Goal: Feedback & Contribution: Submit feedback/report problem

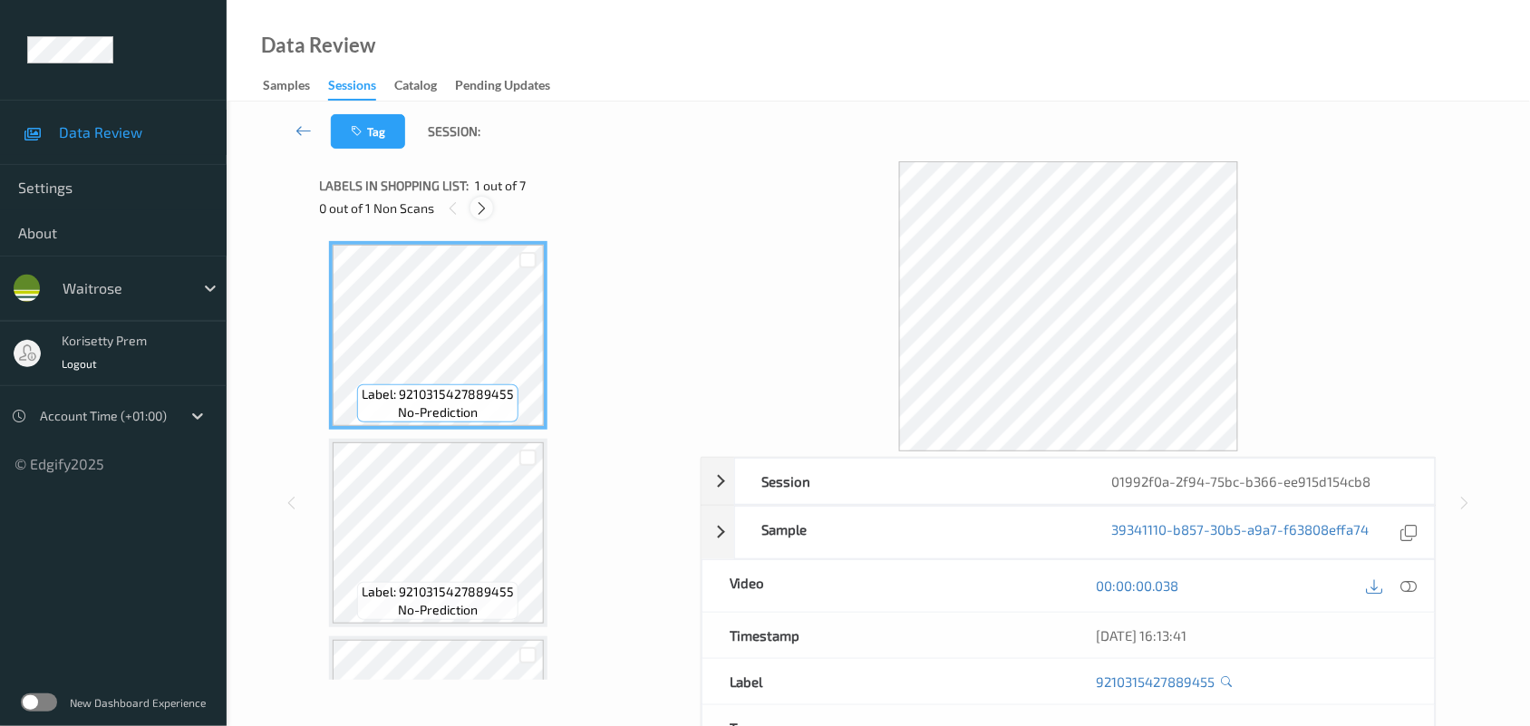
click at [481, 208] on icon at bounding box center [481, 208] width 15 height 16
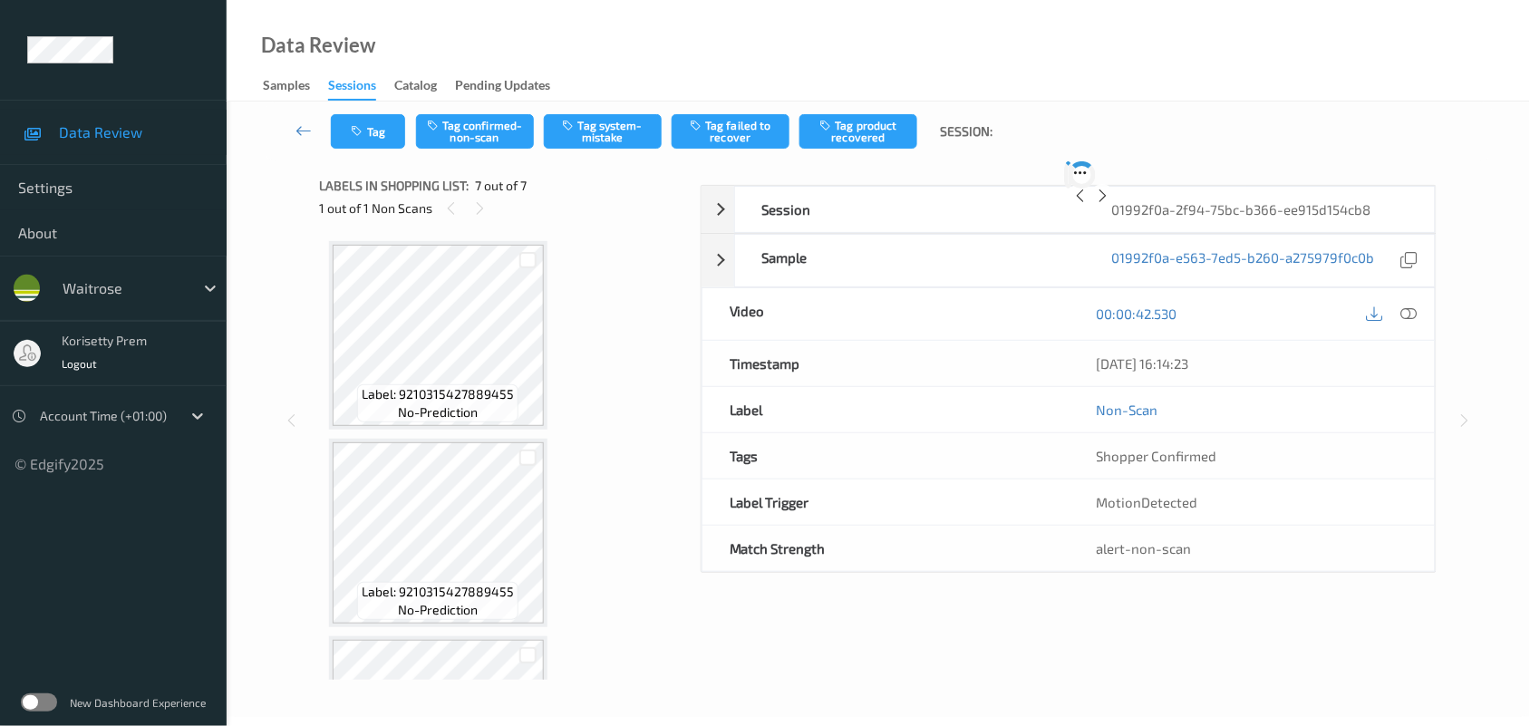
scroll to position [941, 0]
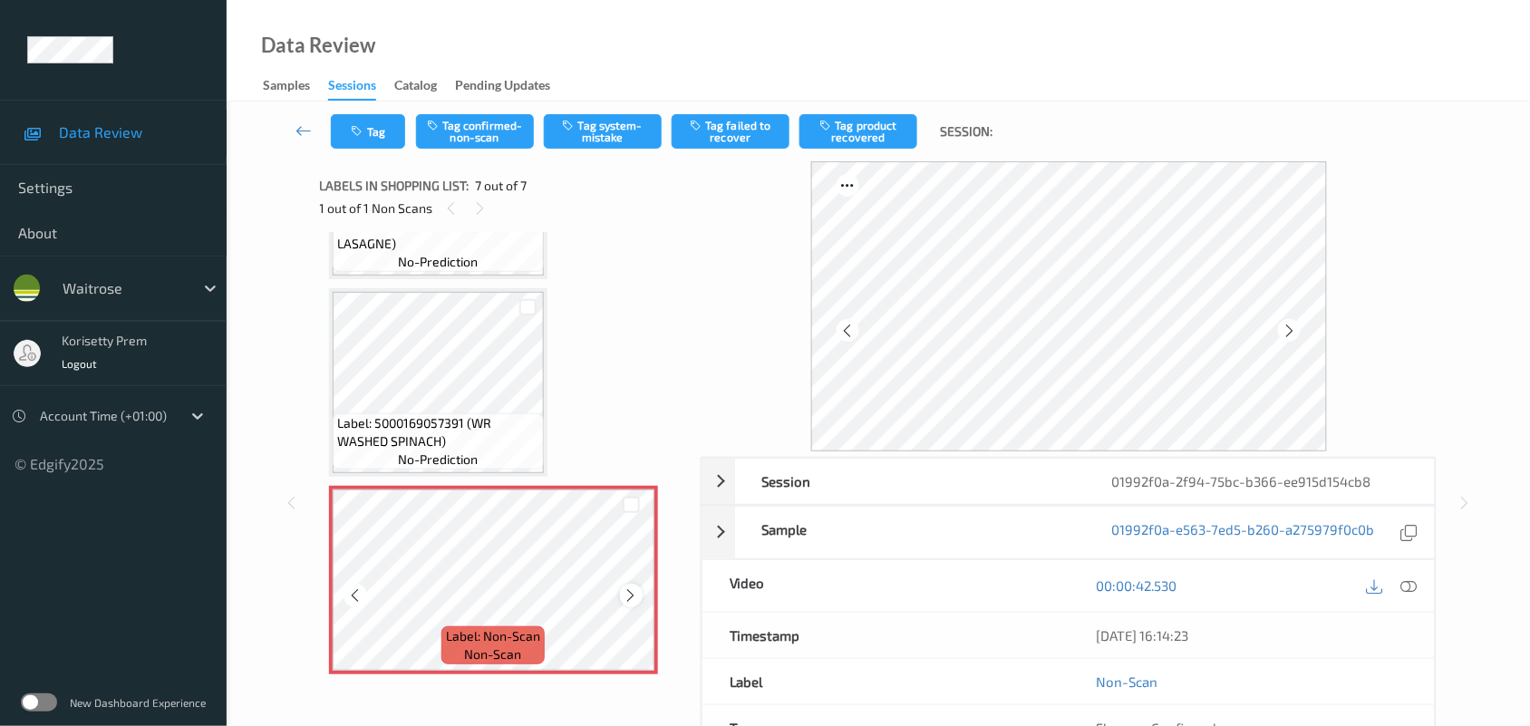
click at [623, 589] on div at bounding box center [631, 595] width 23 height 23
click at [624, 589] on icon at bounding box center [631, 595] width 15 height 16
click at [625, 589] on icon at bounding box center [631, 595] width 15 height 16
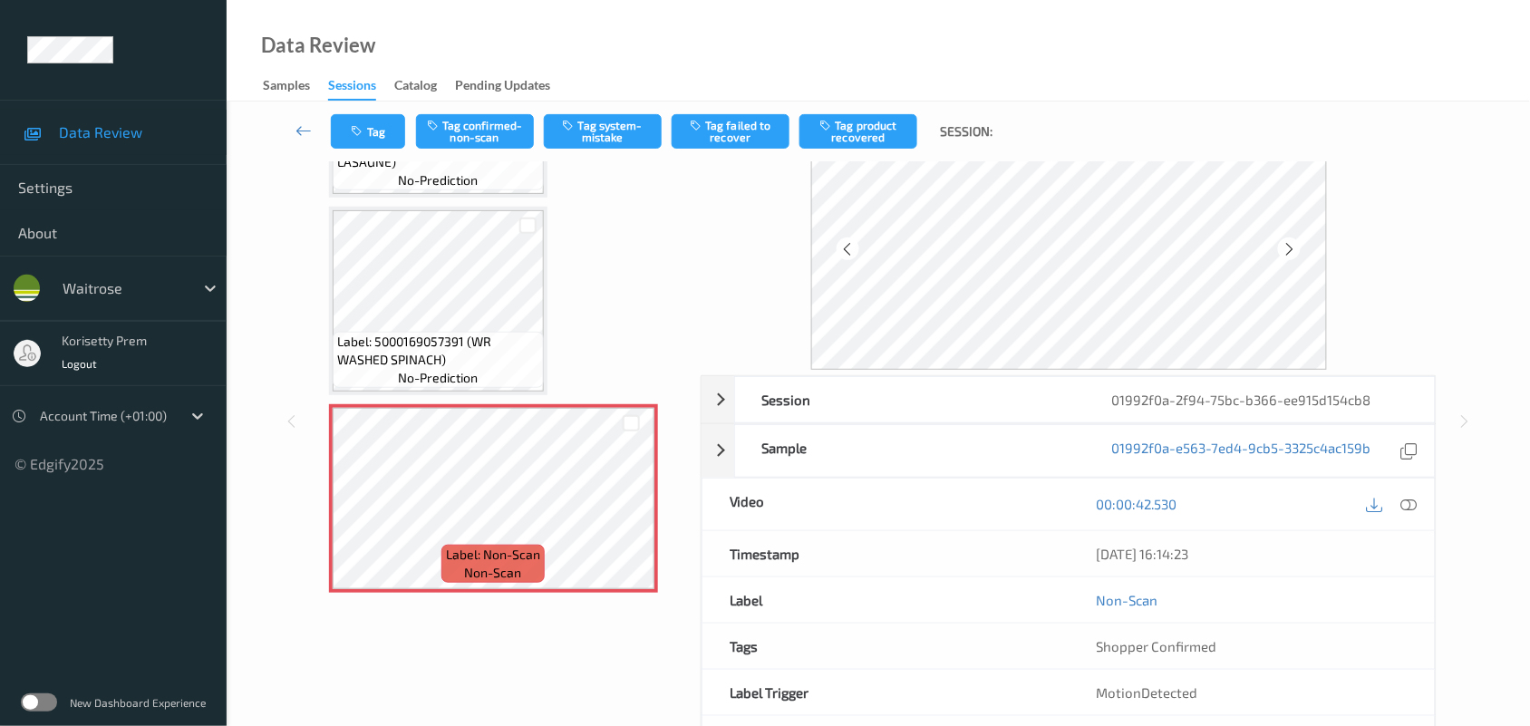
scroll to position [45, 0]
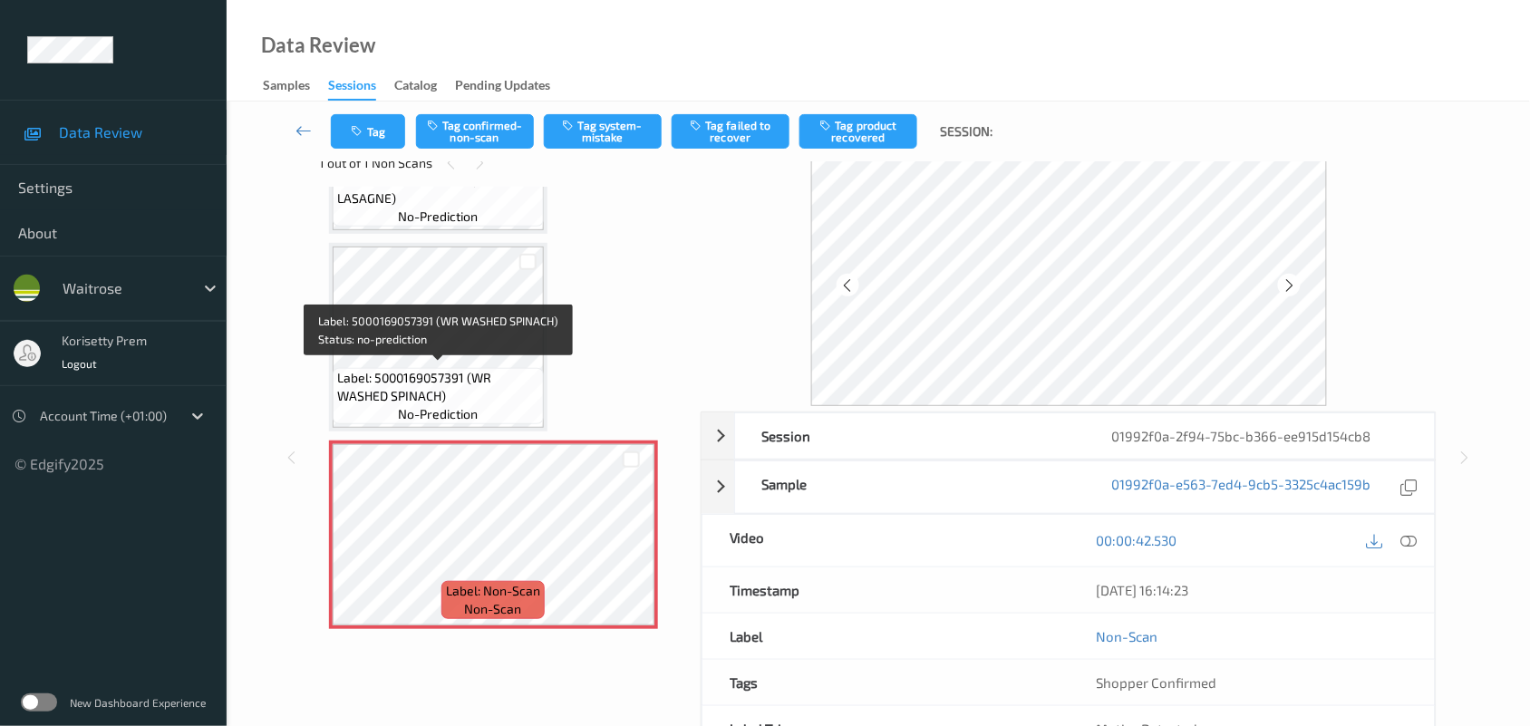
click at [460, 374] on span "Label: 5000169057391 (WR WASHED SPINACH)" at bounding box center [438, 387] width 202 height 36
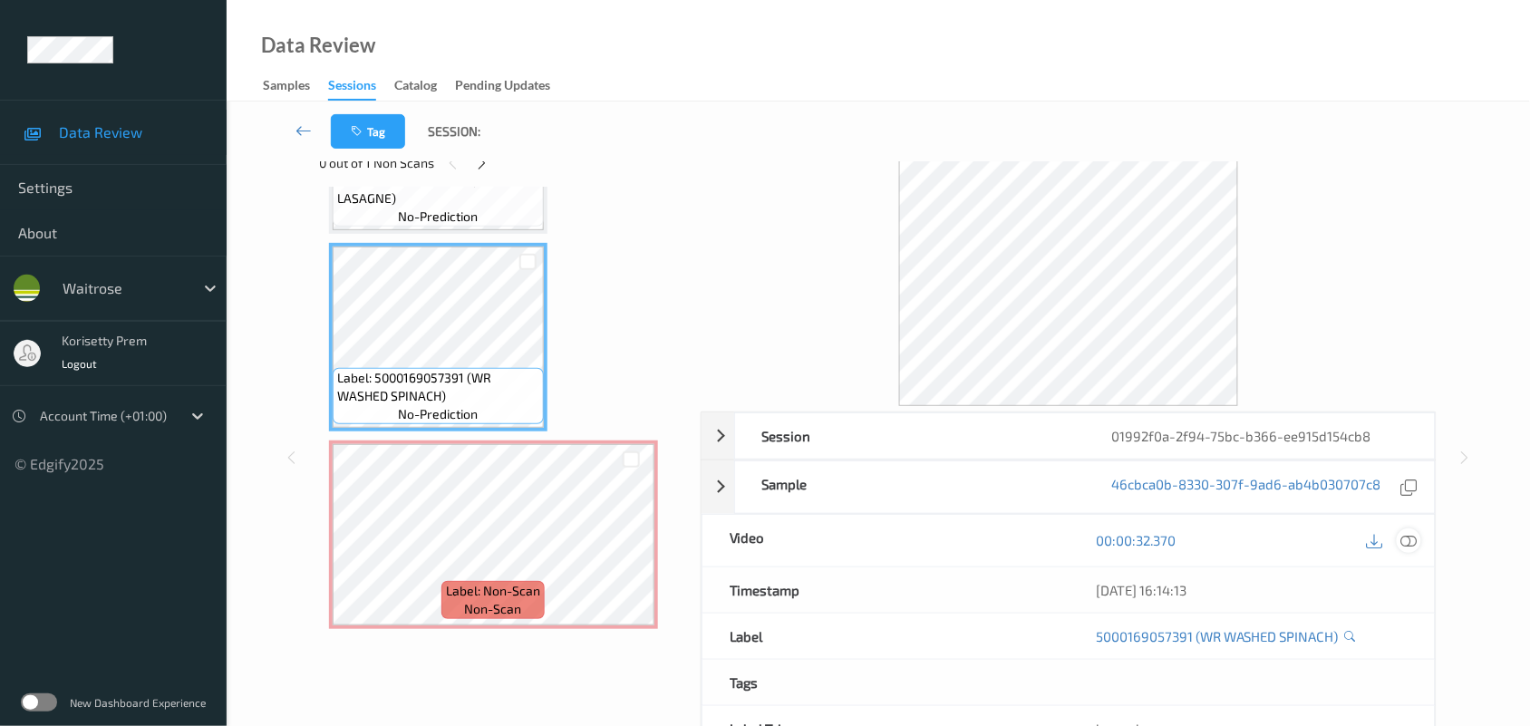
click at [1412, 544] on icon at bounding box center [1409, 540] width 16 height 16
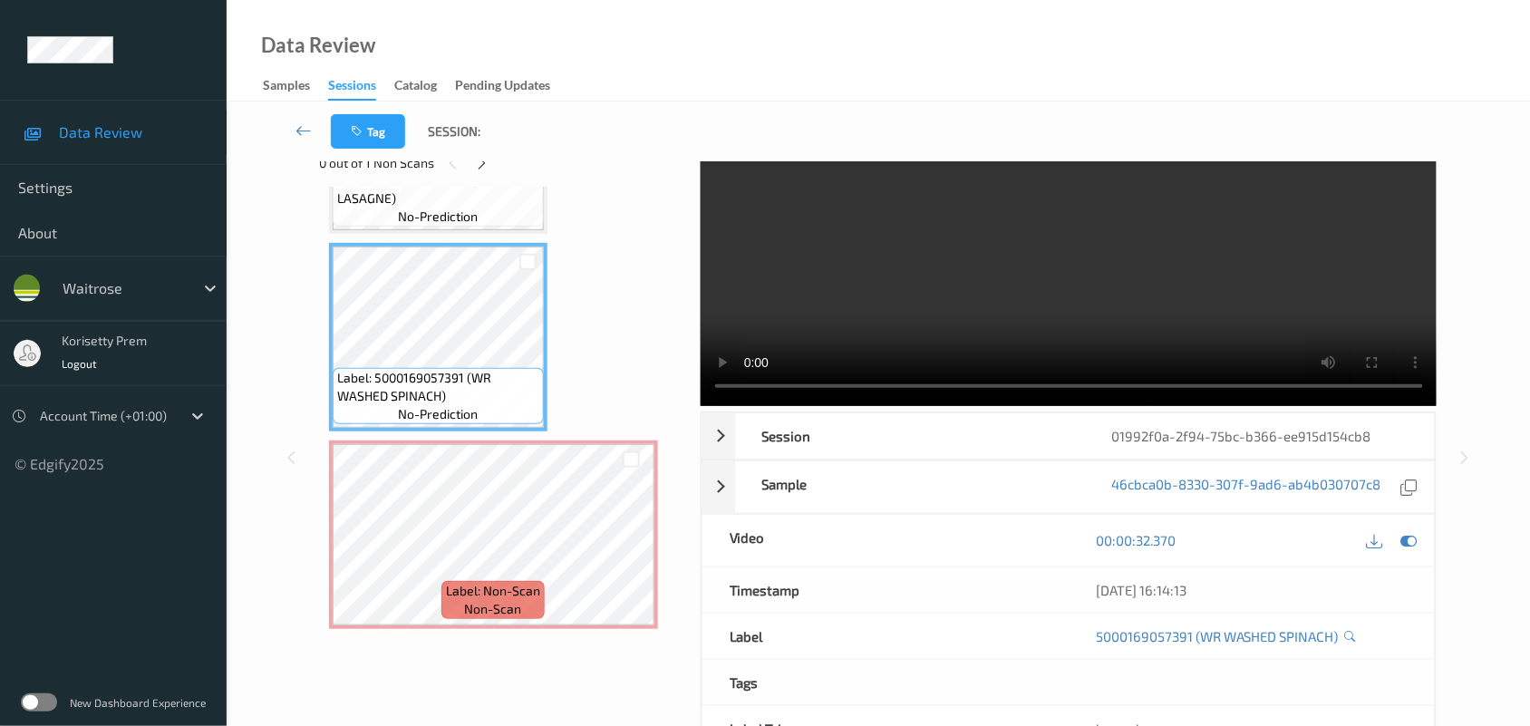
click at [958, 292] on video at bounding box center [1069, 261] width 737 height 290
click at [1085, 304] on video at bounding box center [1069, 261] width 737 height 290
click at [894, 331] on video at bounding box center [1069, 261] width 737 height 290
click at [876, 238] on video at bounding box center [1069, 261] width 737 height 290
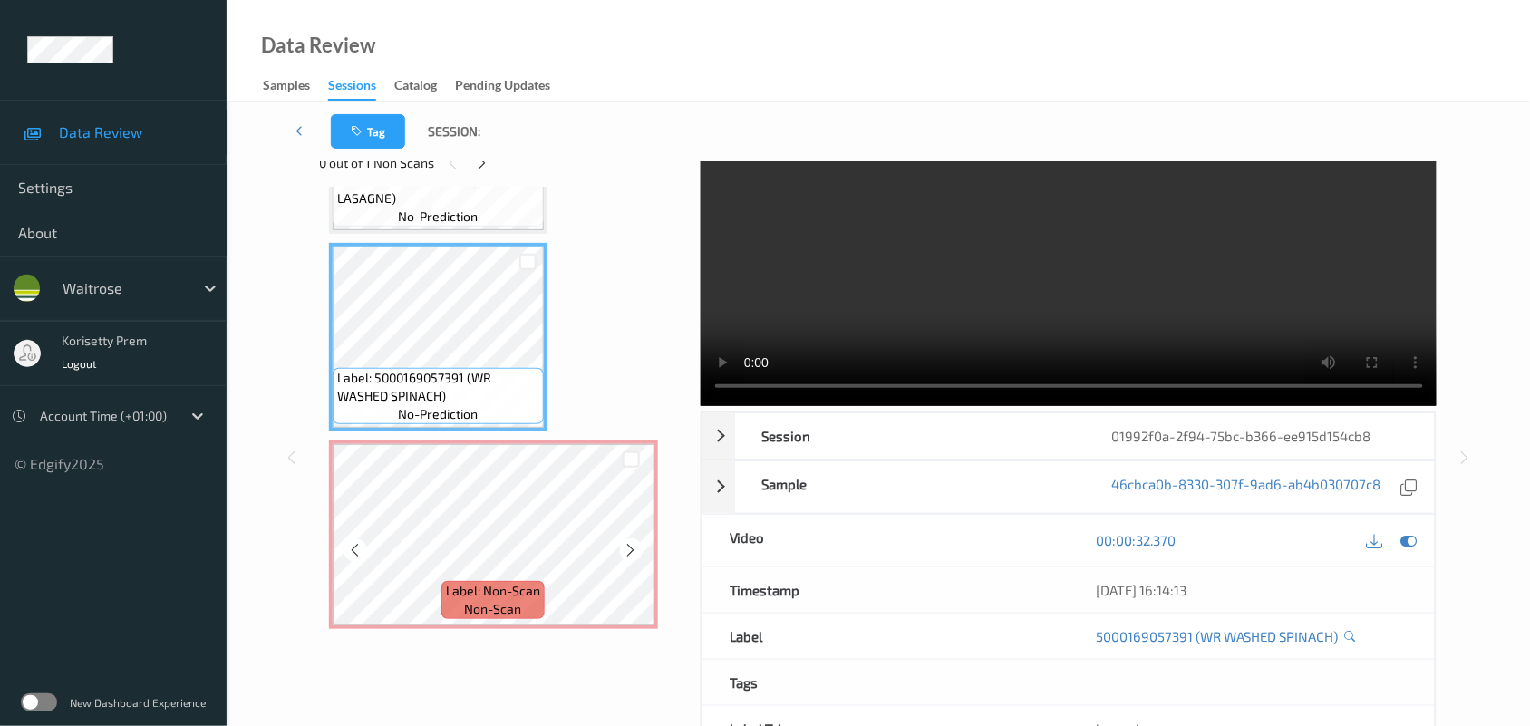
click at [473, 610] on span "non-scan" at bounding box center [493, 609] width 57 height 18
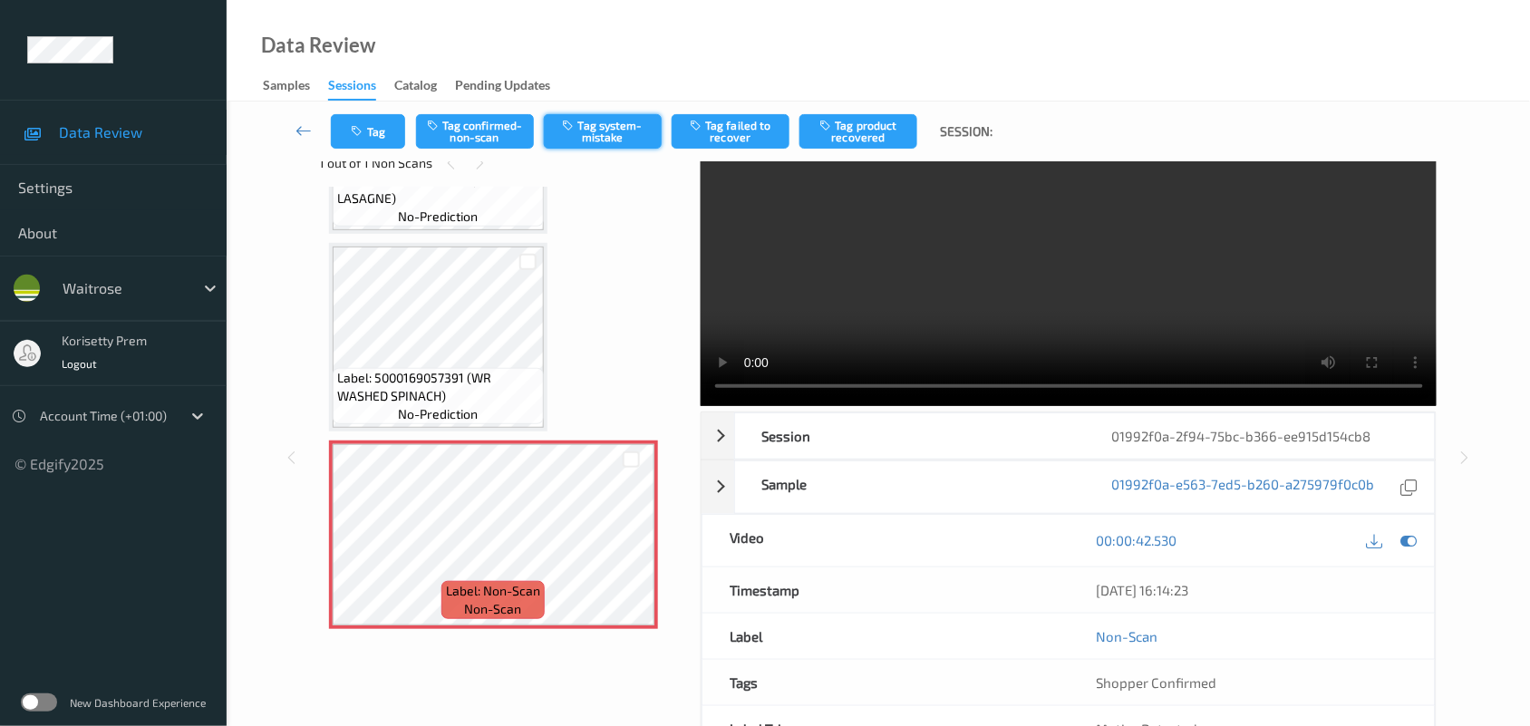
click at [617, 132] on button "Tag system-mistake" at bounding box center [603, 131] width 118 height 34
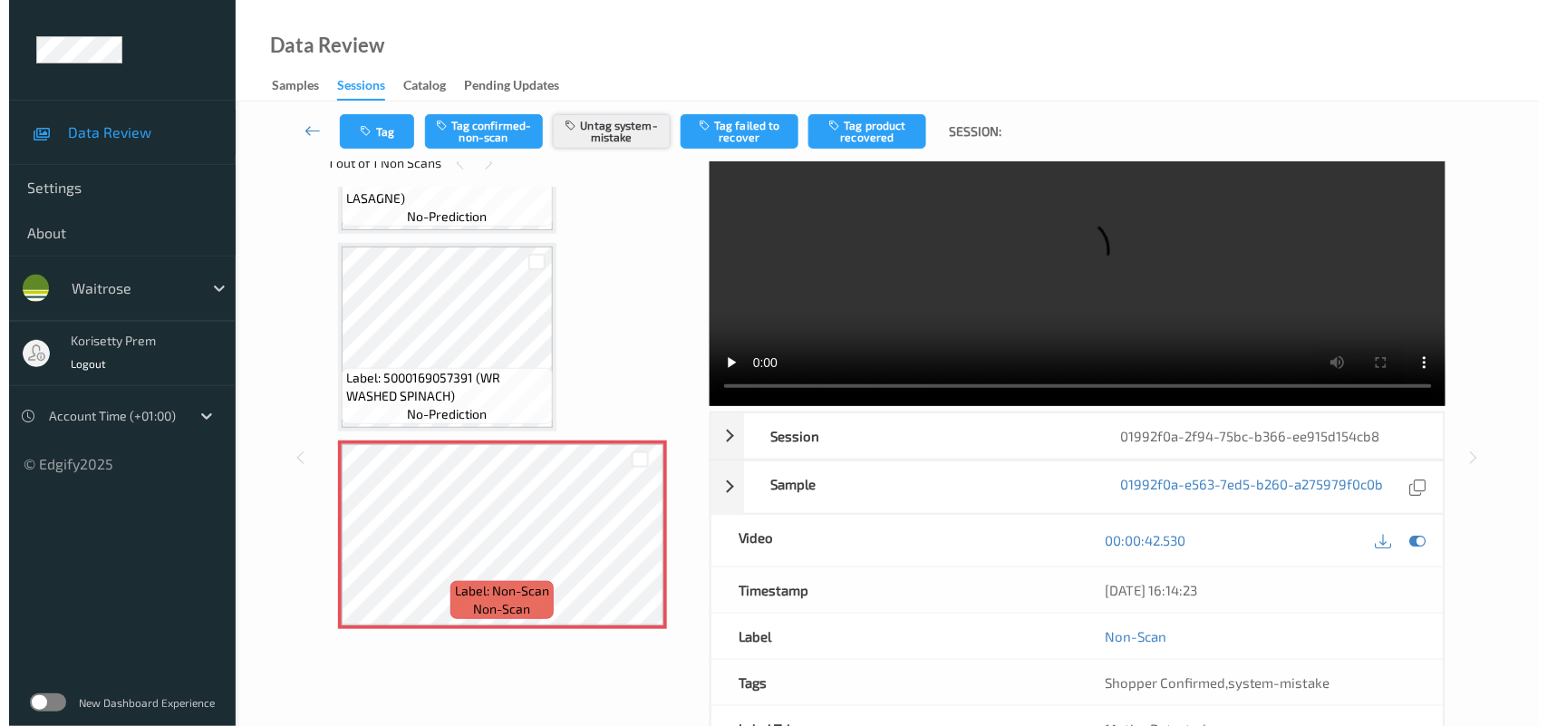
scroll to position [5, 0]
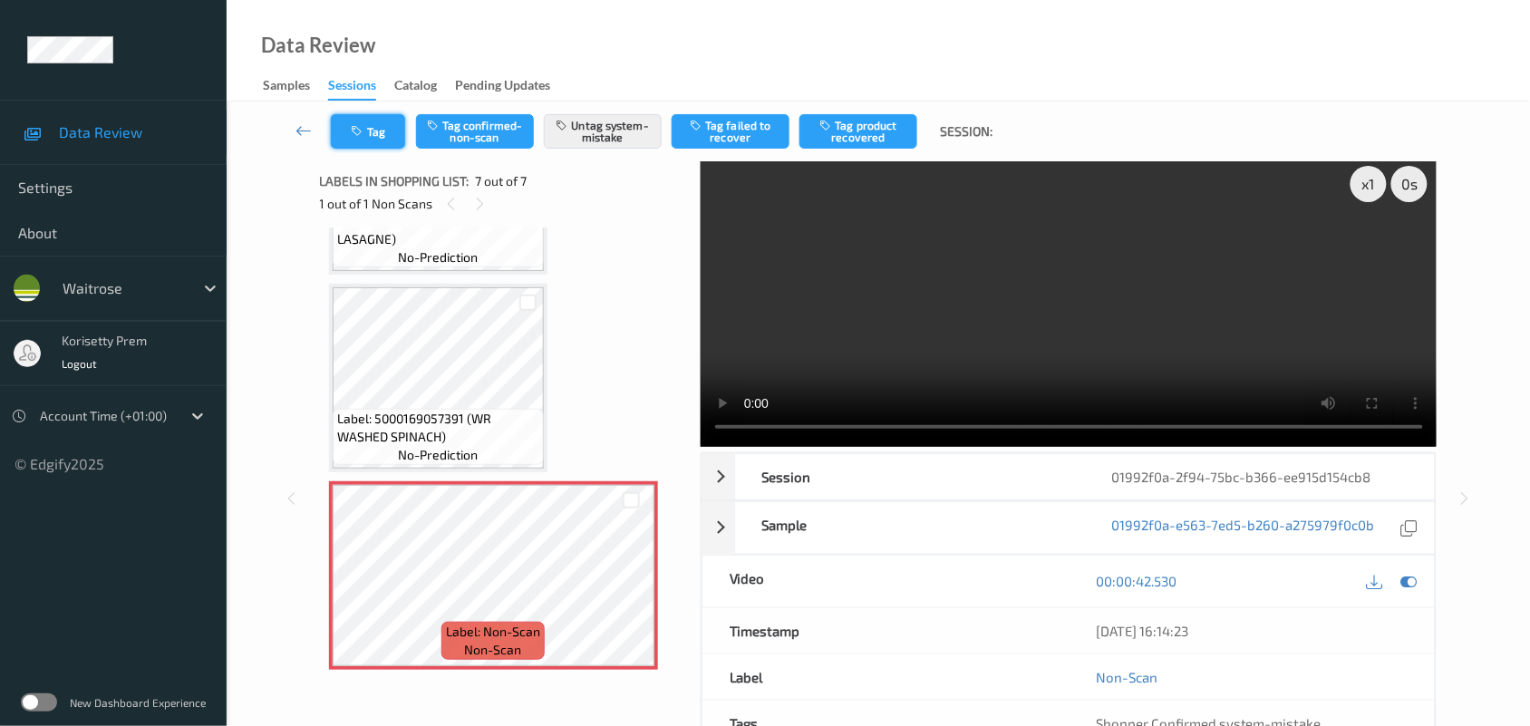
click at [374, 133] on button "Tag" at bounding box center [368, 131] width 74 height 34
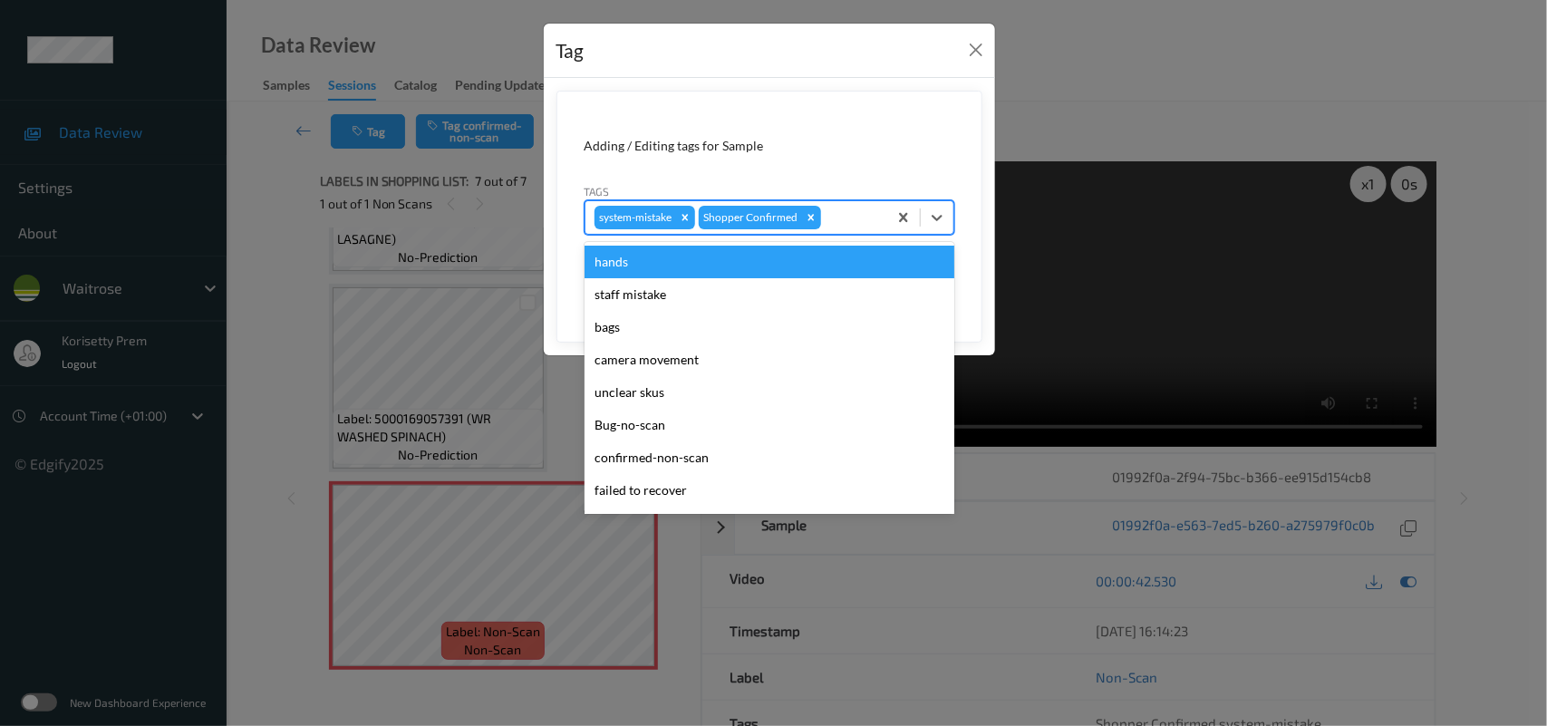
click at [867, 219] on div at bounding box center [851, 218] width 53 height 22
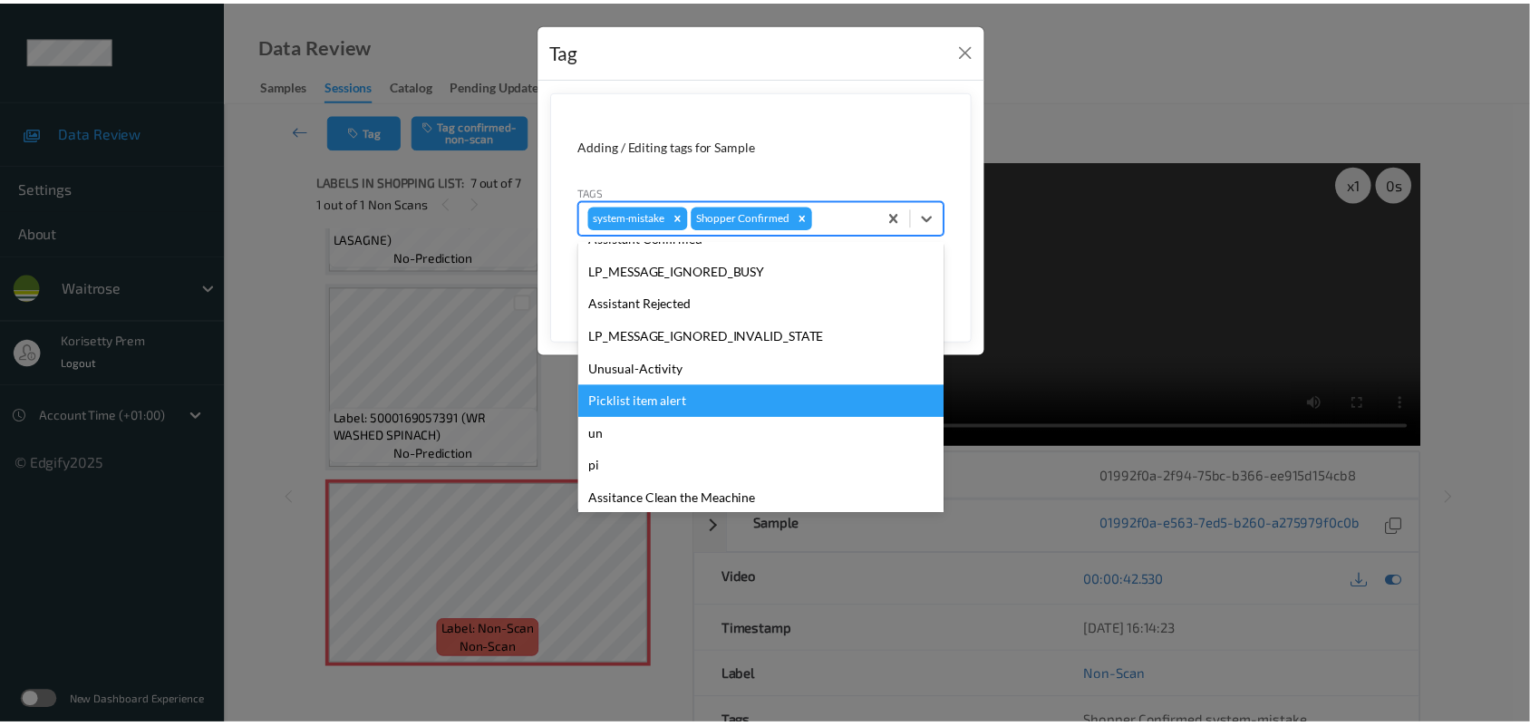
scroll to position [419, 0]
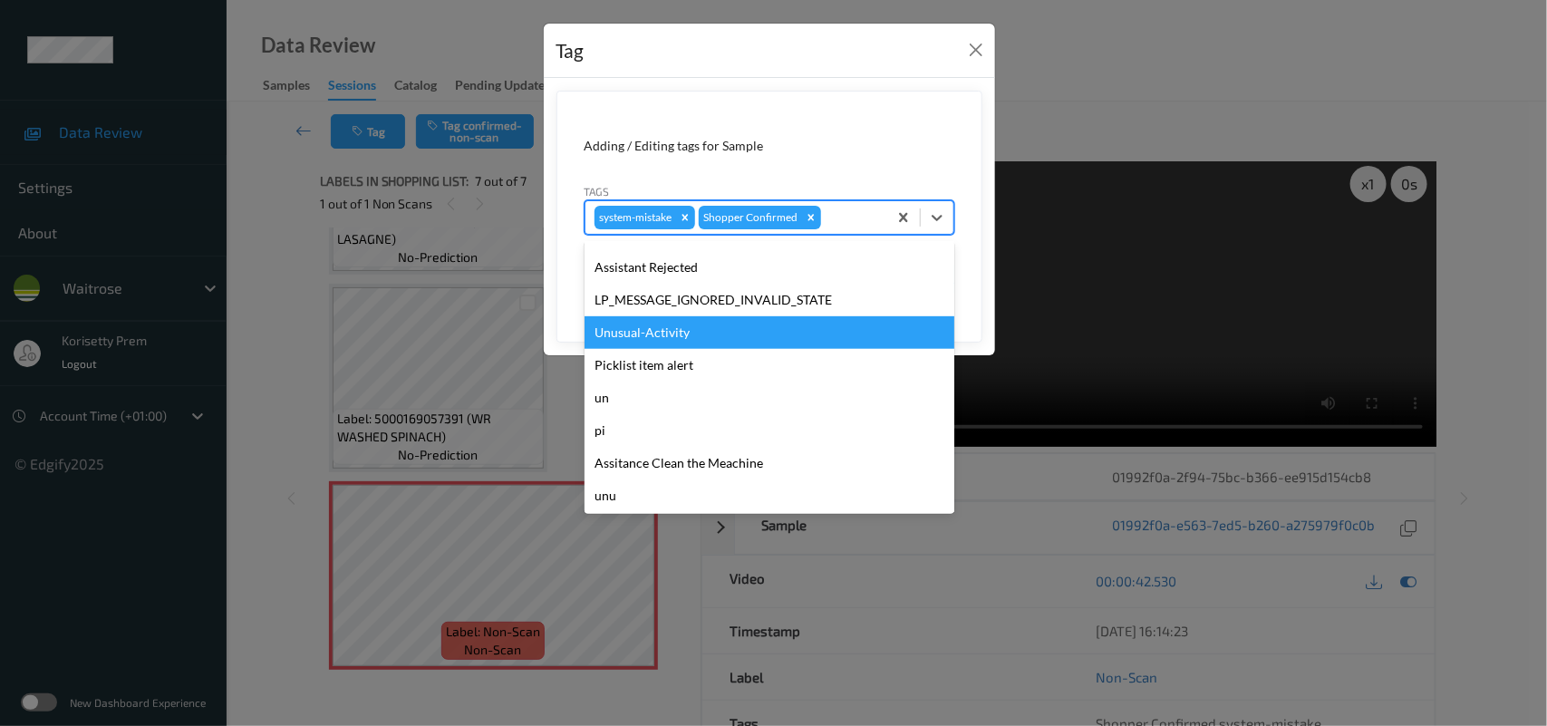
click at [690, 334] on div "Unusual-Activity" at bounding box center [770, 332] width 370 height 33
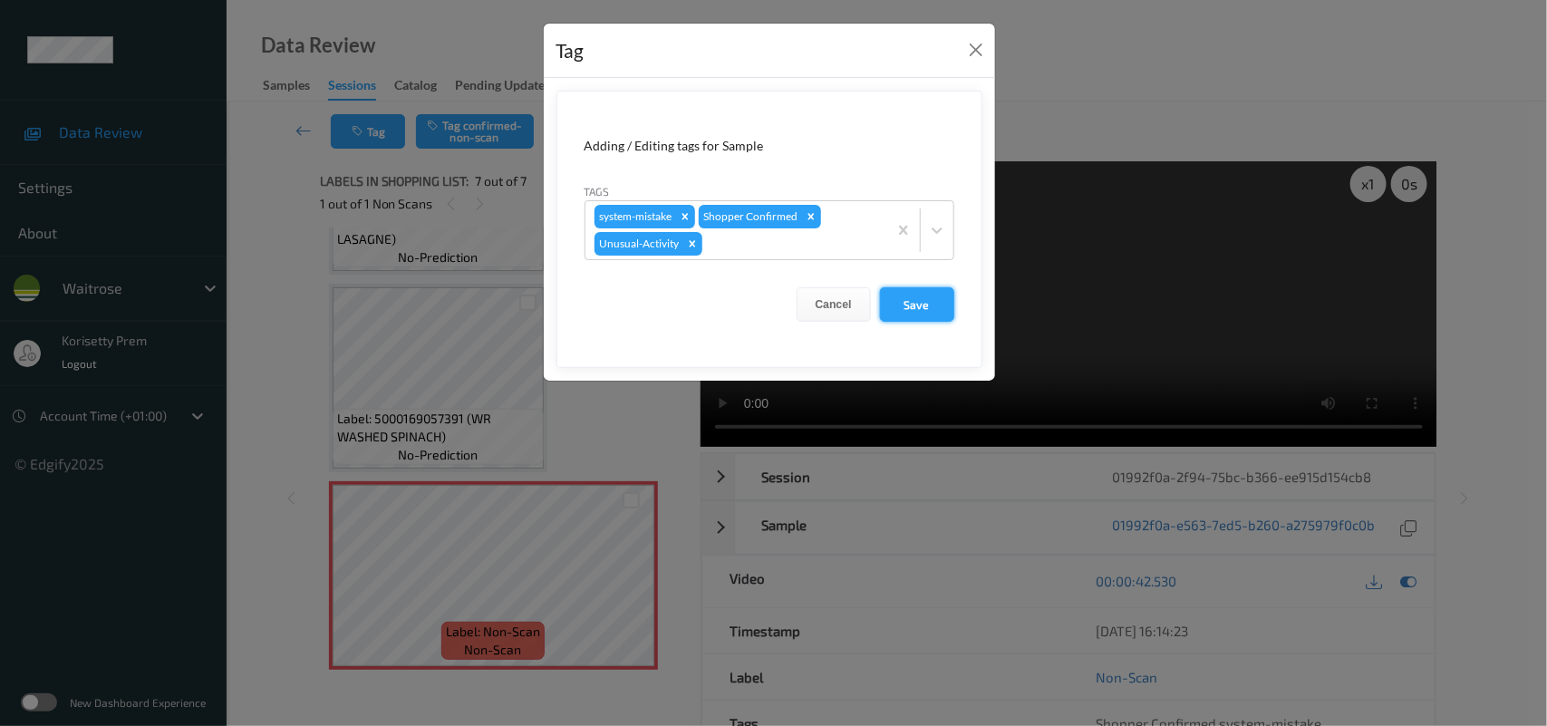
click at [929, 314] on button "Save" at bounding box center [917, 304] width 74 height 34
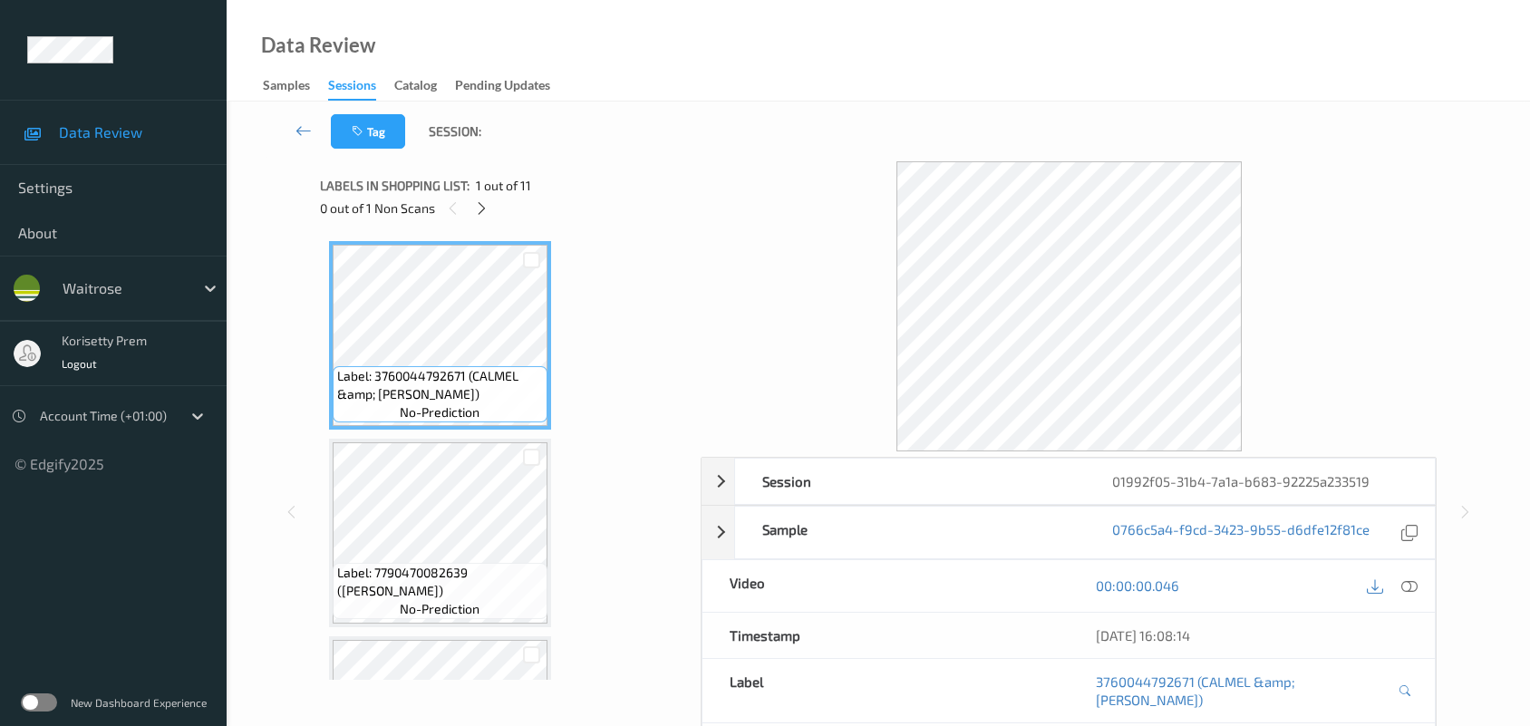
click at [626, 101] on div "Data Review Samples Sessions Catalog Pending Updates" at bounding box center [878, 51] width 1303 height 102
click at [483, 206] on icon at bounding box center [481, 208] width 15 height 16
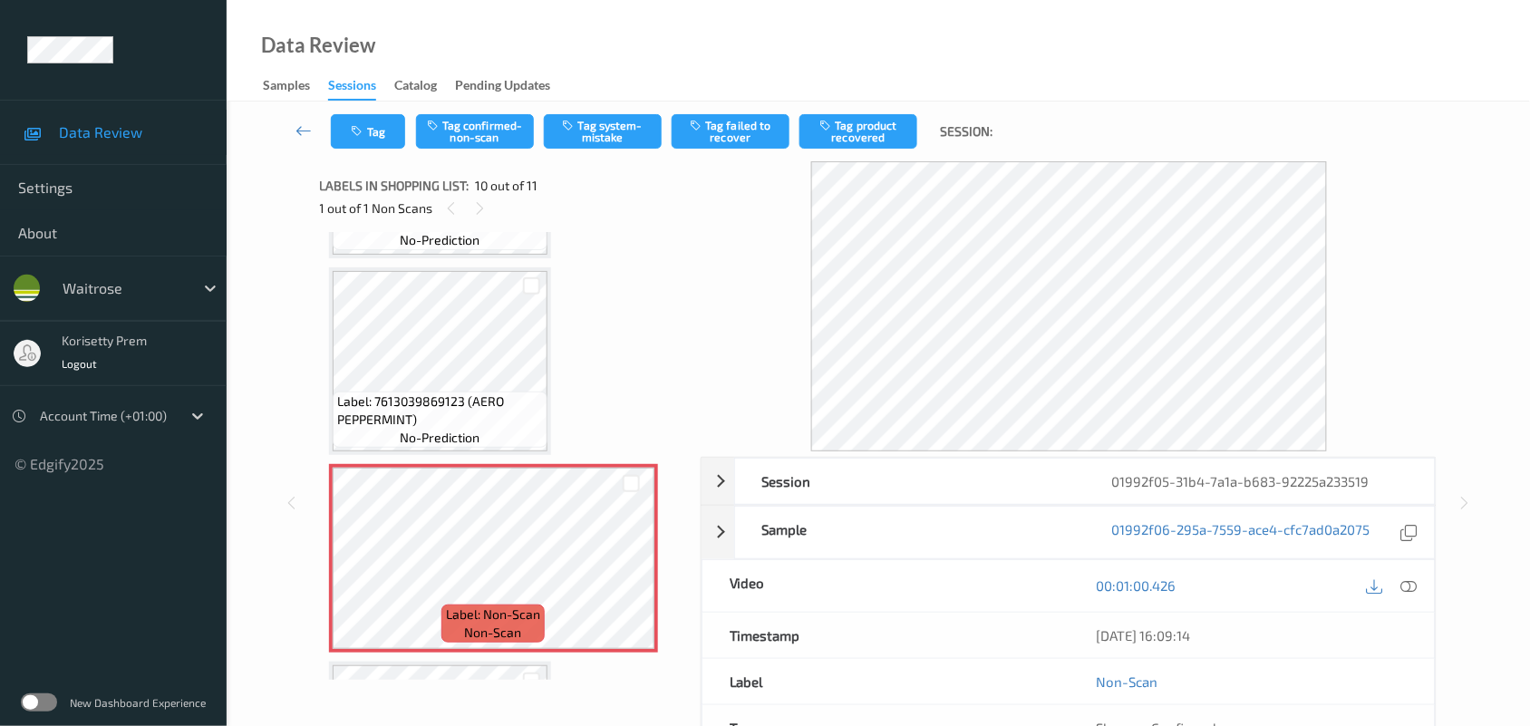
scroll to position [1503, 0]
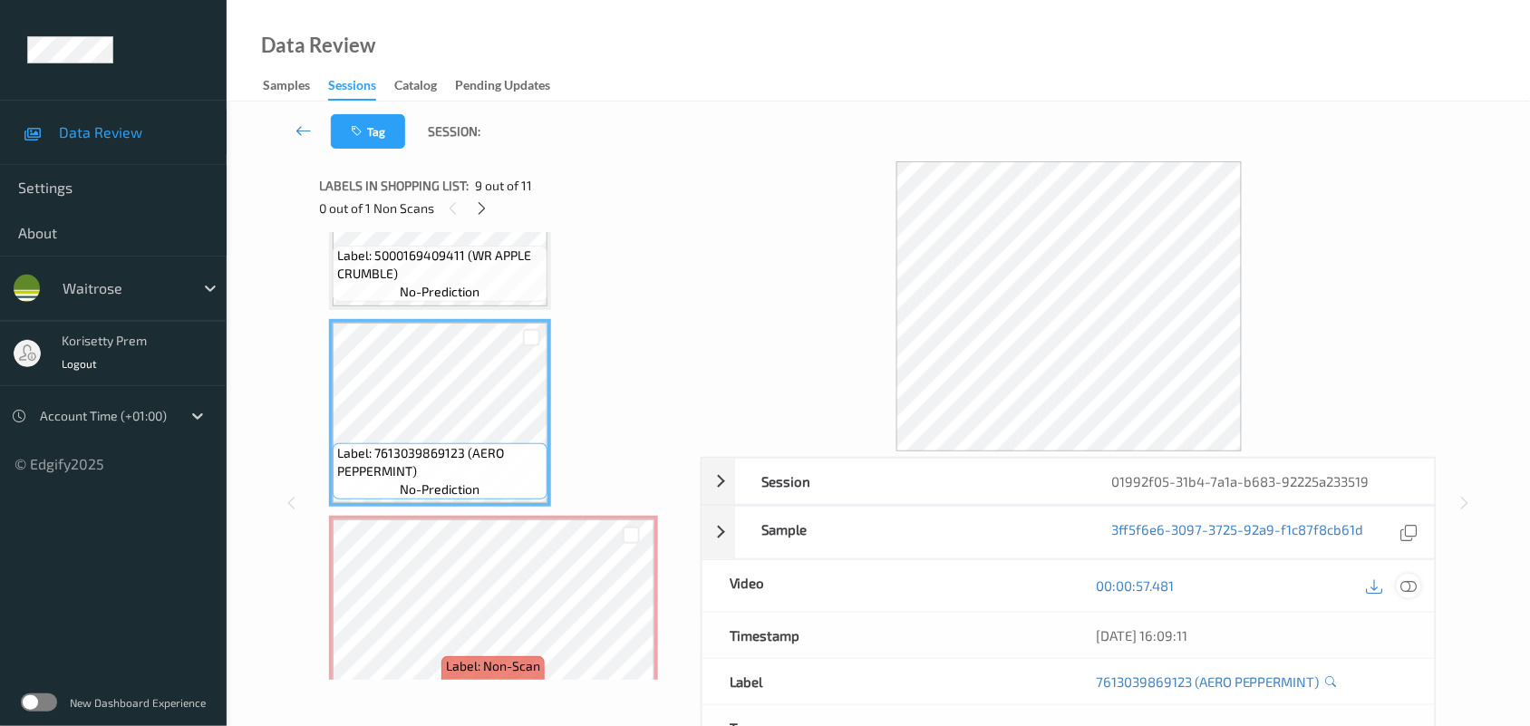
click at [1410, 586] on icon at bounding box center [1409, 585] width 16 height 16
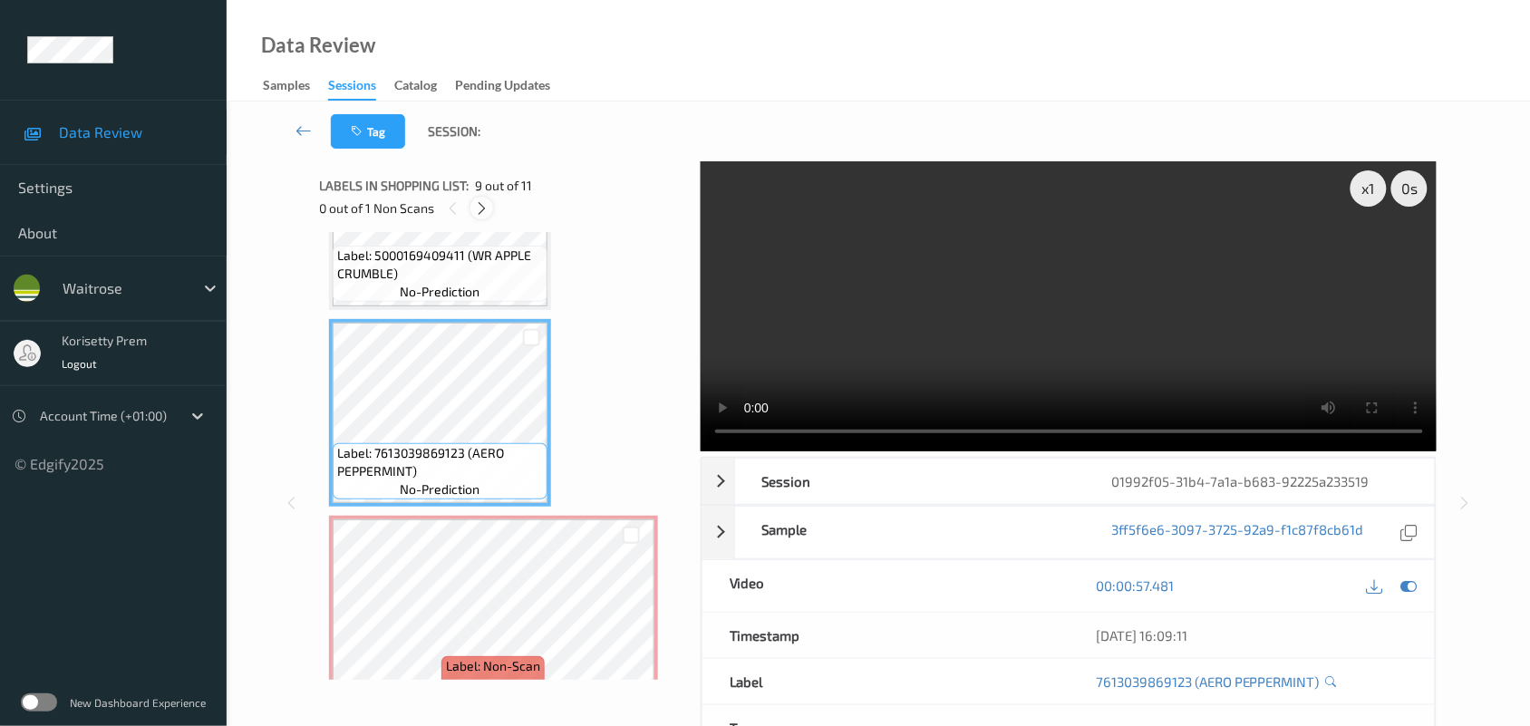
click at [476, 213] on icon at bounding box center [481, 208] width 15 height 16
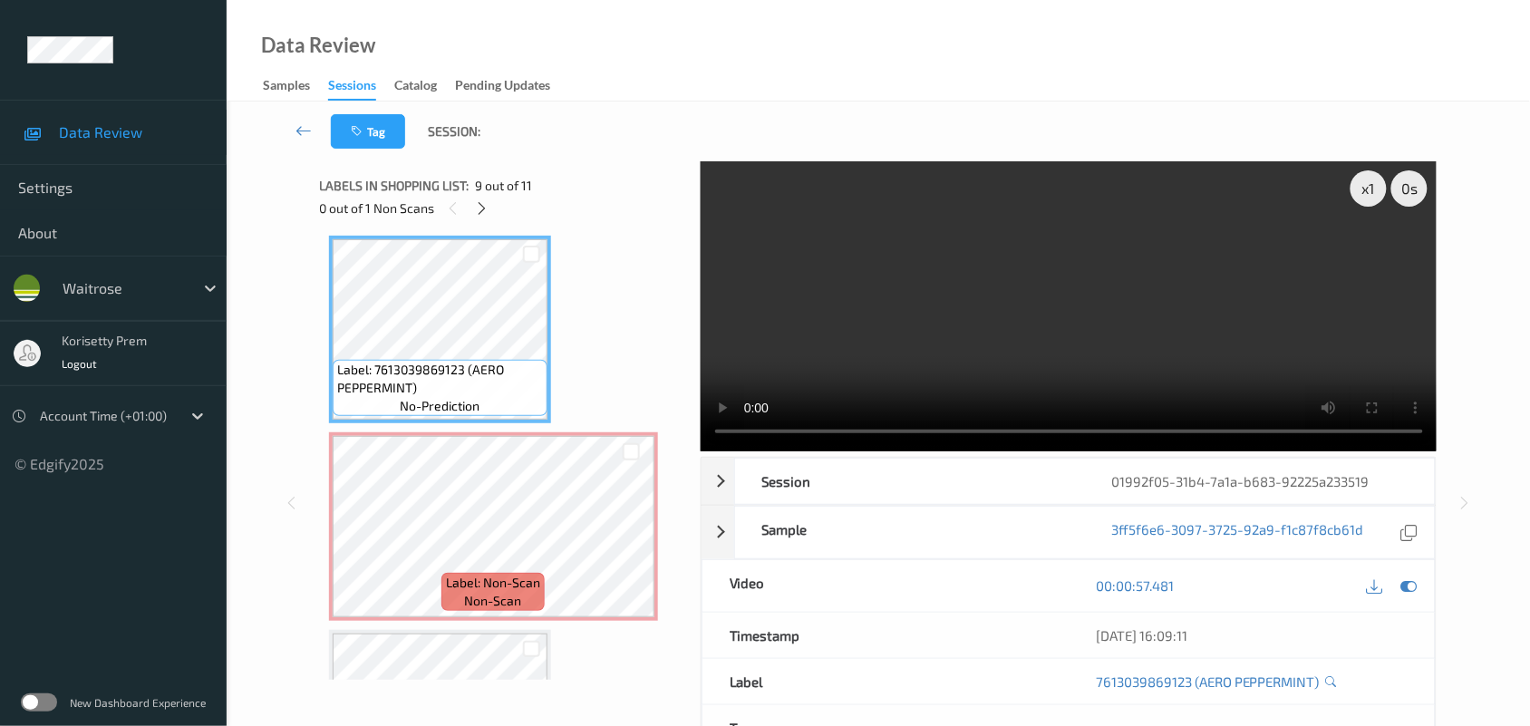
click at [999, 356] on video at bounding box center [1069, 306] width 737 height 290
click at [926, 368] on video at bounding box center [1069, 306] width 737 height 290
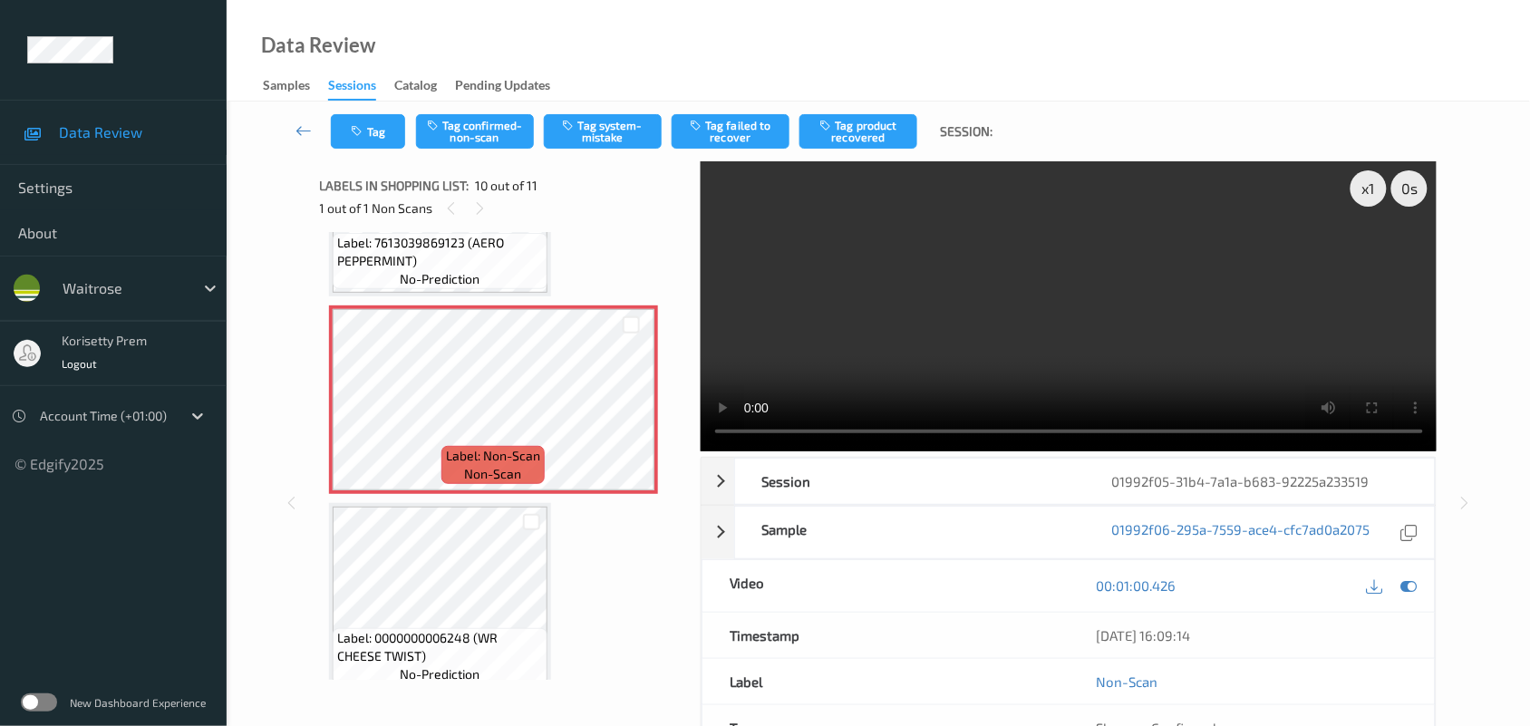
scroll to position [1729, 0]
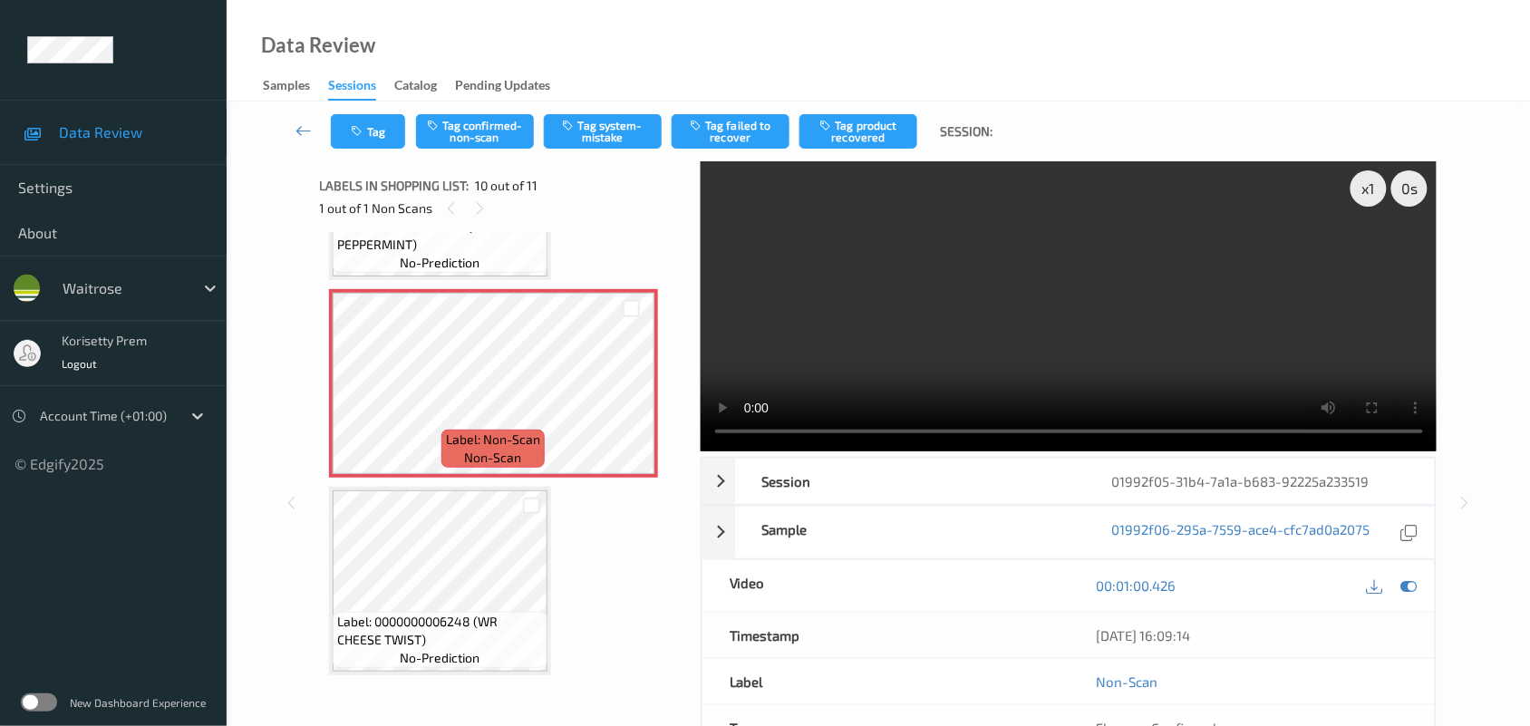
click at [890, 286] on video at bounding box center [1069, 306] width 737 height 290
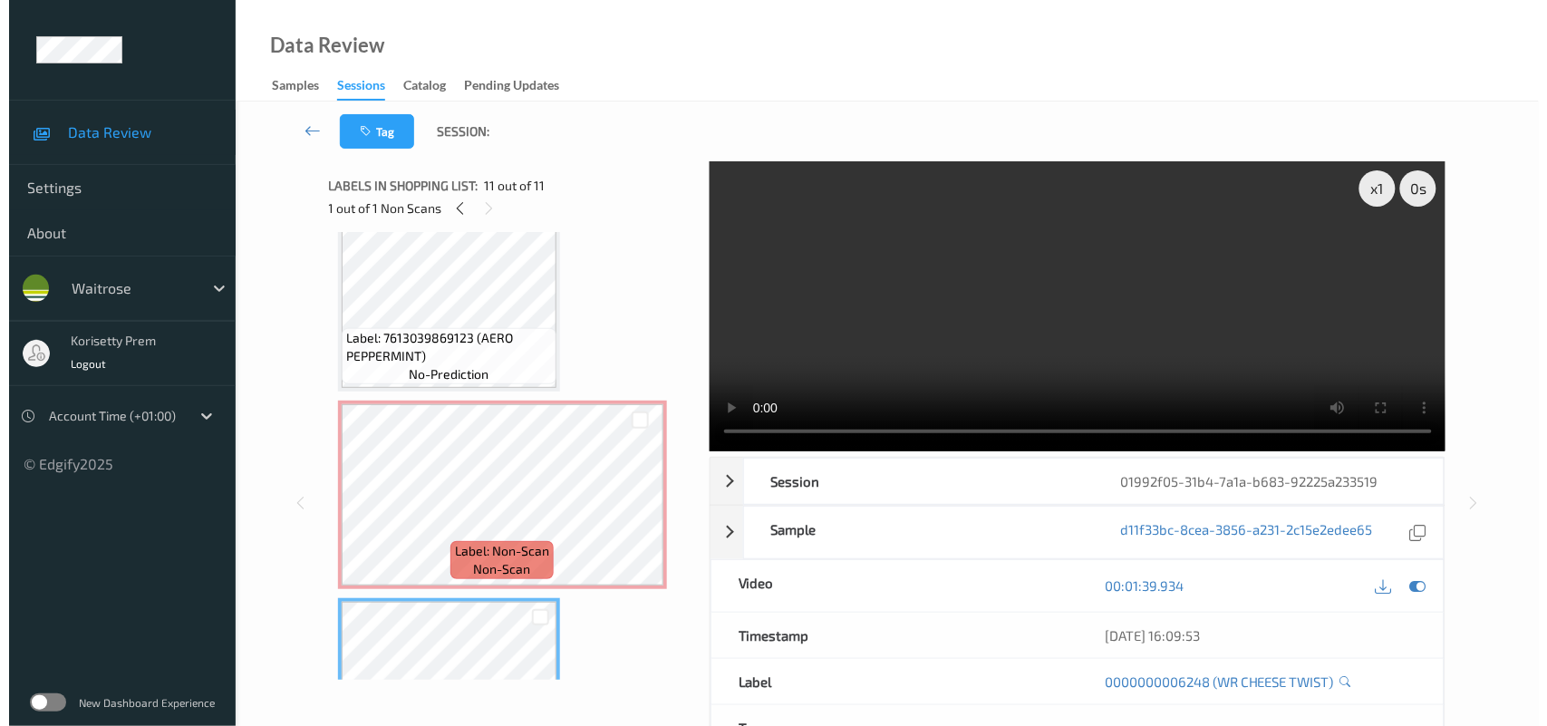
scroll to position [1616, 0]
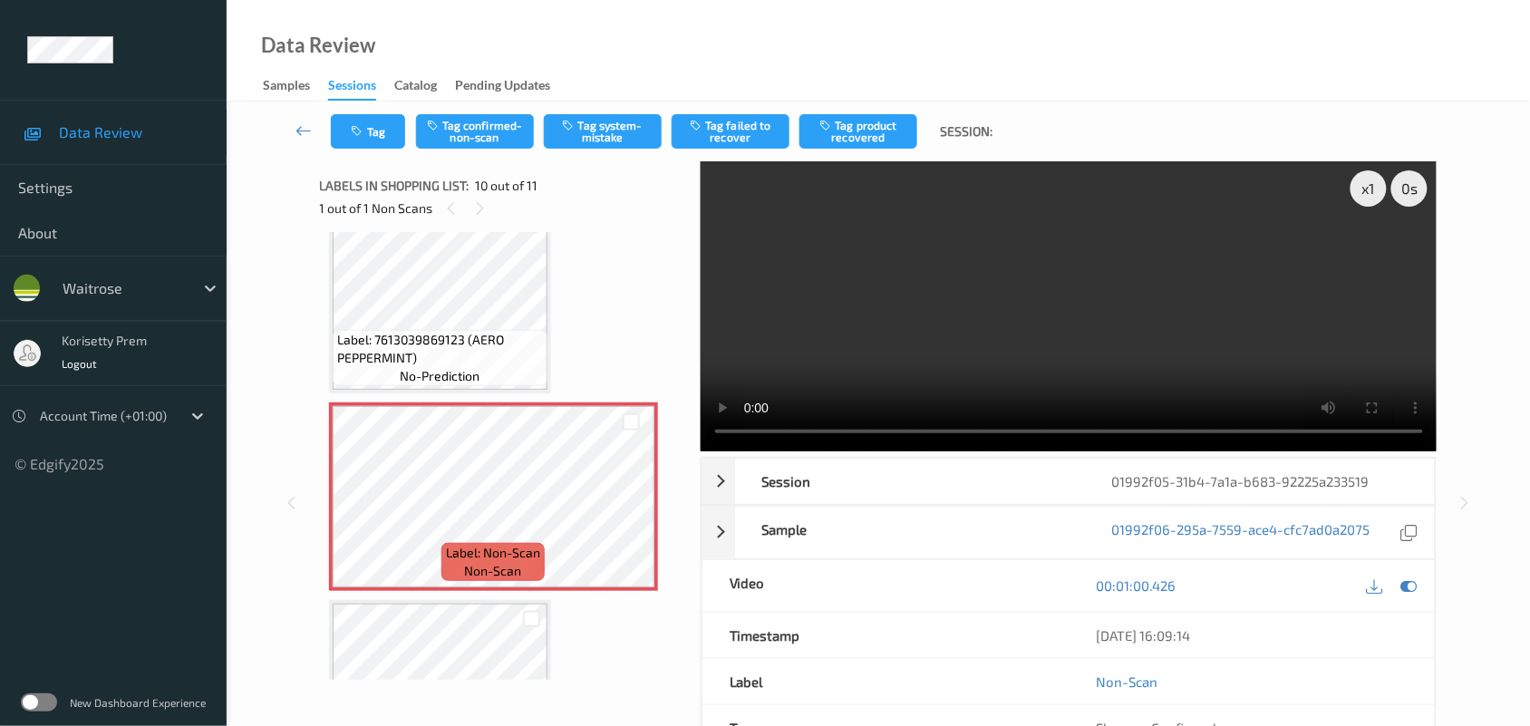
click at [621, 109] on div "Tag Tag confirmed-non-scan Tag system-mistake Tag failed to recover Tag product…" at bounding box center [878, 132] width 1229 height 60
click at [617, 128] on button "Tag system-mistake" at bounding box center [603, 131] width 118 height 34
click at [364, 142] on button "Tag" at bounding box center [368, 131] width 74 height 34
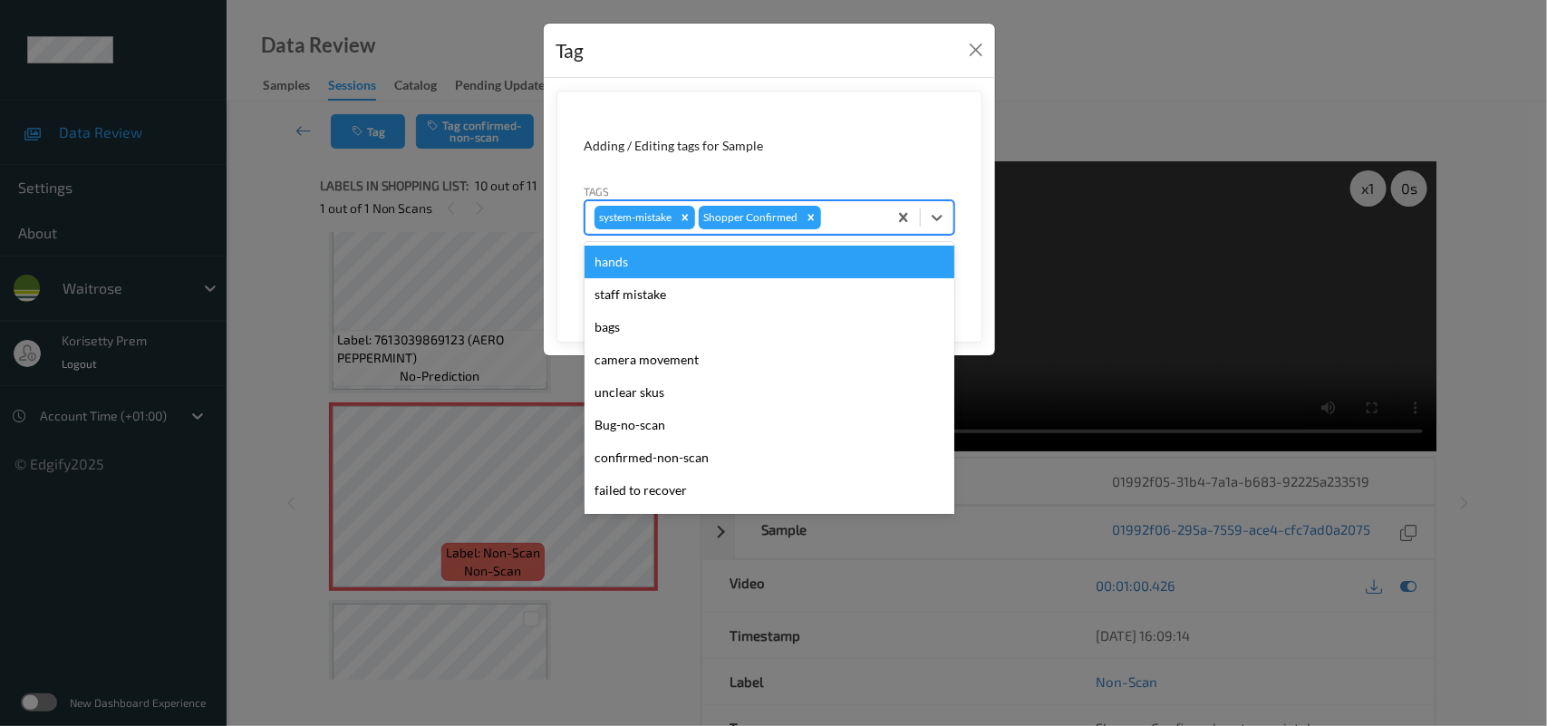
click at [866, 214] on div at bounding box center [851, 218] width 53 height 22
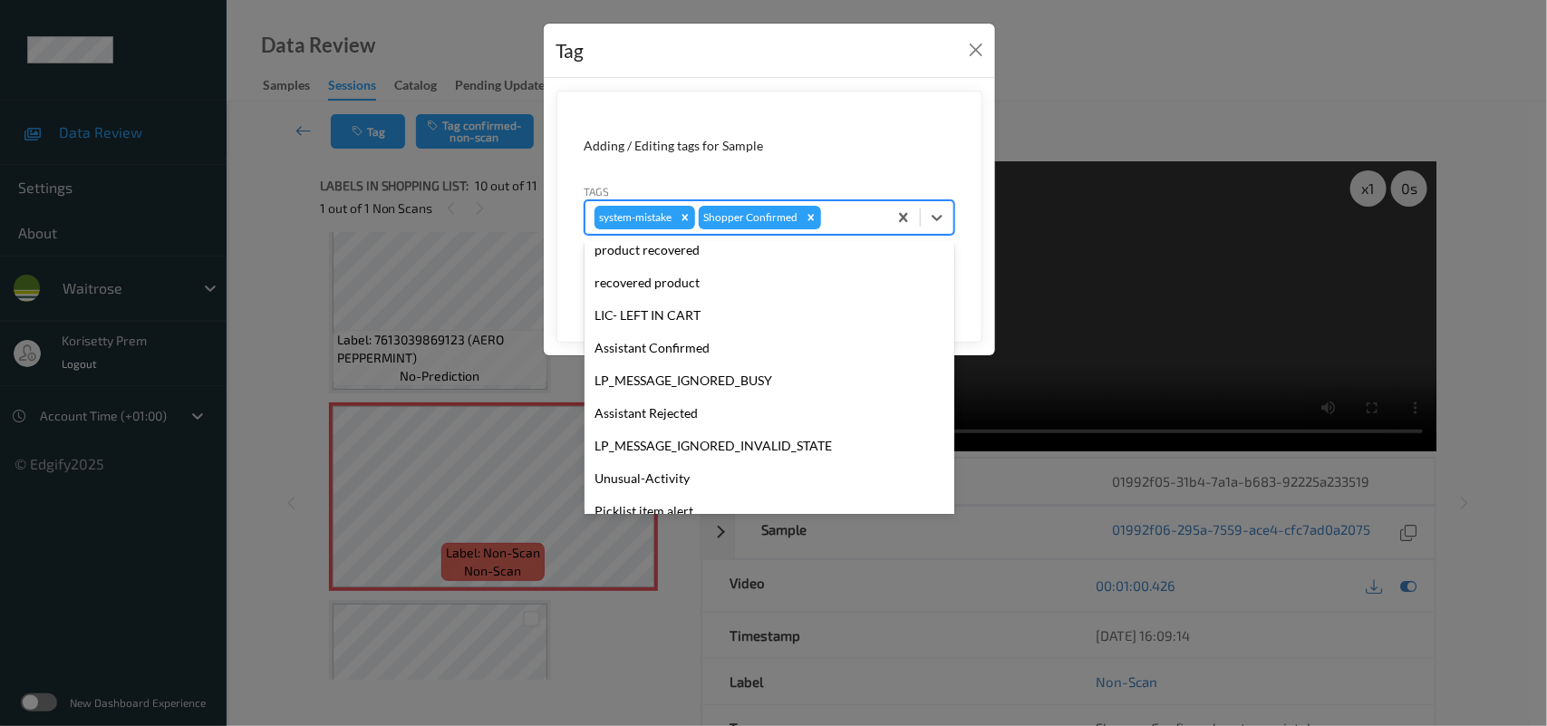
scroll to position [419, 0]
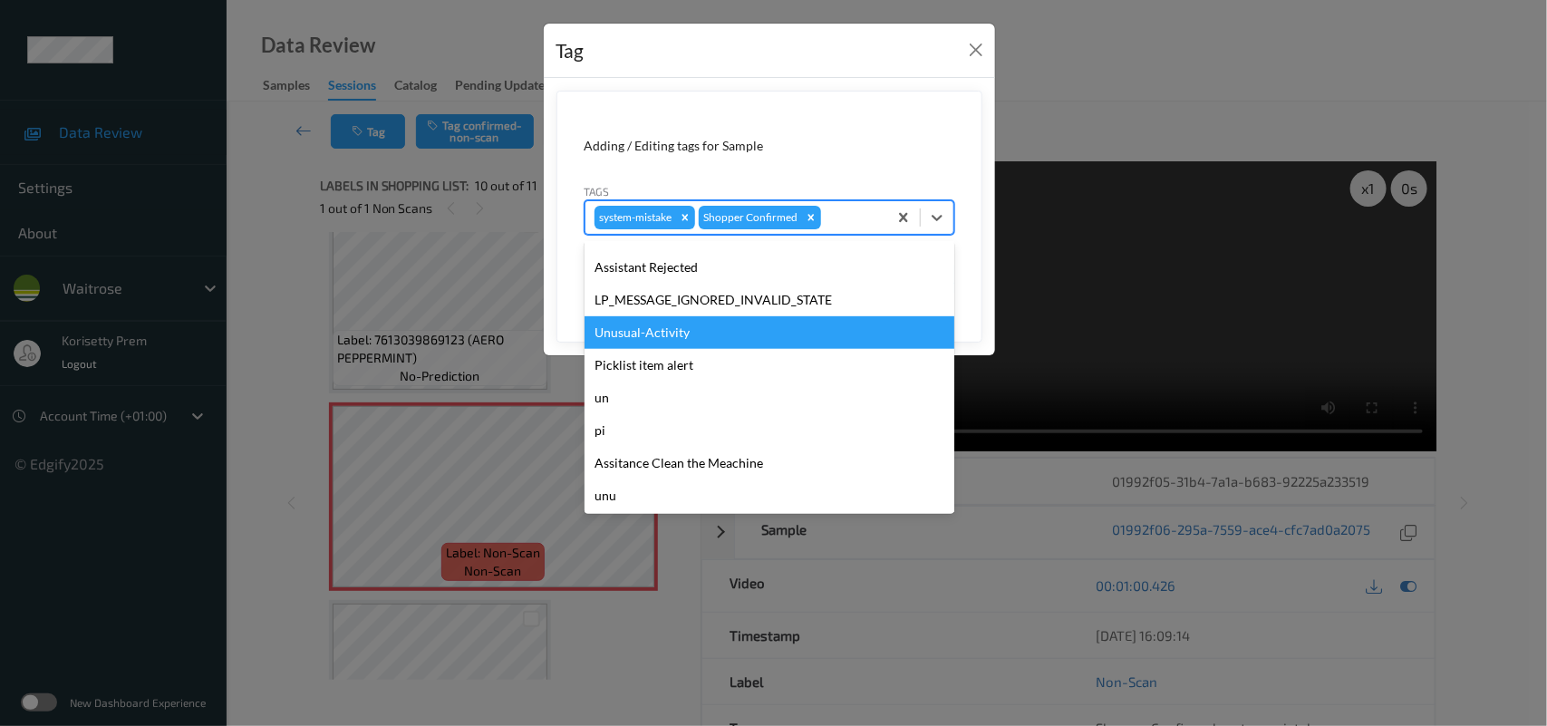
click at [650, 335] on div "Unusual-Activity" at bounding box center [770, 332] width 370 height 33
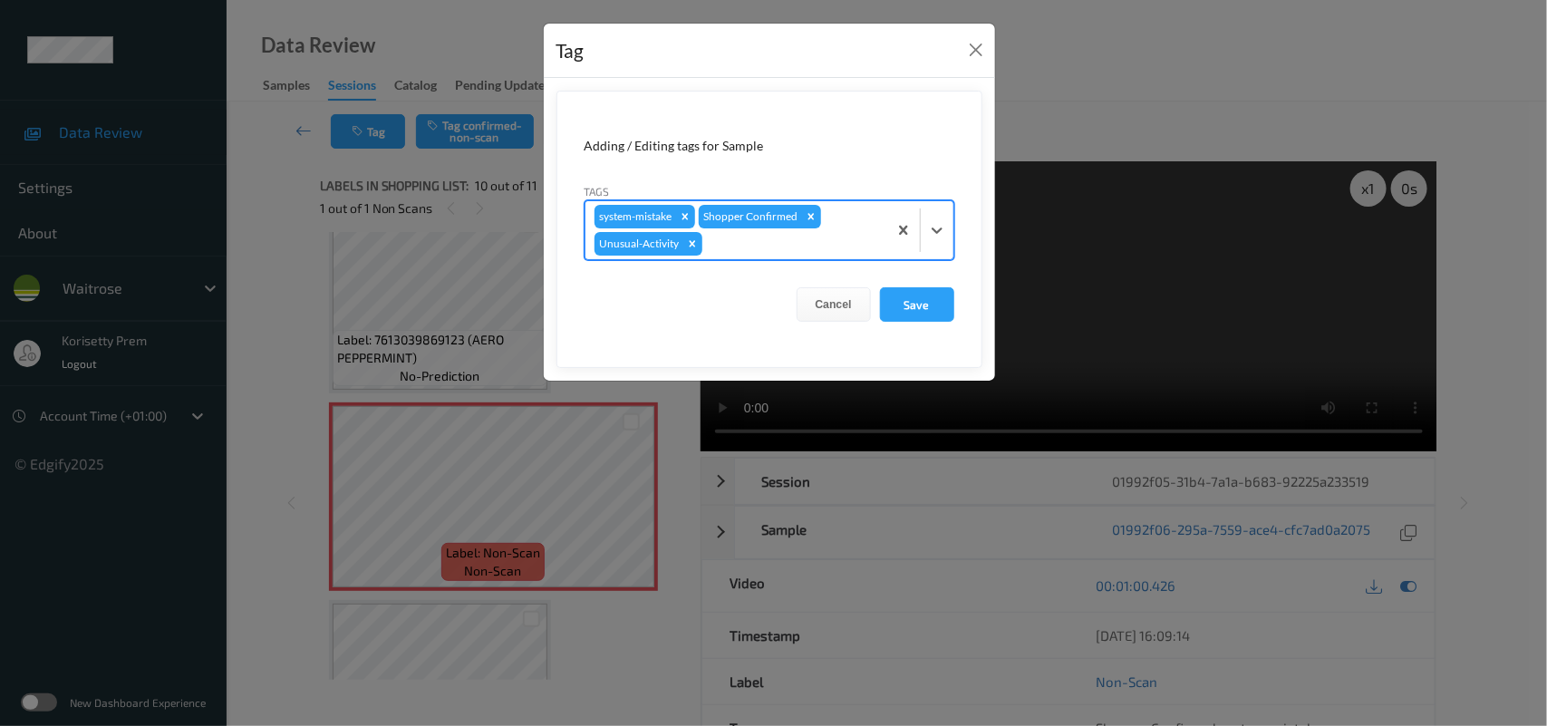
drag, startPoint x: 757, startPoint y: 241, endPoint x: 758, endPoint y: 252, distance: 10.9
click at [758, 240] on div at bounding box center [792, 244] width 172 height 22
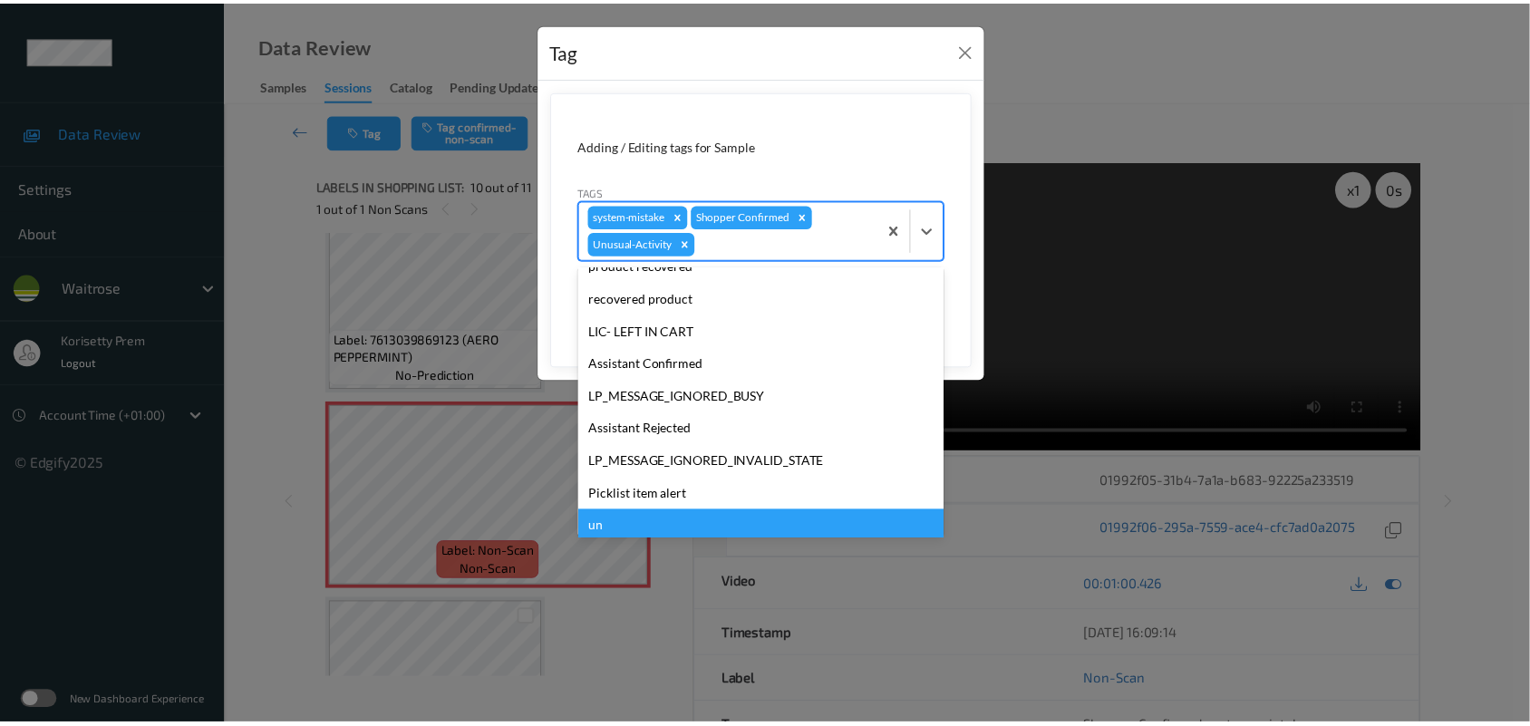
scroll to position [387, 0]
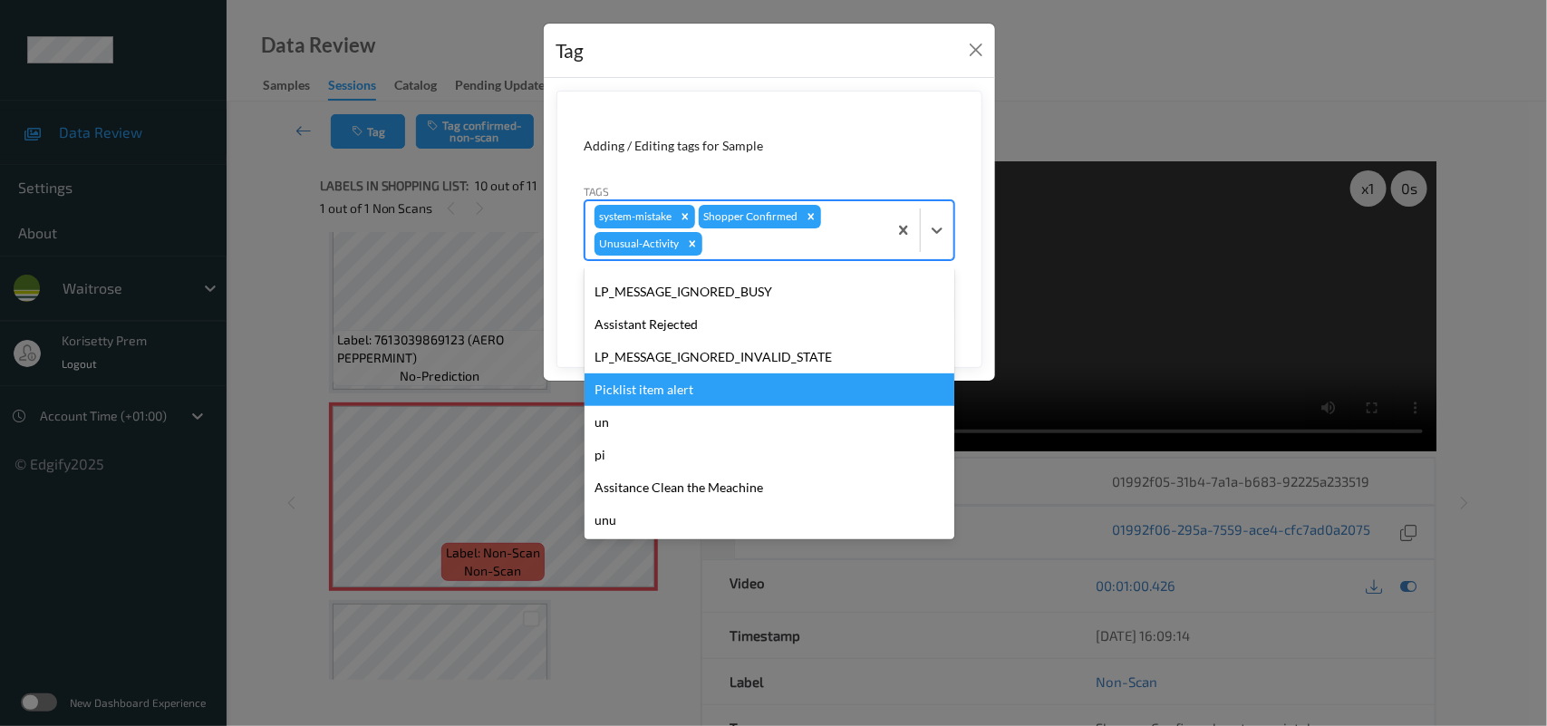
click at [641, 381] on div "Picklist item alert" at bounding box center [770, 389] width 370 height 33
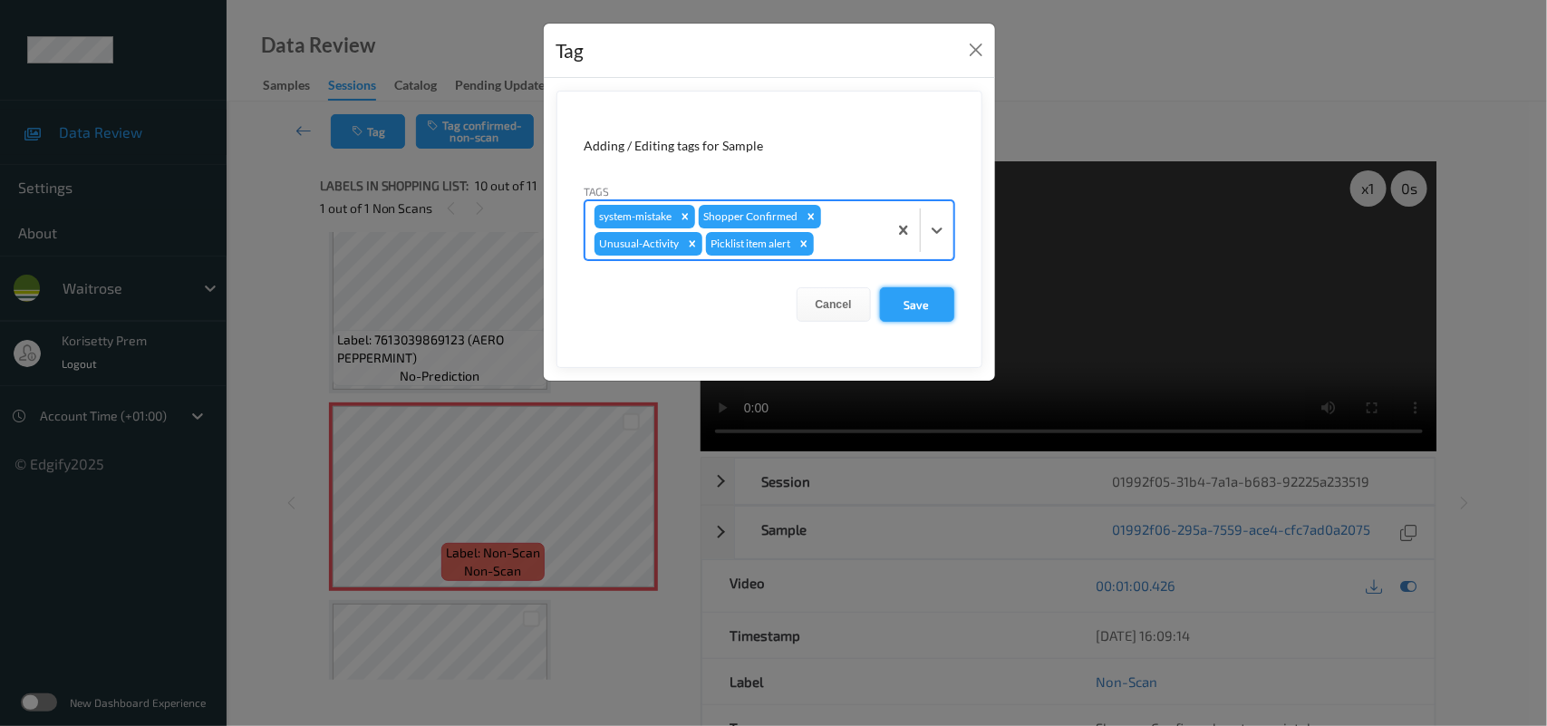
click at [941, 306] on button "Save" at bounding box center [917, 304] width 74 height 34
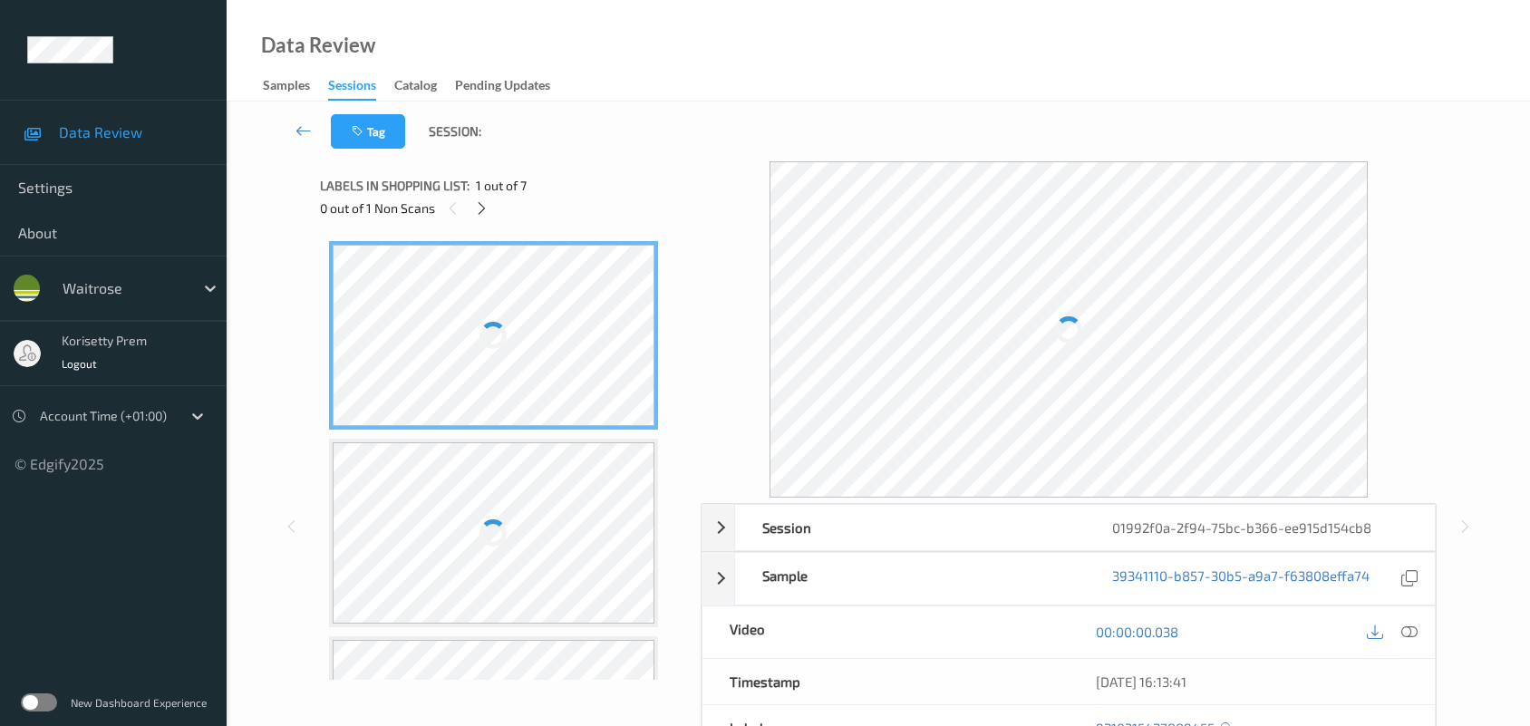
scroll to position [5, 0]
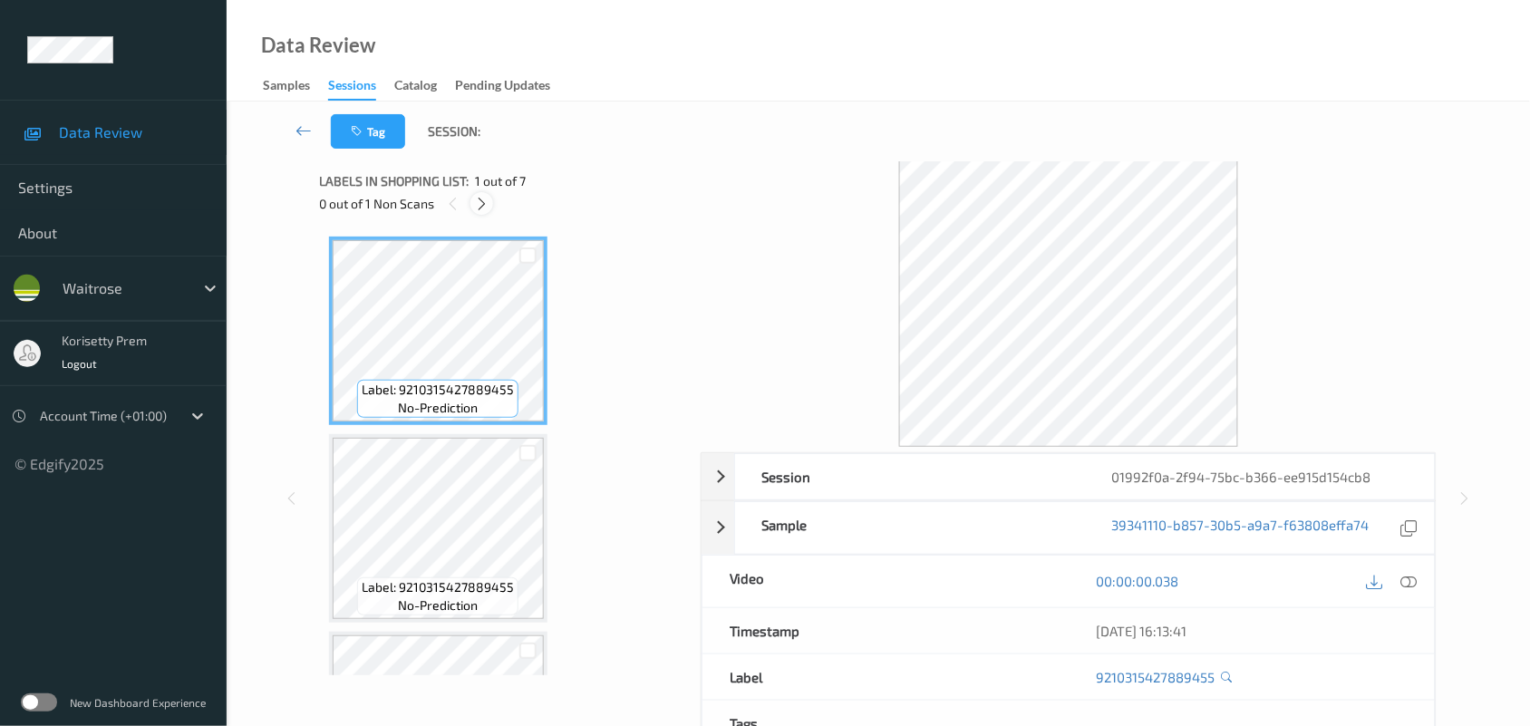
click at [476, 210] on icon at bounding box center [481, 204] width 15 height 16
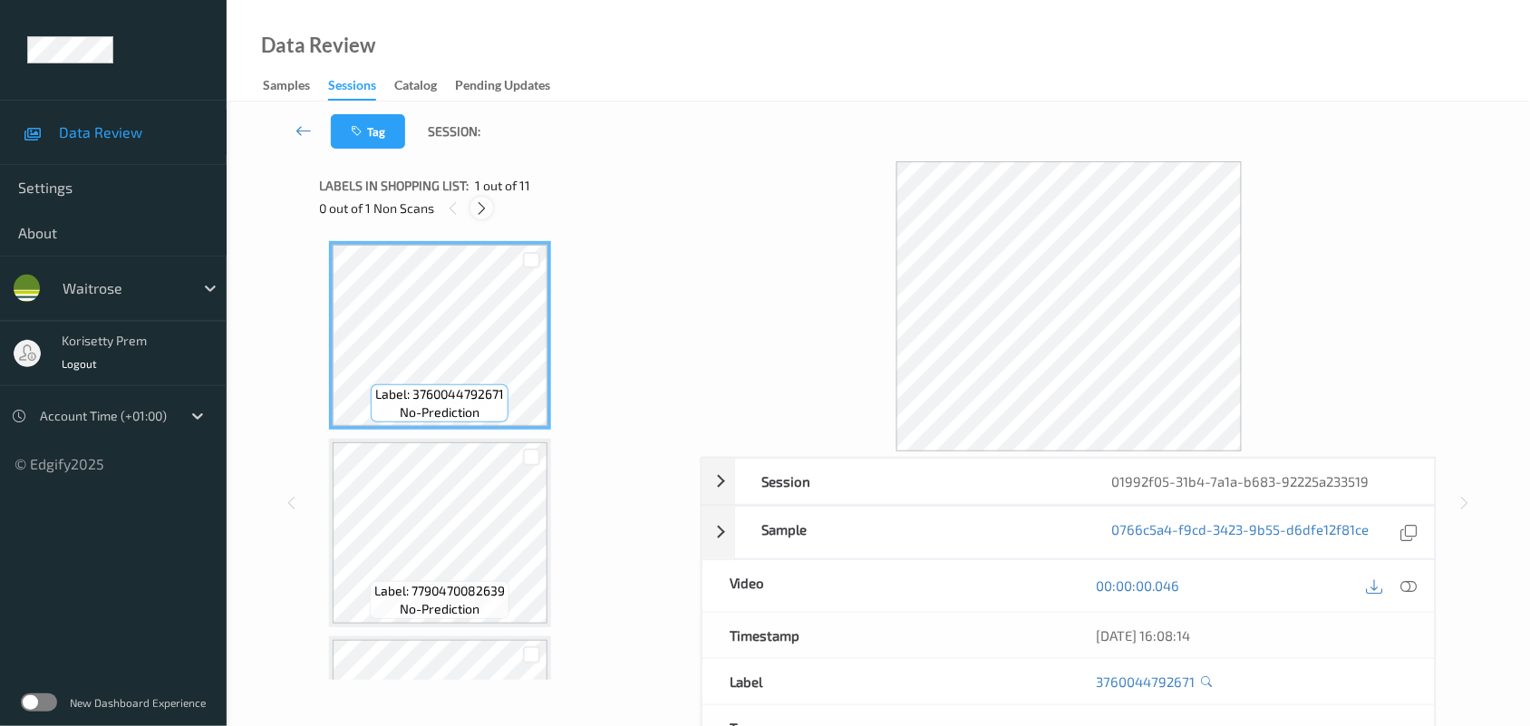
click at [479, 207] on icon at bounding box center [481, 208] width 15 height 16
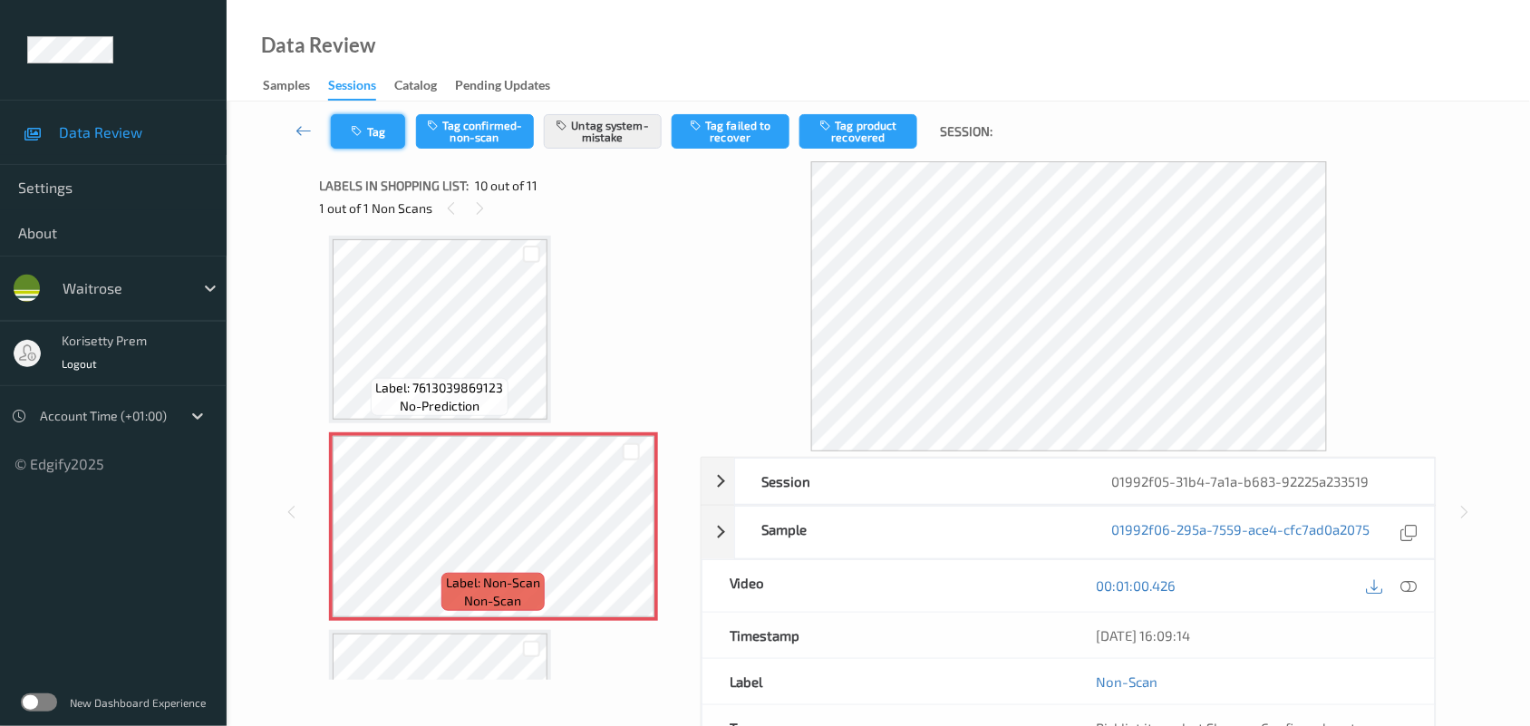
click at [376, 131] on button "Tag" at bounding box center [368, 131] width 74 height 34
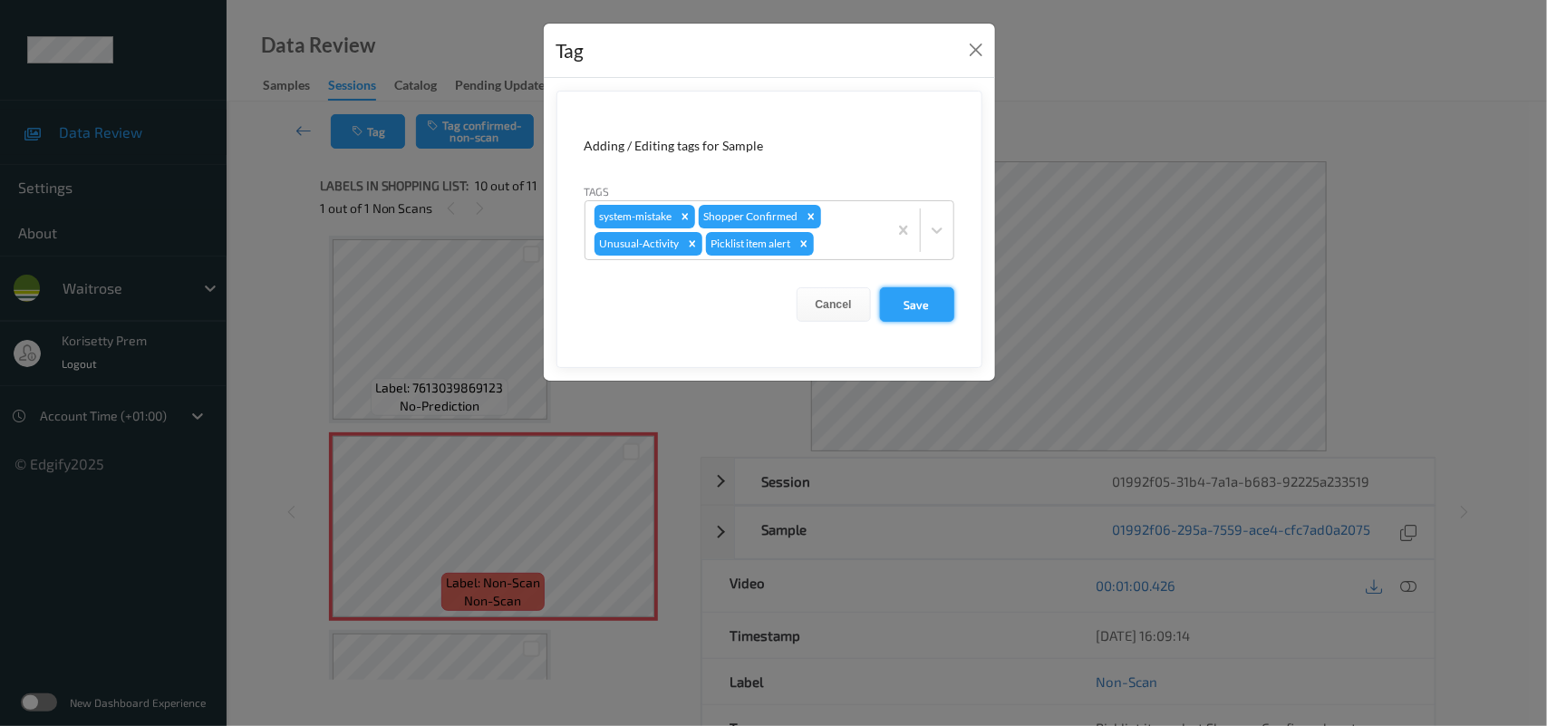
click at [923, 295] on button "Save" at bounding box center [917, 304] width 74 height 34
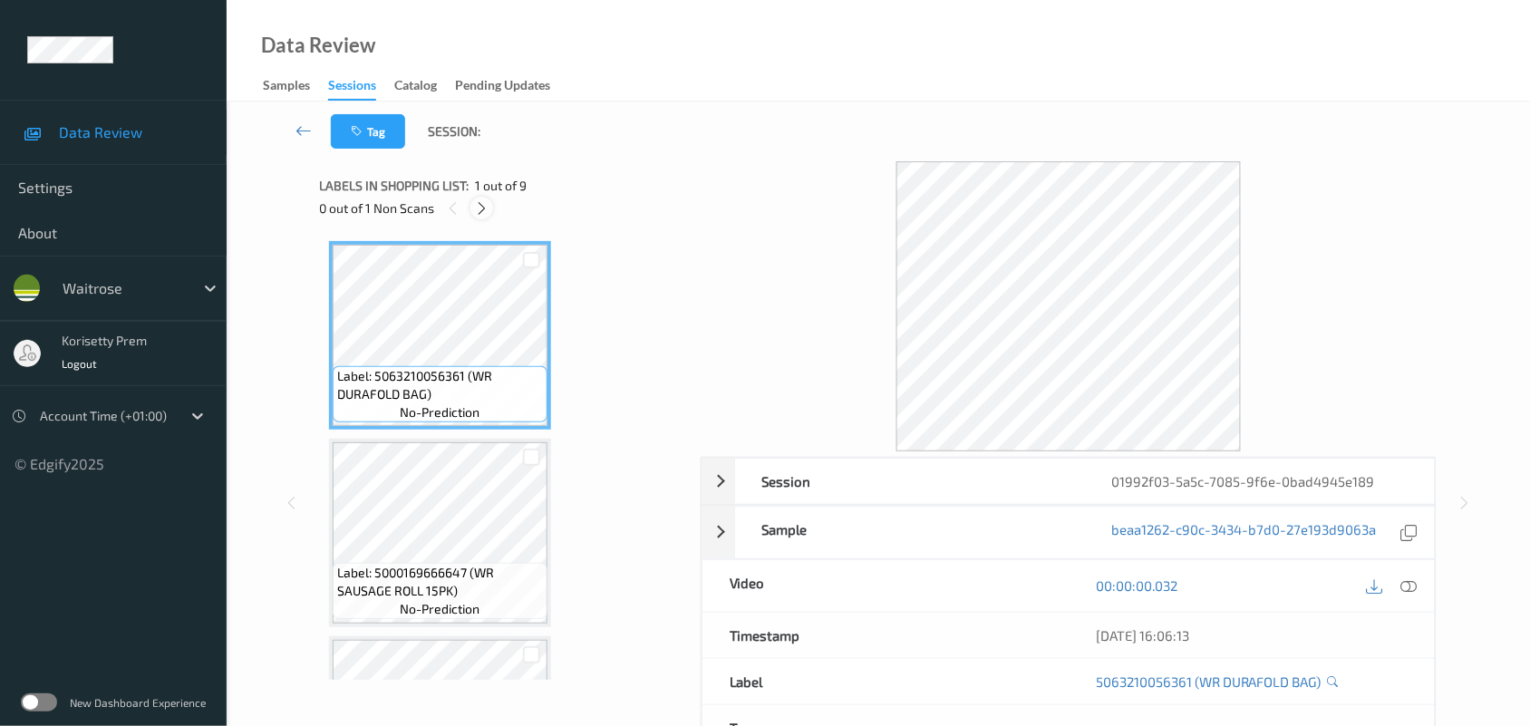
click at [477, 208] on icon at bounding box center [481, 208] width 15 height 16
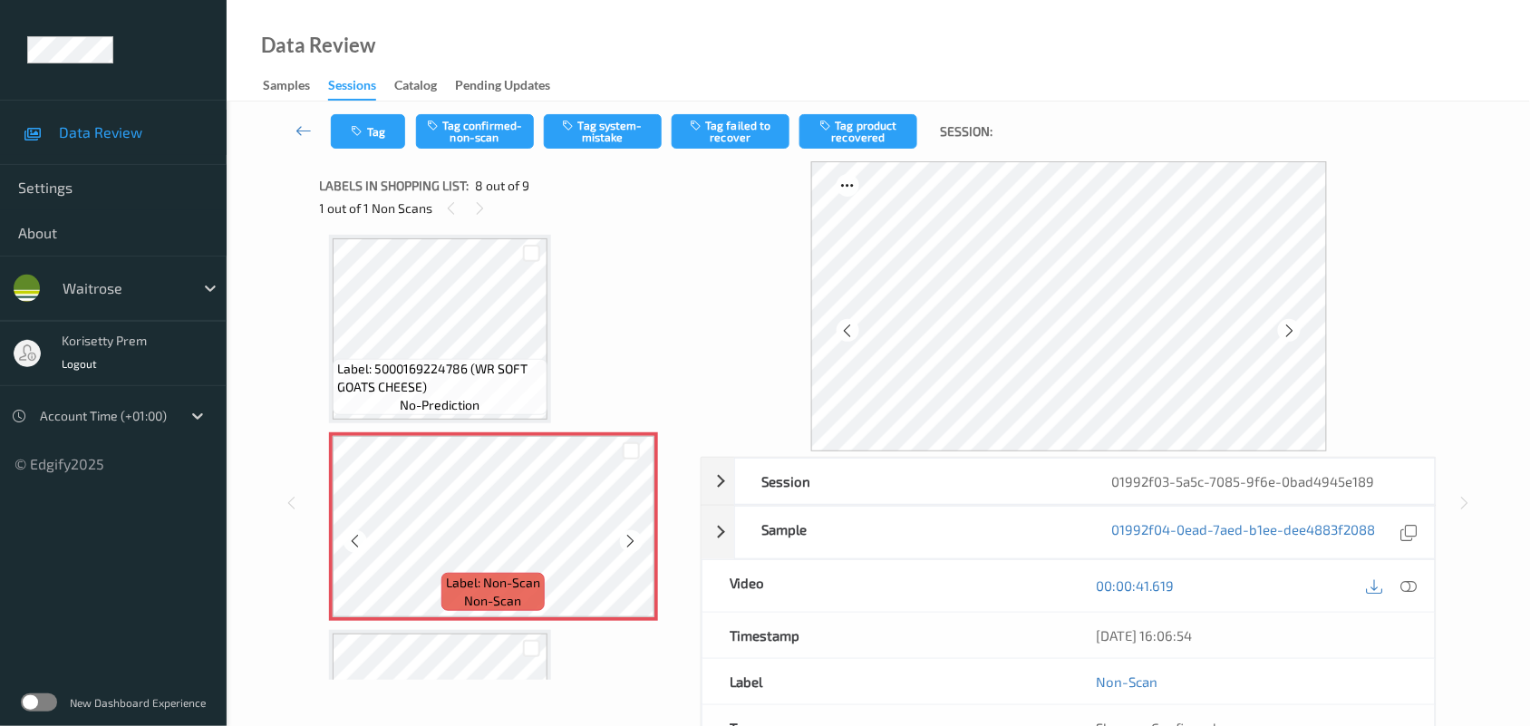
click at [631, 535] on icon at bounding box center [631, 541] width 15 height 16
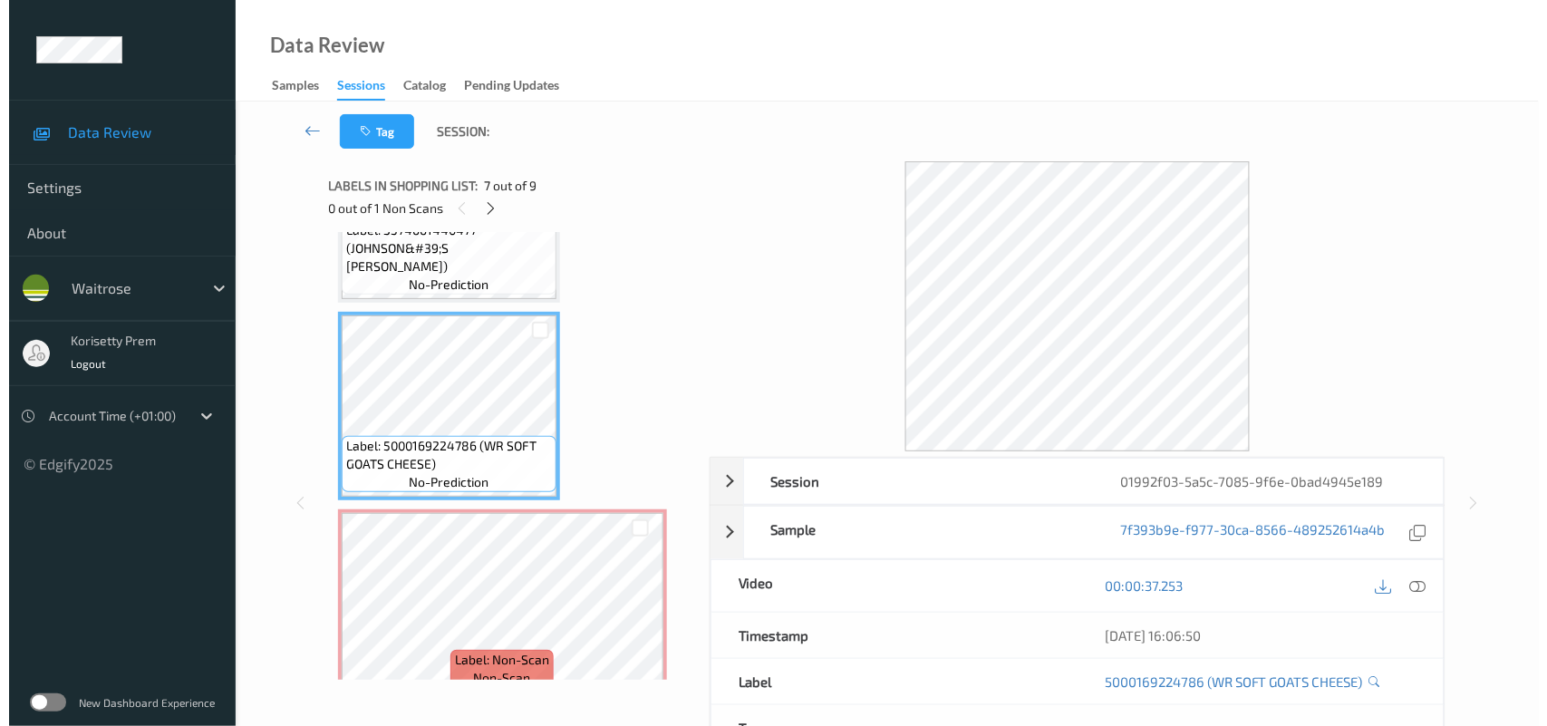
scroll to position [1108, 0]
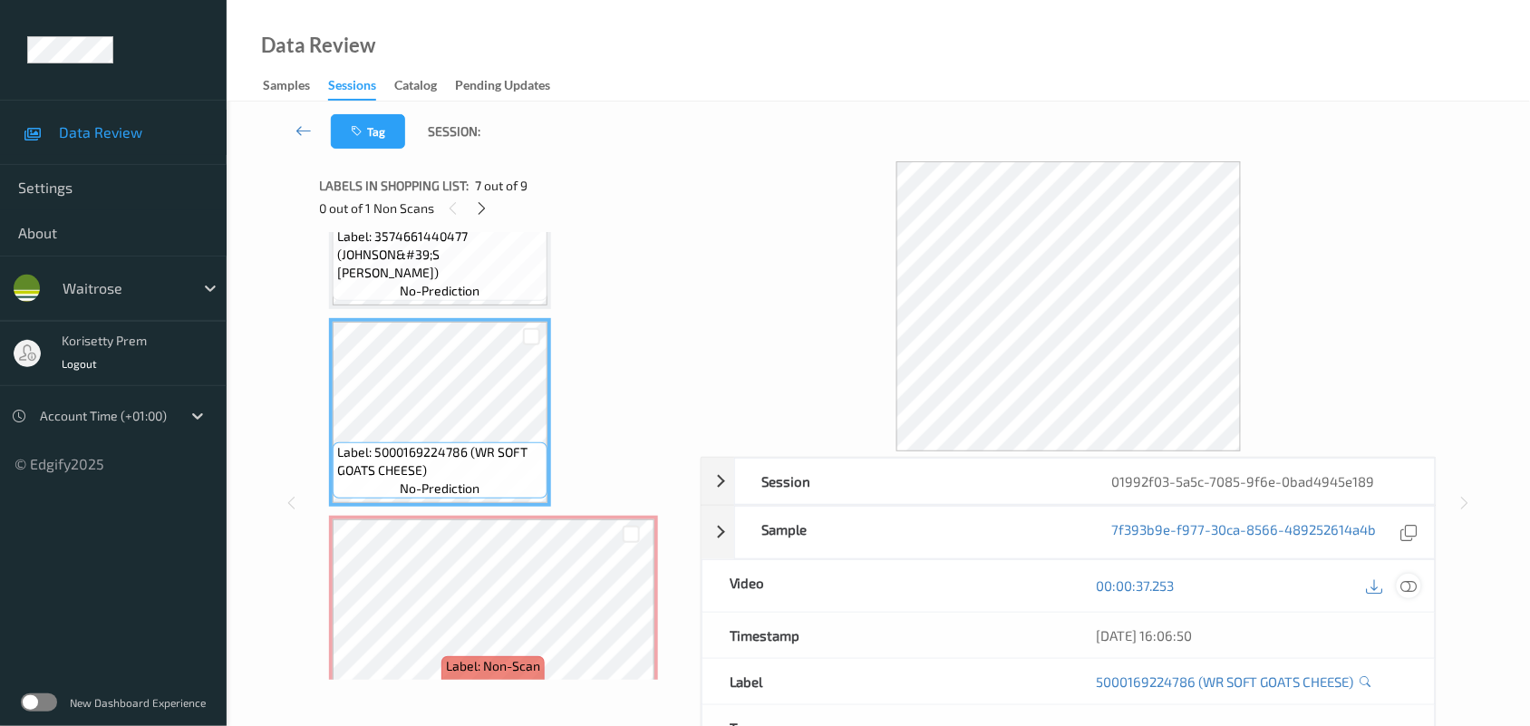
click at [1406, 585] on icon at bounding box center [1409, 585] width 16 height 16
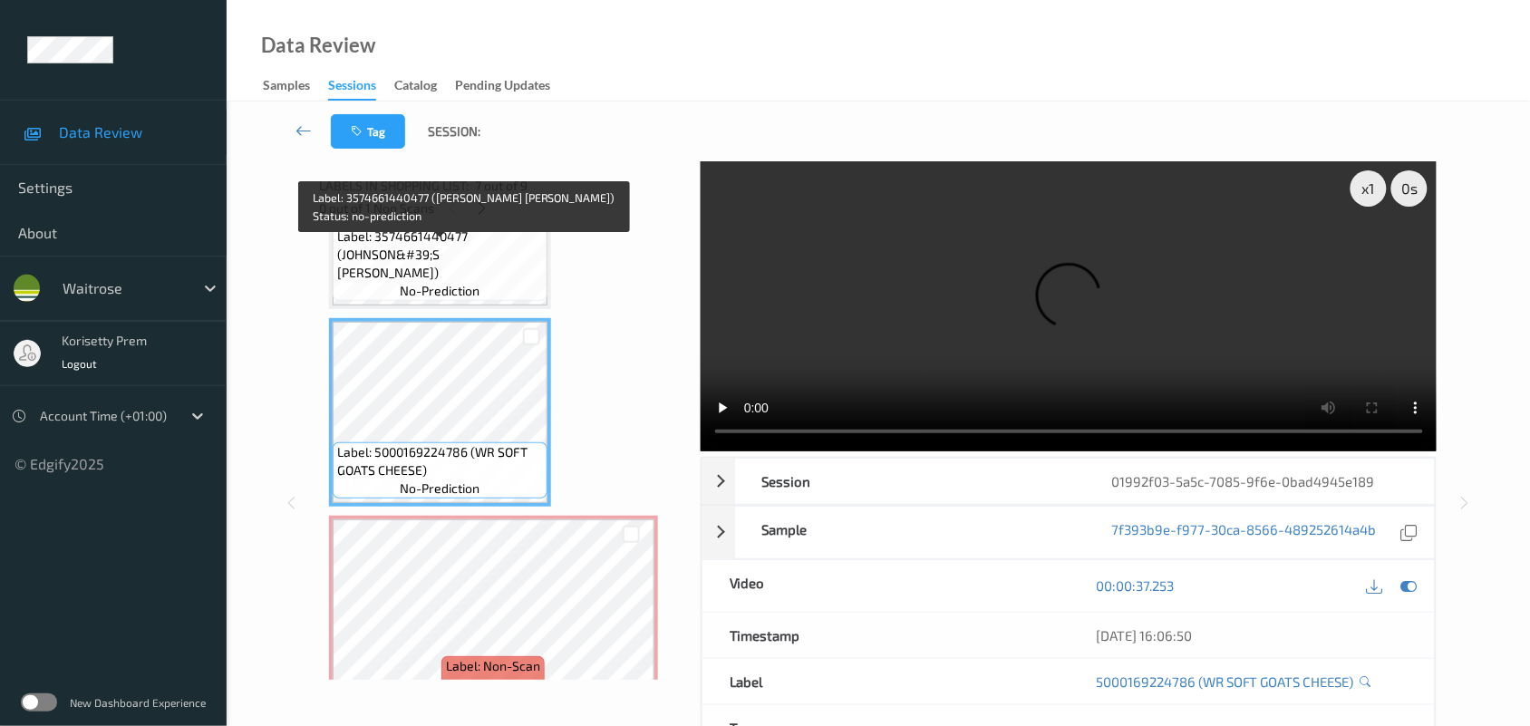
click at [429, 275] on span "Label: 3574661440477 (JOHNSON&#39;S [PERSON_NAME])" at bounding box center [440, 254] width 206 height 54
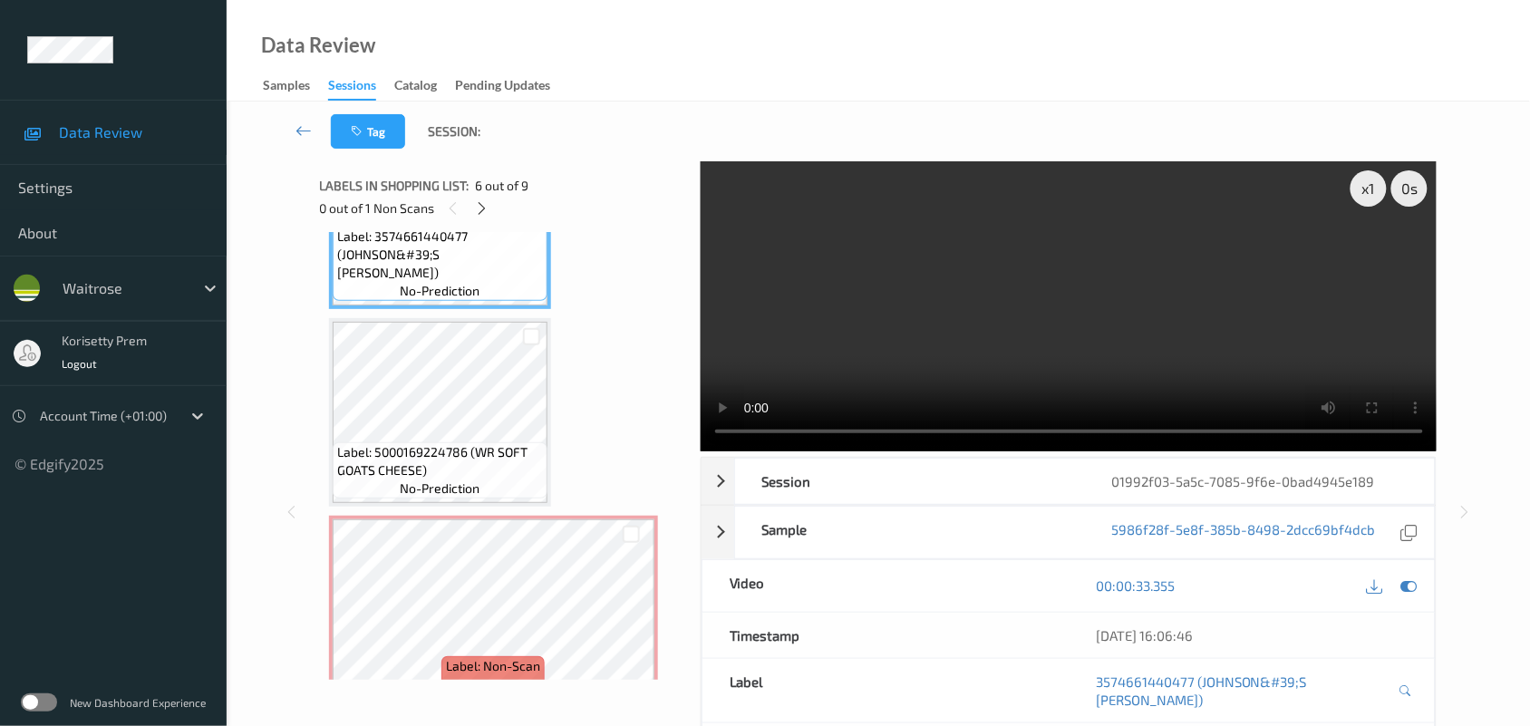
click at [968, 378] on video at bounding box center [1069, 306] width 737 height 290
click at [1025, 372] on video at bounding box center [1069, 306] width 737 height 290
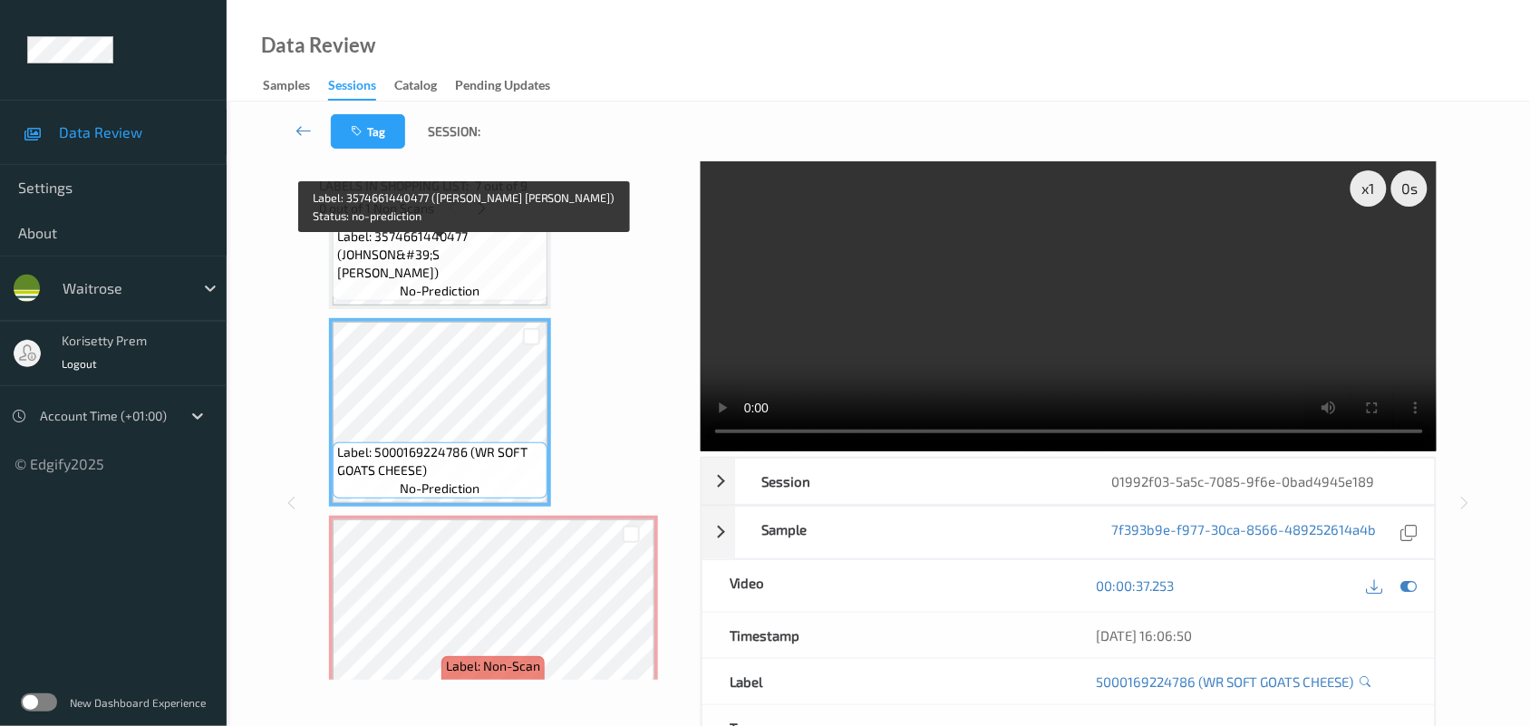
click at [468, 264] on span "Label: 3574661440477 (JOHNSON&#39;S COTTON BUD)" at bounding box center [440, 254] width 206 height 54
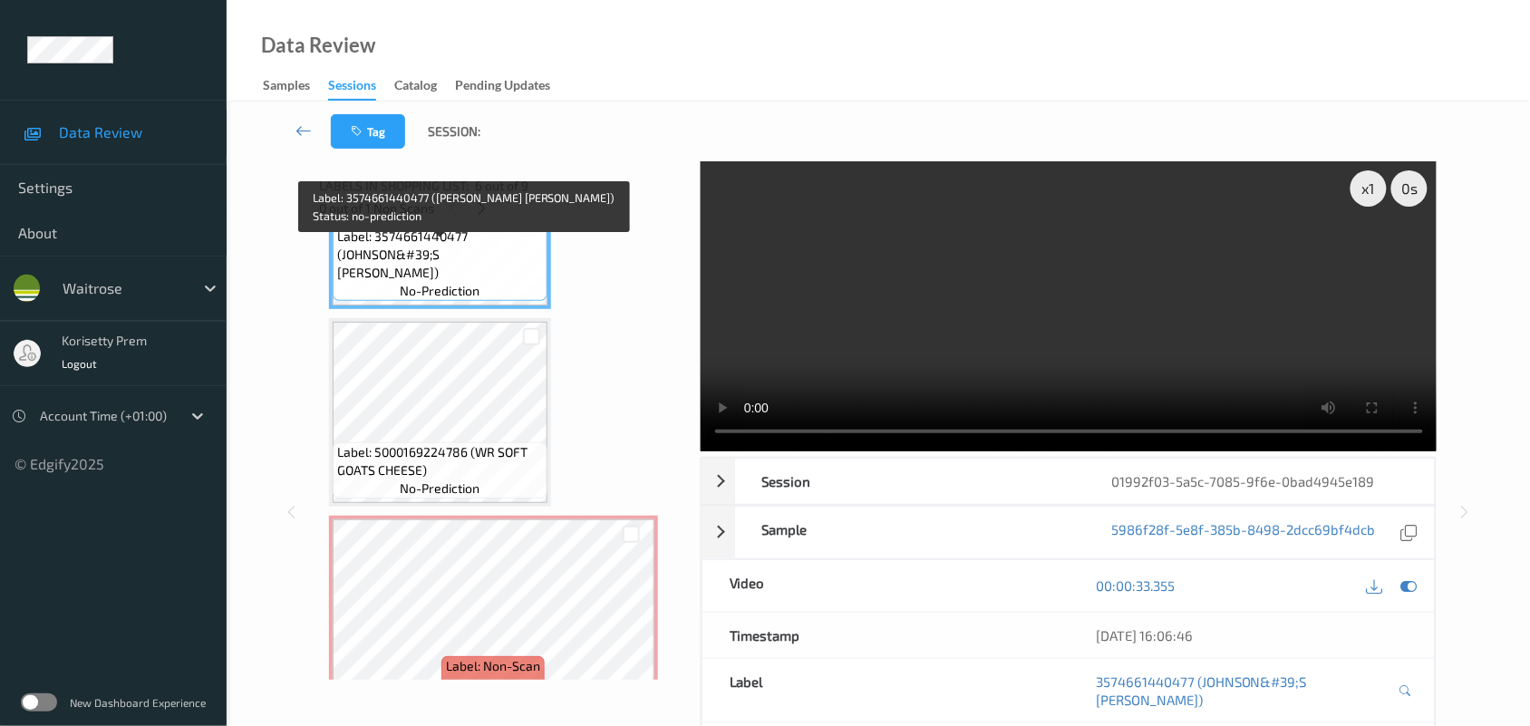
click at [859, 304] on video at bounding box center [1069, 306] width 737 height 290
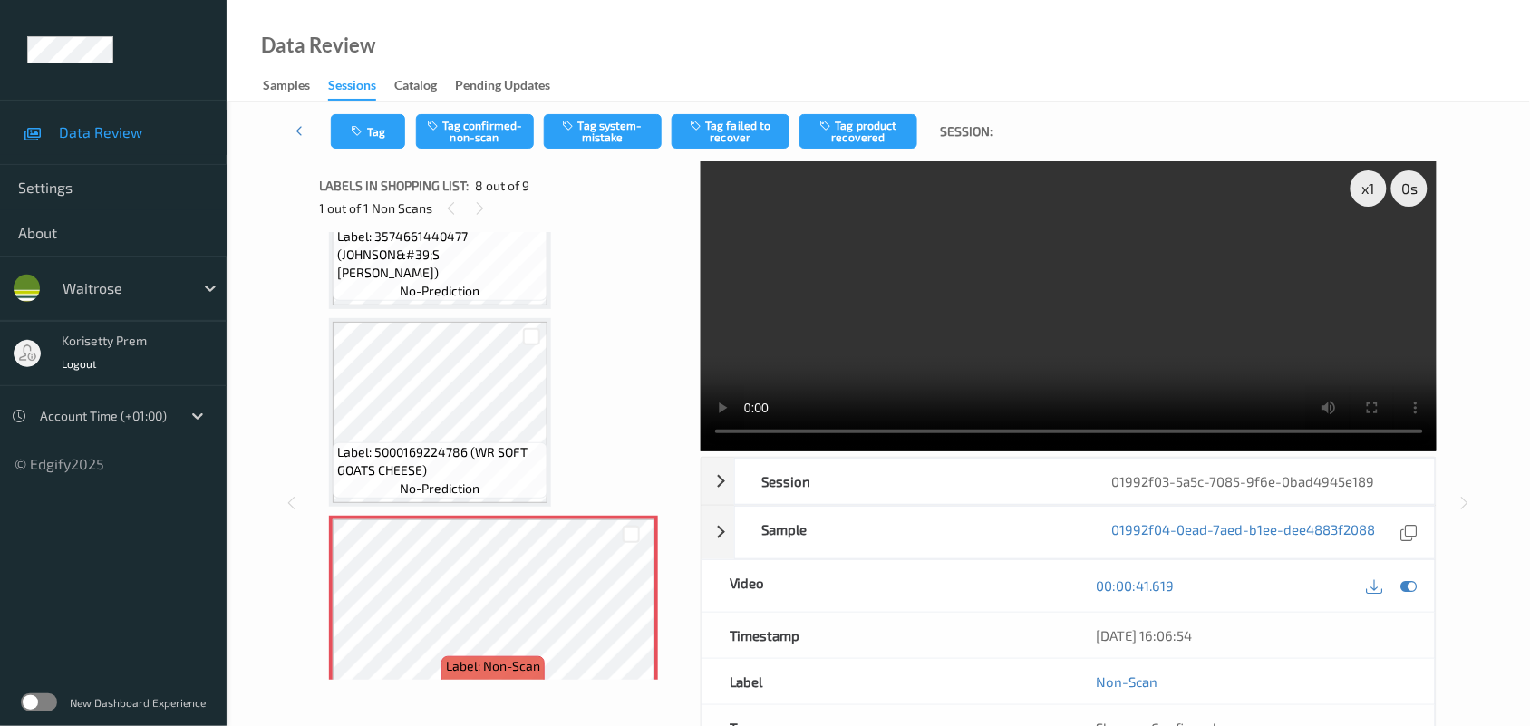
click at [947, 336] on video at bounding box center [1069, 306] width 737 height 290
click at [636, 616] on icon at bounding box center [631, 624] width 15 height 16
click at [604, 138] on button "Tag system-mistake" at bounding box center [603, 131] width 118 height 34
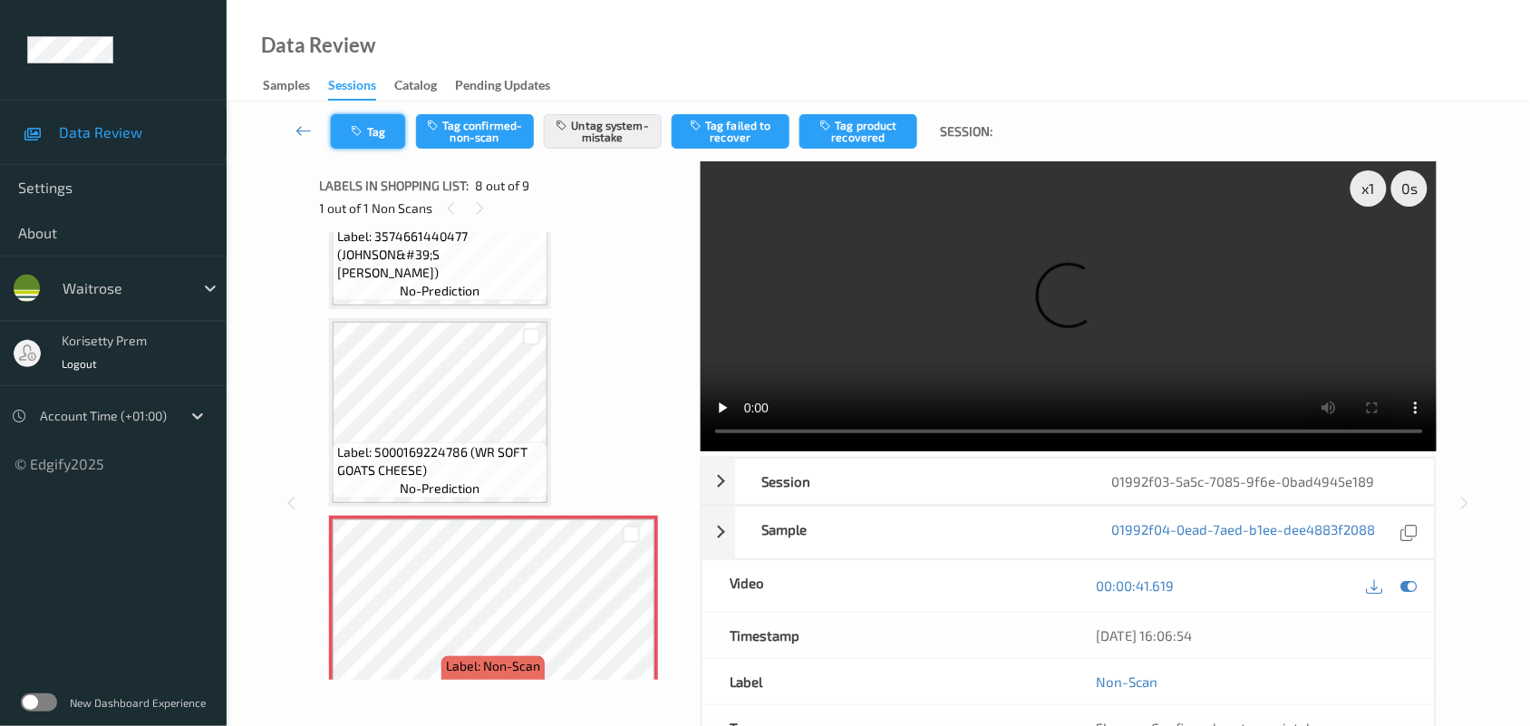
click at [363, 136] on icon "button" at bounding box center [359, 131] width 15 height 13
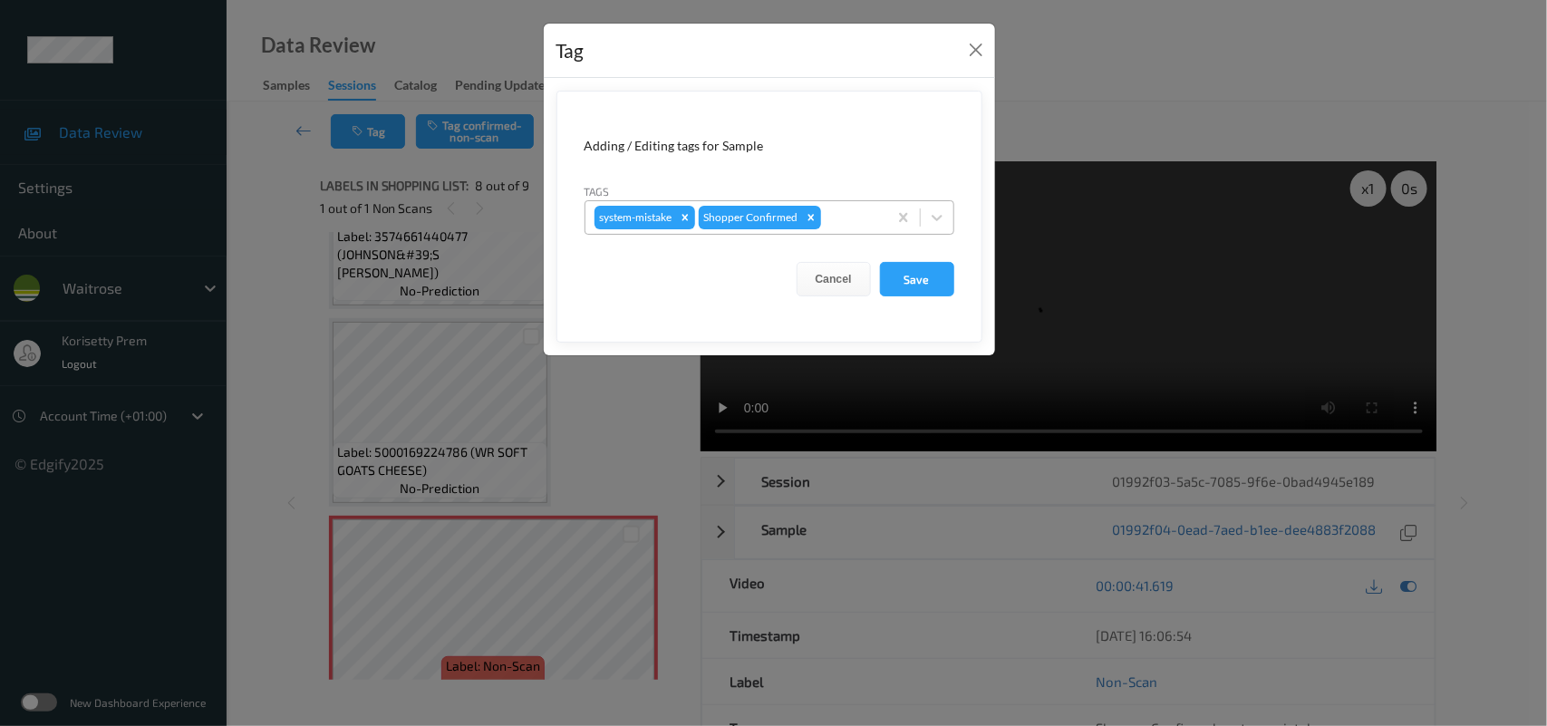
click at [870, 223] on div at bounding box center [851, 218] width 53 height 22
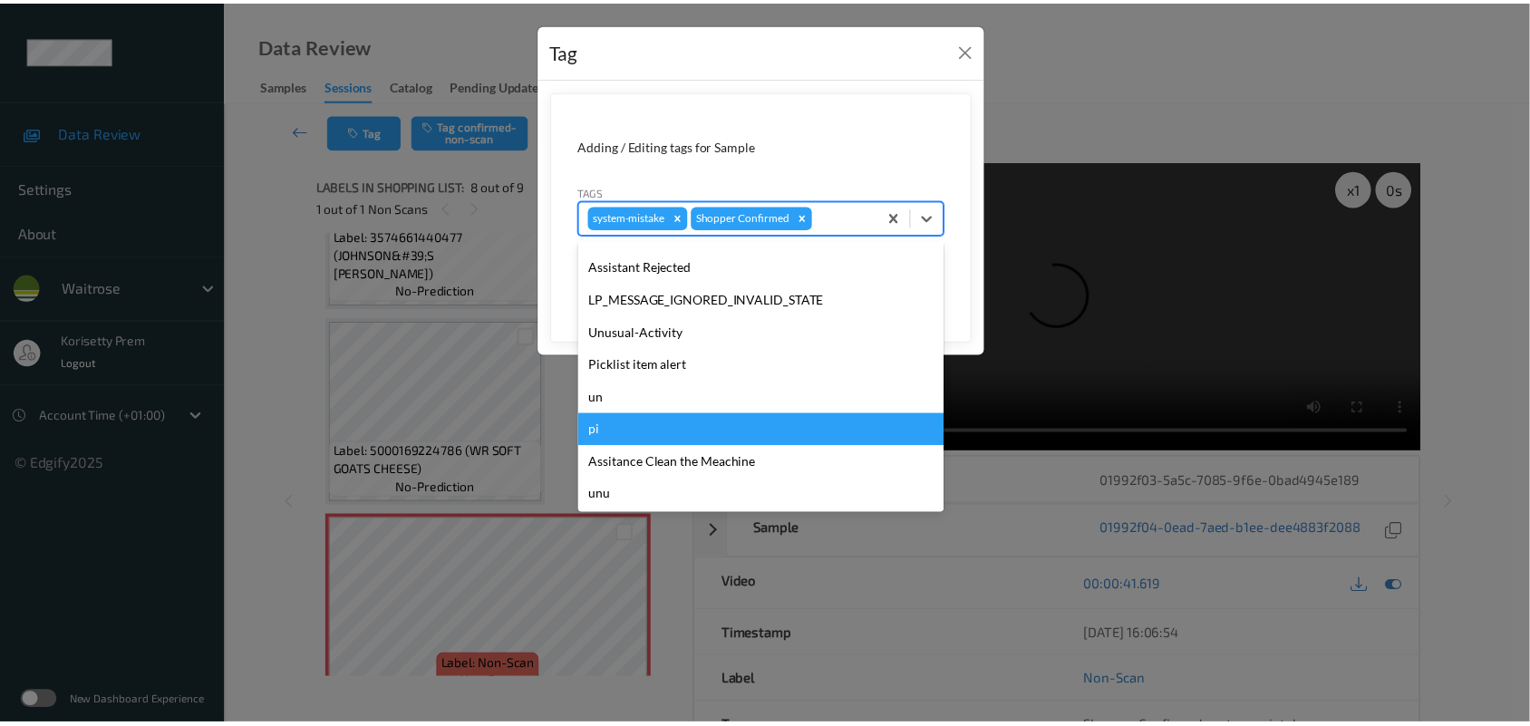
scroll to position [420, 0]
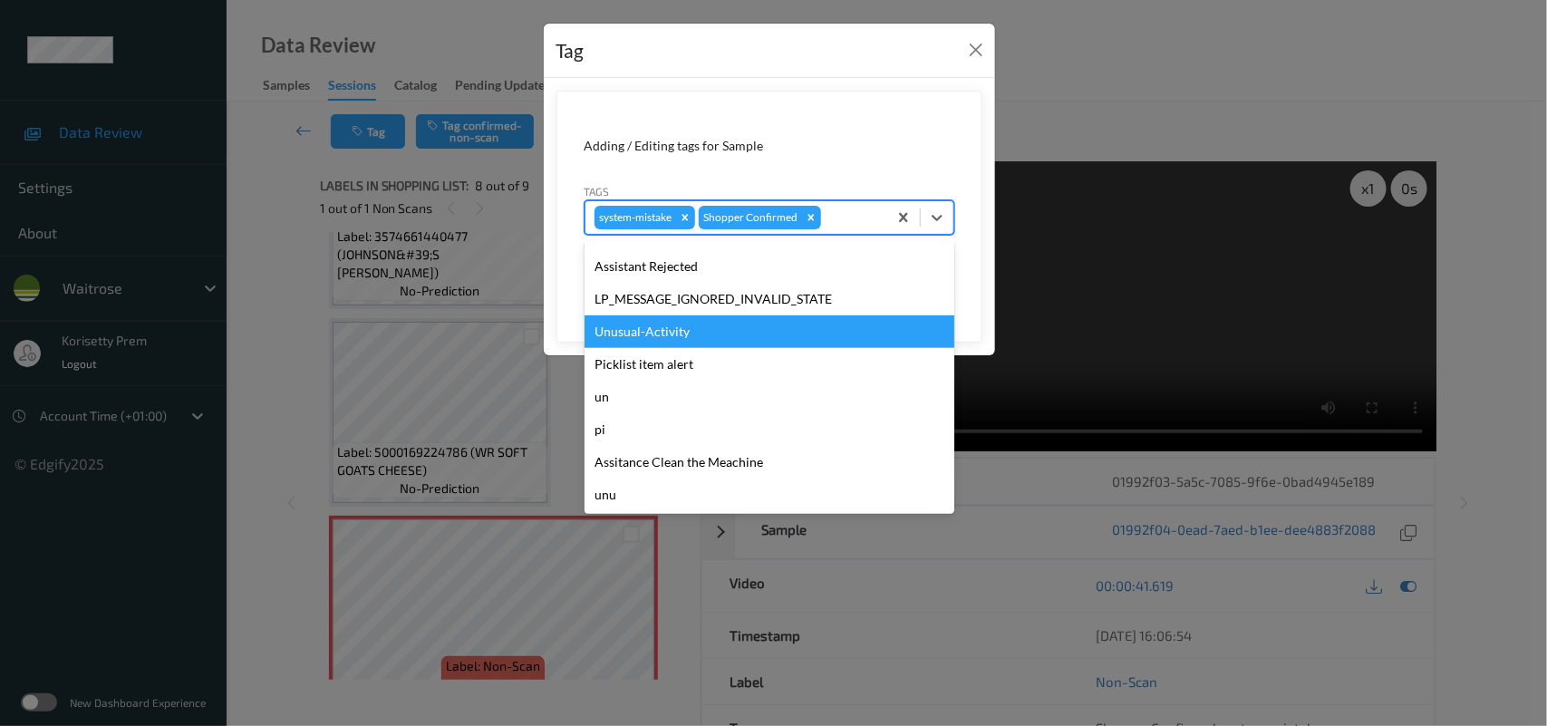
click at [664, 327] on div "Unusual-Activity" at bounding box center [770, 331] width 370 height 33
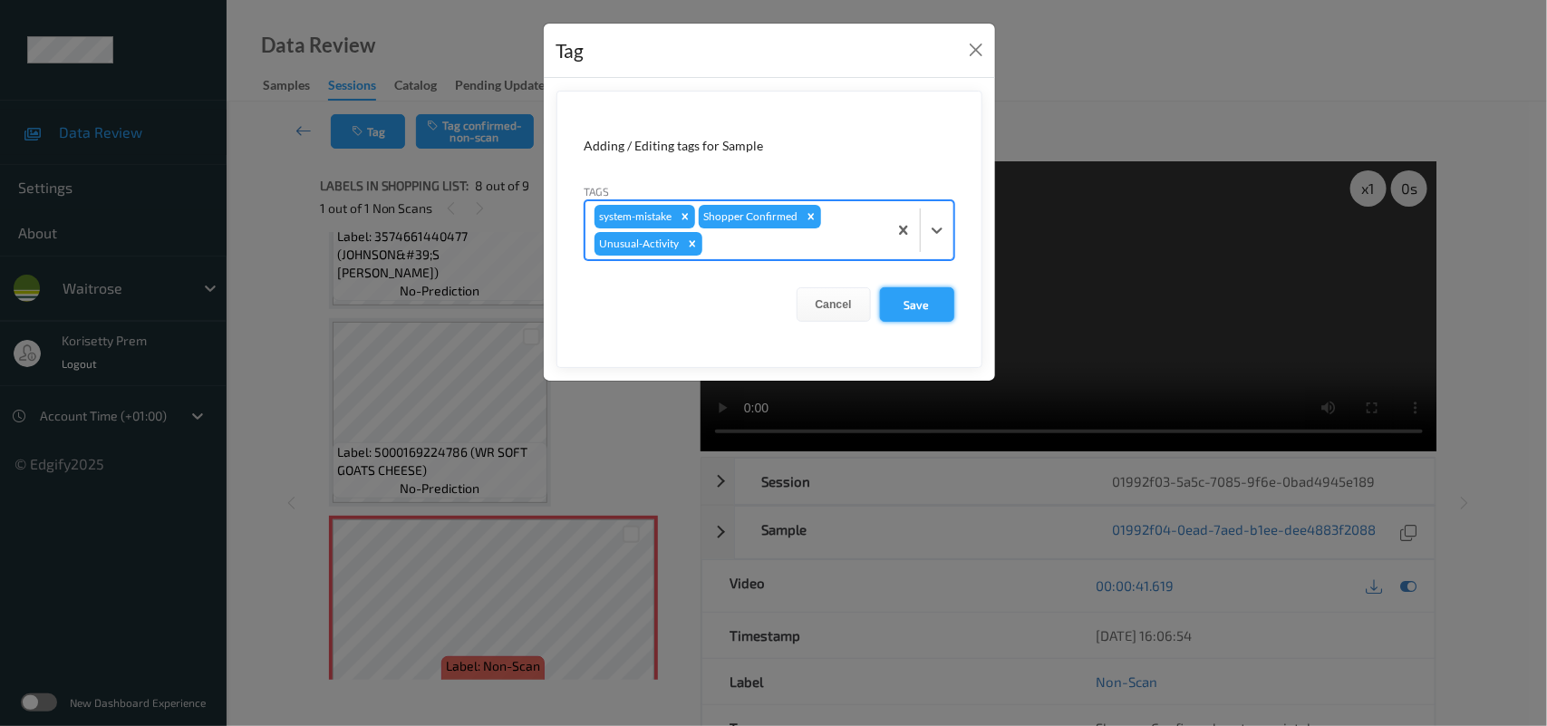
click at [920, 300] on button "Save" at bounding box center [917, 304] width 74 height 34
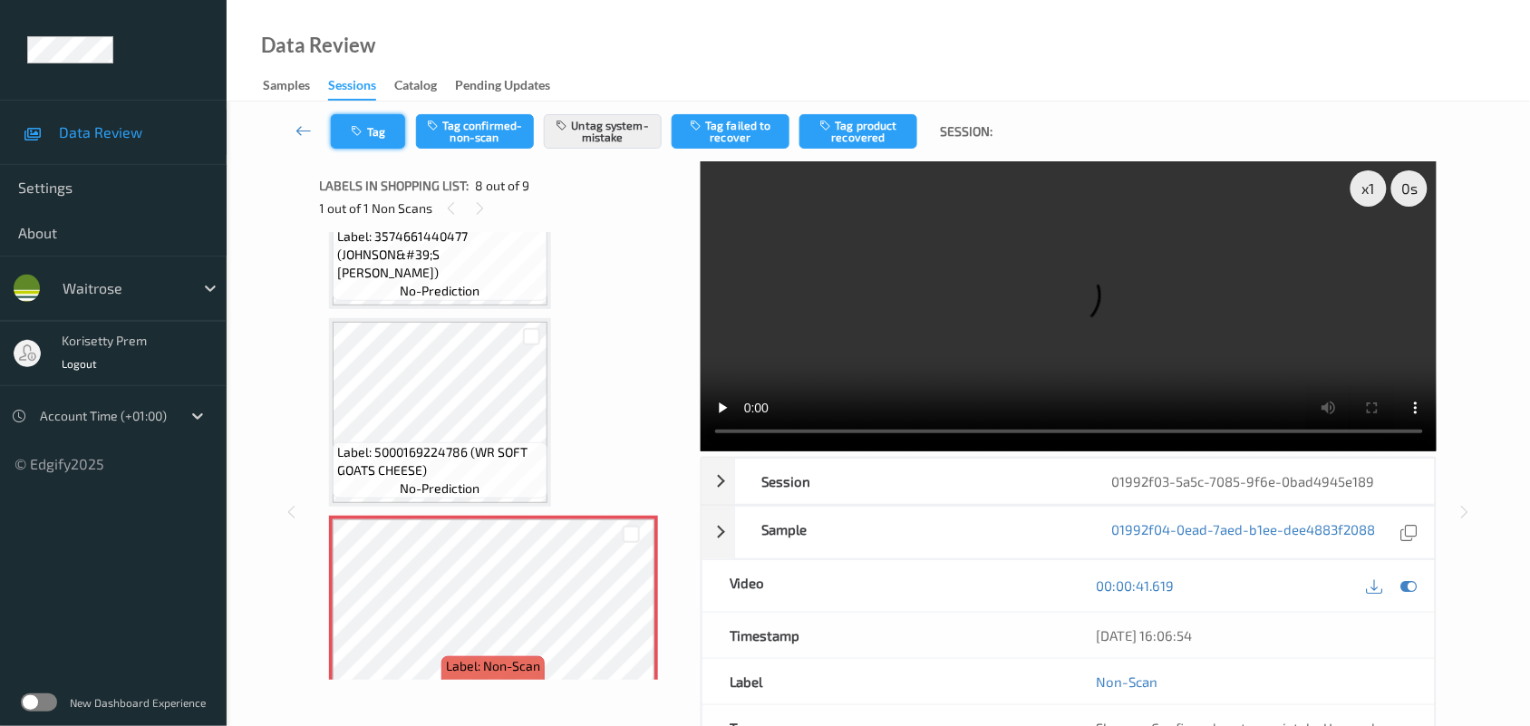
click at [369, 129] on button "Tag" at bounding box center [368, 131] width 74 height 34
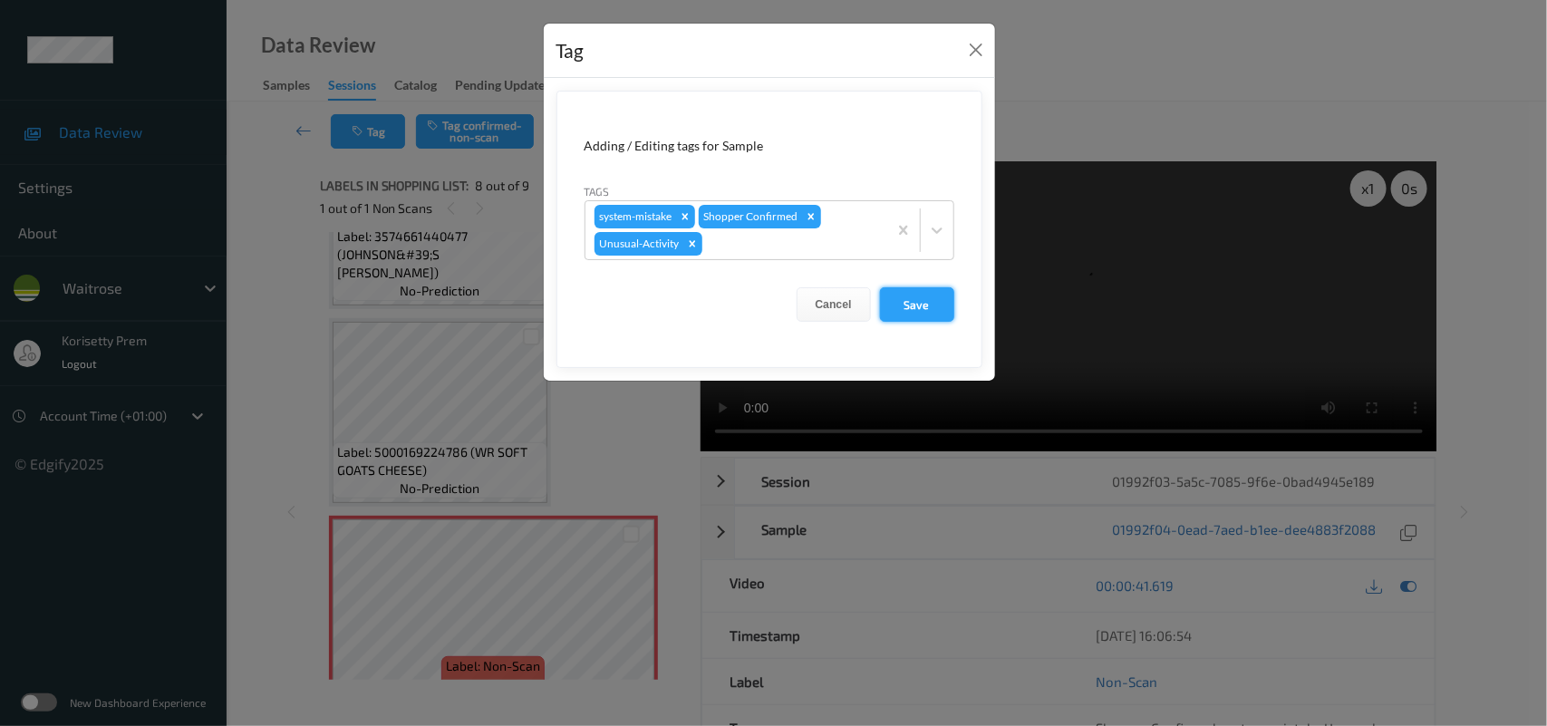
click at [927, 304] on button "Save" at bounding box center [917, 304] width 74 height 34
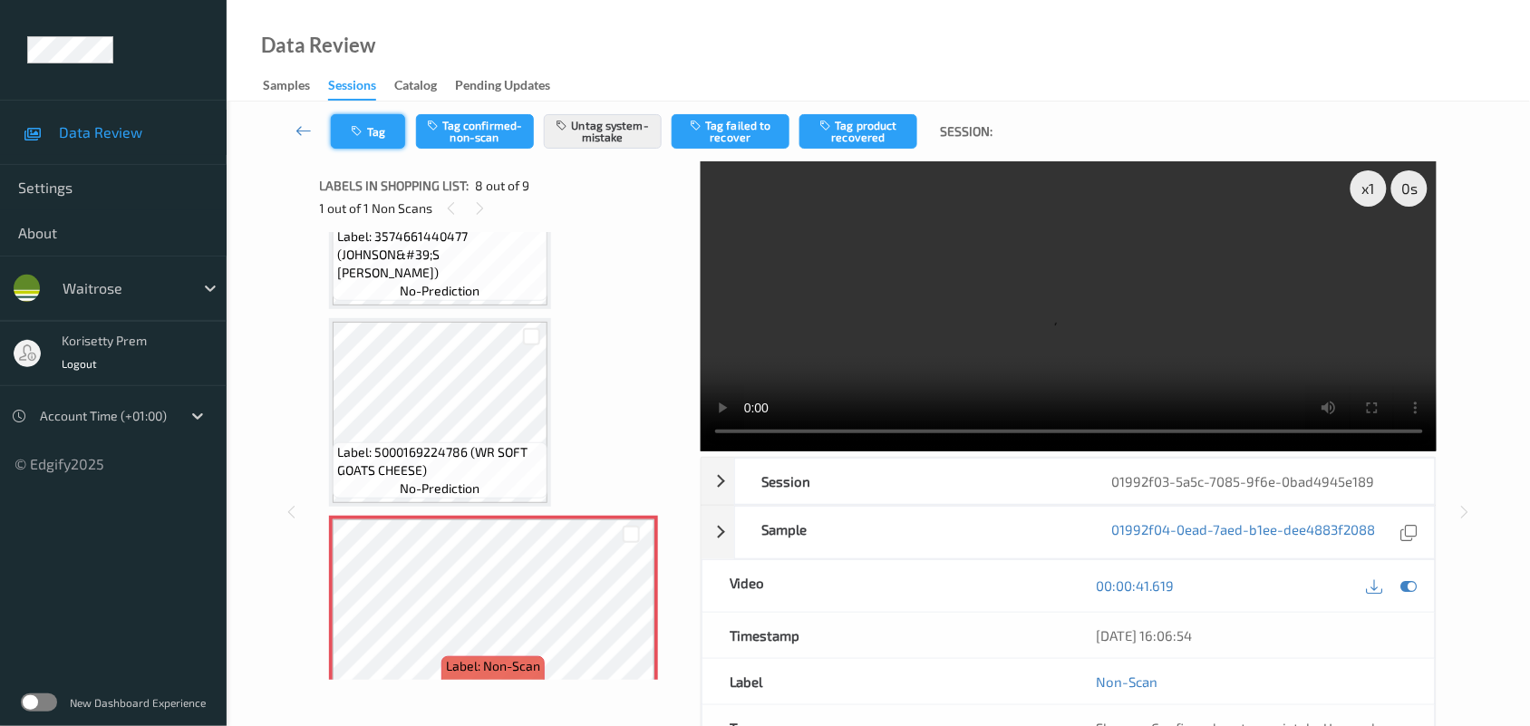
click at [390, 123] on button "Tag" at bounding box center [368, 131] width 74 height 34
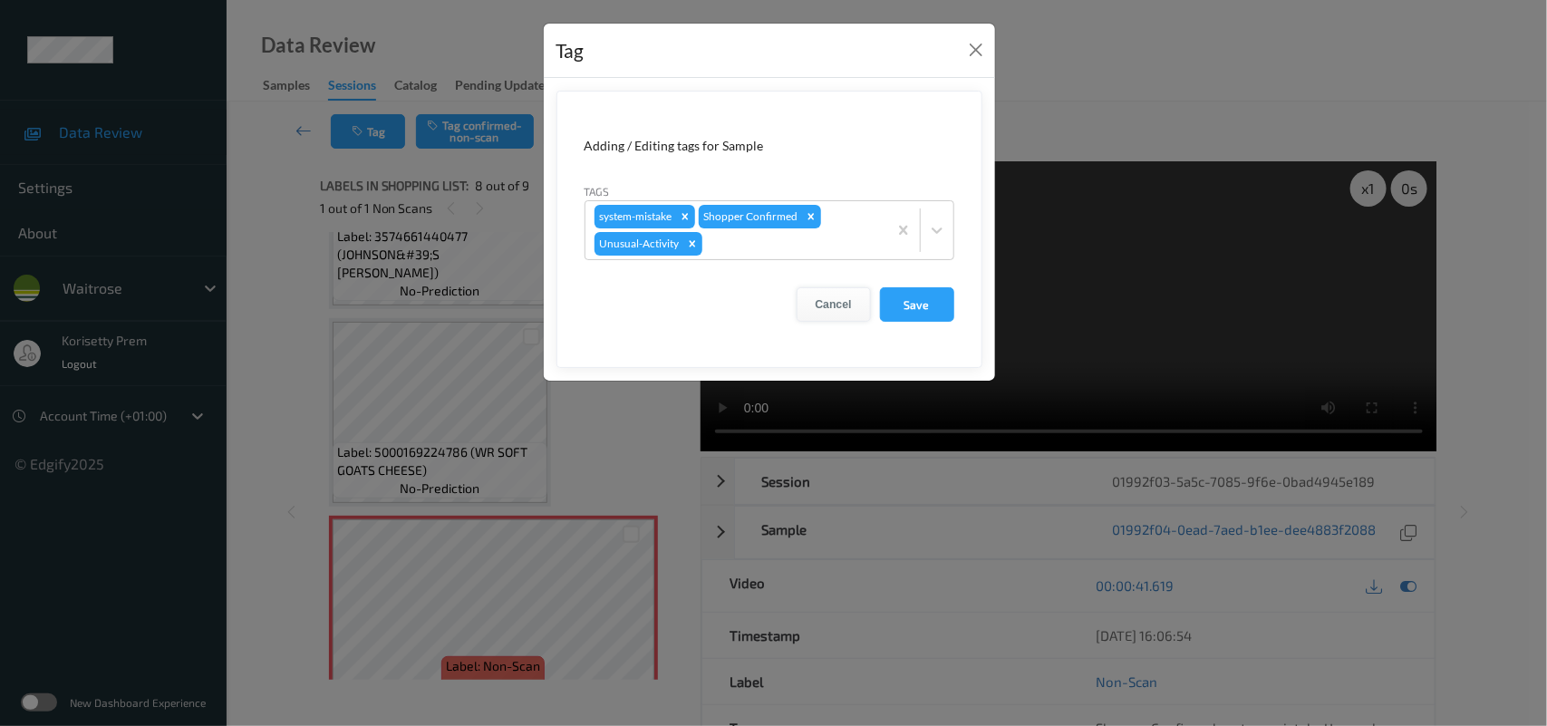
click at [822, 305] on button "Cancel" at bounding box center [834, 304] width 74 height 34
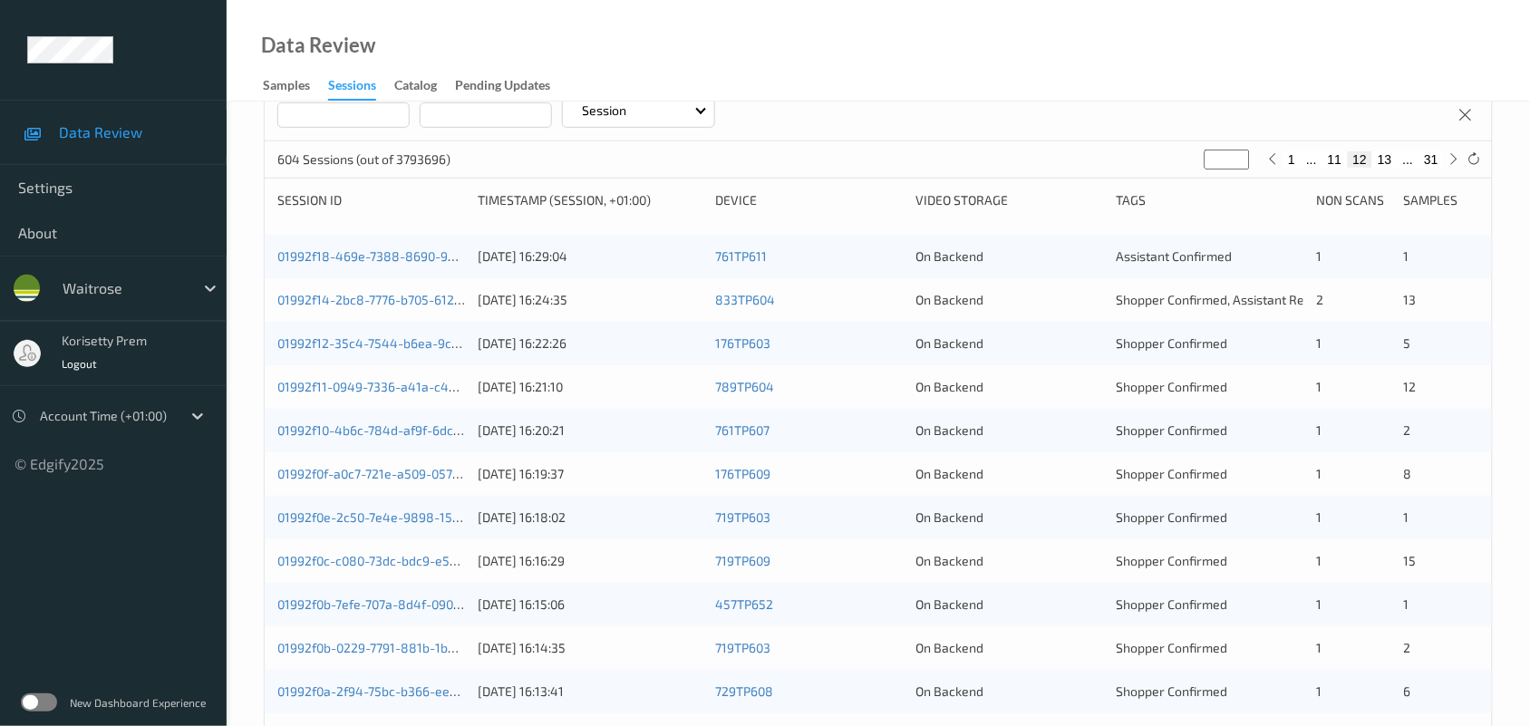
scroll to position [21, 0]
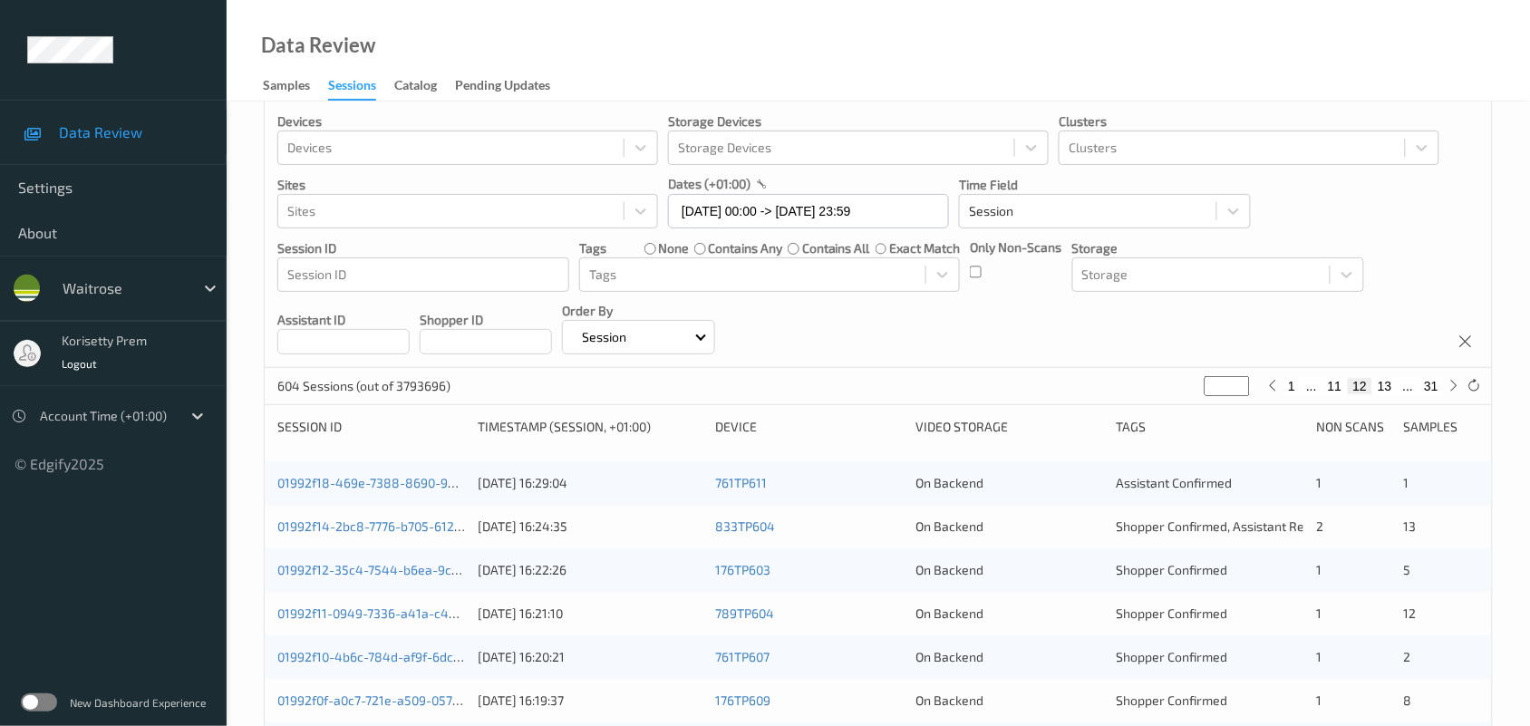
click at [1392, 385] on button "13" at bounding box center [1384, 386] width 25 height 16
type input "**"
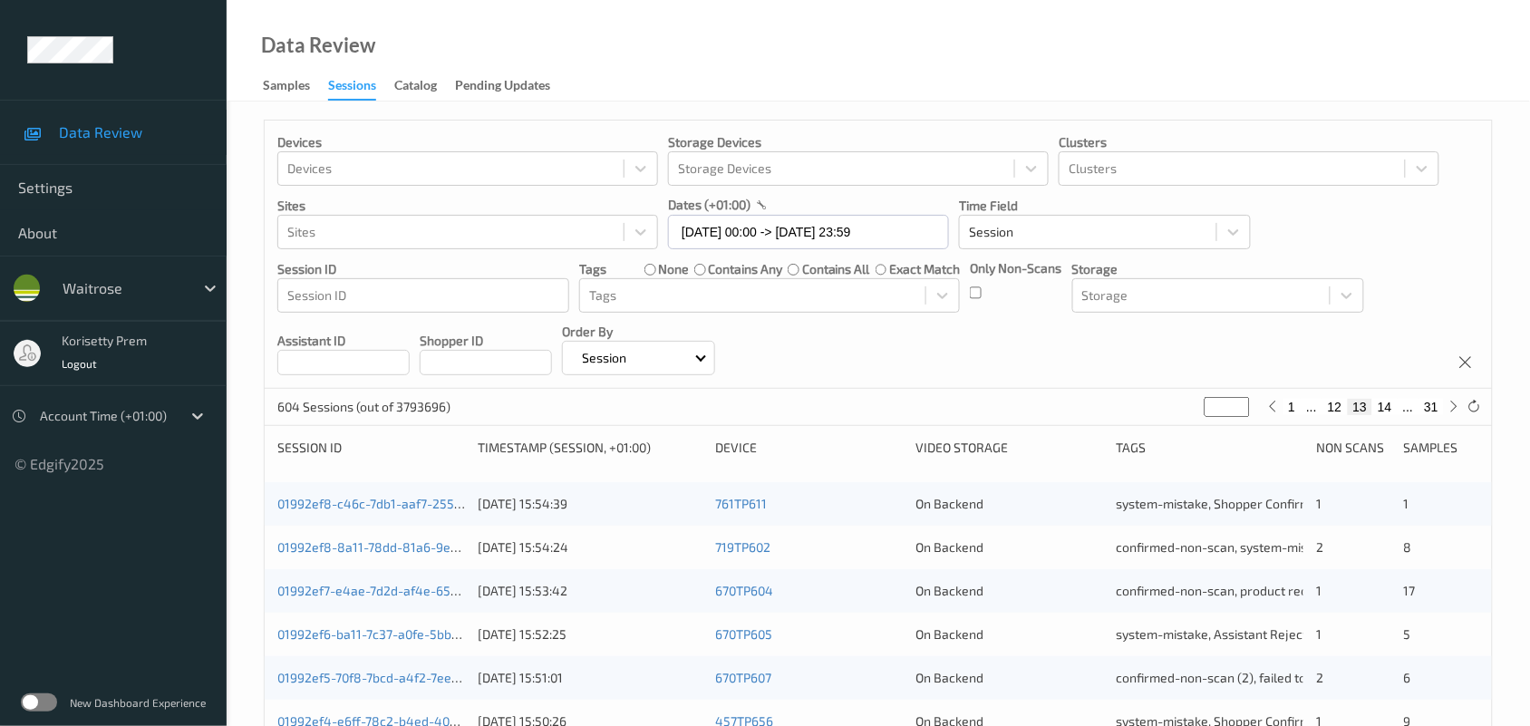
click at [1393, 418] on div "604 Sessions (out of 3793696) ** 1 ... 12 13 14 ... 31" at bounding box center [878, 407] width 1227 height 36
click at [1391, 411] on button "14" at bounding box center [1384, 407] width 25 height 16
type input "**"
click at [1391, 411] on button "15" at bounding box center [1384, 407] width 25 height 16
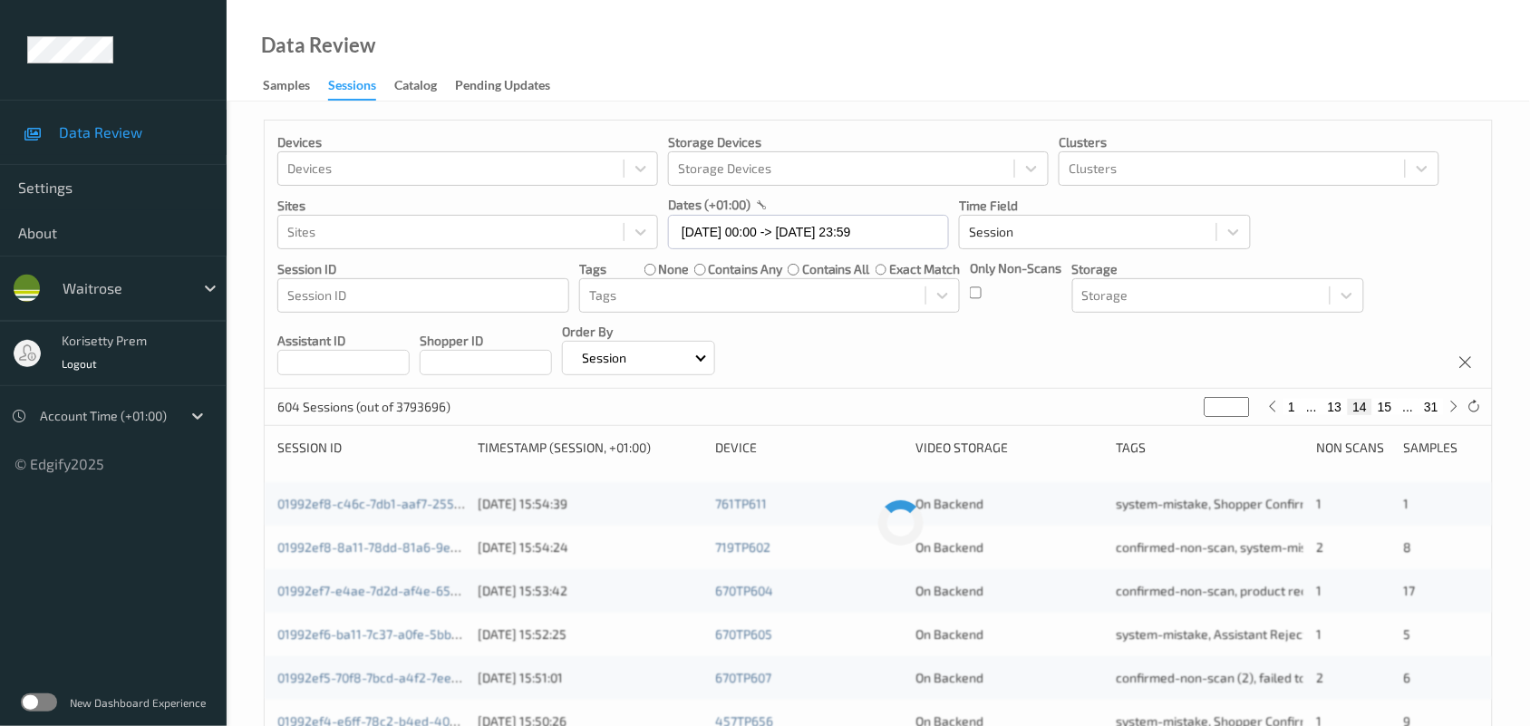
type input "**"
click at [1391, 411] on button "16" at bounding box center [1384, 407] width 25 height 16
type input "**"
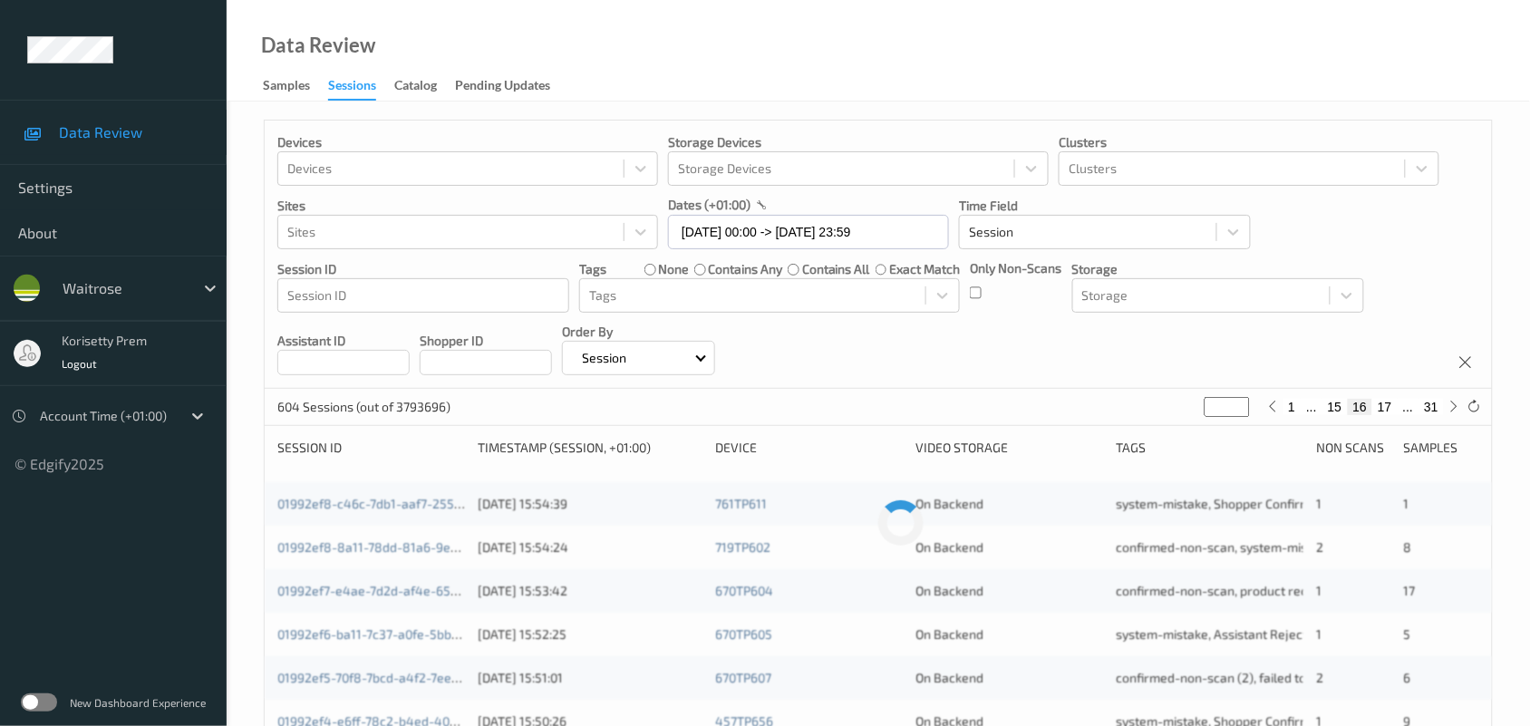
click at [1391, 411] on button "17" at bounding box center [1384, 407] width 25 height 16
type input "**"
click at [1429, 272] on div "Devices Devices Storage Devices Storage Devices Clusters Clusters Sites Sites d…" at bounding box center [878, 255] width 1227 height 268
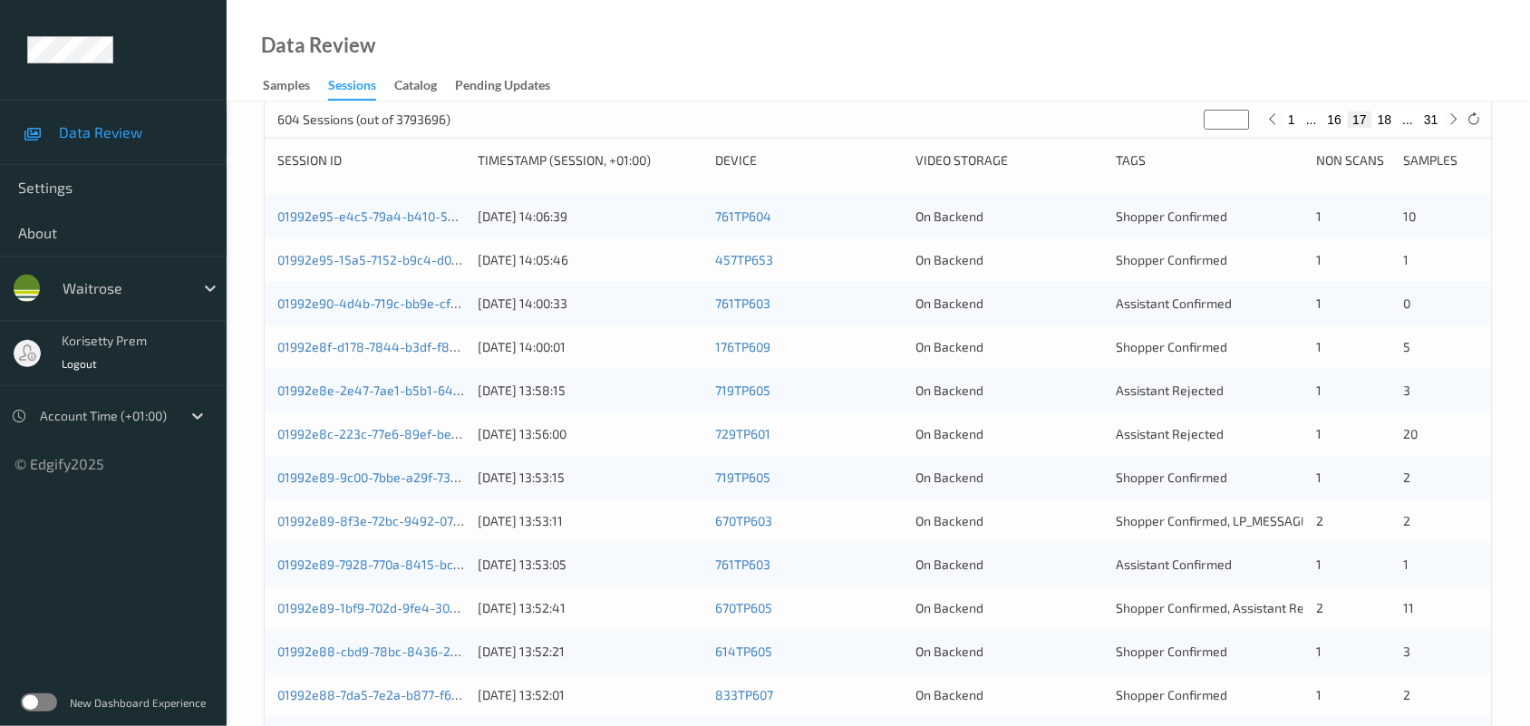
scroll to position [247, 0]
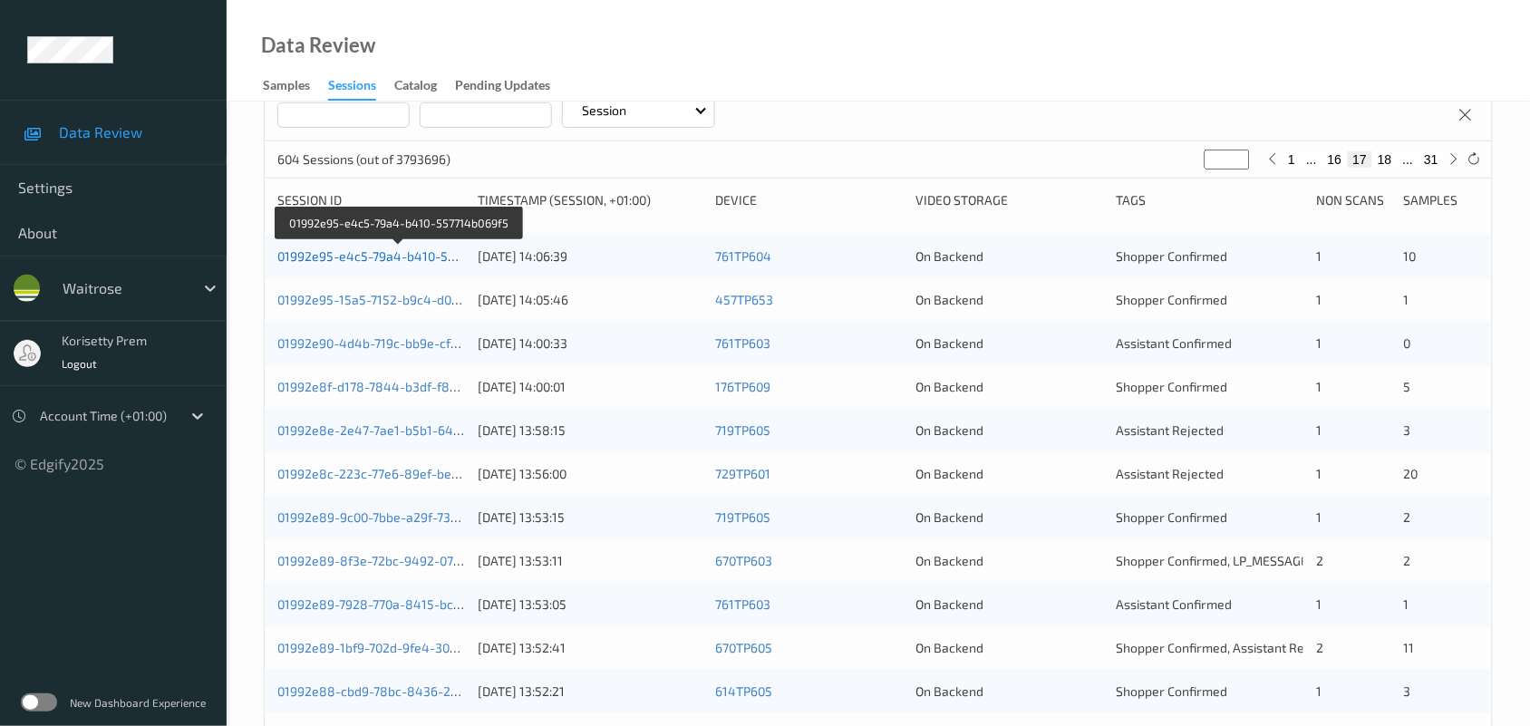
click at [385, 254] on link "01992e95-e4c5-79a4-b410-557714b069f5" at bounding box center [399, 255] width 245 height 15
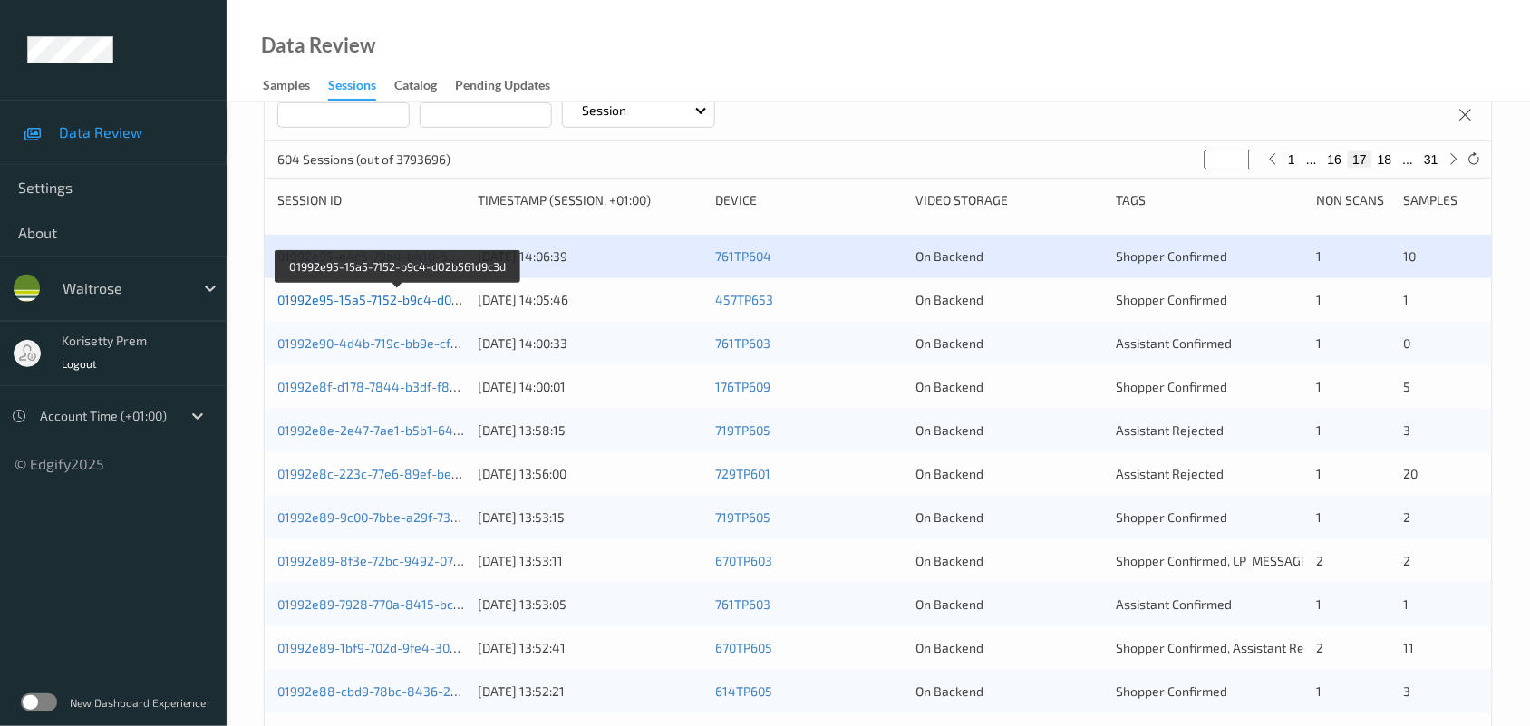
click at [409, 295] on link "01992e95-15a5-7152-b9c4-d02b561d9c3d" at bounding box center [399, 299] width 244 height 15
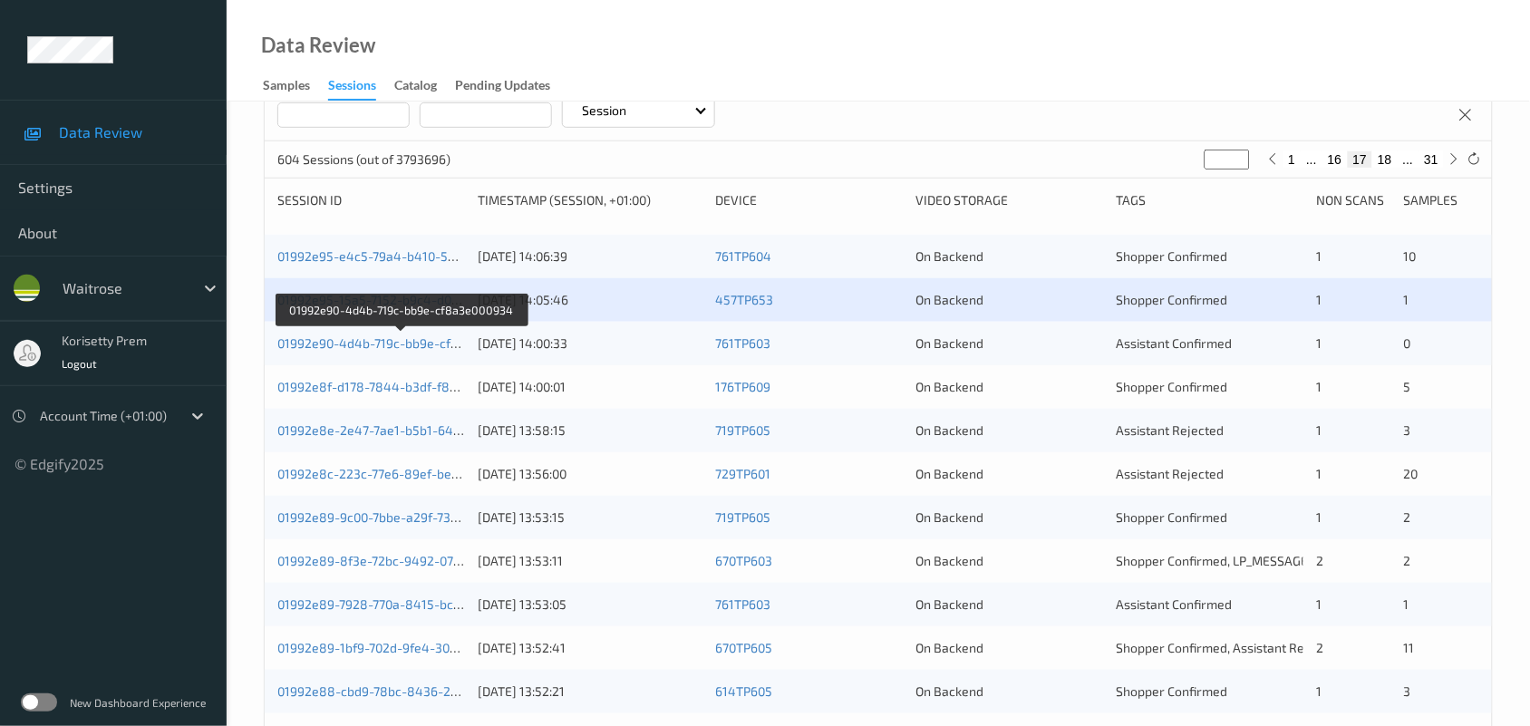
drag, startPoint x: 418, startPoint y: 341, endPoint x: 450, endPoint y: 352, distance: 33.5
click at [417, 342] on link "01992e90-4d4b-719c-bb9e-cf8a3e000934" at bounding box center [400, 342] width 247 height 15
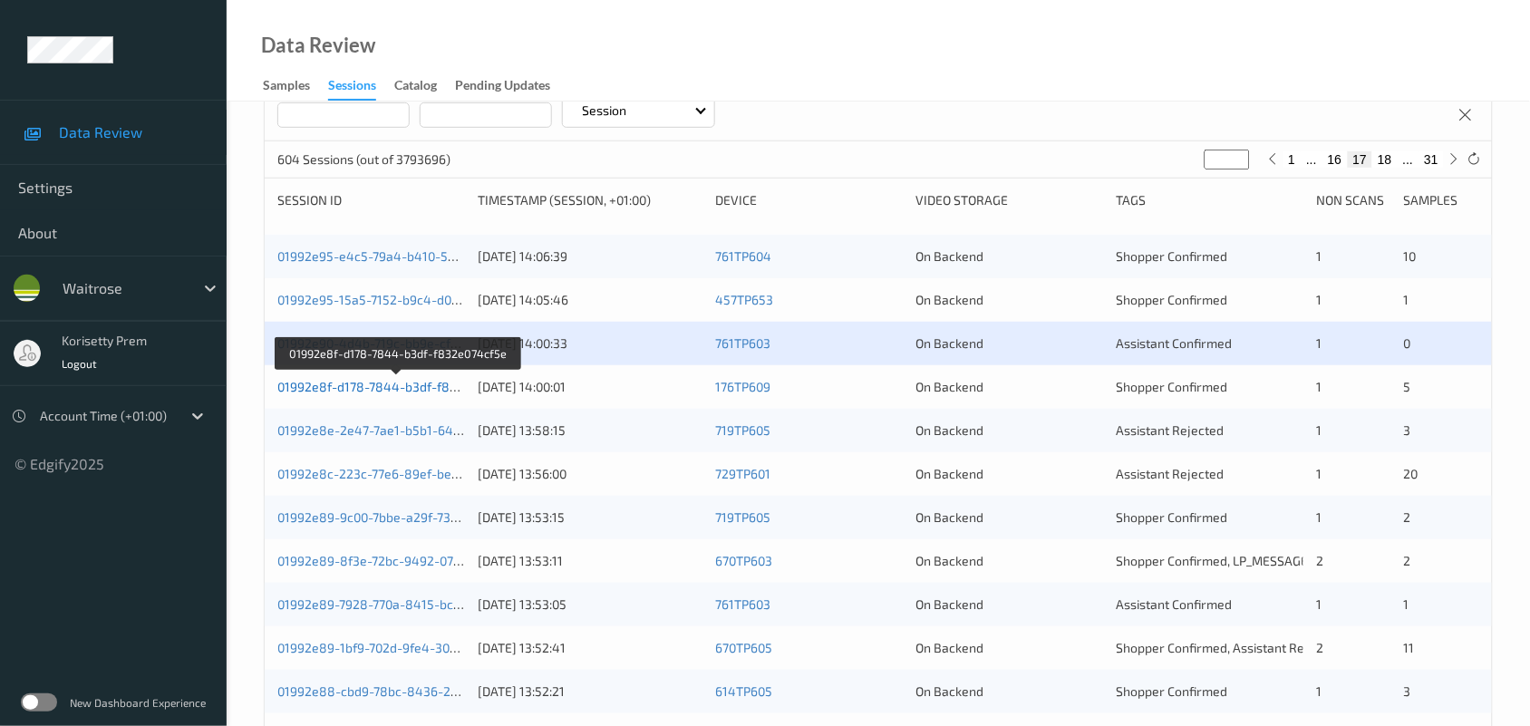
click at [423, 382] on link "01992e8f-d178-7844-b3df-f832e074cf5e" at bounding box center [397, 386] width 241 height 15
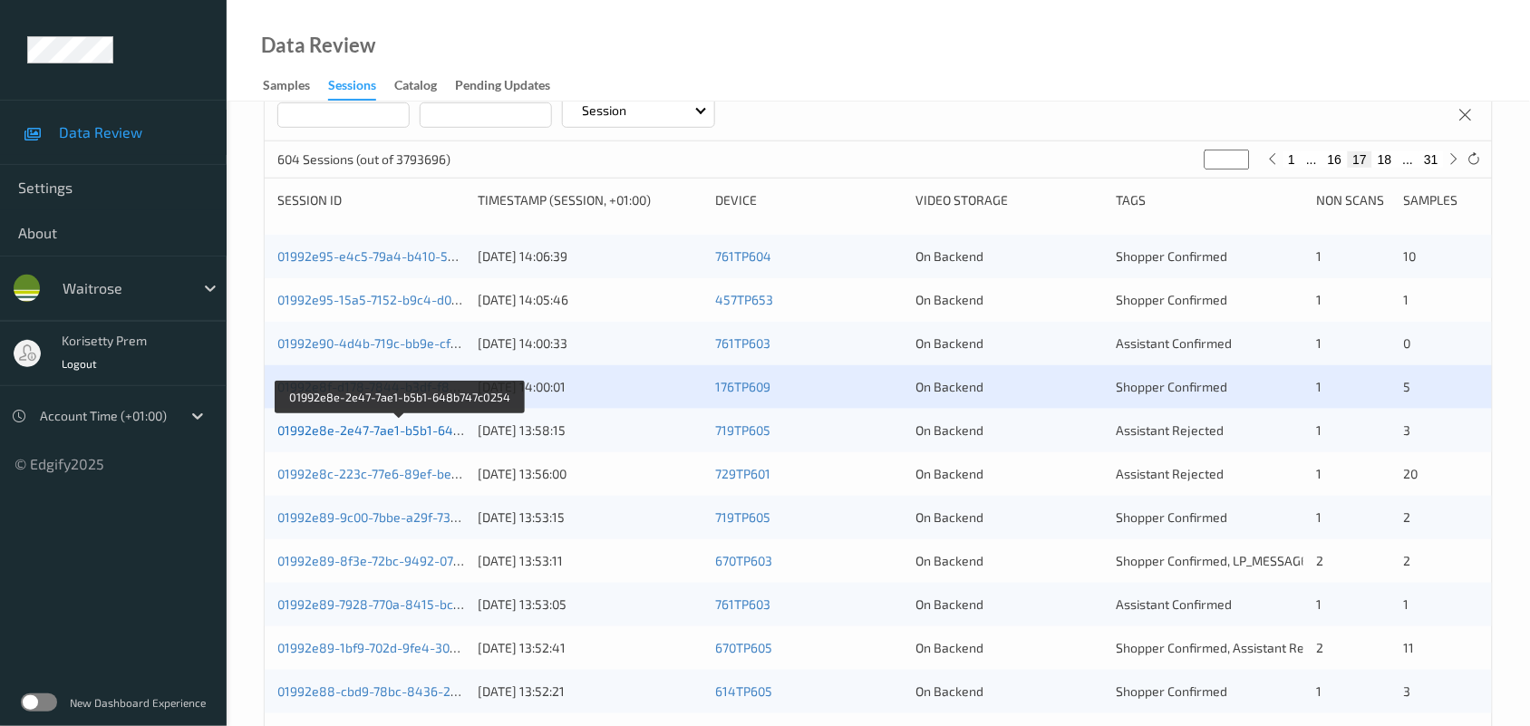
click at [406, 431] on link "01992e8e-2e47-7ae1-b5b1-648b747c0254" at bounding box center [401, 429] width 248 height 15
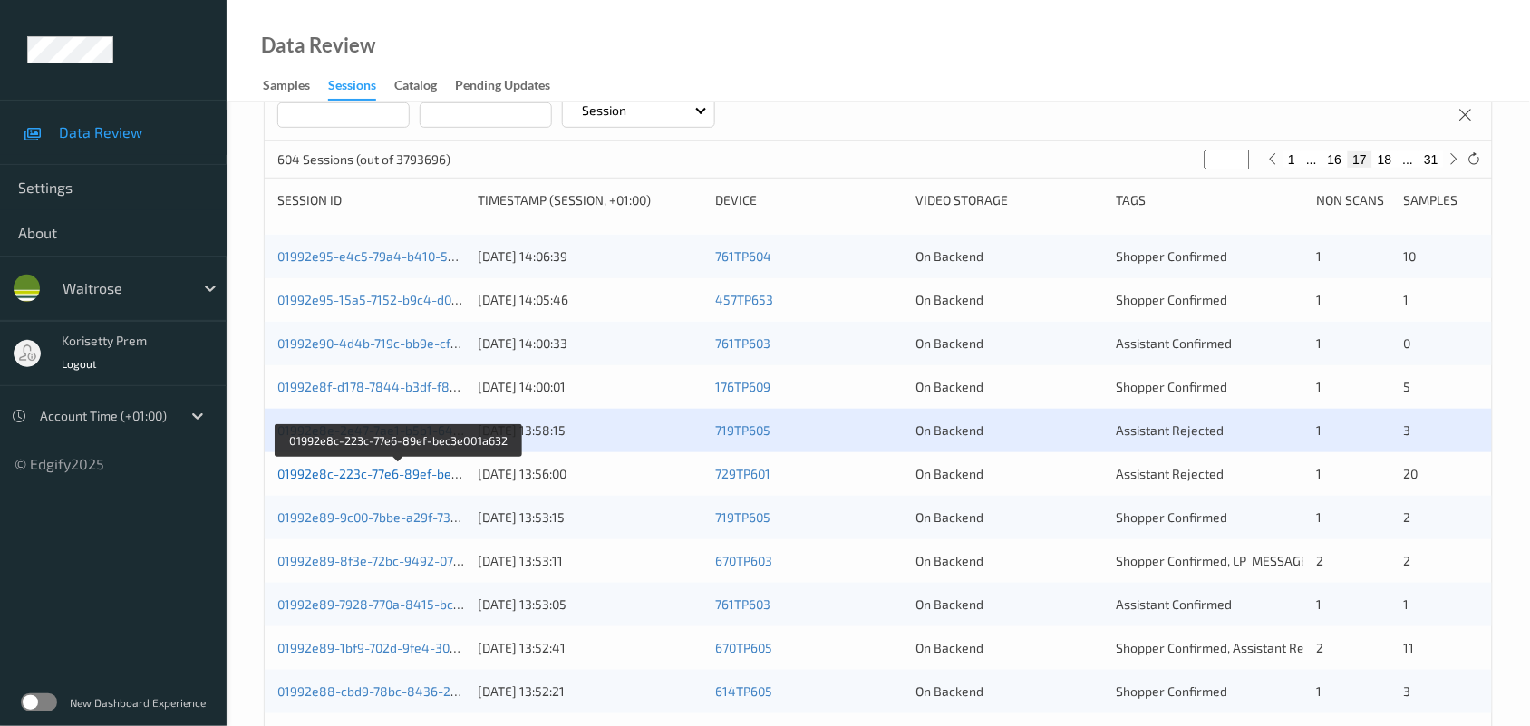
click at [408, 472] on link "01992e8c-223c-77e6-89ef-bec3e001a632" at bounding box center [399, 473] width 244 height 15
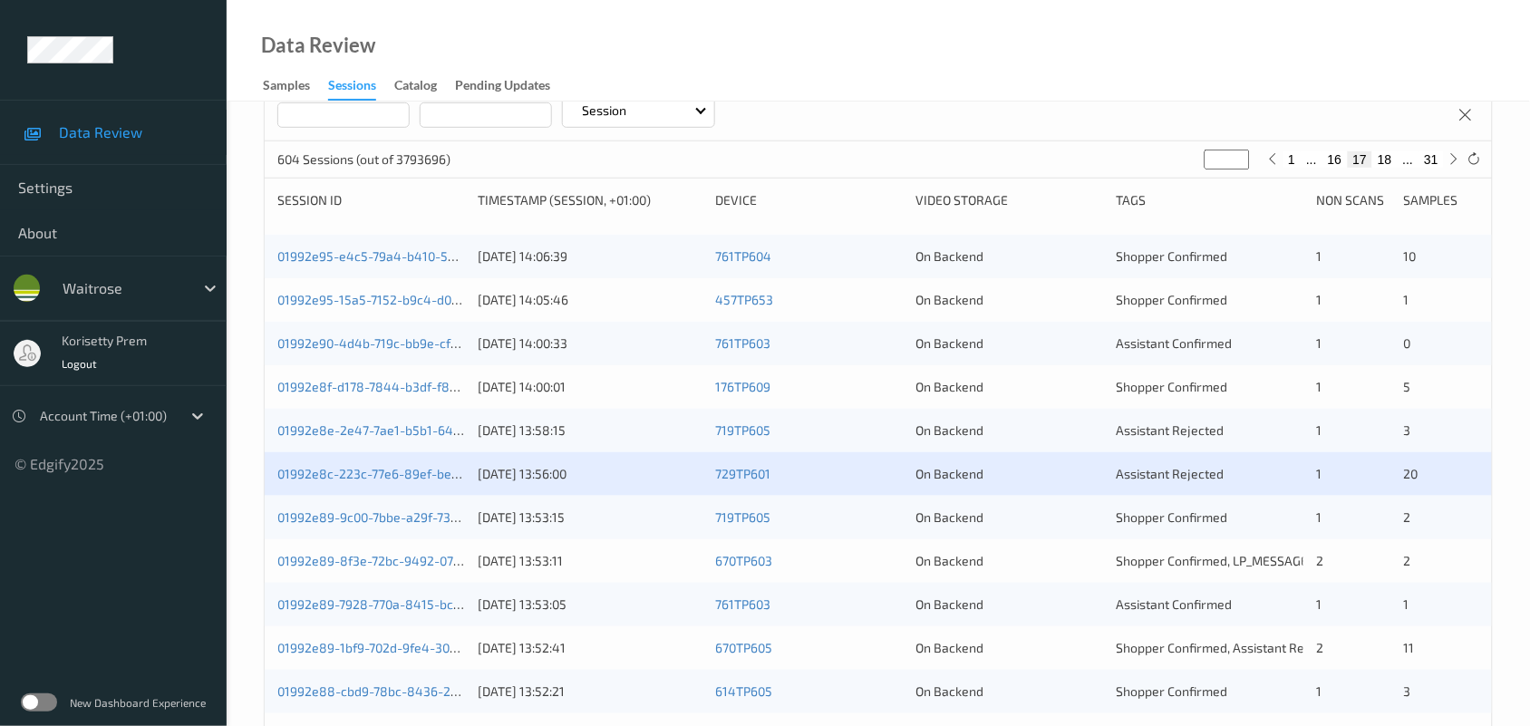
click at [432, 508] on div "01992e89-9c00-7bbe-a29f-73fcc926a093" at bounding box center [371, 517] width 188 height 18
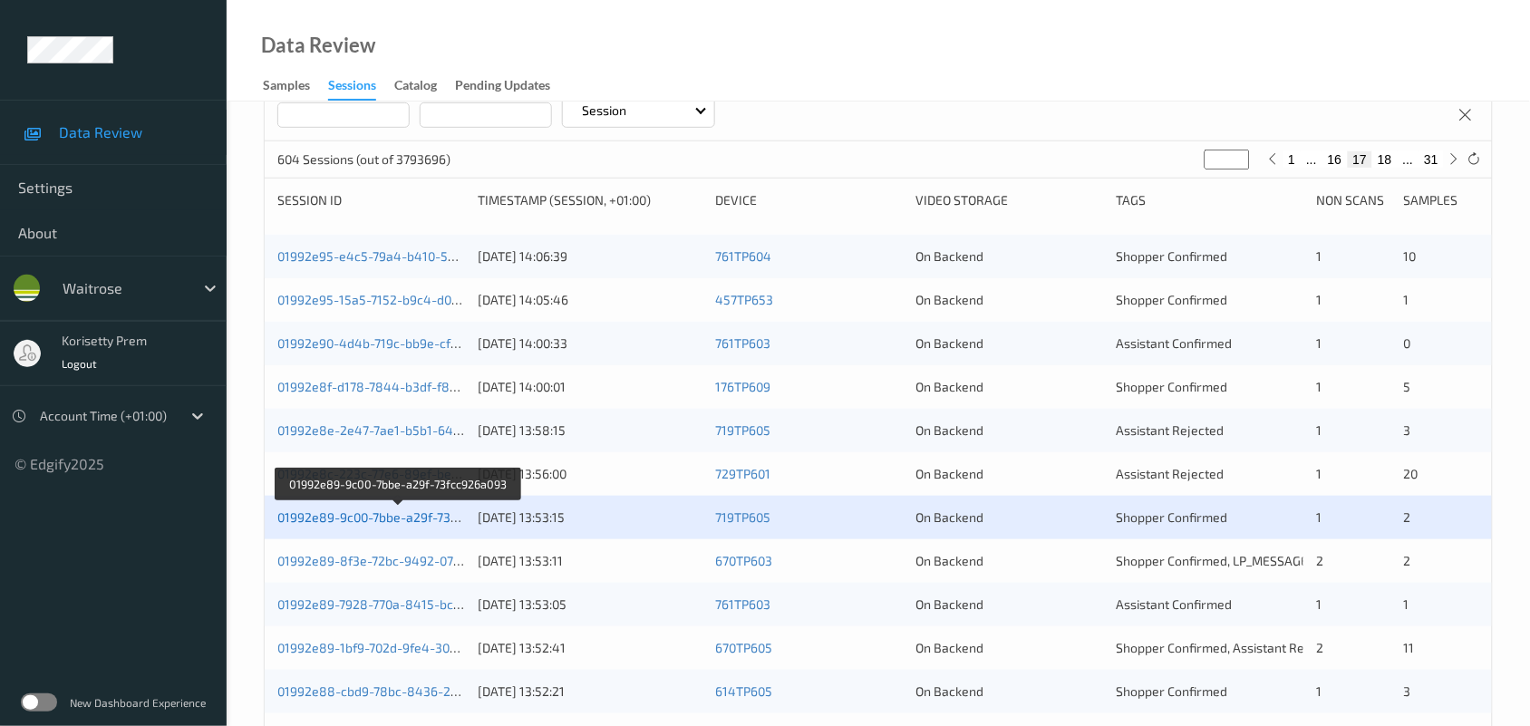
click at [436, 519] on link "01992e89-9c00-7bbe-a29f-73fcc926a093" at bounding box center [397, 516] width 241 height 15
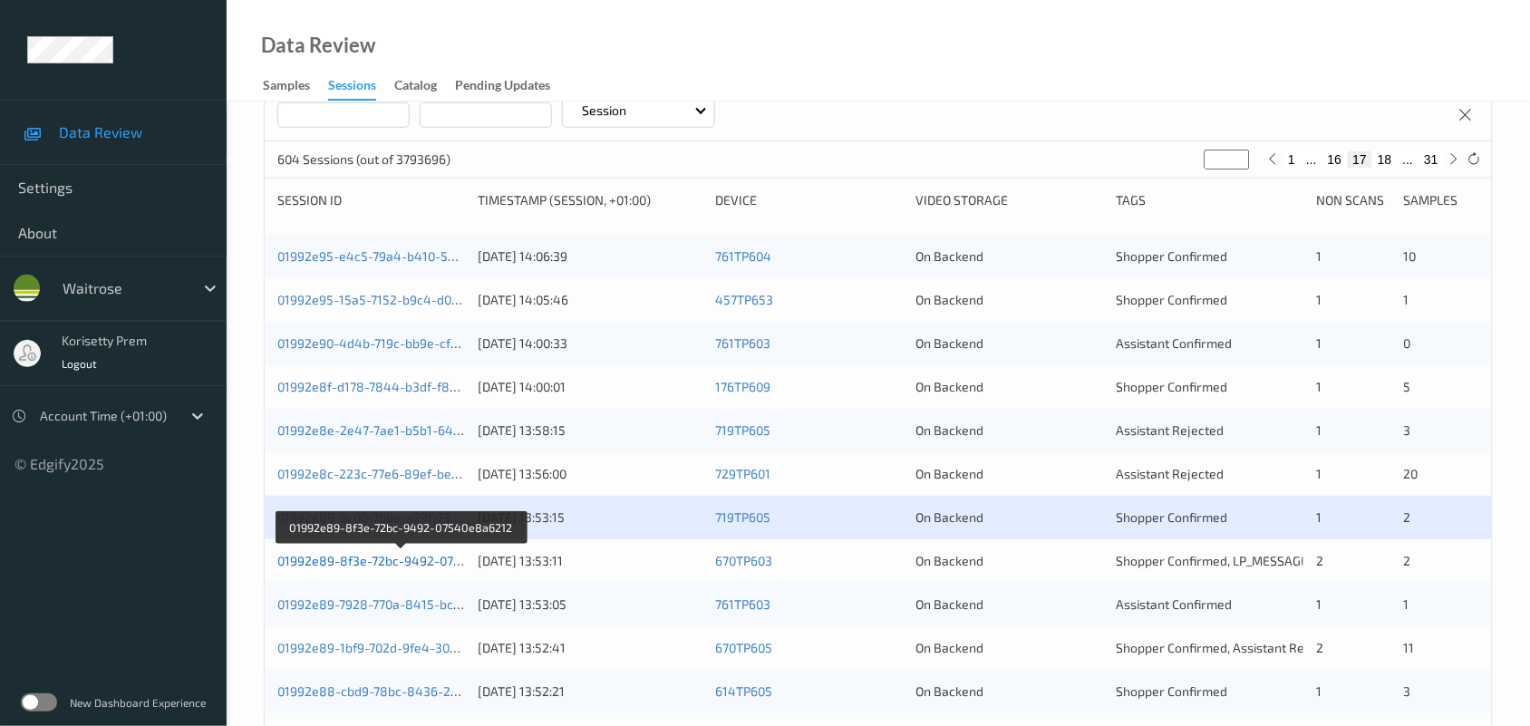
click at [438, 557] on link "01992e89-8f3e-72bc-9492-07540e8a6212" at bounding box center [401, 560] width 248 height 15
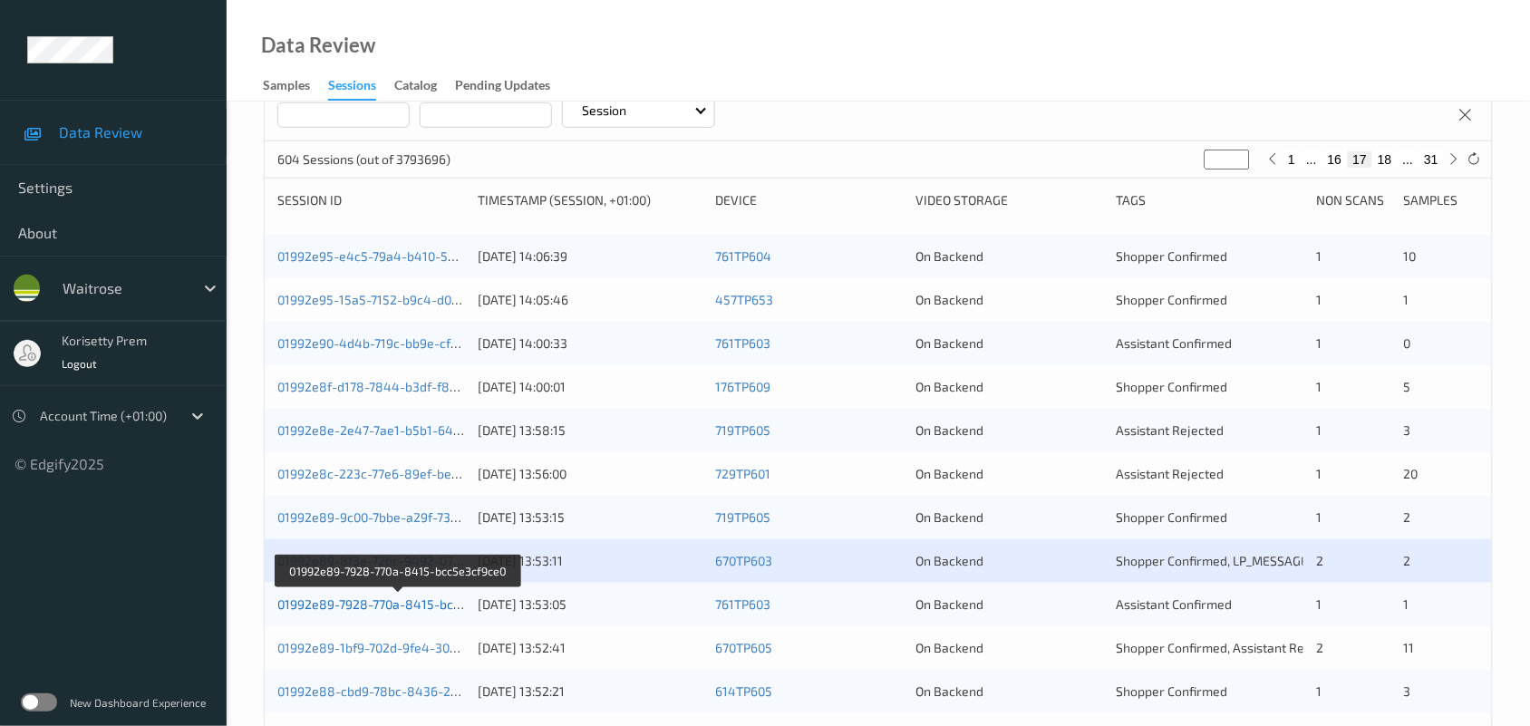
click at [421, 600] on link "01992e89-7928-770a-8415-bcc5e3cf9ce0" at bounding box center [398, 603] width 243 height 15
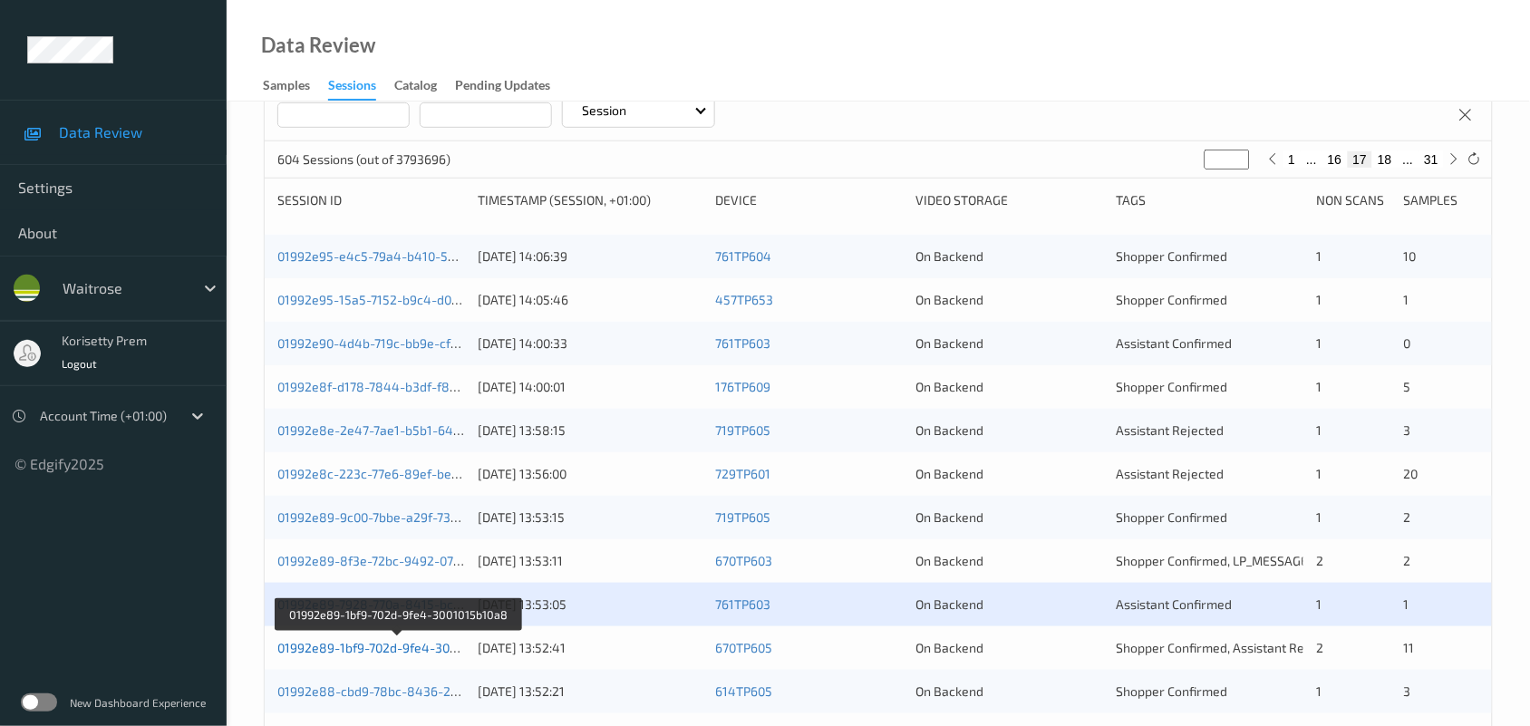
click at [408, 649] on link "01992e89-1bf9-702d-9fe4-3001015b10a8" at bounding box center [397, 647] width 240 height 15
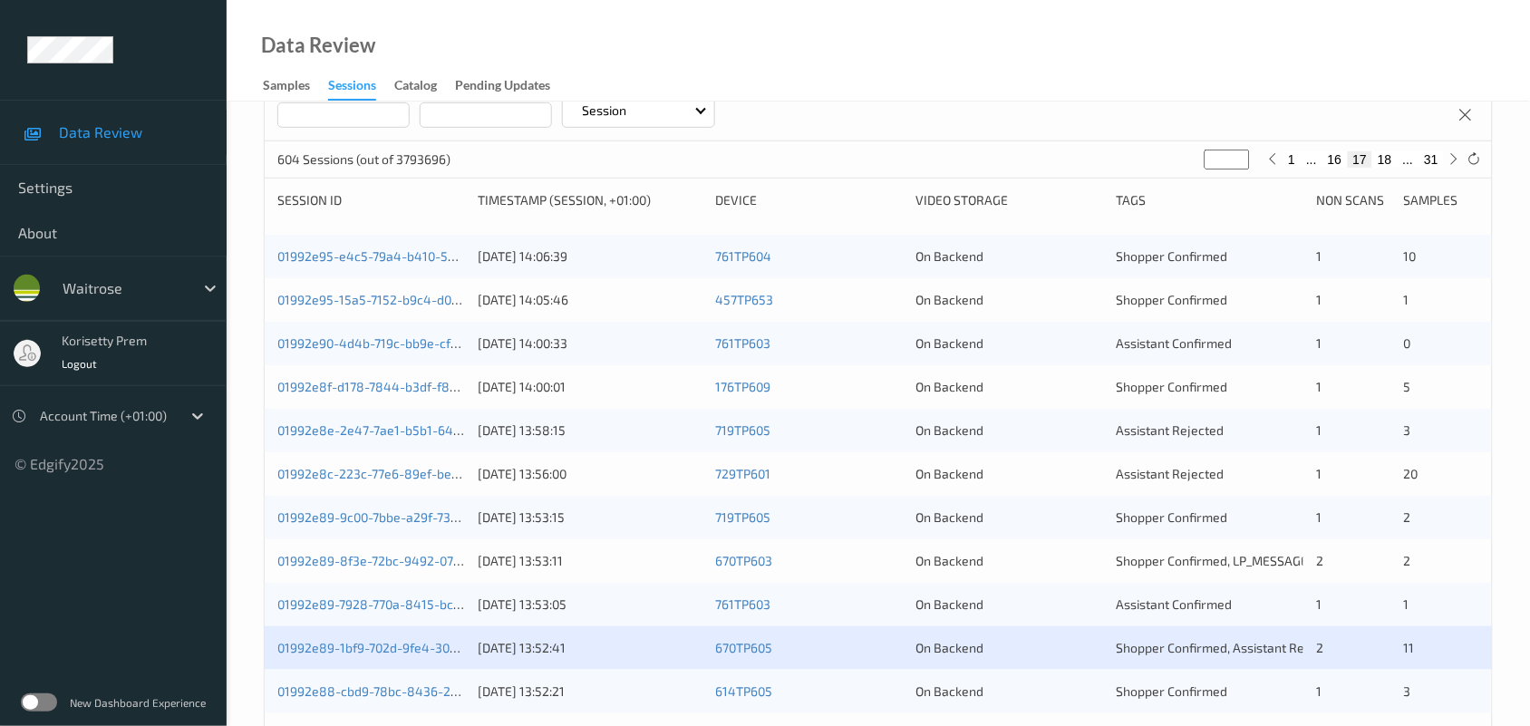
click at [822, 685] on div "614TP605" at bounding box center [809, 691] width 188 height 18
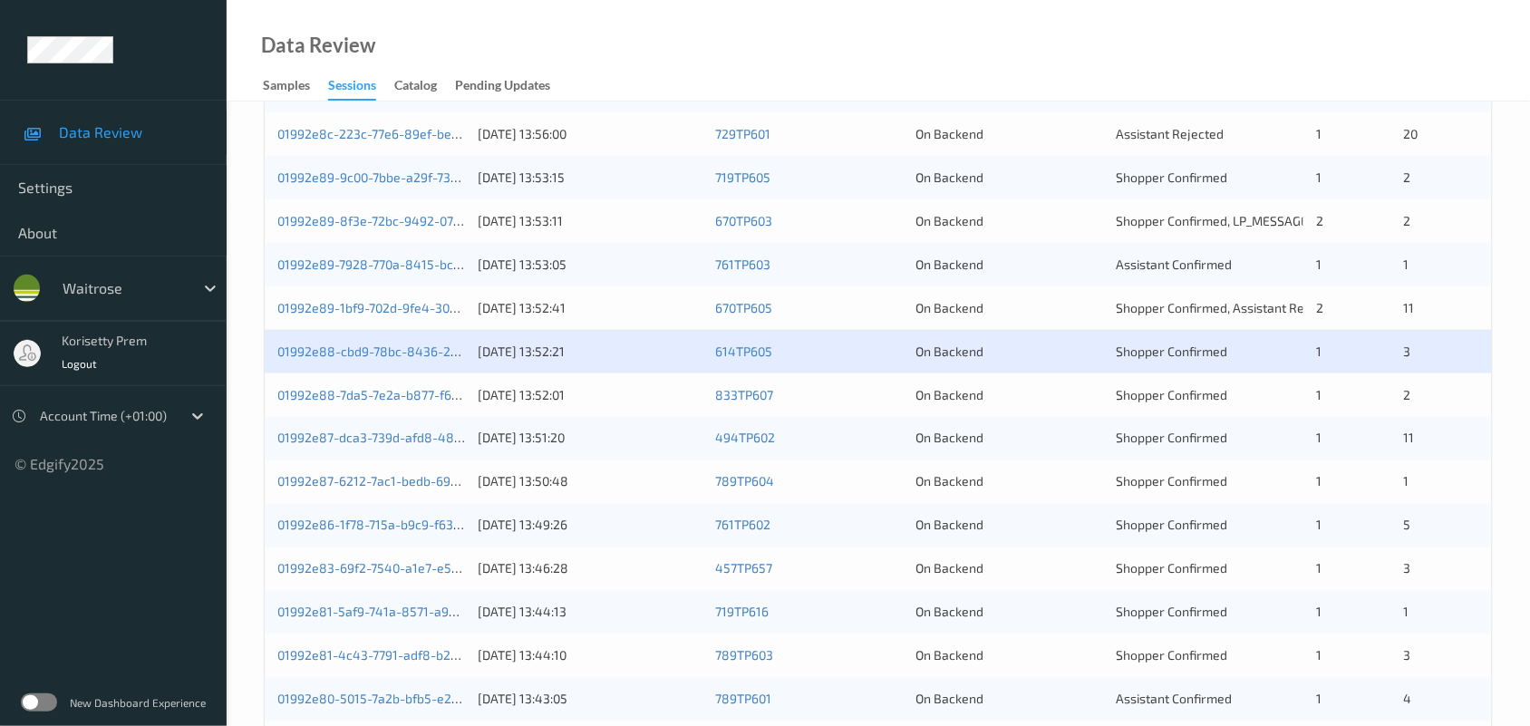
scroll to position [701, 0]
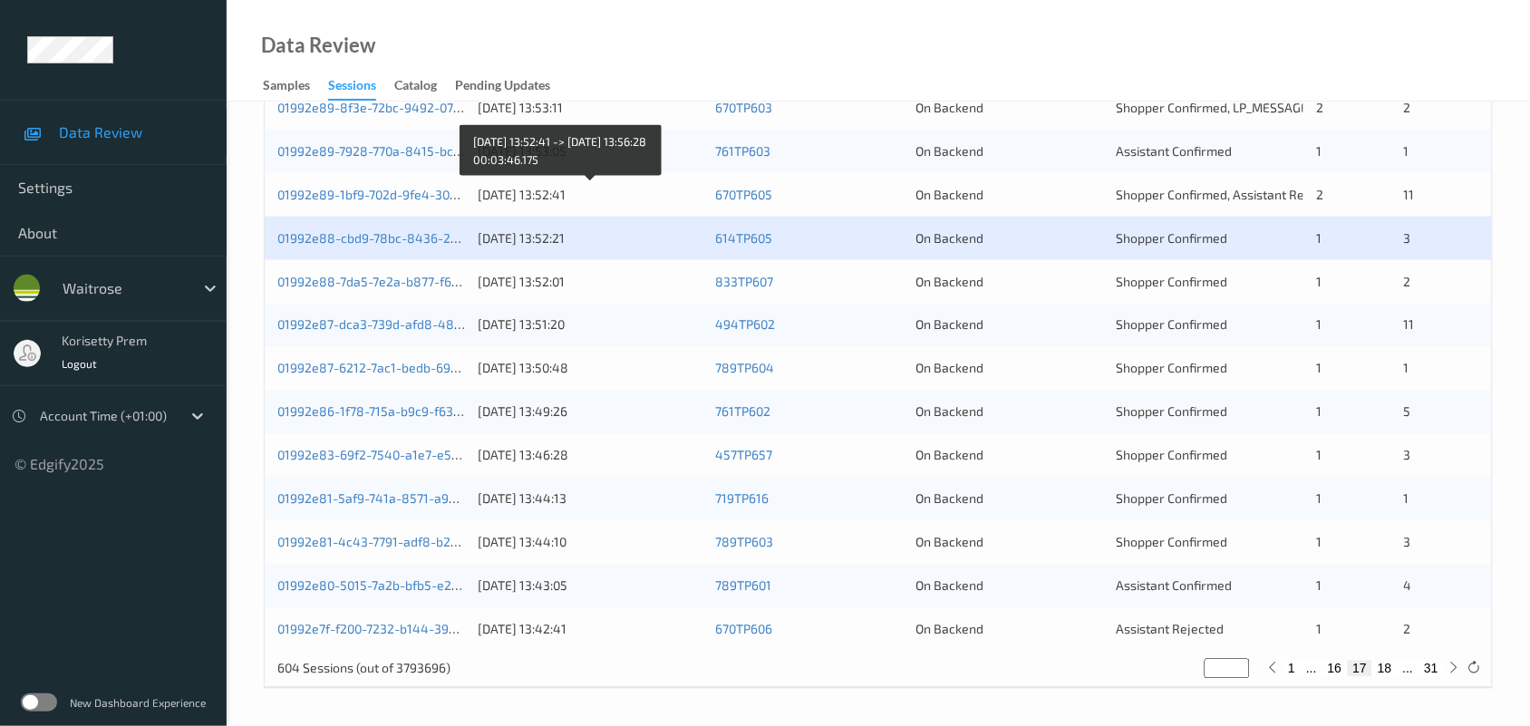
click at [660, 190] on div "09/09/2025 13:52:41" at bounding box center [590, 195] width 225 height 18
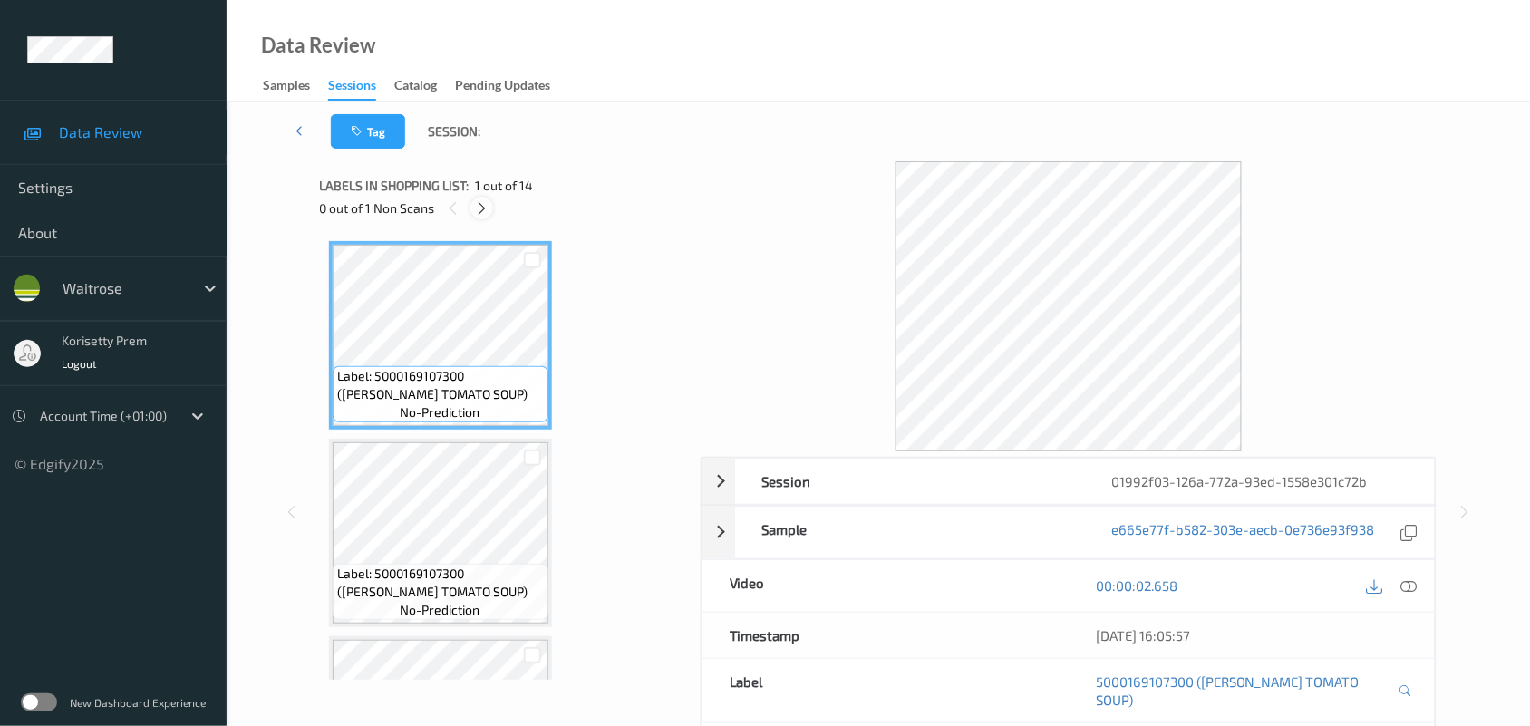
click at [482, 204] on icon at bounding box center [481, 208] width 15 height 16
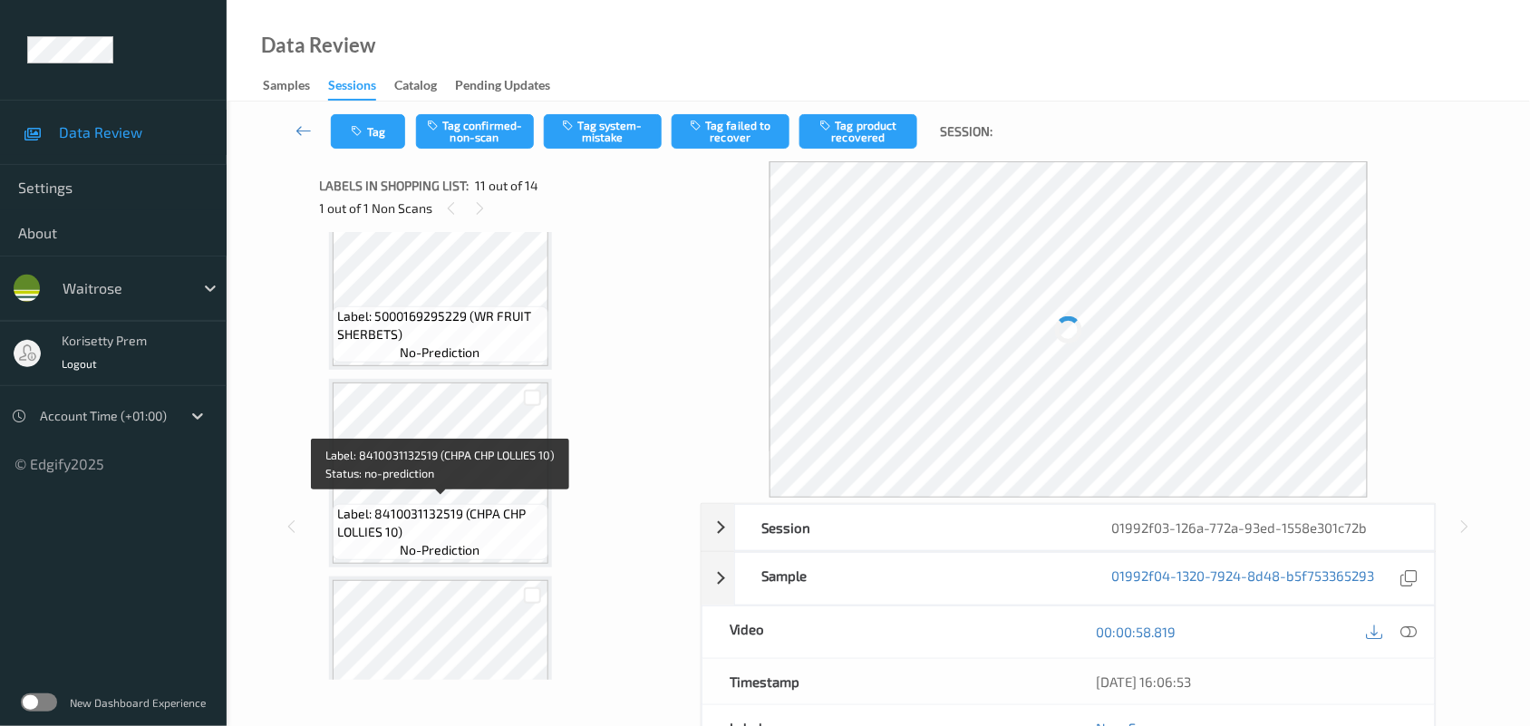
scroll to position [1556, 0]
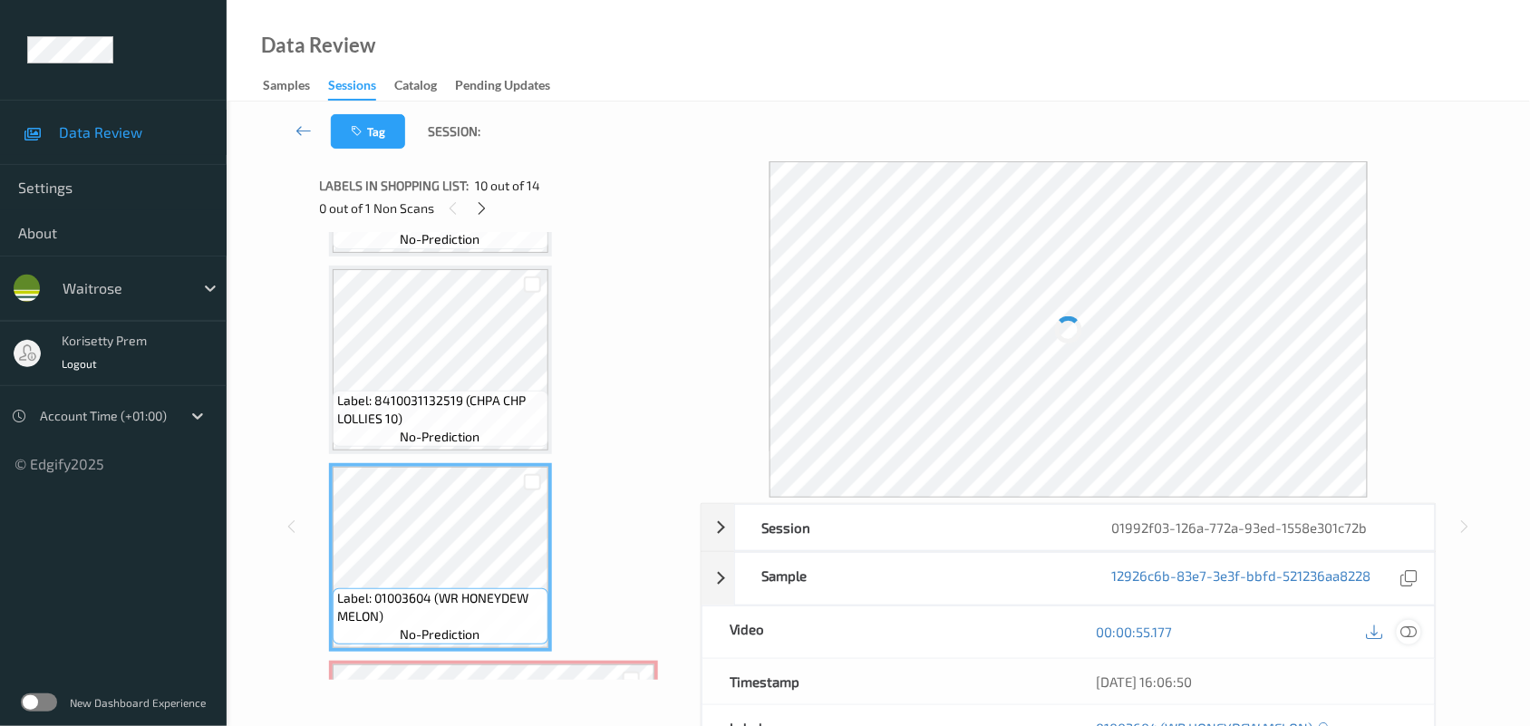
click at [1414, 636] on icon at bounding box center [1409, 632] width 16 height 16
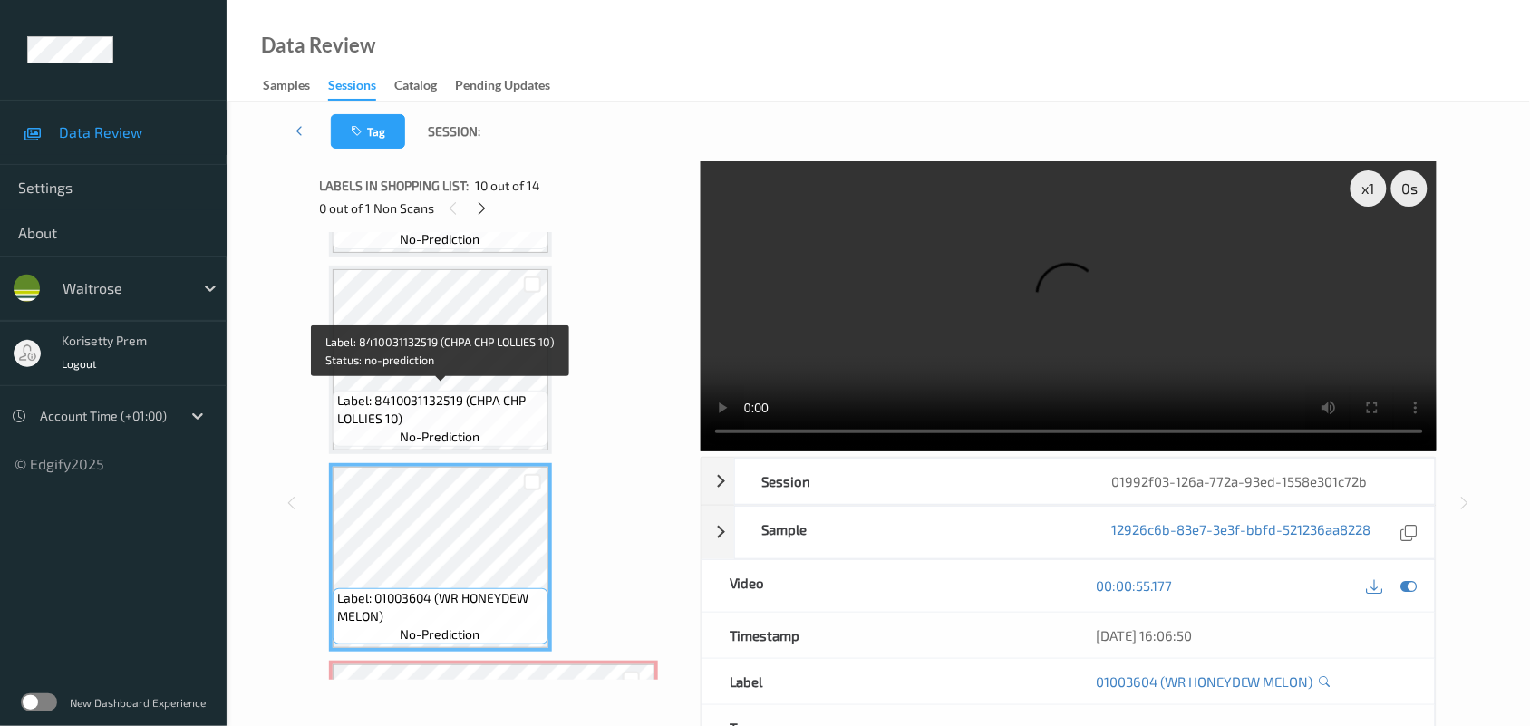
click at [423, 402] on span "Label: 8410031132519 (CHPA CHP LOLLIES 10)" at bounding box center [440, 410] width 207 height 36
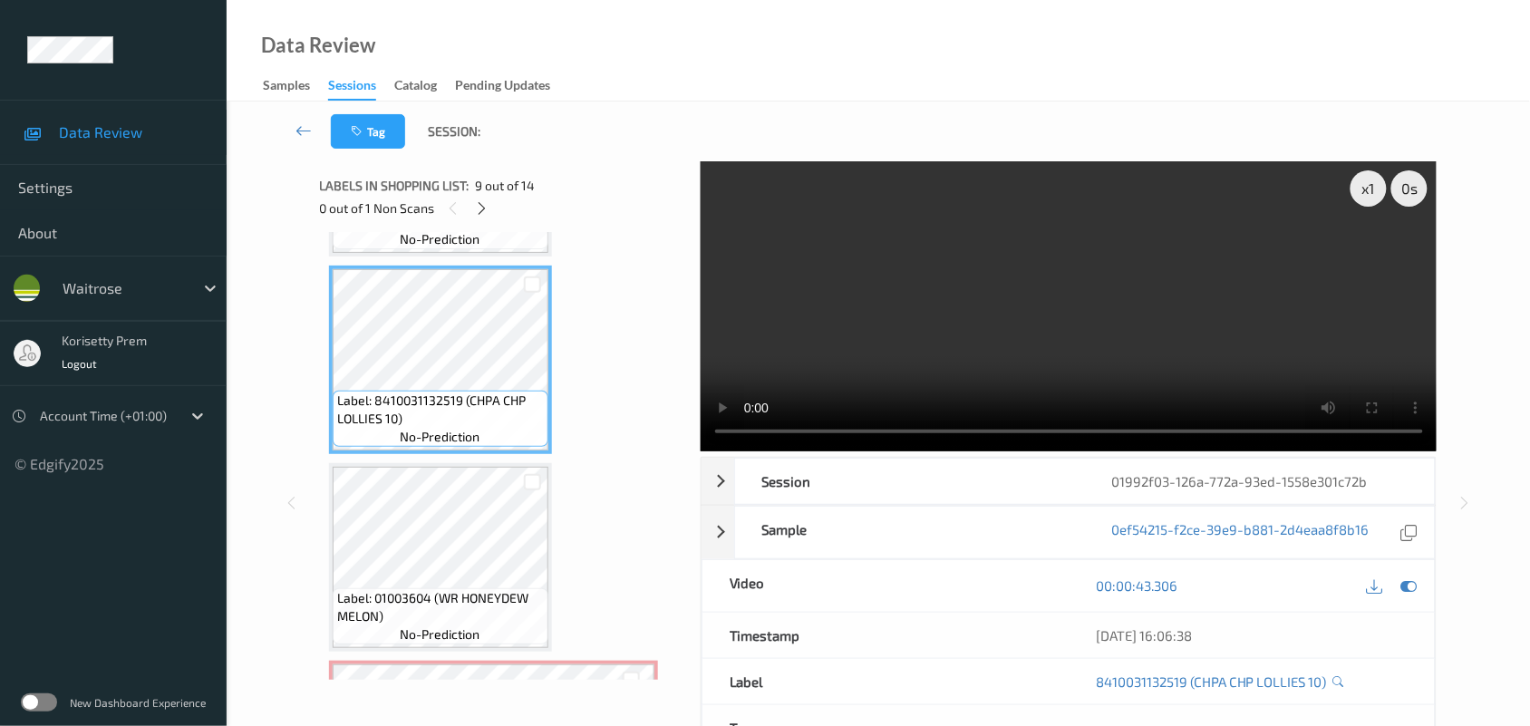
click at [862, 354] on video at bounding box center [1069, 306] width 737 height 290
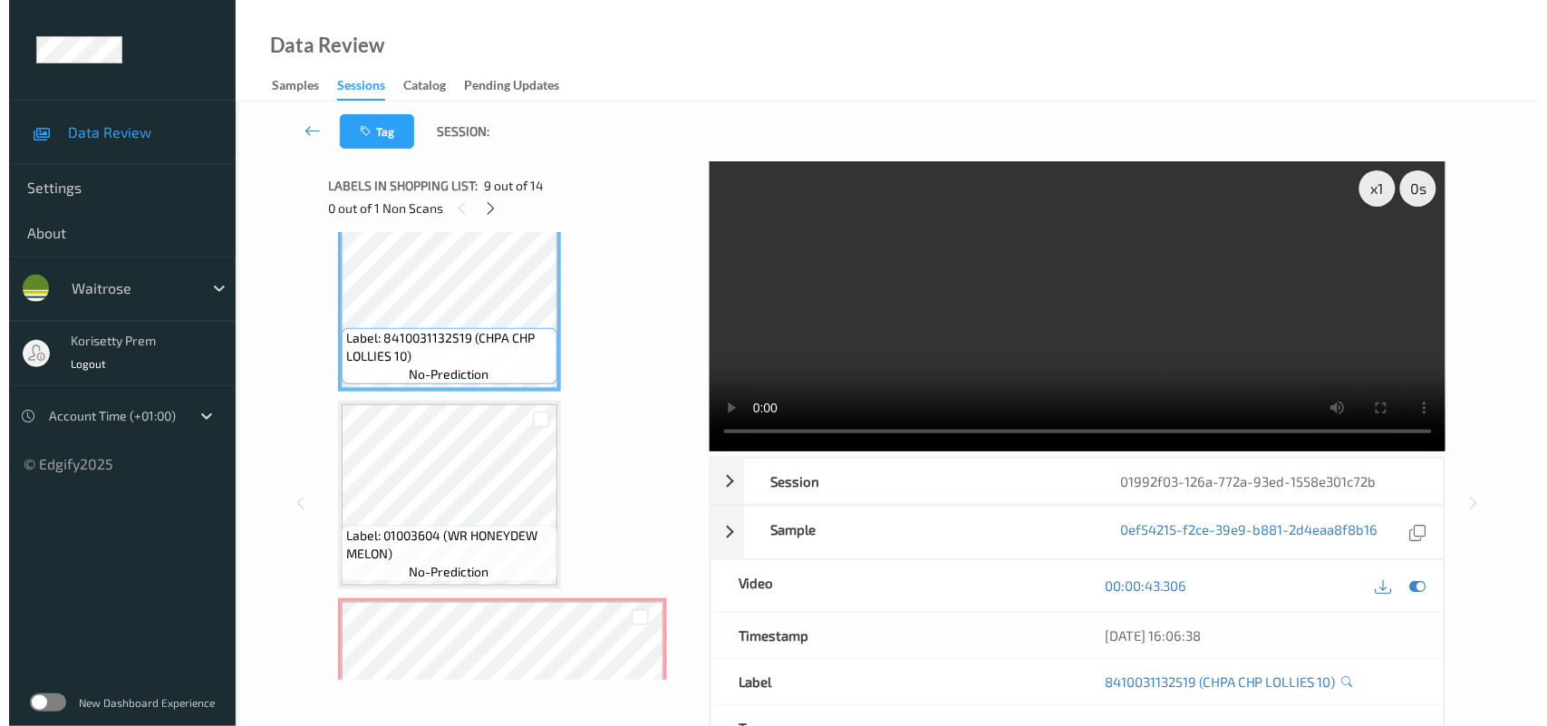
scroll to position [1670, 0]
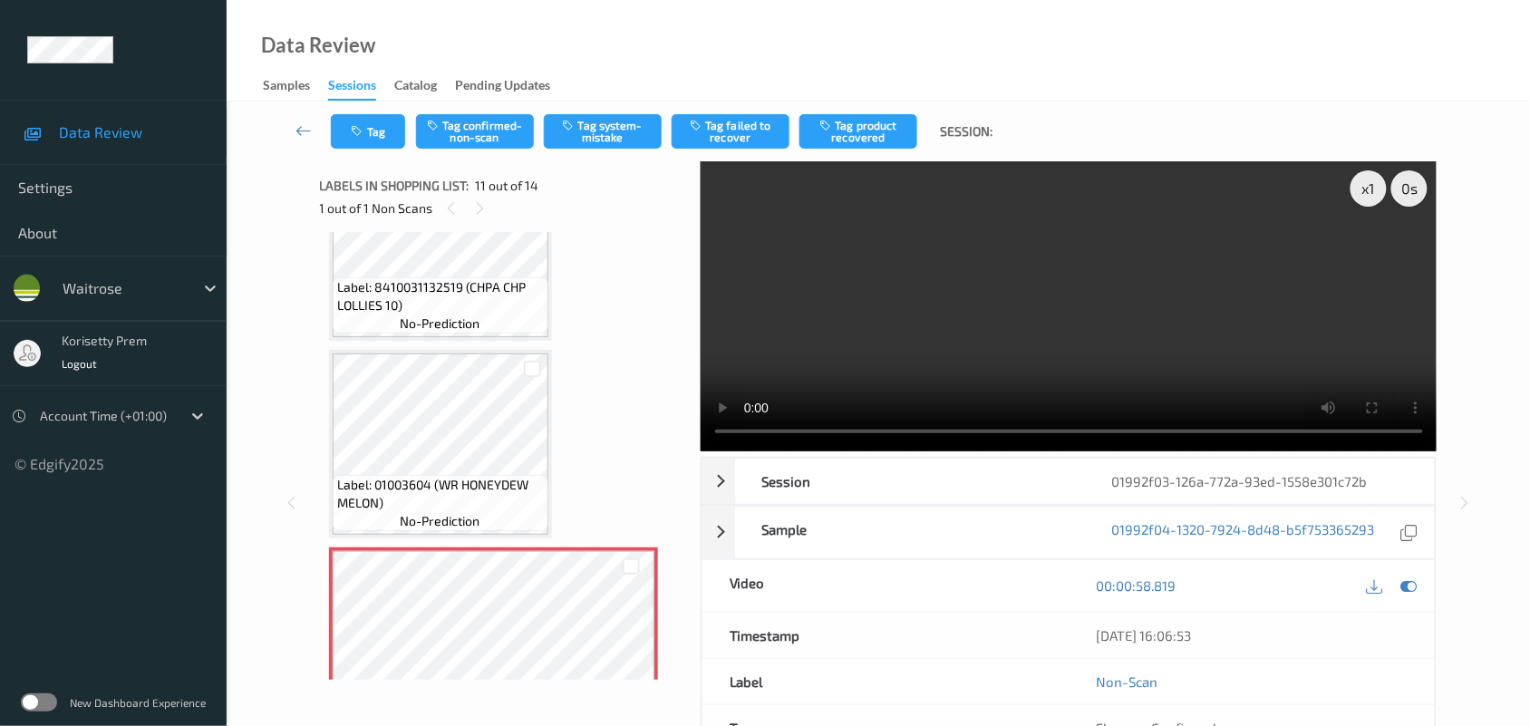
click at [1027, 284] on video at bounding box center [1069, 306] width 737 height 290
click at [637, 137] on button "Tag system-mistake" at bounding box center [603, 131] width 118 height 34
click at [368, 136] on button "Tag" at bounding box center [368, 131] width 74 height 34
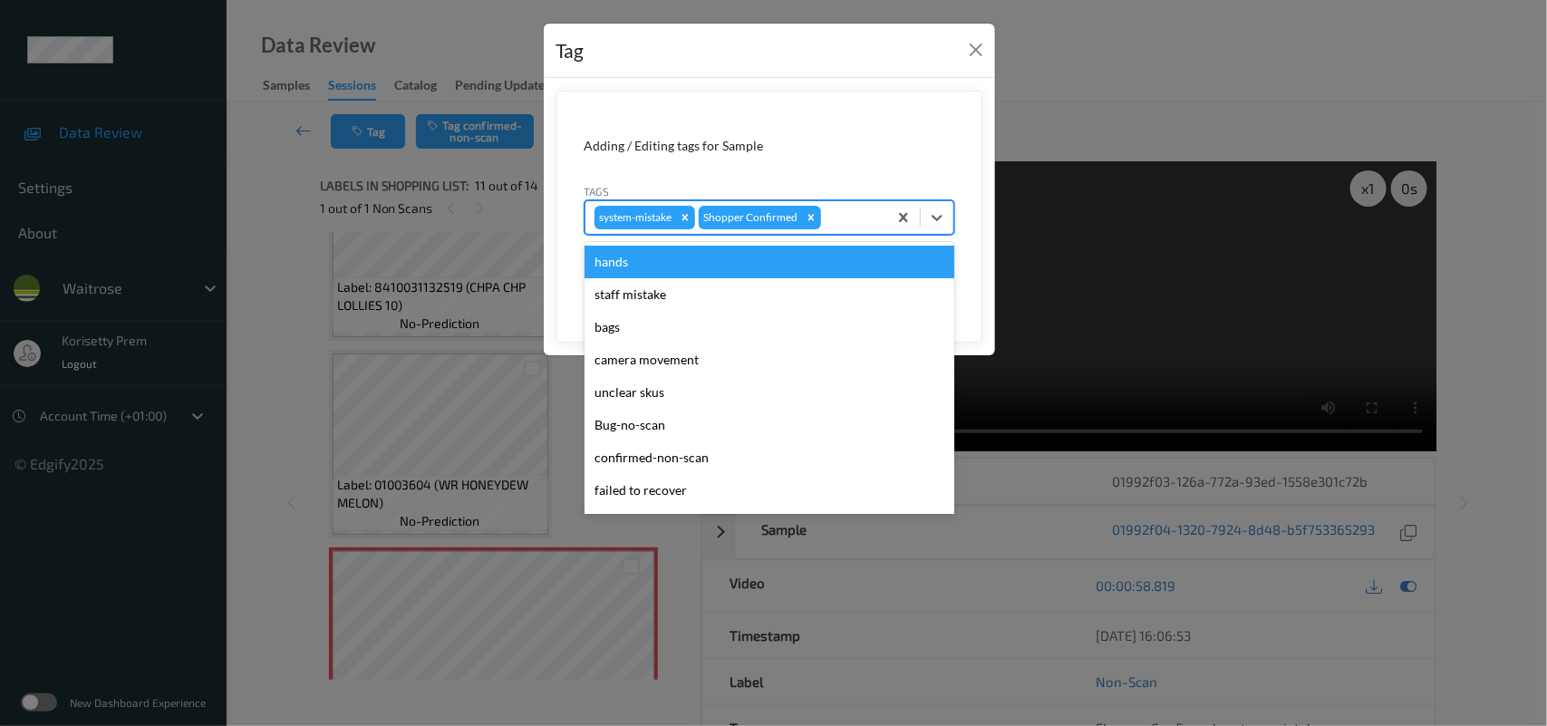
click at [855, 227] on div at bounding box center [851, 218] width 53 height 22
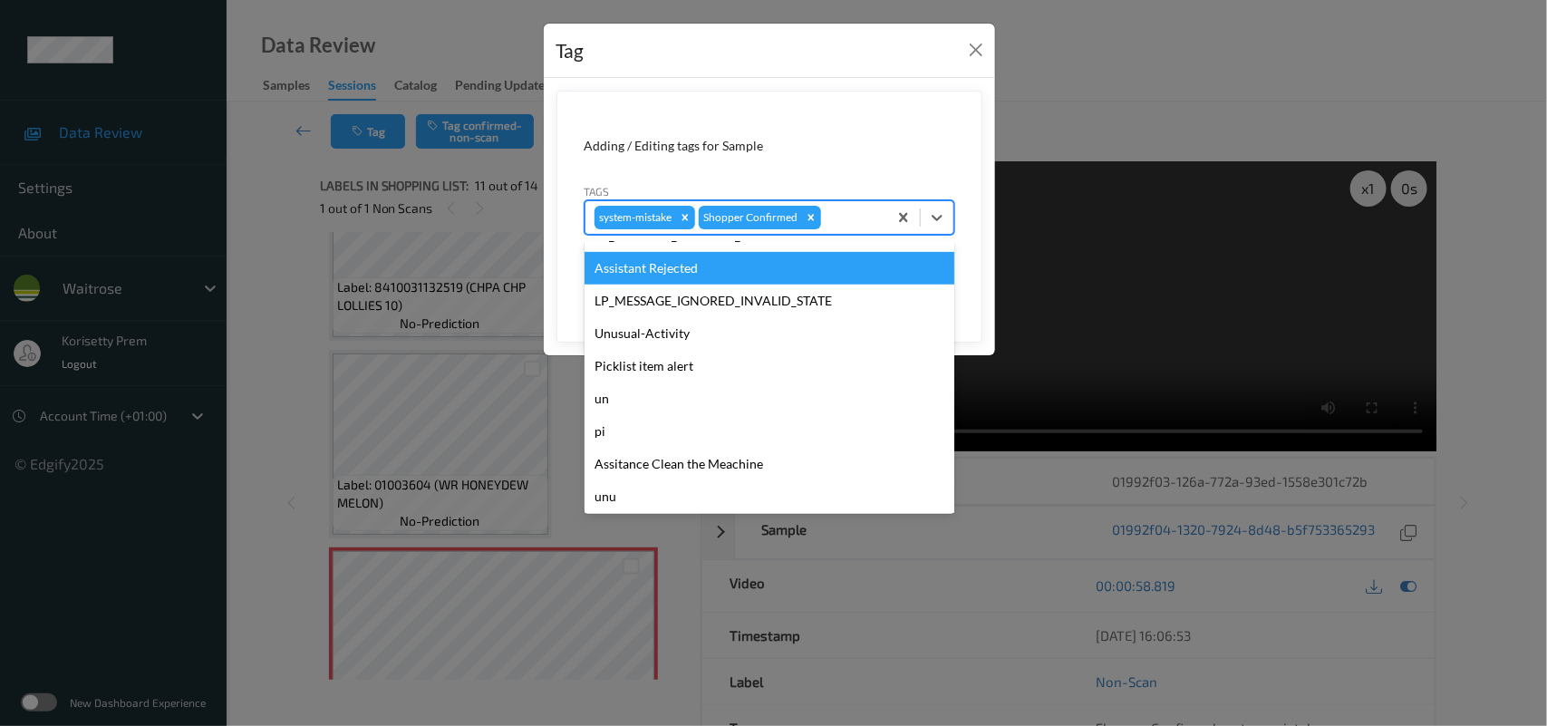
scroll to position [419, 0]
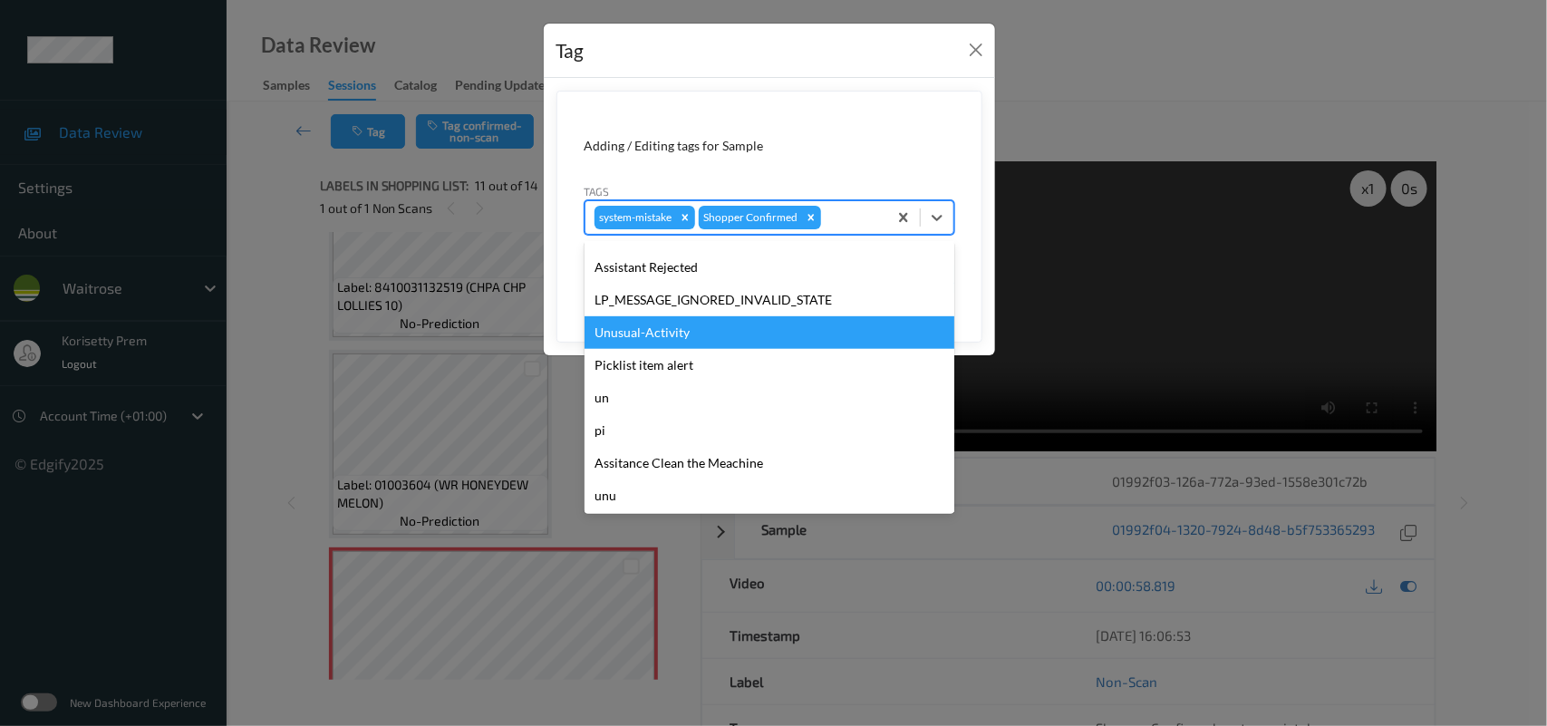
click at [692, 342] on div "Unusual-Activity" at bounding box center [770, 332] width 370 height 33
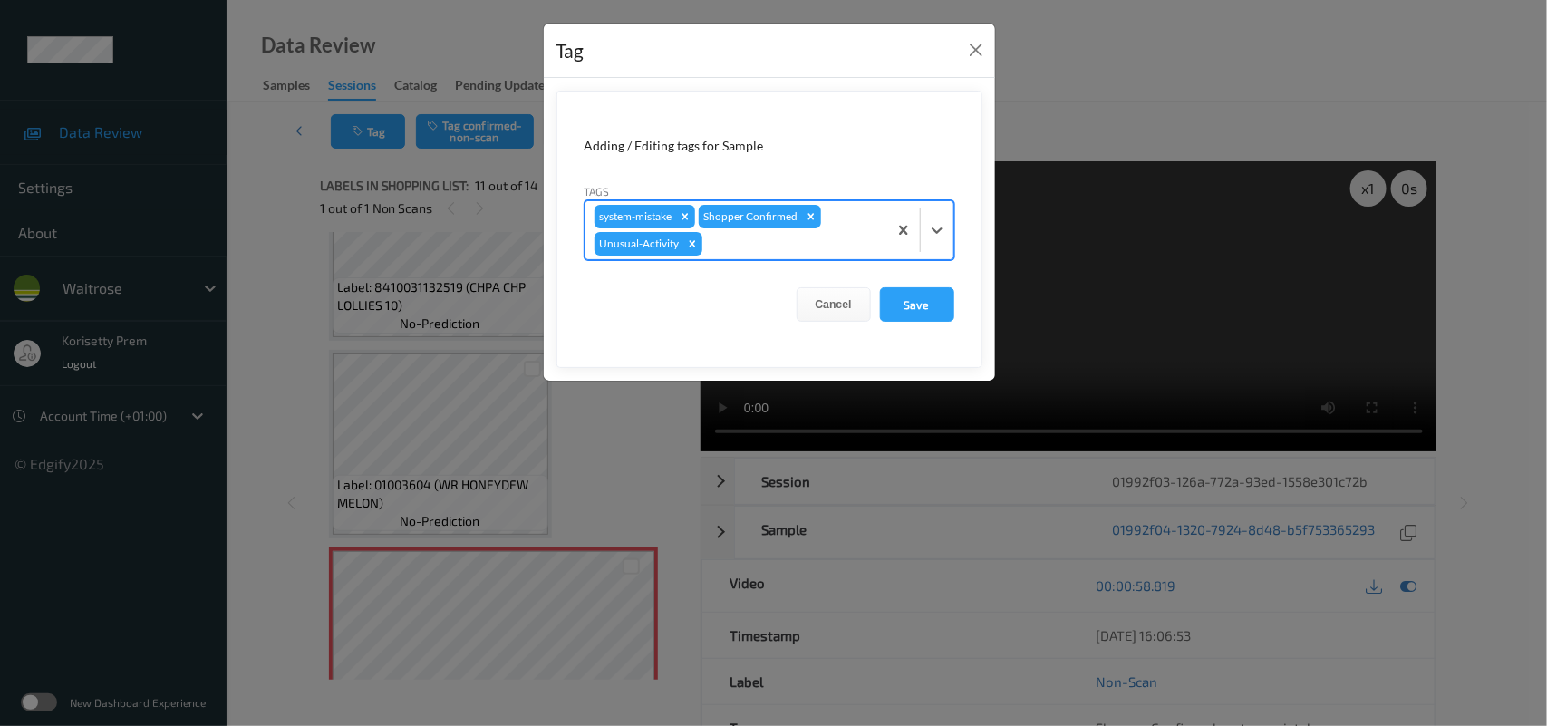
click at [814, 241] on div at bounding box center [792, 244] width 172 height 22
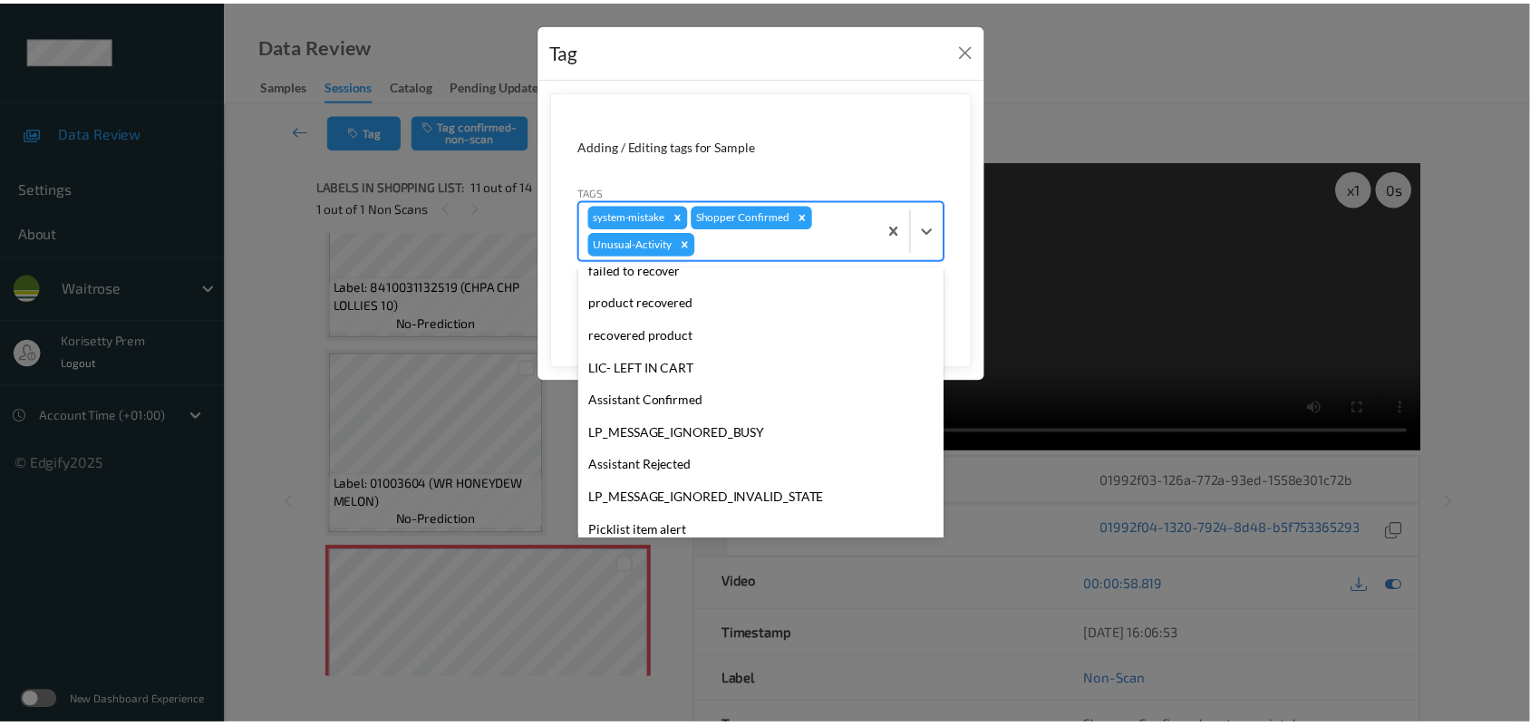
scroll to position [387, 0]
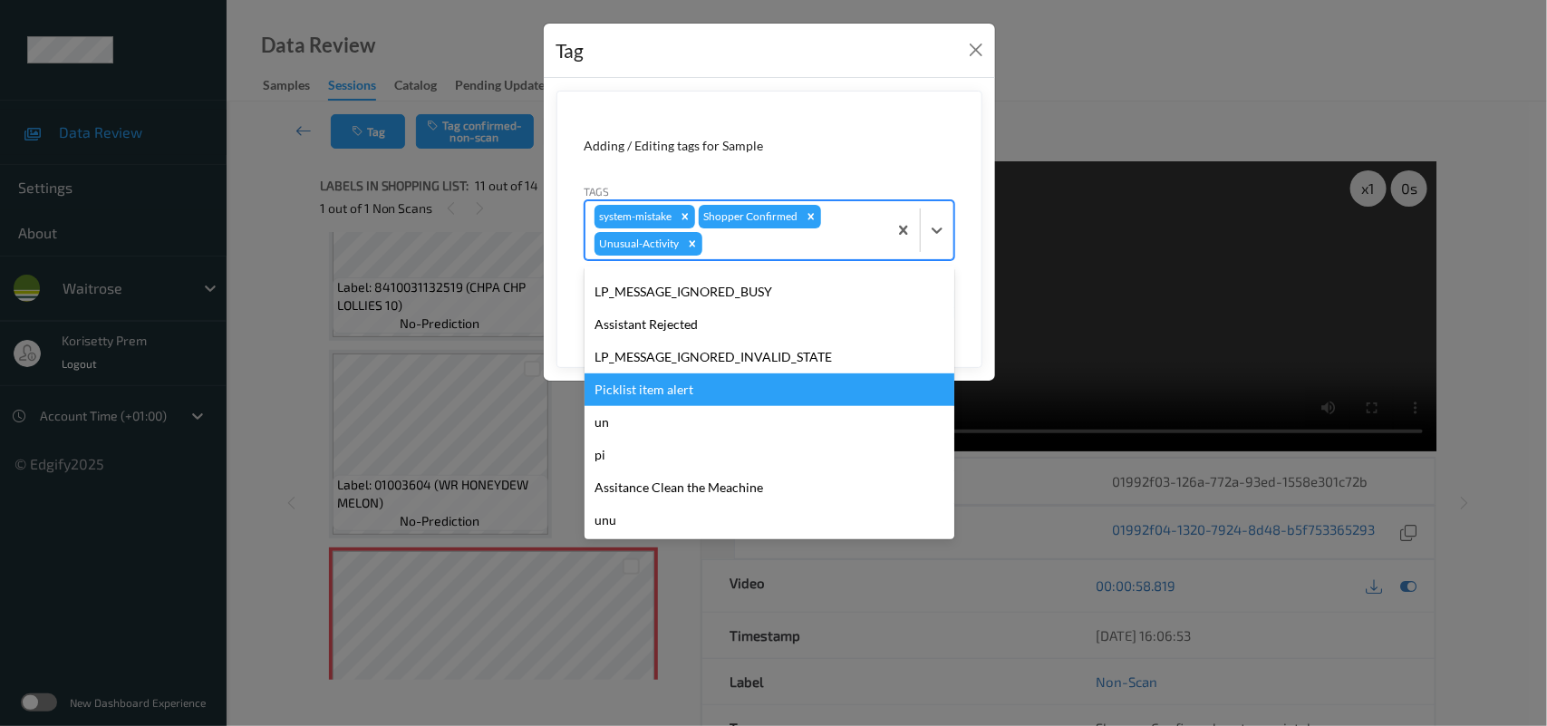
click at [672, 390] on div "Picklist item alert" at bounding box center [770, 389] width 370 height 33
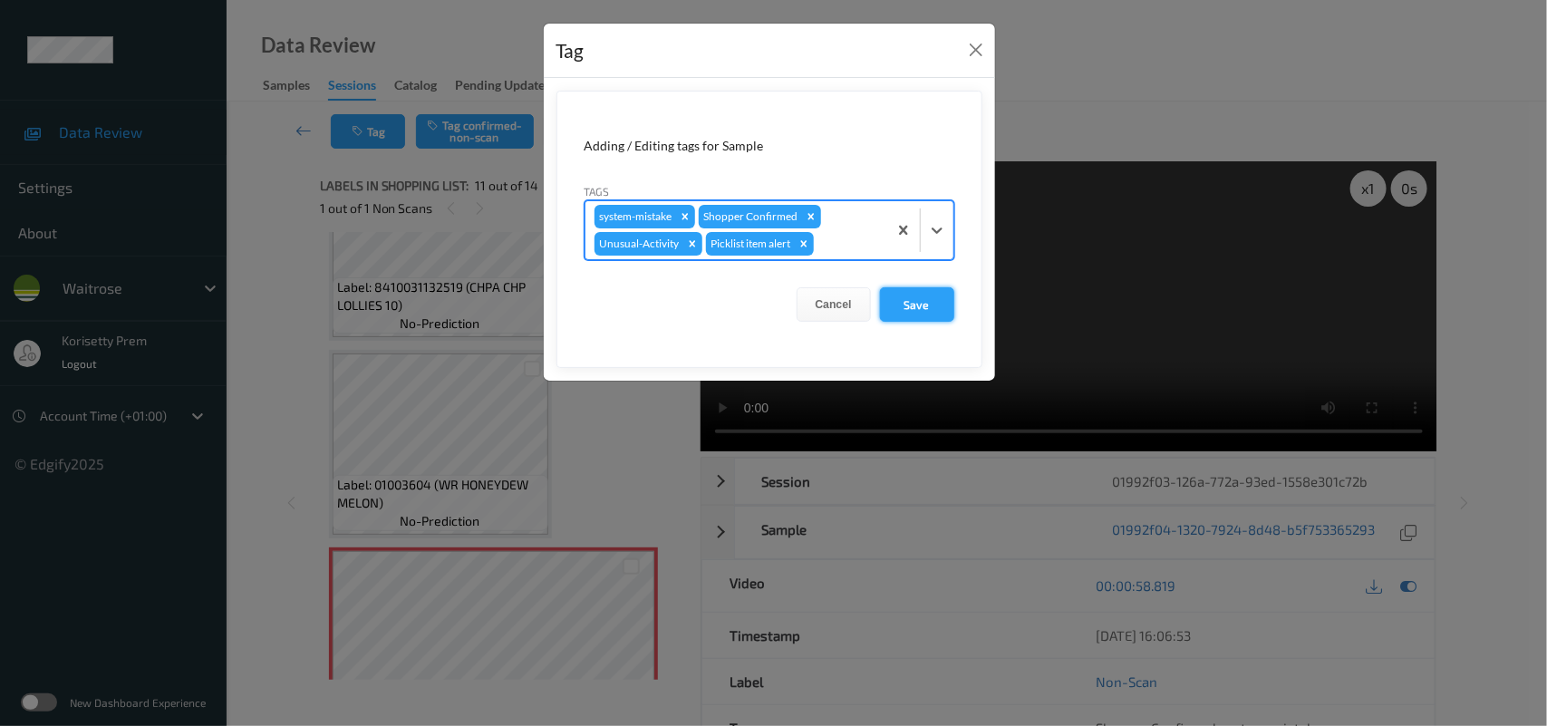
click at [921, 315] on button "Save" at bounding box center [917, 304] width 74 height 34
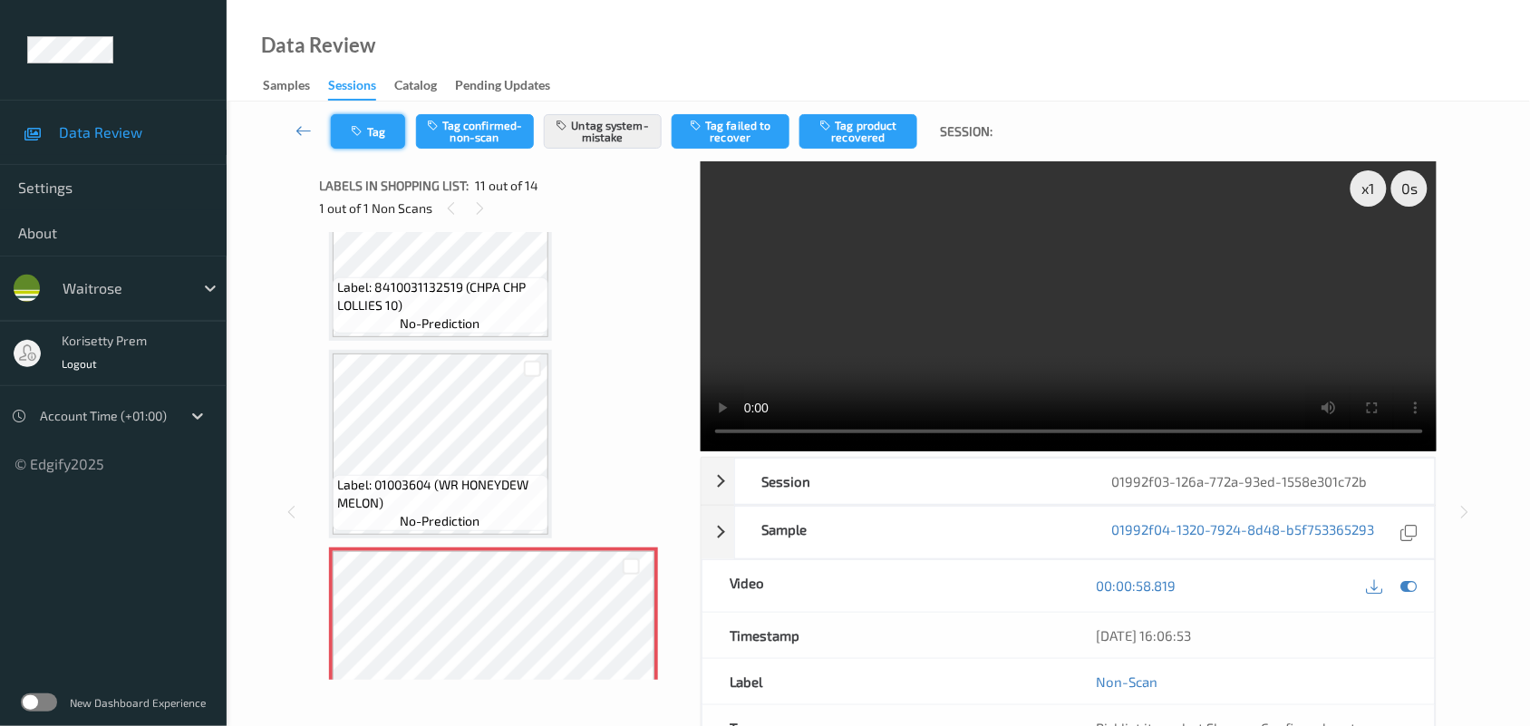
click at [361, 119] on button "Tag" at bounding box center [368, 131] width 74 height 34
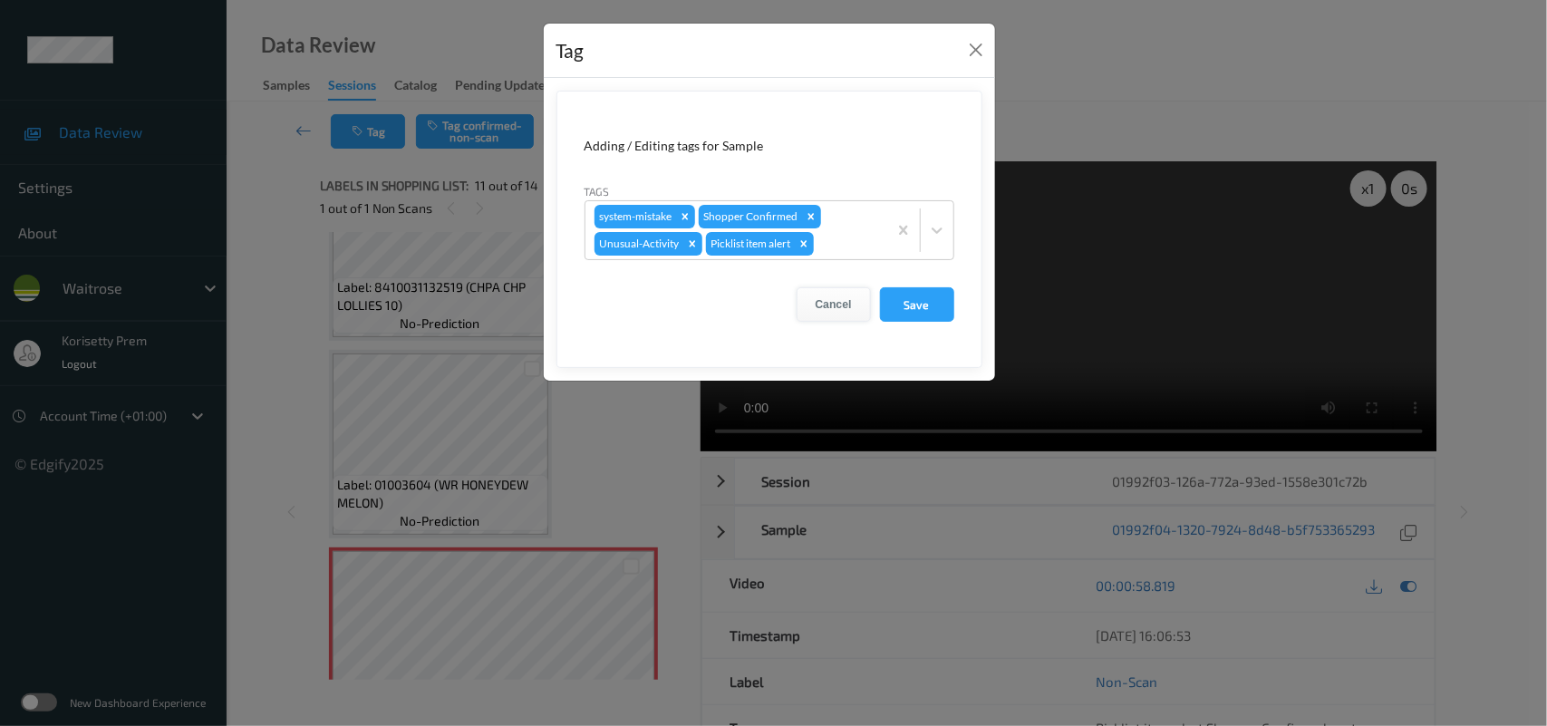
click at [844, 302] on button "Cancel" at bounding box center [834, 304] width 74 height 34
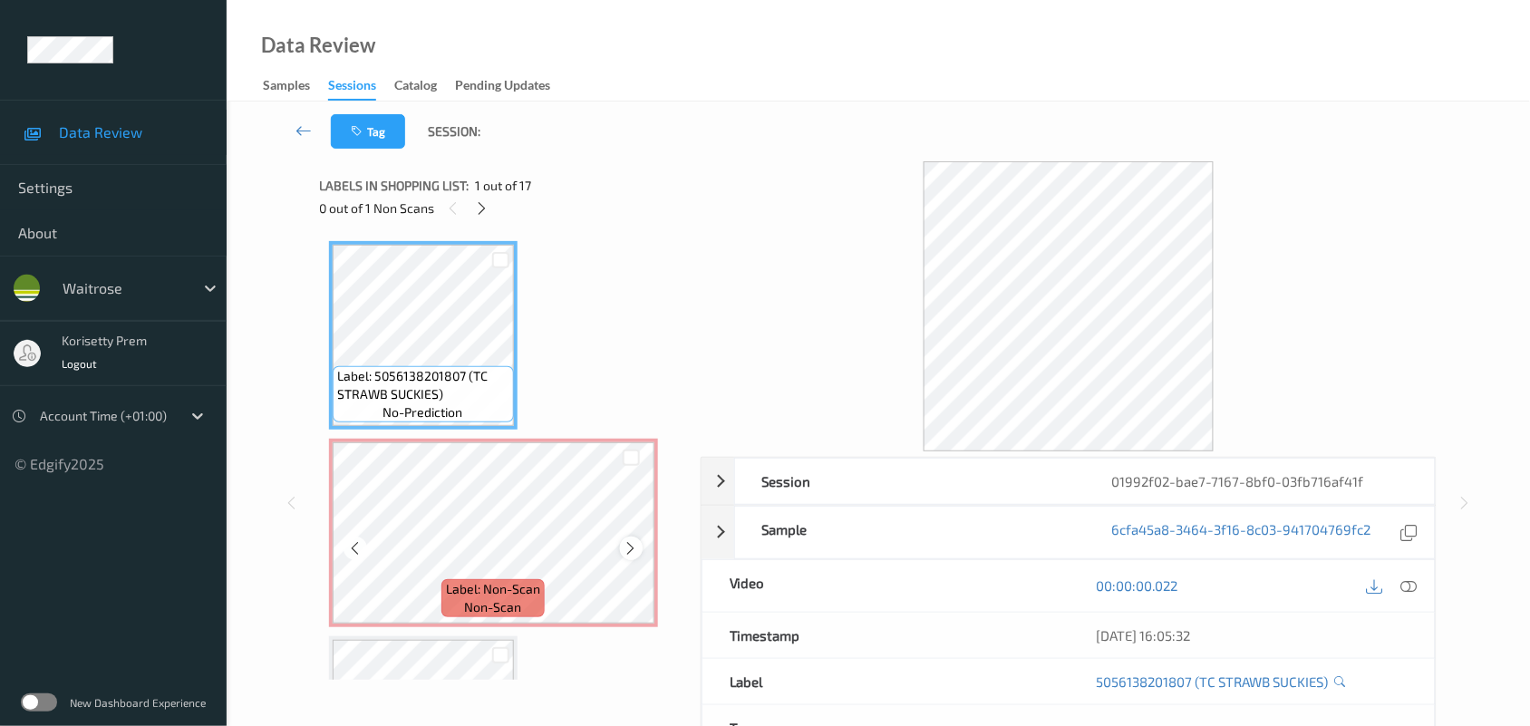
click at [635, 540] on icon at bounding box center [631, 548] width 15 height 16
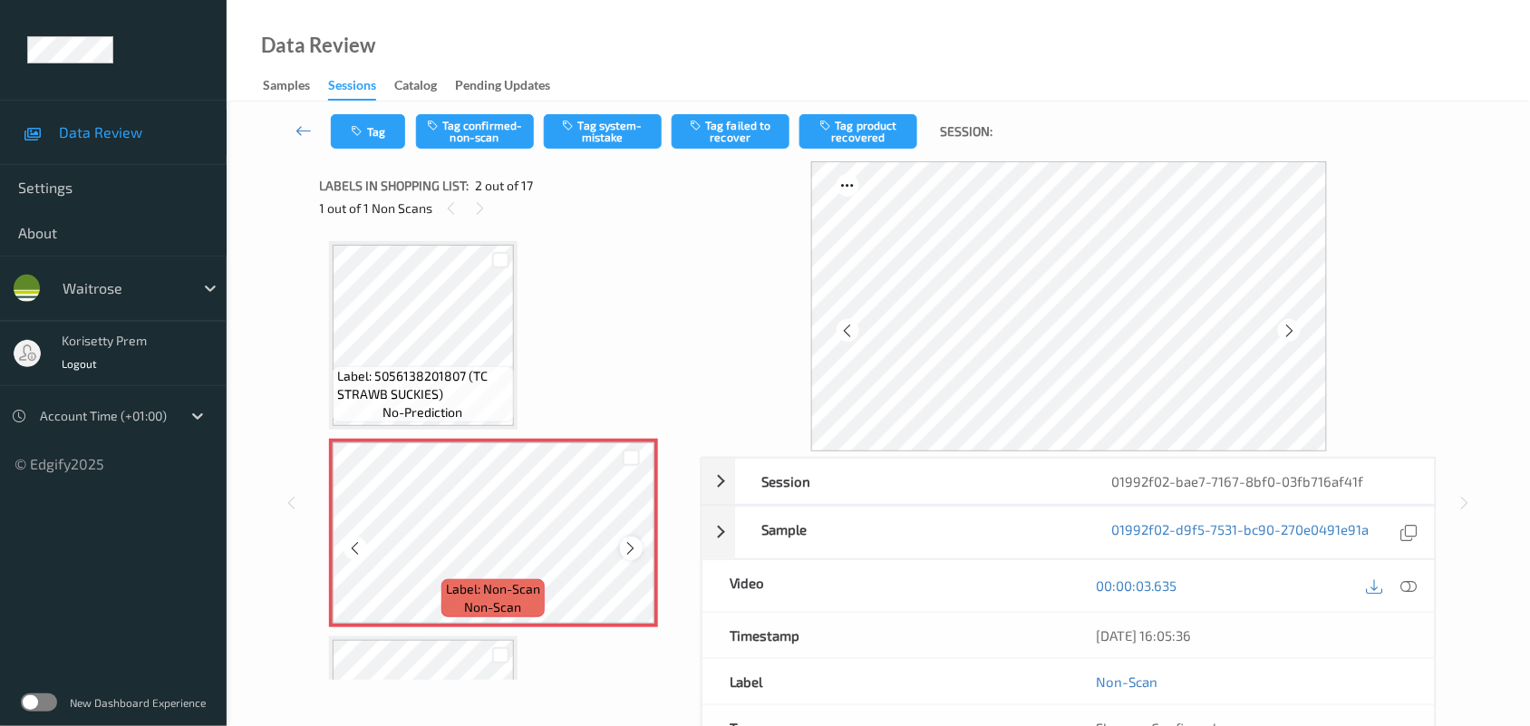
click at [634, 540] on icon at bounding box center [631, 548] width 15 height 16
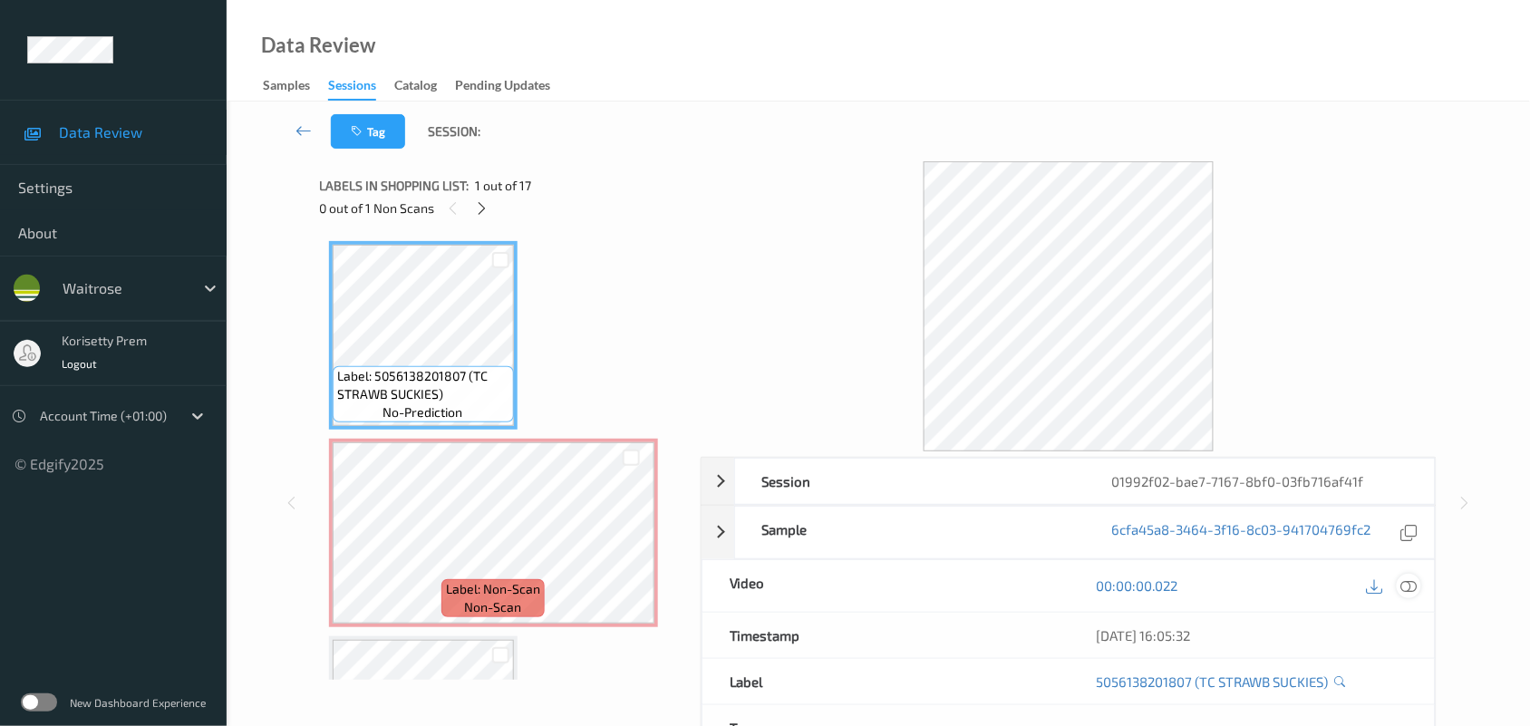
click at [1405, 587] on icon at bounding box center [1409, 585] width 16 height 16
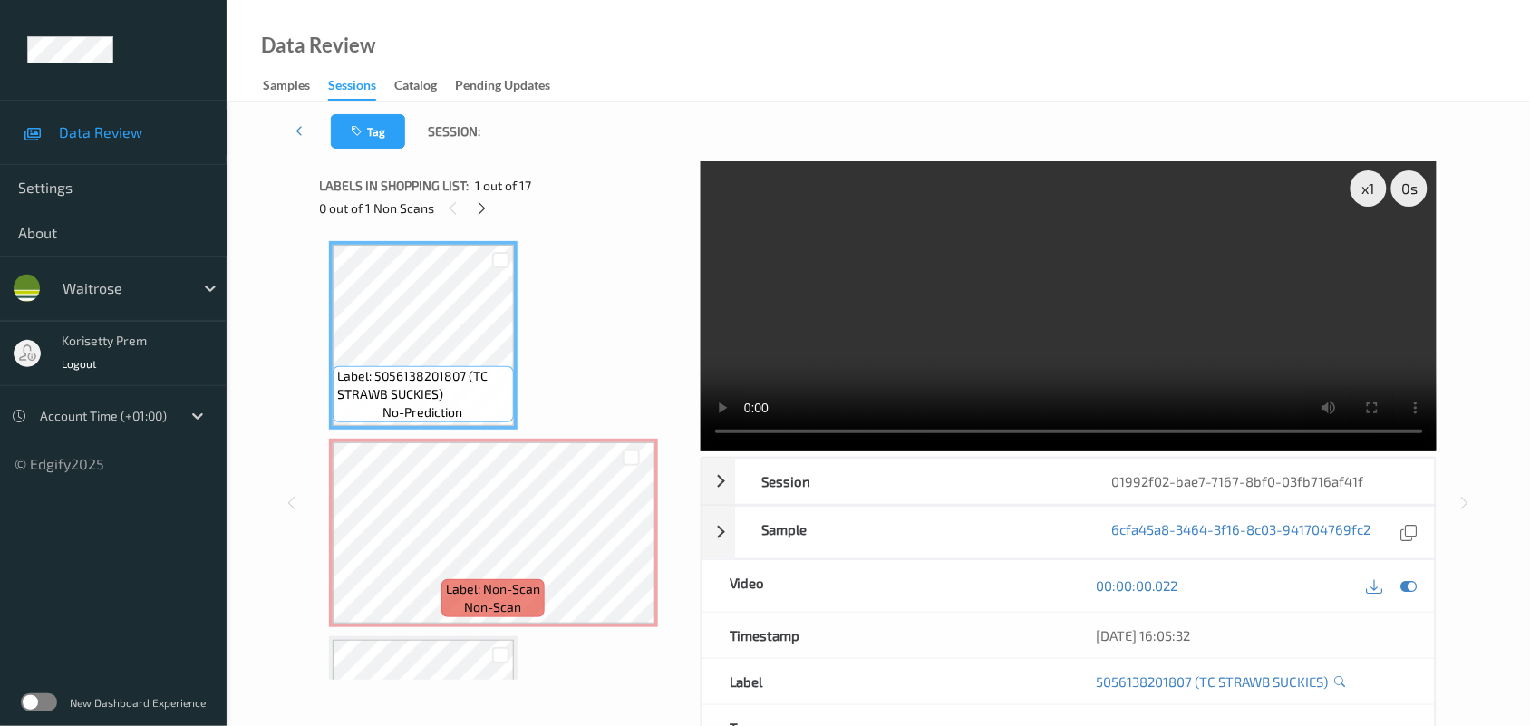
click at [958, 337] on video at bounding box center [1069, 306] width 737 height 290
click at [1110, 358] on video at bounding box center [1069, 306] width 737 height 290
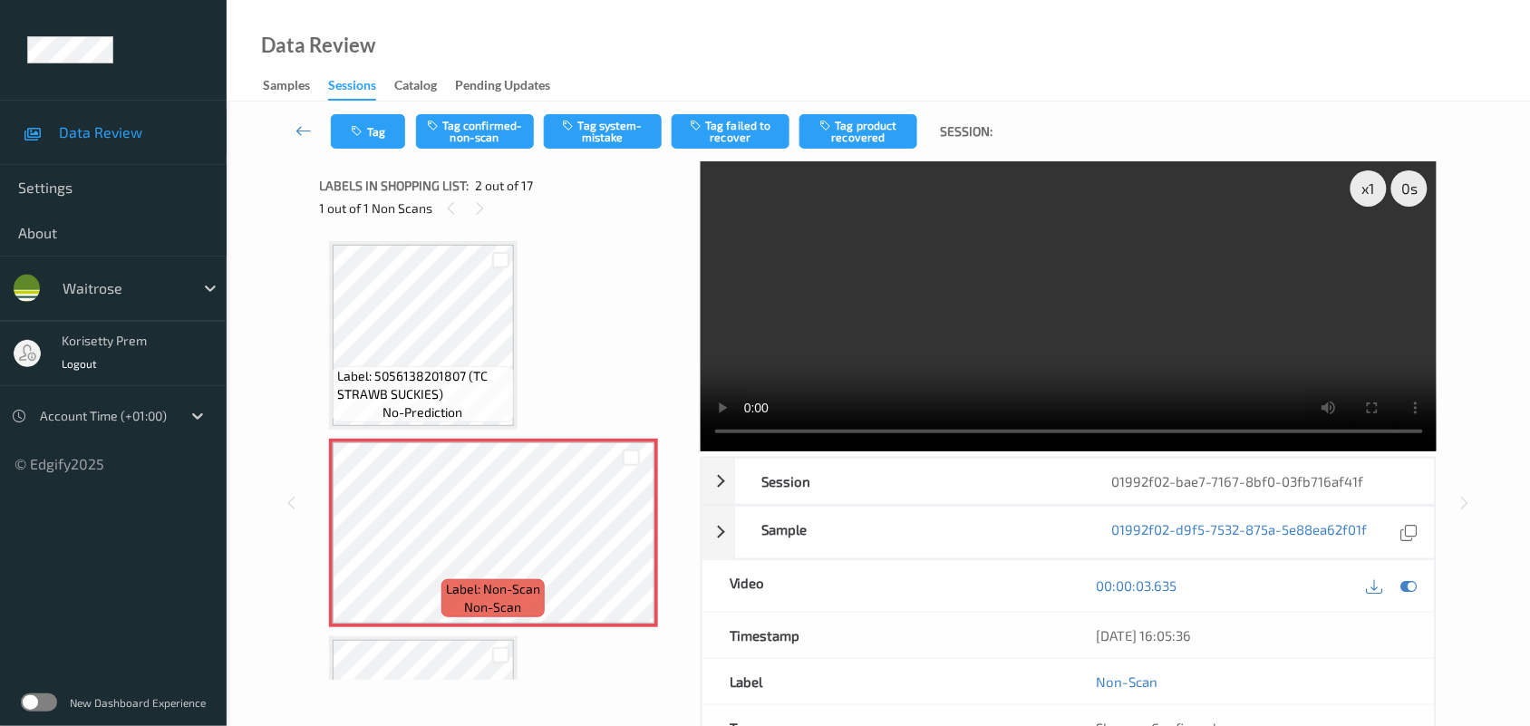
click at [1007, 281] on video at bounding box center [1069, 306] width 737 height 290
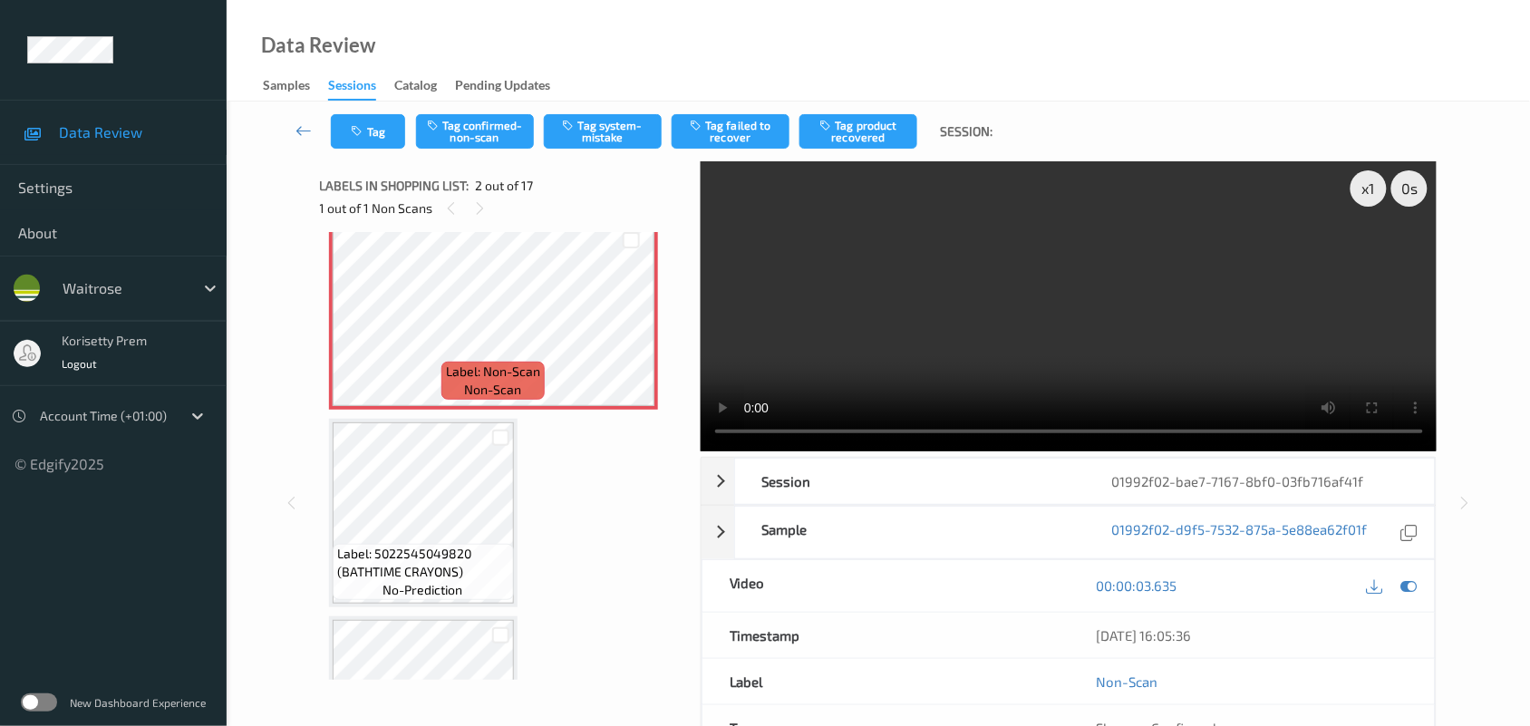
scroll to position [227, 0]
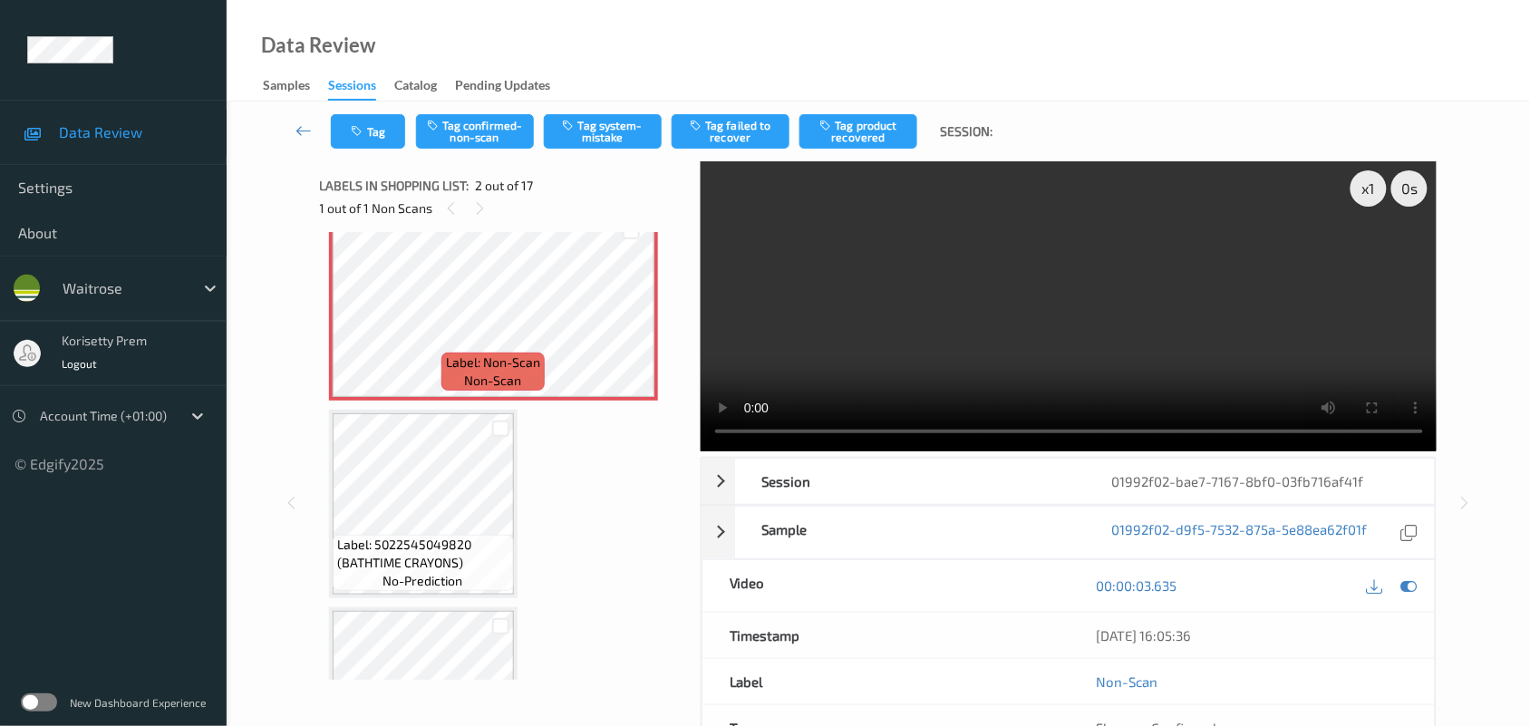
click at [868, 349] on video at bounding box center [1069, 306] width 737 height 290
click at [1081, 345] on video at bounding box center [1069, 306] width 737 height 290
click at [1199, 346] on video at bounding box center [1069, 306] width 737 height 290
click at [1243, 340] on video at bounding box center [1069, 306] width 737 height 290
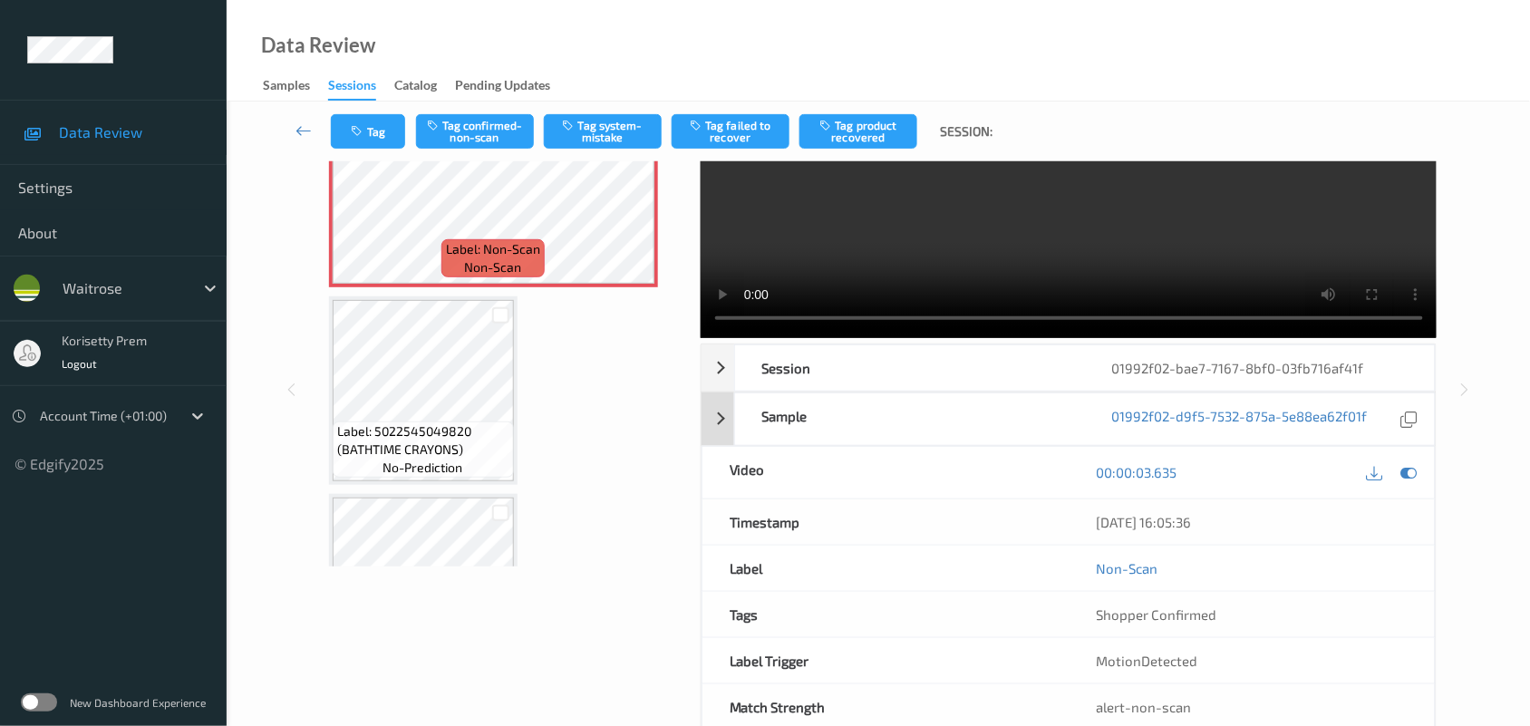
scroll to position [0, 0]
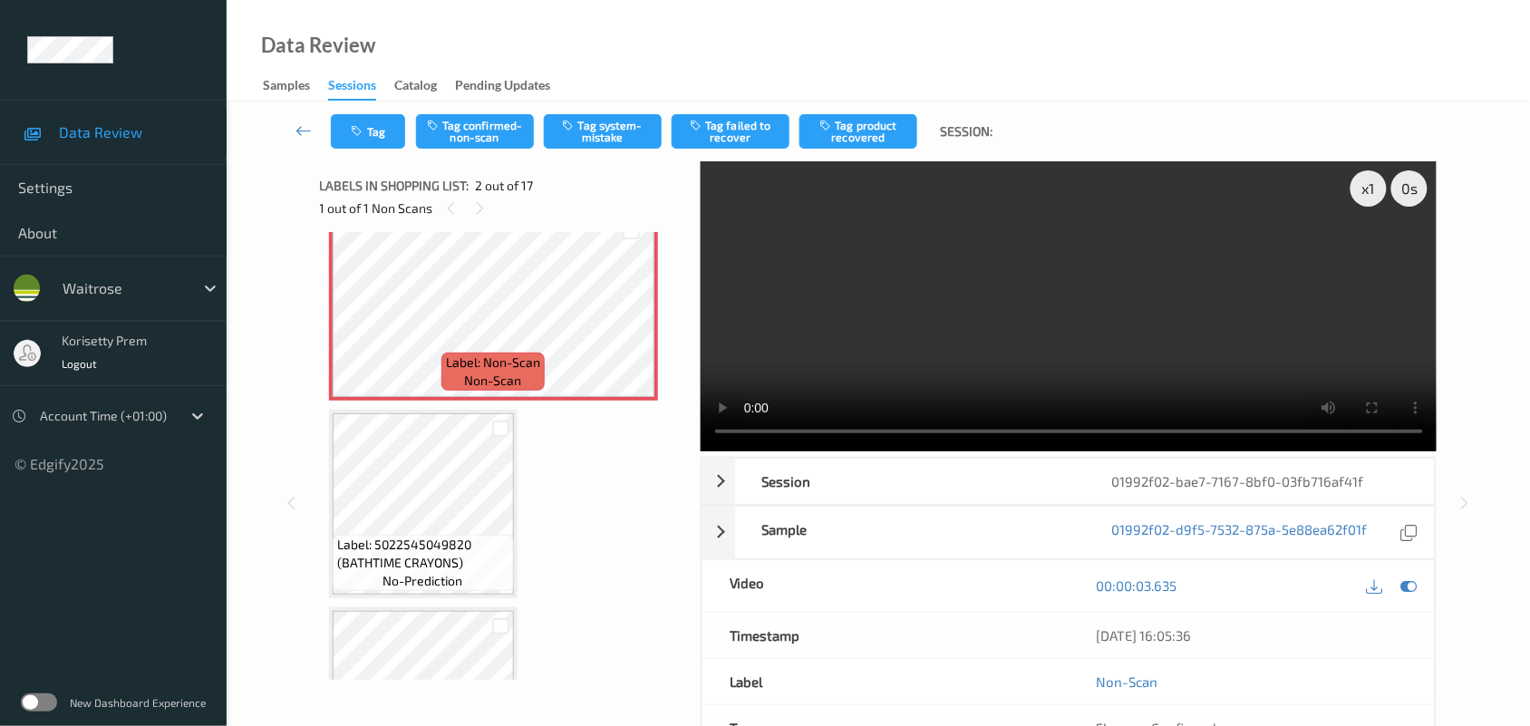
click at [958, 324] on video at bounding box center [1069, 306] width 737 height 290
click at [945, 323] on video at bounding box center [1069, 306] width 737 height 290
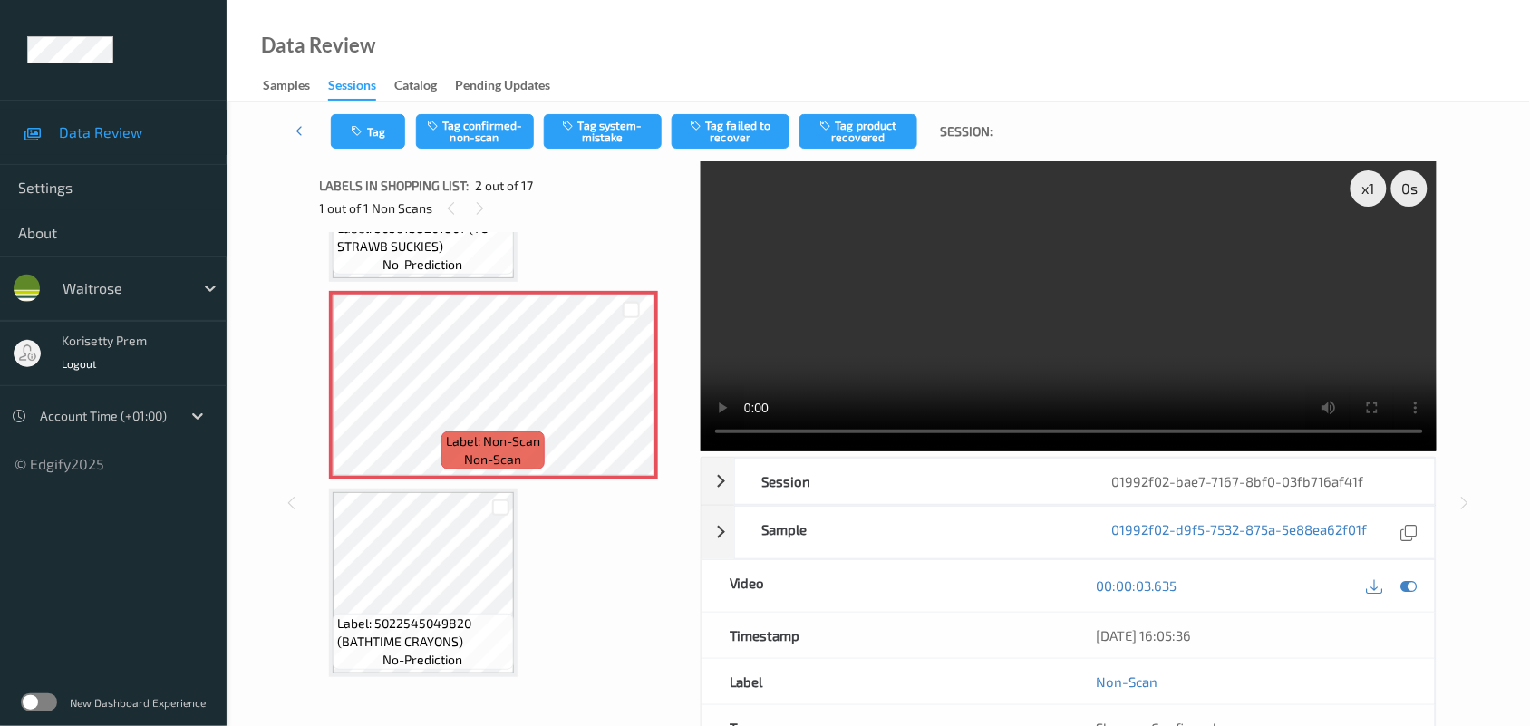
scroll to position [113, 0]
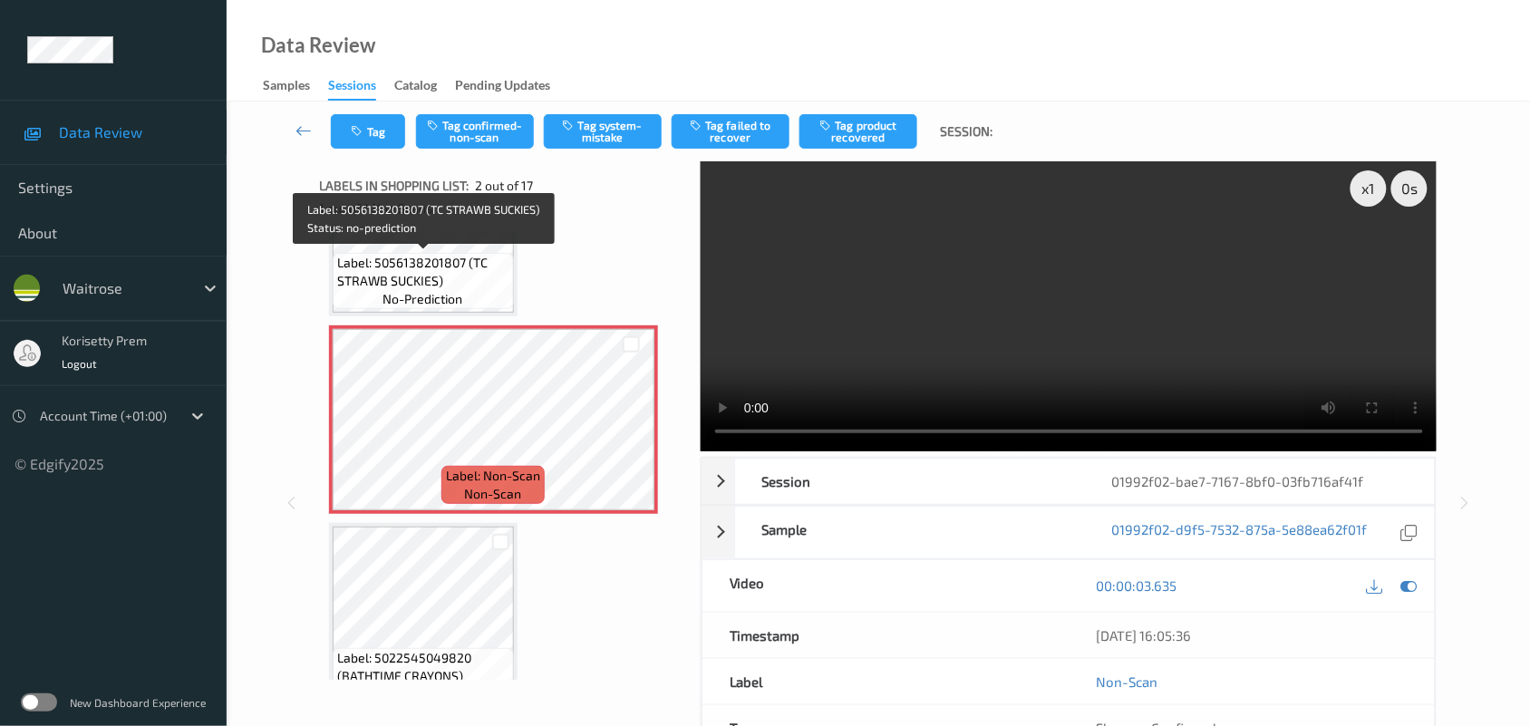
click at [419, 284] on span "Label: 5056138201807 (TC STRAWB SUCKIES)" at bounding box center [423, 272] width 172 height 36
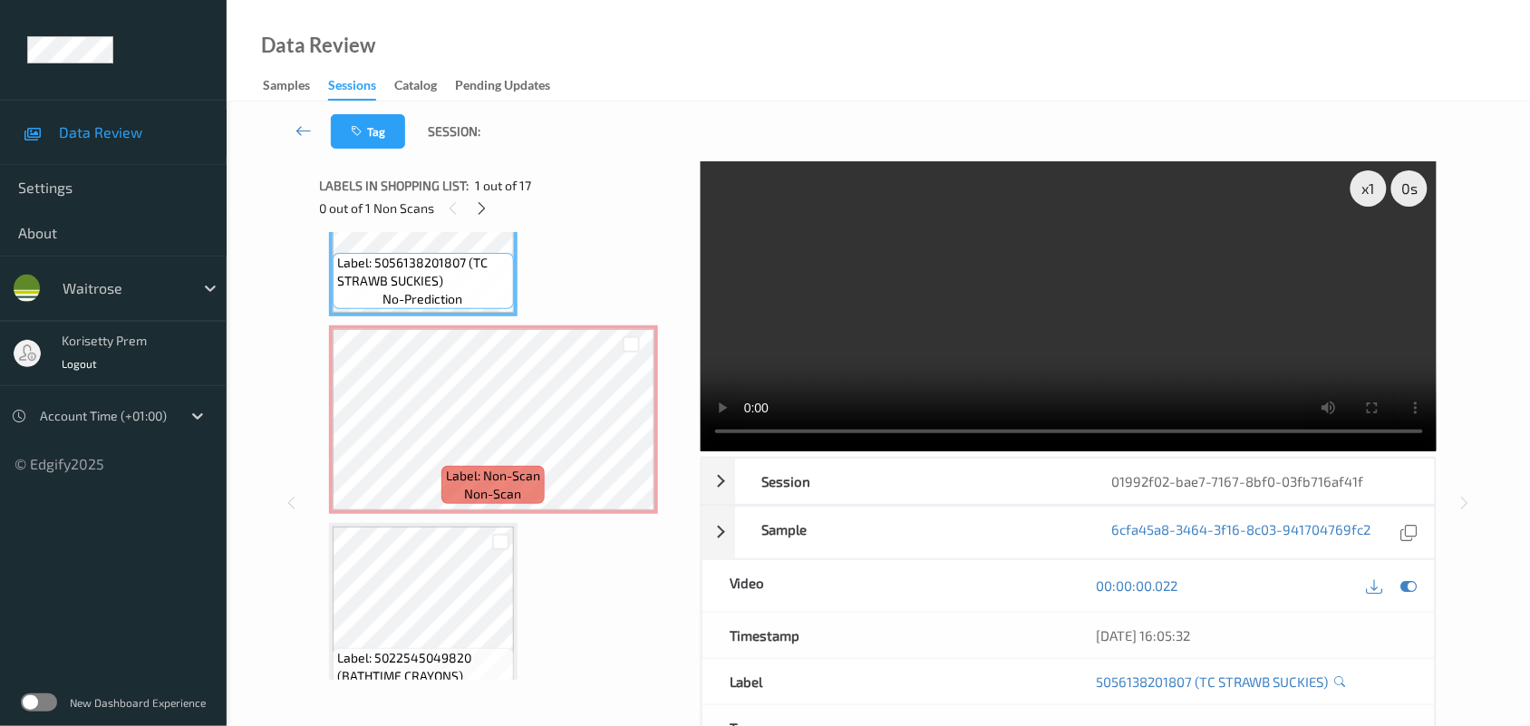
click at [1204, 368] on video at bounding box center [1069, 306] width 737 height 290
click at [1125, 274] on video at bounding box center [1069, 306] width 737 height 290
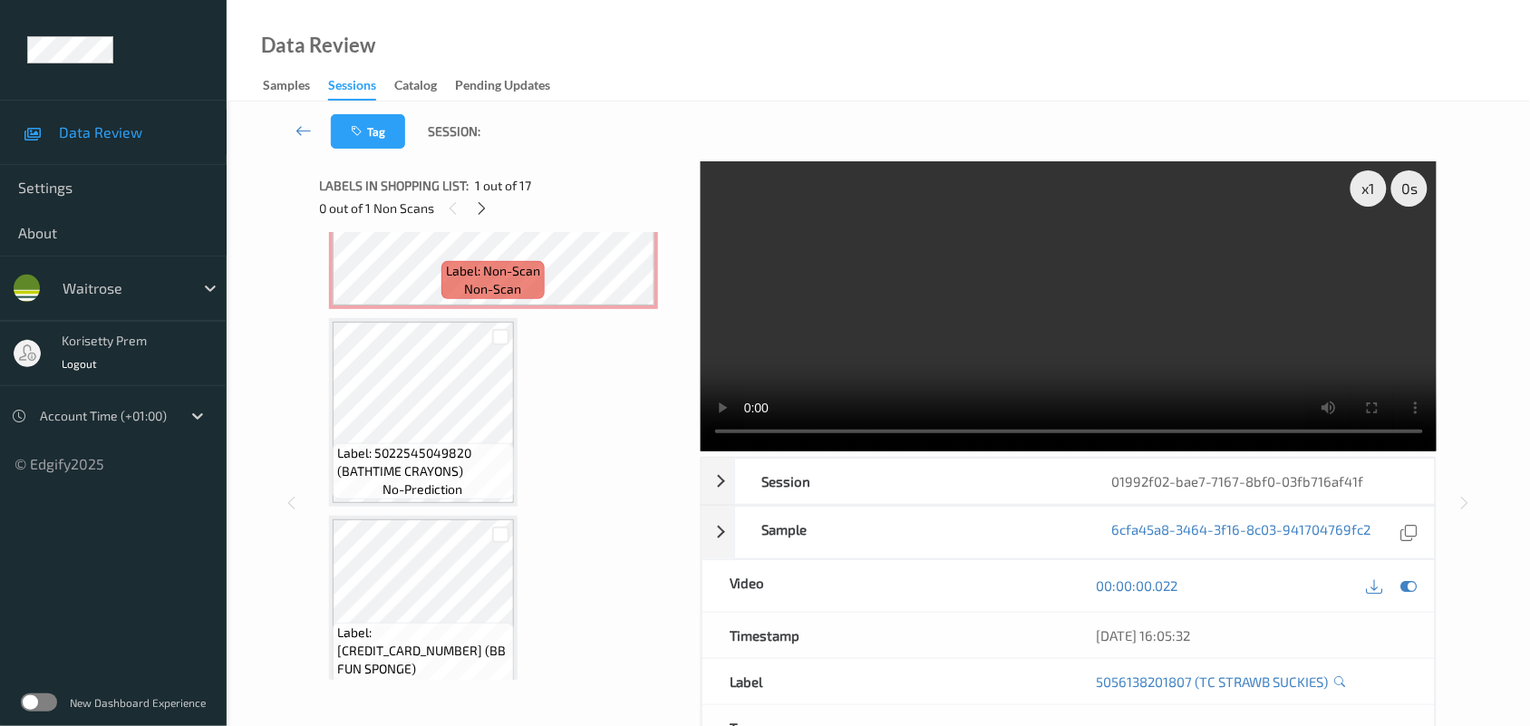
scroll to position [340, 0]
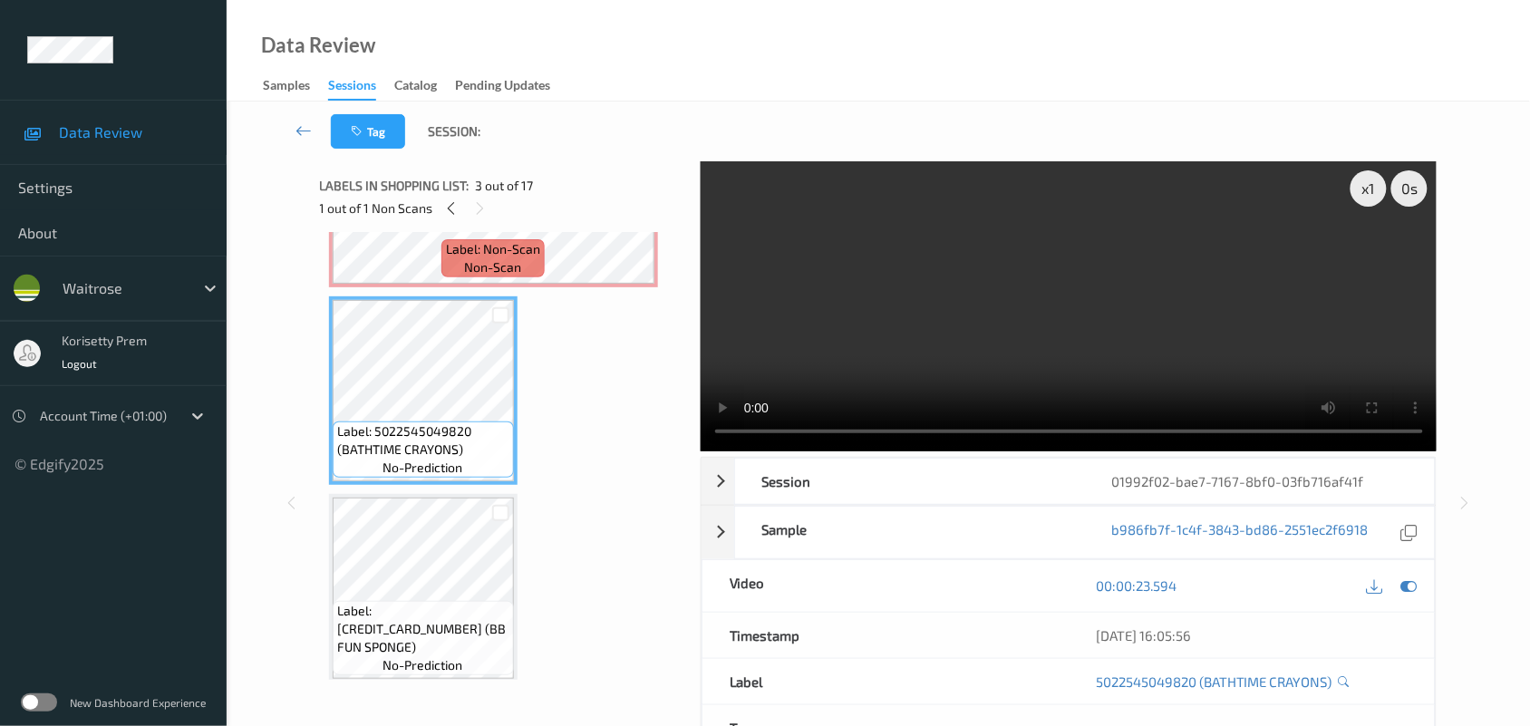
click at [927, 296] on video at bounding box center [1069, 306] width 737 height 290
click at [948, 349] on video at bounding box center [1069, 306] width 737 height 290
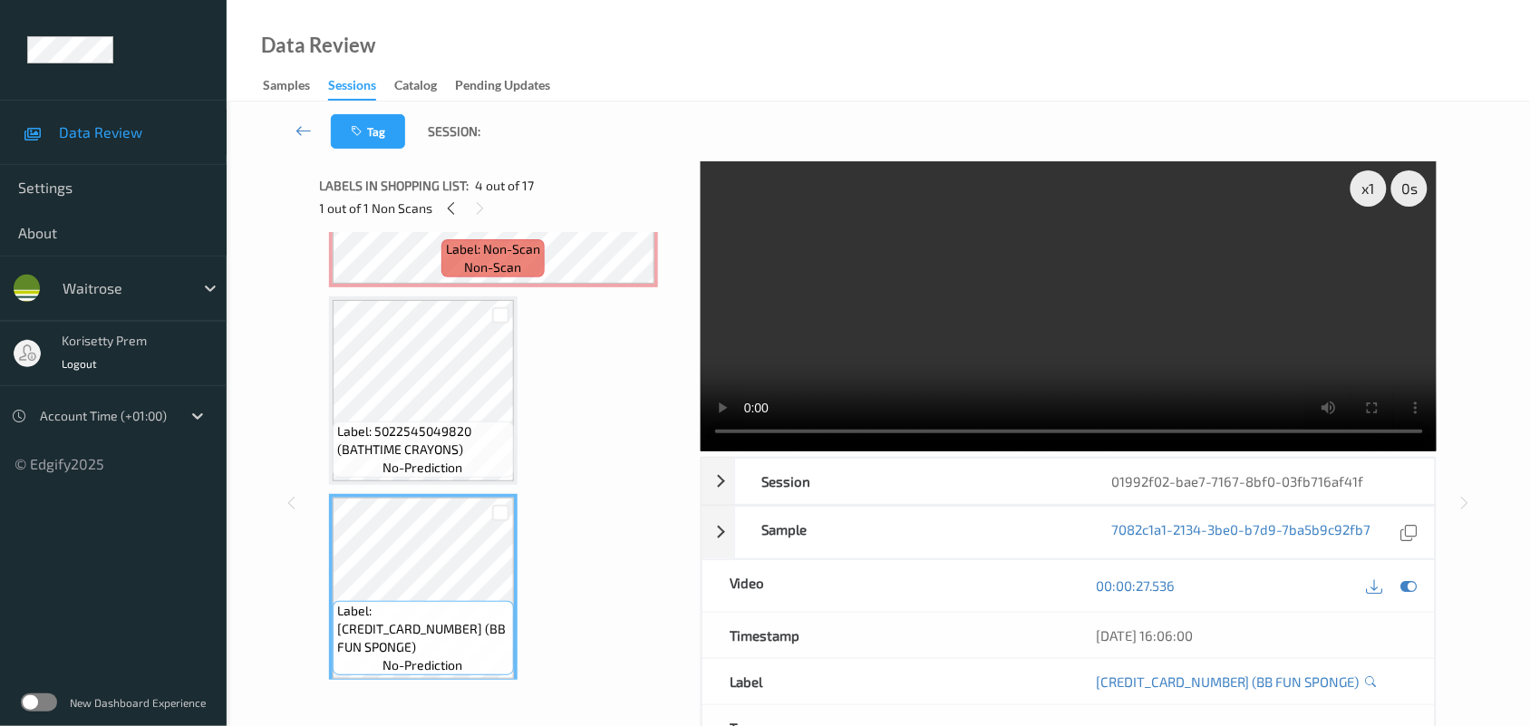
click at [374, 469] on div "Label: 5022545049820 (BATHTIME CRAYONS) no-prediction" at bounding box center [423, 449] width 181 height 56
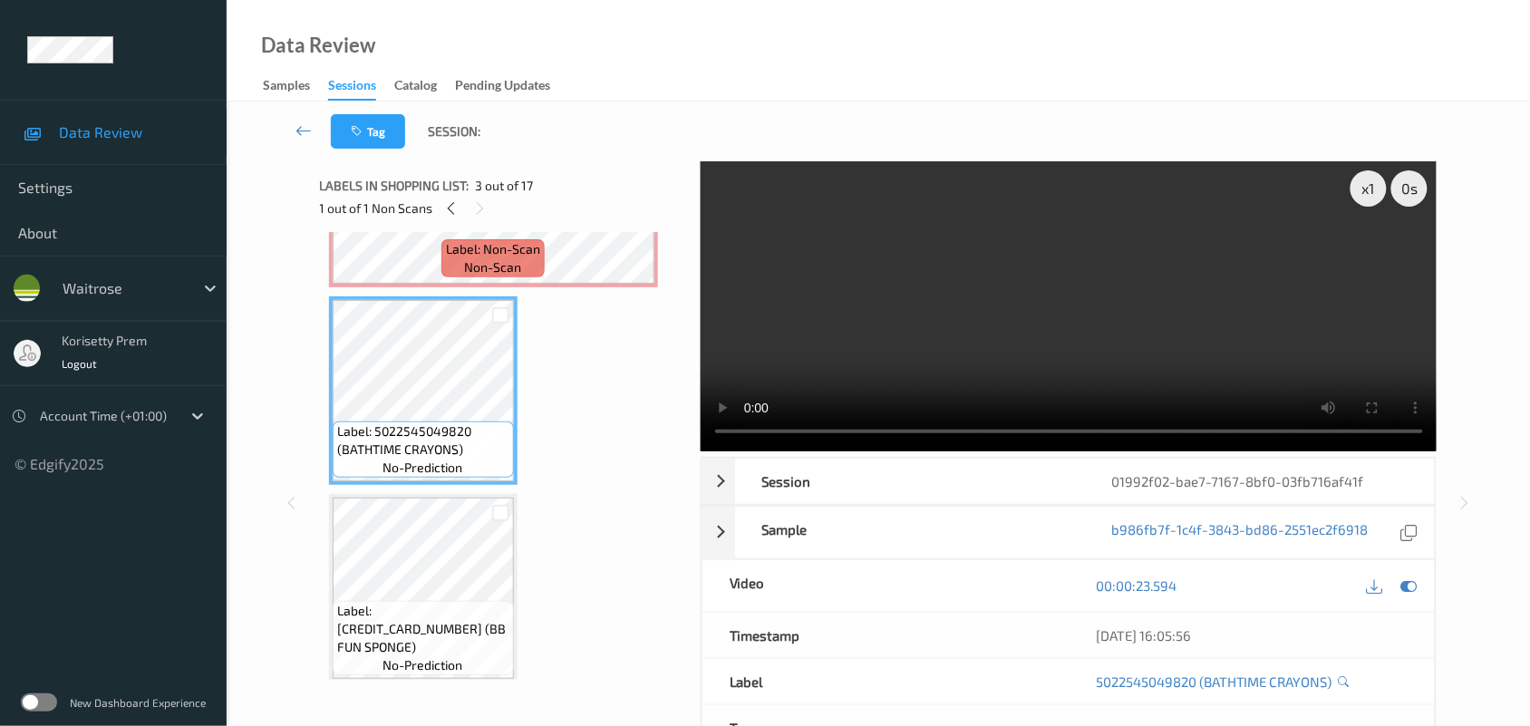
click at [939, 343] on video at bounding box center [1069, 306] width 737 height 290
click at [1057, 327] on video at bounding box center [1069, 306] width 737 height 290
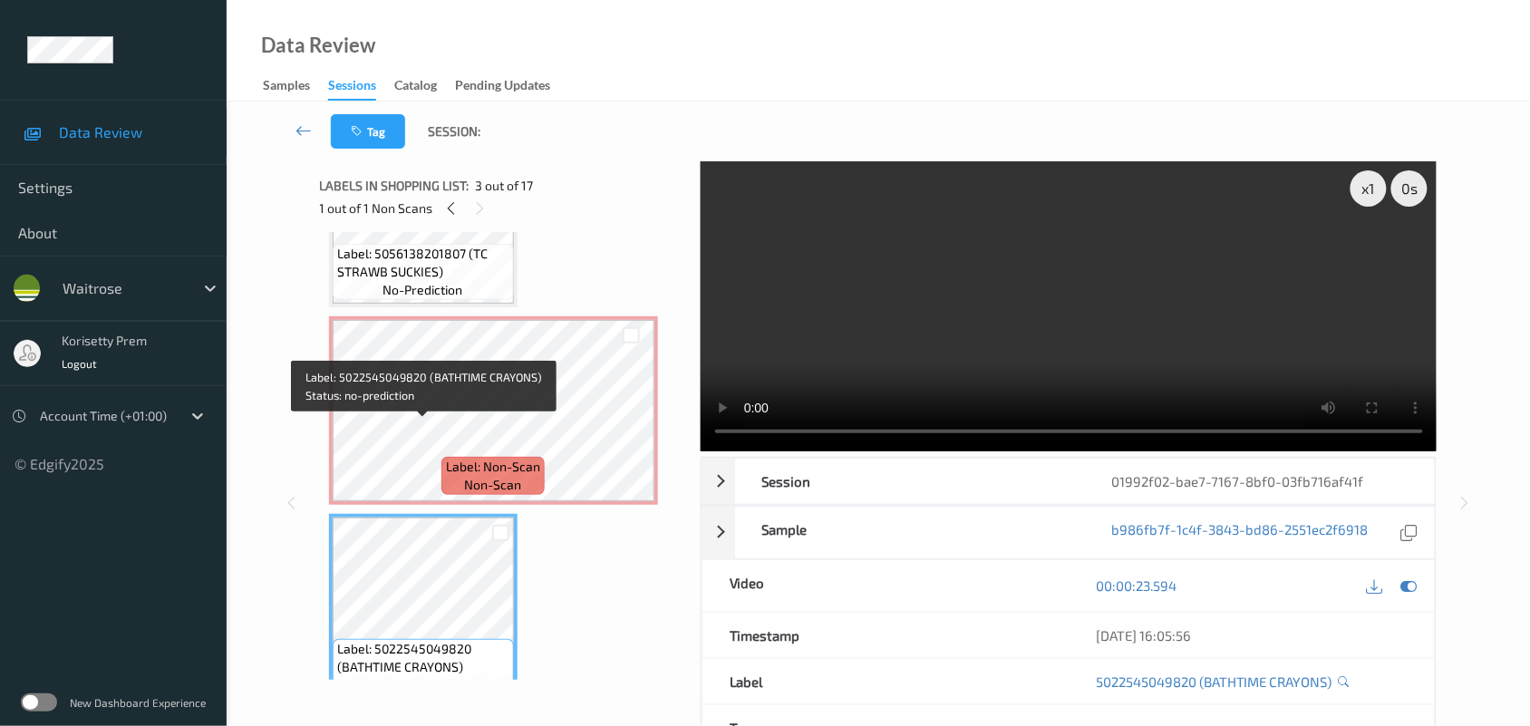
scroll to position [113, 0]
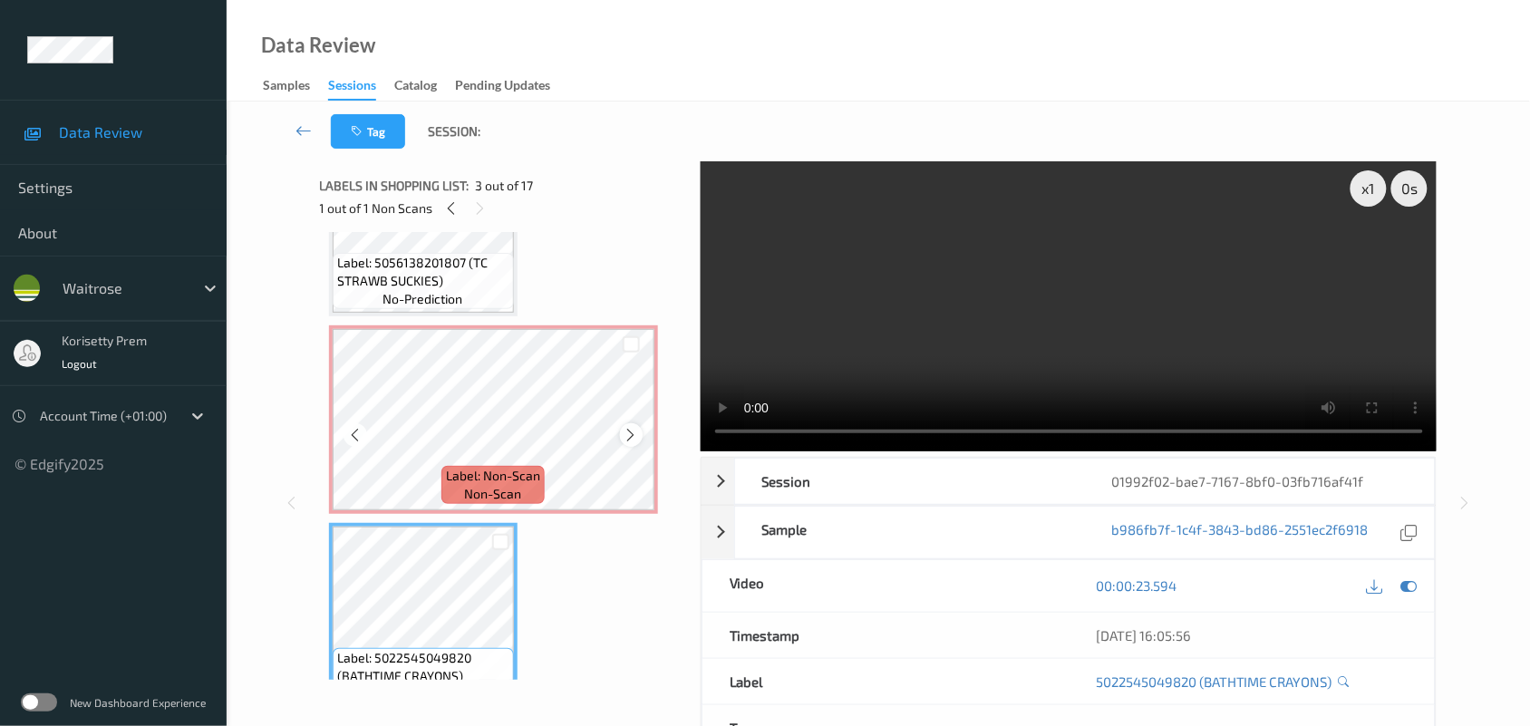
click at [628, 433] on icon at bounding box center [631, 435] width 15 height 16
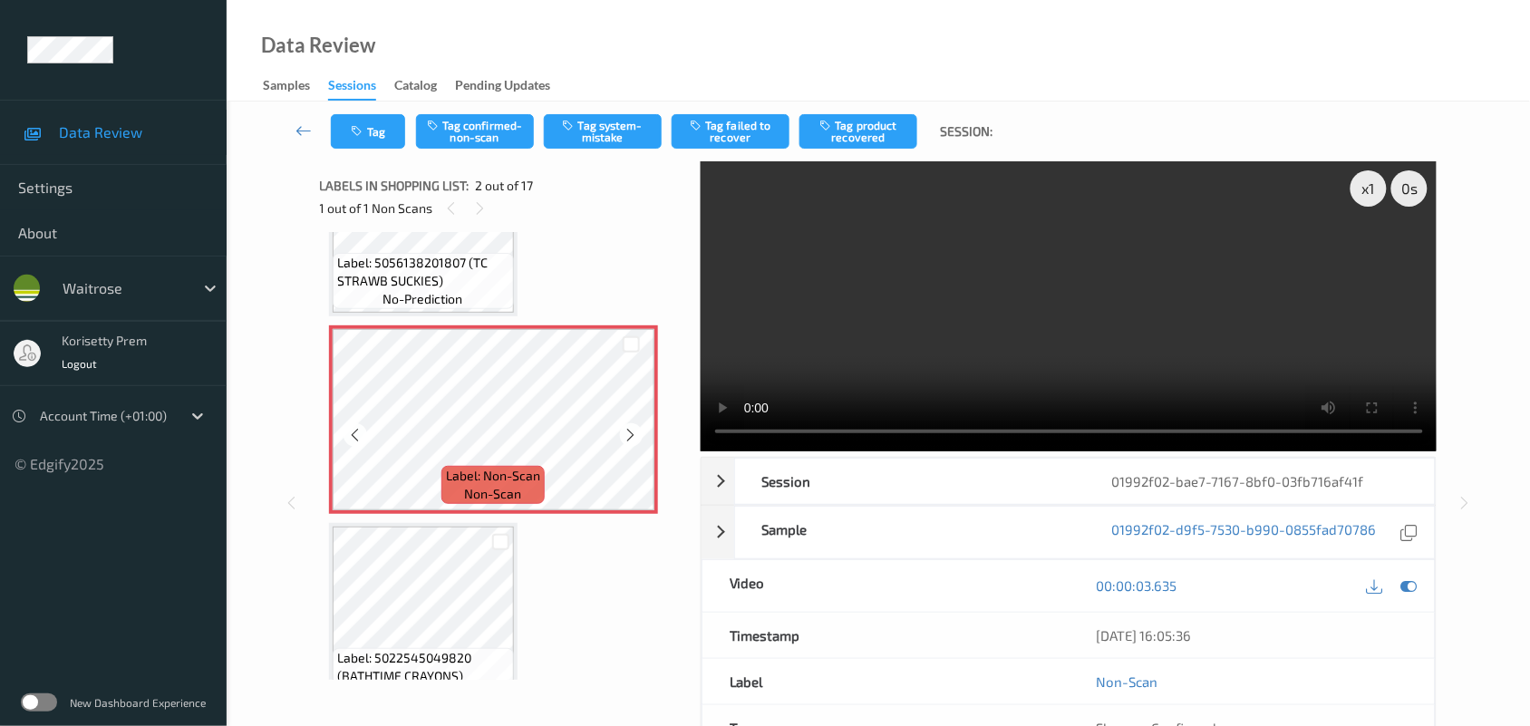
click at [628, 433] on icon at bounding box center [631, 435] width 15 height 16
click at [626, 436] on icon at bounding box center [631, 435] width 15 height 16
click at [632, 428] on icon at bounding box center [631, 435] width 15 height 16
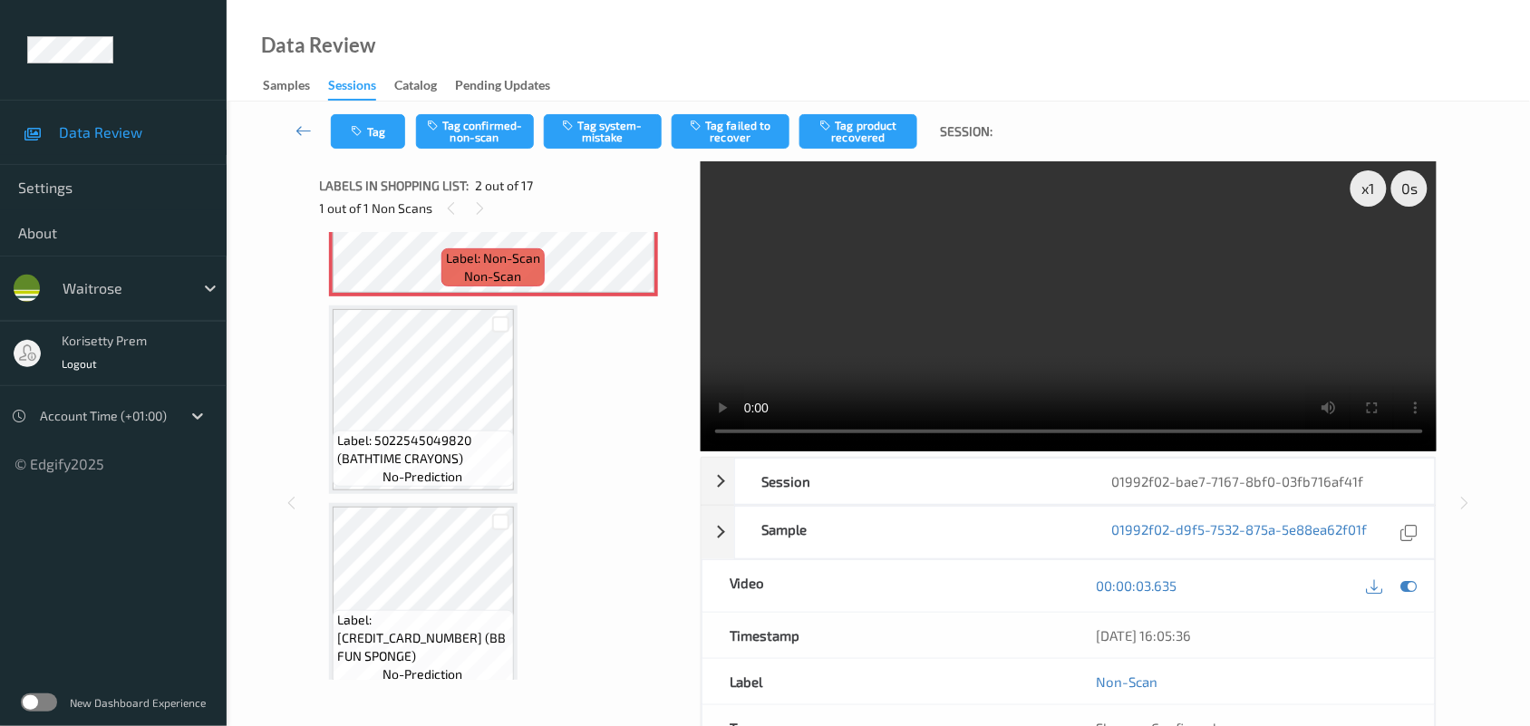
scroll to position [340, 0]
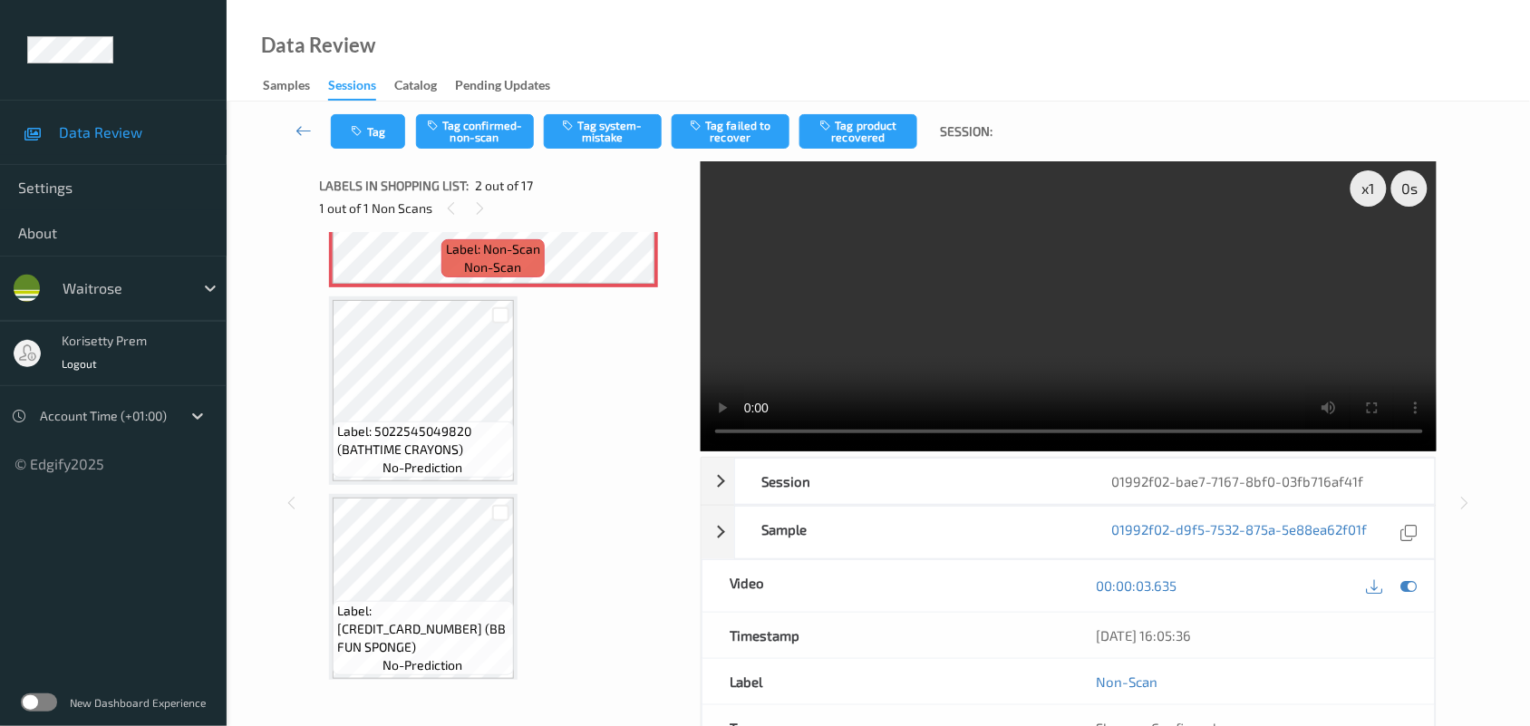
click at [944, 246] on video at bounding box center [1069, 306] width 737 height 290
click at [935, 341] on video at bounding box center [1069, 306] width 737 height 290
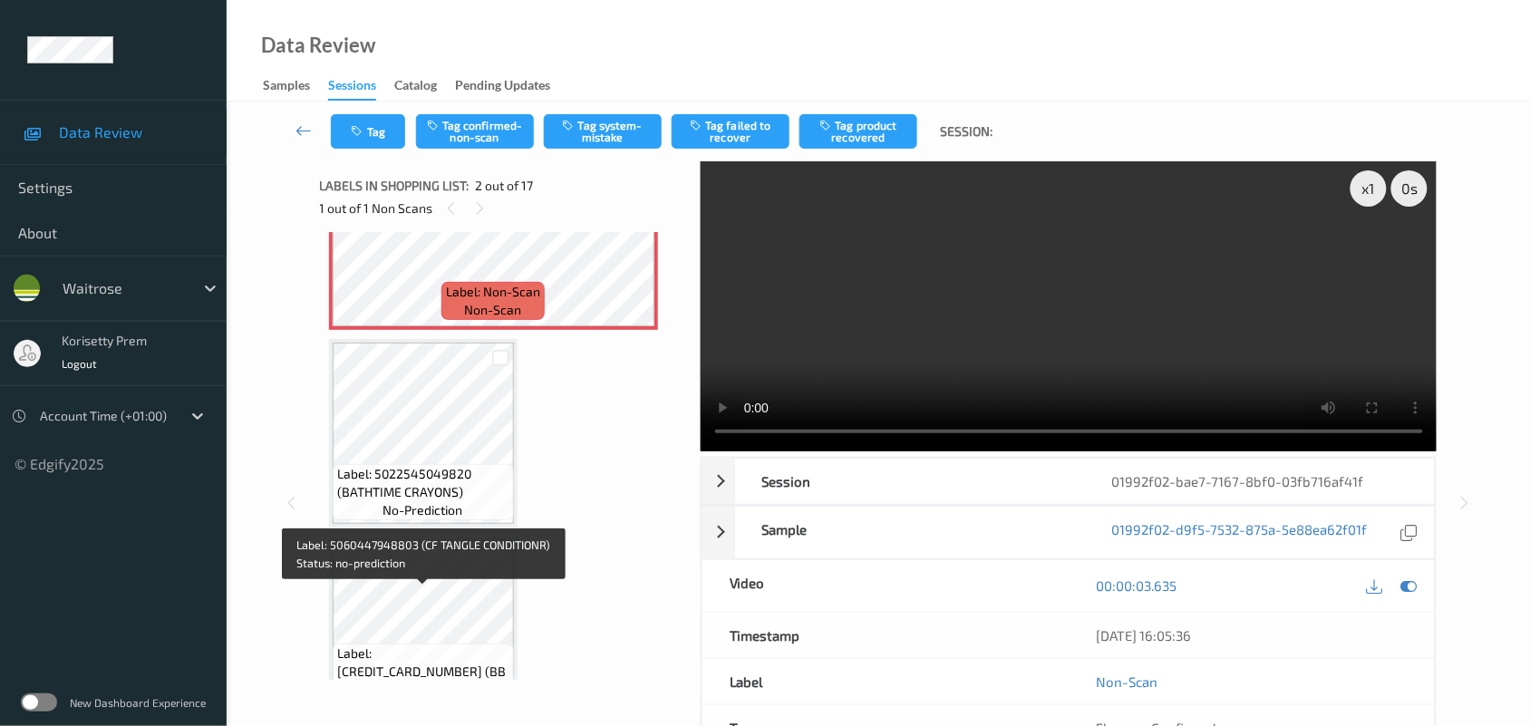
scroll to position [227, 0]
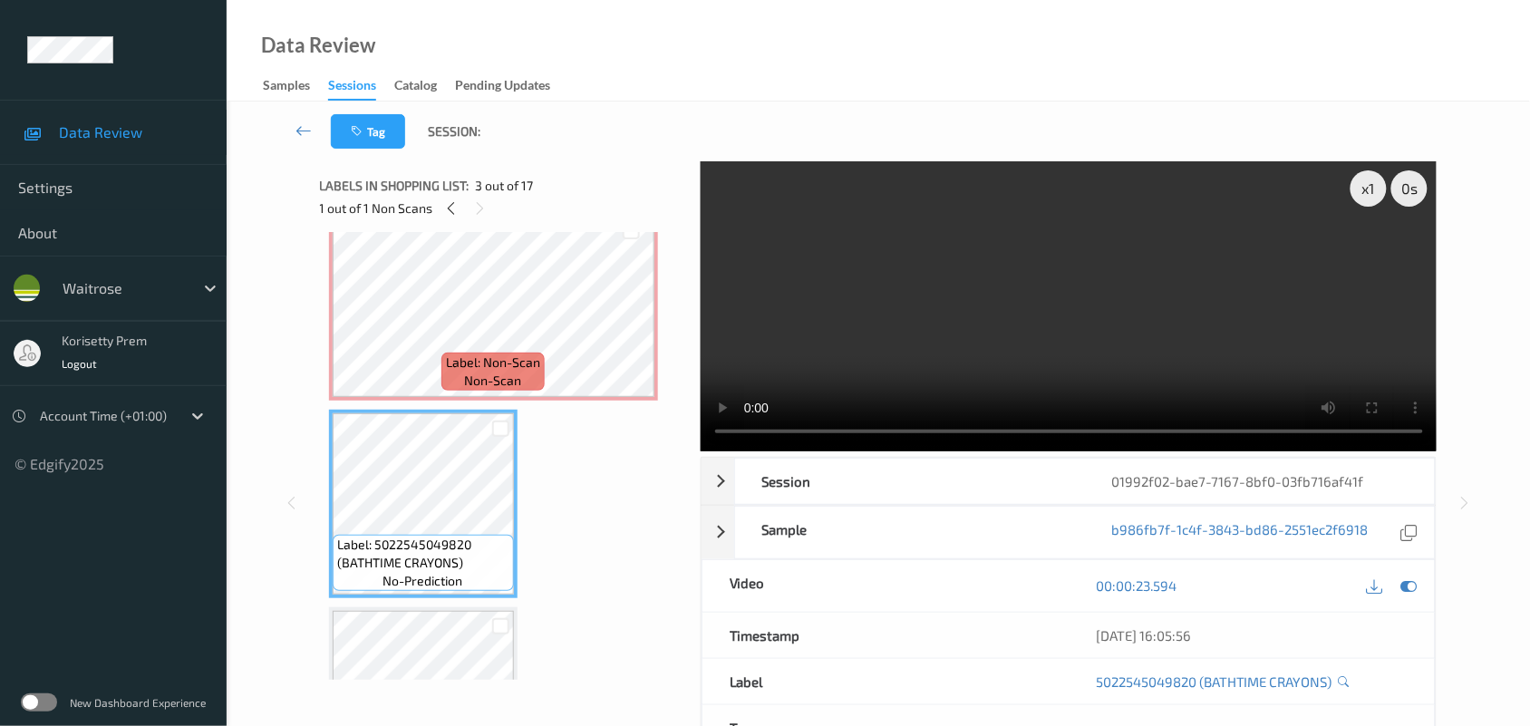
click at [971, 286] on video at bounding box center [1069, 306] width 737 height 290
click at [891, 338] on video at bounding box center [1069, 306] width 737 height 290
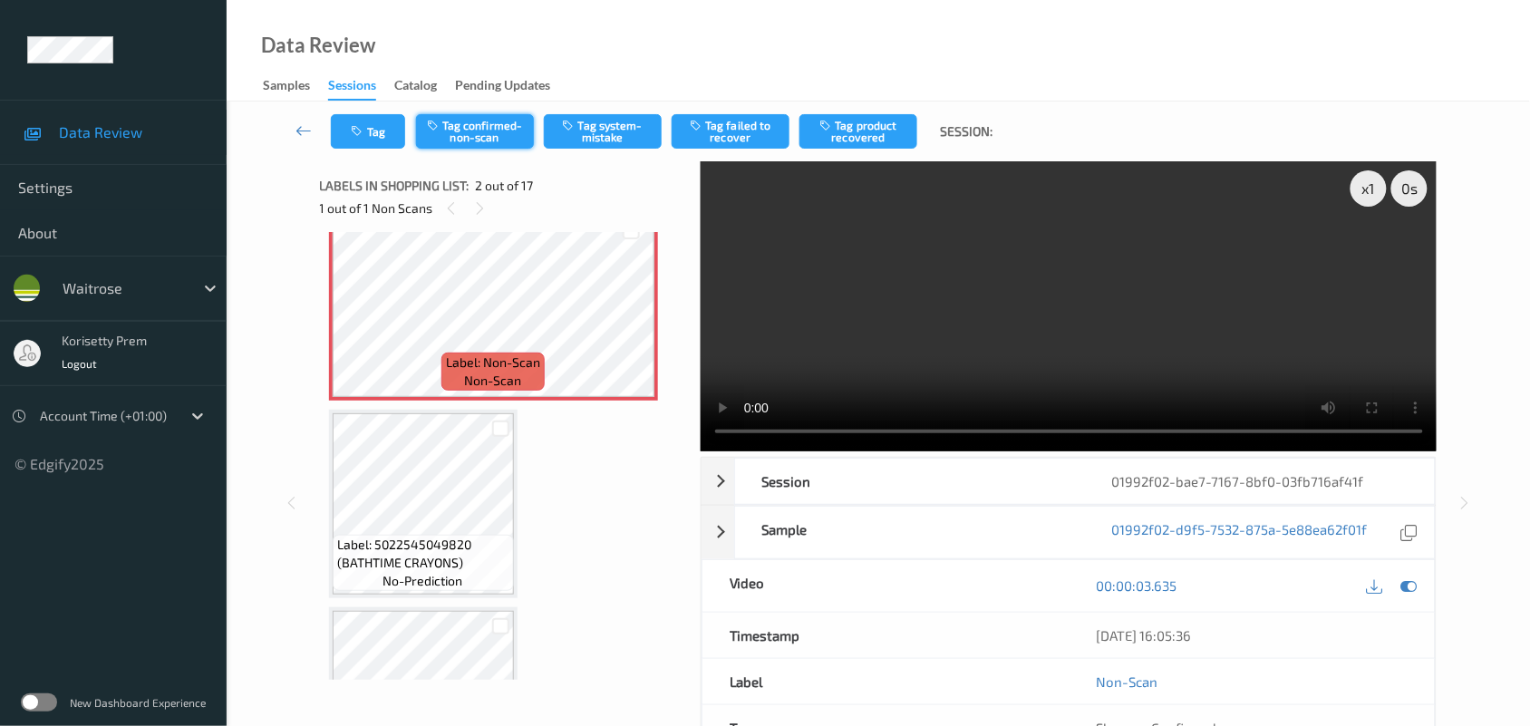
click at [472, 127] on button "Tag confirmed-non-scan" at bounding box center [475, 131] width 118 height 34
click at [861, 148] on button "Tag product recovered" at bounding box center [858, 131] width 118 height 34
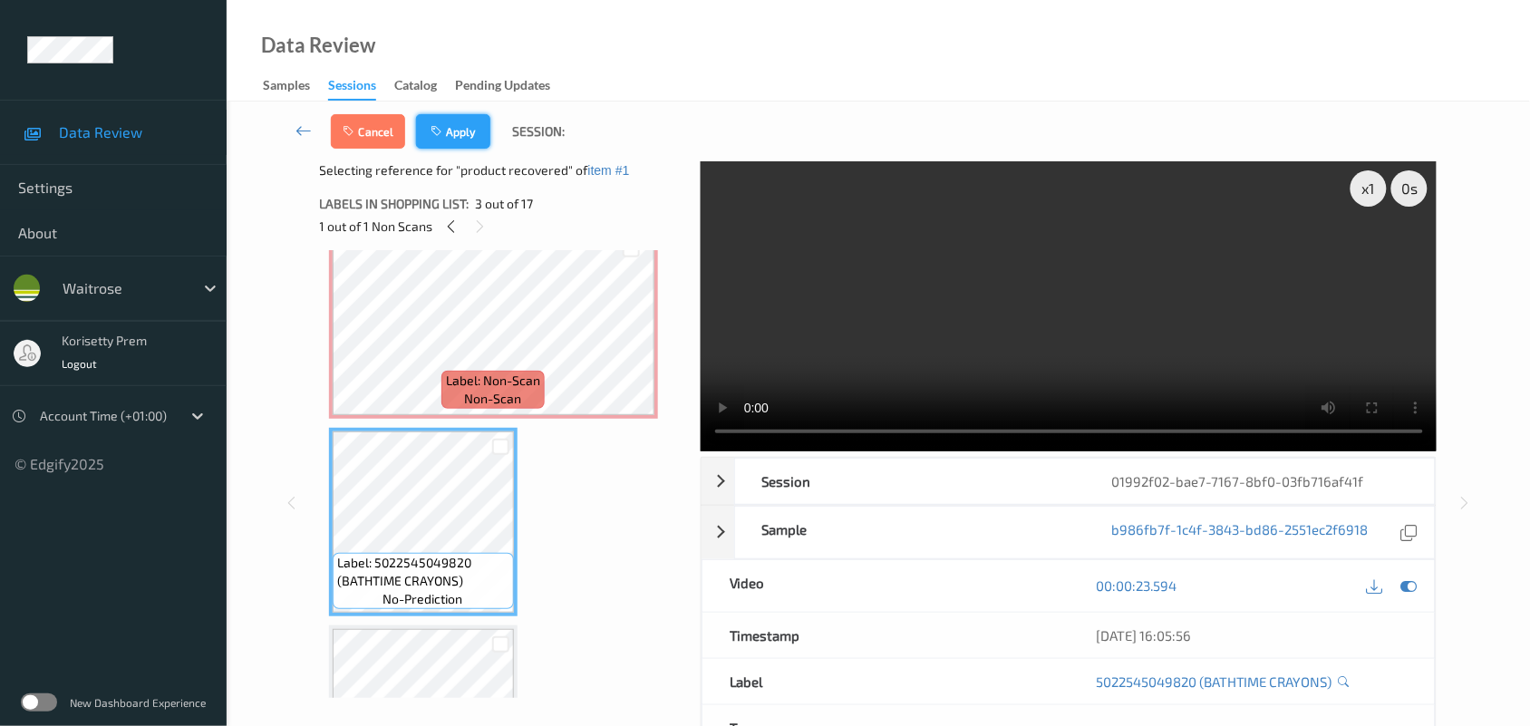
click at [468, 124] on button "Apply" at bounding box center [453, 131] width 74 height 34
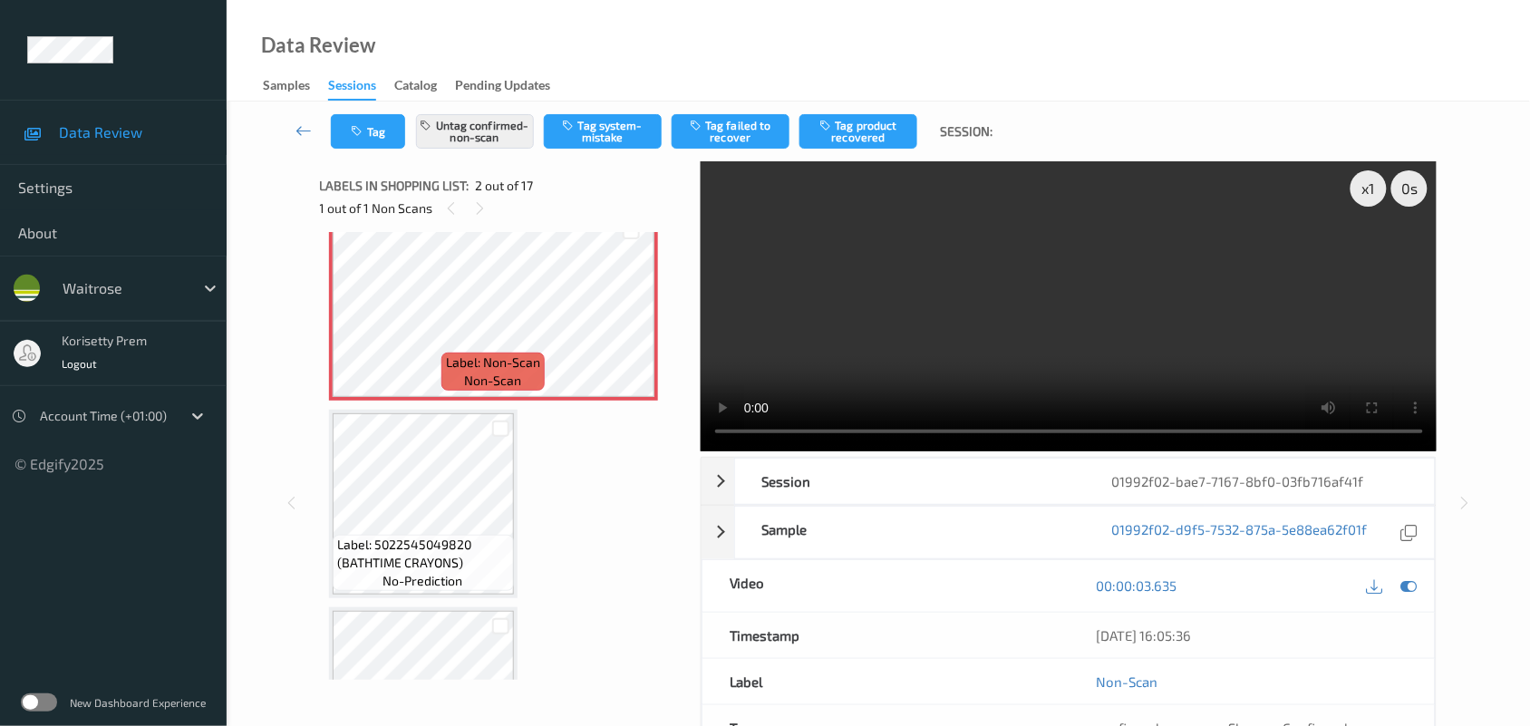
scroll to position [9, 0]
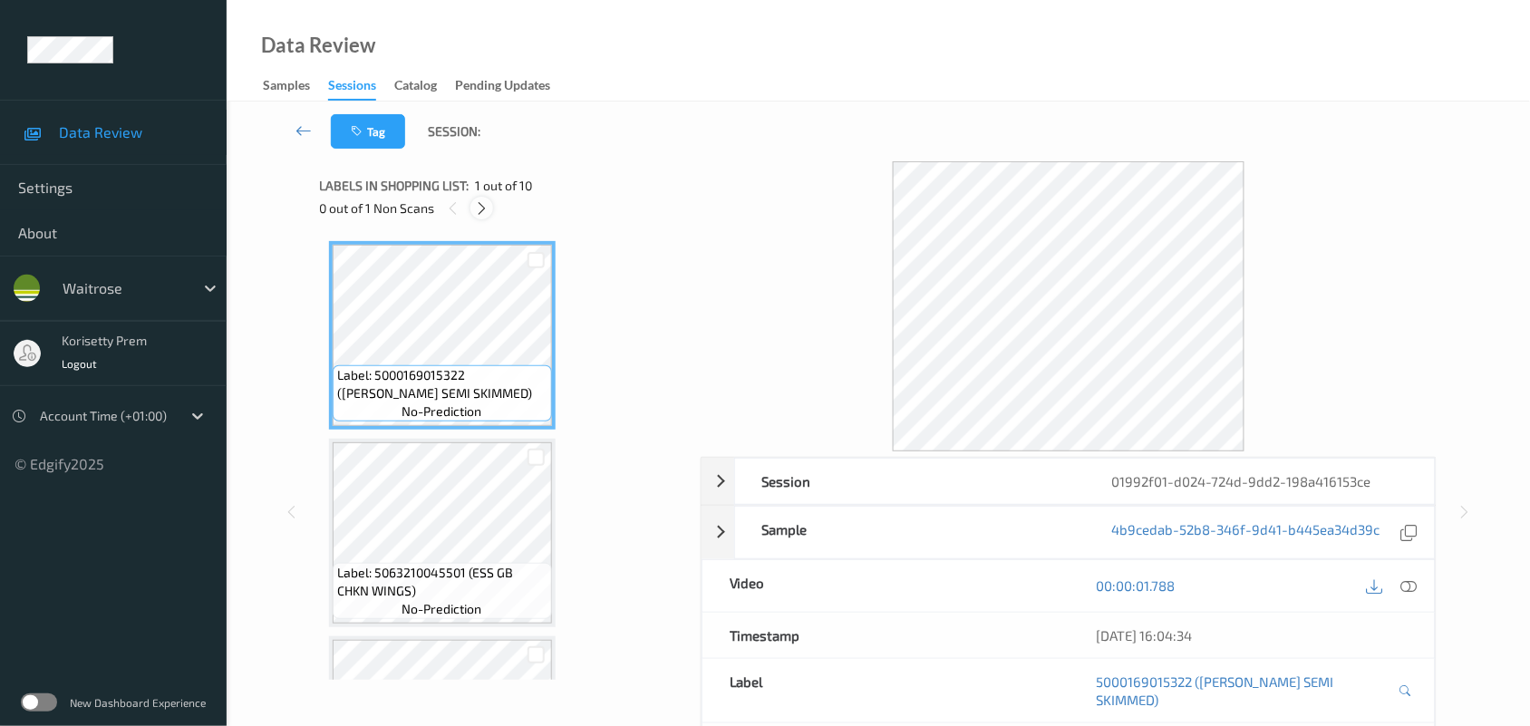
click at [487, 209] on icon at bounding box center [481, 208] width 15 height 16
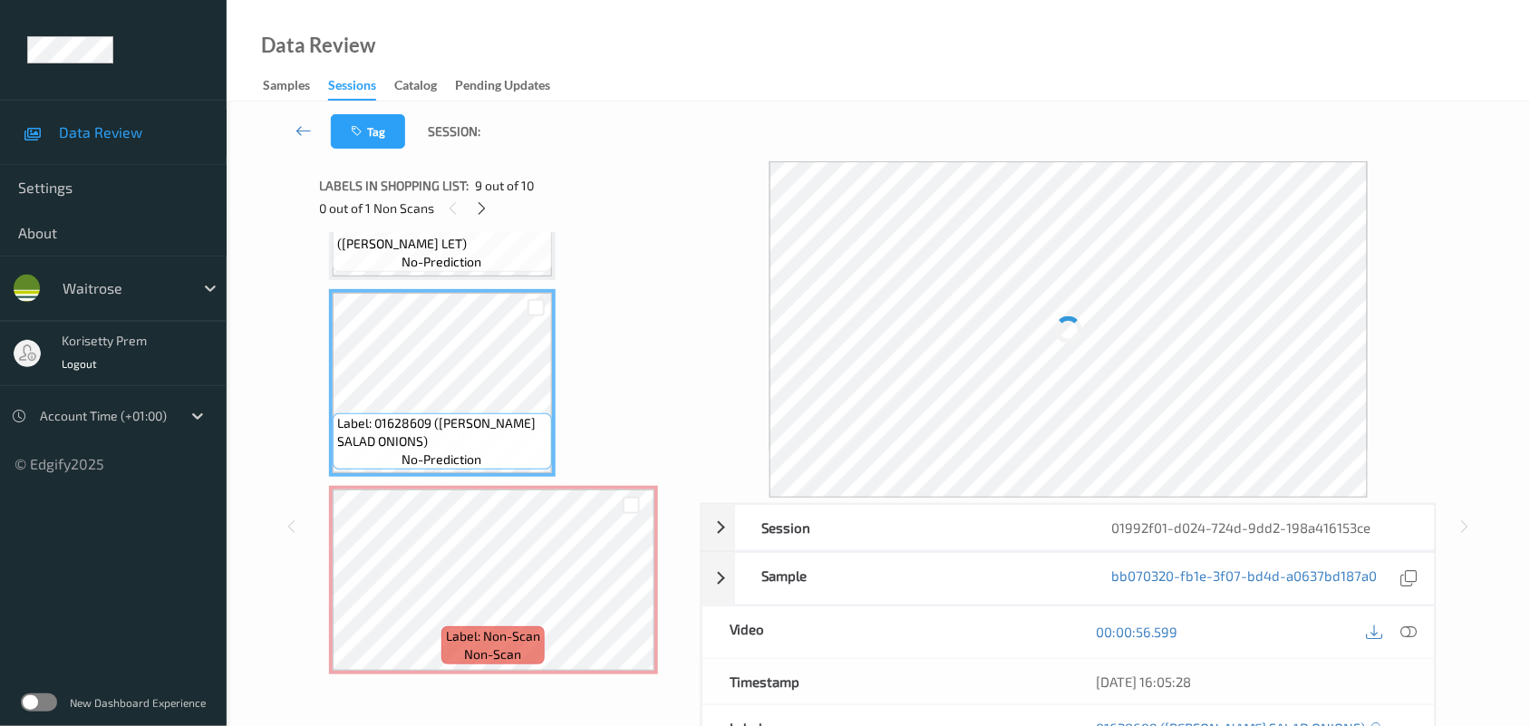
scroll to position [1419, 0]
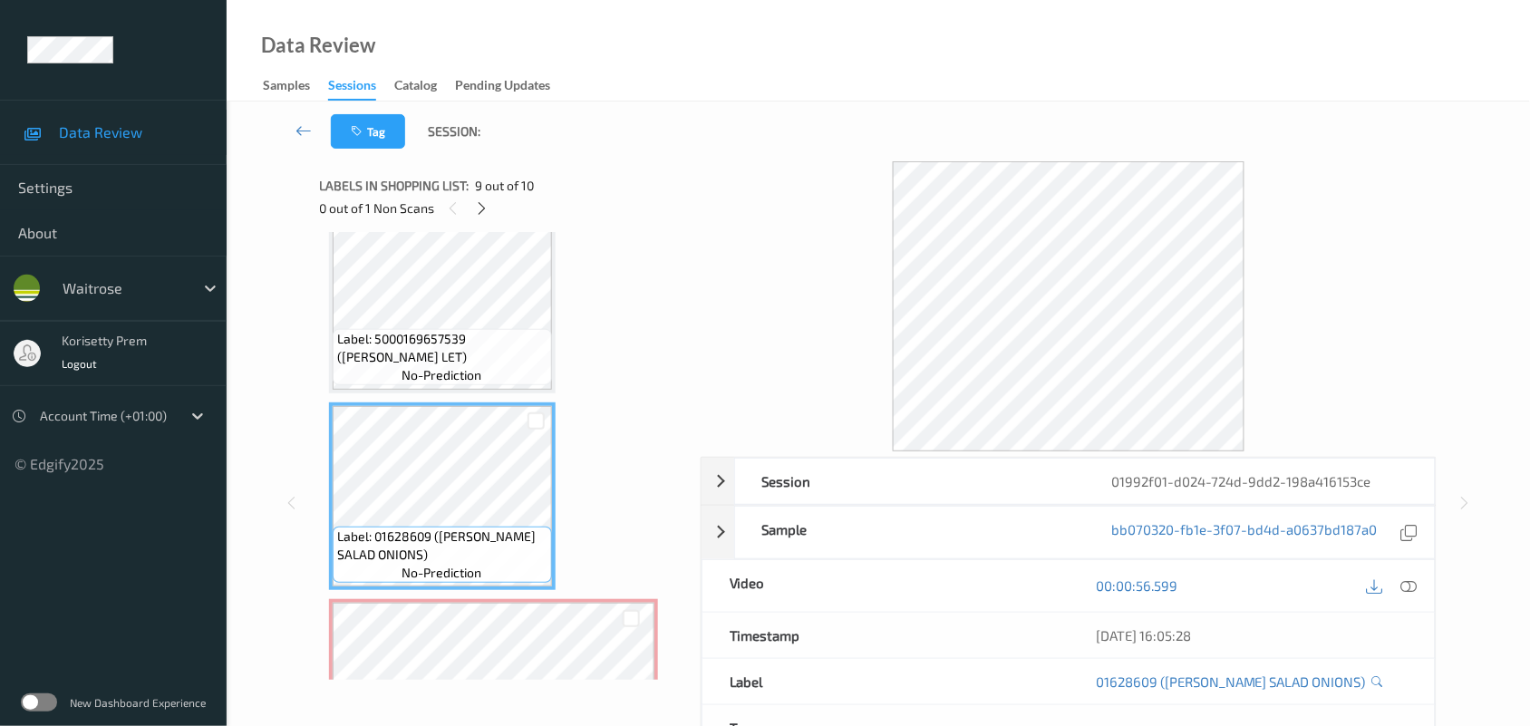
click at [1405, 590] on icon at bounding box center [1409, 585] width 16 height 16
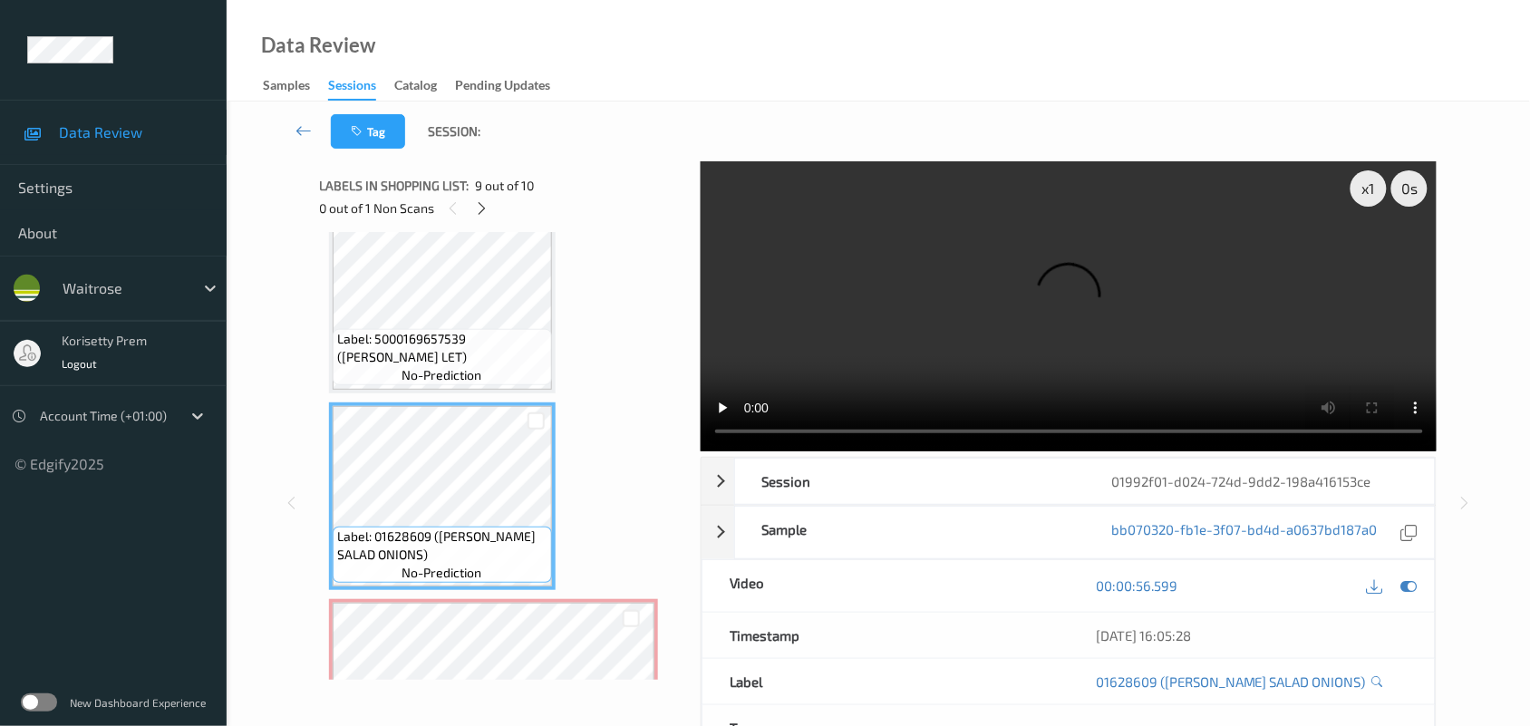
click at [849, 317] on video at bounding box center [1069, 306] width 737 height 290
click at [1017, 310] on video at bounding box center [1069, 306] width 737 height 290
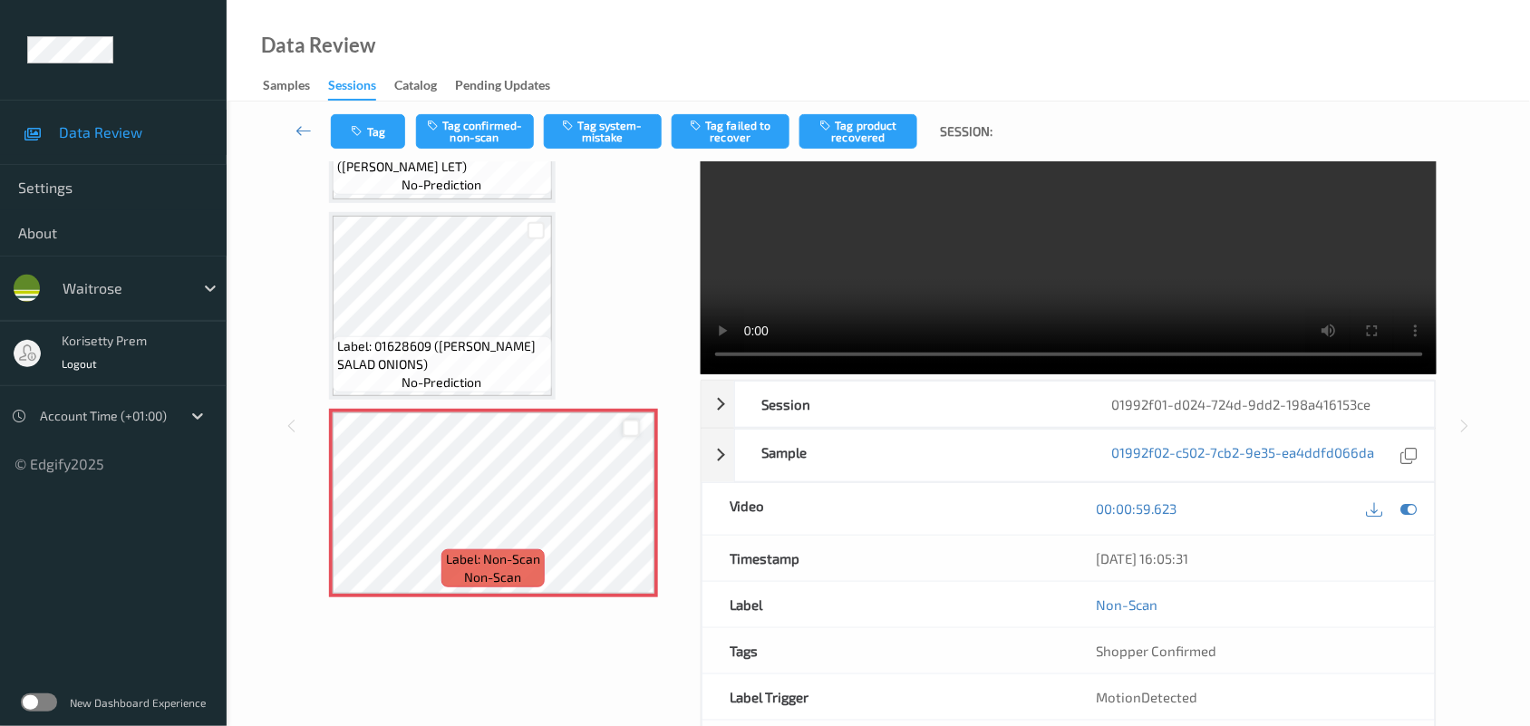
scroll to position [113, 0]
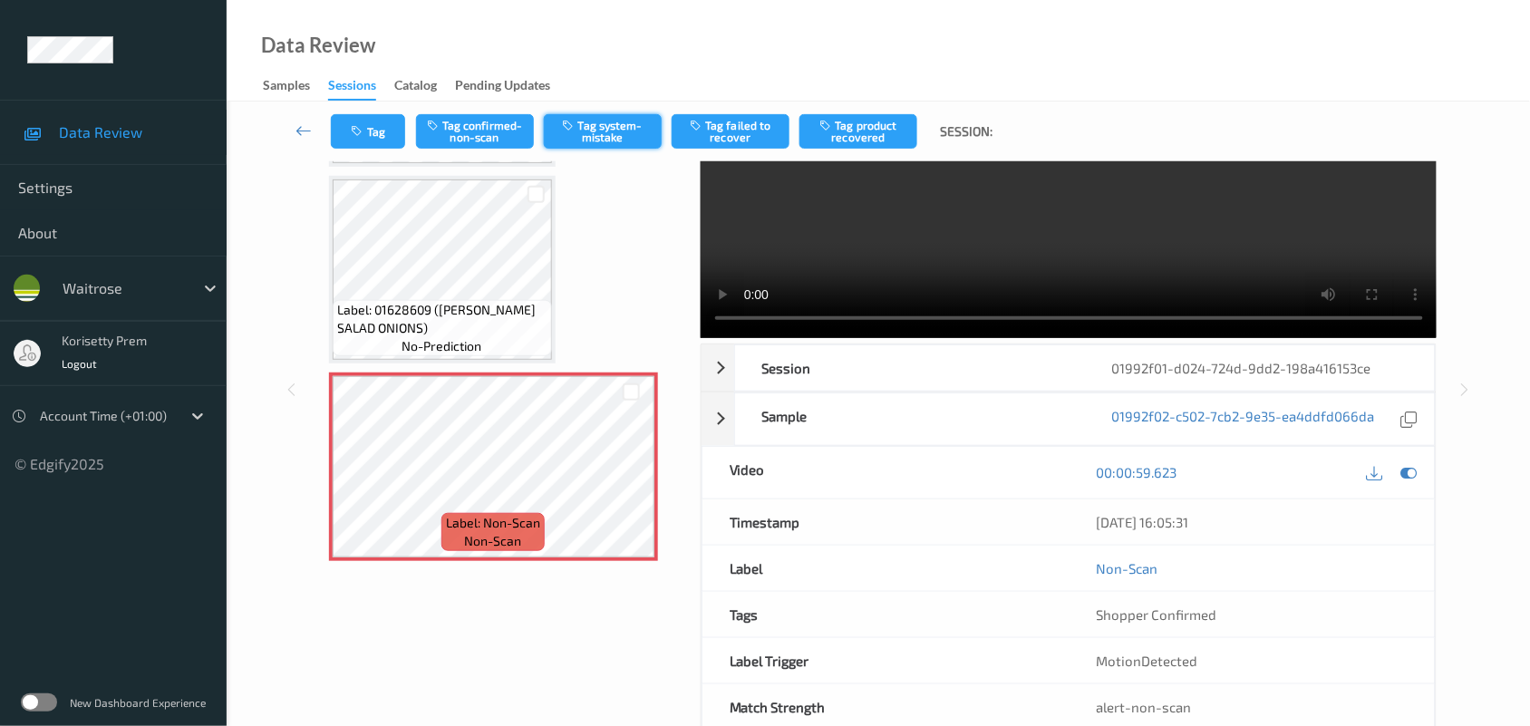
click at [604, 131] on button "Tag system-mistake" at bounding box center [603, 131] width 118 height 34
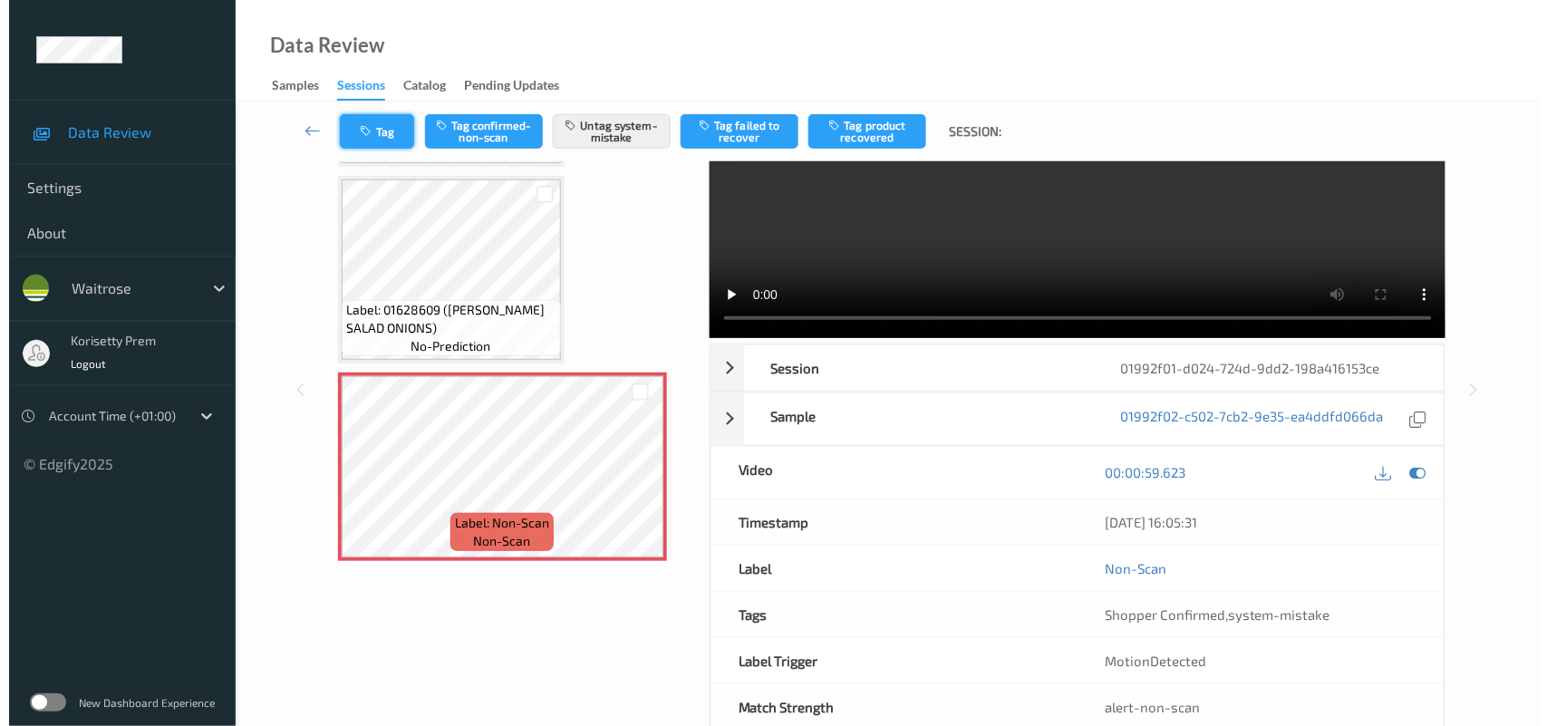
scroll to position [5, 0]
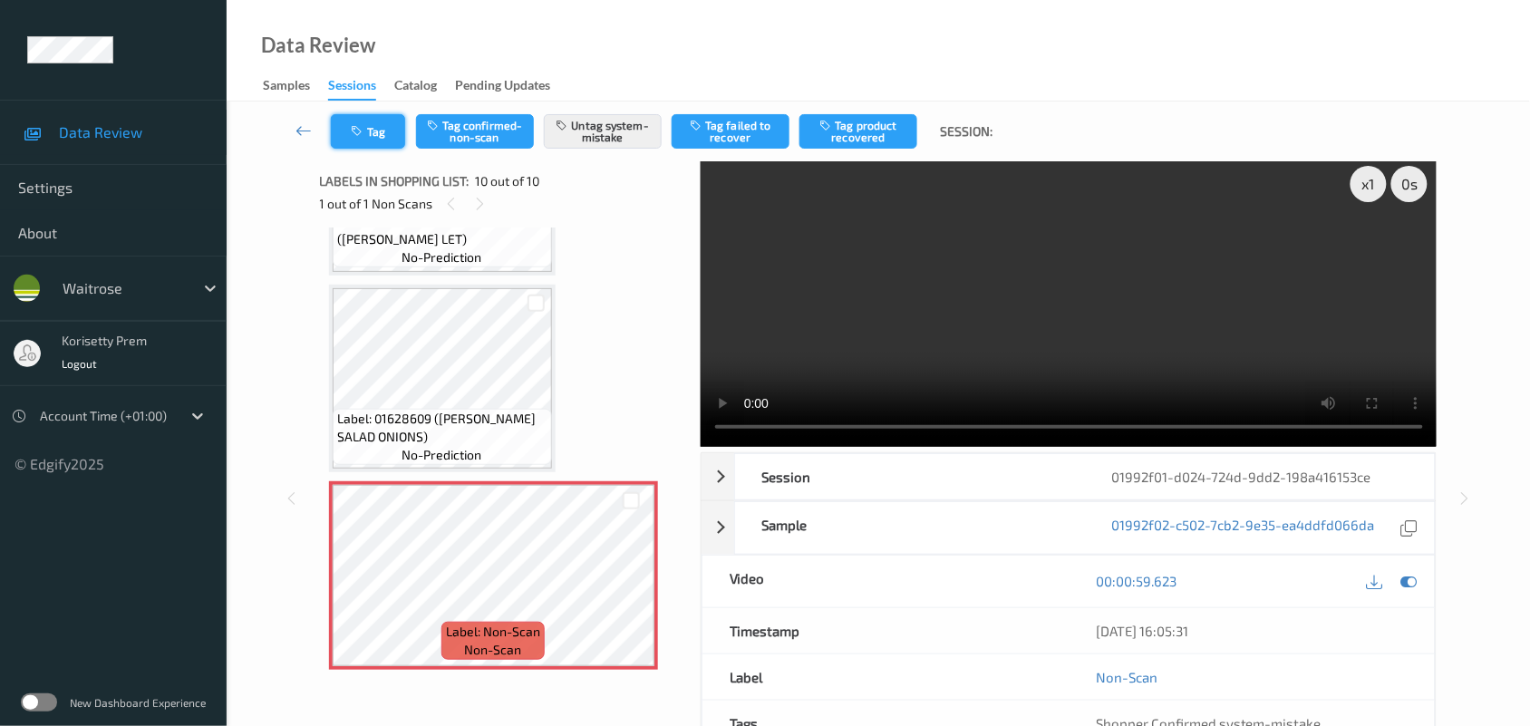
click at [356, 129] on icon "button" at bounding box center [359, 131] width 15 height 13
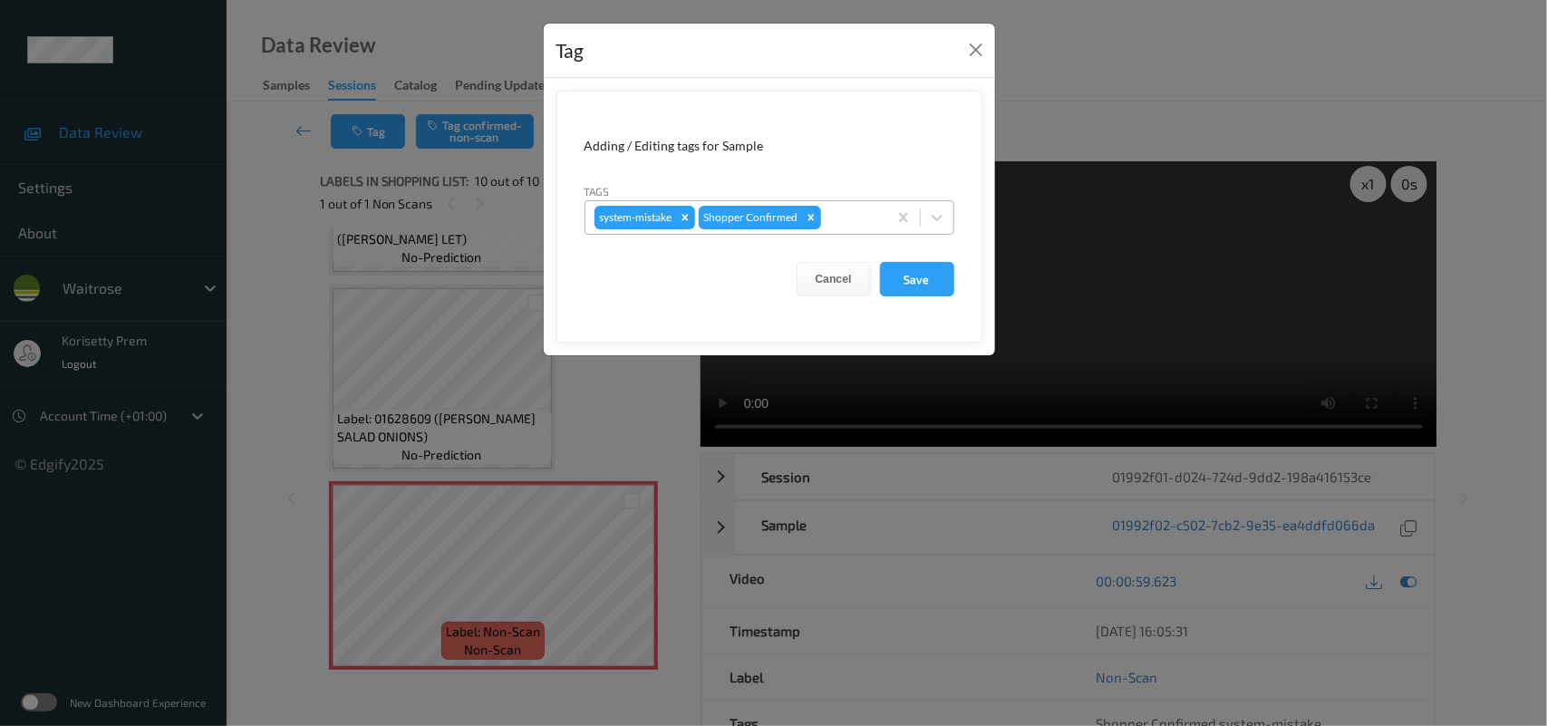
click at [841, 220] on div at bounding box center [851, 218] width 53 height 22
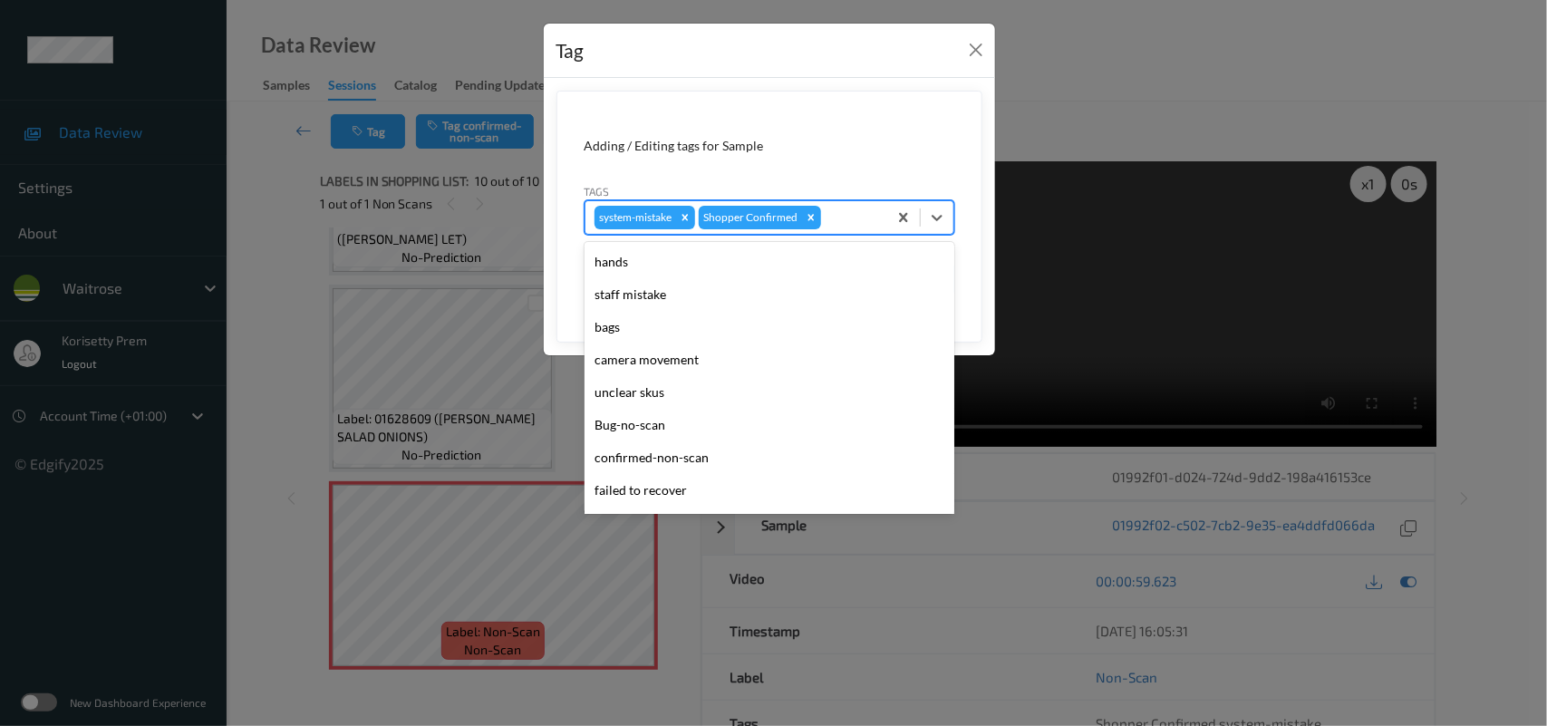
scroll to position [340, 0]
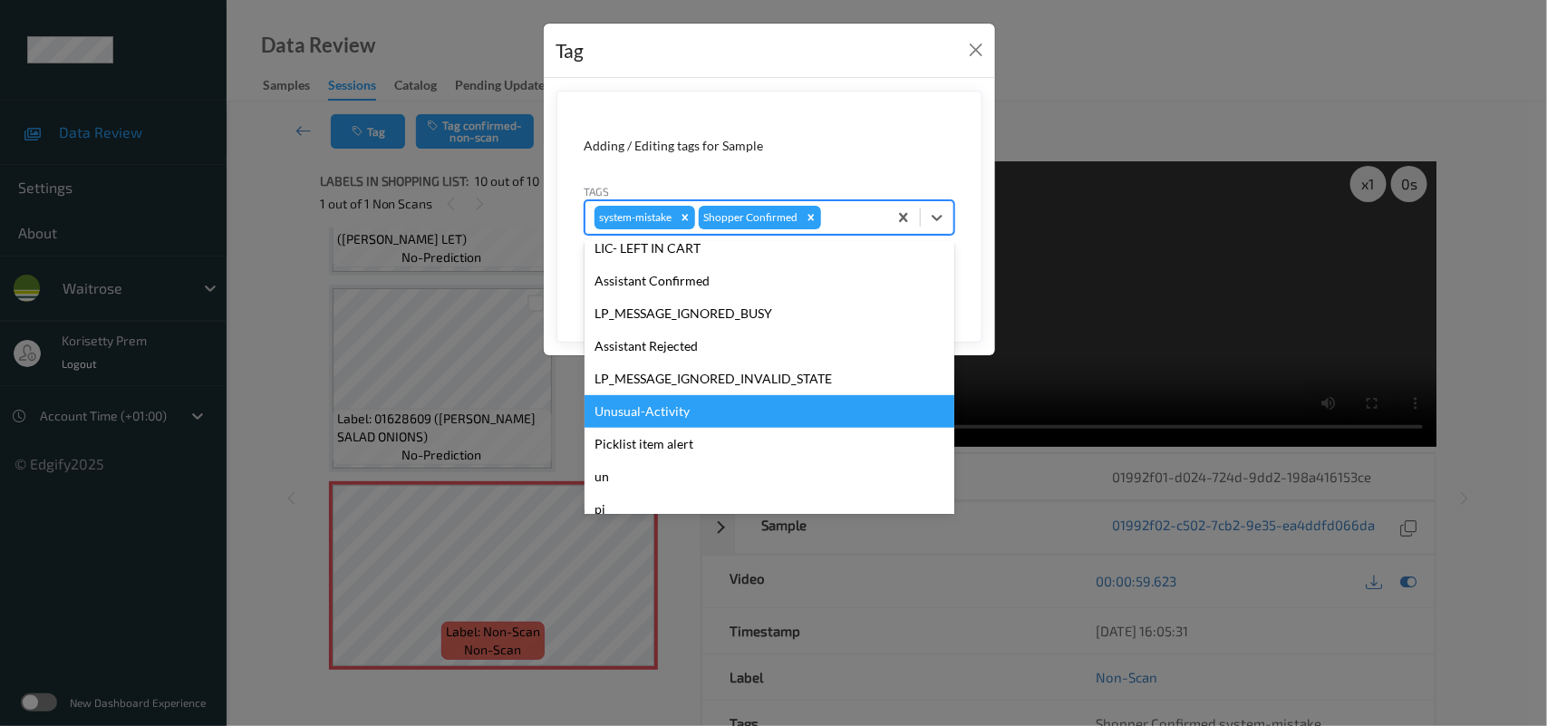
click at [673, 409] on div "Unusual-Activity" at bounding box center [770, 411] width 370 height 33
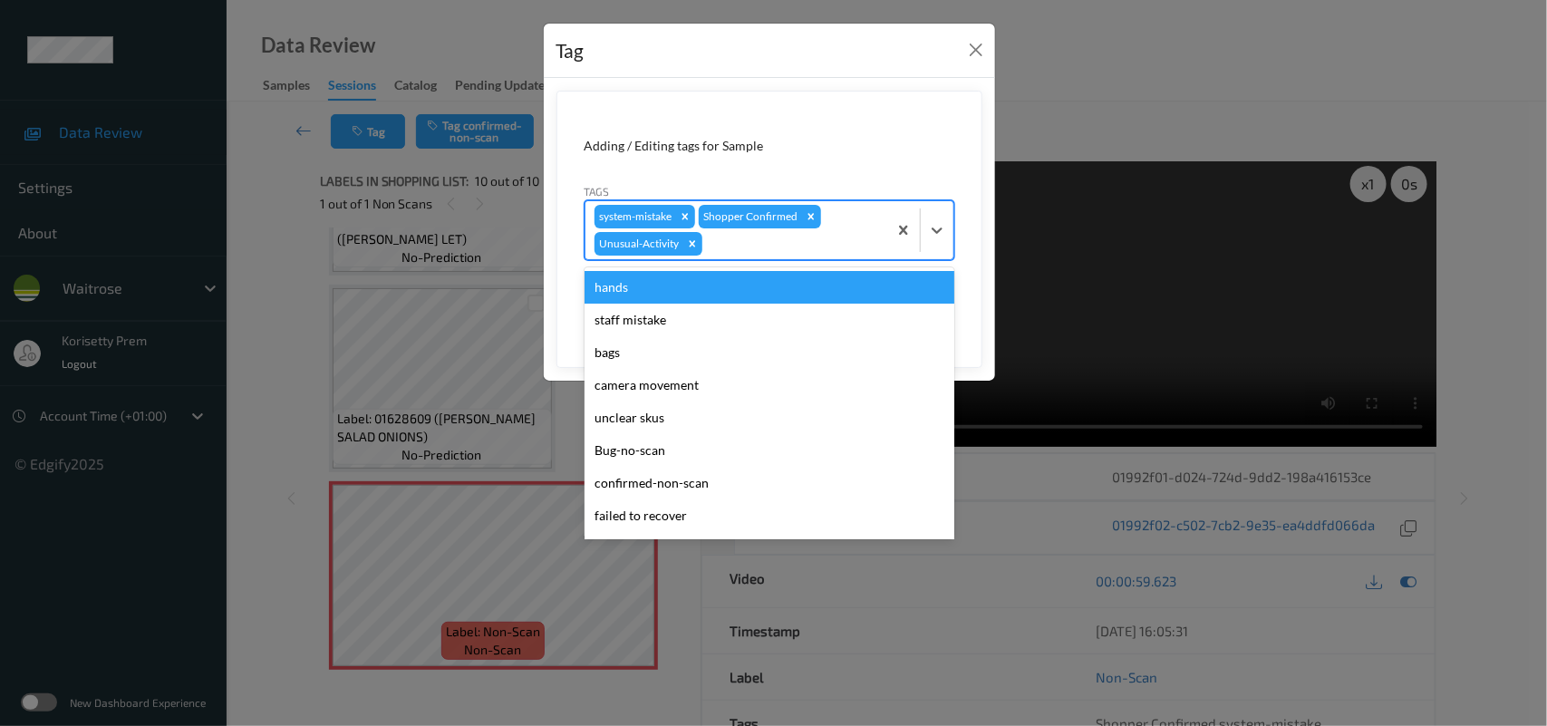
click at [807, 237] on div at bounding box center [792, 244] width 172 height 22
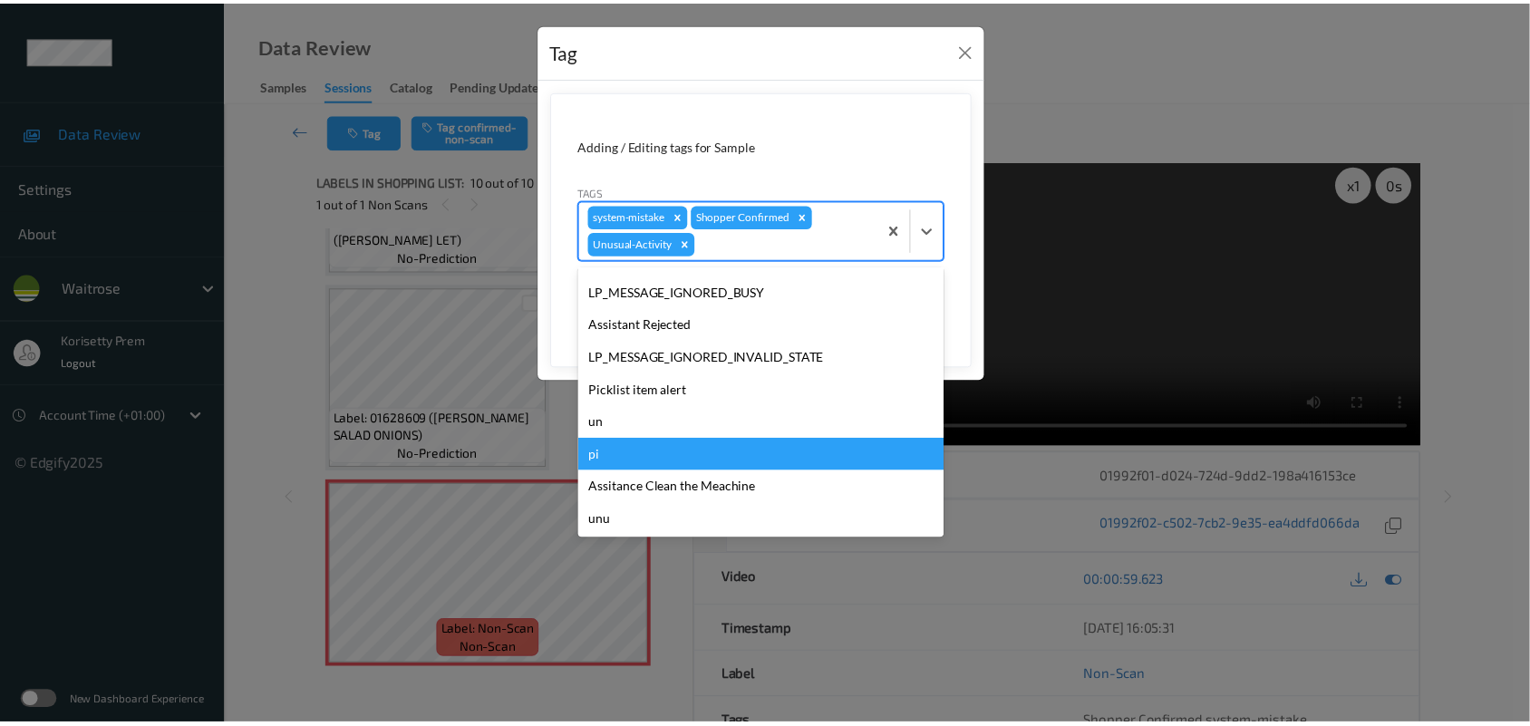
scroll to position [387, 0]
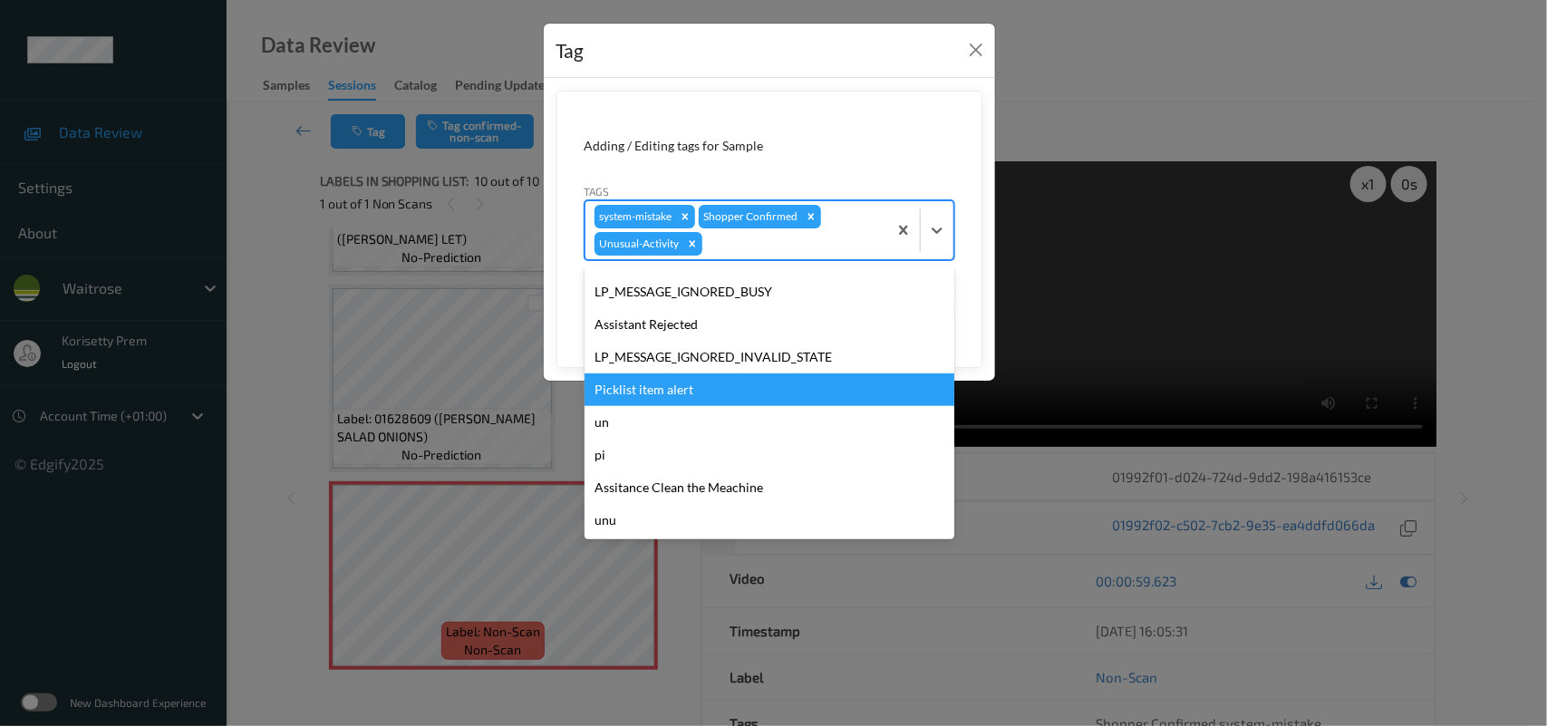
click at [686, 381] on div "Picklist item alert" at bounding box center [770, 389] width 370 height 33
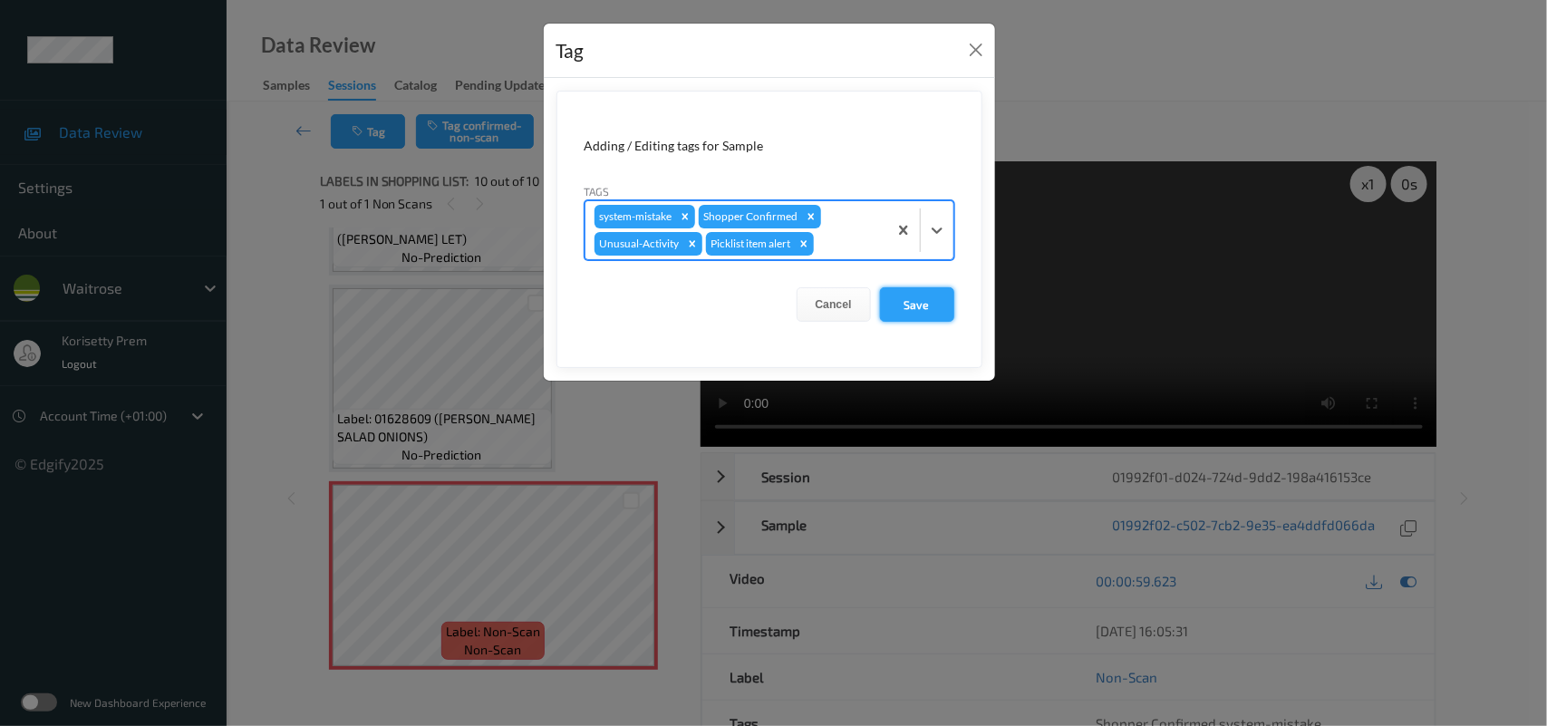
click at [913, 319] on button "Save" at bounding box center [917, 304] width 74 height 34
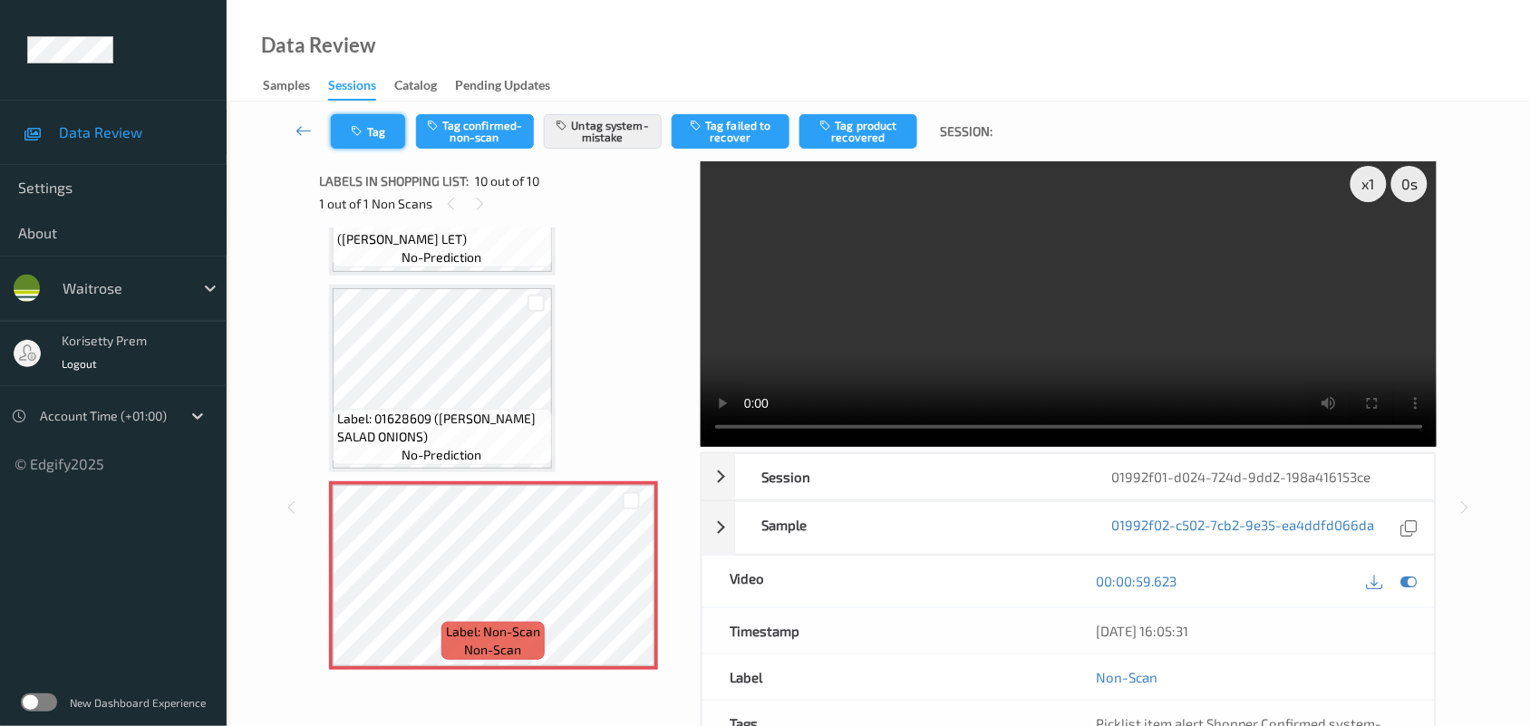
click at [379, 131] on button "Tag" at bounding box center [368, 131] width 74 height 34
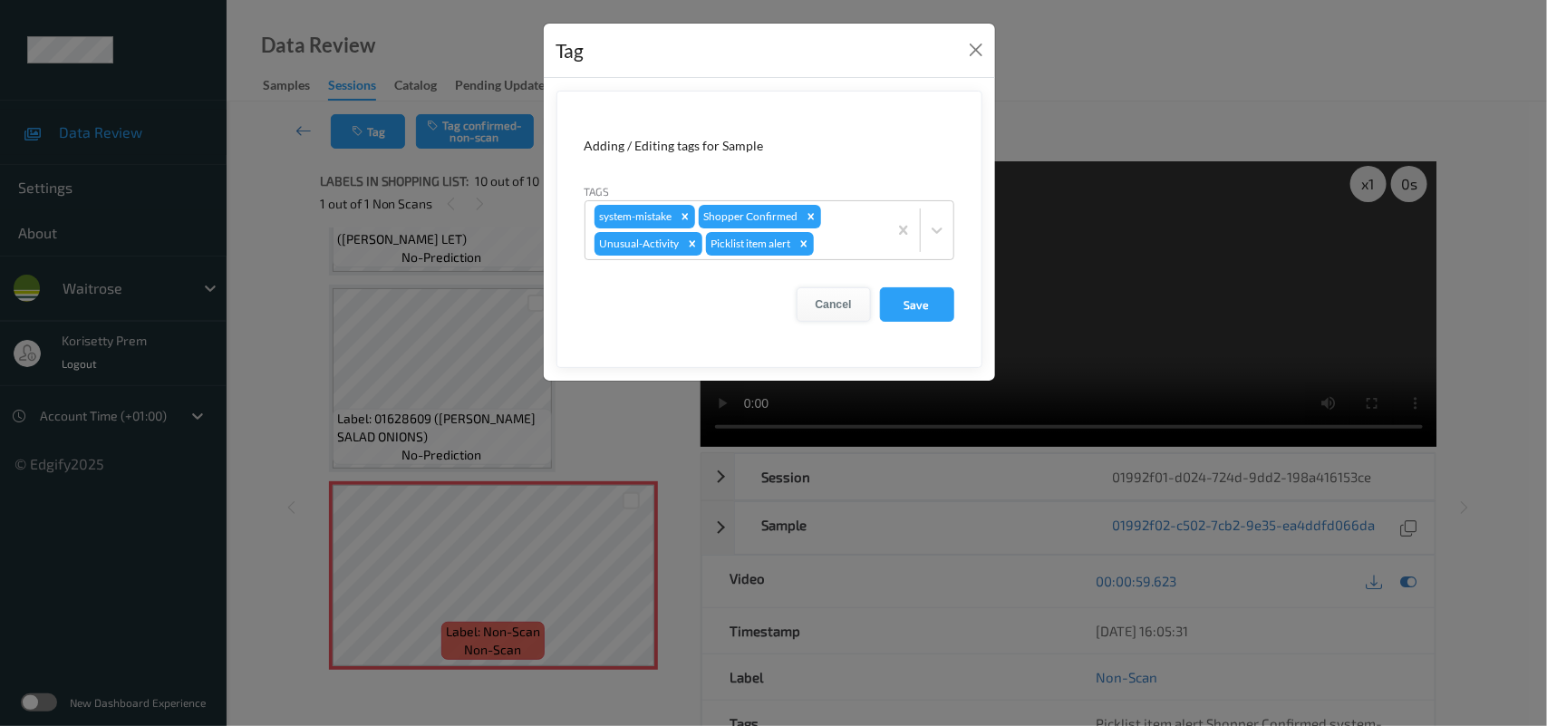
click at [834, 306] on button "Cancel" at bounding box center [834, 304] width 74 height 34
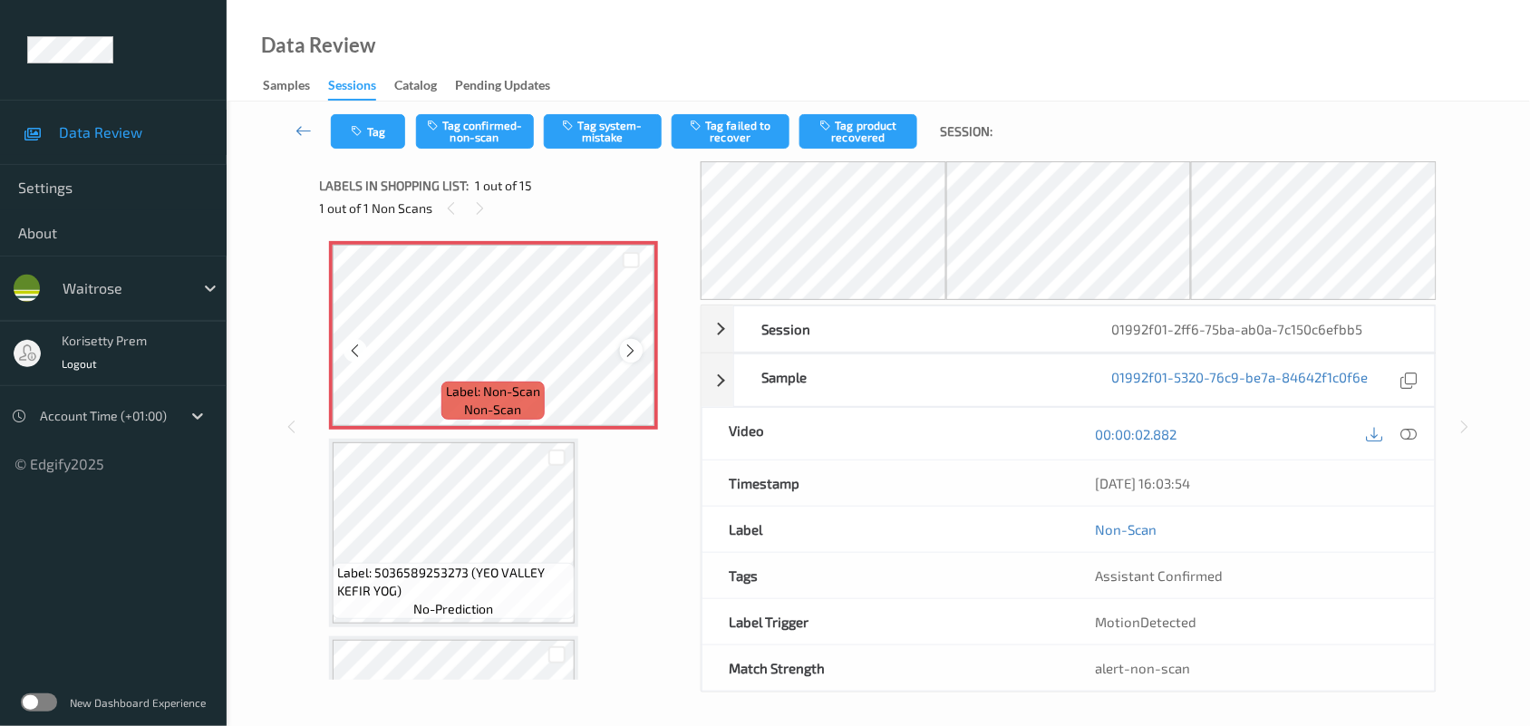
click at [627, 352] on icon at bounding box center [631, 351] width 15 height 16
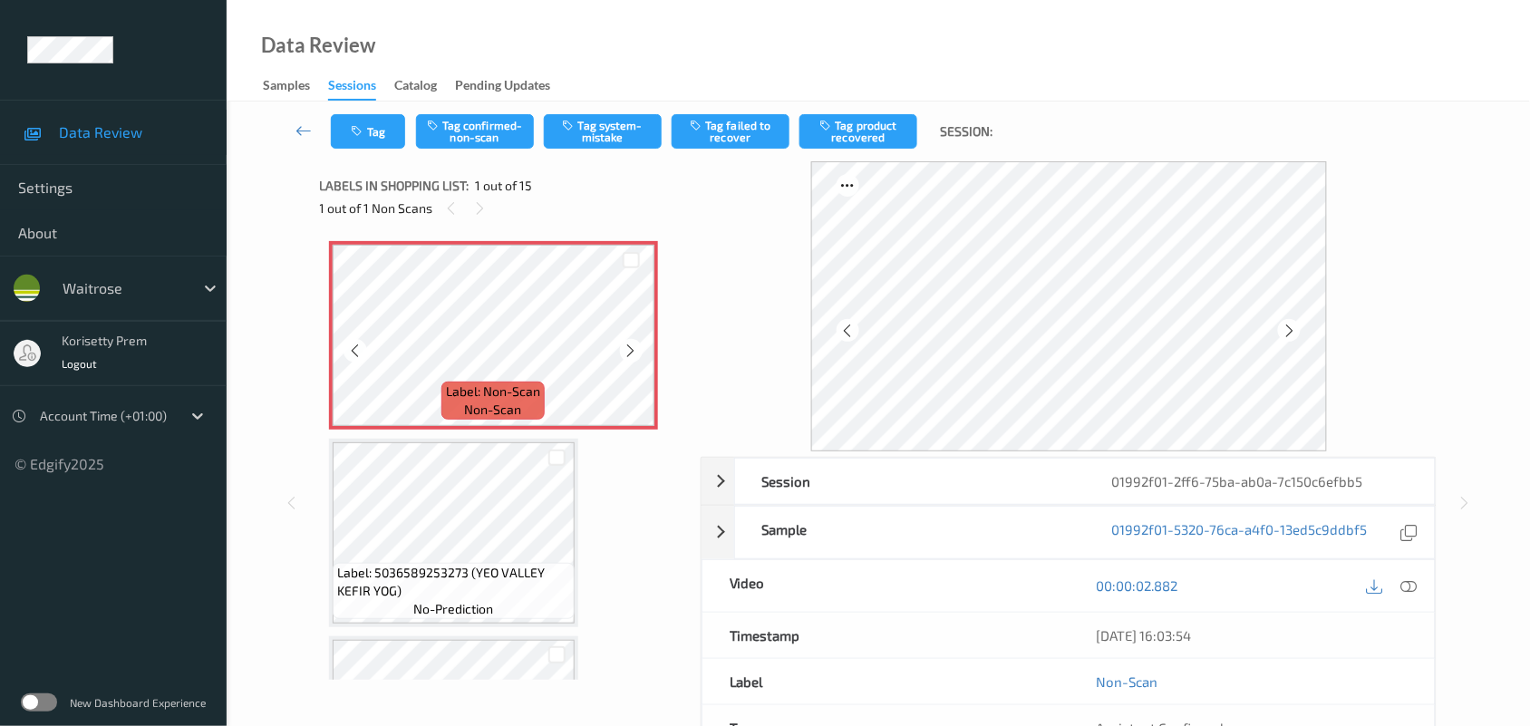
click at [627, 352] on icon at bounding box center [631, 351] width 15 height 16
click at [633, 129] on button "Tag system-mistake" at bounding box center [603, 131] width 118 height 34
click at [368, 124] on button "Tag" at bounding box center [368, 131] width 74 height 34
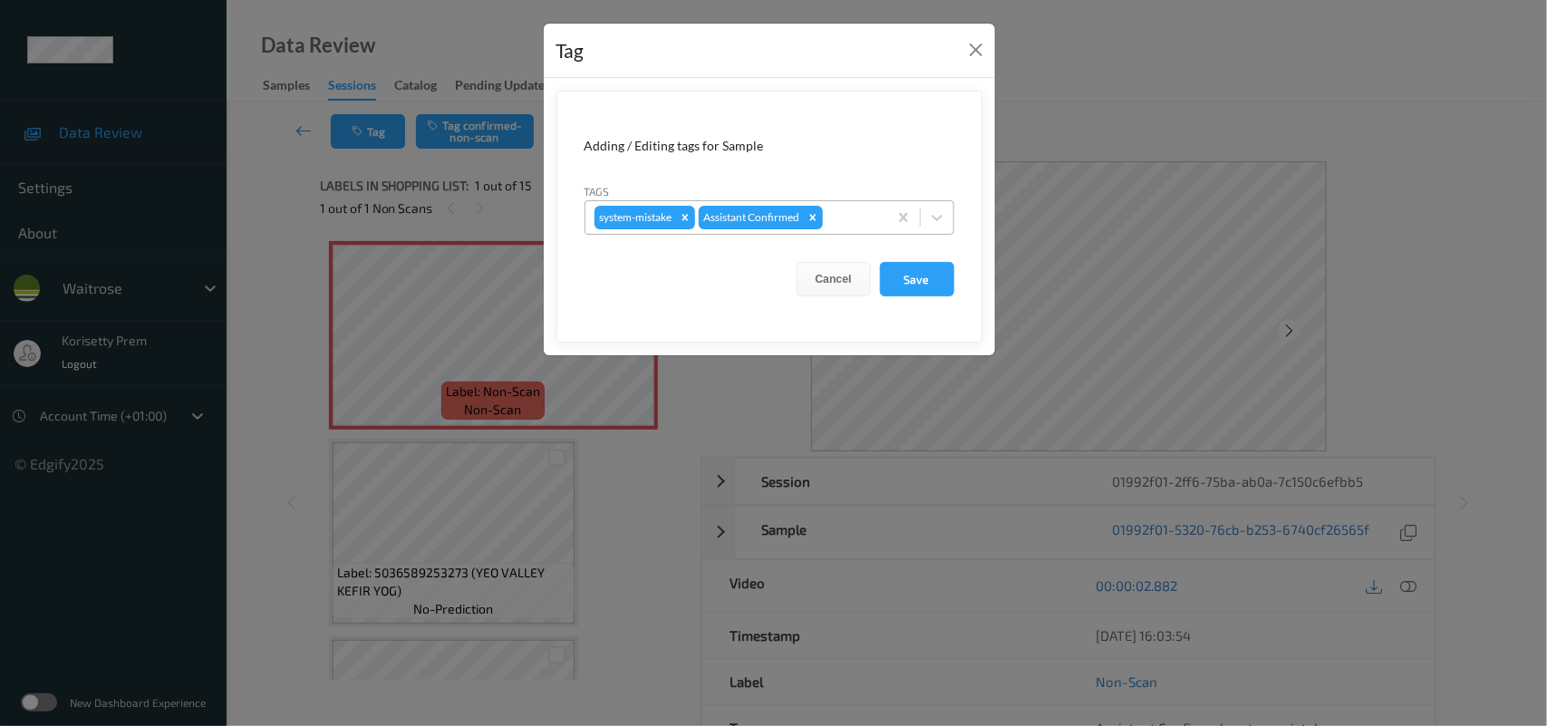
click at [844, 225] on div at bounding box center [853, 218] width 52 height 22
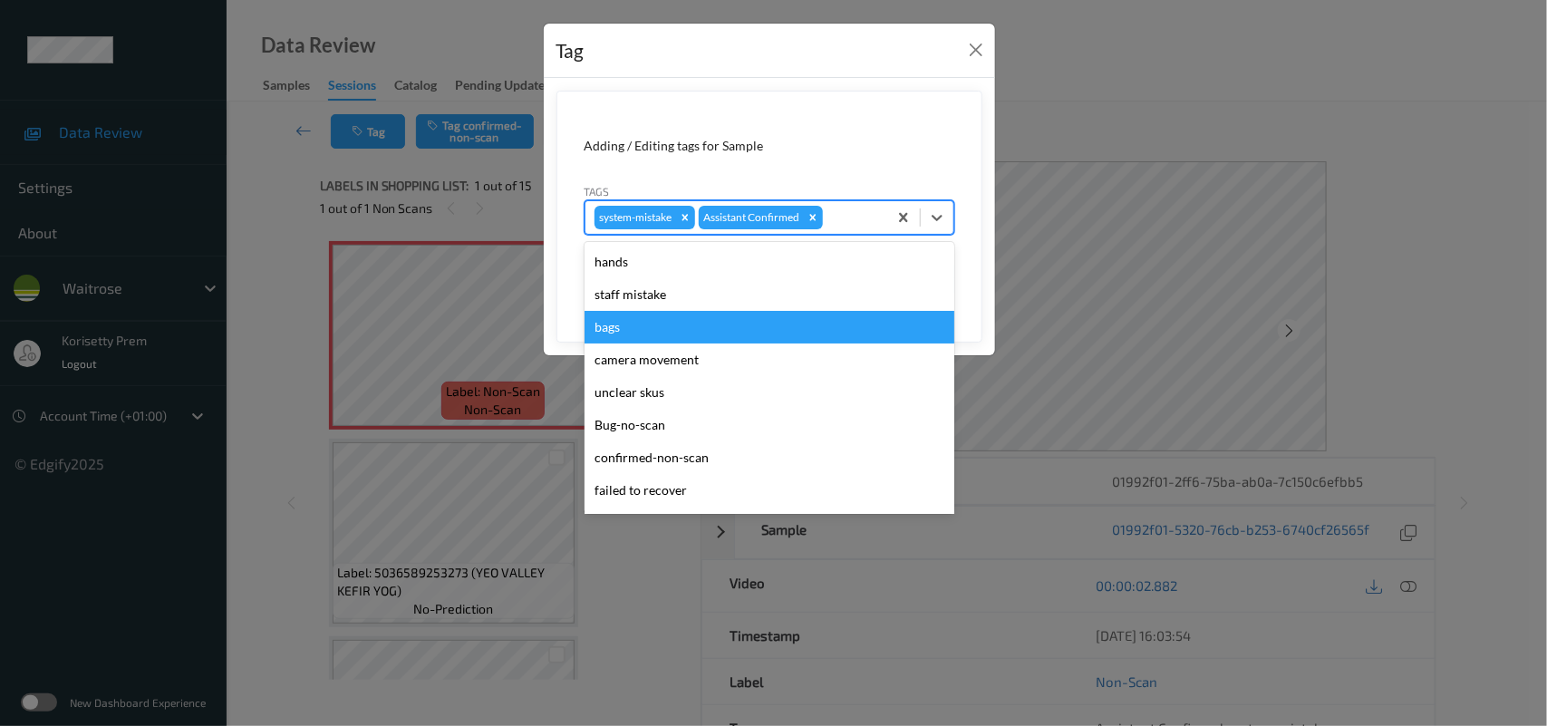
click at [669, 326] on div "bags" at bounding box center [770, 327] width 370 height 33
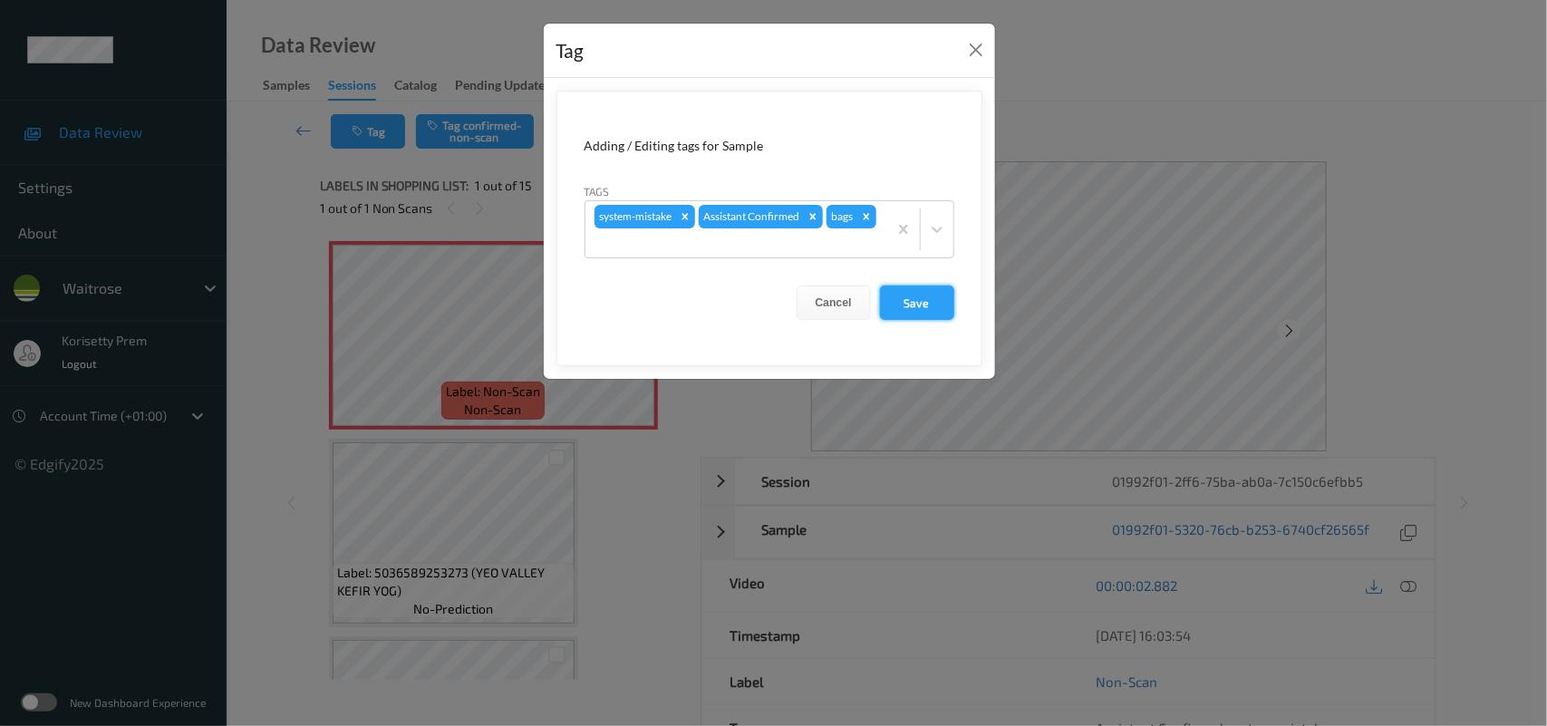
click at [903, 290] on button "Save" at bounding box center [917, 303] width 74 height 34
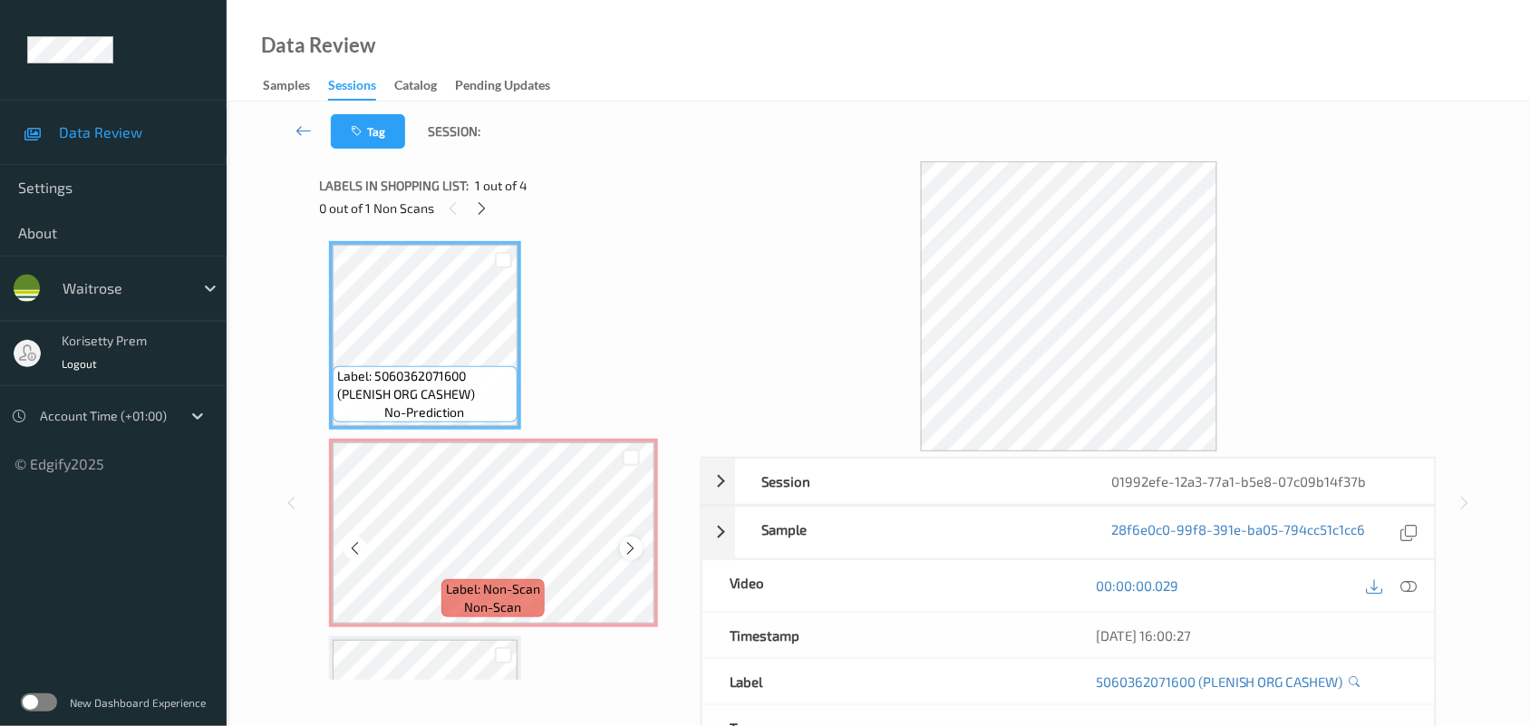
click at [626, 548] on icon at bounding box center [631, 548] width 15 height 16
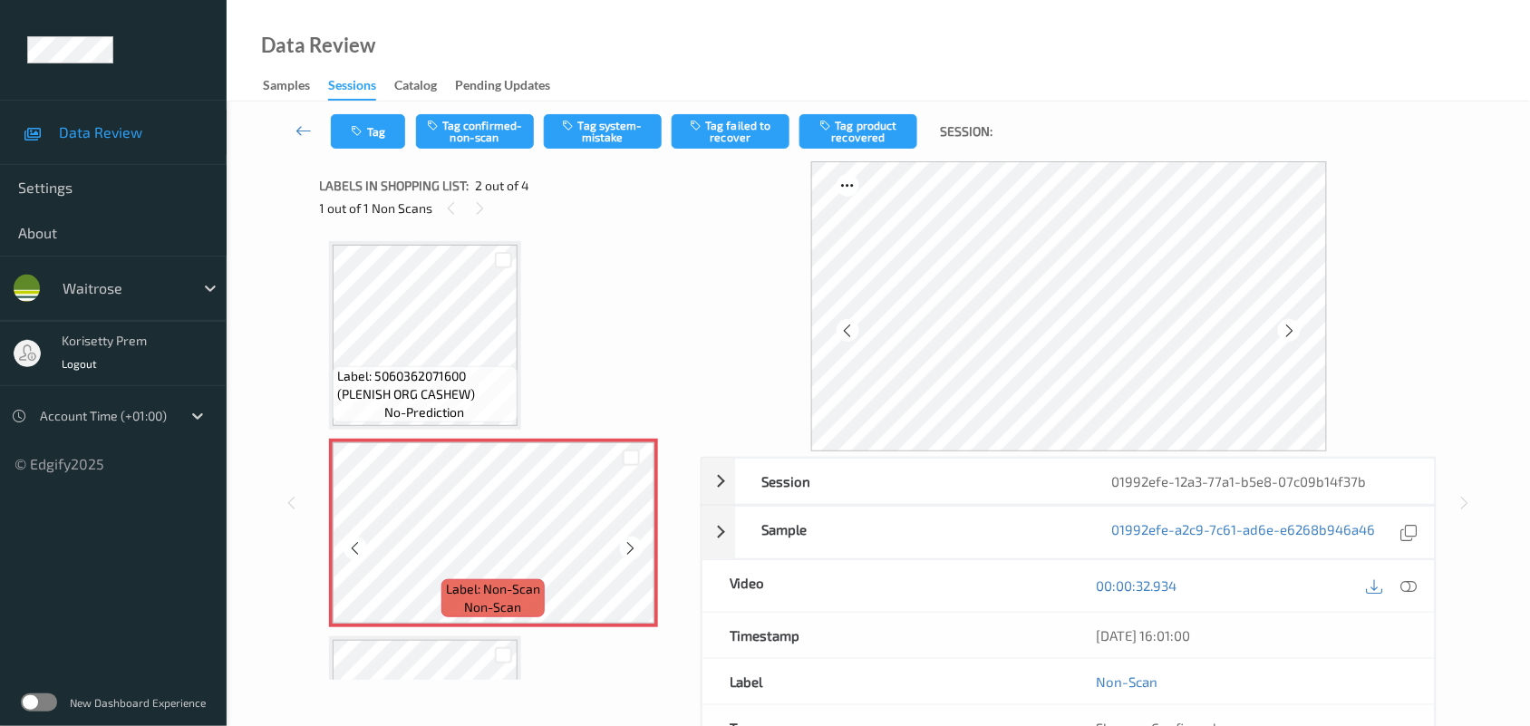
click at [626, 548] on icon at bounding box center [631, 548] width 15 height 16
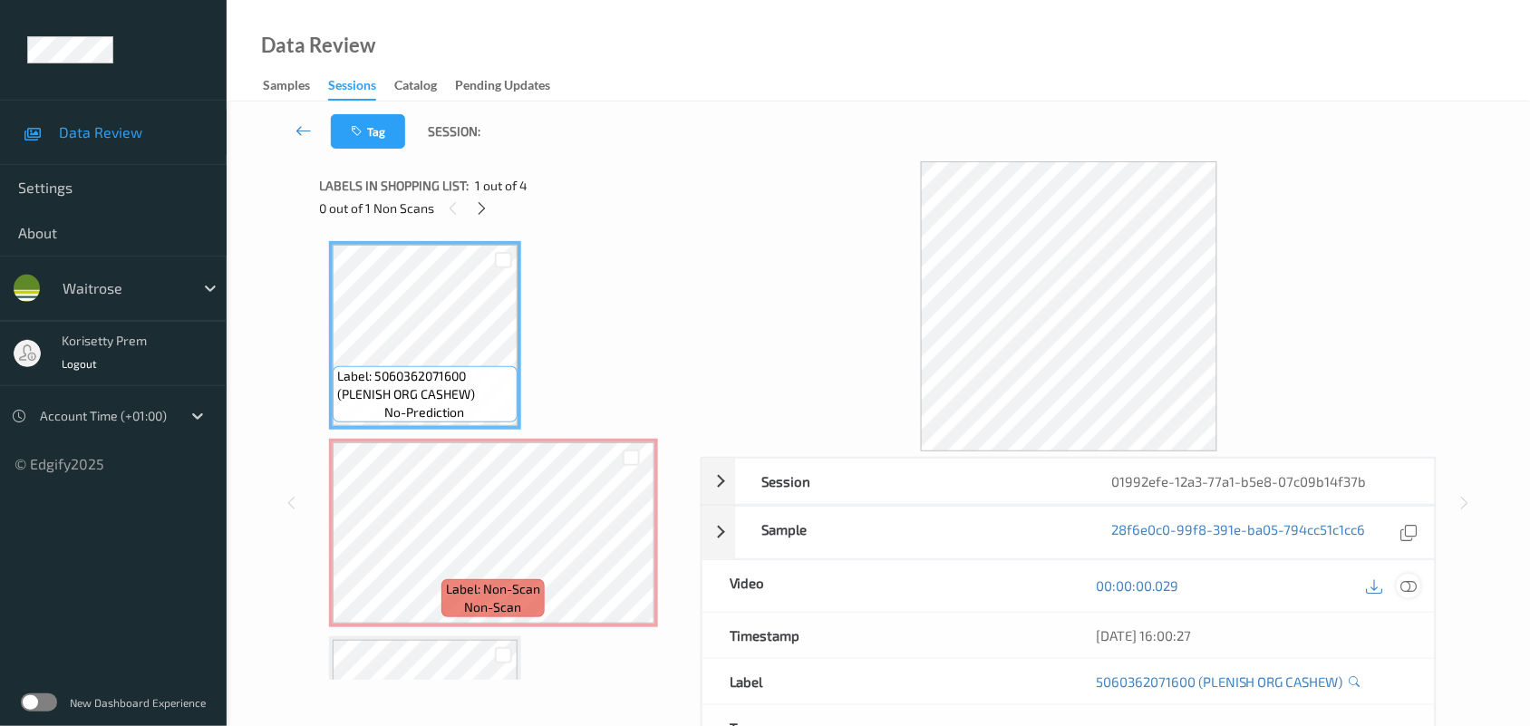
click at [1409, 590] on icon at bounding box center [1409, 585] width 16 height 16
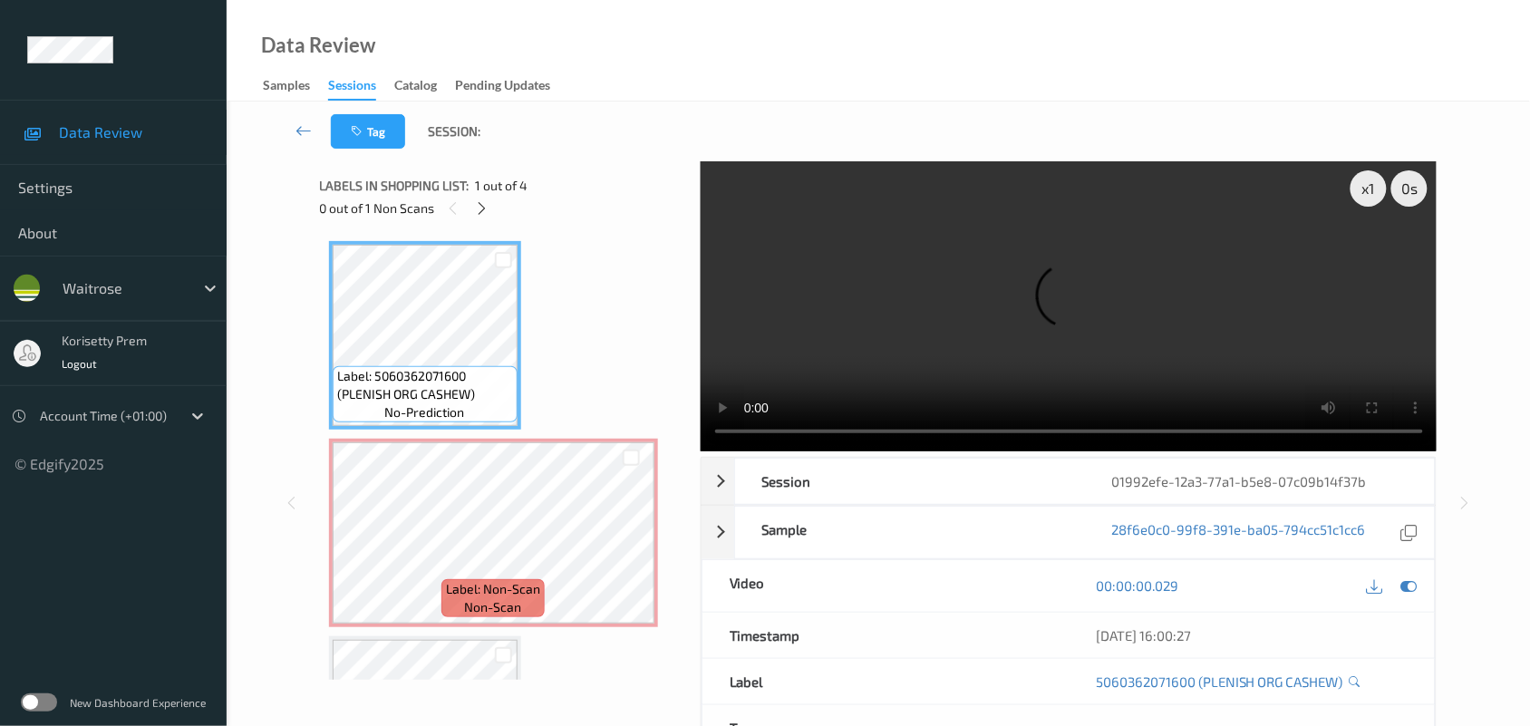
click at [1039, 290] on video at bounding box center [1069, 306] width 737 height 290
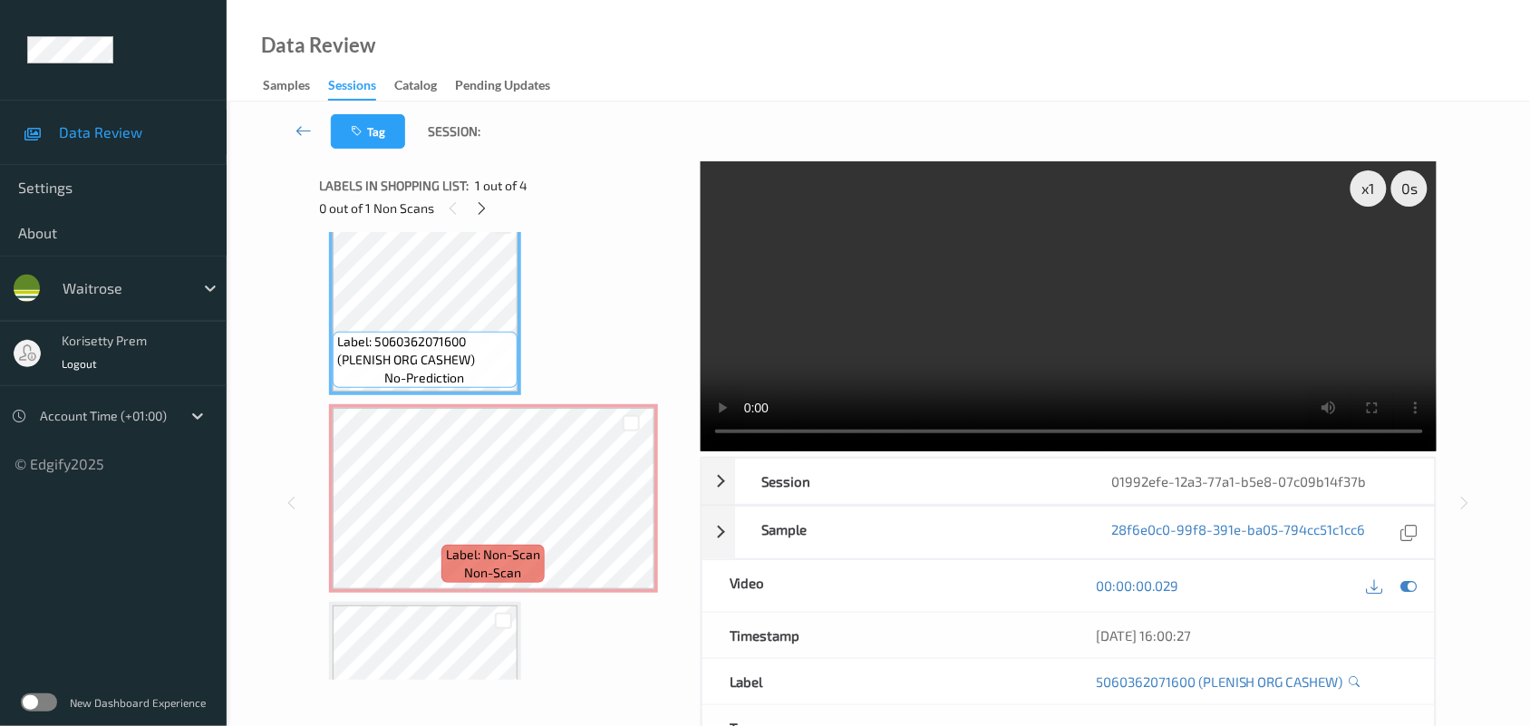
scroll to position [10, 0]
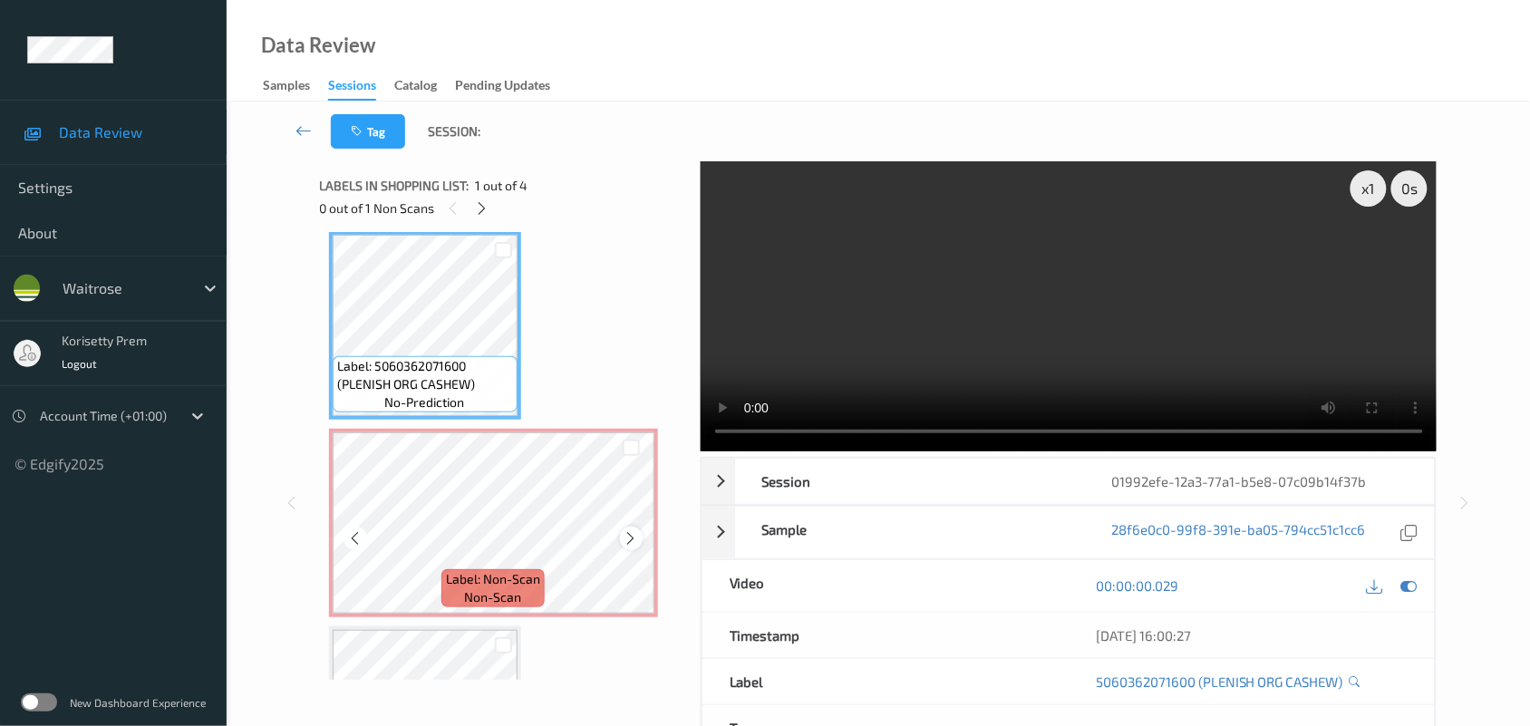
click at [628, 535] on icon at bounding box center [631, 538] width 15 height 16
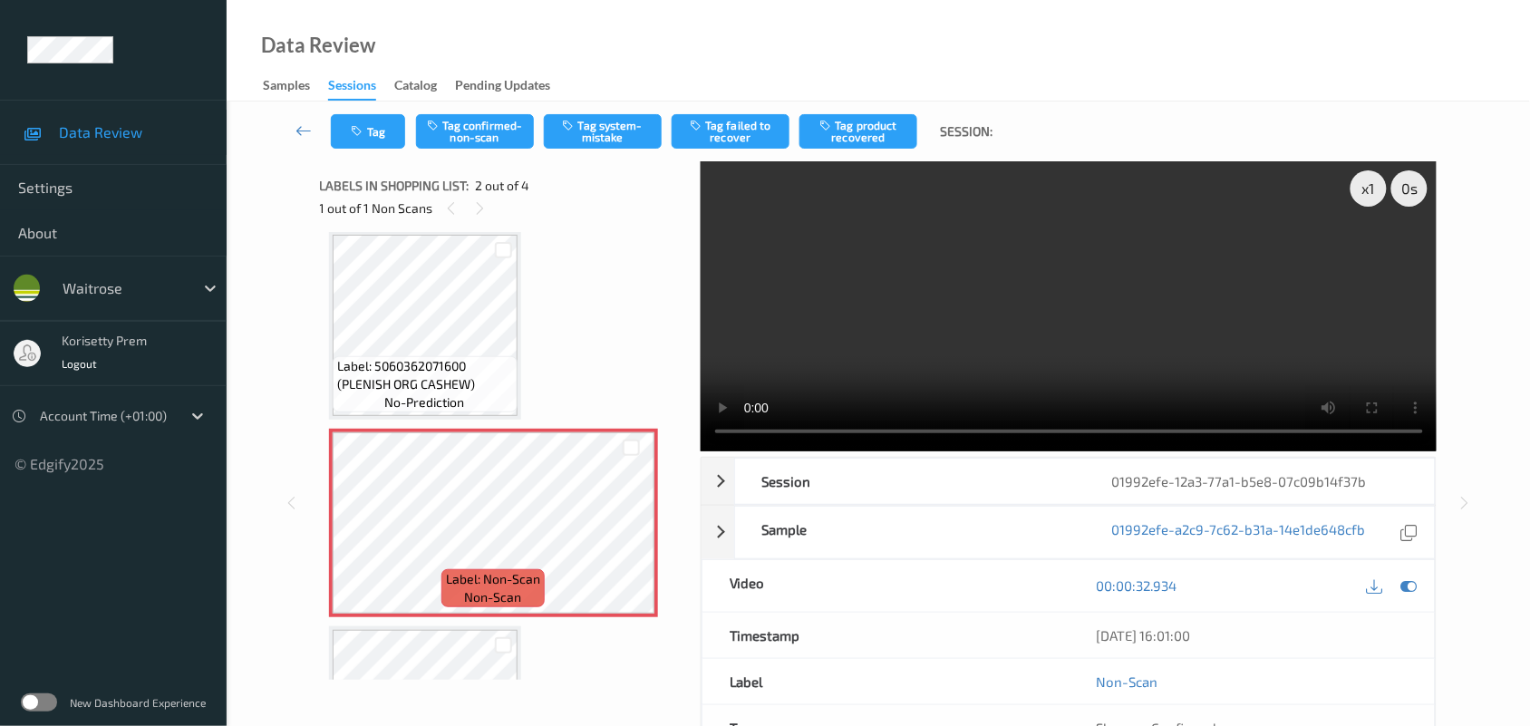
click at [1036, 327] on video at bounding box center [1069, 306] width 737 height 290
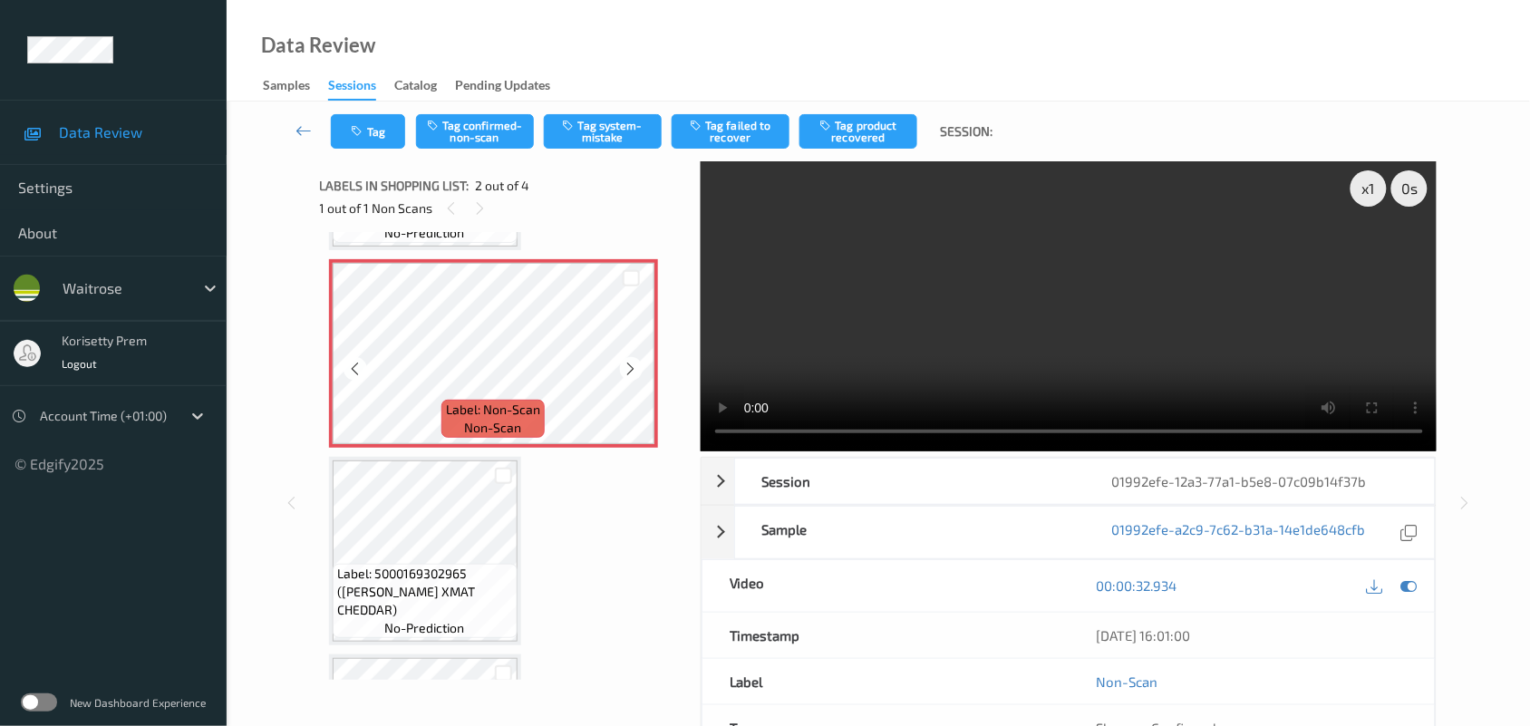
scroll to position [237, 0]
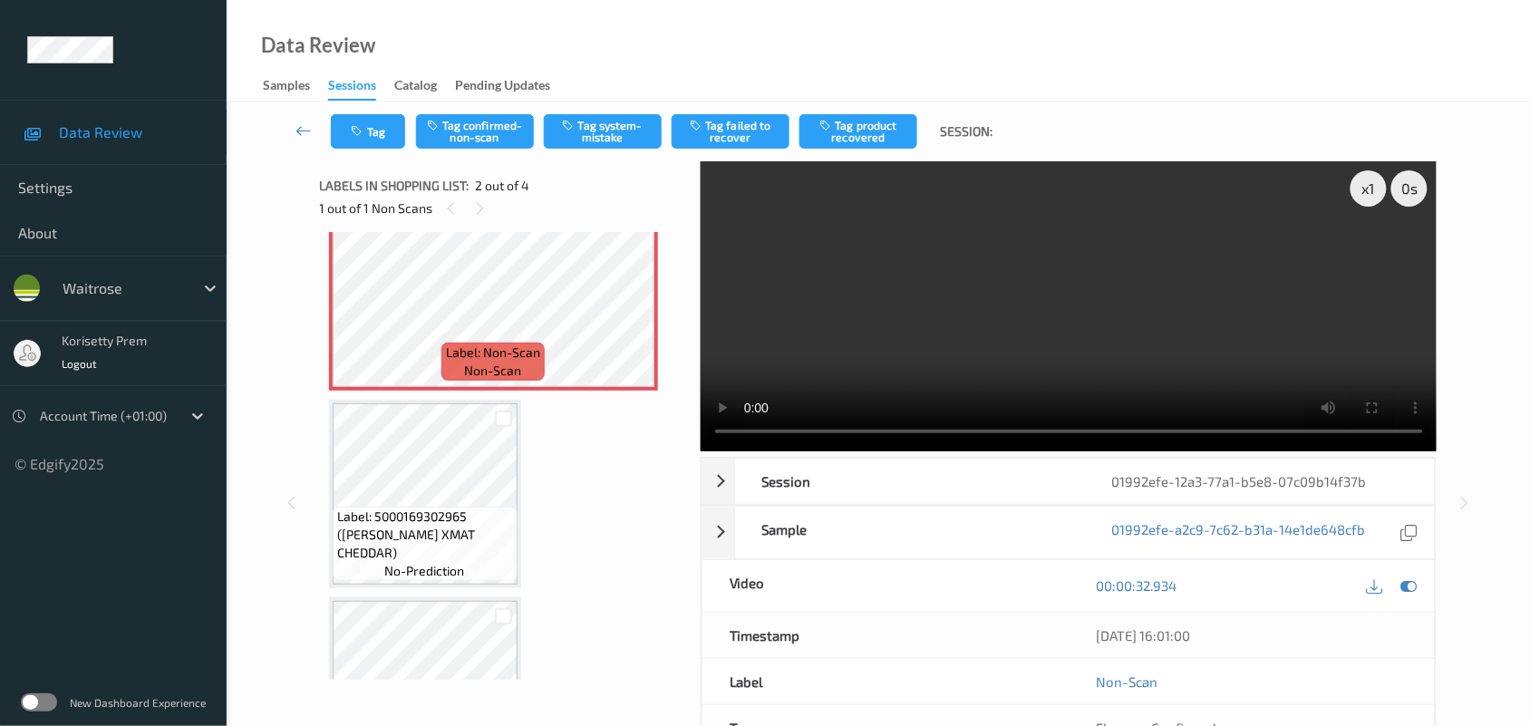
click at [1002, 320] on video at bounding box center [1069, 306] width 737 height 290
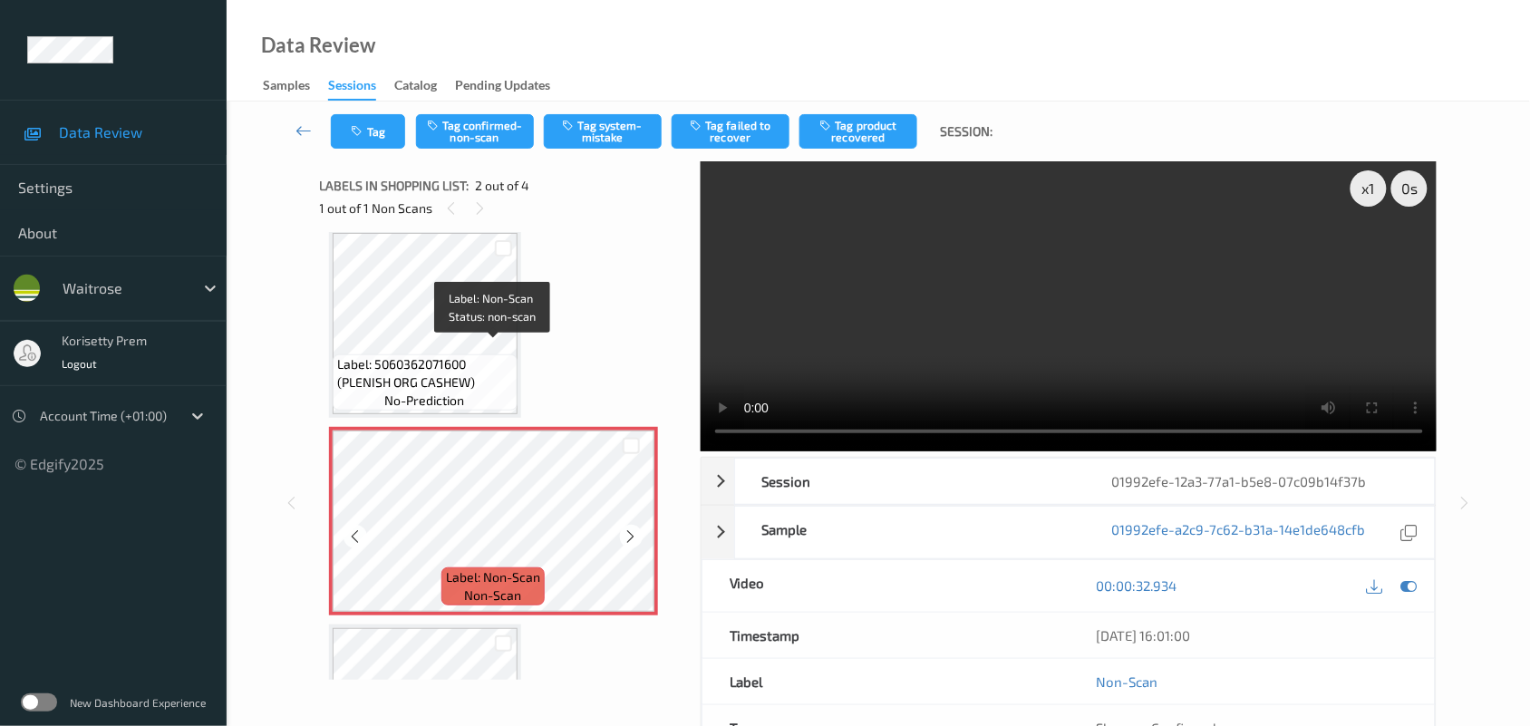
scroll to position [10, 0]
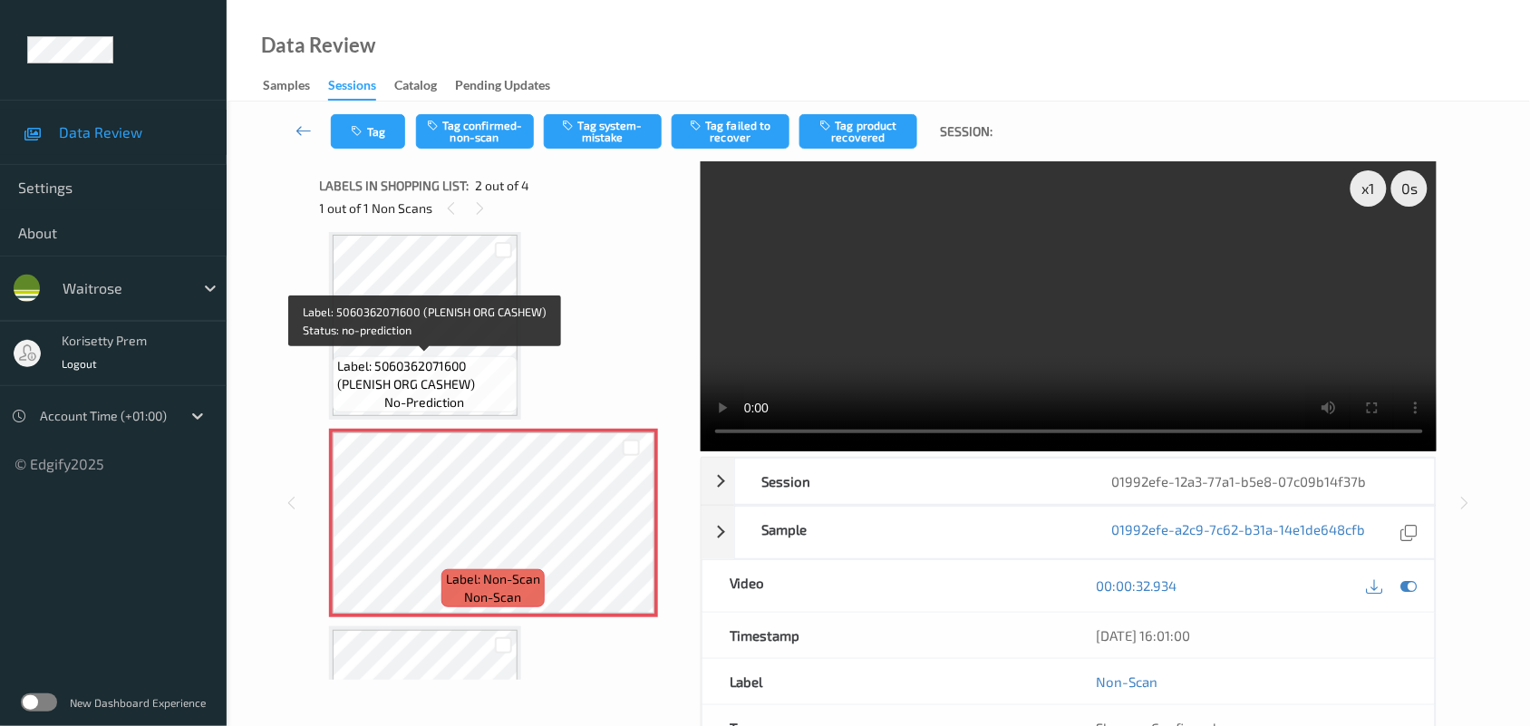
click at [413, 359] on span "Label: 5060362071600 (PLENISH ORG CASHEW)" at bounding box center [425, 375] width 176 height 36
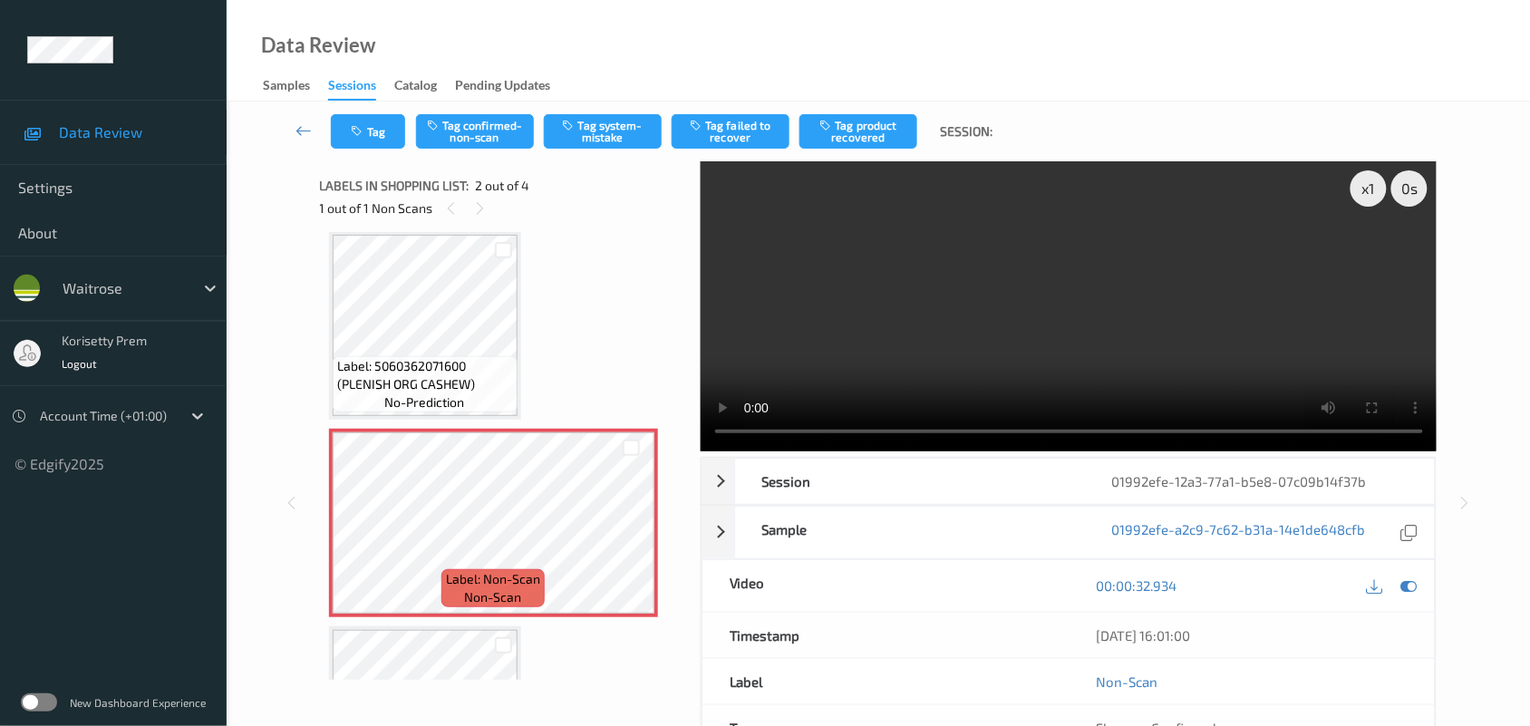
click at [836, 276] on video at bounding box center [1069, 306] width 737 height 290
click at [1029, 295] on video at bounding box center [1069, 306] width 737 height 290
click at [989, 299] on video at bounding box center [1069, 306] width 737 height 290
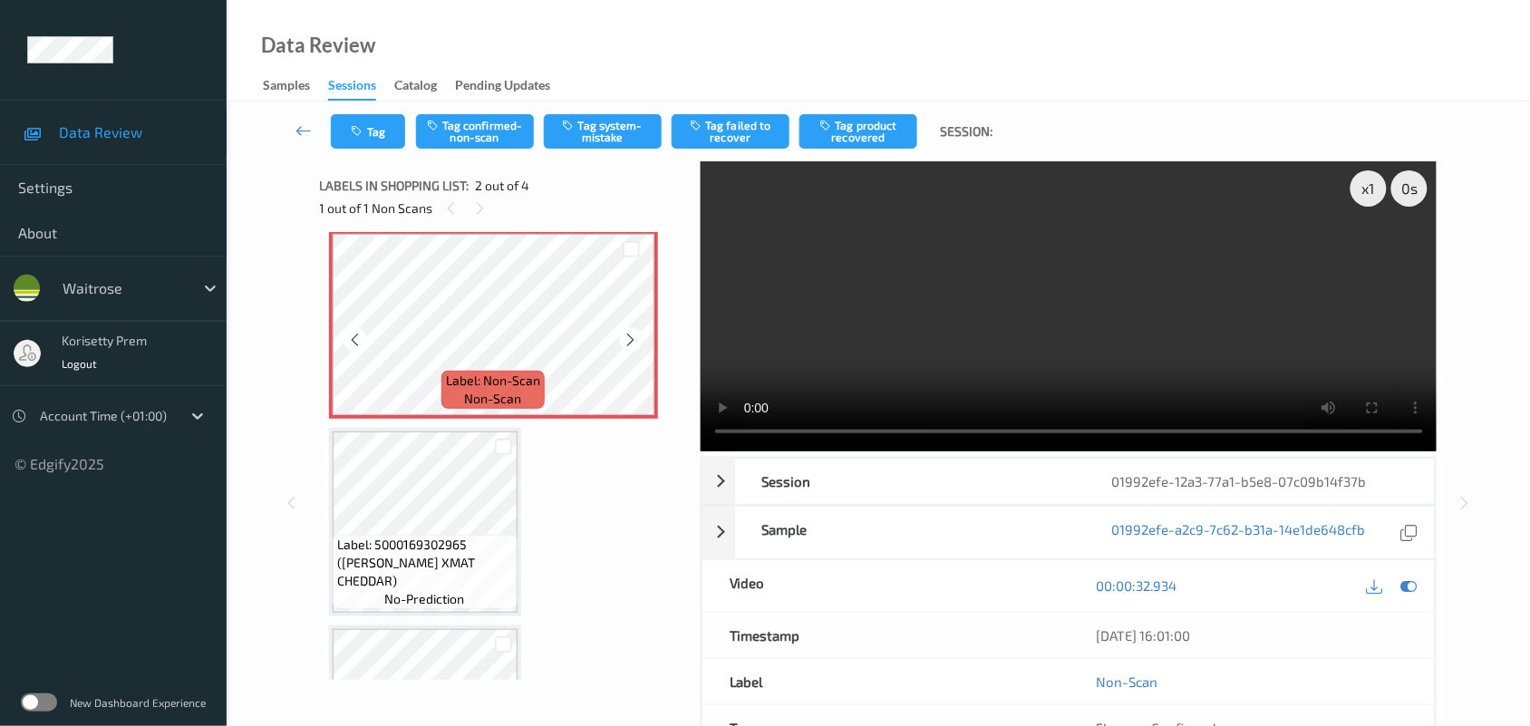
scroll to position [237, 0]
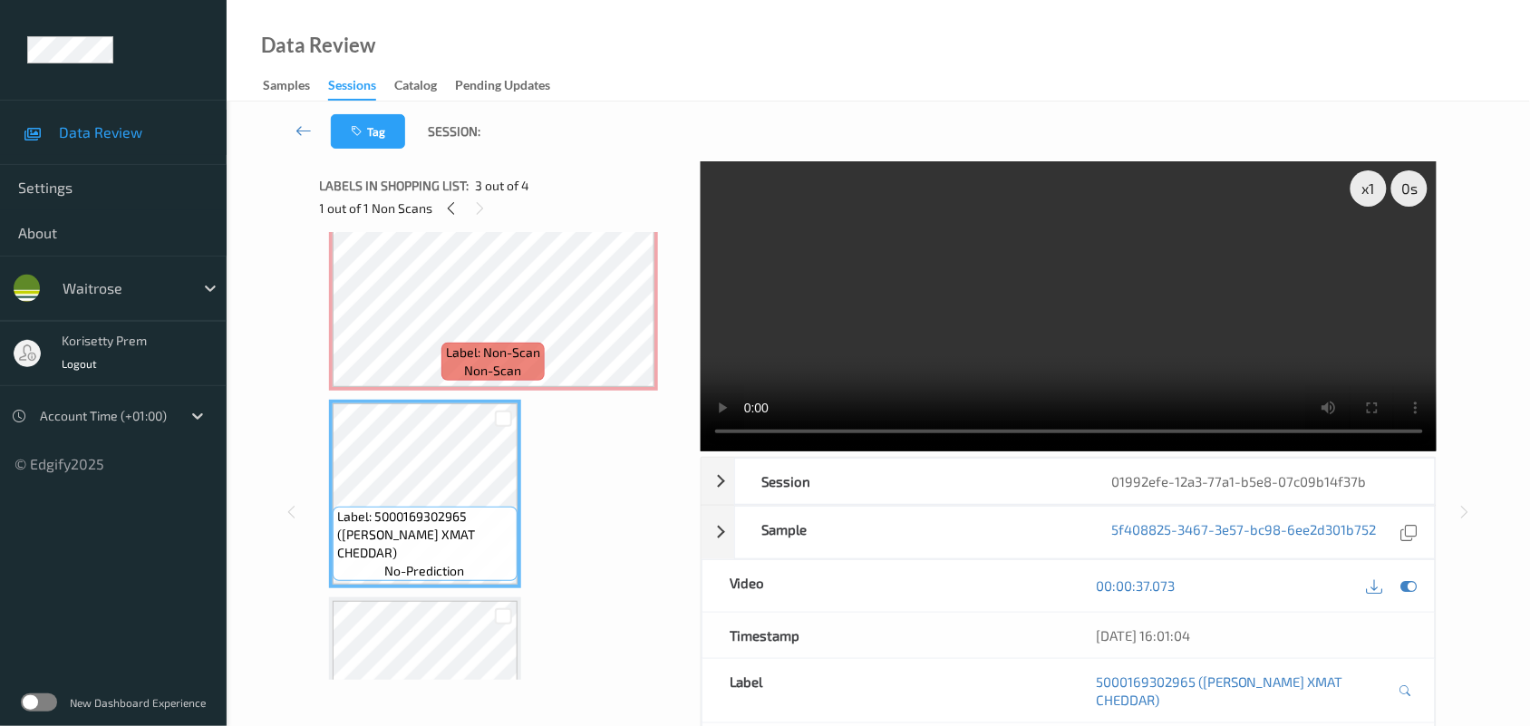
click at [908, 295] on video at bounding box center [1069, 306] width 737 height 290
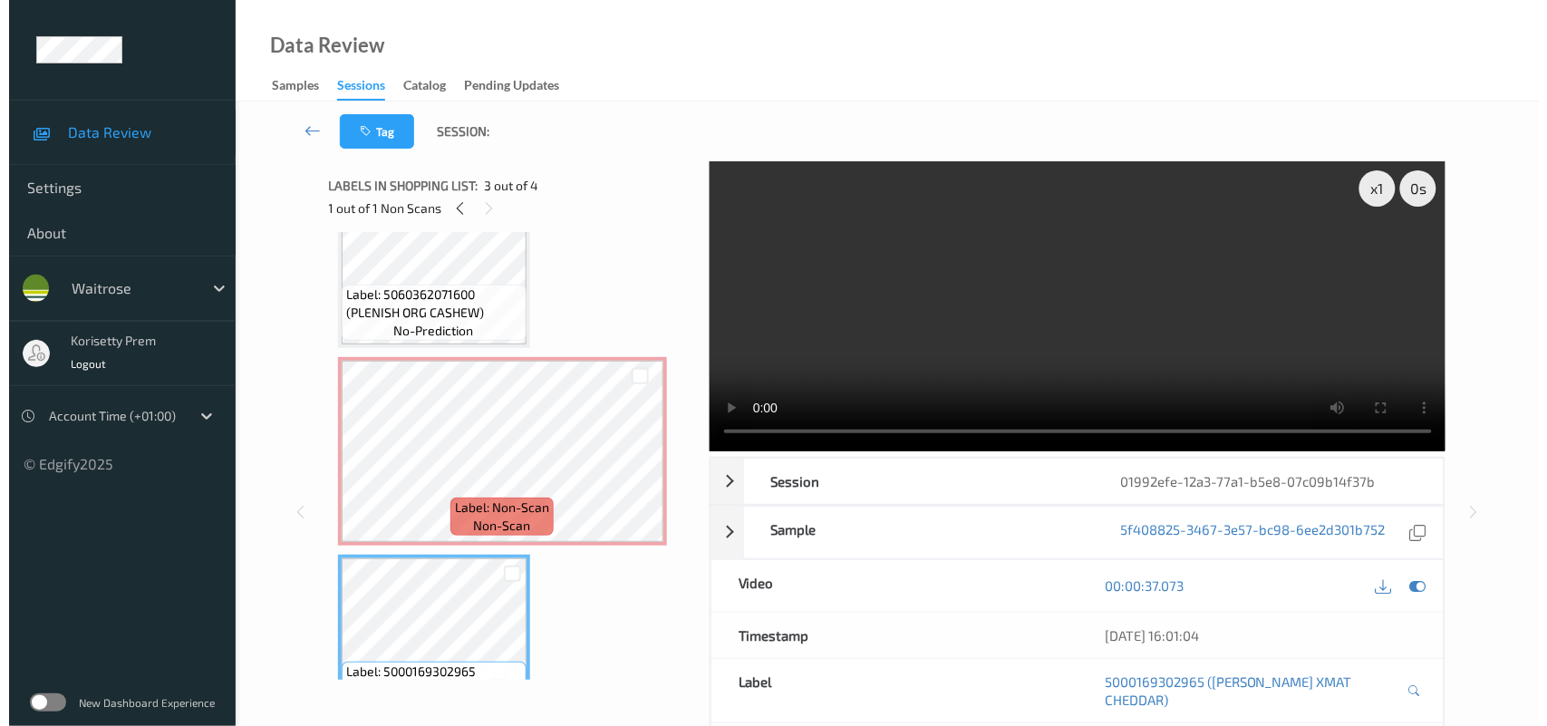
scroll to position [10, 0]
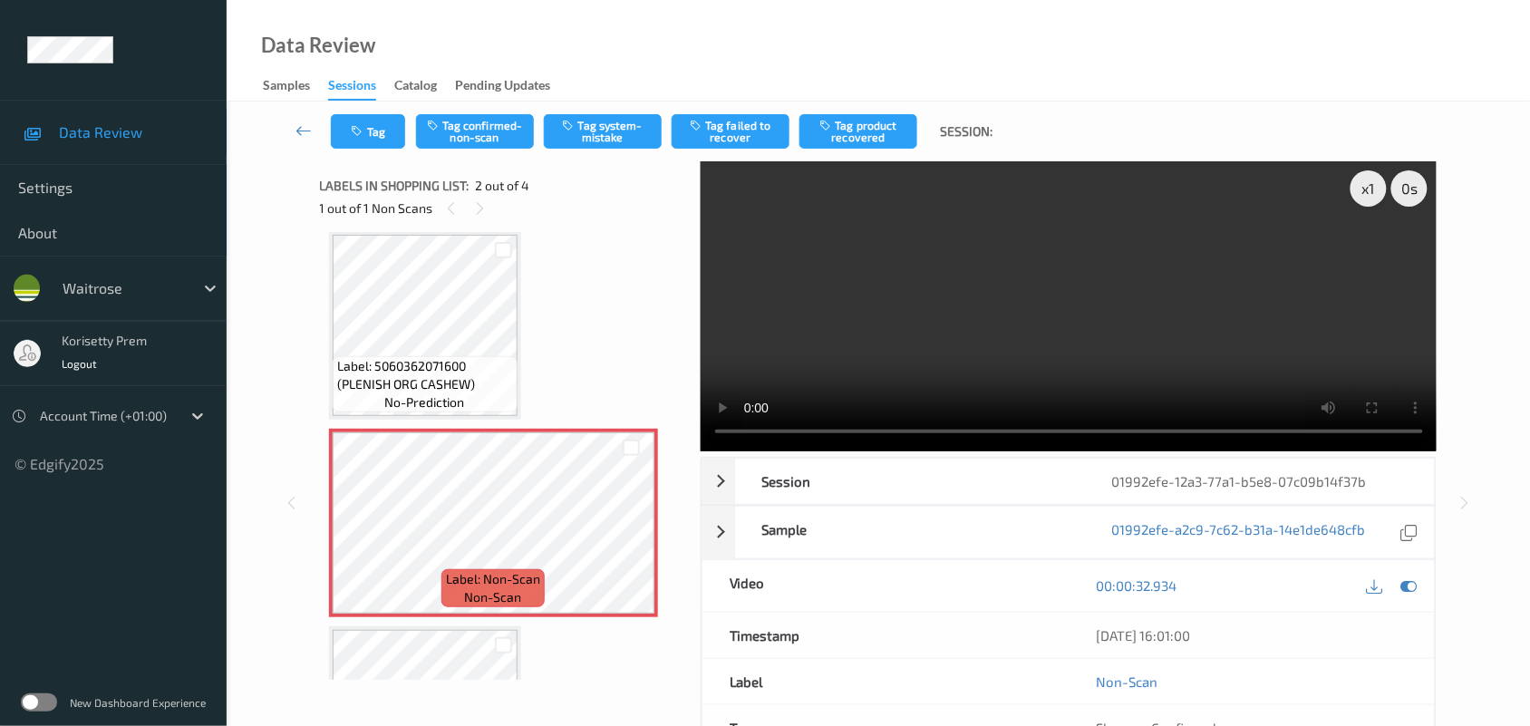
click at [1039, 266] on video at bounding box center [1069, 306] width 737 height 290
click at [605, 134] on button "Tag system-mistake" at bounding box center [603, 131] width 118 height 34
click at [376, 146] on button "Tag" at bounding box center [368, 131] width 74 height 34
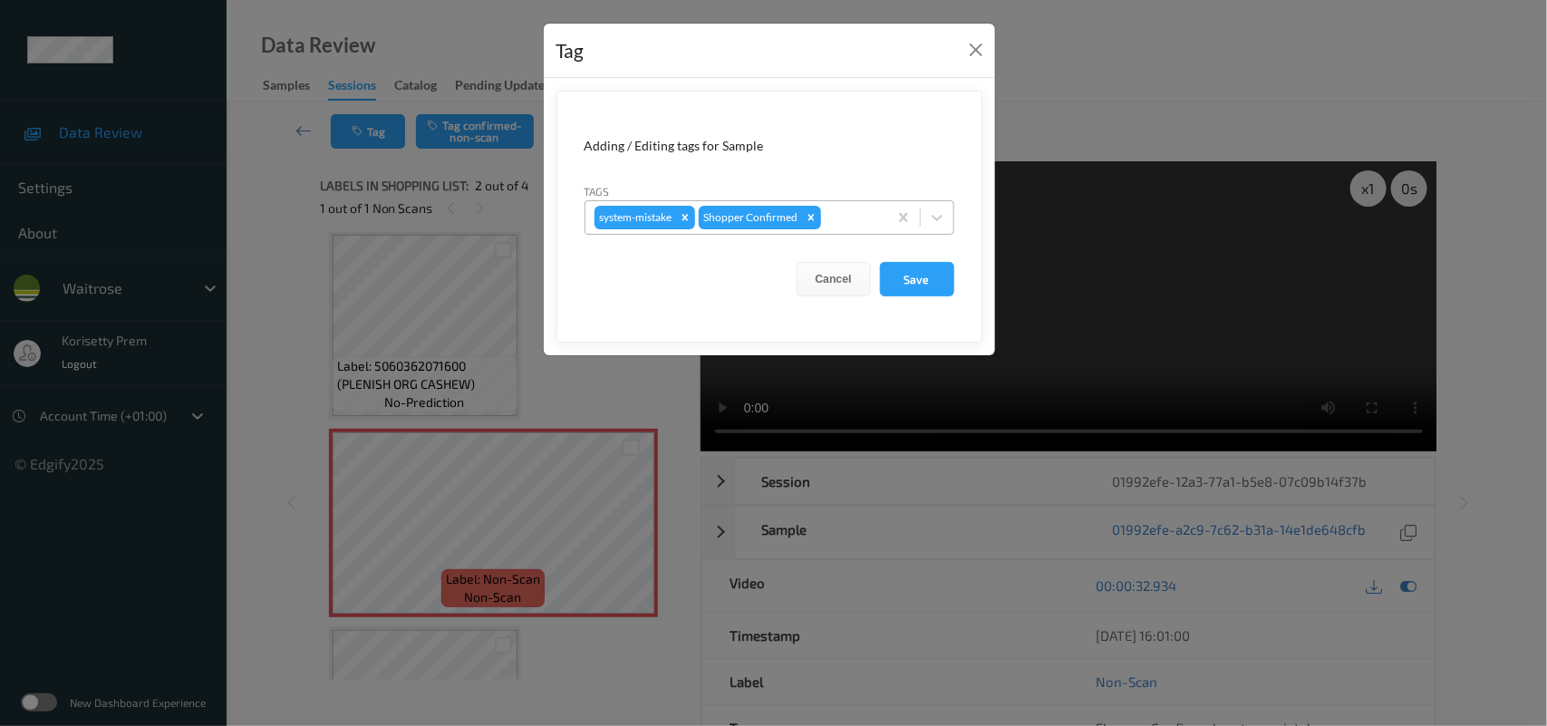
click at [836, 216] on div at bounding box center [851, 218] width 53 height 22
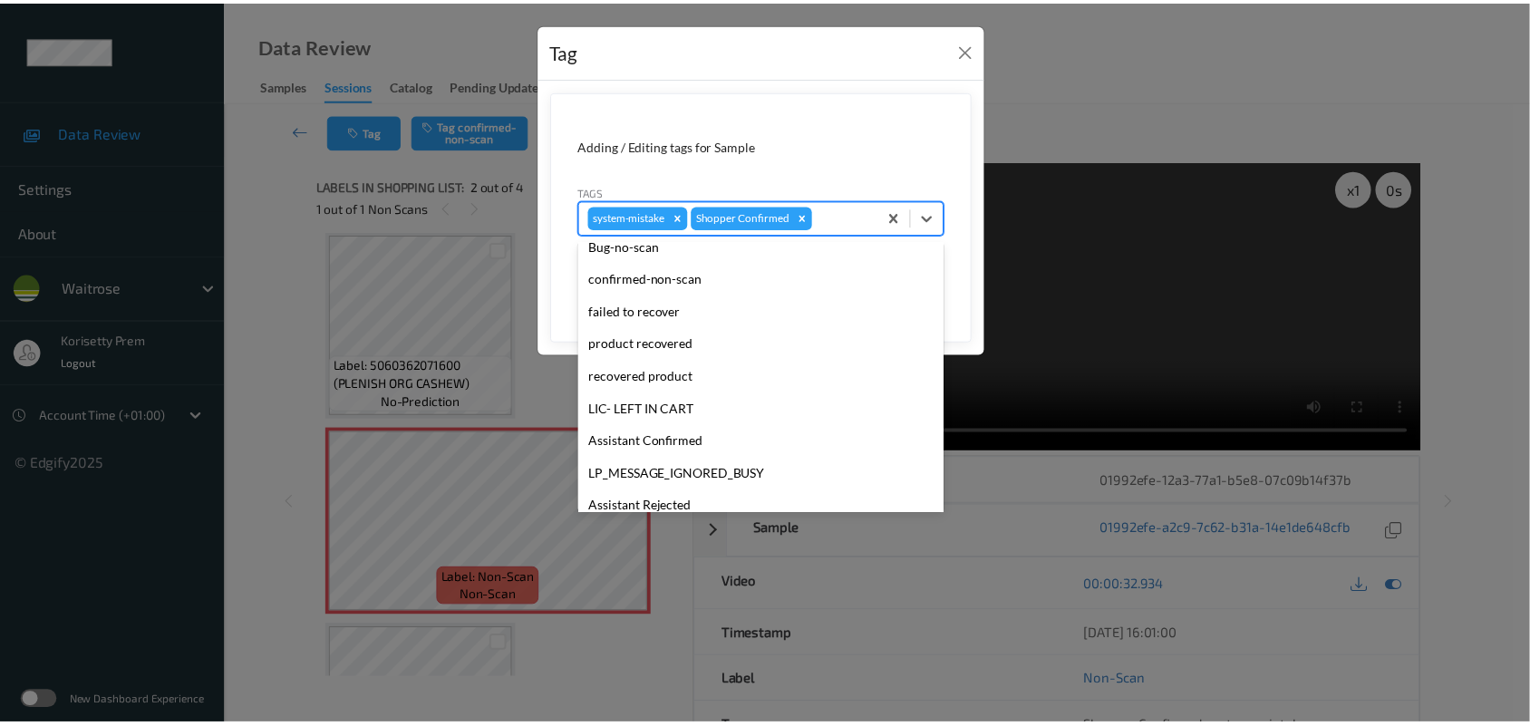
scroll to position [419, 0]
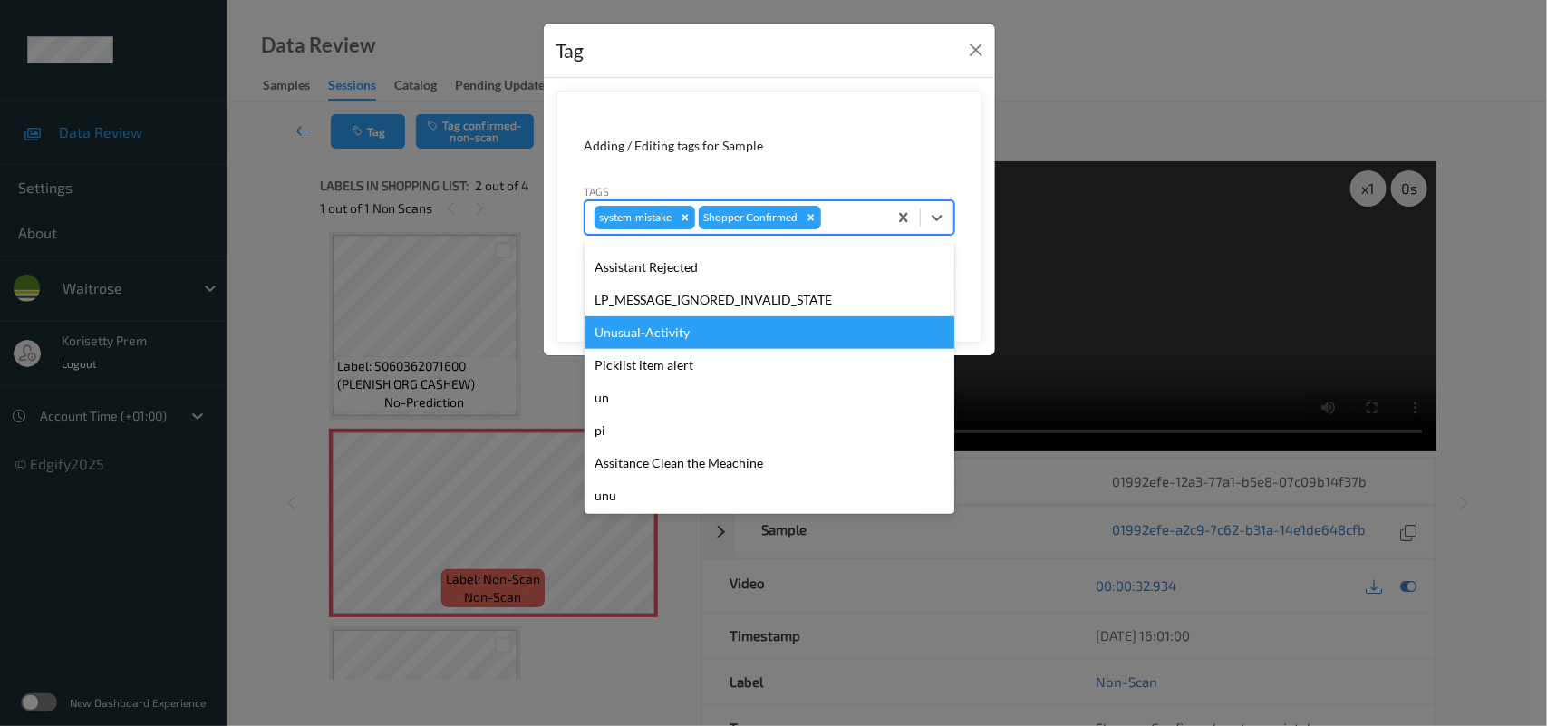
click at [645, 346] on div "Unusual-Activity" at bounding box center [770, 332] width 370 height 33
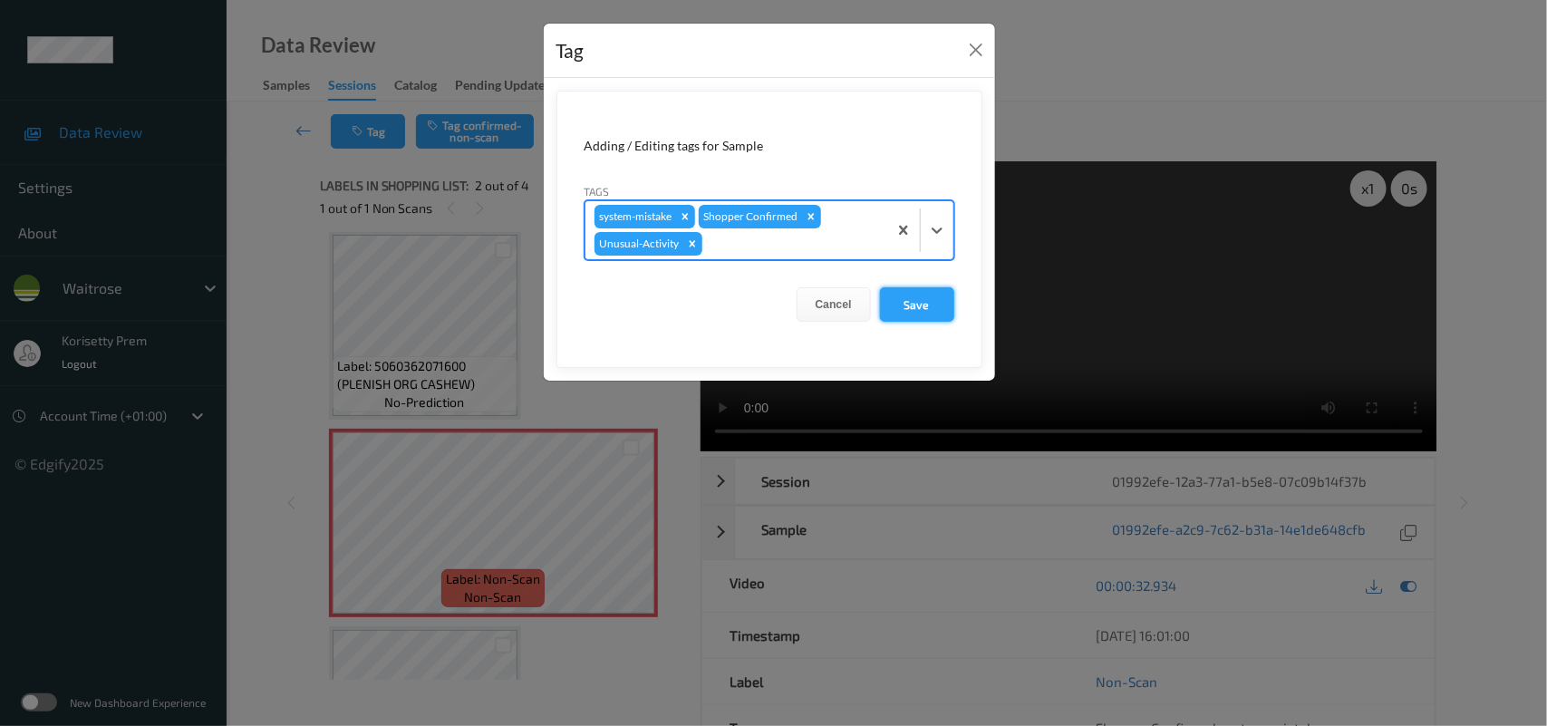
click at [905, 310] on button "Save" at bounding box center [917, 304] width 74 height 34
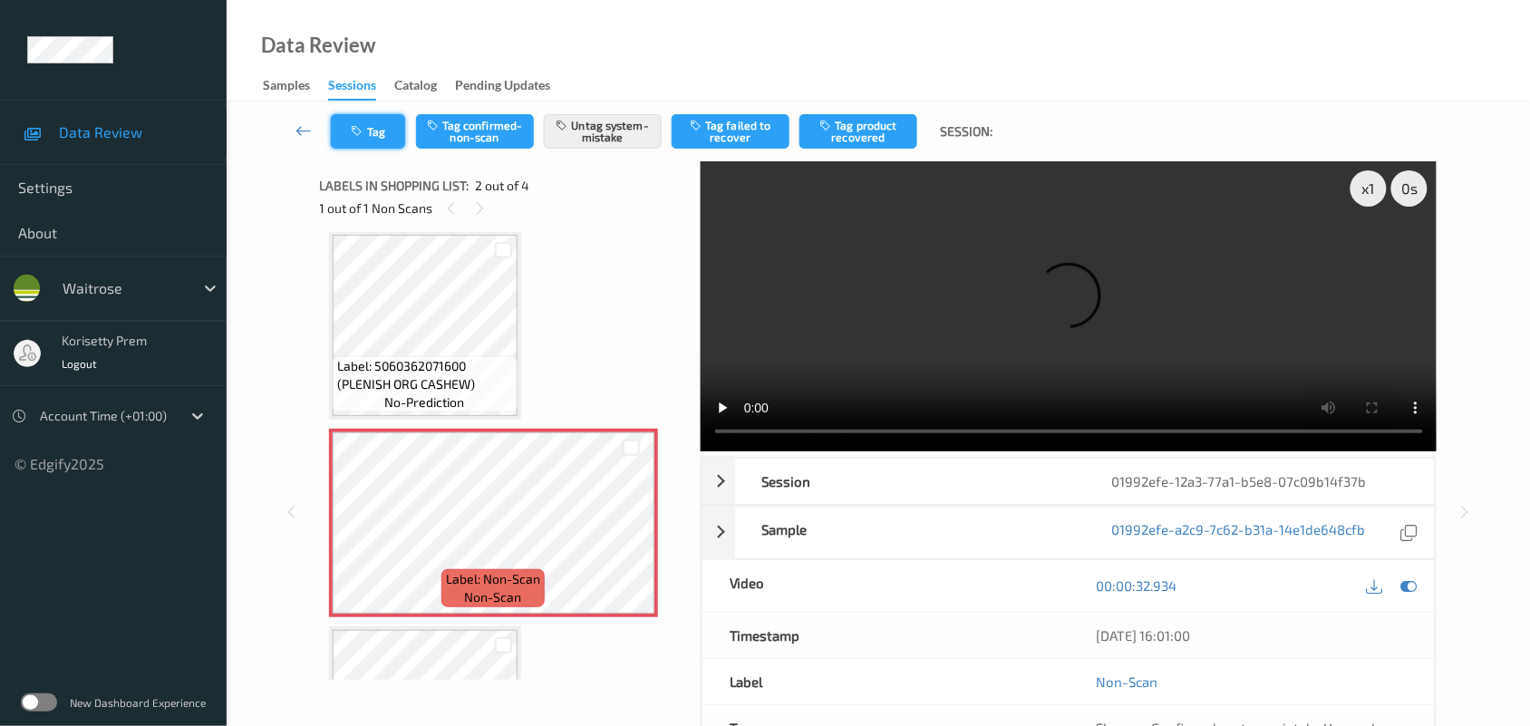
click at [388, 129] on button "Tag" at bounding box center [368, 131] width 74 height 34
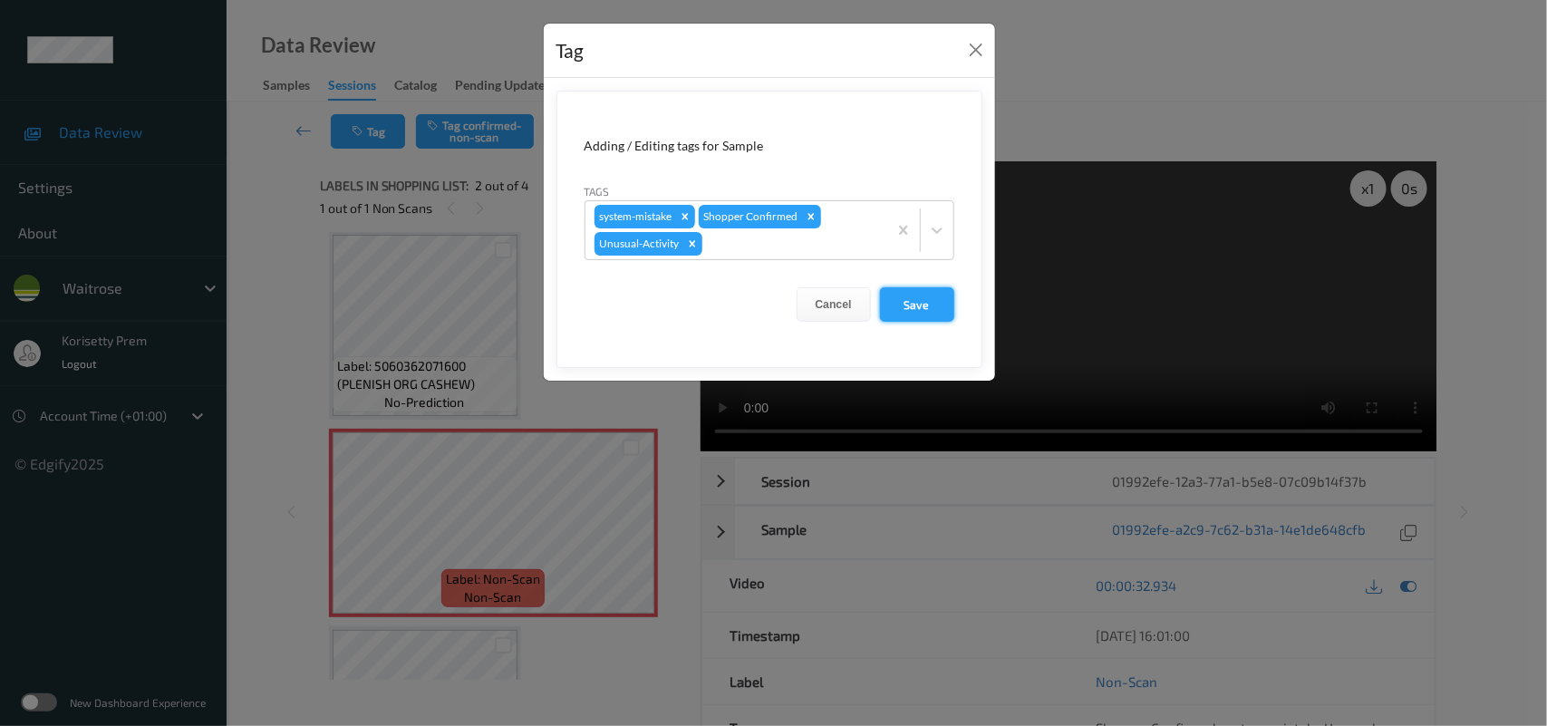
click at [908, 292] on button "Save" at bounding box center [917, 304] width 74 height 34
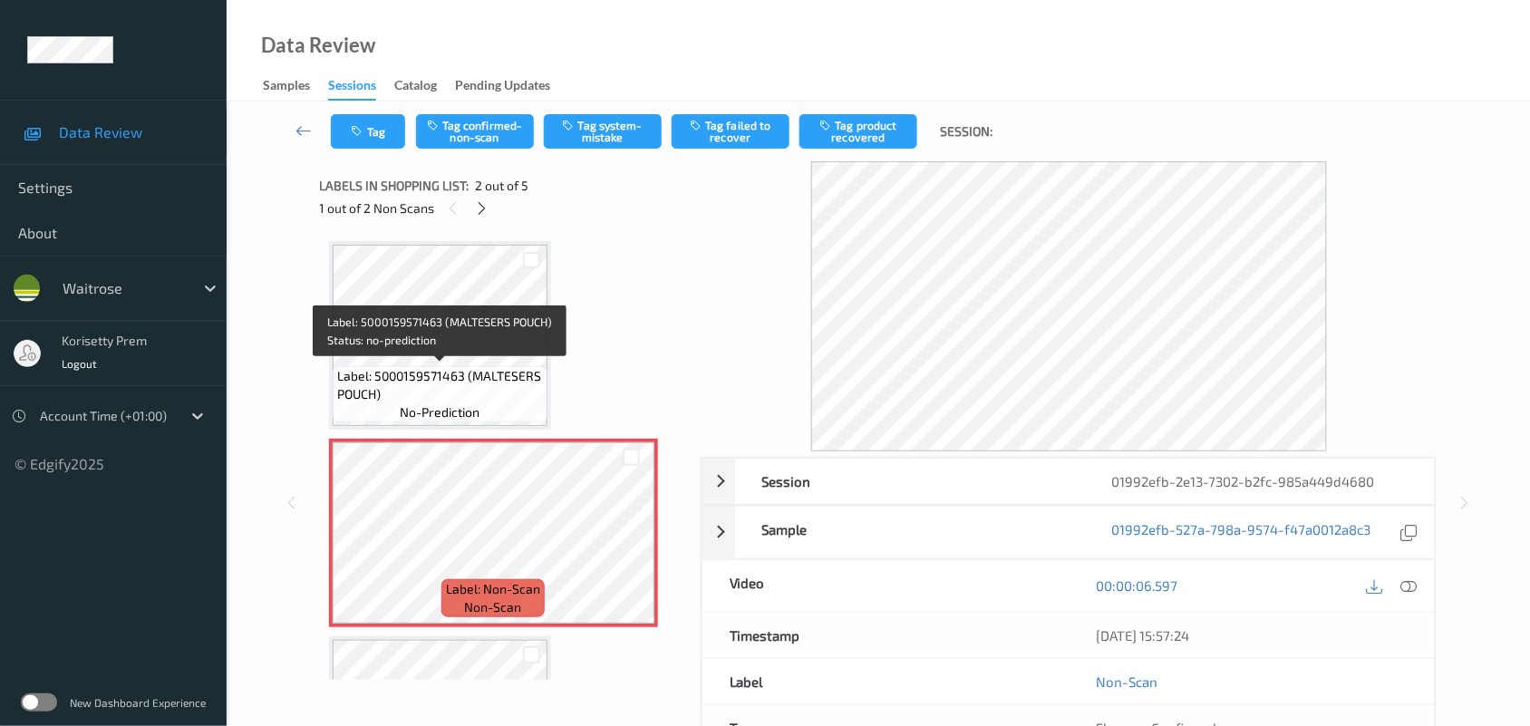
click at [480, 376] on span "Label: 5000159571463 (MALTESERS POUCH)" at bounding box center [440, 385] width 206 height 36
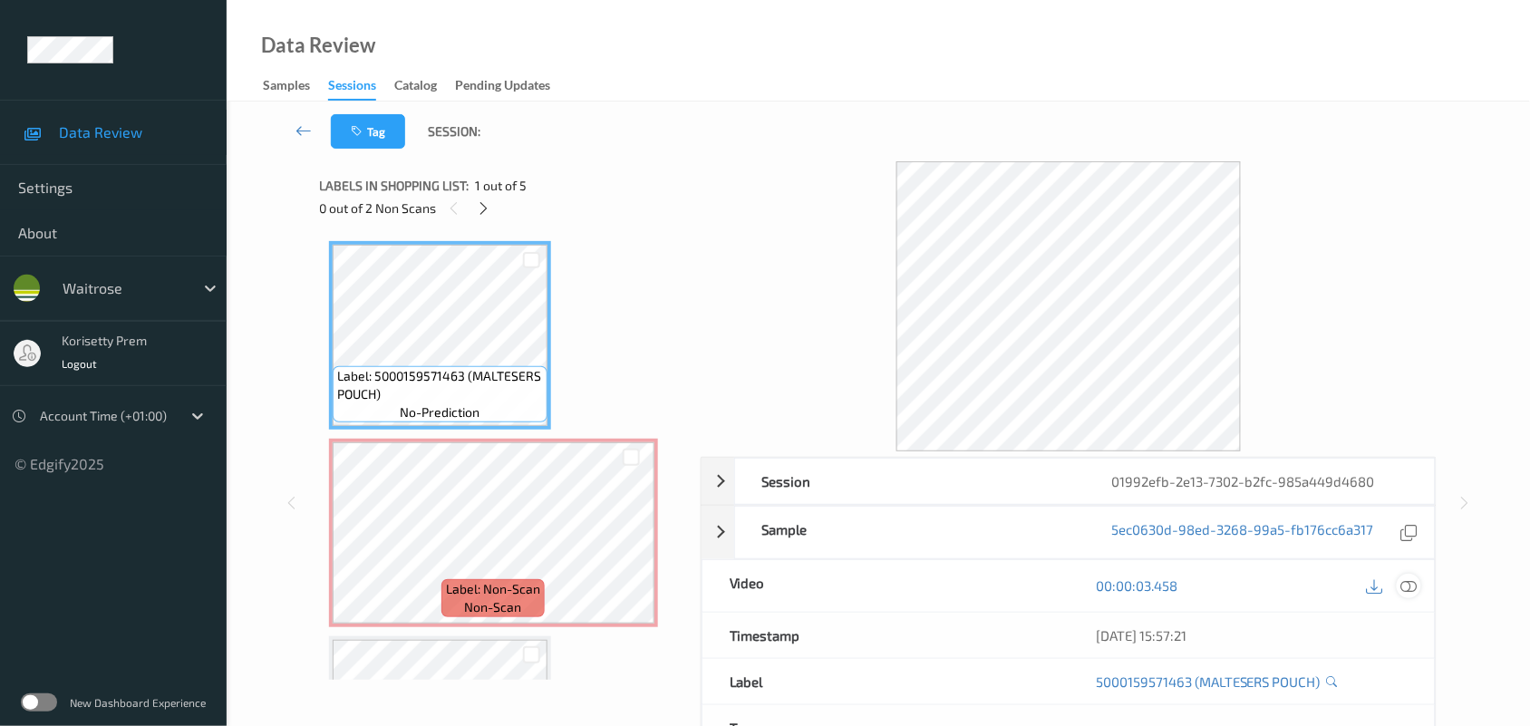
click at [1411, 583] on icon at bounding box center [1409, 585] width 16 height 16
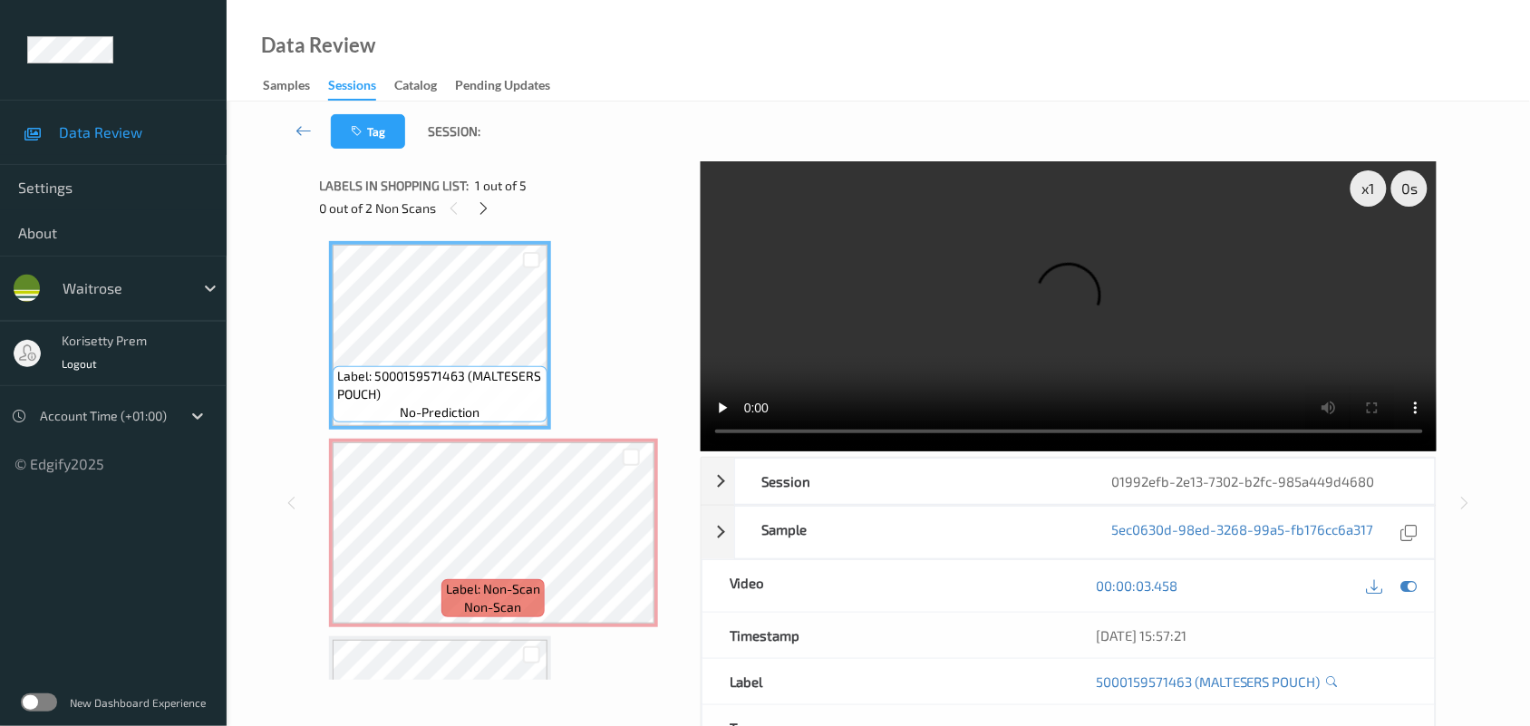
click at [959, 335] on video at bounding box center [1069, 306] width 737 height 290
click at [1021, 343] on video at bounding box center [1069, 306] width 737 height 290
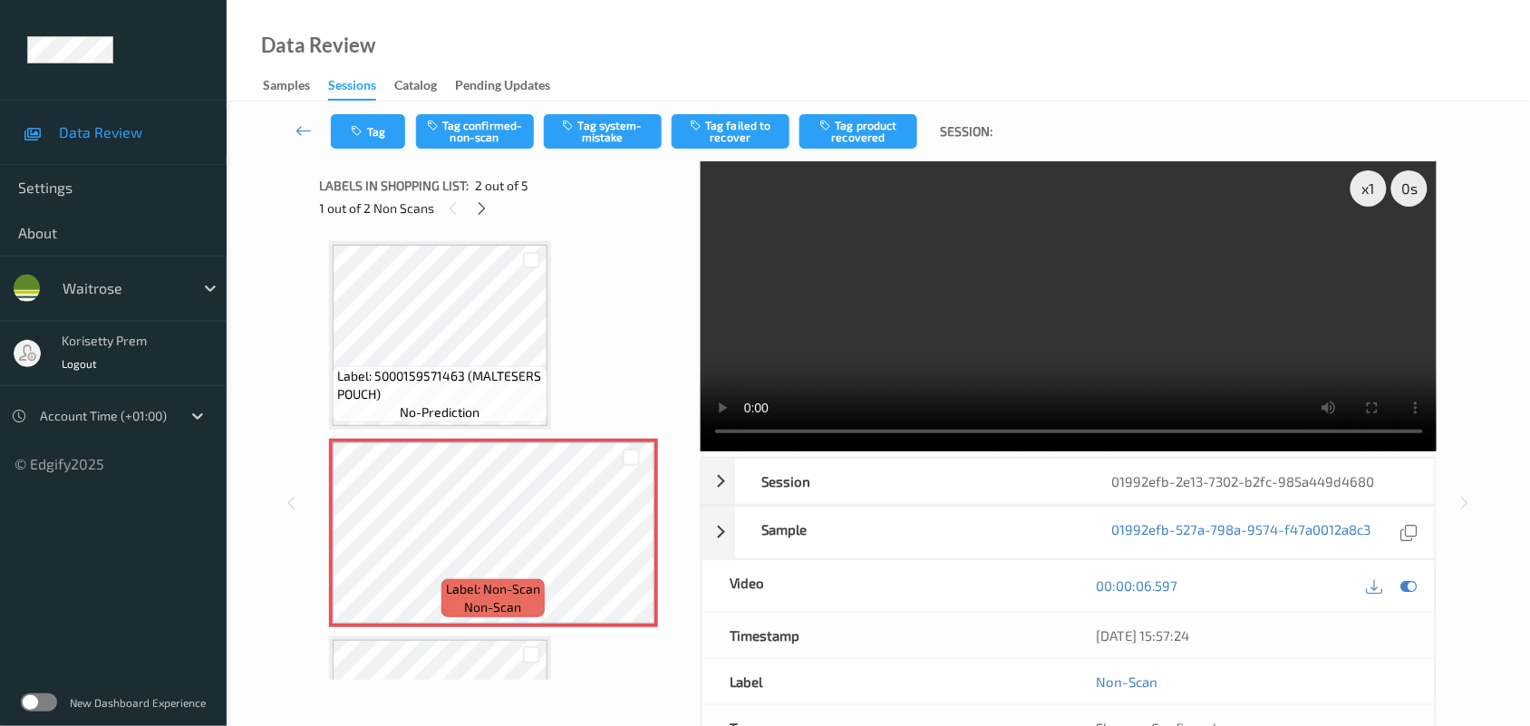
click at [923, 308] on video at bounding box center [1069, 306] width 737 height 290
click at [610, 133] on button "Tag system-mistake" at bounding box center [603, 131] width 118 height 34
click at [376, 127] on button "Tag" at bounding box center [368, 131] width 74 height 34
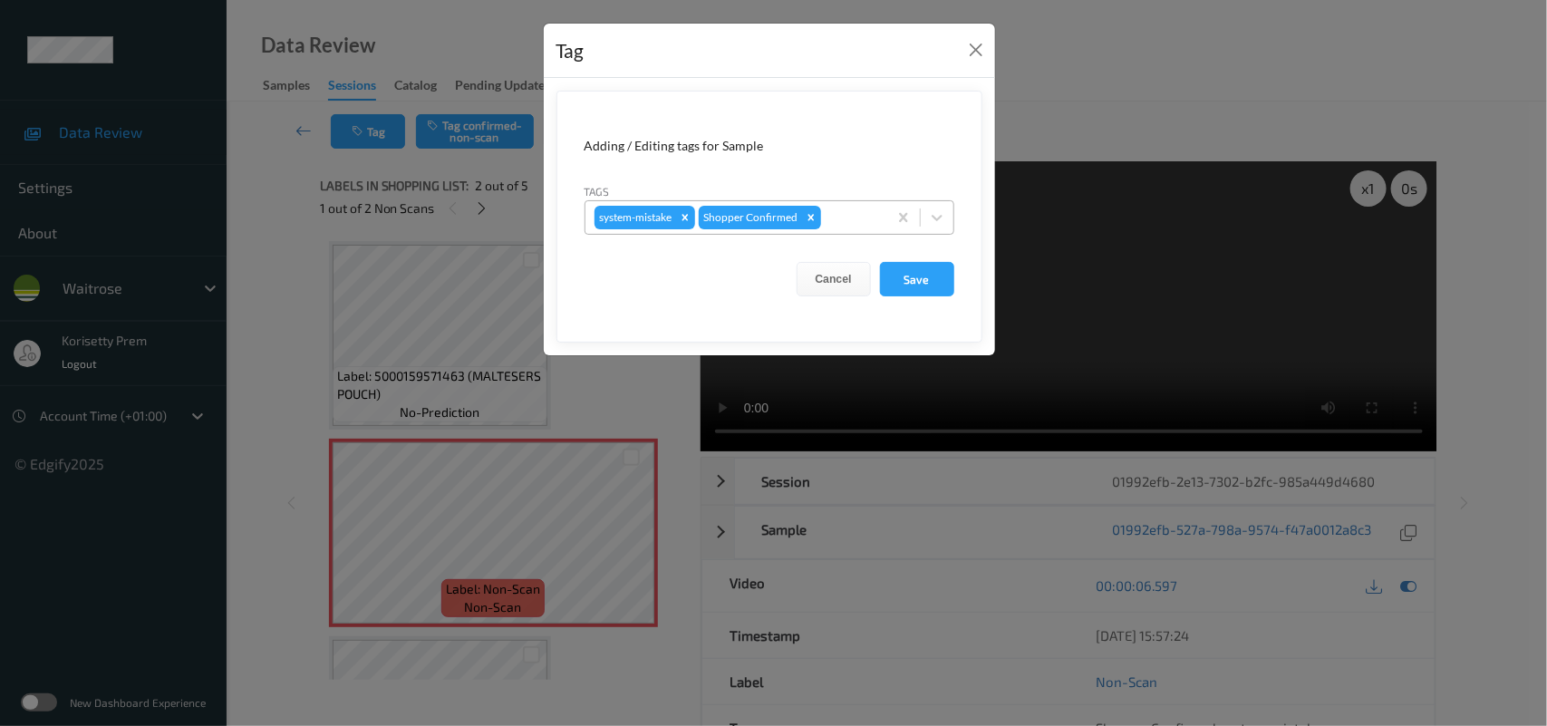
click at [840, 218] on div at bounding box center [851, 218] width 53 height 22
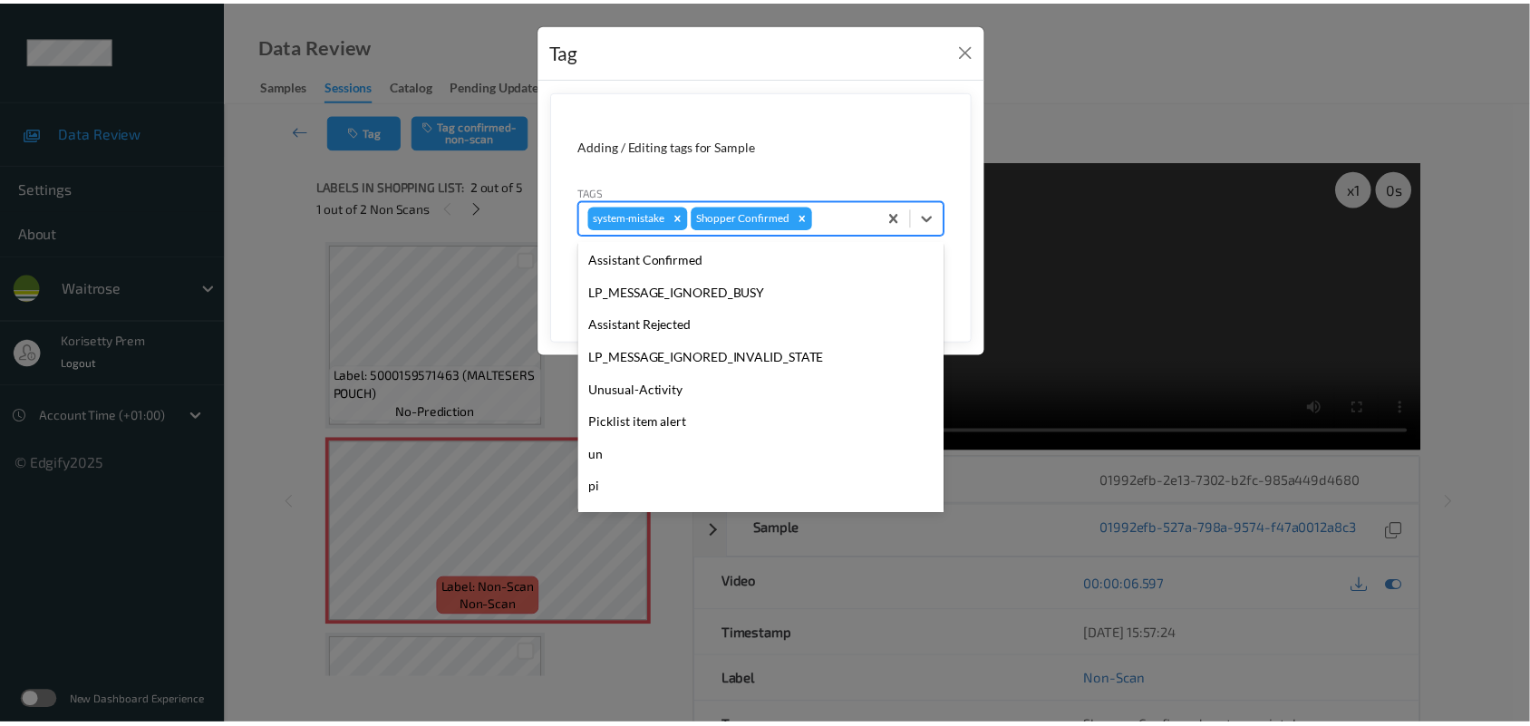
scroll to position [419, 0]
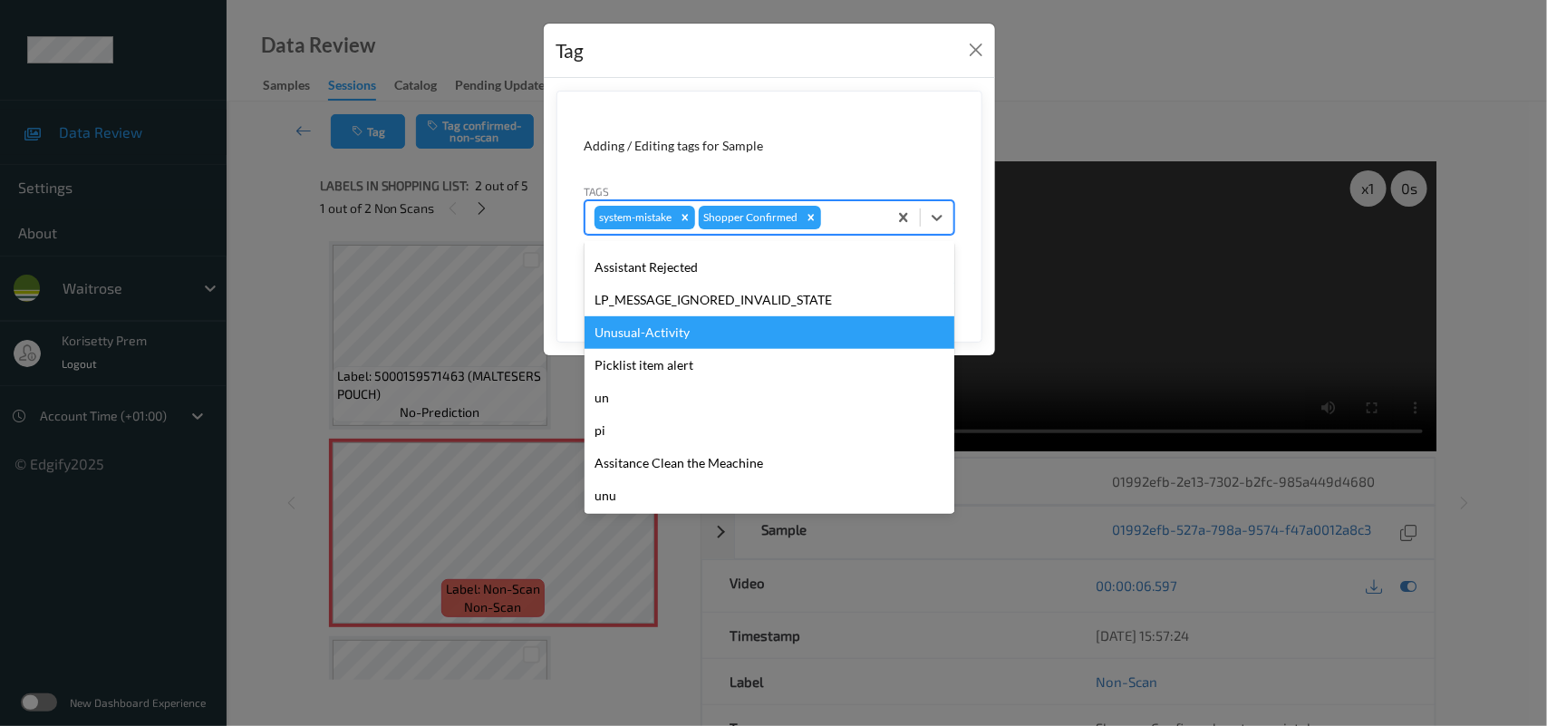
click at [640, 338] on div "Unusual-Activity" at bounding box center [770, 332] width 370 height 33
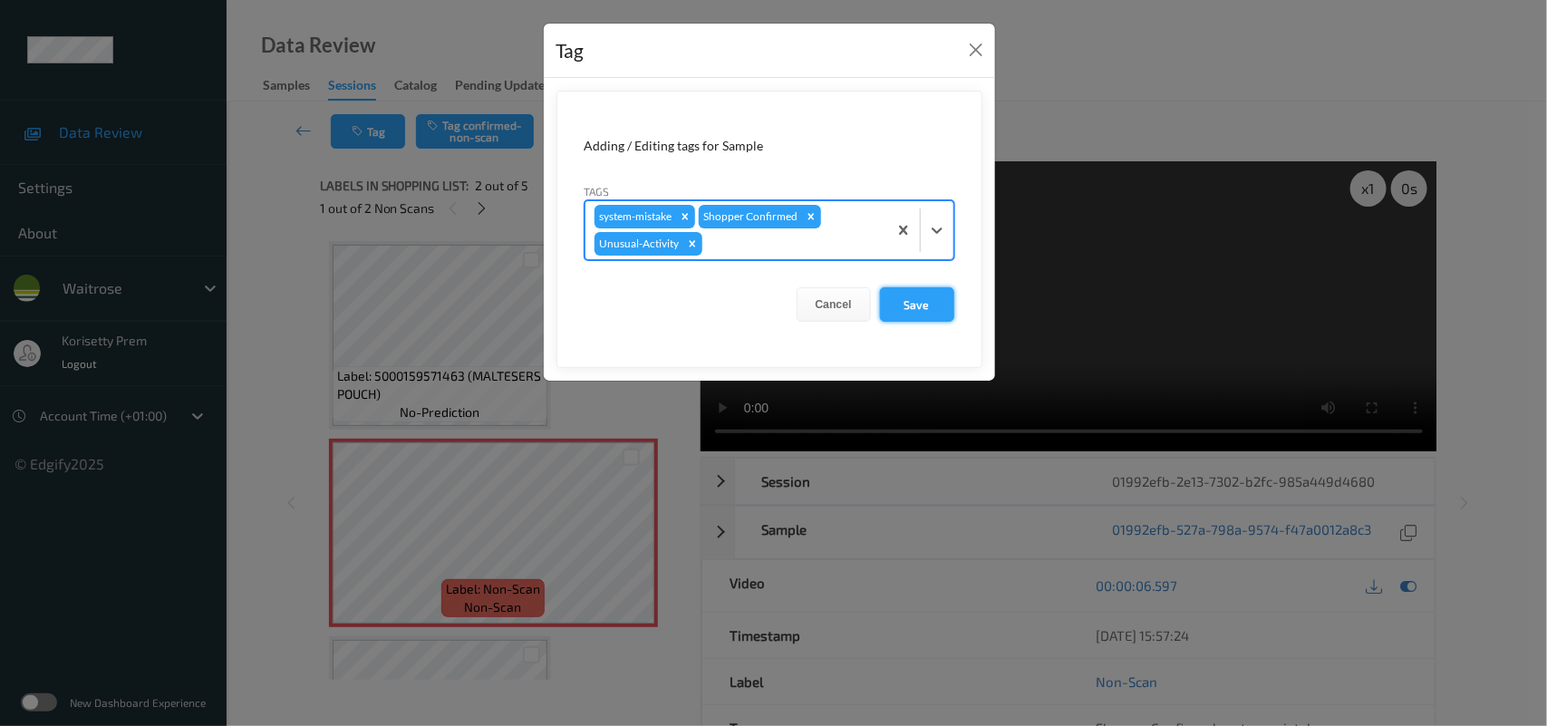
click at [915, 308] on button "Save" at bounding box center [917, 304] width 74 height 34
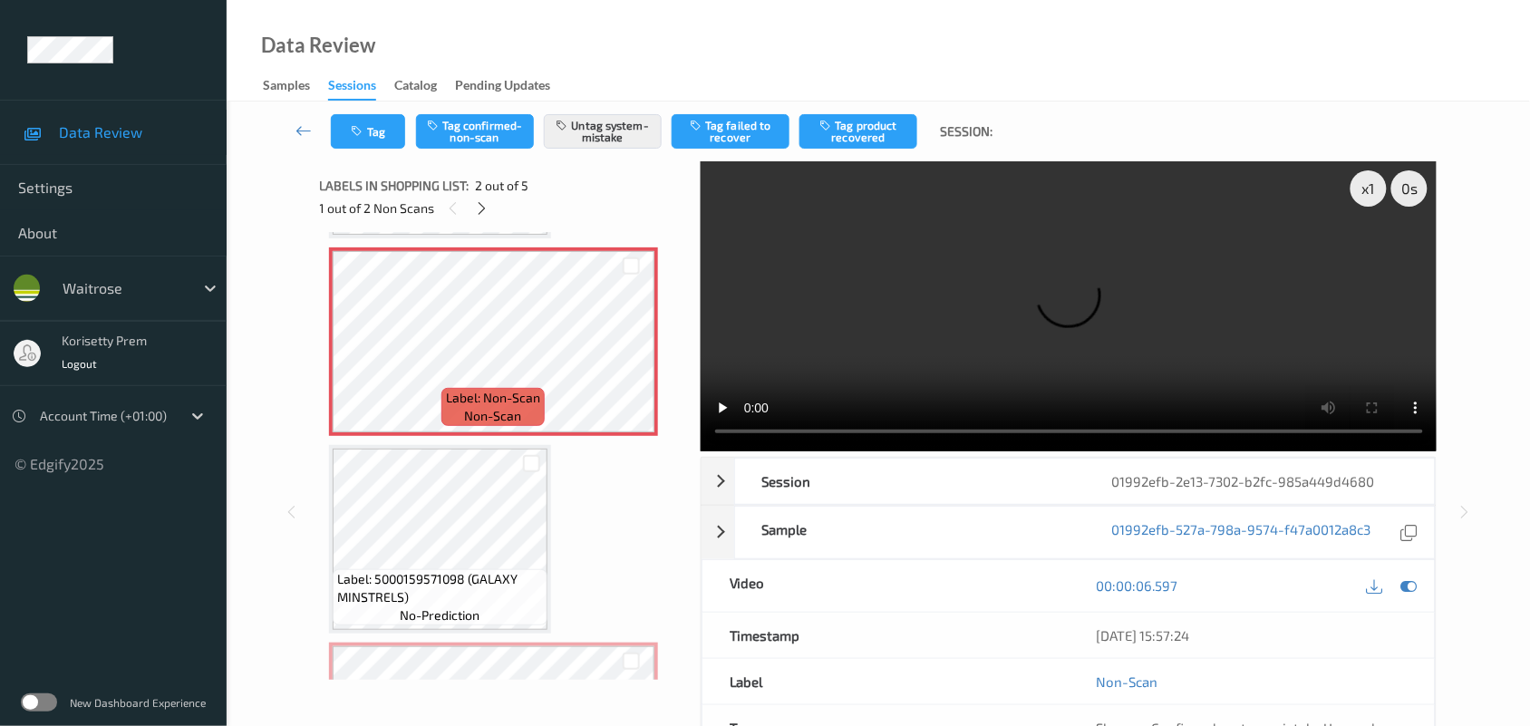
scroll to position [227, 0]
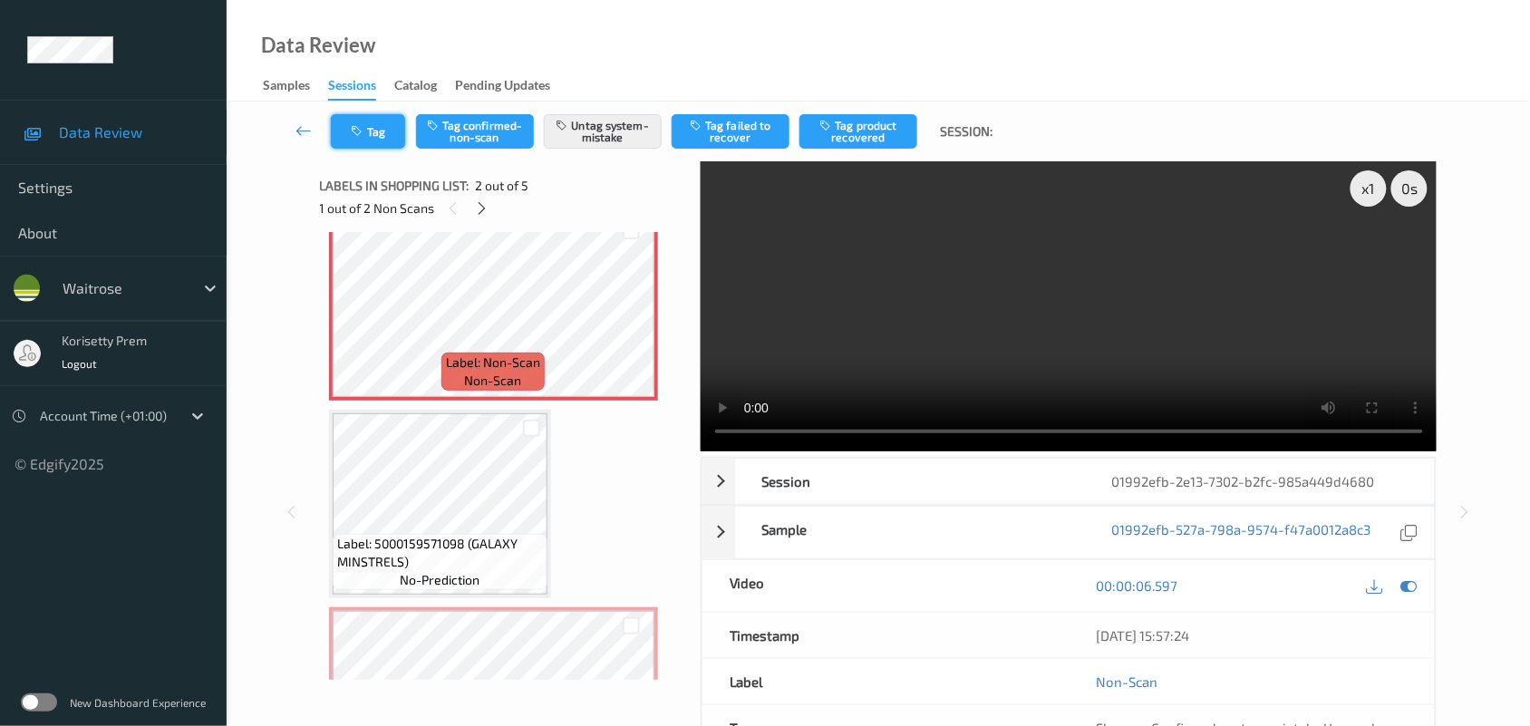
click at [381, 143] on button "Tag" at bounding box center [368, 131] width 74 height 34
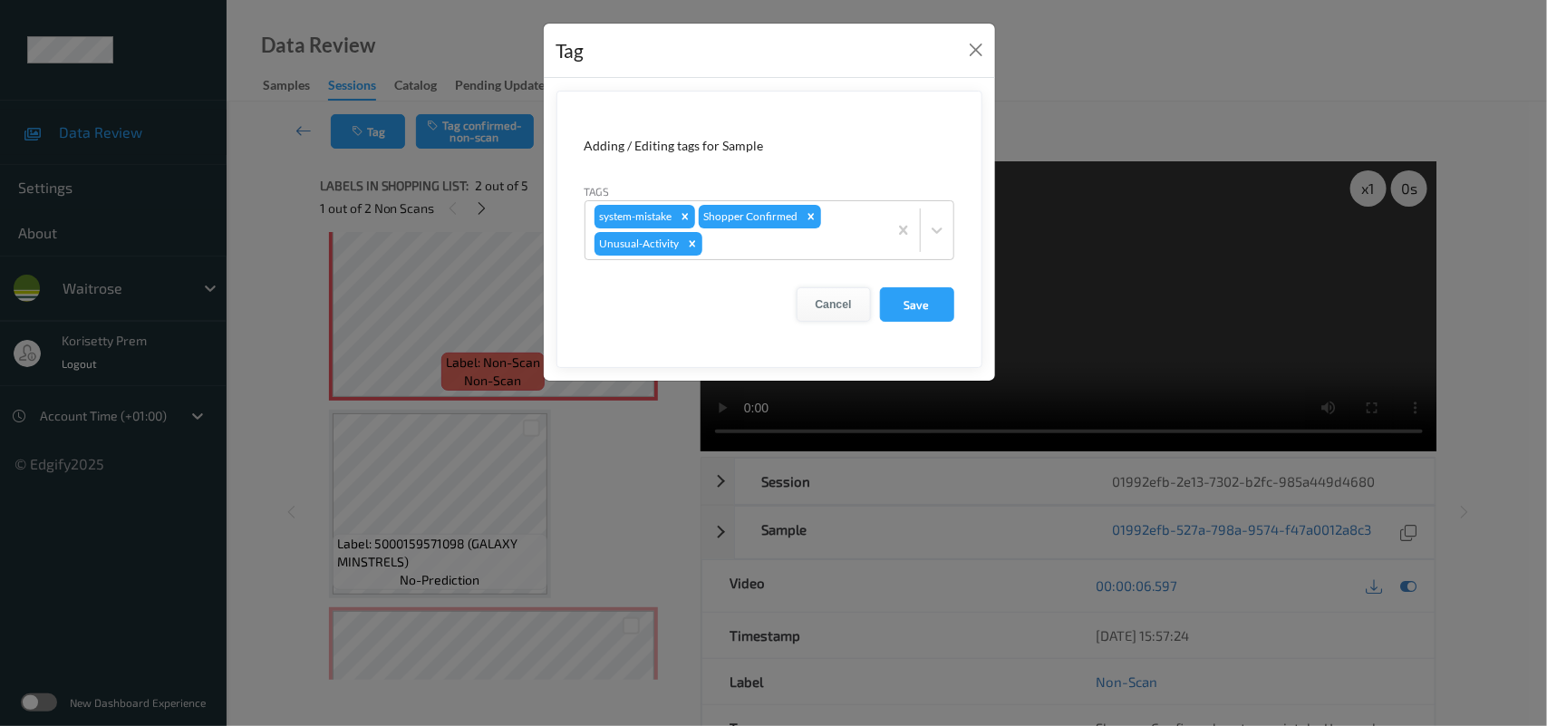
click at [827, 301] on button "Cancel" at bounding box center [834, 304] width 74 height 34
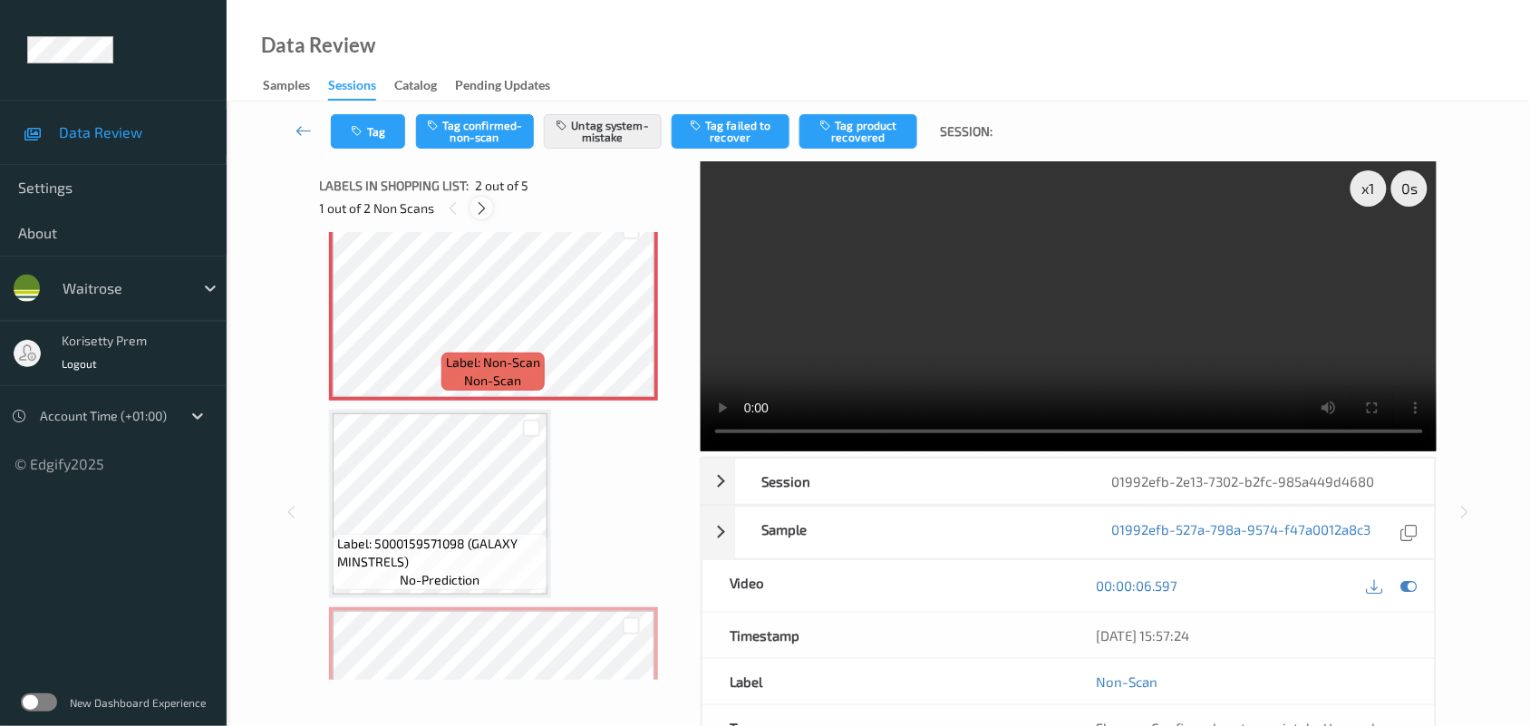
click at [483, 209] on icon at bounding box center [481, 208] width 15 height 16
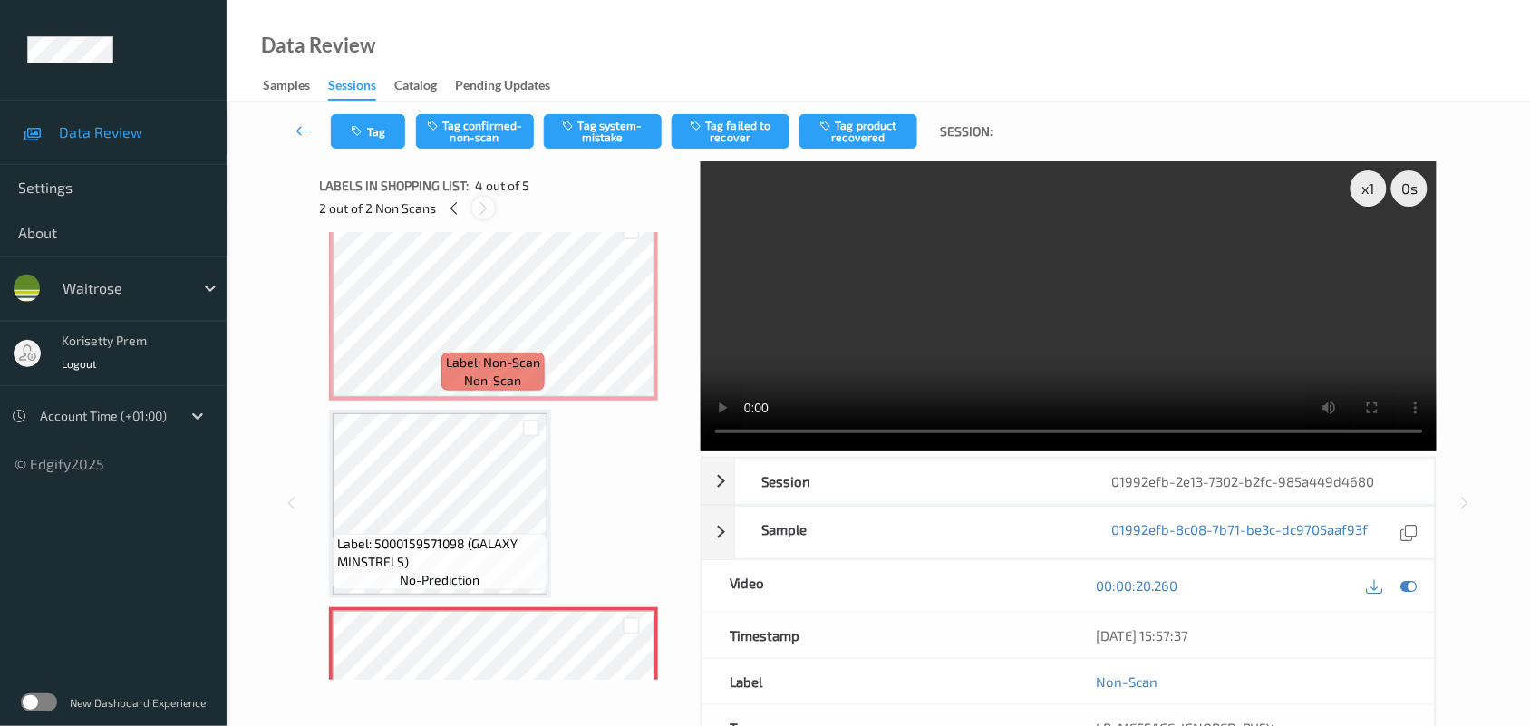
scroll to position [403, 0]
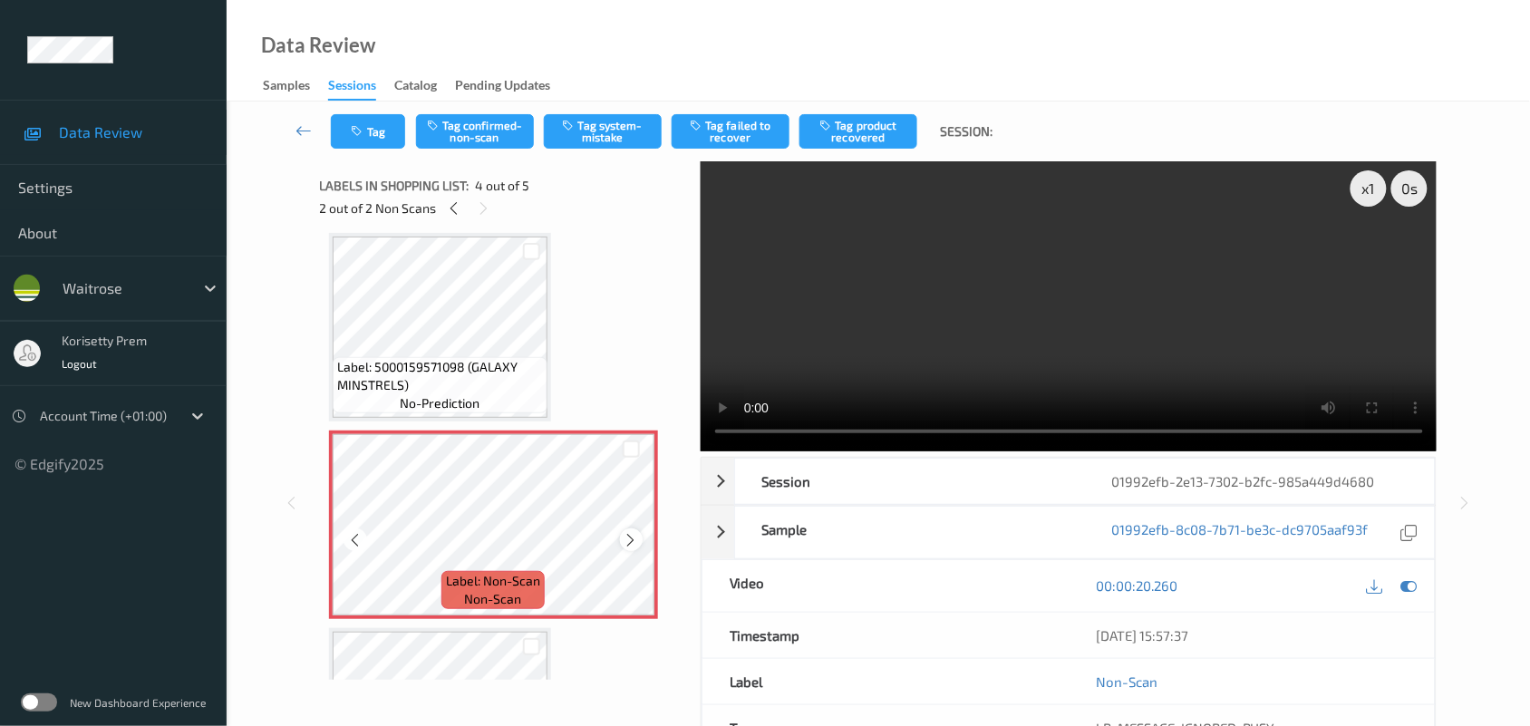
click at [633, 539] on icon at bounding box center [631, 540] width 15 height 16
click at [630, 542] on icon at bounding box center [631, 540] width 15 height 16
click at [628, 544] on icon at bounding box center [631, 540] width 15 height 16
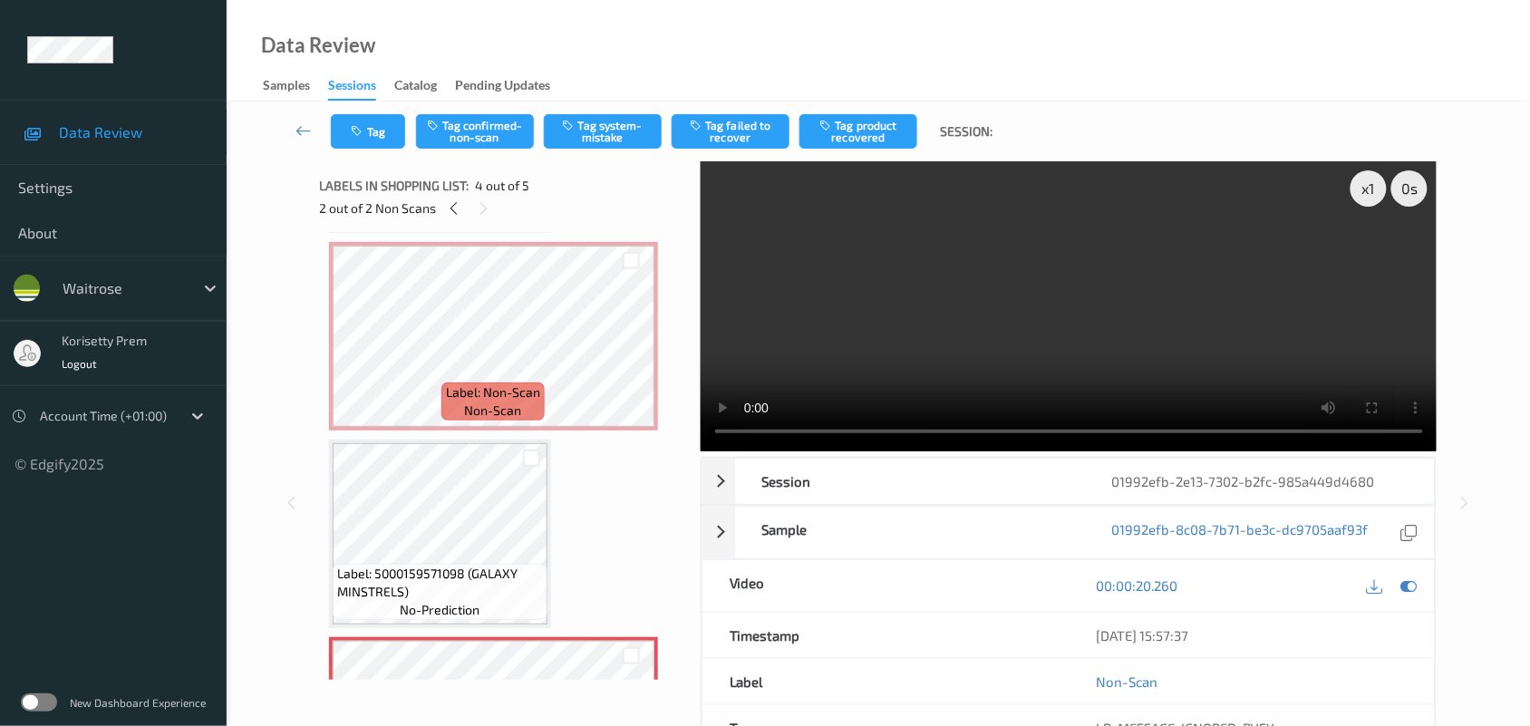
scroll to position [177, 0]
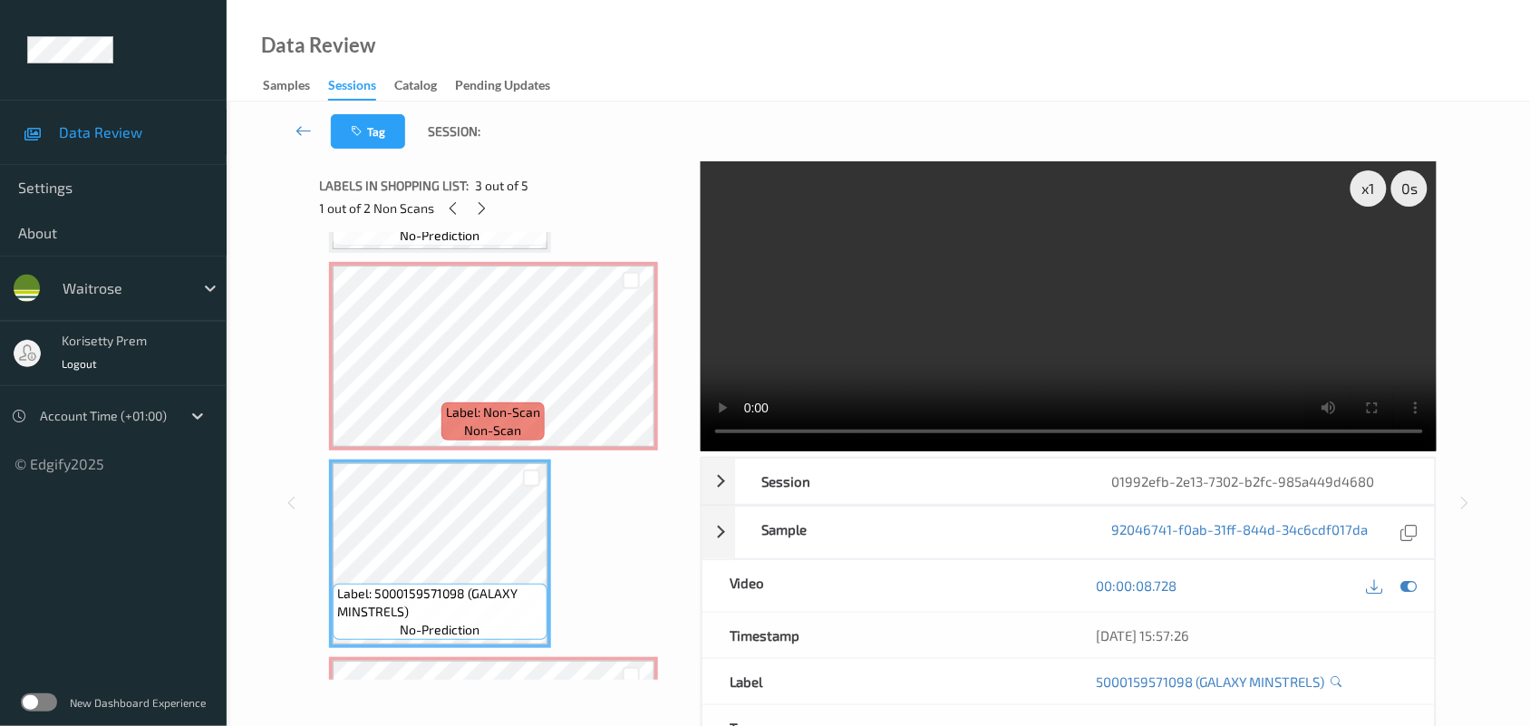
click at [1139, 349] on video at bounding box center [1069, 306] width 737 height 290
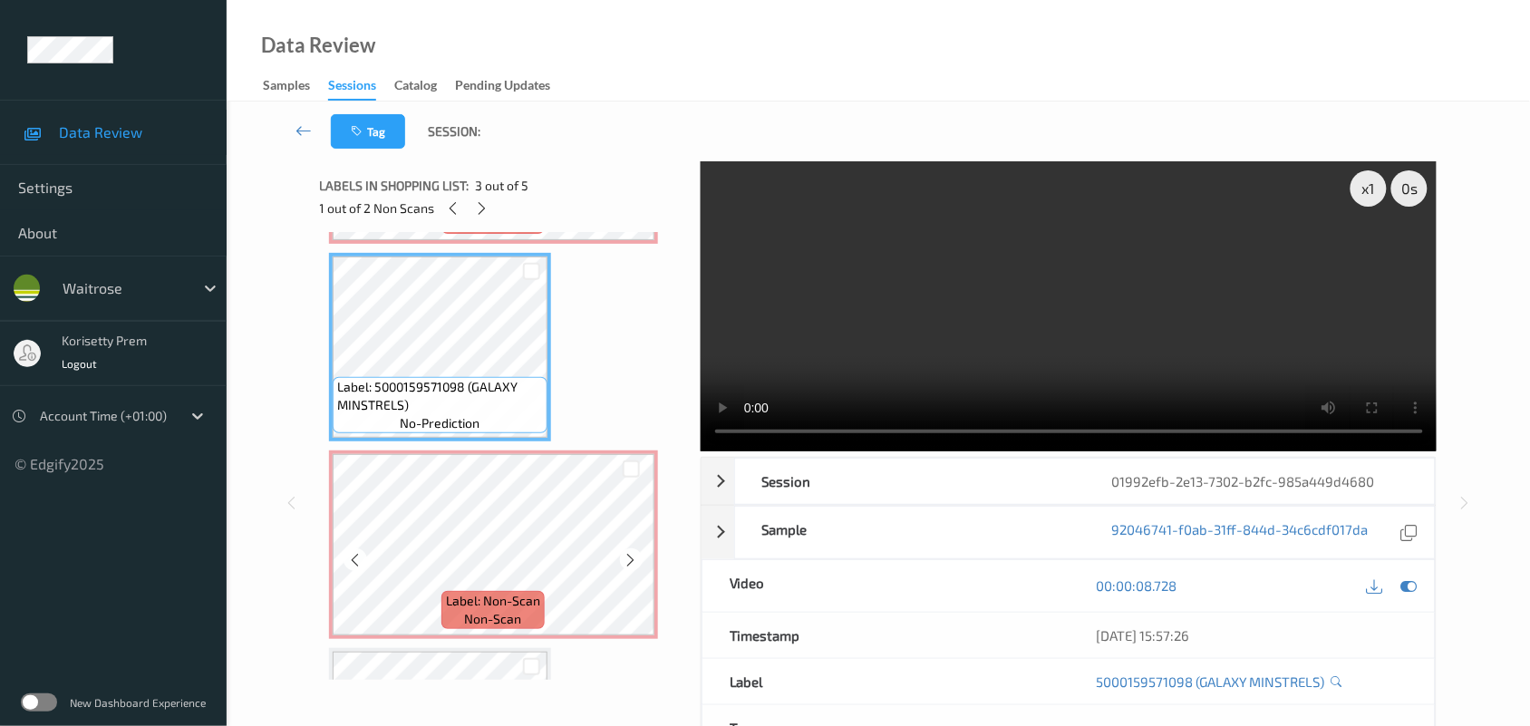
scroll to position [403, 0]
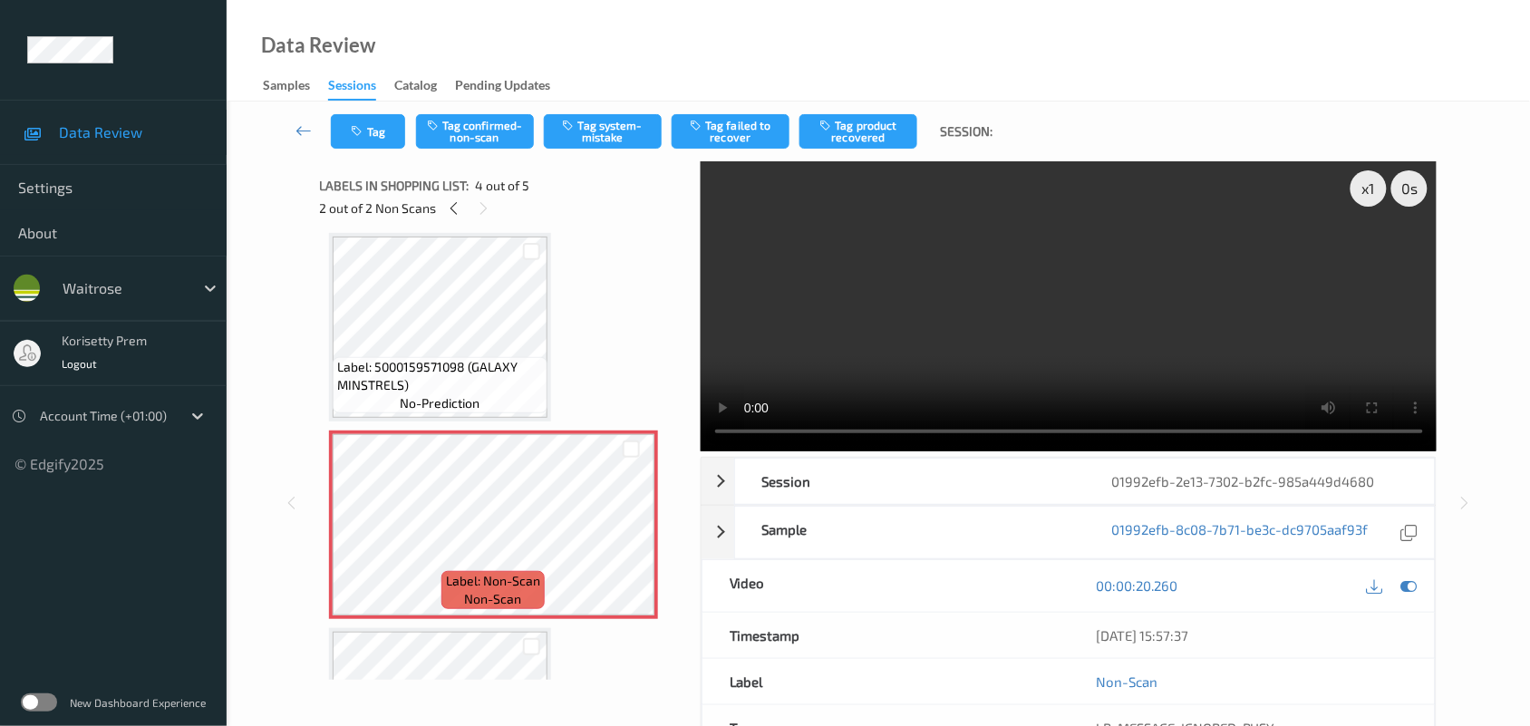
click at [465, 359] on span "Label: 5000159571098 (GALAXY MINSTRELS)" at bounding box center [440, 376] width 206 height 36
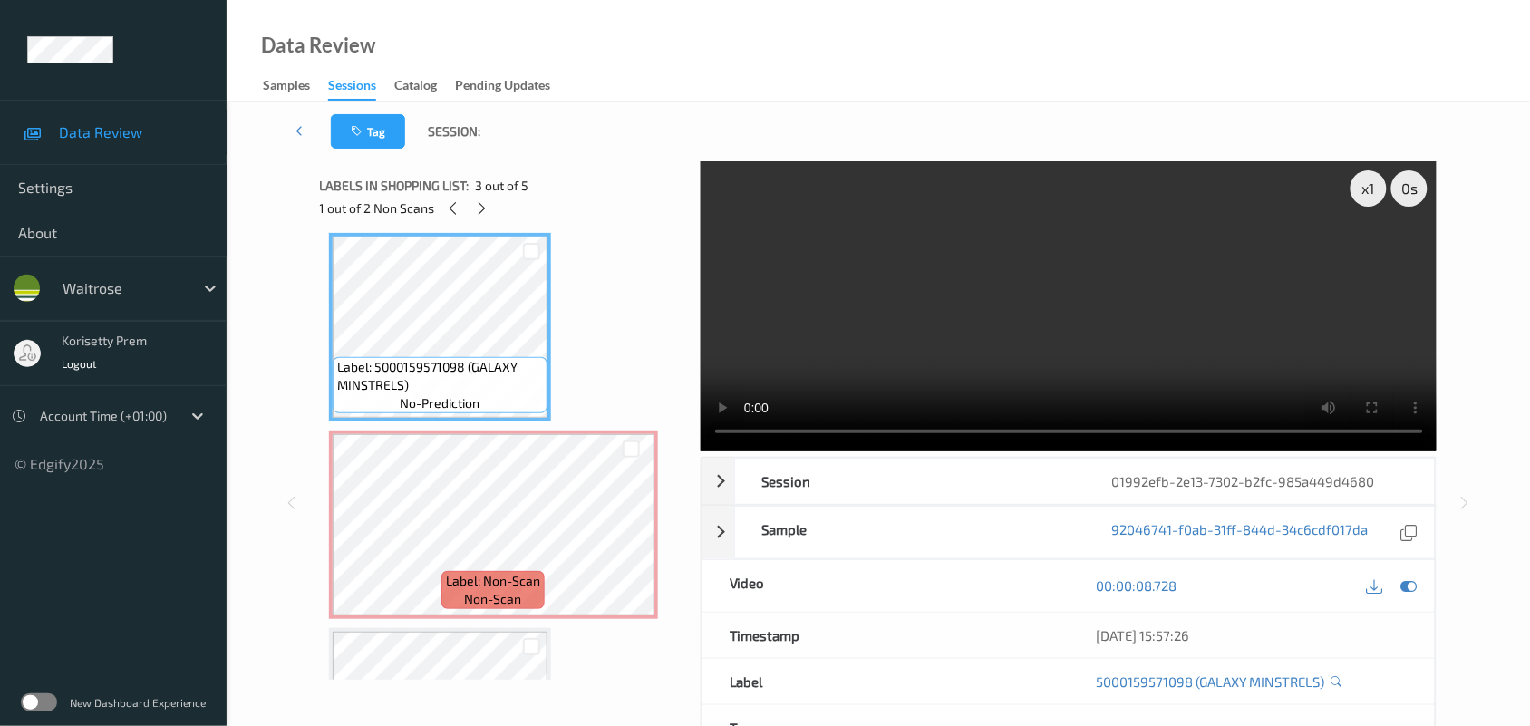
click at [963, 326] on video at bounding box center [1069, 306] width 737 height 290
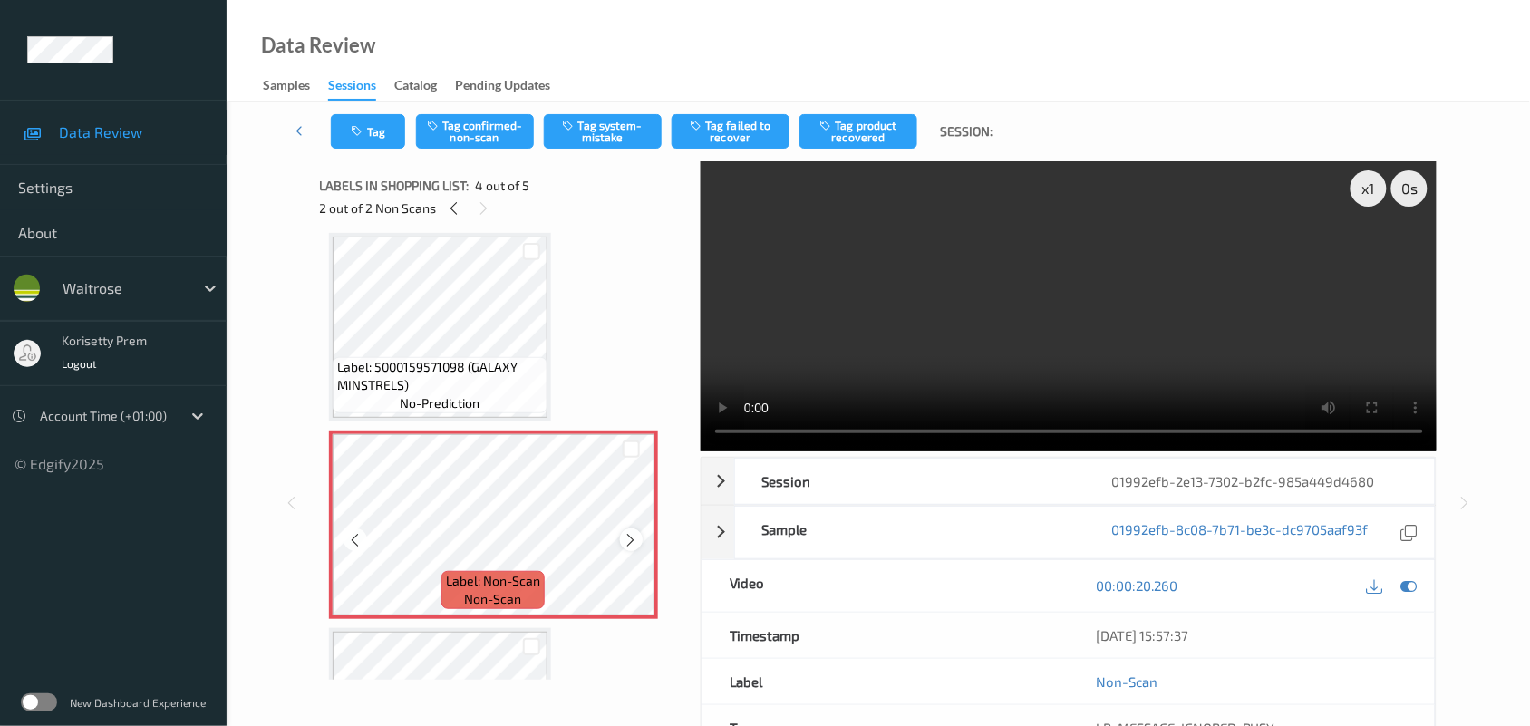
click at [631, 536] on icon at bounding box center [631, 540] width 15 height 16
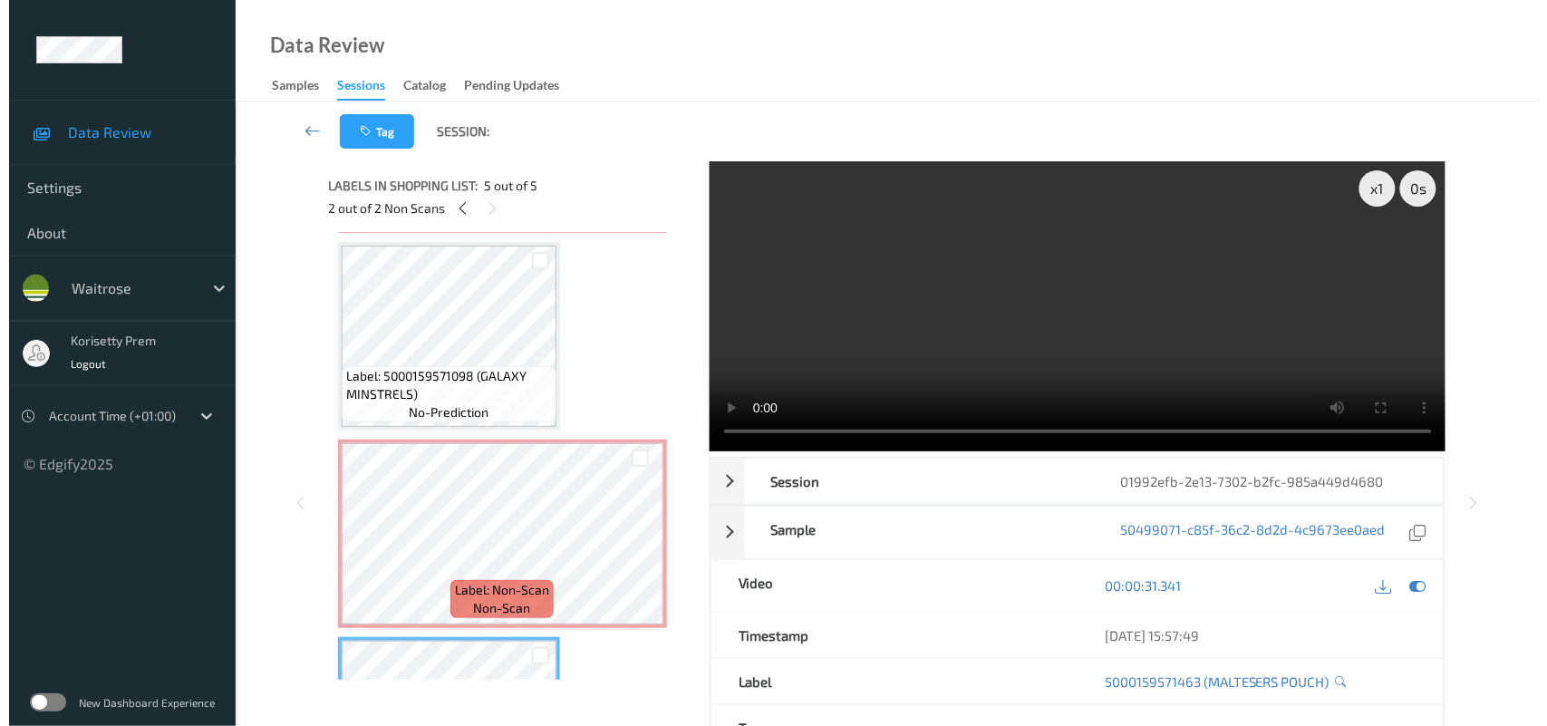
scroll to position [320, 0]
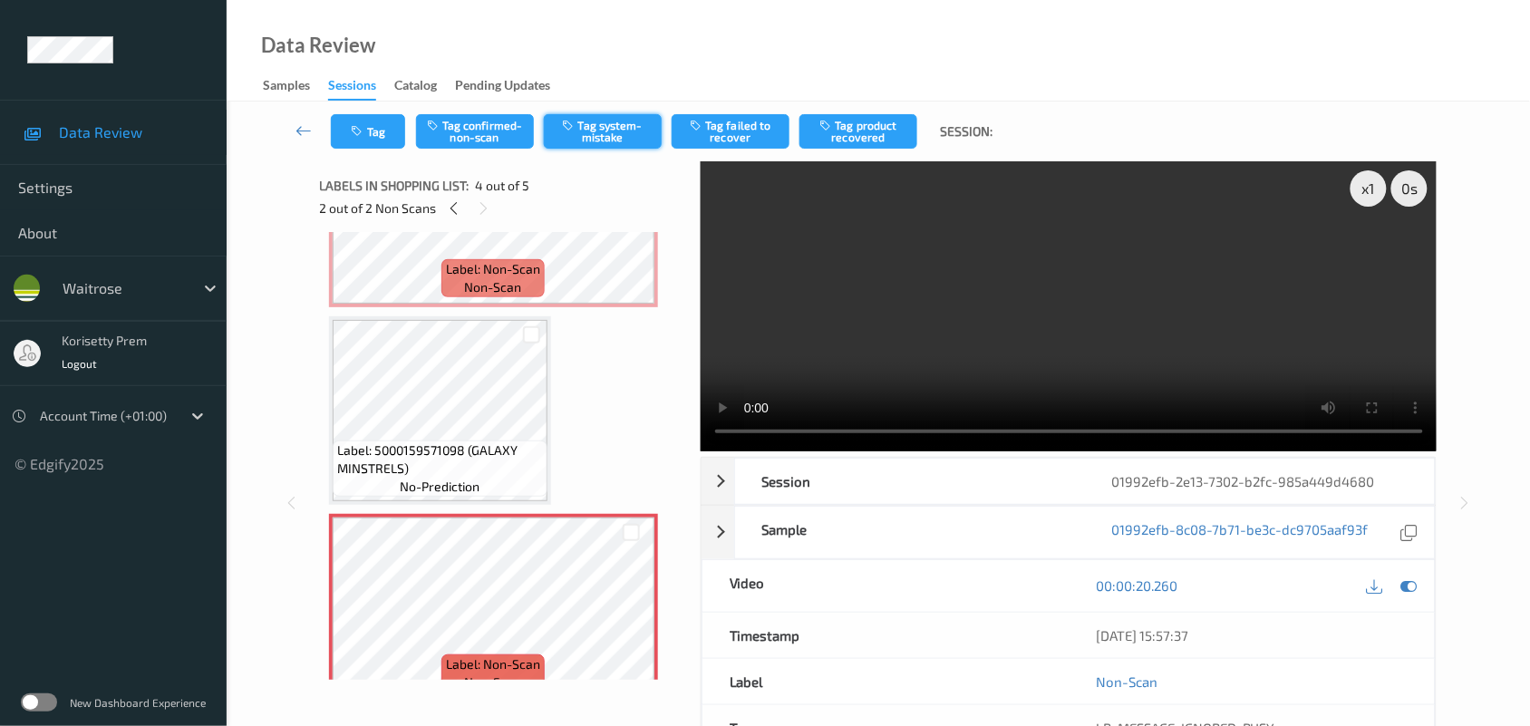
click at [573, 125] on icon "button" at bounding box center [570, 125] width 15 height 13
click at [365, 140] on button "Tag" at bounding box center [368, 131] width 74 height 34
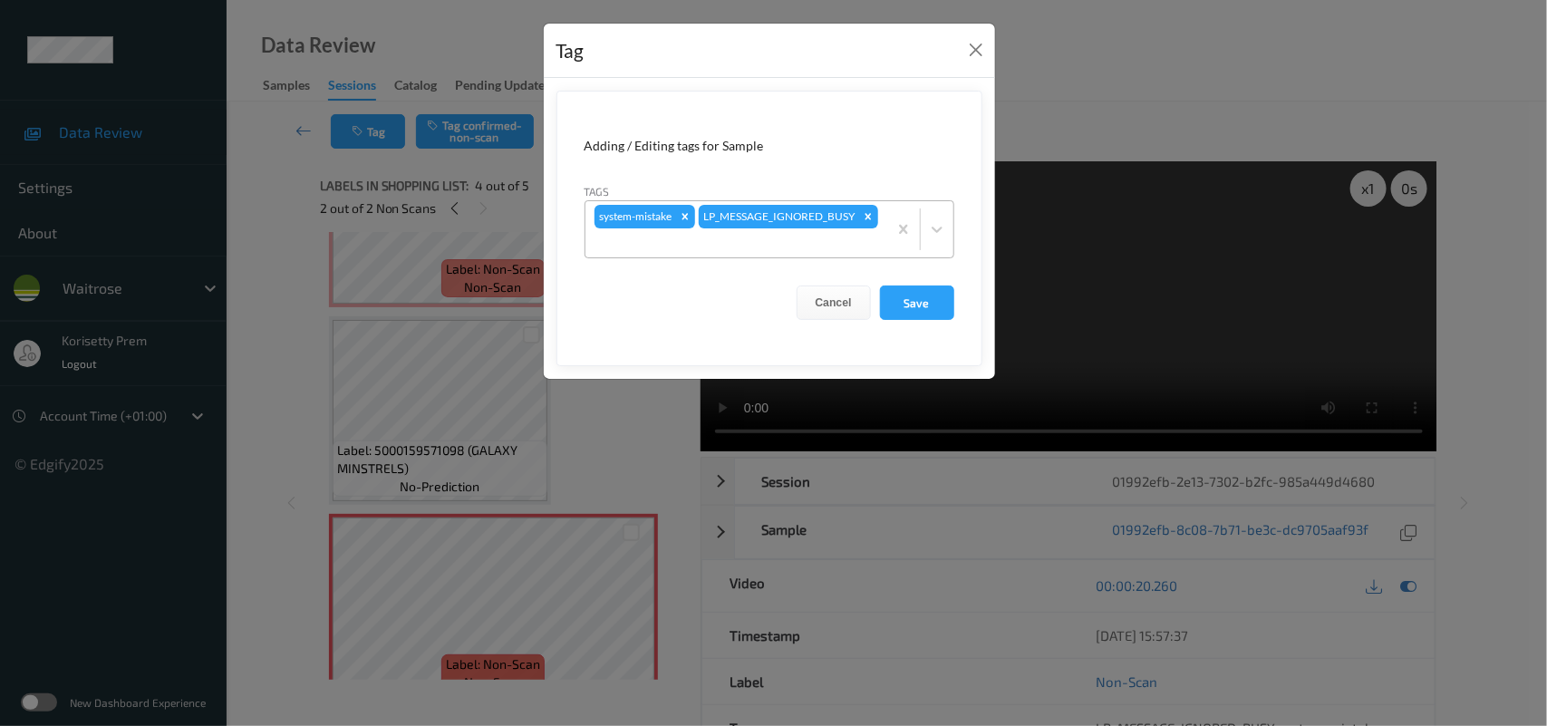
click at [818, 237] on div at bounding box center [737, 243] width 284 height 22
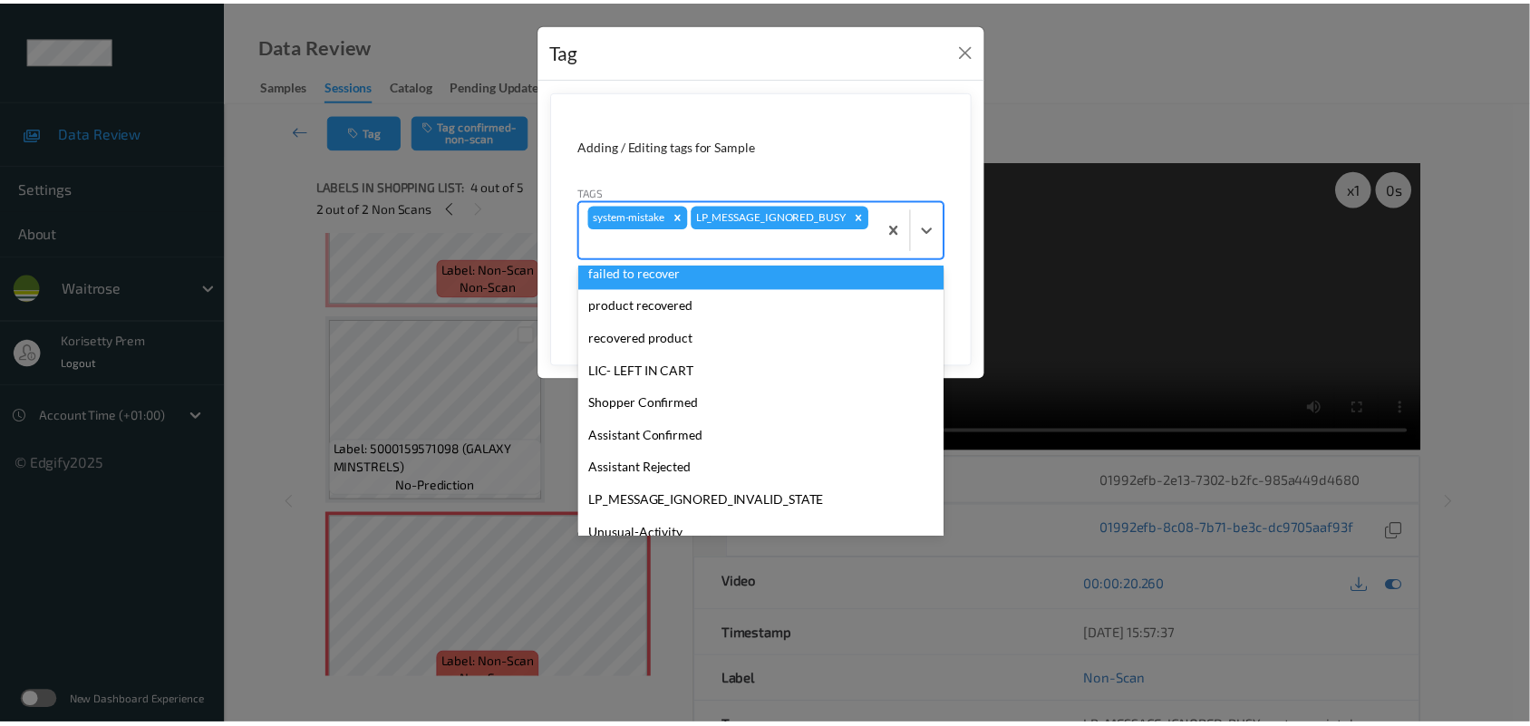
scroll to position [420, 0]
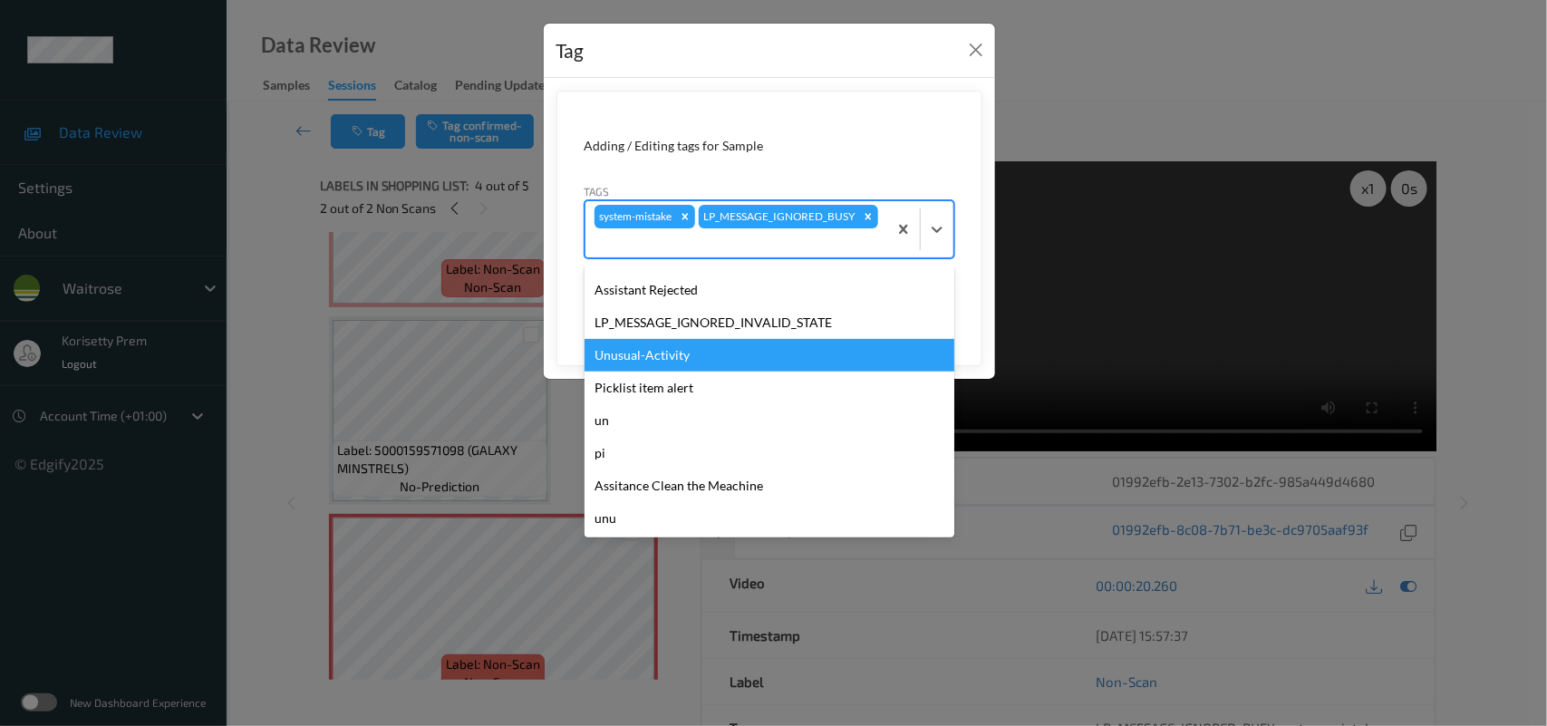
click at [645, 355] on div "Unusual-Activity" at bounding box center [770, 355] width 370 height 33
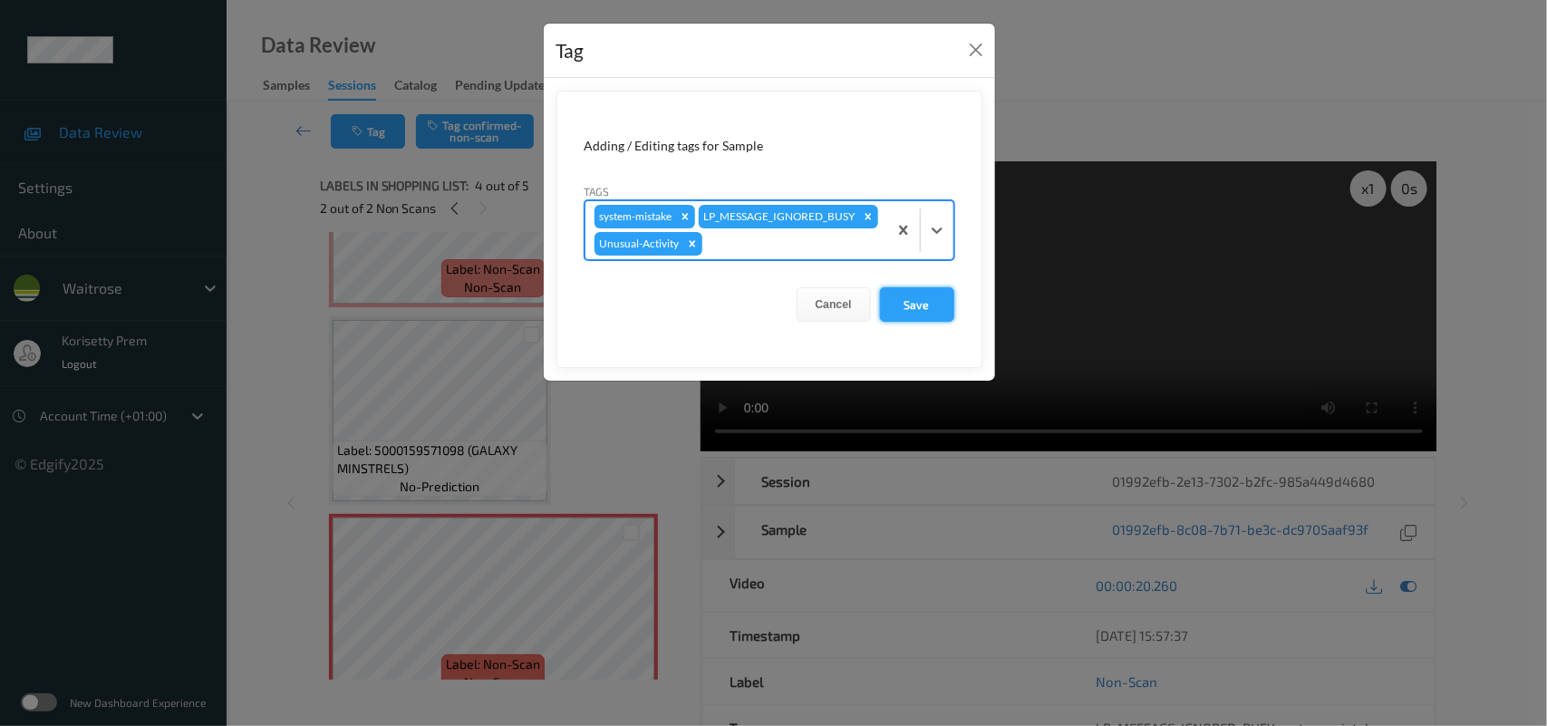
click at [935, 322] on button "Save" at bounding box center [917, 304] width 74 height 34
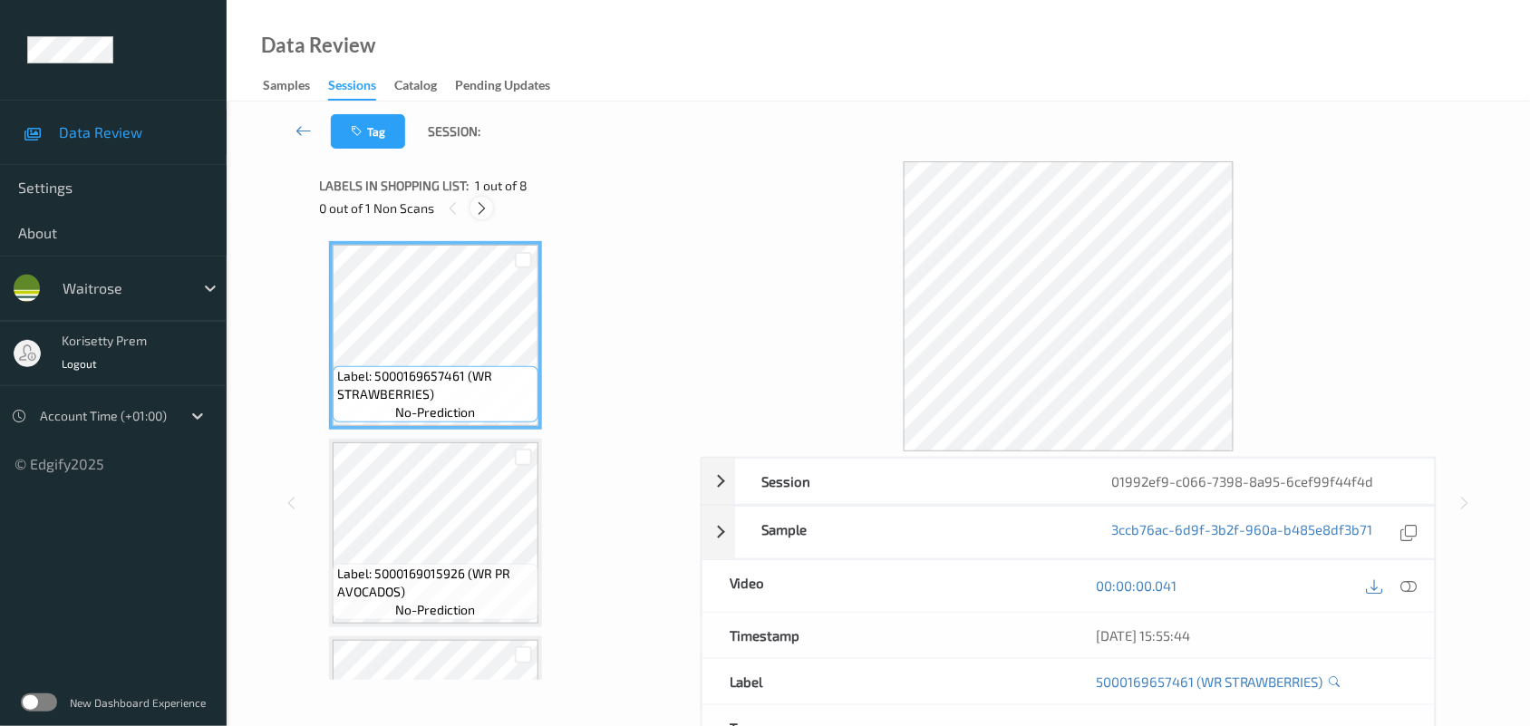
click at [477, 206] on icon at bounding box center [481, 208] width 15 height 16
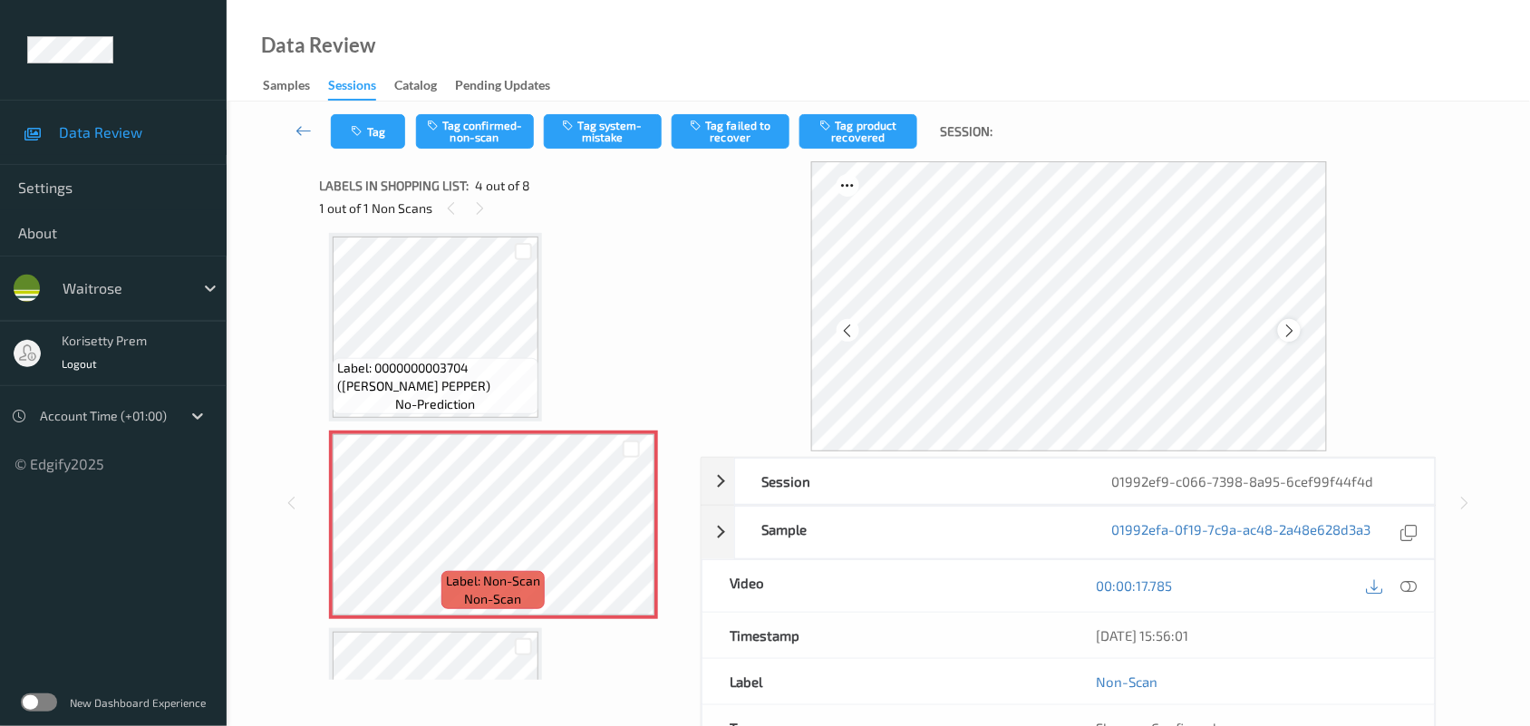
click at [1292, 327] on icon at bounding box center [1289, 331] width 15 height 16
click at [1293, 328] on icon at bounding box center [1289, 331] width 15 height 16
click at [1296, 329] on icon at bounding box center [1289, 331] width 15 height 16
click at [422, 363] on span "Label: 0000000003704 (WR ESS PEPPER)" at bounding box center [435, 377] width 197 height 36
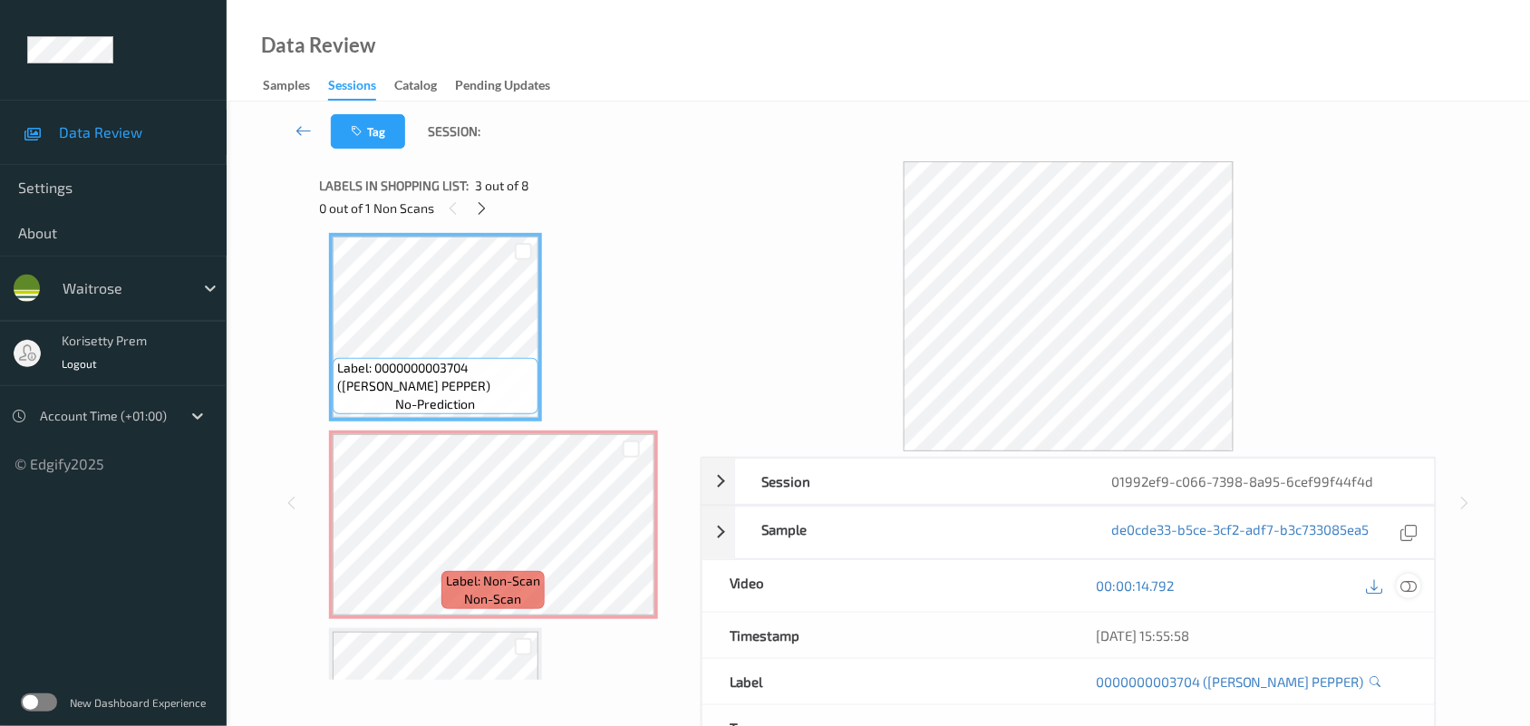
click at [1401, 632] on div "09/09/2025 15:55:58" at bounding box center [1252, 635] width 312 height 18
click at [1407, 591] on icon at bounding box center [1409, 585] width 16 height 16
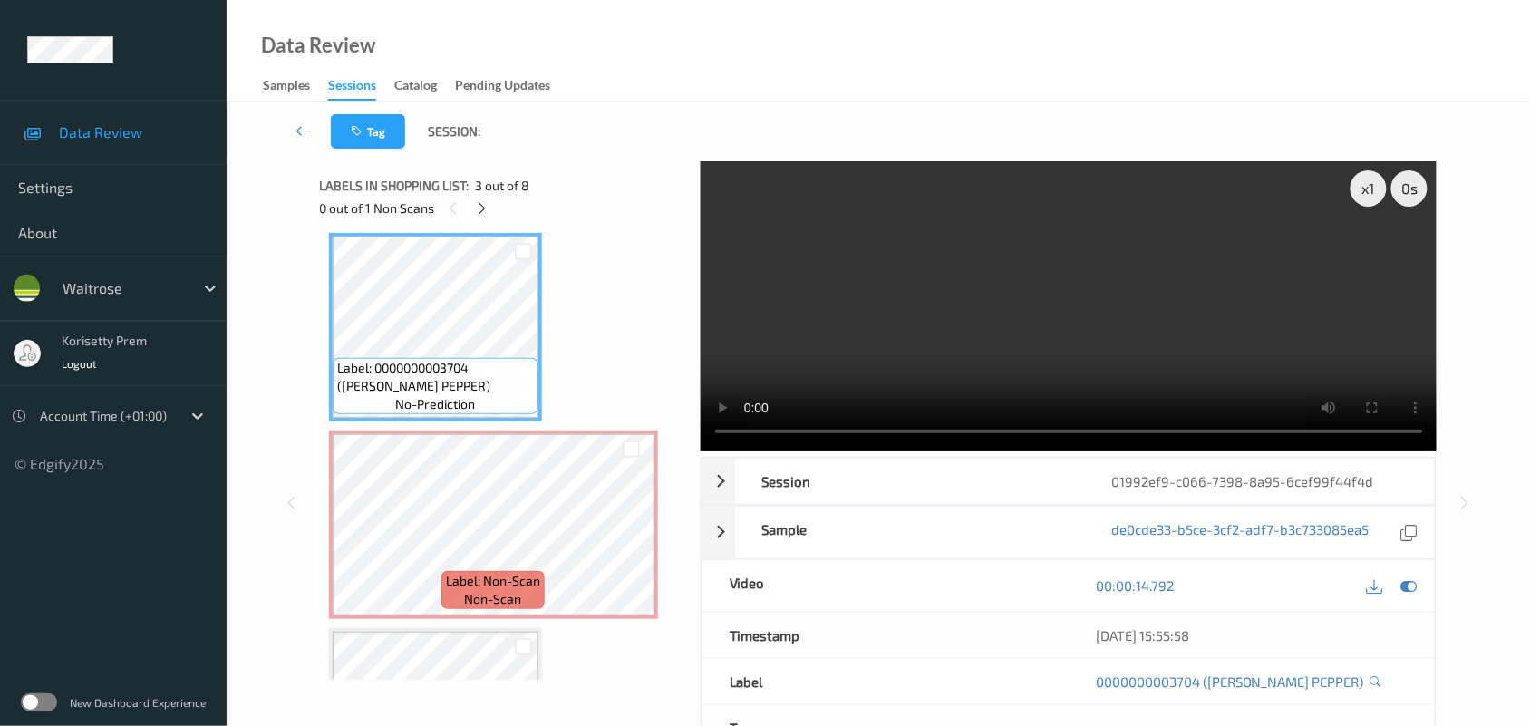
click at [866, 218] on video at bounding box center [1069, 306] width 737 height 290
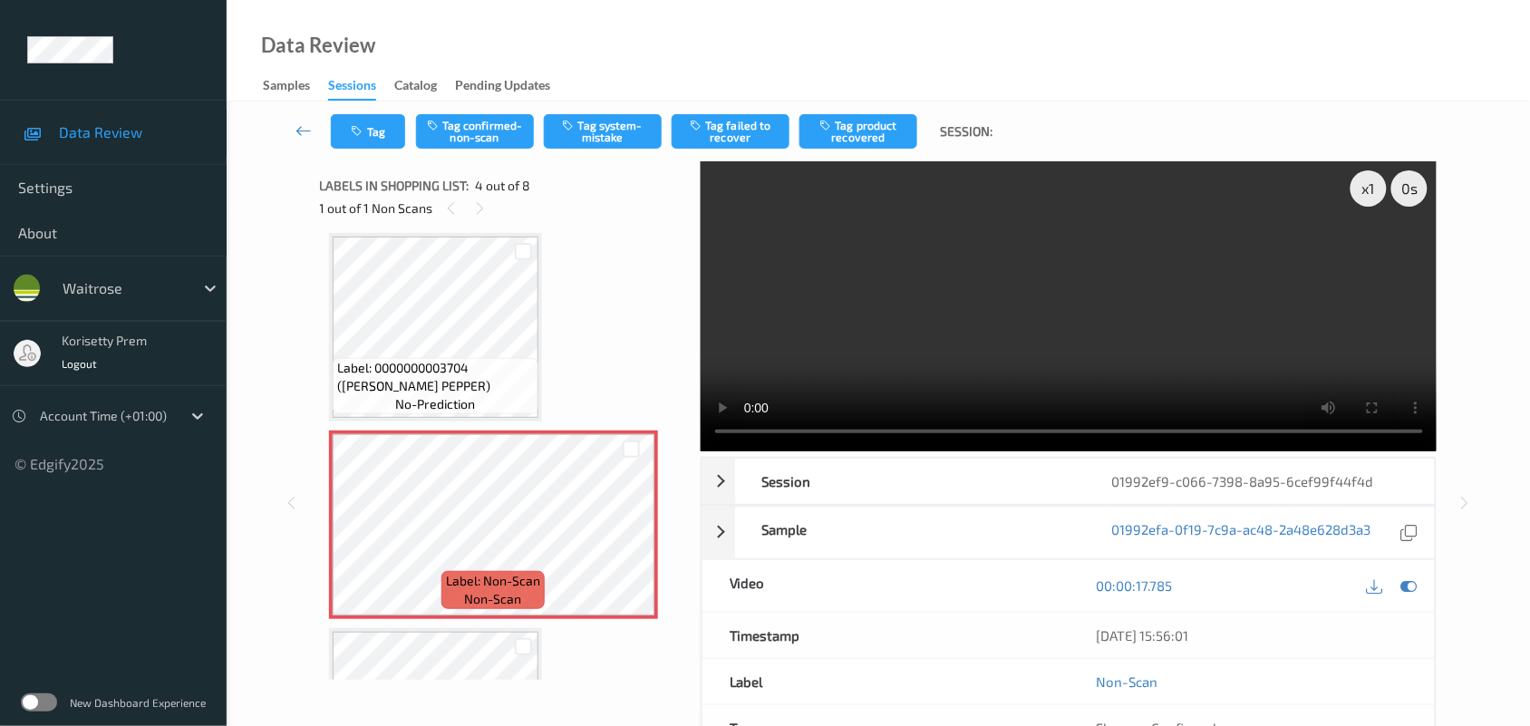
click at [927, 295] on video at bounding box center [1069, 306] width 737 height 290
click at [587, 122] on button "Tag system-mistake" at bounding box center [603, 131] width 118 height 34
click at [369, 138] on button "Tag" at bounding box center [368, 131] width 74 height 34
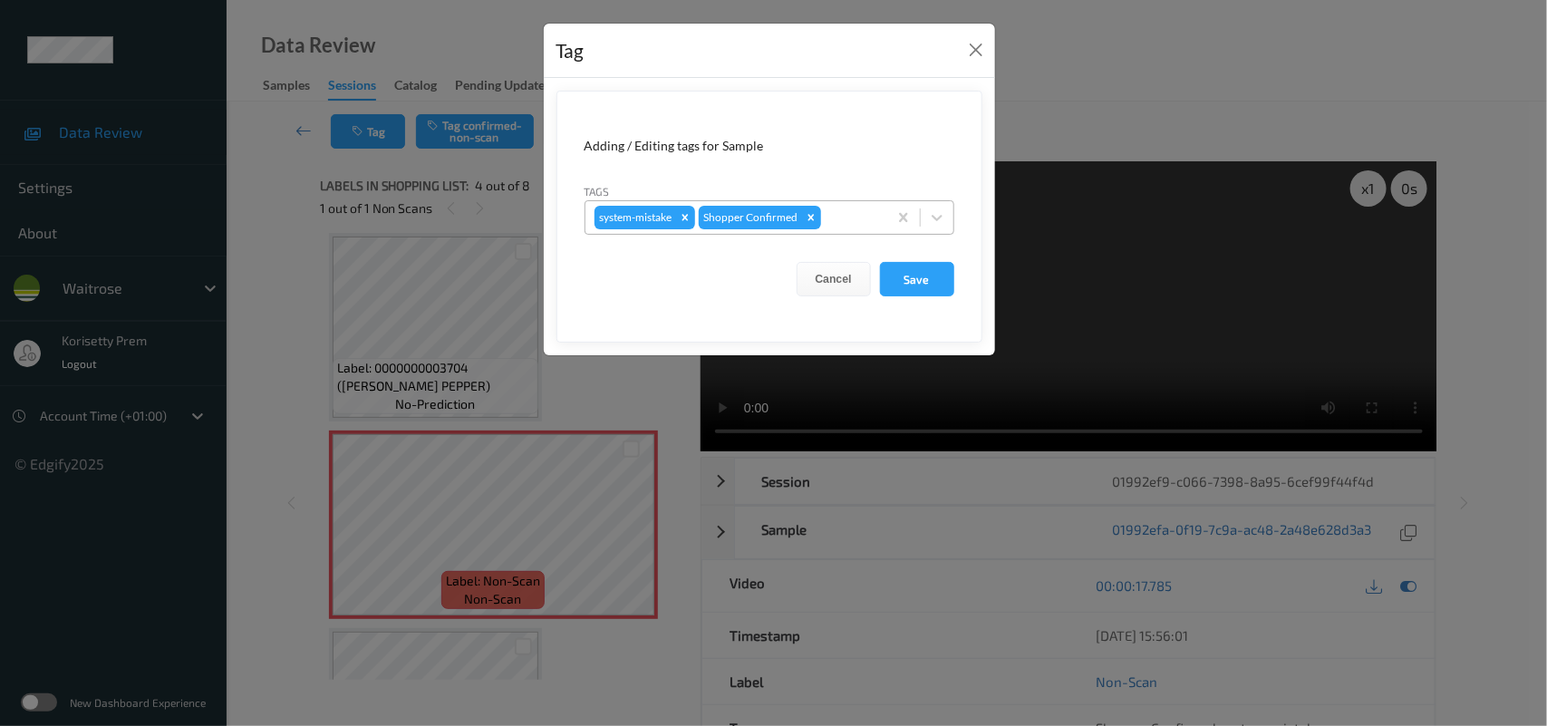
click at [836, 218] on div at bounding box center [851, 218] width 53 height 22
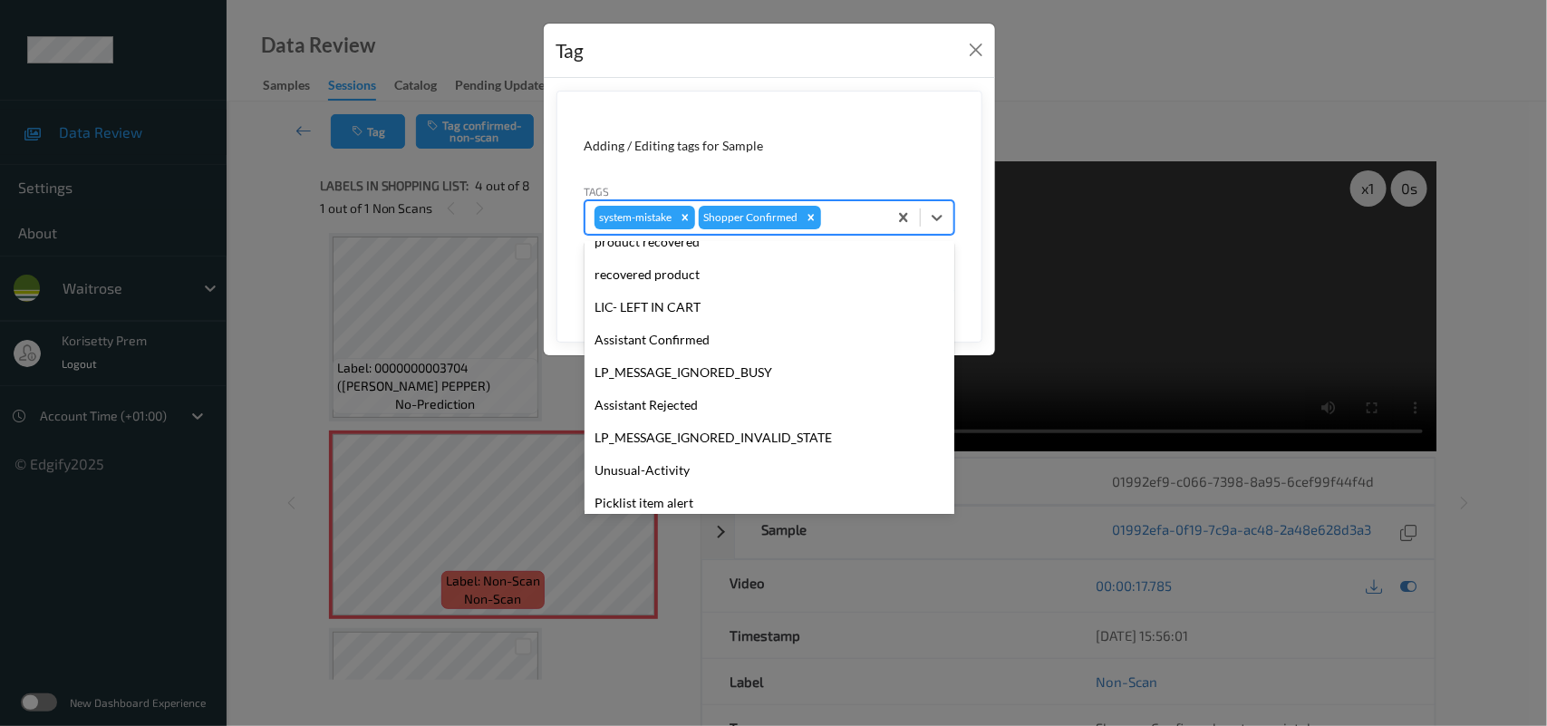
scroll to position [419, 0]
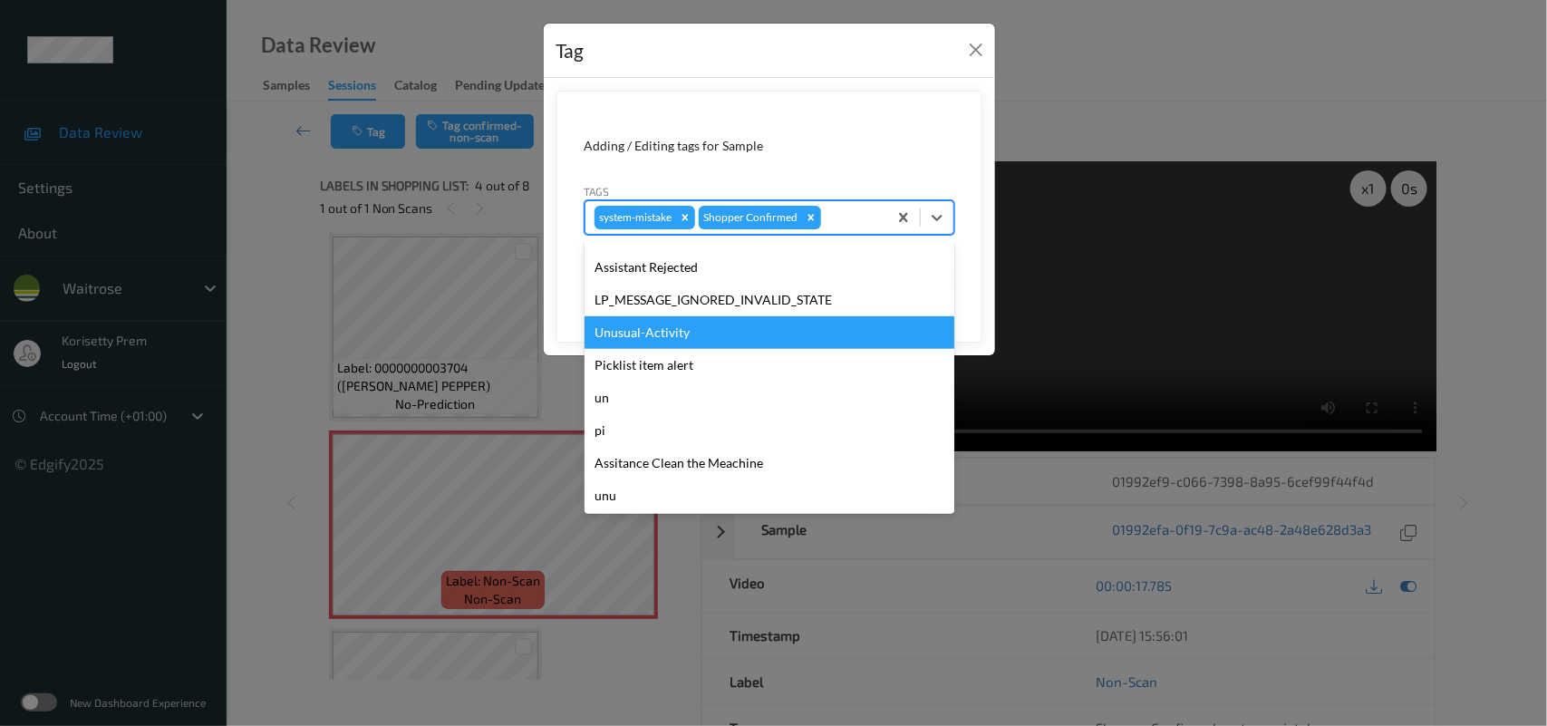
click at [663, 324] on div "Unusual-Activity" at bounding box center [770, 332] width 370 height 33
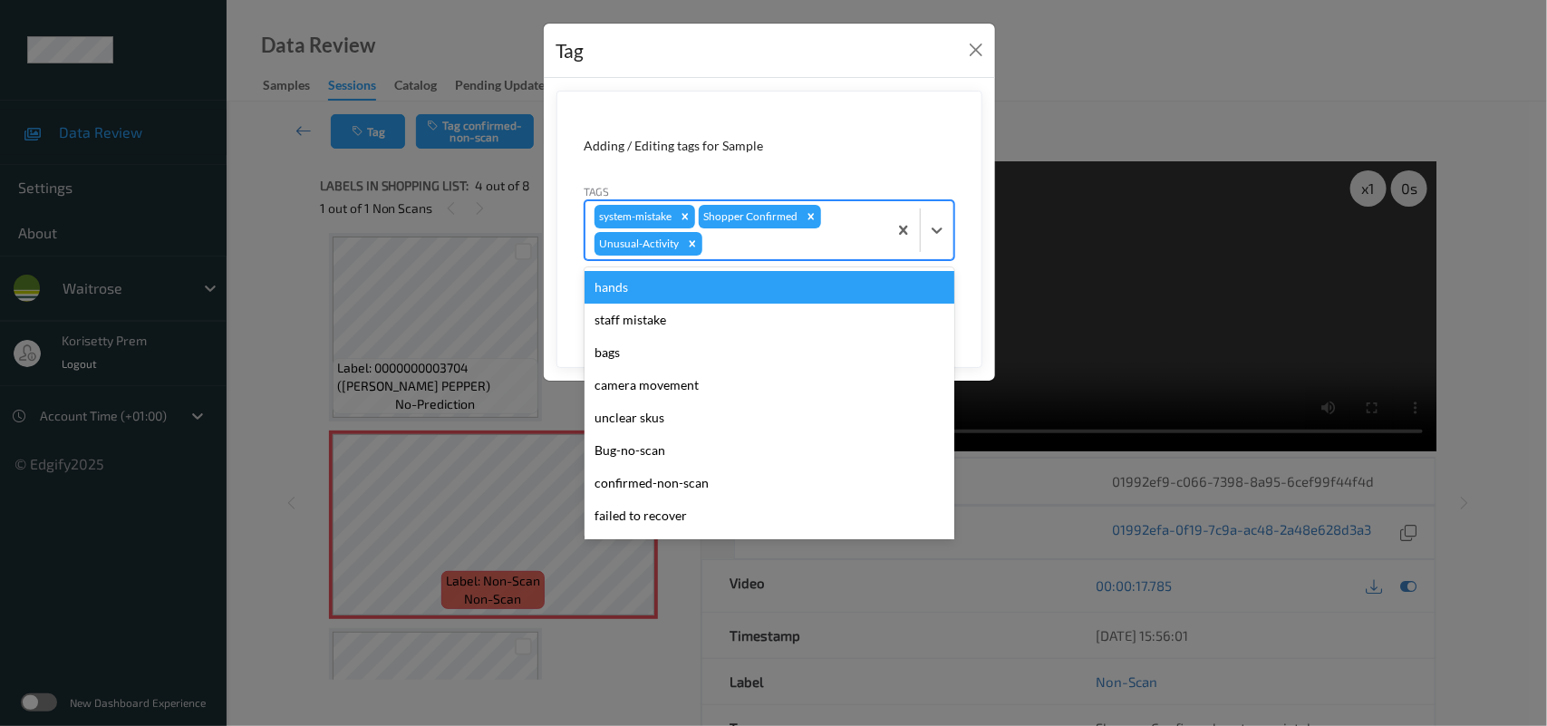
click at [779, 250] on div at bounding box center [792, 244] width 172 height 22
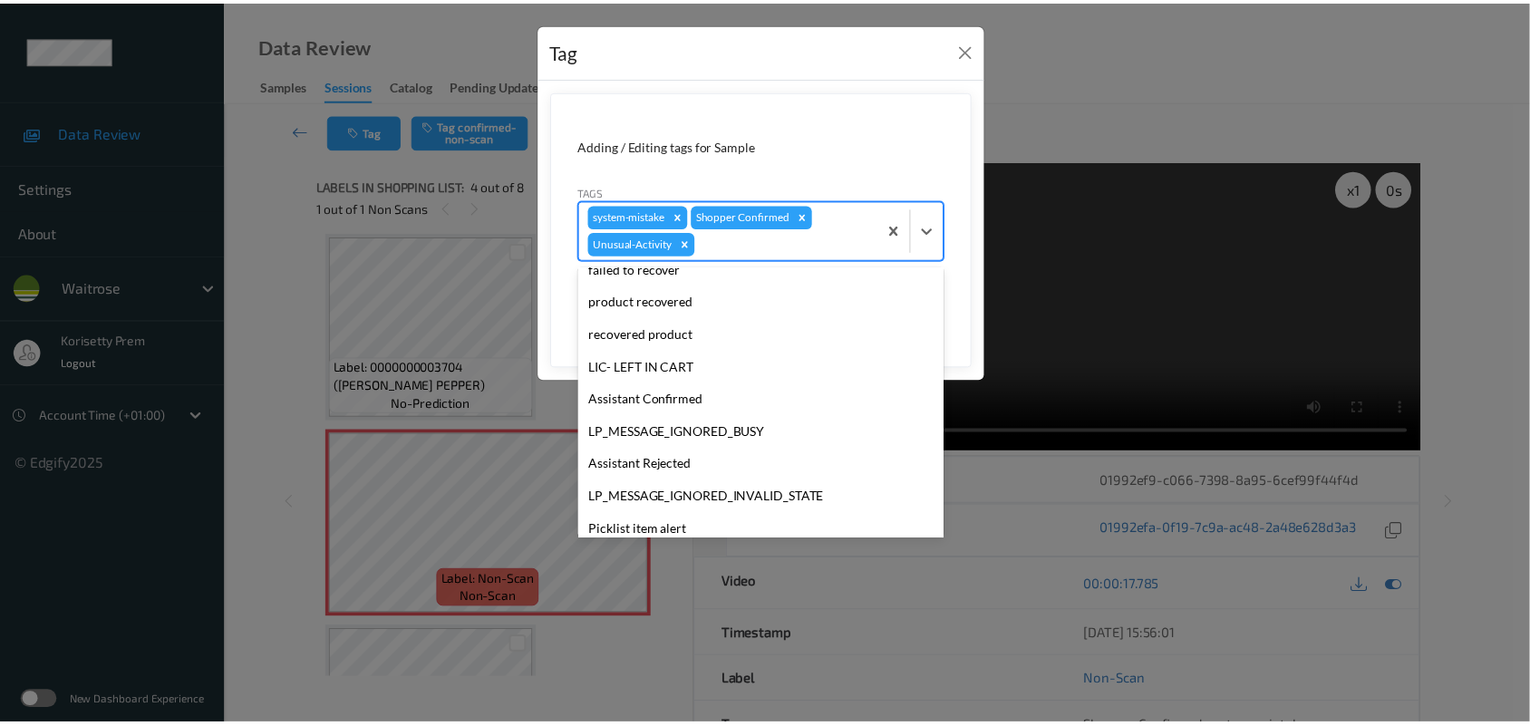
scroll to position [387, 0]
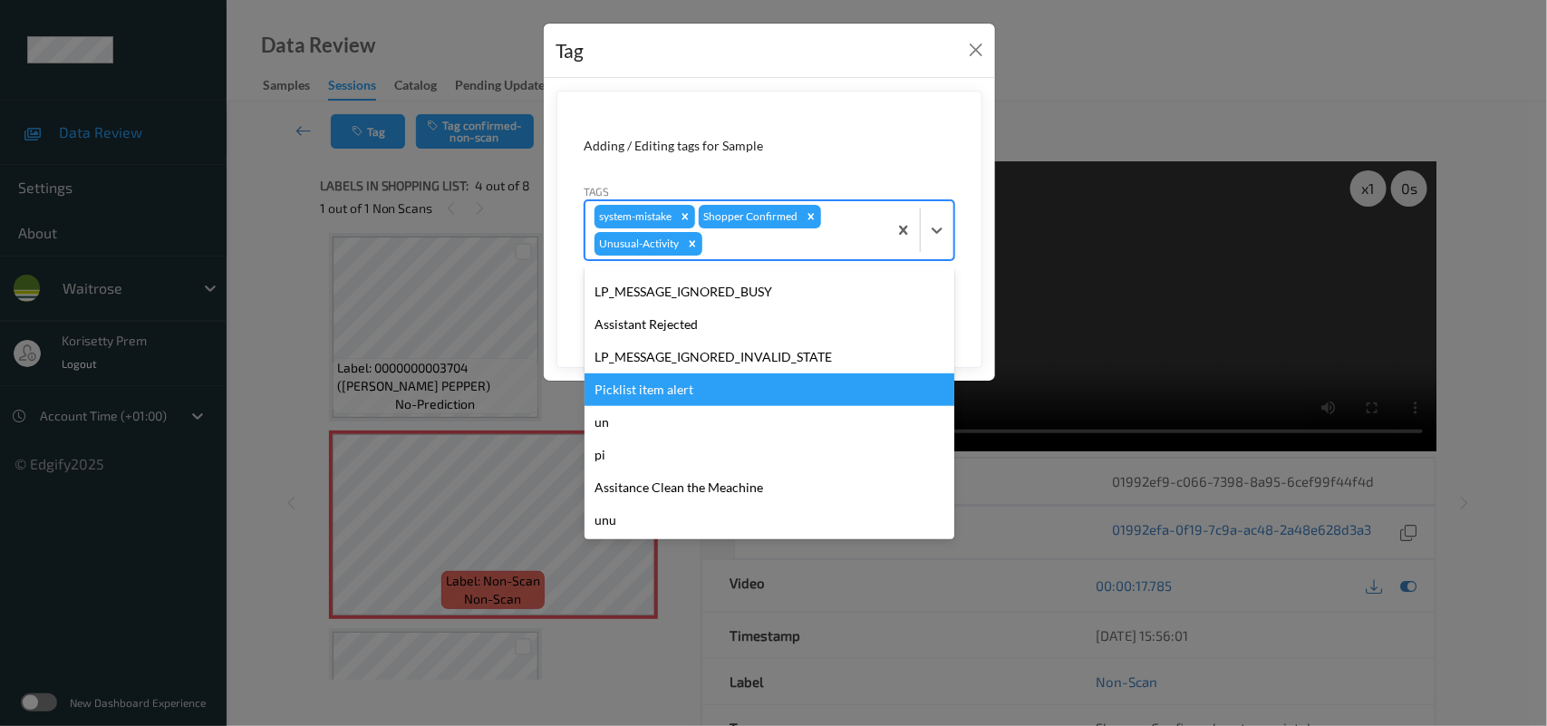
click at [664, 387] on div "Picklist item alert" at bounding box center [770, 389] width 370 height 33
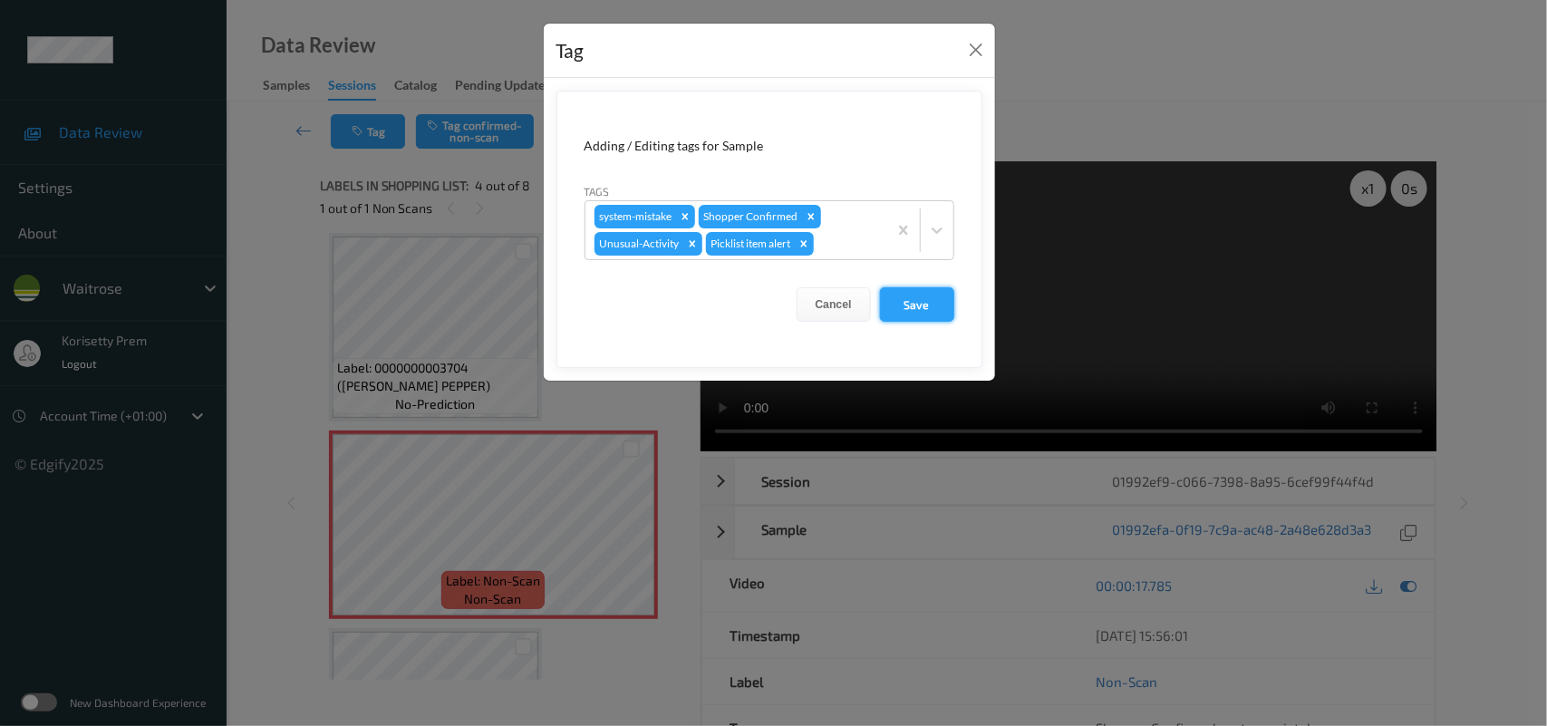
click at [907, 293] on button "Save" at bounding box center [917, 304] width 74 height 34
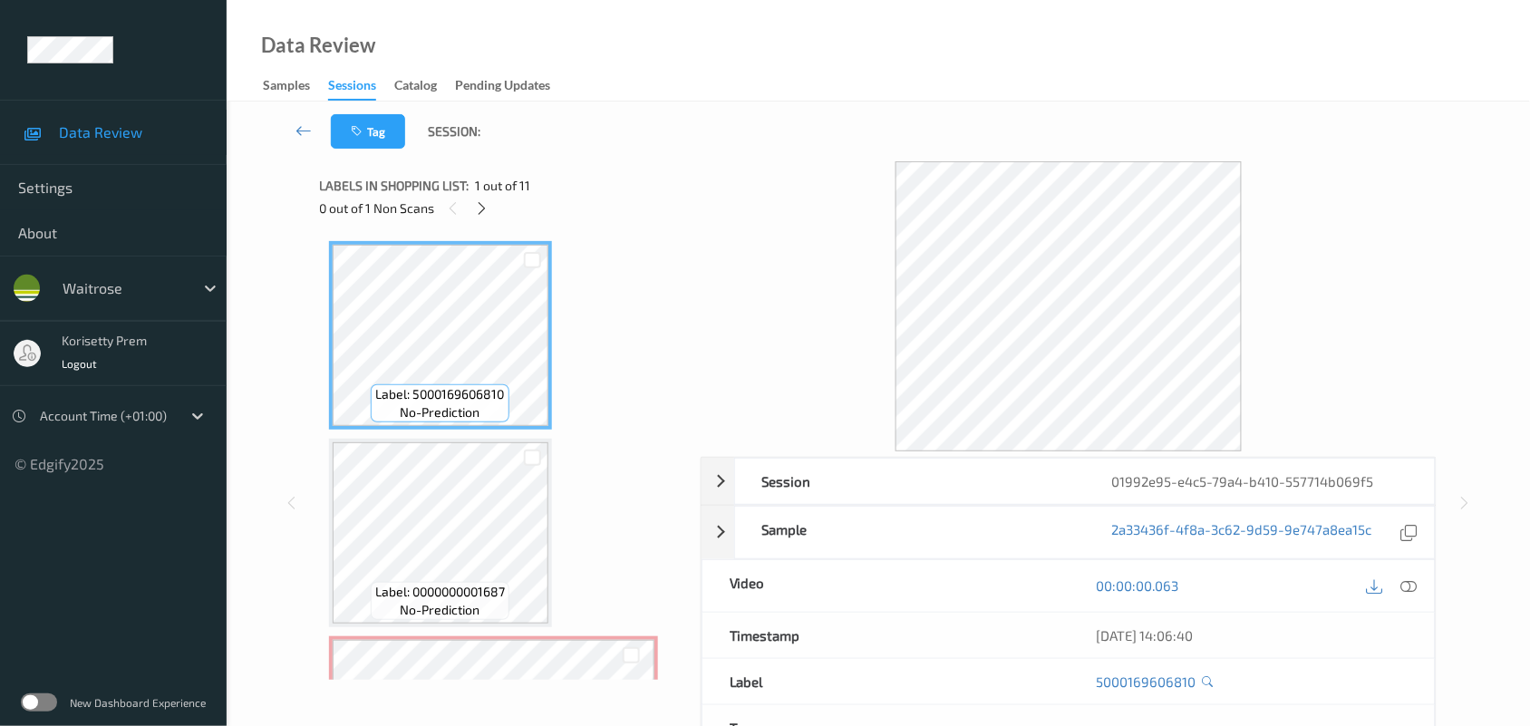
click at [662, 159] on div "Tag Session:" at bounding box center [878, 132] width 1229 height 60
click at [488, 208] on icon at bounding box center [481, 208] width 15 height 16
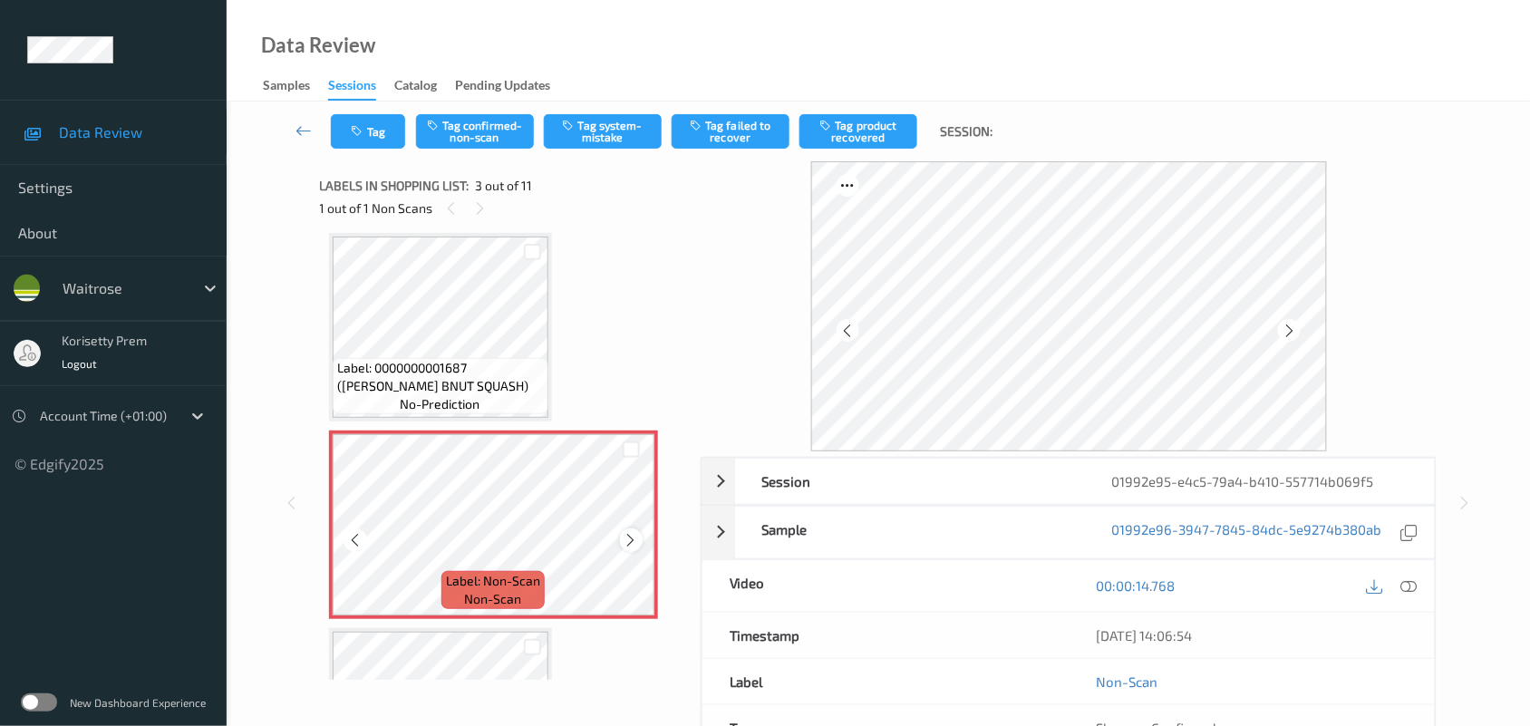
click at [630, 533] on icon at bounding box center [631, 540] width 15 height 16
click at [624, 541] on icon at bounding box center [631, 540] width 15 height 16
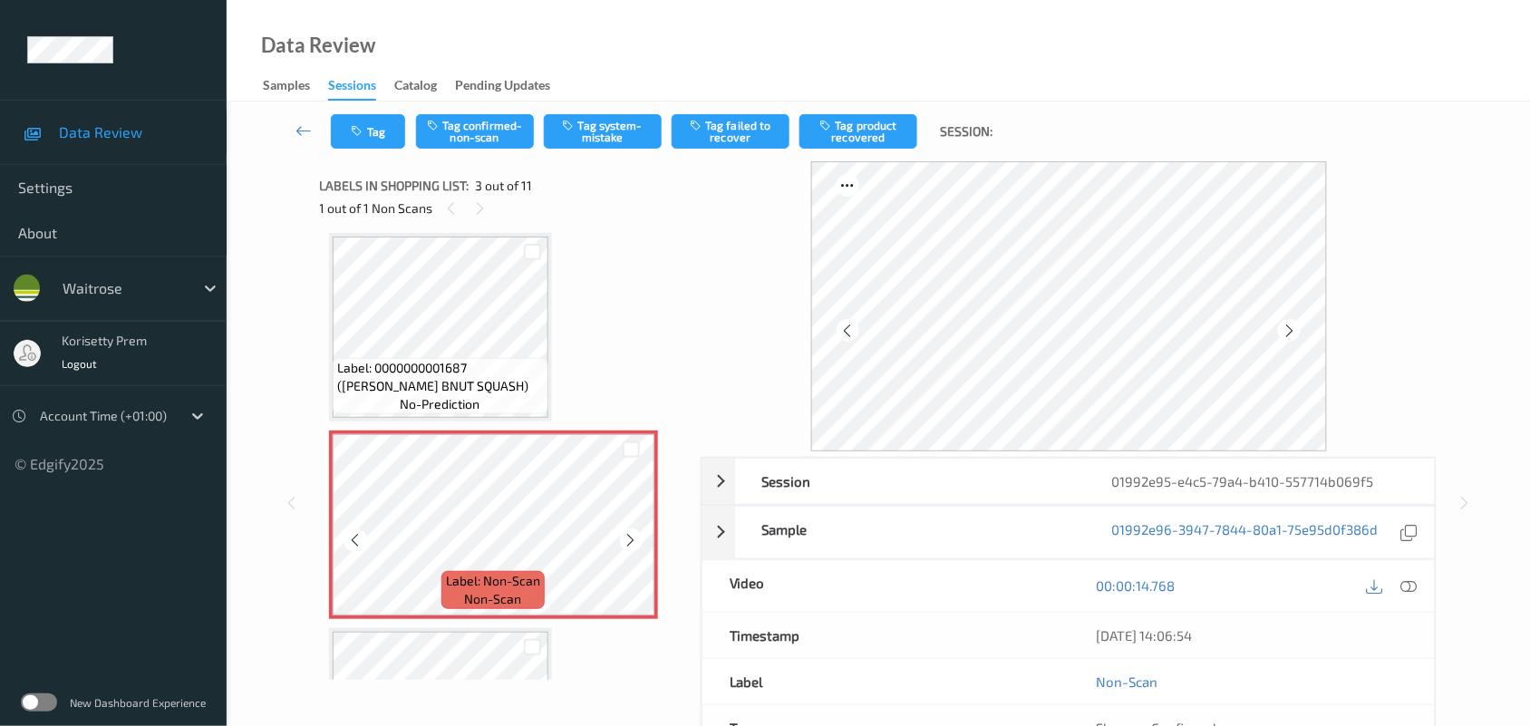
click at [624, 541] on icon at bounding box center [631, 540] width 15 height 16
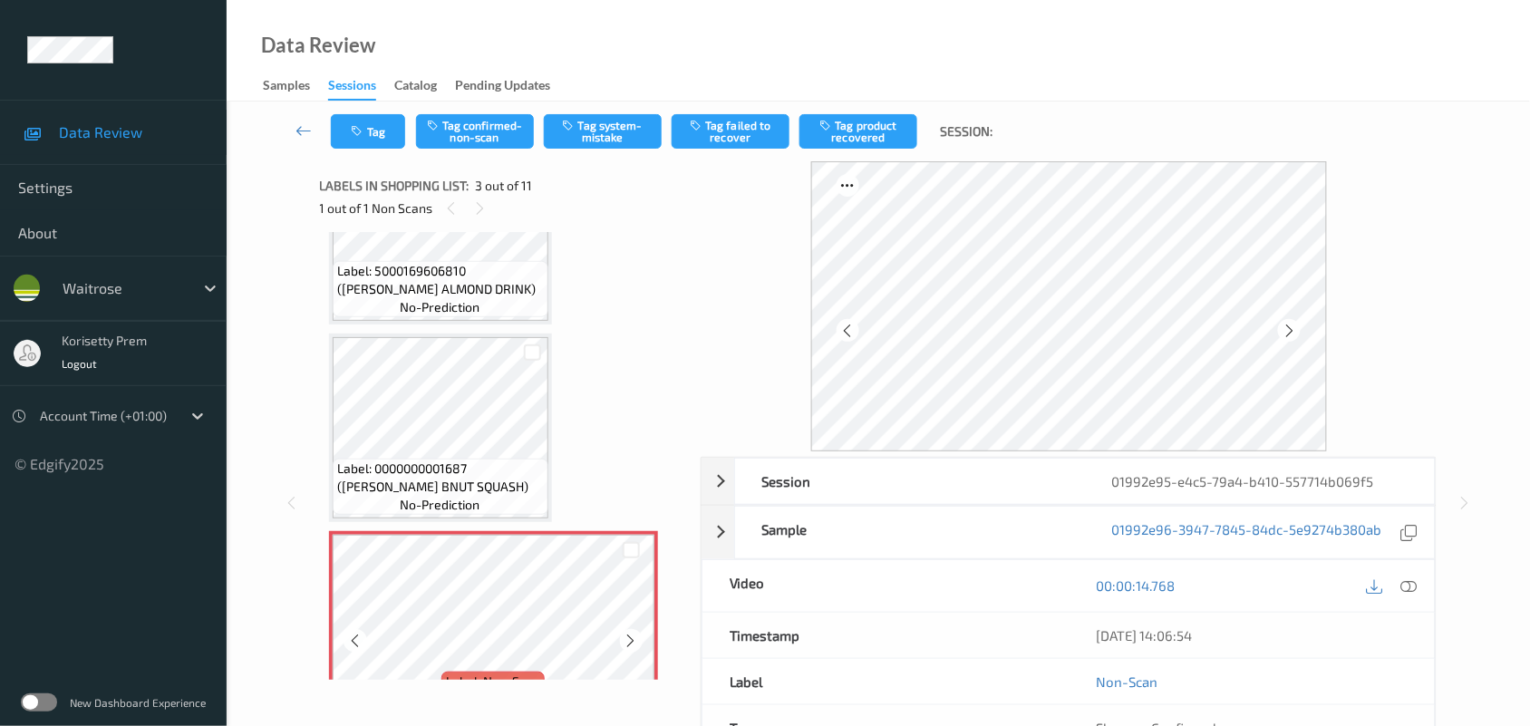
scroll to position [92, 0]
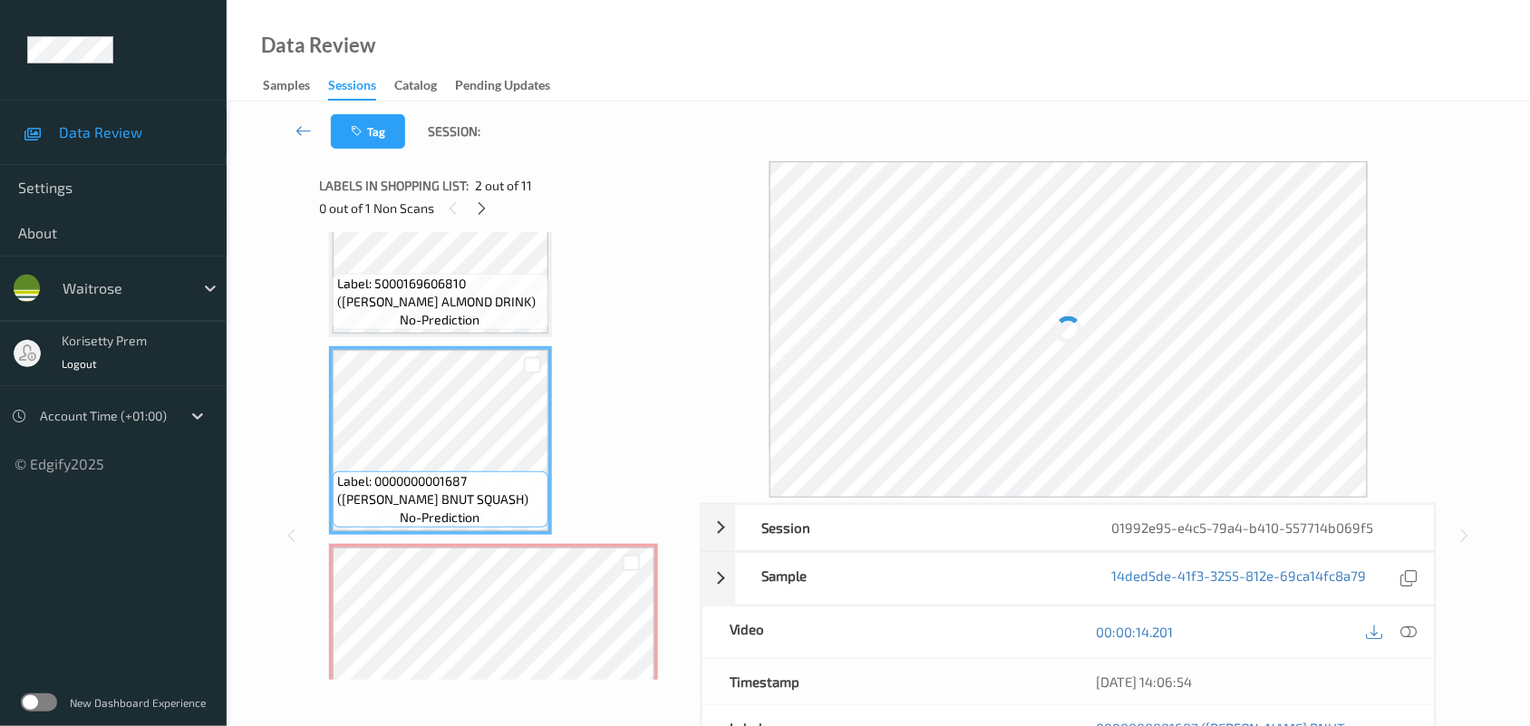
drag, startPoint x: 1408, startPoint y: 637, endPoint x: 1418, endPoint y: 637, distance: 10.9
click at [1411, 637] on icon at bounding box center [1409, 632] width 16 height 16
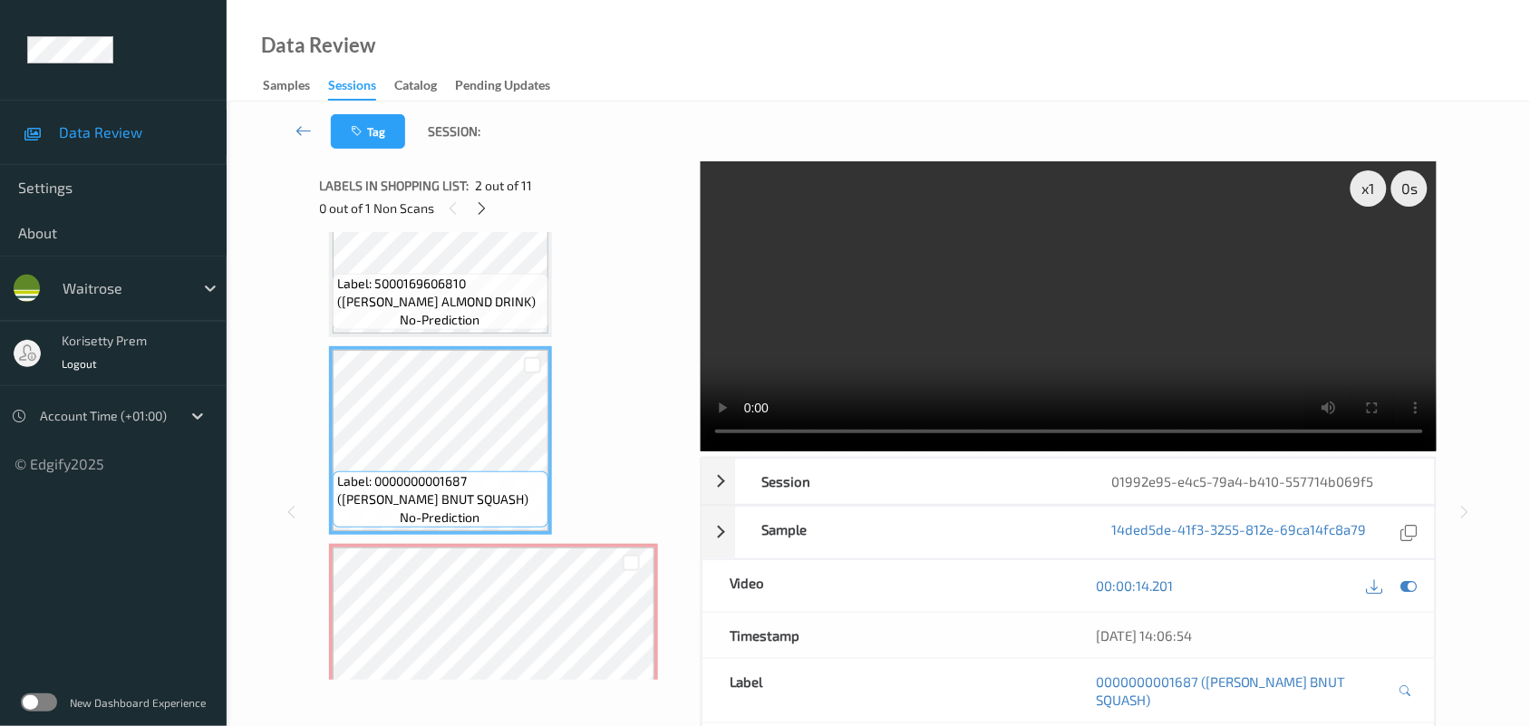
click at [968, 309] on video at bounding box center [1069, 306] width 737 height 290
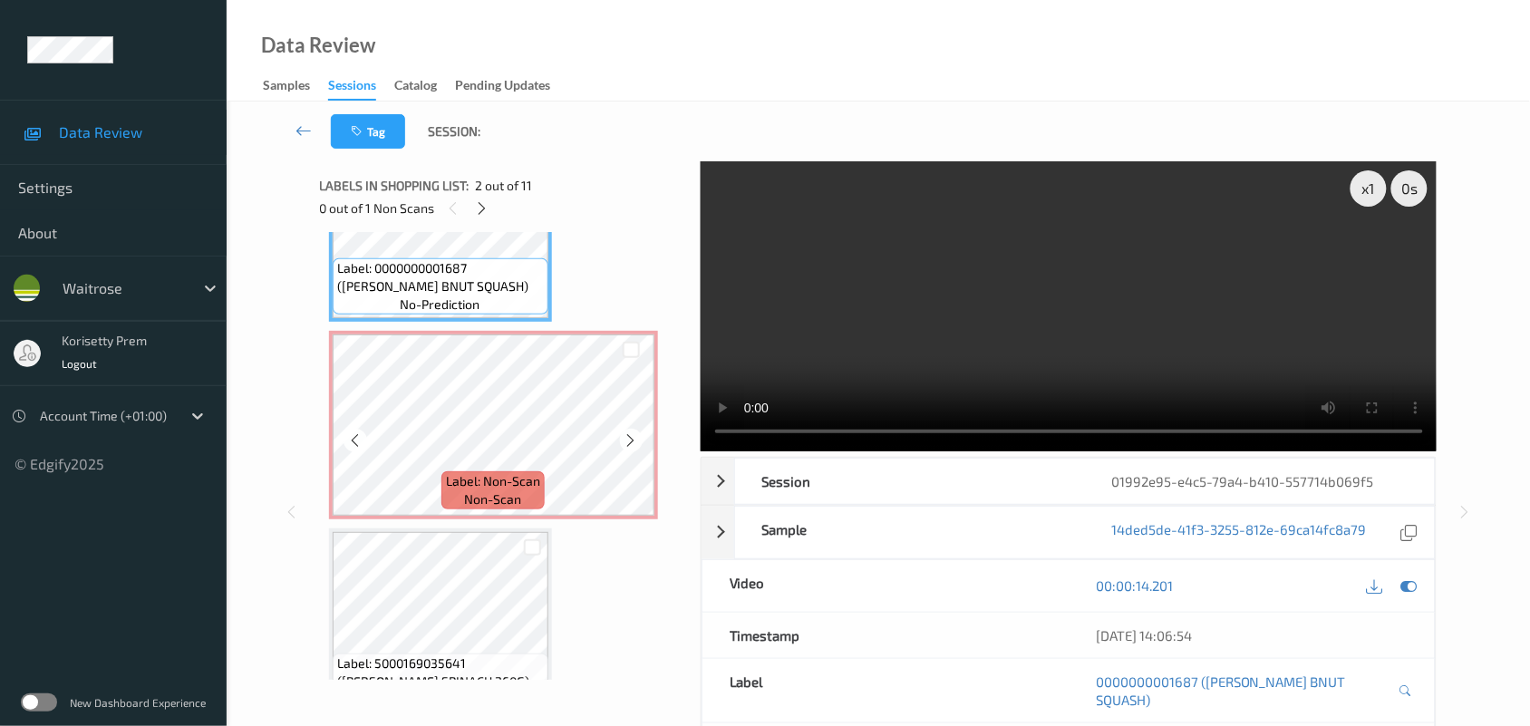
scroll to position [319, 0]
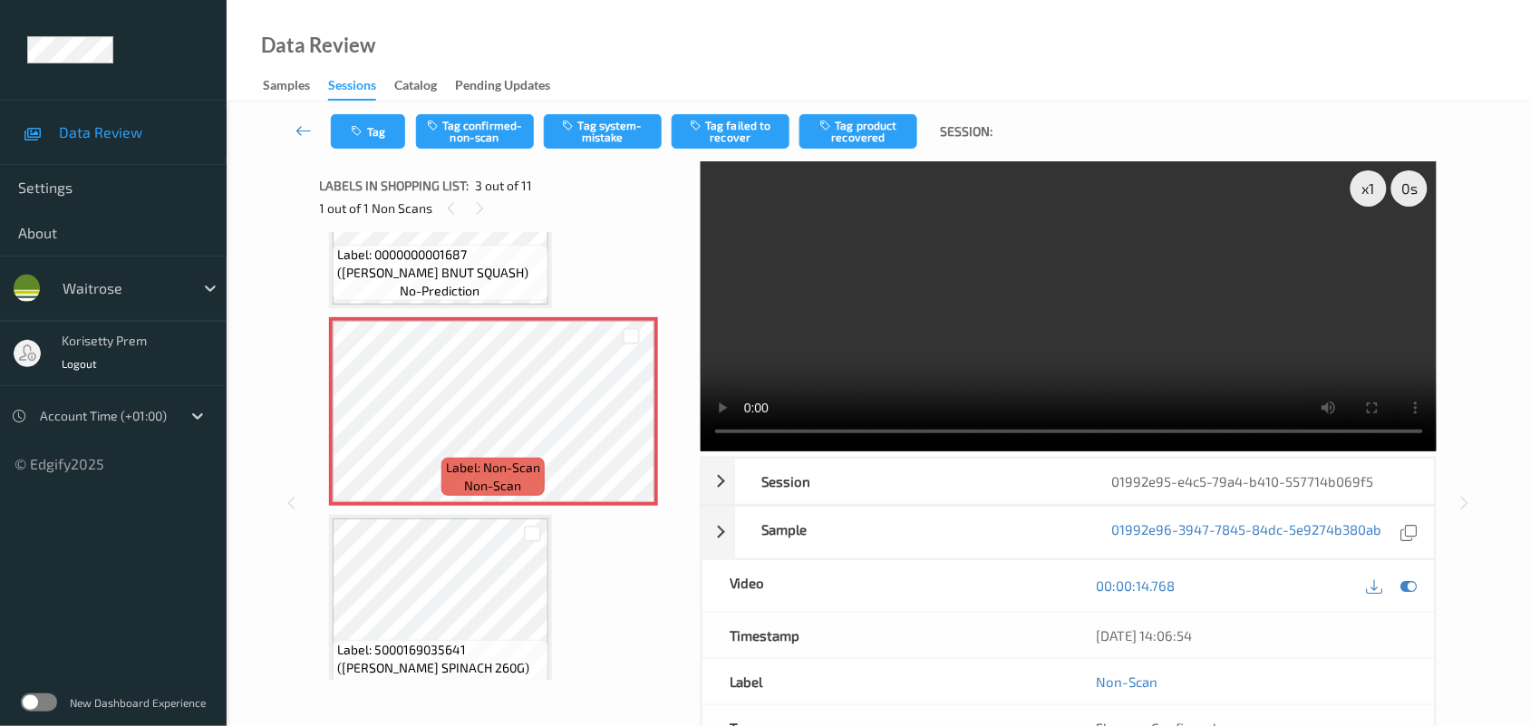
click at [986, 281] on video at bounding box center [1069, 306] width 737 height 290
click at [586, 130] on button "Tag system-mistake" at bounding box center [603, 131] width 118 height 34
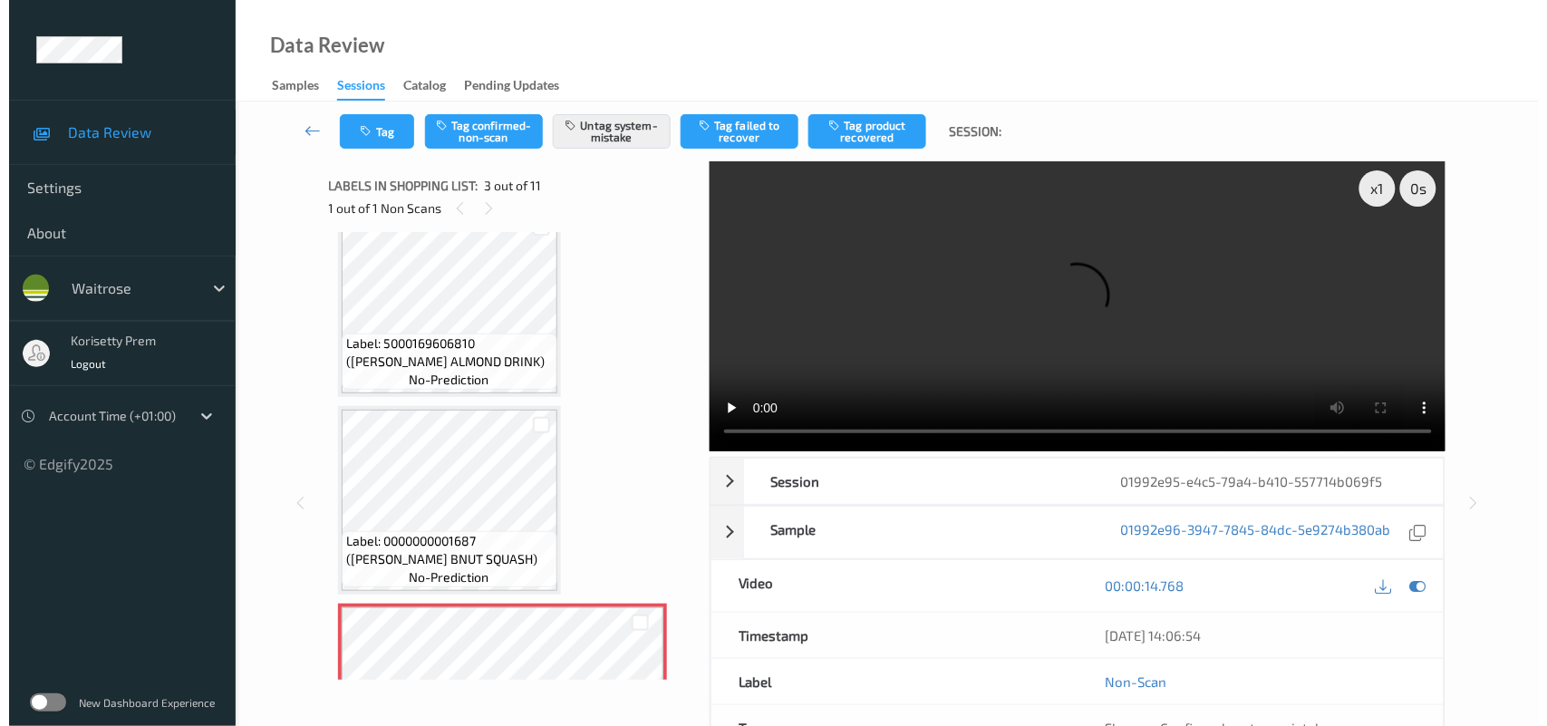
scroll to position [0, 0]
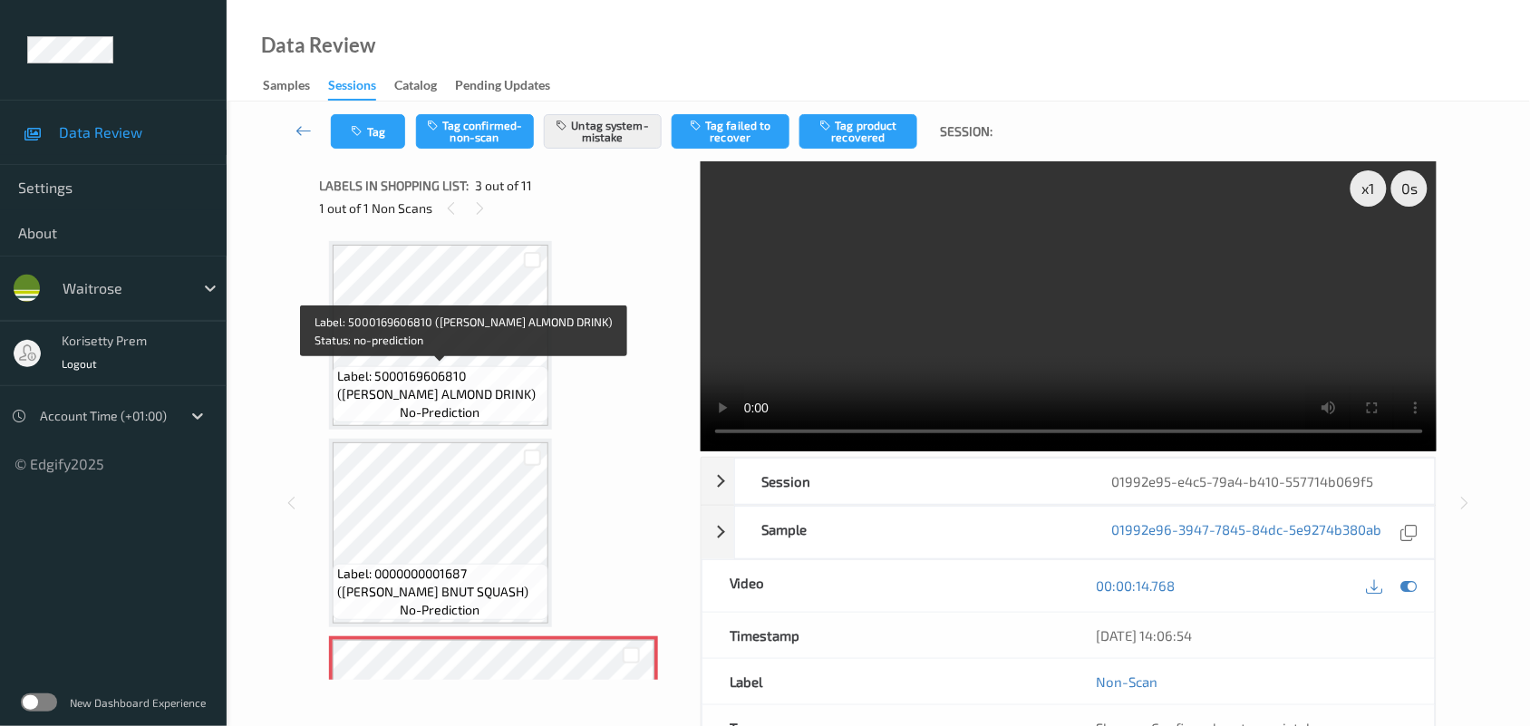
click at [442, 387] on span "Label: 5000169606810 (WR ESS ALMOND DRINK)" at bounding box center [440, 385] width 207 height 36
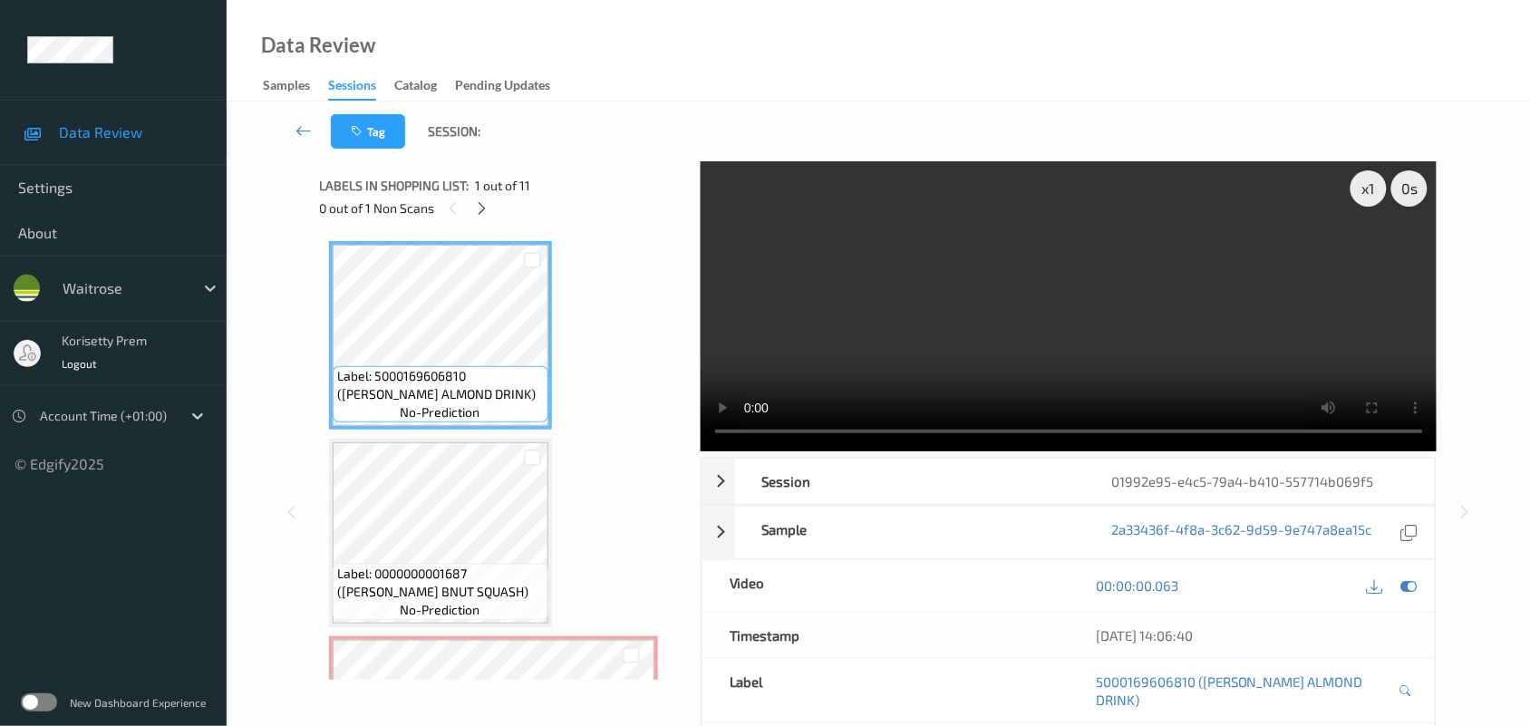
click at [1021, 299] on video at bounding box center [1069, 306] width 737 height 290
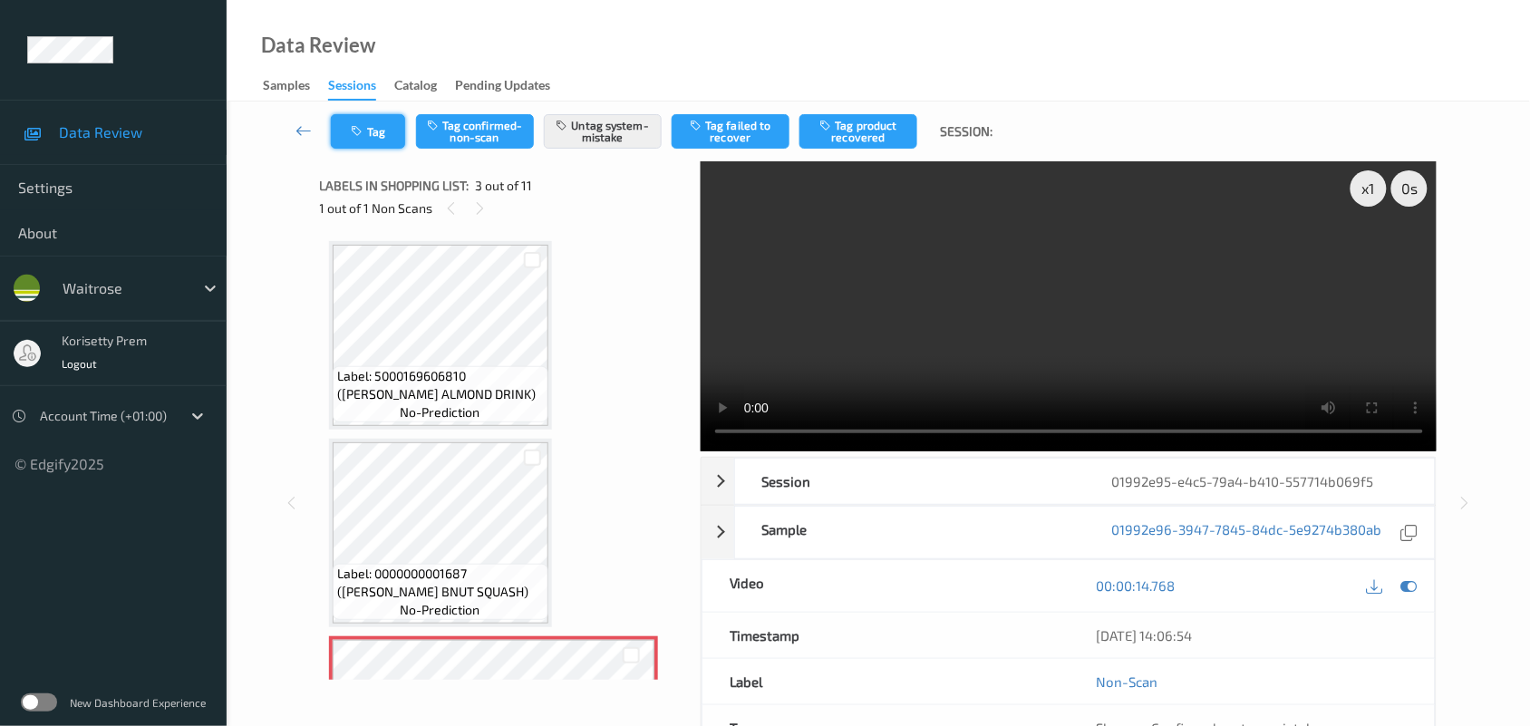
click at [365, 121] on button "Tag" at bounding box center [368, 131] width 74 height 34
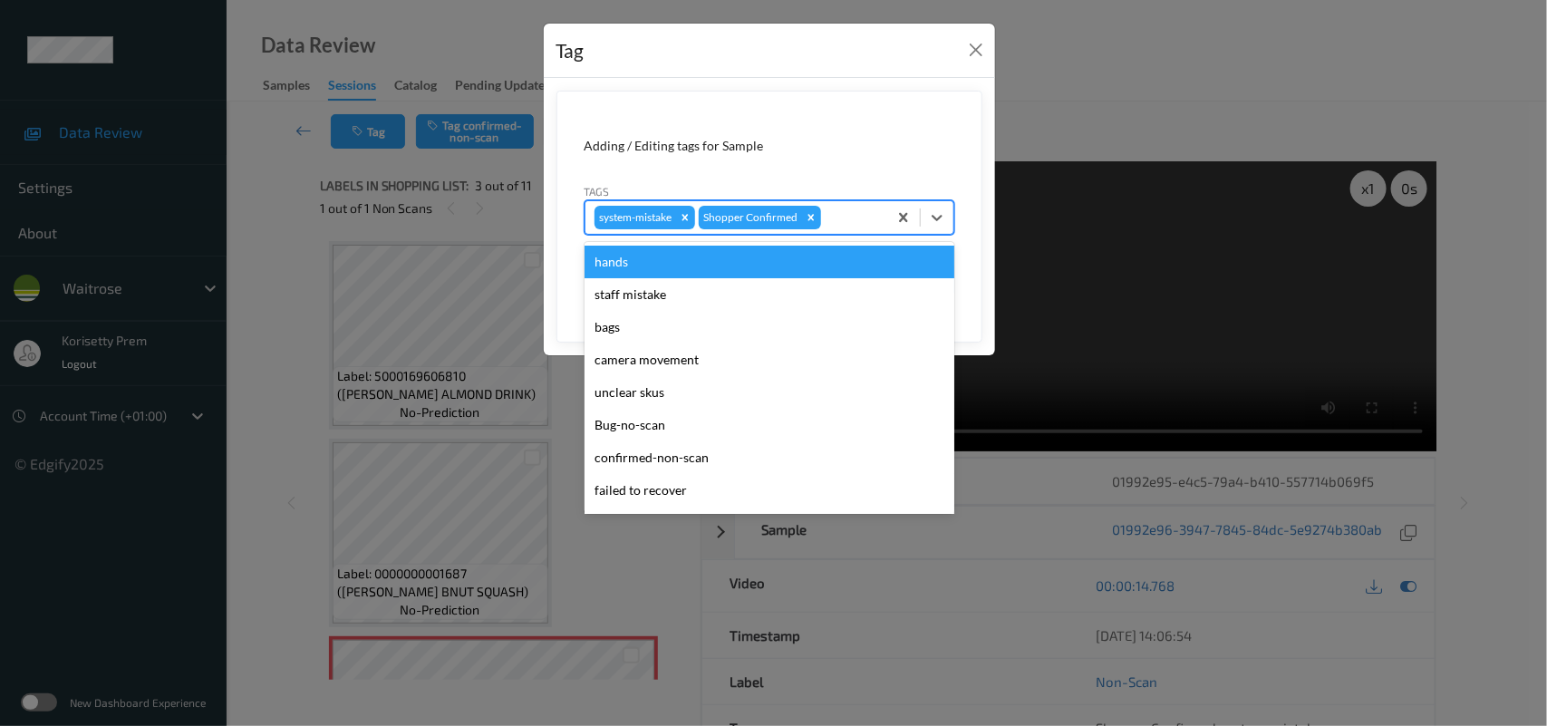
click at [844, 210] on div at bounding box center [851, 218] width 53 height 22
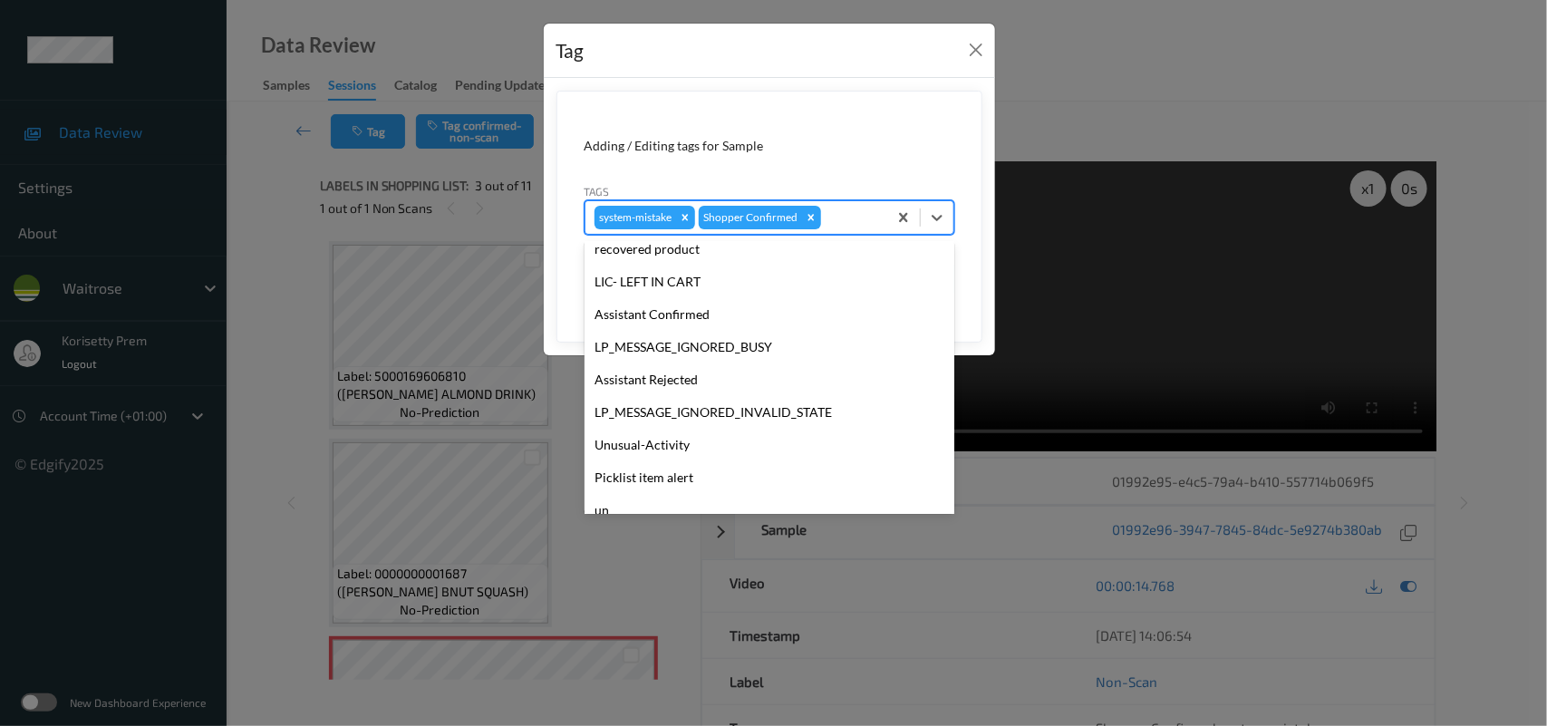
scroll to position [419, 0]
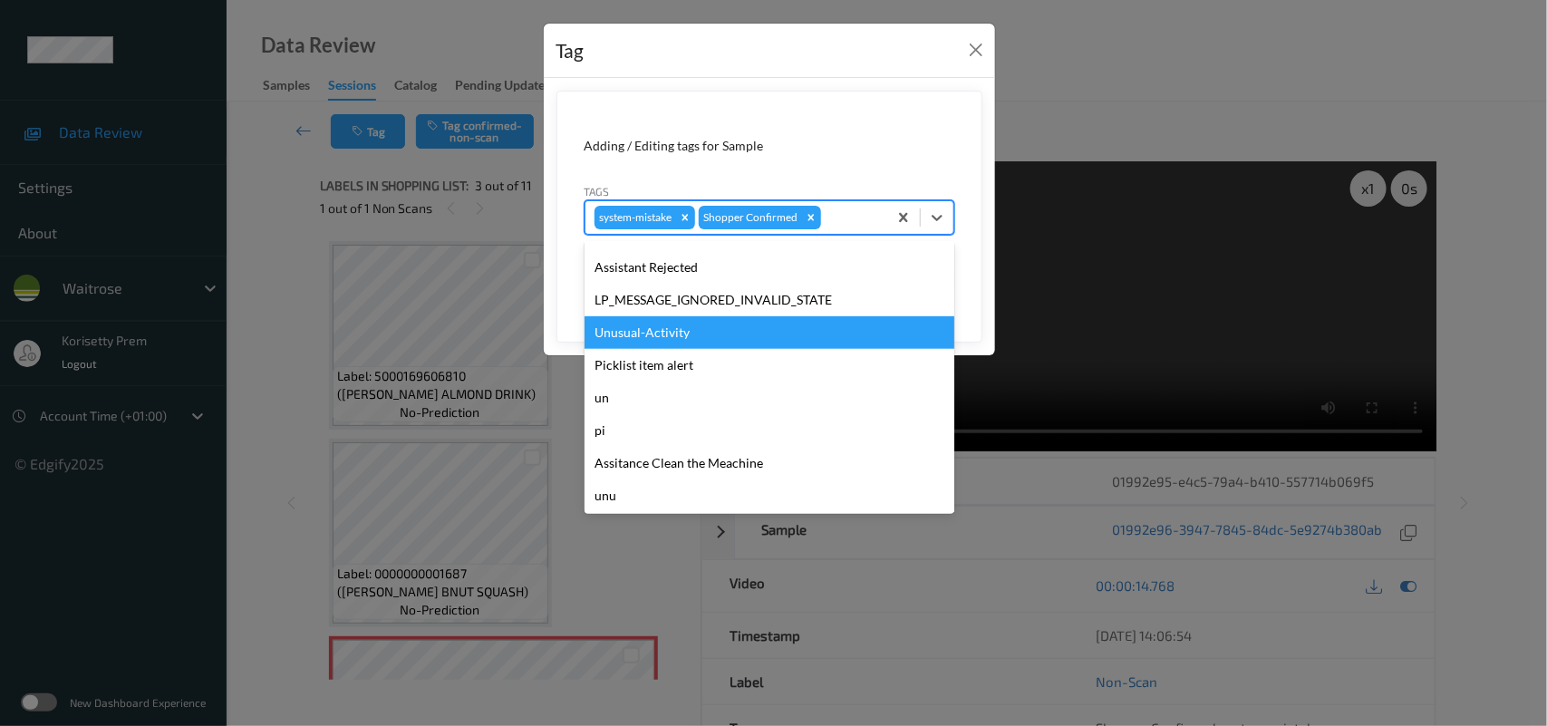
click at [682, 334] on div "Unusual-Activity" at bounding box center [770, 332] width 370 height 33
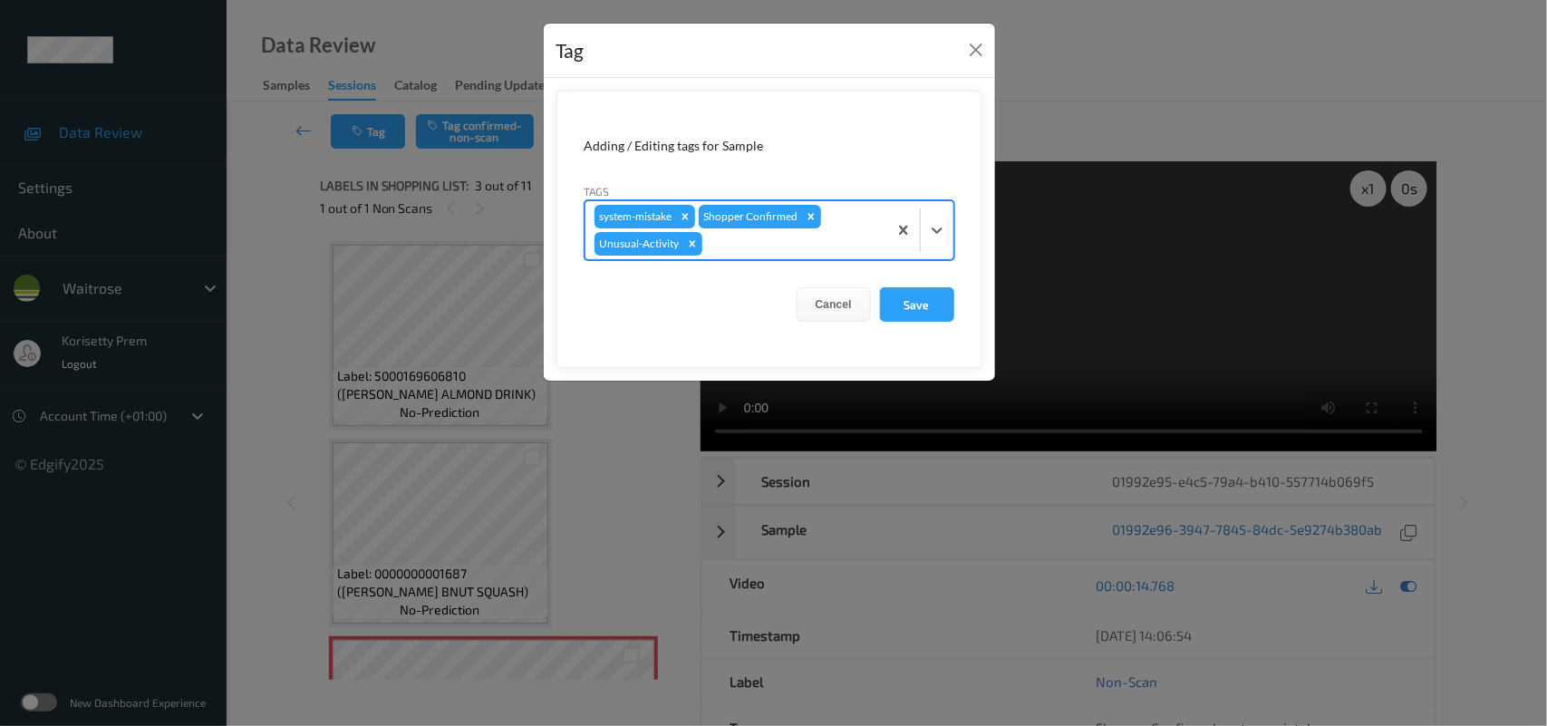
click at [776, 243] on div at bounding box center [792, 244] width 172 height 22
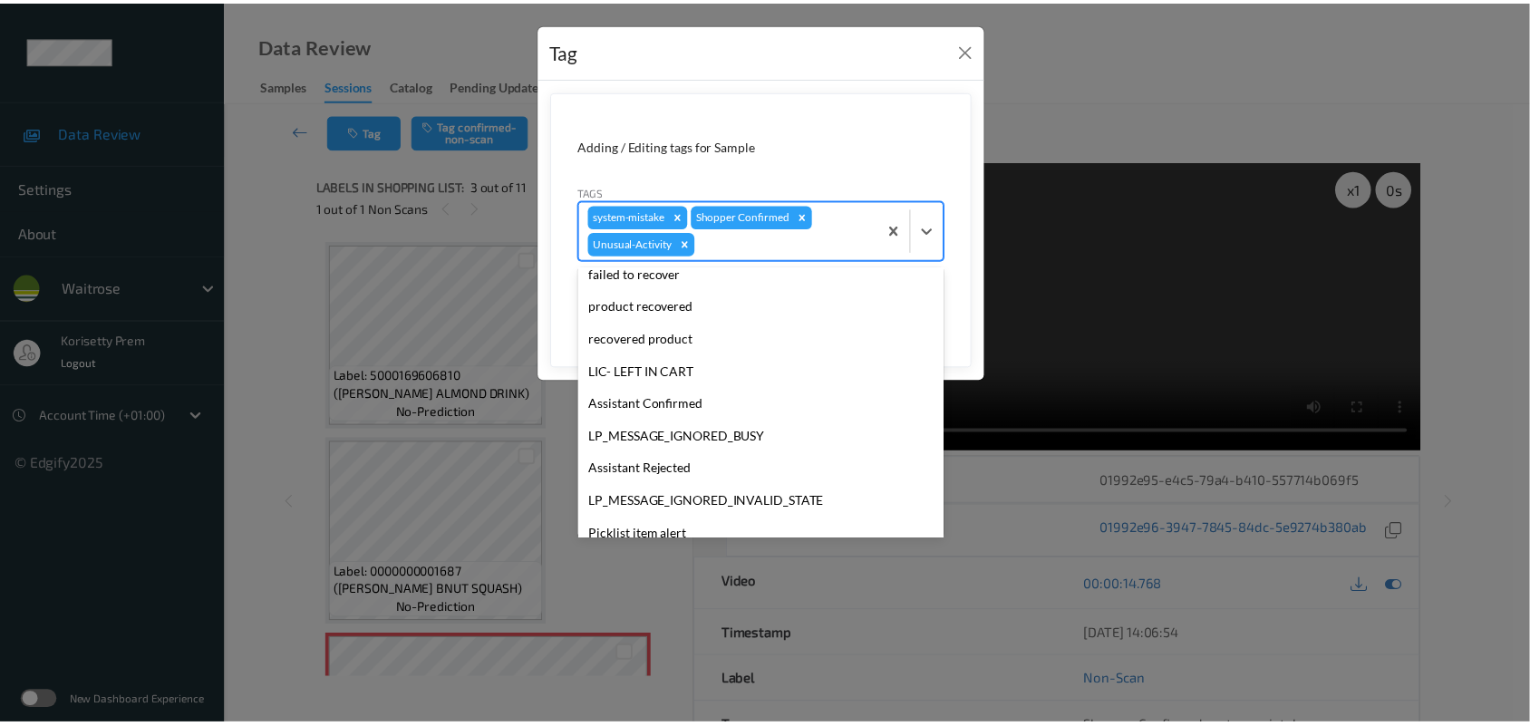
scroll to position [387, 0]
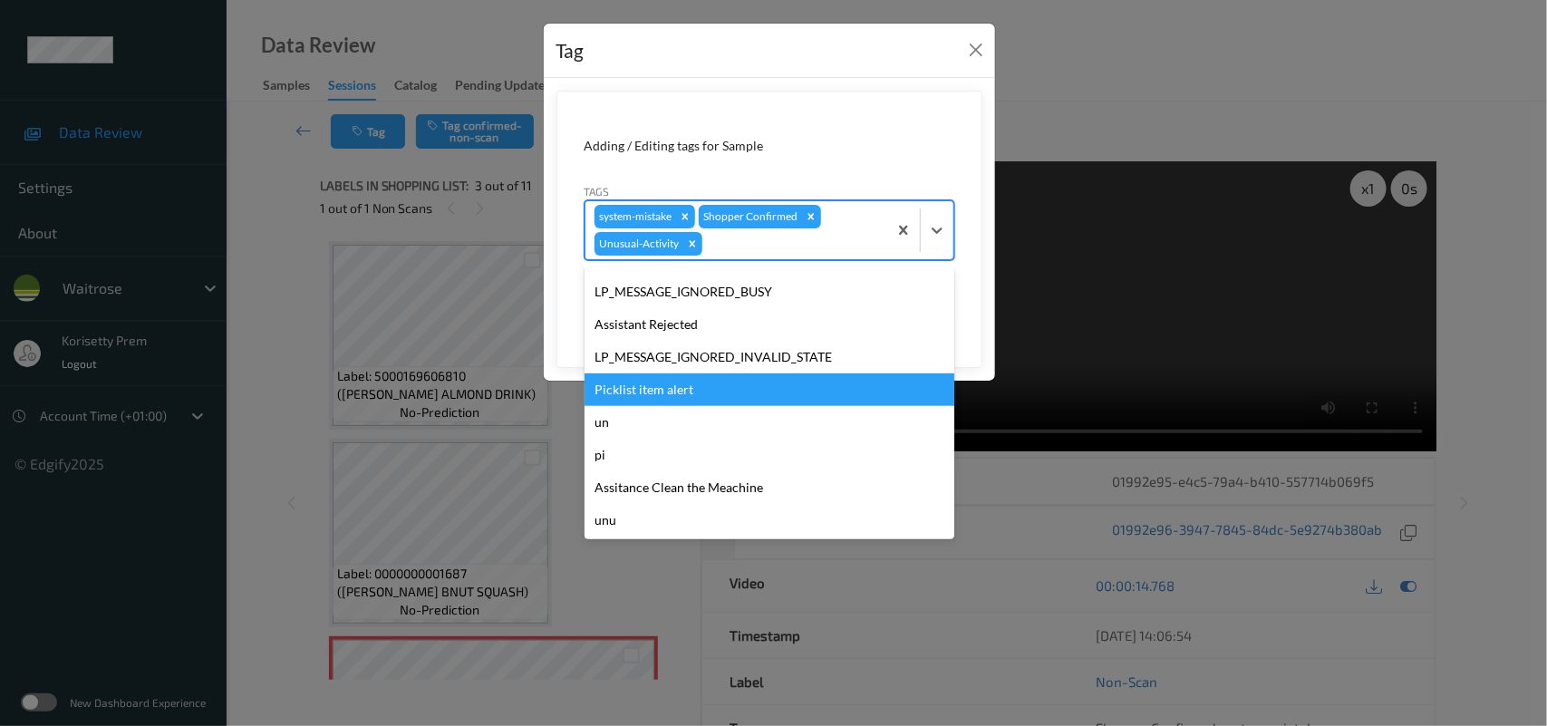
click at [640, 395] on div "Picklist item alert" at bounding box center [770, 389] width 370 height 33
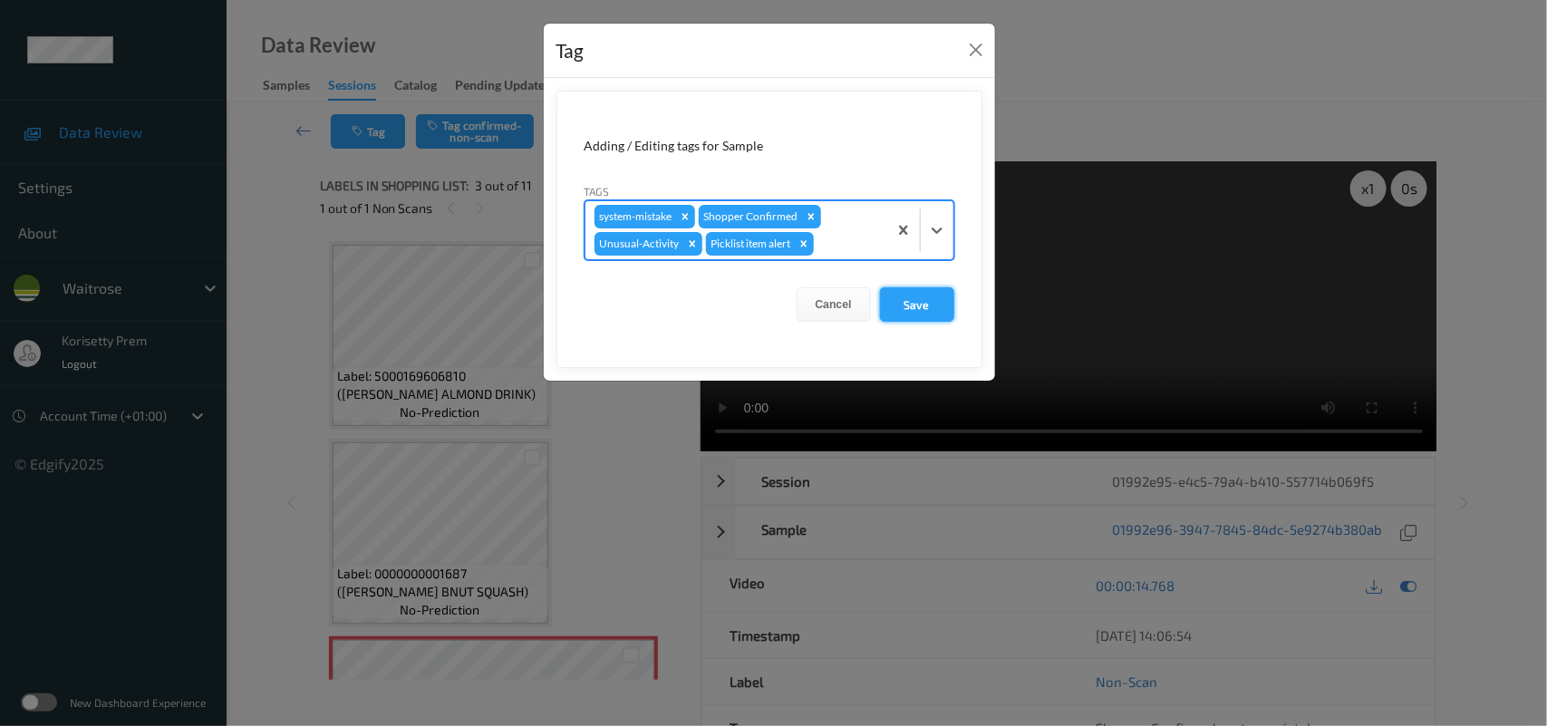
click at [911, 295] on button "Save" at bounding box center [917, 304] width 74 height 34
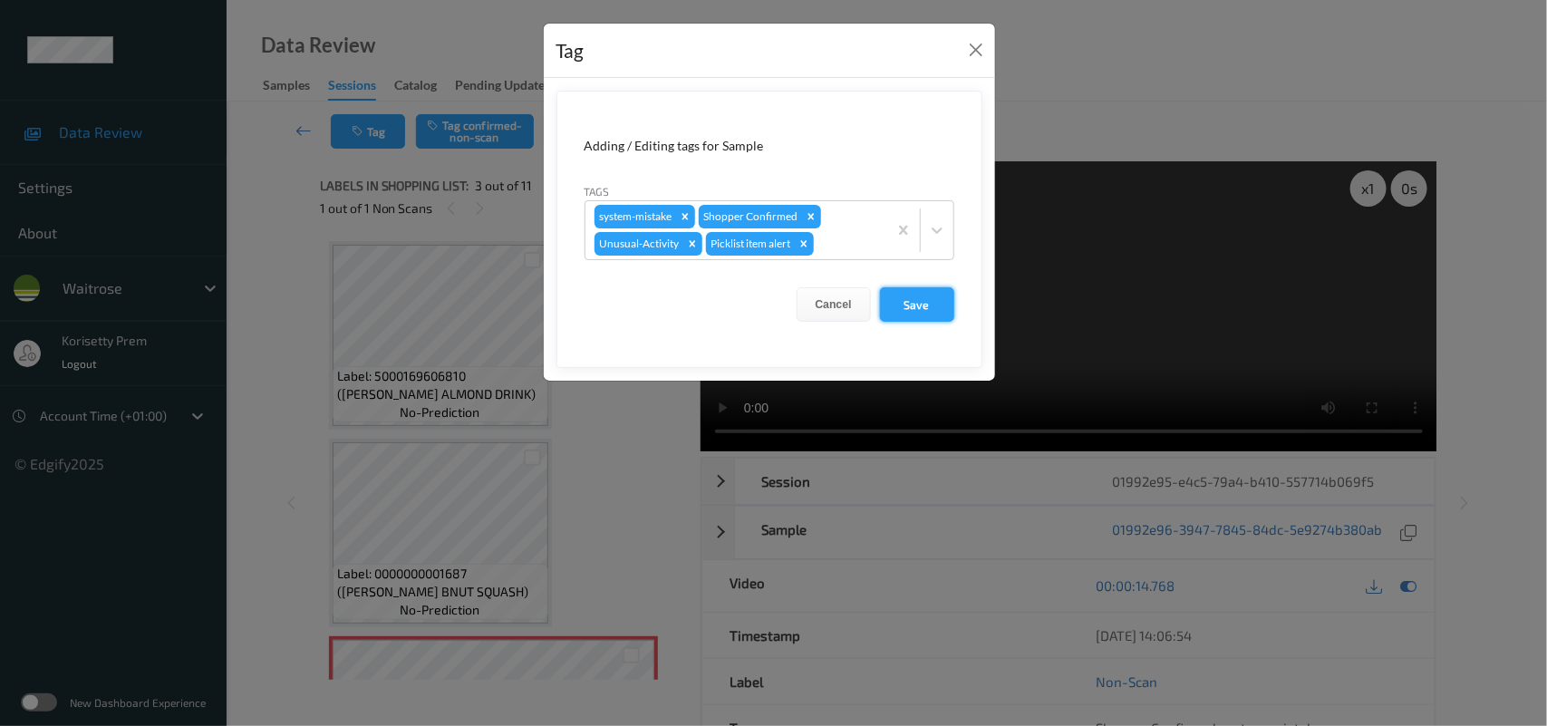
click at [927, 305] on button "Save" at bounding box center [917, 304] width 74 height 34
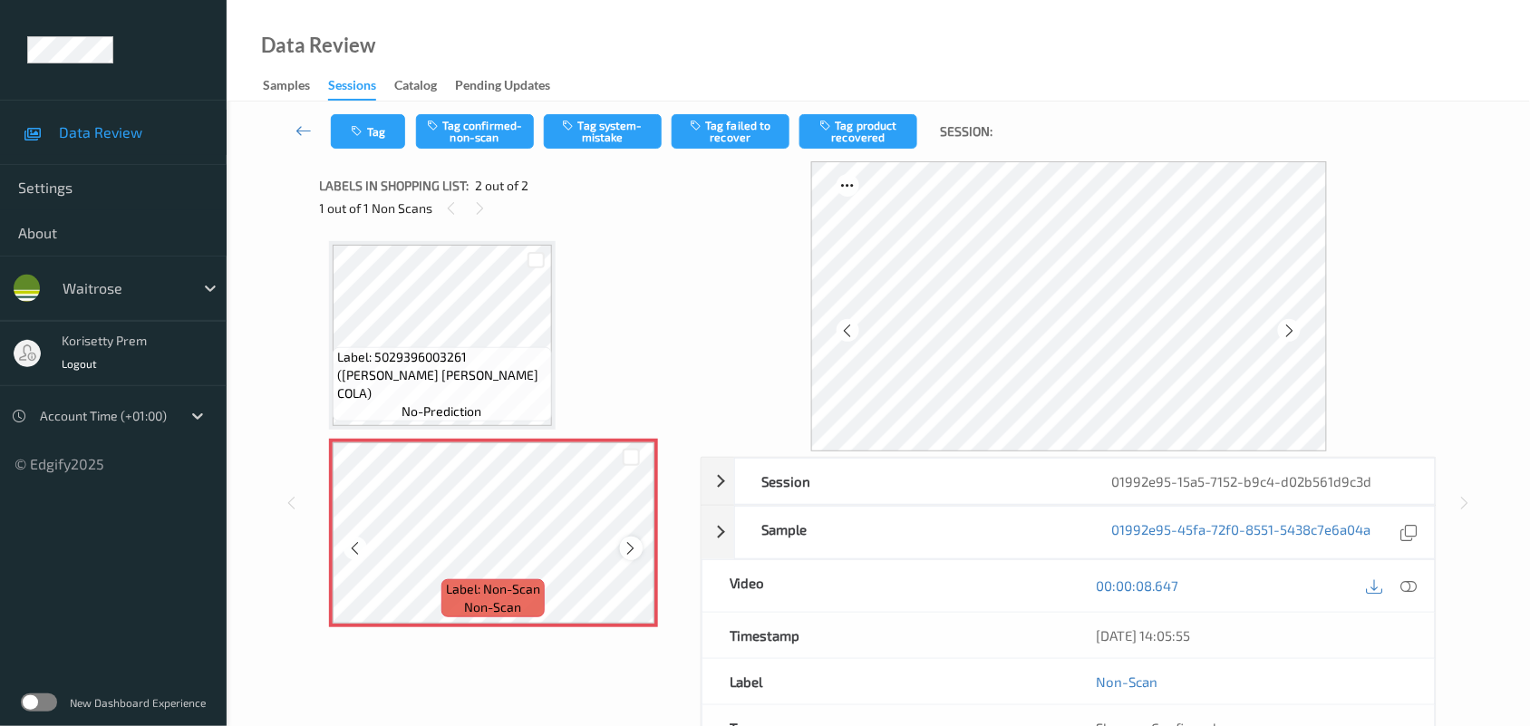
click at [620, 546] on div at bounding box center [631, 548] width 23 height 23
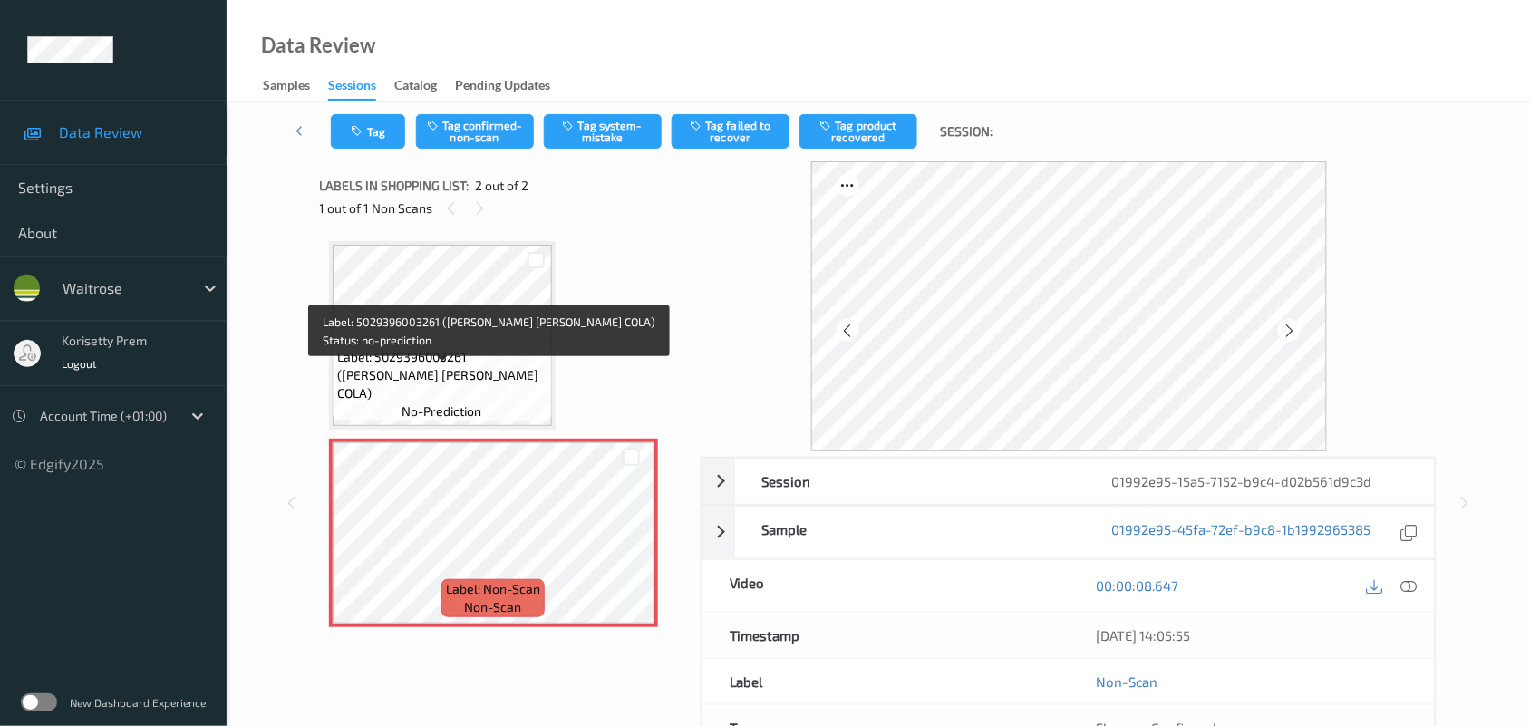
click at [481, 367] on span "Label: 5029396003261 ([PERSON_NAME] [PERSON_NAME] COLA)" at bounding box center [442, 375] width 210 height 54
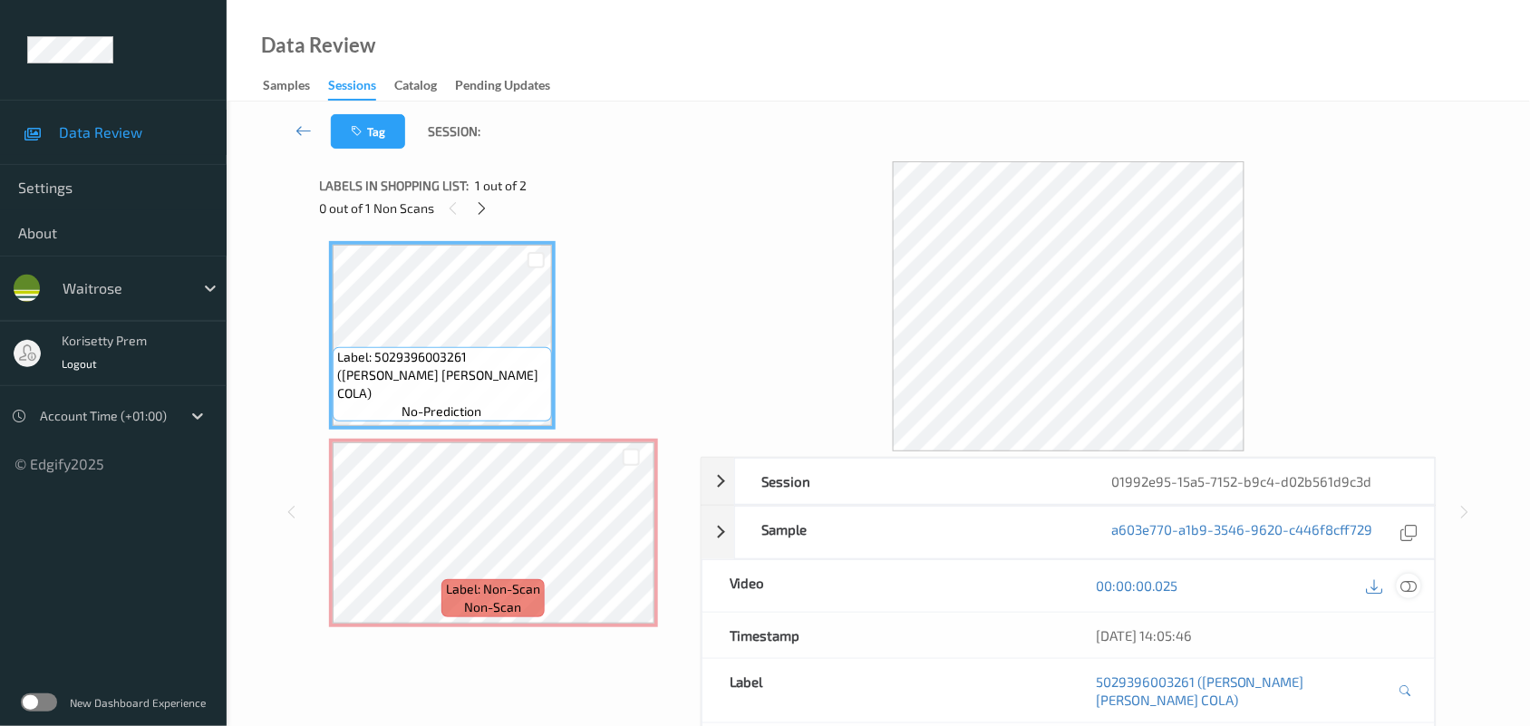
click at [1412, 581] on icon at bounding box center [1409, 585] width 16 height 16
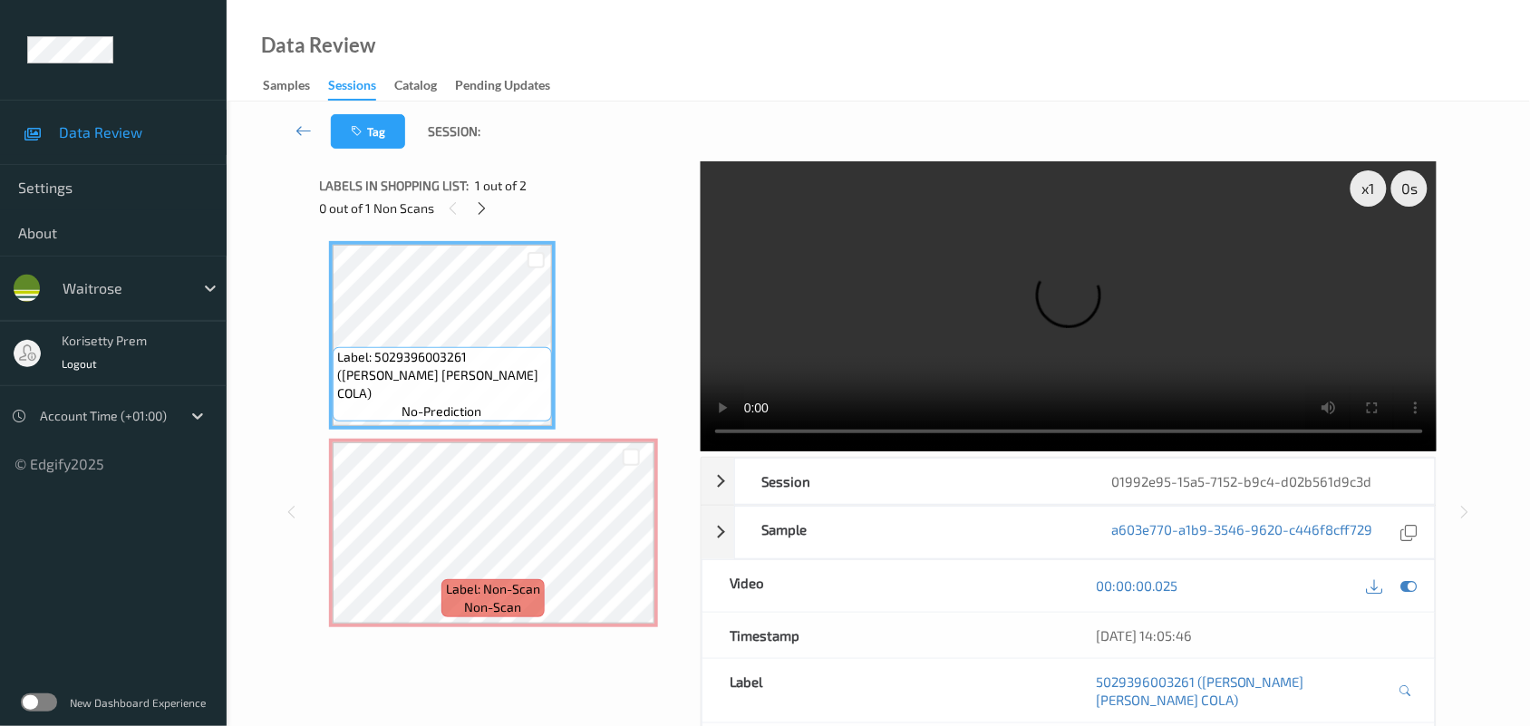
click at [1021, 251] on video at bounding box center [1069, 306] width 737 height 290
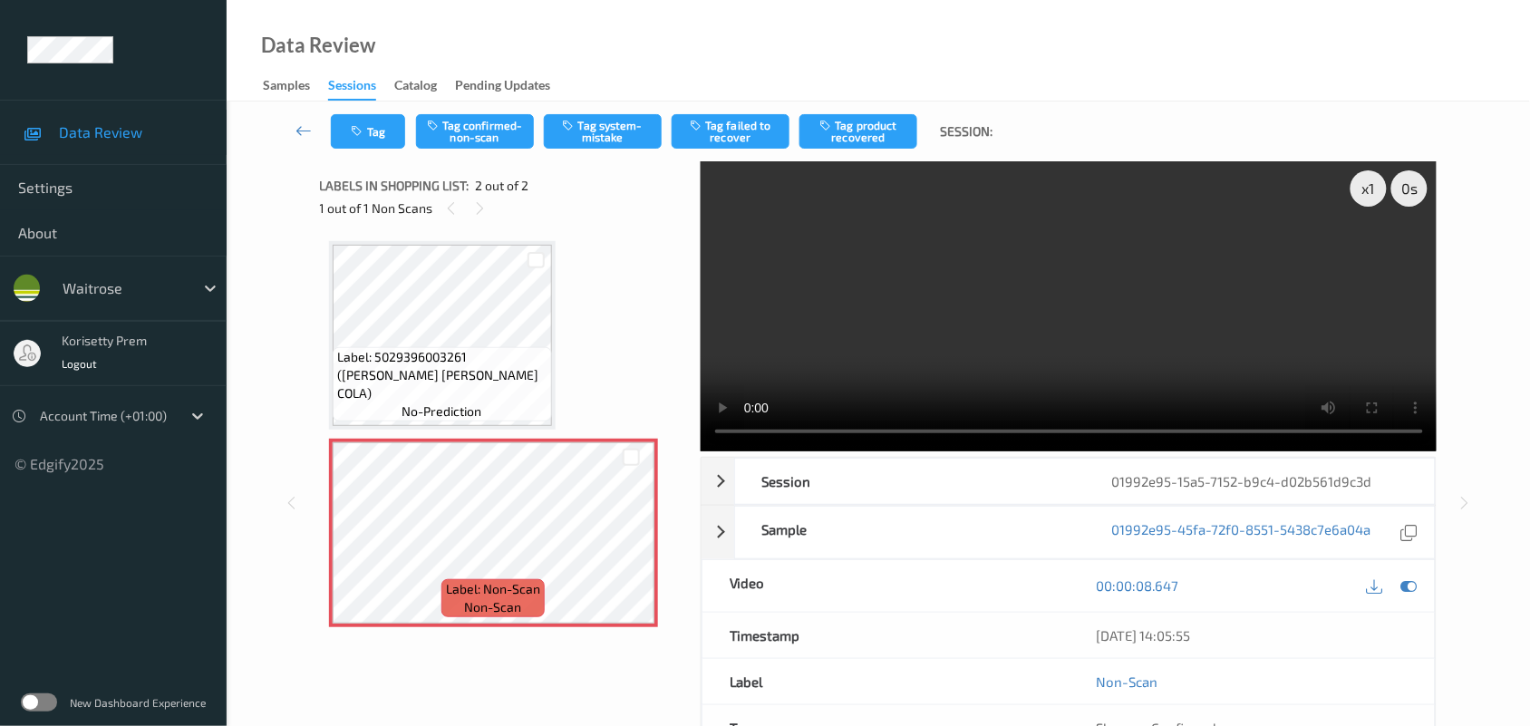
click at [950, 347] on video at bounding box center [1069, 306] width 737 height 290
click at [607, 120] on button "Tag system-mistake" at bounding box center [603, 131] width 118 height 34
click at [377, 131] on button "Tag" at bounding box center [368, 131] width 74 height 34
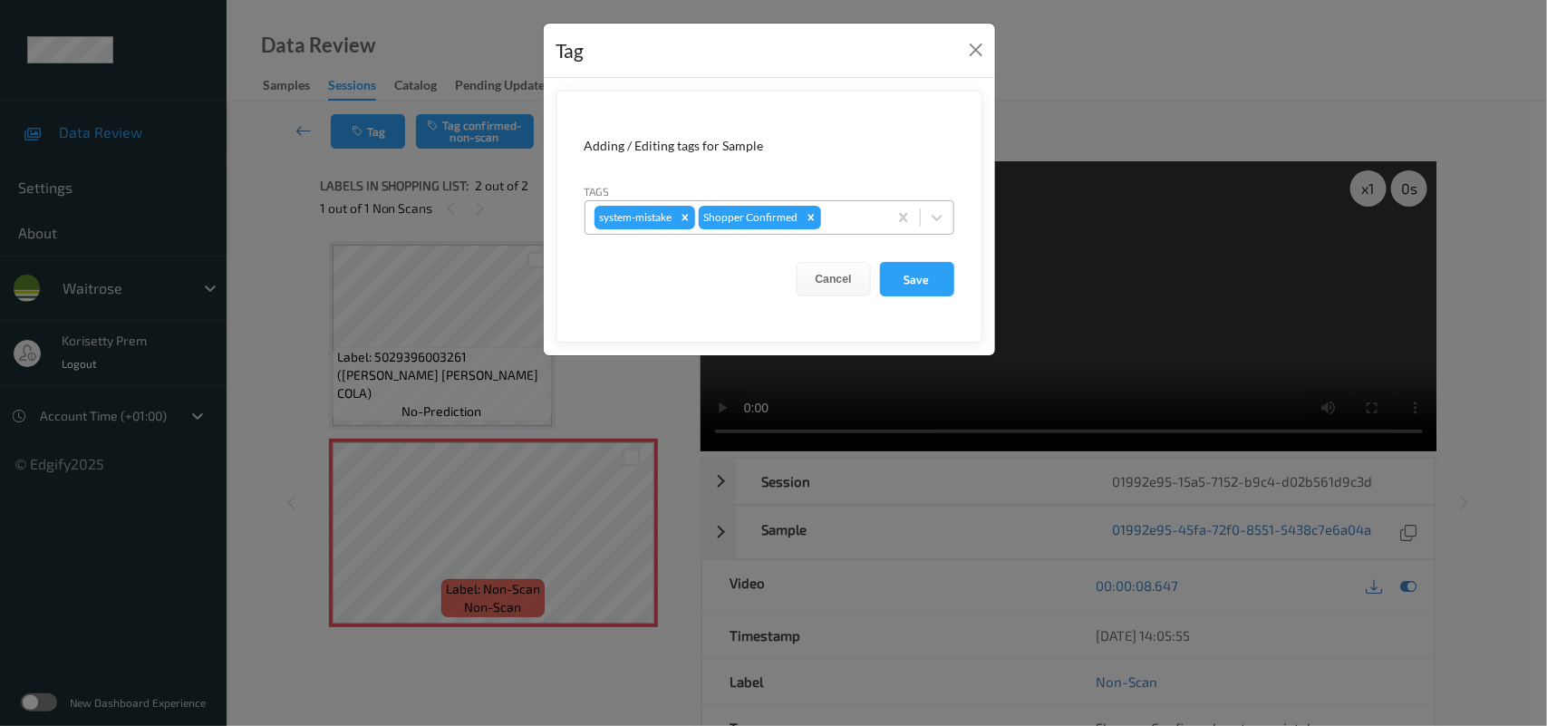
click at [854, 220] on div at bounding box center [851, 218] width 53 height 22
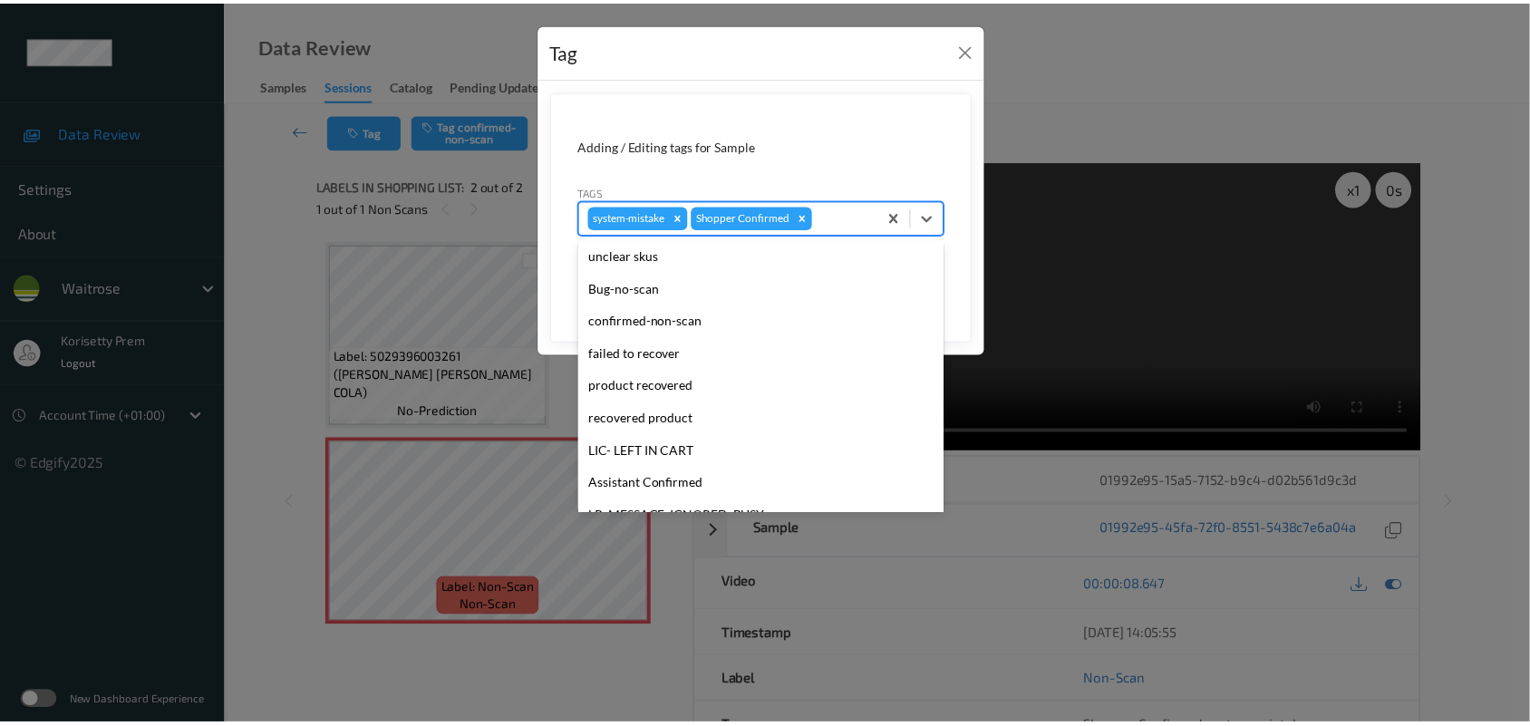
scroll to position [419, 0]
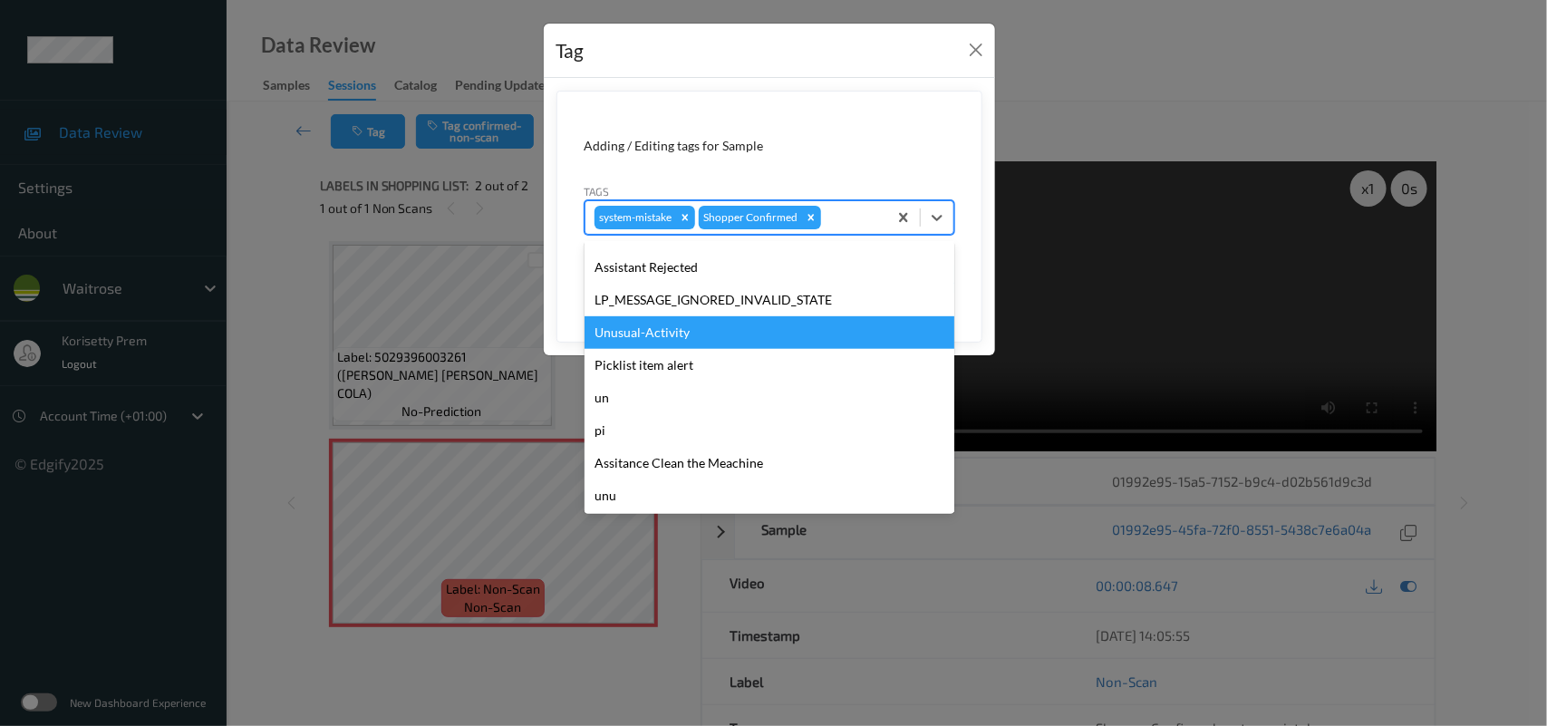
click at [673, 335] on div "Unusual-Activity" at bounding box center [770, 332] width 370 height 33
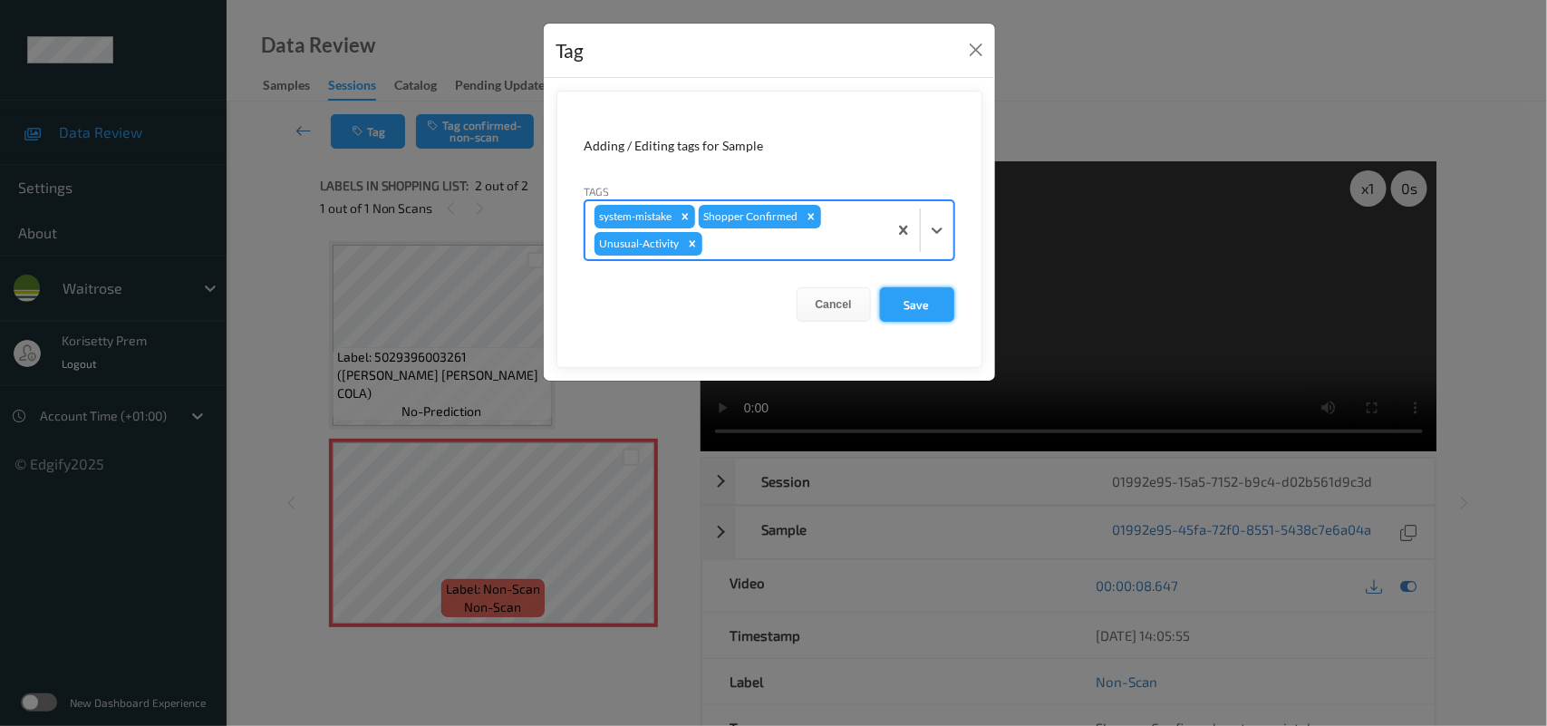
click at [924, 299] on button "Save" at bounding box center [917, 304] width 74 height 34
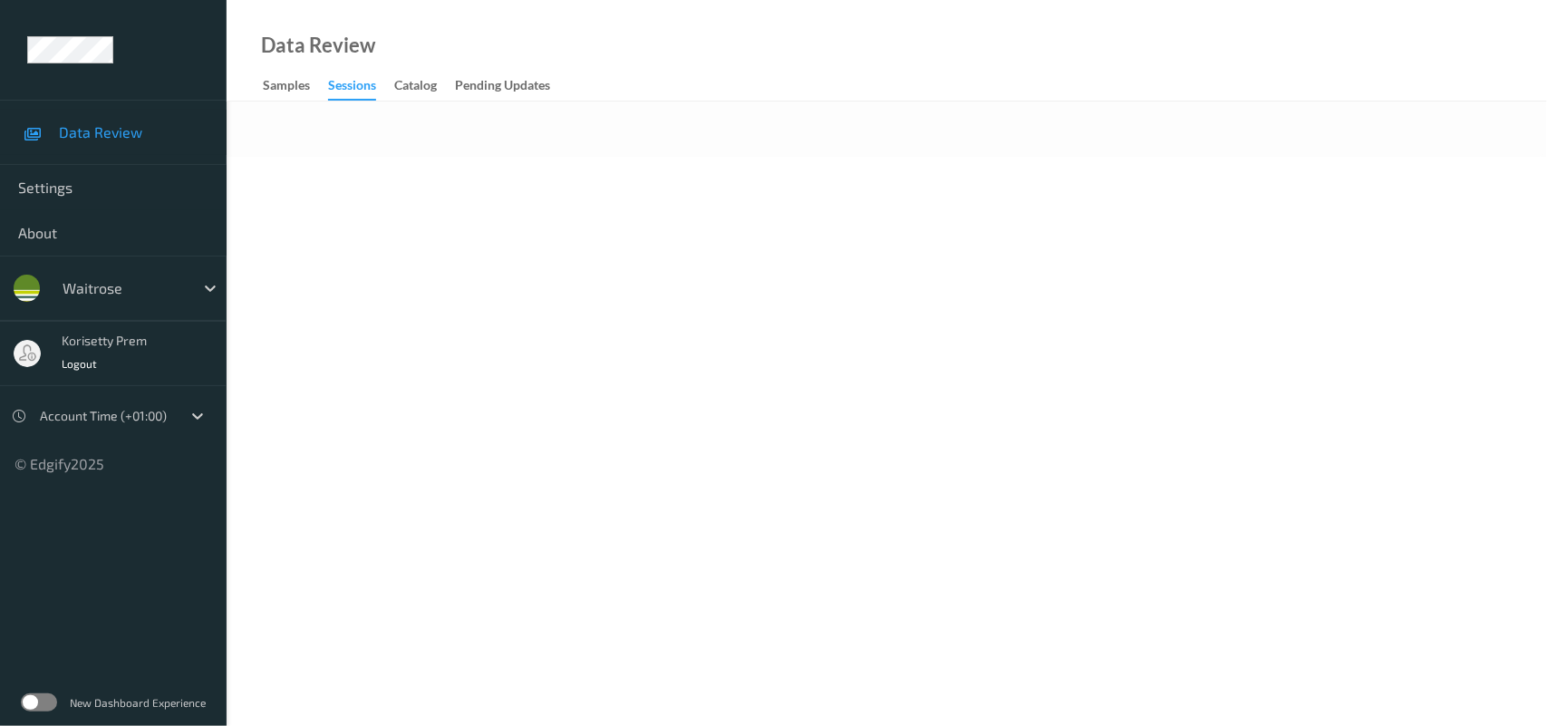
click at [709, 131] on div at bounding box center [887, 129] width 1321 height 55
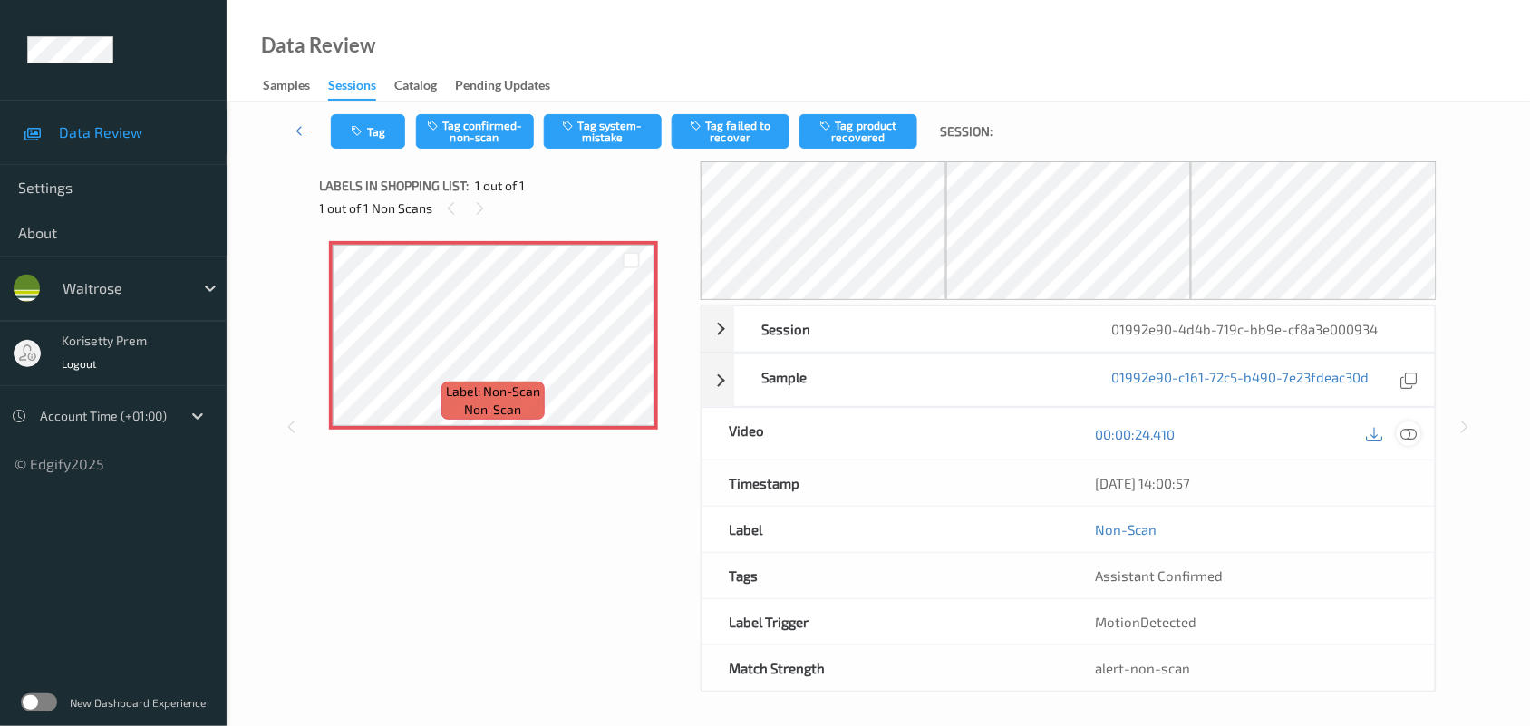
click at [1406, 431] on icon at bounding box center [1409, 434] width 16 height 16
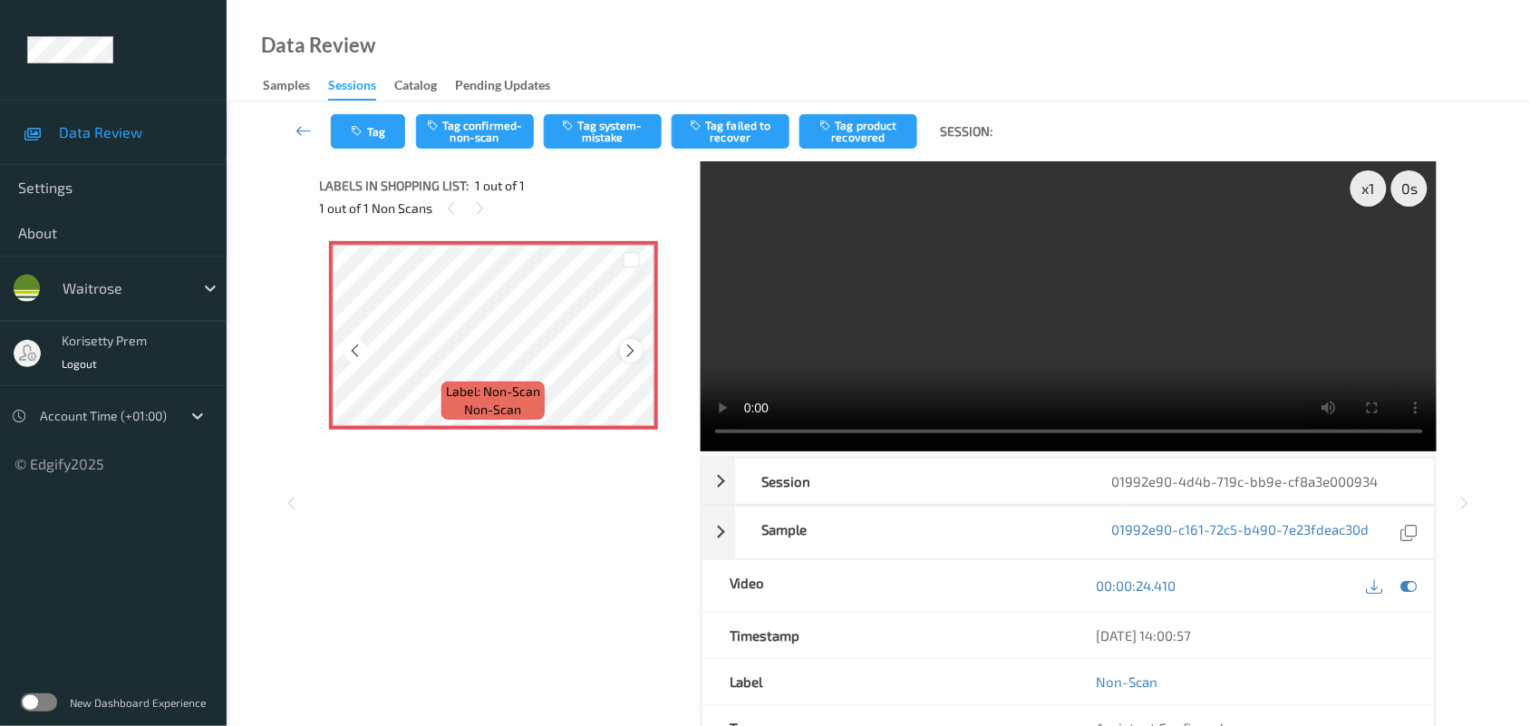
click at [630, 351] on icon at bounding box center [631, 351] width 15 height 16
click at [630, 350] on icon at bounding box center [631, 351] width 15 height 16
click at [831, 229] on video at bounding box center [1069, 306] width 737 height 290
click at [624, 353] on icon at bounding box center [631, 351] width 15 height 16
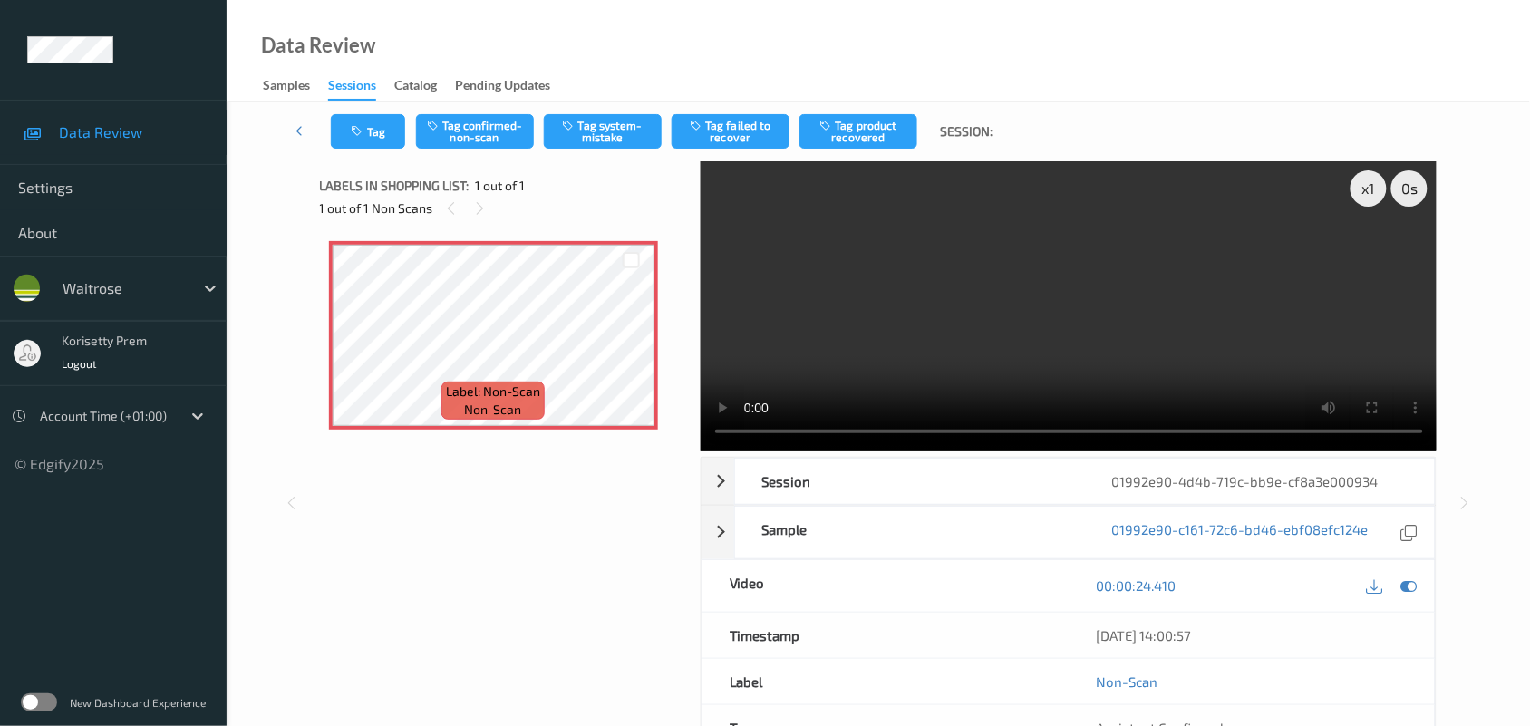
click at [953, 352] on video at bounding box center [1069, 306] width 737 height 290
click at [923, 306] on video at bounding box center [1069, 306] width 737 height 290
click at [626, 353] on icon at bounding box center [631, 351] width 15 height 16
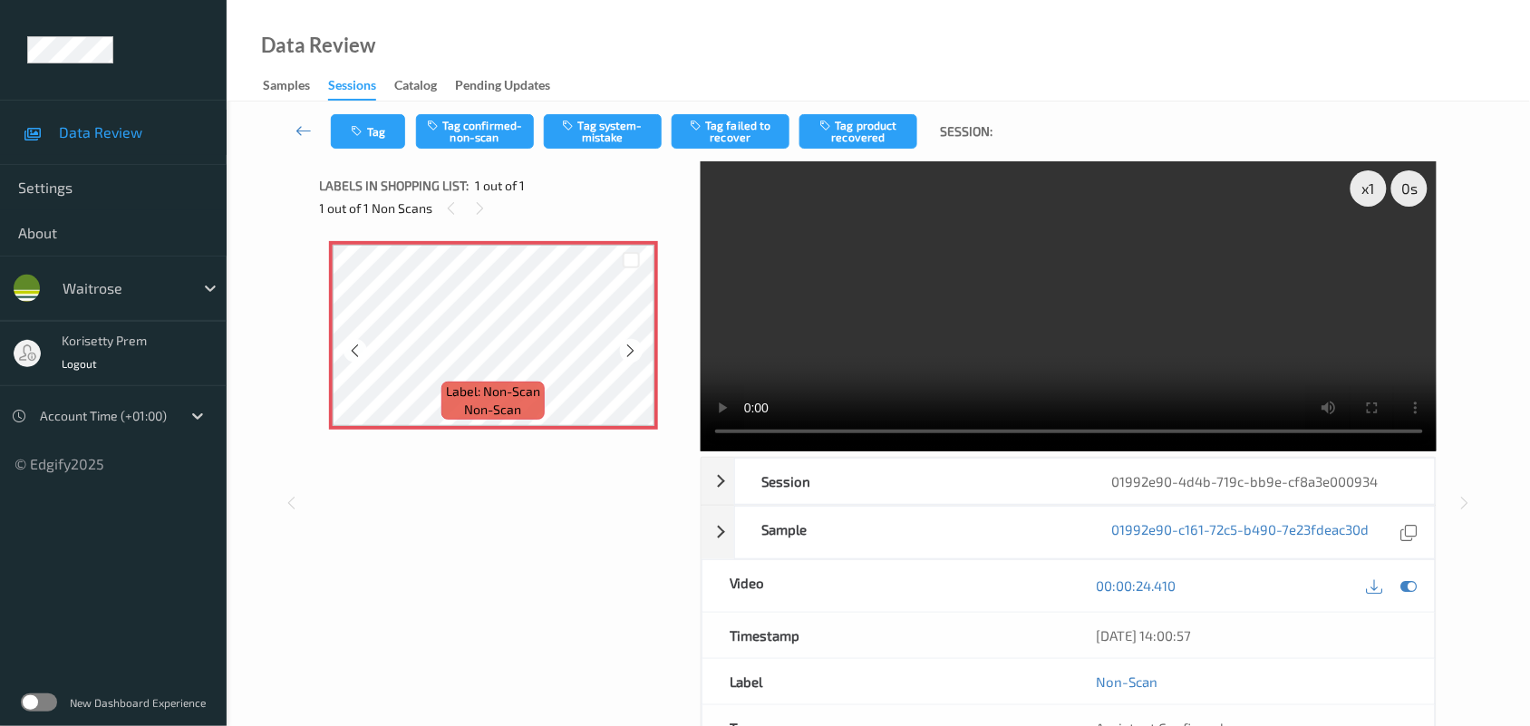
click at [626, 353] on icon at bounding box center [631, 351] width 15 height 16
click at [630, 353] on icon at bounding box center [631, 351] width 15 height 16
click at [627, 343] on icon at bounding box center [631, 351] width 15 height 16
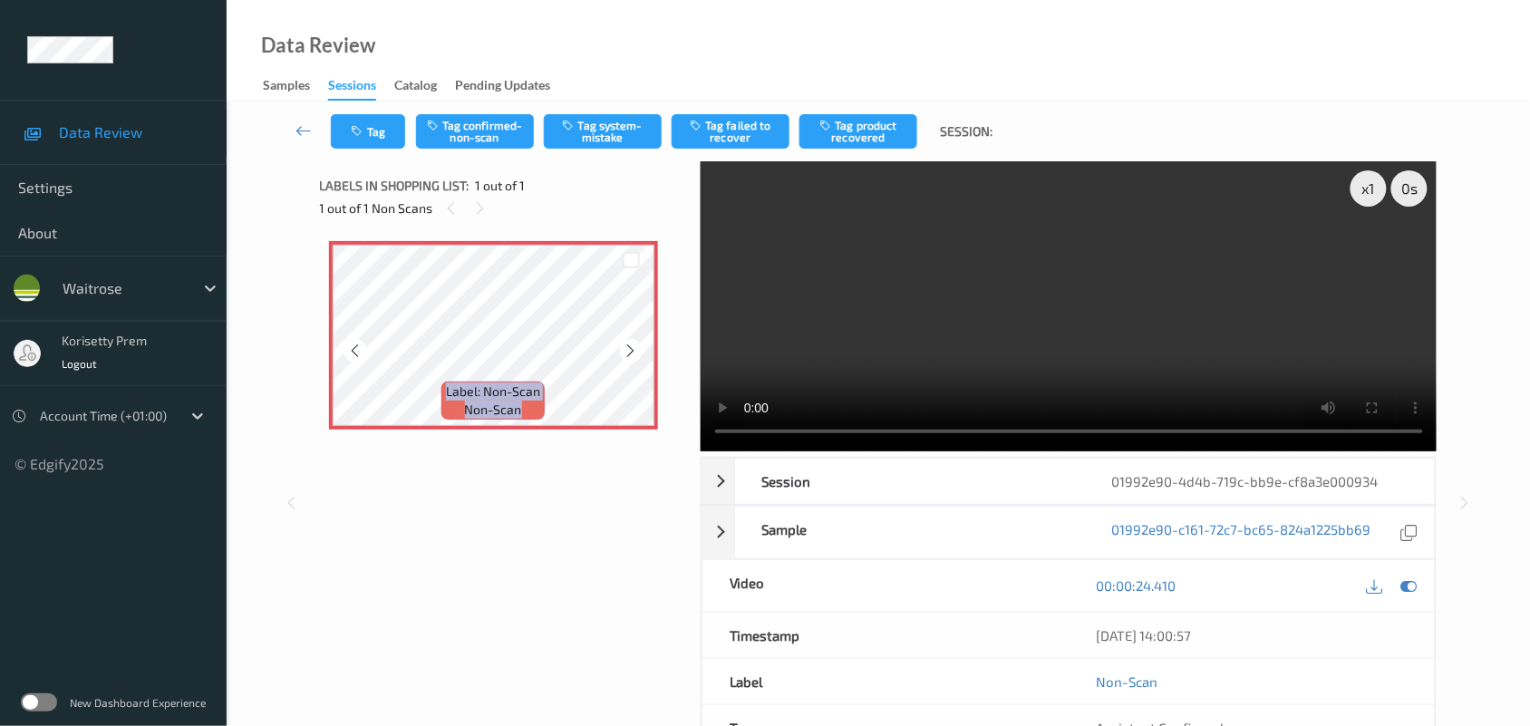
click at [627, 343] on icon at bounding box center [631, 351] width 15 height 16
click at [651, 445] on div "x 1 0 s Session 01992e90-4d4b-719c-bb9e-cf8a3e000934 Session ID 01992e90-4d4b-7…" at bounding box center [879, 502] width 1118 height 683
click at [1024, 315] on video at bounding box center [1069, 306] width 737 height 290
click at [1053, 323] on video at bounding box center [1069, 306] width 737 height 290
click at [583, 129] on button "Tag system-mistake" at bounding box center [603, 131] width 118 height 34
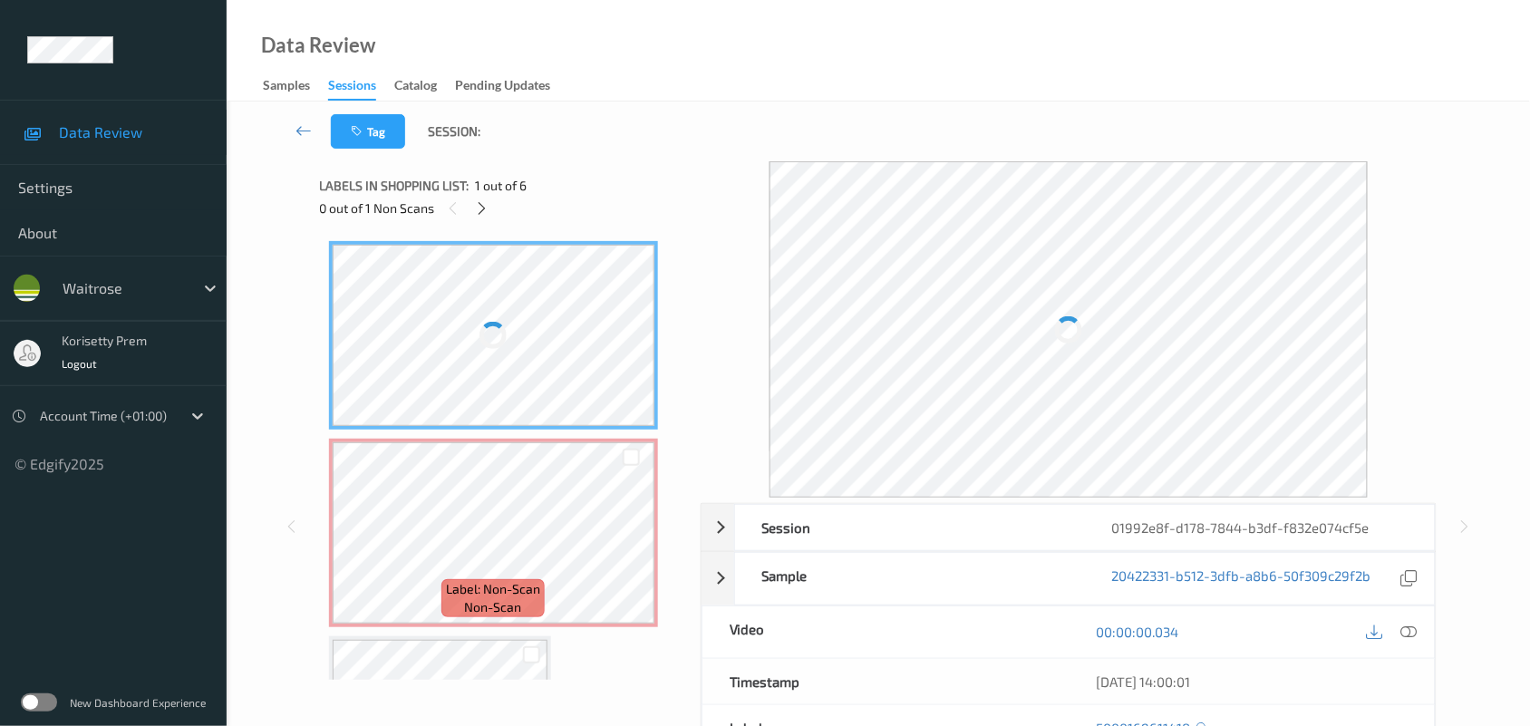
click at [752, 122] on div "Tag Session:" at bounding box center [878, 132] width 1229 height 60
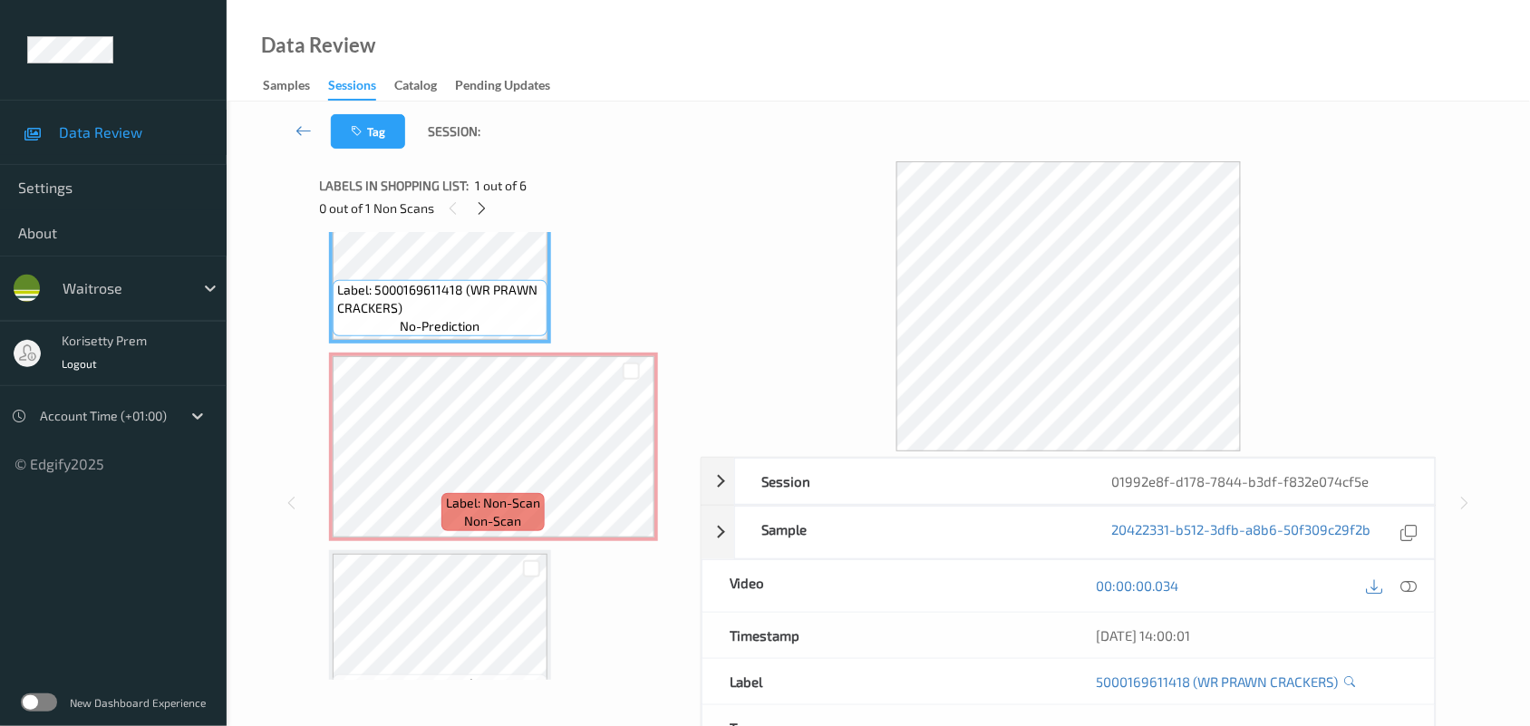
scroll to position [113, 0]
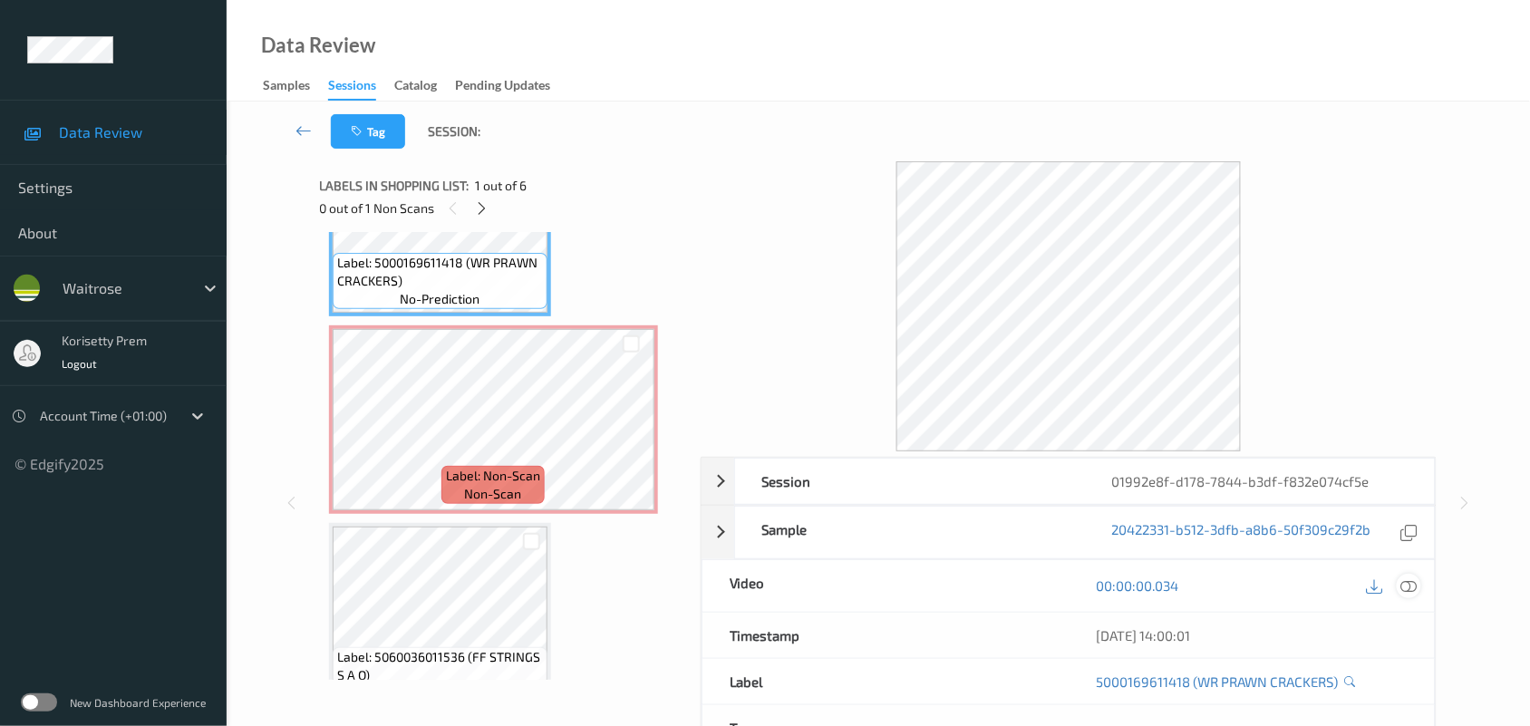
click at [1415, 586] on icon at bounding box center [1409, 585] width 16 height 16
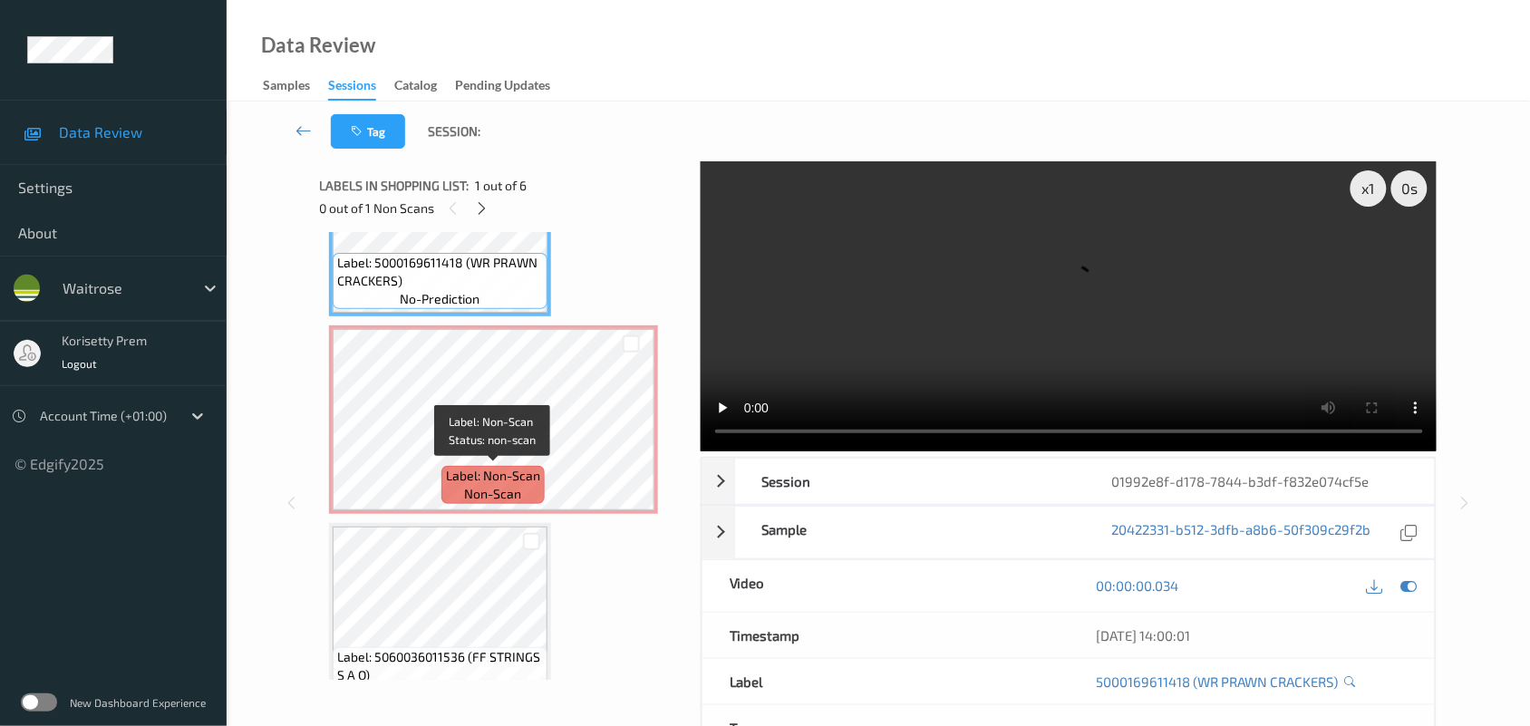
scroll to position [227, 0]
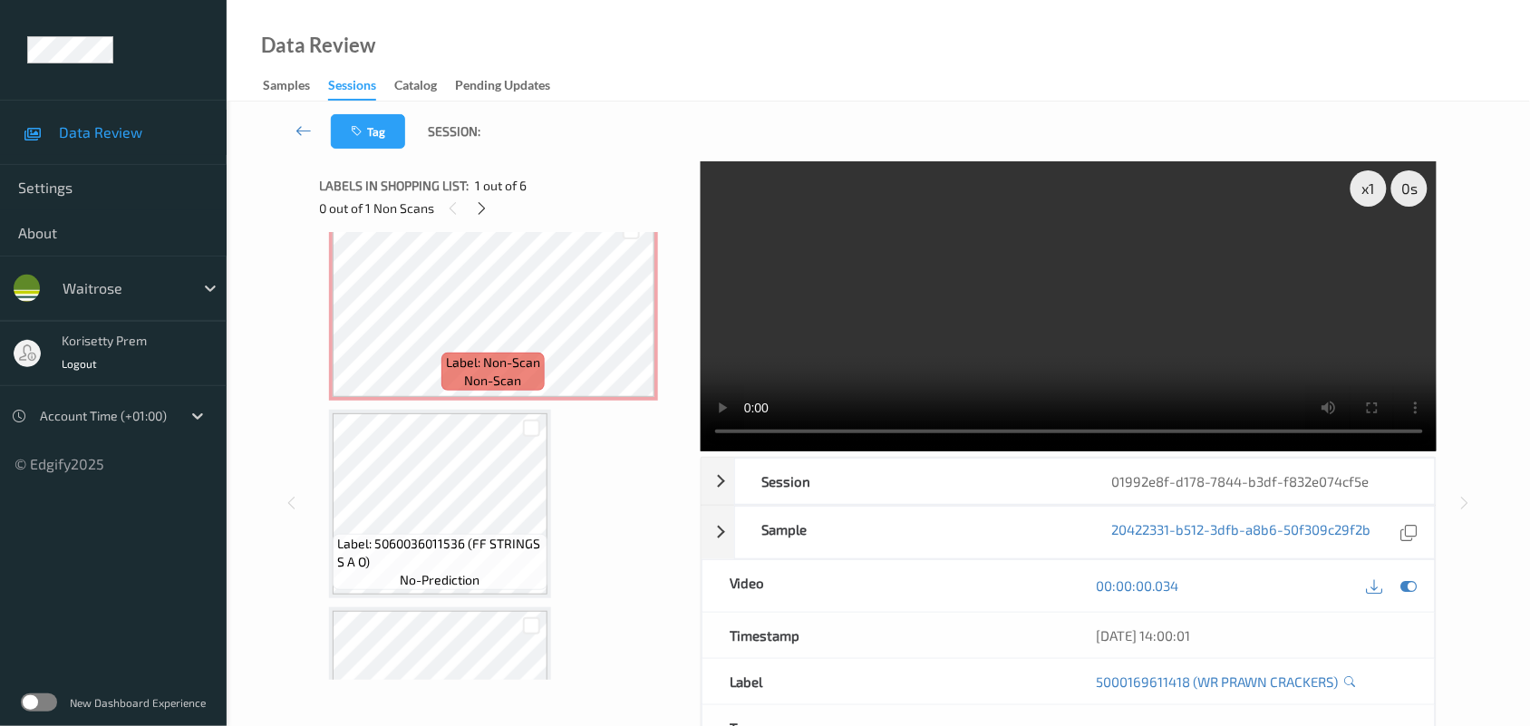
click at [1027, 358] on video at bounding box center [1069, 306] width 737 height 290
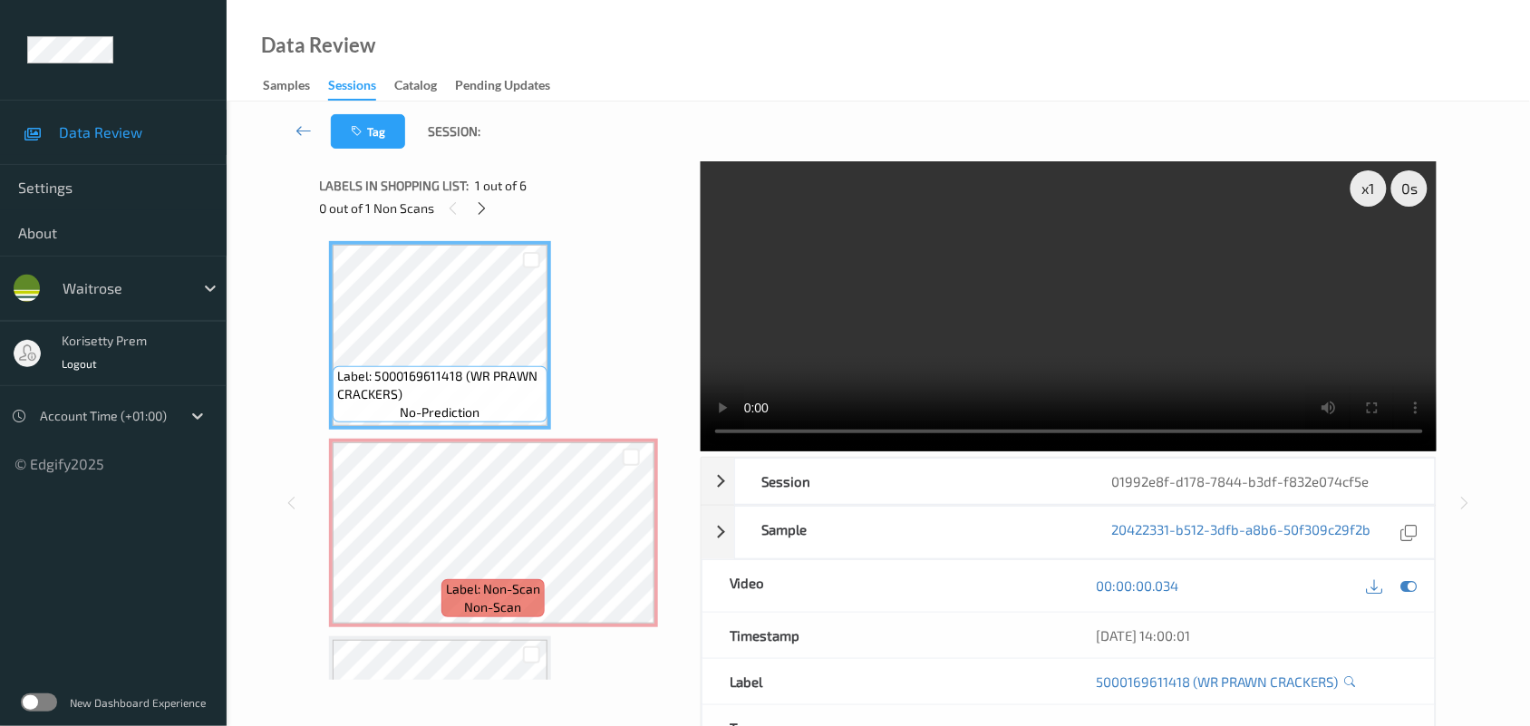
click at [934, 310] on video at bounding box center [1069, 306] width 737 height 290
click at [916, 290] on video at bounding box center [1069, 306] width 737 height 290
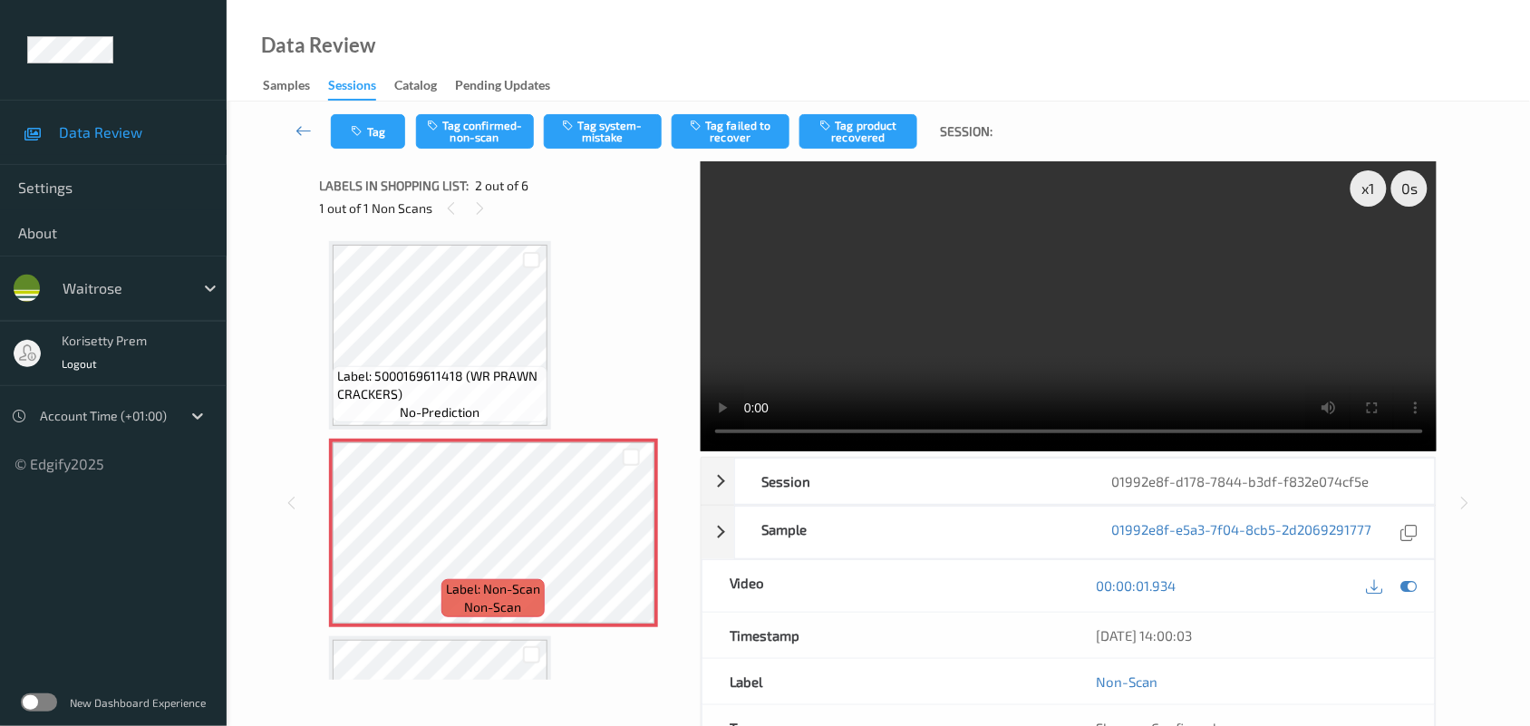
click at [977, 338] on video at bounding box center [1069, 306] width 737 height 290
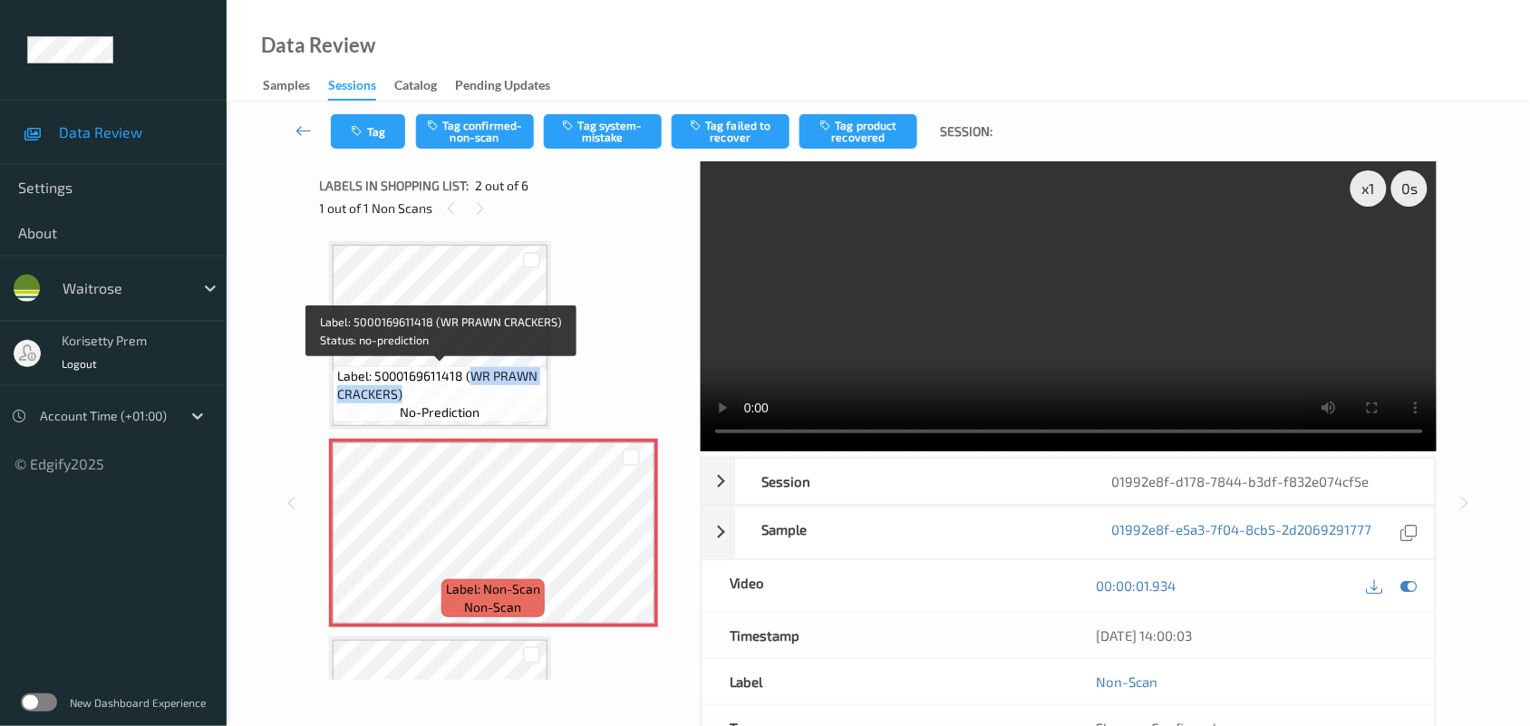
drag, startPoint x: 469, startPoint y: 368, endPoint x: 462, endPoint y: 396, distance: 28.8
click at [462, 396] on span "Label: 5000169611418 (WR PRAWN CRACKERS)" at bounding box center [440, 385] width 206 height 36
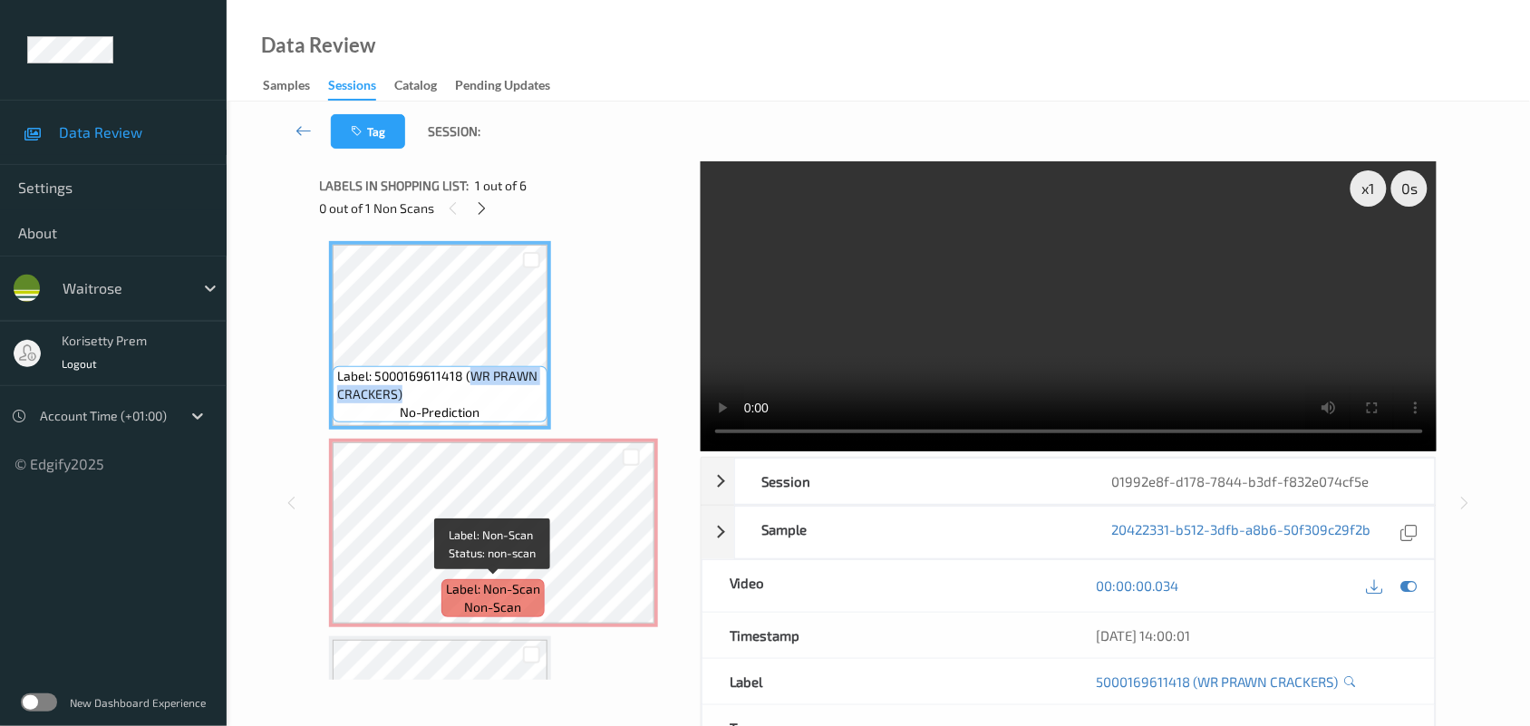
copy span "WR PRAWN CRACKERS)"
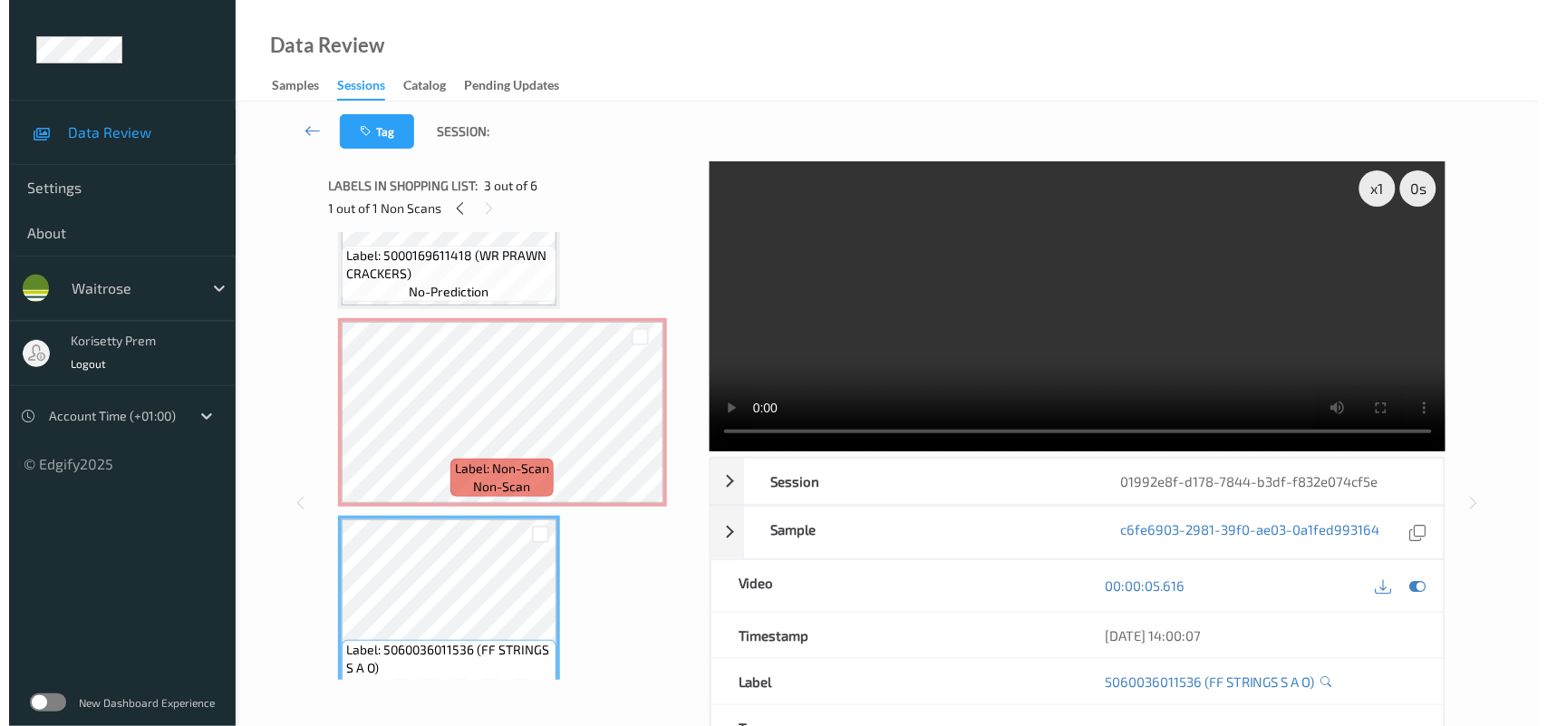
scroll to position [113, 0]
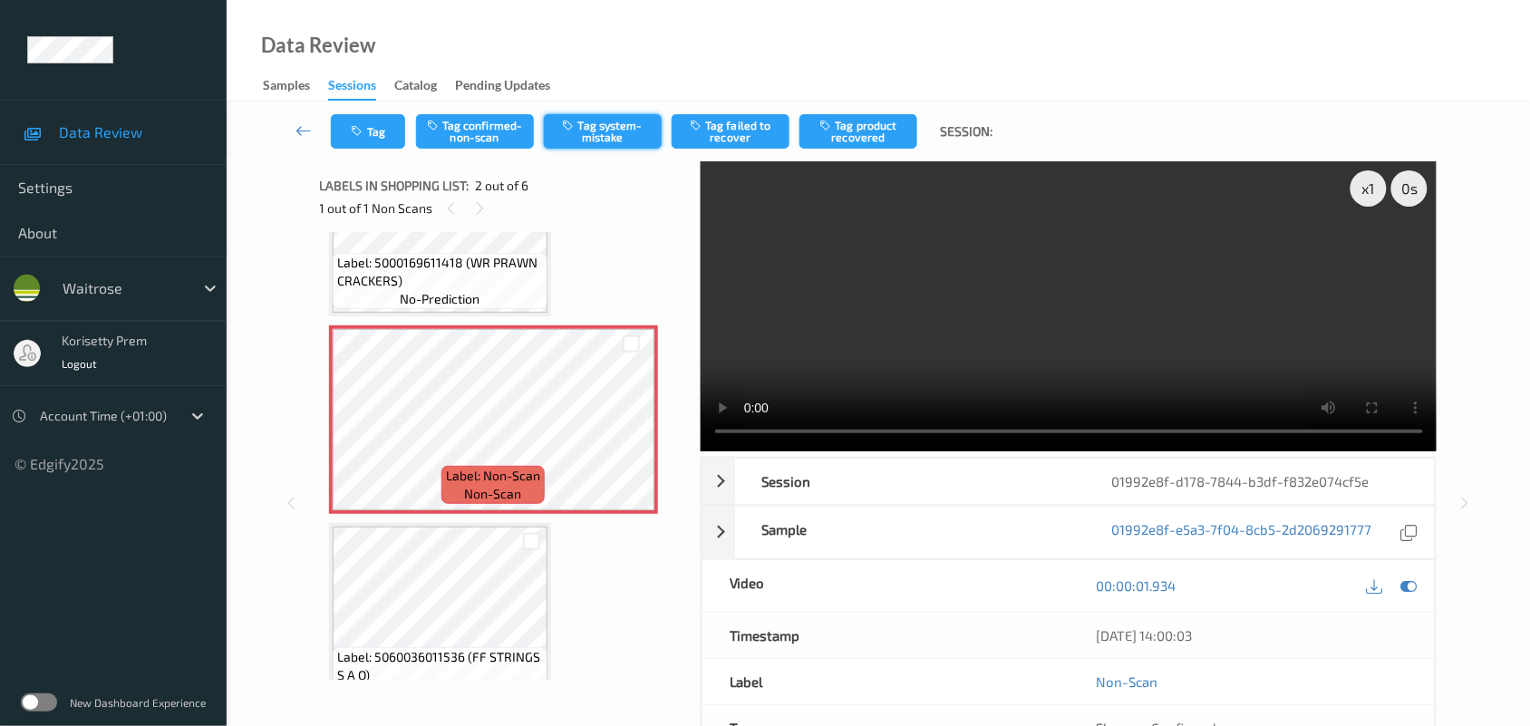
click at [610, 125] on button "Tag system-mistake" at bounding box center [603, 131] width 118 height 34
click at [363, 131] on icon "button" at bounding box center [359, 131] width 15 height 13
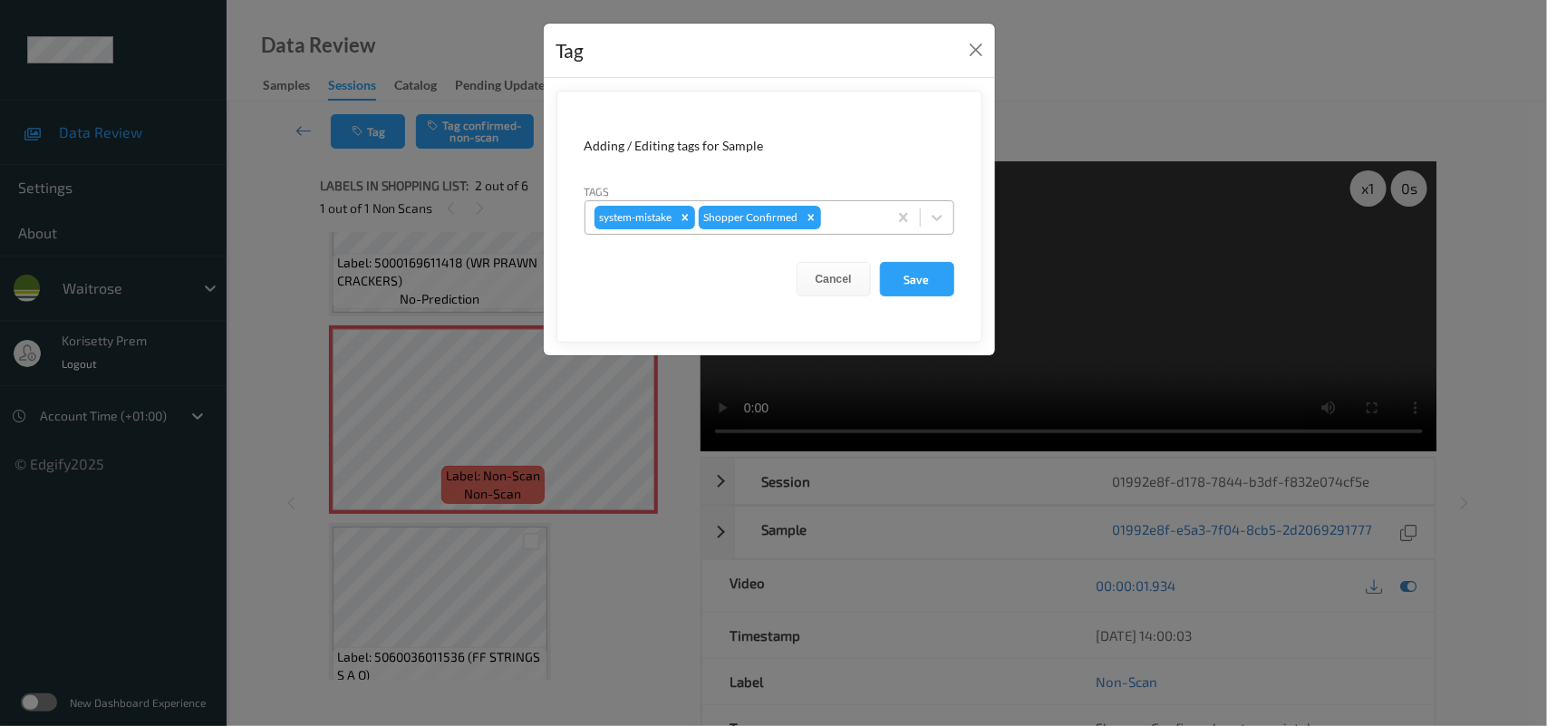
click at [862, 218] on div at bounding box center [851, 218] width 53 height 22
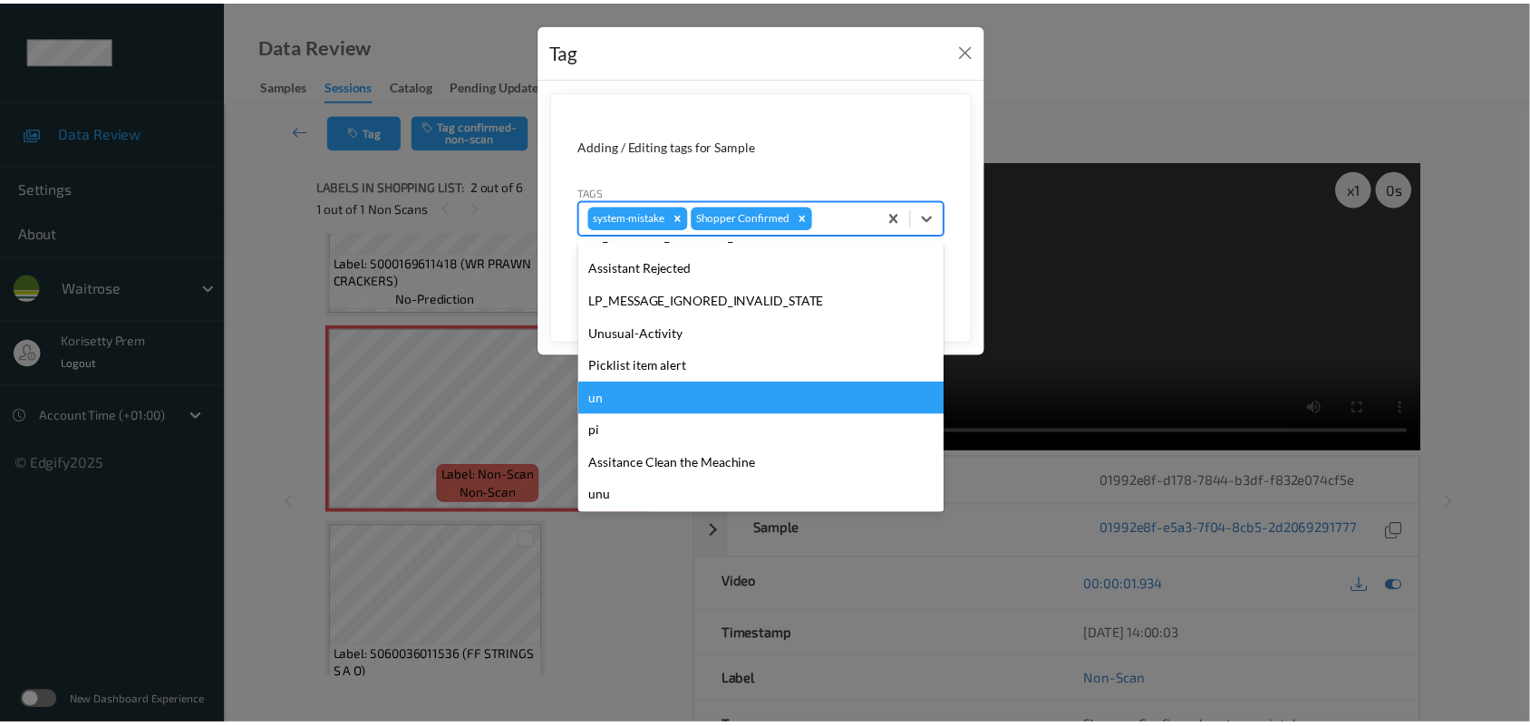
scroll to position [419, 0]
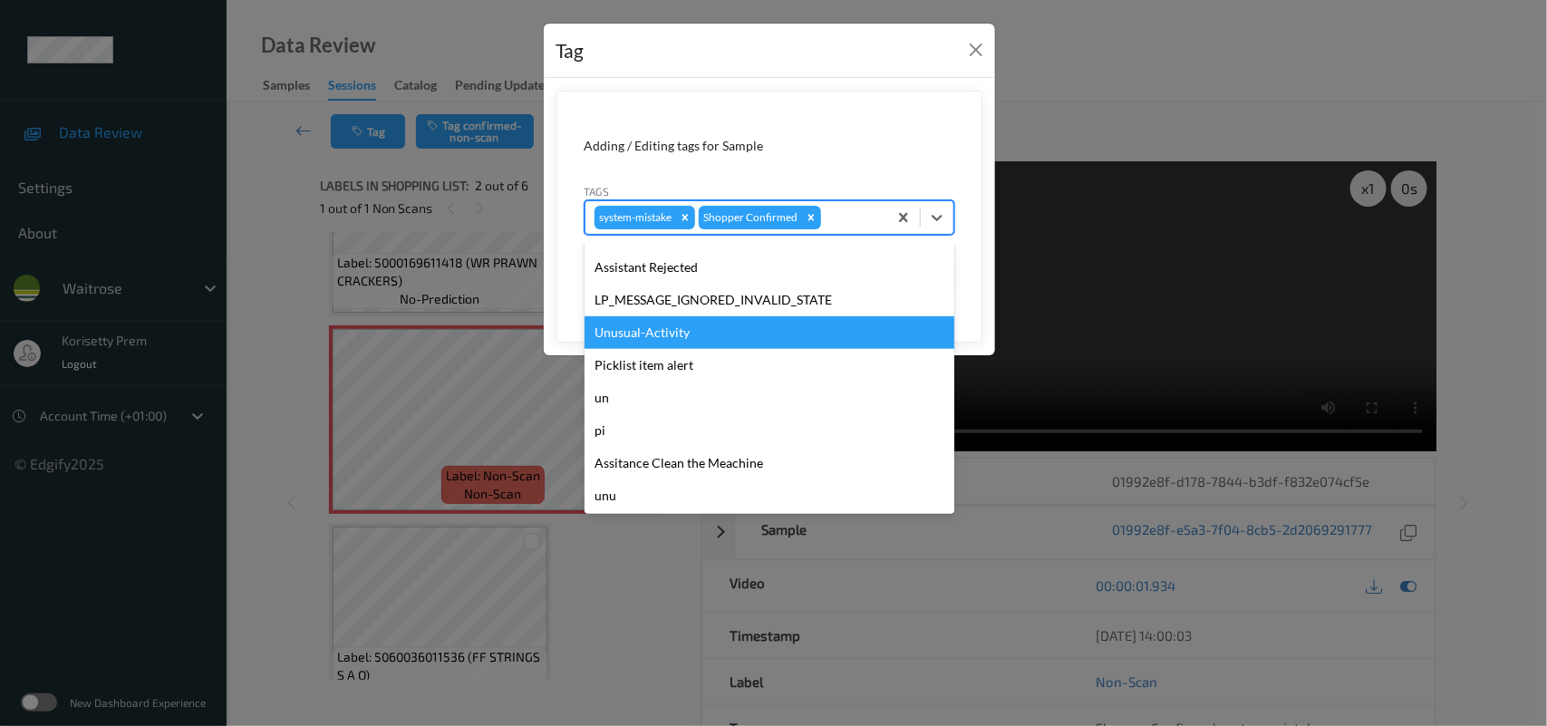
click at [689, 317] on div "Unusual-Activity" at bounding box center [770, 332] width 370 height 33
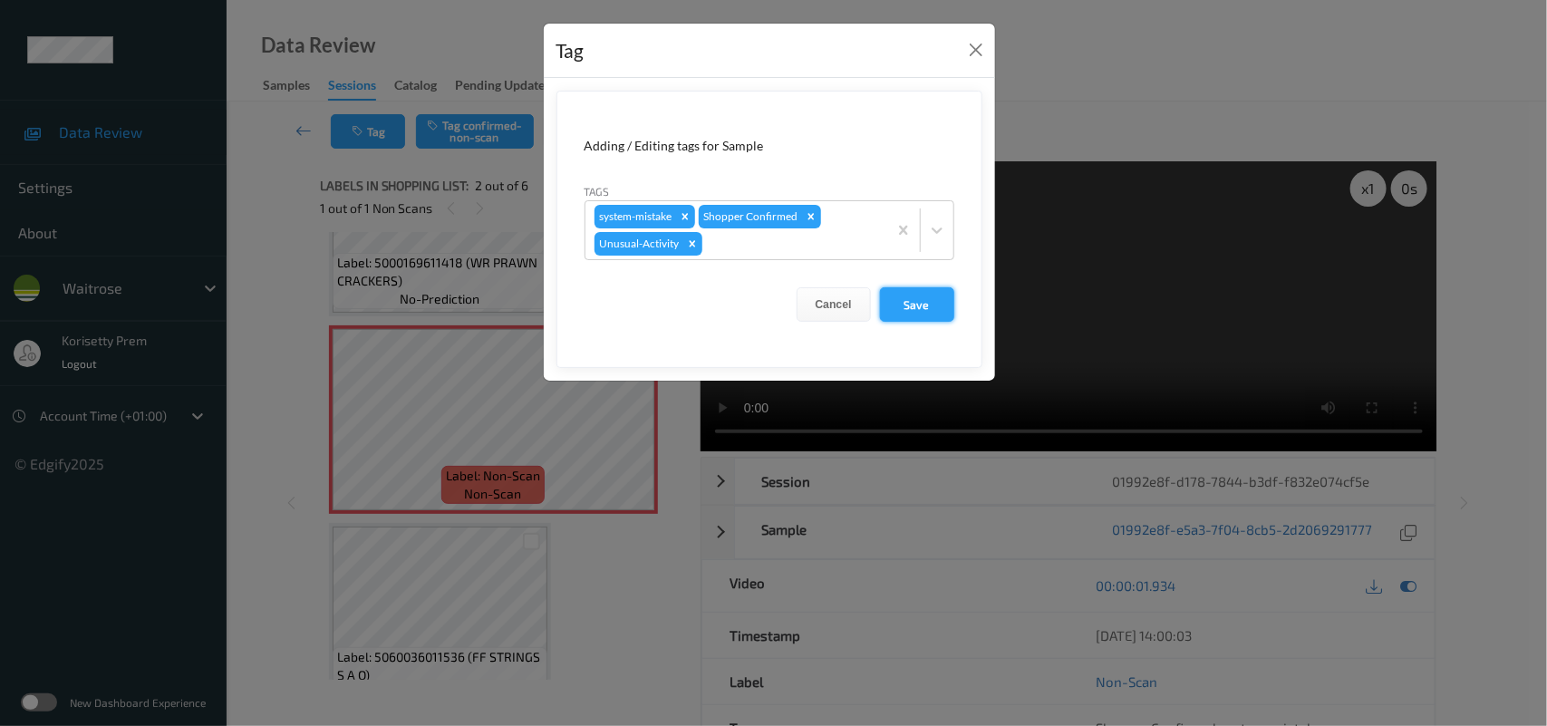
click at [934, 304] on button "Save" at bounding box center [917, 304] width 74 height 34
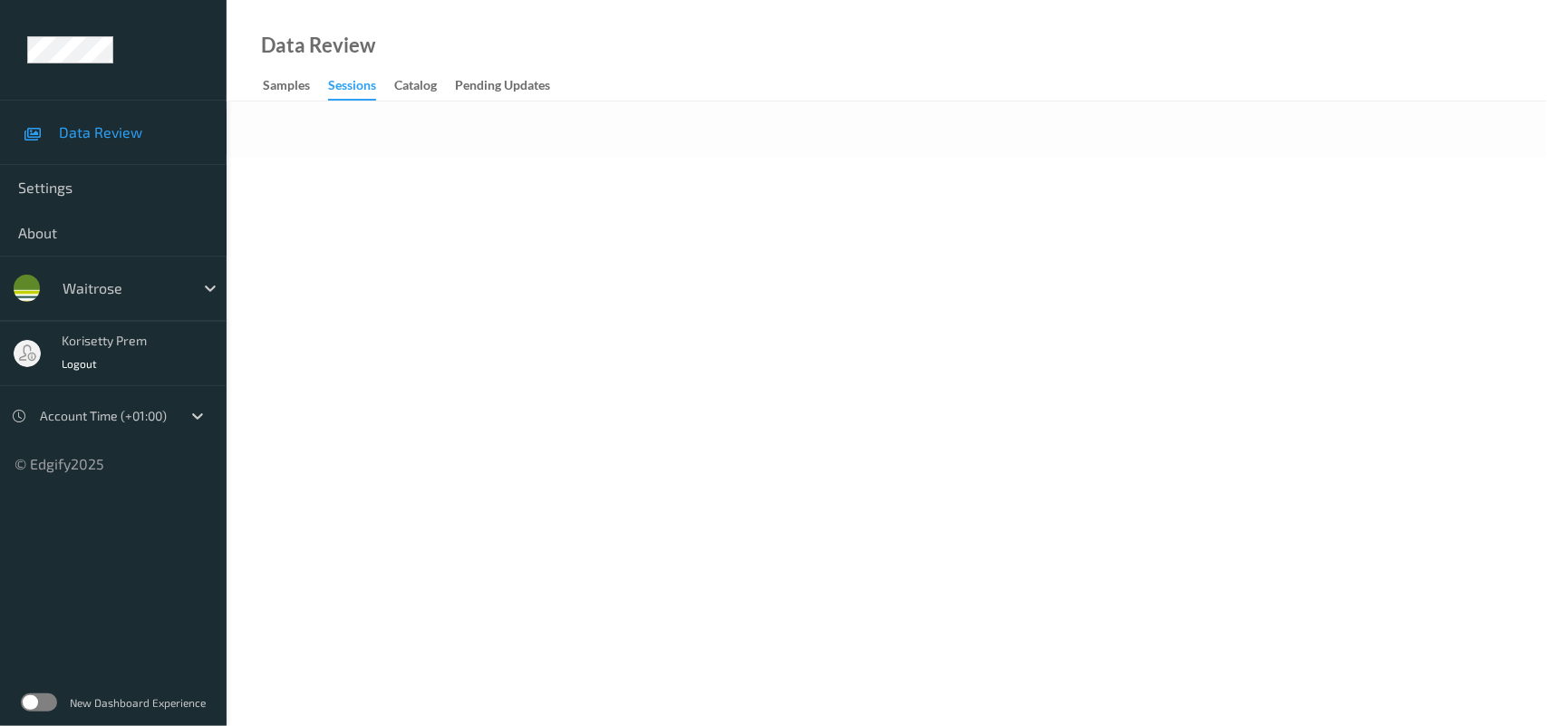
click at [848, 136] on div at bounding box center [887, 129] width 1321 height 55
click at [844, 69] on div "Data Review Samples Sessions Catalog Pending Updates" at bounding box center [887, 51] width 1321 height 102
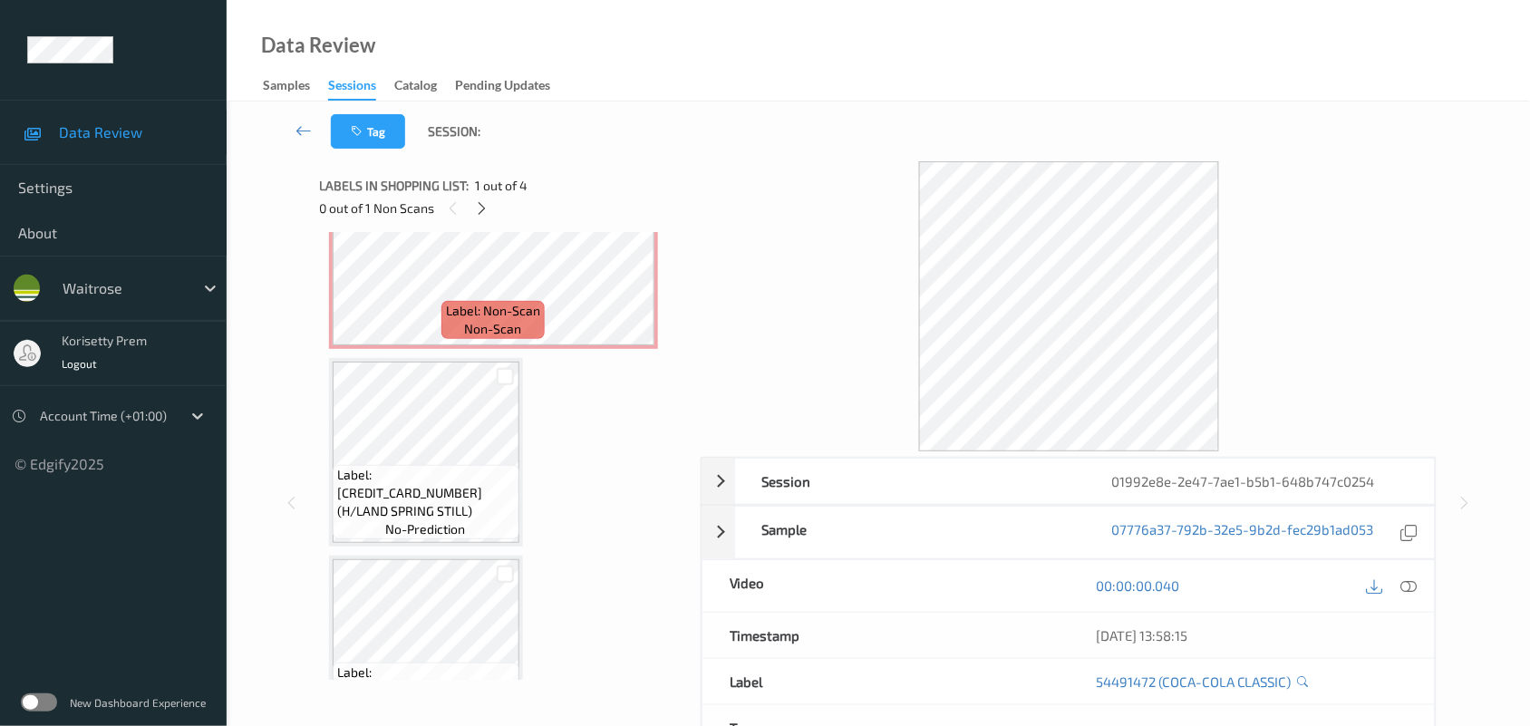
scroll to position [10, 0]
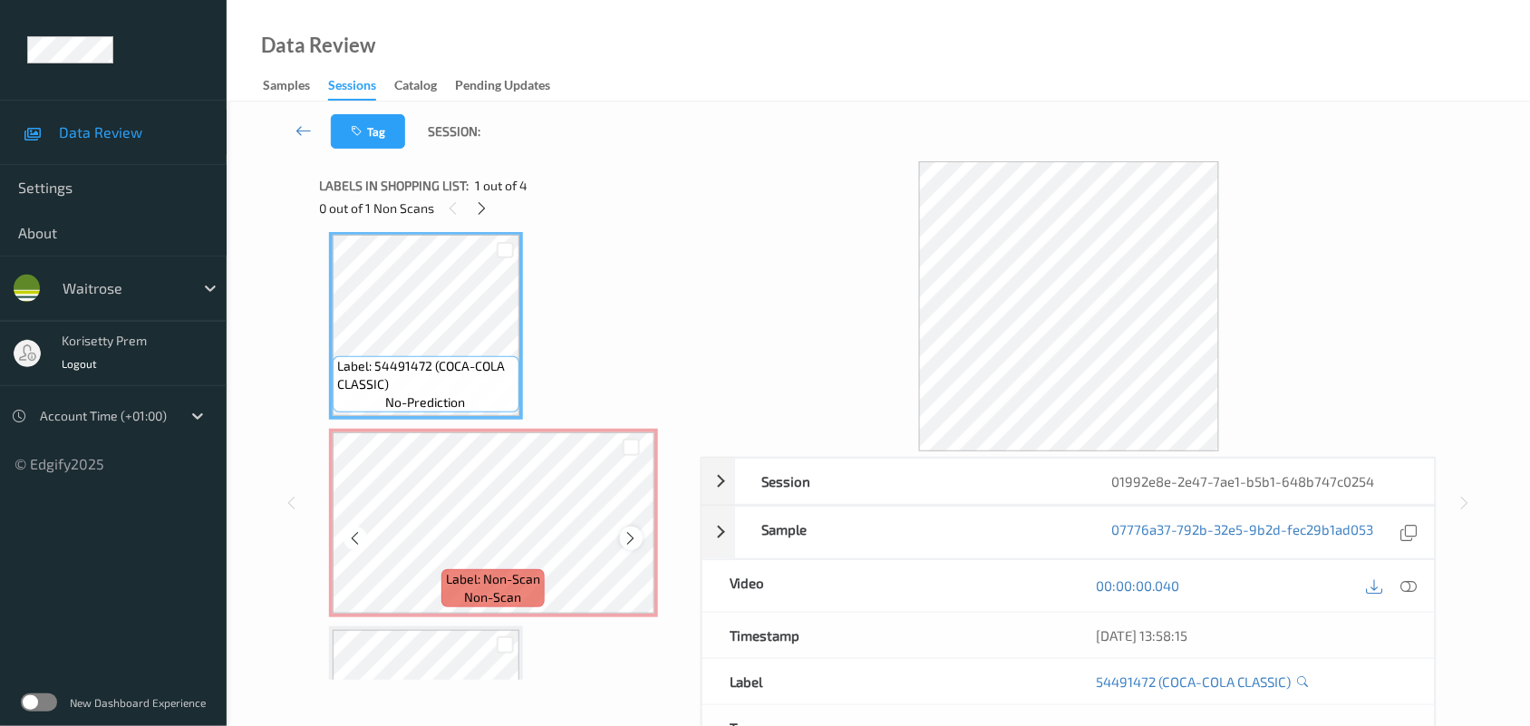
click at [632, 539] on icon at bounding box center [631, 538] width 15 height 16
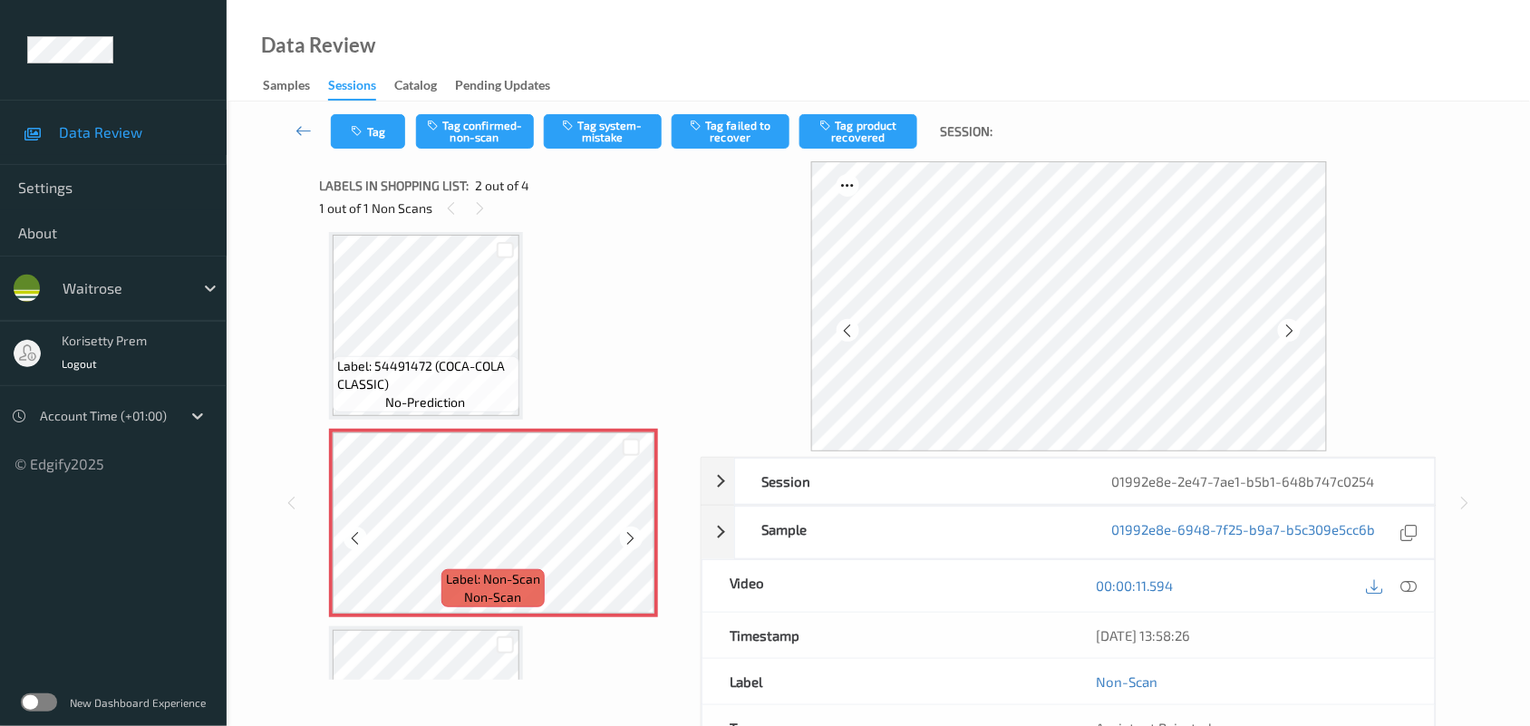
click at [632, 539] on icon at bounding box center [631, 538] width 15 height 16
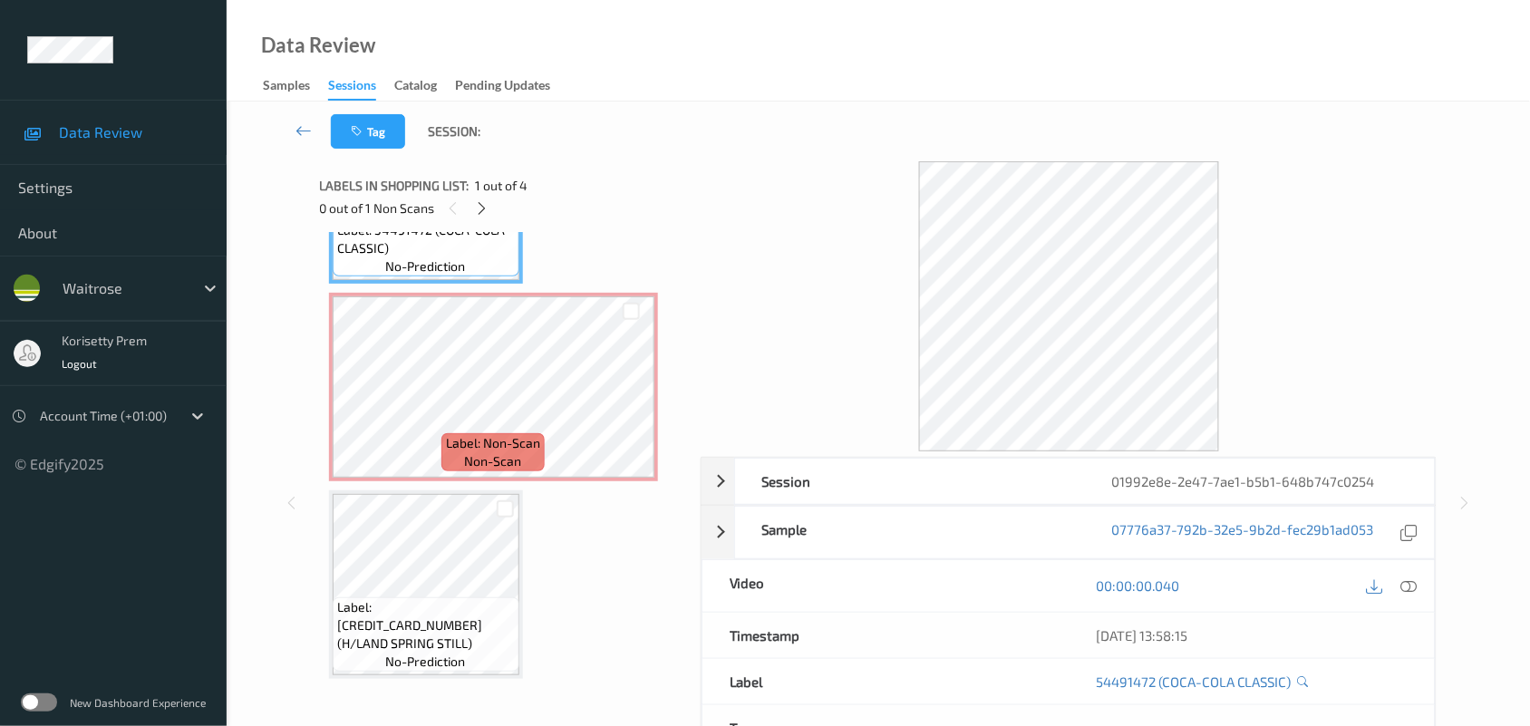
scroll to position [123, 0]
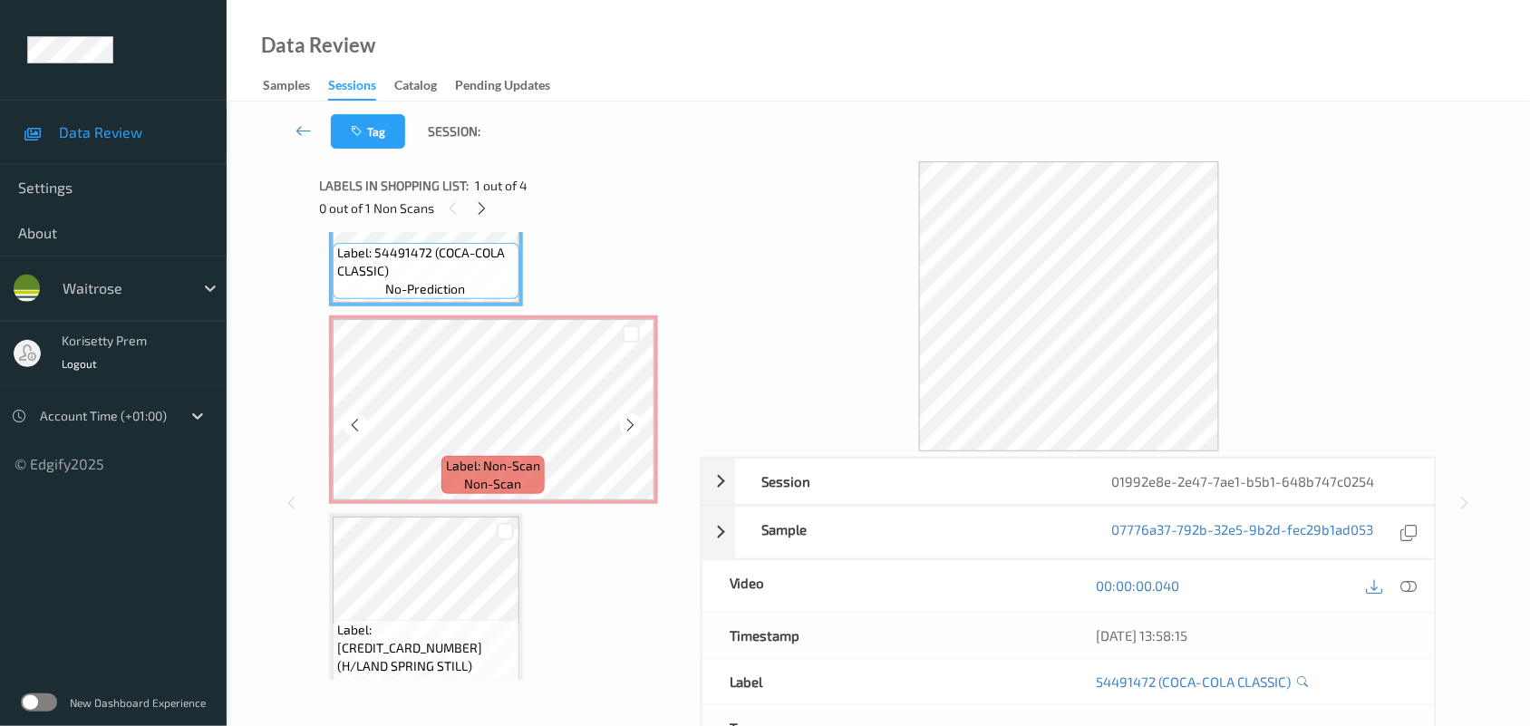
click at [521, 471] on span "Label: Non-Scan" at bounding box center [493, 466] width 94 height 18
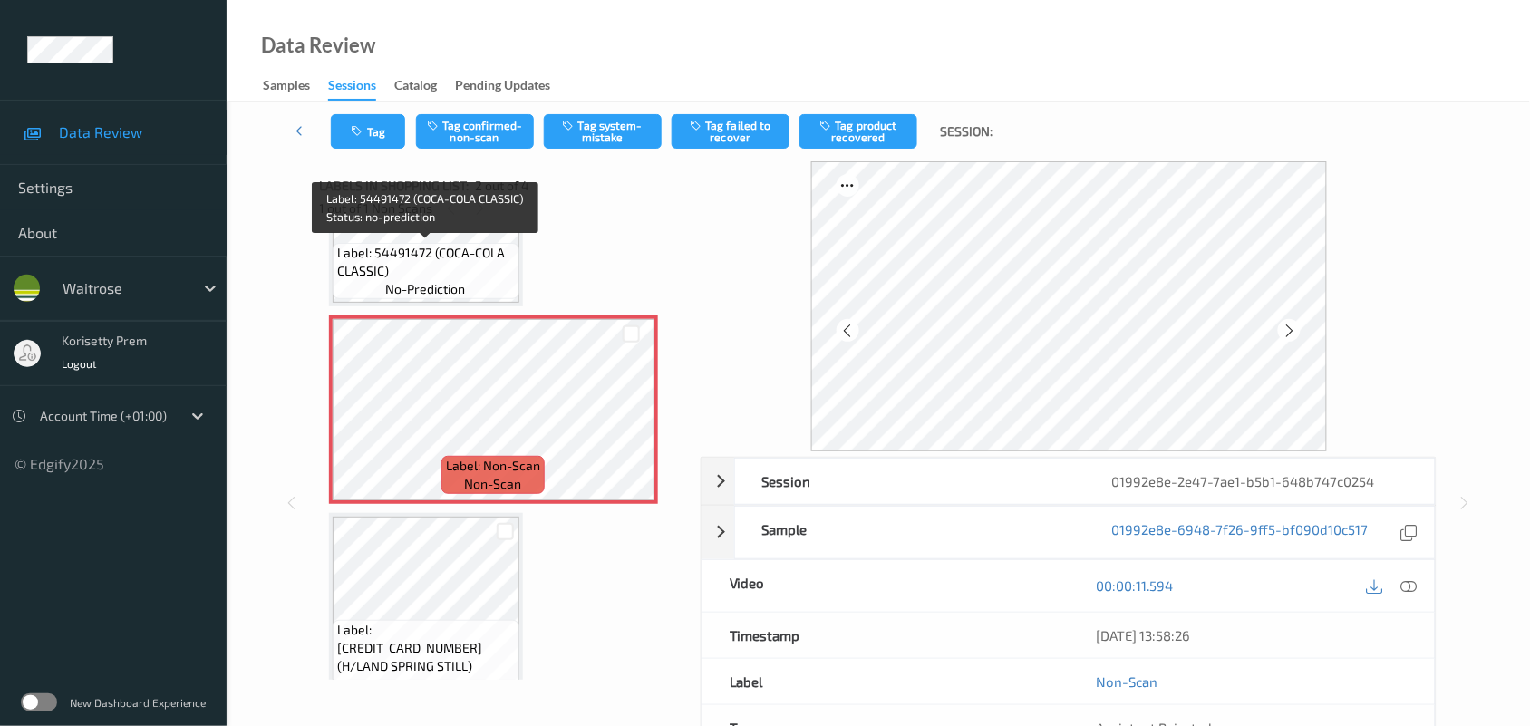
click at [459, 244] on span "Label: 54491472 (COCA-COLA CLASSIC)" at bounding box center [426, 262] width 178 height 36
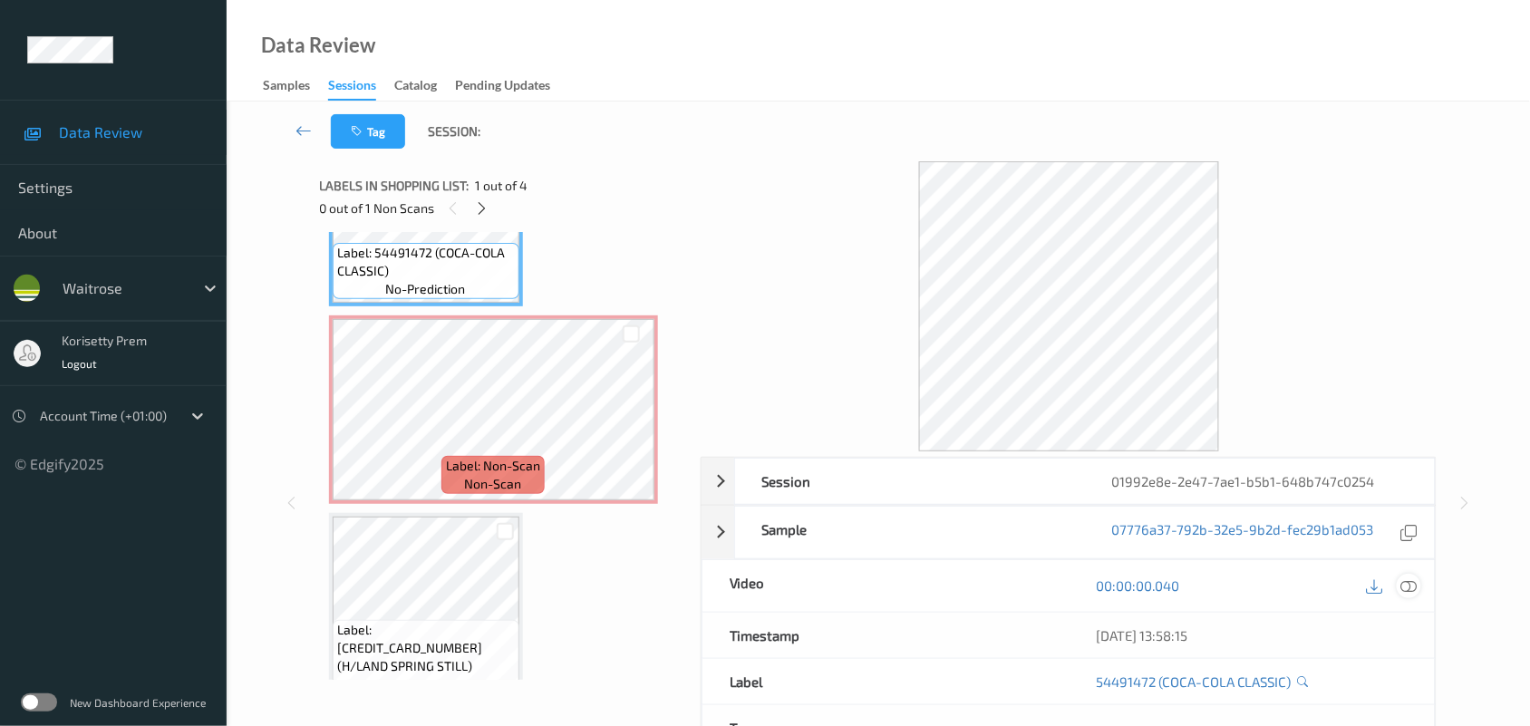
click at [1410, 598] on div at bounding box center [1409, 586] width 24 height 24
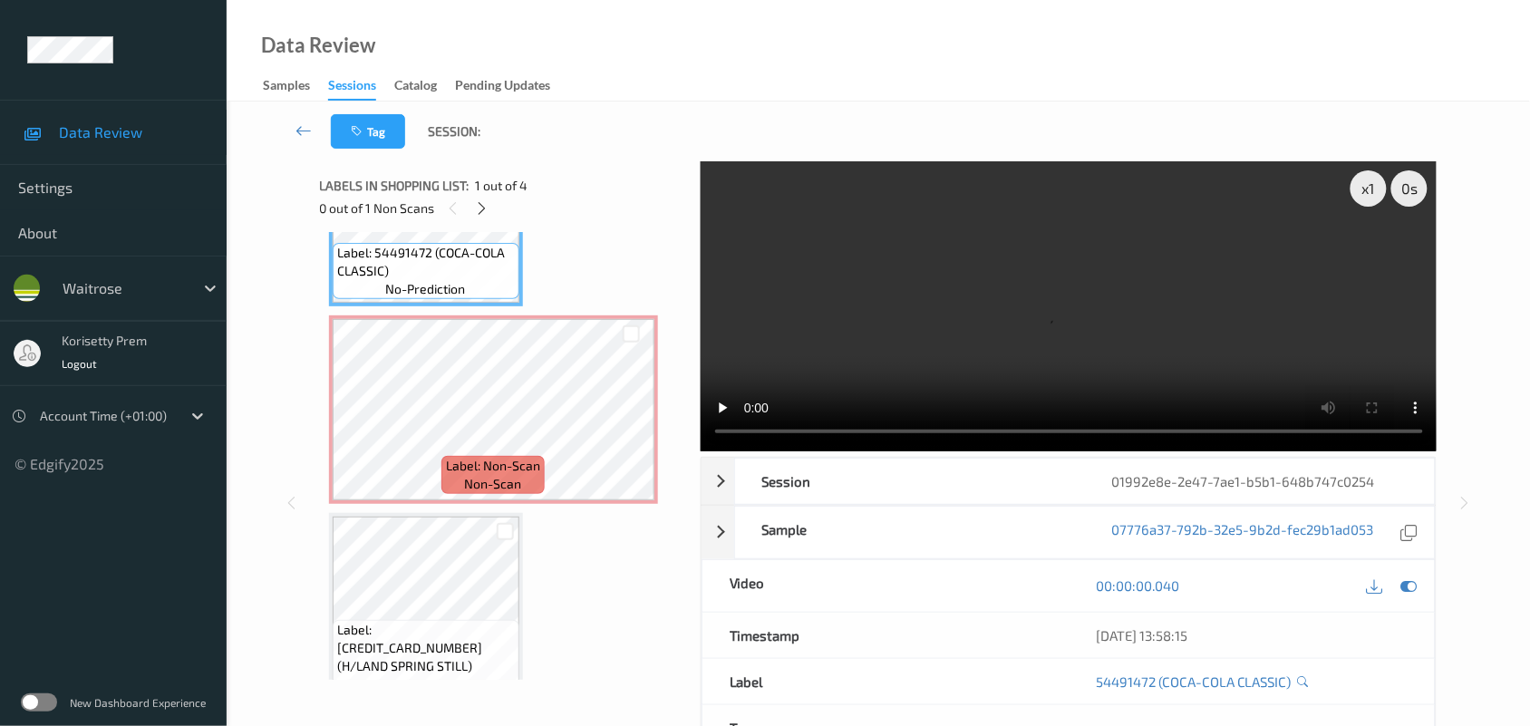
click at [894, 369] on video at bounding box center [1069, 306] width 737 height 290
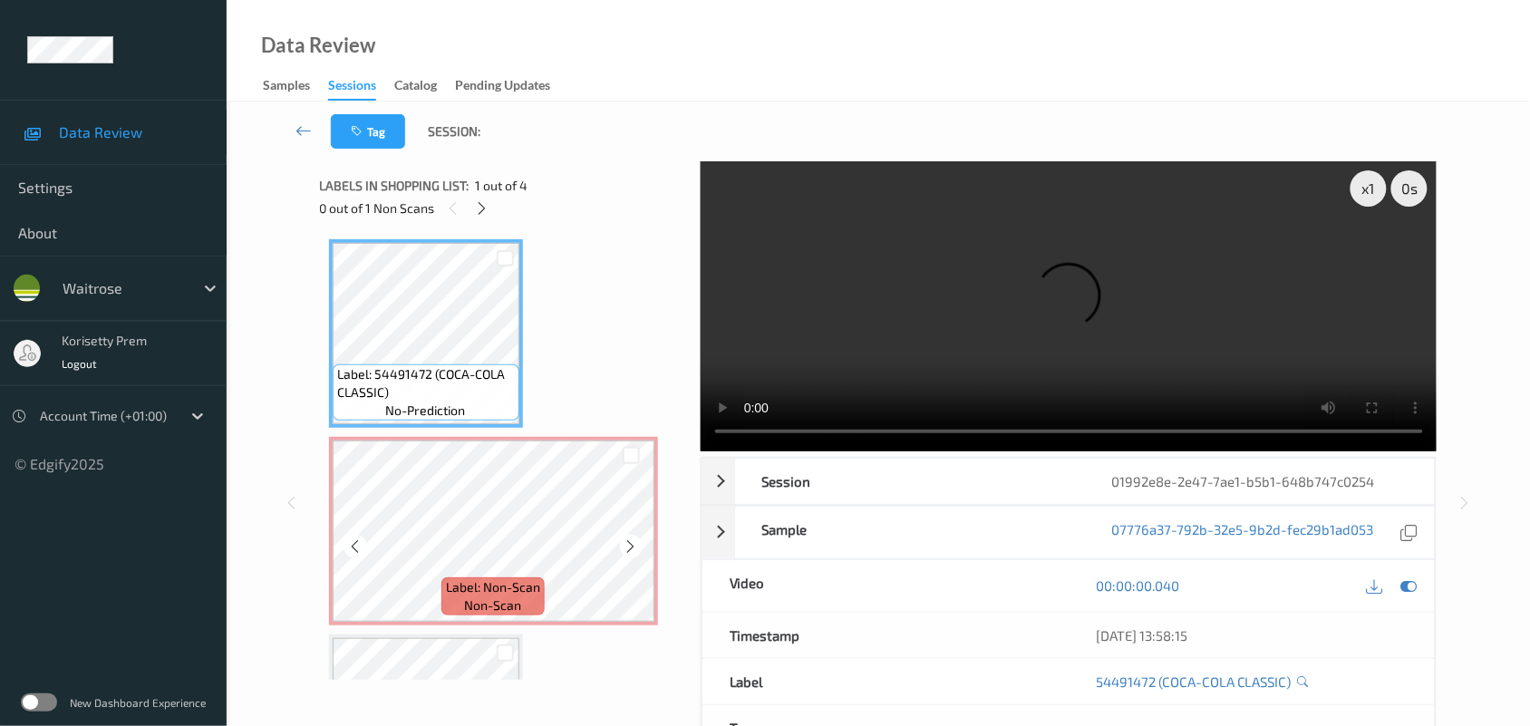
scroll to position [0, 0]
click at [692, 445] on div "x 1 0 s Session 01992e8e-2e47-7ae1-b5b1-648b747c0254 Session ID 01992e8e-2e47-7…" at bounding box center [879, 502] width 1118 height 683
click at [1048, 324] on video at bounding box center [1069, 306] width 737 height 290
click at [917, 317] on video at bounding box center [1069, 306] width 737 height 290
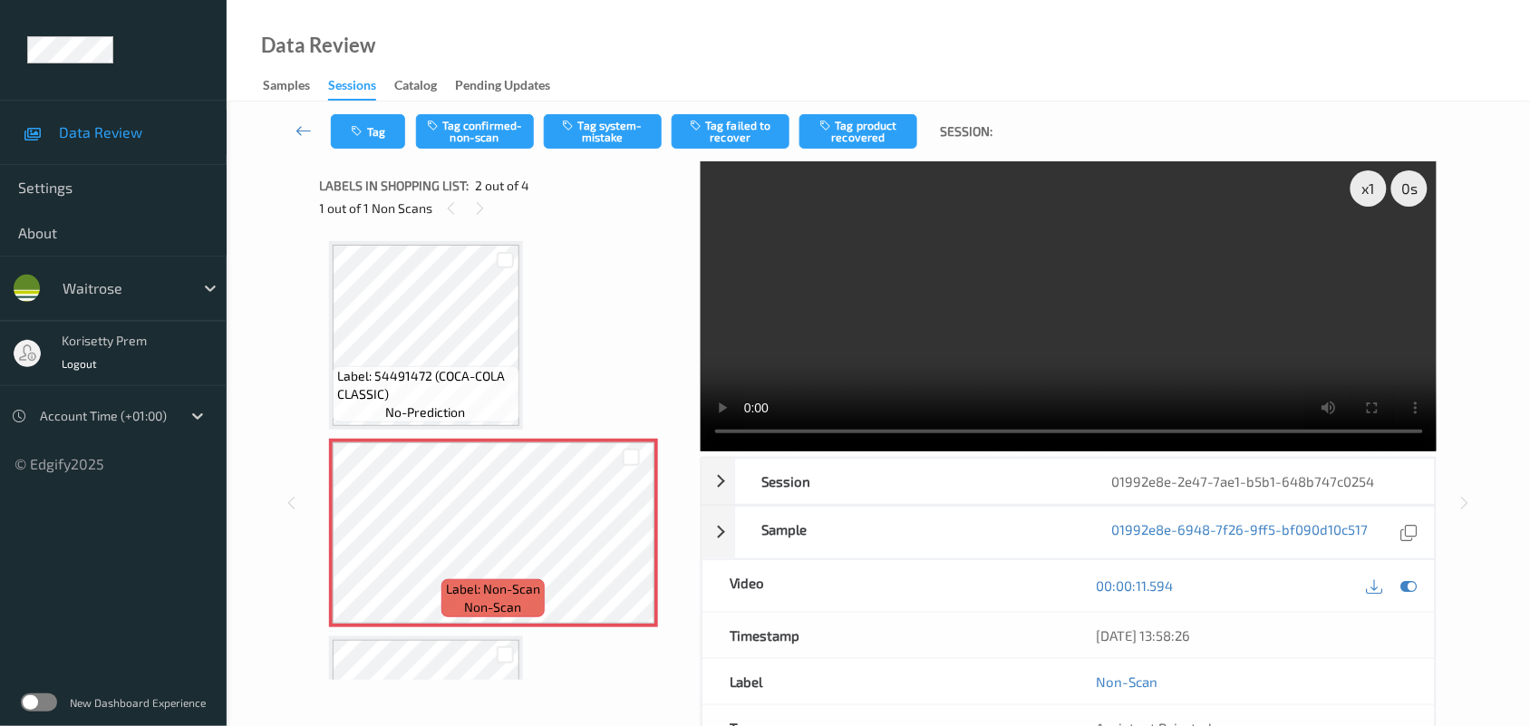
click at [523, 277] on div "Label: 54491472 (COCA-COLA CLASSIC) no-prediction Label: Non-Scan non-scan Labe…" at bounding box center [504, 631] width 350 height 781
click at [601, 128] on button "Tag system-mistake" at bounding box center [603, 131] width 118 height 34
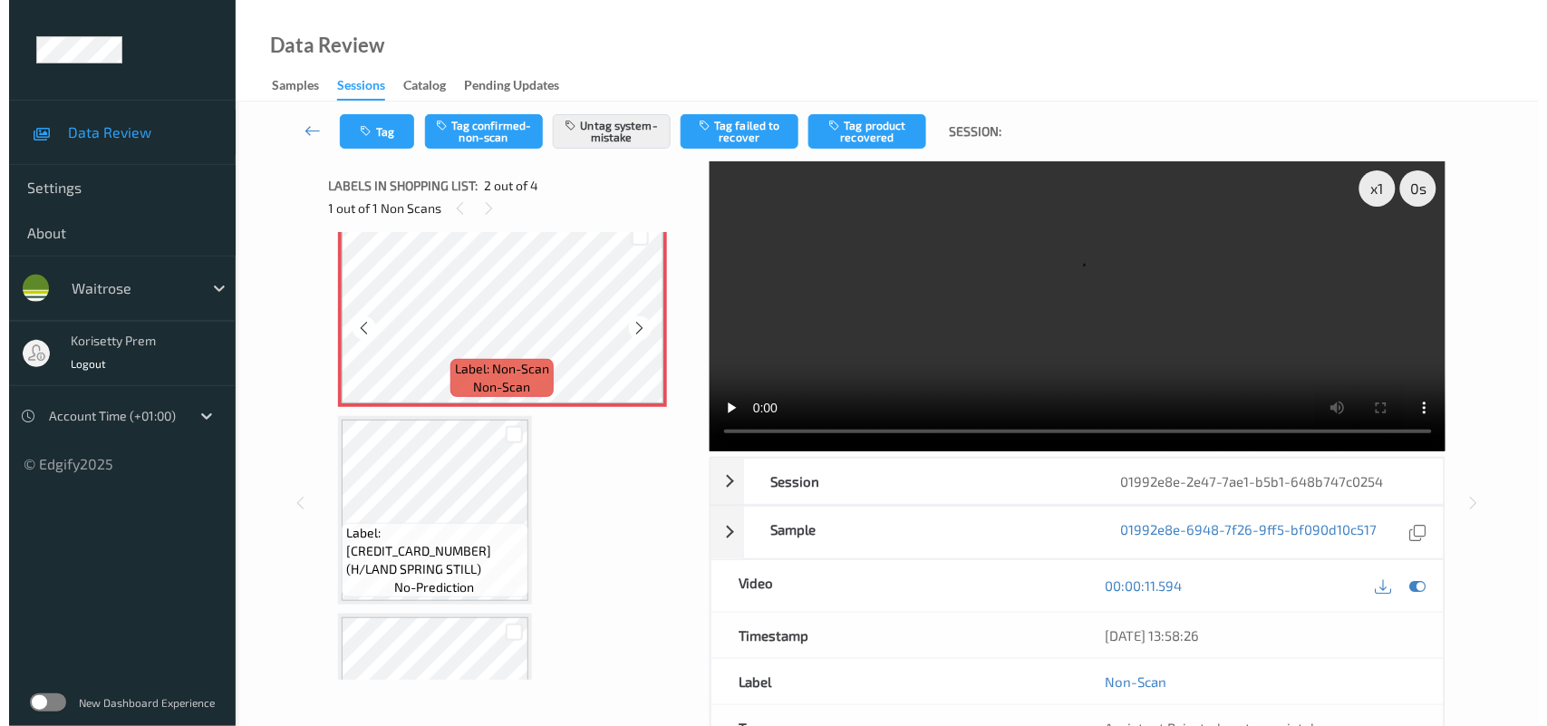
scroll to position [227, 0]
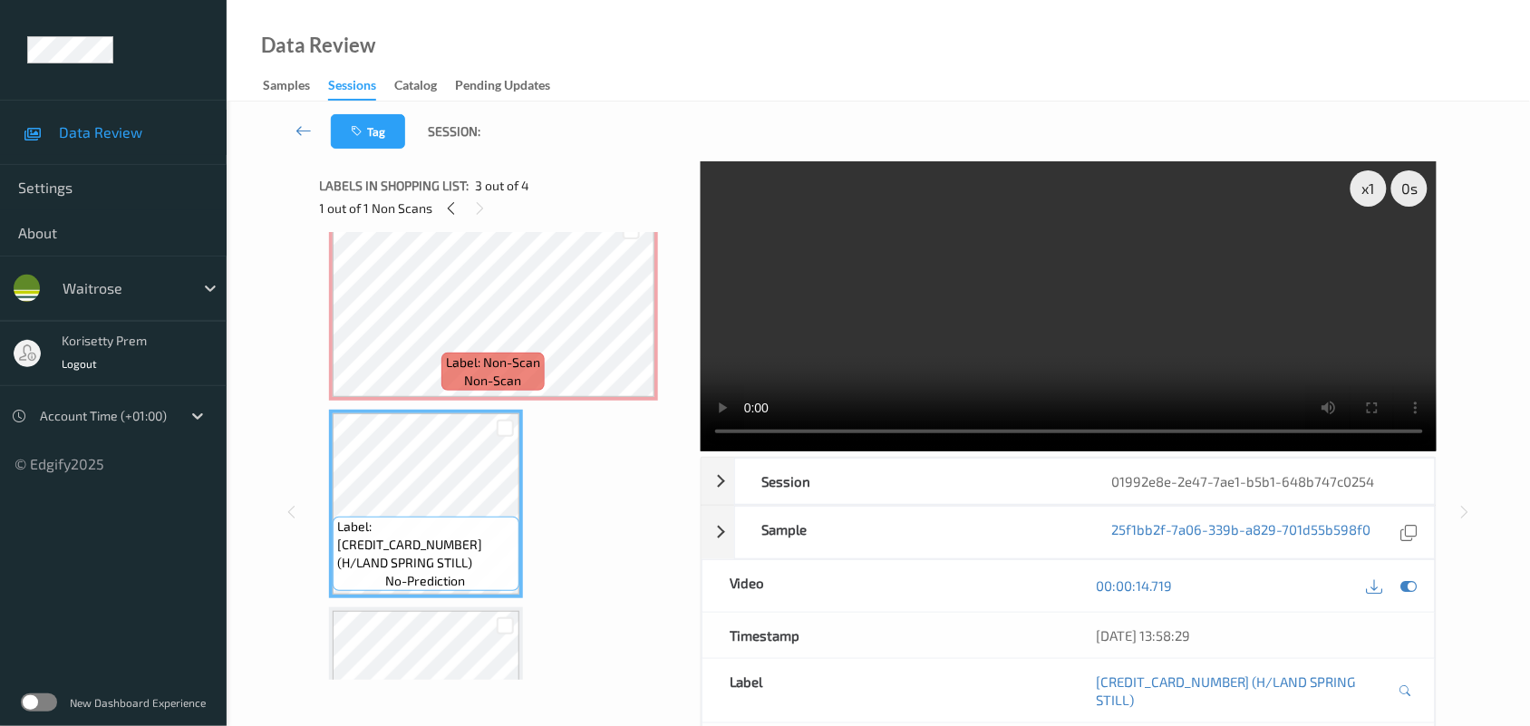
click at [908, 342] on video at bounding box center [1069, 306] width 737 height 290
click at [1041, 310] on video at bounding box center [1069, 306] width 737 height 290
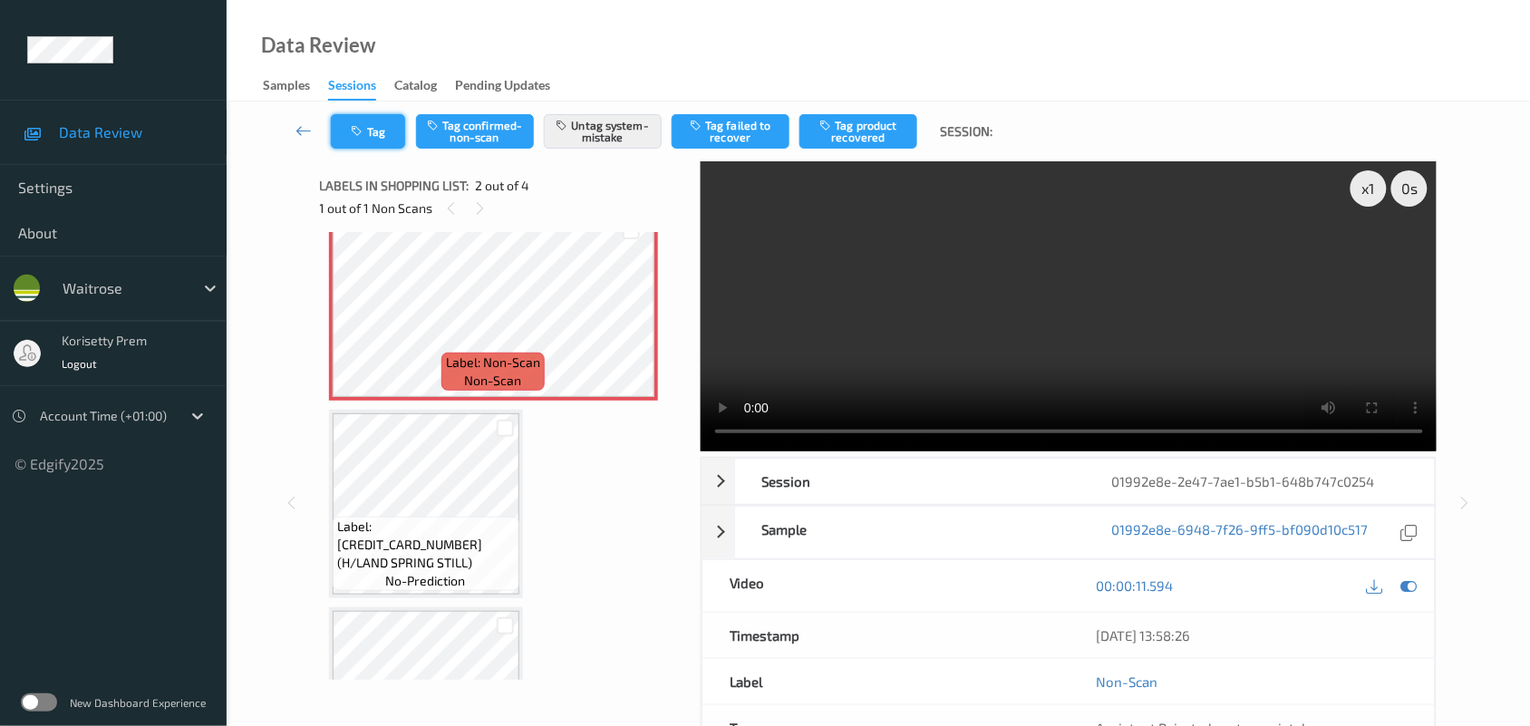
click at [361, 120] on button "Tag" at bounding box center [368, 131] width 74 height 34
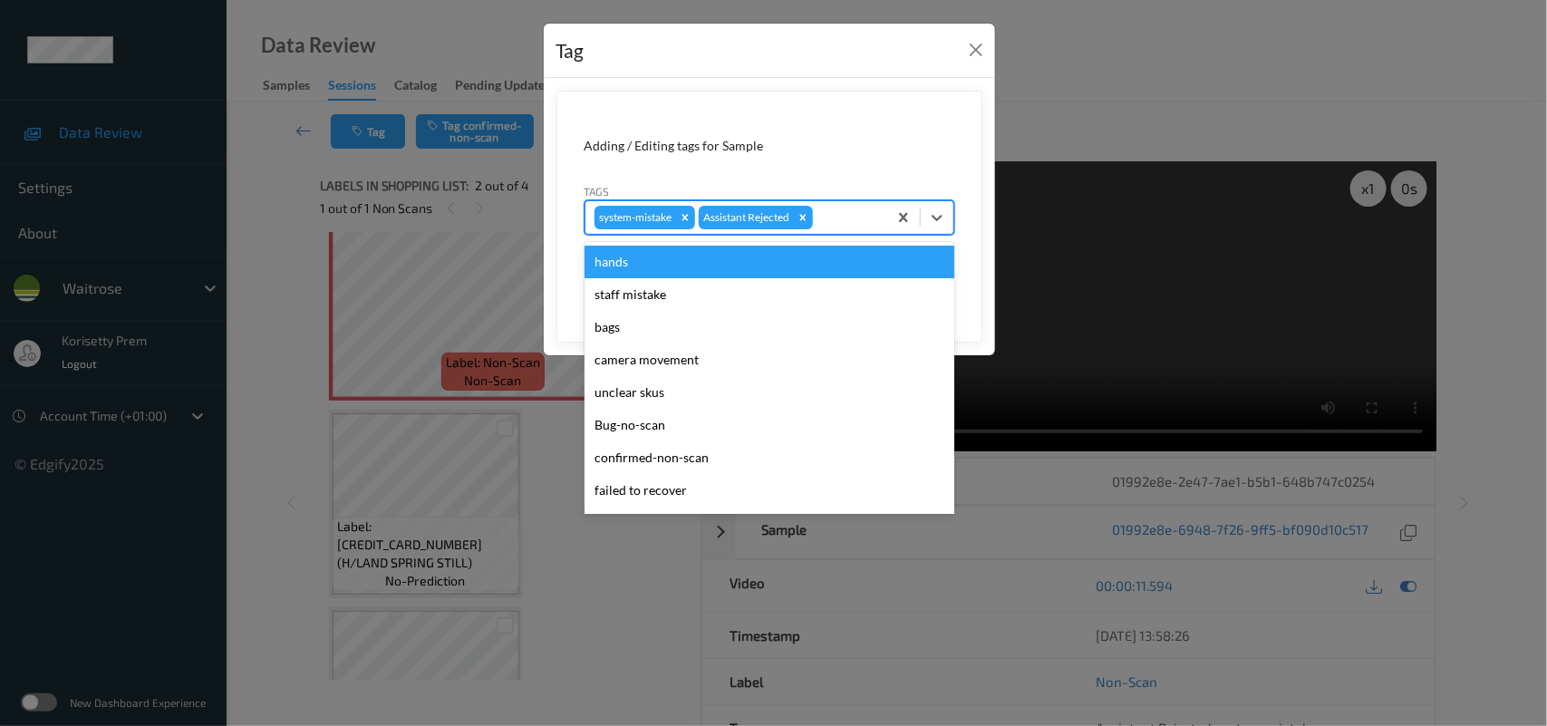
click at [844, 209] on div at bounding box center [848, 218] width 62 height 22
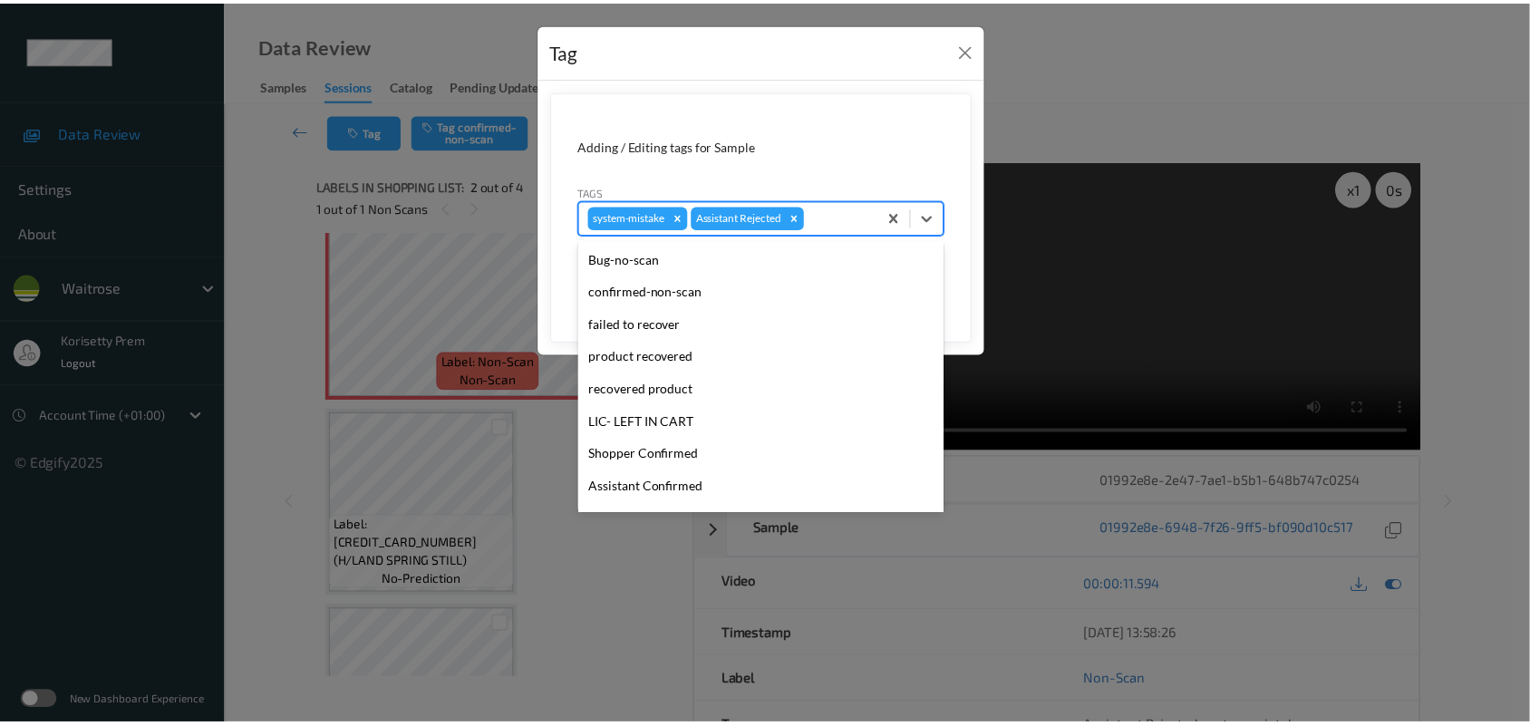
scroll to position [420, 0]
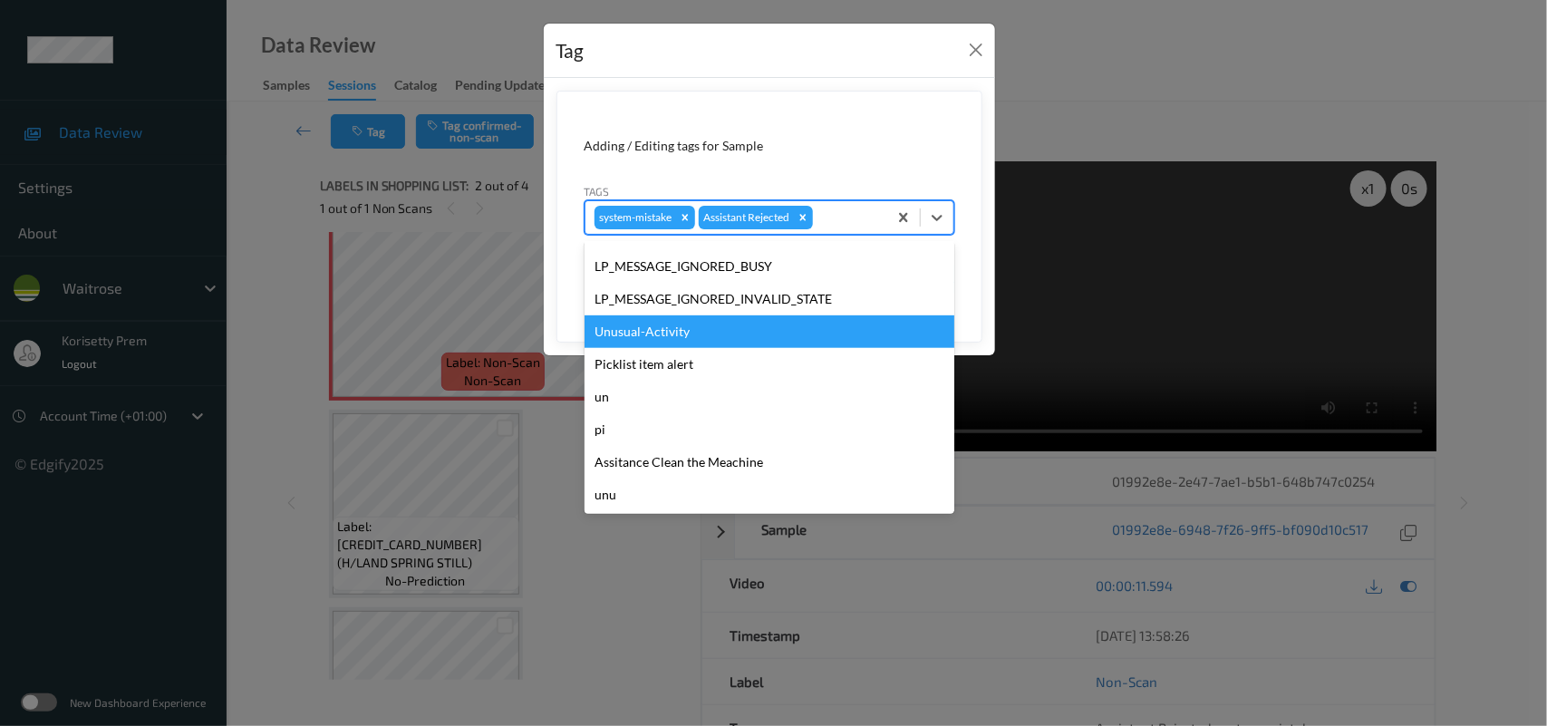
click at [682, 341] on div "Unusual-Activity" at bounding box center [770, 331] width 370 height 33
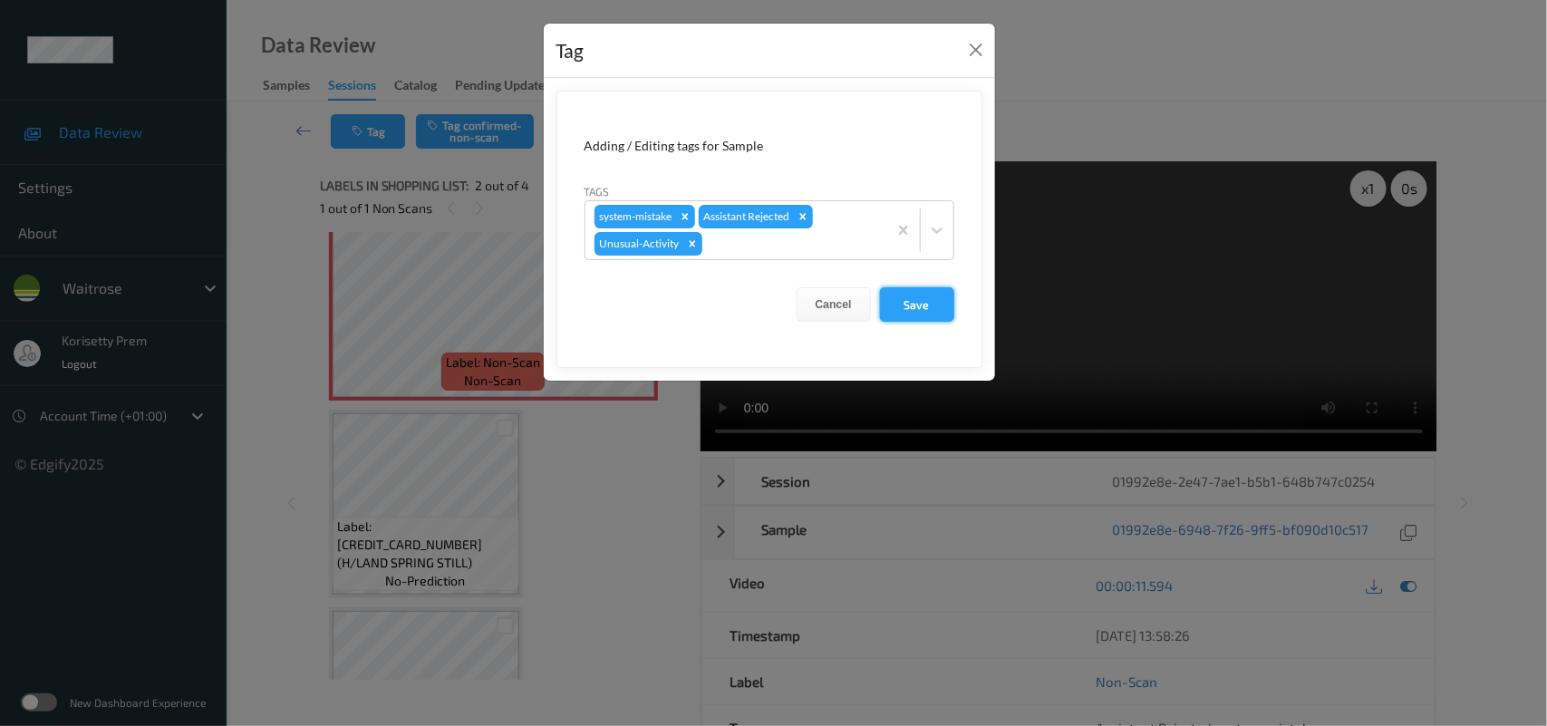
click at [927, 306] on button "Save" at bounding box center [917, 304] width 74 height 34
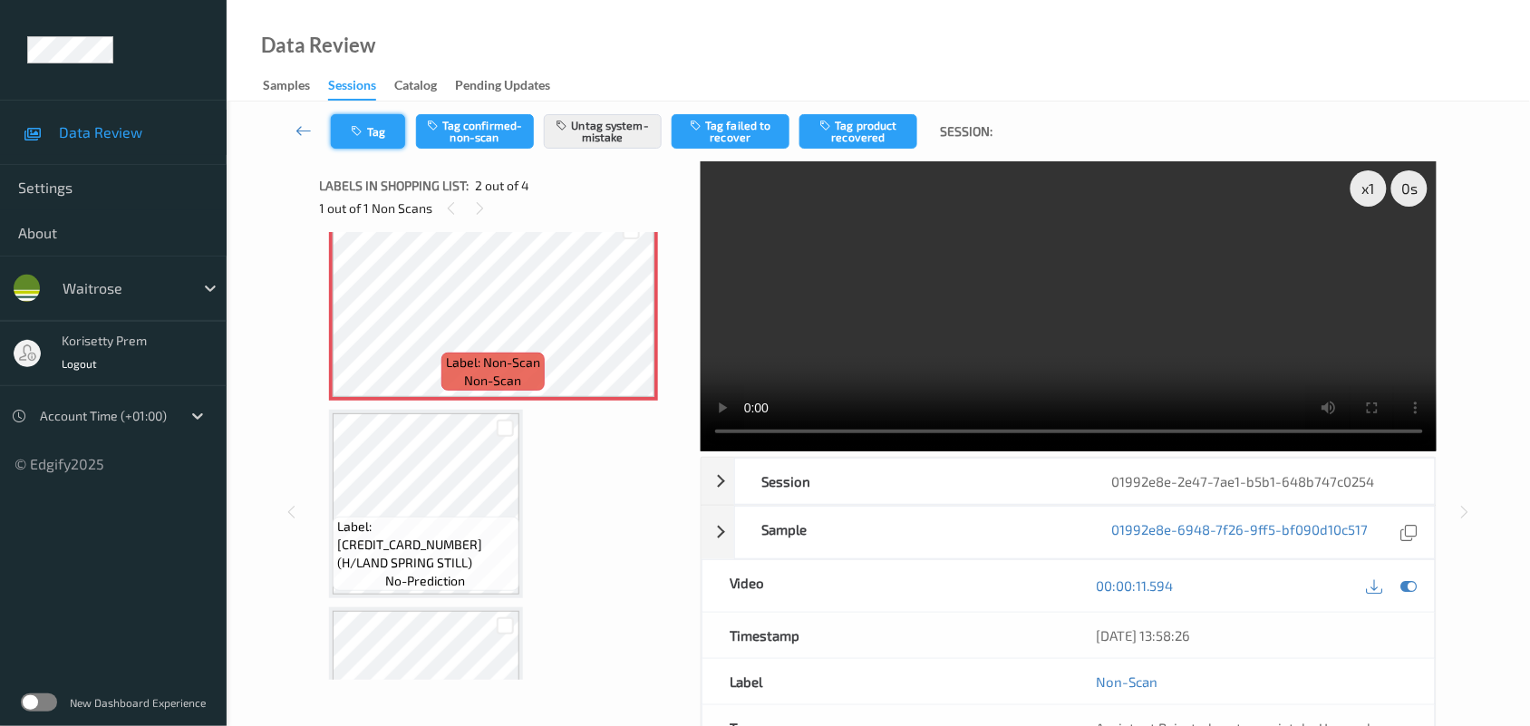
click at [382, 133] on button "Tag" at bounding box center [368, 131] width 74 height 34
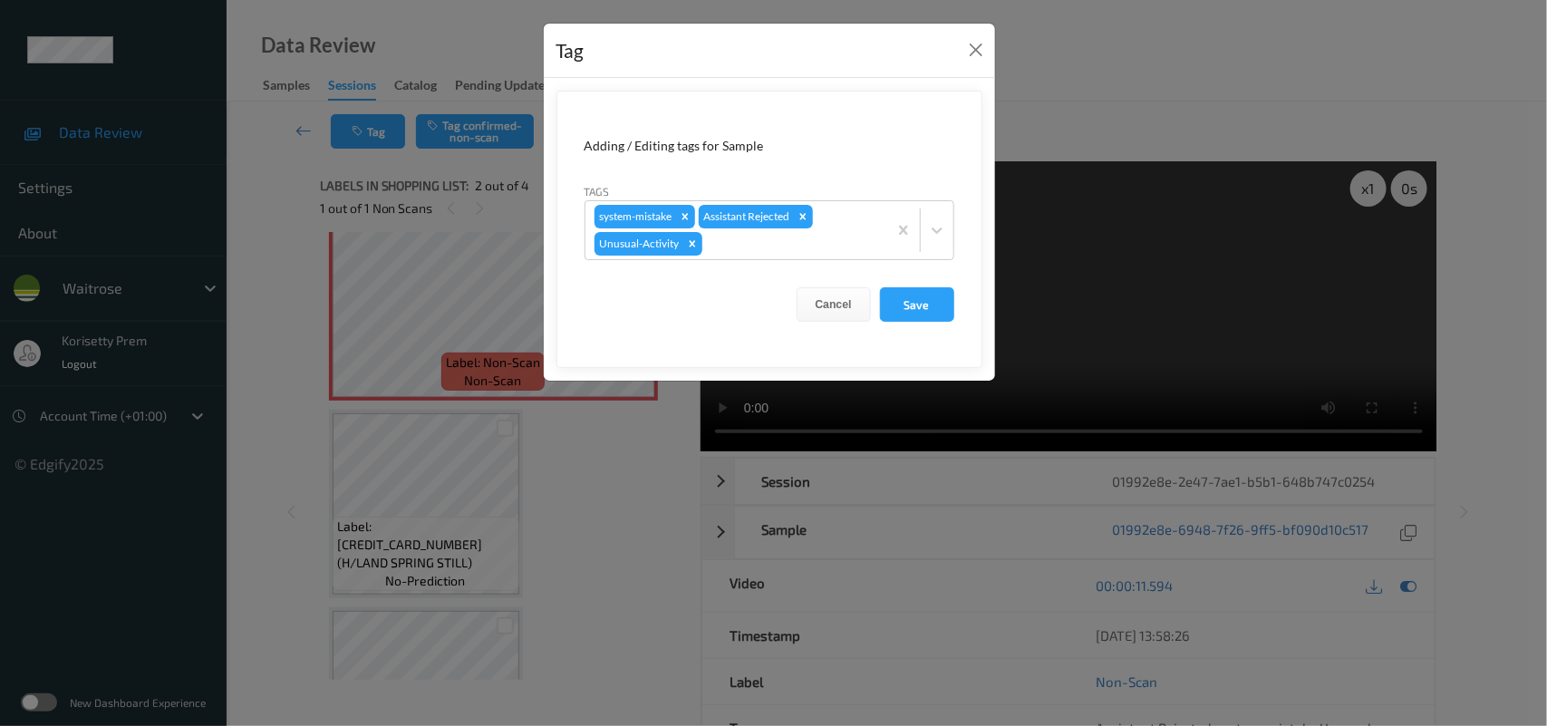
click at [903, 284] on form "Adding / Editing tags for Sample Tags system-mistake Assistant Rejected Unusual…" at bounding box center [770, 229] width 426 height 277
click at [904, 310] on button "Save" at bounding box center [917, 304] width 74 height 34
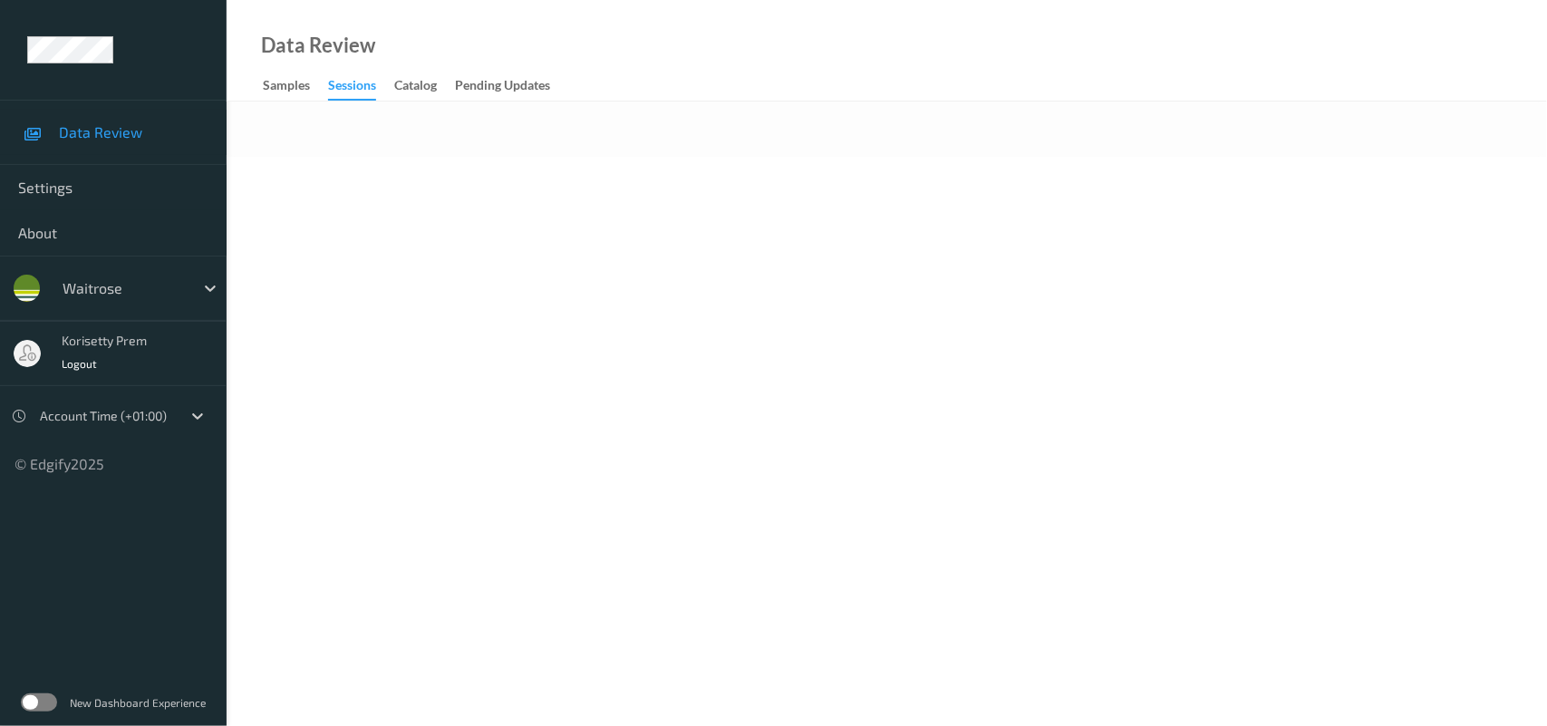
click at [827, 110] on div at bounding box center [887, 129] width 1321 height 55
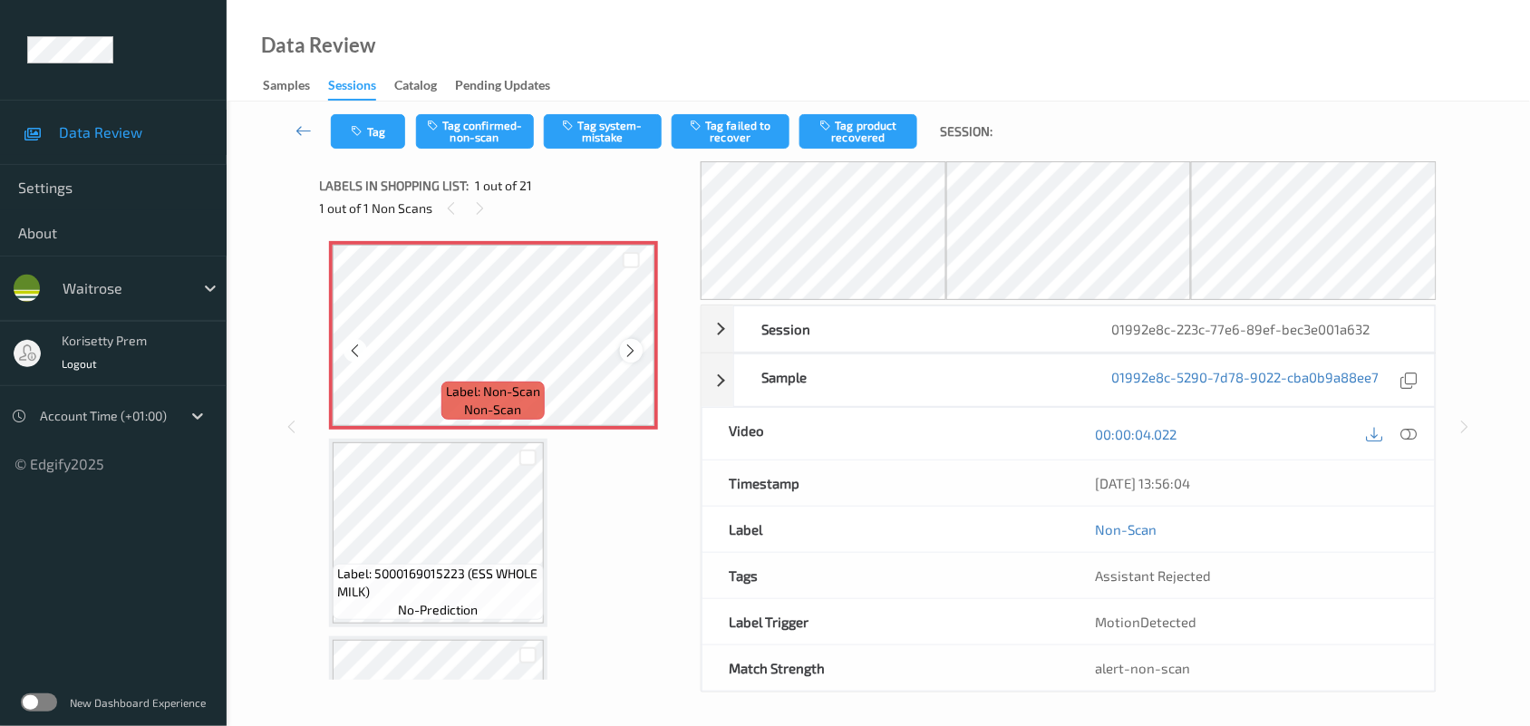
click at [628, 347] on icon at bounding box center [631, 351] width 15 height 16
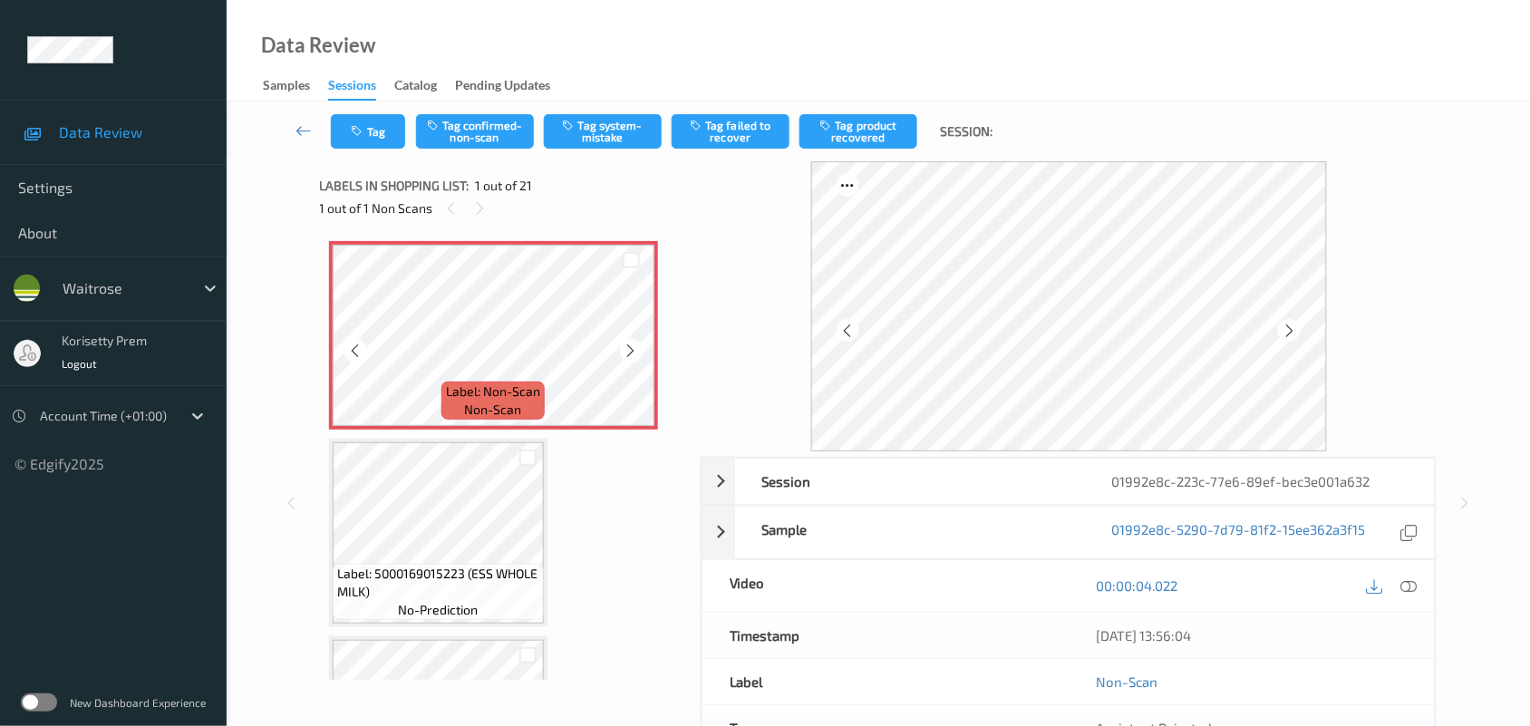
click at [628, 347] on icon at bounding box center [631, 351] width 15 height 16
click at [1289, 328] on icon at bounding box center [1289, 331] width 15 height 16
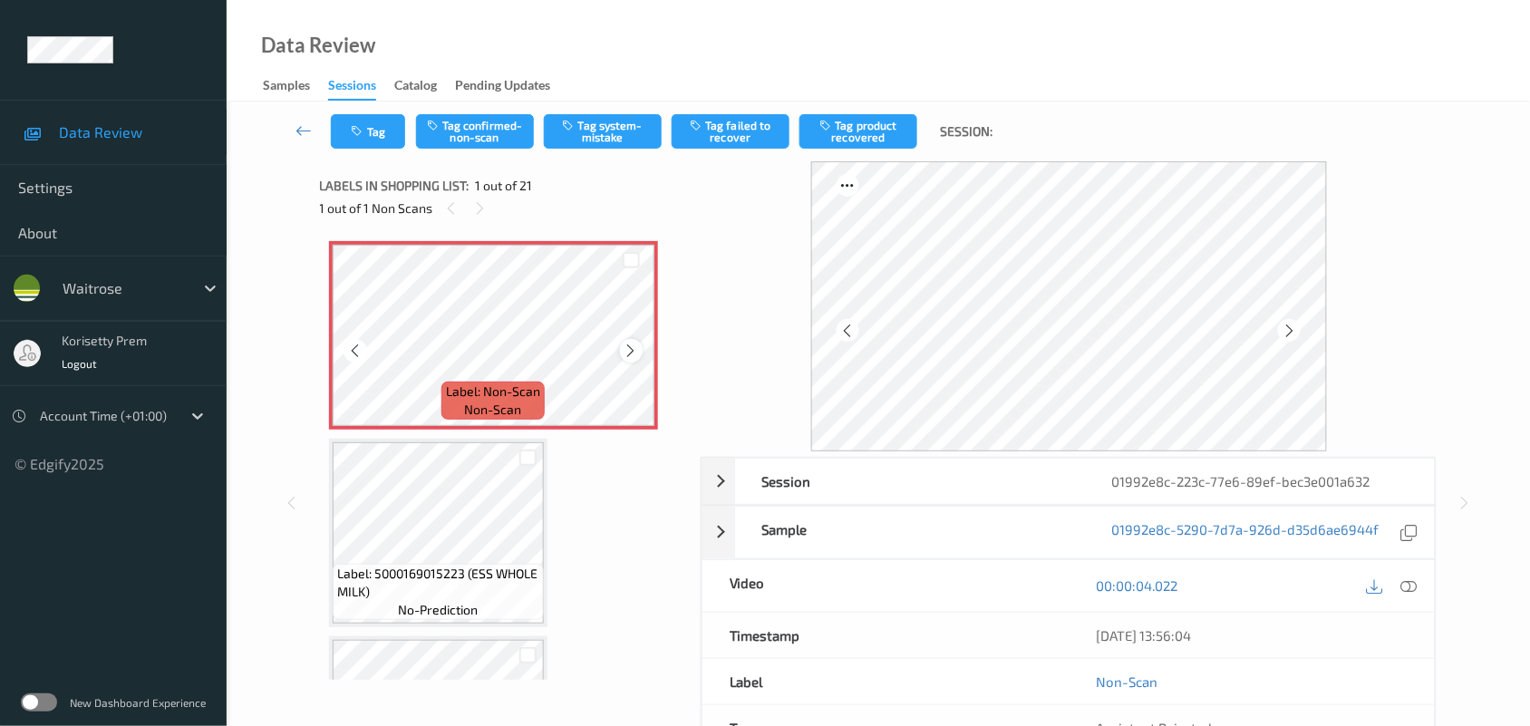
click at [635, 345] on icon at bounding box center [631, 351] width 15 height 16
click at [624, 351] on icon at bounding box center [631, 351] width 15 height 16
click at [1408, 586] on icon at bounding box center [1409, 585] width 16 height 16
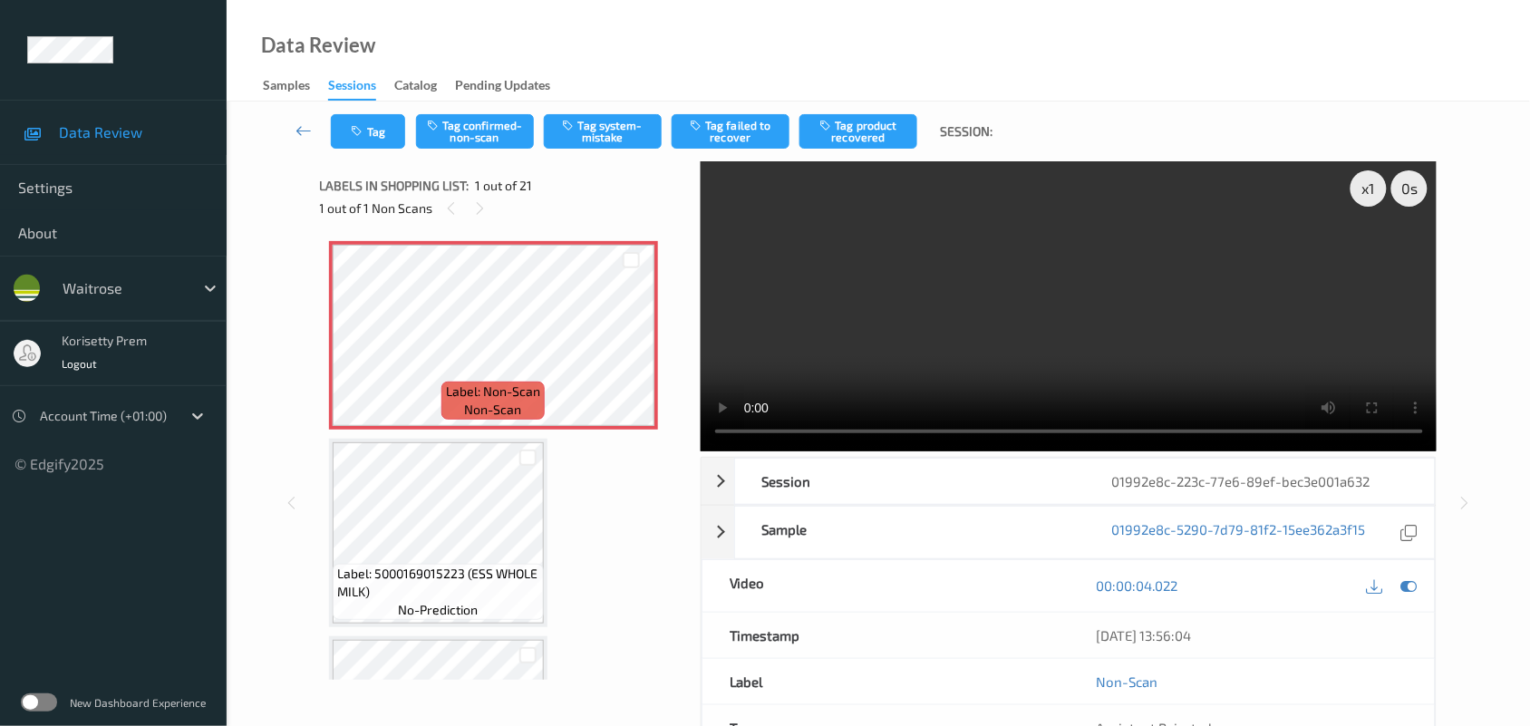
click at [1012, 322] on video at bounding box center [1069, 306] width 737 height 290
click at [956, 332] on video at bounding box center [1069, 306] width 737 height 290
click at [594, 133] on button "Tag system-mistake" at bounding box center [603, 131] width 118 height 34
click at [390, 127] on button "Tag" at bounding box center [368, 131] width 74 height 34
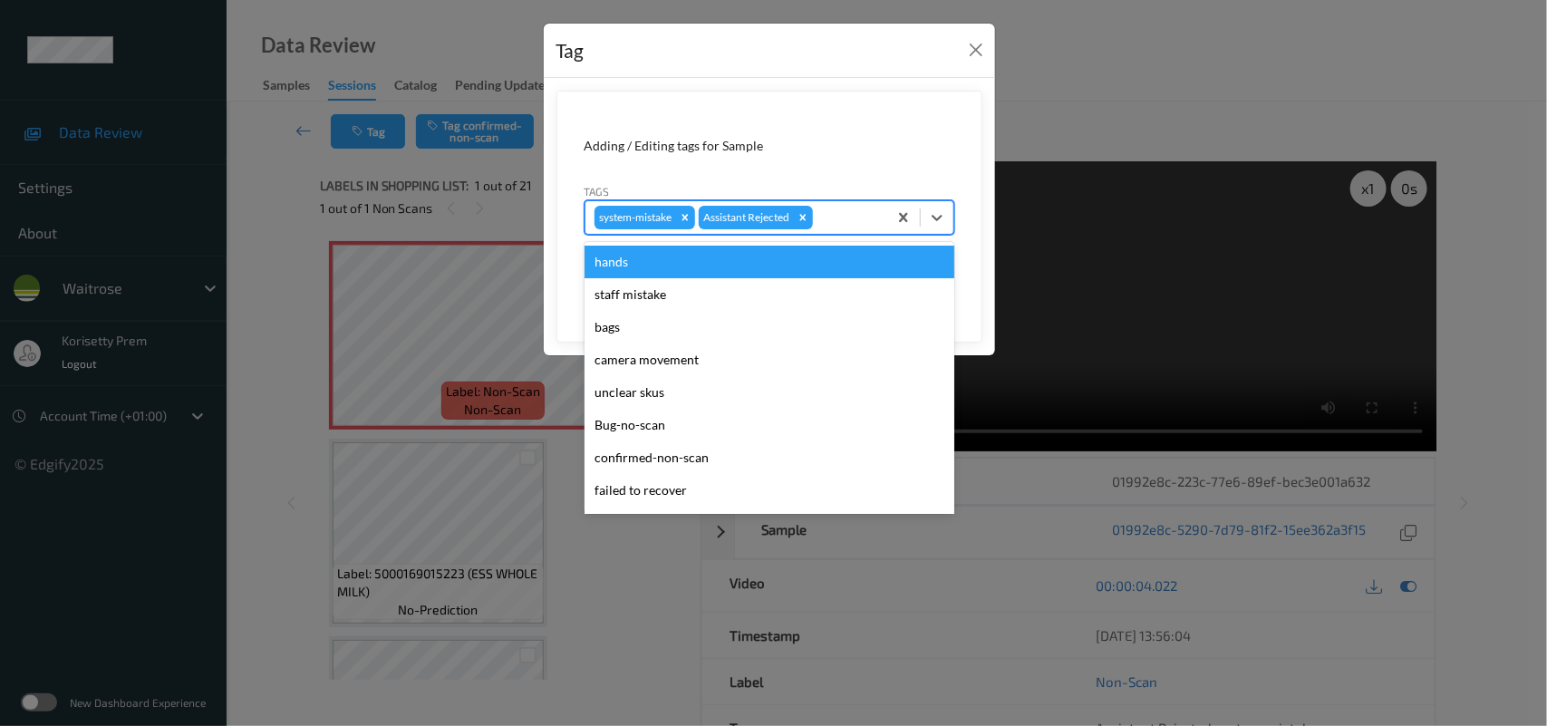
click at [871, 220] on div at bounding box center [848, 218] width 62 height 22
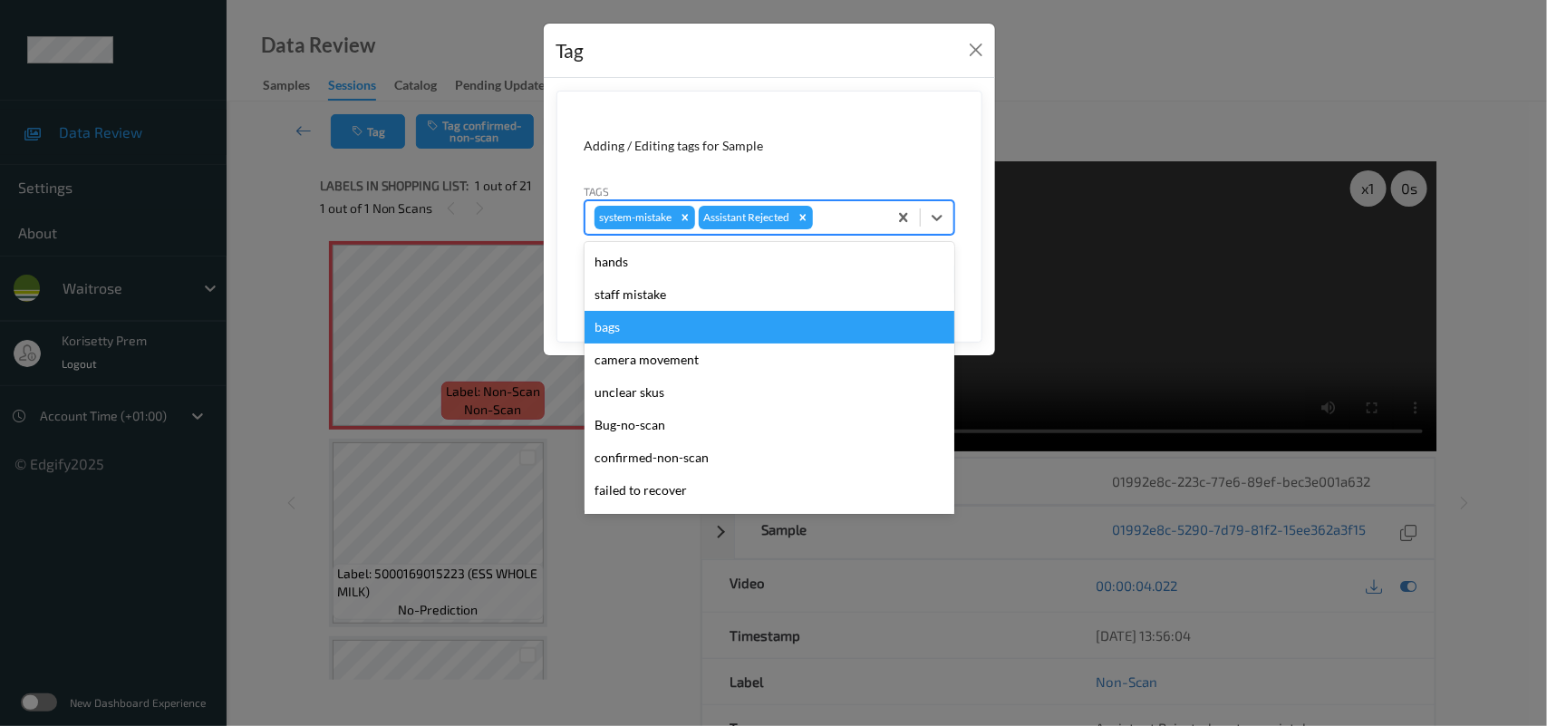
click at [627, 328] on div "bags" at bounding box center [770, 327] width 370 height 33
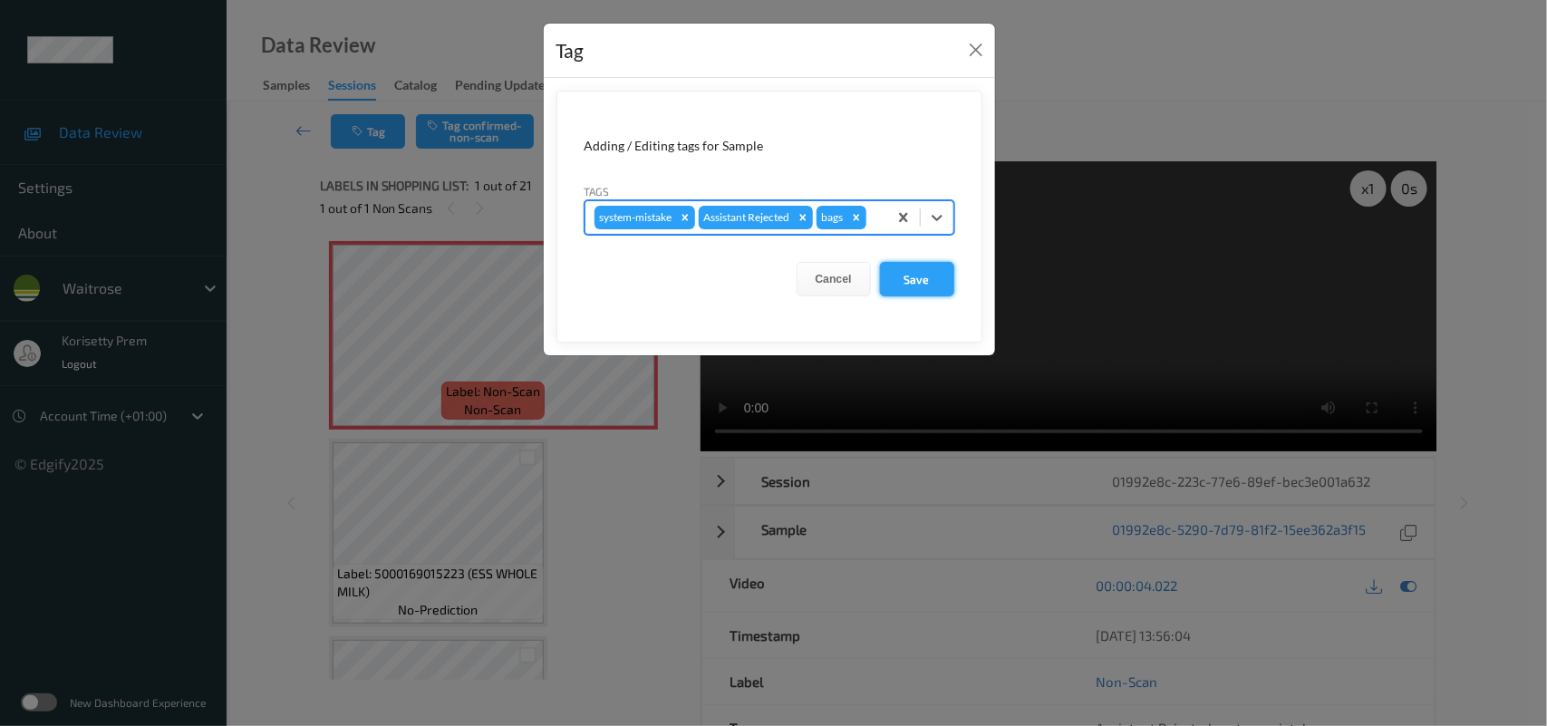
click at [903, 284] on button "Save" at bounding box center [917, 279] width 74 height 34
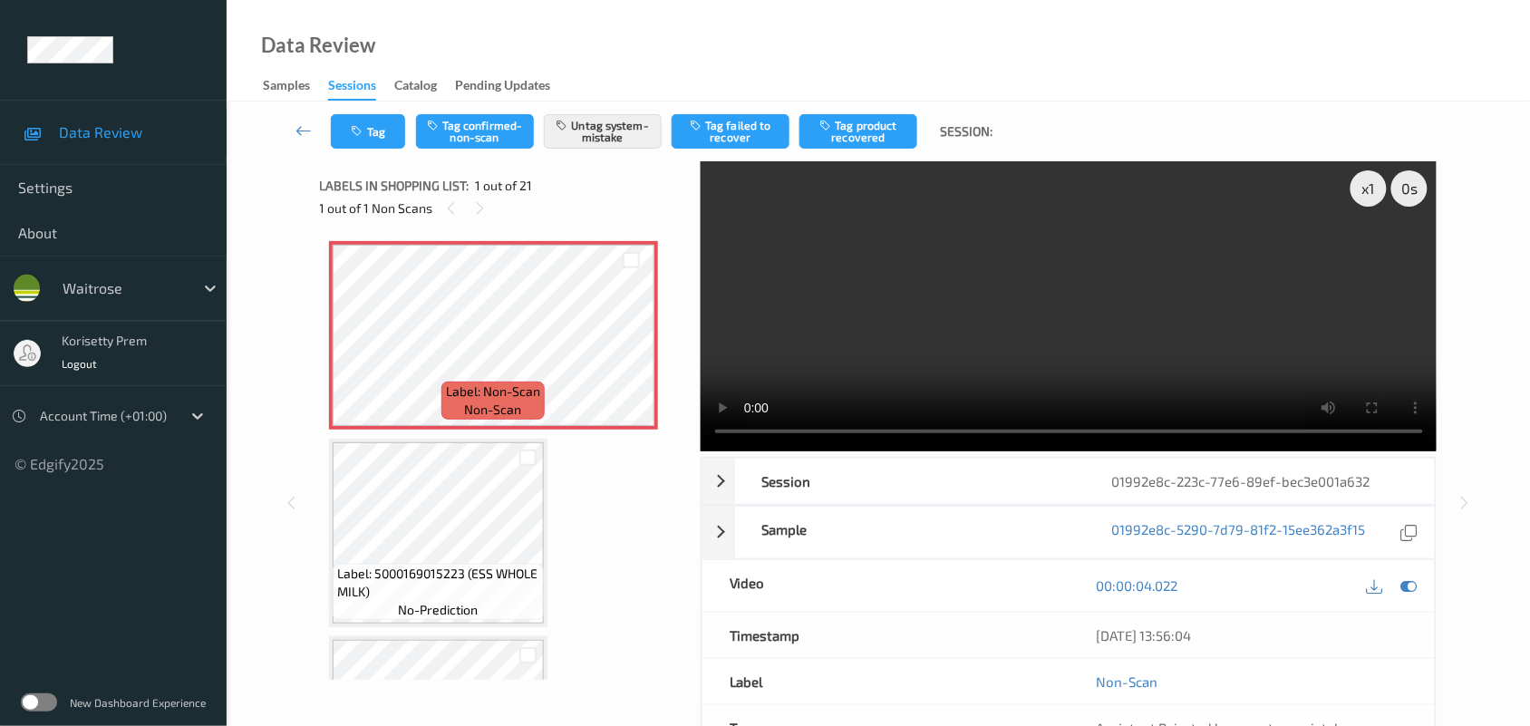
click at [958, 333] on video at bounding box center [1069, 306] width 737 height 290
click at [917, 328] on video at bounding box center [1069, 306] width 737 height 290
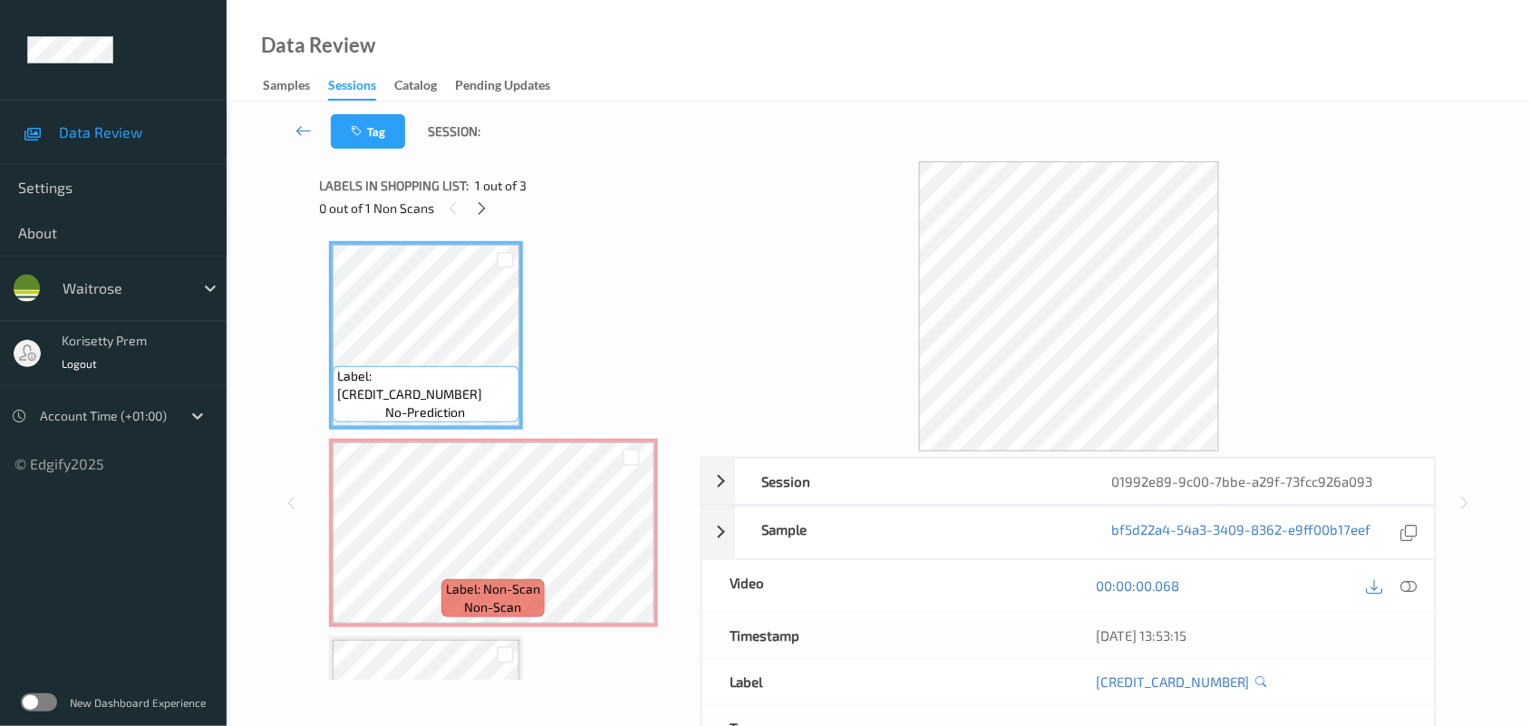
click at [947, 63] on div "Data Review Samples Sessions Catalog Pending Updates" at bounding box center [878, 51] width 1303 height 102
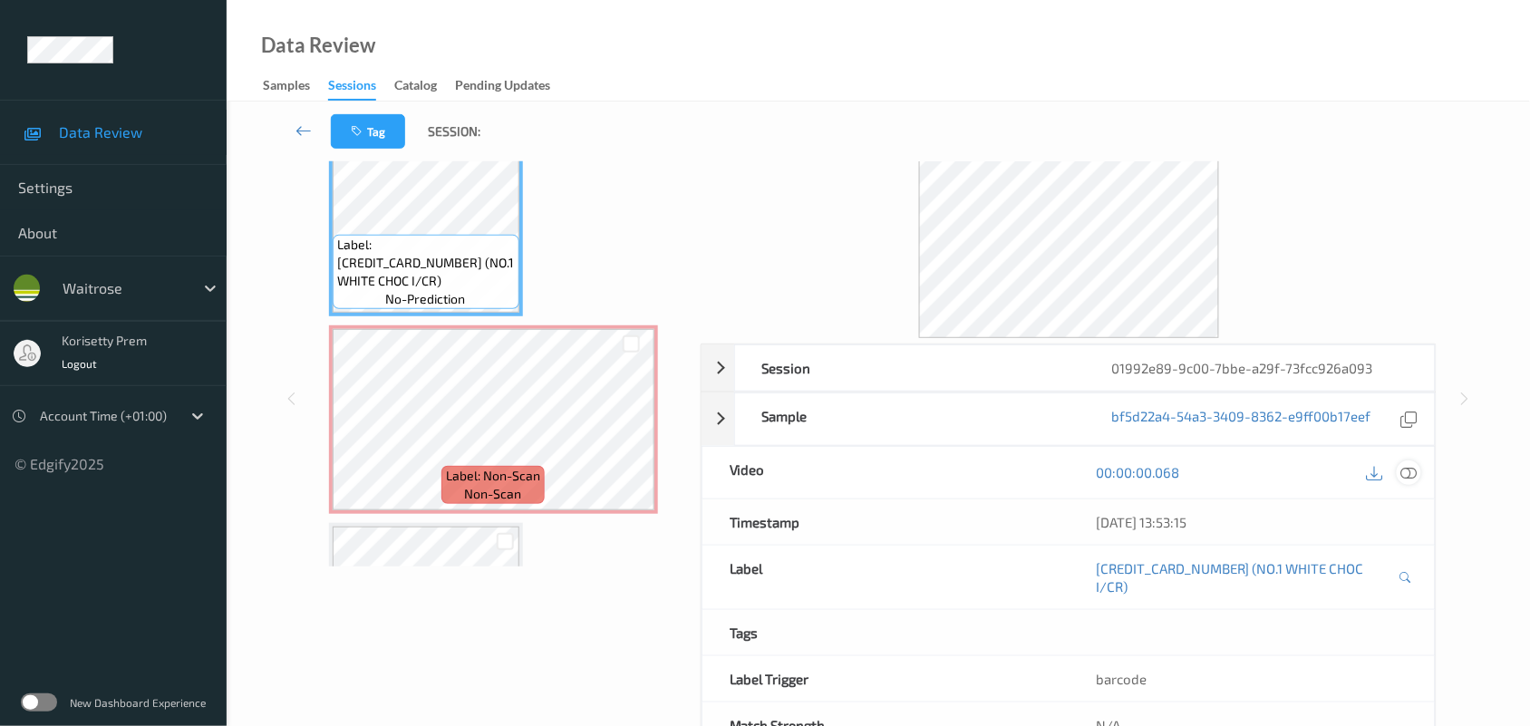
click at [1411, 479] on icon at bounding box center [1409, 472] width 16 height 16
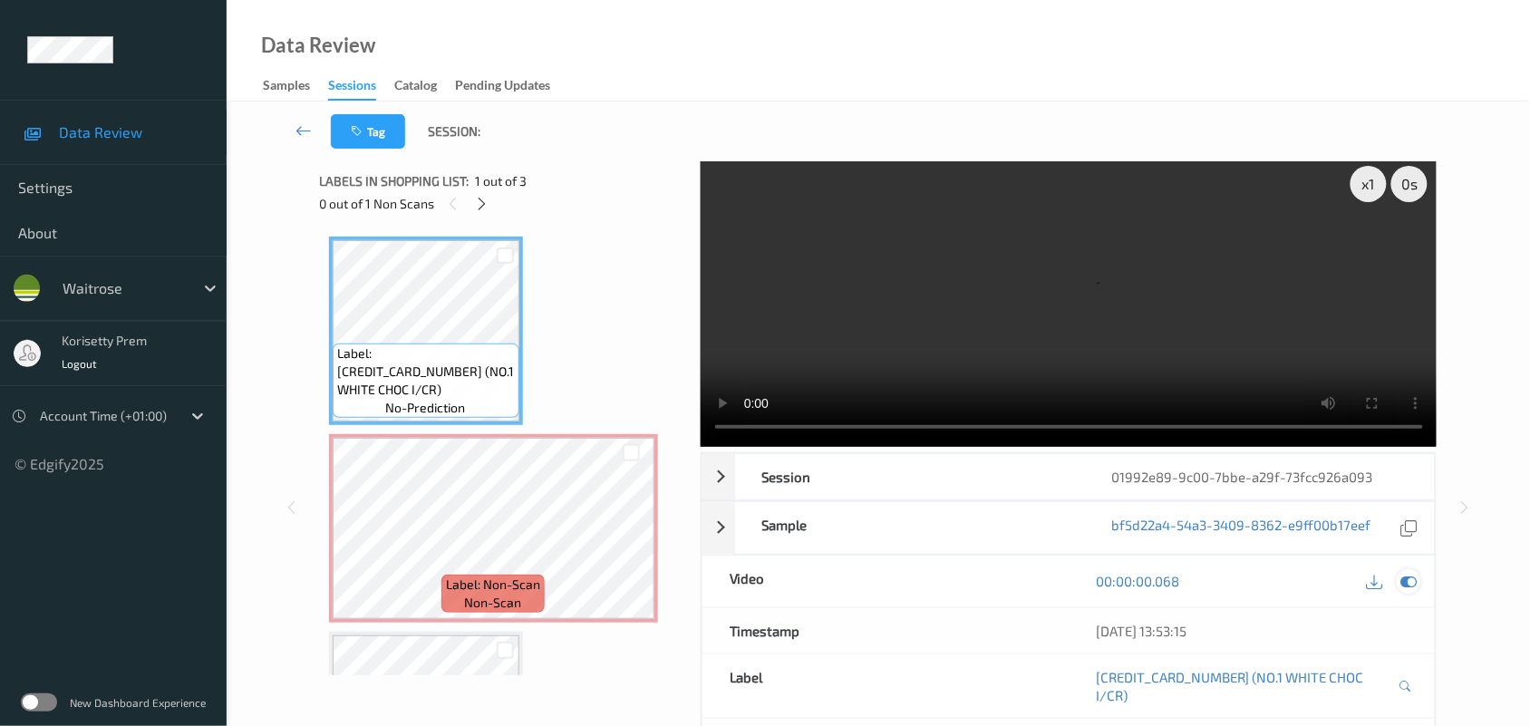
scroll to position [113, 0]
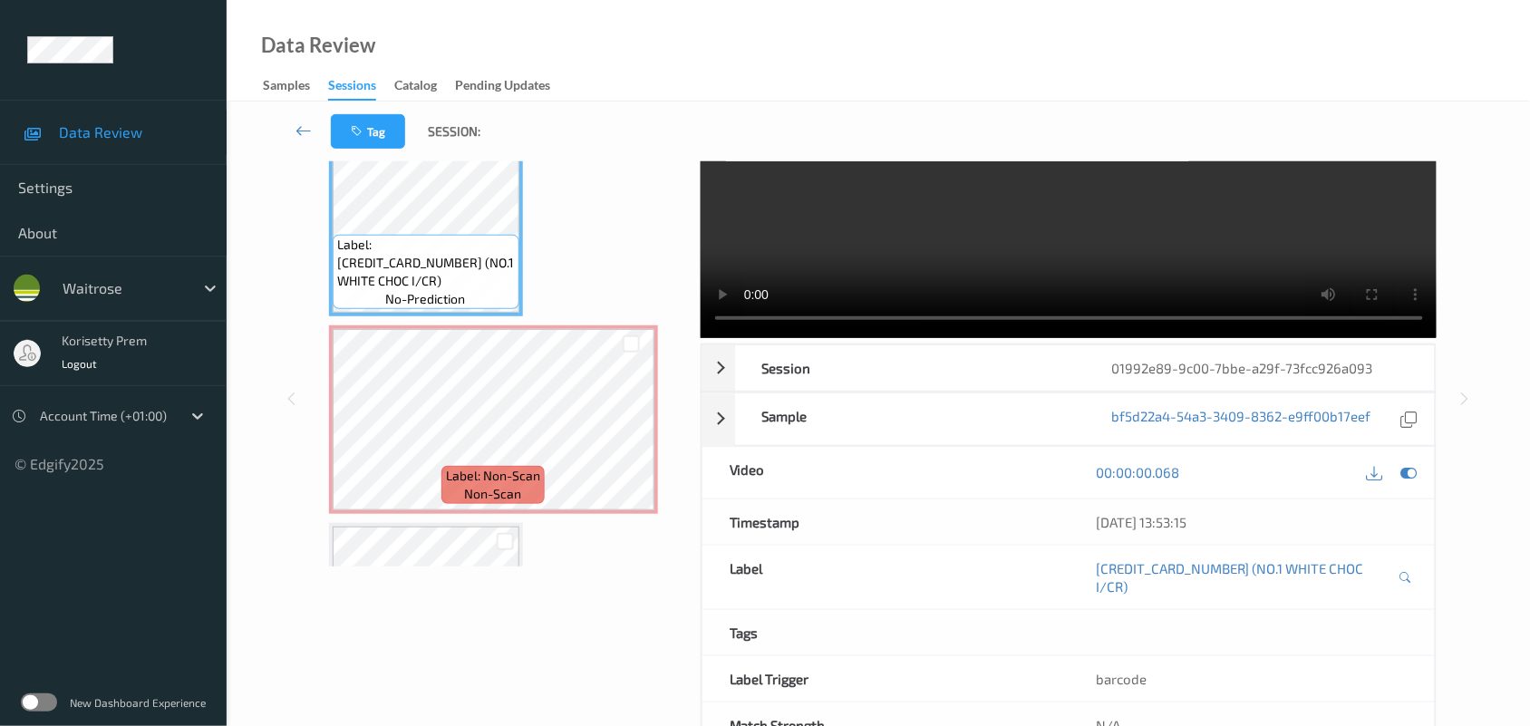
click at [984, 256] on video at bounding box center [1069, 193] width 737 height 290
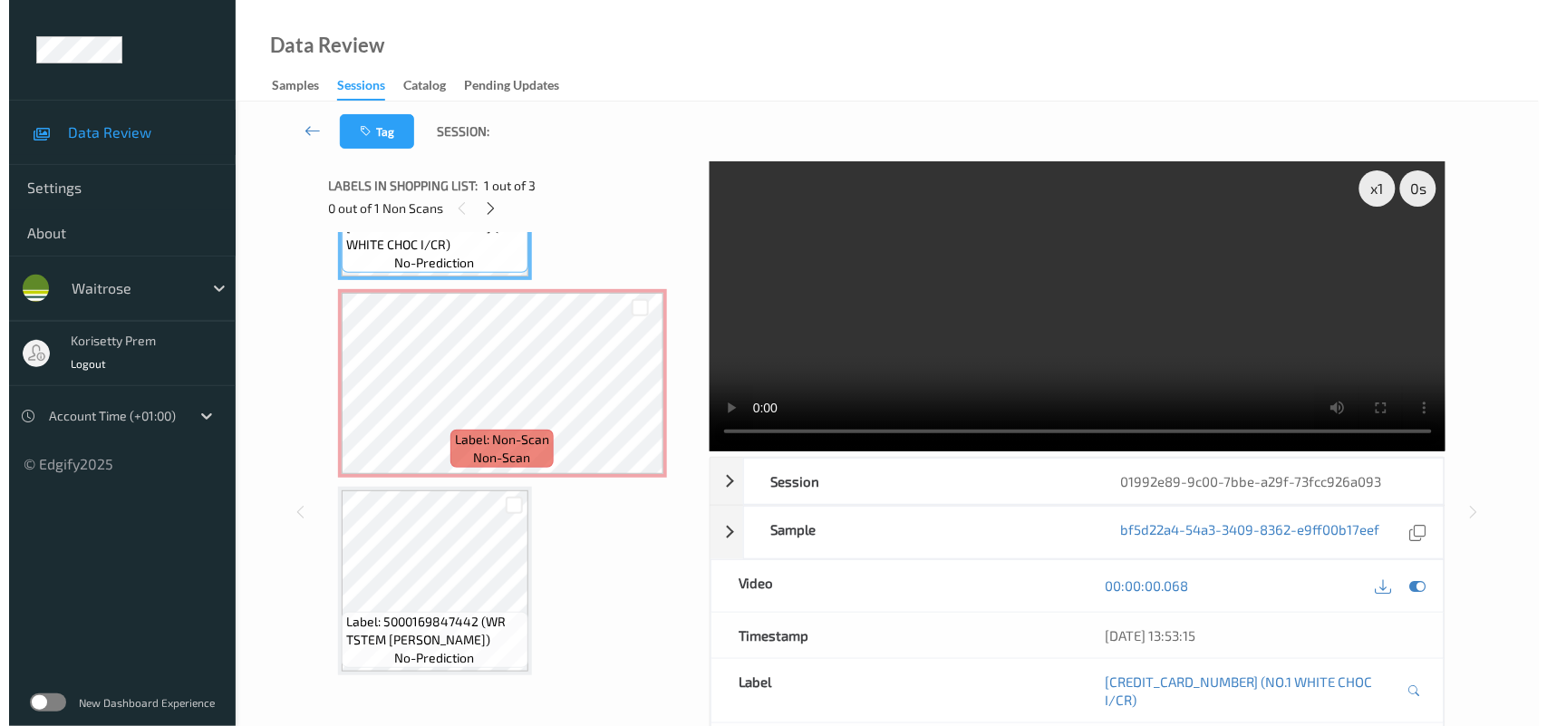
scroll to position [152, 0]
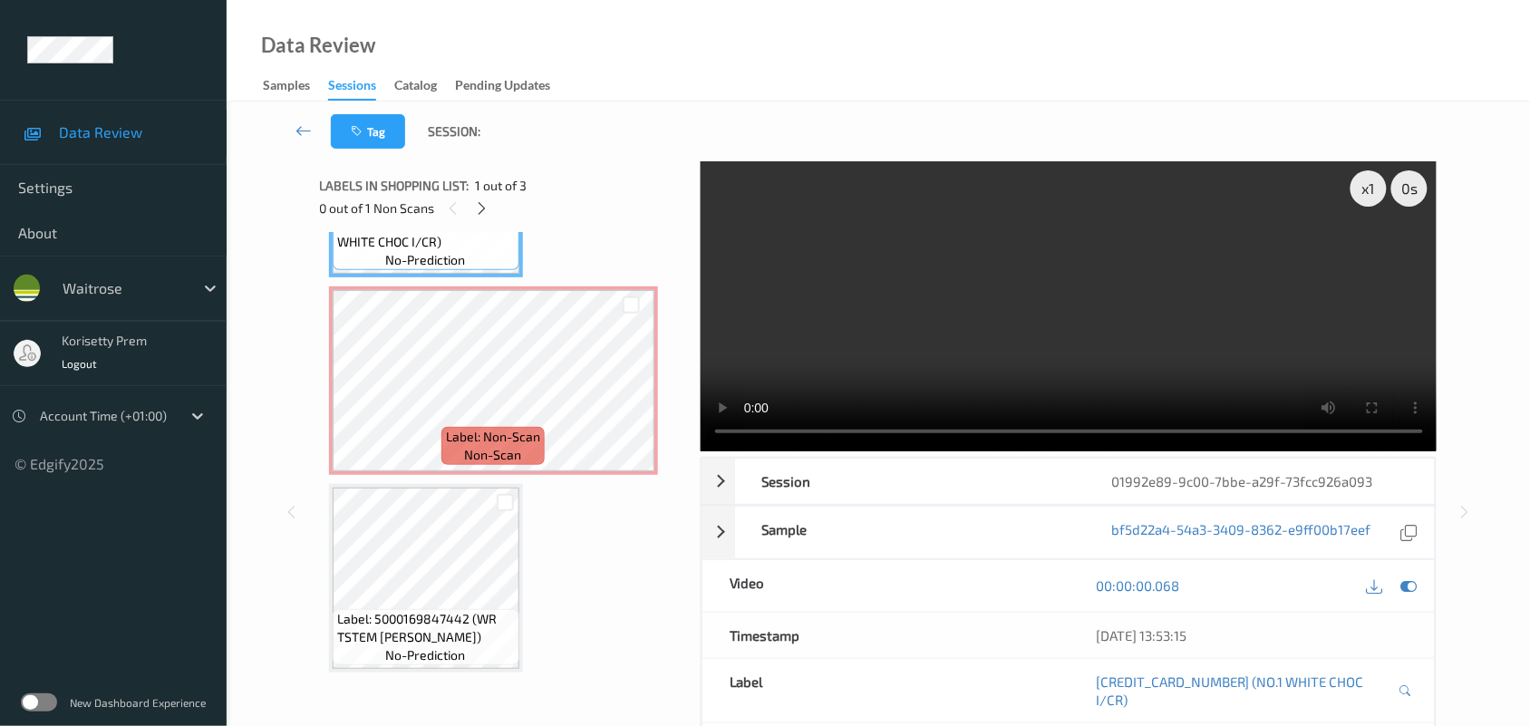
click at [1102, 282] on video at bounding box center [1069, 306] width 737 height 290
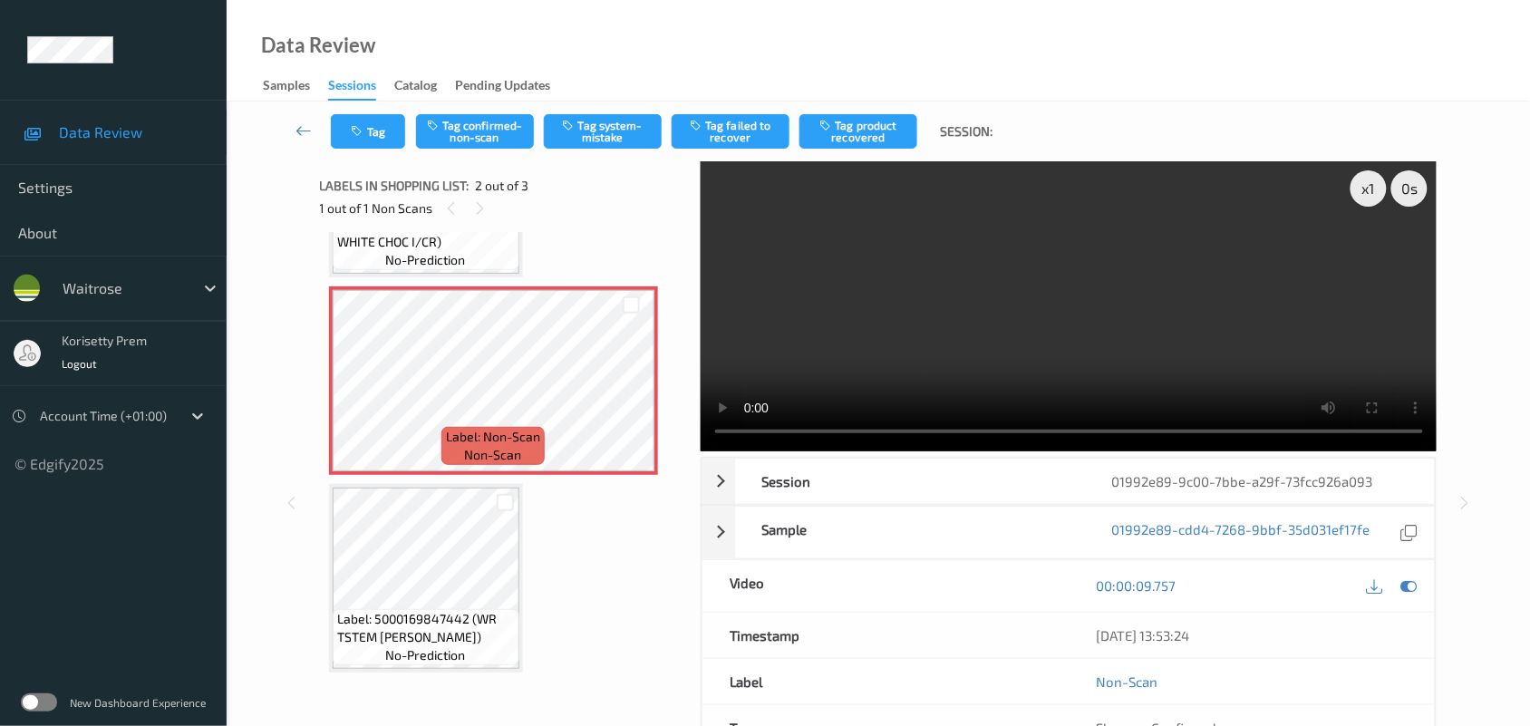
click at [972, 314] on video at bounding box center [1069, 306] width 737 height 290
click at [975, 345] on video at bounding box center [1069, 306] width 737 height 290
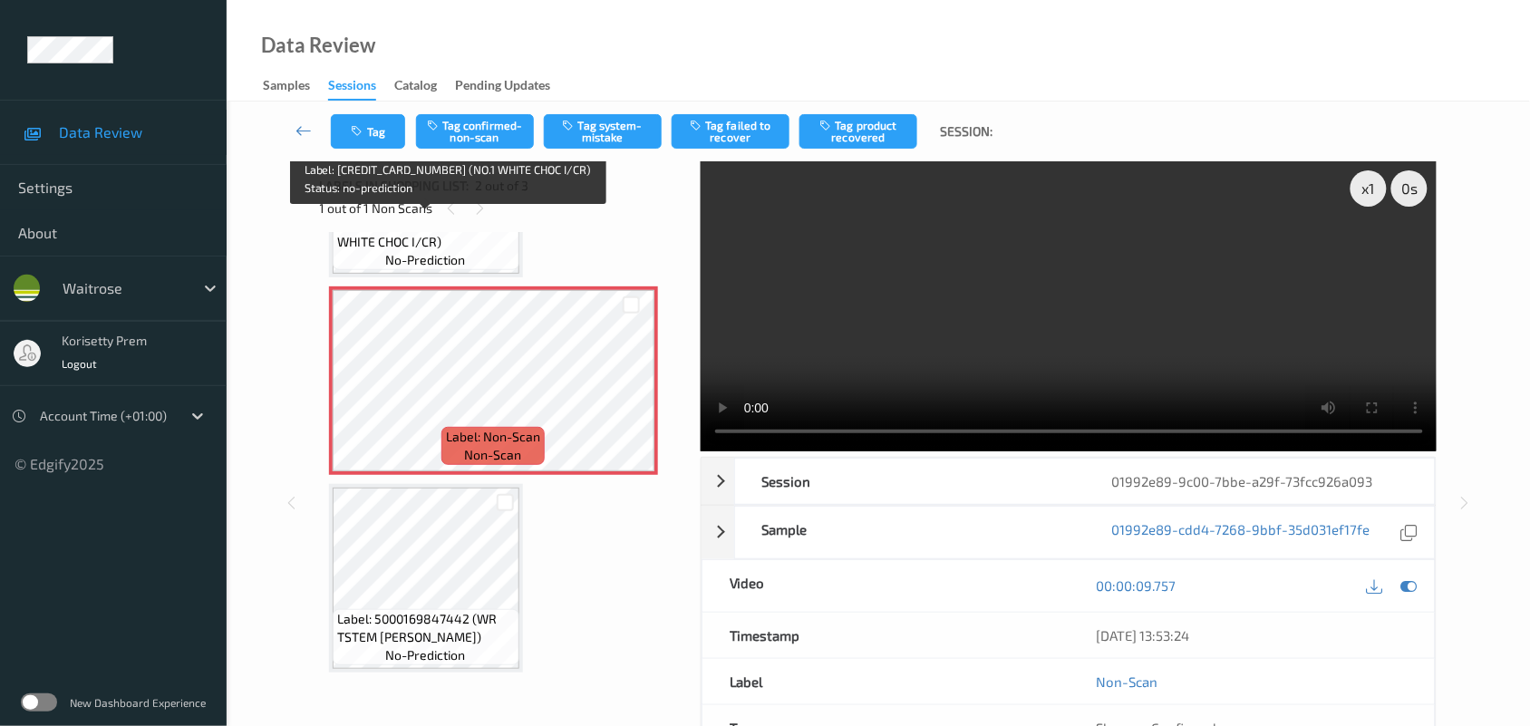
click at [472, 260] on div "Label: 5000169263600 (NO.1 WHITE CHOC I/CR) no-prediction" at bounding box center [426, 233] width 187 height 74
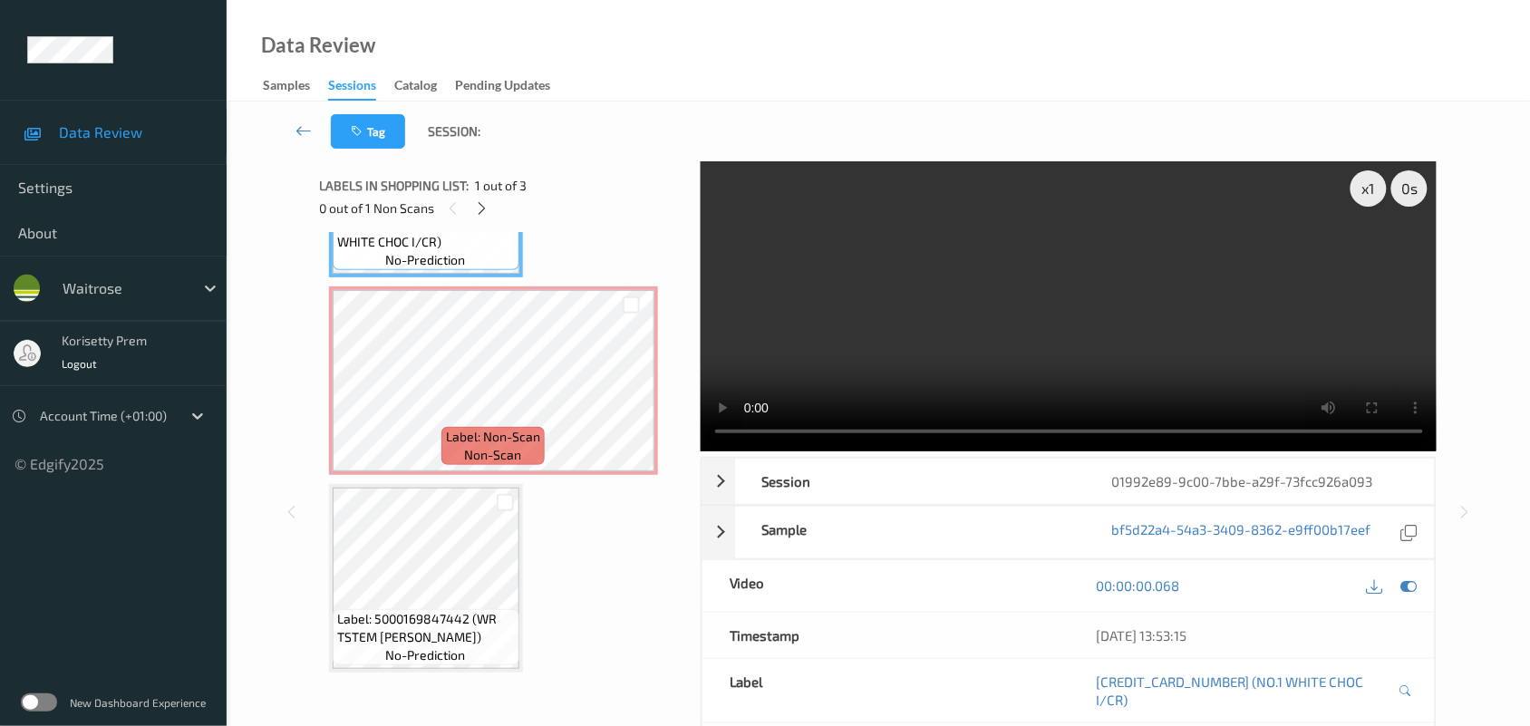
click at [692, 440] on div "x 1 0 s Session 01992e89-9c00-7bbe-a29f-73fcc926a093 Session ID 01992e89-9c00-7…" at bounding box center [879, 512] width 1118 height 702
click at [1066, 342] on video at bounding box center [1069, 306] width 737 height 290
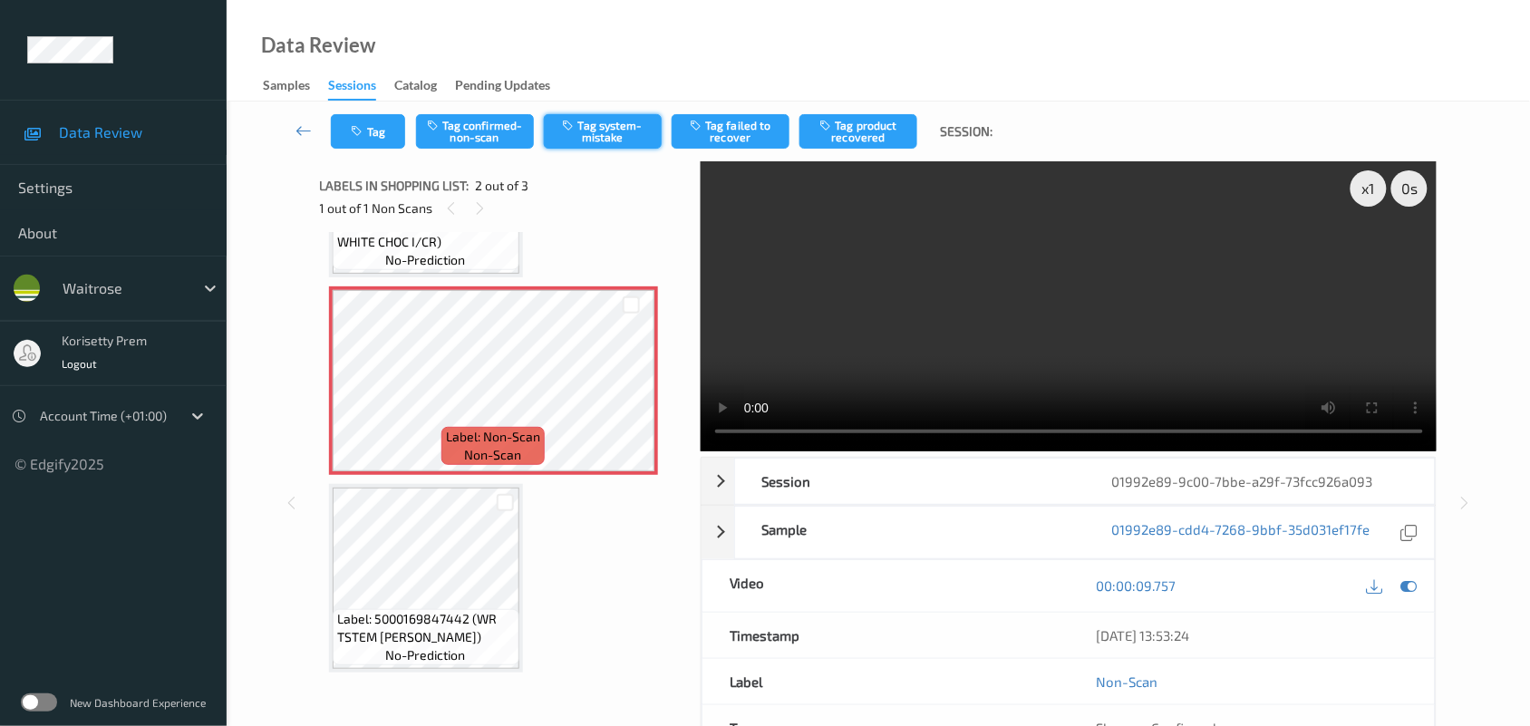
click at [619, 131] on button "Tag system-mistake" at bounding box center [603, 131] width 118 height 34
click at [374, 129] on button "Tag" at bounding box center [368, 131] width 74 height 34
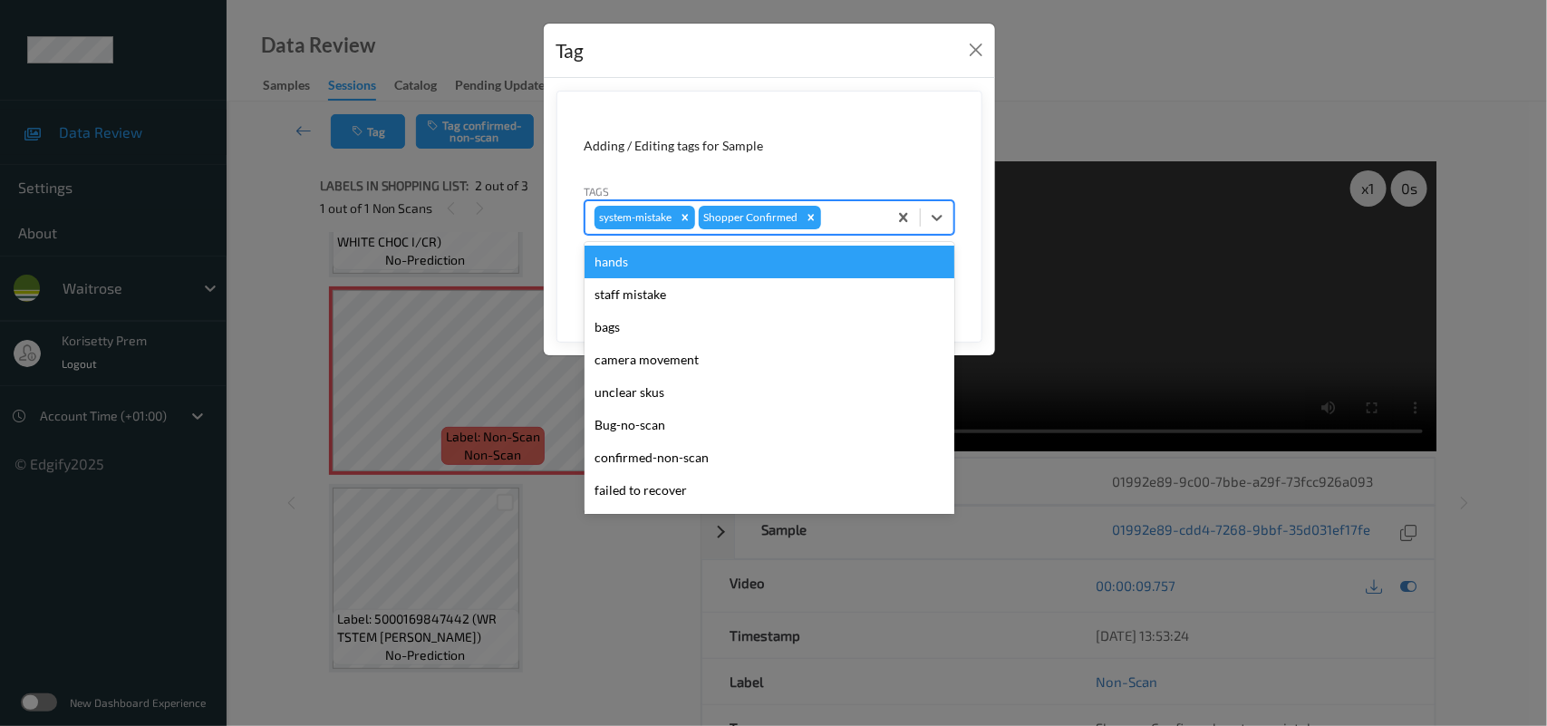
click at [863, 228] on div at bounding box center [851, 218] width 53 height 22
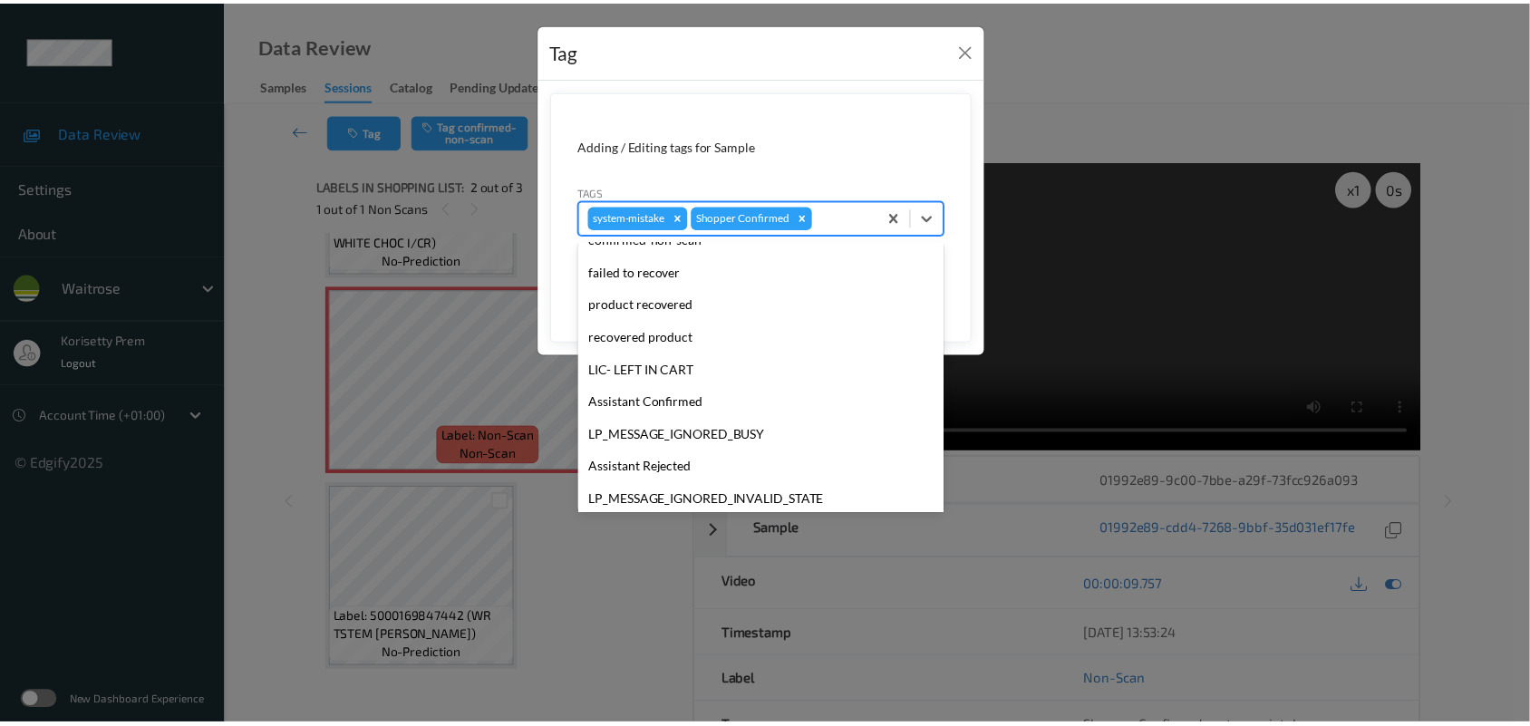
scroll to position [419, 0]
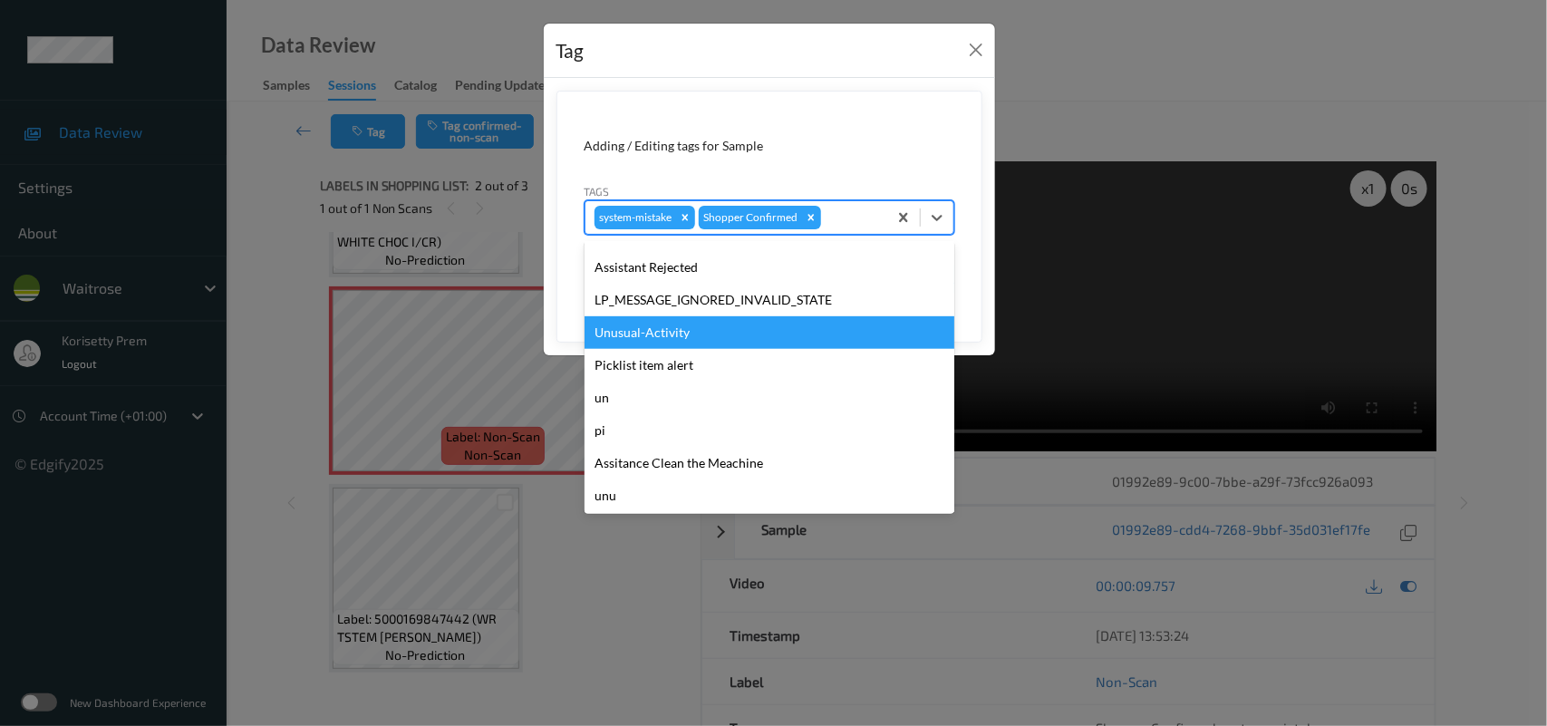
click at [658, 328] on div "Unusual-Activity" at bounding box center [770, 332] width 370 height 33
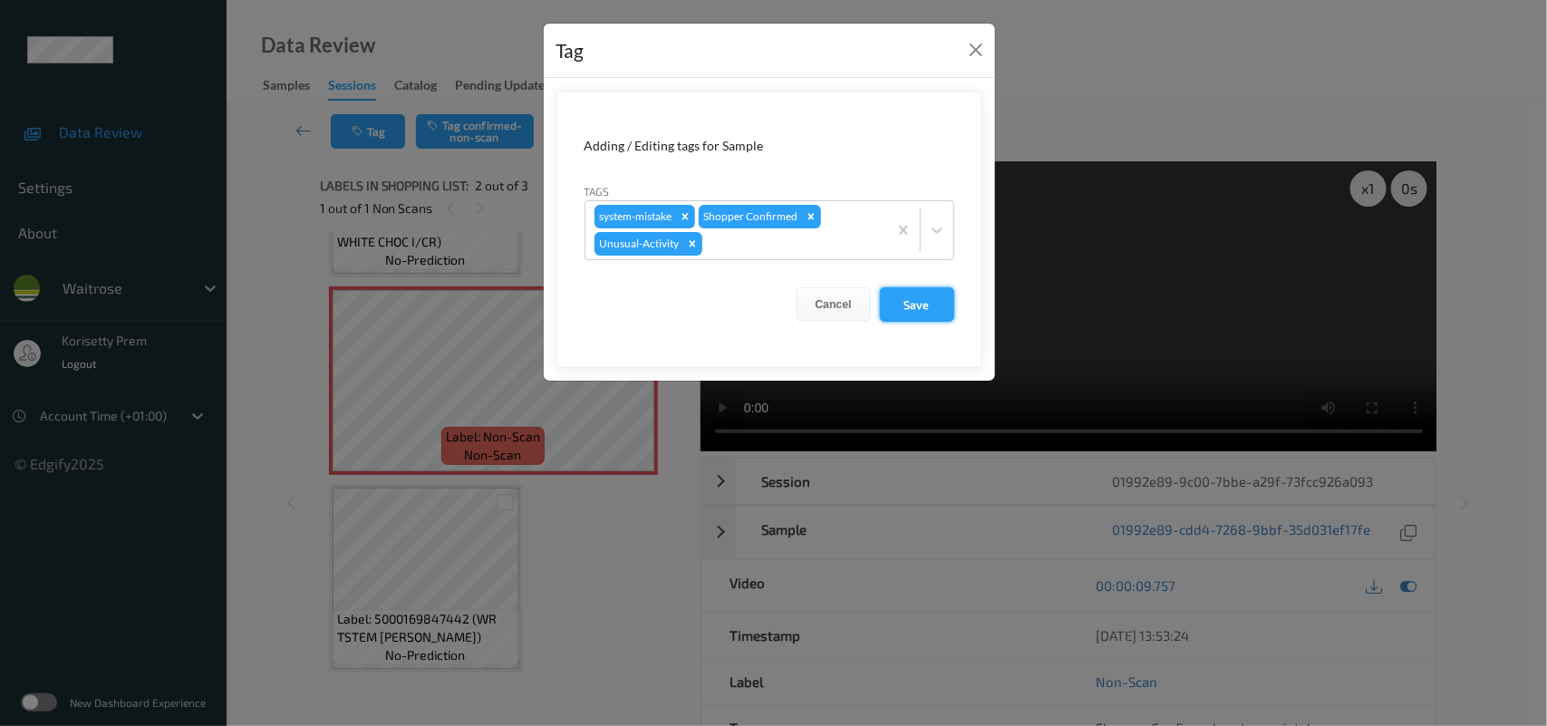
click at [897, 317] on button "Save" at bounding box center [917, 304] width 74 height 34
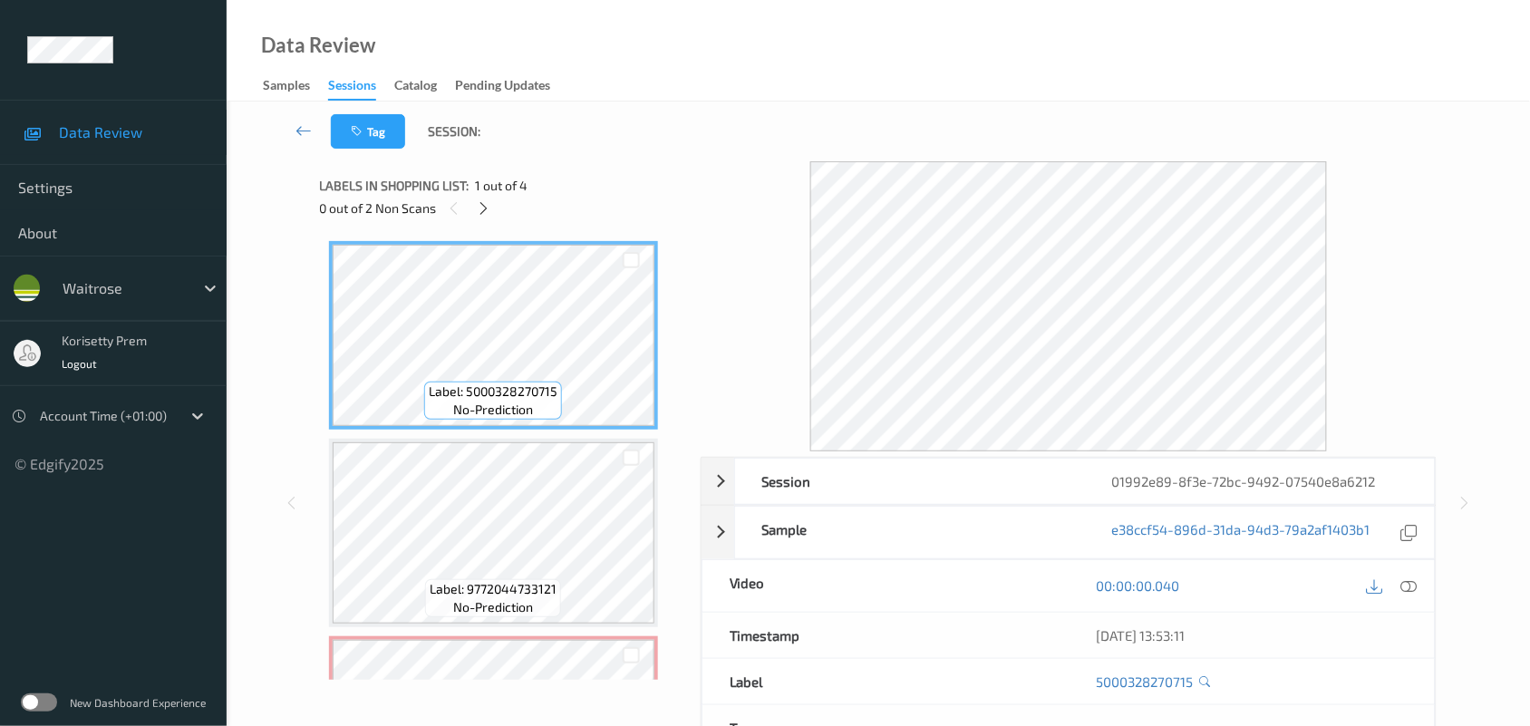
click at [818, 115] on div "Tag Session:" at bounding box center [878, 132] width 1229 height 60
click at [1416, 587] on icon at bounding box center [1409, 585] width 16 height 16
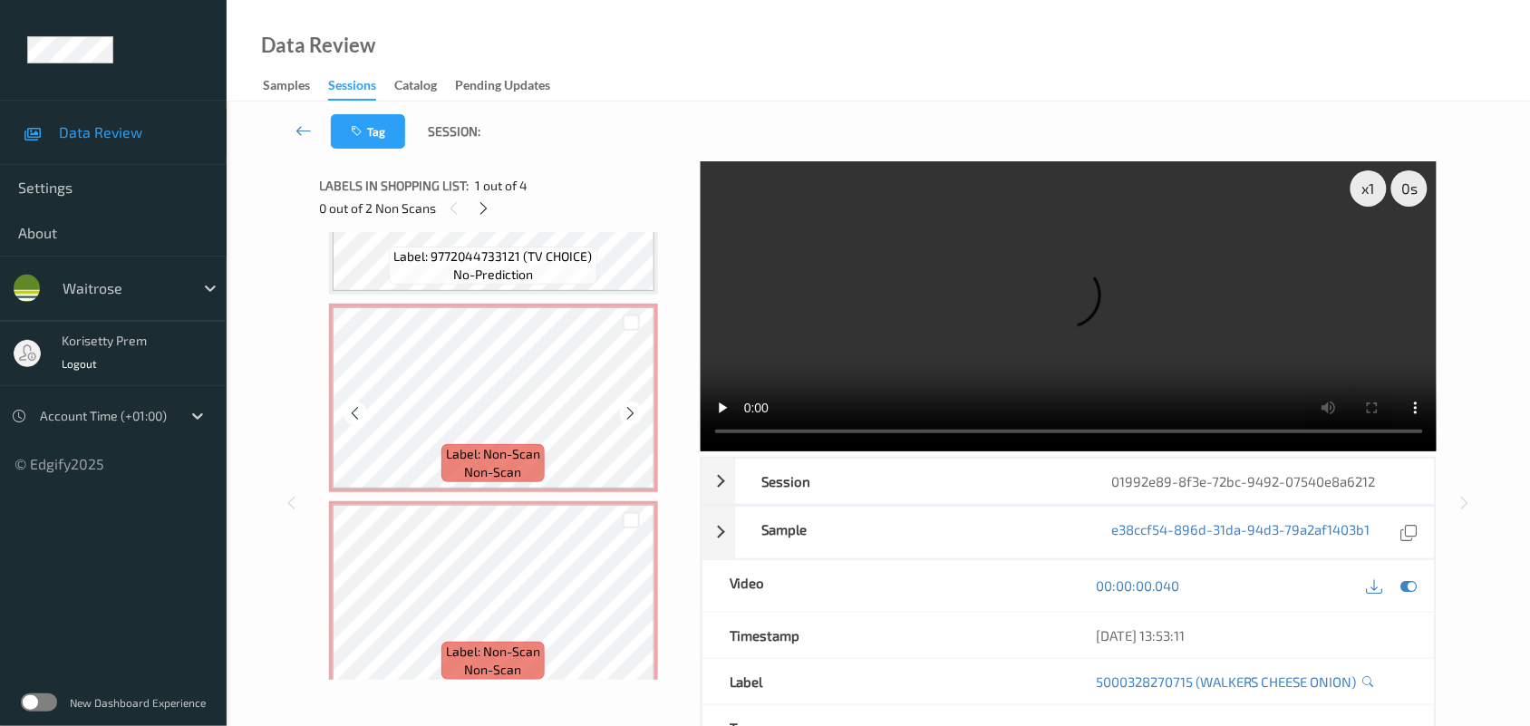
scroll to position [350, 0]
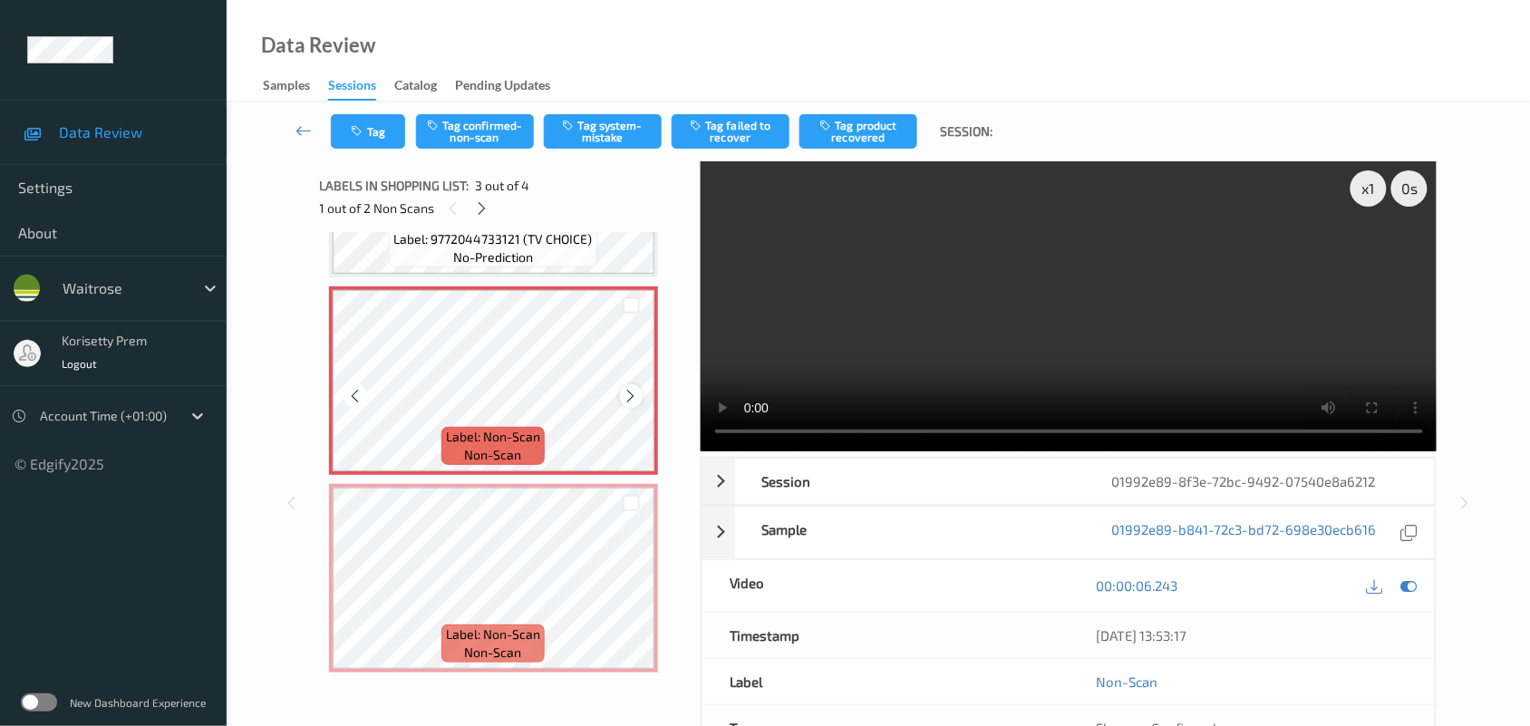
click at [626, 391] on icon at bounding box center [631, 396] width 15 height 16
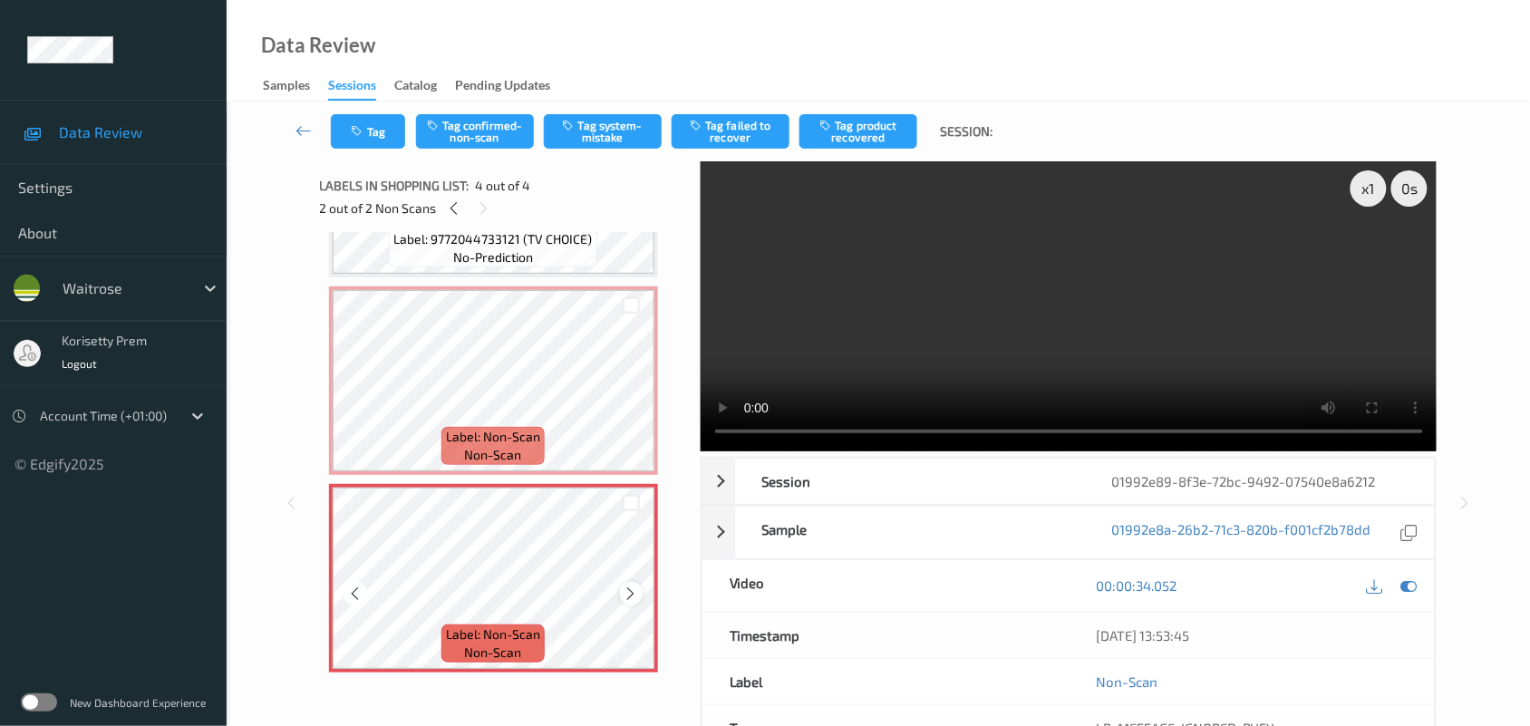
click at [627, 586] on icon at bounding box center [631, 594] width 15 height 16
click at [630, 587] on icon at bounding box center [631, 594] width 15 height 16
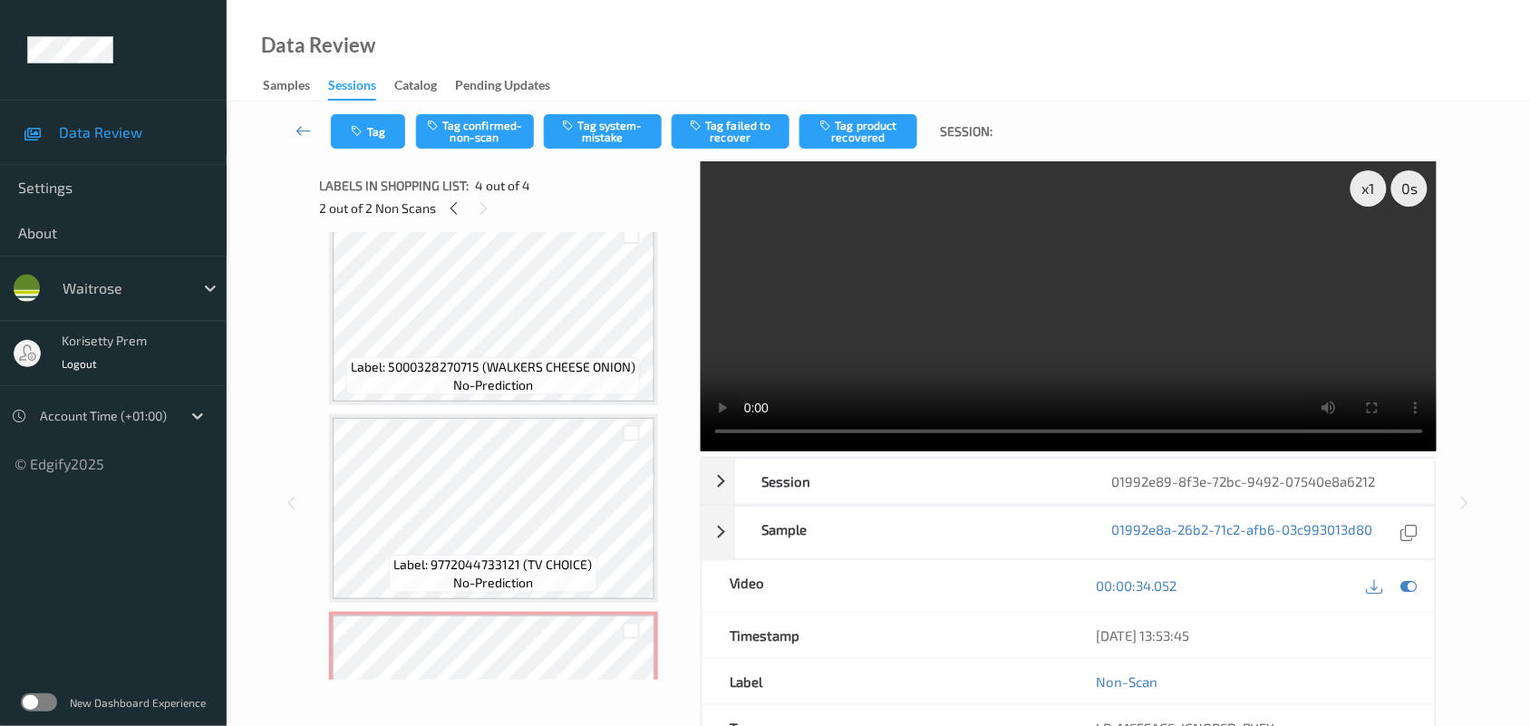
scroll to position [0, 0]
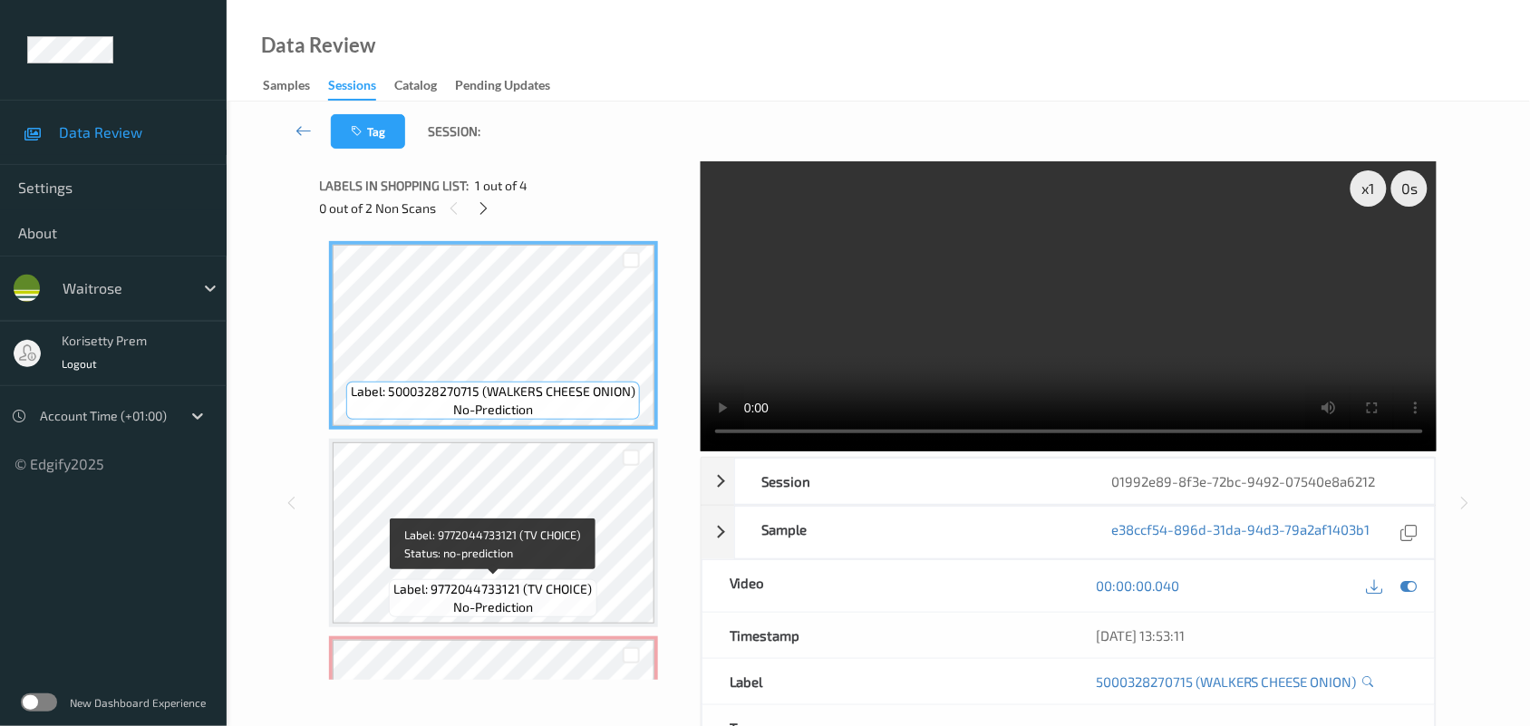
click at [547, 580] on span "Label: 9772044733121 (TV CHOICE)" at bounding box center [493, 589] width 198 height 18
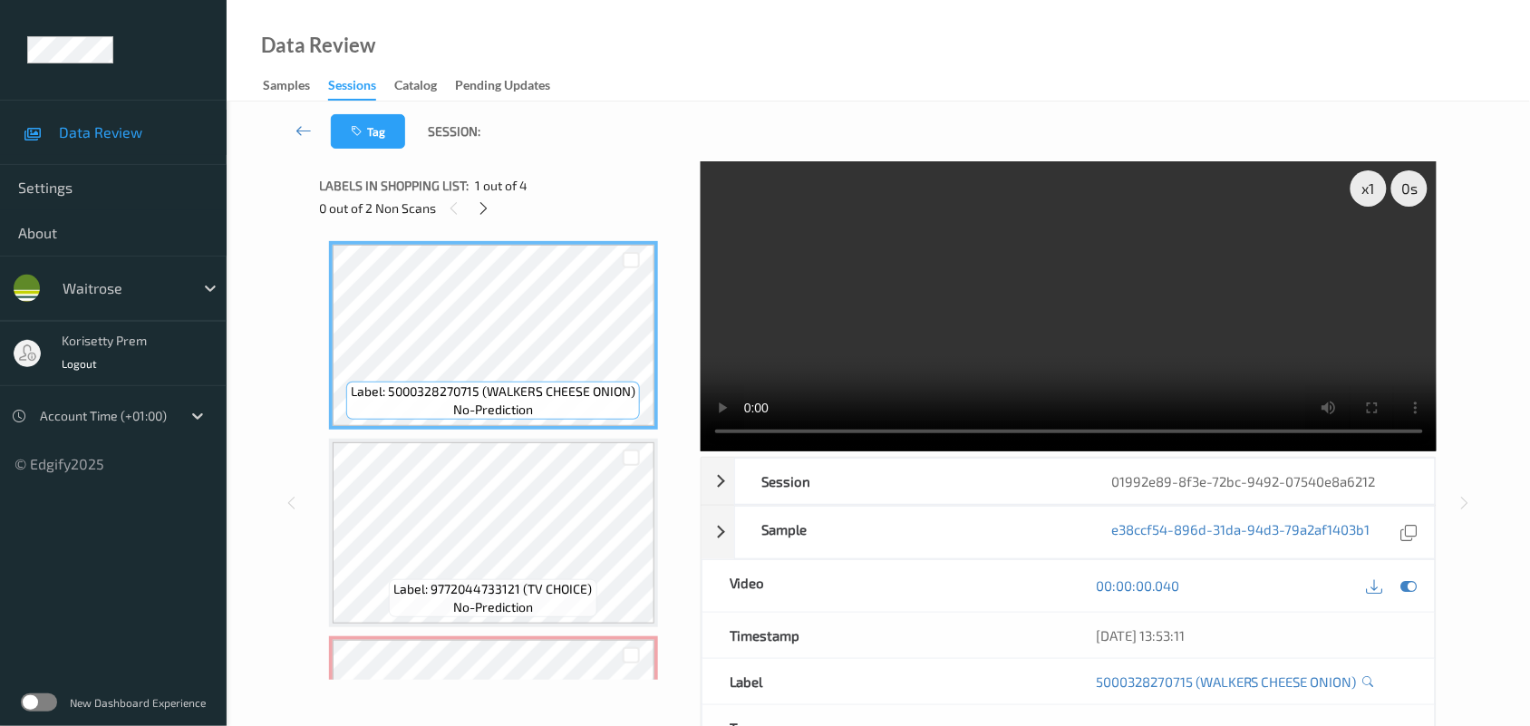
click at [1229, 373] on video at bounding box center [1069, 306] width 737 height 290
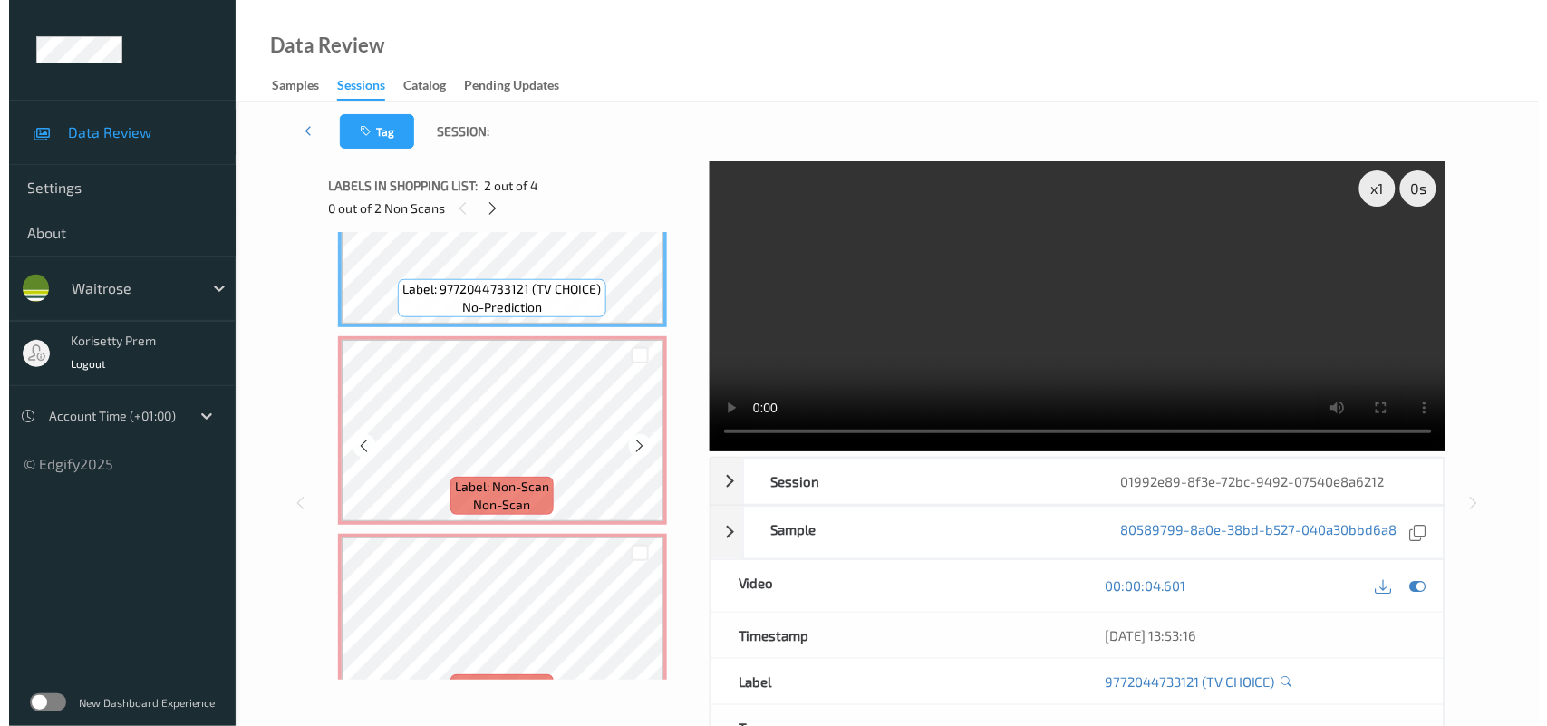
scroll to position [340, 0]
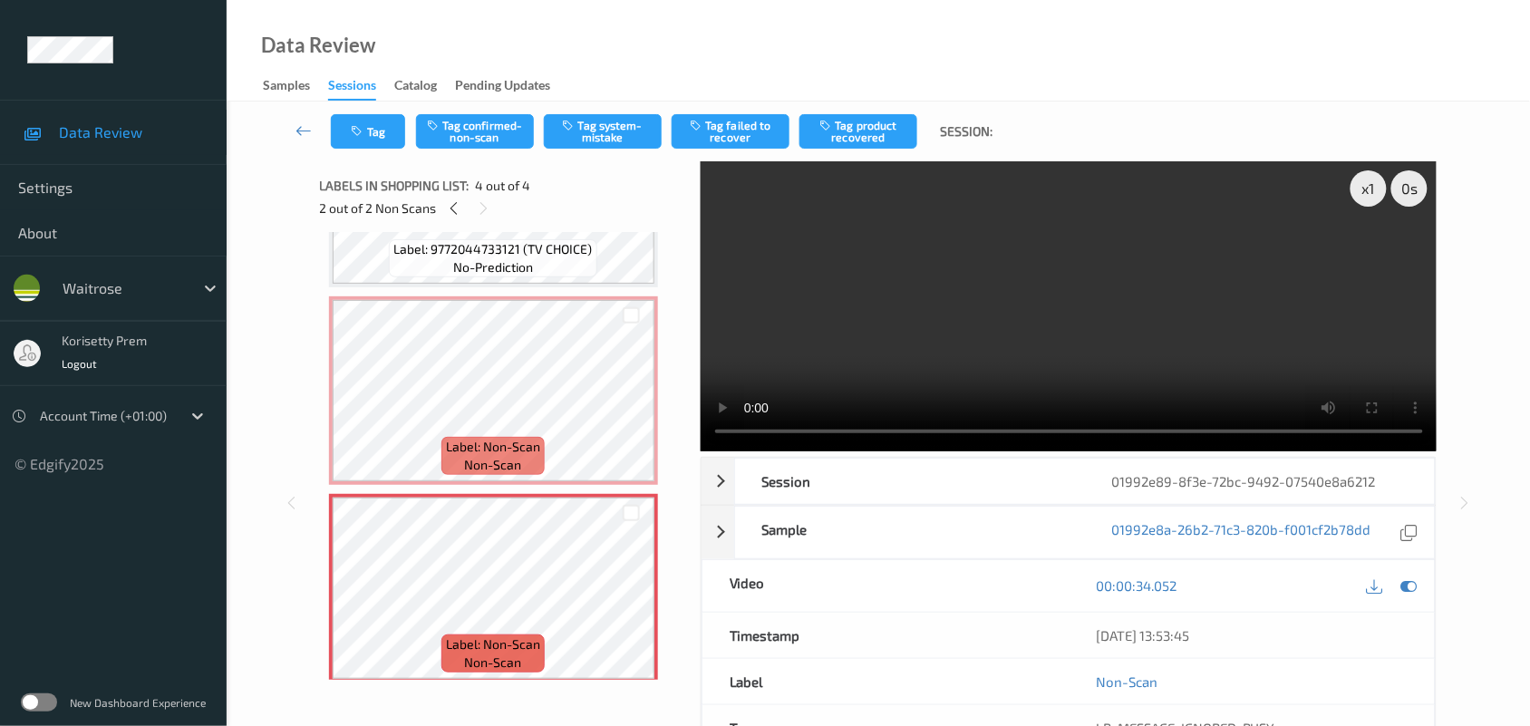
click at [849, 299] on video at bounding box center [1069, 306] width 737 height 290
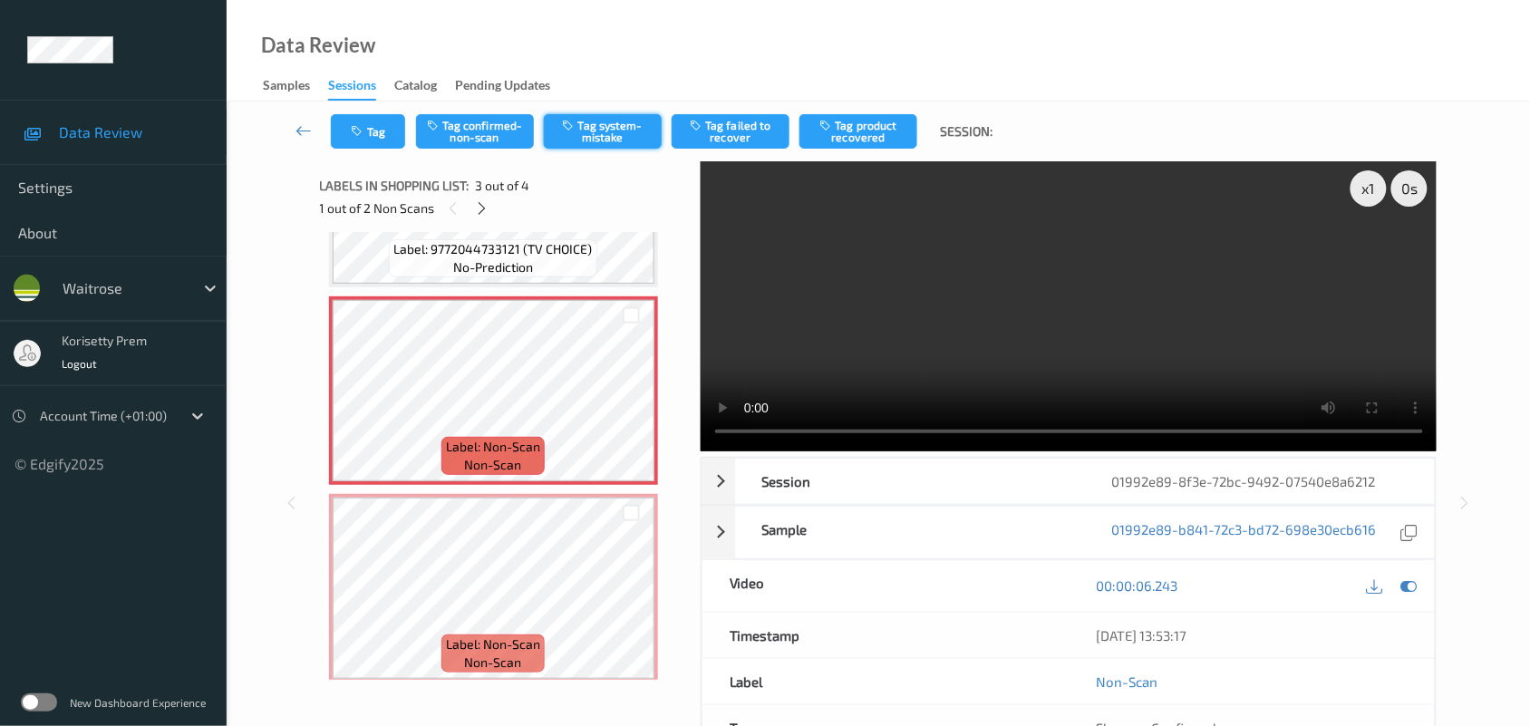
click at [623, 124] on button "Tag system-mistake" at bounding box center [603, 131] width 118 height 34
click at [369, 132] on button "Tag" at bounding box center [368, 131] width 74 height 34
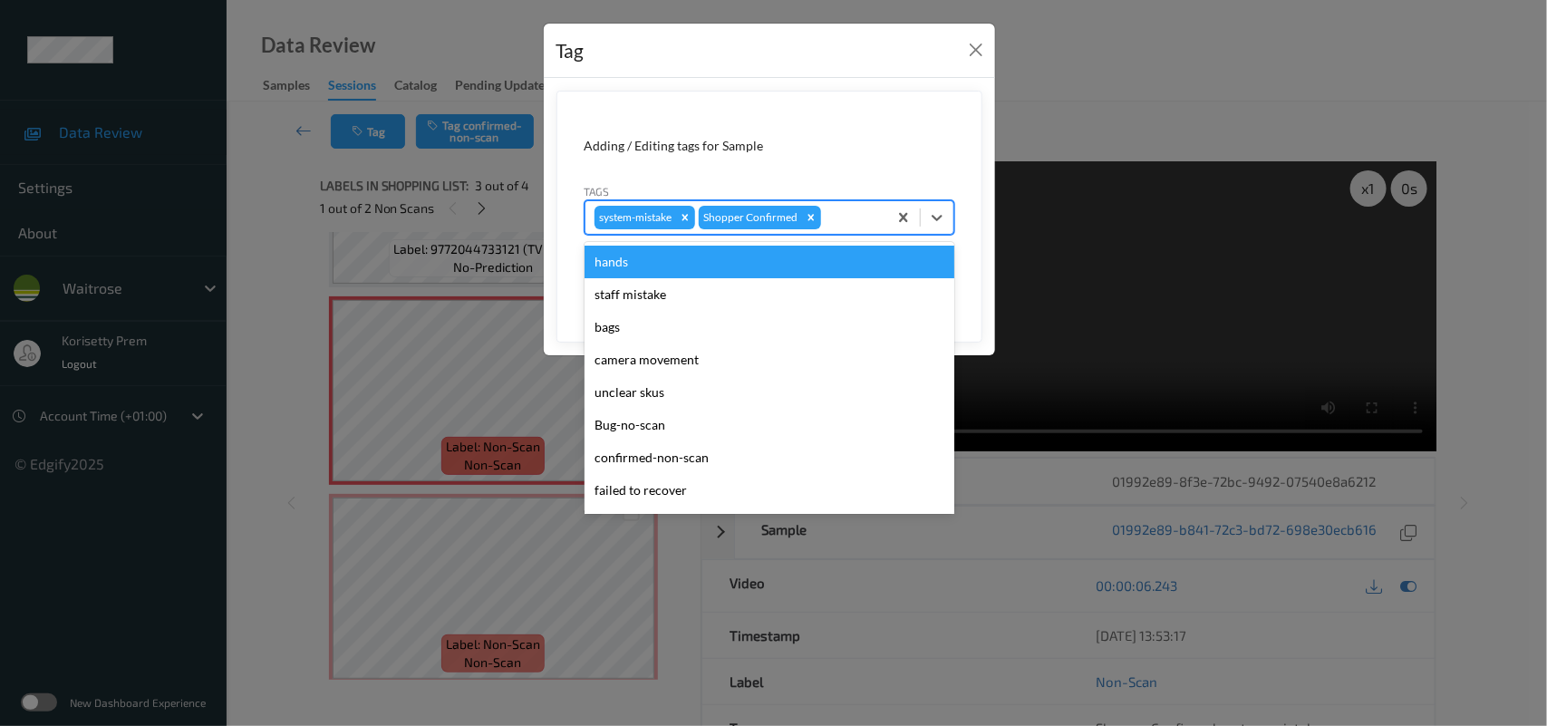
click at [834, 215] on div at bounding box center [851, 218] width 53 height 22
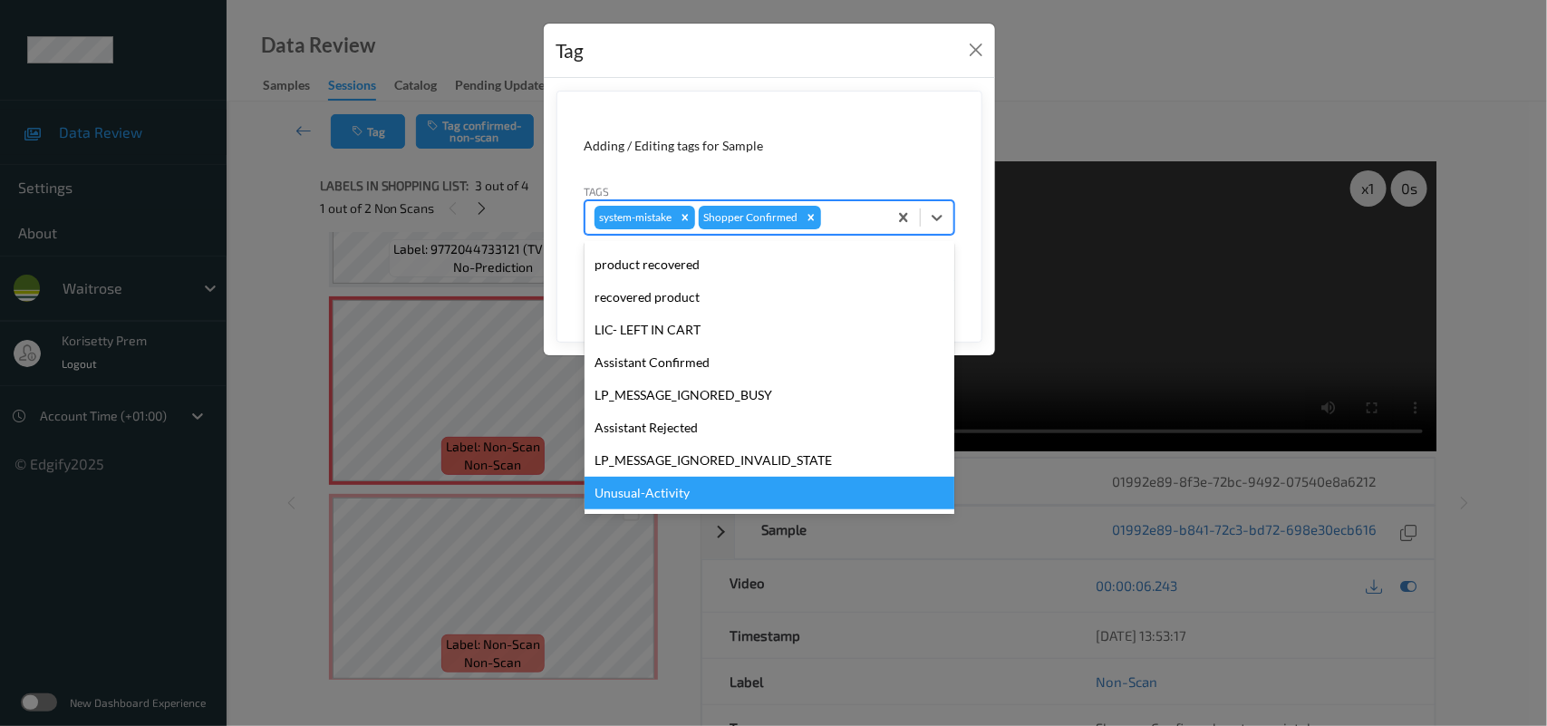
scroll to position [419, 0]
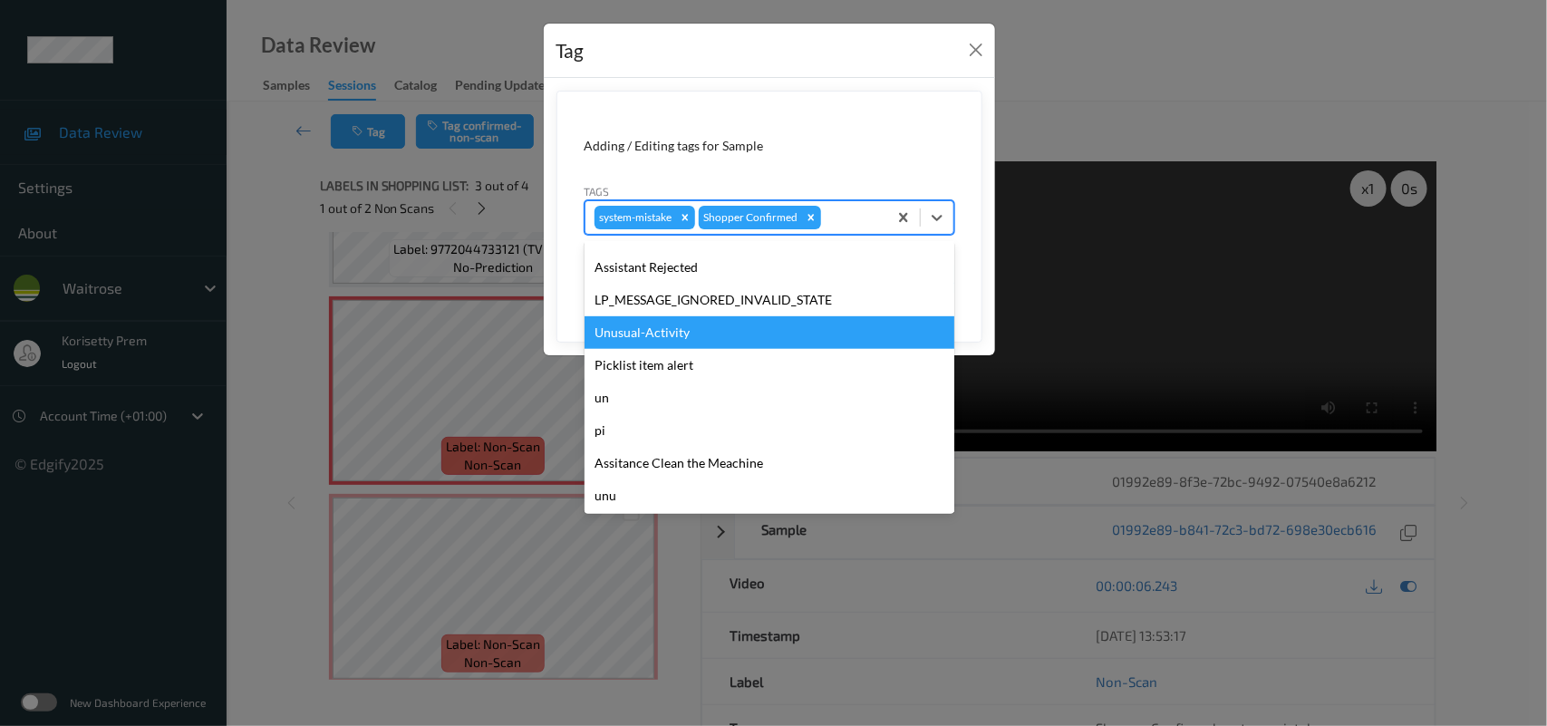
click at [671, 328] on div "Unusual-Activity" at bounding box center [770, 332] width 370 height 33
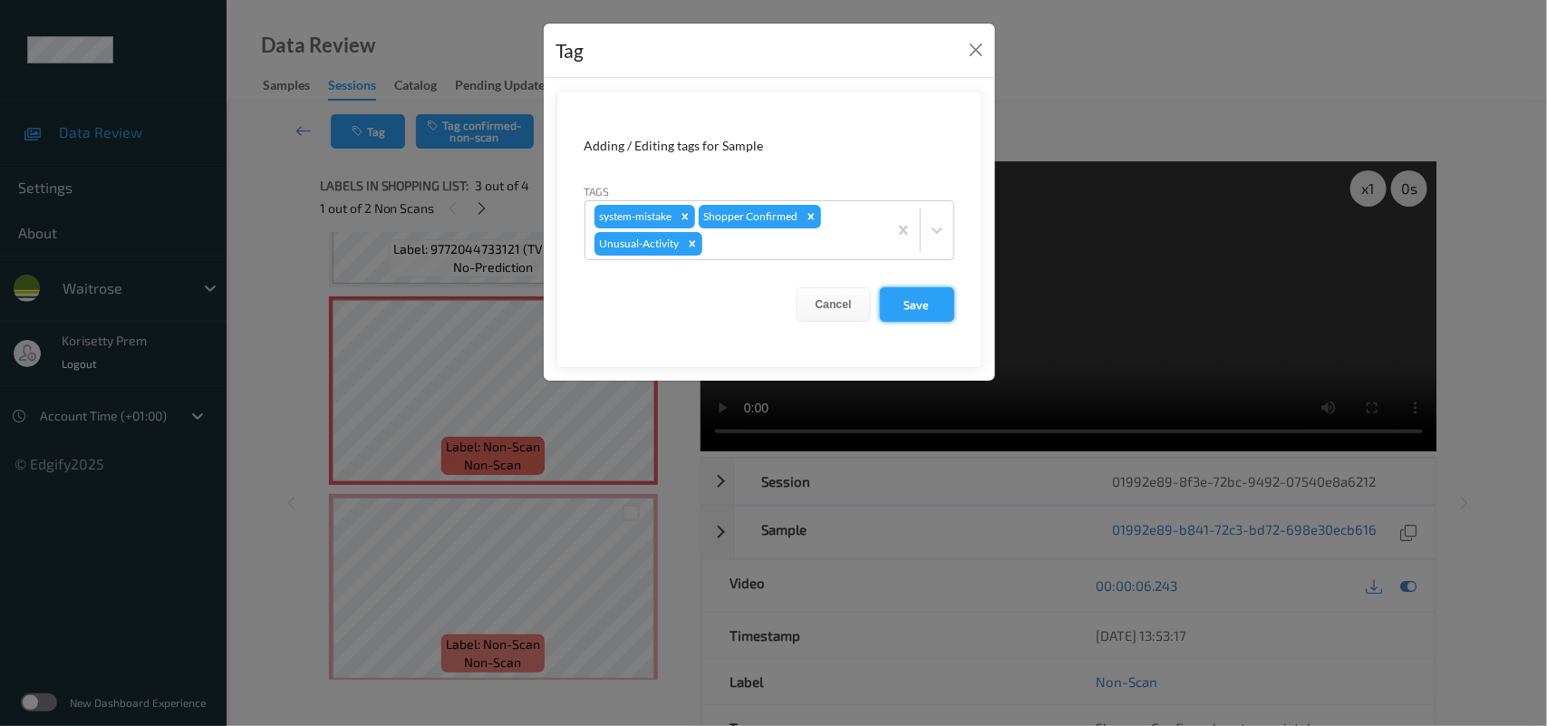
click at [912, 296] on button "Save" at bounding box center [917, 304] width 74 height 34
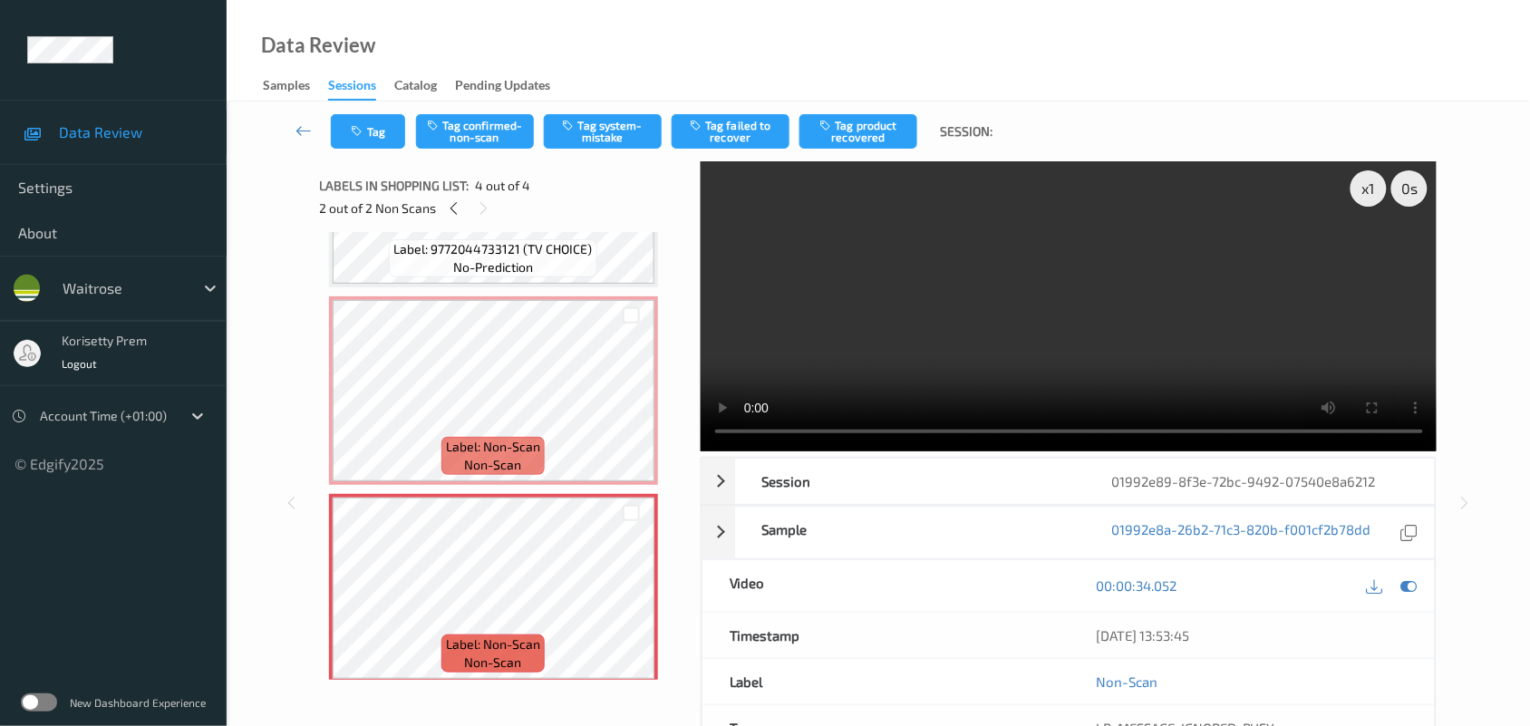
click at [612, 152] on div "Tag Tag confirmed-non-scan Tag system-mistake Tag failed to recover Tag product…" at bounding box center [878, 132] width 1229 height 60
click at [615, 137] on button "Tag system-mistake" at bounding box center [603, 131] width 118 height 34
click at [376, 119] on button "Tag" at bounding box center [368, 131] width 74 height 34
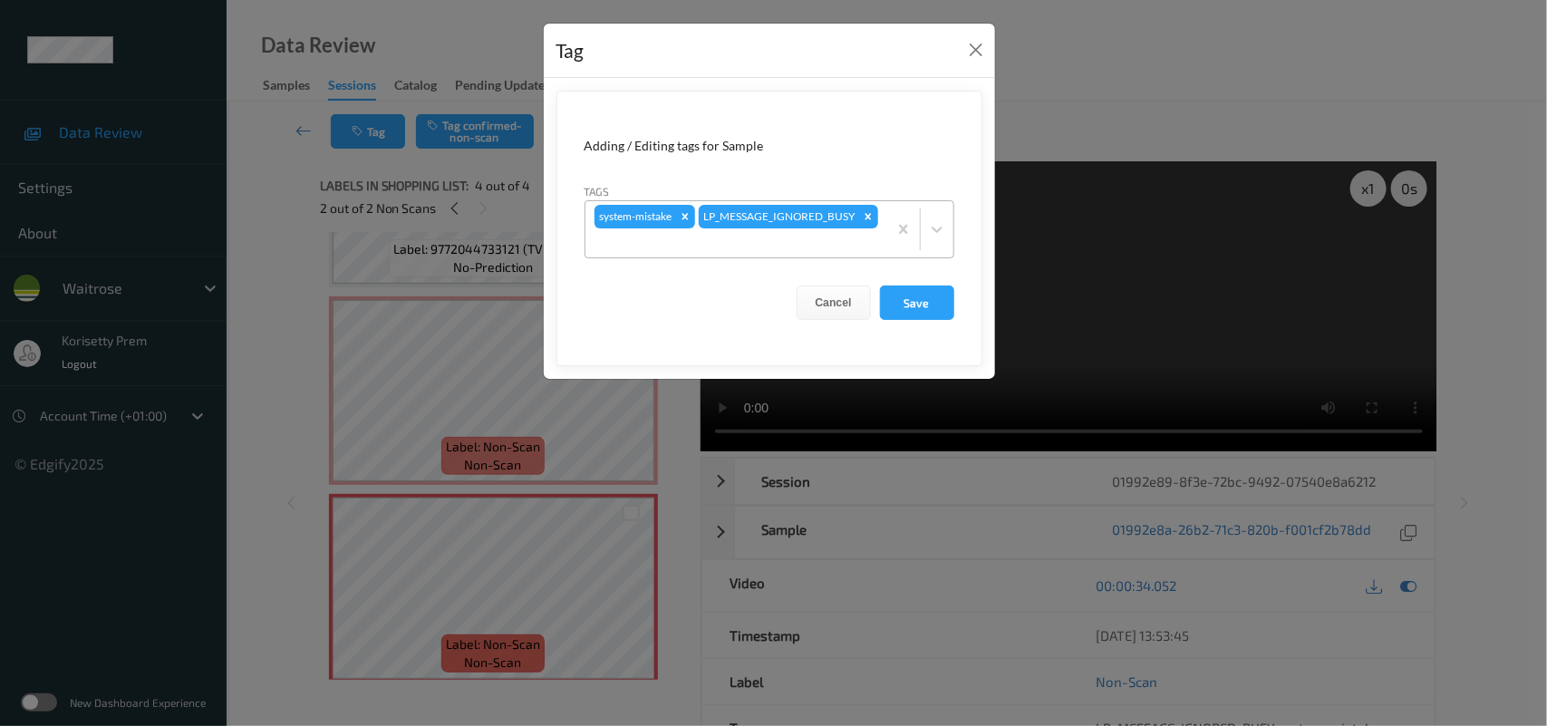
click at [785, 216] on div "system-mistake LP_MESSAGE_IGNORED_BUSY" at bounding box center [737, 229] width 302 height 56
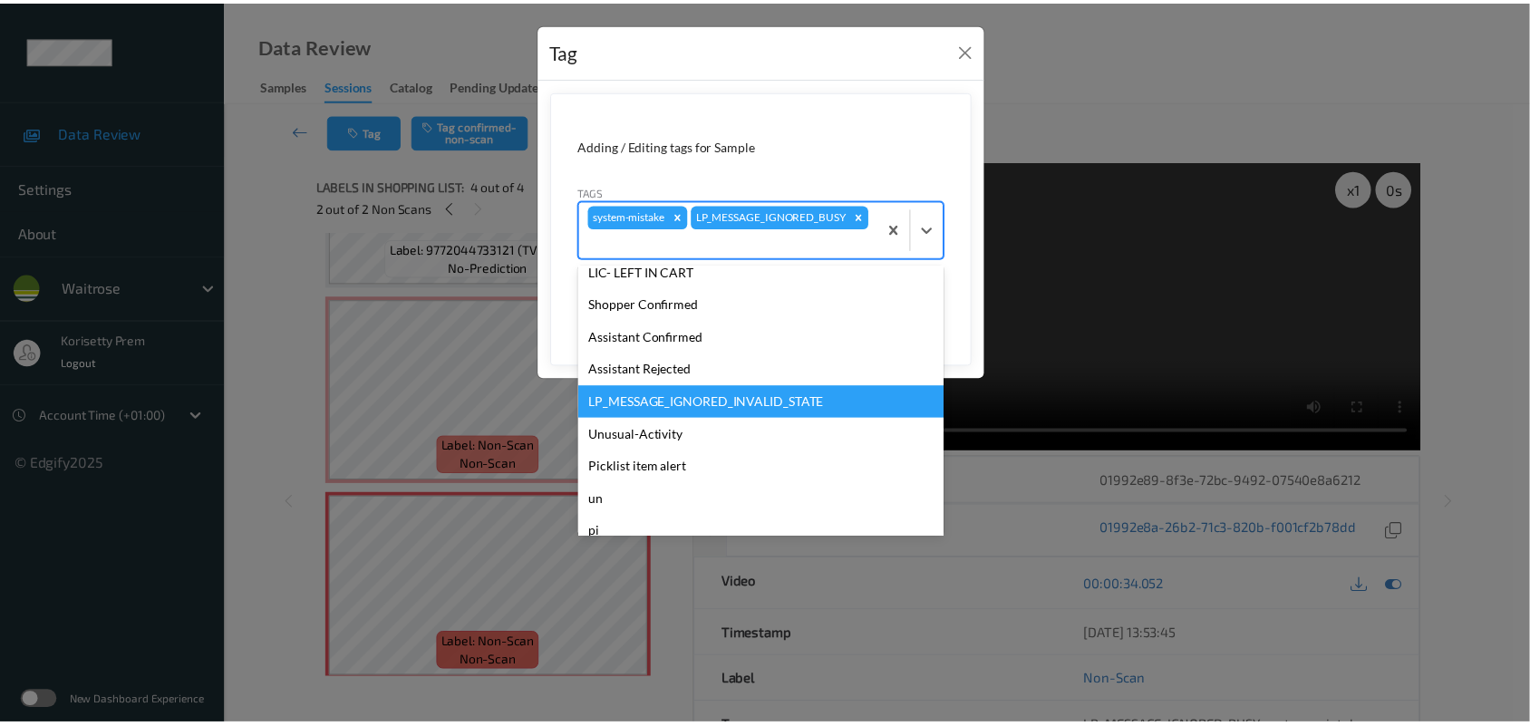
scroll to position [420, 0]
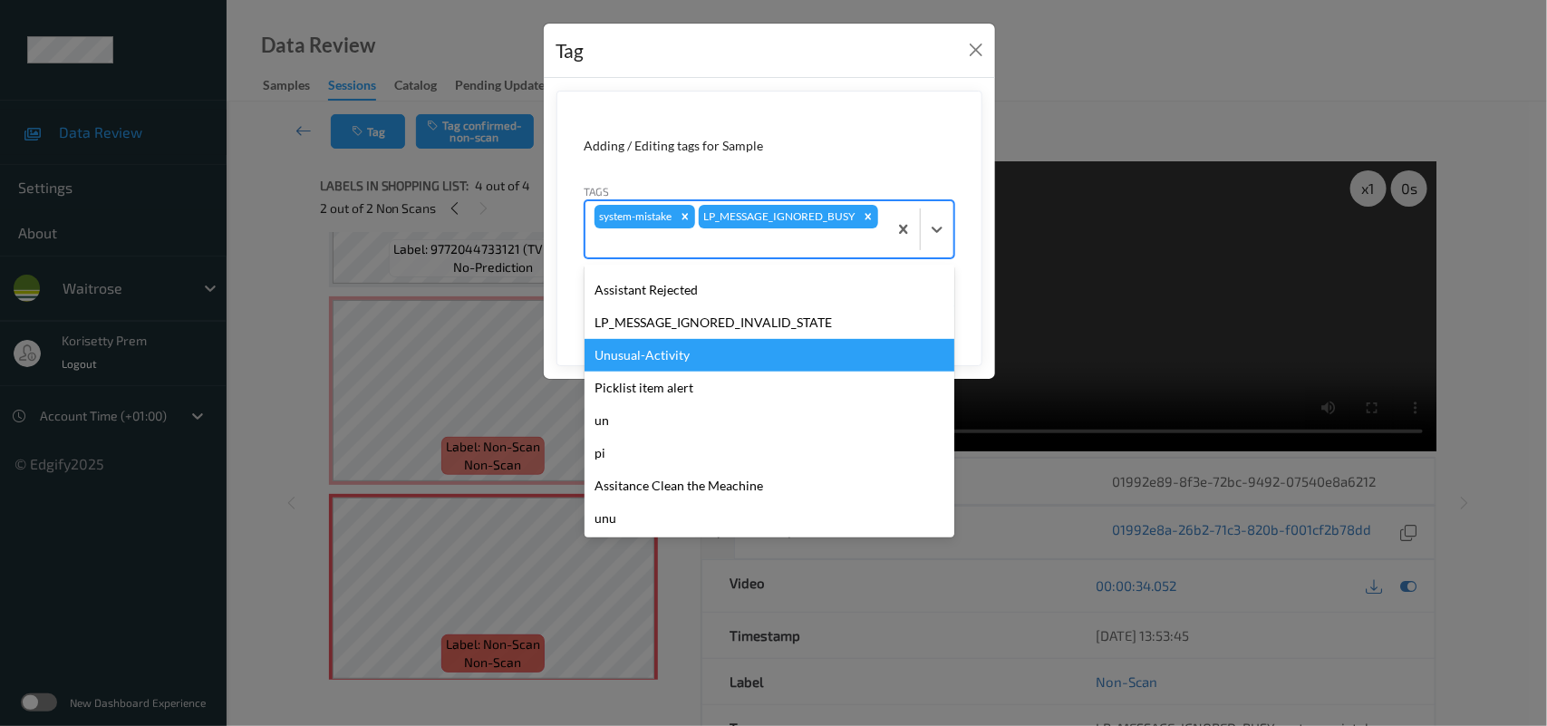
click at [650, 363] on div "Unusual-Activity" at bounding box center [770, 355] width 370 height 33
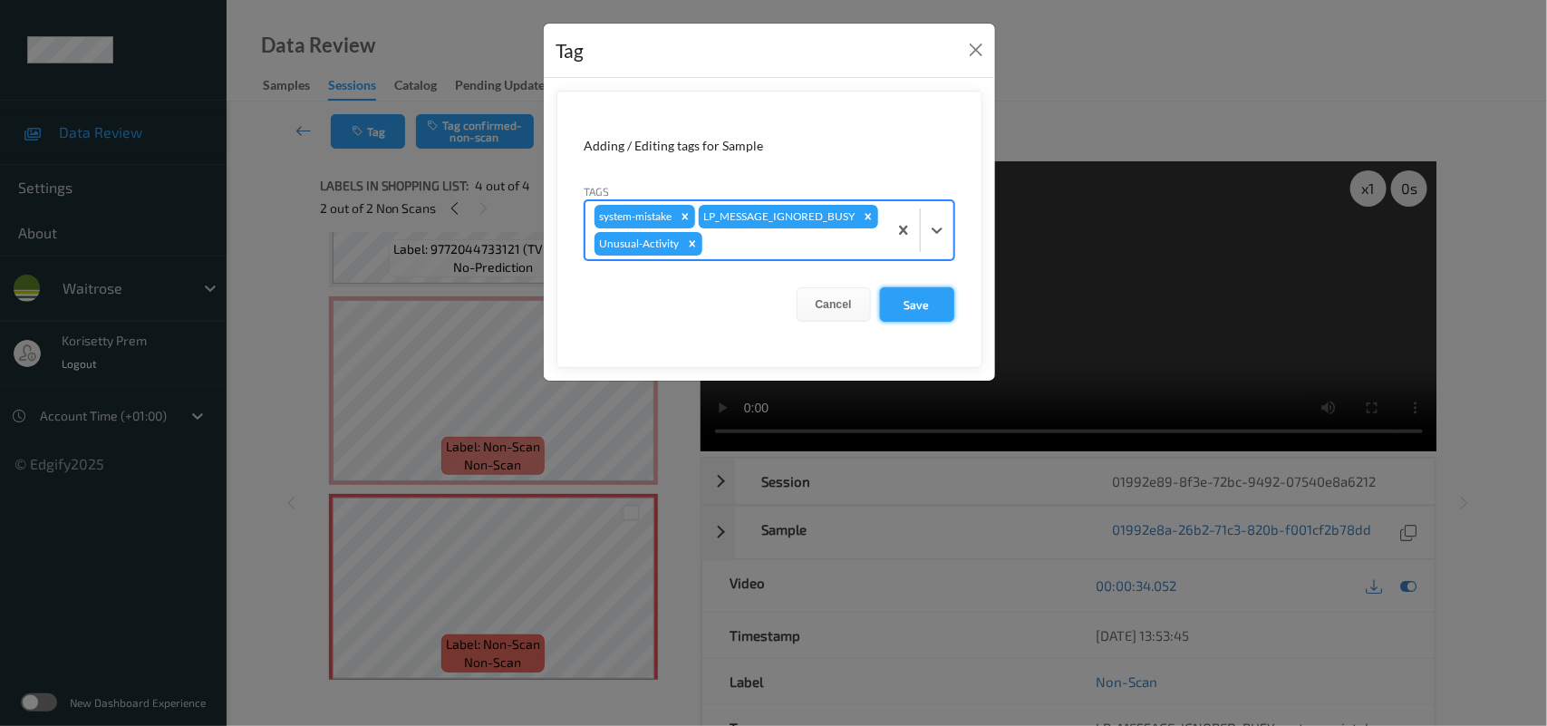
click at [920, 322] on button "Save" at bounding box center [917, 304] width 74 height 34
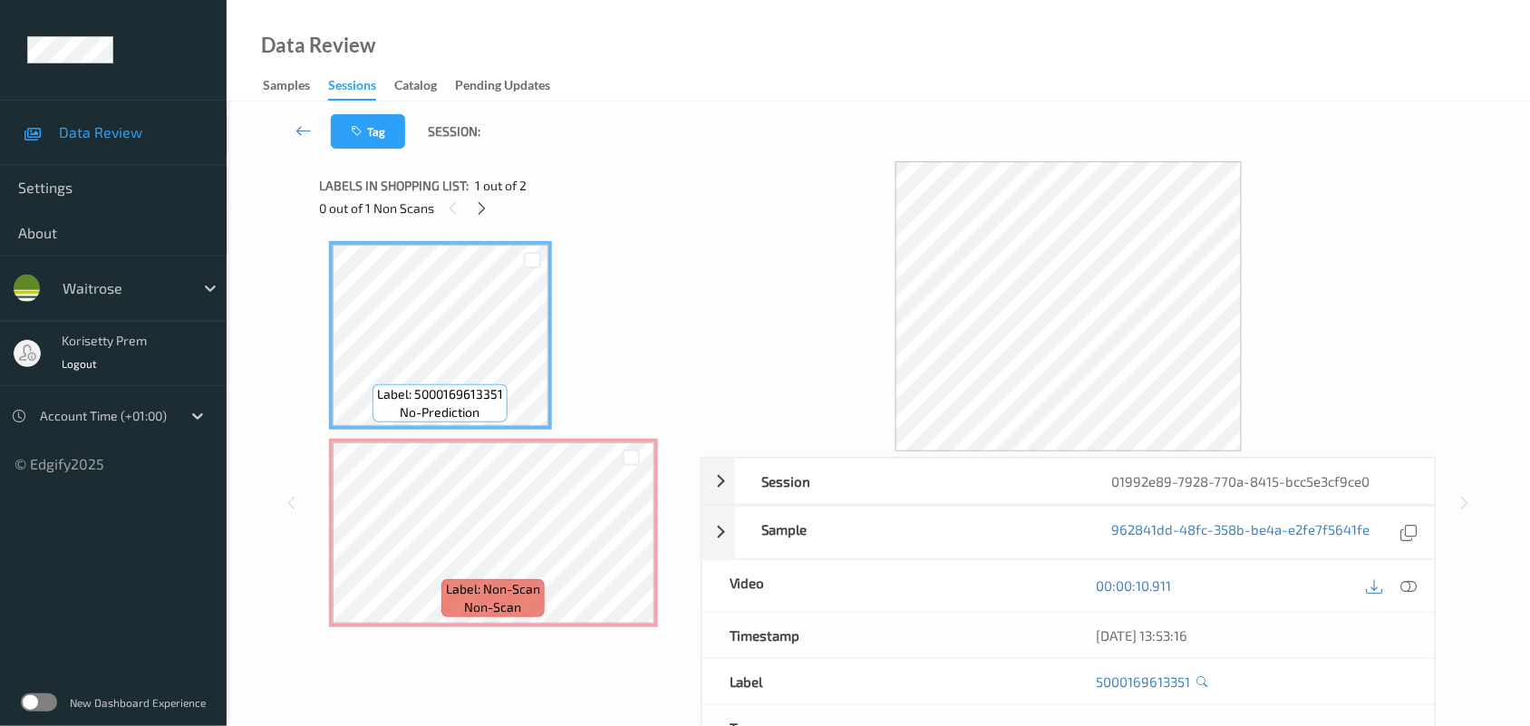
click at [862, 73] on div "Data Review Samples Sessions Catalog Pending Updates" at bounding box center [878, 51] width 1303 height 102
click at [479, 201] on icon at bounding box center [481, 208] width 15 height 16
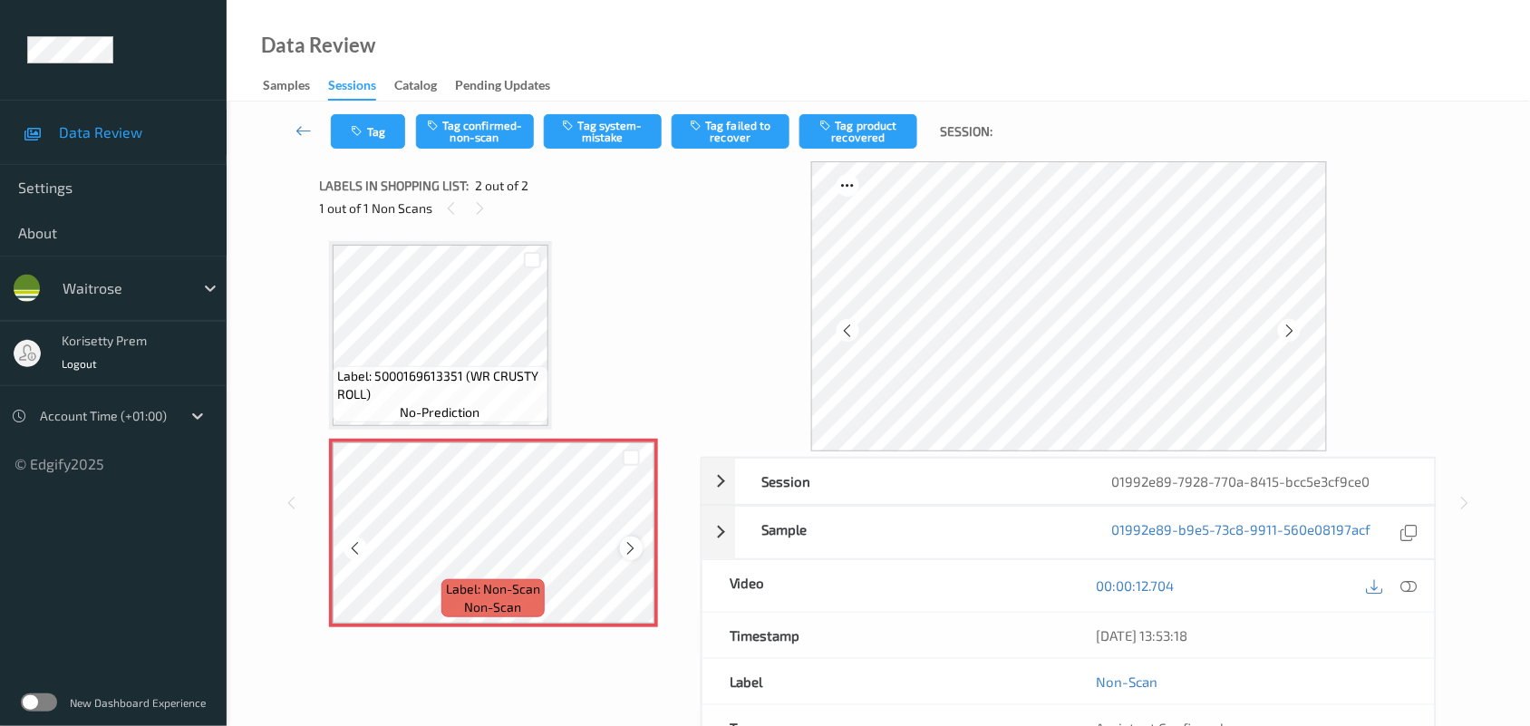
click at [635, 547] on icon at bounding box center [631, 548] width 15 height 16
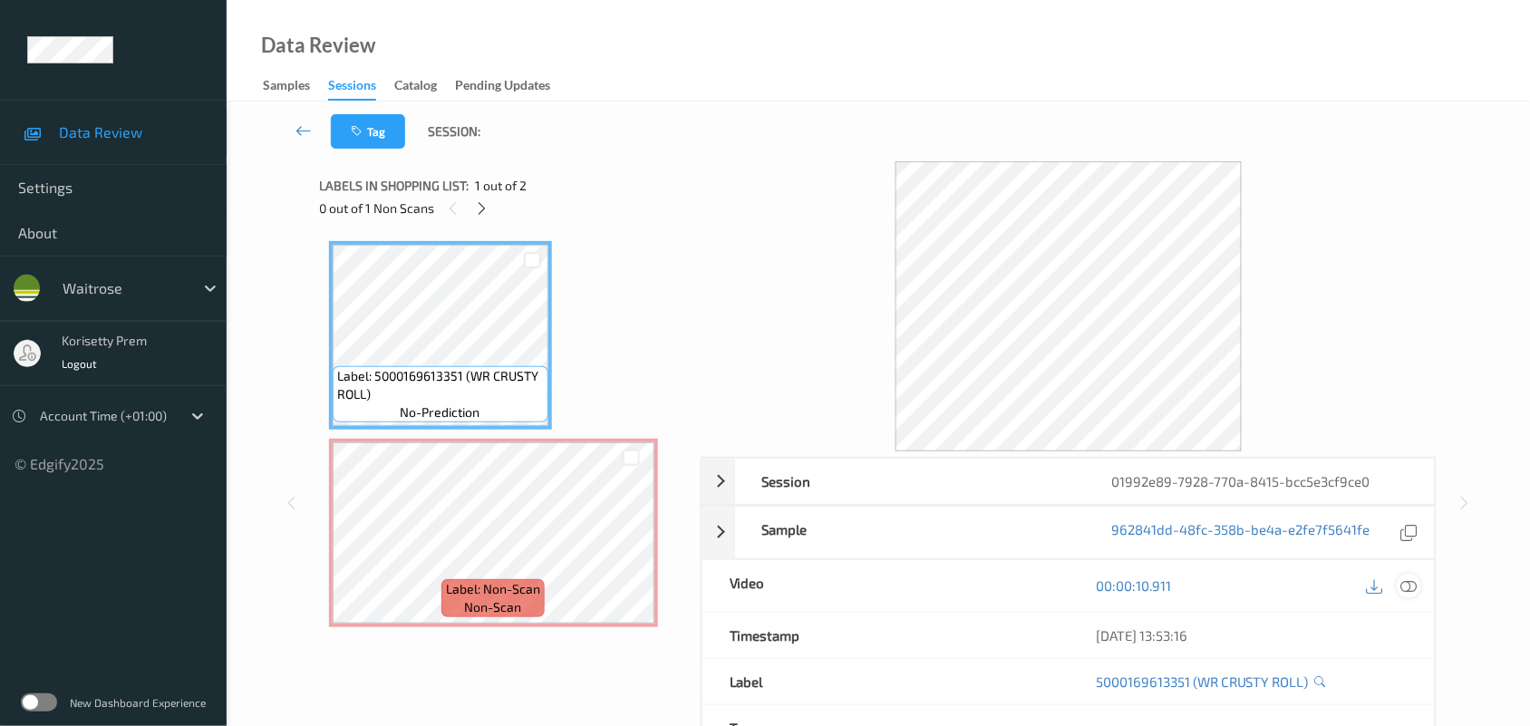
click at [1401, 589] on icon at bounding box center [1409, 585] width 16 height 16
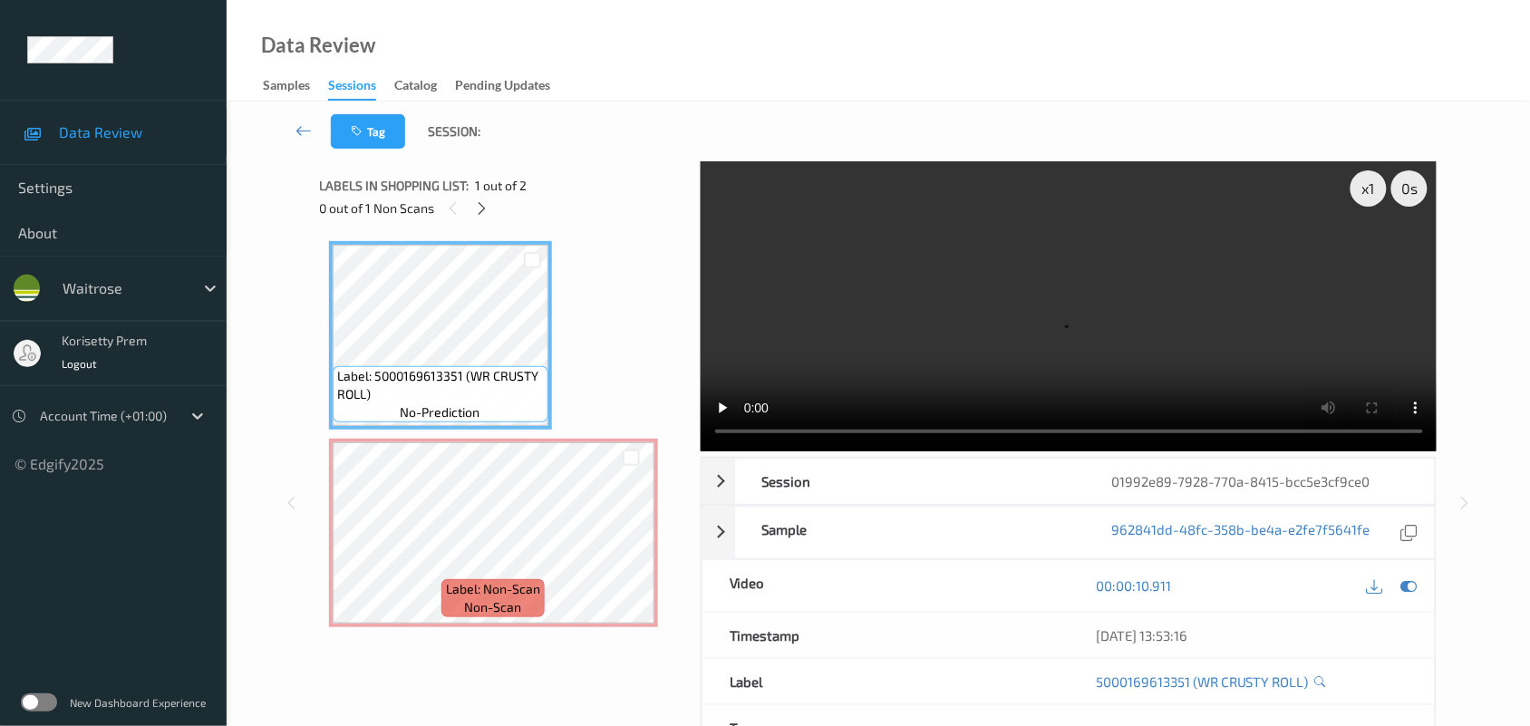
click at [975, 290] on video at bounding box center [1069, 306] width 737 height 290
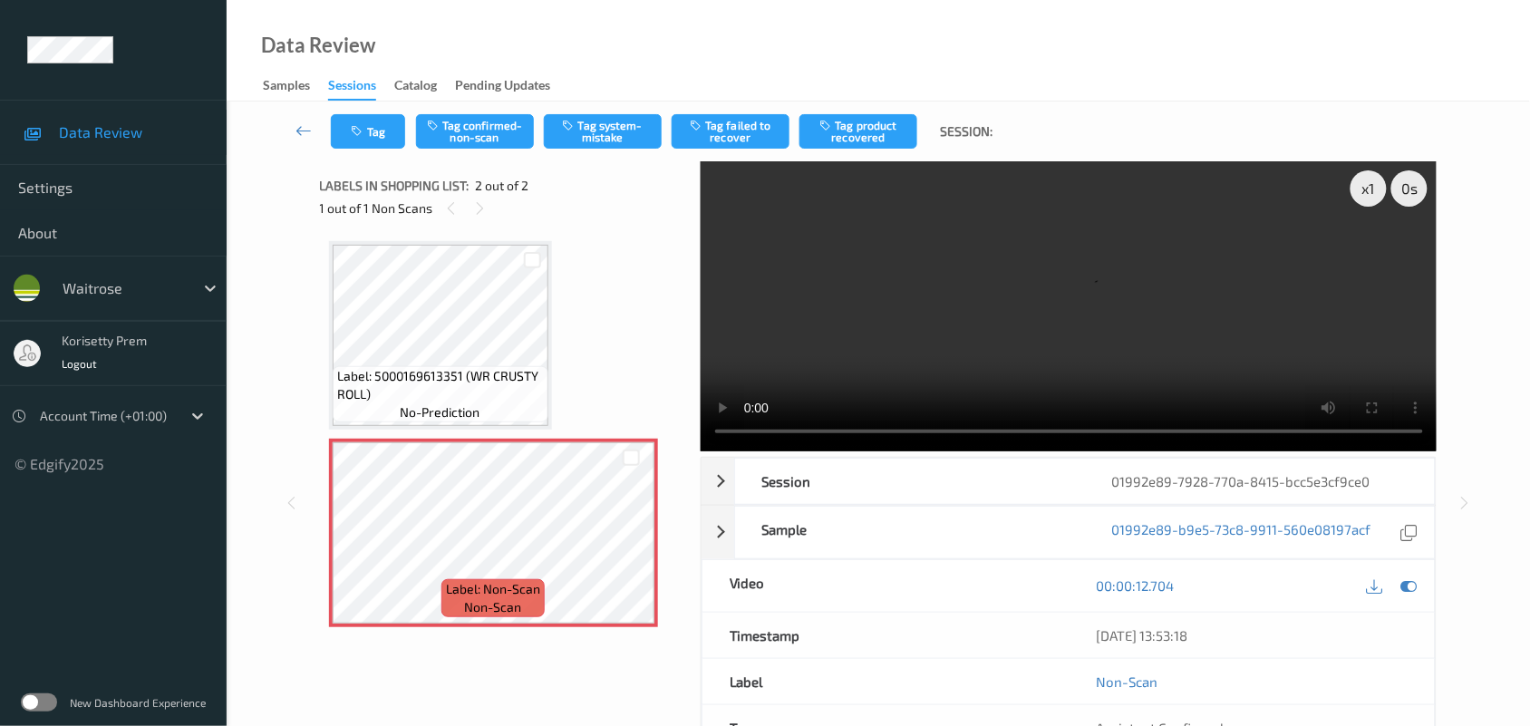
click at [1015, 290] on video at bounding box center [1069, 306] width 737 height 290
click at [619, 123] on button "Tag system-mistake" at bounding box center [603, 131] width 118 height 34
click at [364, 125] on icon "button" at bounding box center [359, 131] width 15 height 13
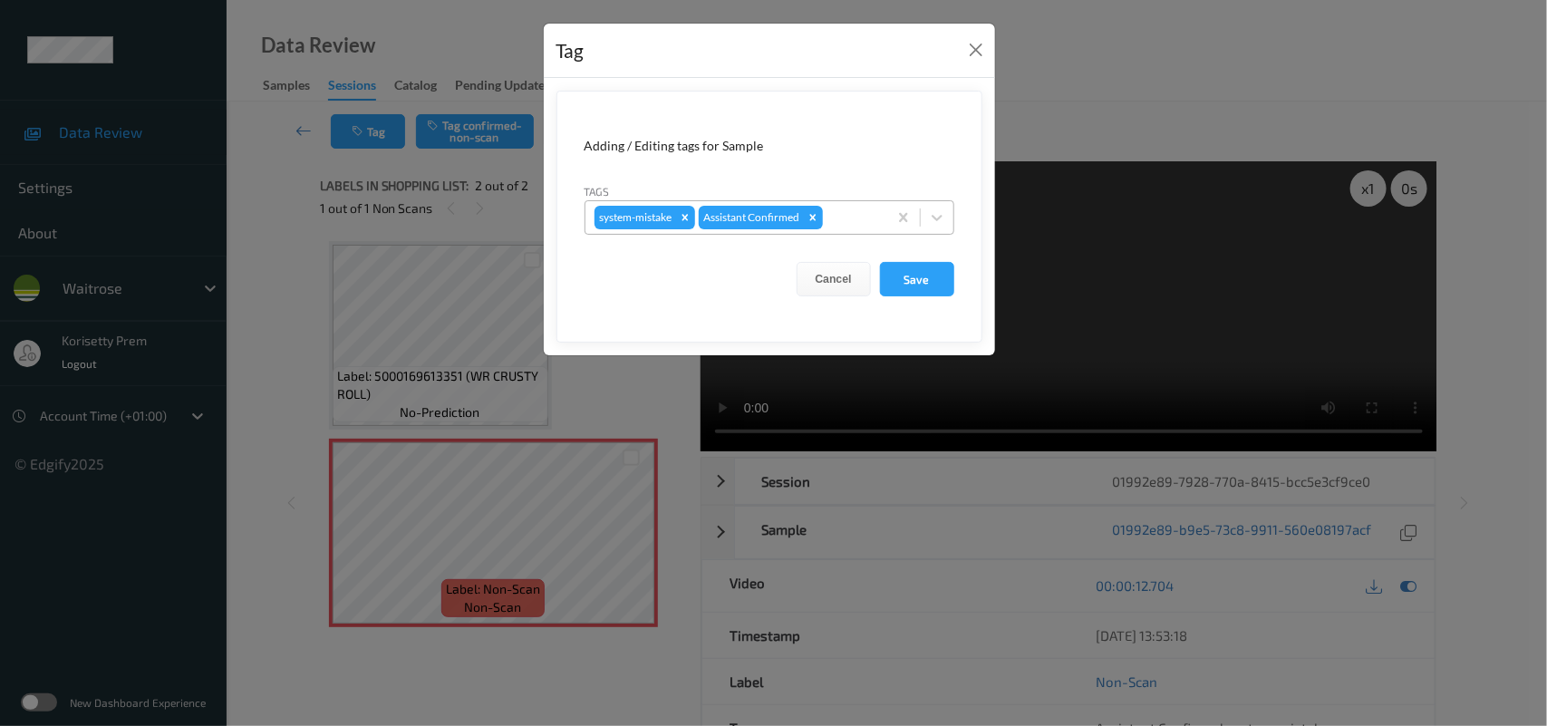
click at [843, 216] on div at bounding box center [853, 218] width 52 height 22
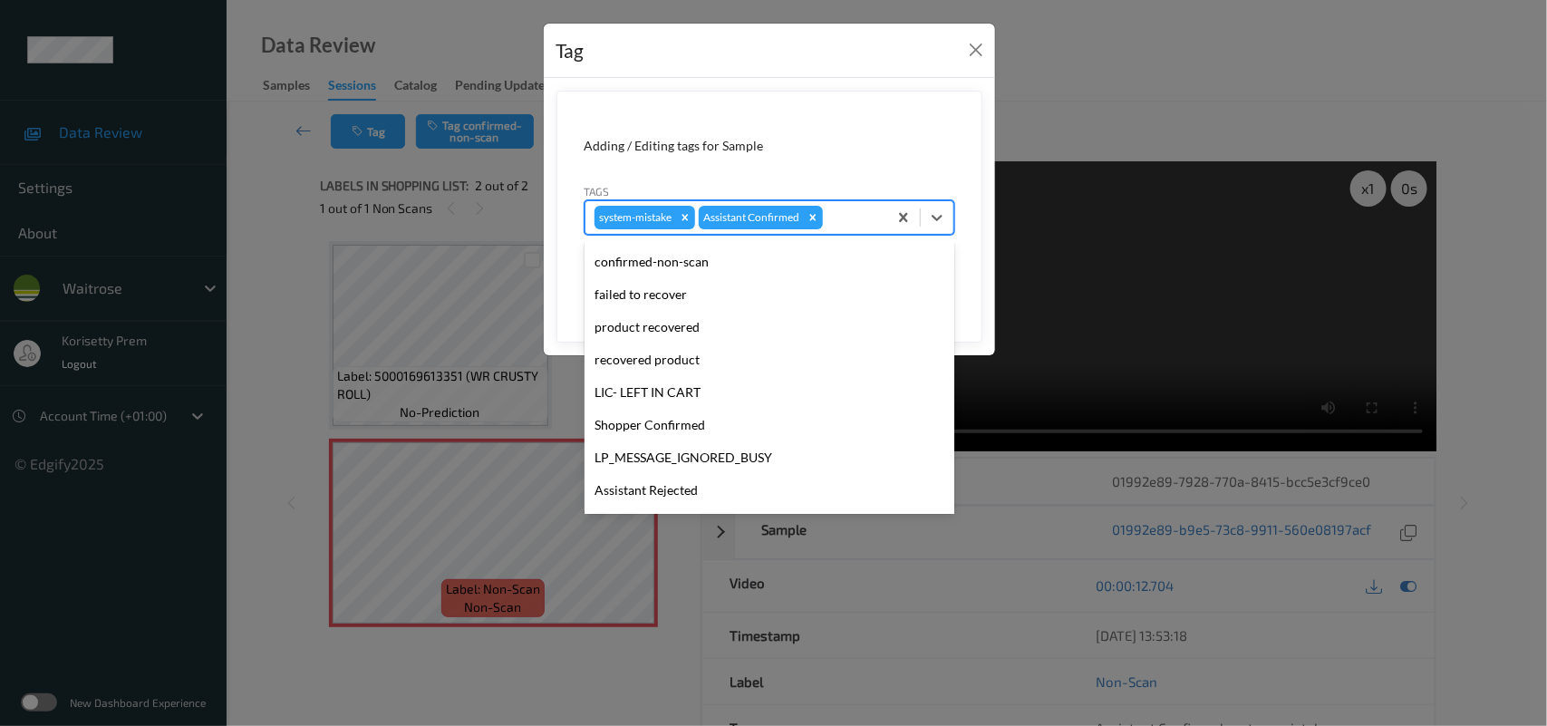
scroll to position [419, 0]
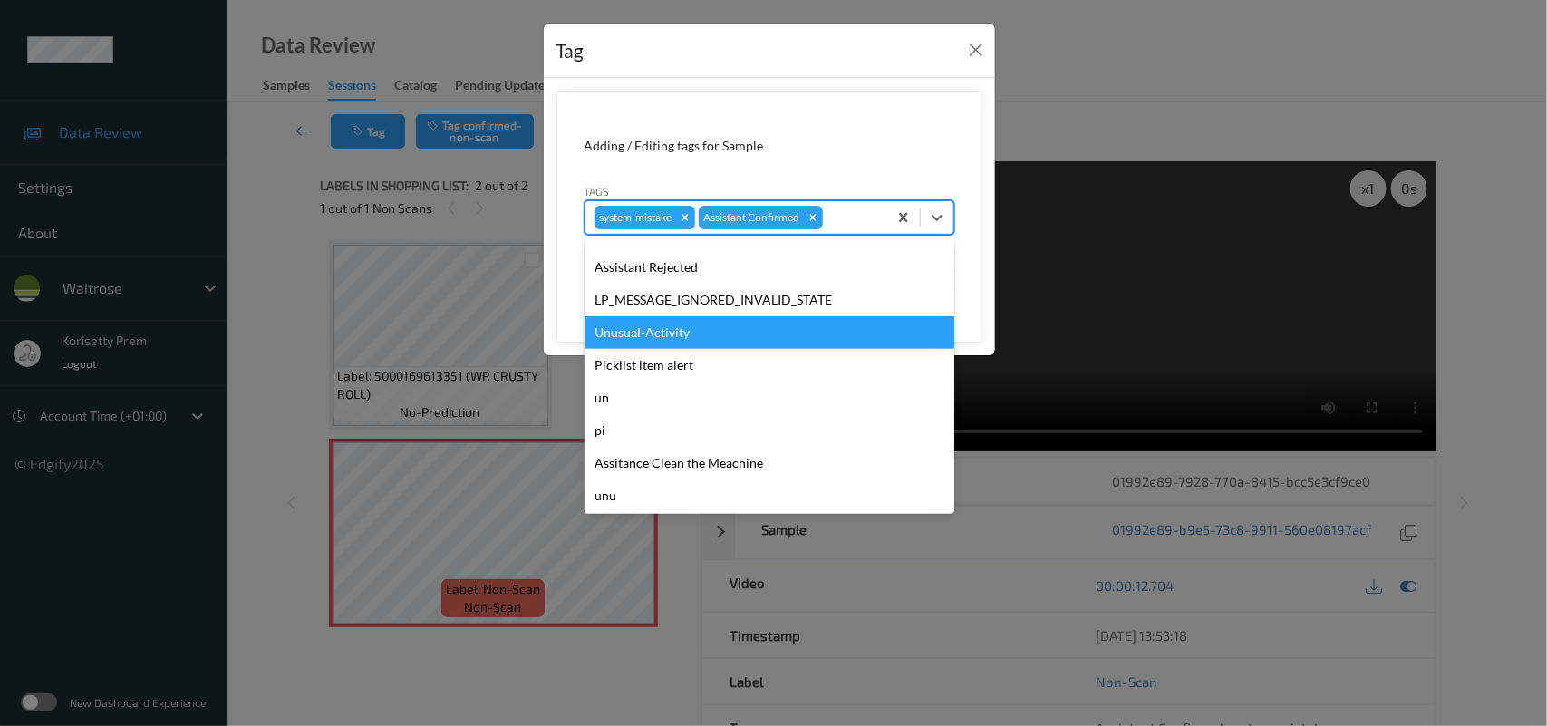
click at [678, 337] on div "Unusual-Activity" at bounding box center [770, 332] width 370 height 33
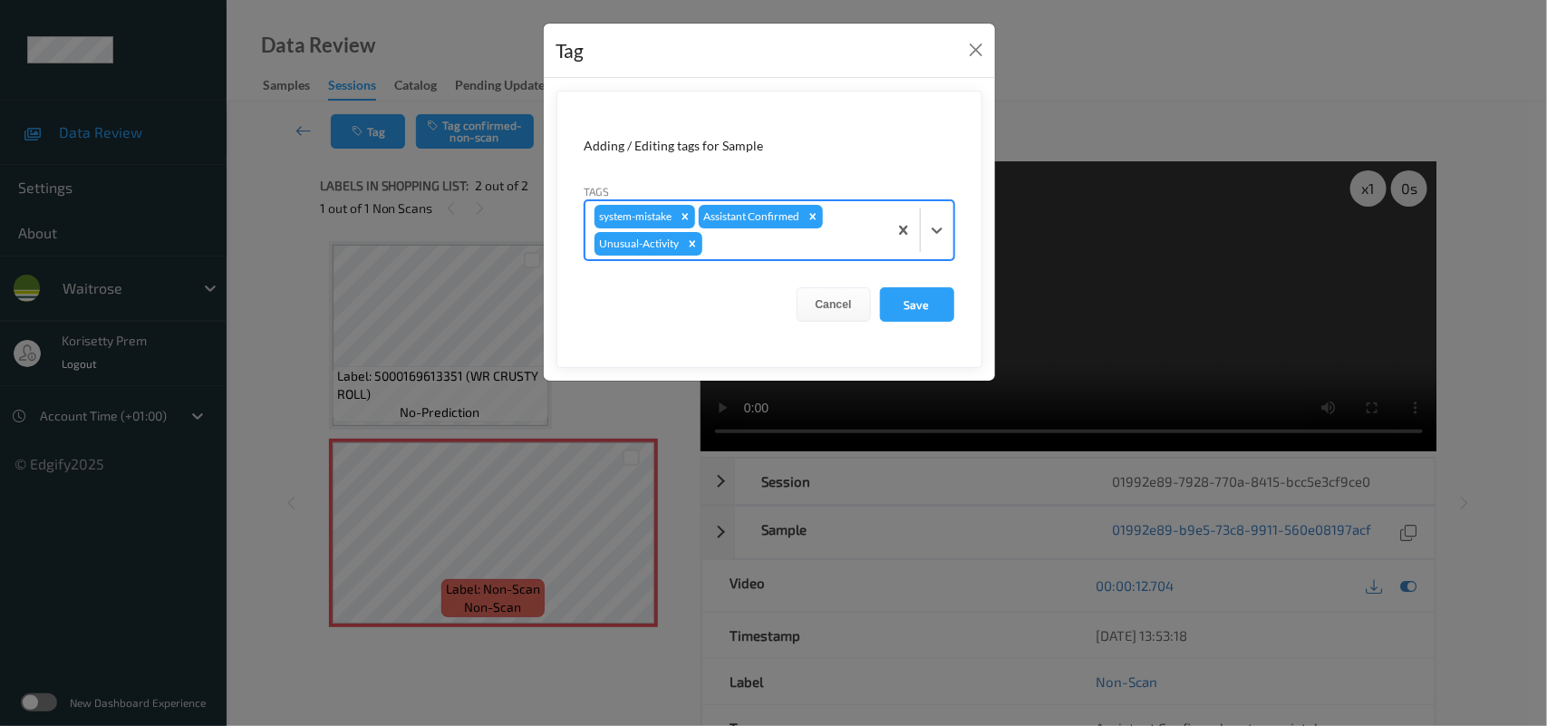
click at [781, 249] on div at bounding box center [792, 244] width 172 height 22
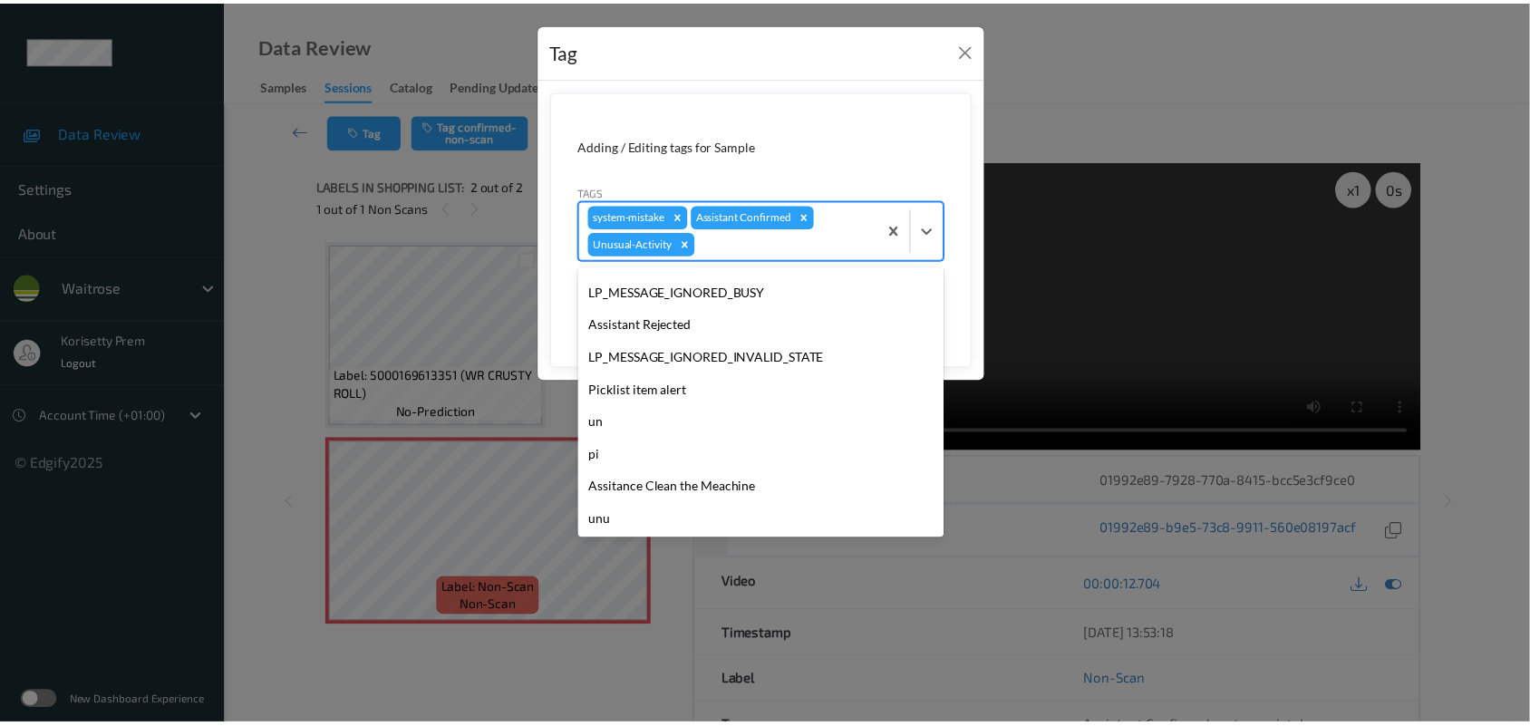
scroll to position [387, 0]
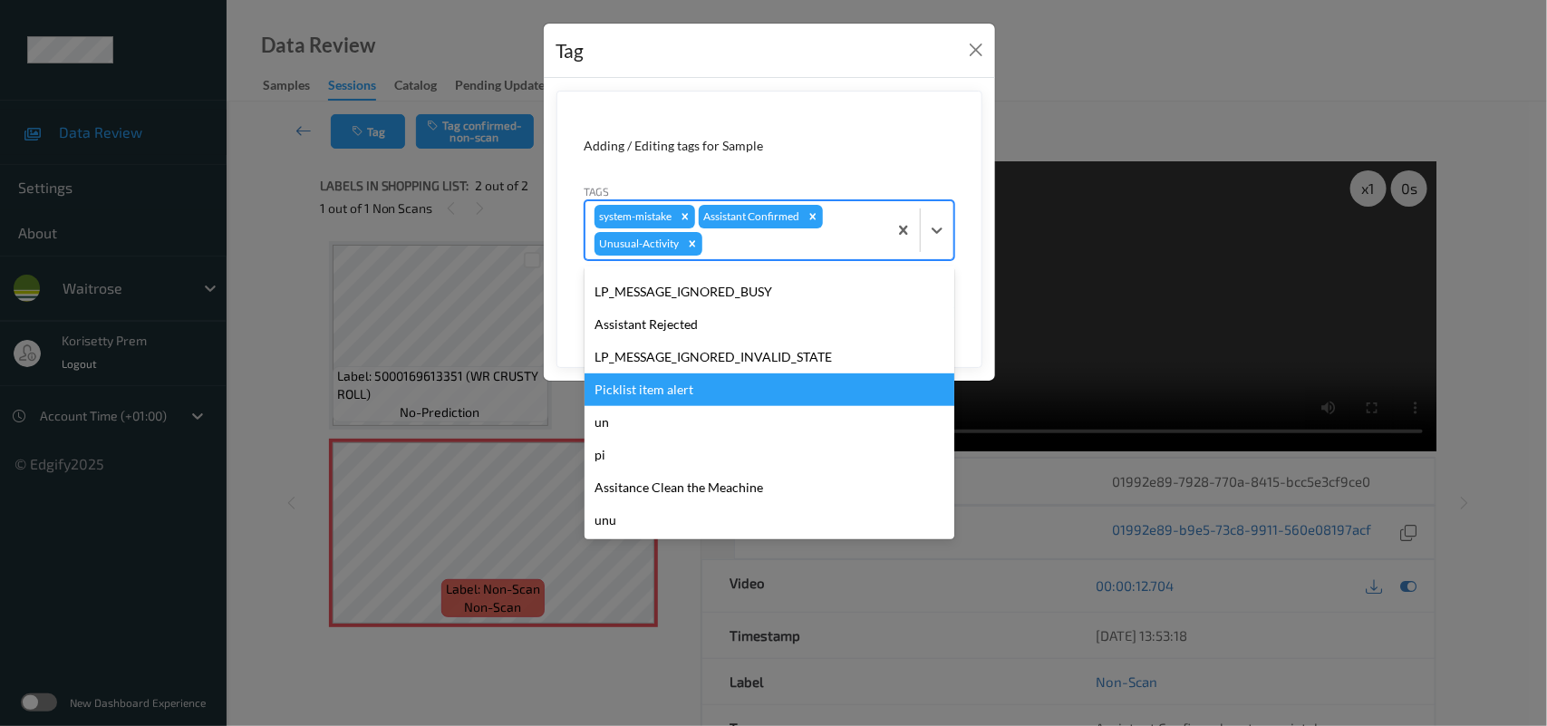
click at [619, 383] on div "Picklist item alert" at bounding box center [770, 389] width 370 height 33
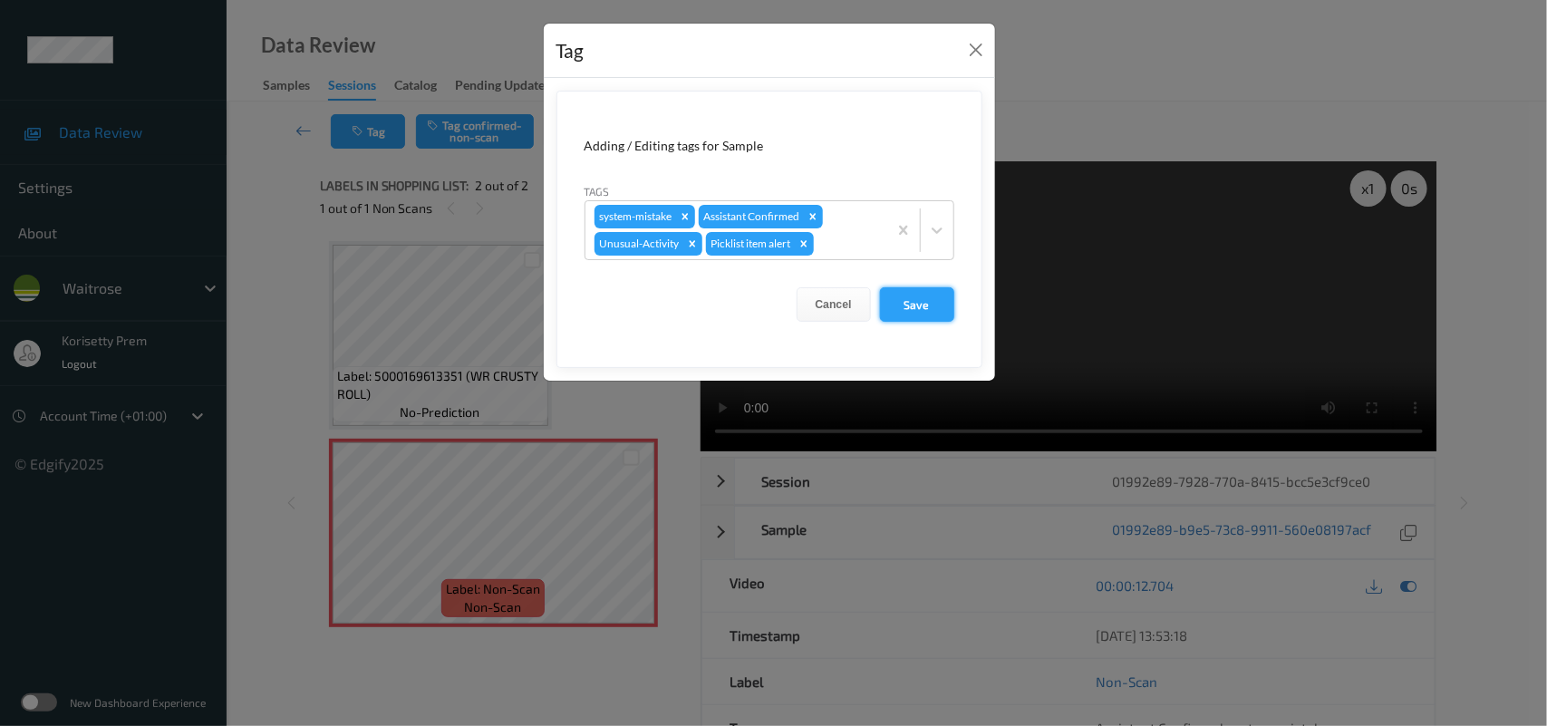
click at [930, 295] on button "Save" at bounding box center [917, 304] width 74 height 34
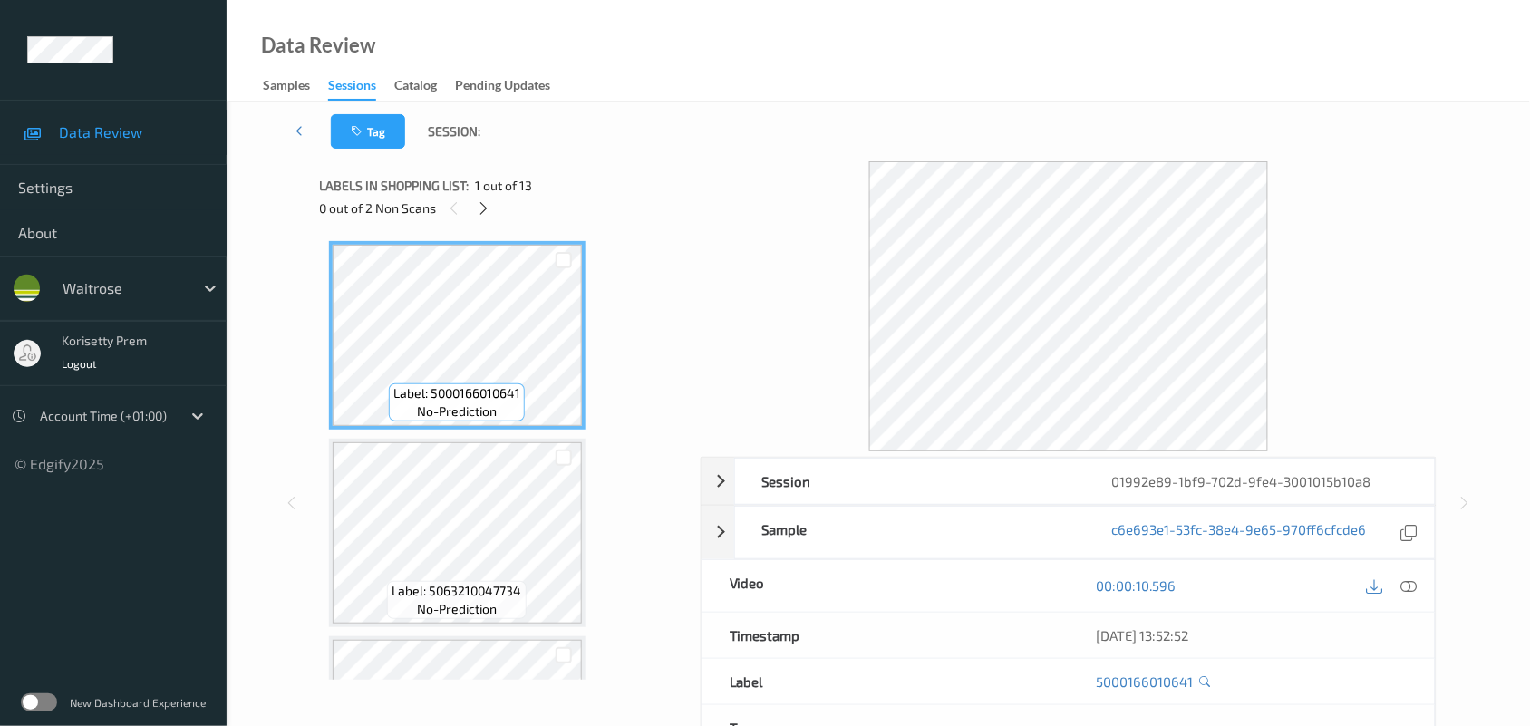
click at [821, 141] on div "Tag Session:" at bounding box center [878, 132] width 1229 height 60
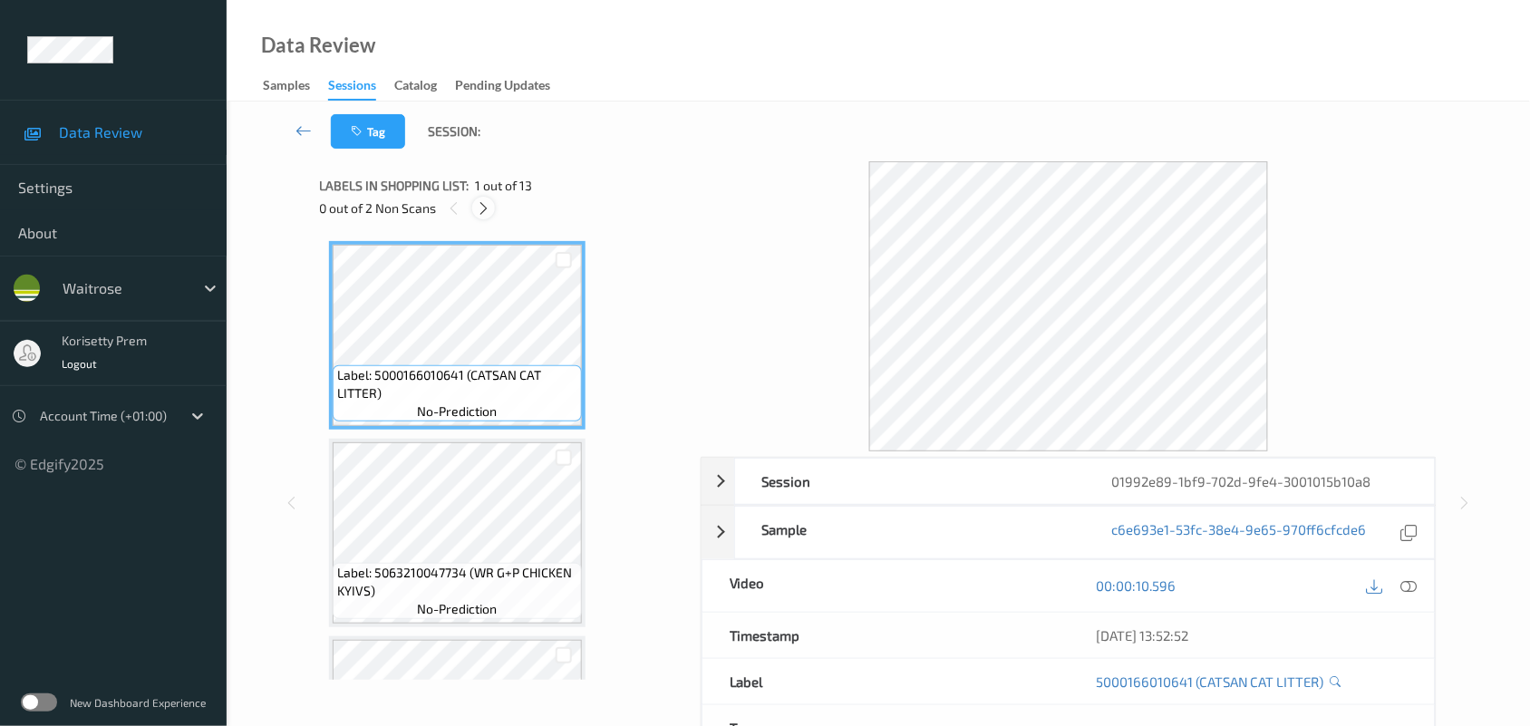
click at [489, 215] on icon at bounding box center [483, 208] width 15 height 16
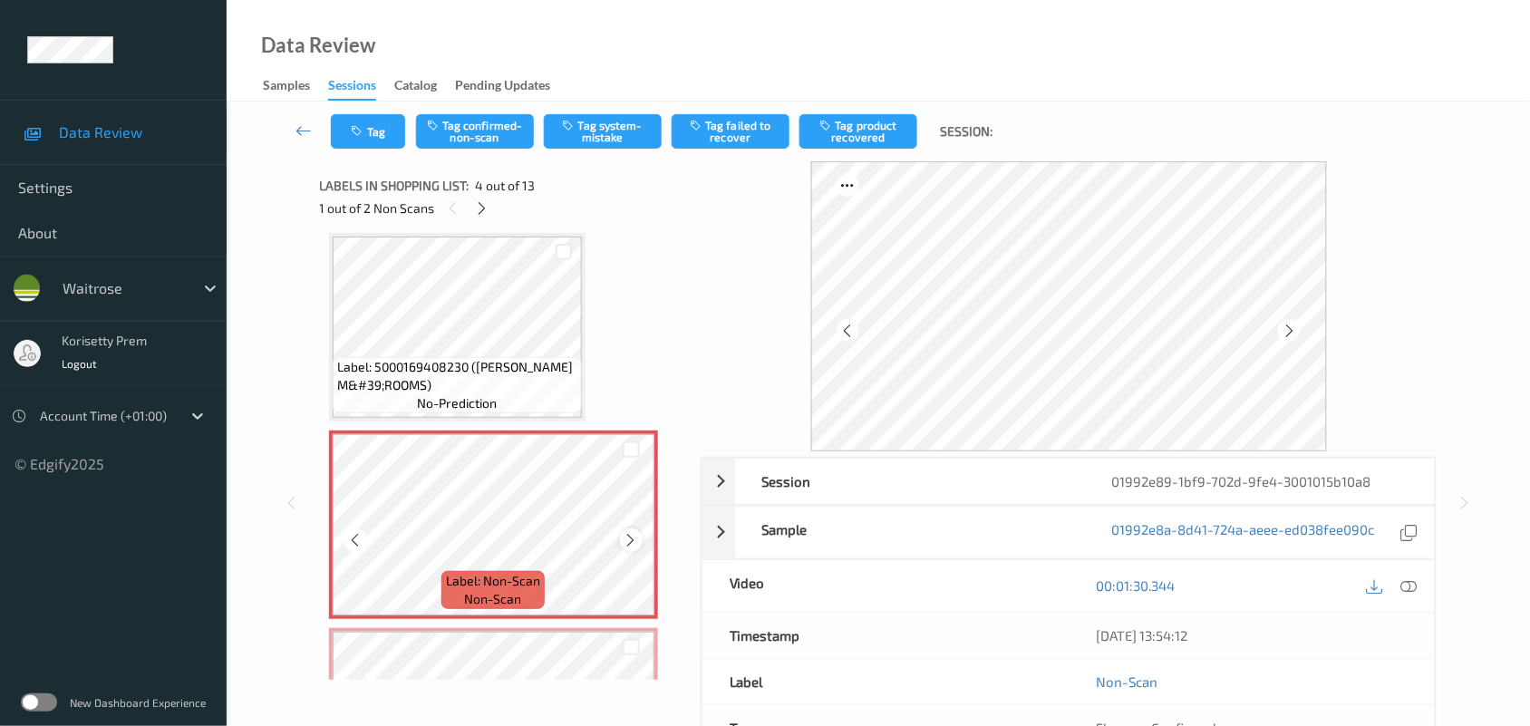
click at [631, 537] on icon at bounding box center [631, 540] width 15 height 16
click at [631, 536] on icon at bounding box center [631, 540] width 15 height 16
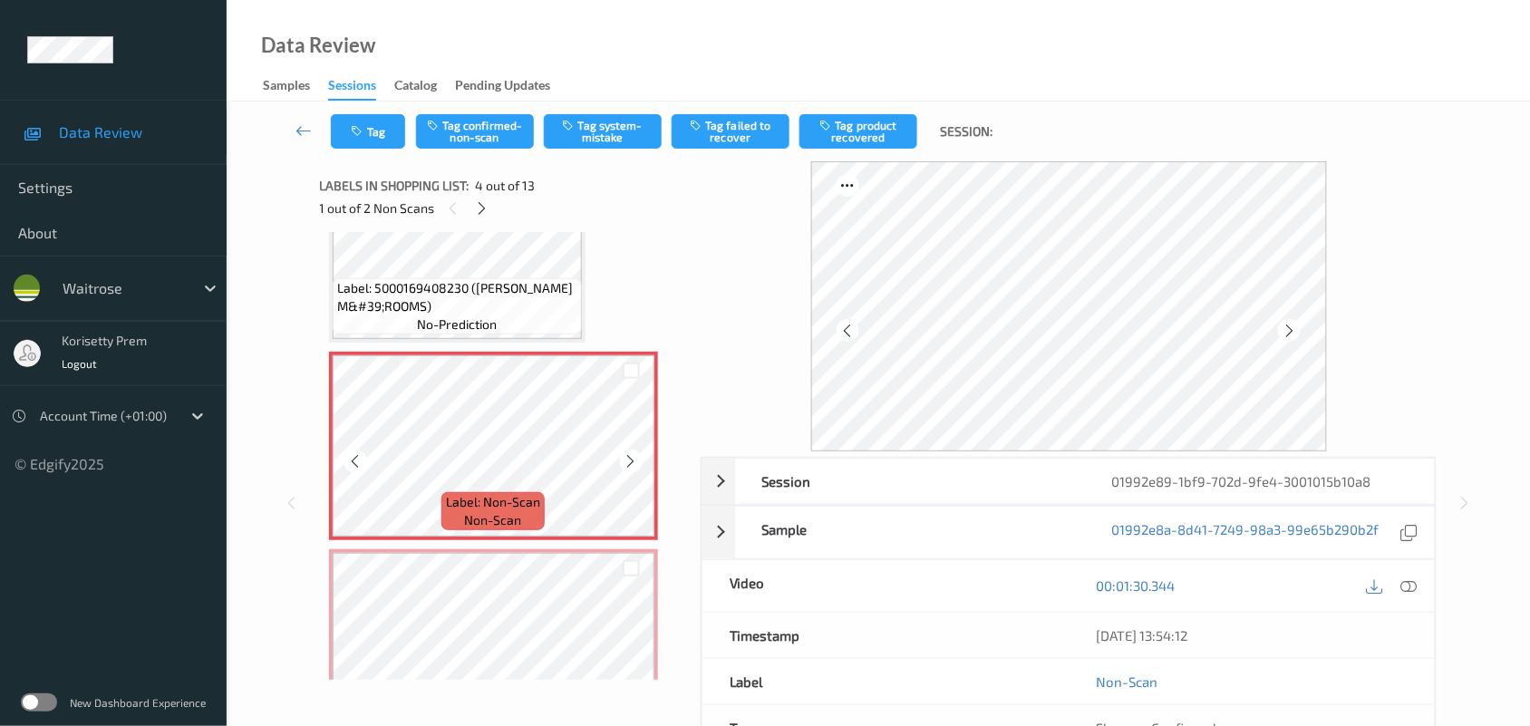
scroll to position [517, 0]
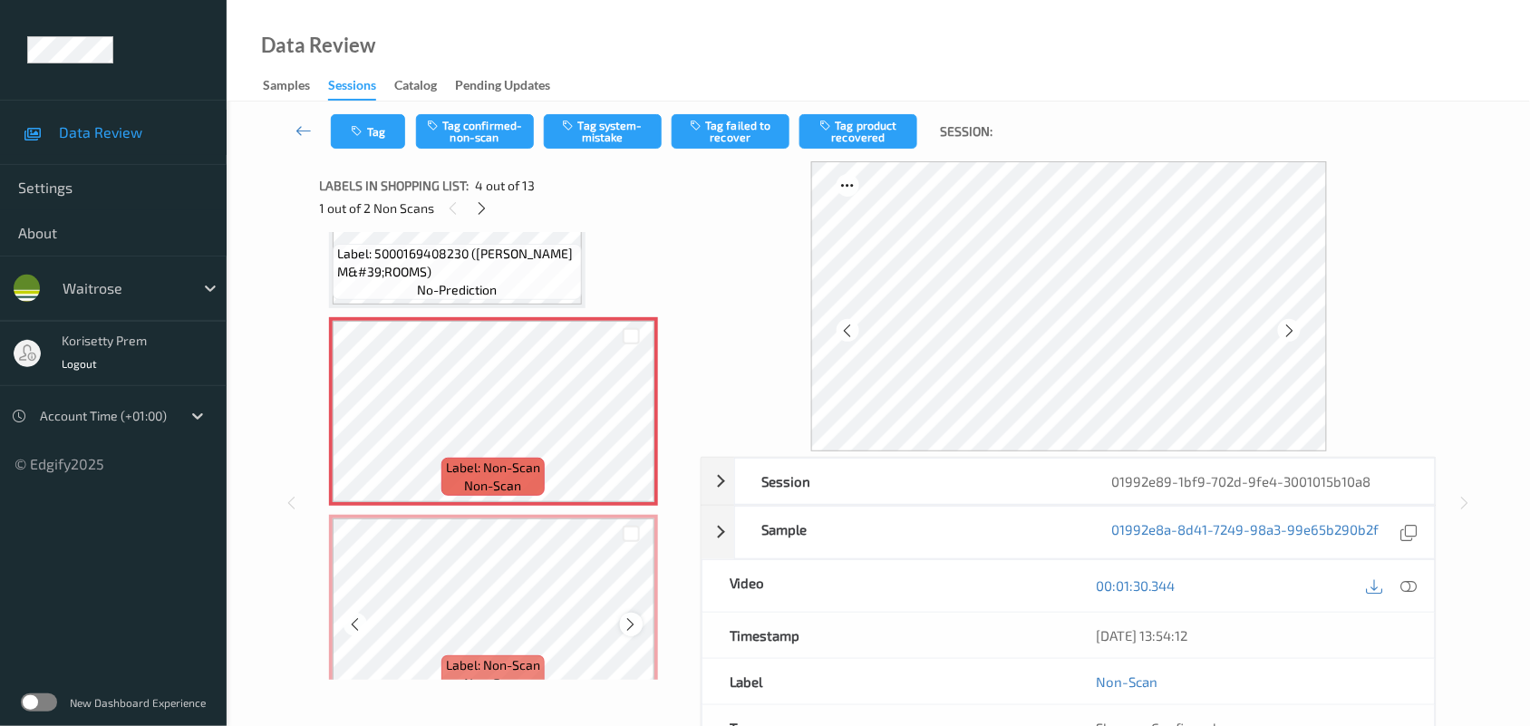
click at [627, 619] on icon at bounding box center [631, 624] width 15 height 16
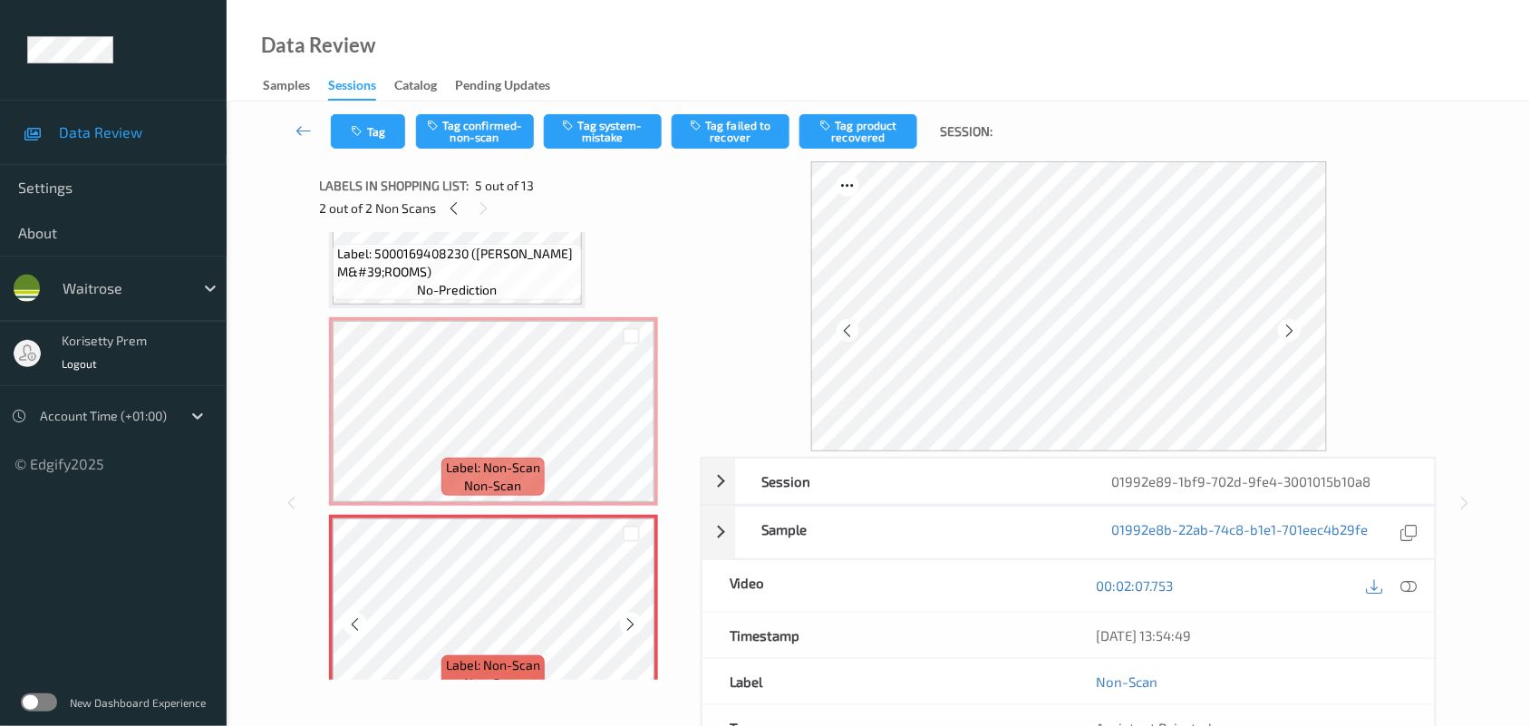
click at [627, 619] on icon at bounding box center [631, 624] width 15 height 16
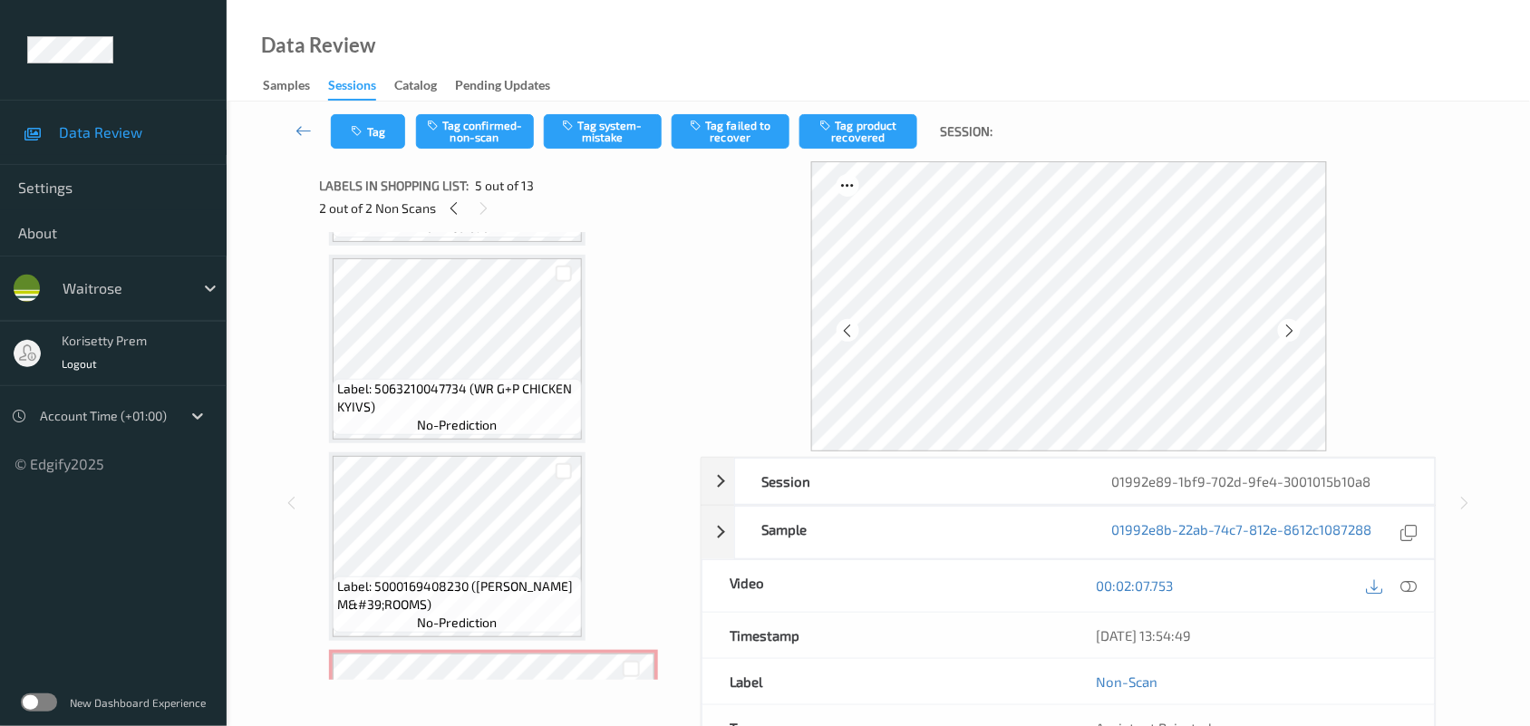
scroll to position [177, 0]
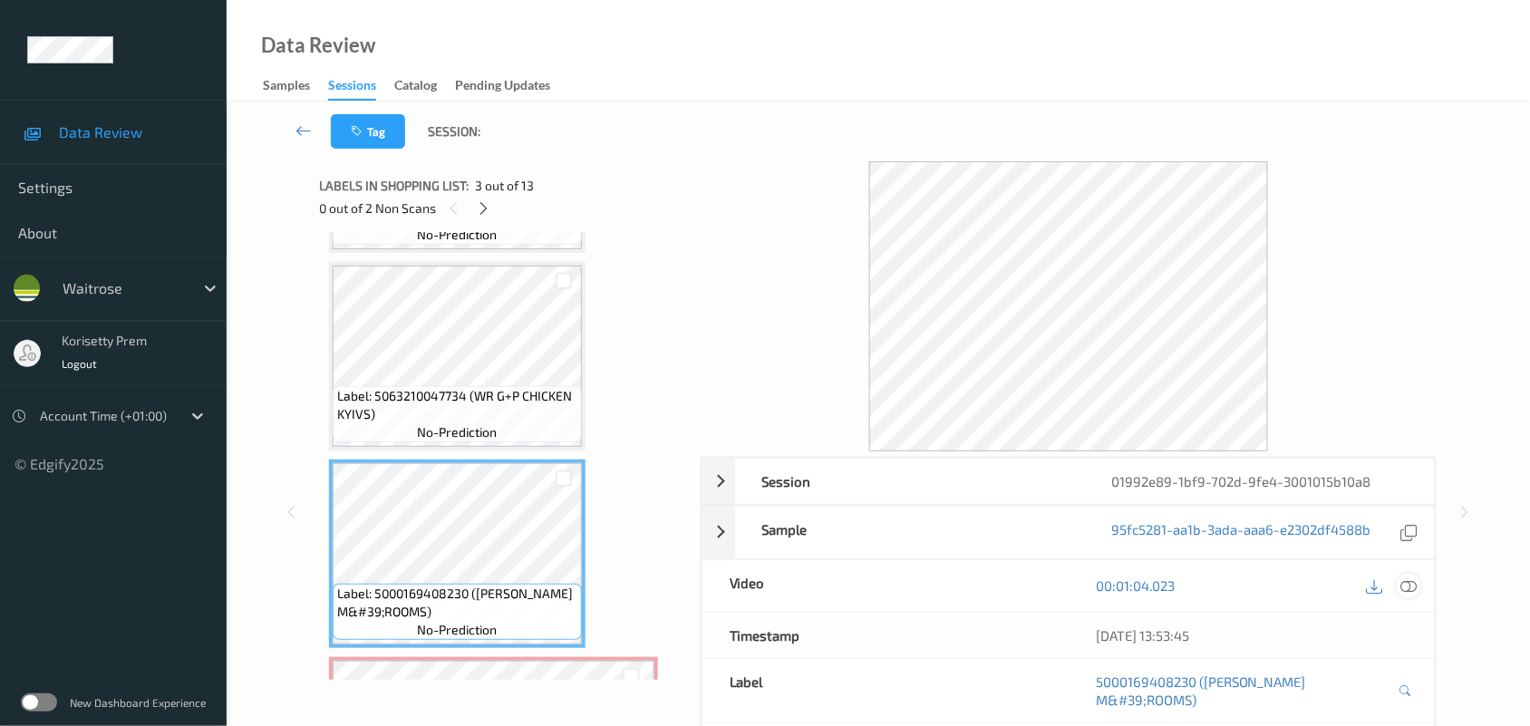
click at [1420, 586] on div at bounding box center [1409, 586] width 24 height 24
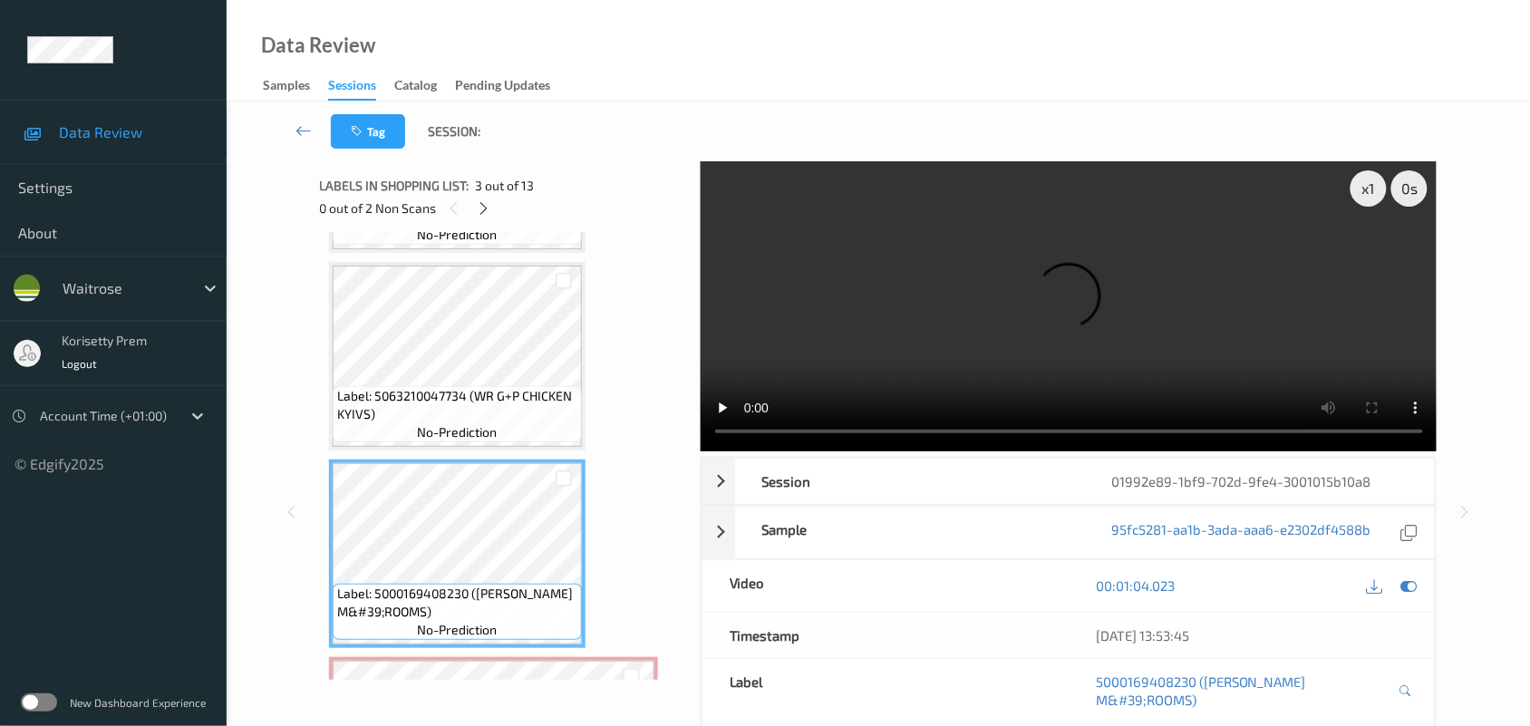
click at [873, 308] on video at bounding box center [1069, 306] width 737 height 290
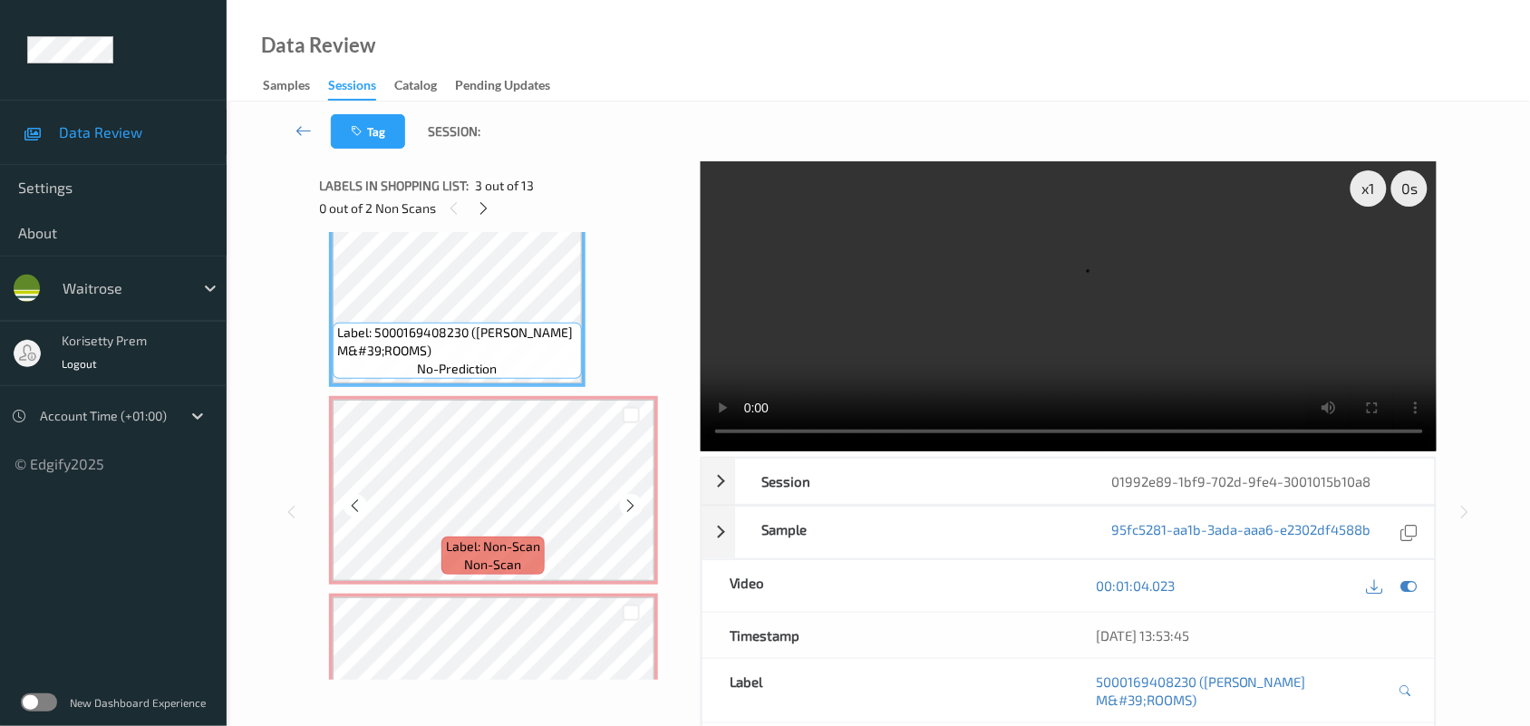
scroll to position [403, 0]
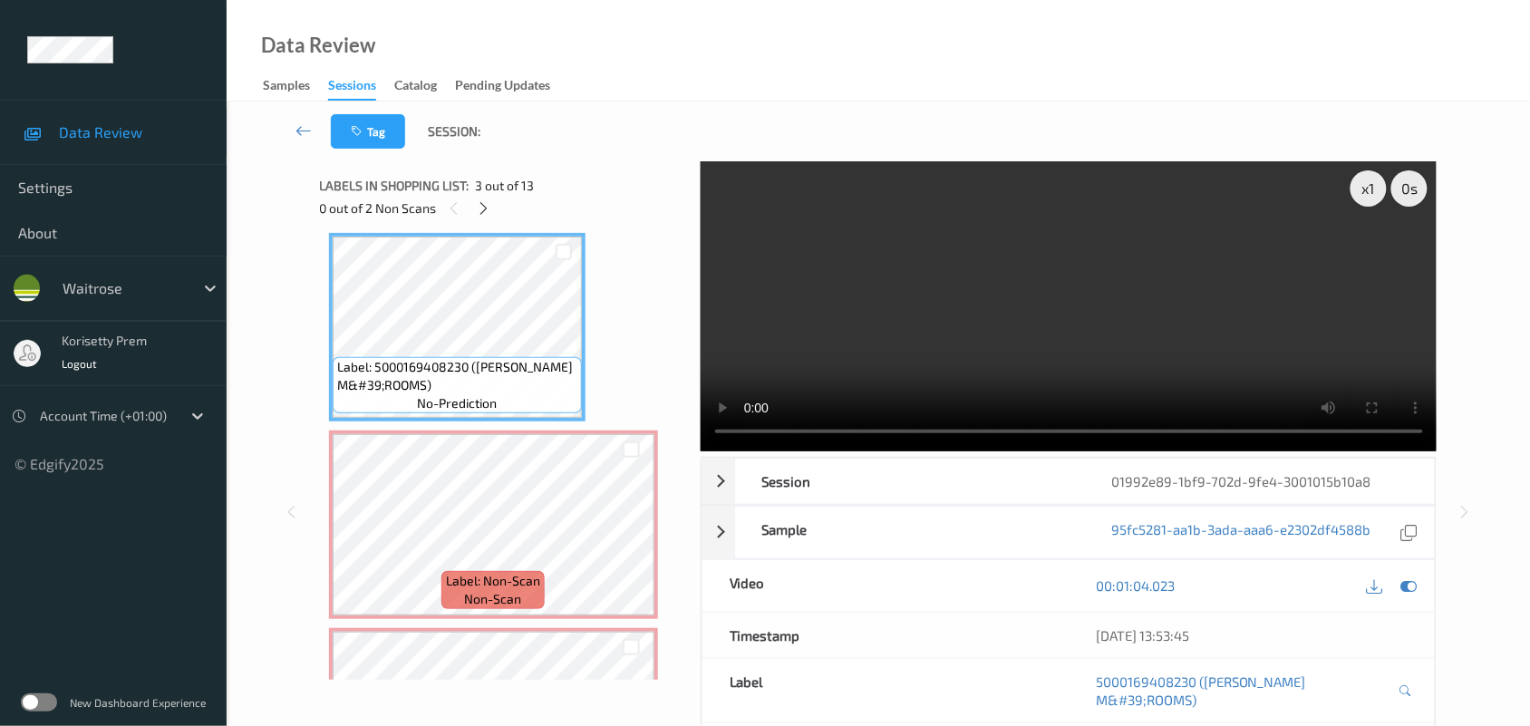
click at [731, 356] on video at bounding box center [1069, 306] width 737 height 290
click at [1118, 306] on video at bounding box center [1069, 306] width 737 height 290
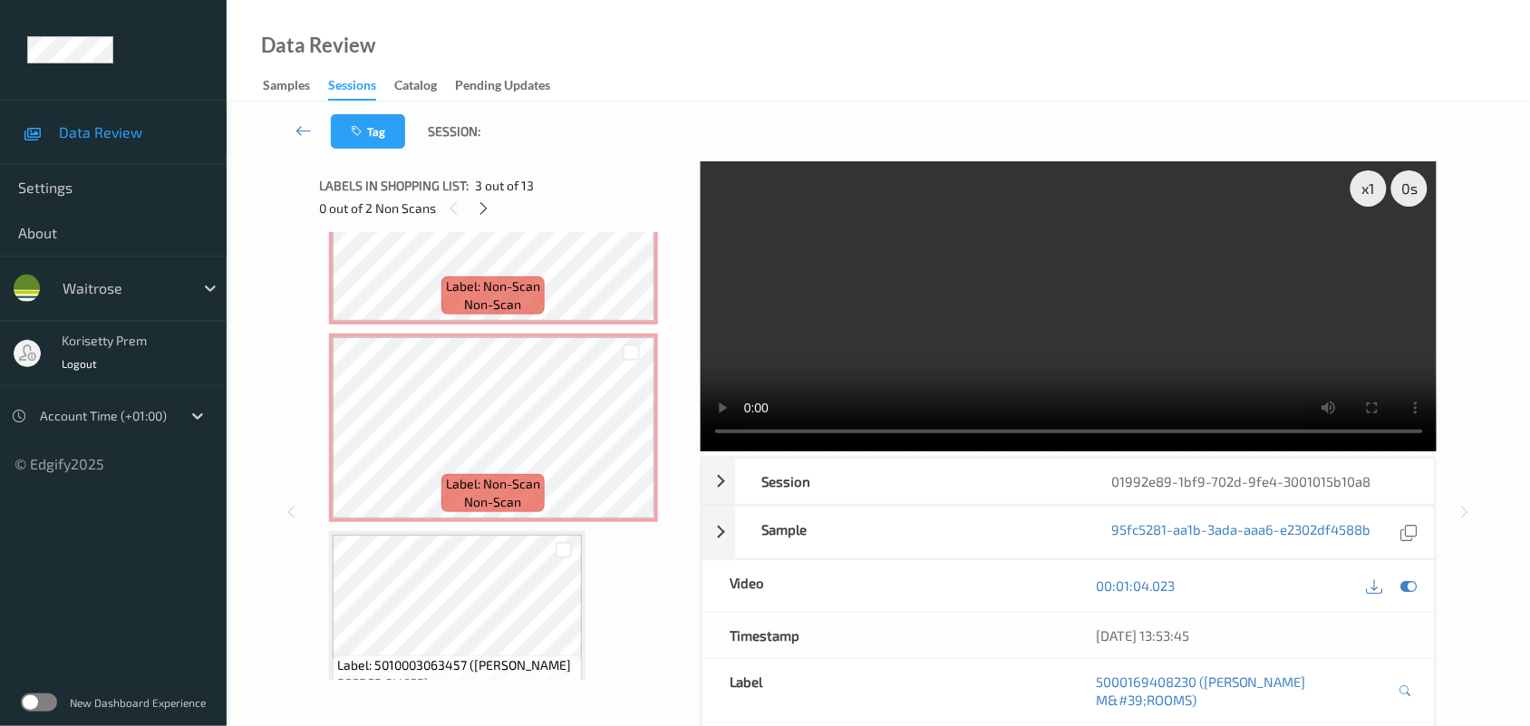
scroll to position [743, 0]
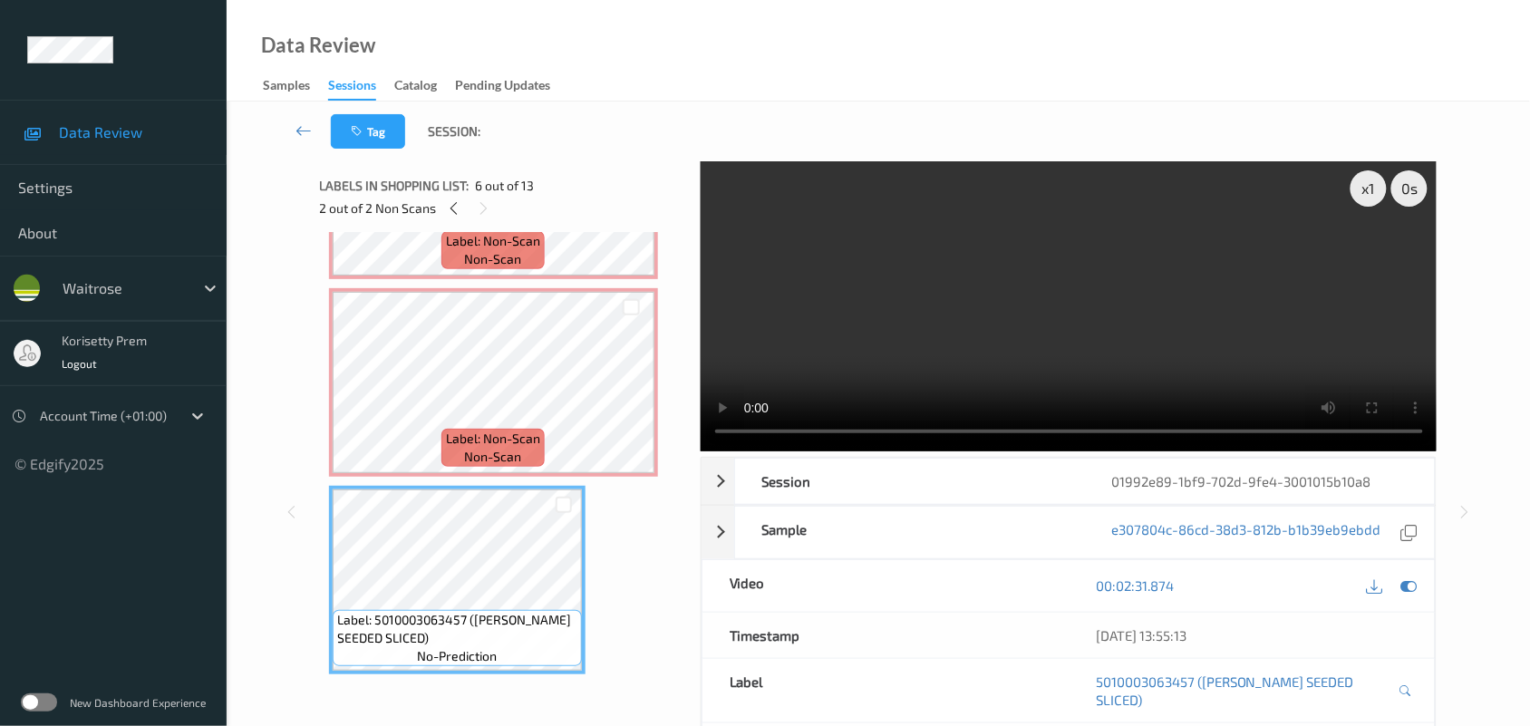
click at [1103, 299] on video at bounding box center [1069, 306] width 737 height 290
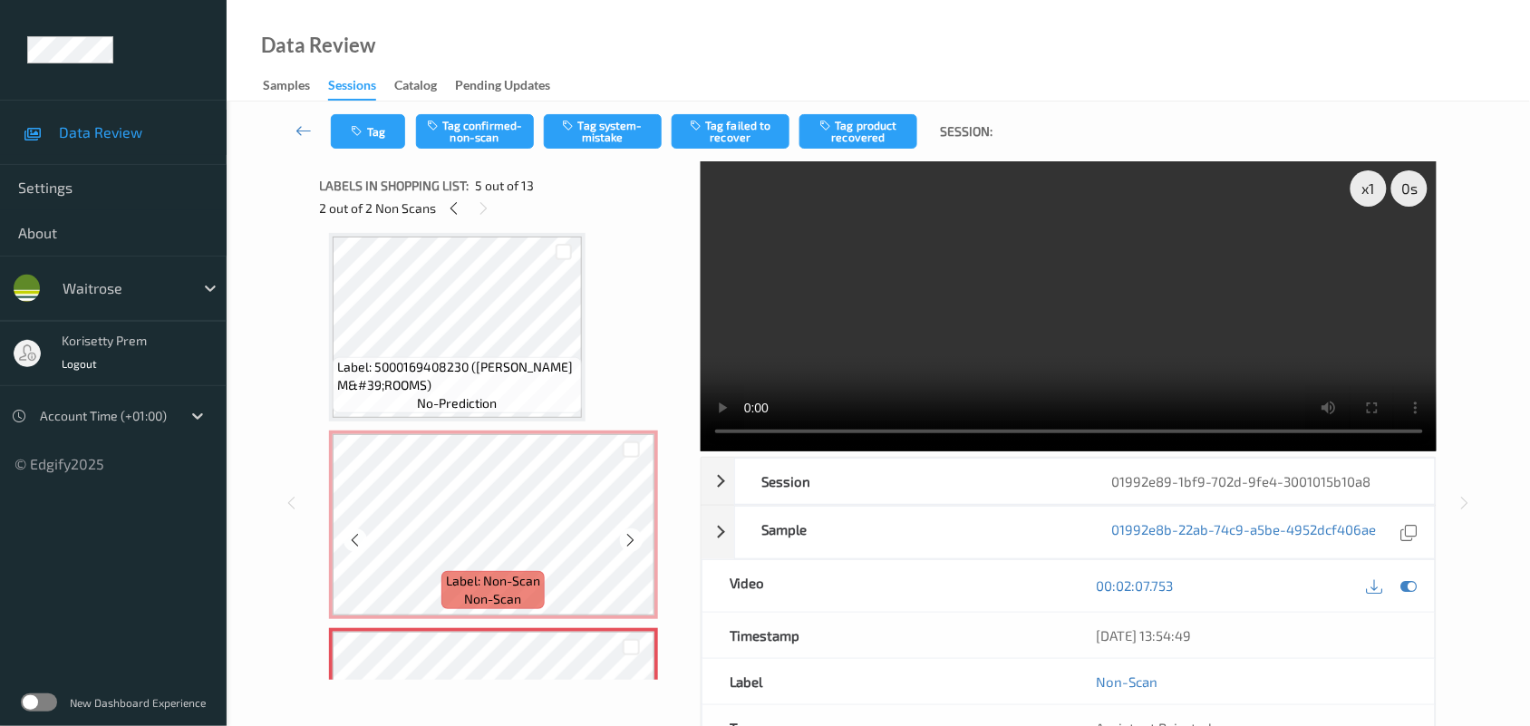
scroll to position [517, 0]
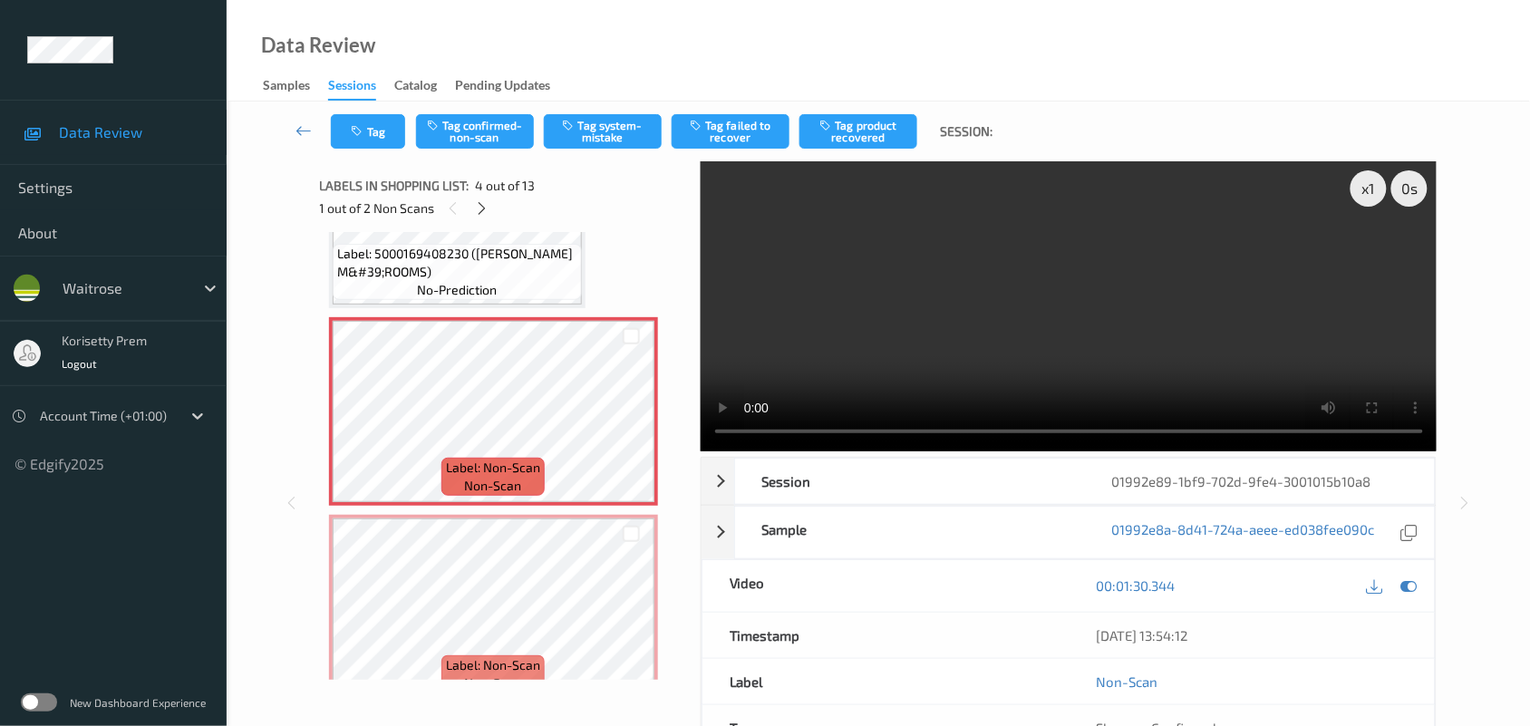
click at [1099, 297] on video at bounding box center [1069, 306] width 737 height 290
click at [1049, 284] on video at bounding box center [1069, 306] width 737 height 290
click at [957, 296] on video at bounding box center [1069, 306] width 737 height 290
click at [1280, 301] on video at bounding box center [1069, 306] width 737 height 290
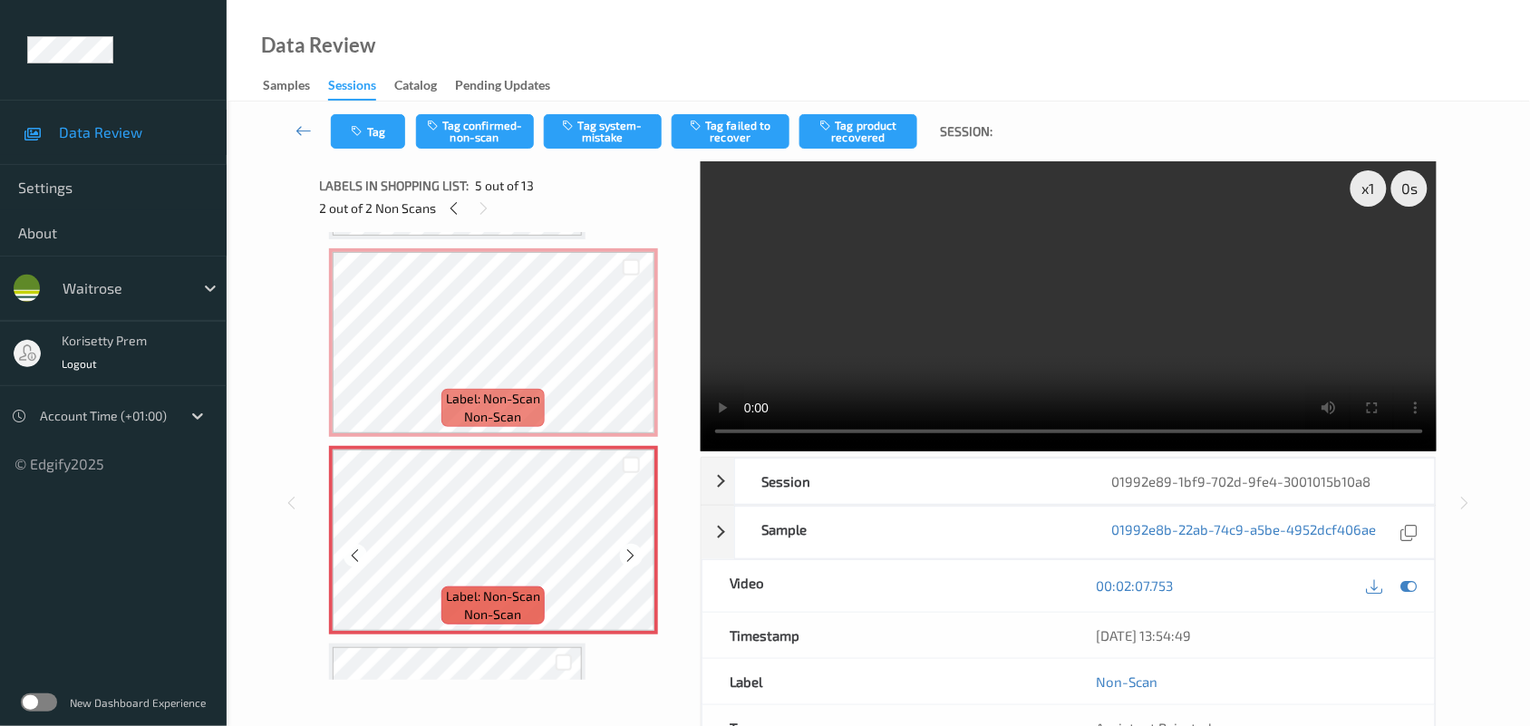
scroll to position [857, 0]
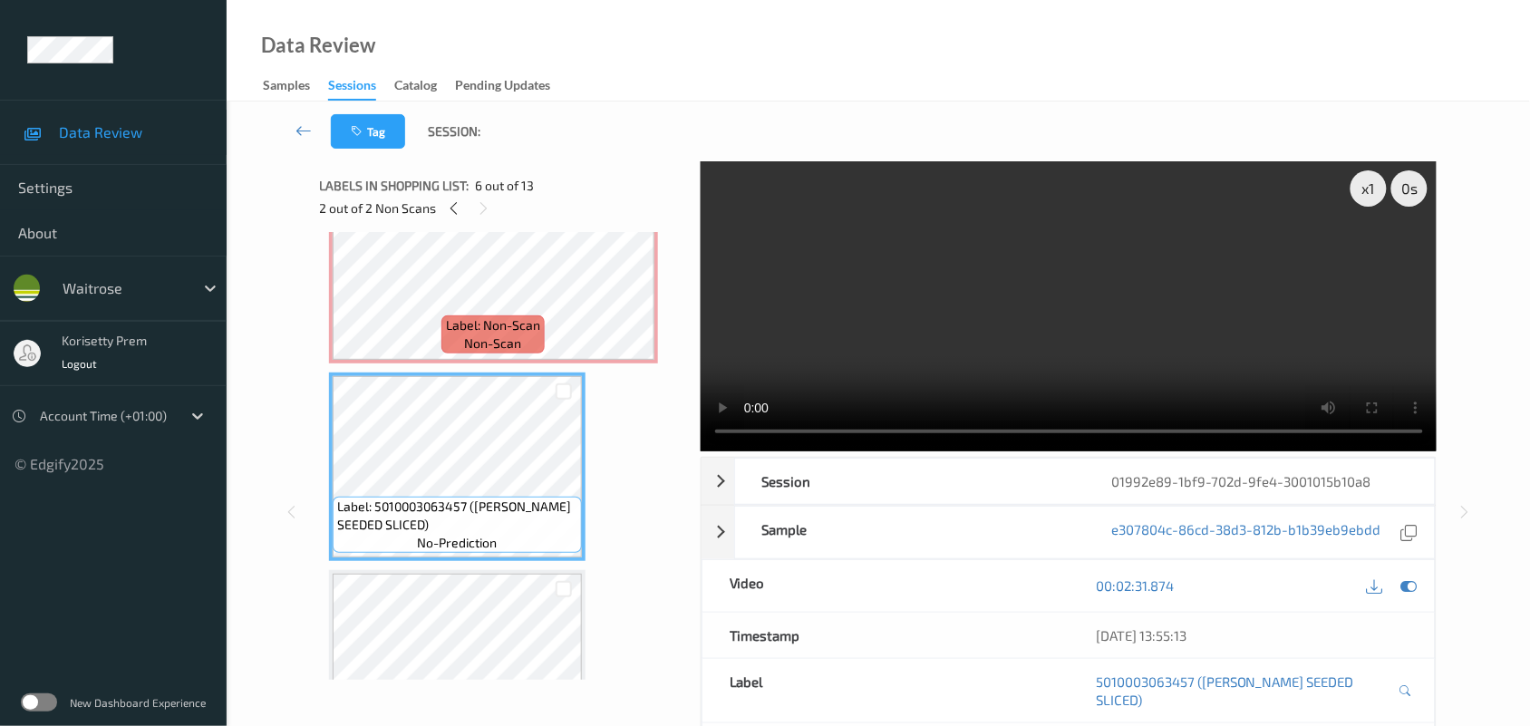
click at [802, 295] on video at bounding box center [1069, 306] width 737 height 290
click at [505, 316] on span "Label: Non-Scan" at bounding box center [493, 325] width 94 height 18
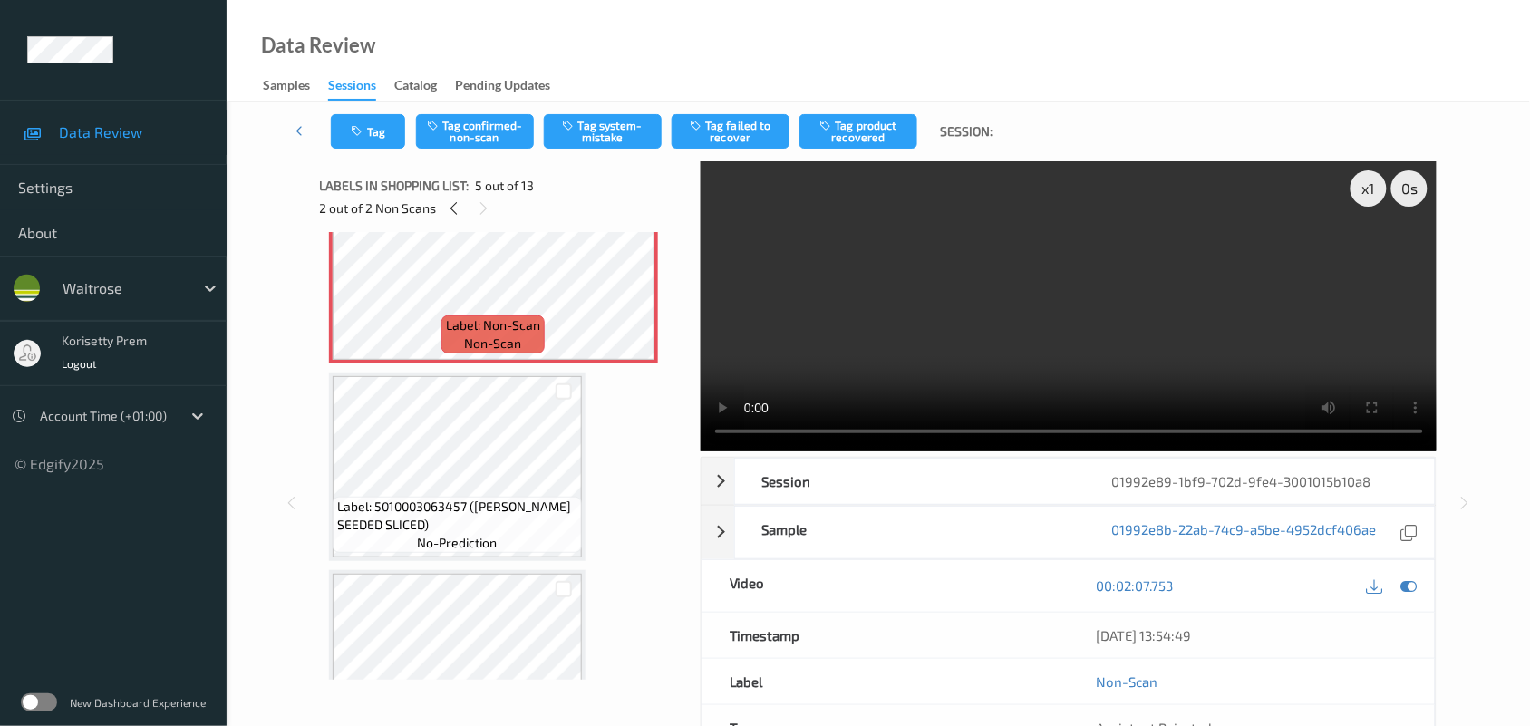
click at [1113, 314] on video at bounding box center [1069, 306] width 737 height 290
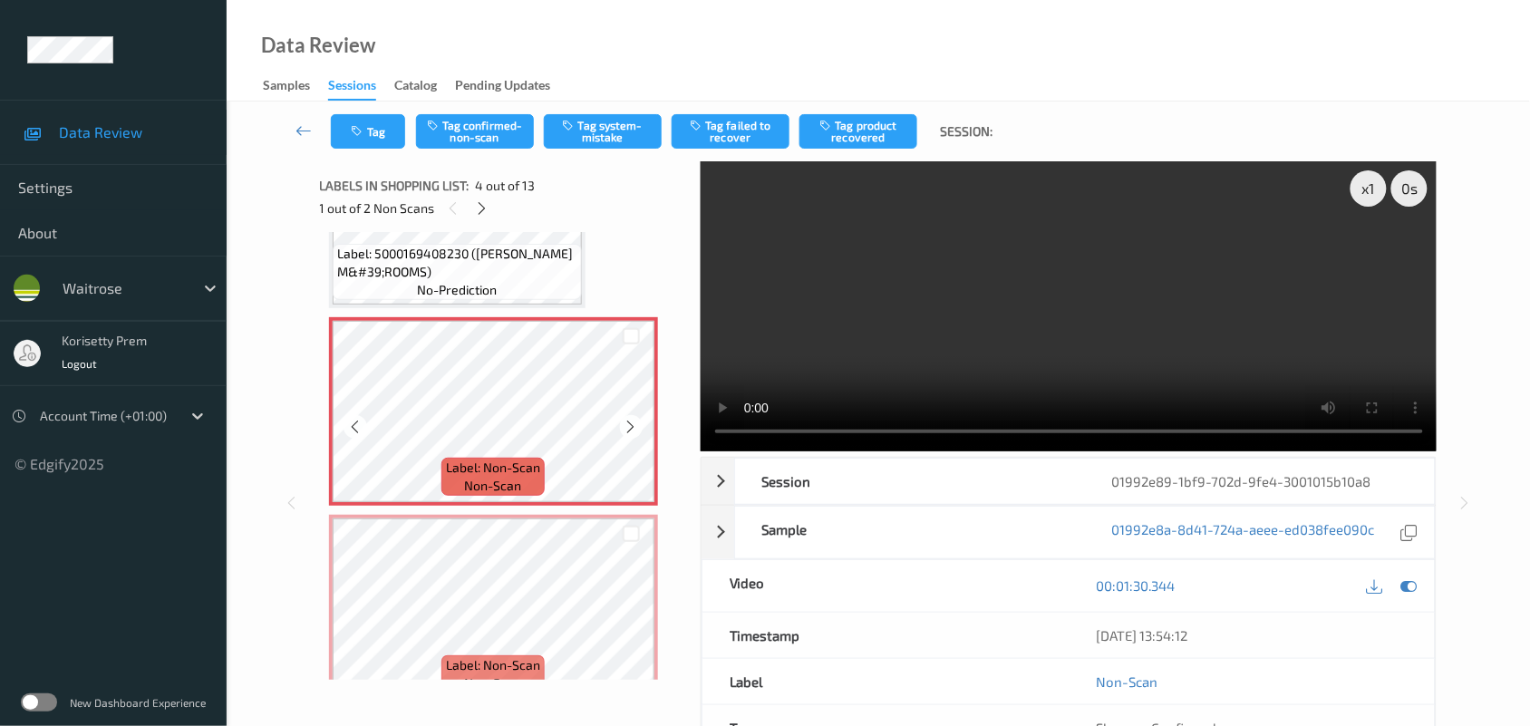
scroll to position [403, 0]
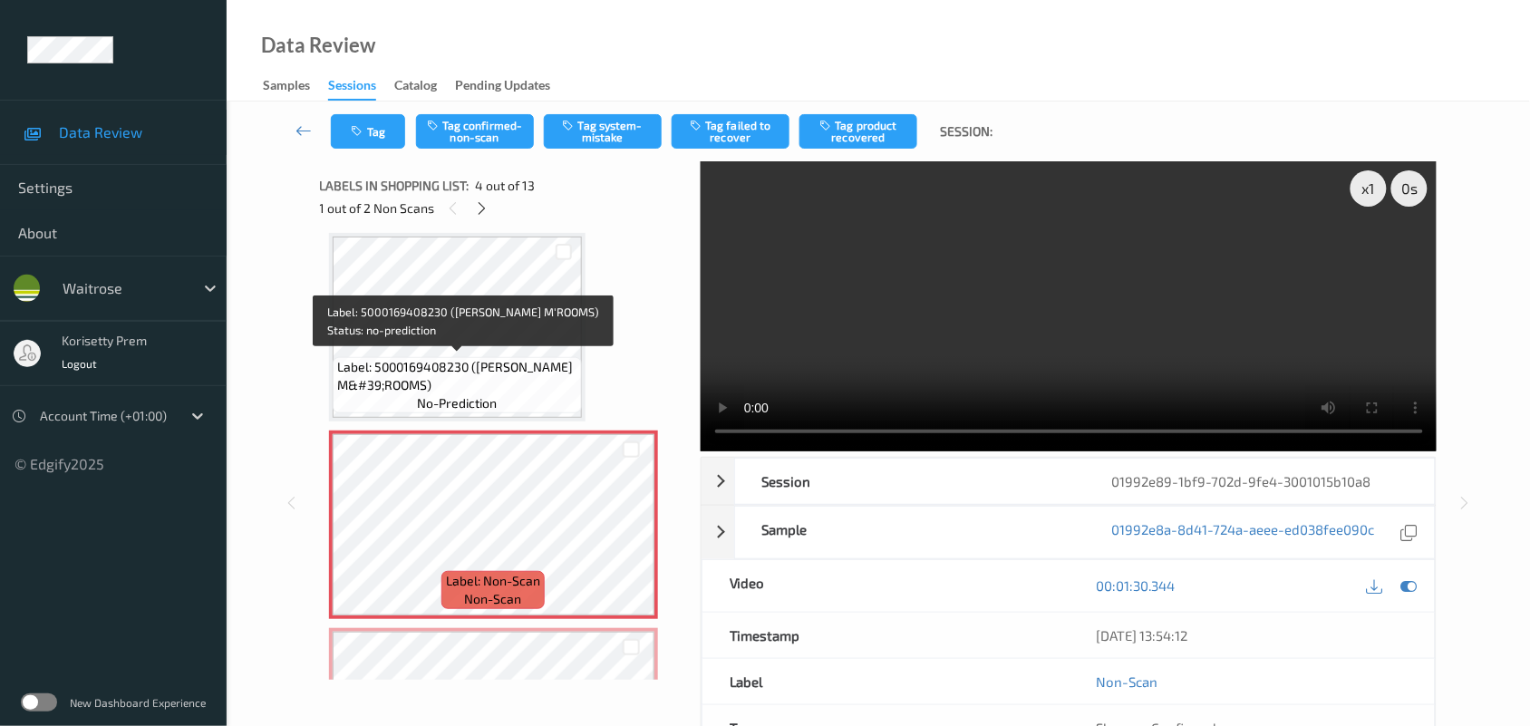
click at [454, 373] on span "Label: 5000169408230 (WR CHESTNUT M&#39;ROOMS)" at bounding box center [457, 376] width 240 height 36
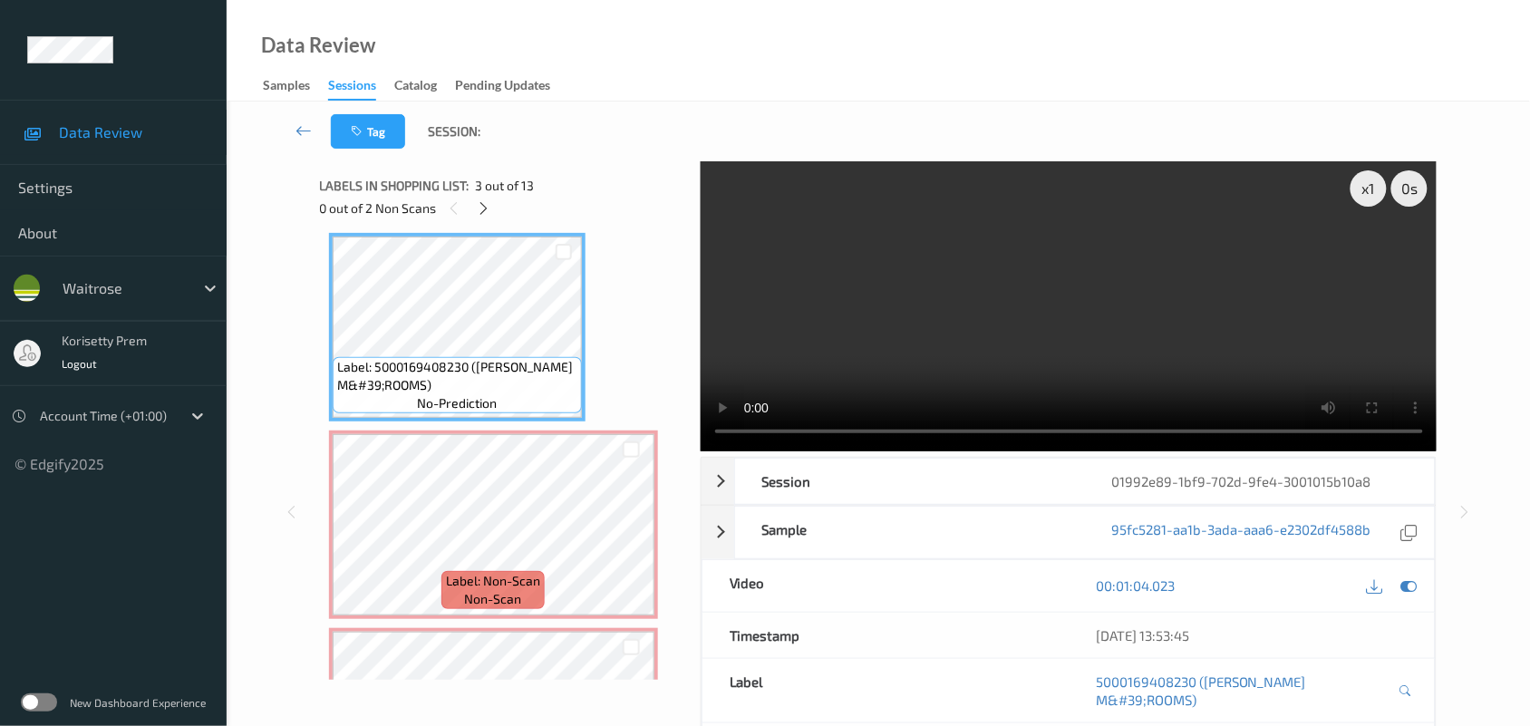
click at [1029, 287] on video at bounding box center [1069, 306] width 737 height 290
click at [632, 541] on icon at bounding box center [631, 540] width 15 height 16
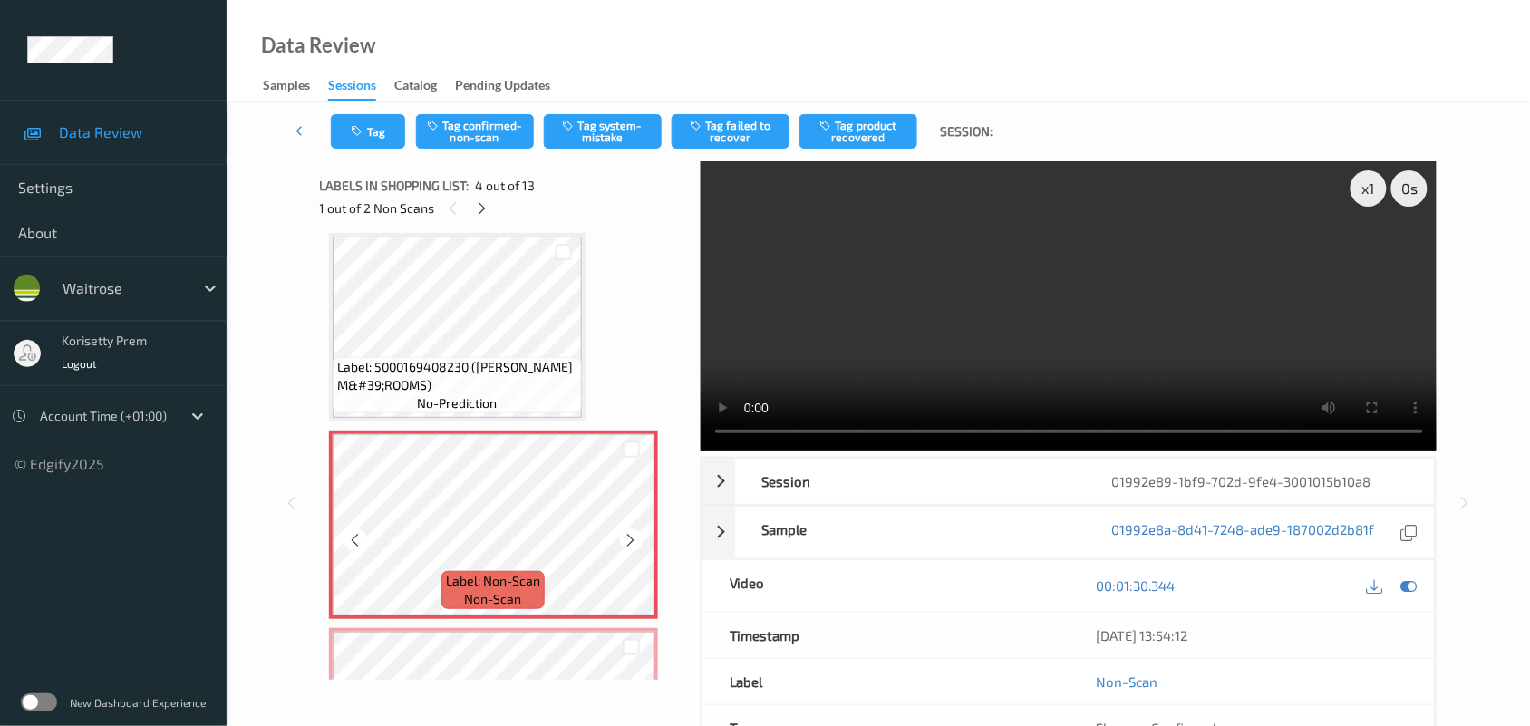
click at [632, 541] on icon at bounding box center [631, 540] width 15 height 16
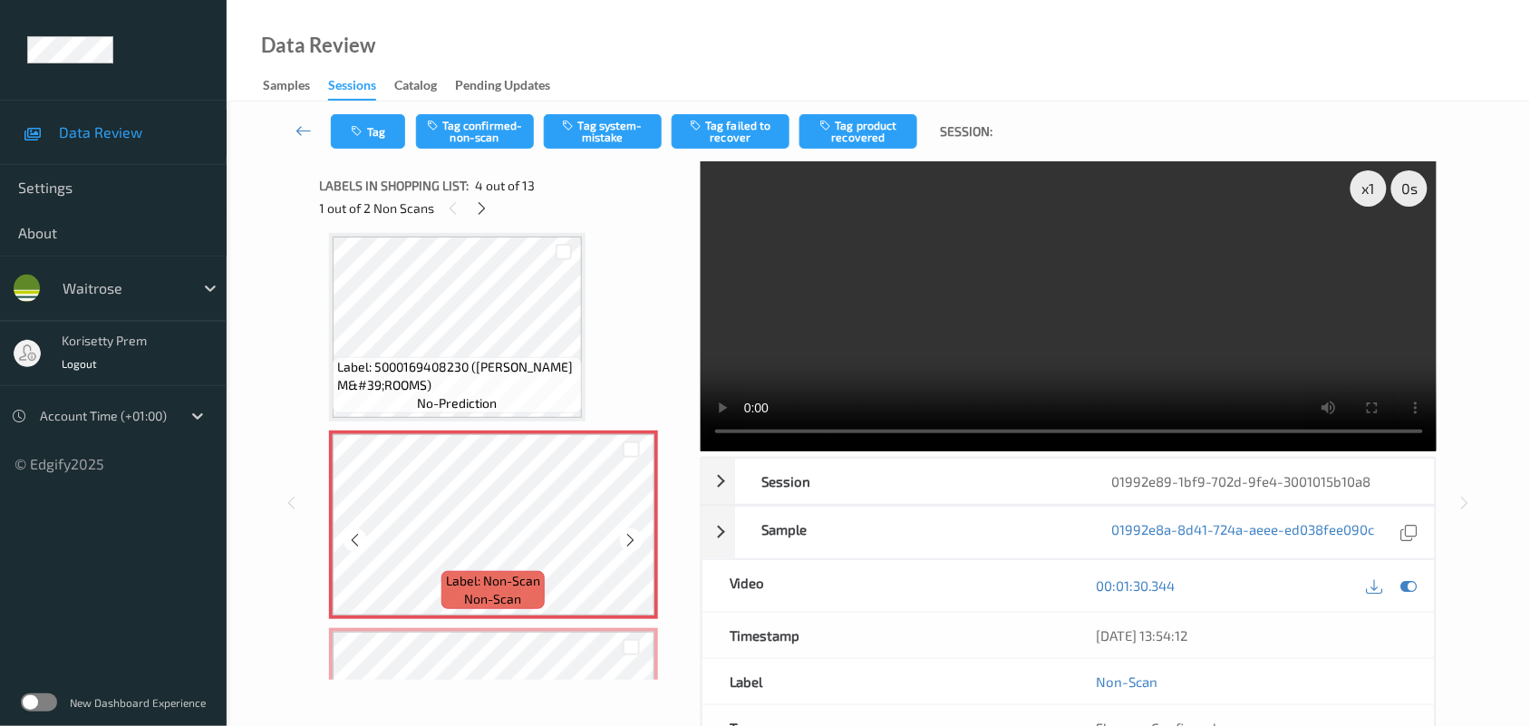
click at [632, 541] on icon at bounding box center [631, 540] width 15 height 16
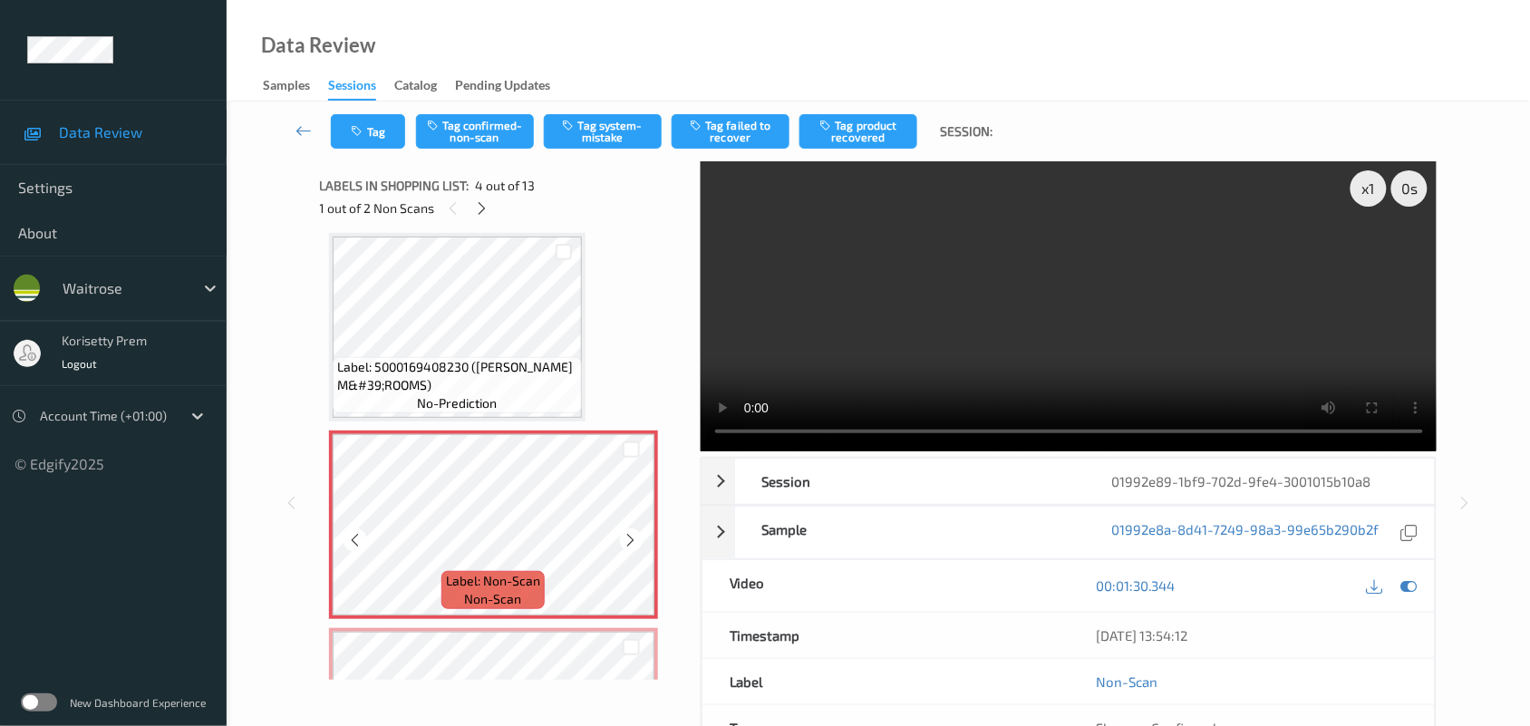
click at [632, 541] on icon at bounding box center [631, 540] width 15 height 16
click at [891, 286] on video at bounding box center [1069, 306] width 737 height 290
click at [1412, 576] on div at bounding box center [1409, 586] width 24 height 24
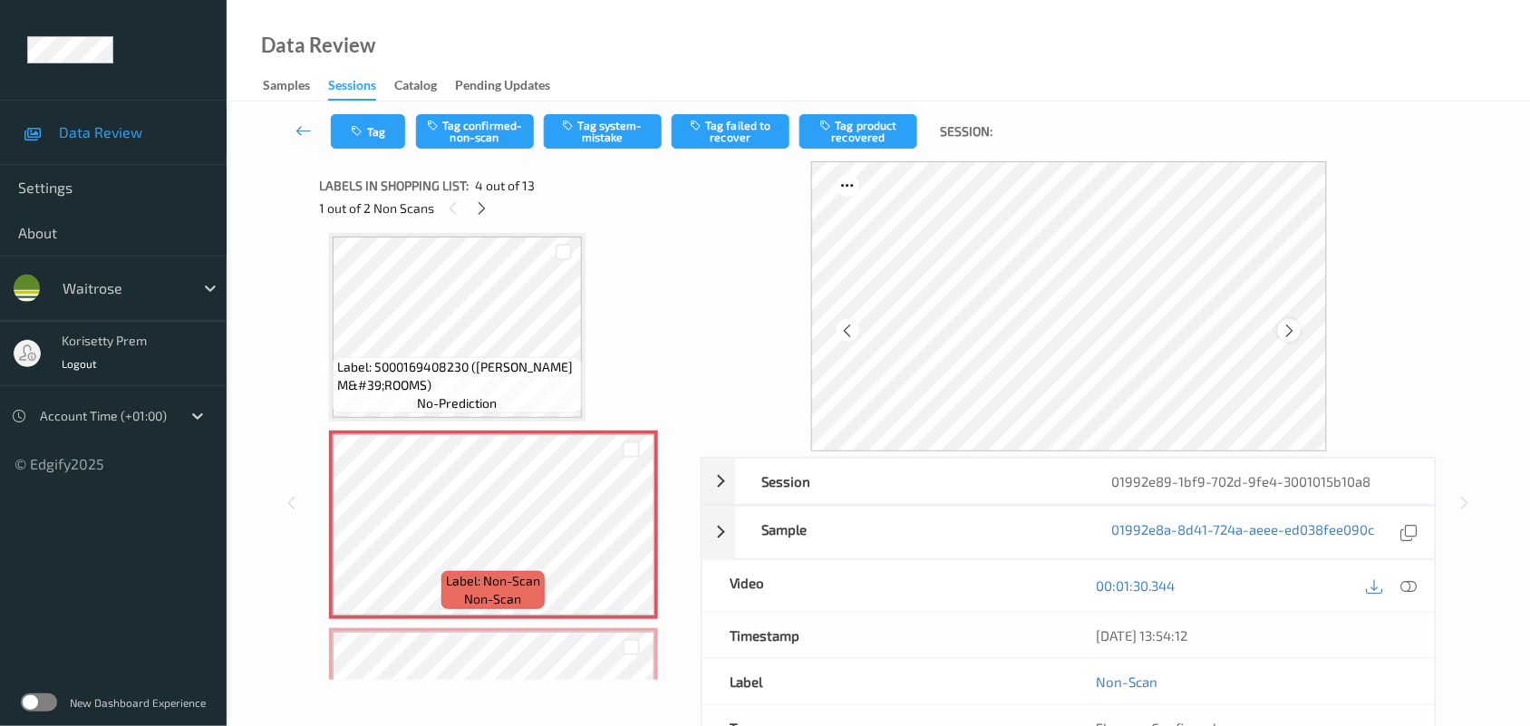
click at [1283, 324] on icon at bounding box center [1289, 331] width 15 height 16
click at [1292, 334] on icon at bounding box center [1289, 331] width 15 height 16
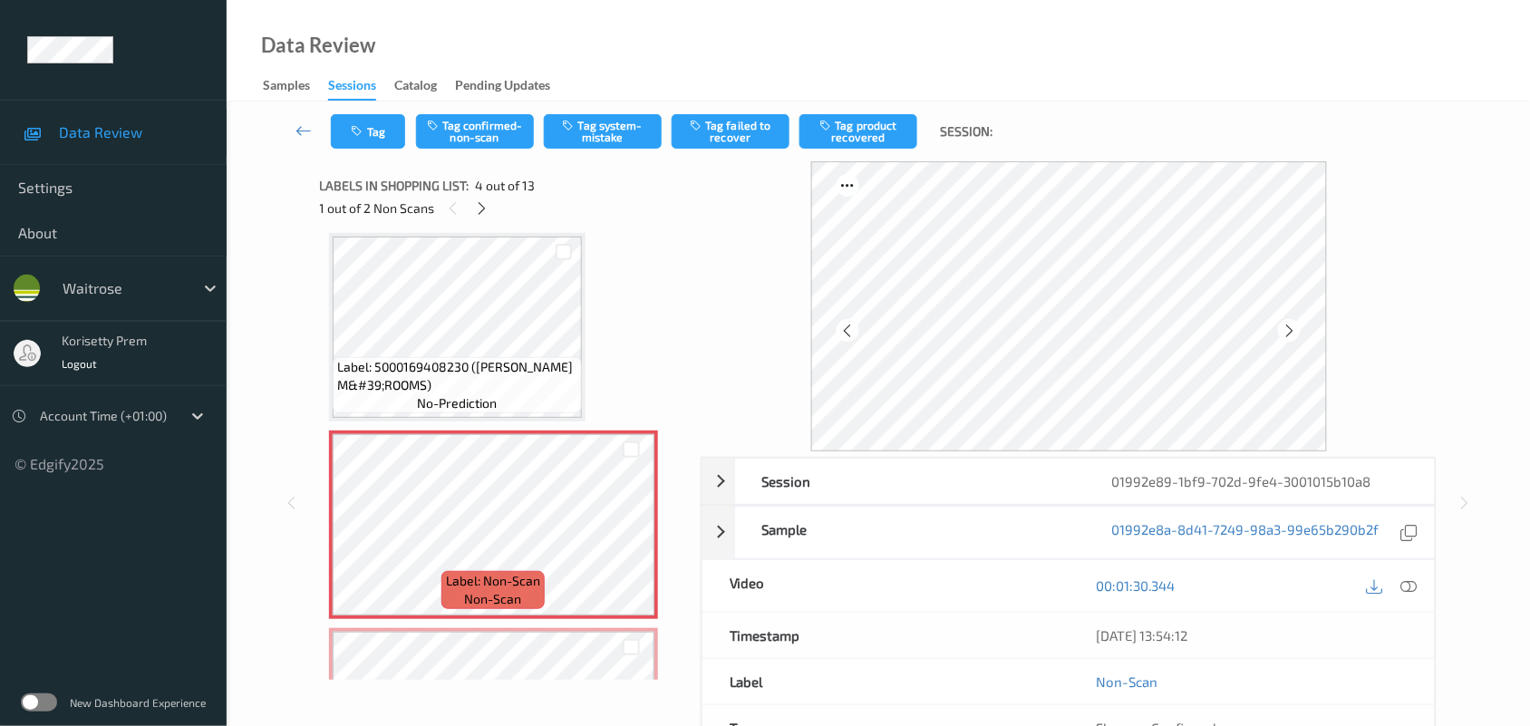
click at [1292, 334] on icon at bounding box center [1289, 331] width 15 height 16
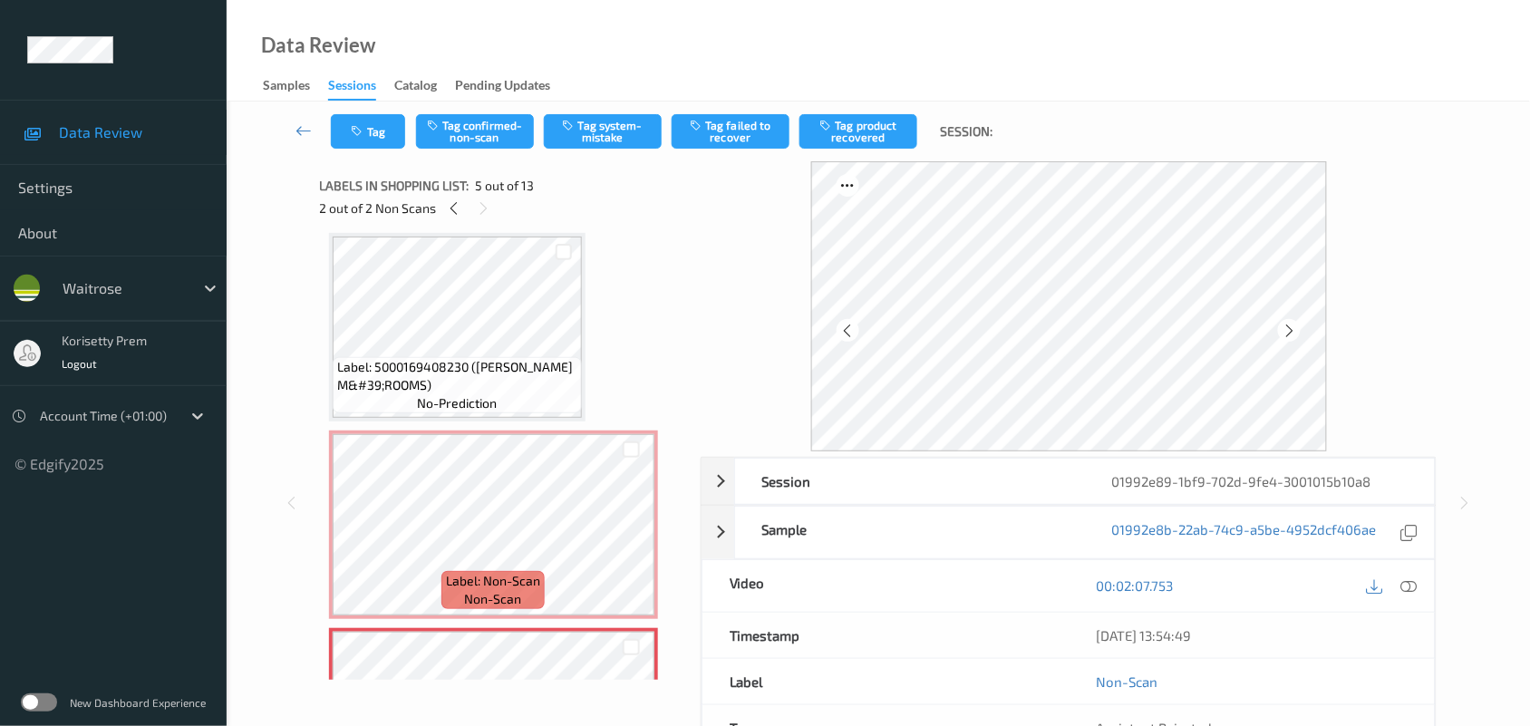
click at [505, 420] on div "Label: 5000169408230 (WR CHESTNUT M&#39;ROOMS) no-prediction" at bounding box center [457, 327] width 257 height 189
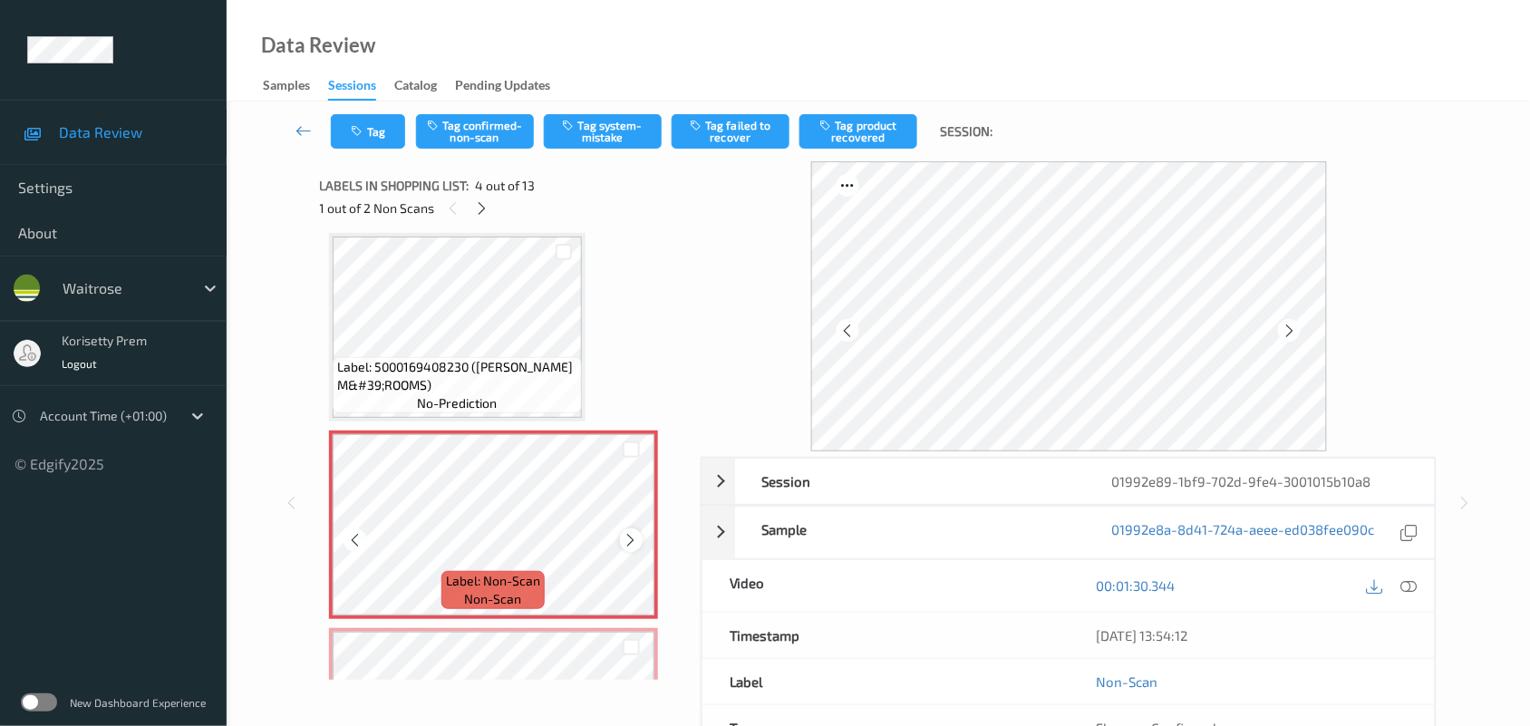
click at [624, 537] on icon at bounding box center [631, 540] width 15 height 16
click at [624, 532] on icon at bounding box center [631, 540] width 15 height 16
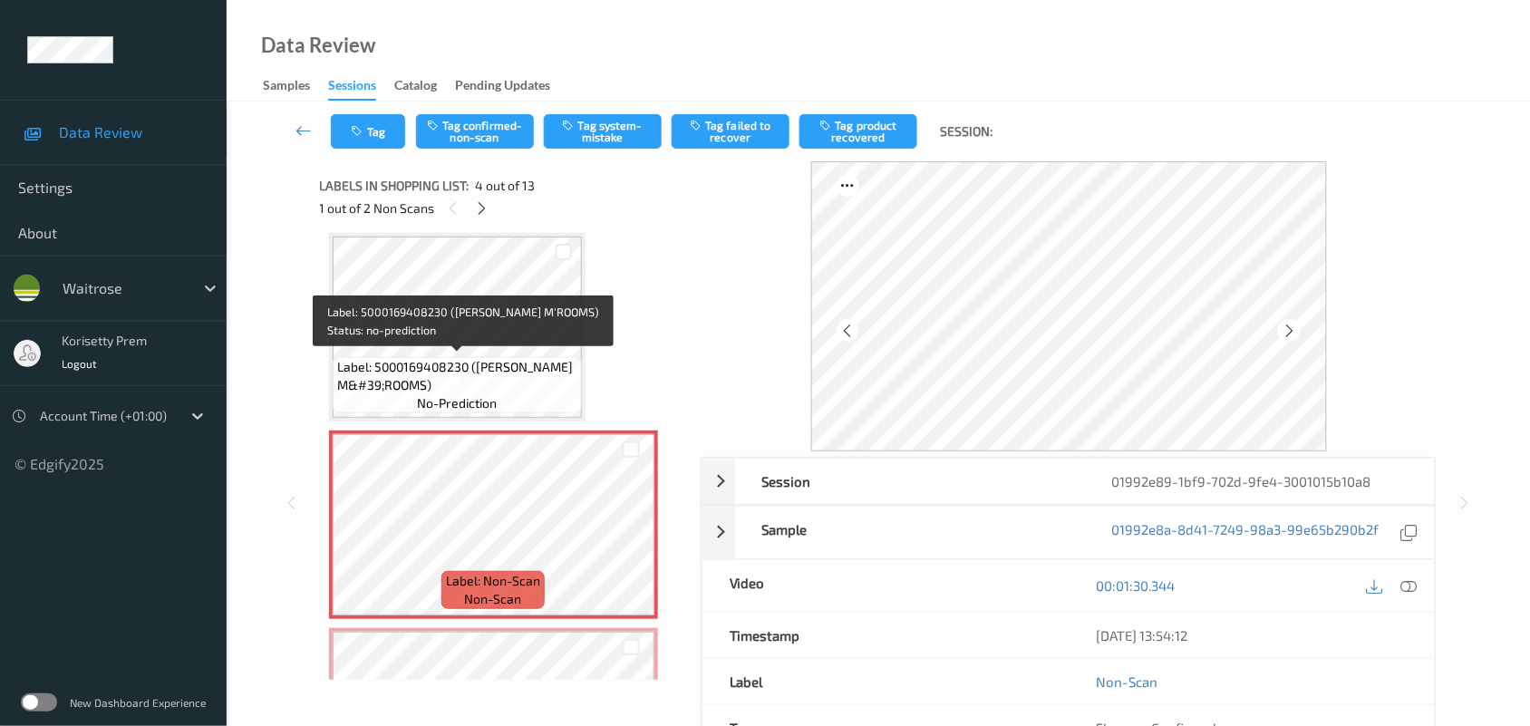
click at [471, 364] on span "Label: 5000169408230 (WR CHESTNUT M&#39;ROOMS)" at bounding box center [457, 376] width 240 height 36
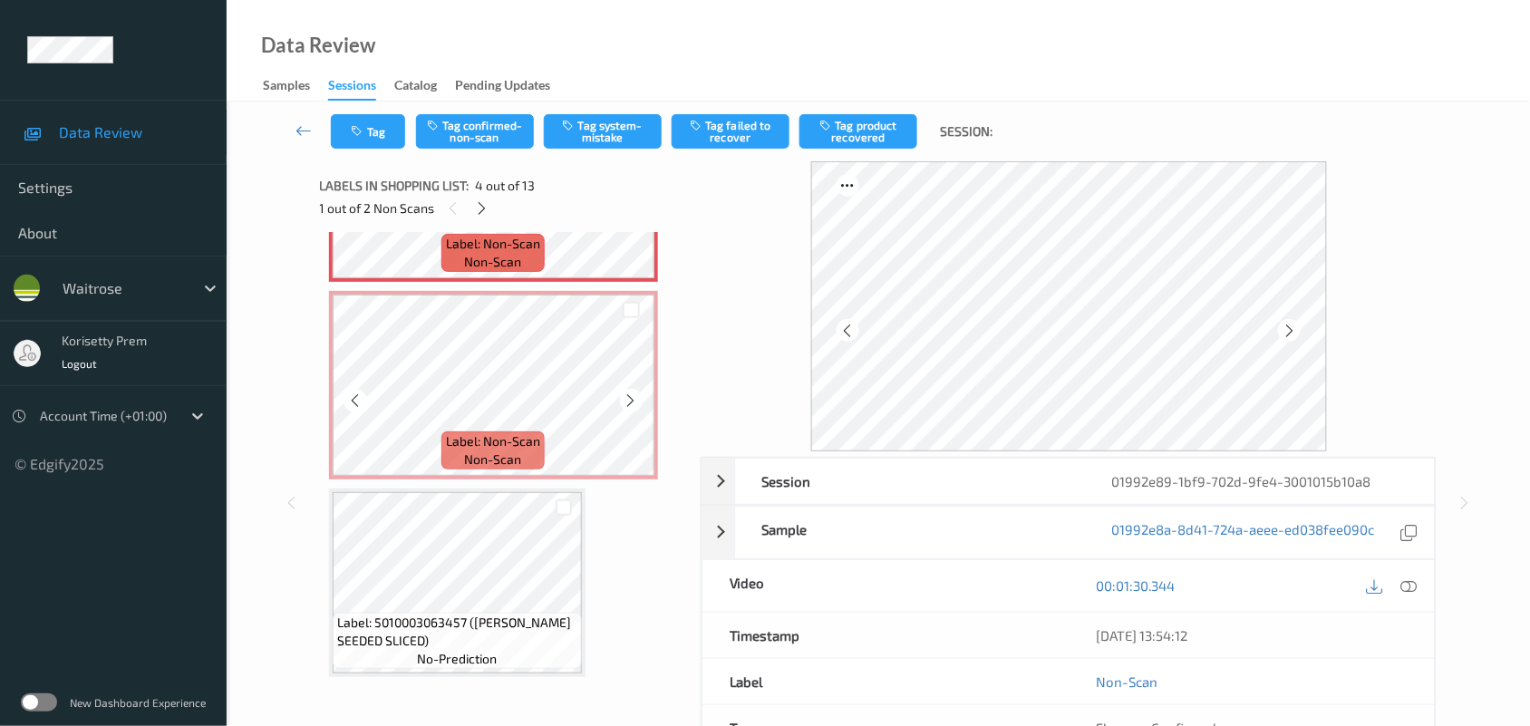
scroll to position [743, 0]
click at [634, 392] on icon at bounding box center [631, 398] width 15 height 16
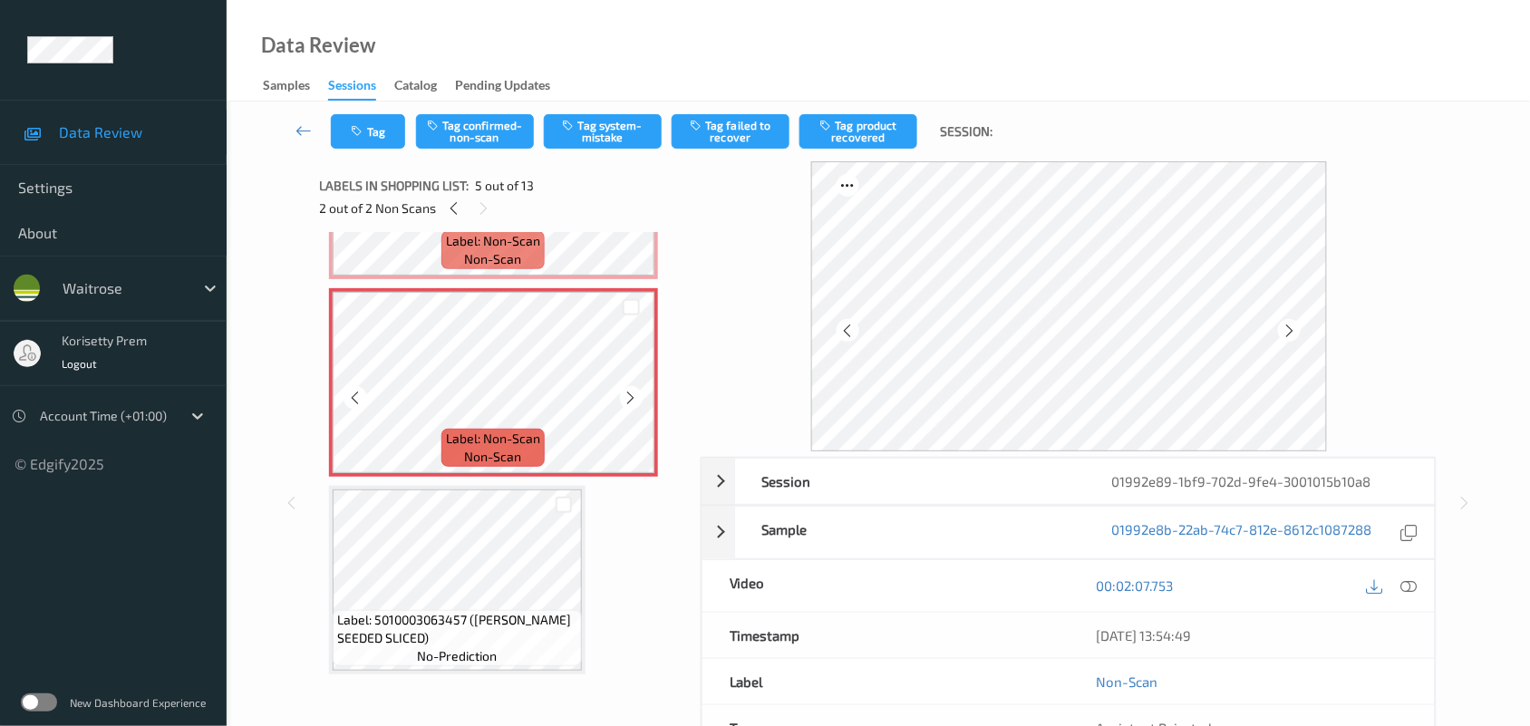
click at [634, 392] on icon at bounding box center [631, 398] width 15 height 16
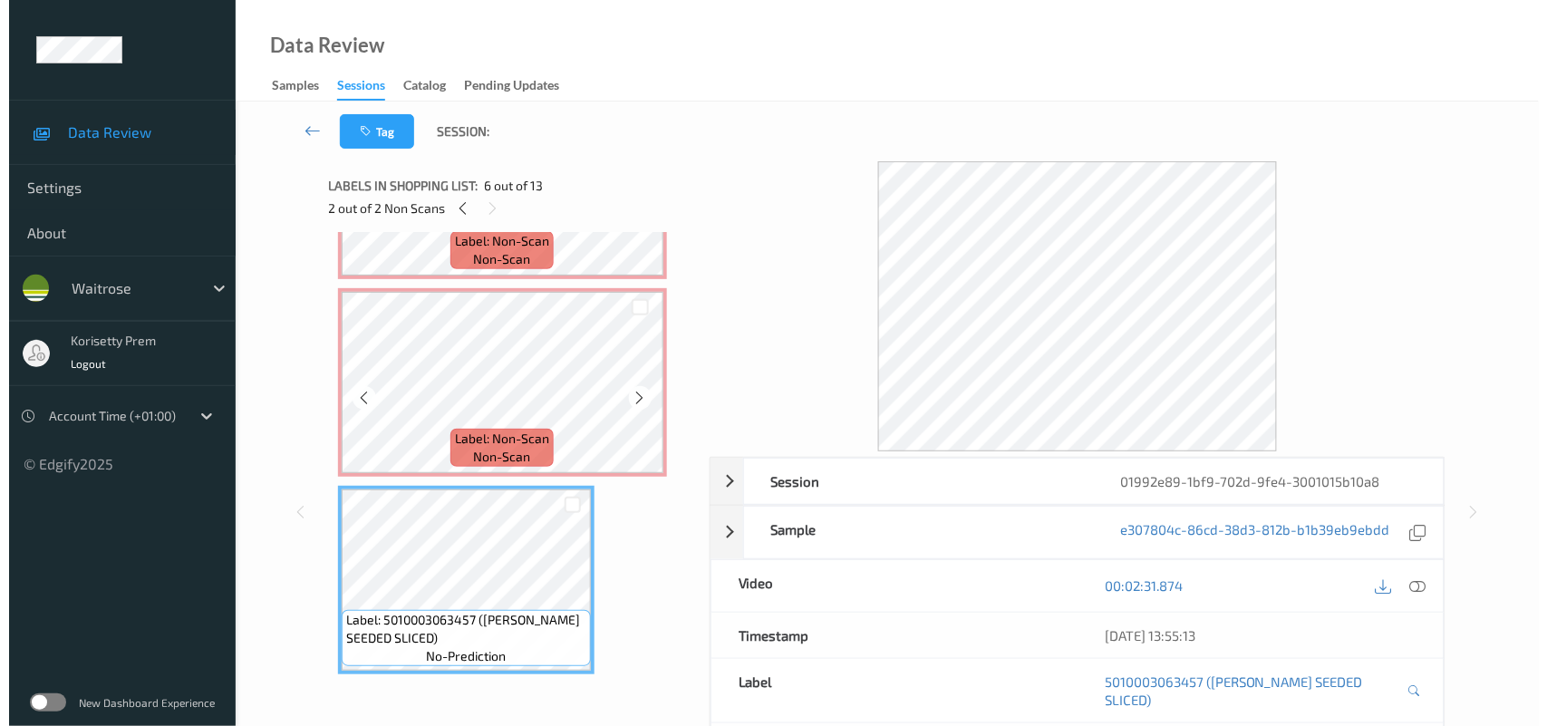
scroll to position [630, 0]
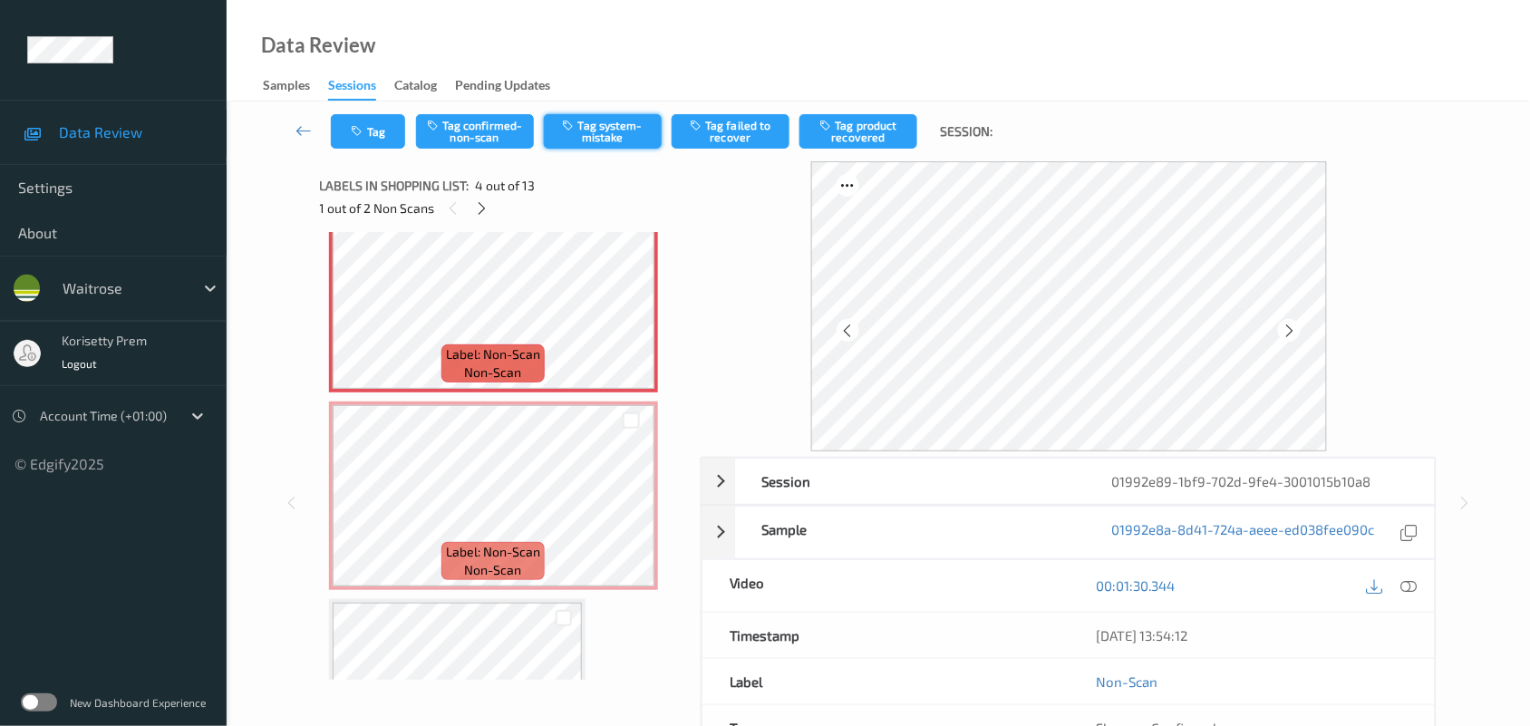
click at [564, 123] on icon "button" at bounding box center [570, 125] width 15 height 13
click at [363, 140] on button "Tag" at bounding box center [368, 131] width 74 height 34
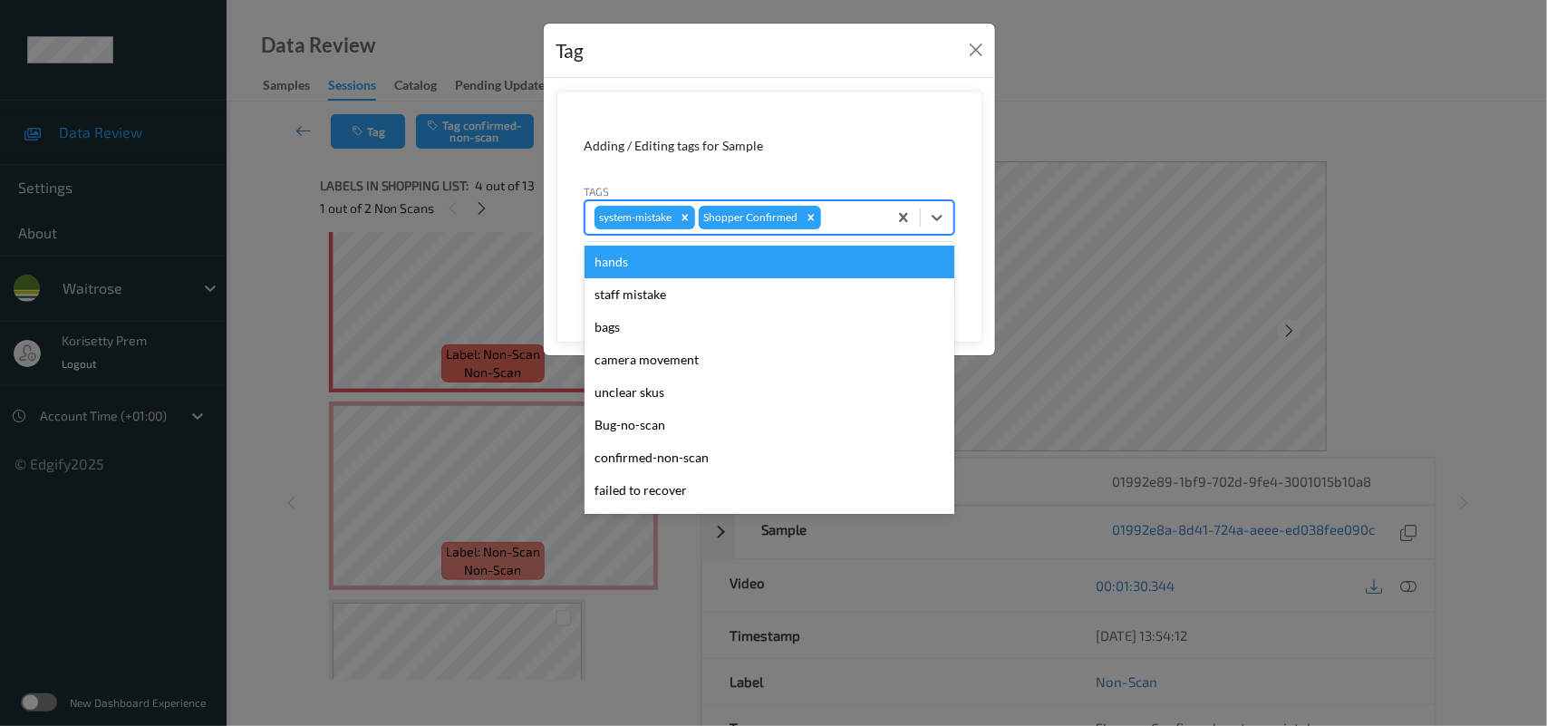
click at [873, 218] on div at bounding box center [851, 218] width 53 height 22
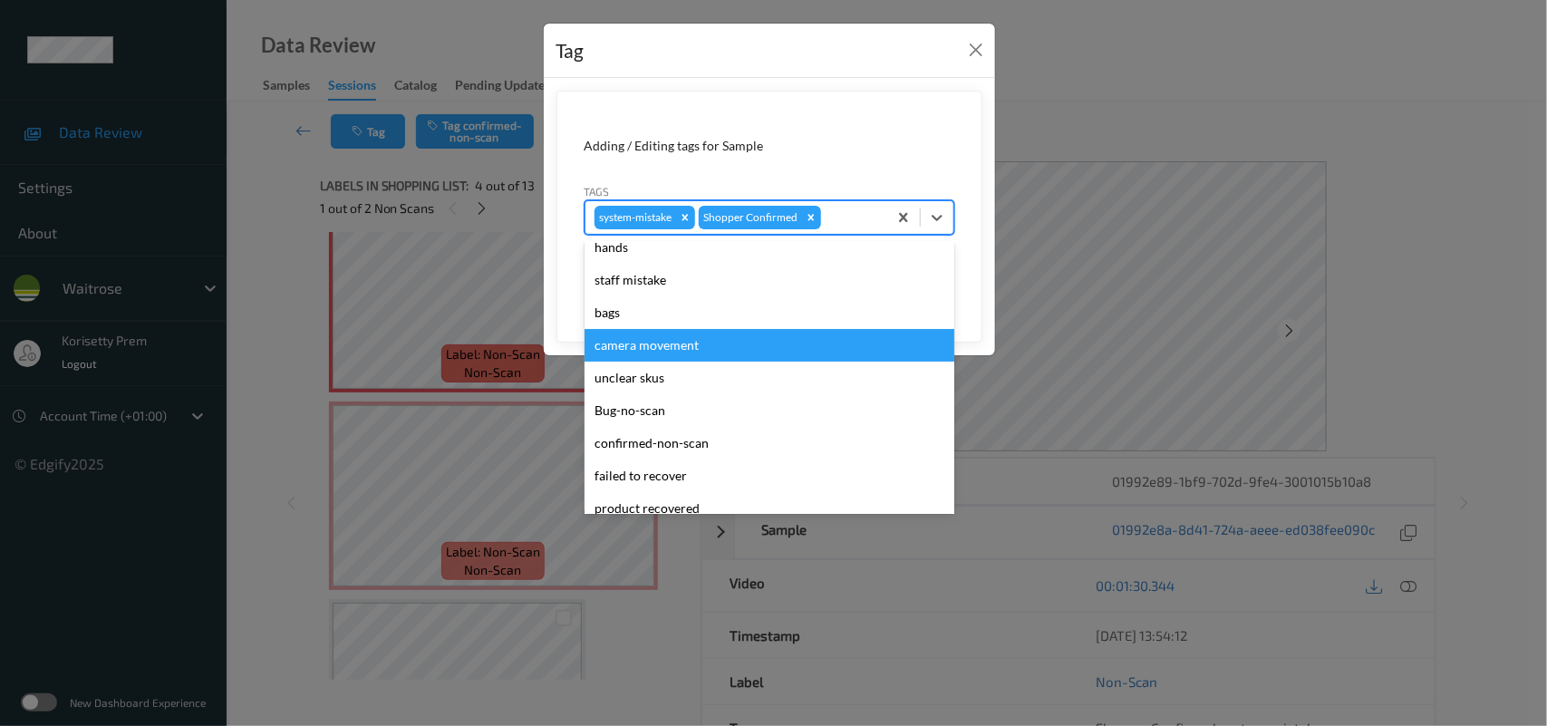
scroll to position [0, 0]
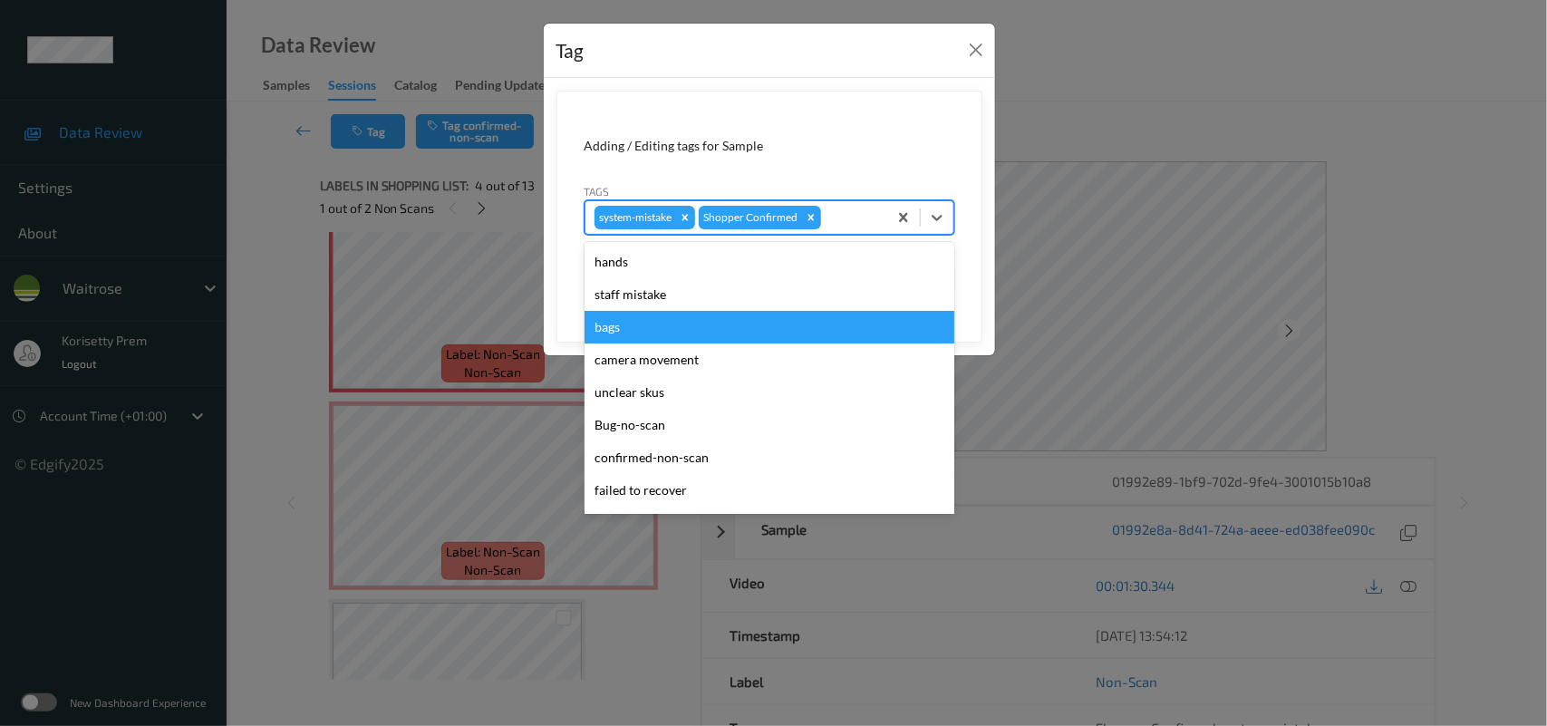
click at [651, 320] on div "bags" at bounding box center [770, 327] width 370 height 33
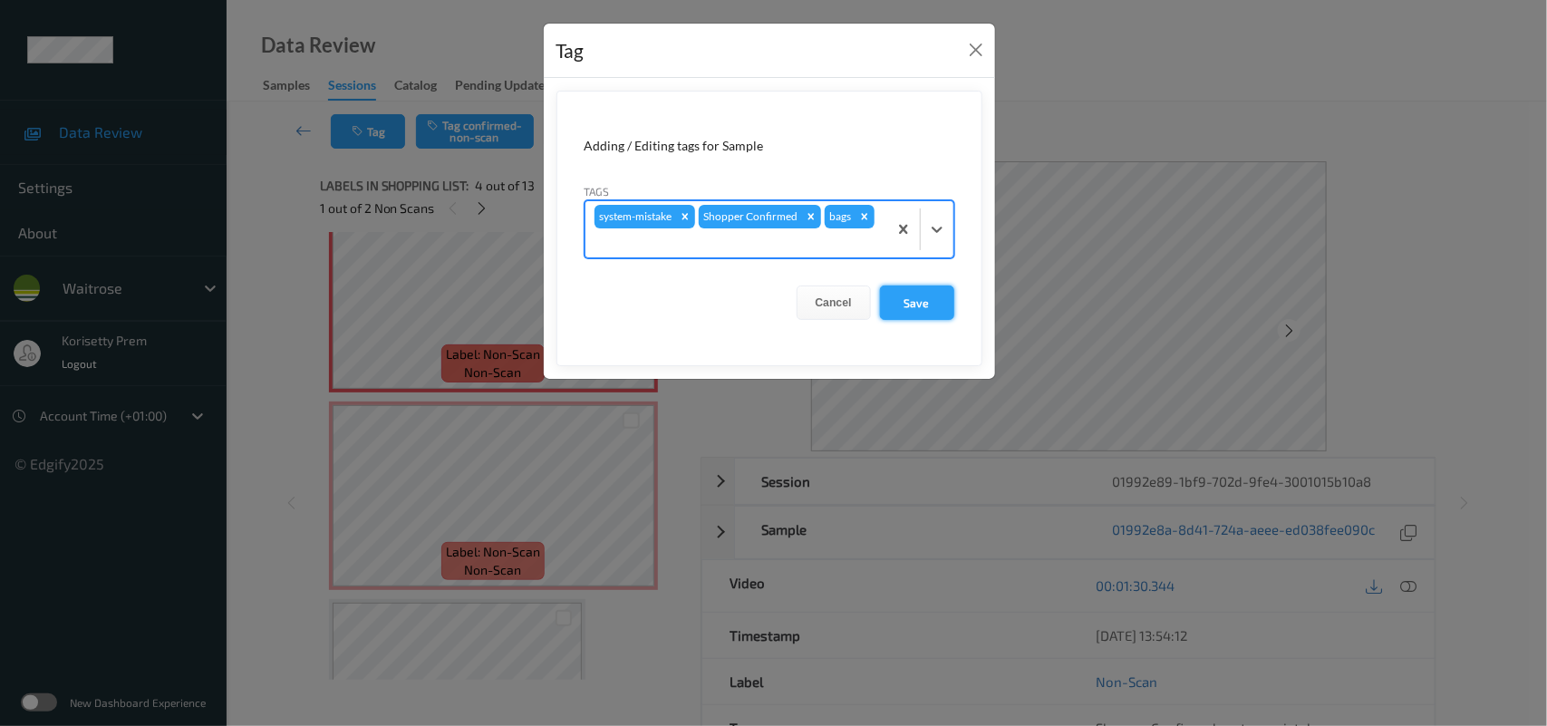
click at [925, 293] on button "Save" at bounding box center [917, 303] width 74 height 34
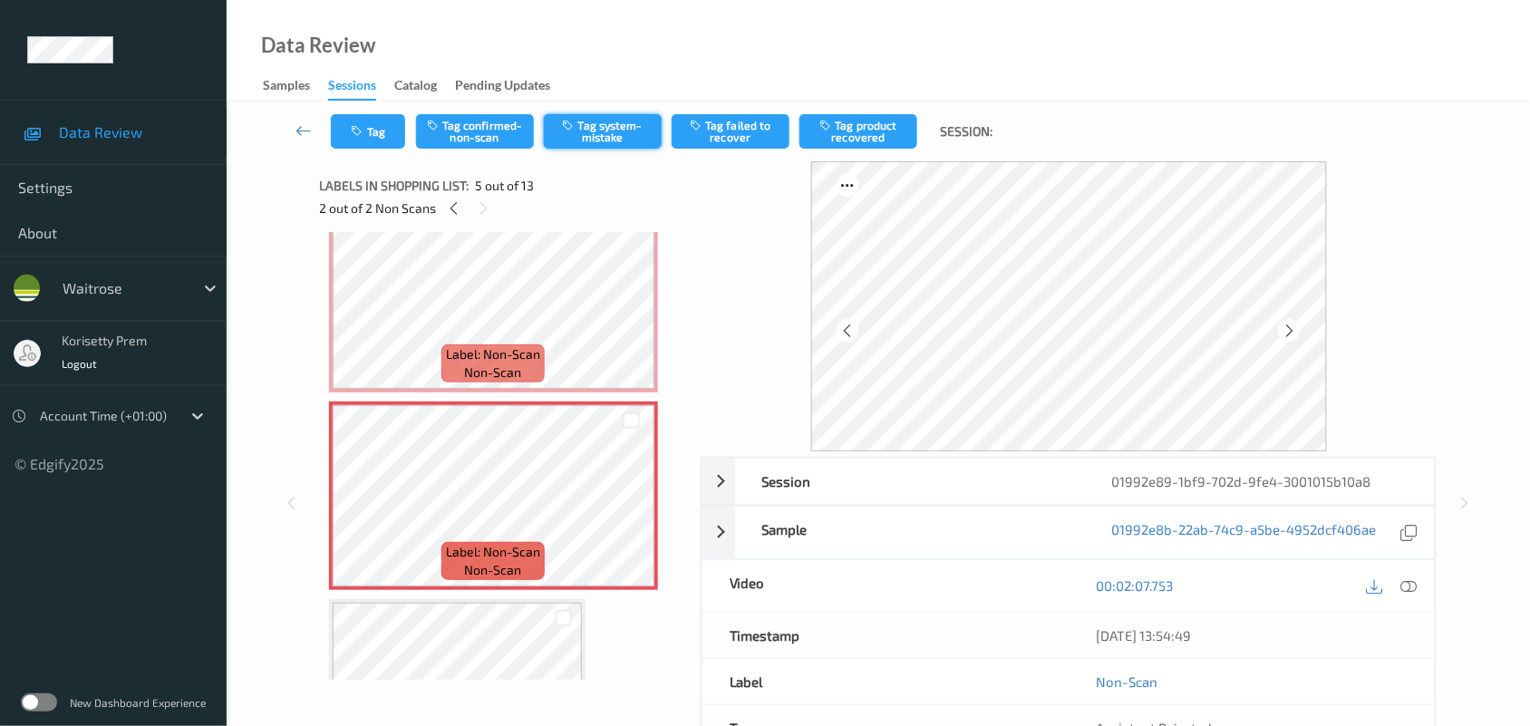
click at [601, 129] on button "Tag system-mistake" at bounding box center [603, 131] width 118 height 34
click at [374, 132] on button "Tag" at bounding box center [368, 131] width 74 height 34
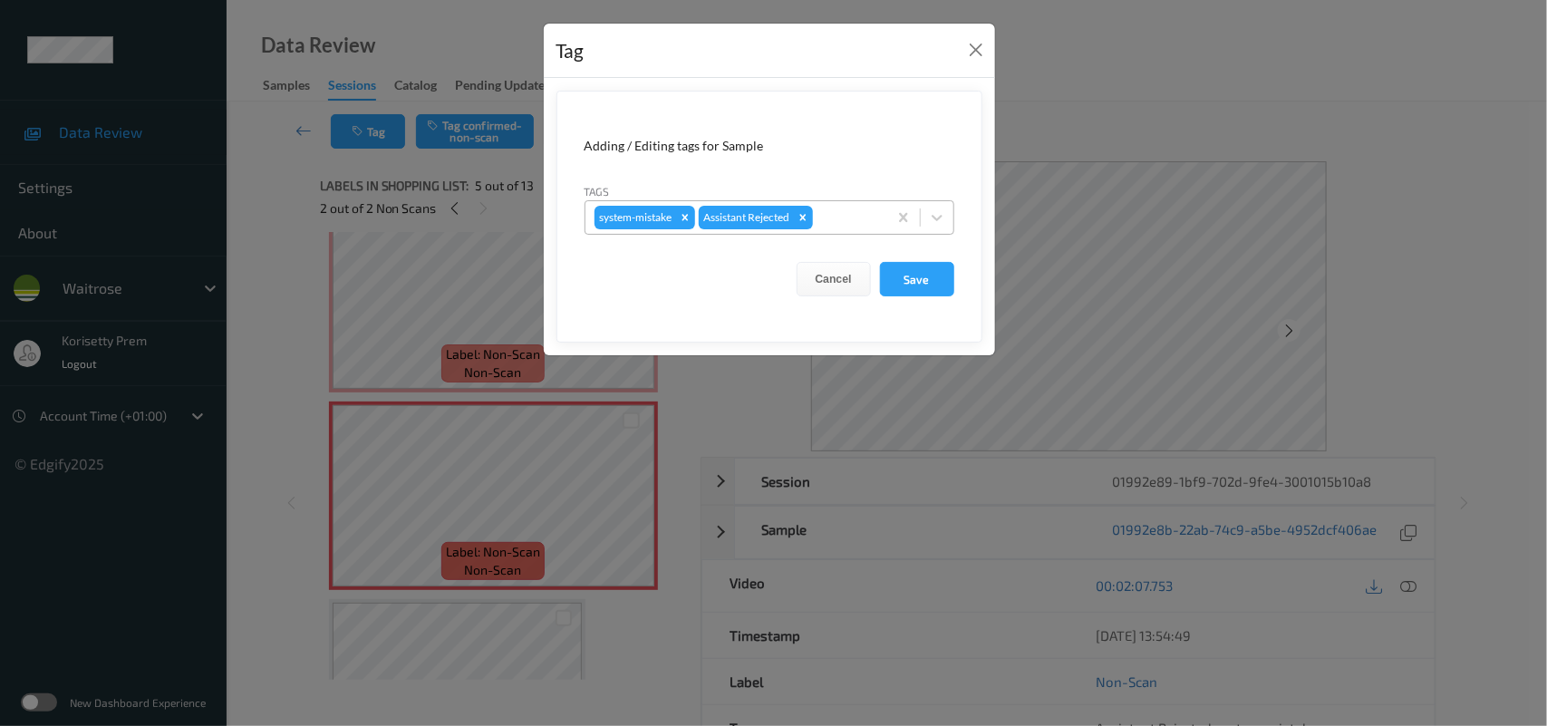
click at [844, 214] on div at bounding box center [848, 218] width 62 height 22
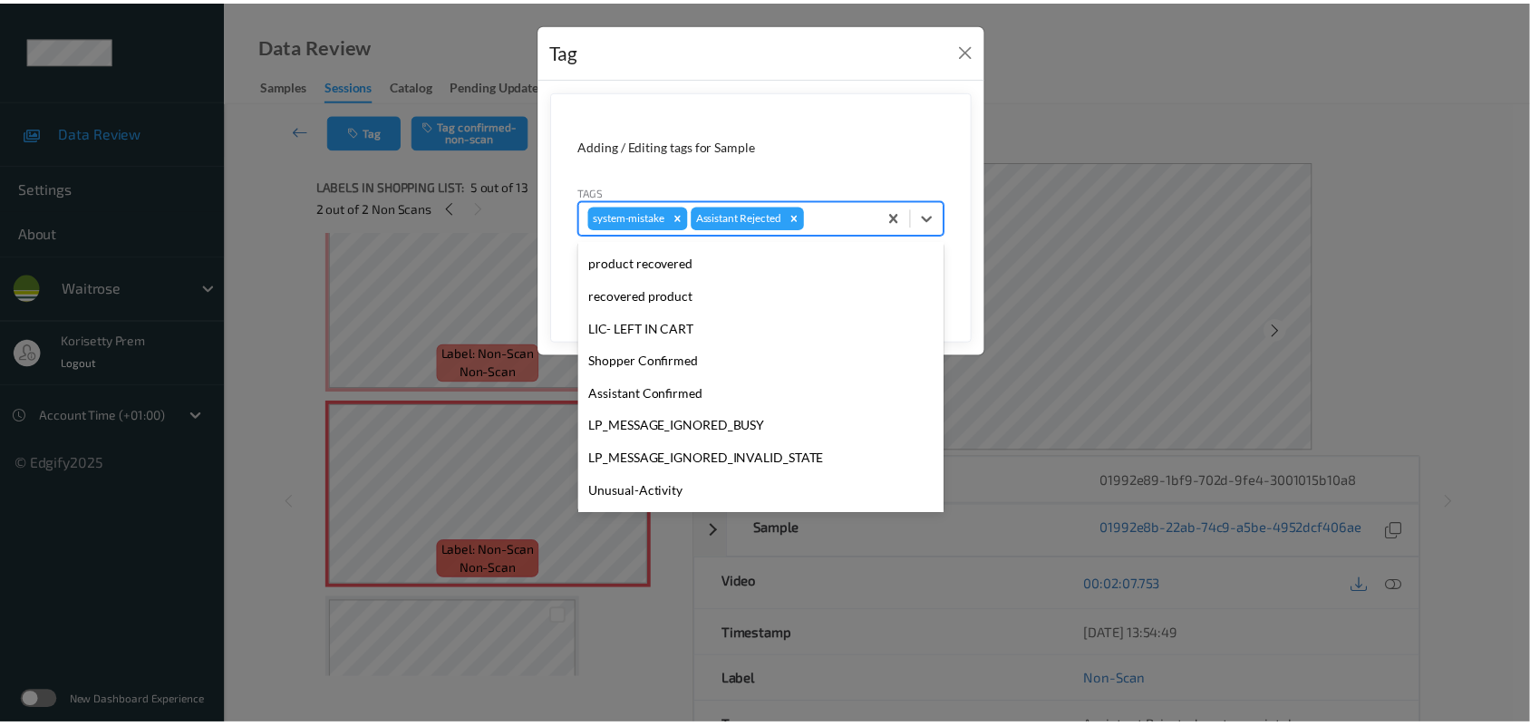
scroll to position [419, 0]
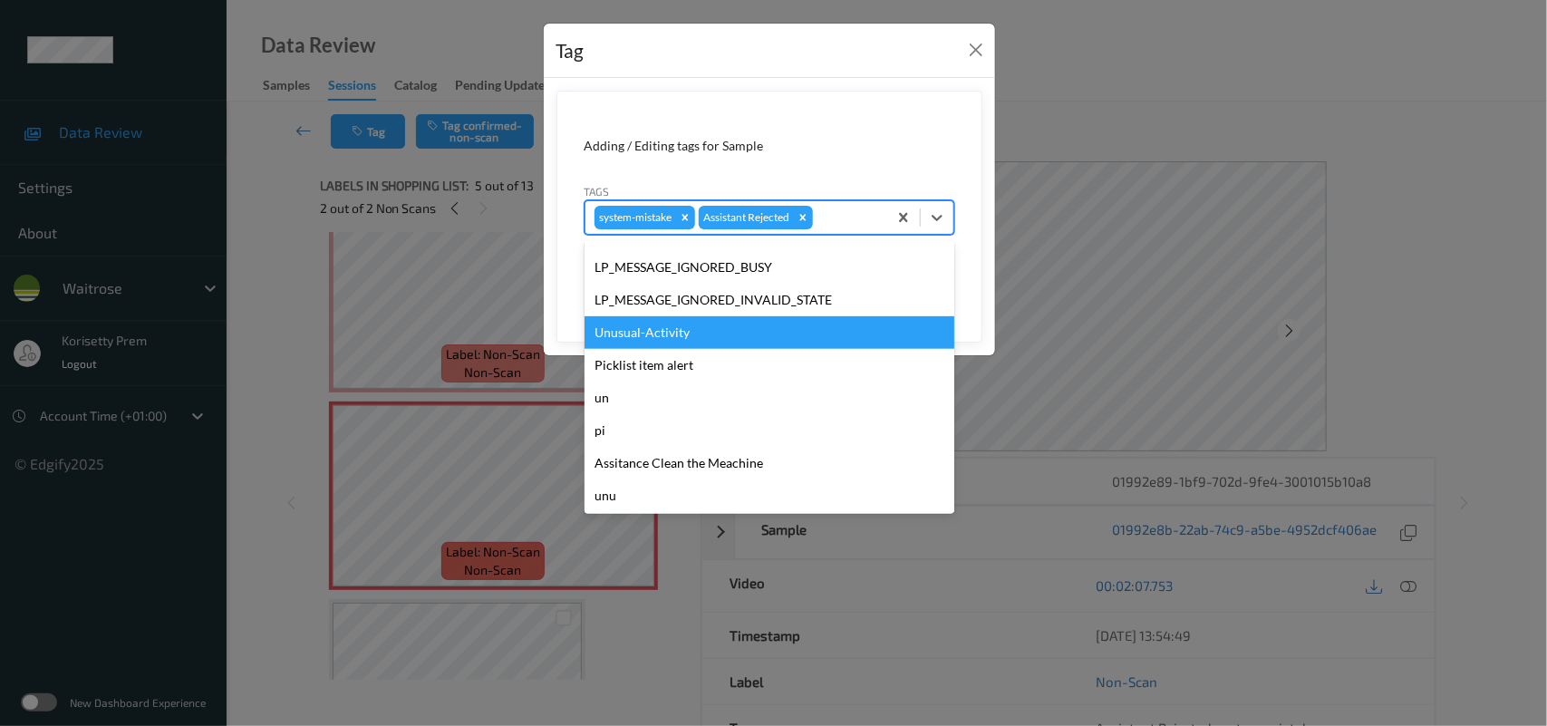
click at [645, 337] on div "Unusual-Activity" at bounding box center [770, 332] width 370 height 33
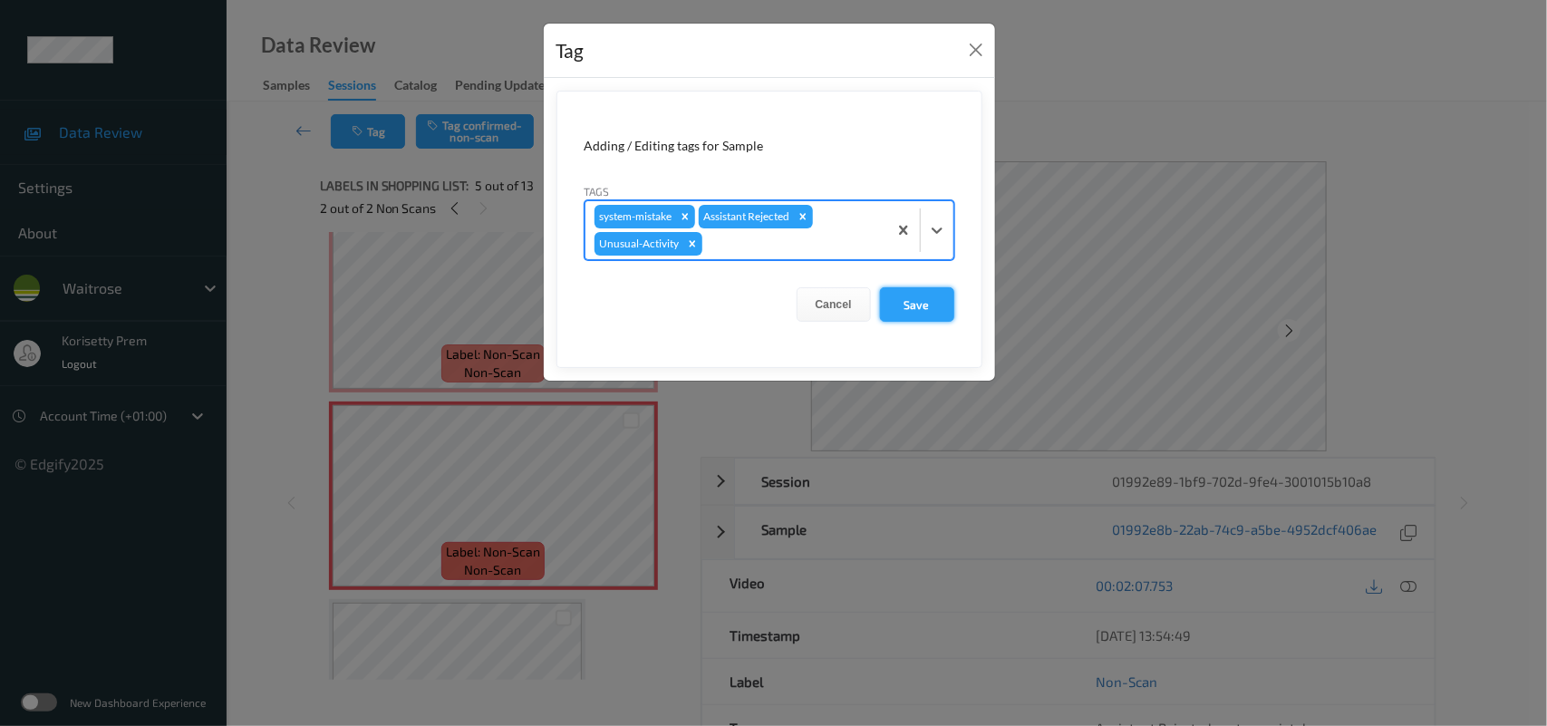
click at [918, 296] on button "Save" at bounding box center [917, 304] width 74 height 34
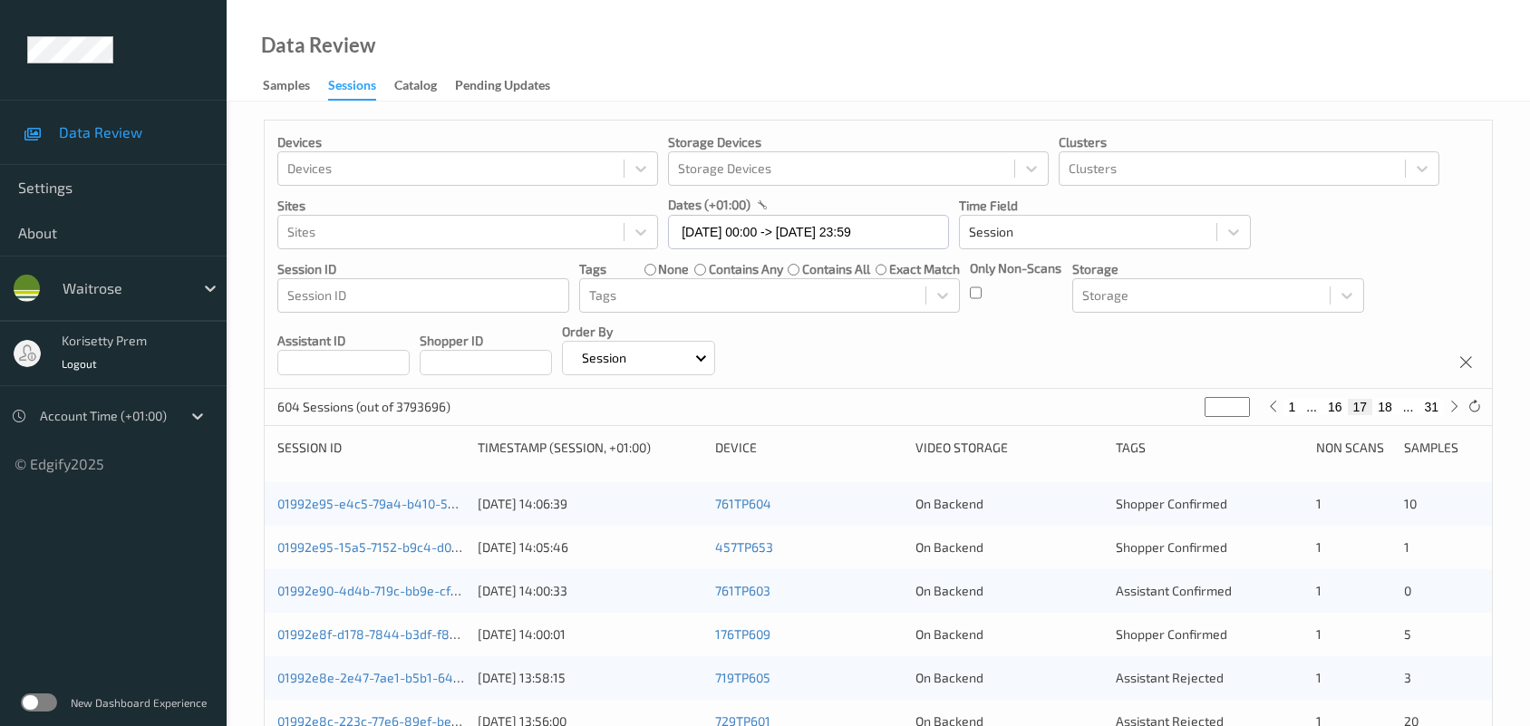
scroll to position [701, 0]
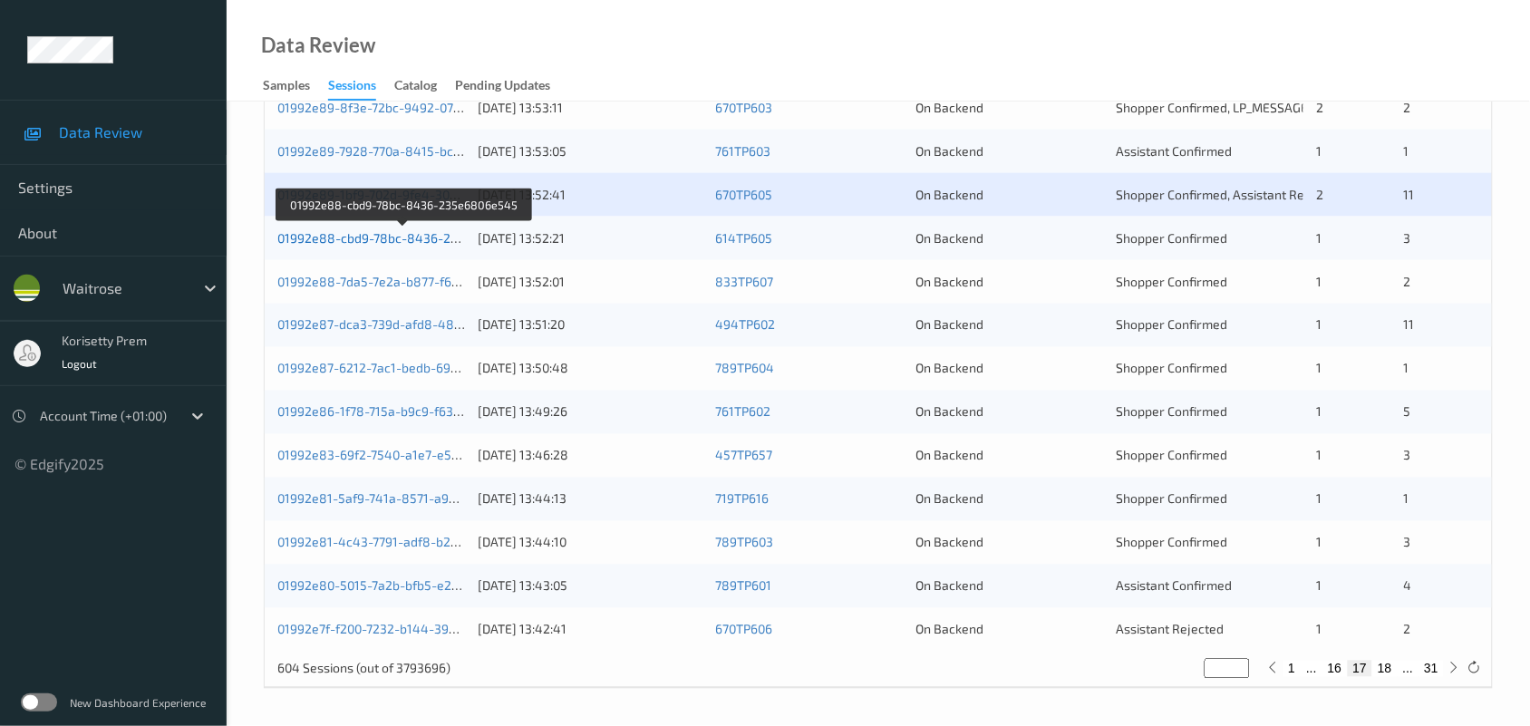
click at [412, 233] on link "01992e88-cbd9-78bc-8436-235e6806e545" at bounding box center [404, 237] width 255 height 15
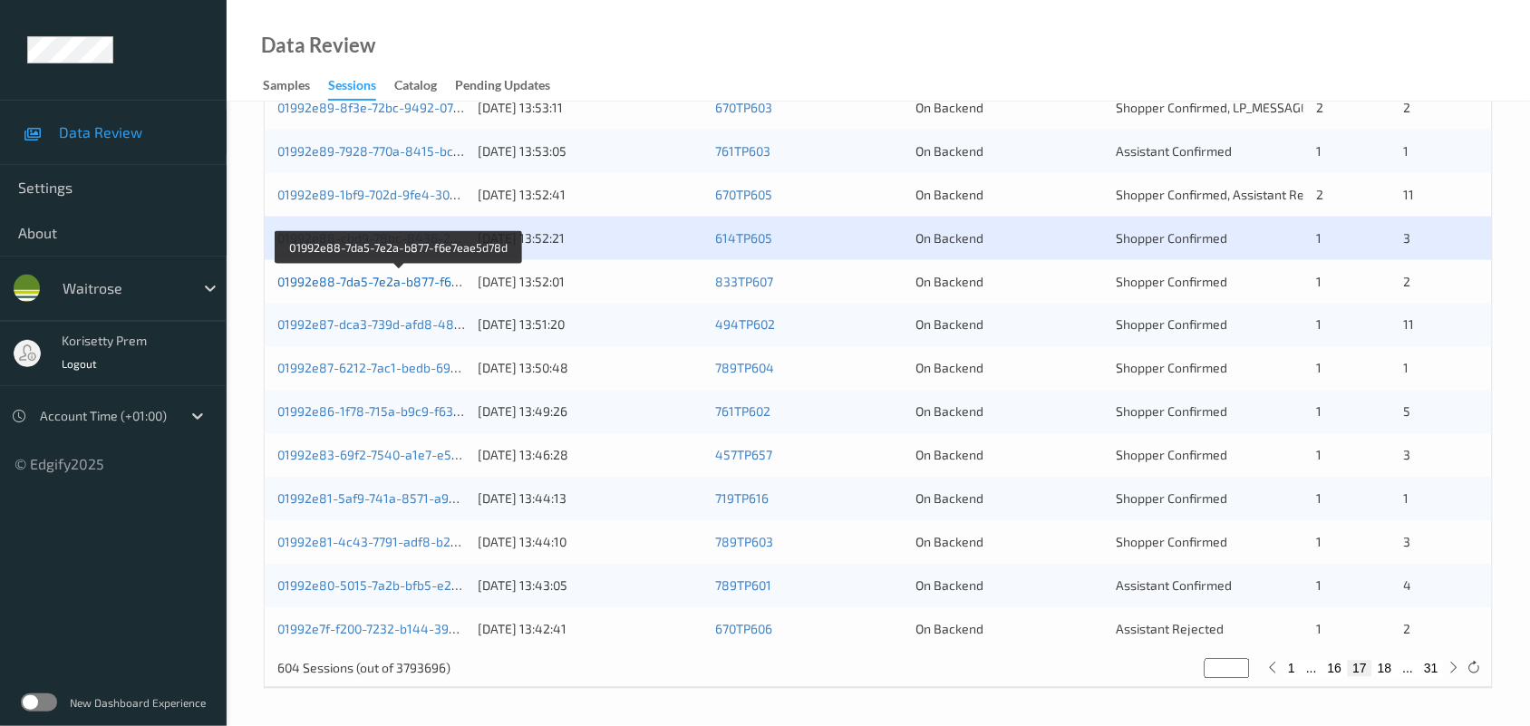
click at [440, 286] on link "01992e88-7da5-7e2a-b877-f6e7eae5d78d" at bounding box center [400, 281] width 246 height 15
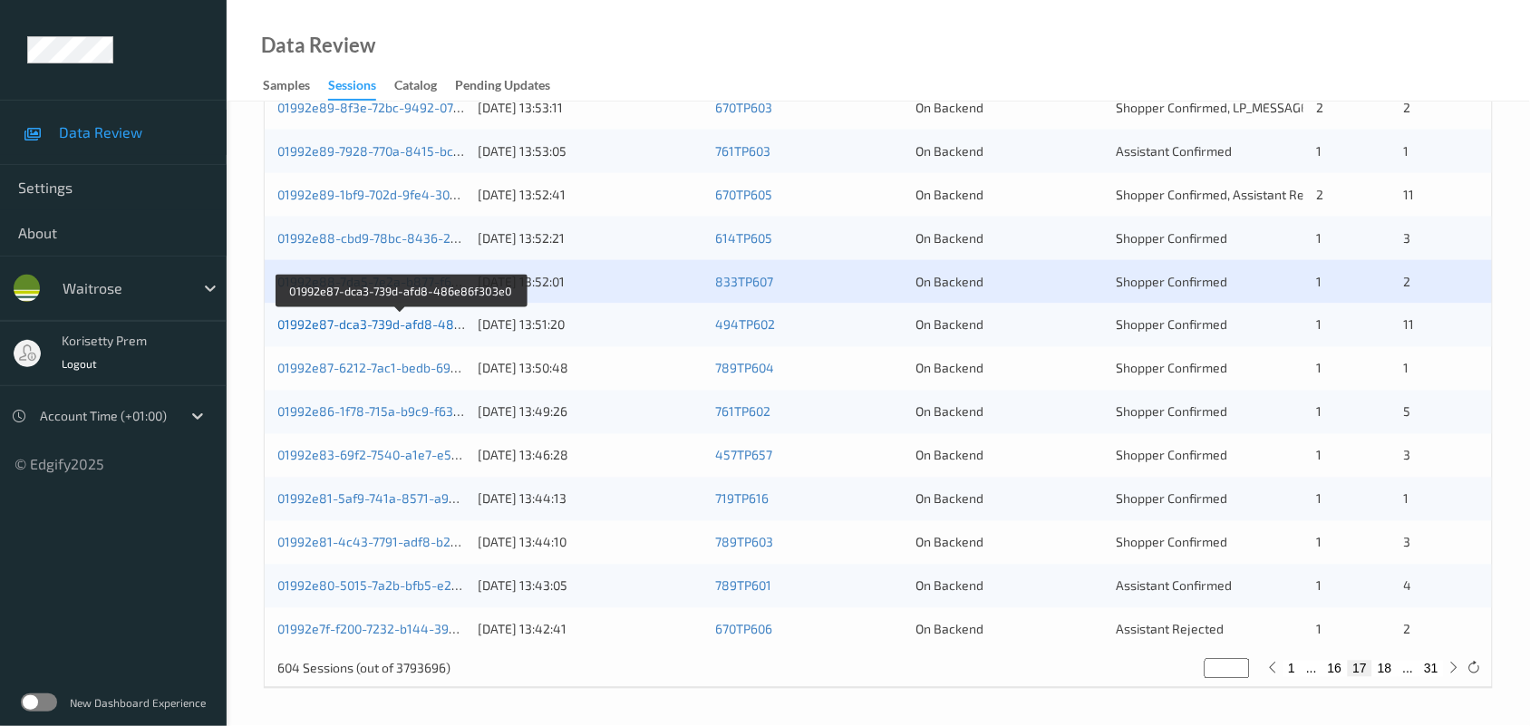
click at [444, 322] on link "01992e87-dca3-739d-afd8-486e86f303e0" at bounding box center [400, 324] width 247 height 15
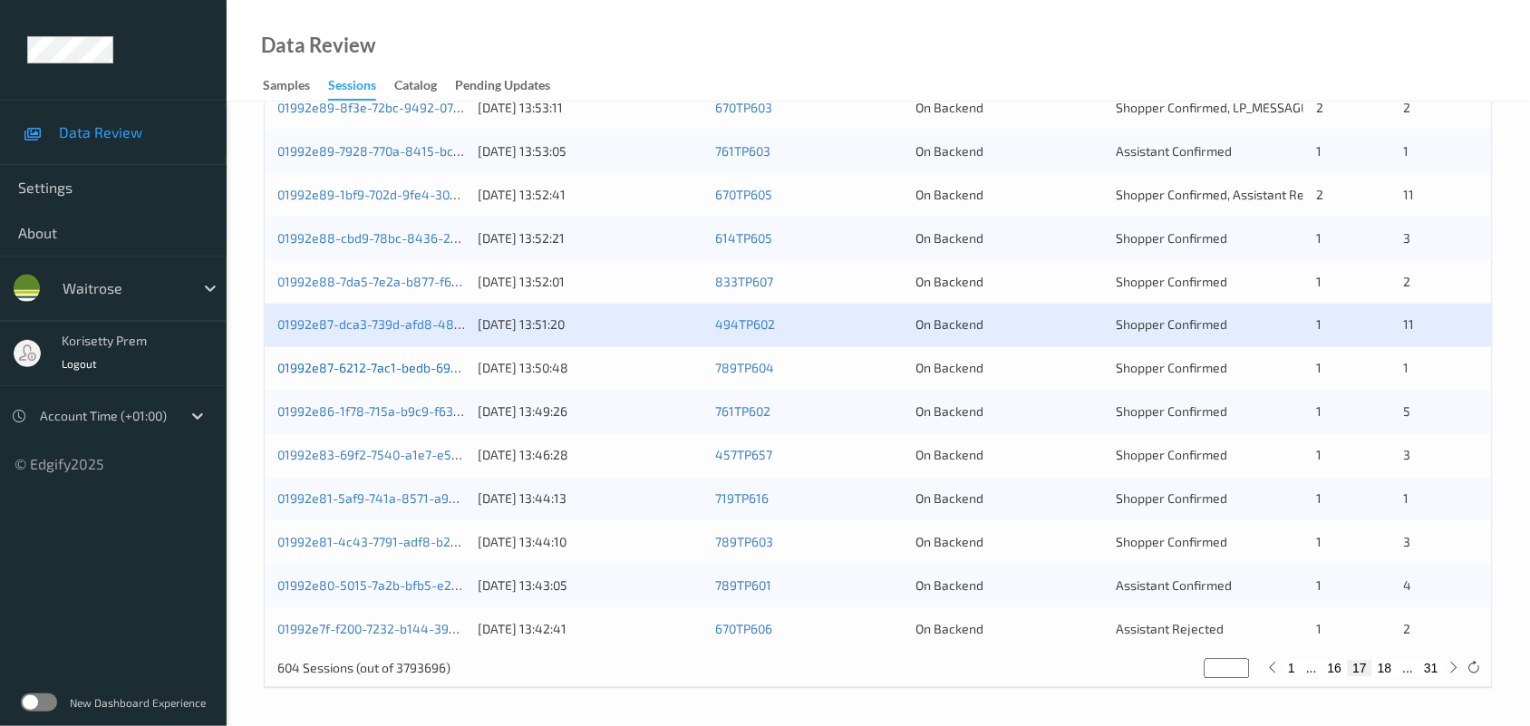
click at [433, 365] on link "01992e87-6212-7ac1-bedb-69ad55452b88" at bounding box center [401, 368] width 248 height 15
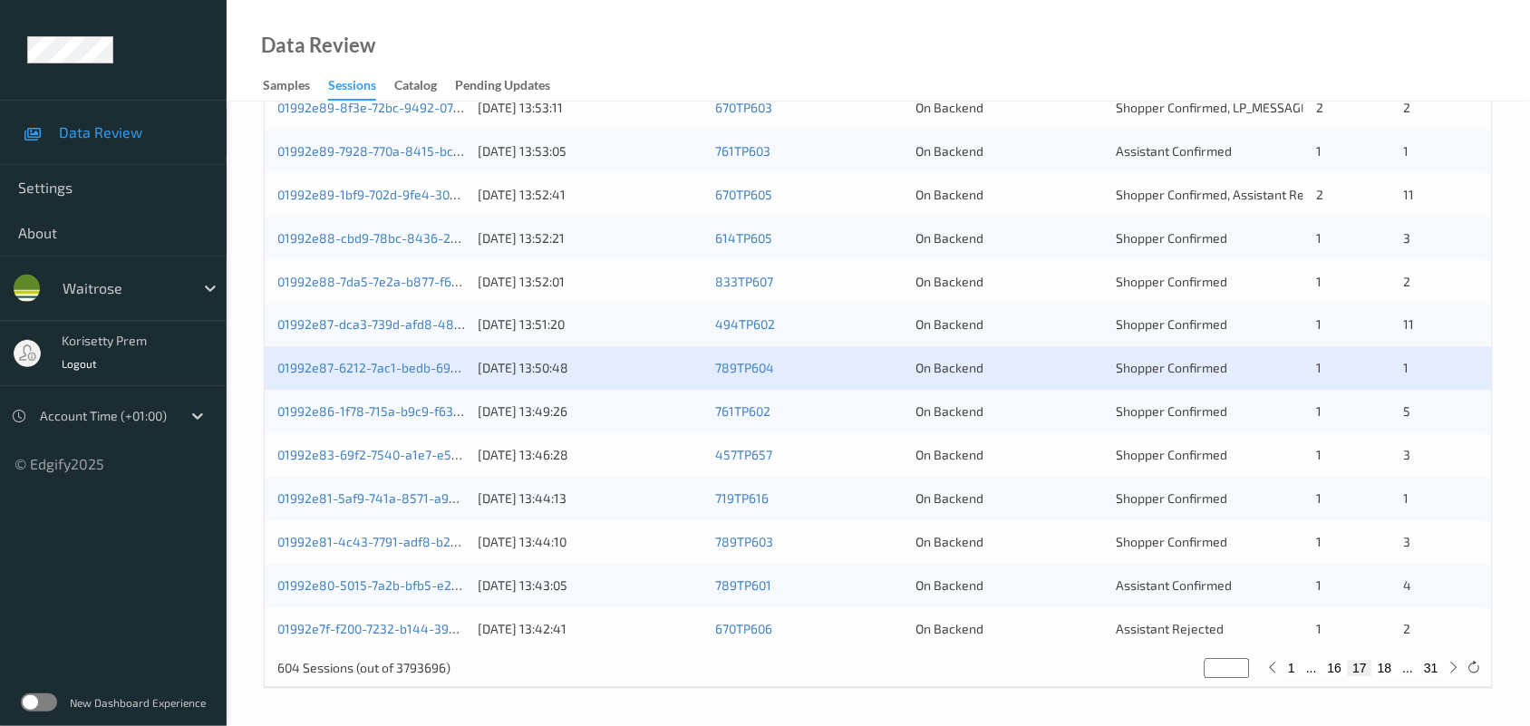
click at [433, 428] on div "01992e86-1f78-715a-b9c9-f6324c865c14 09/09/2025 13:49:26 761TP602 On Backend Sh…" at bounding box center [878, 413] width 1227 height 44
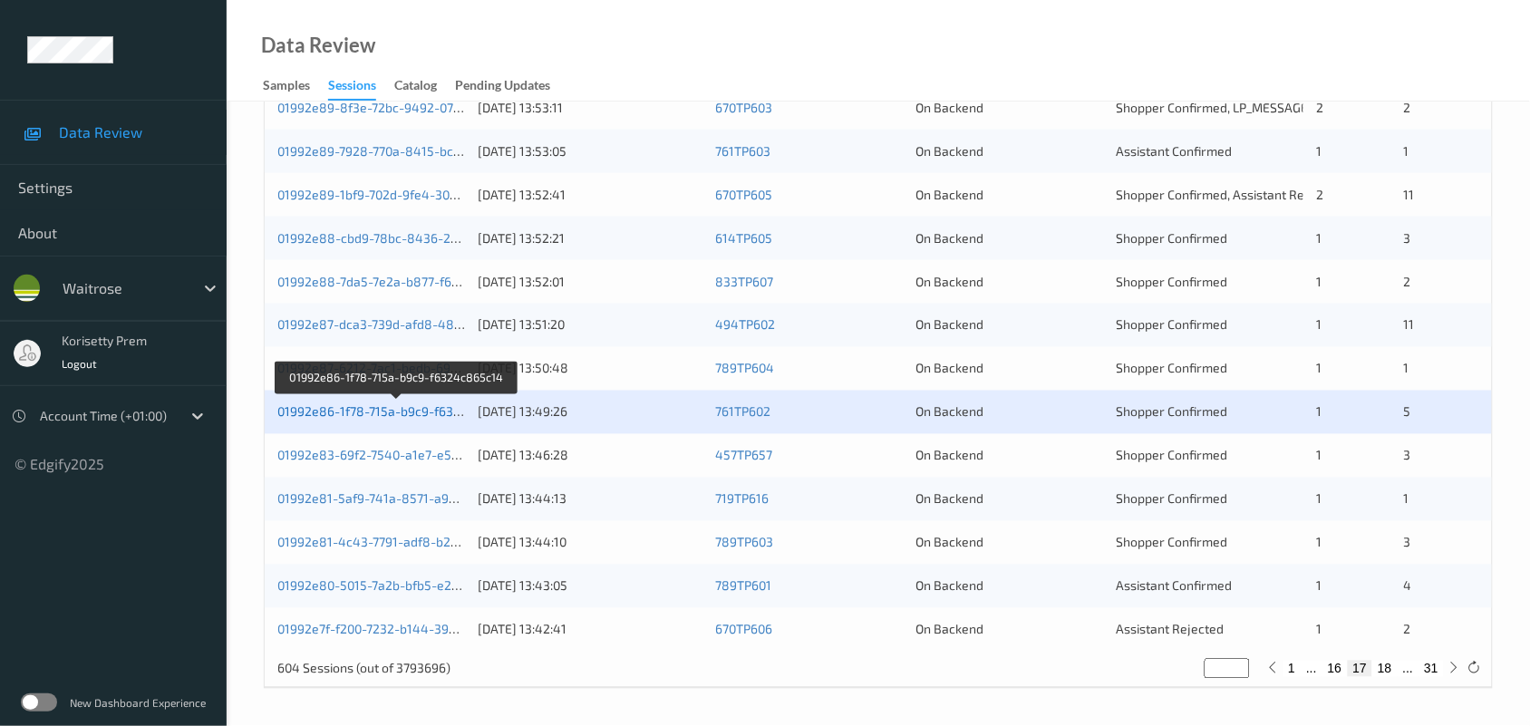
click at [438, 412] on link "01992e86-1f78-715a-b9c9-f6324c865c14" at bounding box center [397, 411] width 240 height 15
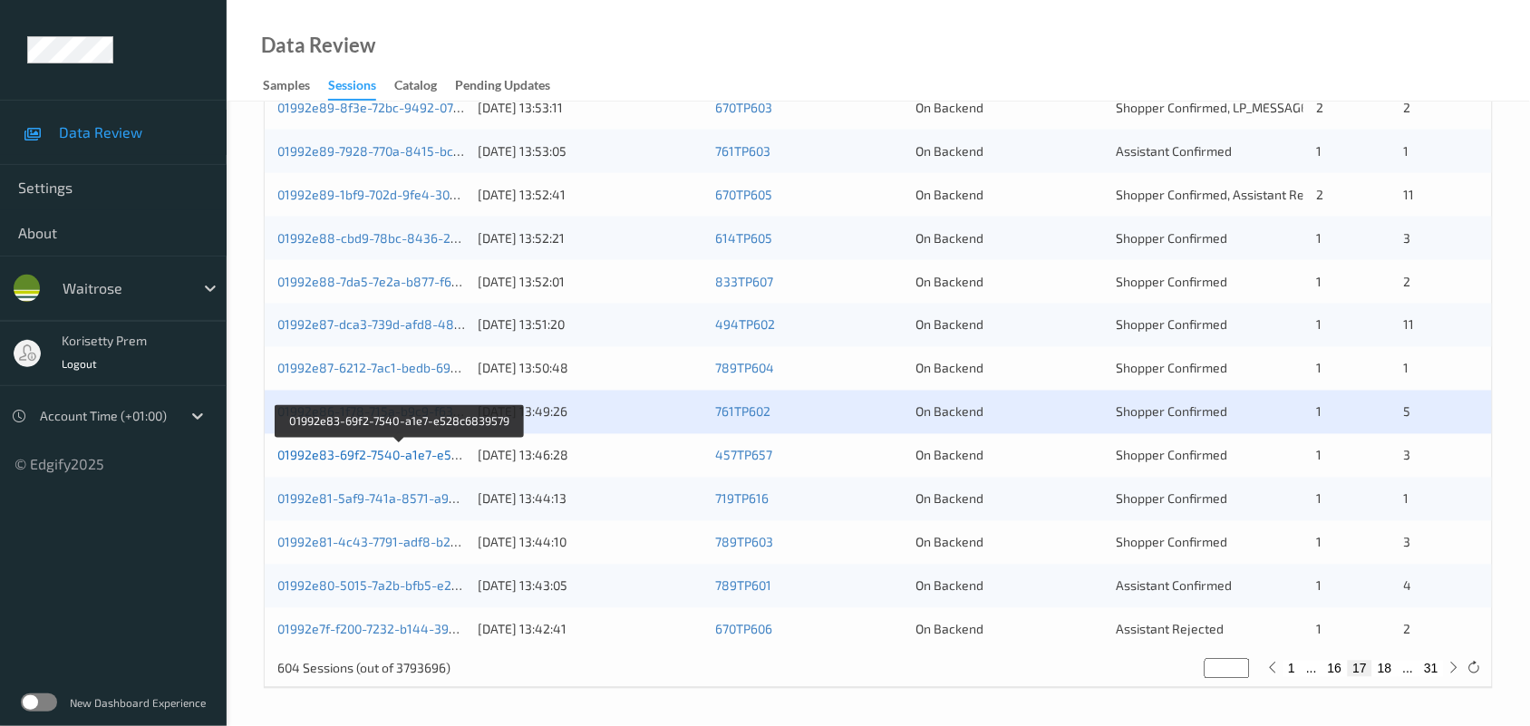
click at [420, 456] on link "01992e83-69f2-7540-a1e7-e528c6839579" at bounding box center [400, 455] width 247 height 15
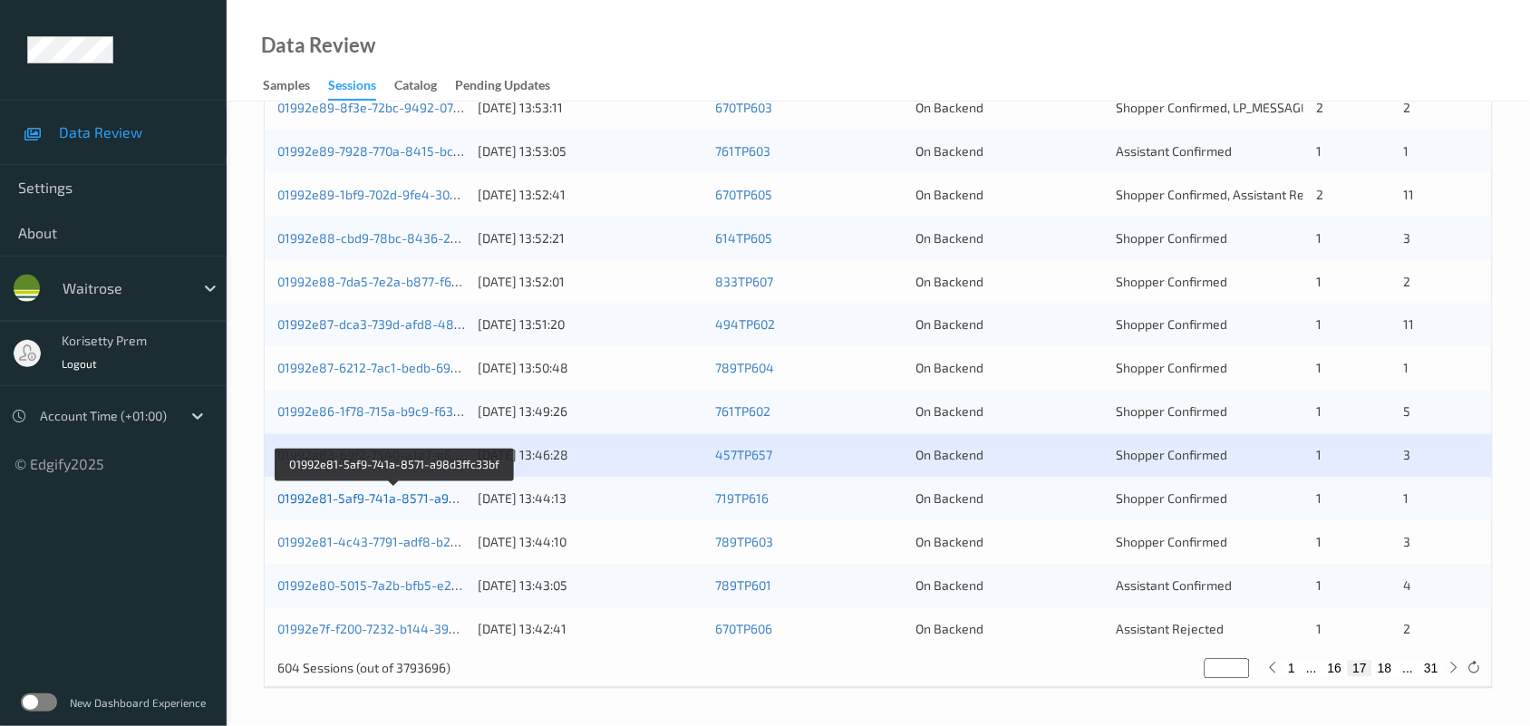
click at [431, 496] on link "01992e81-5af9-741a-8571-a98d3ffc33bf" at bounding box center [395, 498] width 236 height 15
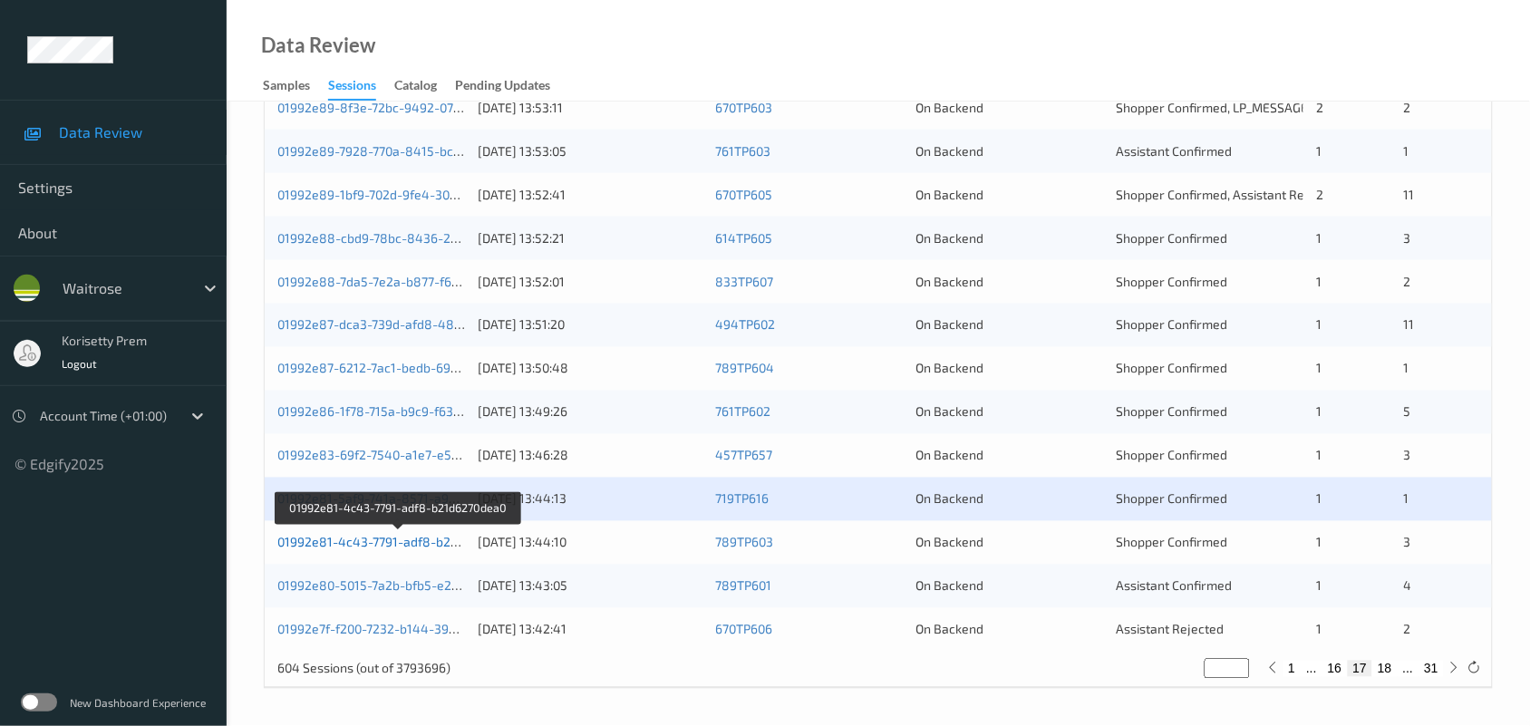
click at [431, 544] on link "01992e81-4c43-7791-adf8-b21d6270dea0" at bounding box center [398, 542] width 243 height 15
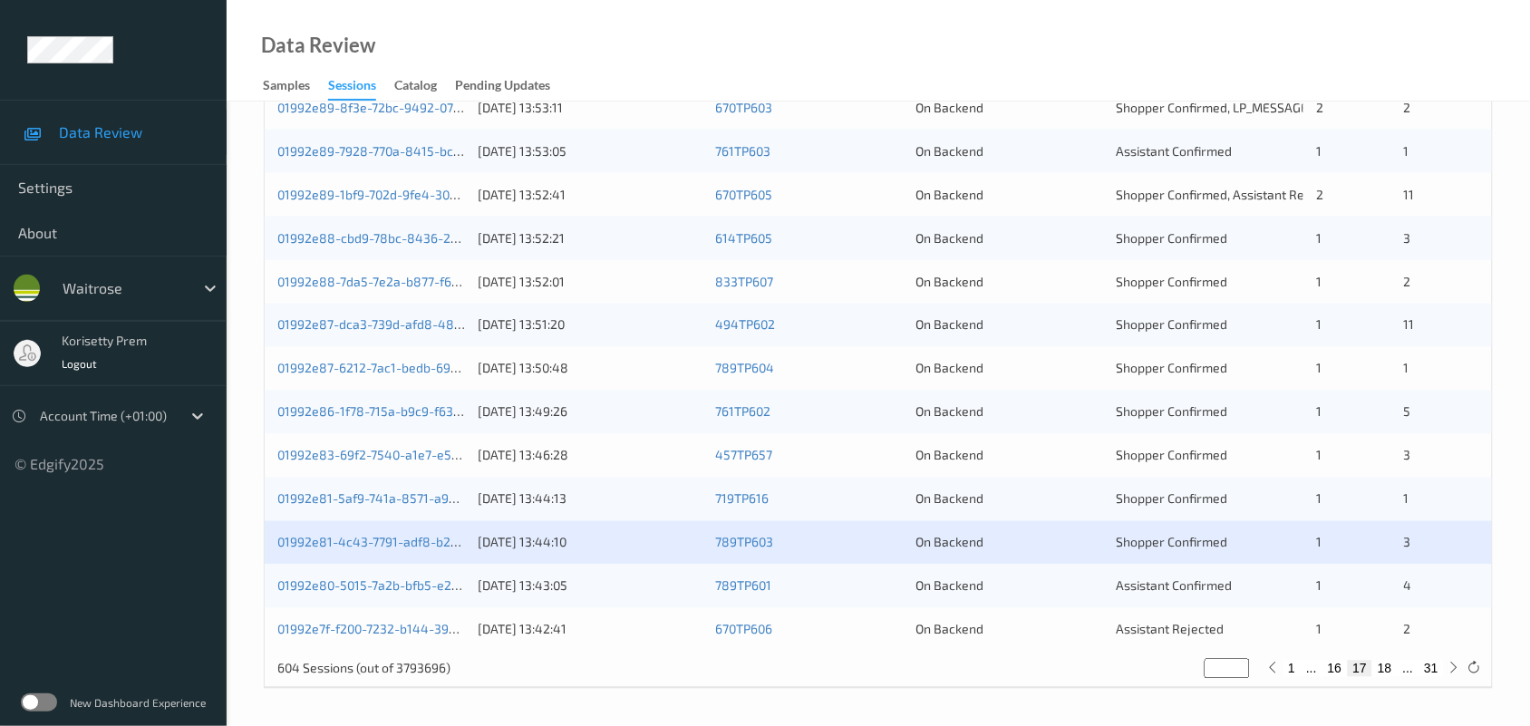
click at [424, 594] on div "01992e80-5015-7a2b-bfb5-e2f81401eac3" at bounding box center [371, 586] width 188 height 18
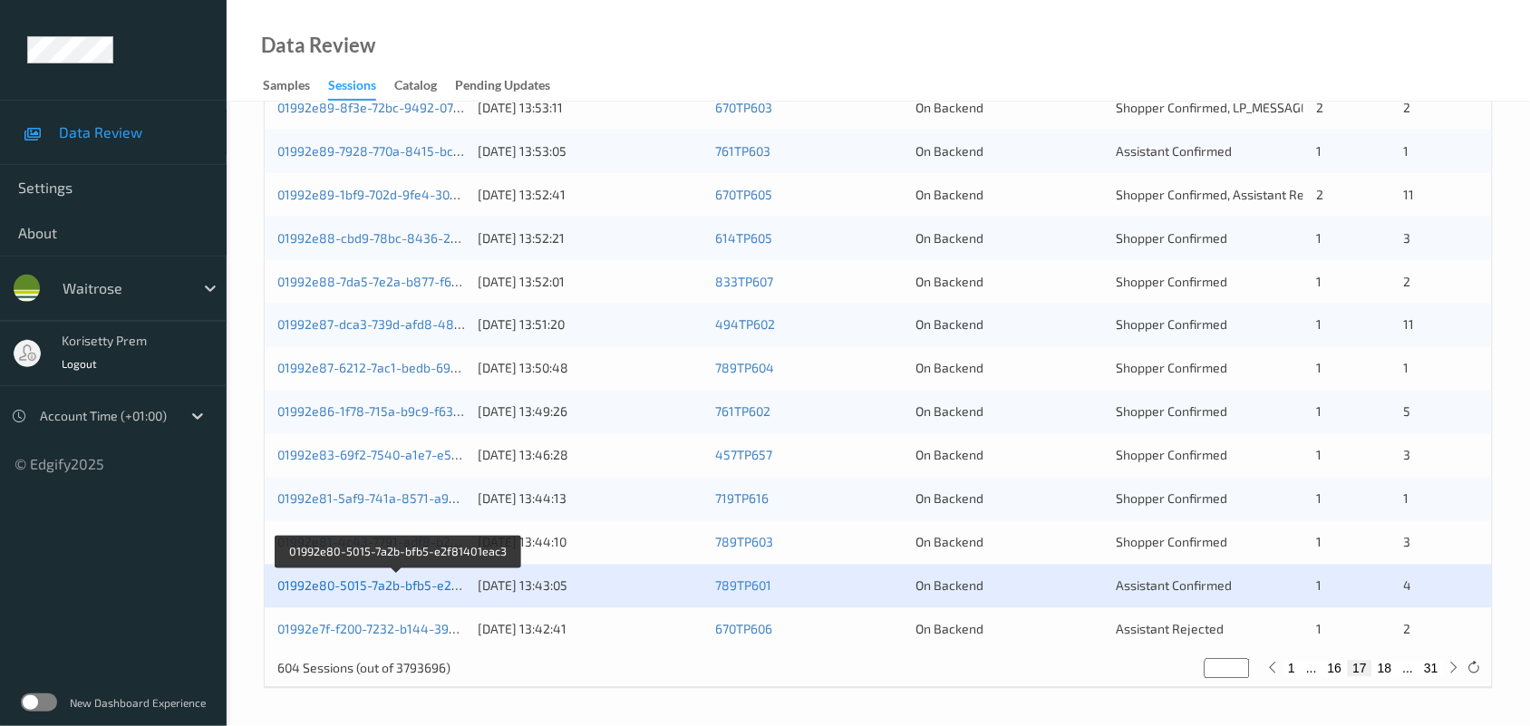
click at [433, 587] on link "01992e80-5015-7a2b-bfb5-e2f81401eac3" at bounding box center [397, 585] width 241 height 15
click at [426, 625] on link "01992e7f-f200-7232-b144-39d1adc5722a" at bounding box center [397, 629] width 240 height 15
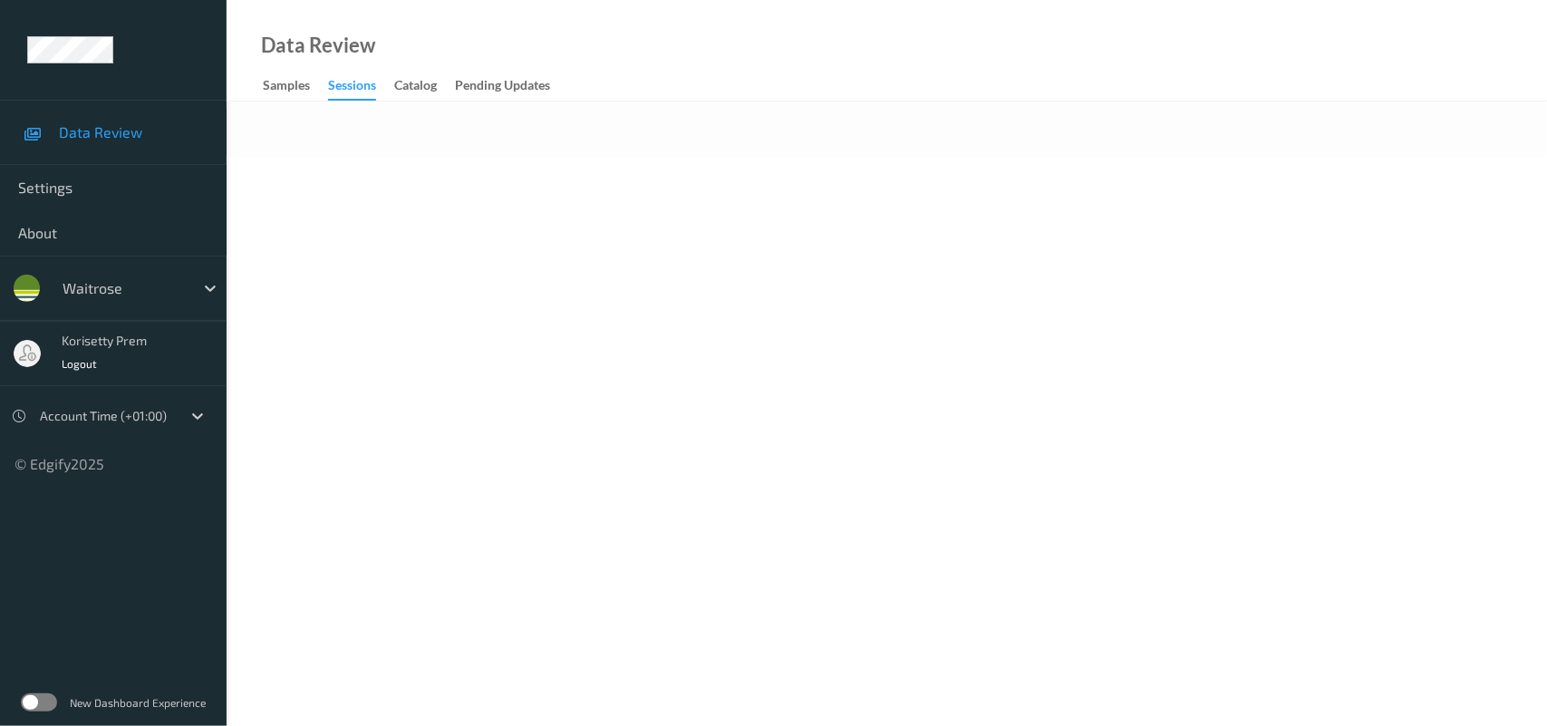
drag, startPoint x: 686, startPoint y: 160, endPoint x: 669, endPoint y: 150, distance: 19.5
click at [686, 159] on body "Data Review Settings About waitrose korisetty prem Logout Account Time (+01:00)…" at bounding box center [773, 363] width 1547 height 726
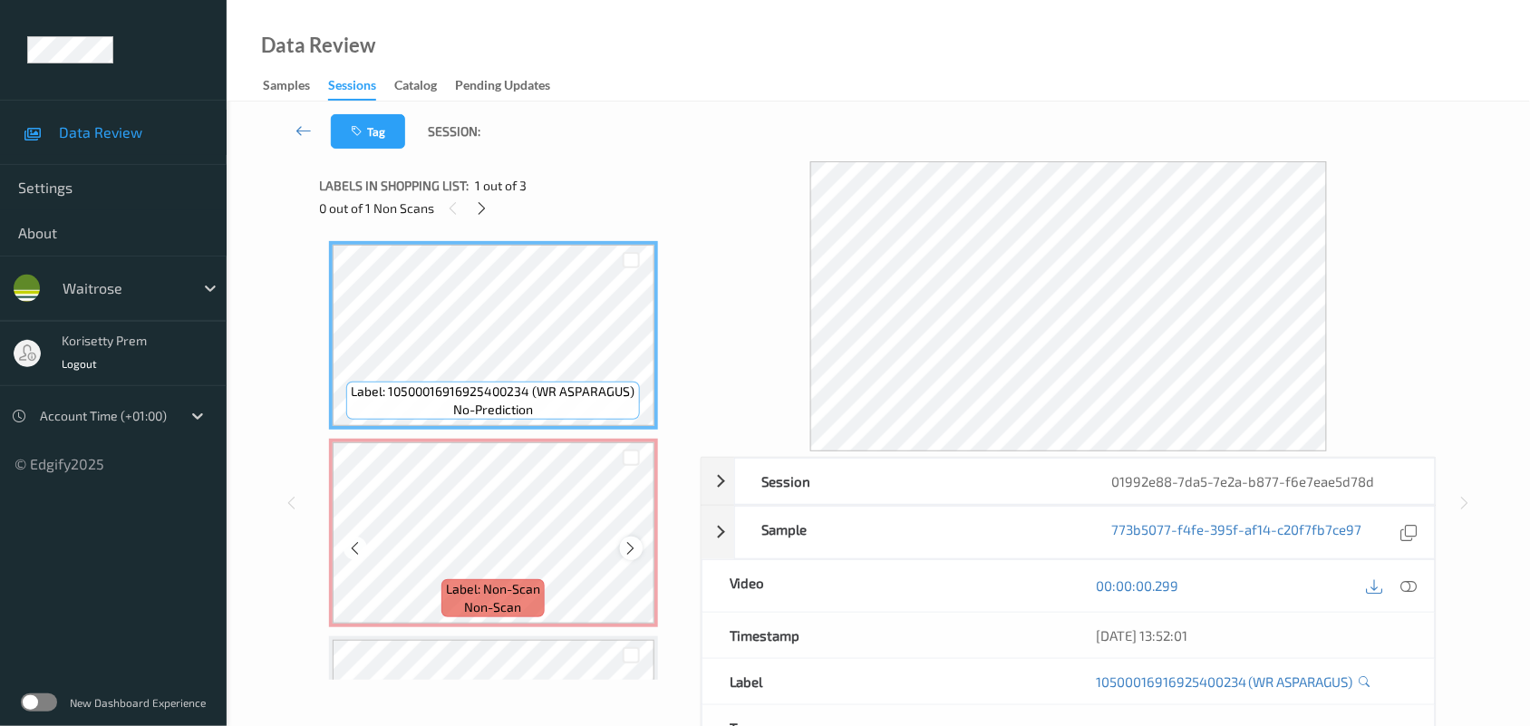
click at [633, 542] on icon at bounding box center [631, 548] width 15 height 16
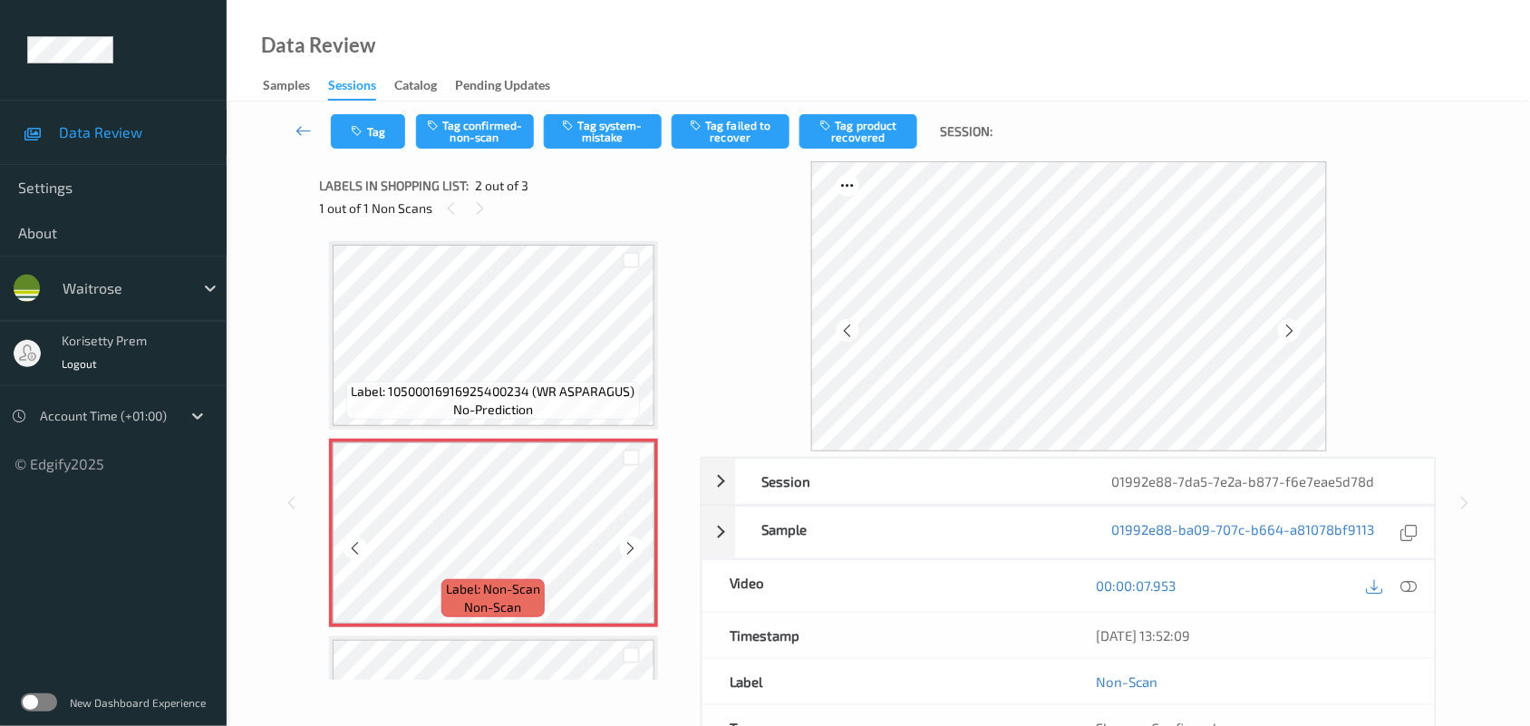
click at [633, 542] on icon at bounding box center [631, 548] width 15 height 16
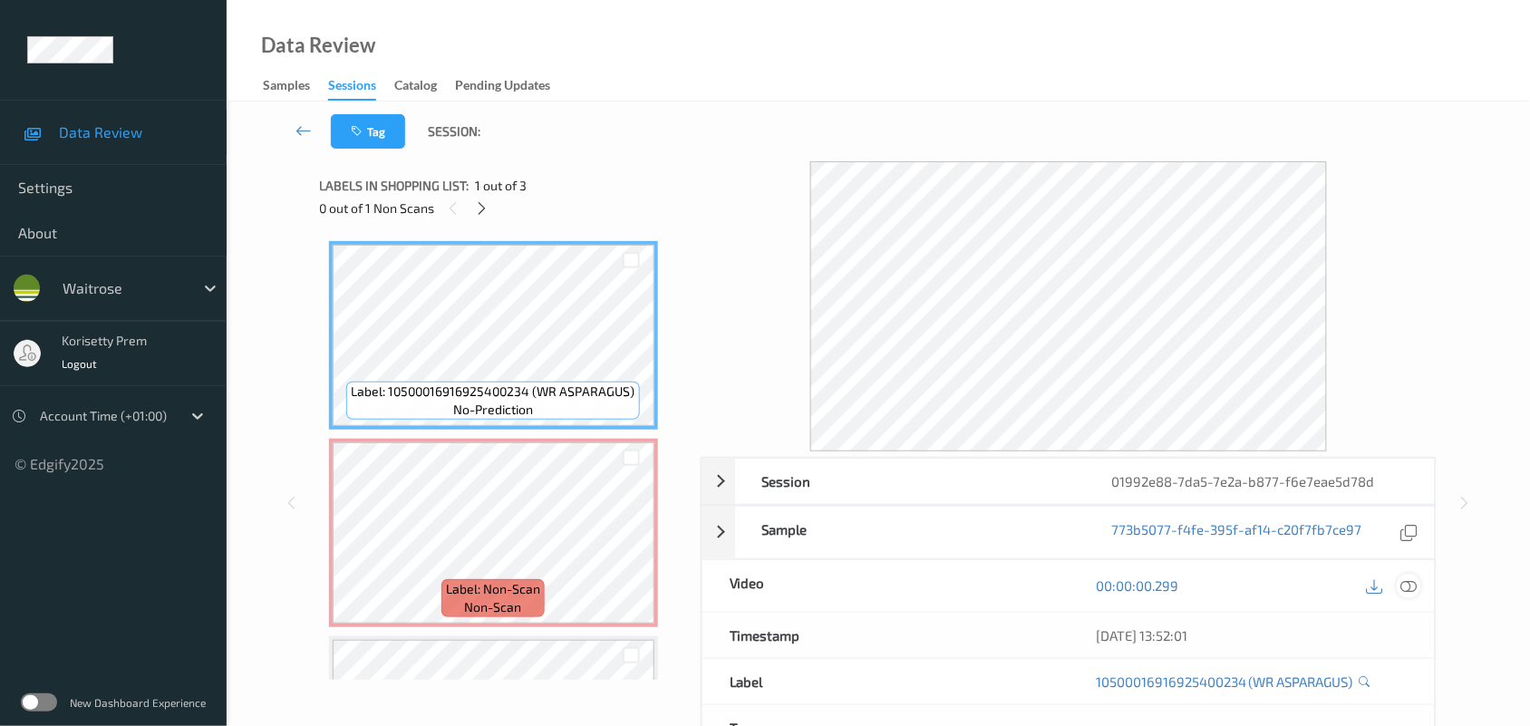
click at [1411, 590] on icon at bounding box center [1409, 585] width 16 height 16
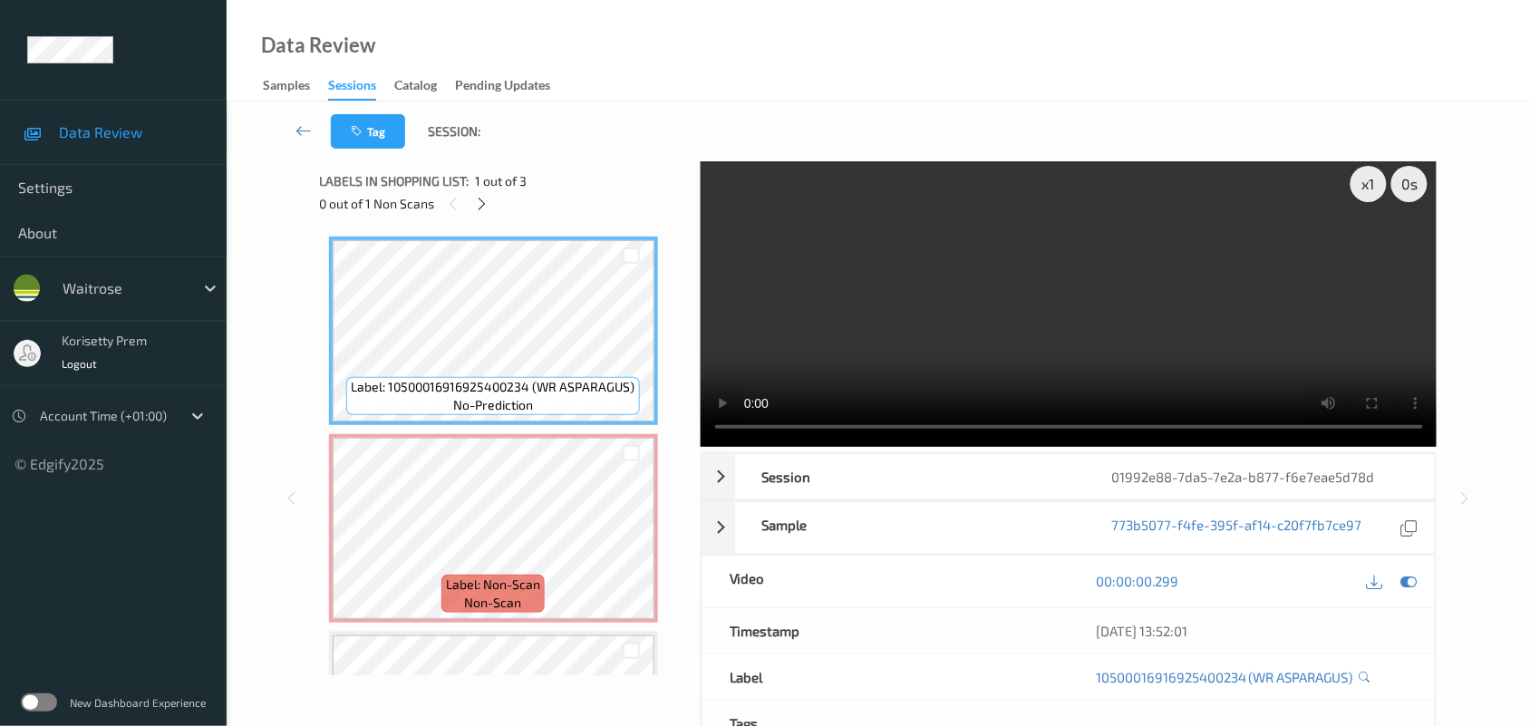
click at [913, 216] on video at bounding box center [1069, 302] width 737 height 290
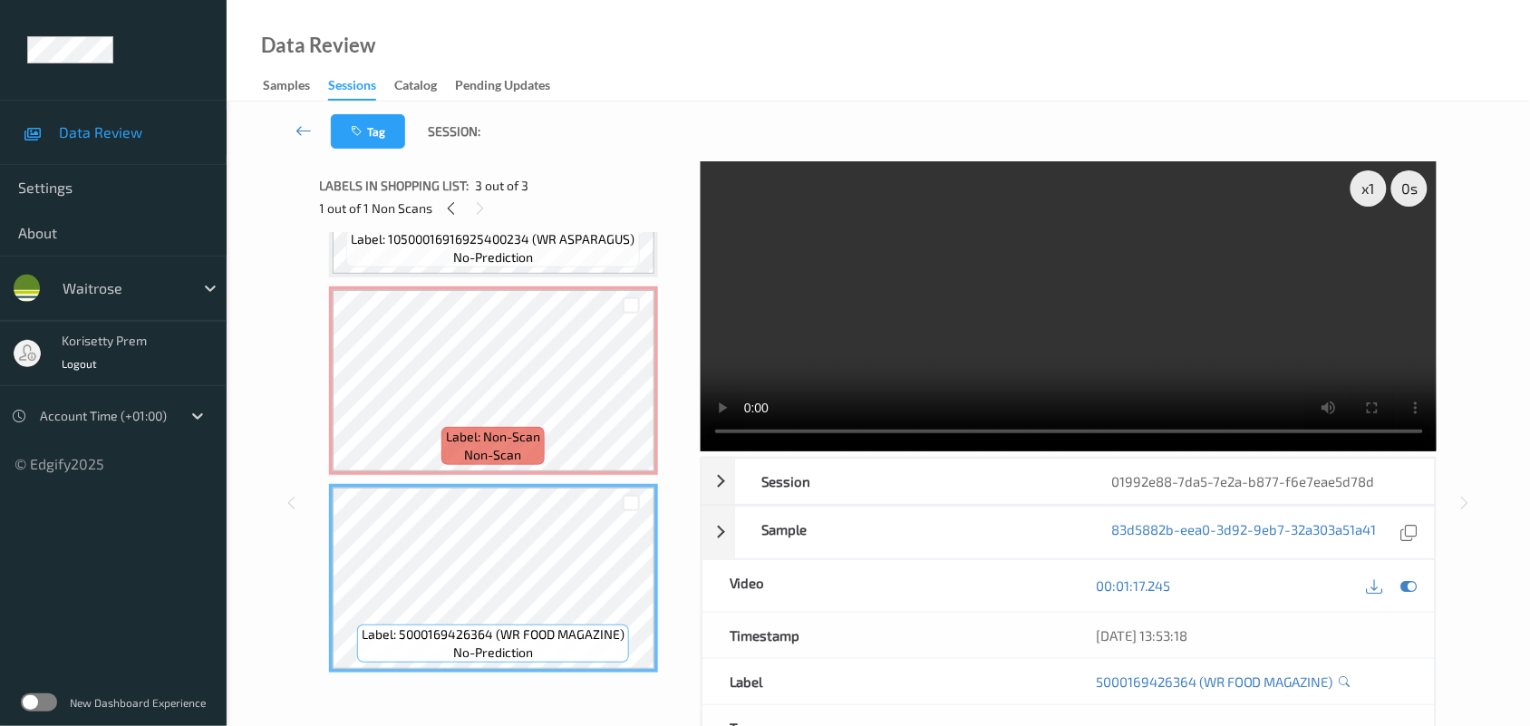
click at [975, 297] on video at bounding box center [1069, 306] width 737 height 290
click at [1110, 382] on video at bounding box center [1069, 306] width 737 height 290
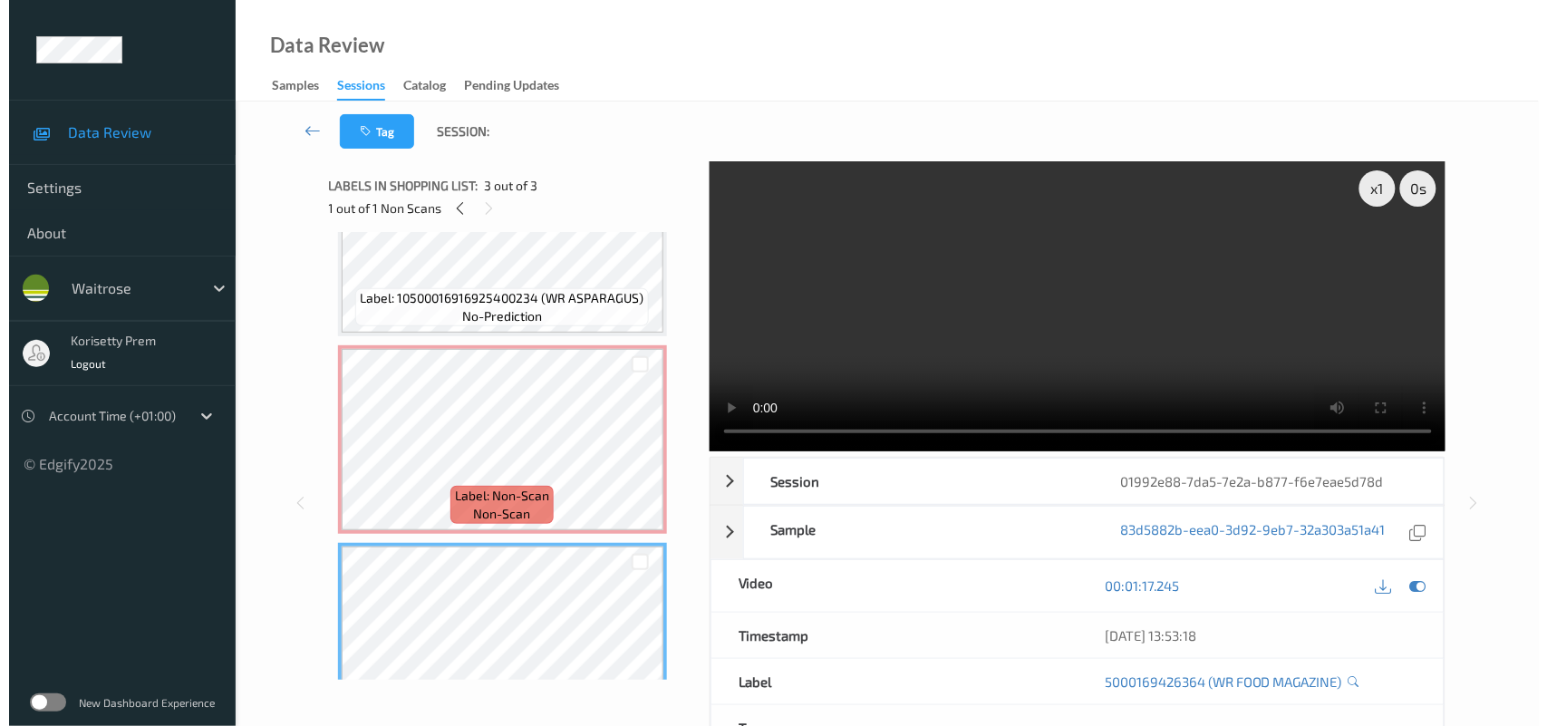
scroll to position [39, 0]
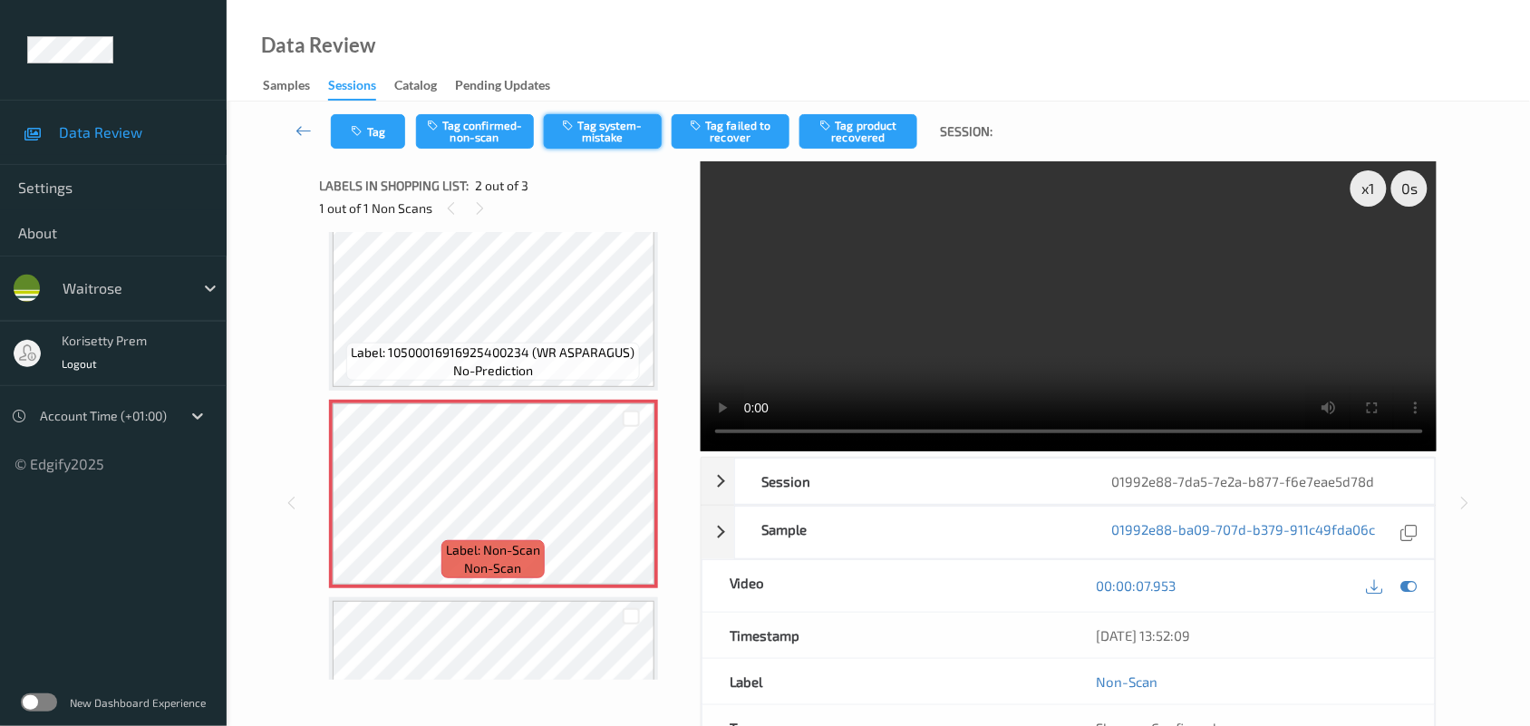
click at [605, 130] on button "Tag system-mistake" at bounding box center [603, 131] width 118 height 34
click at [373, 129] on button "Tag" at bounding box center [368, 131] width 74 height 34
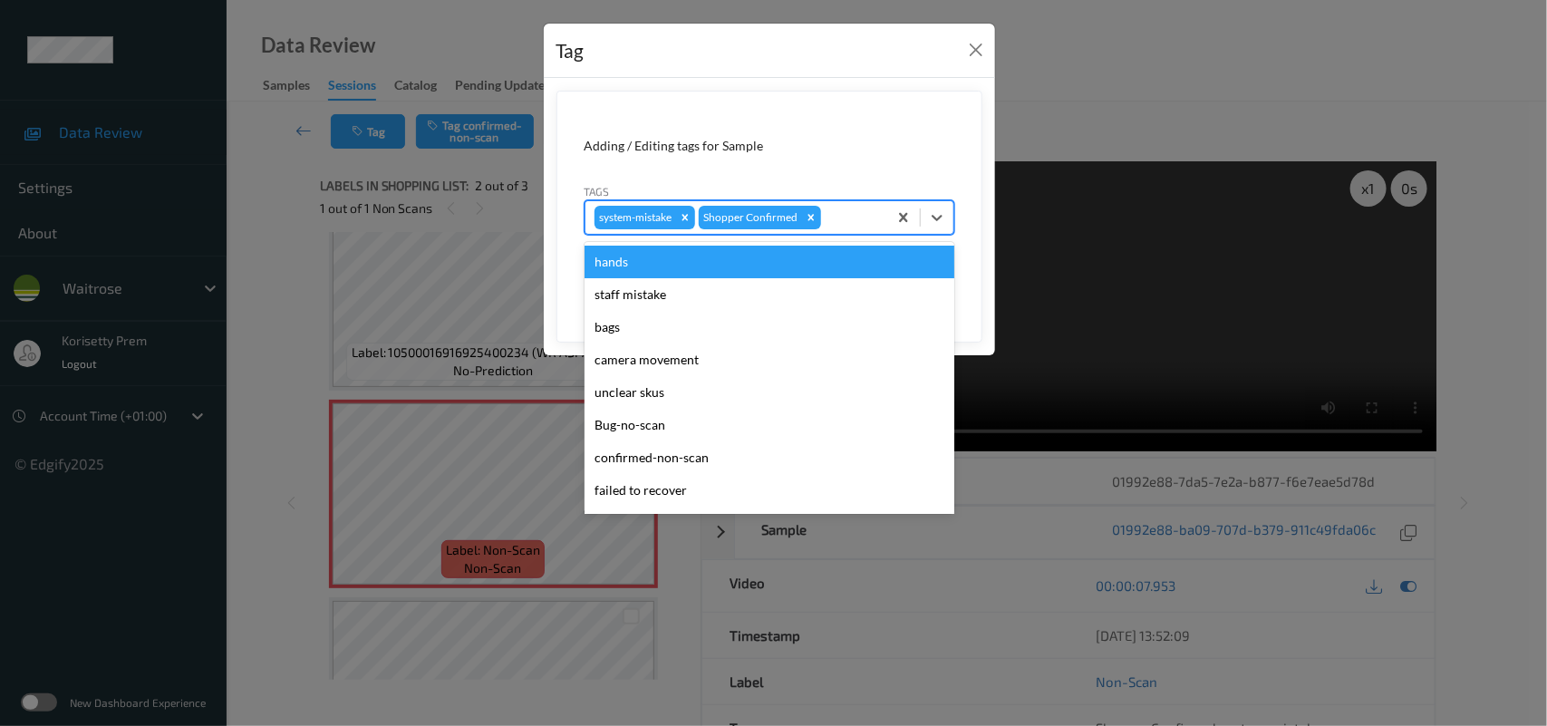
click at [862, 216] on div at bounding box center [851, 218] width 53 height 22
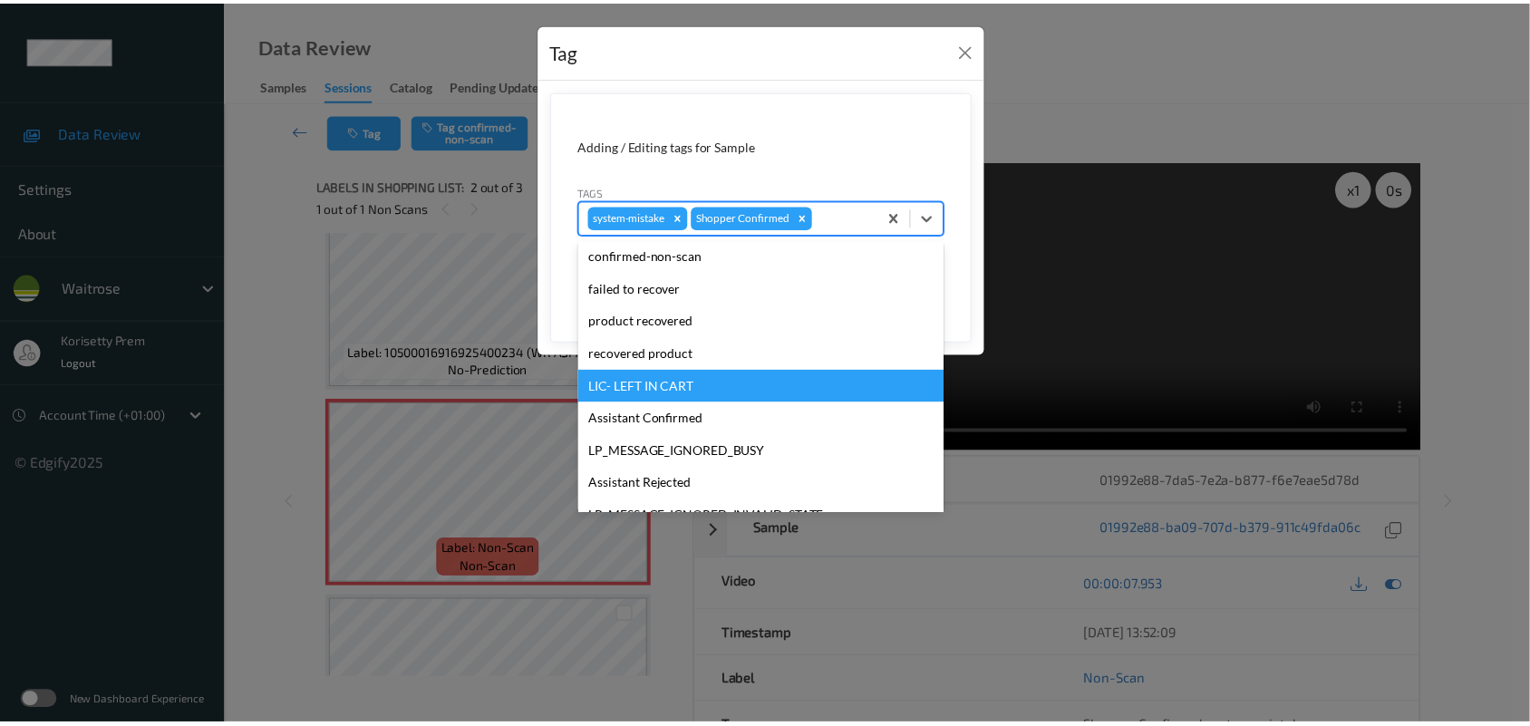
scroll to position [340, 0]
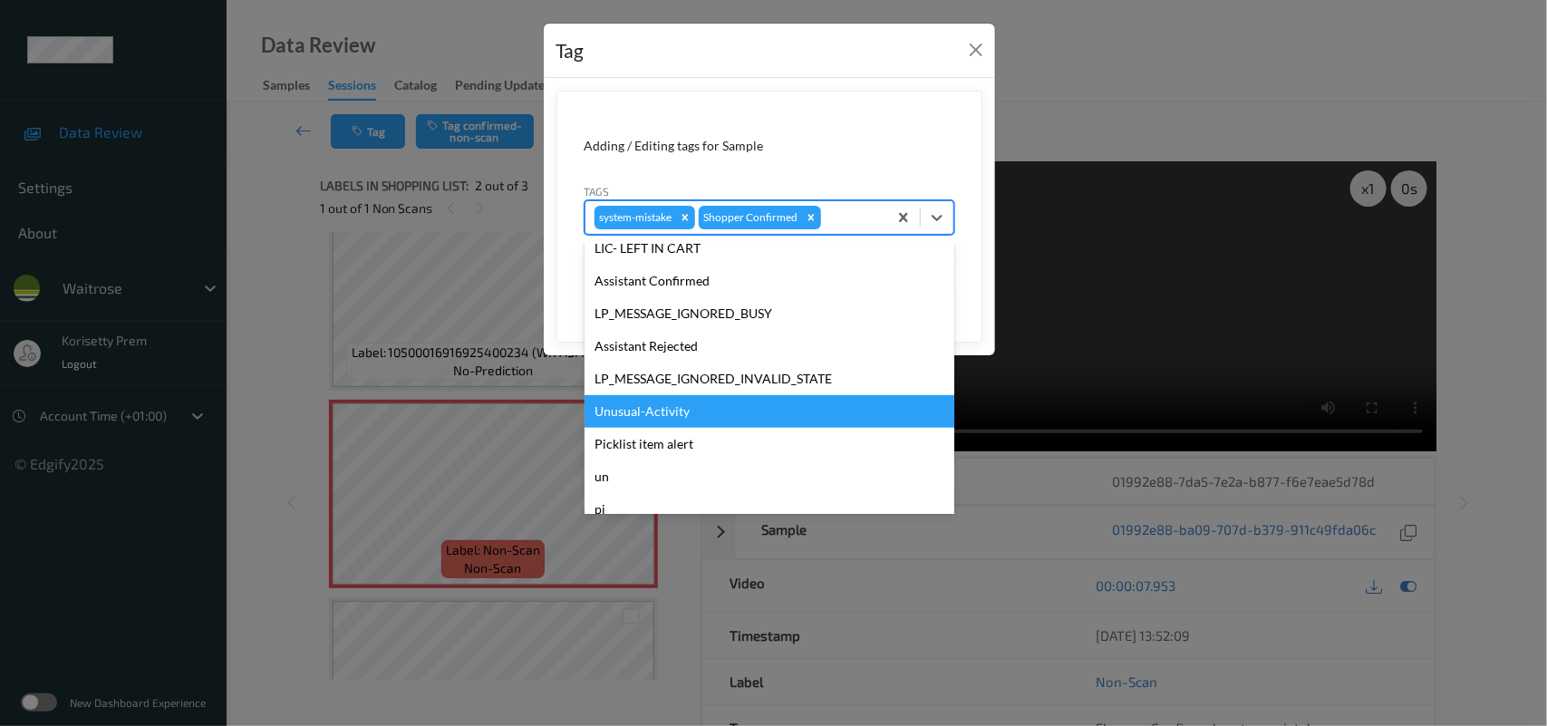
click at [658, 406] on div "Unusual-Activity" at bounding box center [770, 411] width 370 height 33
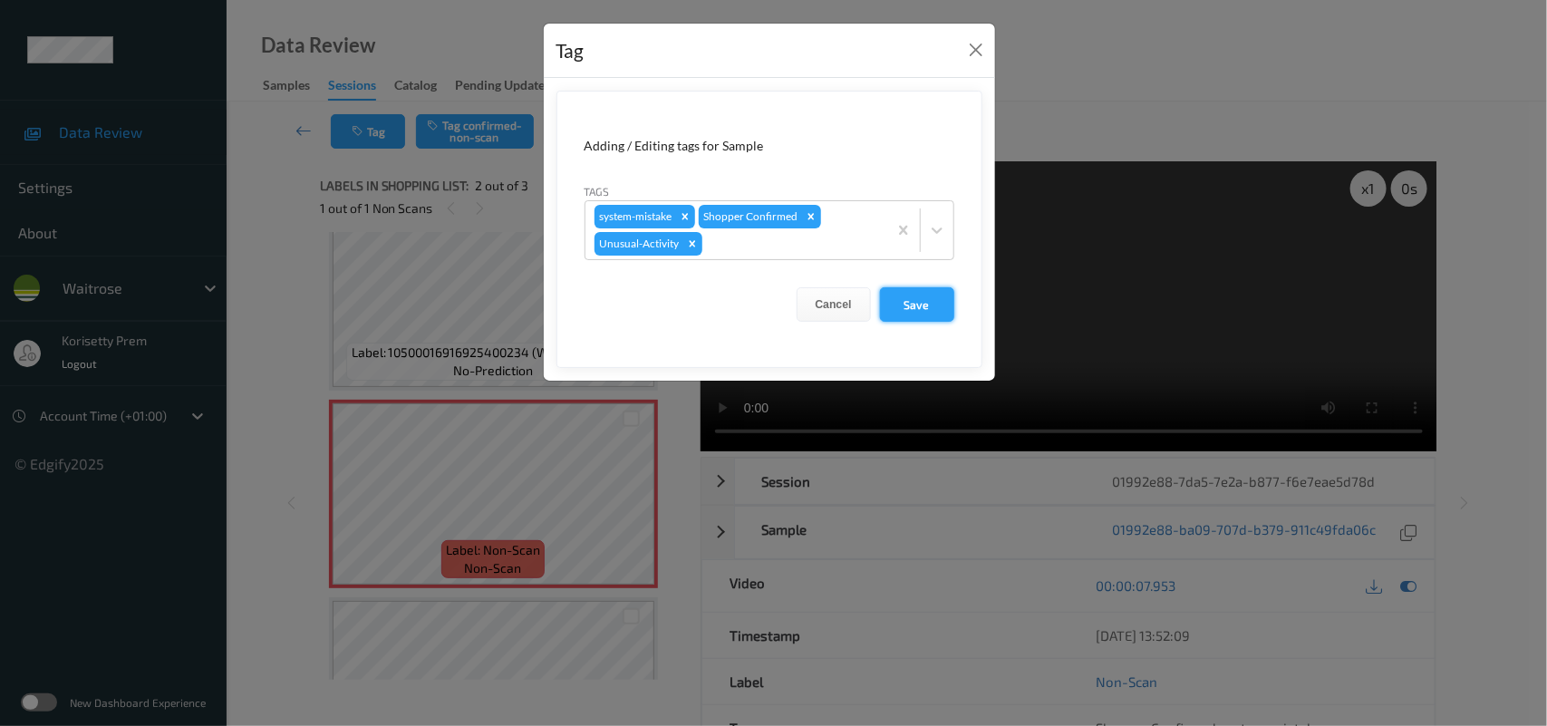
click at [886, 308] on button "Save" at bounding box center [917, 304] width 74 height 34
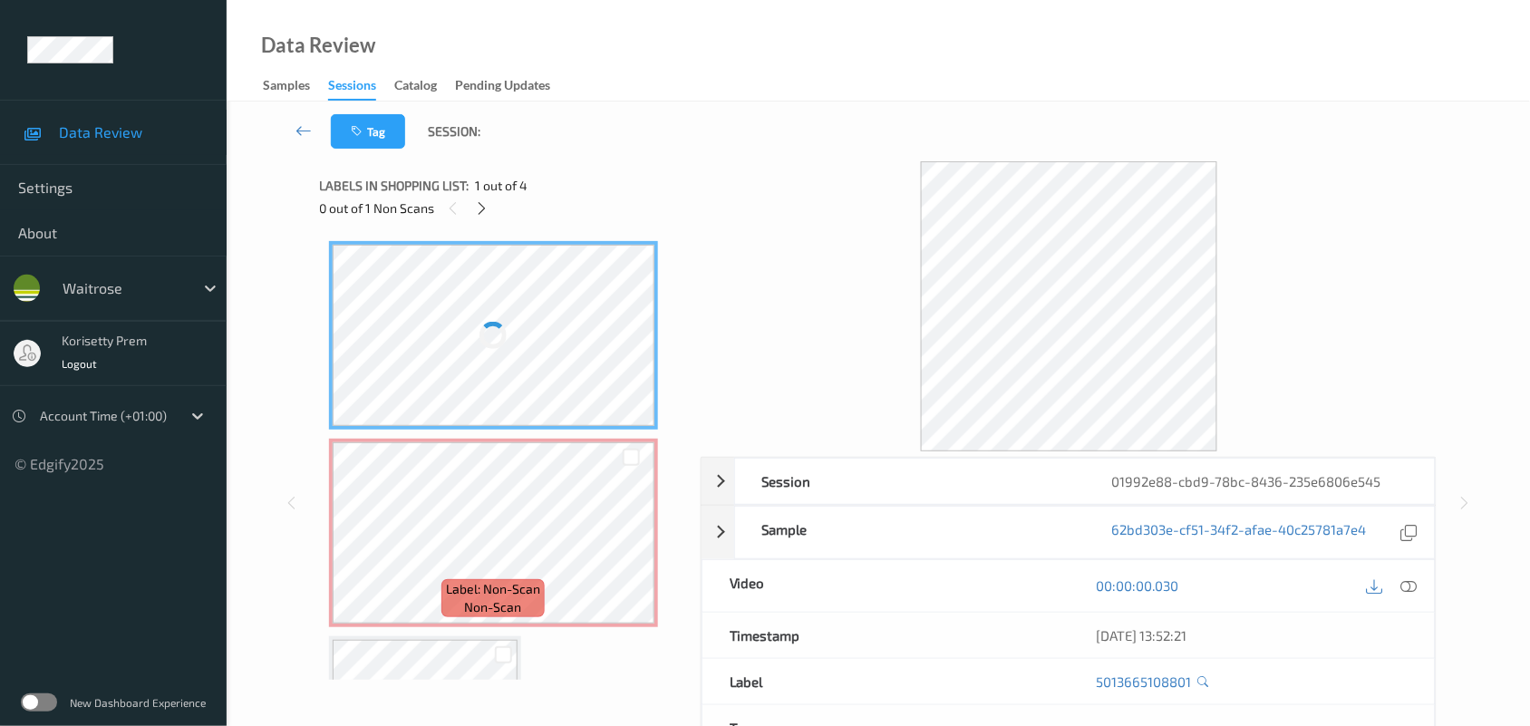
click at [870, 131] on div "Tag Session:" at bounding box center [878, 132] width 1229 height 60
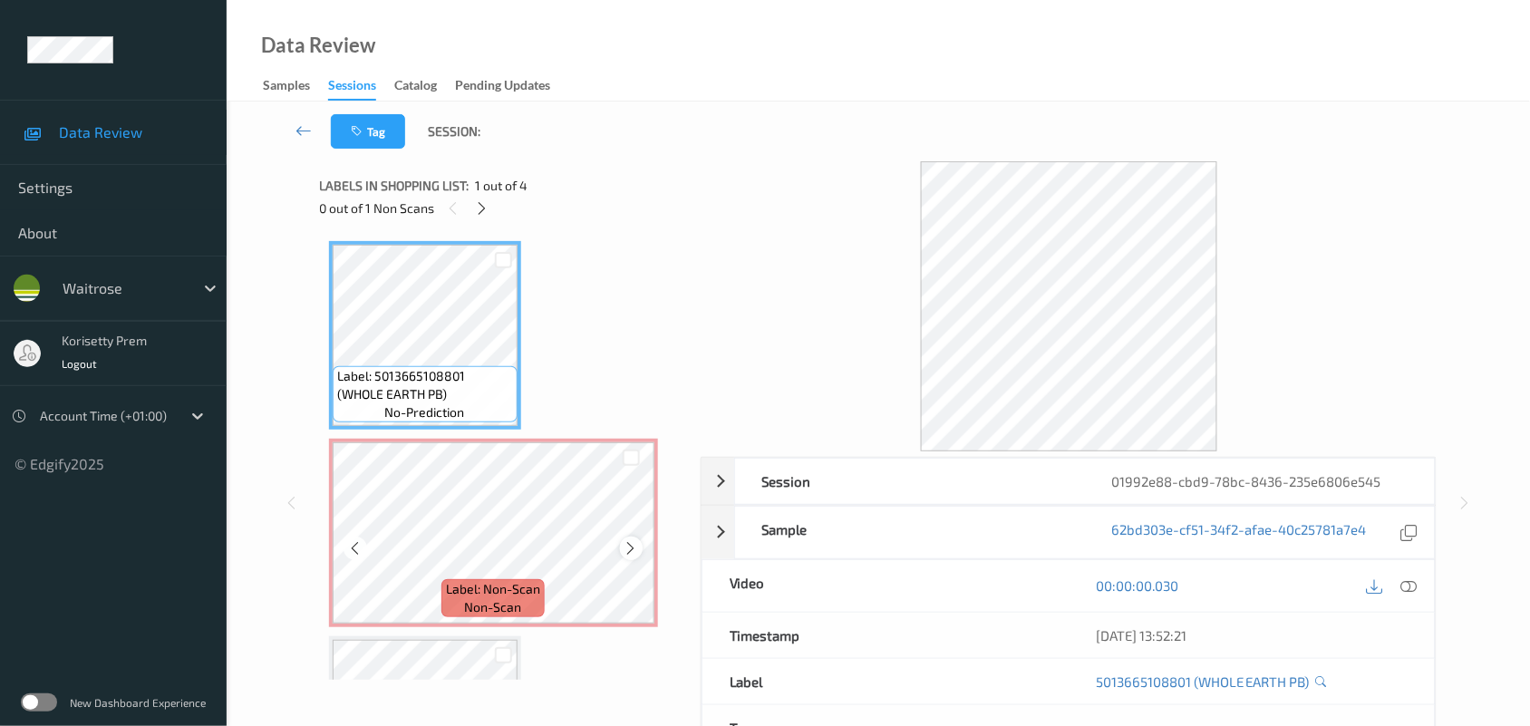
click at [627, 548] on icon at bounding box center [631, 548] width 15 height 16
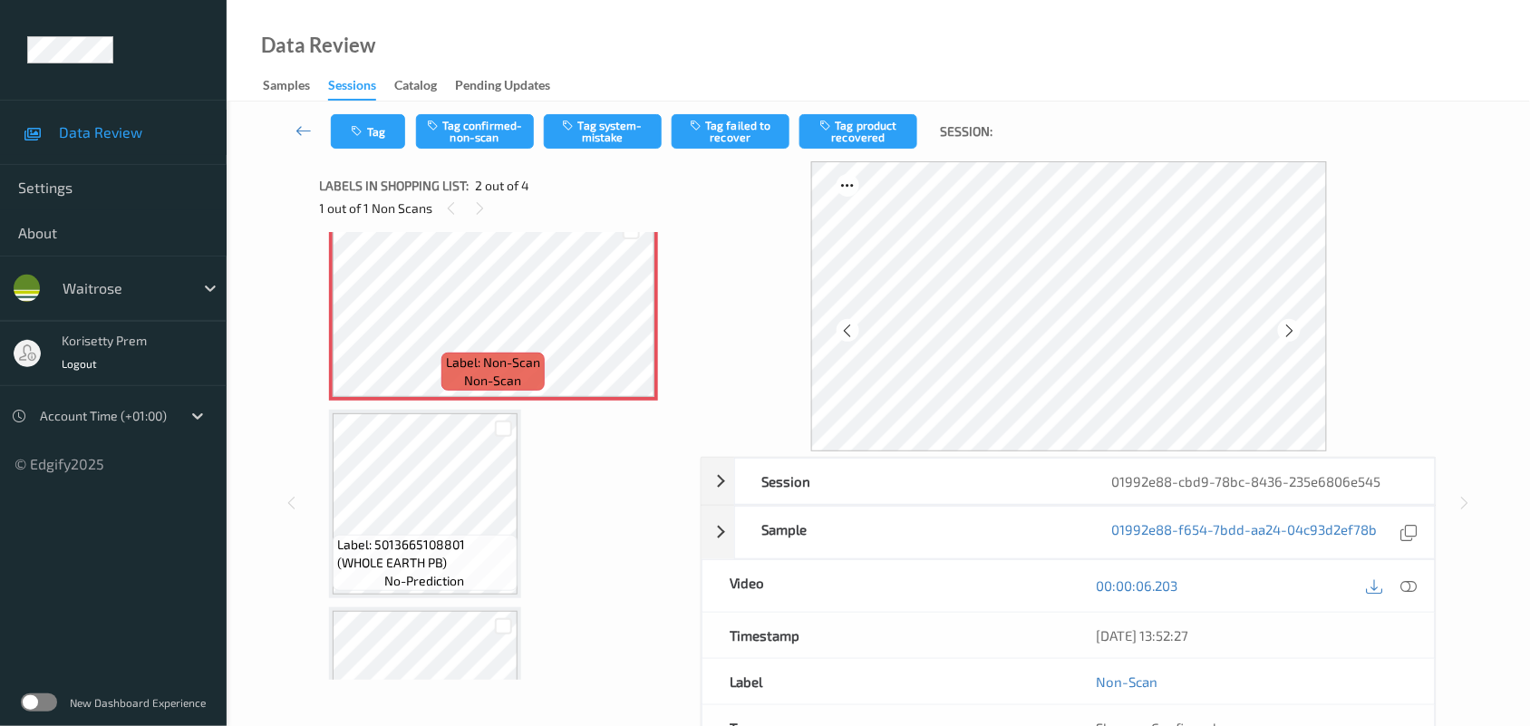
scroll to position [113, 0]
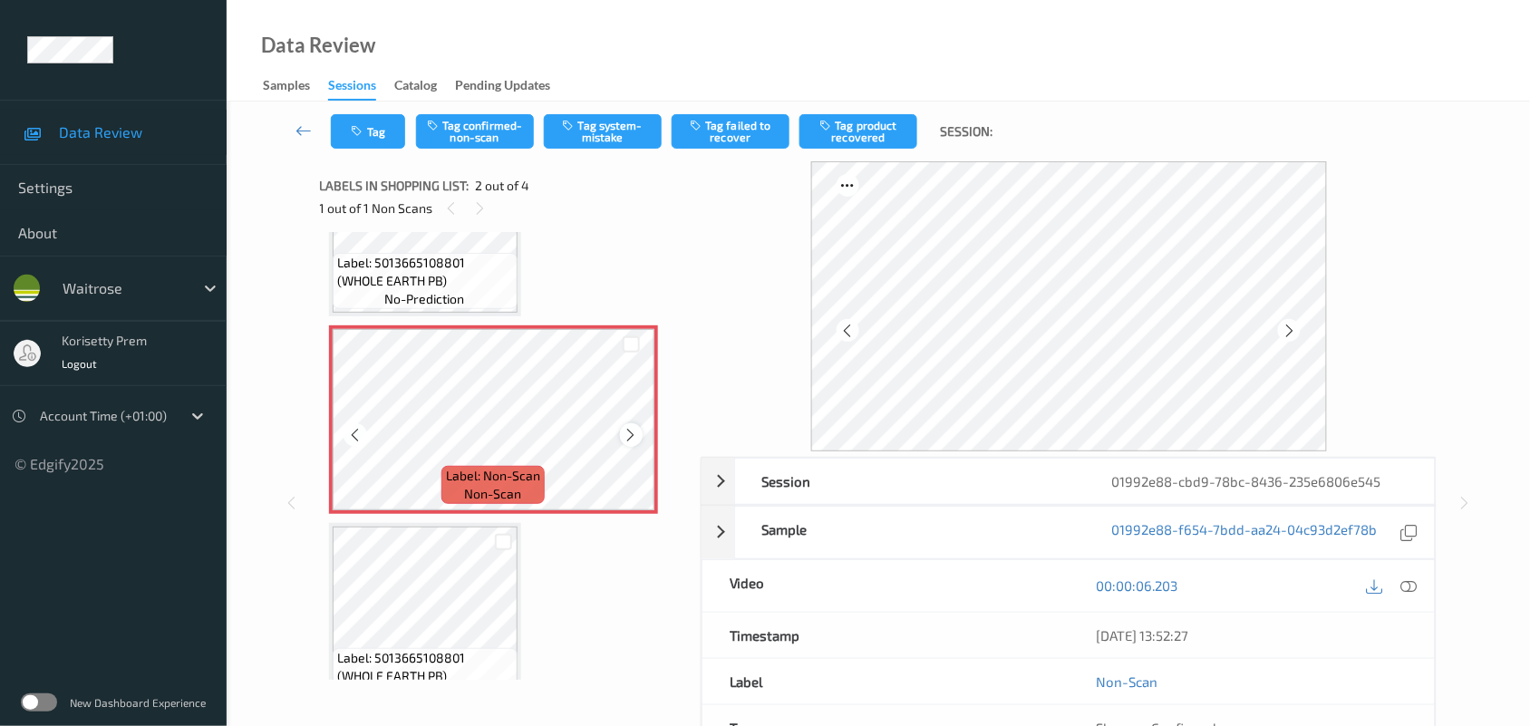
click at [632, 433] on icon at bounding box center [631, 435] width 15 height 16
click at [626, 440] on icon at bounding box center [631, 435] width 15 height 16
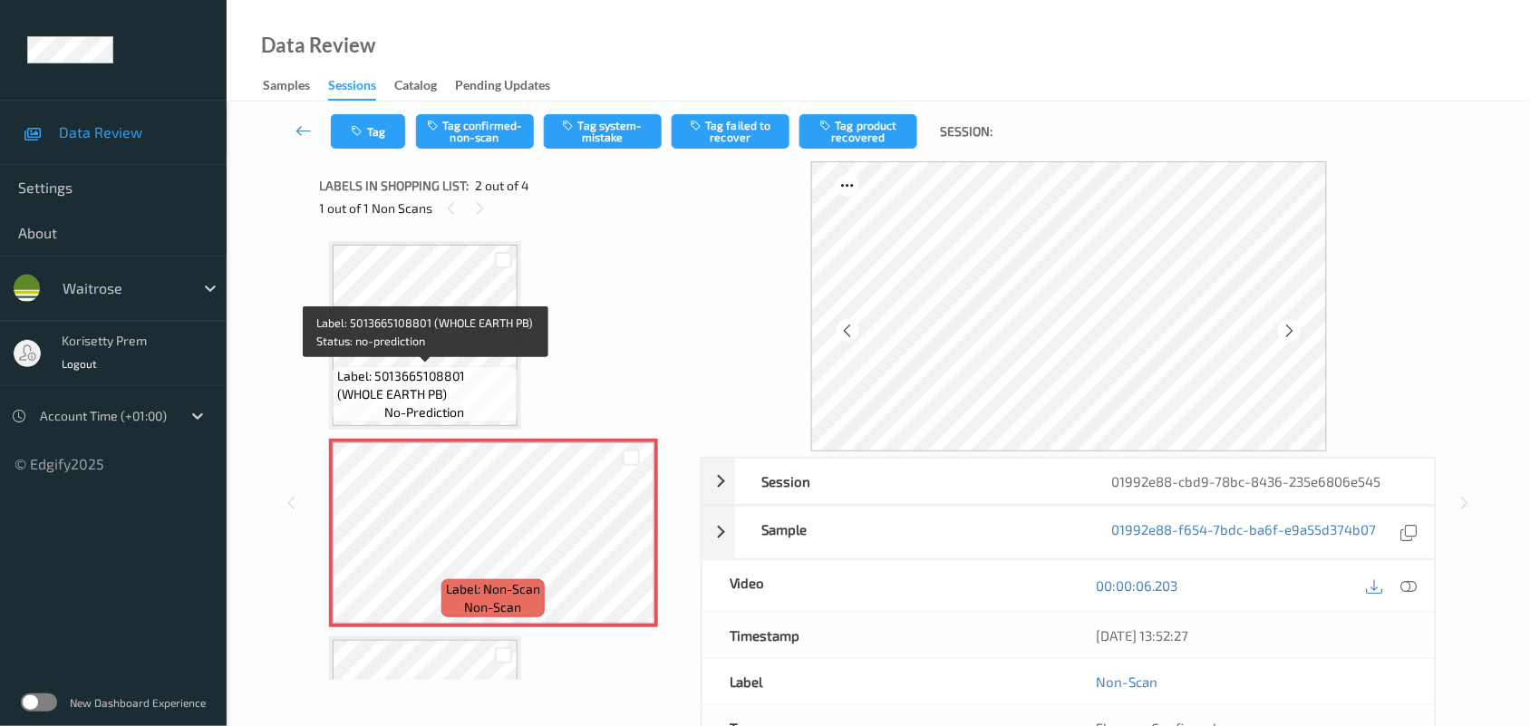
click at [421, 385] on span "Label: 5013665108801 (WHOLE EARTH PB)" at bounding box center [425, 385] width 176 height 36
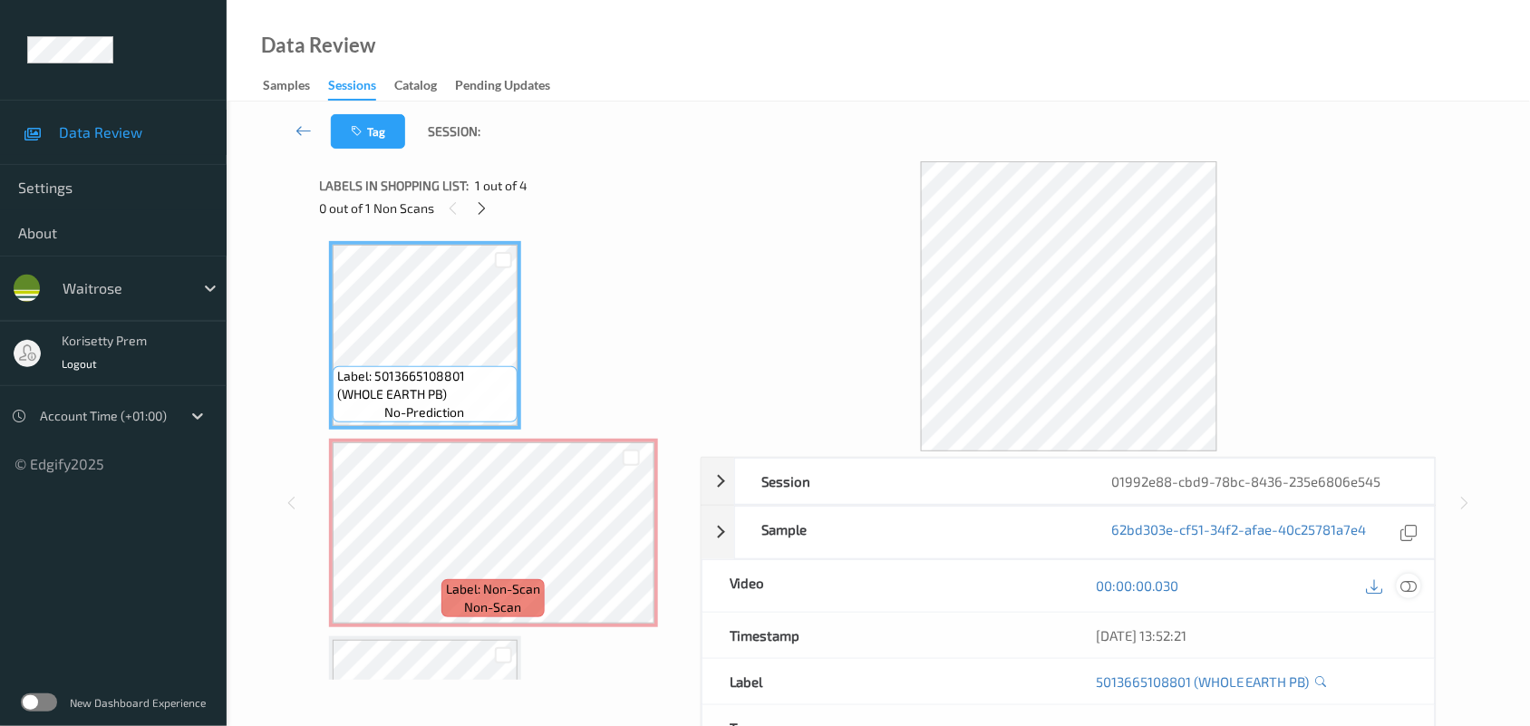
click at [1409, 582] on icon at bounding box center [1409, 585] width 16 height 16
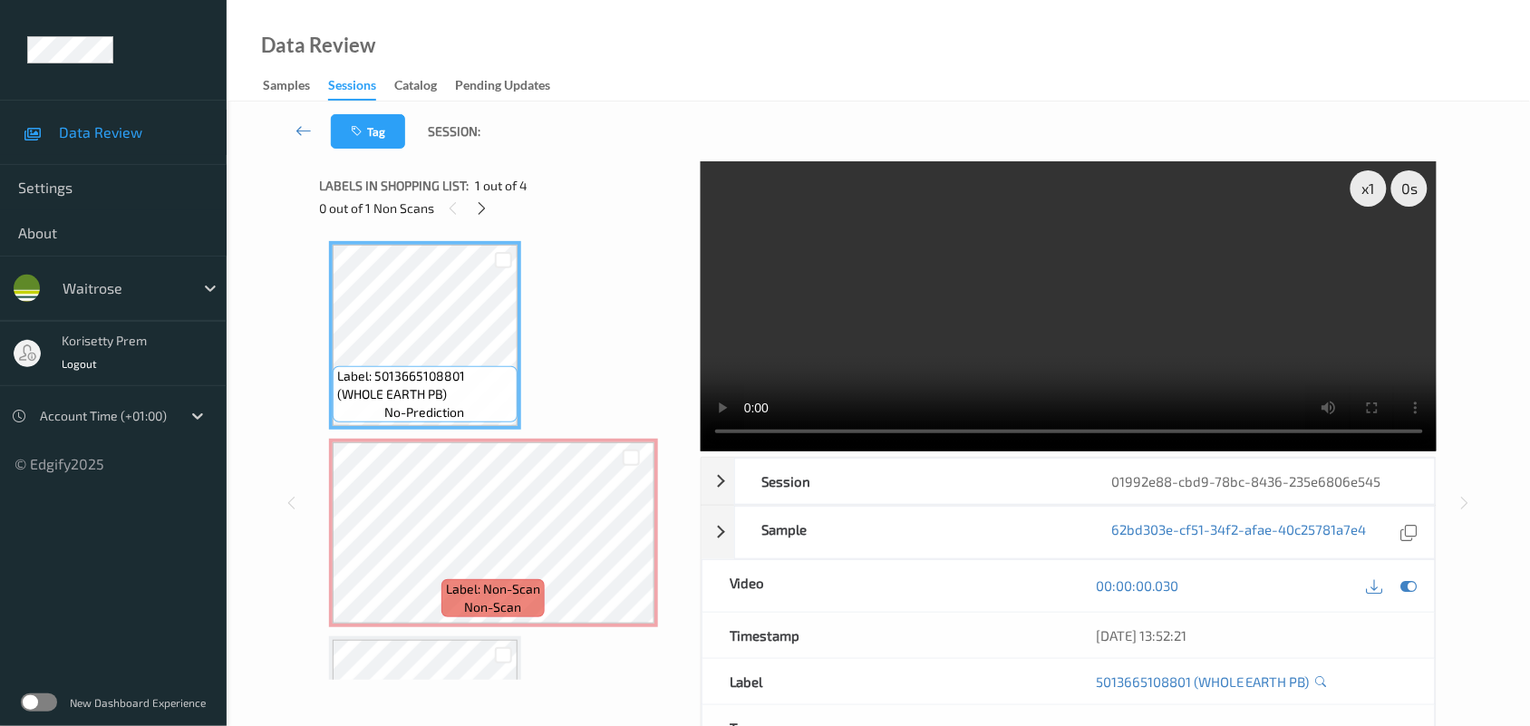
click at [944, 278] on video at bounding box center [1069, 306] width 737 height 290
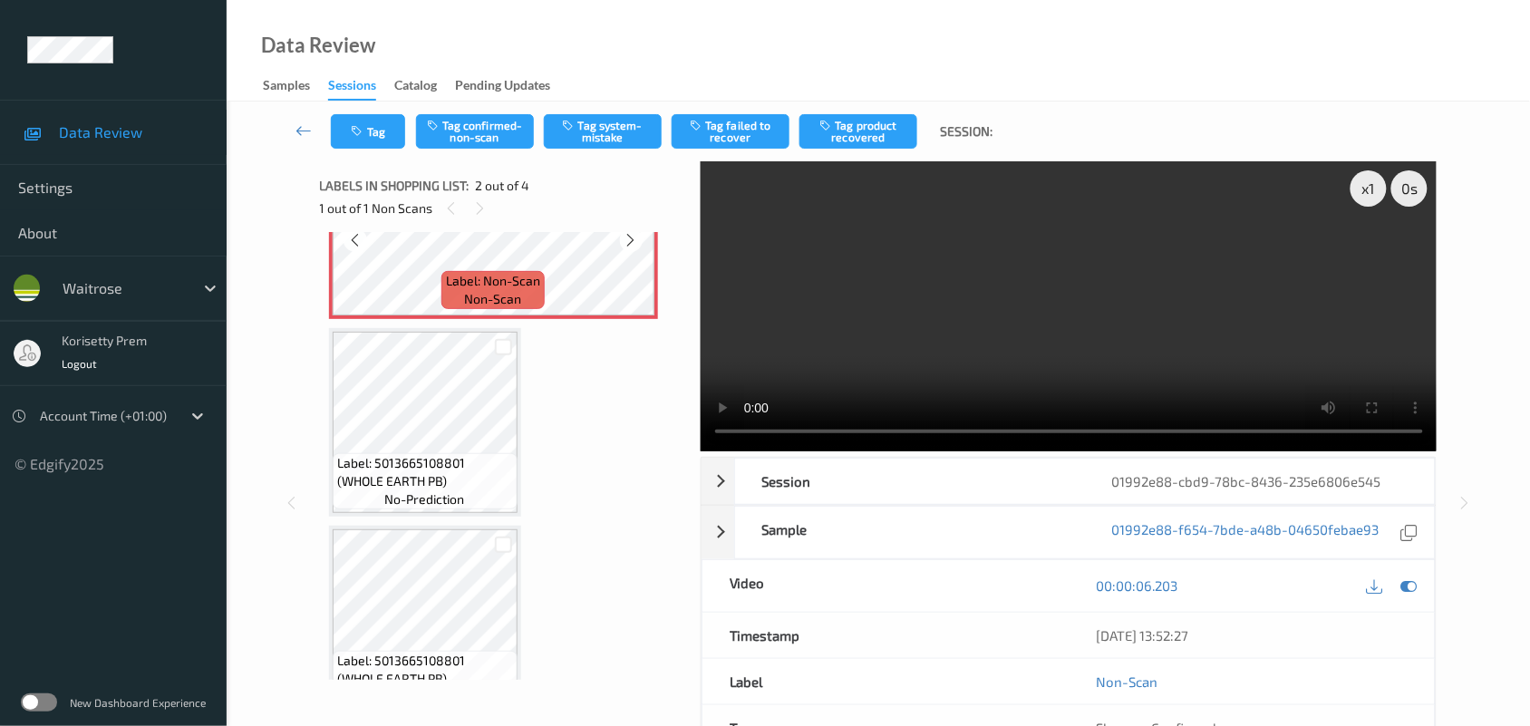
scroll to position [340, 0]
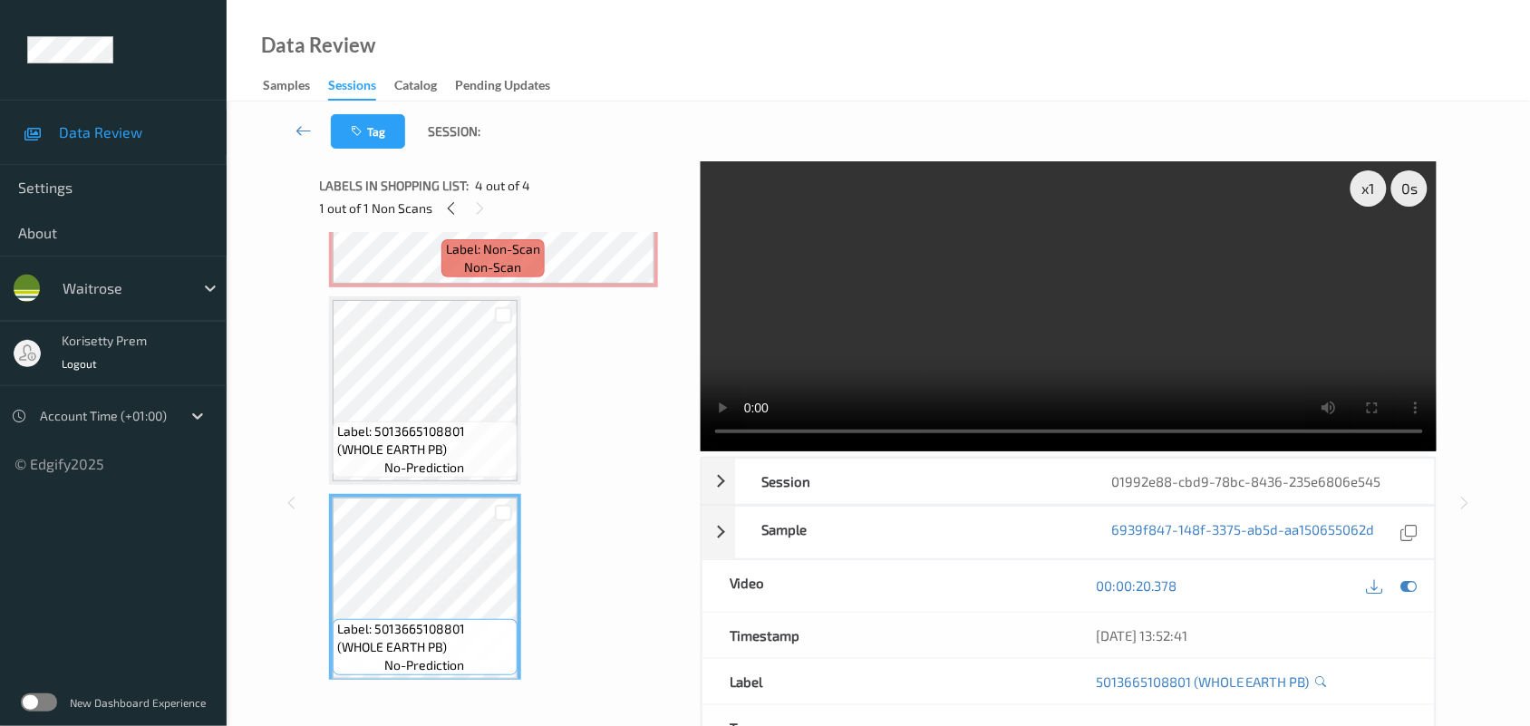
click at [768, 350] on video at bounding box center [1069, 306] width 737 height 290
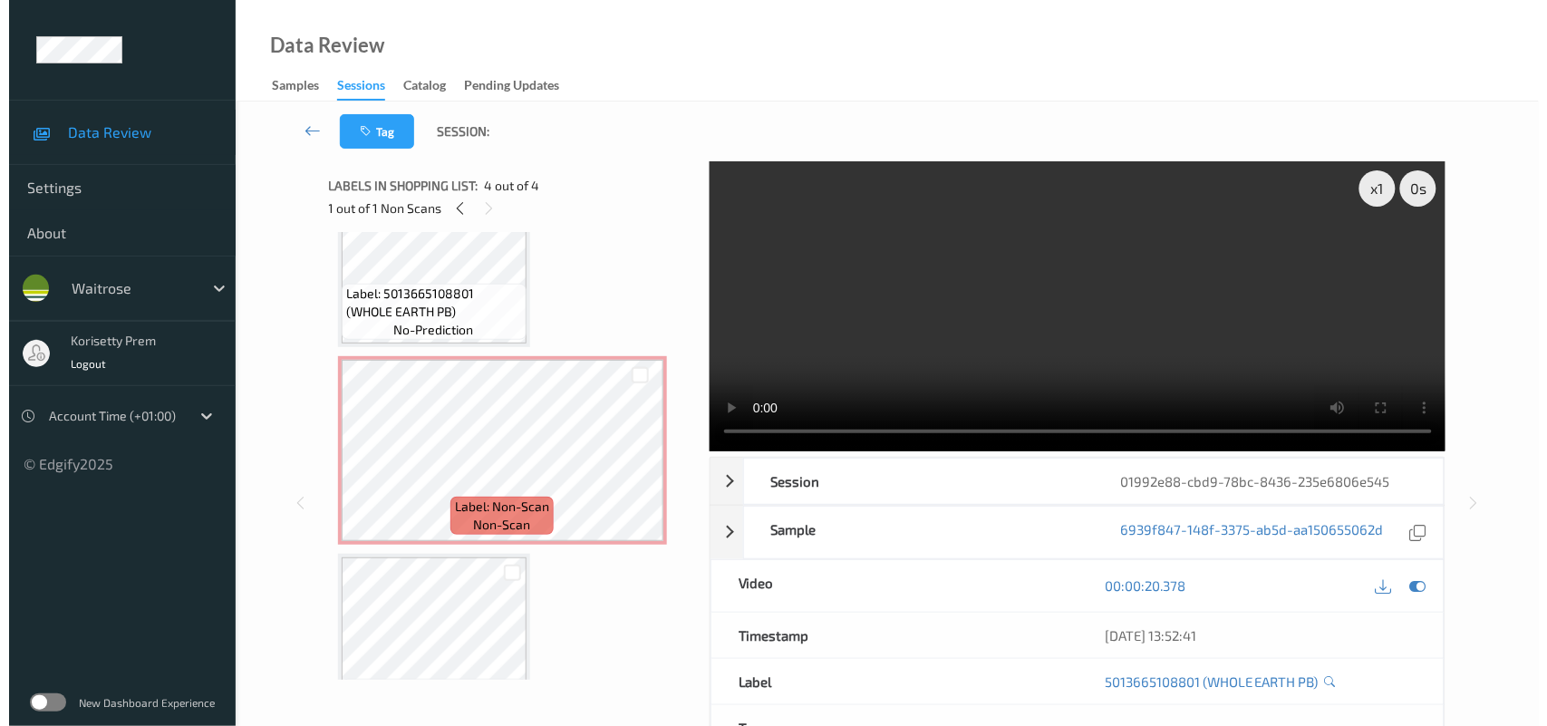
scroll to position [0, 0]
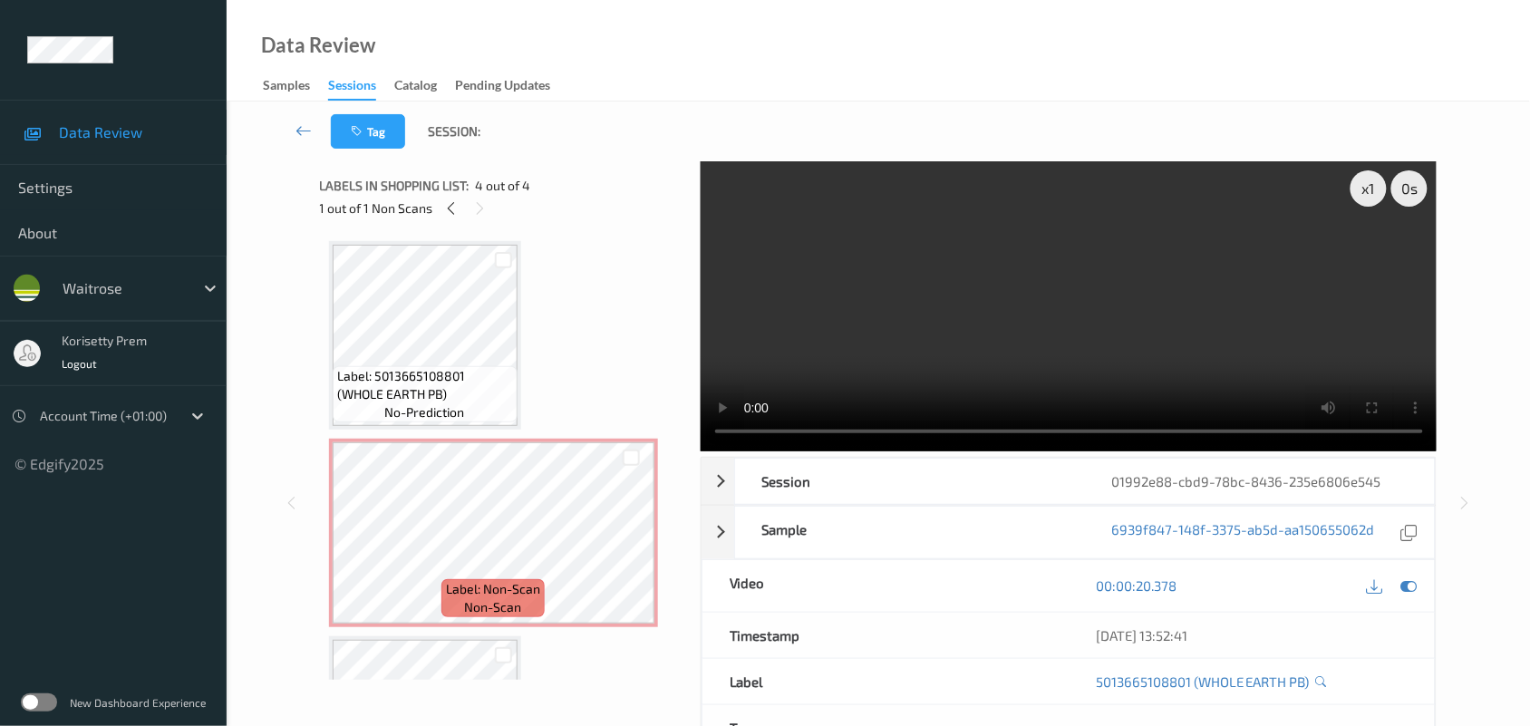
click at [528, 364] on div "Label: 5013665108801 (WHOLE EARTH PB) no-prediction Label: Non-Scan non-scan La…" at bounding box center [504, 631] width 350 height 781
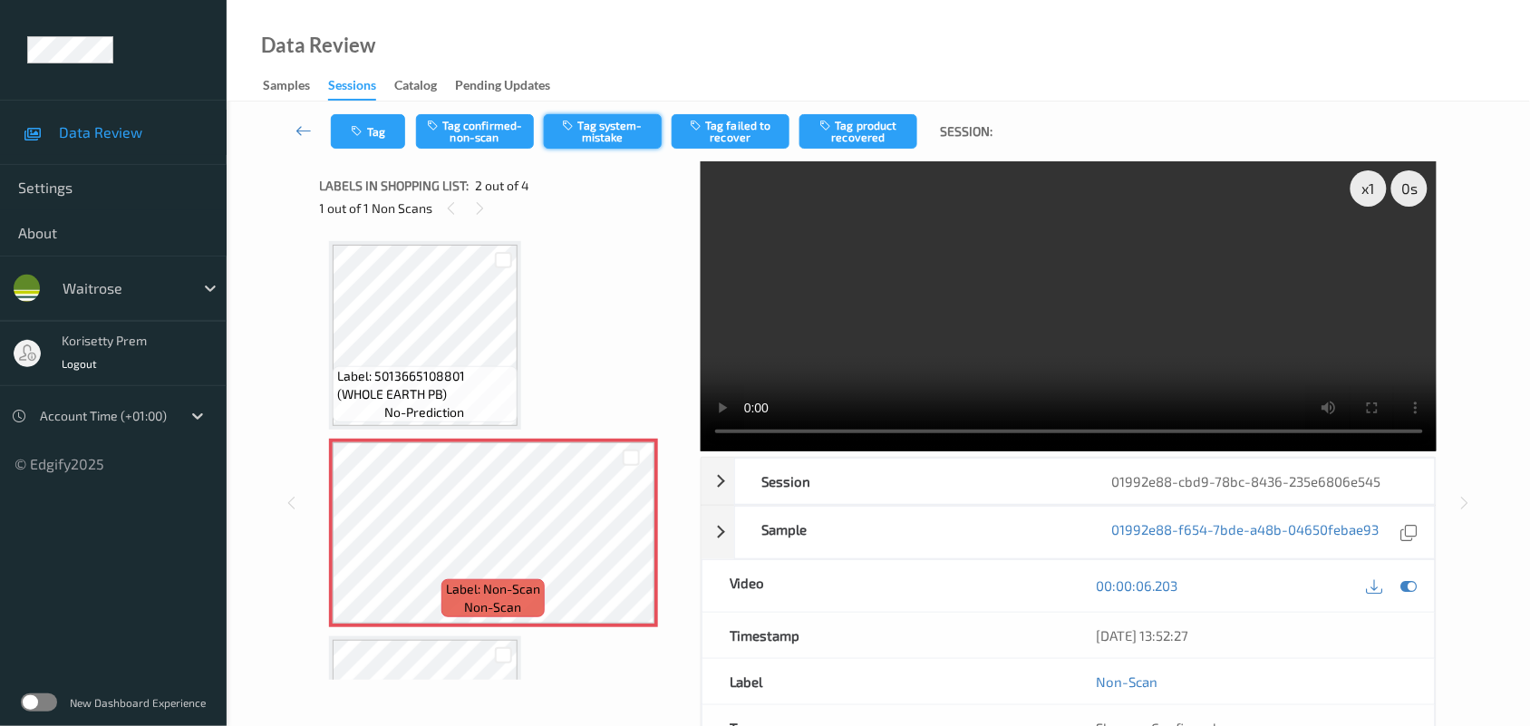
click at [576, 146] on button "Tag system-mistake" at bounding box center [603, 131] width 118 height 34
click at [372, 152] on div "Tag Tag confirmed-non-scan Untag system-mistake Tag failed to recover Tag produ…" at bounding box center [878, 132] width 1229 height 60
click at [367, 138] on button "Tag" at bounding box center [368, 131] width 74 height 34
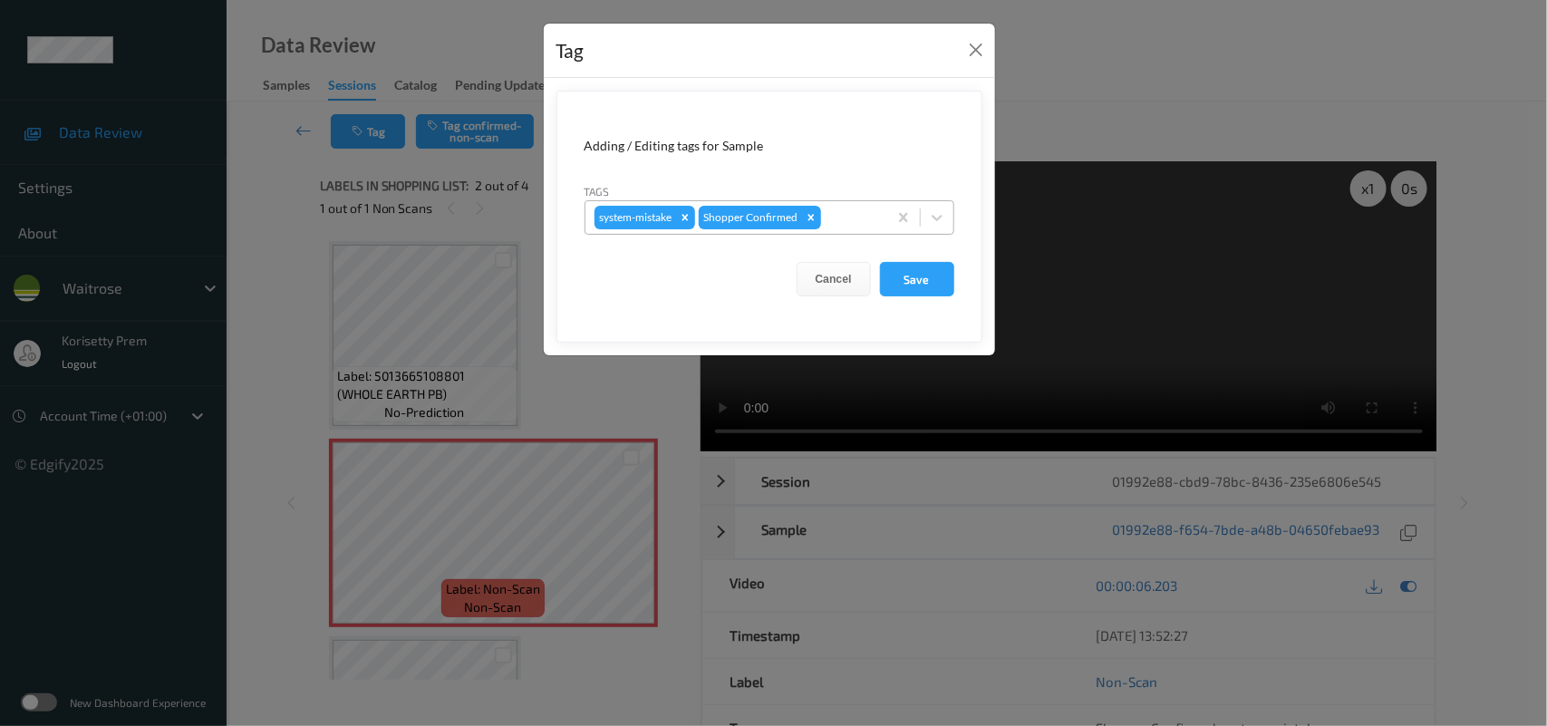
click at [828, 214] on div at bounding box center [851, 218] width 53 height 22
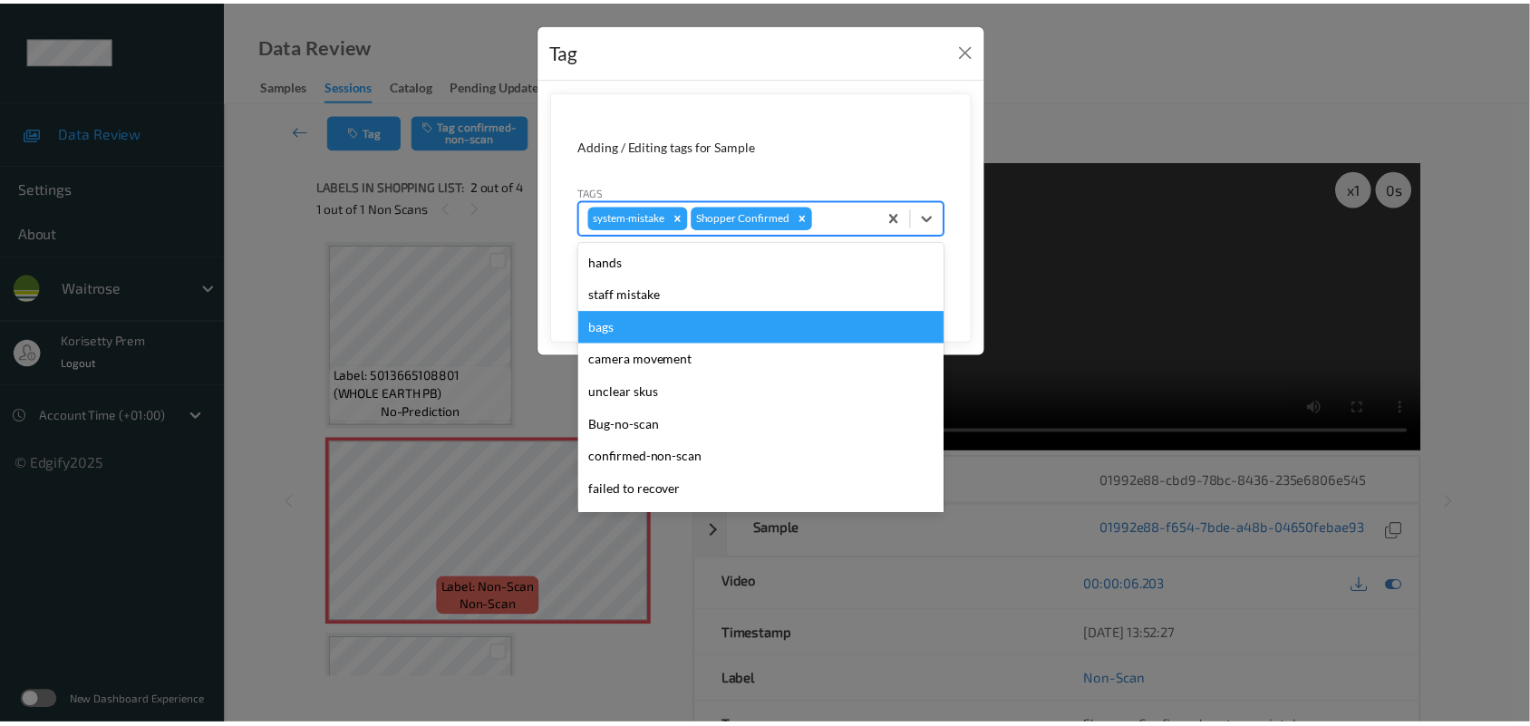
scroll to position [419, 0]
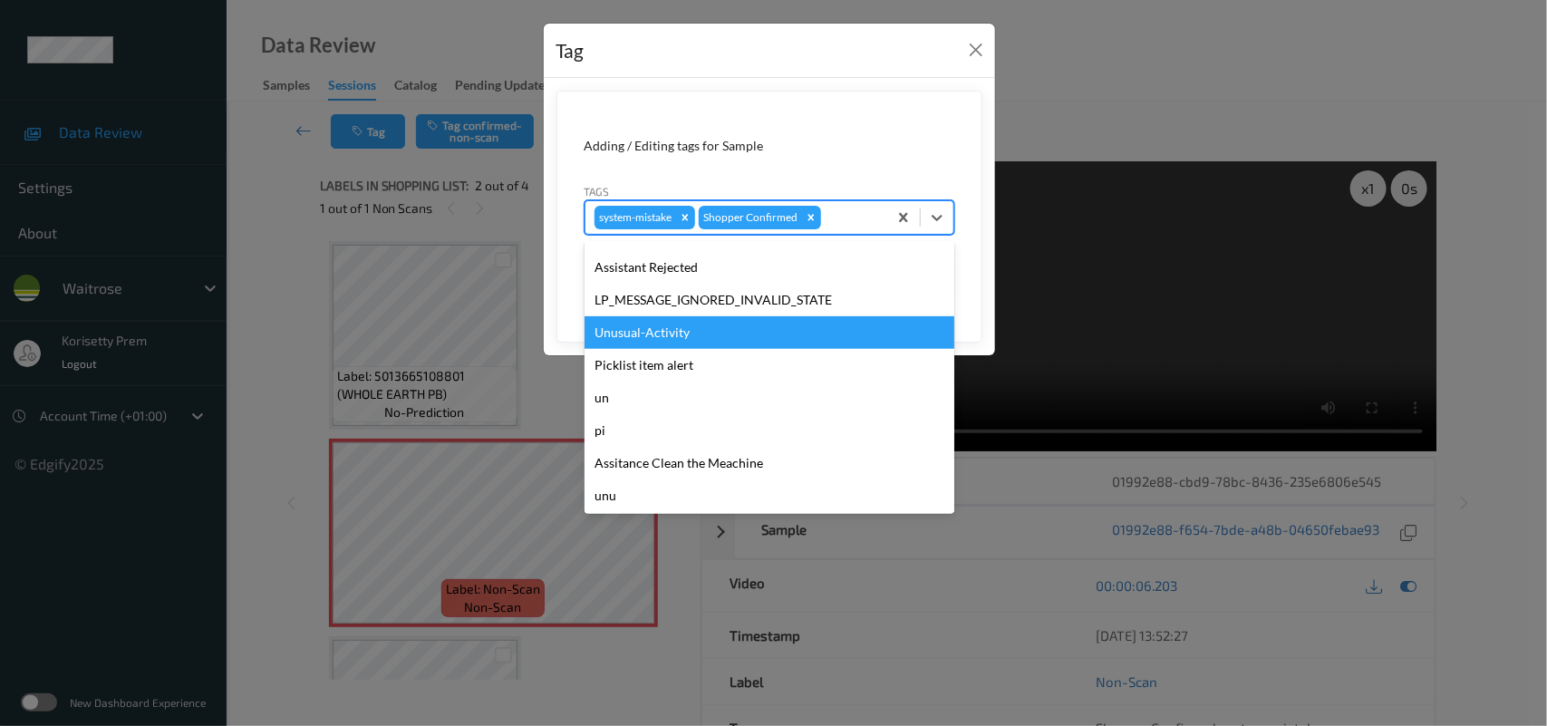
click at [671, 327] on div "Unusual-Activity" at bounding box center [770, 332] width 370 height 33
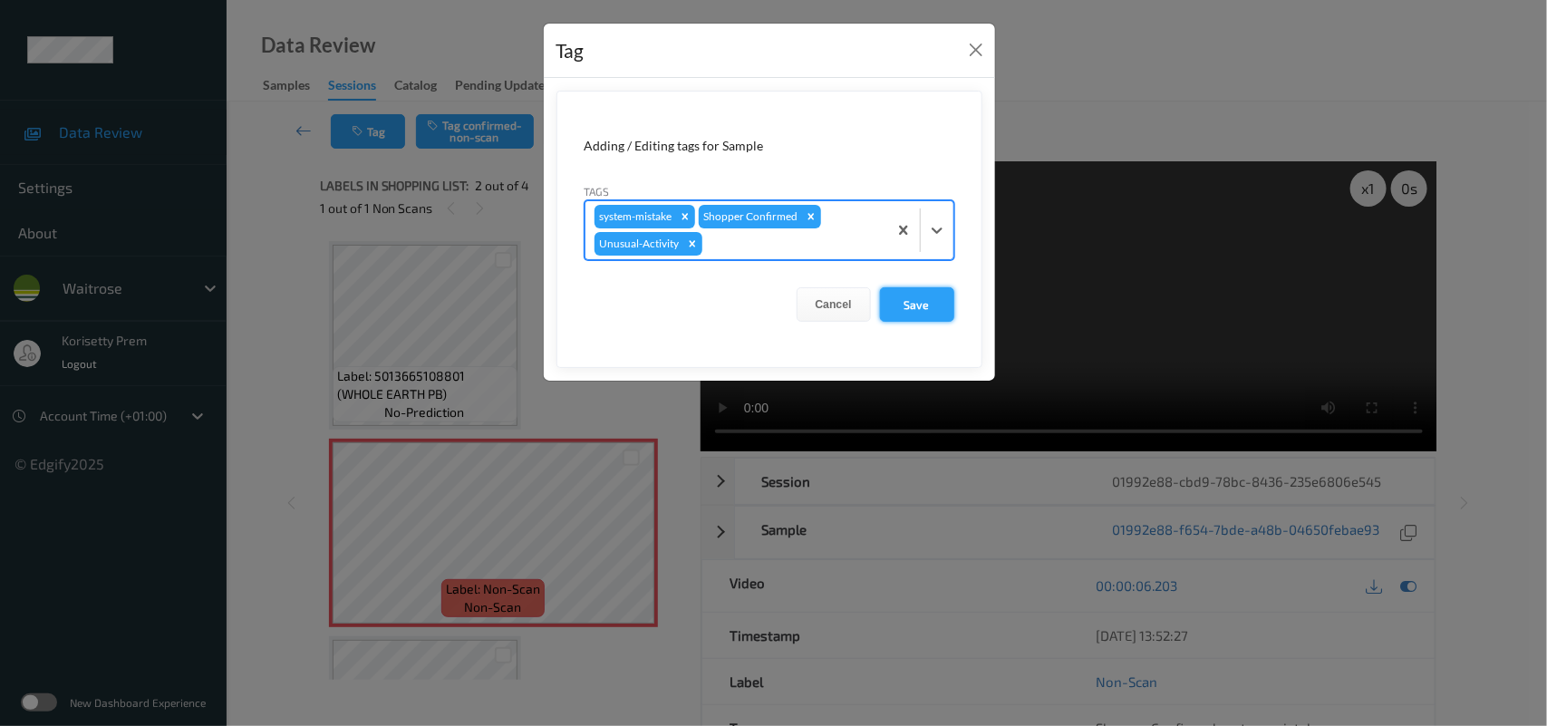
click at [885, 309] on button "Save" at bounding box center [917, 304] width 74 height 34
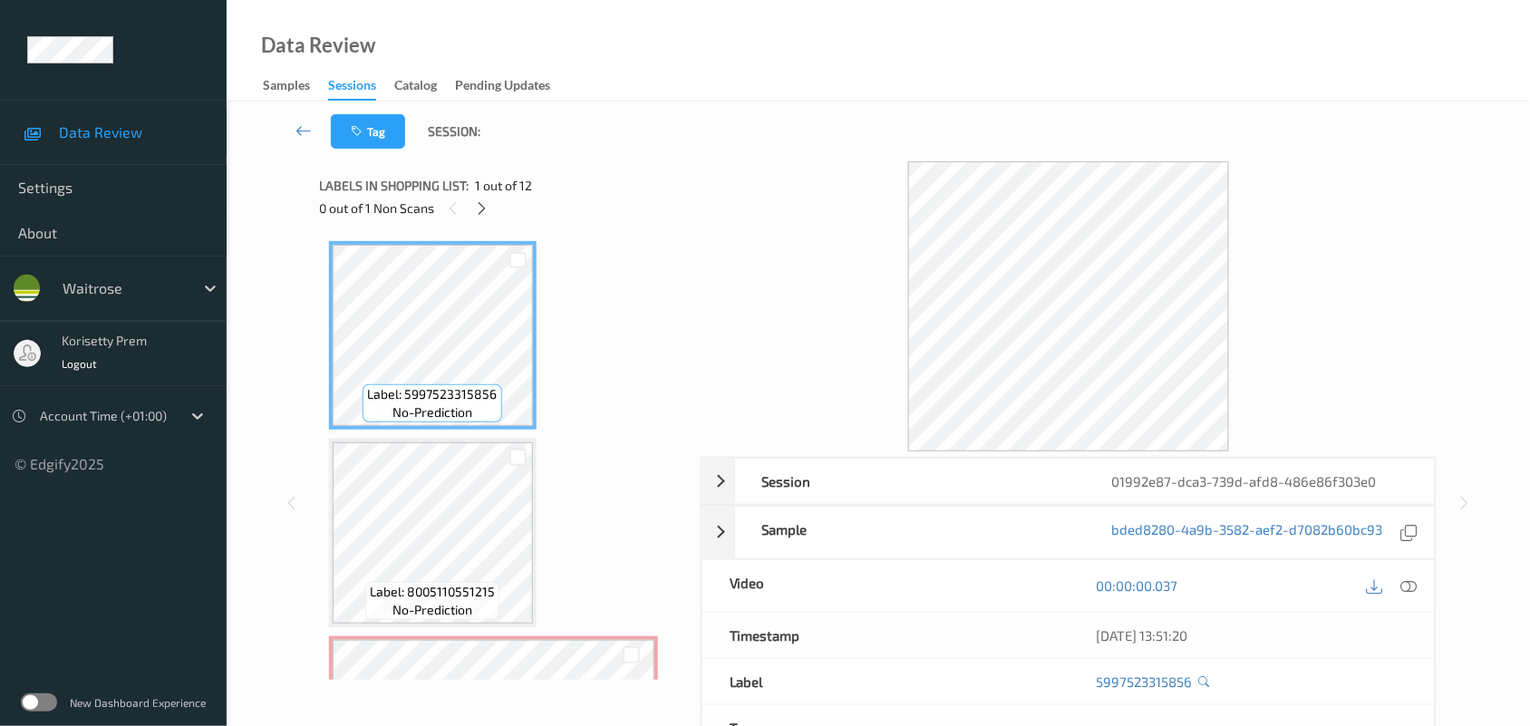
click at [870, 148] on div "Tag Session:" at bounding box center [878, 132] width 1229 height 60
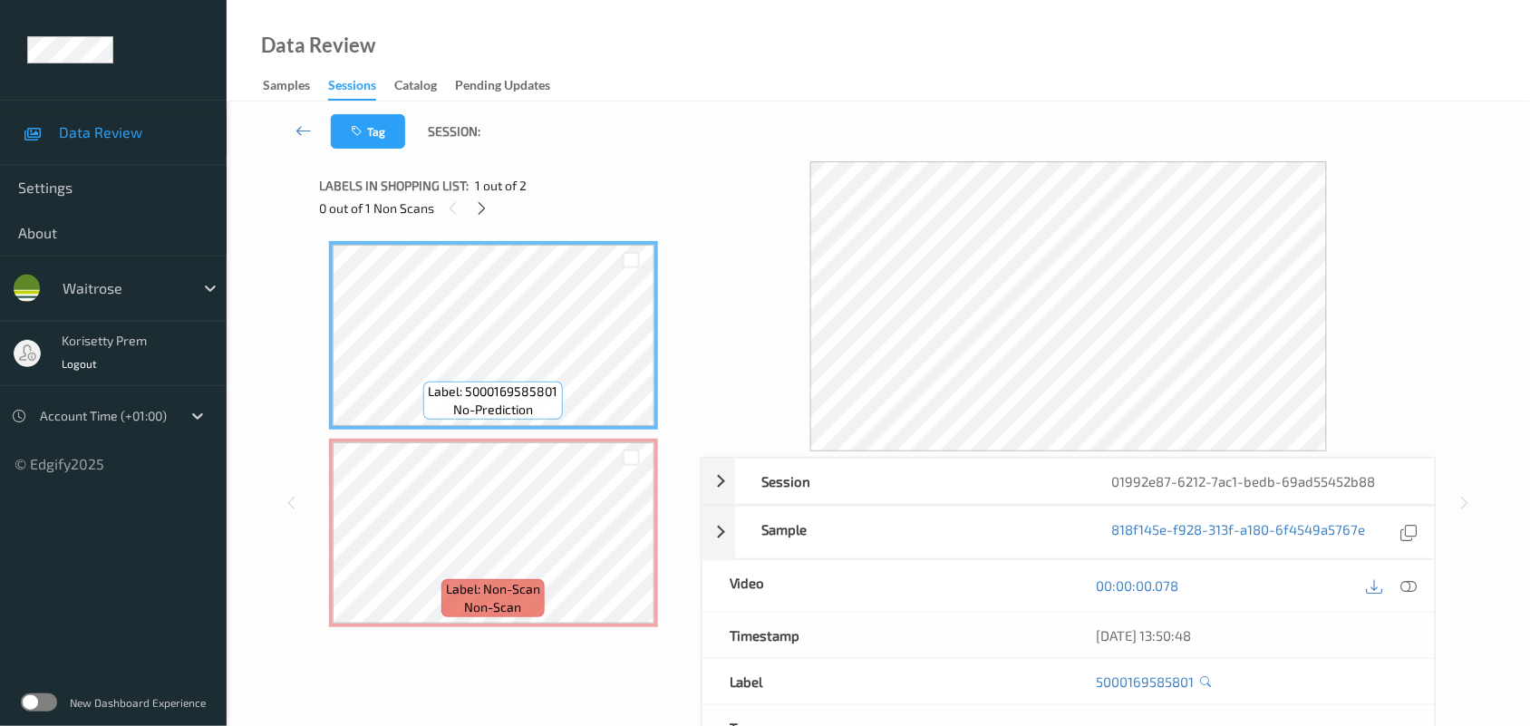
click at [749, 106] on div "Tag Session:" at bounding box center [878, 132] width 1229 height 60
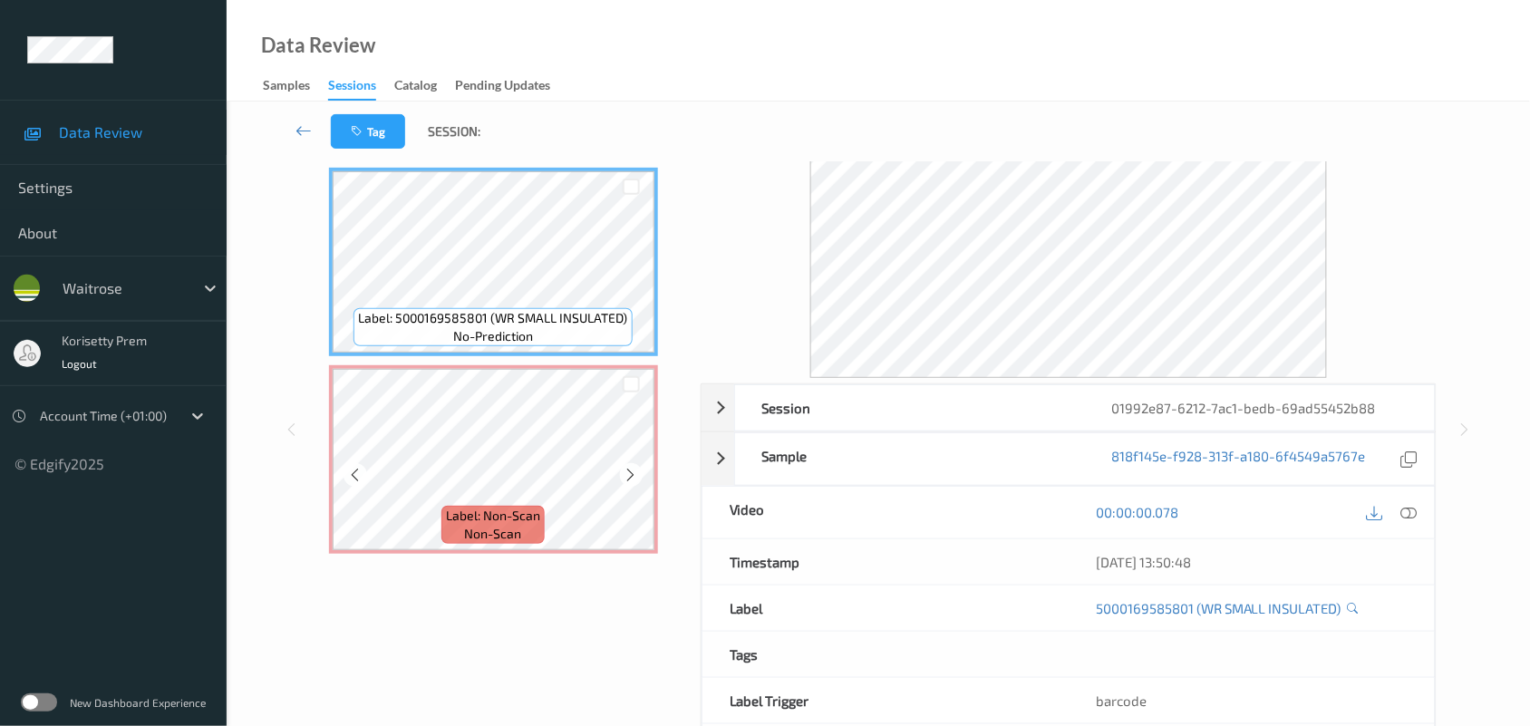
scroll to position [159, 0]
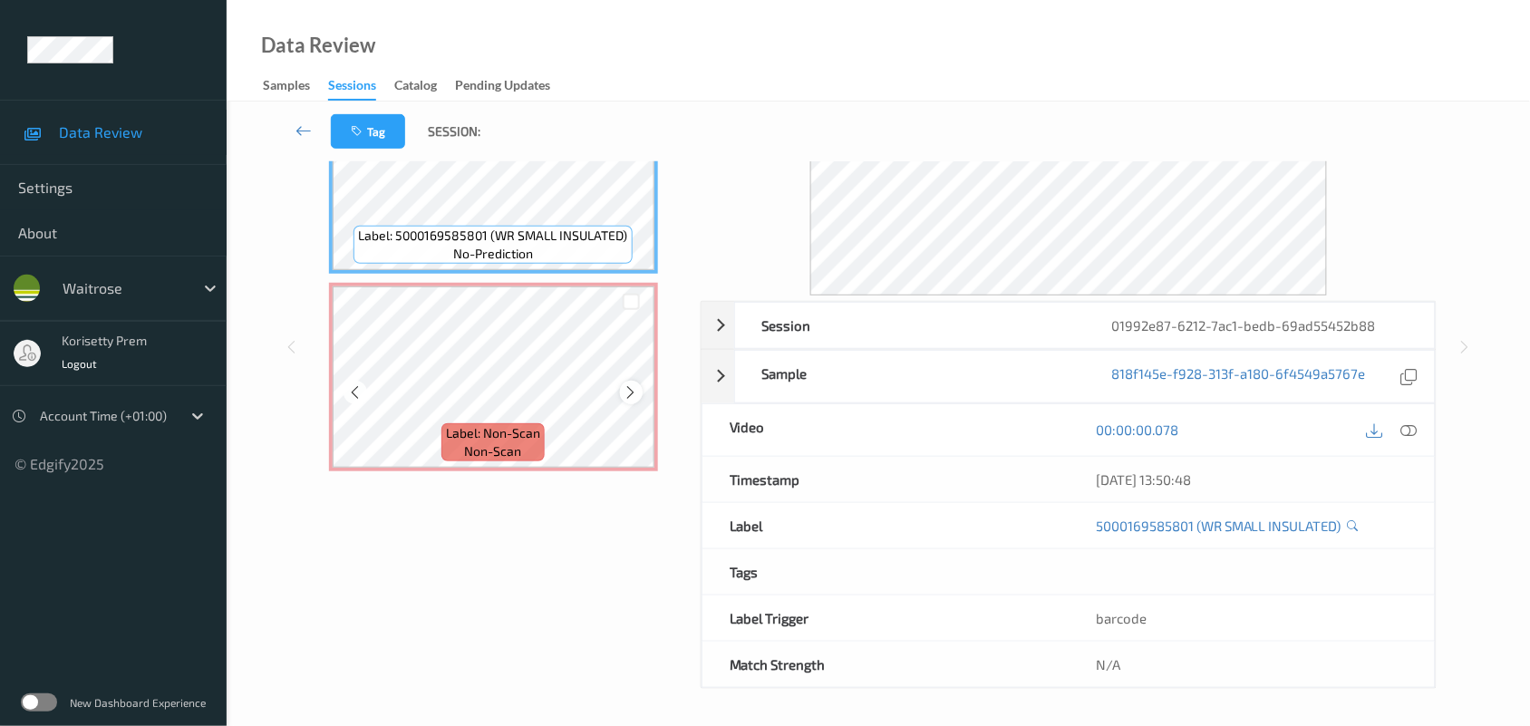
click at [633, 384] on icon at bounding box center [631, 392] width 15 height 16
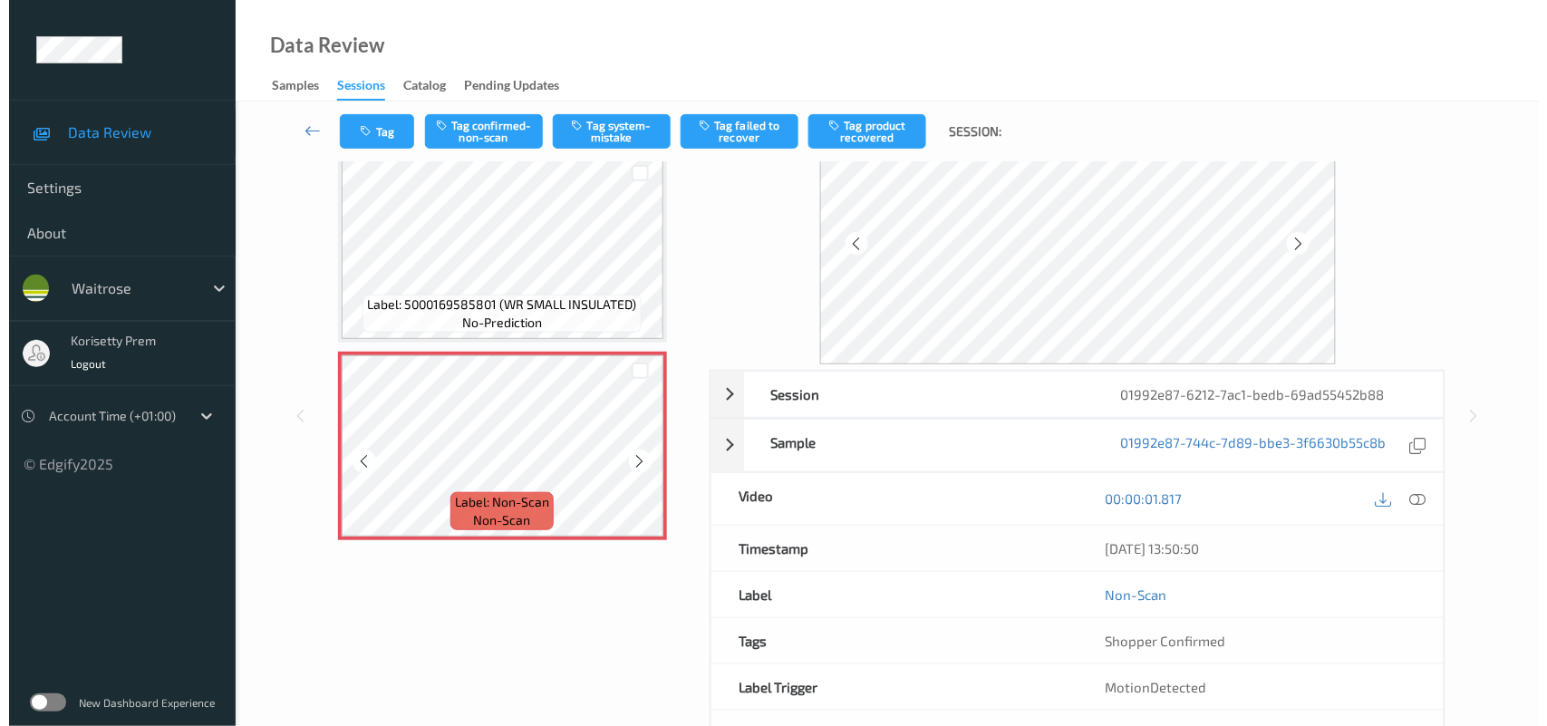
scroll to position [0, 0]
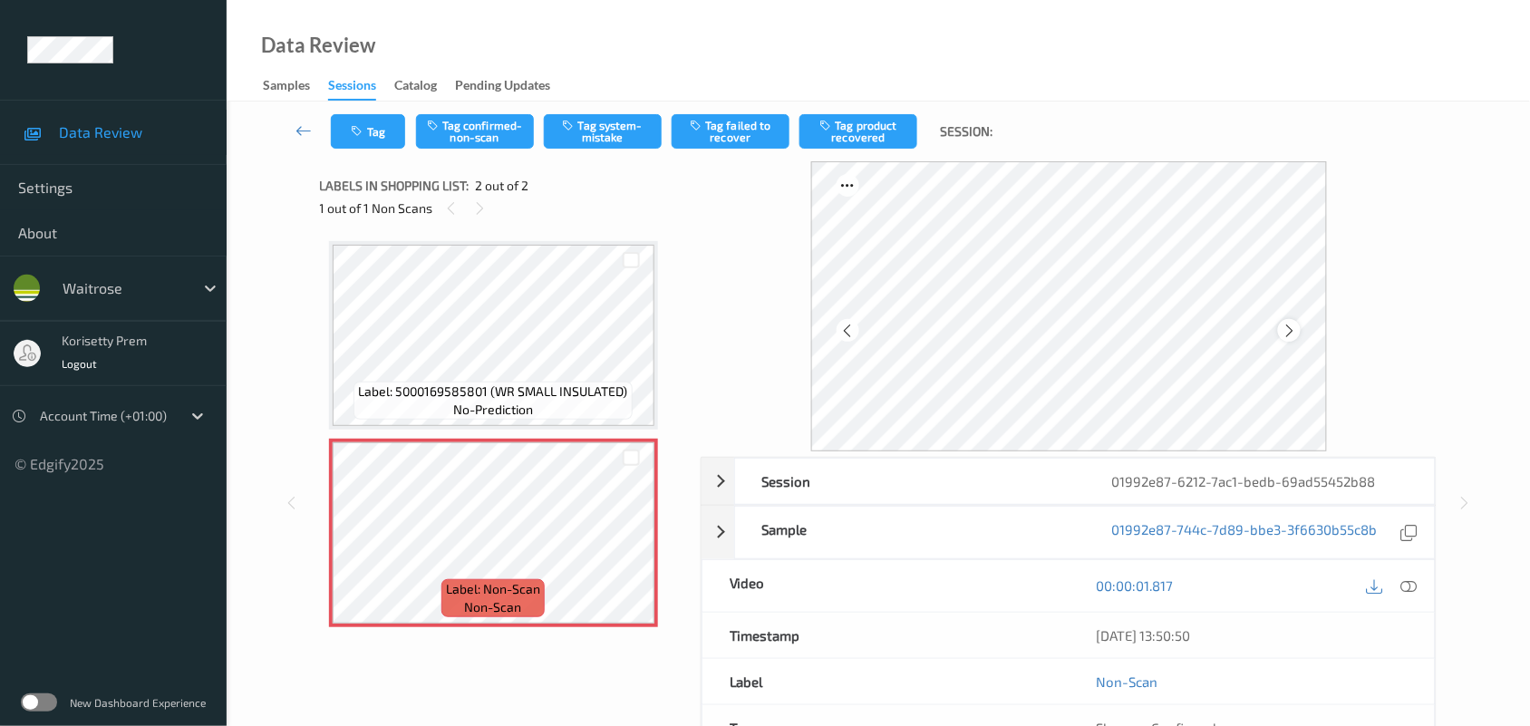
click at [1301, 334] on div at bounding box center [1289, 330] width 23 height 23
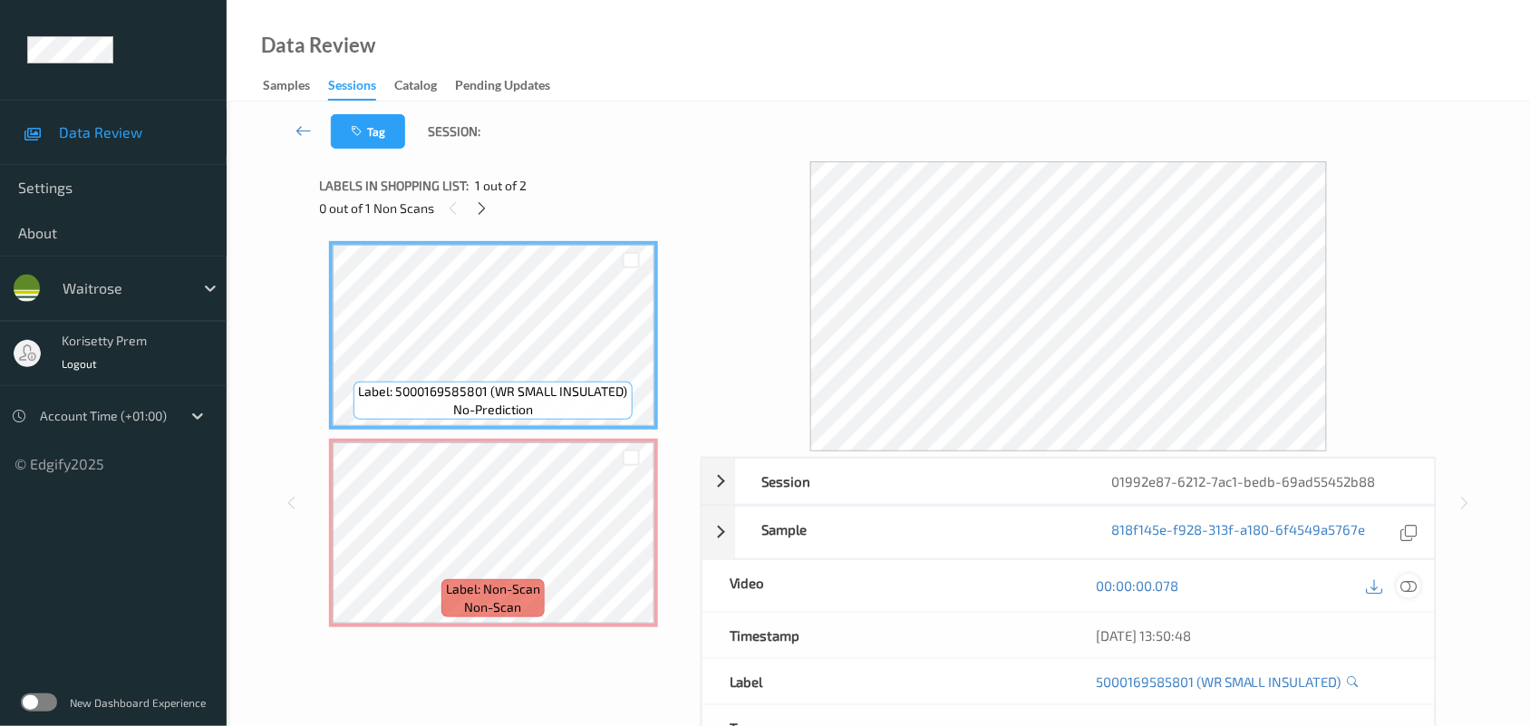
click at [1412, 592] on icon at bounding box center [1409, 585] width 16 height 16
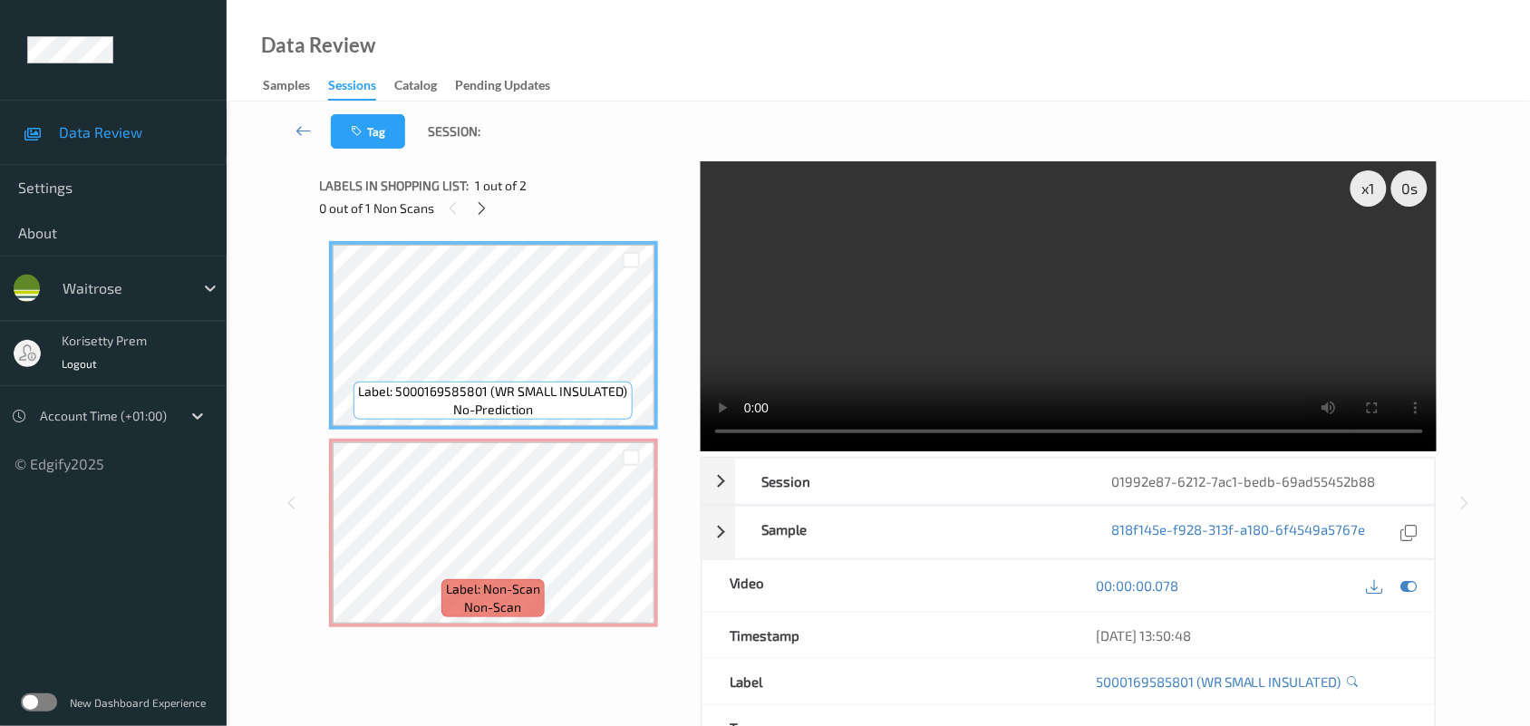
click at [934, 309] on video at bounding box center [1069, 306] width 737 height 290
click at [1101, 258] on video at bounding box center [1069, 306] width 737 height 290
click at [867, 310] on video at bounding box center [1069, 306] width 737 height 290
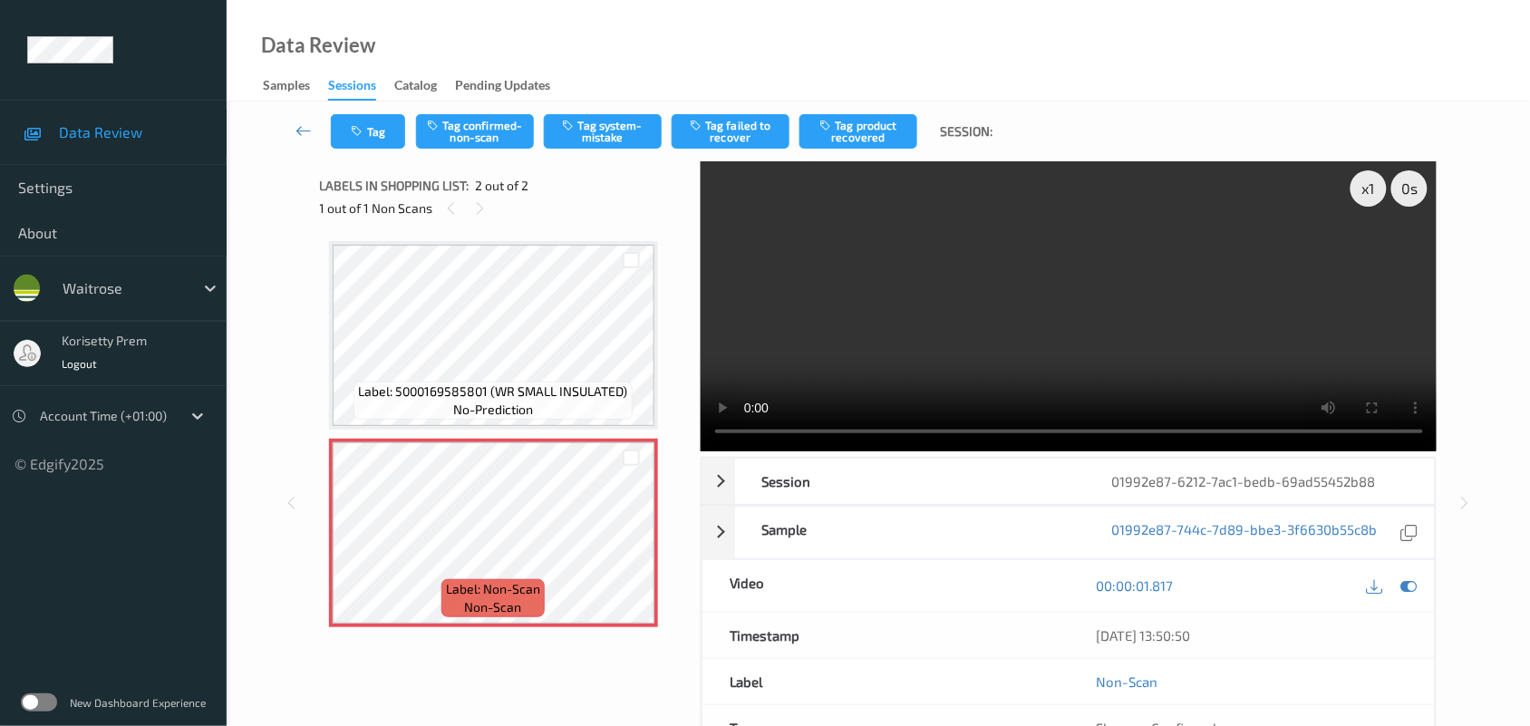
click at [1035, 295] on video at bounding box center [1069, 306] width 737 height 290
click at [621, 131] on button "Tag system-mistake" at bounding box center [603, 131] width 118 height 34
click at [349, 134] on button "Tag" at bounding box center [368, 131] width 74 height 34
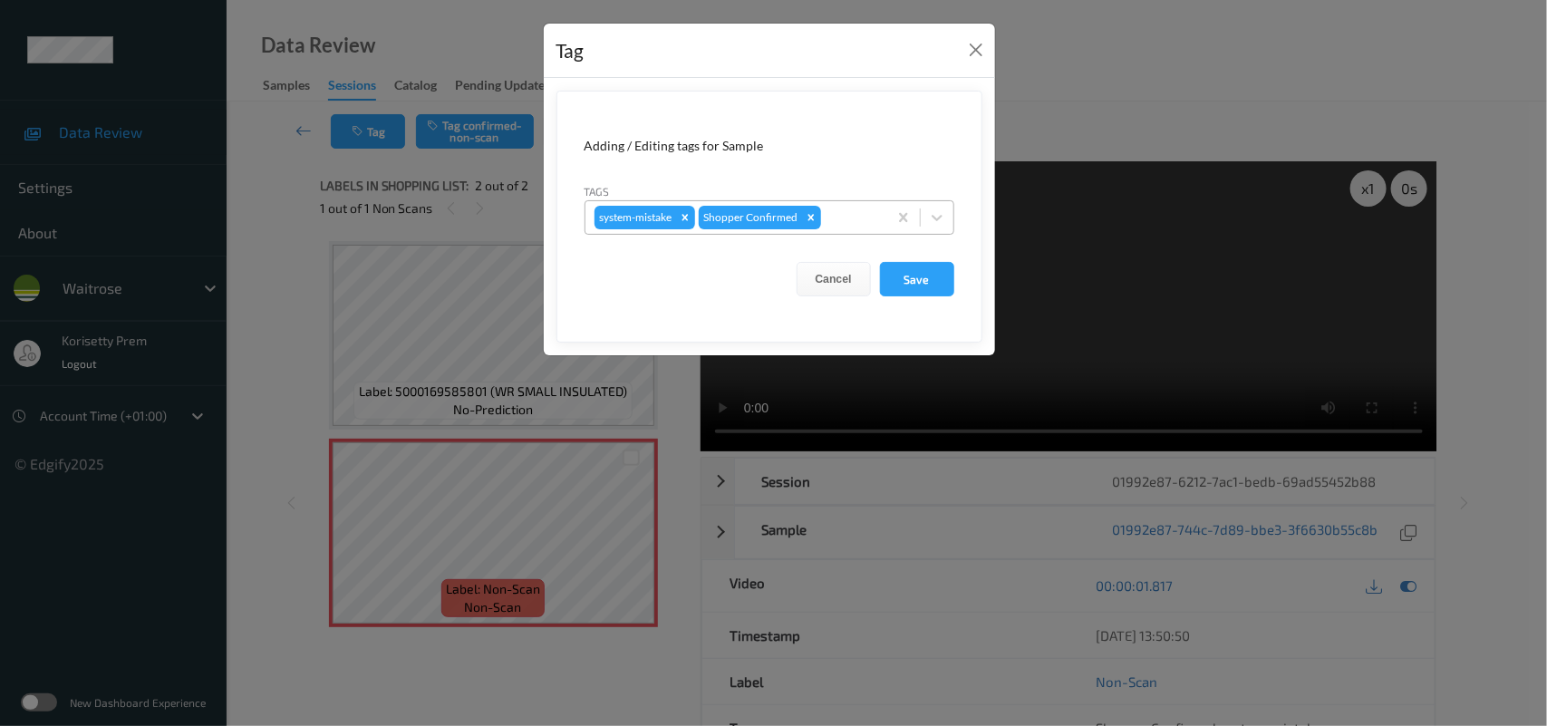
click at [846, 227] on div at bounding box center [851, 218] width 53 height 22
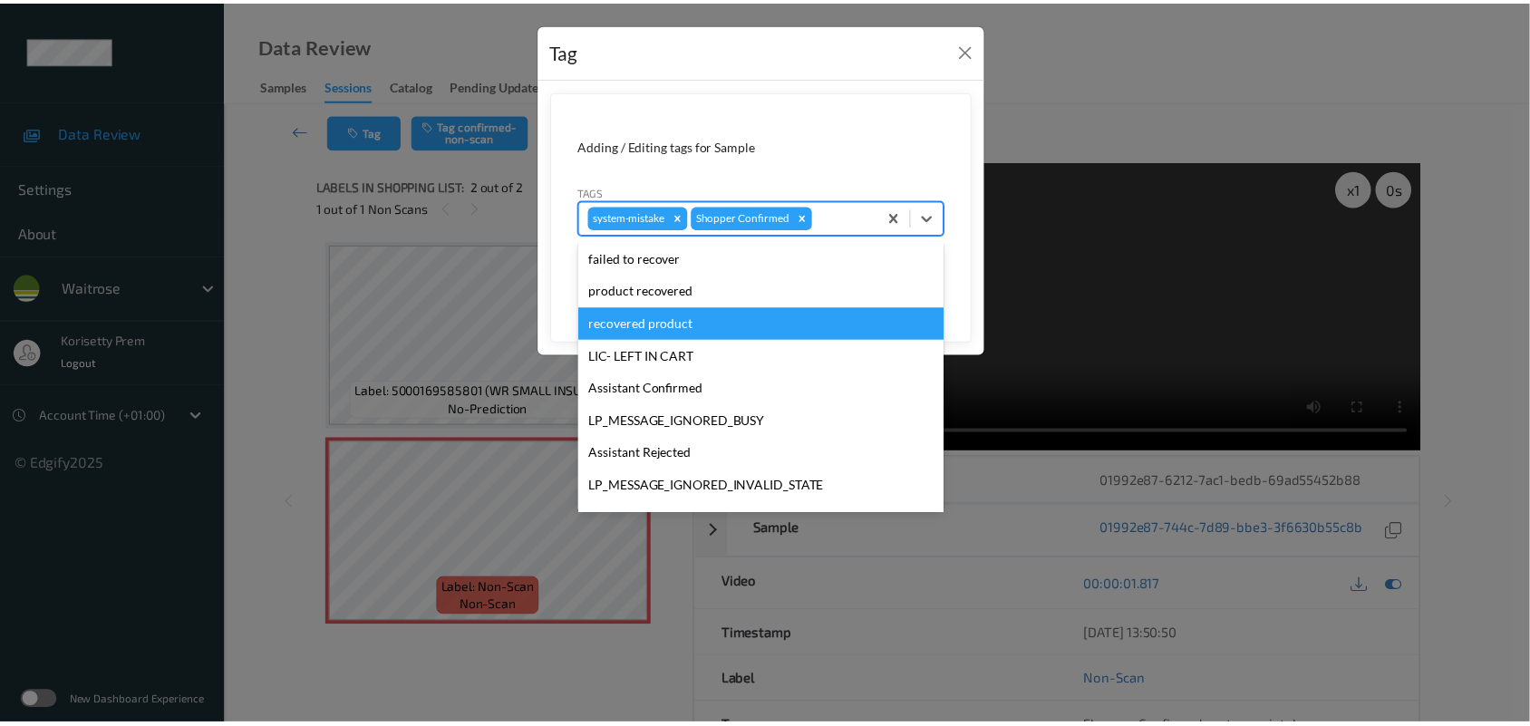
scroll to position [419, 0]
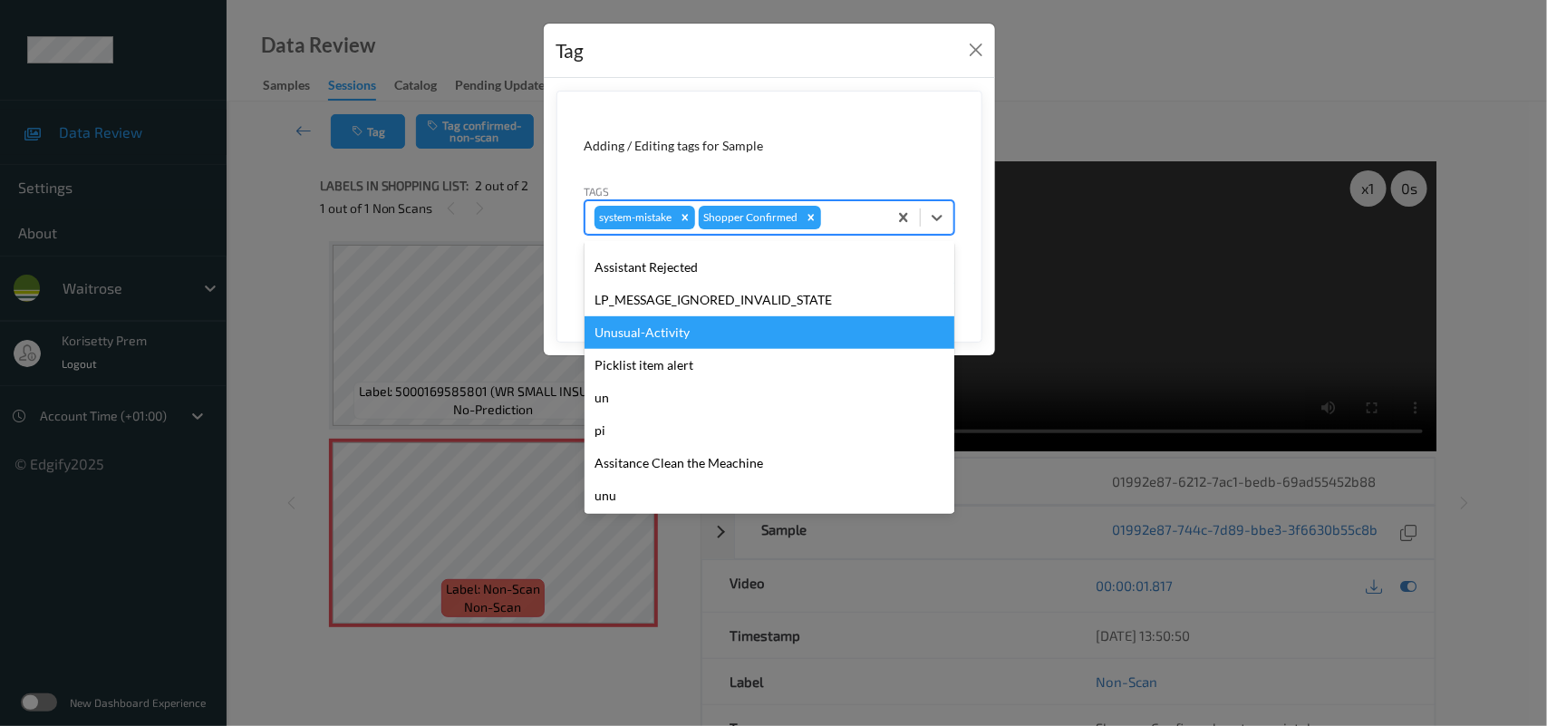
click at [658, 329] on div "Unusual-Activity" at bounding box center [770, 332] width 370 height 33
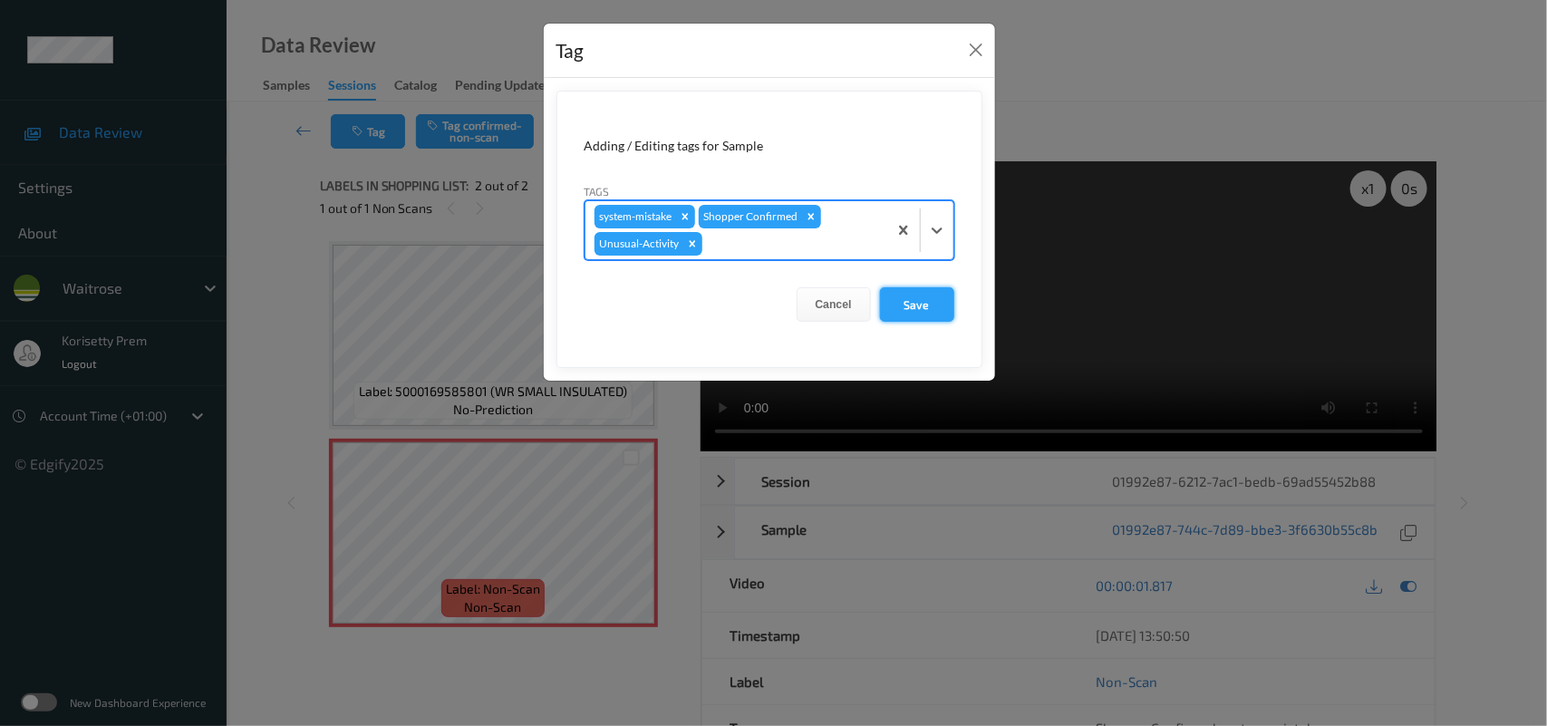
click at [913, 304] on button "Save" at bounding box center [917, 304] width 74 height 34
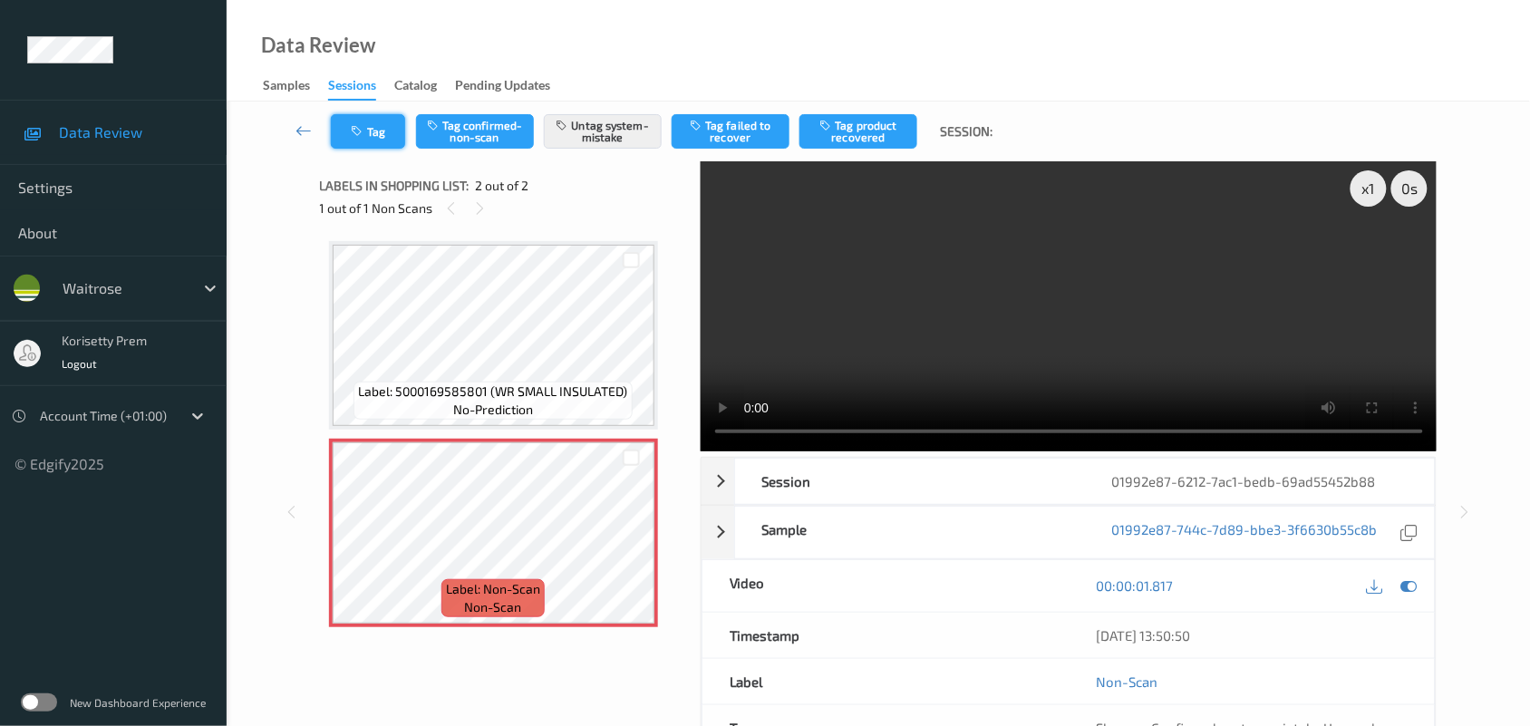
click at [374, 129] on button "Tag" at bounding box center [368, 131] width 74 height 34
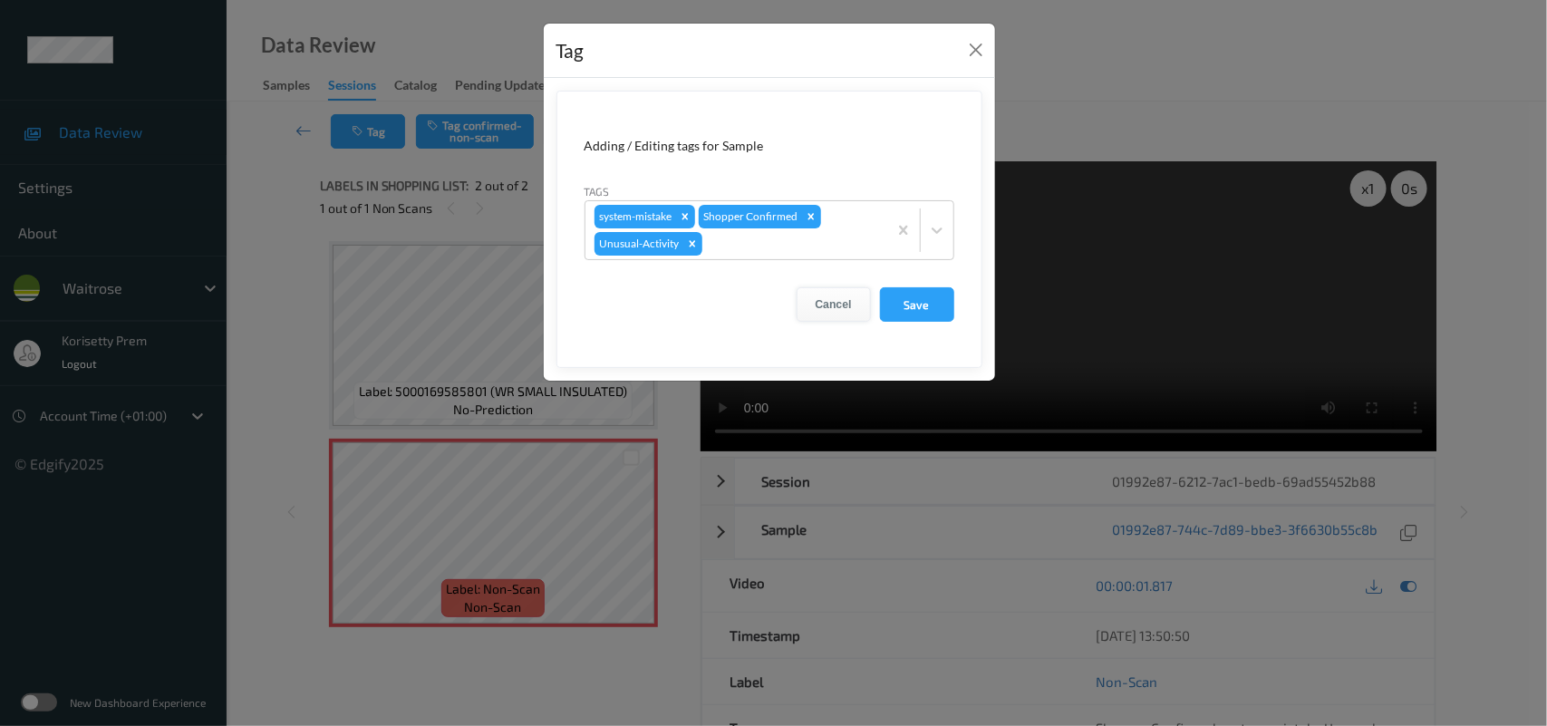
click at [853, 302] on button "Cancel" at bounding box center [834, 304] width 74 height 34
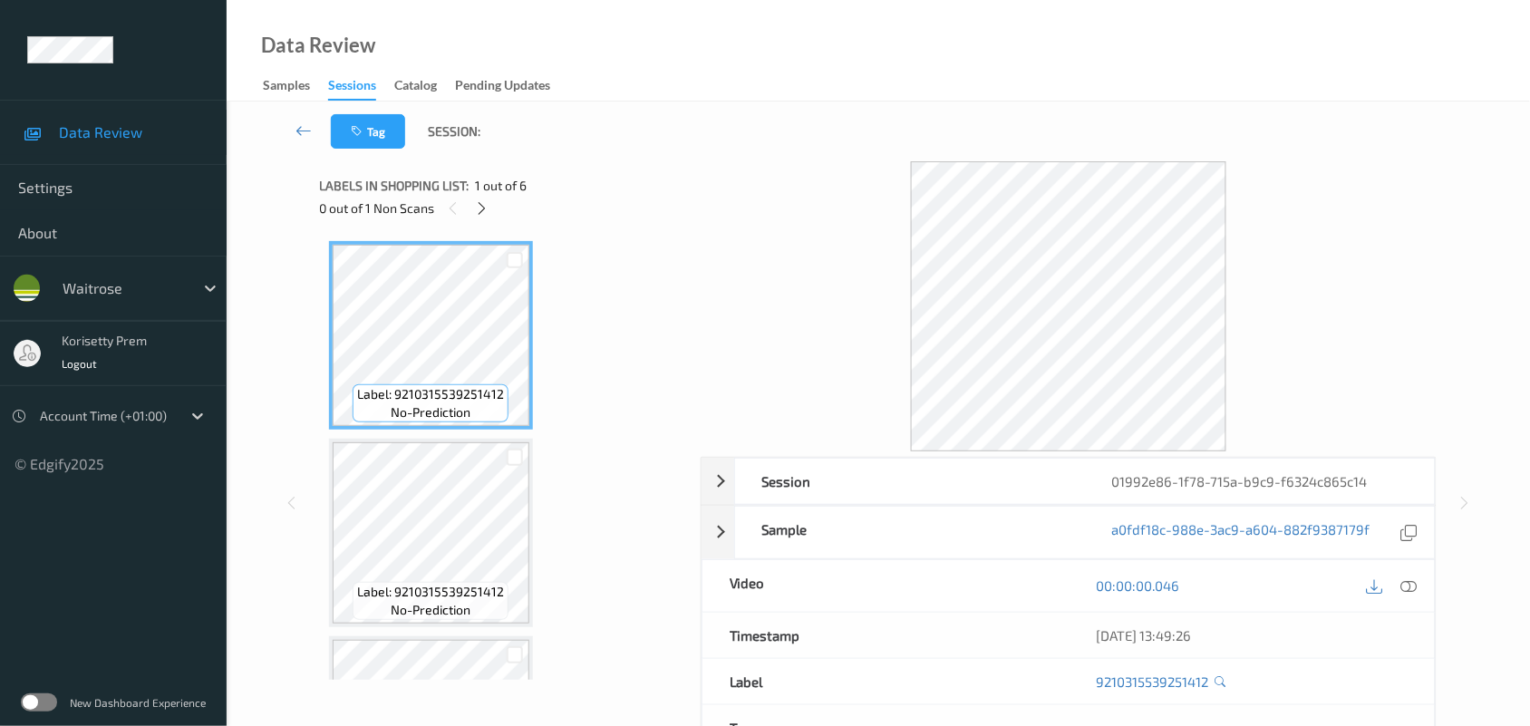
click at [741, 45] on div "Data Review Samples Sessions Catalog Pending Updates" at bounding box center [878, 51] width 1303 height 102
click at [482, 205] on icon at bounding box center [481, 208] width 15 height 16
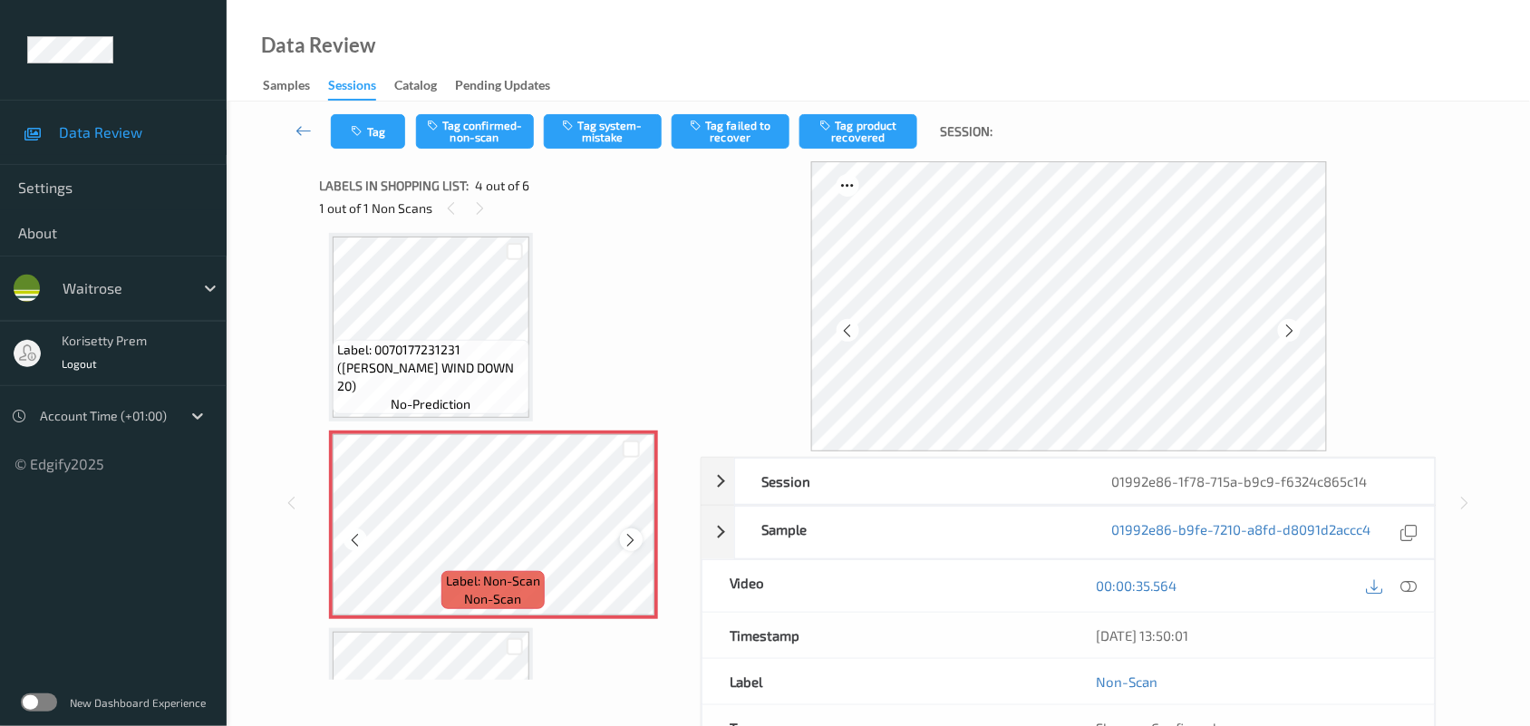
click at [632, 532] on icon at bounding box center [631, 540] width 15 height 16
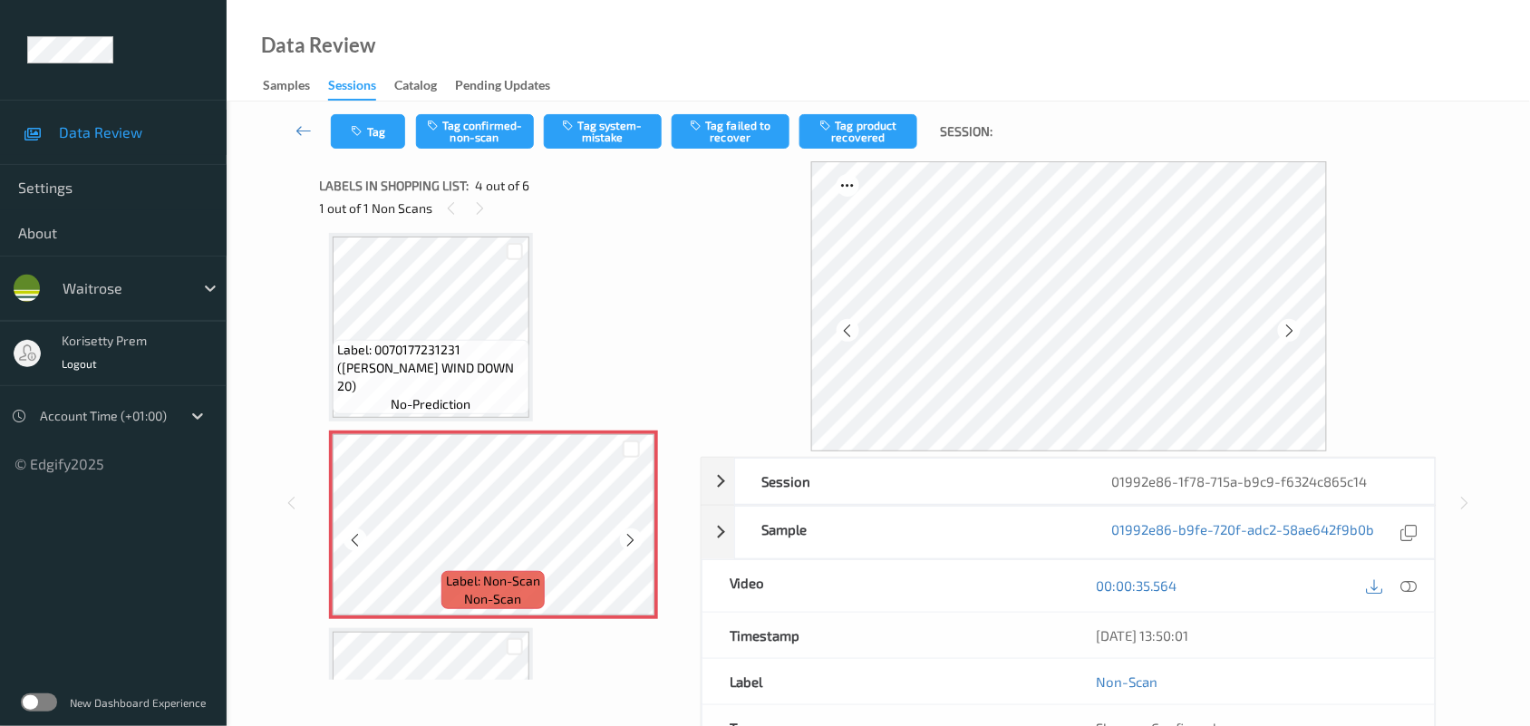
click at [632, 532] on icon at bounding box center [631, 540] width 15 height 16
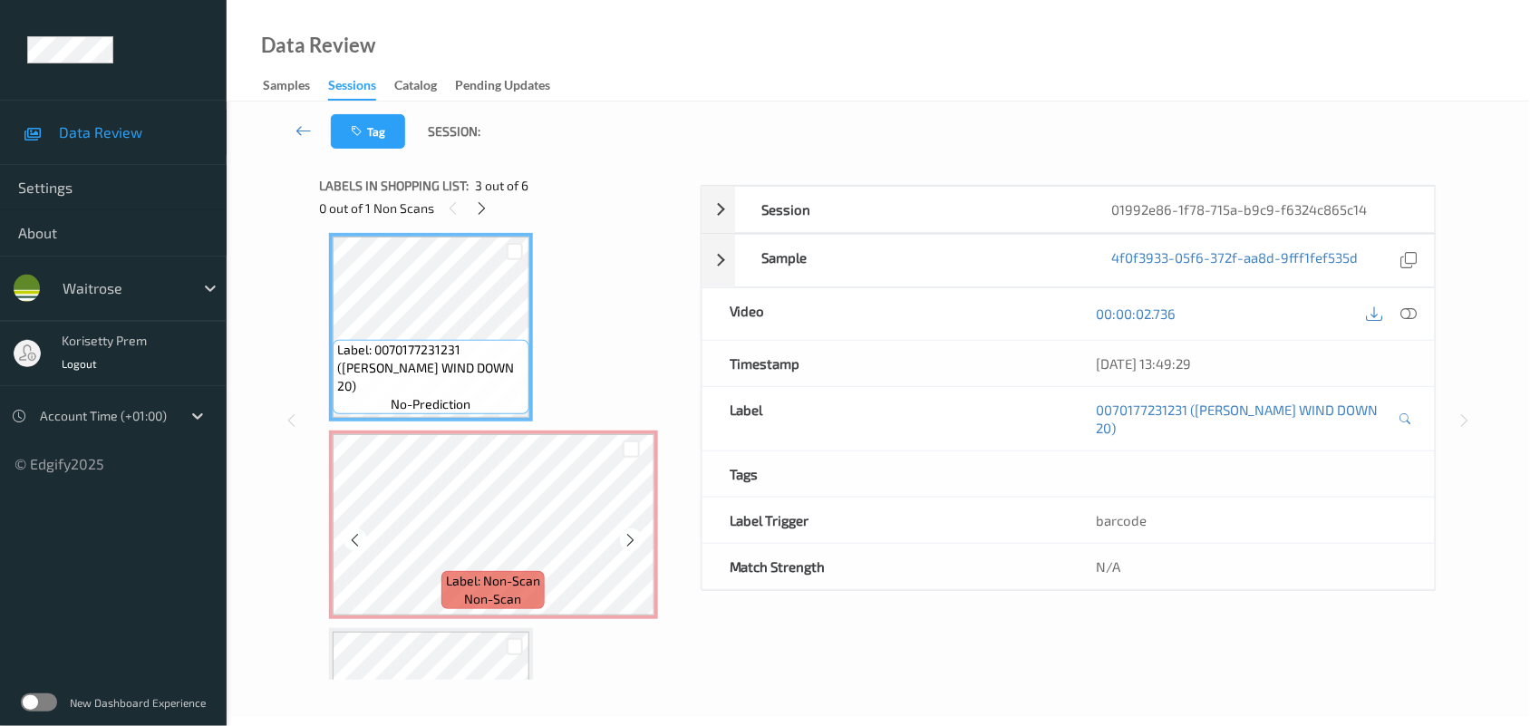
scroll to position [630, 0]
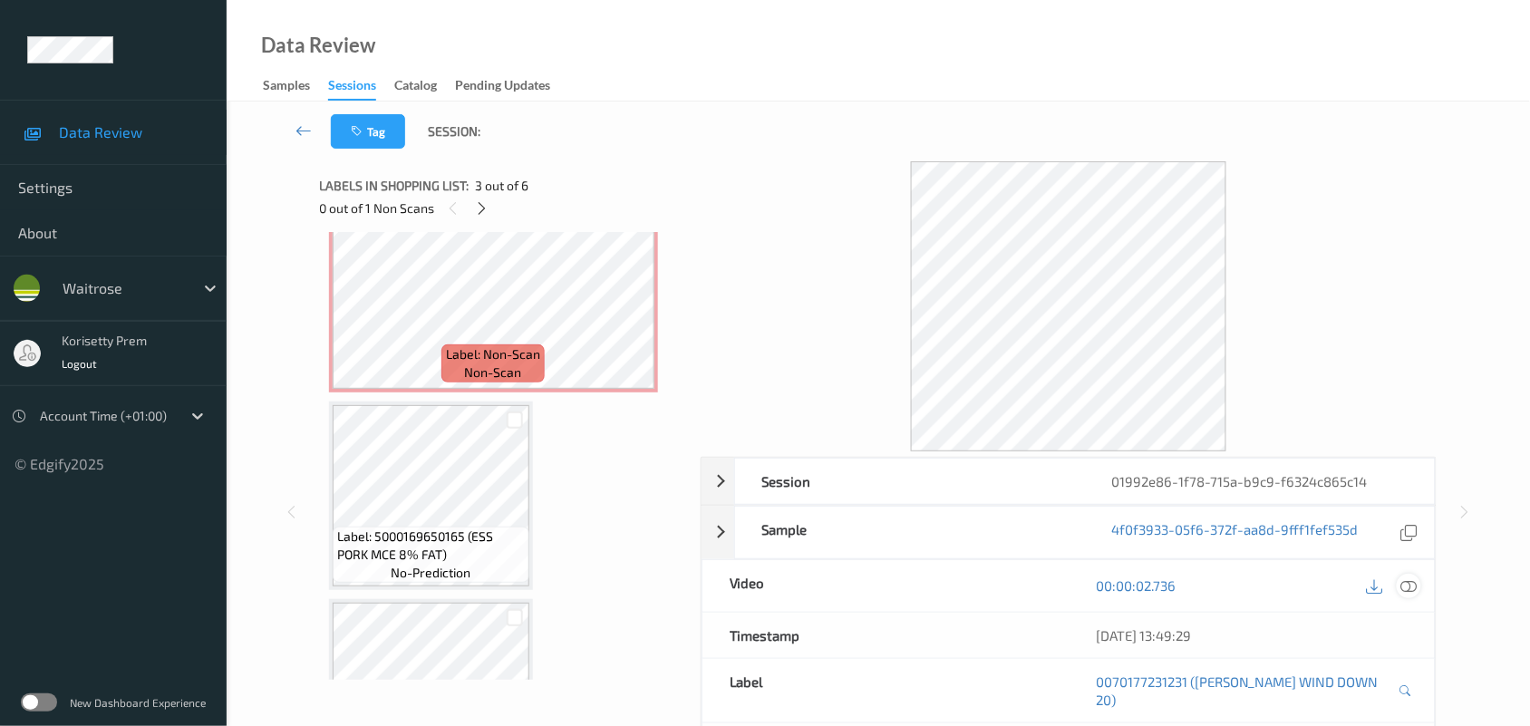
click at [1412, 585] on icon at bounding box center [1409, 585] width 16 height 16
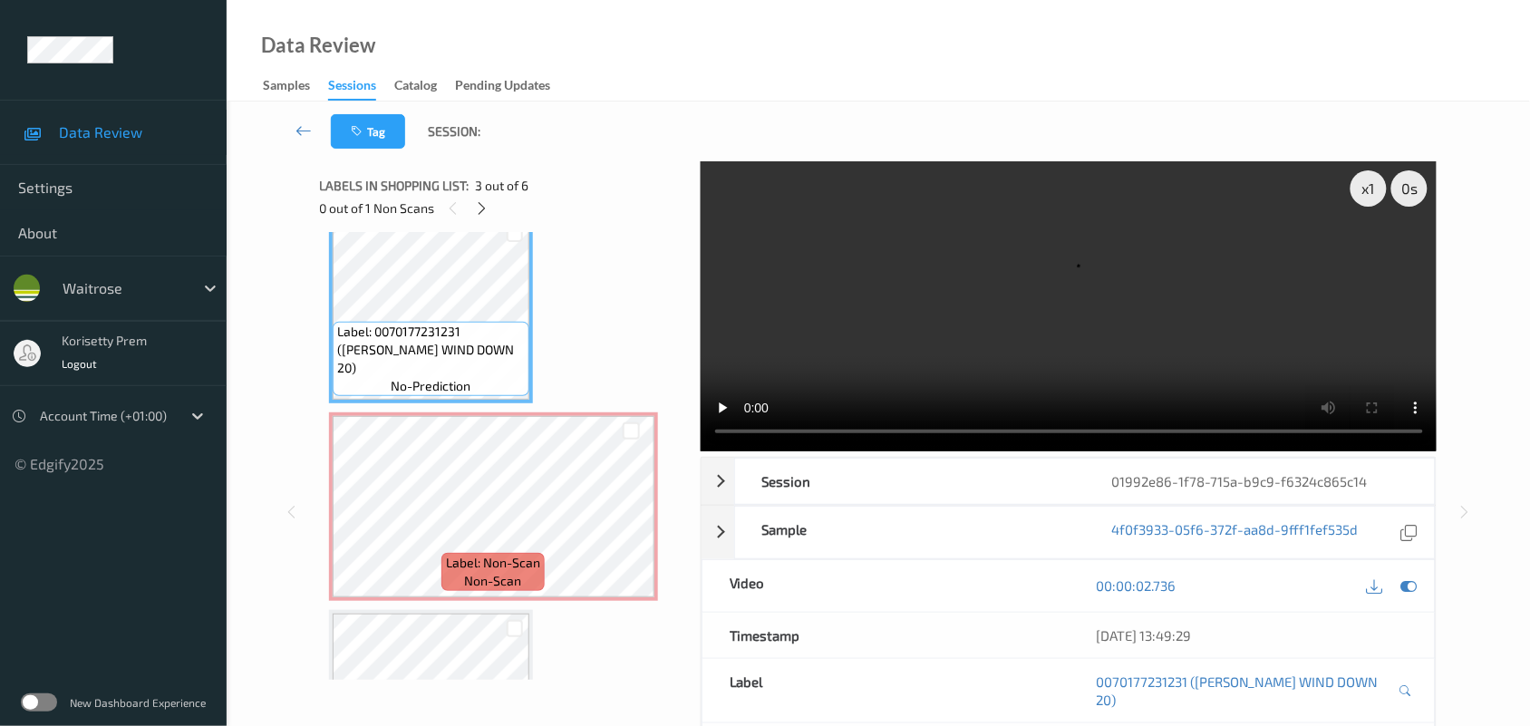
scroll to position [403, 0]
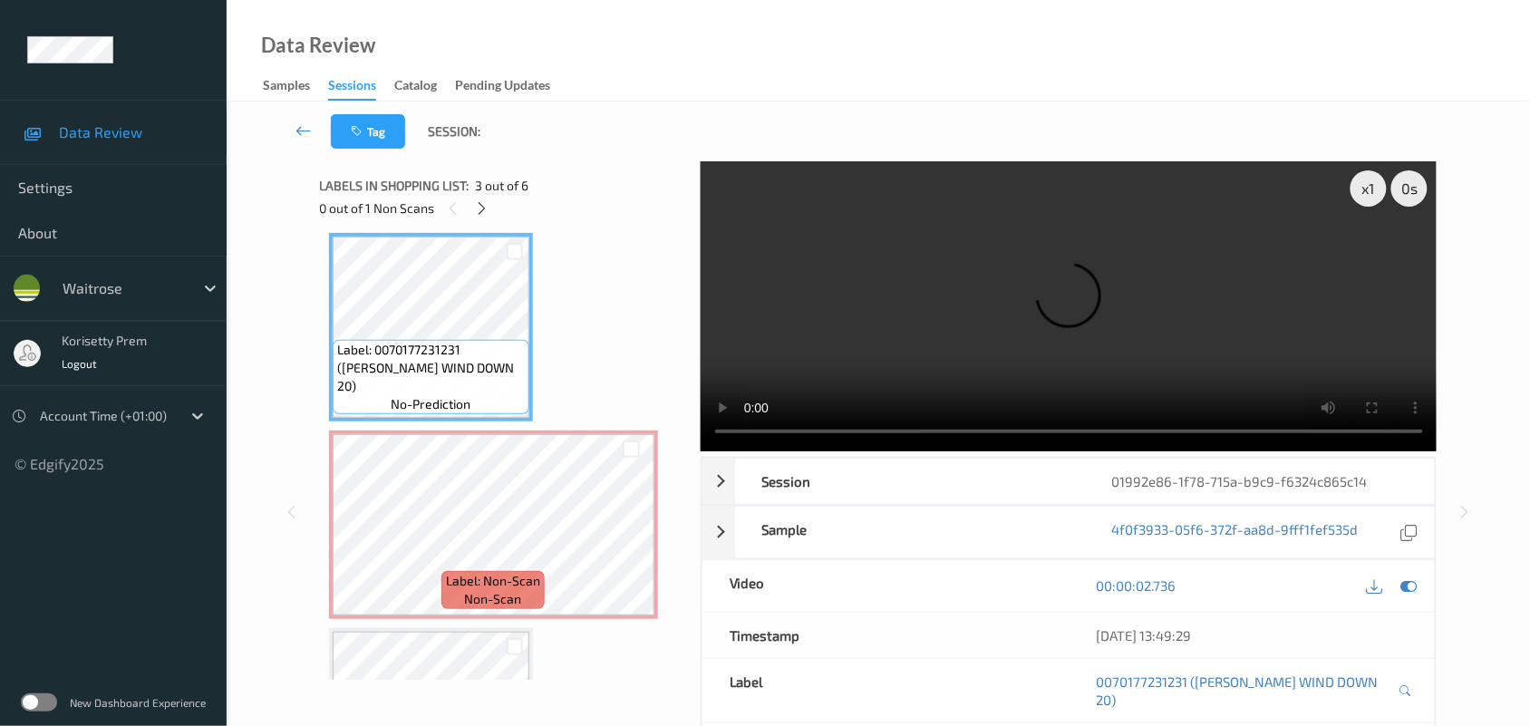
click at [1198, 277] on video at bounding box center [1069, 306] width 737 height 290
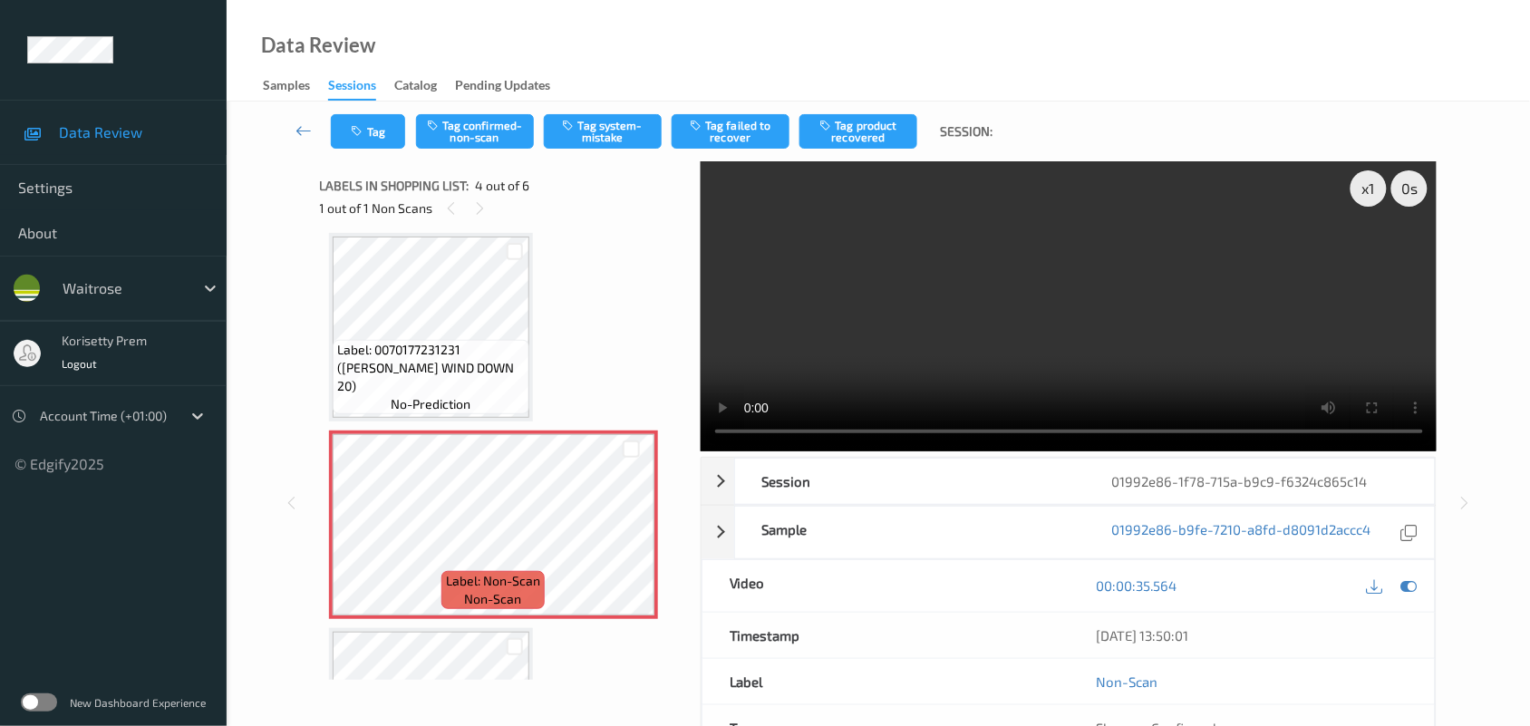
click at [972, 295] on video at bounding box center [1069, 306] width 737 height 290
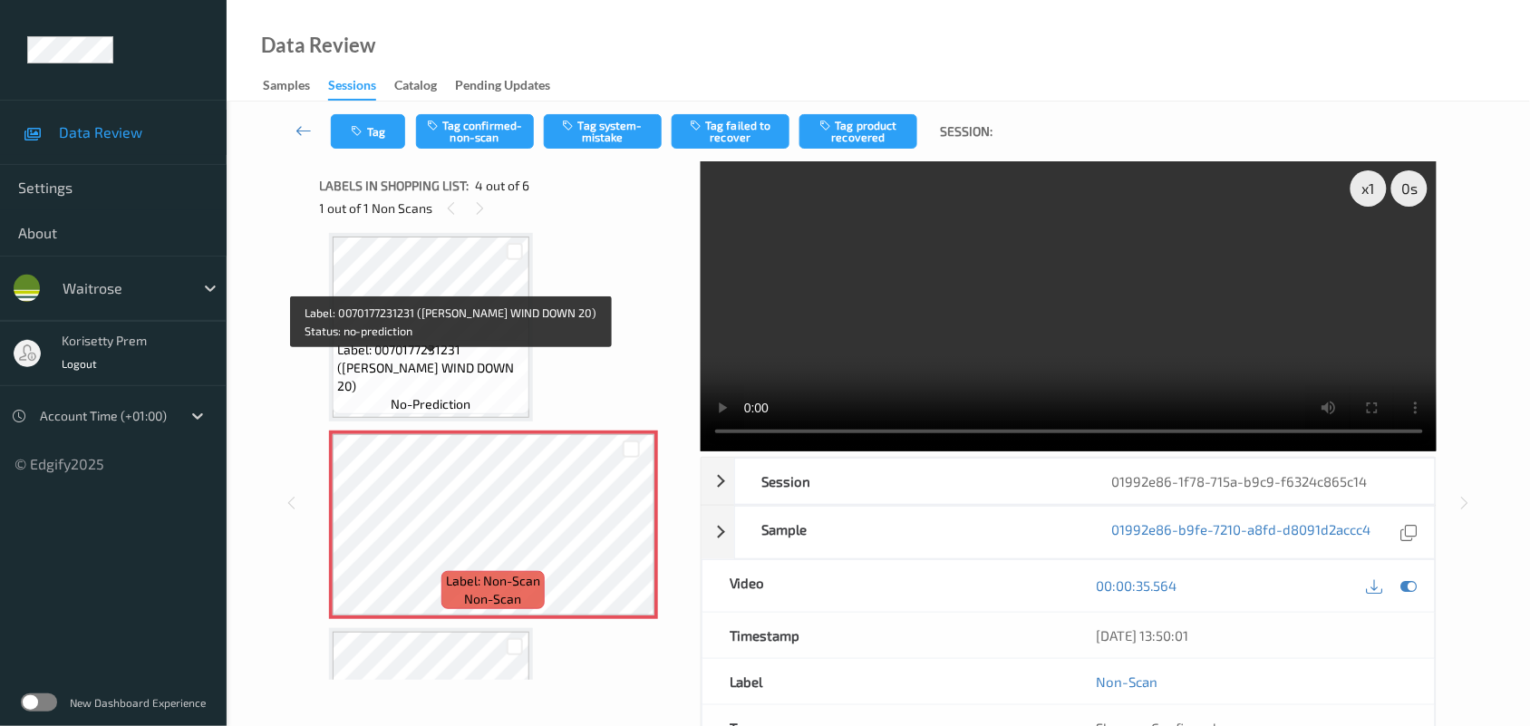
click at [490, 374] on span "Label: 0070177231231 ([PERSON_NAME] WIND DOWN 20)" at bounding box center [431, 368] width 188 height 54
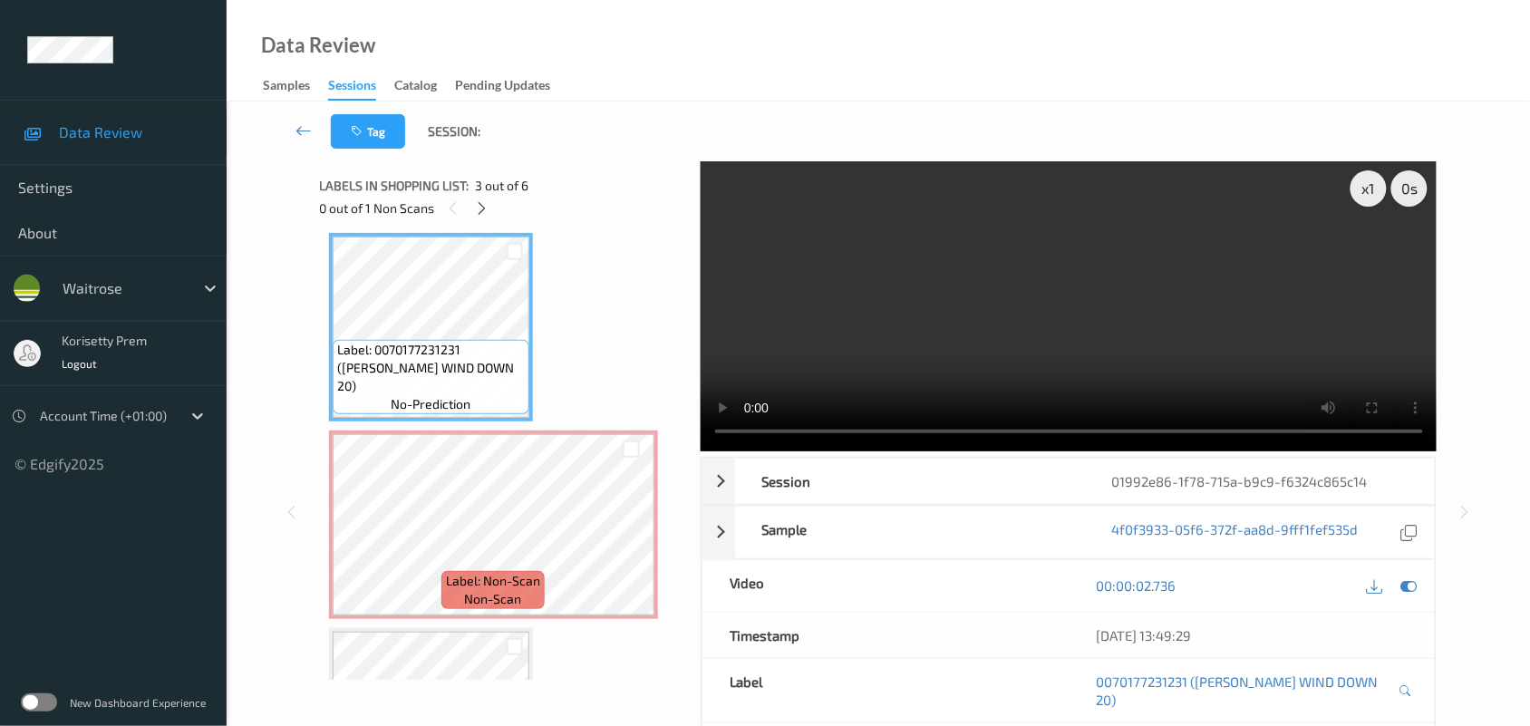
click at [1049, 291] on video at bounding box center [1069, 306] width 737 height 290
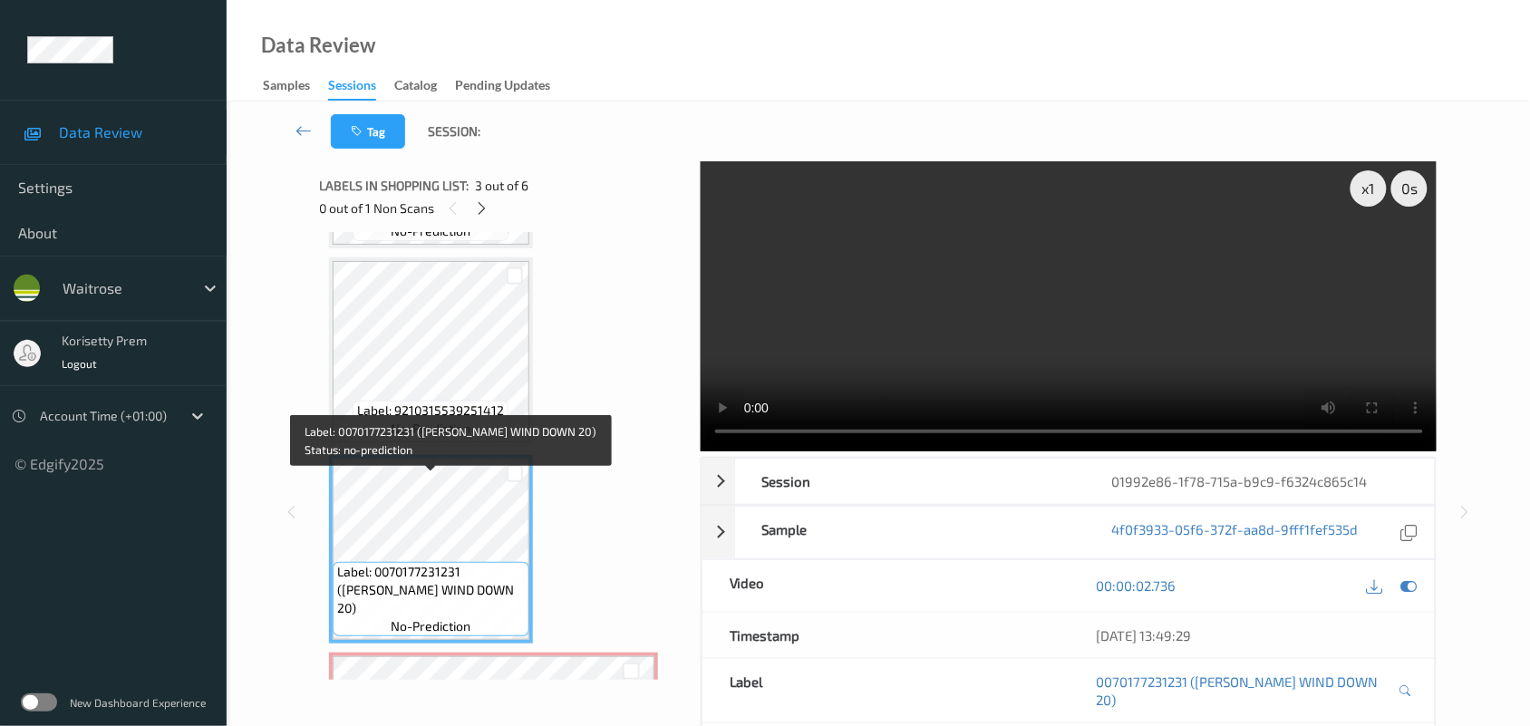
scroll to position [177, 0]
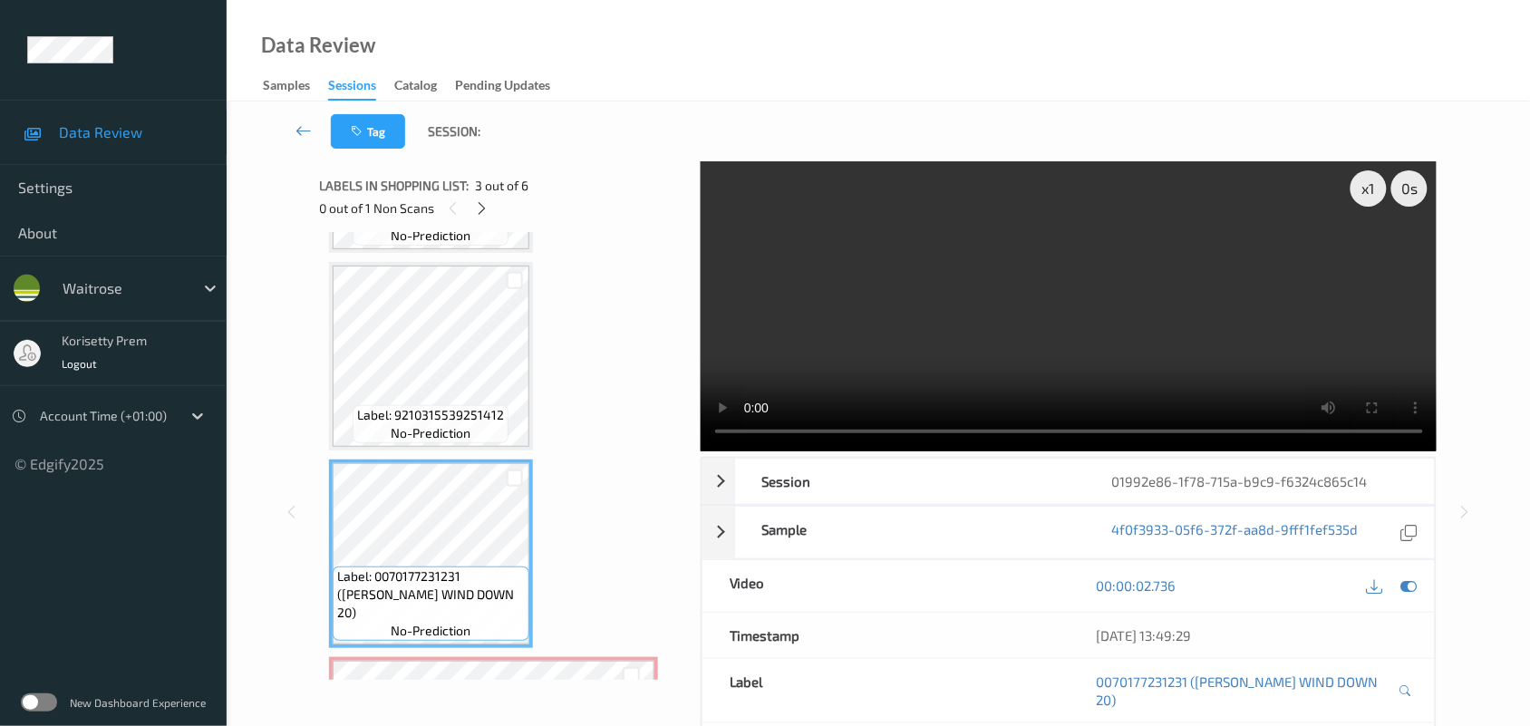
click at [858, 328] on video at bounding box center [1069, 306] width 737 height 290
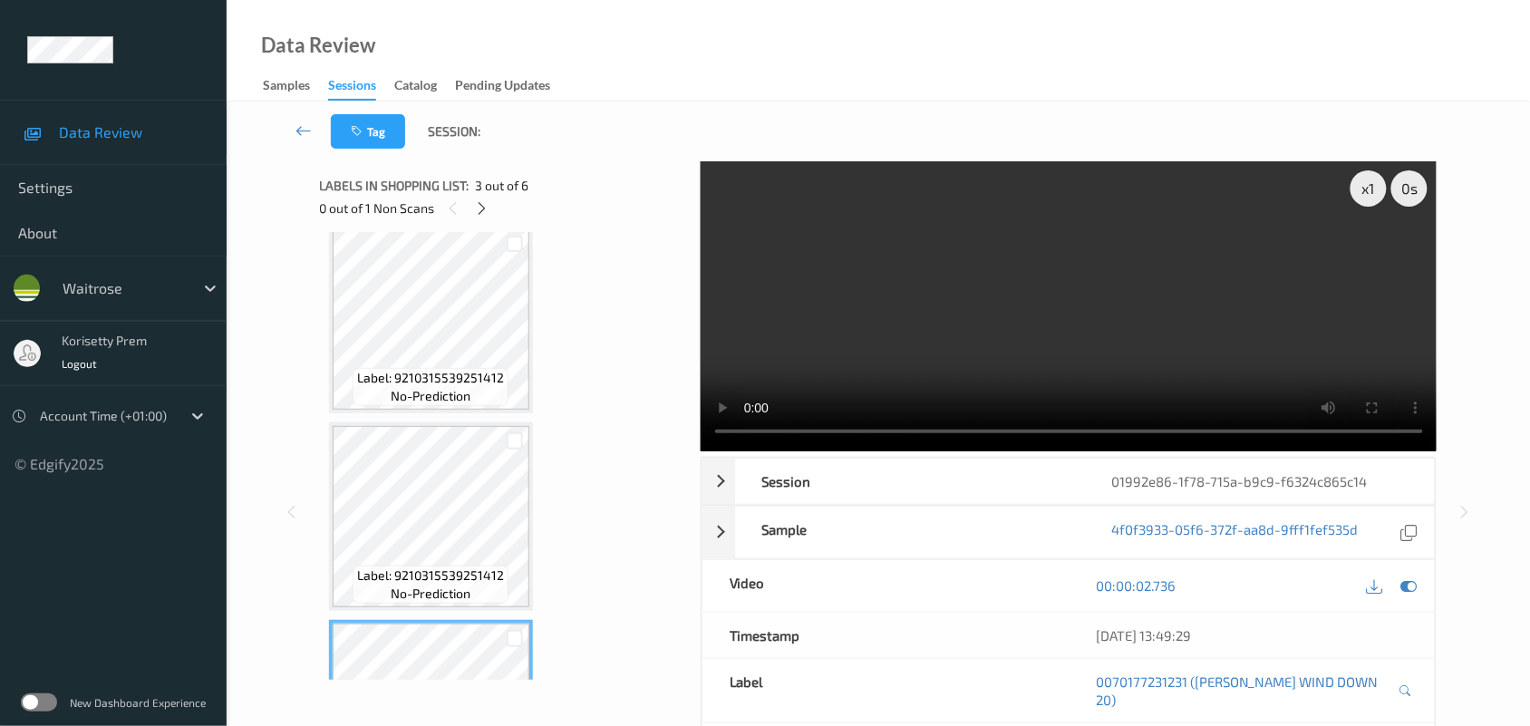
scroll to position [0, 0]
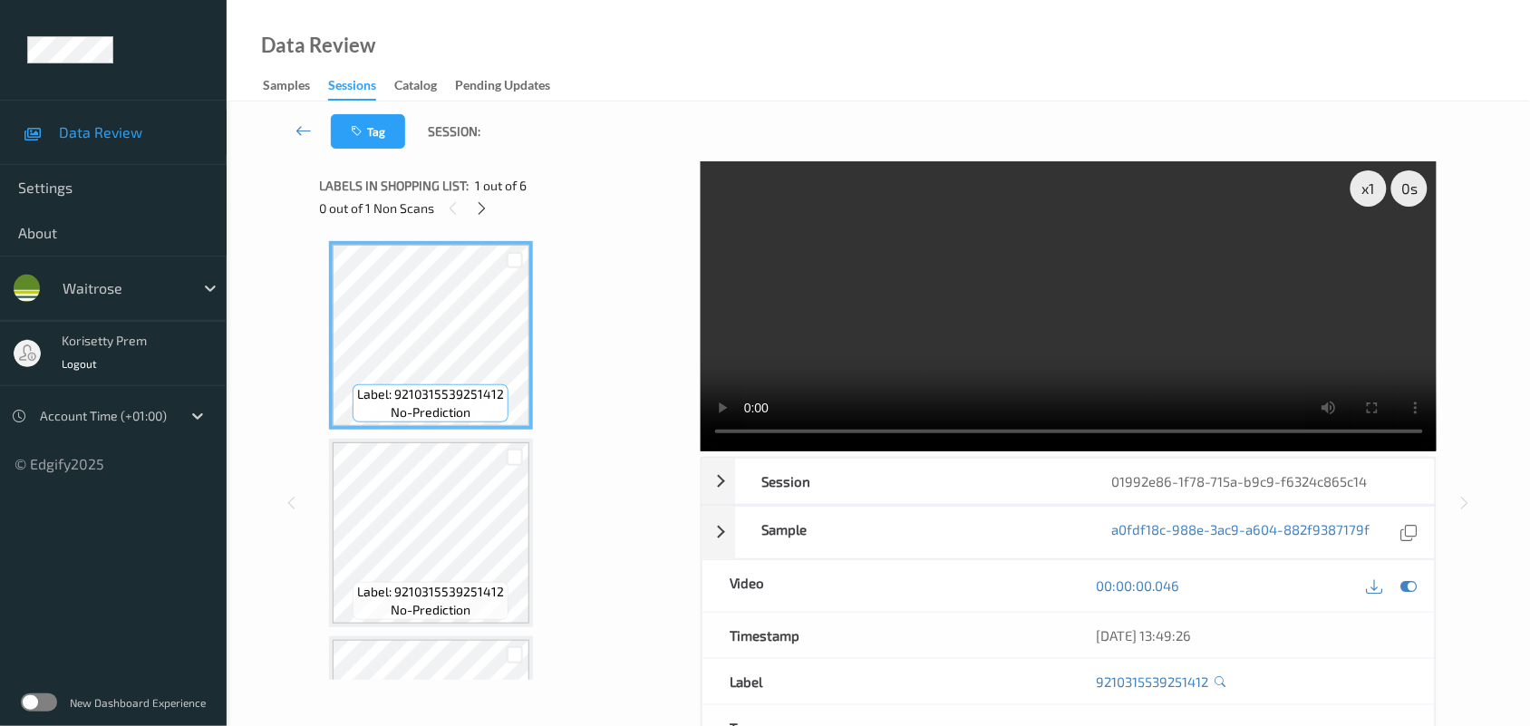
click at [931, 337] on video at bounding box center [1069, 306] width 737 height 290
click at [1124, 283] on video at bounding box center [1069, 306] width 737 height 290
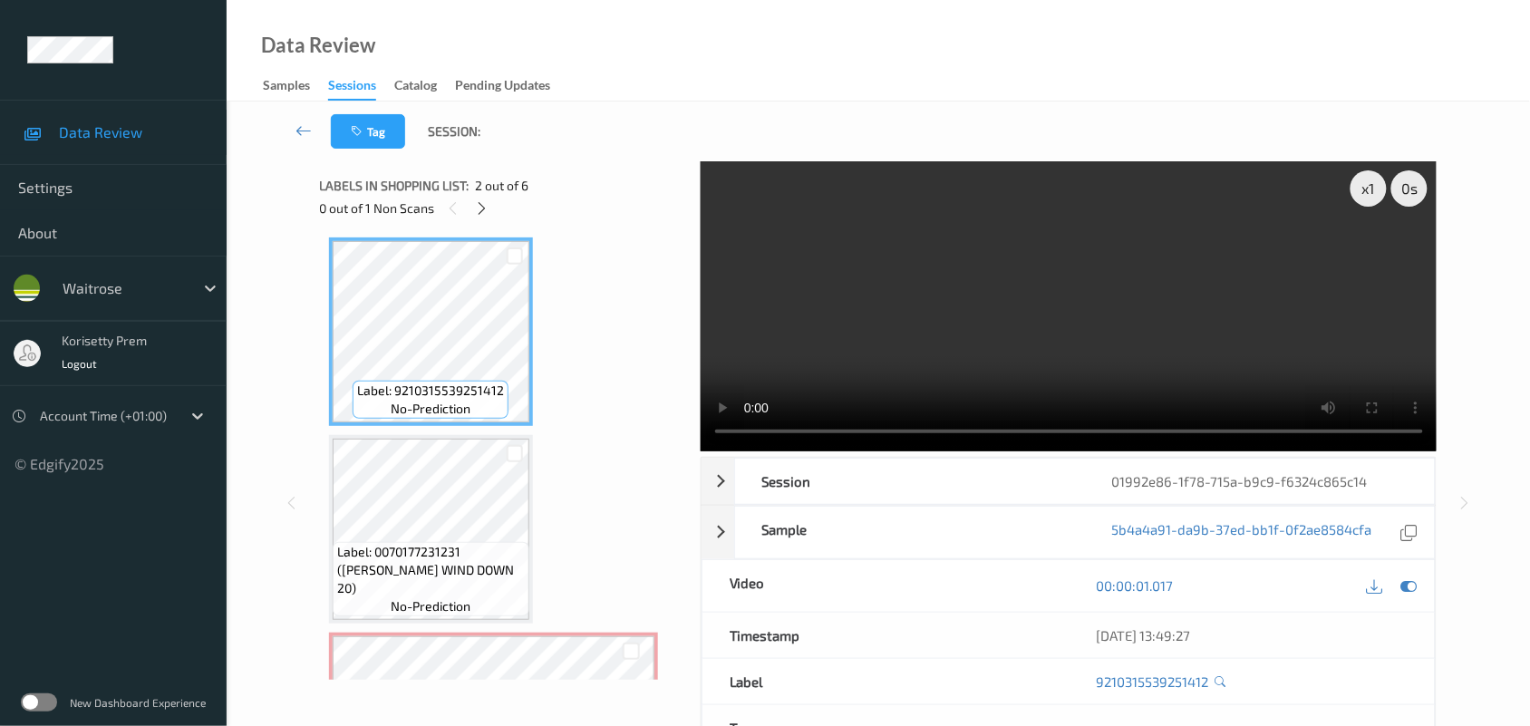
scroll to position [227, 0]
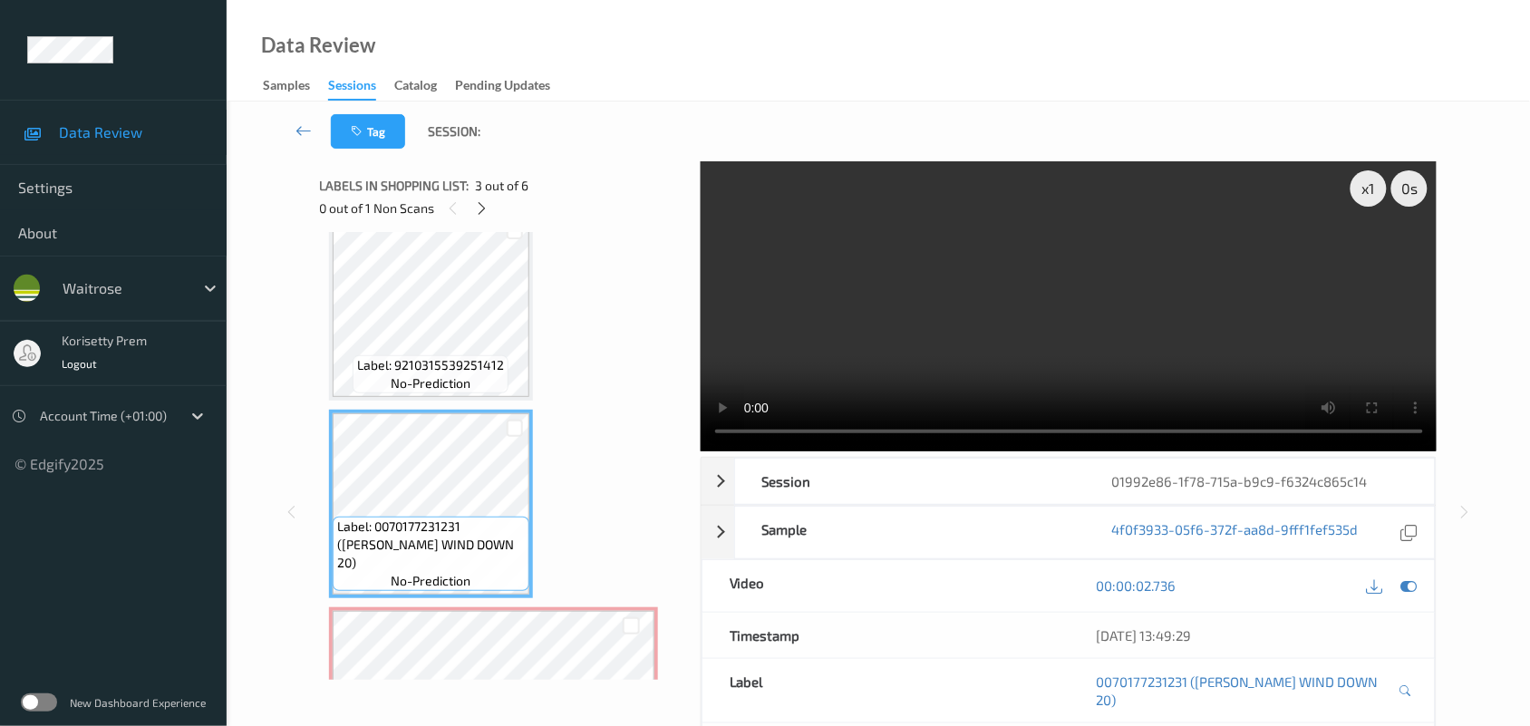
click at [898, 296] on video at bounding box center [1069, 306] width 737 height 290
click at [911, 297] on video at bounding box center [1069, 306] width 737 height 290
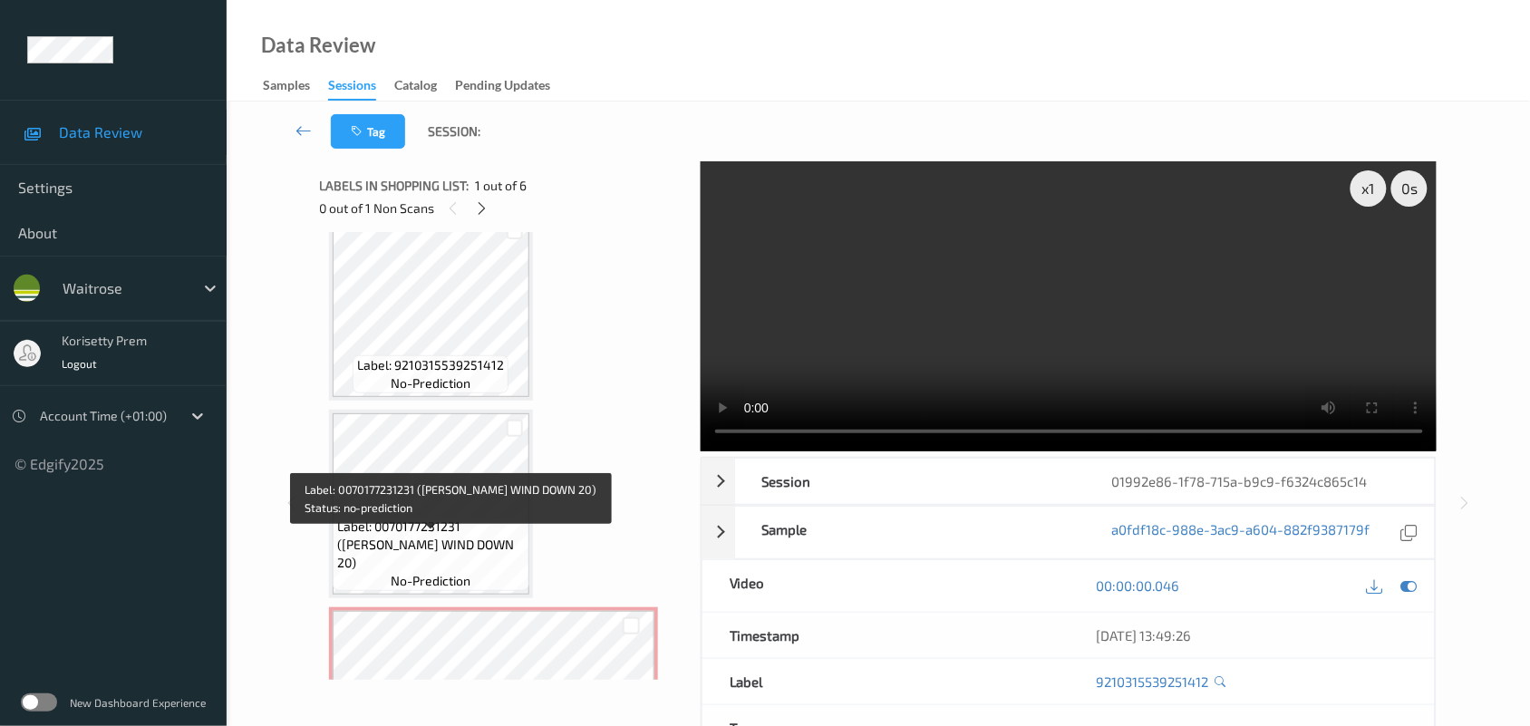
scroll to position [453, 0]
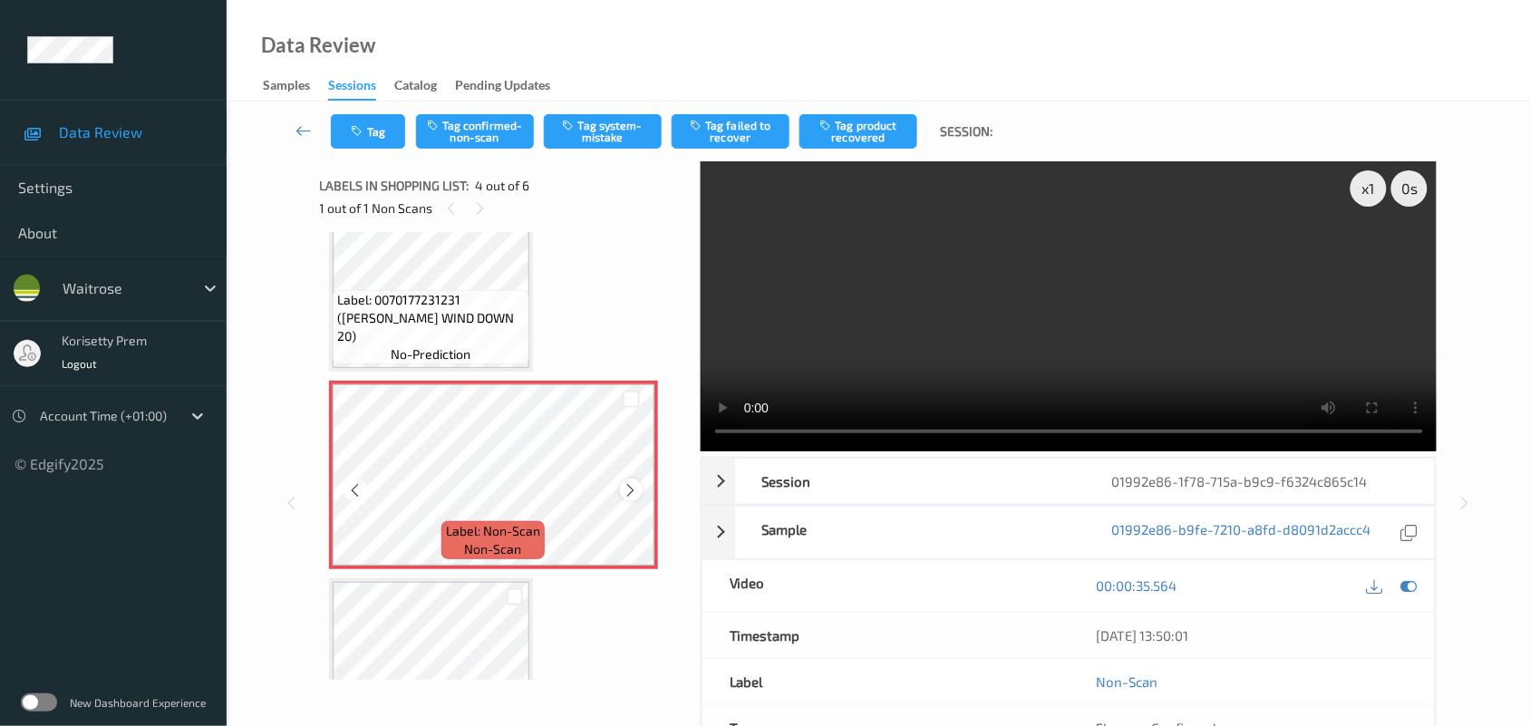
click at [636, 486] on icon at bounding box center [631, 490] width 15 height 16
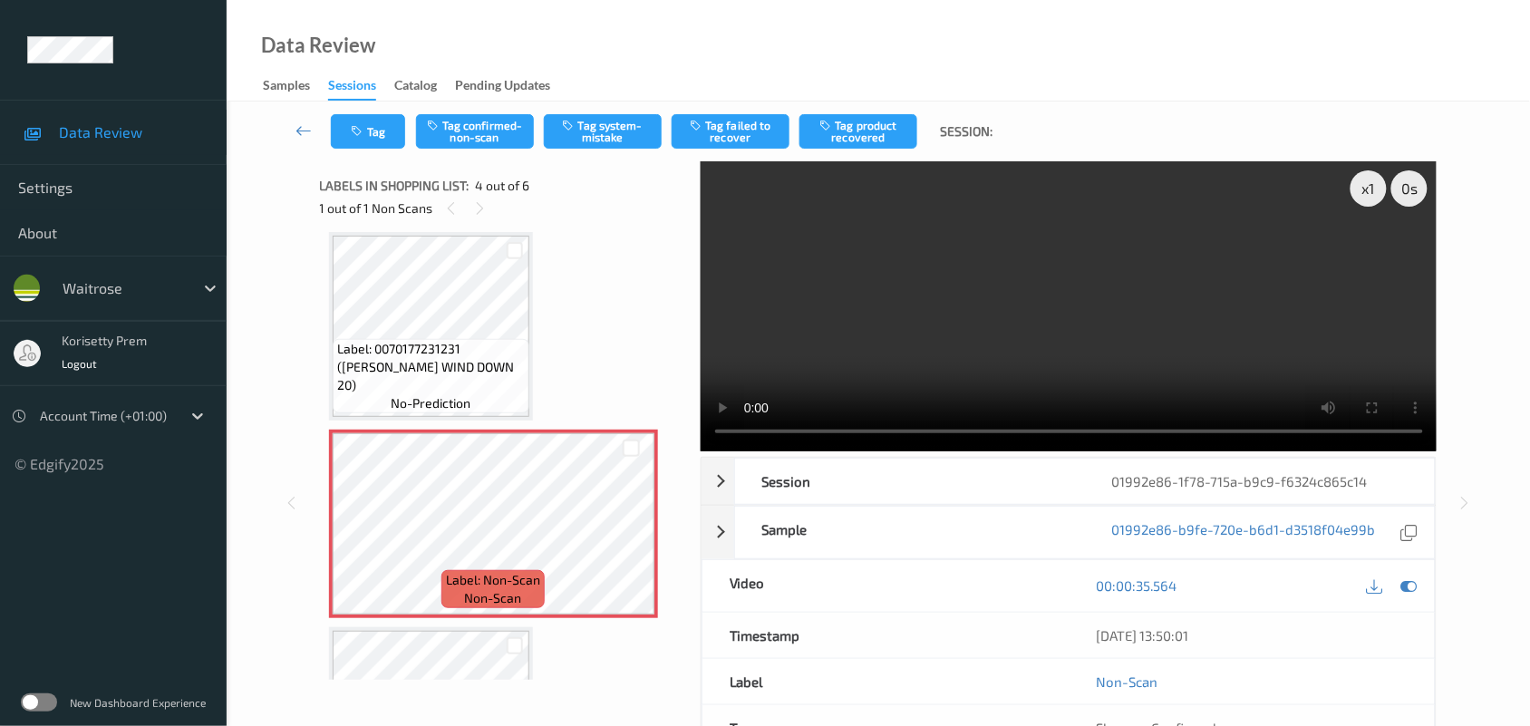
scroll to position [0, 0]
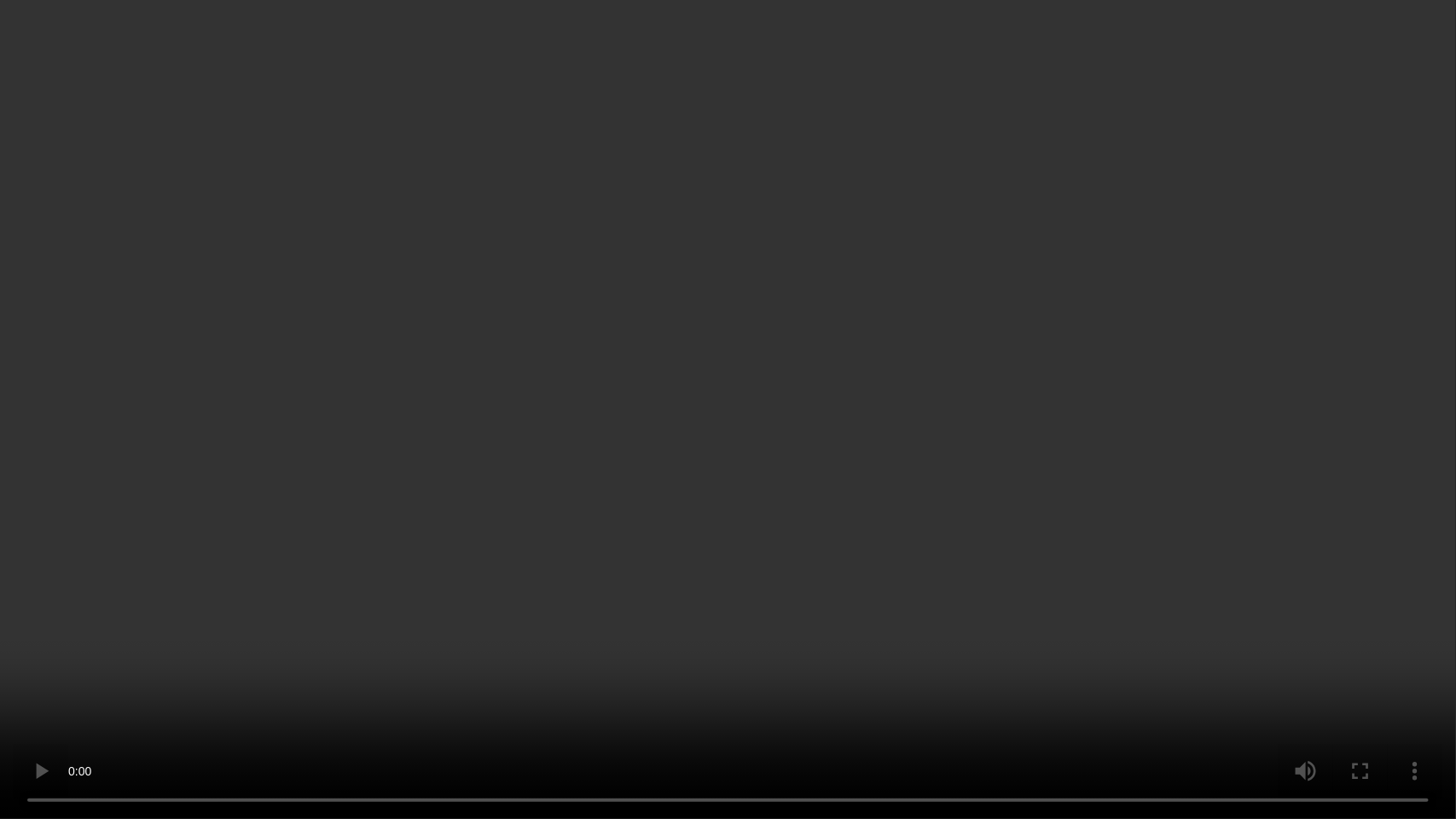
drag, startPoint x: 188, startPoint y: 685, endPoint x: 1024, endPoint y: 485, distance: 859.6
click at [188, 682] on video at bounding box center [728, 410] width 1456 height 819
click at [987, 546] on video at bounding box center [728, 410] width 1456 height 819
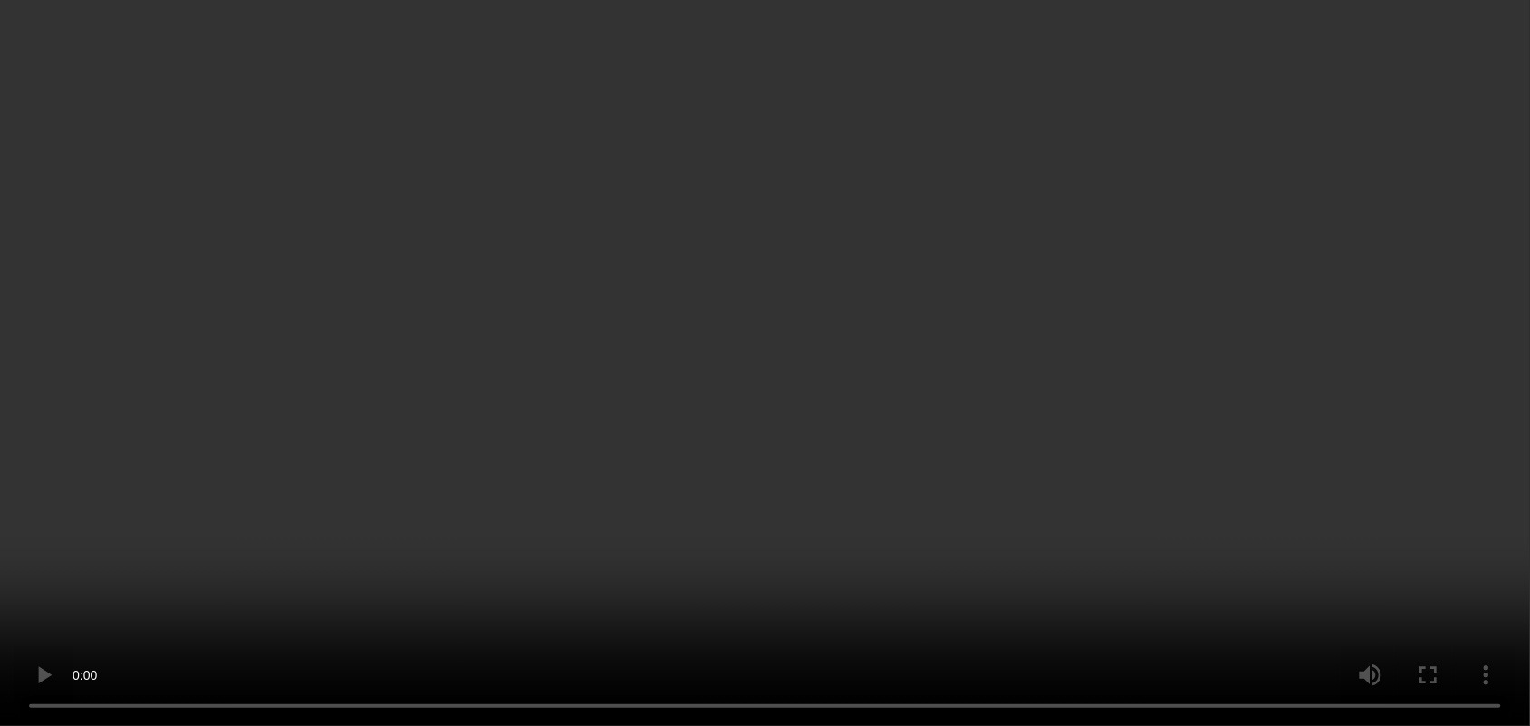
scroll to position [453, 0]
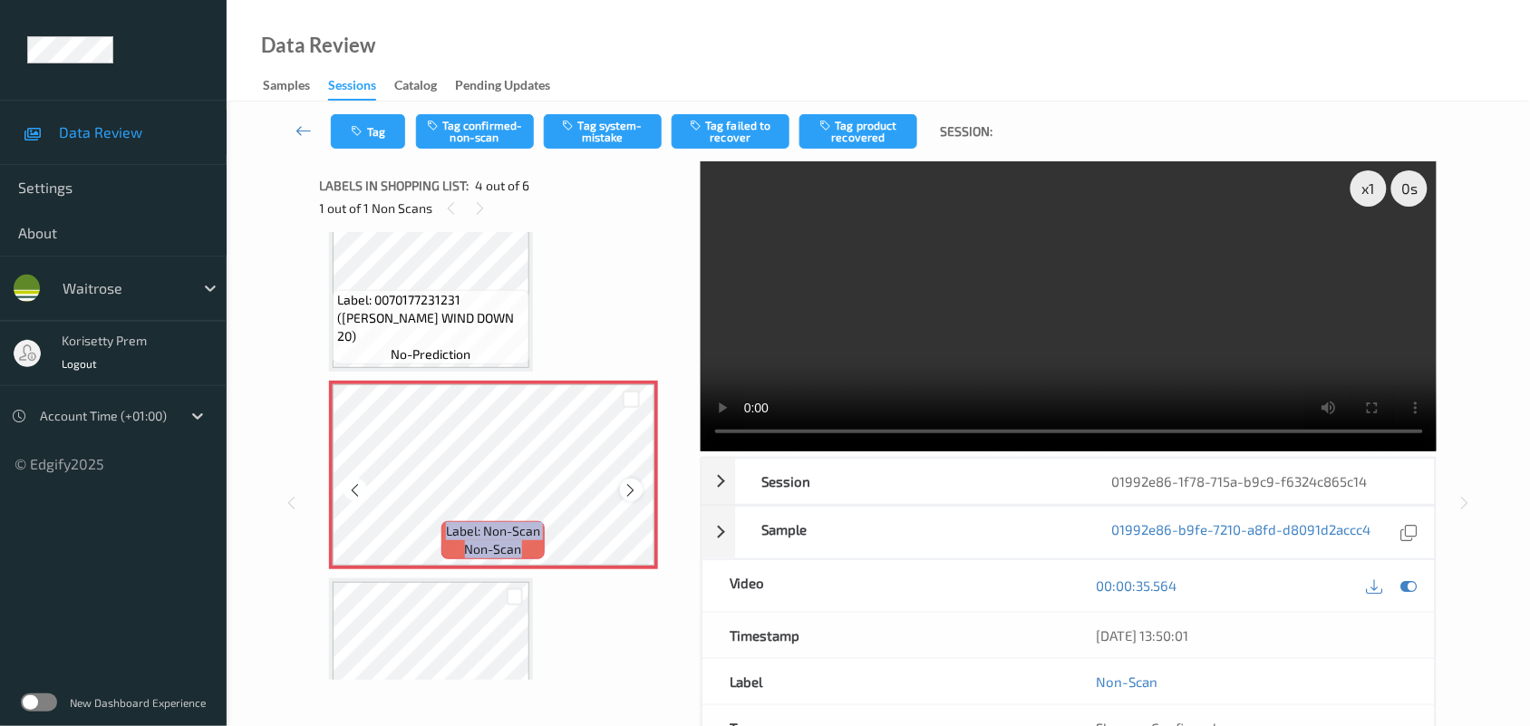
click at [633, 482] on icon at bounding box center [631, 490] width 15 height 16
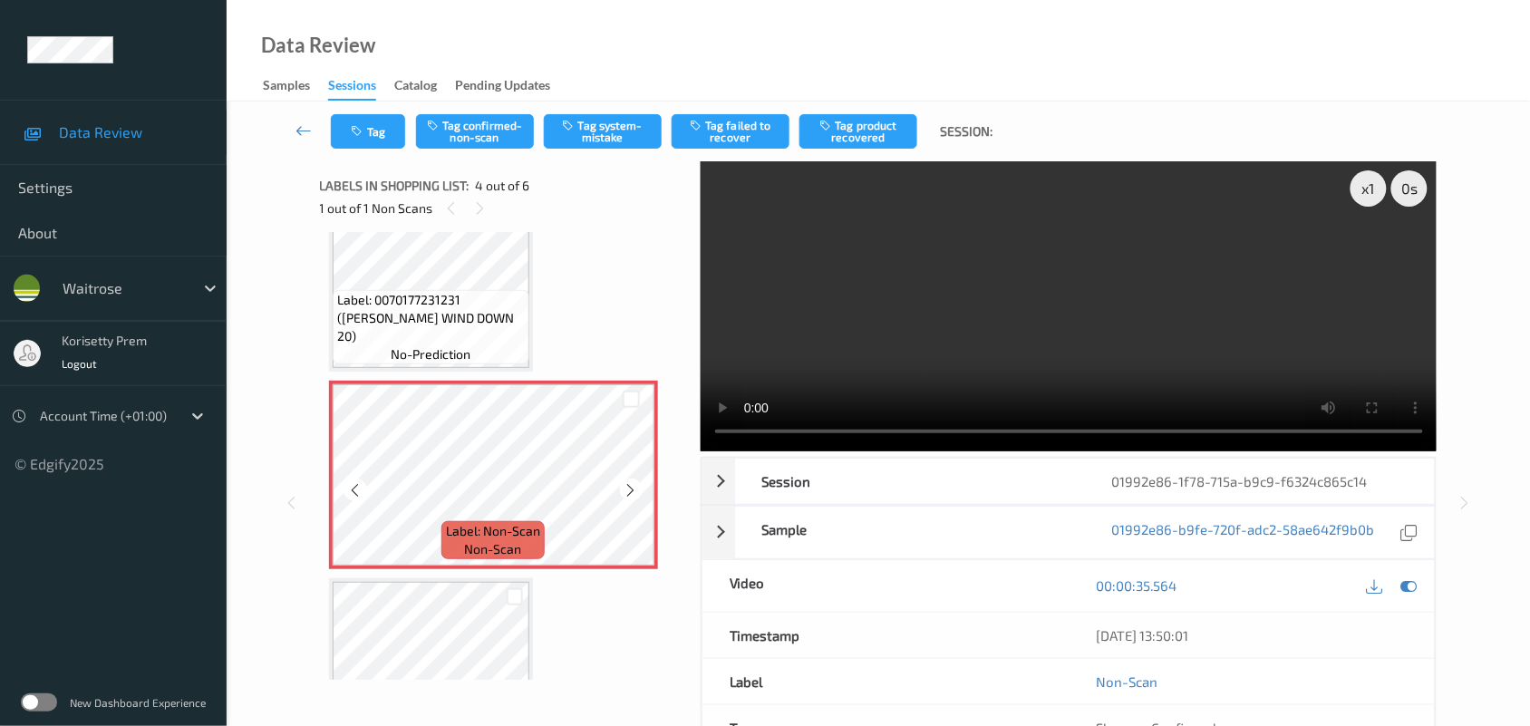
click at [633, 482] on icon at bounding box center [631, 490] width 15 height 16
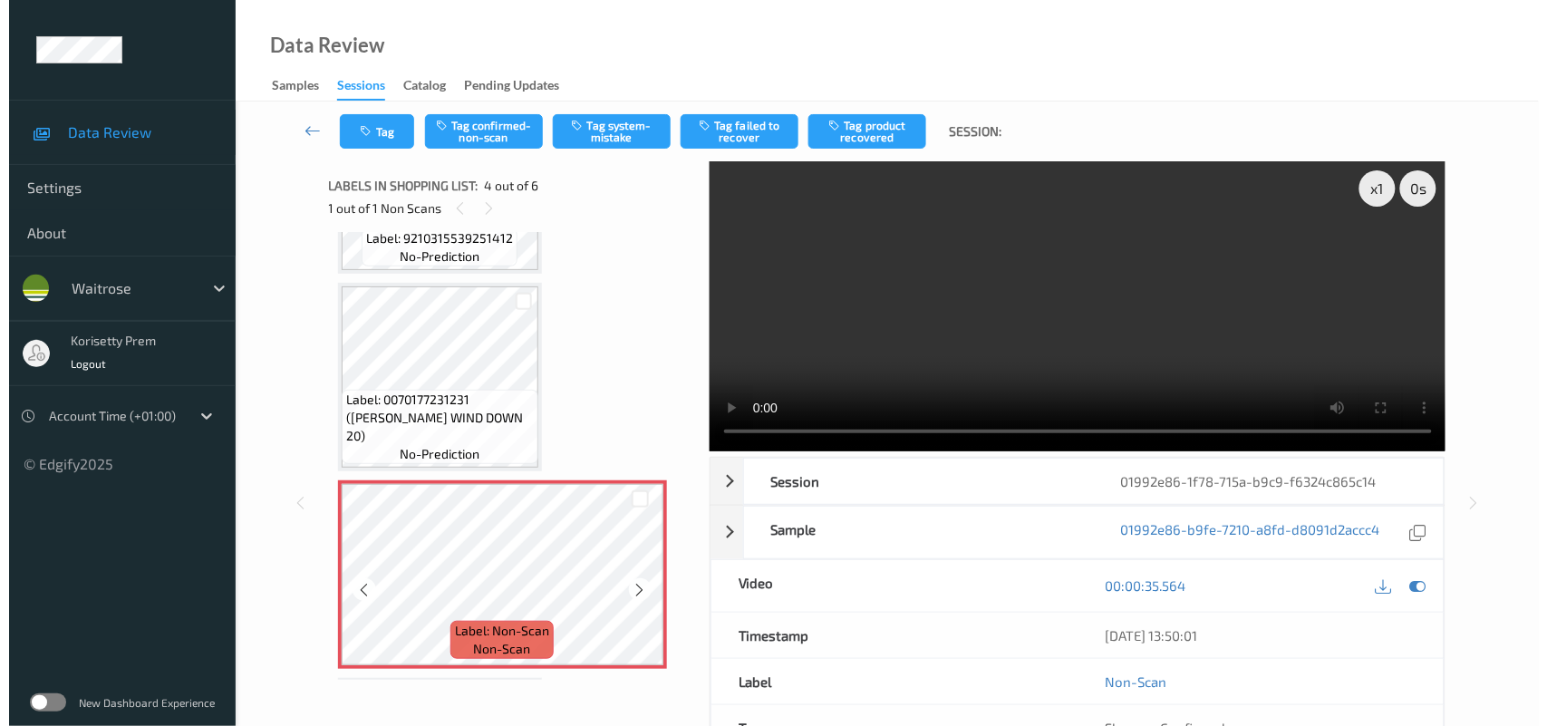
scroll to position [340, 0]
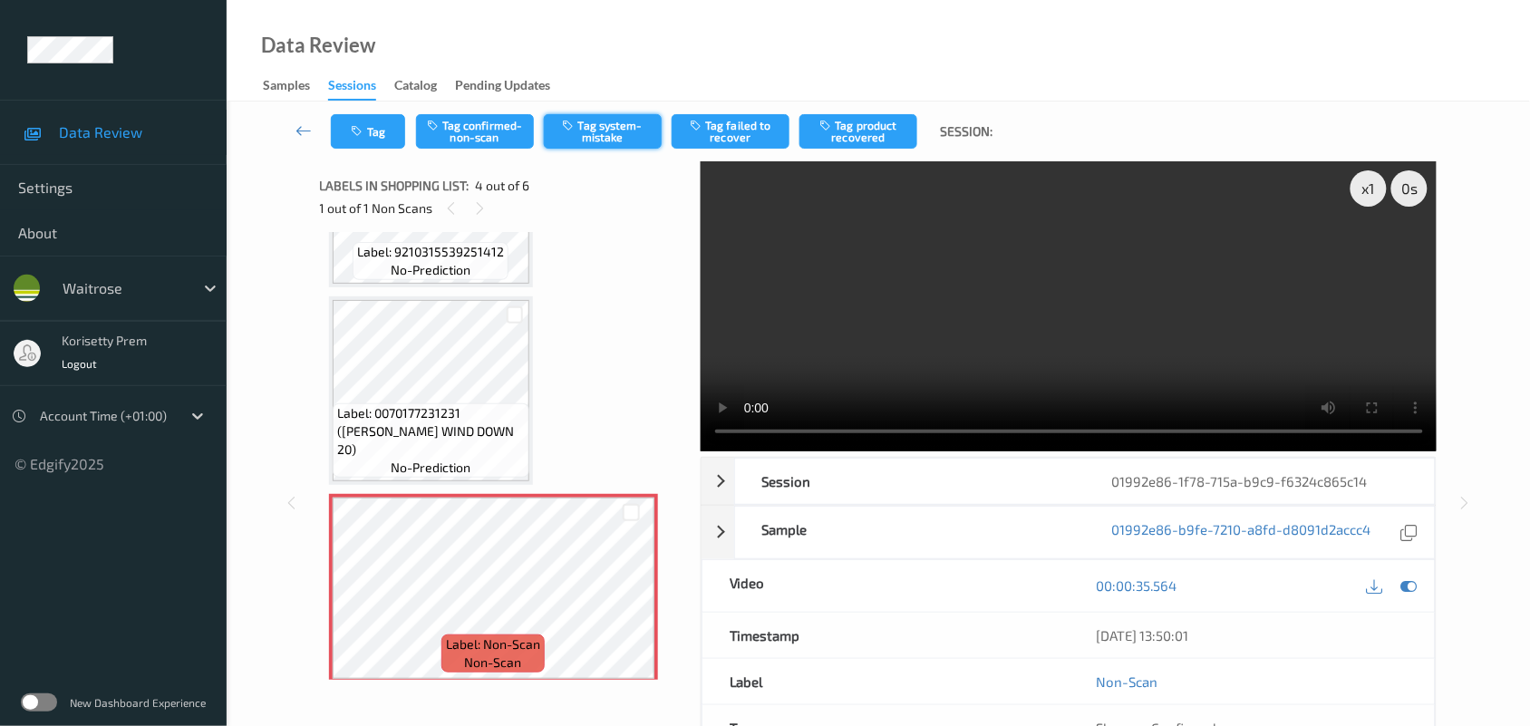
click at [623, 131] on button "Tag system-mistake" at bounding box center [603, 131] width 118 height 34
click at [374, 129] on button "Tag" at bounding box center [368, 131] width 74 height 34
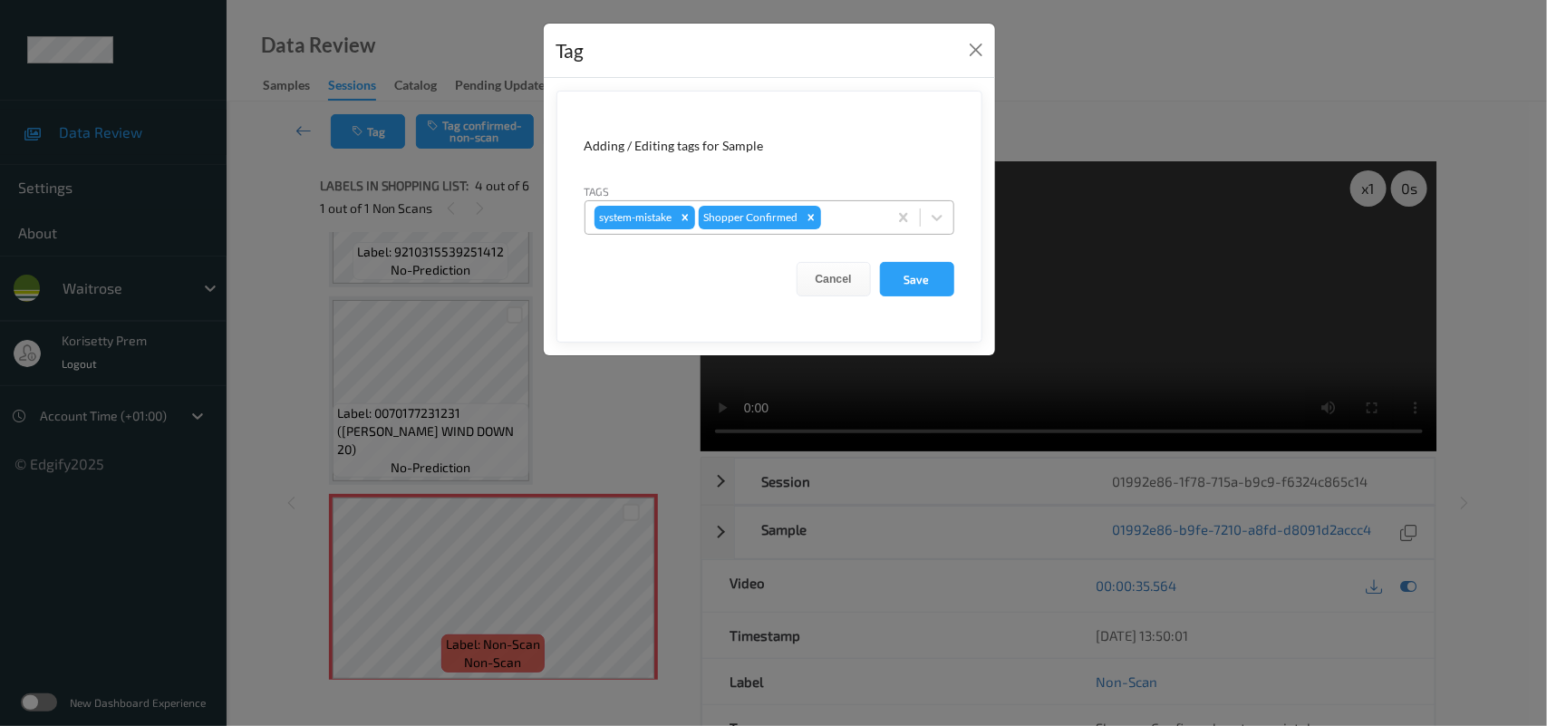
click at [835, 218] on div at bounding box center [851, 218] width 53 height 22
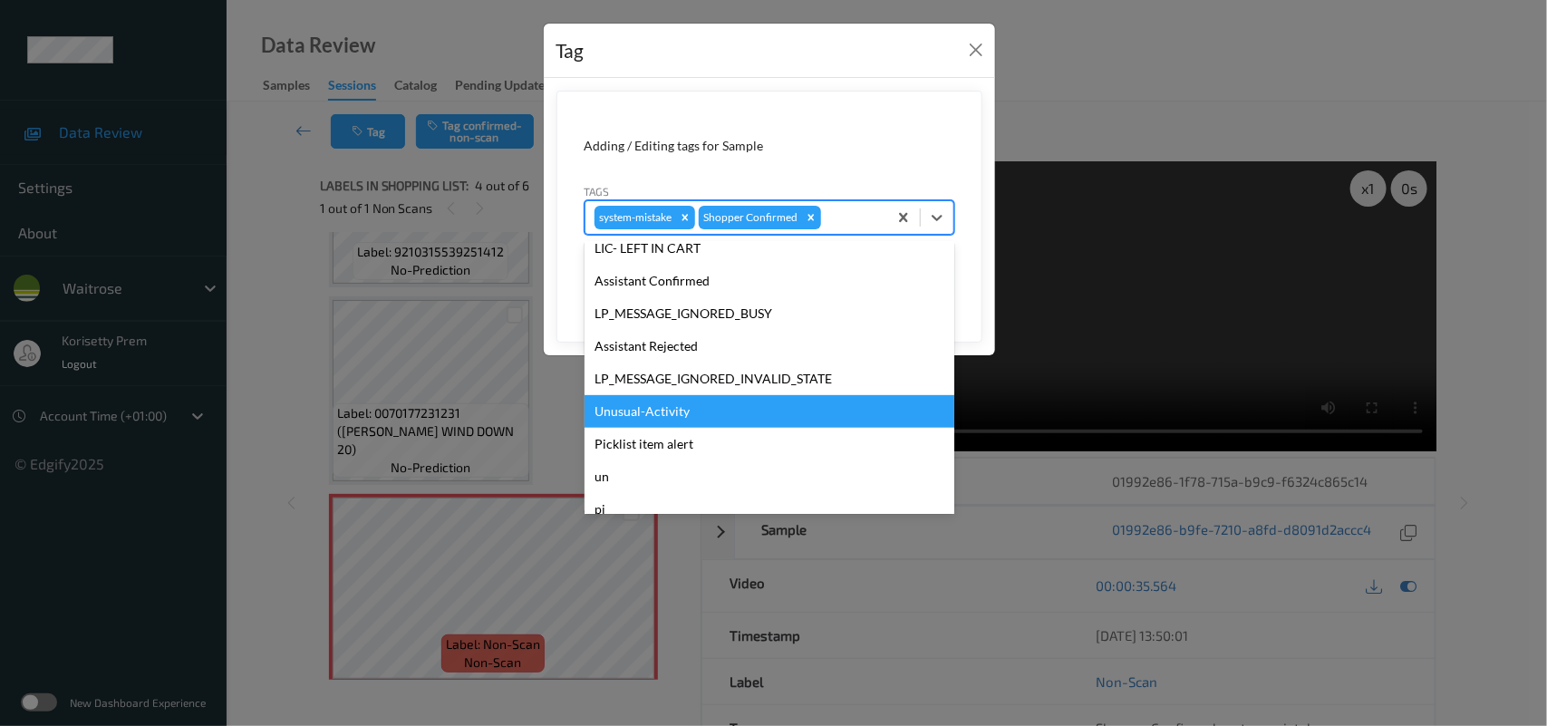
click at [663, 418] on div "Unusual-Activity" at bounding box center [770, 411] width 370 height 33
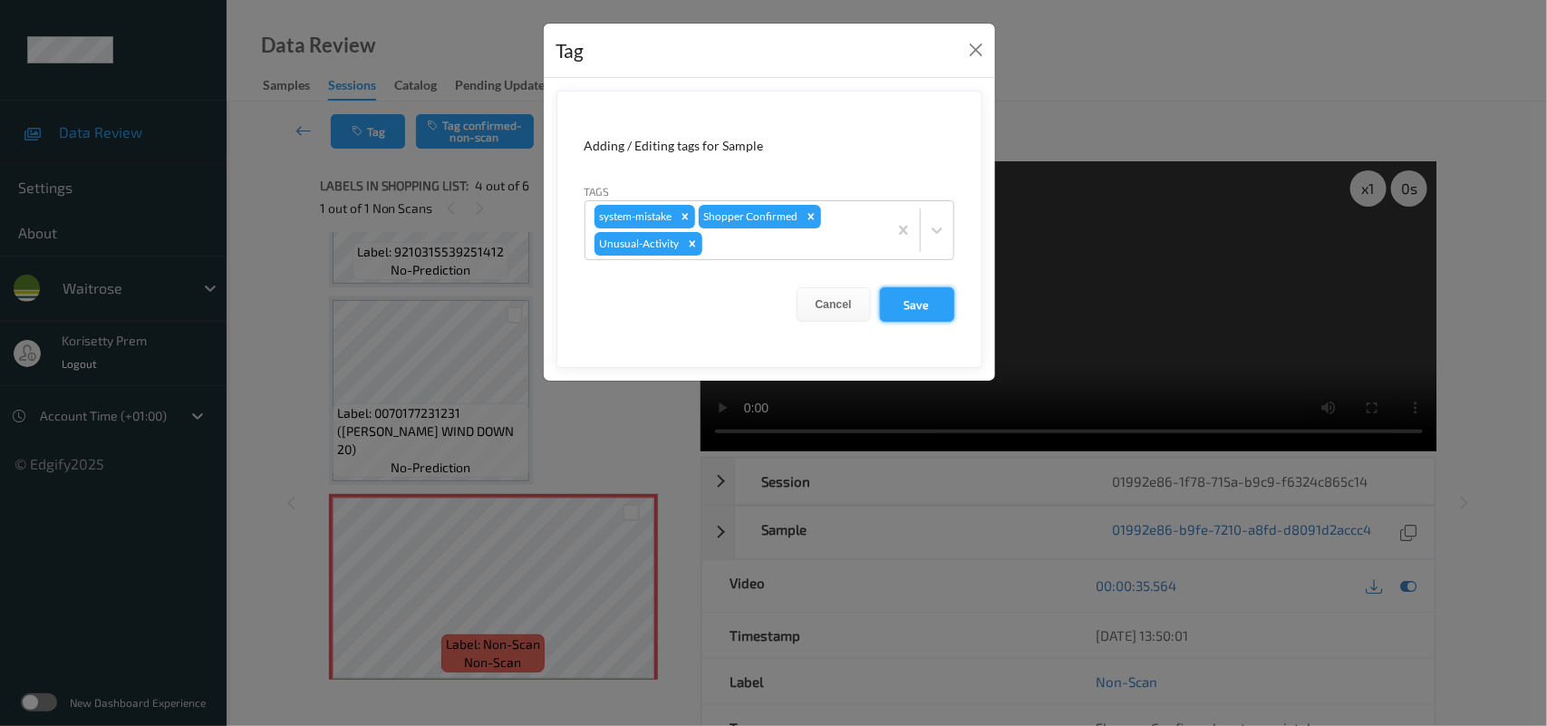
click at [894, 299] on button "Save" at bounding box center [917, 304] width 74 height 34
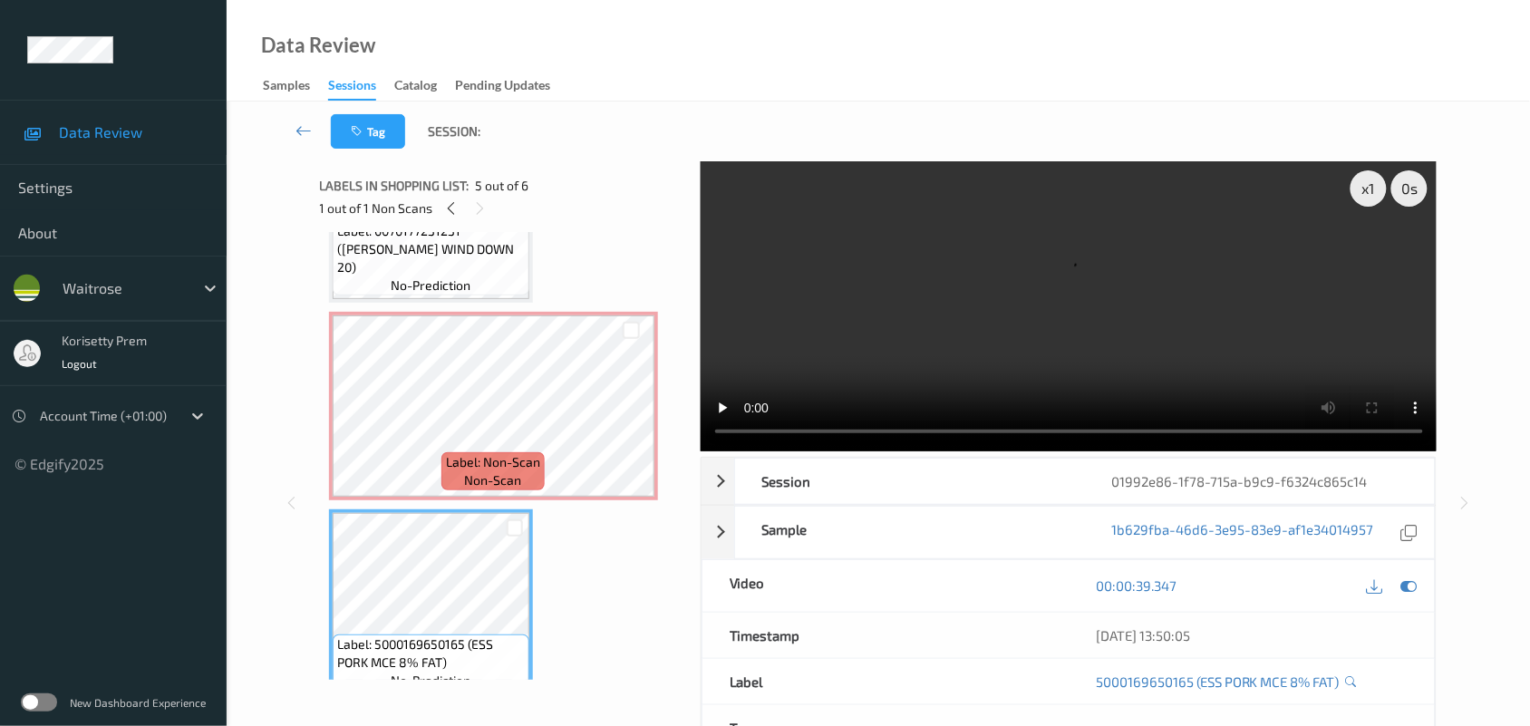
scroll to position [518, 0]
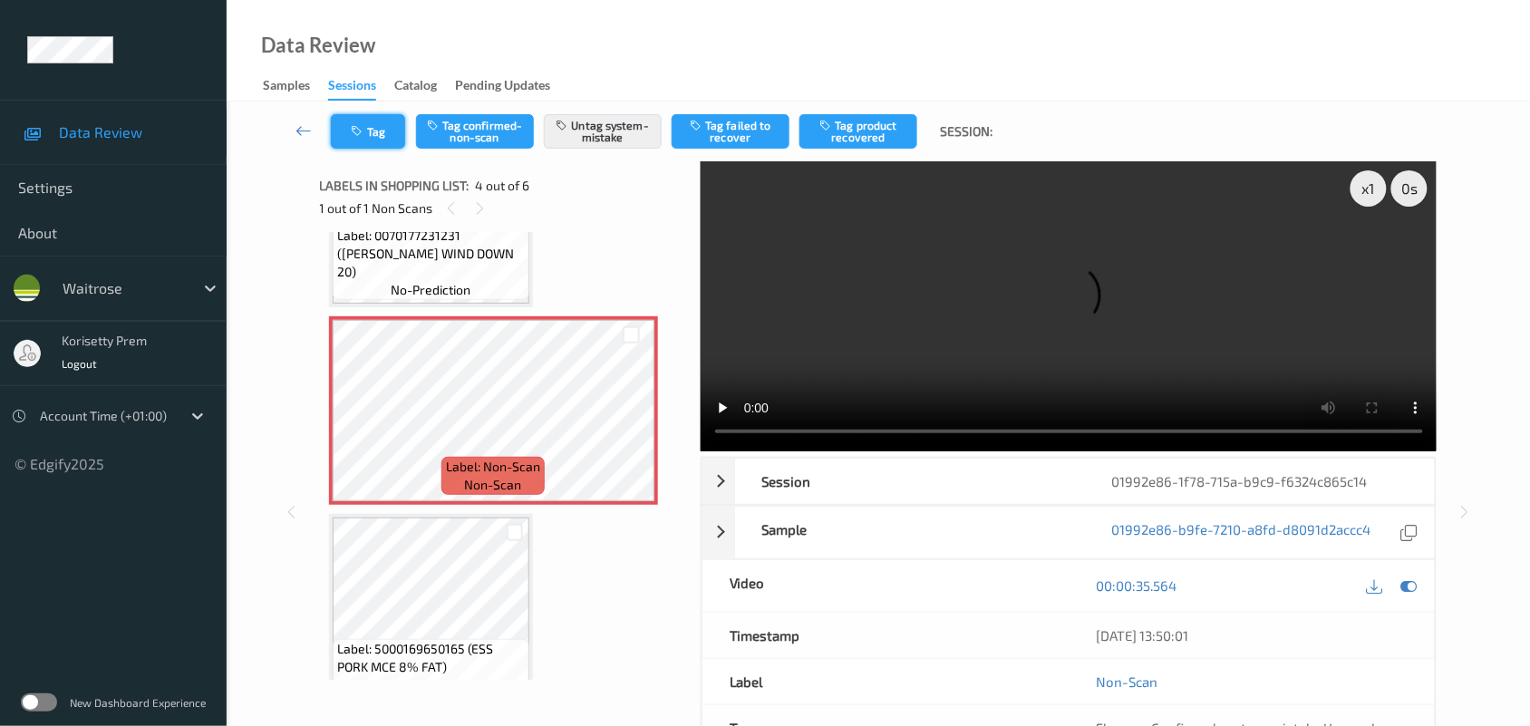
click at [378, 134] on button "Tag" at bounding box center [368, 131] width 74 height 34
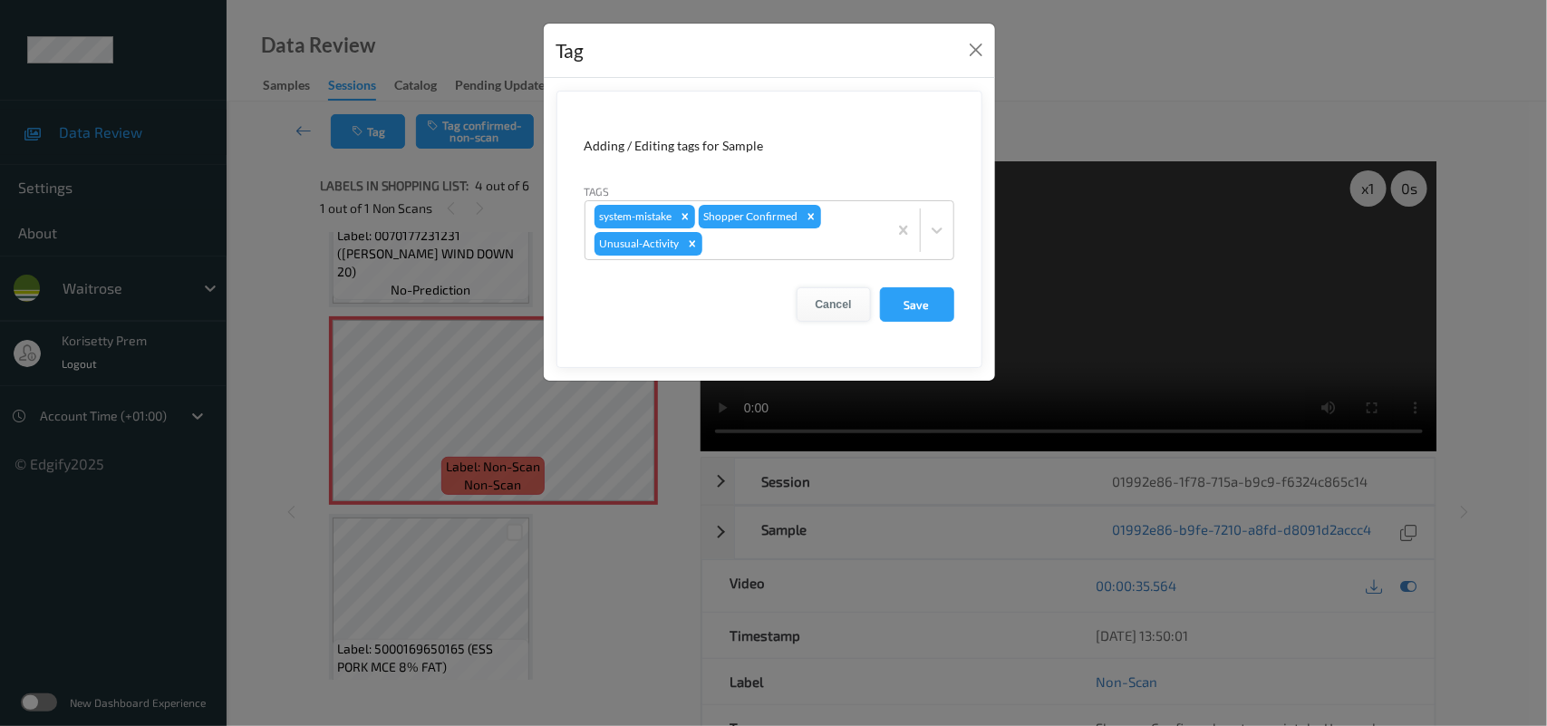
click at [837, 304] on button "Cancel" at bounding box center [834, 304] width 74 height 34
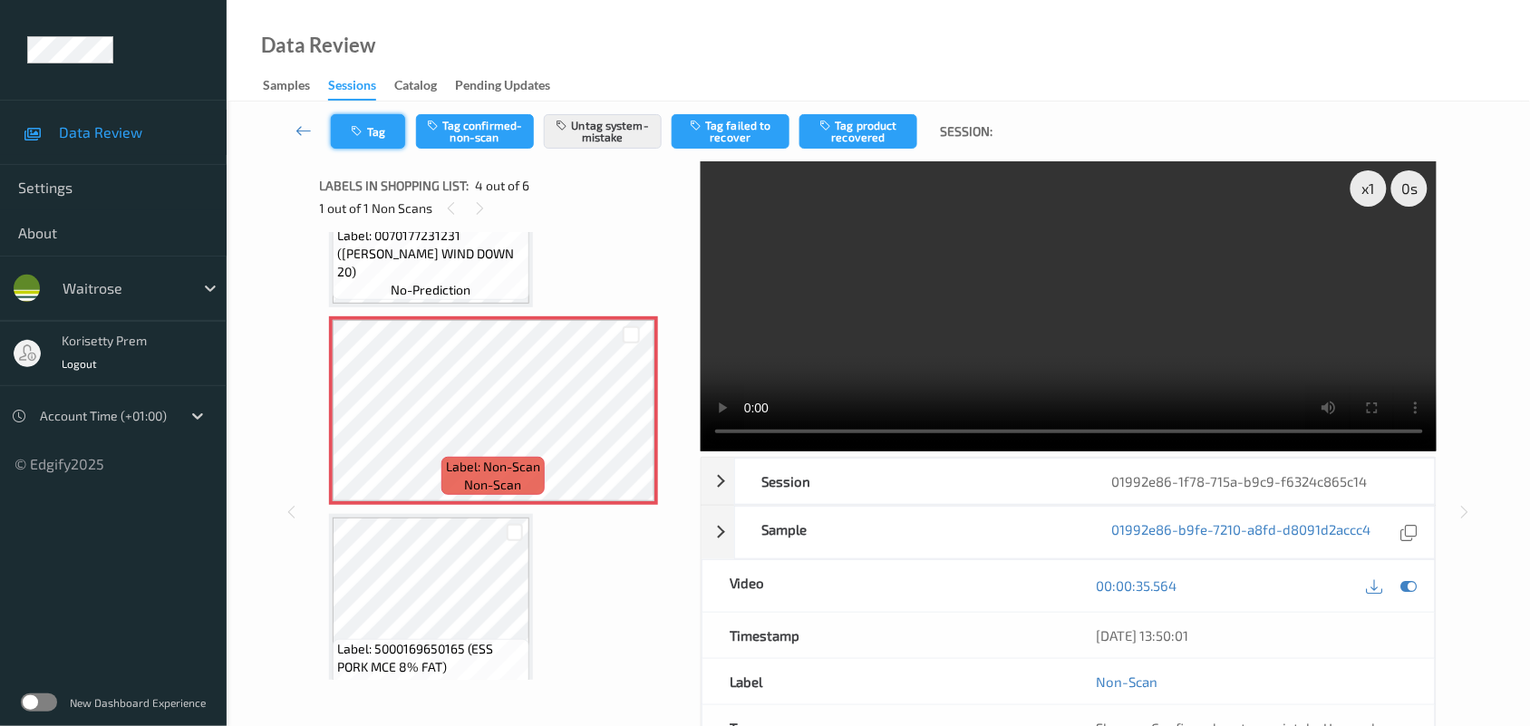
click at [350, 132] on button "Tag" at bounding box center [368, 131] width 74 height 34
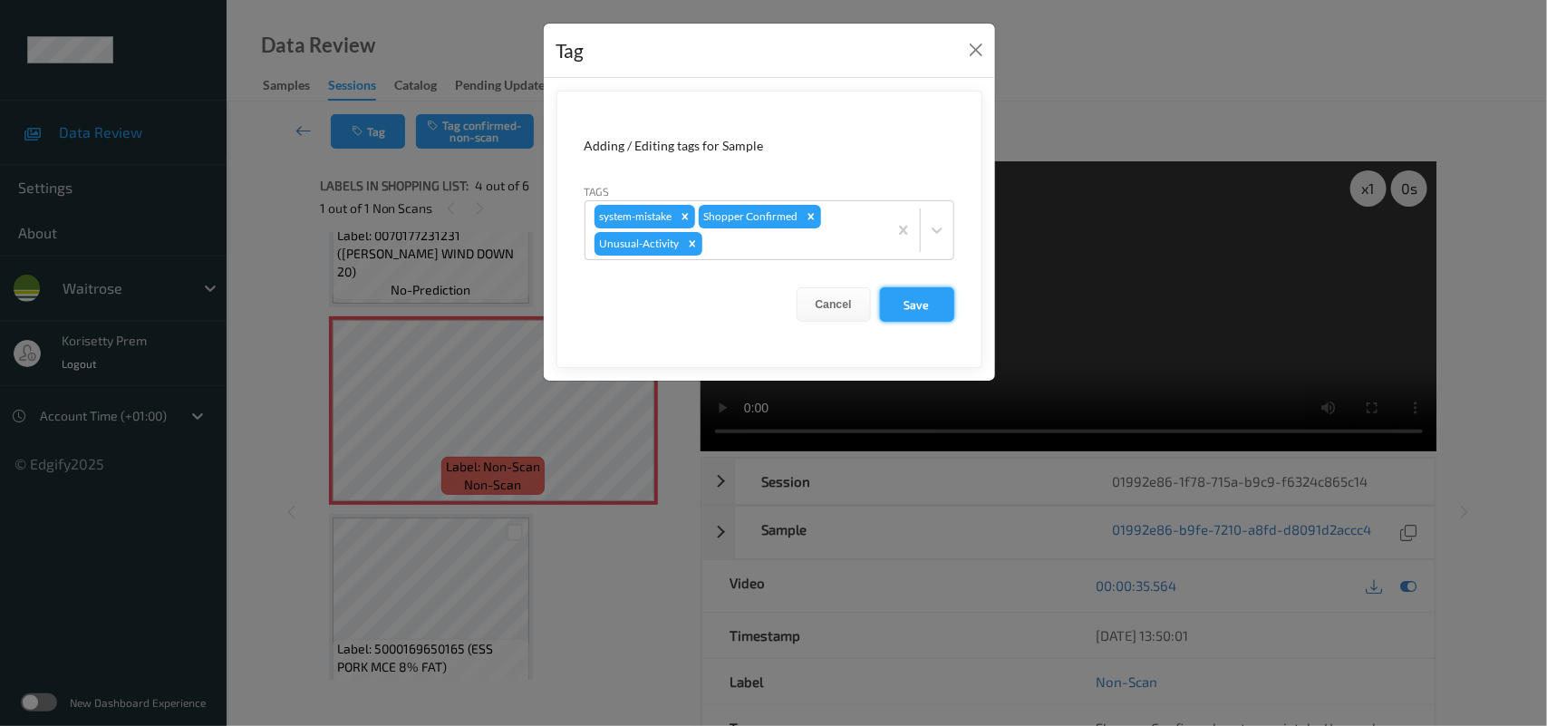
click at [917, 315] on button "Save" at bounding box center [917, 304] width 74 height 34
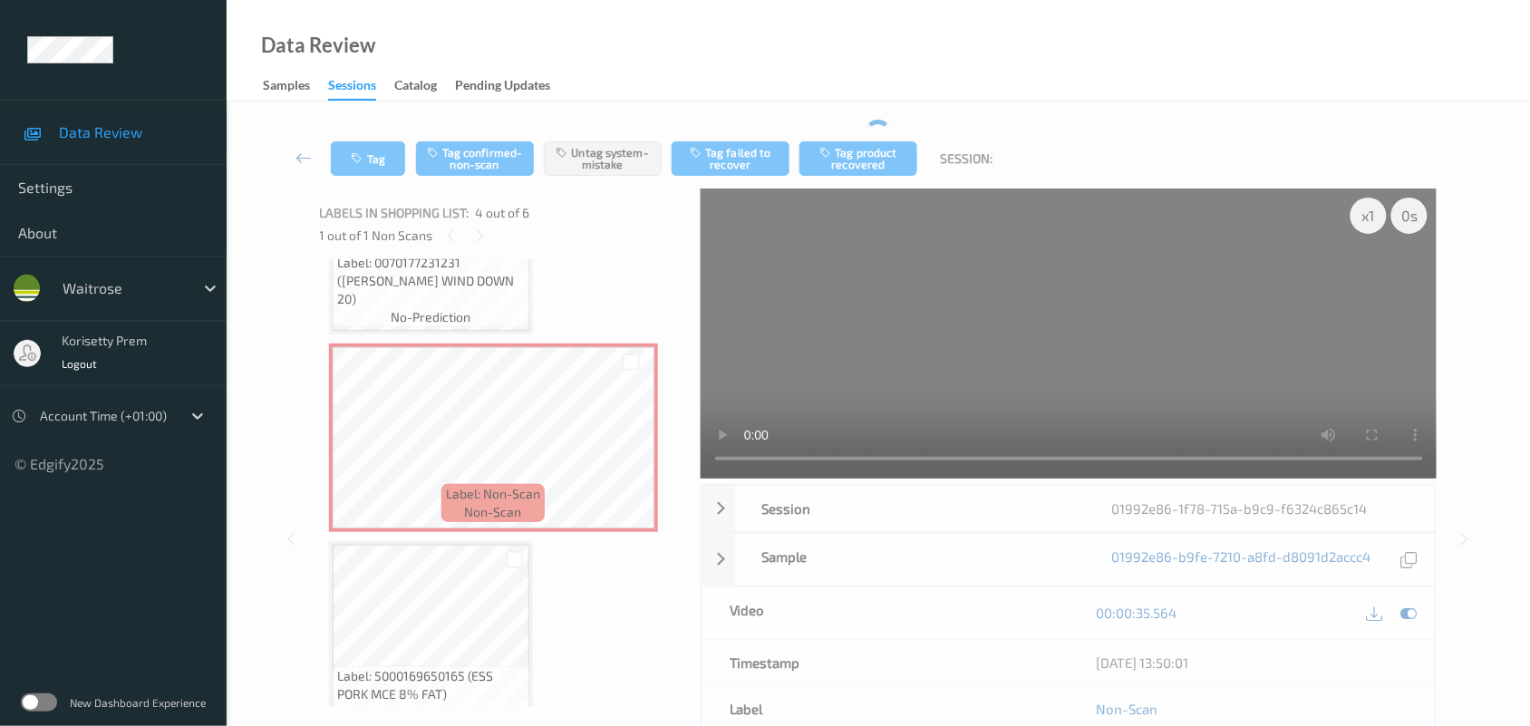
click at [1120, 358] on video at bounding box center [1069, 334] width 737 height 290
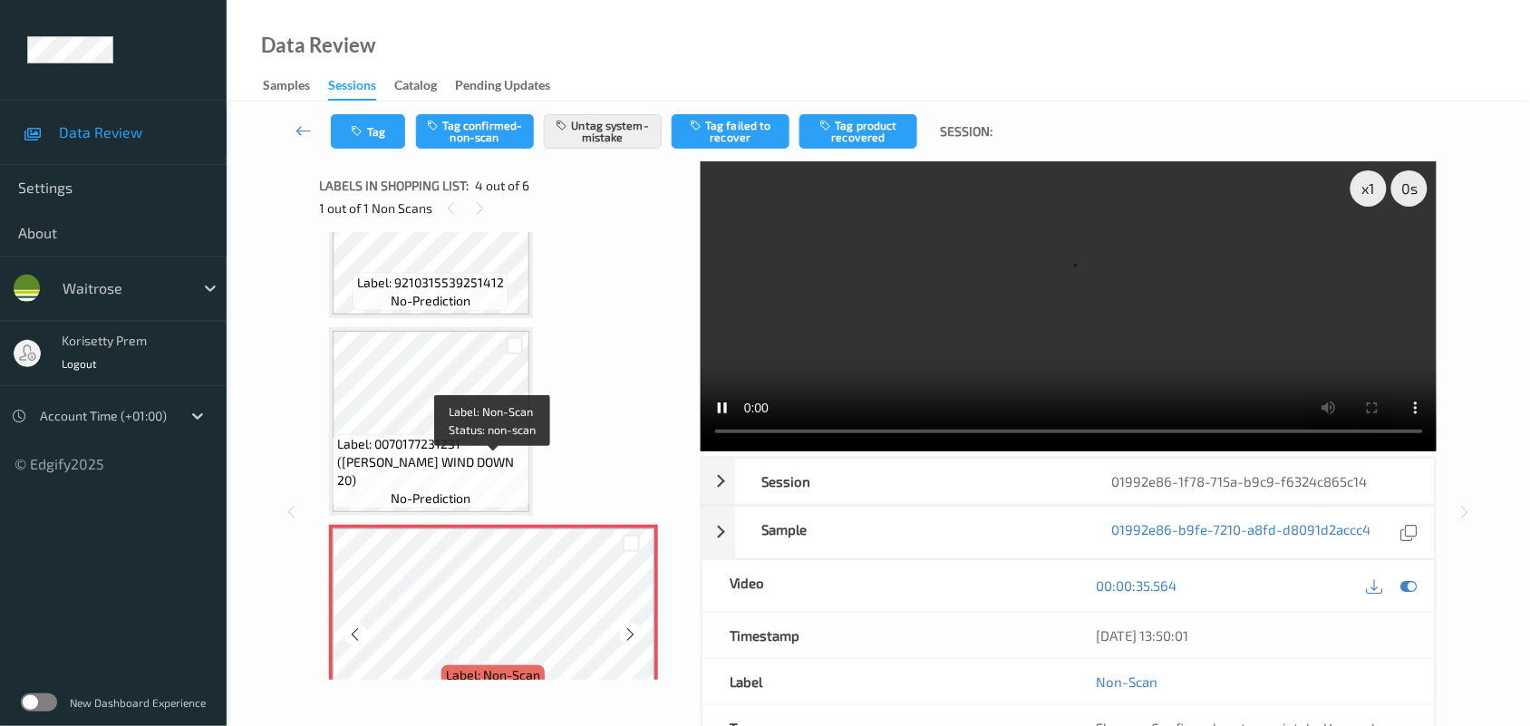
scroll to position [291, 0]
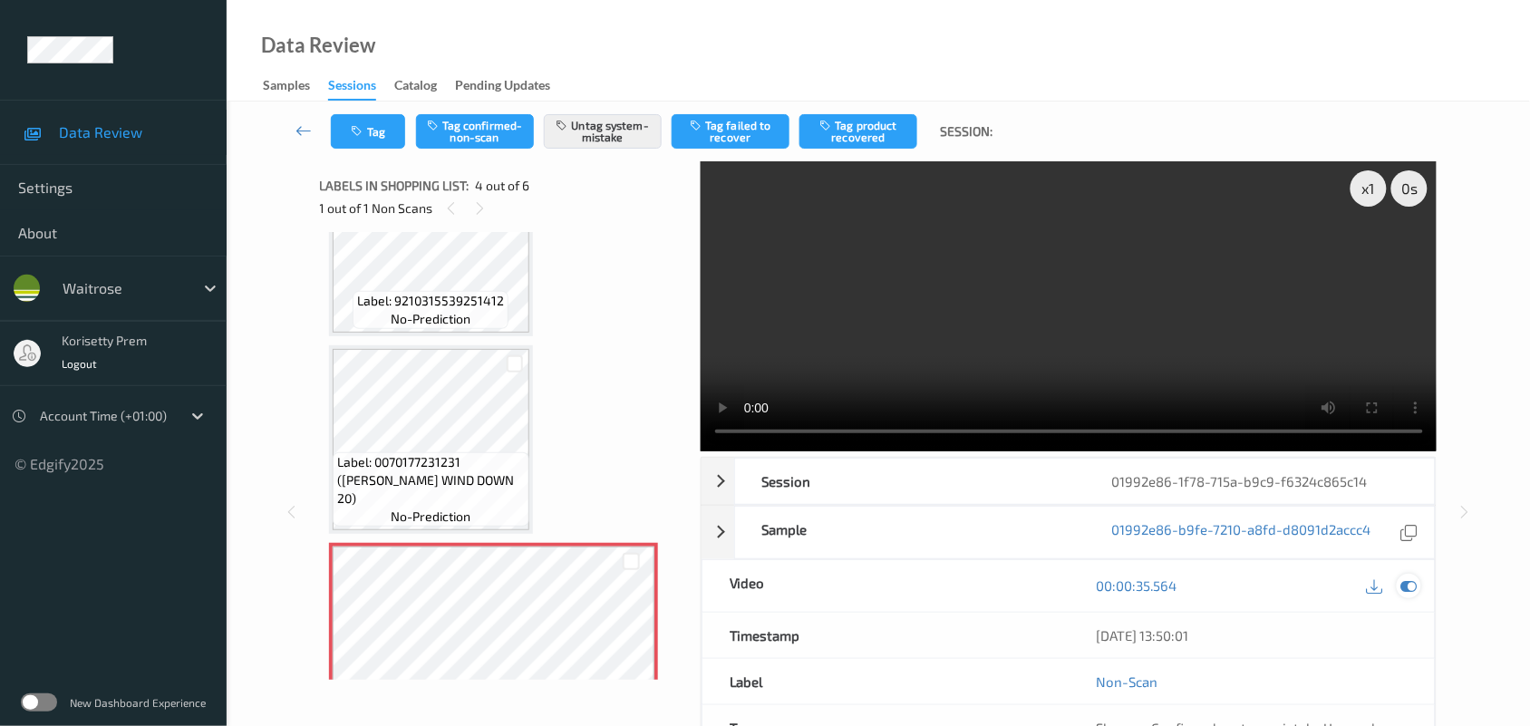
click at [1399, 574] on div at bounding box center [1409, 586] width 24 height 24
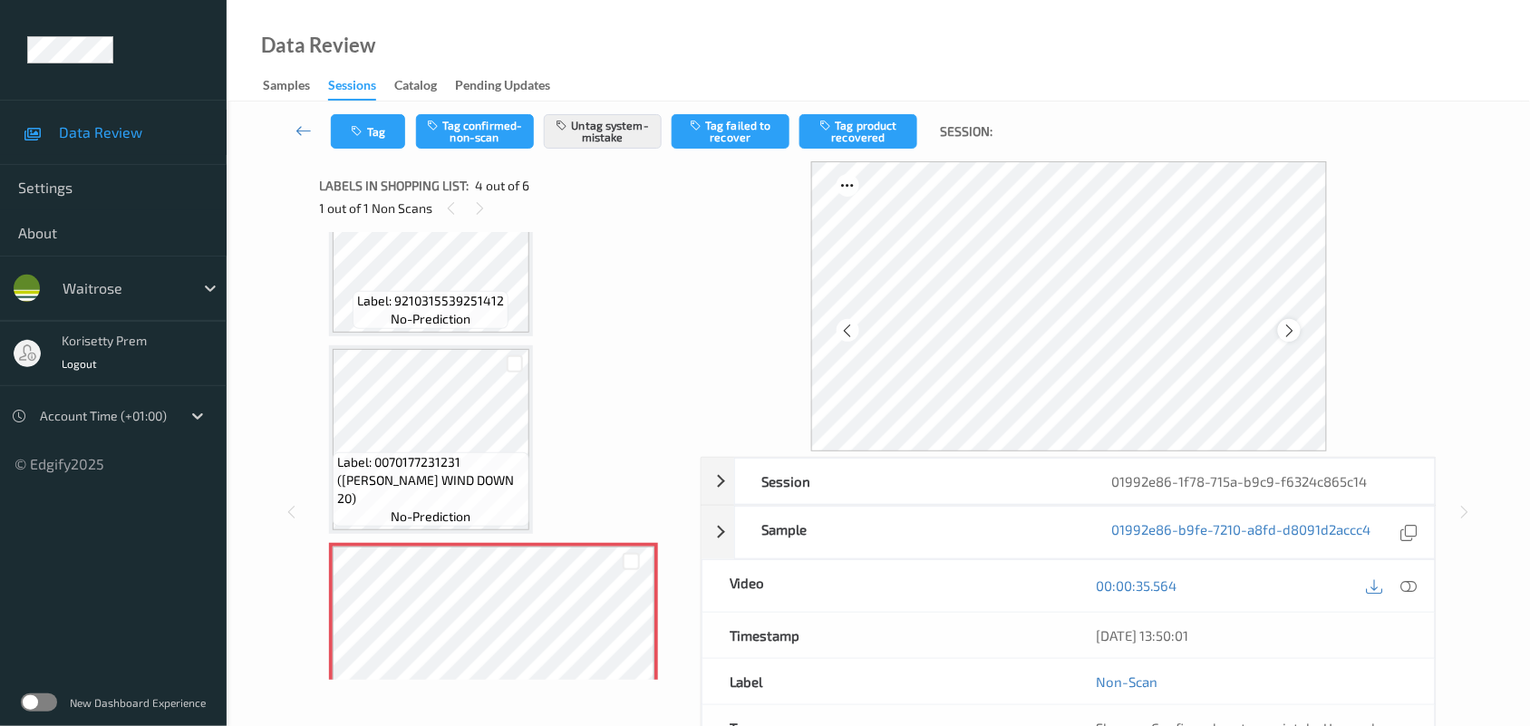
click at [1287, 327] on icon at bounding box center [1289, 331] width 15 height 16
click at [1287, 337] on icon at bounding box center [1289, 331] width 15 height 16
click at [1288, 337] on icon at bounding box center [1289, 331] width 15 height 16
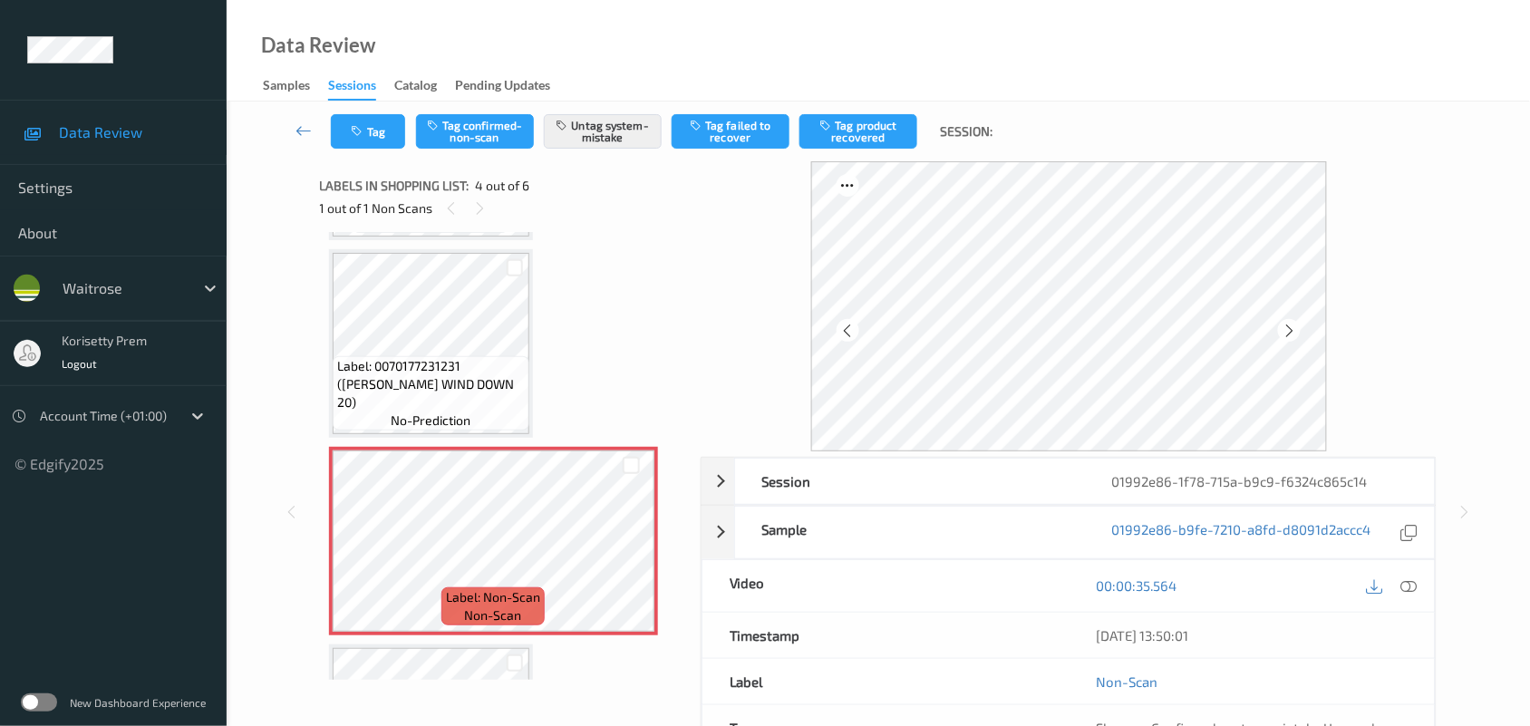
scroll to position [518, 0]
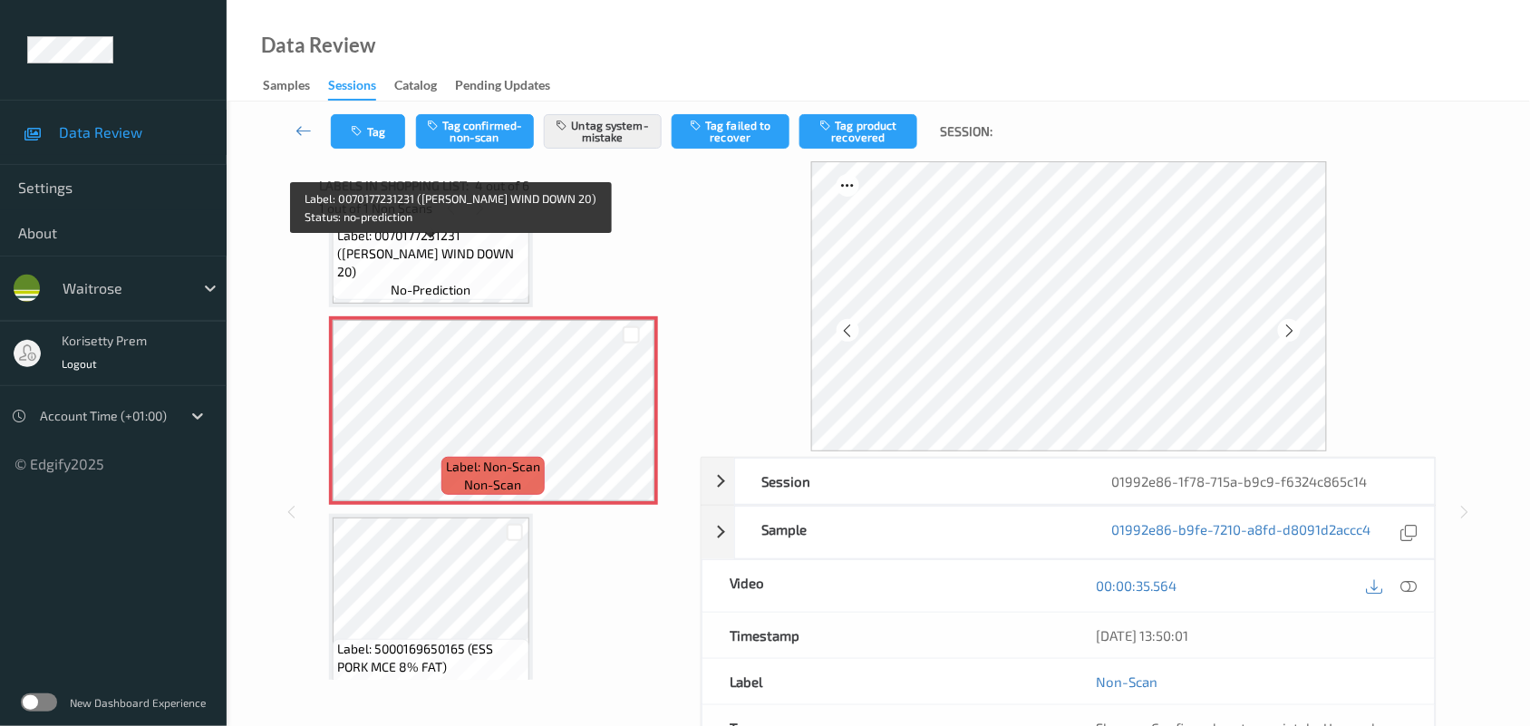
click at [472, 266] on span "Label: 0070177231231 (TWINING WIND DOWN 20)" at bounding box center [431, 254] width 188 height 54
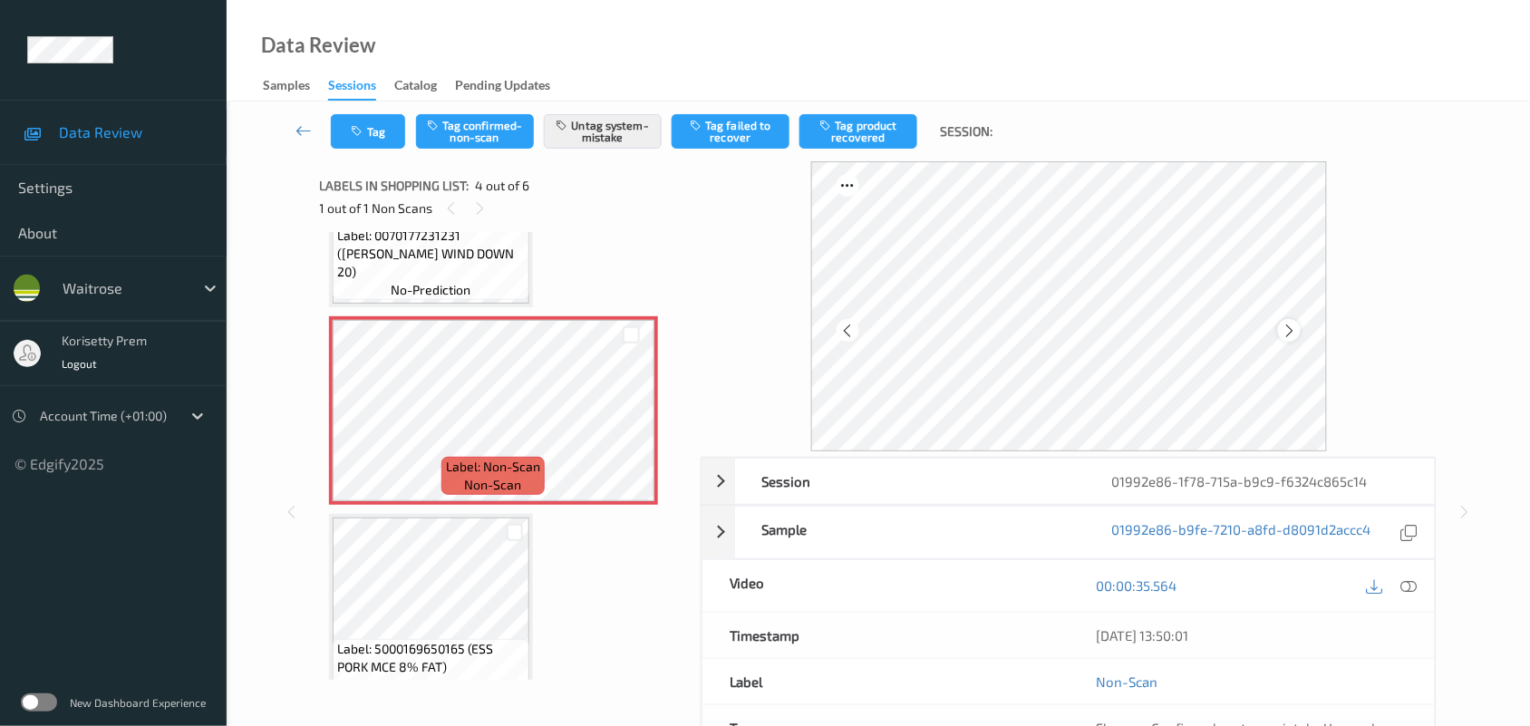
click at [1292, 333] on icon at bounding box center [1289, 331] width 15 height 16
click at [1294, 328] on icon at bounding box center [1289, 331] width 15 height 16
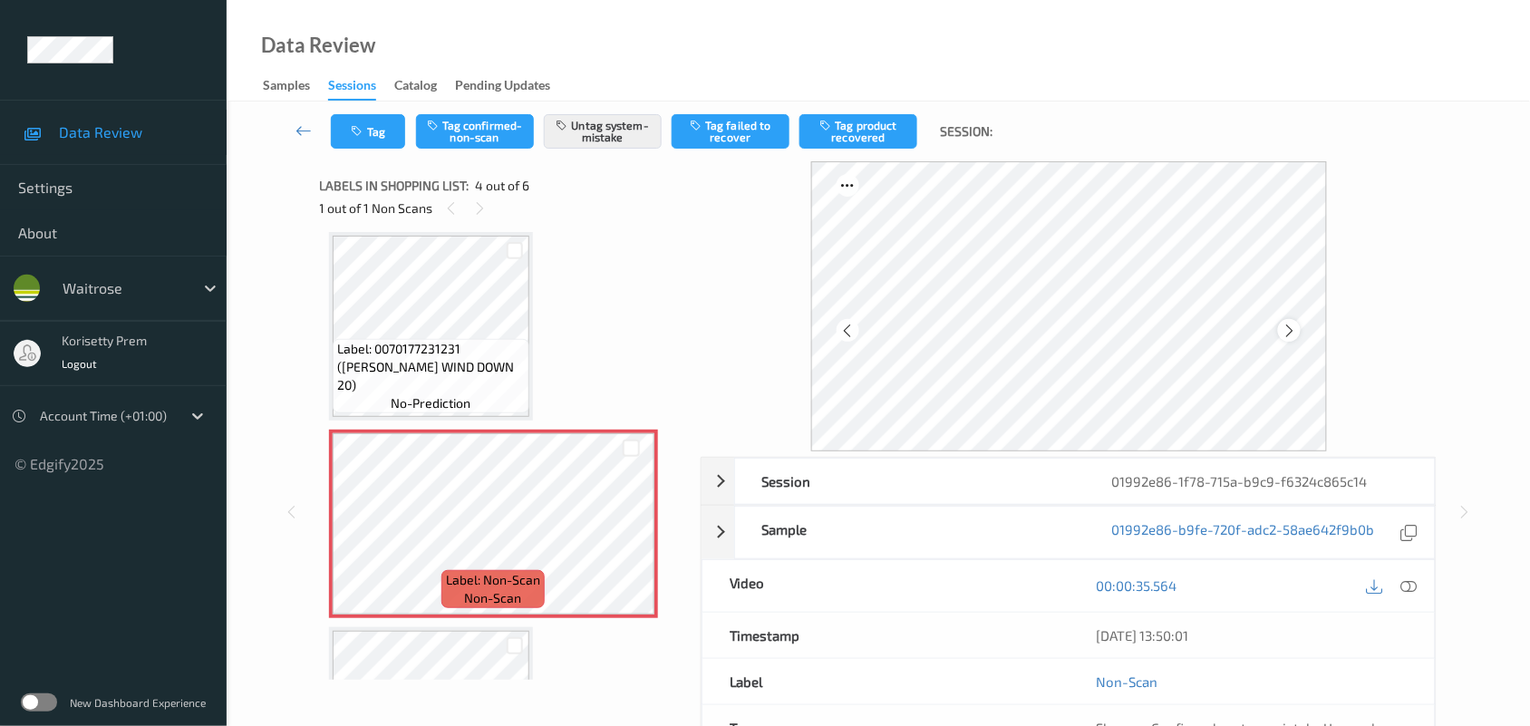
click at [1292, 328] on icon at bounding box center [1289, 331] width 15 height 16
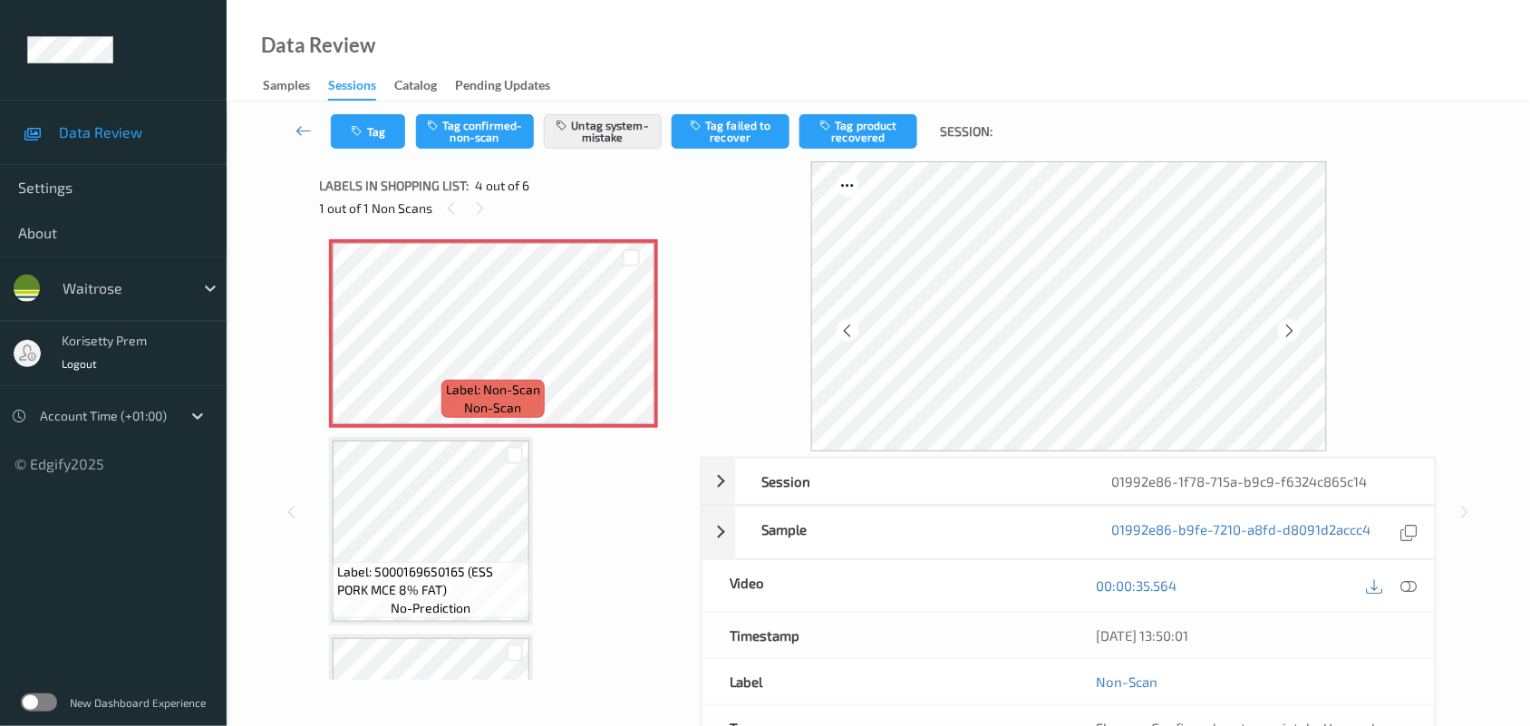
scroll to position [631, 0]
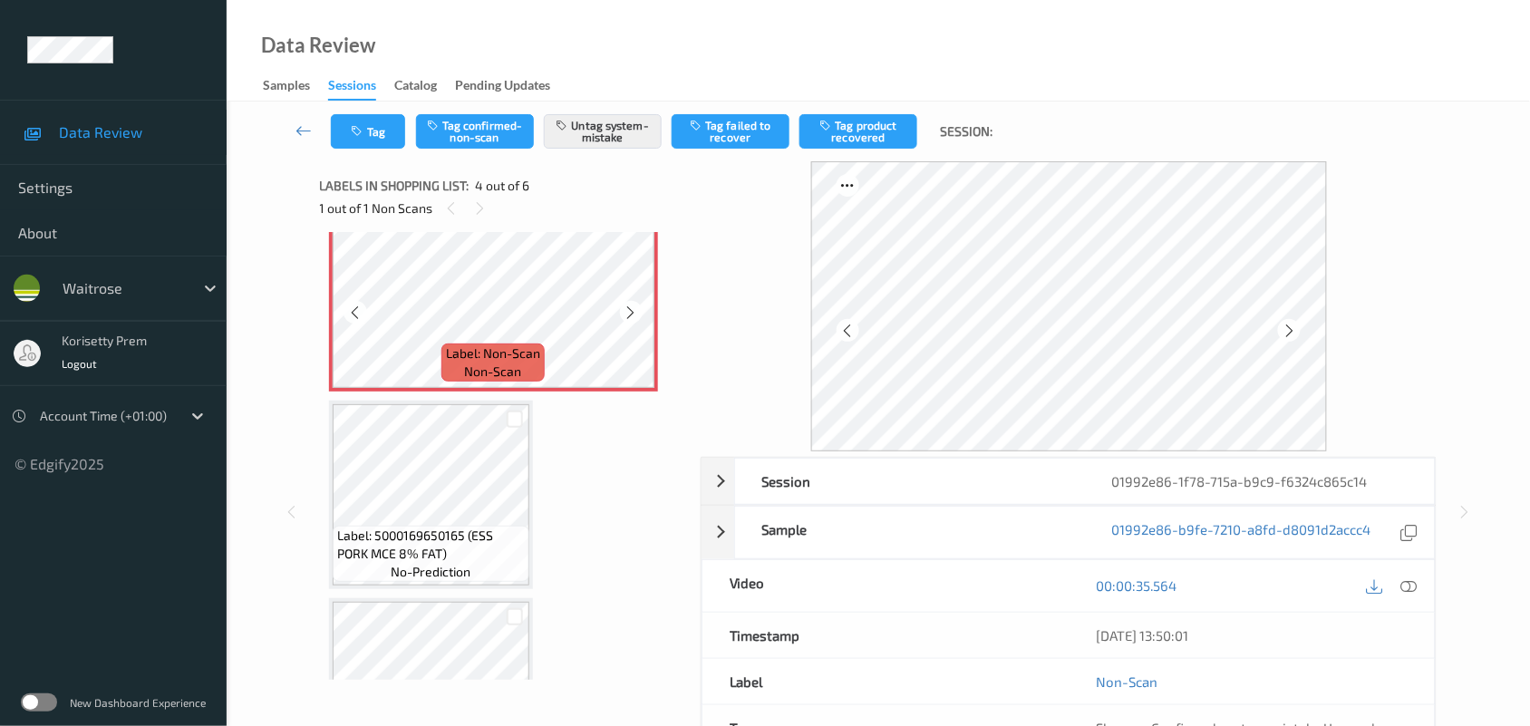
click at [630, 315] on icon at bounding box center [631, 313] width 15 height 16
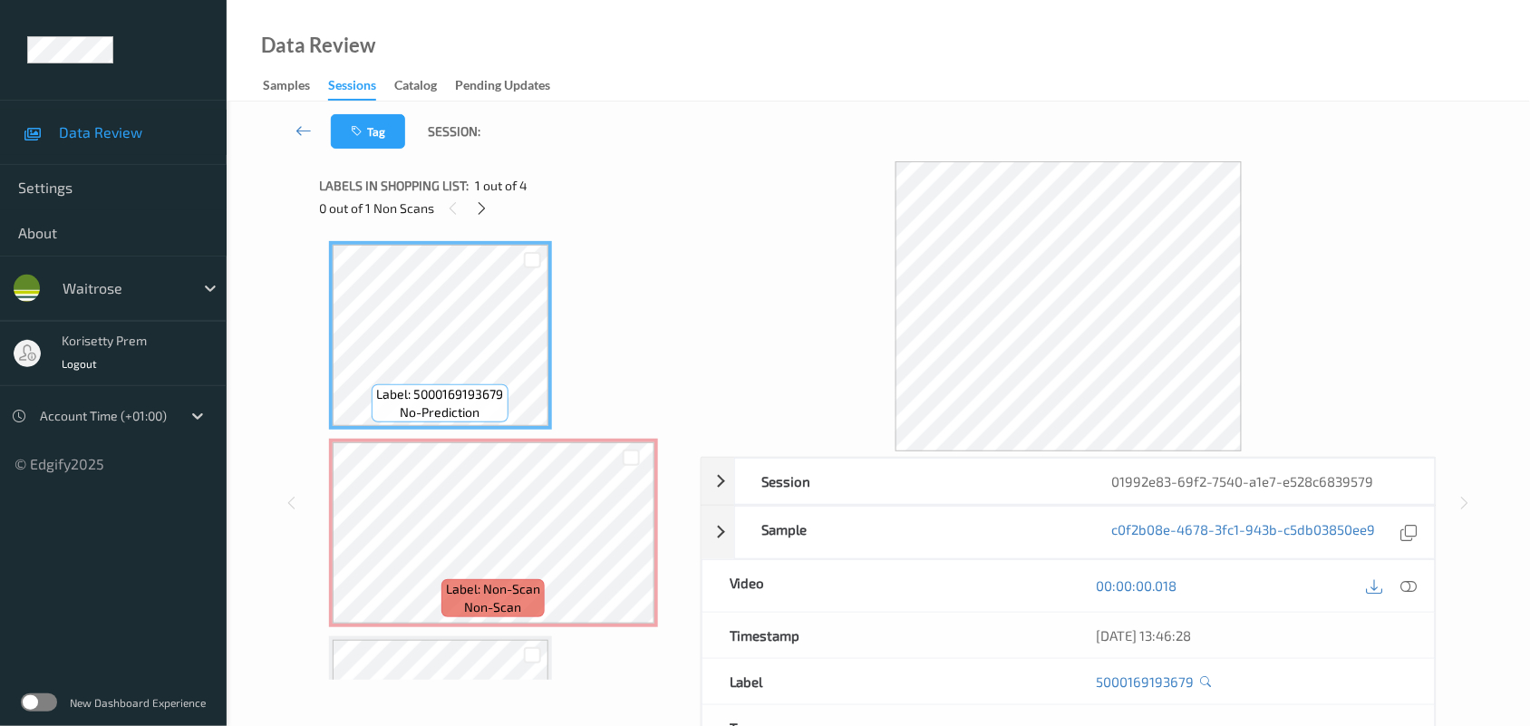
click at [870, 92] on div "Data Review Samples Sessions Catalog Pending Updates" at bounding box center [878, 51] width 1303 height 102
click at [867, 157] on div "Tag Session:" at bounding box center [878, 132] width 1229 height 60
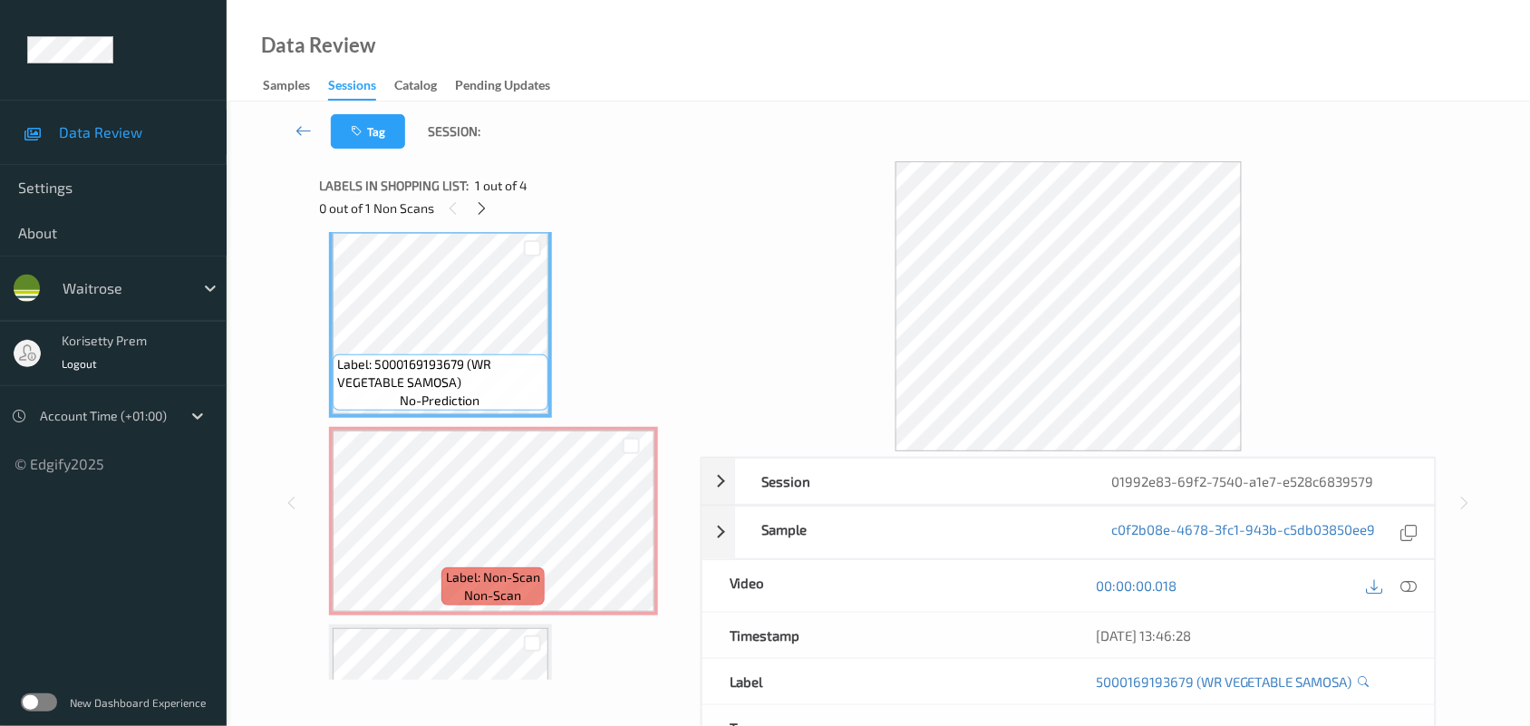
scroll to position [10, 0]
click at [634, 532] on icon at bounding box center [631, 538] width 15 height 16
click at [1407, 589] on icon at bounding box center [1409, 585] width 16 height 16
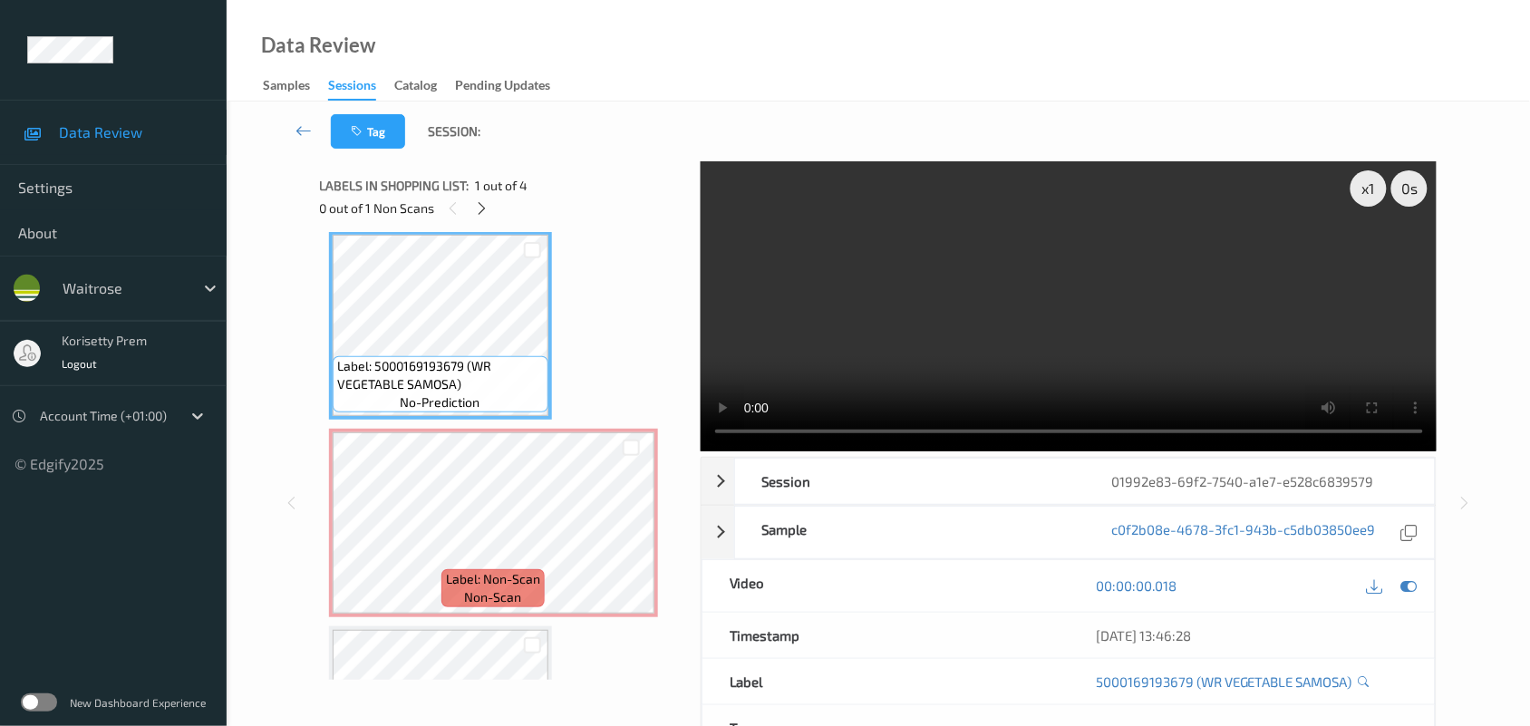
click at [1163, 342] on video at bounding box center [1069, 306] width 737 height 290
click at [624, 527] on div "Label: Non-Scan non-scan" at bounding box center [493, 523] width 329 height 189
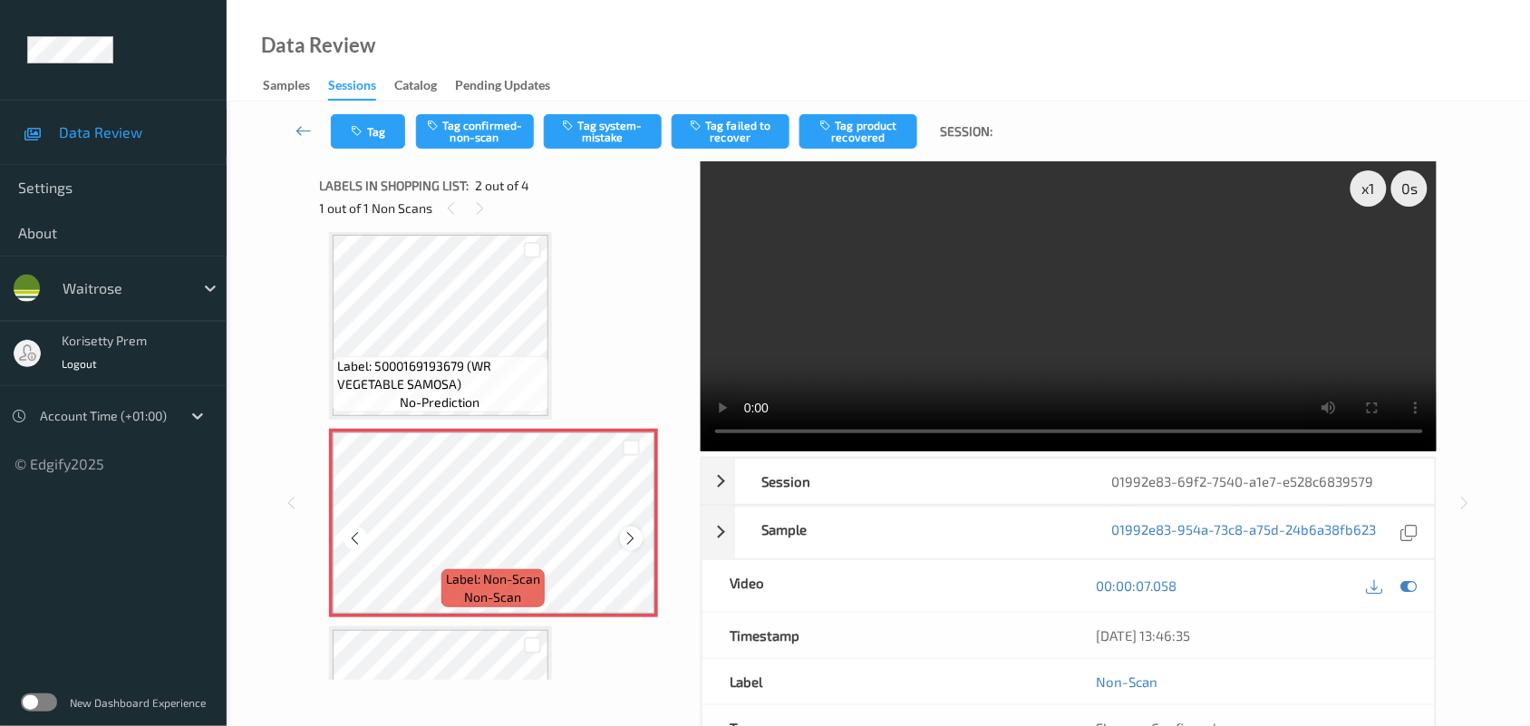
click at [630, 527] on div at bounding box center [631, 538] width 23 height 23
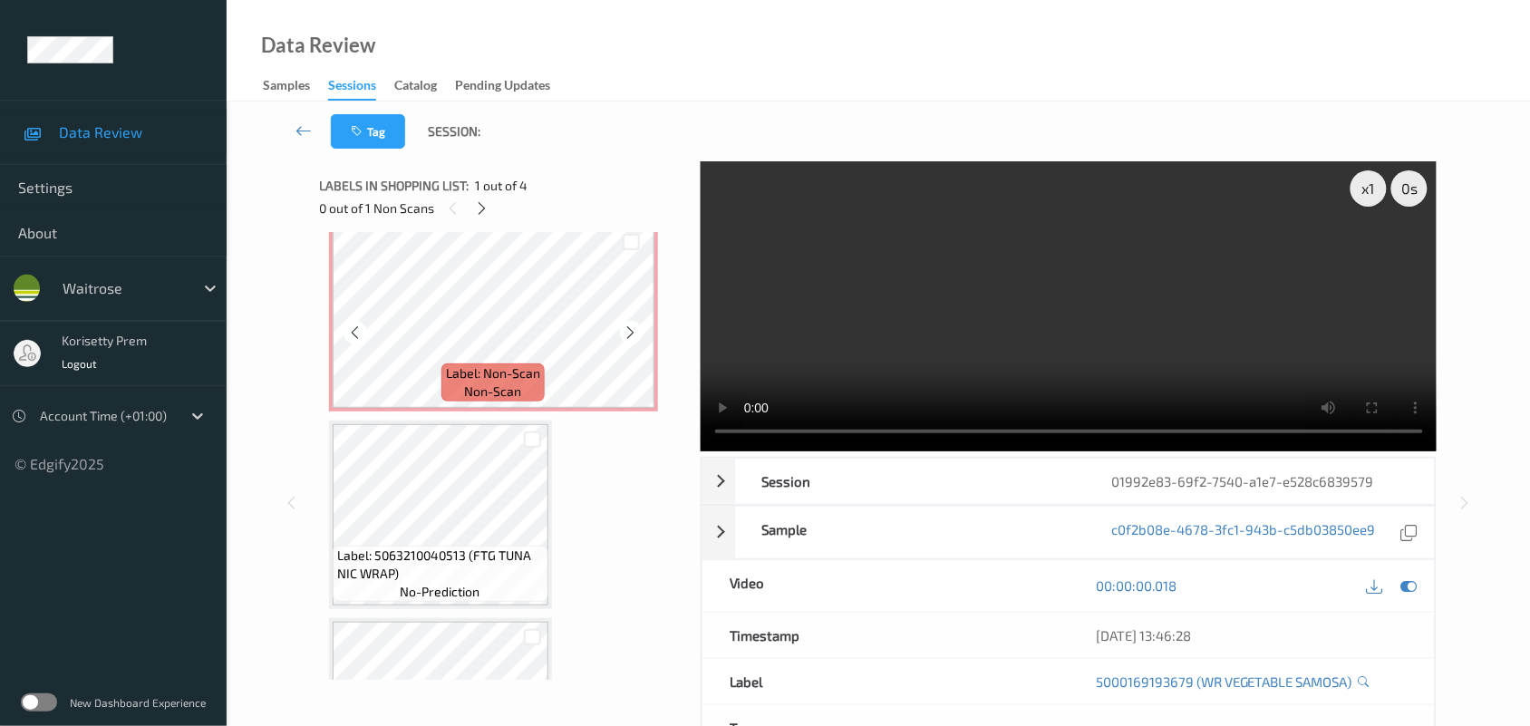
scroll to position [237, 0]
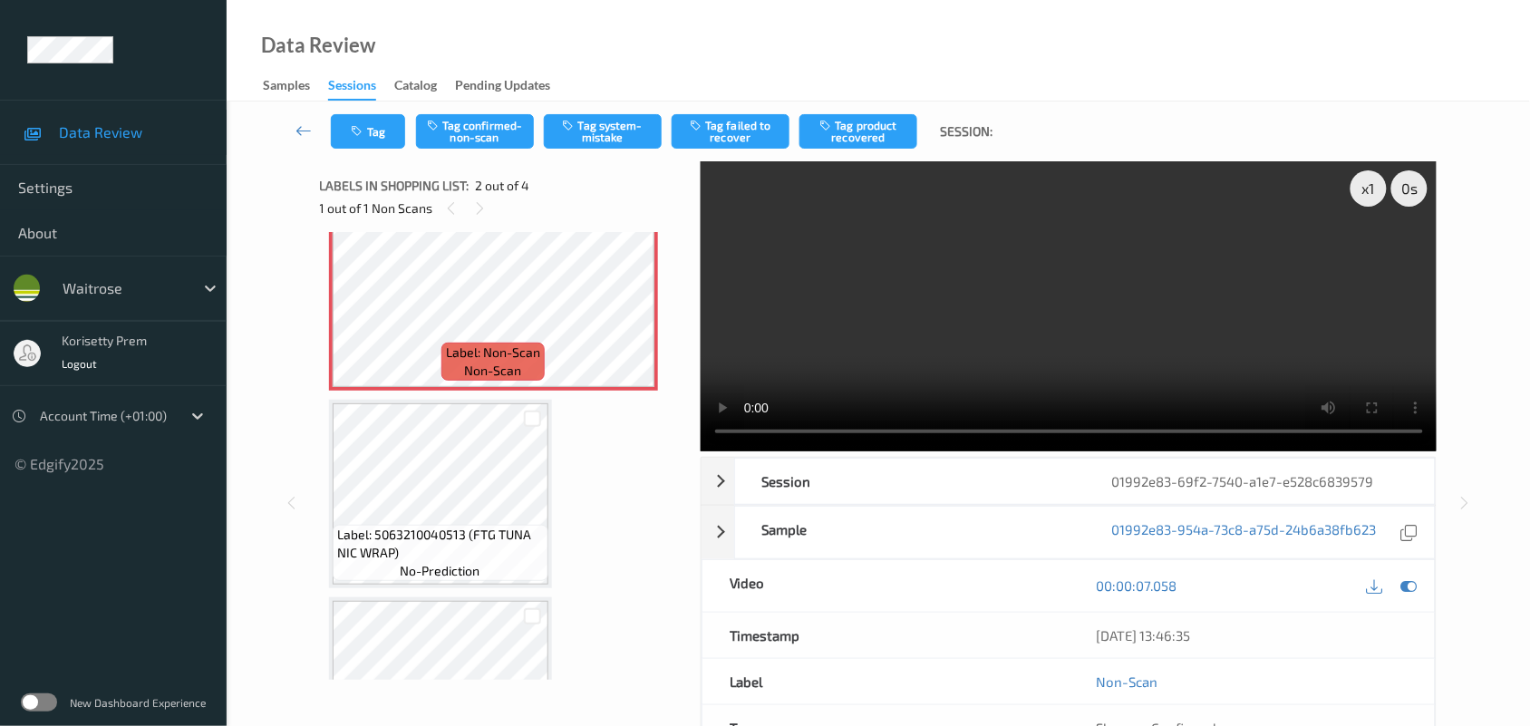
click at [798, 315] on video at bounding box center [1069, 306] width 737 height 290
click at [805, 318] on video at bounding box center [1069, 306] width 737 height 290
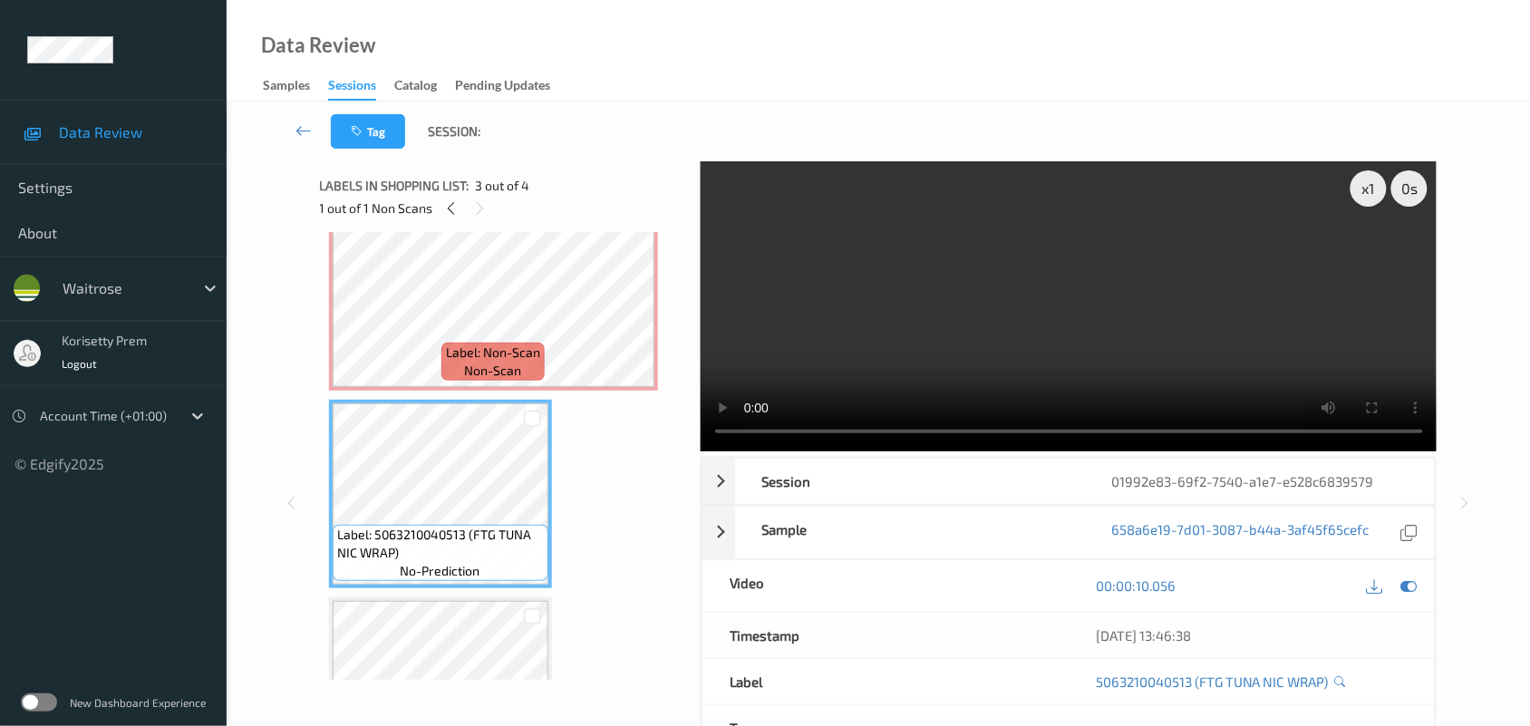
click at [822, 350] on video at bounding box center [1069, 306] width 737 height 290
click at [816, 349] on video at bounding box center [1069, 306] width 737 height 290
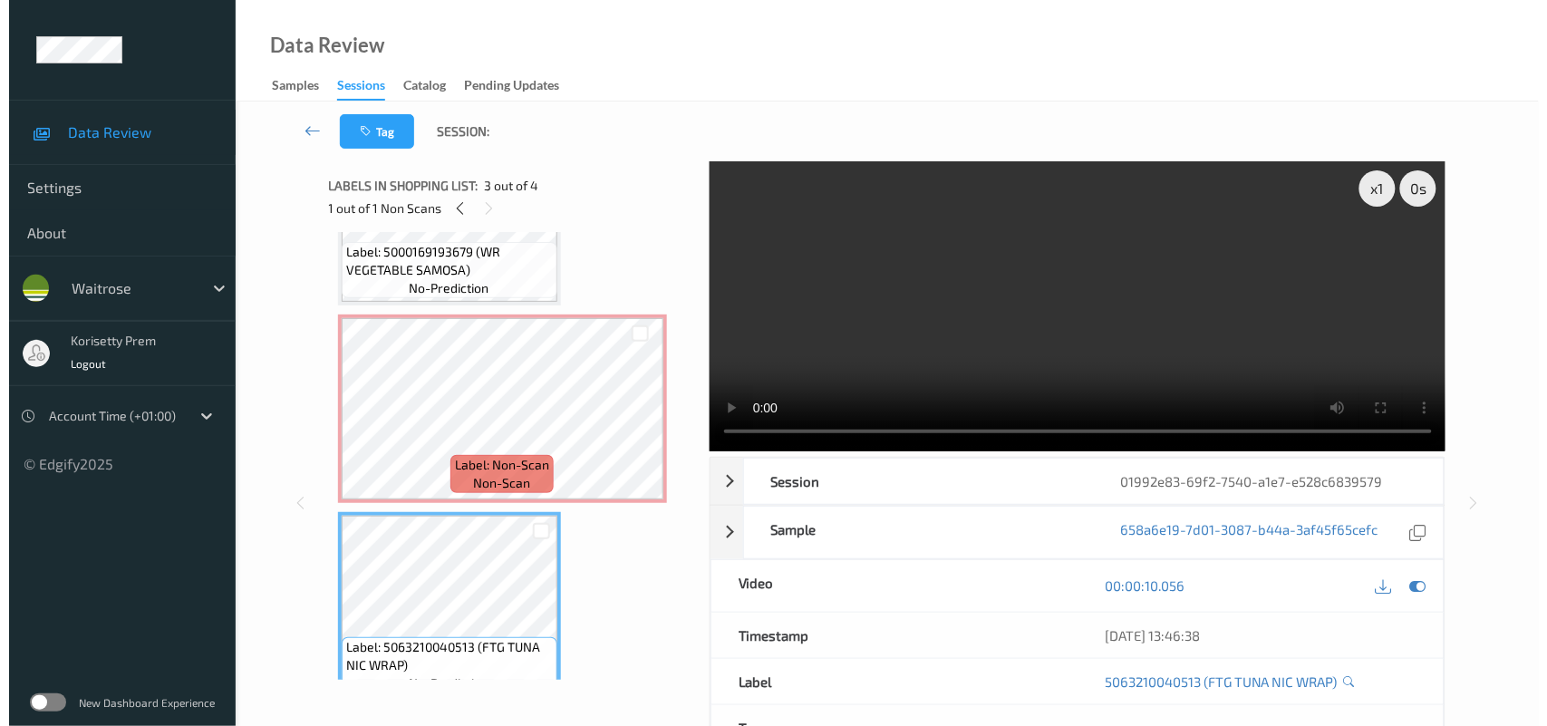
scroll to position [123, 0]
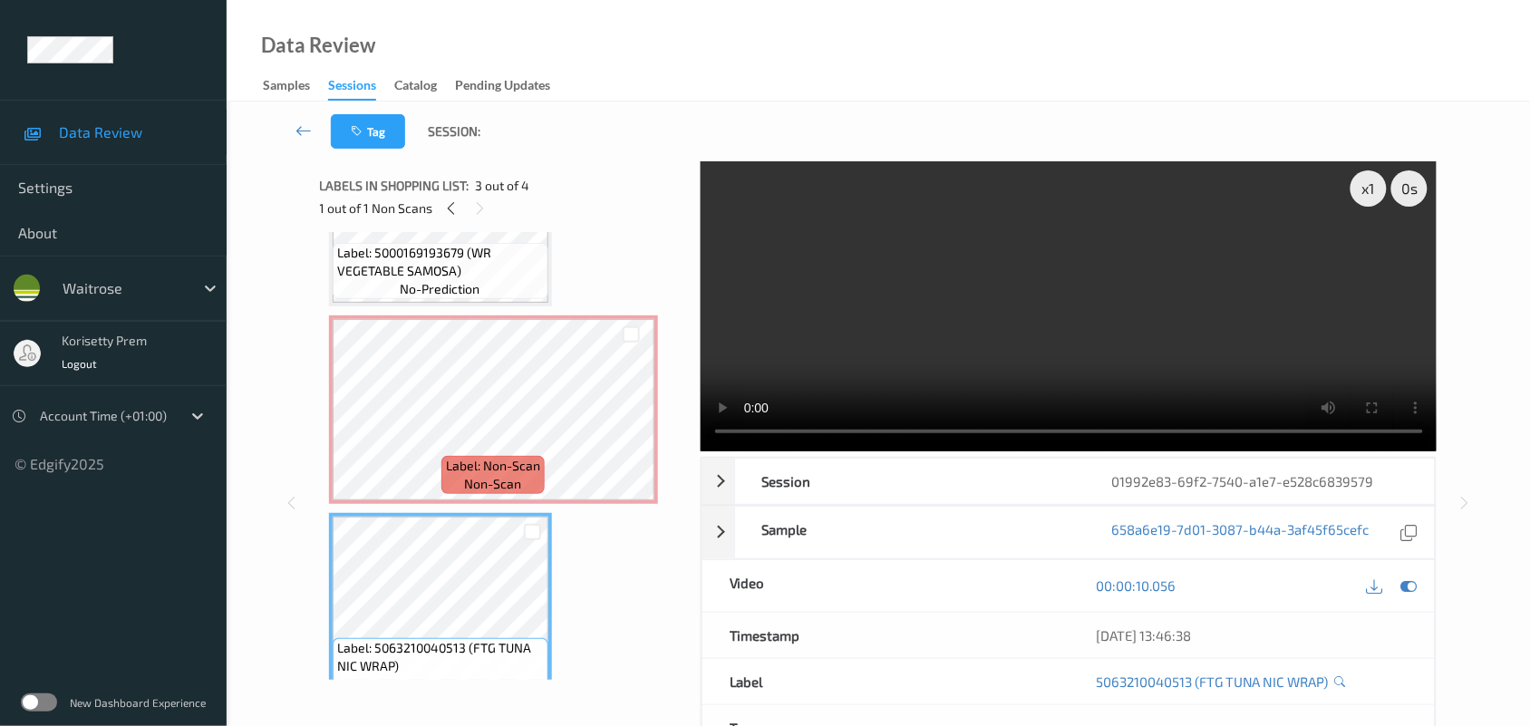
click at [871, 383] on video at bounding box center [1069, 306] width 737 height 290
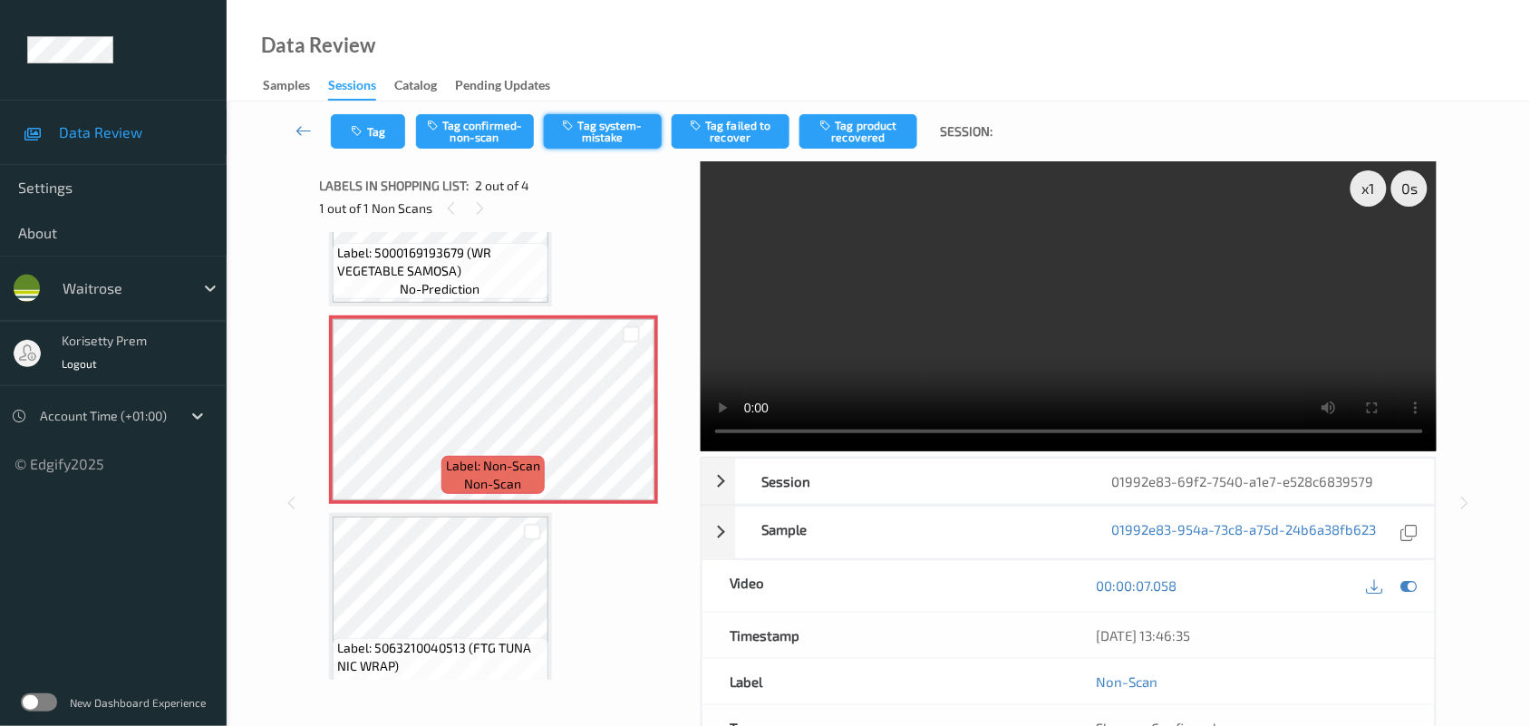
click at [618, 120] on button "Tag system-mistake" at bounding box center [603, 131] width 118 height 34
click at [364, 125] on icon "button" at bounding box center [359, 131] width 15 height 13
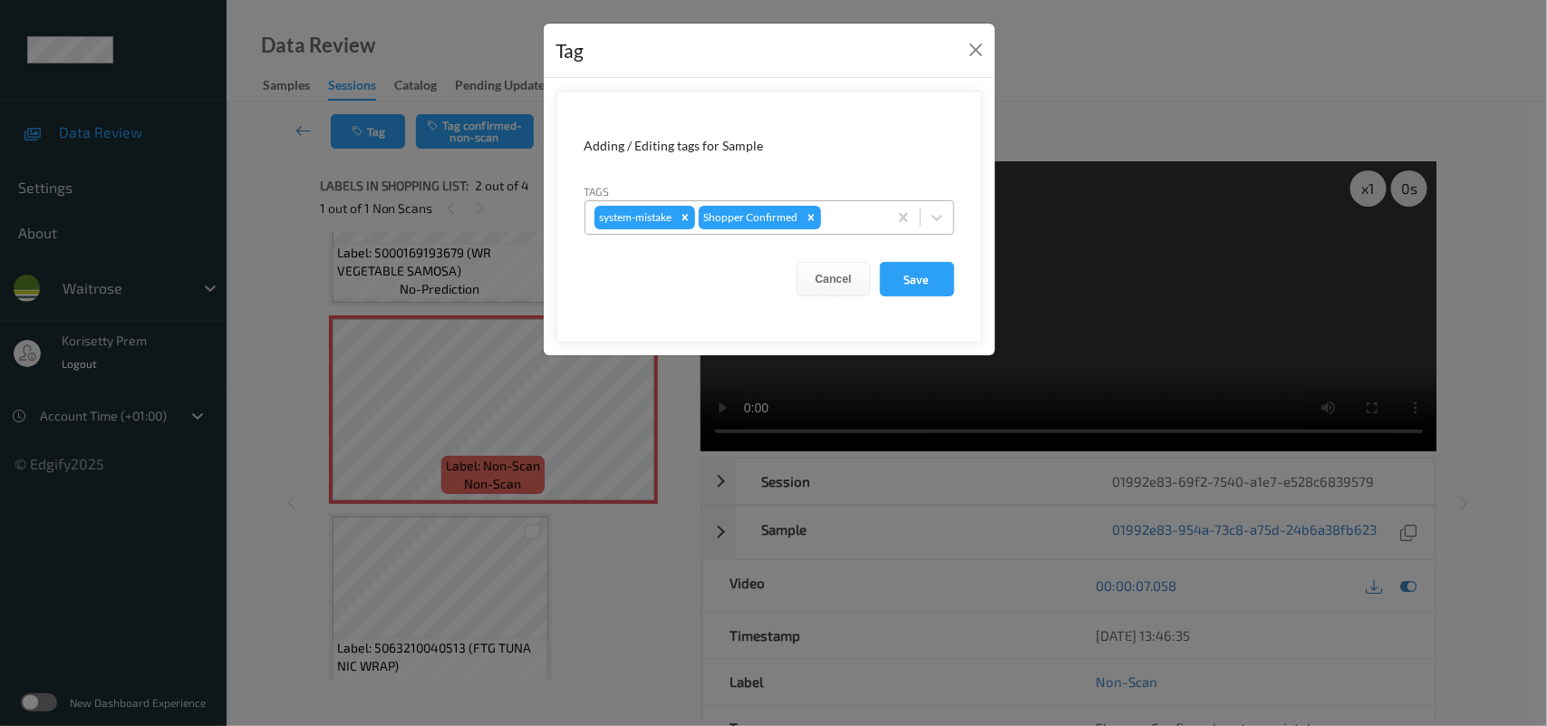
click at [848, 218] on div at bounding box center [851, 218] width 53 height 22
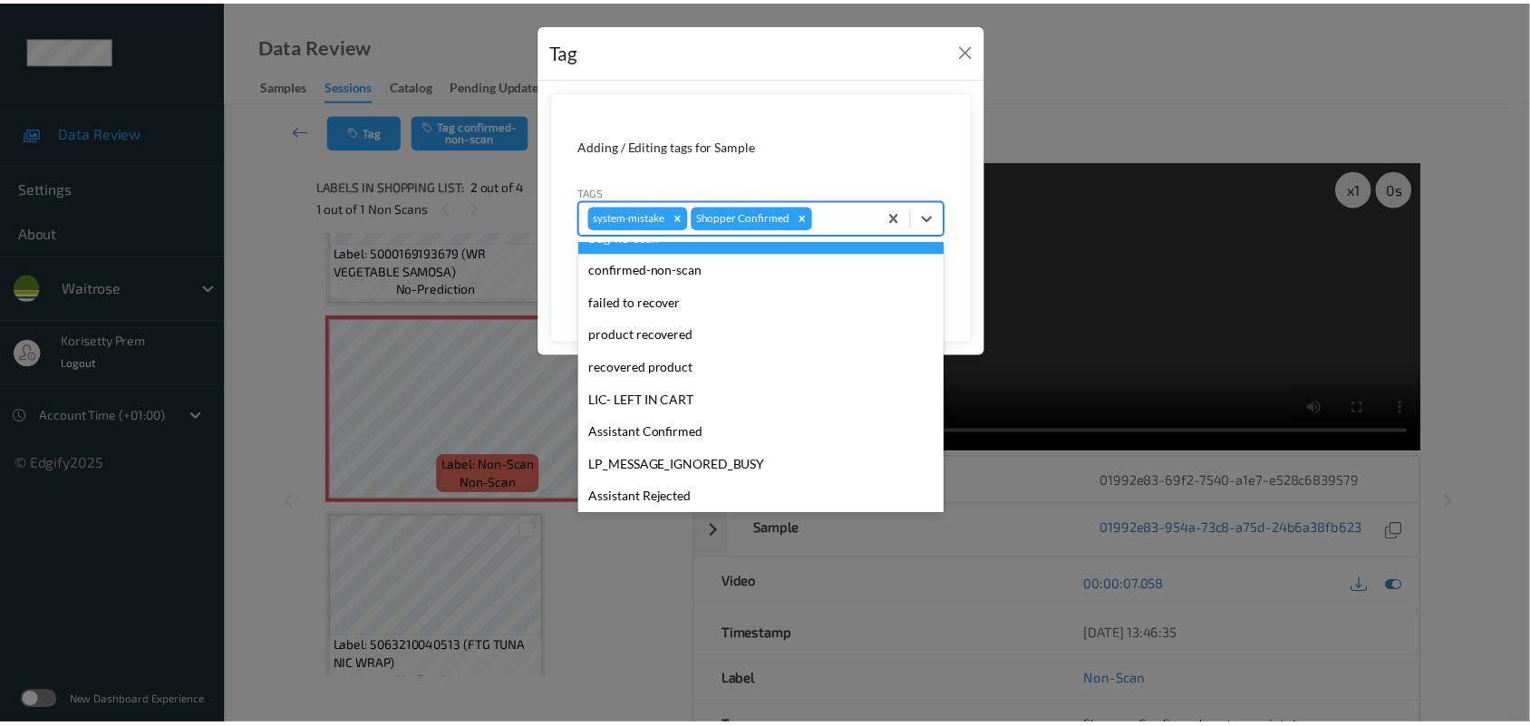
scroll to position [419, 0]
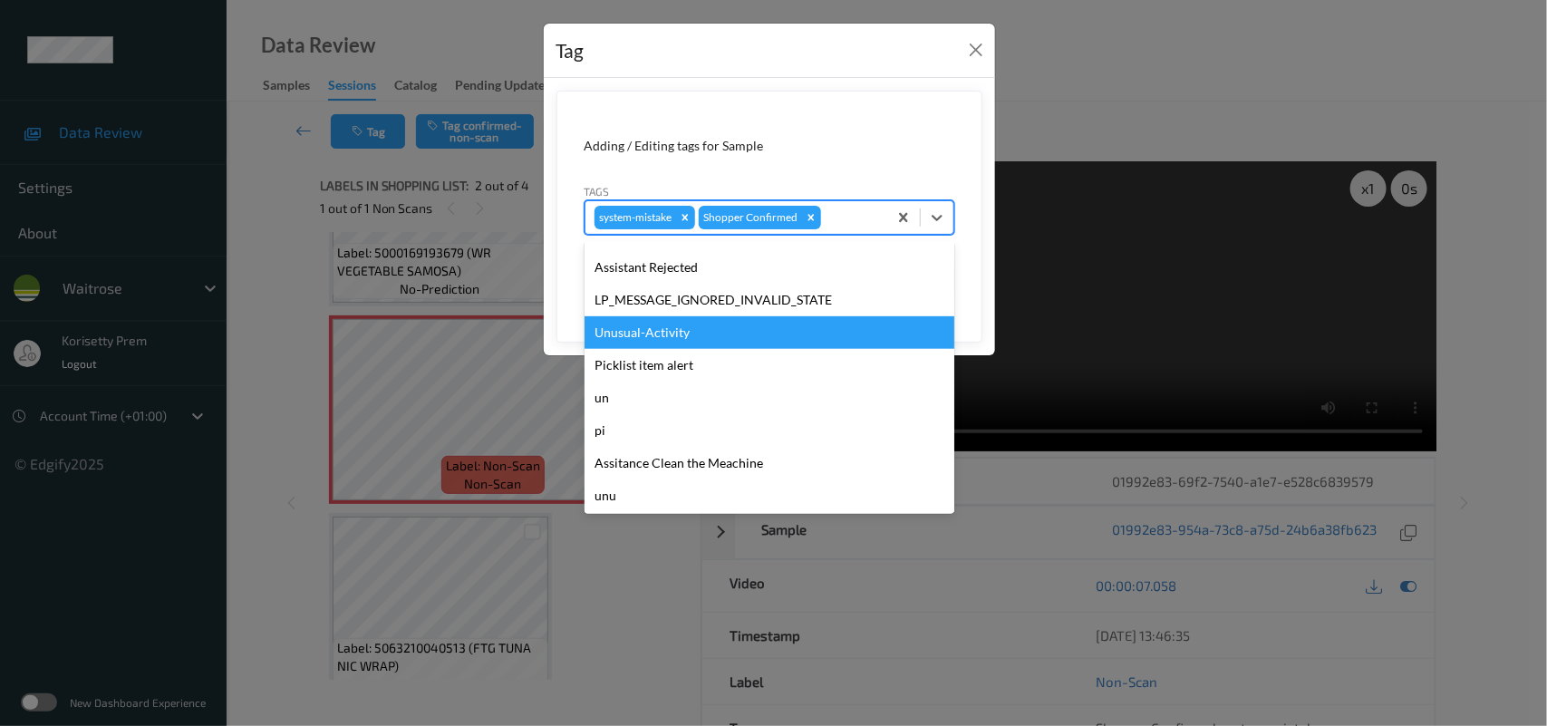
click at [628, 318] on div "Unusual-Activity" at bounding box center [770, 332] width 370 height 33
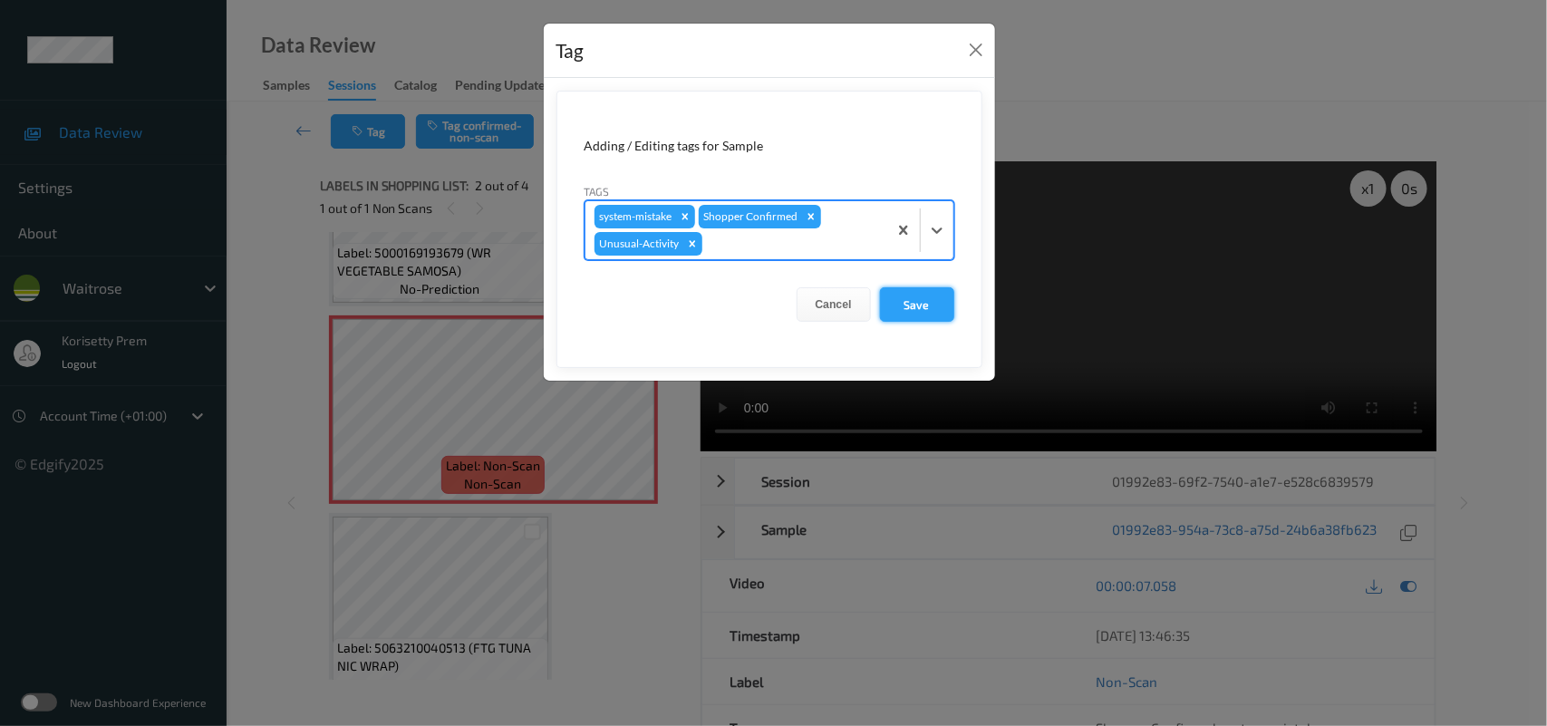
click at [893, 304] on button "Save" at bounding box center [917, 304] width 74 height 34
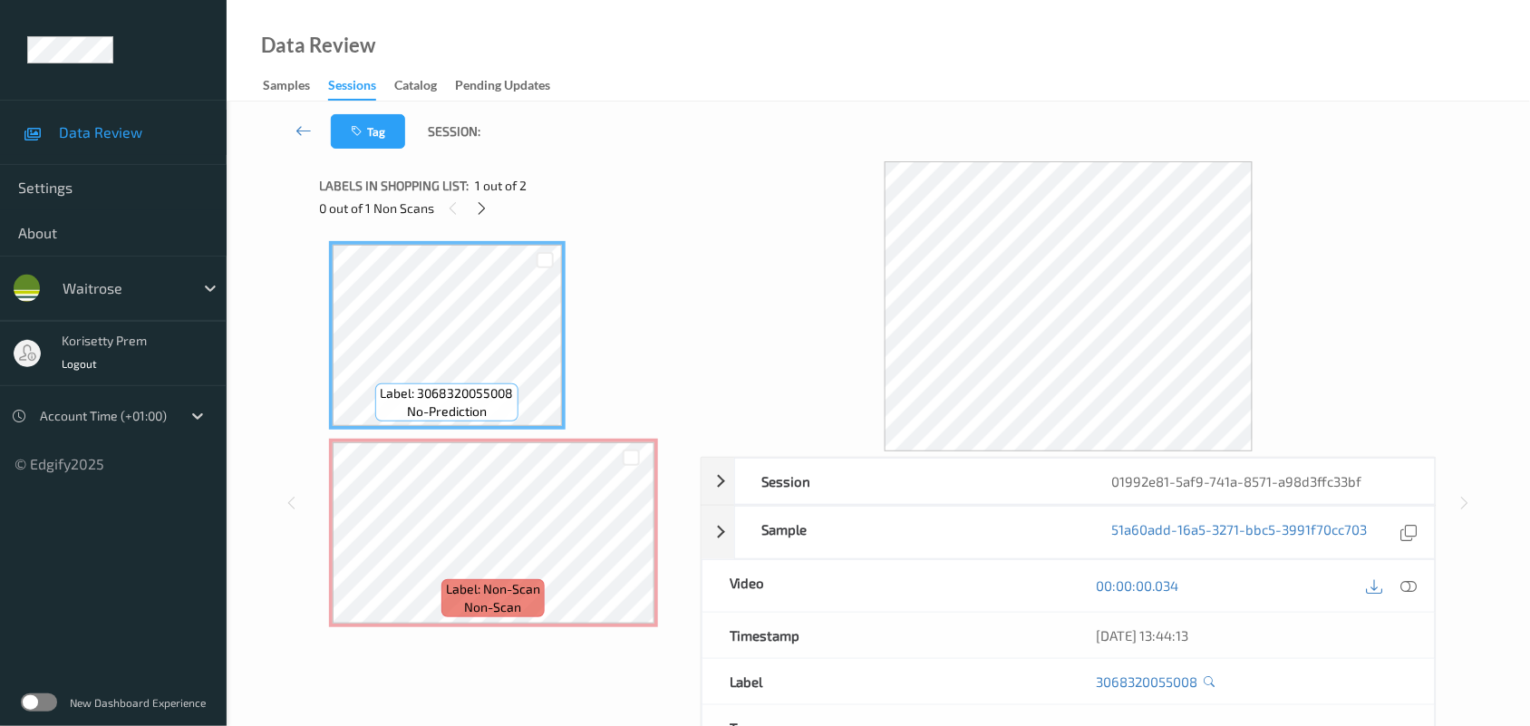
click at [917, 82] on div "Data Review Samples Sessions Catalog Pending Updates" at bounding box center [878, 51] width 1303 height 102
click at [637, 542] on icon at bounding box center [631, 548] width 15 height 16
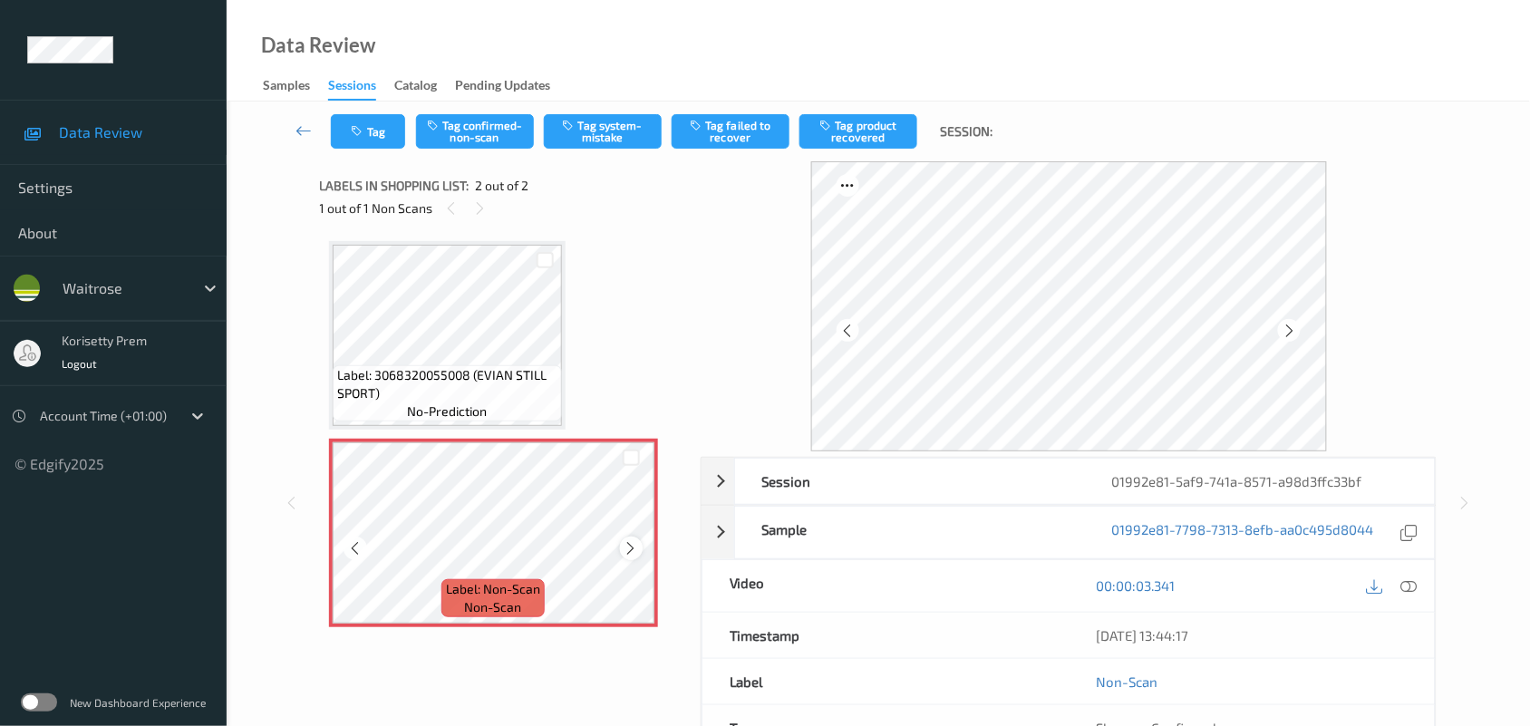
click at [628, 548] on icon at bounding box center [631, 548] width 15 height 16
click at [601, 131] on button "Tag system-mistake" at bounding box center [603, 131] width 118 height 34
click at [373, 132] on button "Tag" at bounding box center [368, 131] width 74 height 34
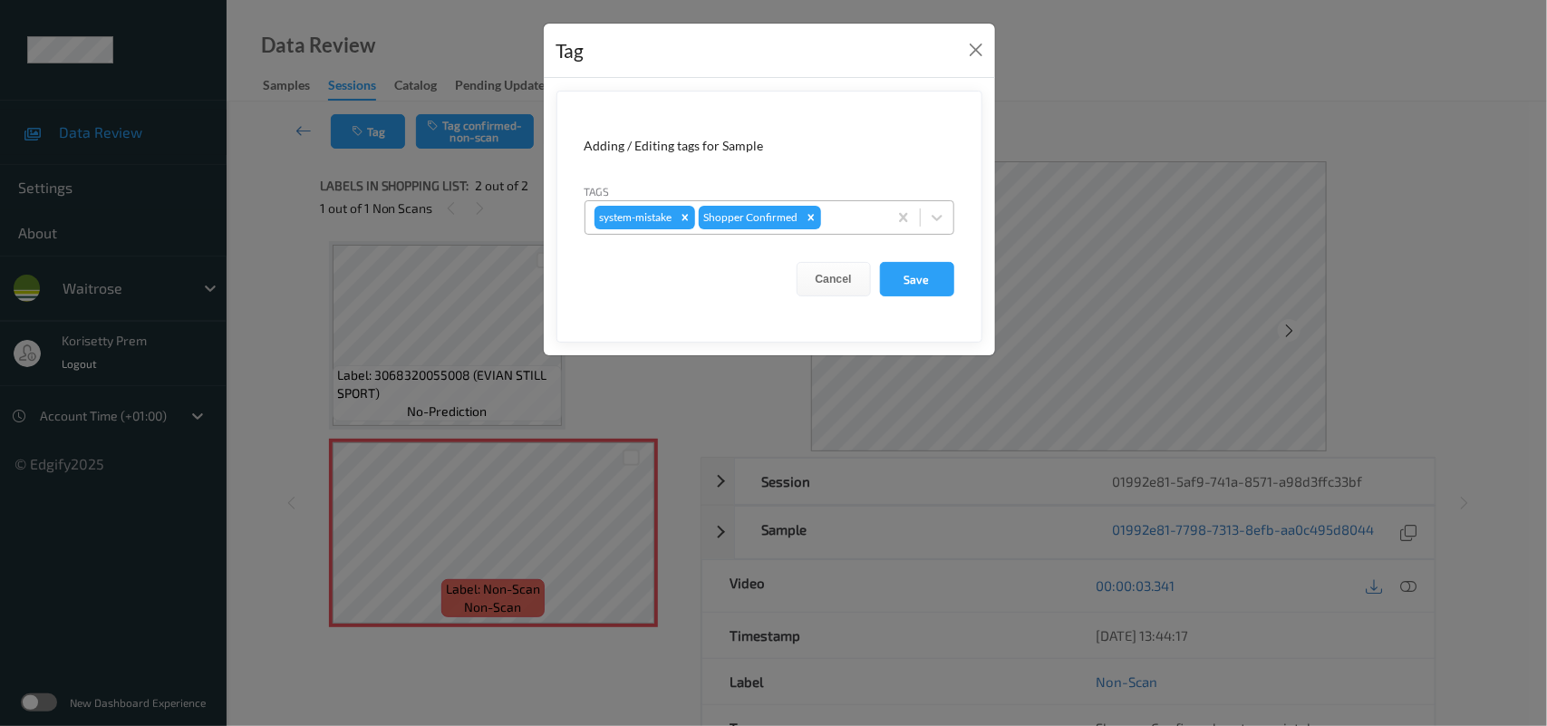
click at [876, 213] on div at bounding box center [851, 218] width 53 height 22
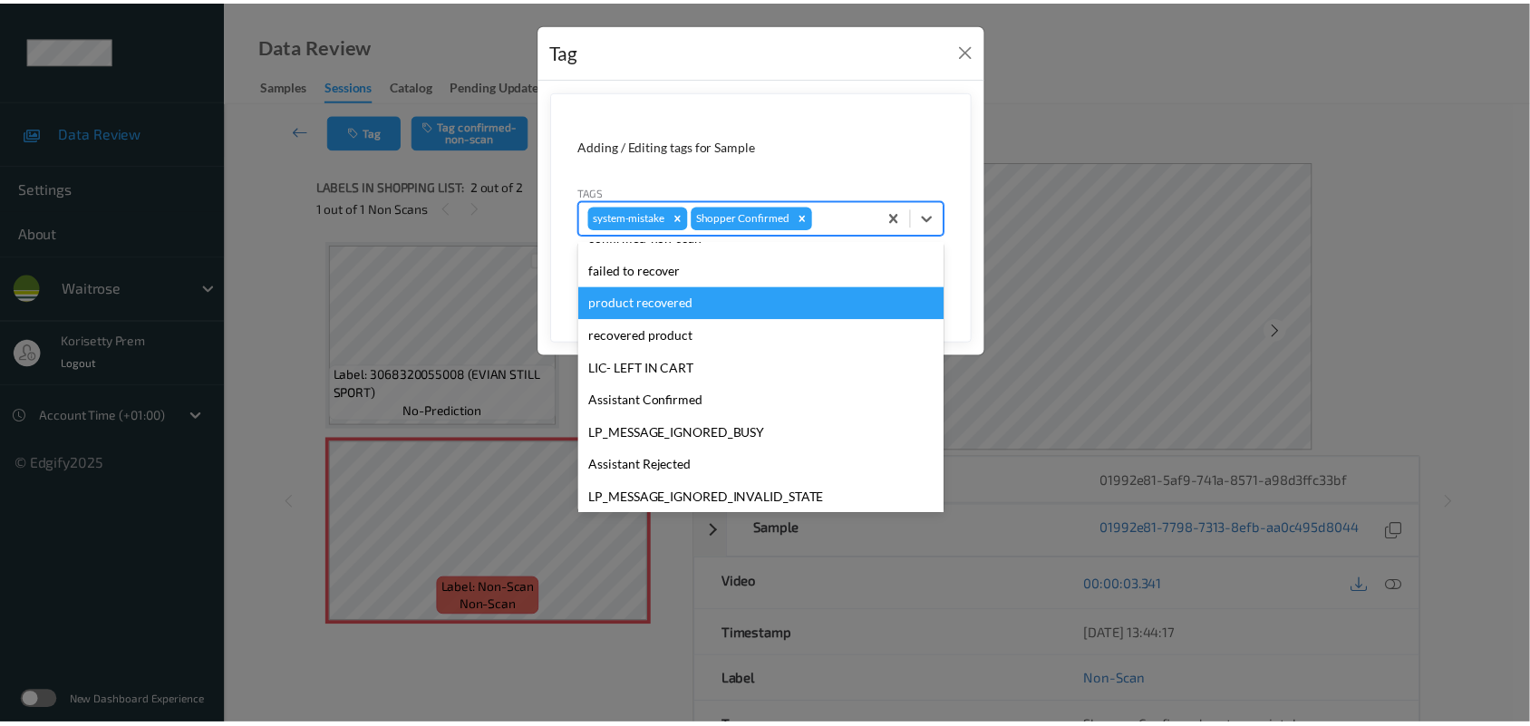
scroll to position [340, 0]
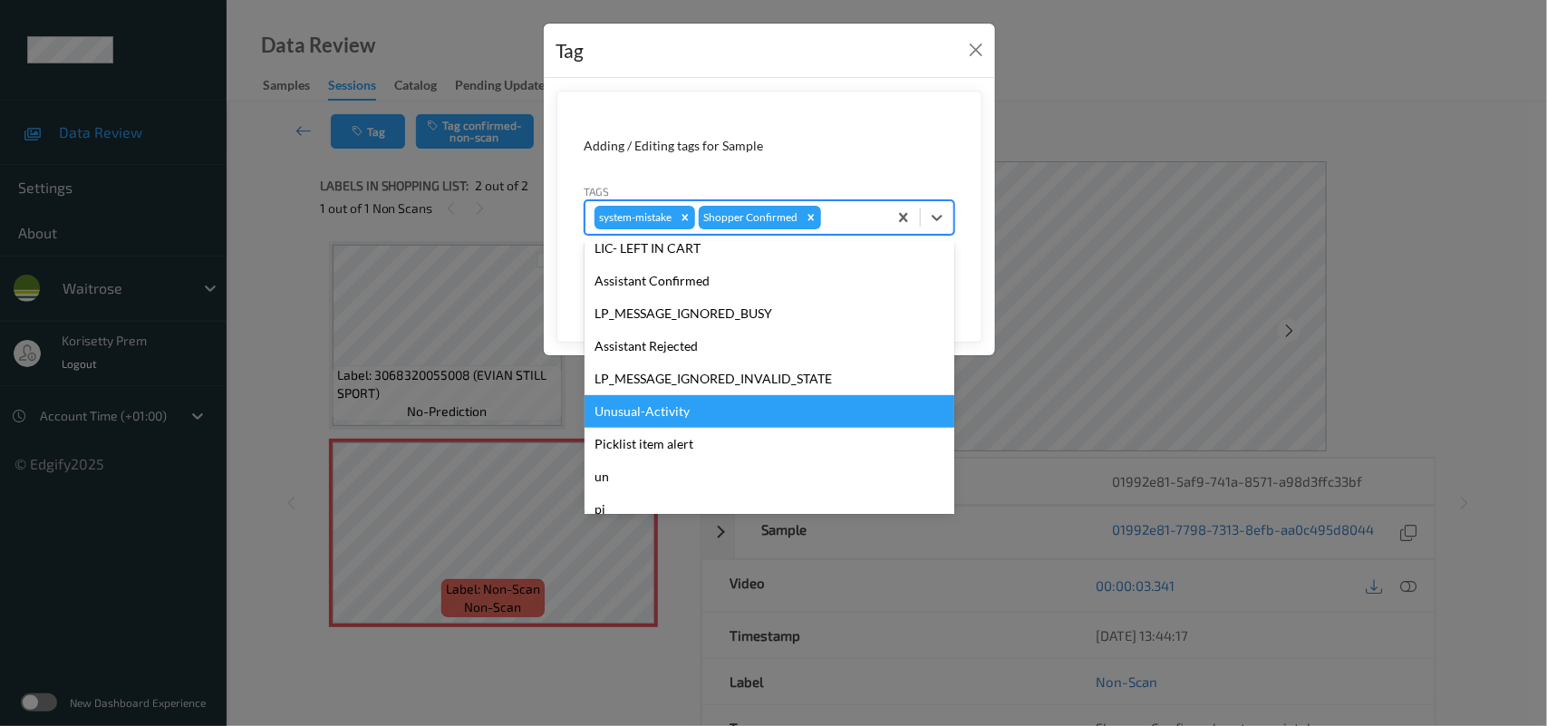
click at [658, 419] on div "Unusual-Activity" at bounding box center [770, 411] width 370 height 33
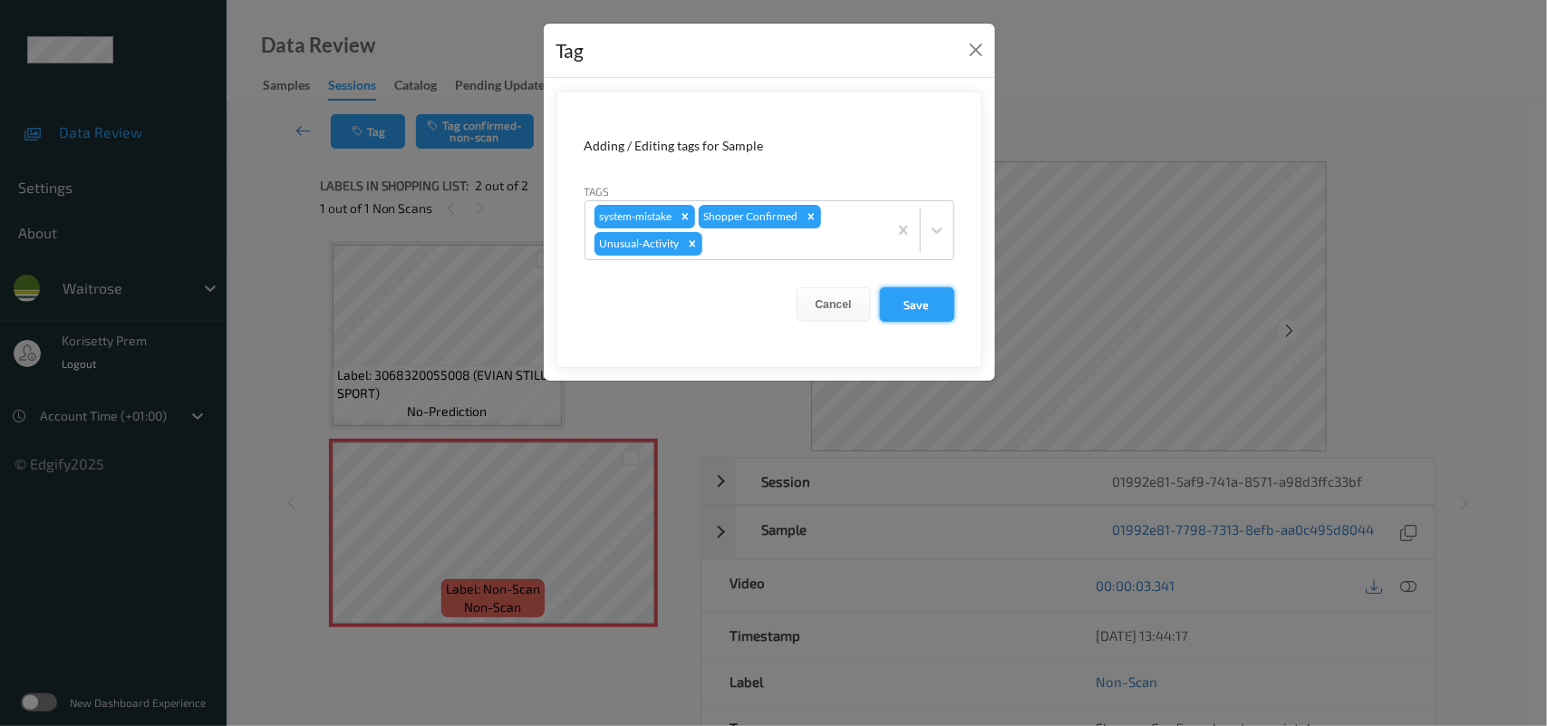
click at [893, 305] on button "Save" at bounding box center [917, 304] width 74 height 34
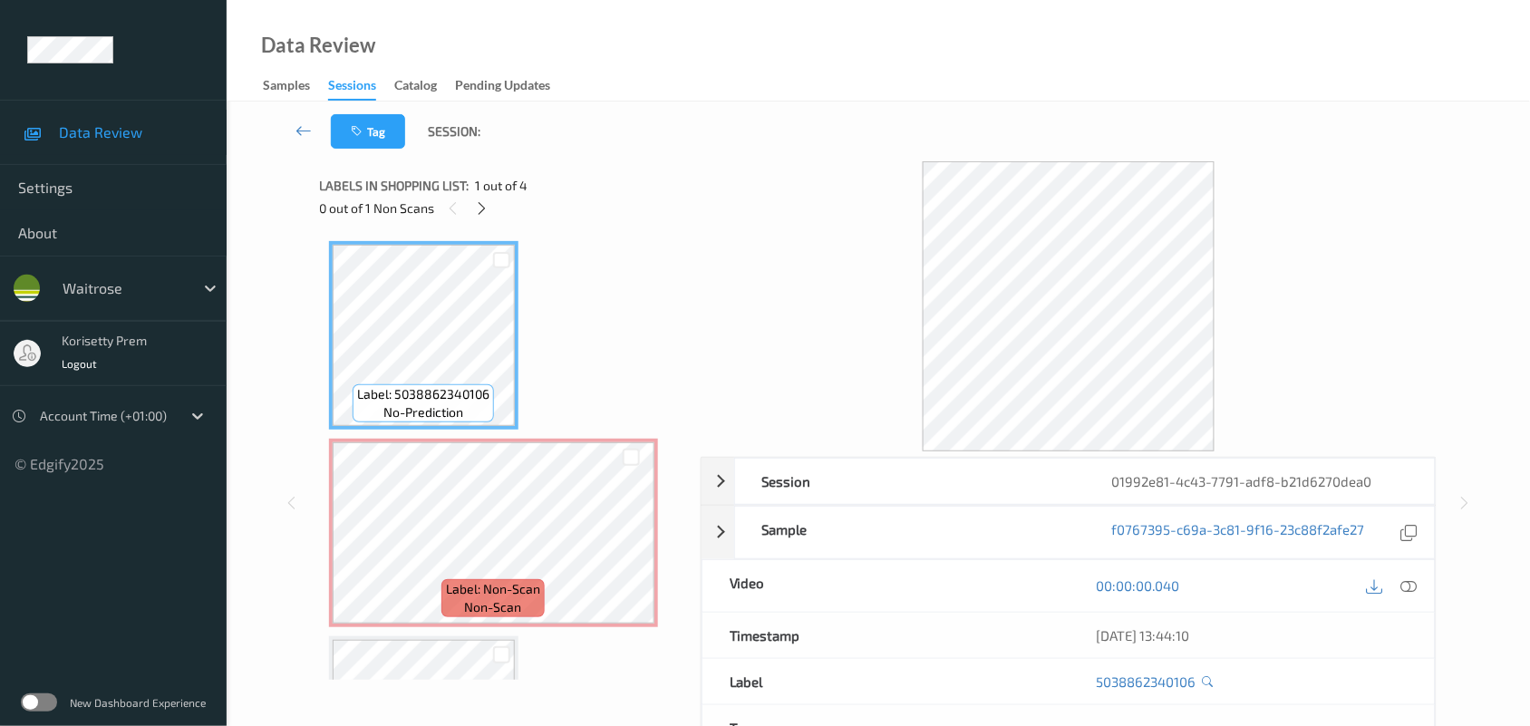
click at [838, 75] on div "Data Review Samples Sessions Catalog Pending Updates" at bounding box center [878, 51] width 1303 height 102
click at [480, 207] on icon at bounding box center [481, 208] width 15 height 16
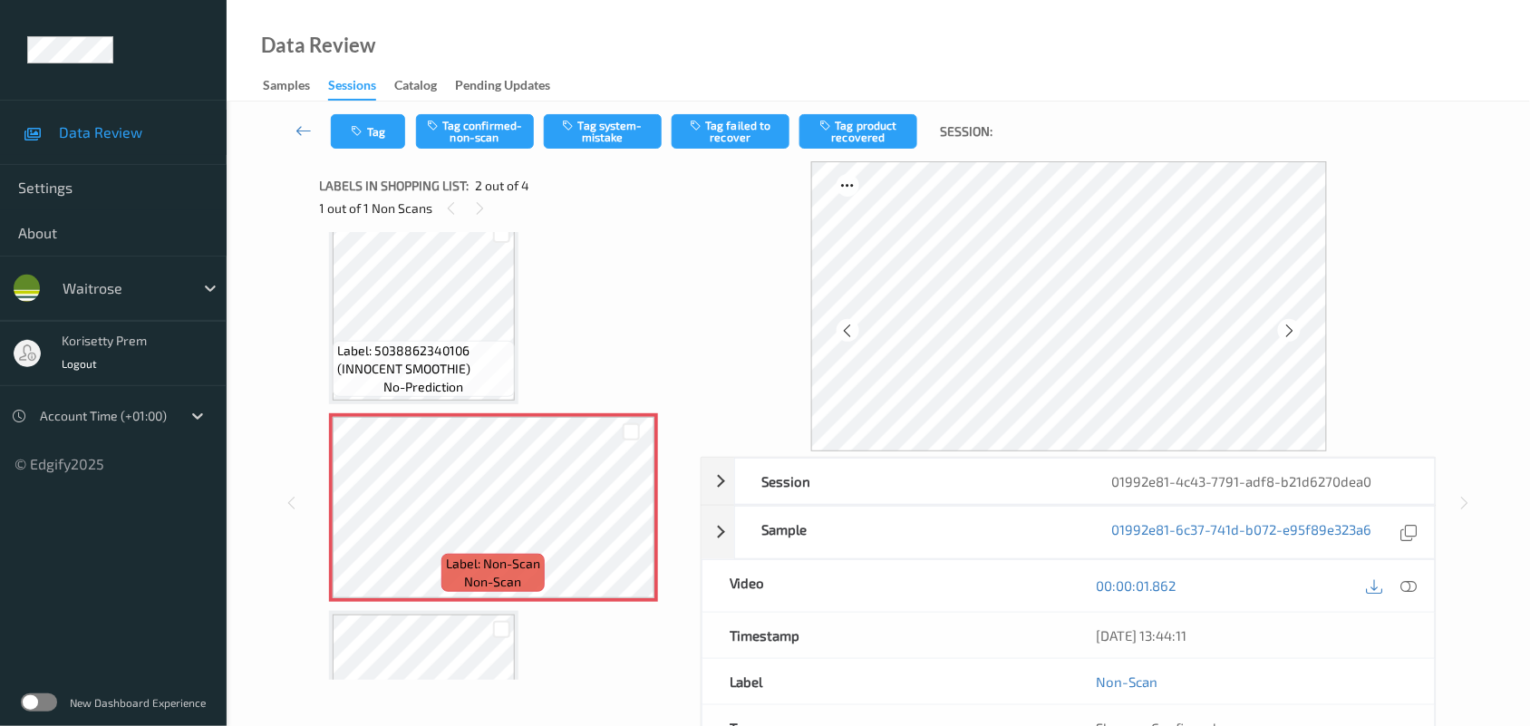
scroll to position [9, 0]
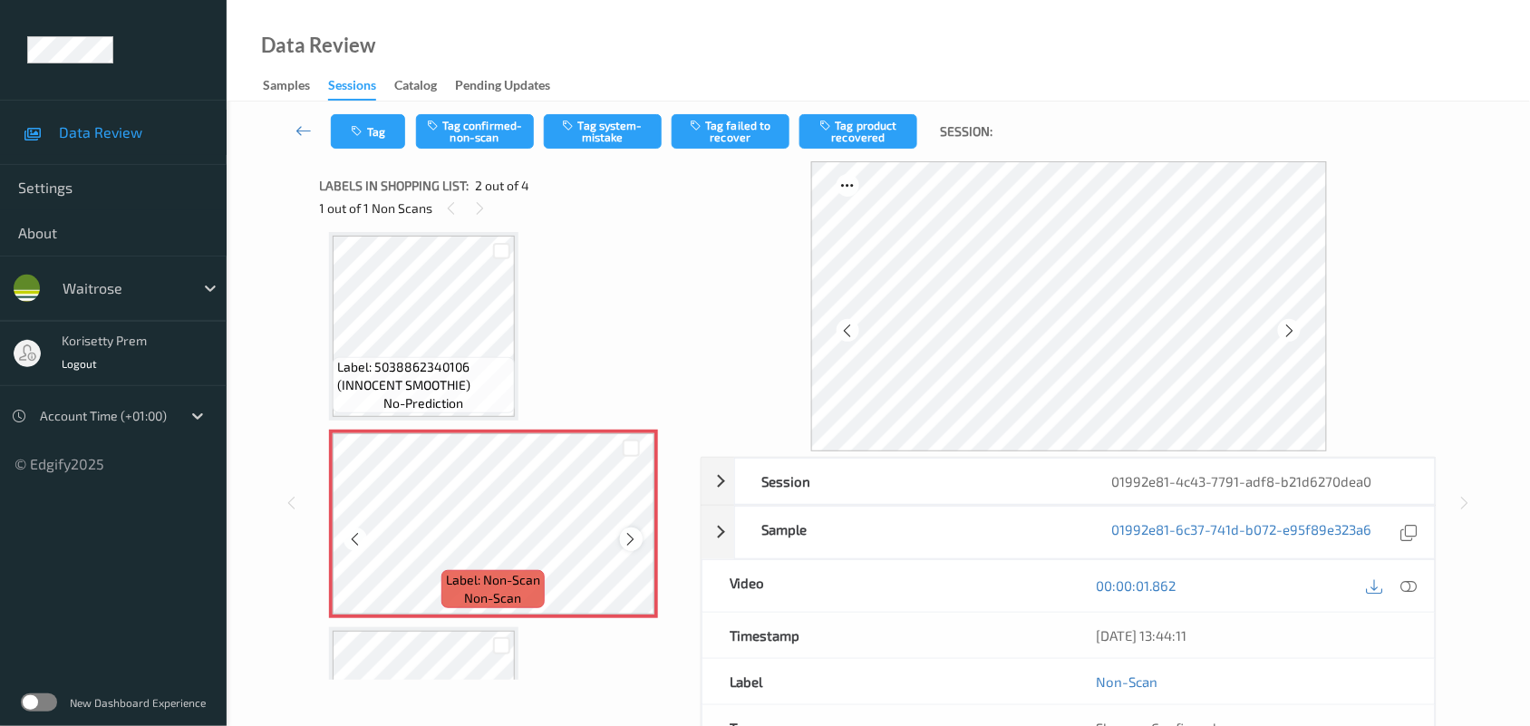
click at [631, 542] on icon at bounding box center [631, 539] width 15 height 16
click at [634, 541] on icon at bounding box center [631, 539] width 15 height 16
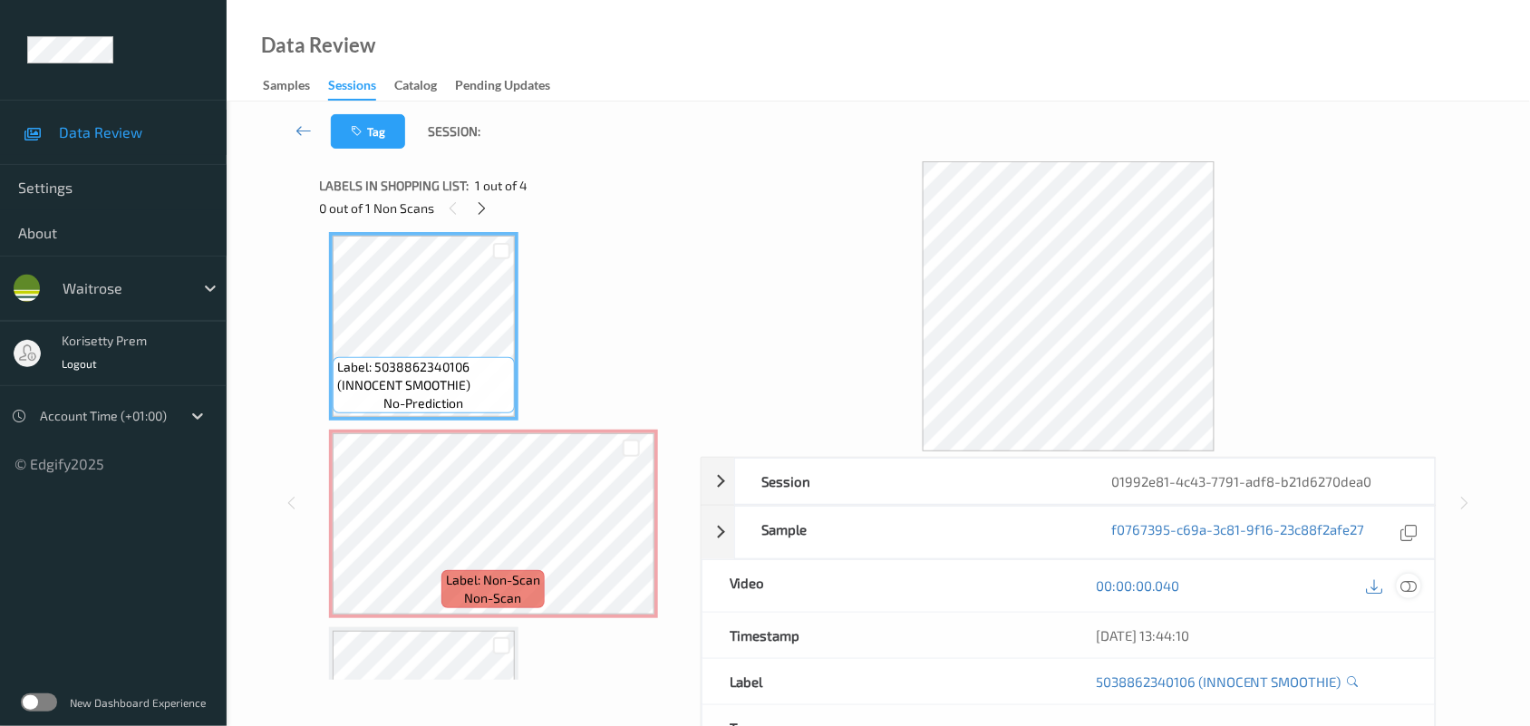
click at [1416, 587] on icon at bounding box center [1409, 585] width 16 height 16
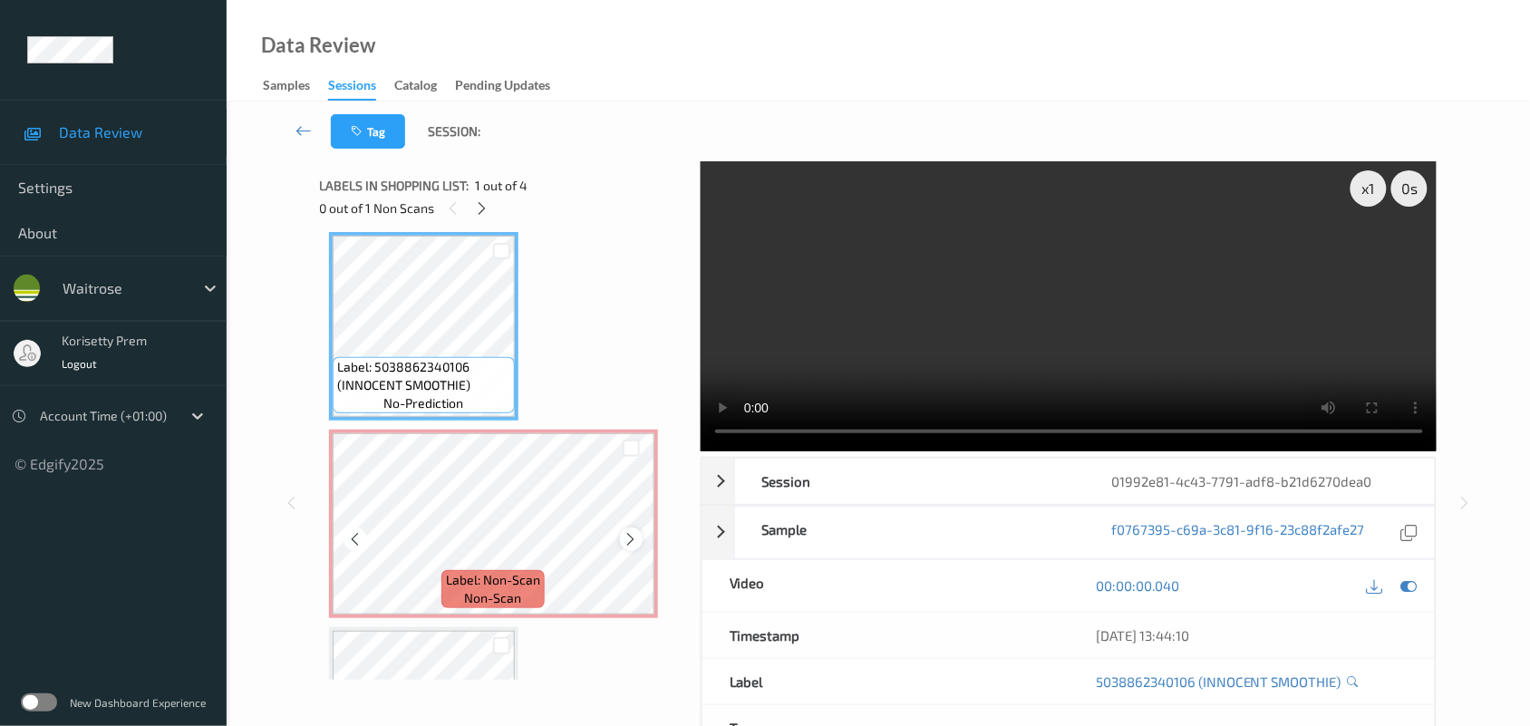
click at [633, 539] on icon at bounding box center [631, 539] width 15 height 16
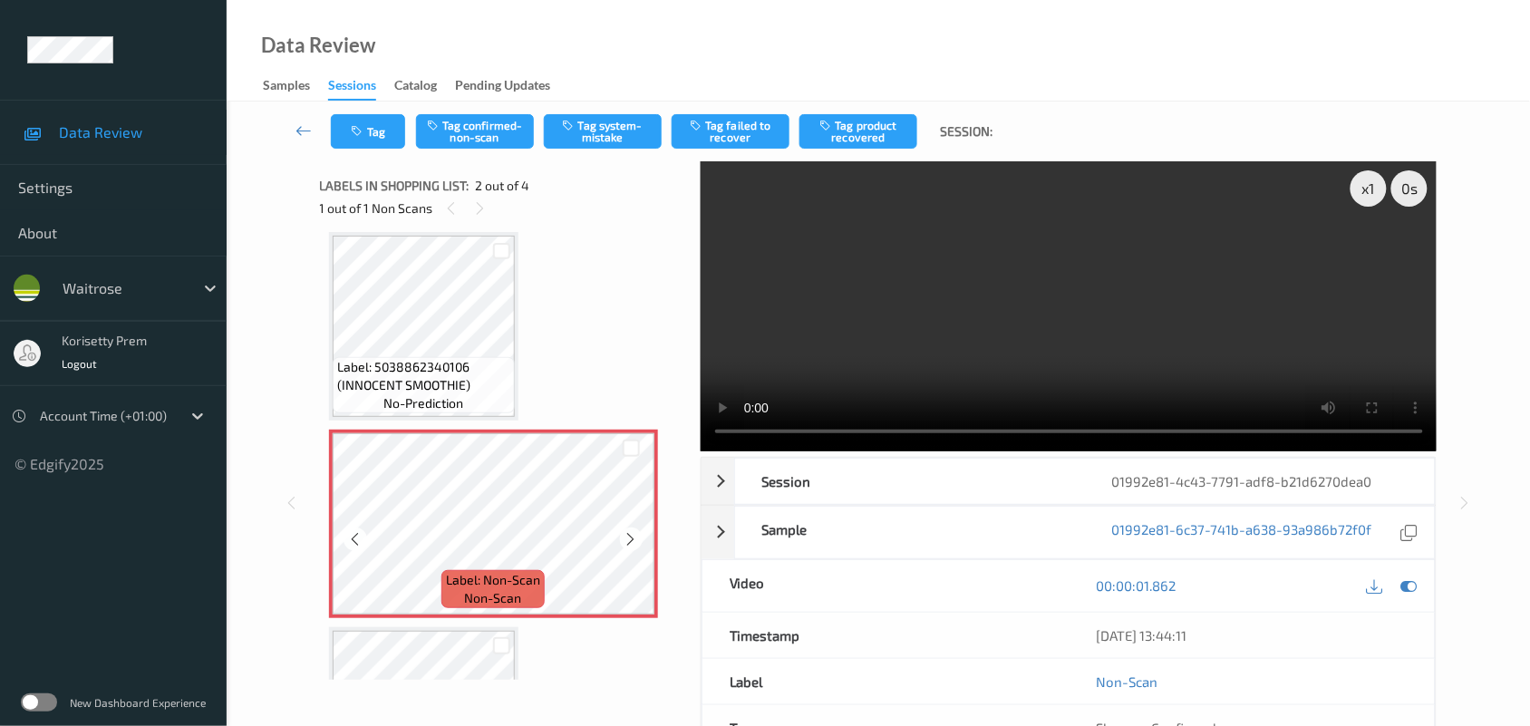
click at [634, 539] on icon at bounding box center [631, 539] width 15 height 16
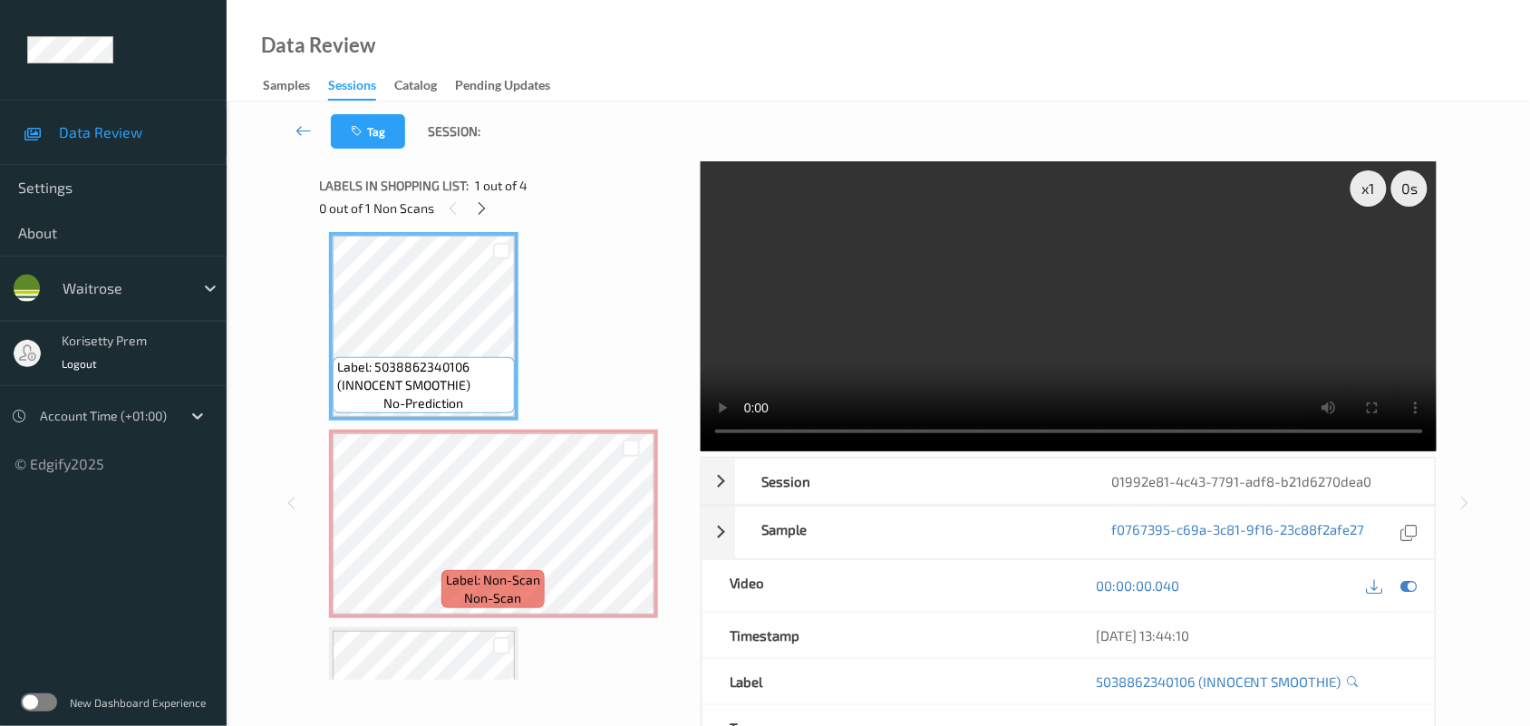
click at [965, 317] on video at bounding box center [1069, 306] width 737 height 290
click at [1056, 304] on video at bounding box center [1069, 306] width 737 height 290
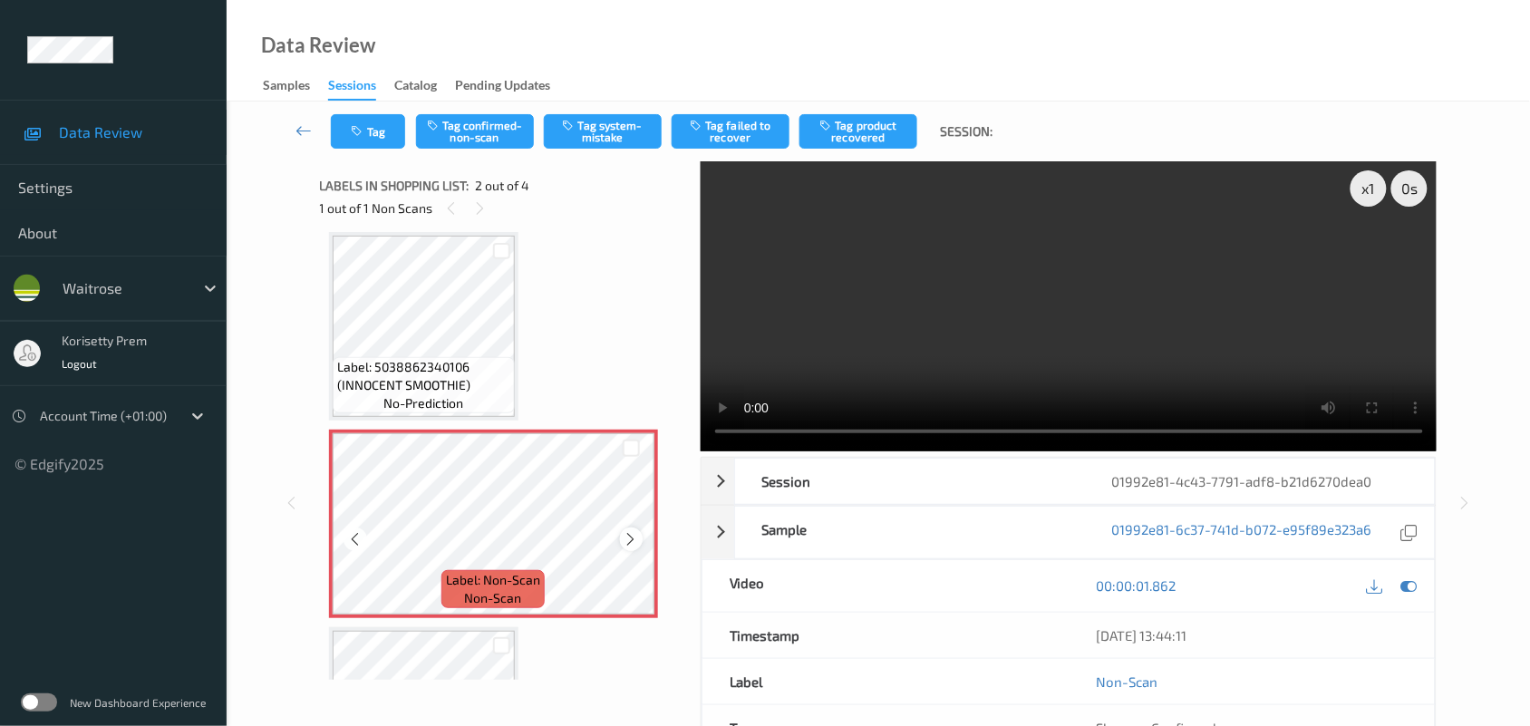
click at [633, 536] on icon at bounding box center [631, 539] width 15 height 16
click at [633, 535] on icon at bounding box center [631, 539] width 15 height 16
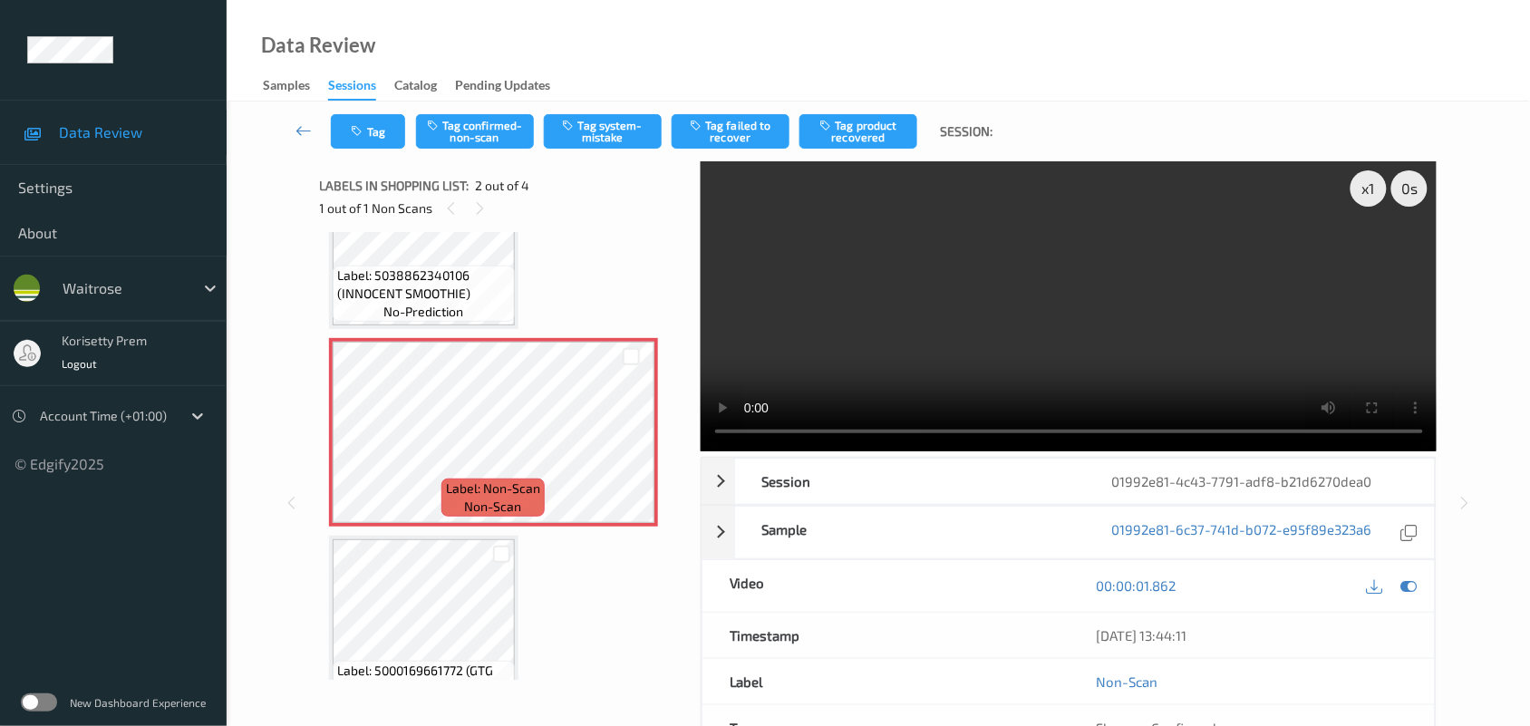
scroll to position [236, 0]
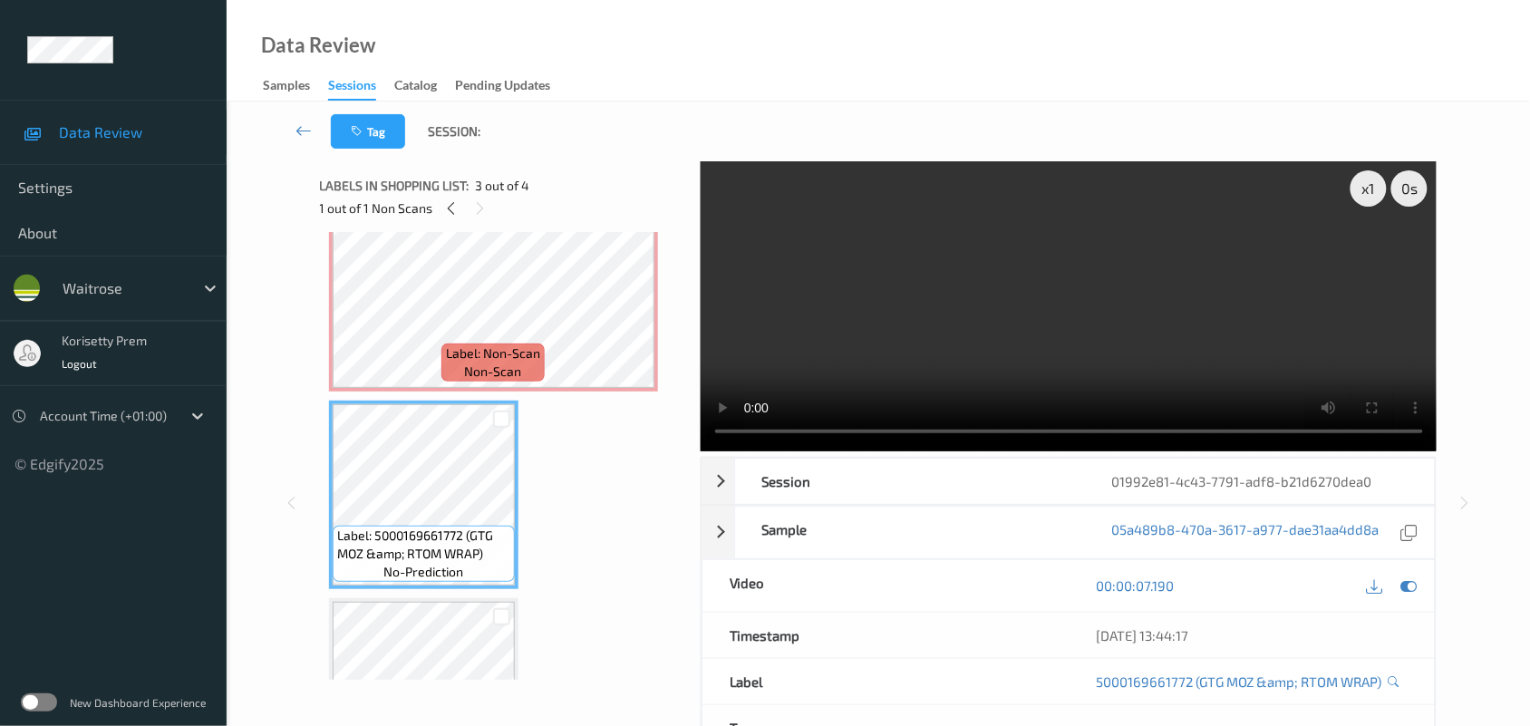
click at [994, 299] on video at bounding box center [1069, 306] width 737 height 290
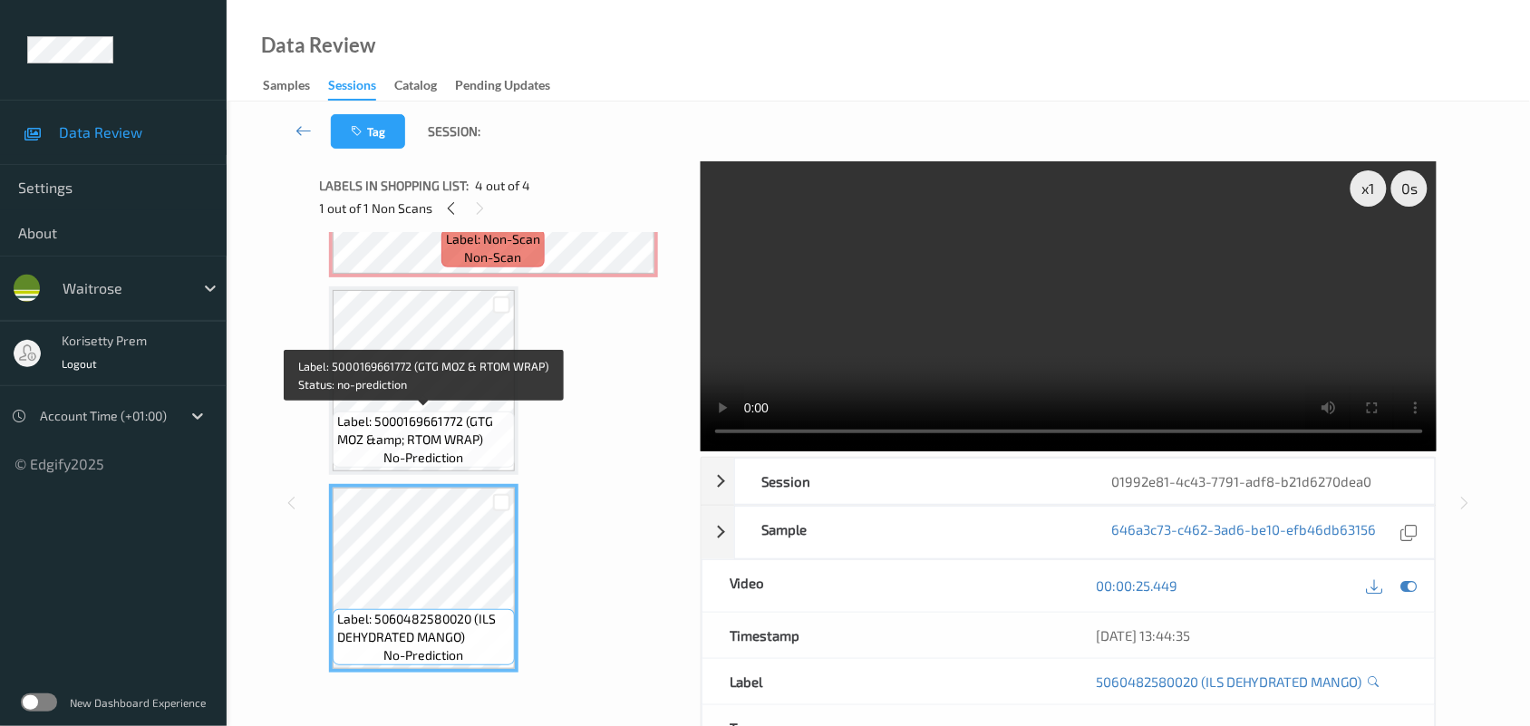
scroll to position [237, 0]
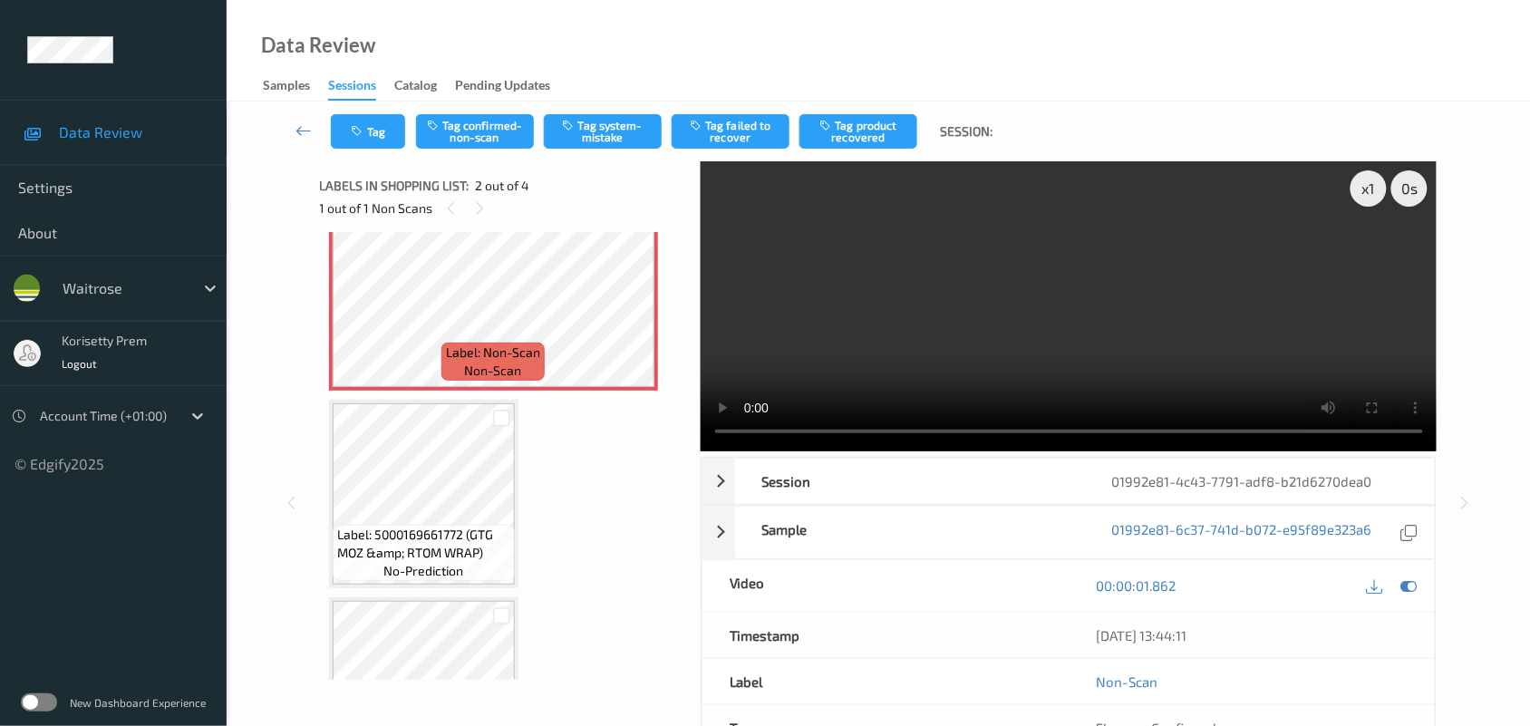
click at [1124, 293] on video at bounding box center [1069, 306] width 737 height 290
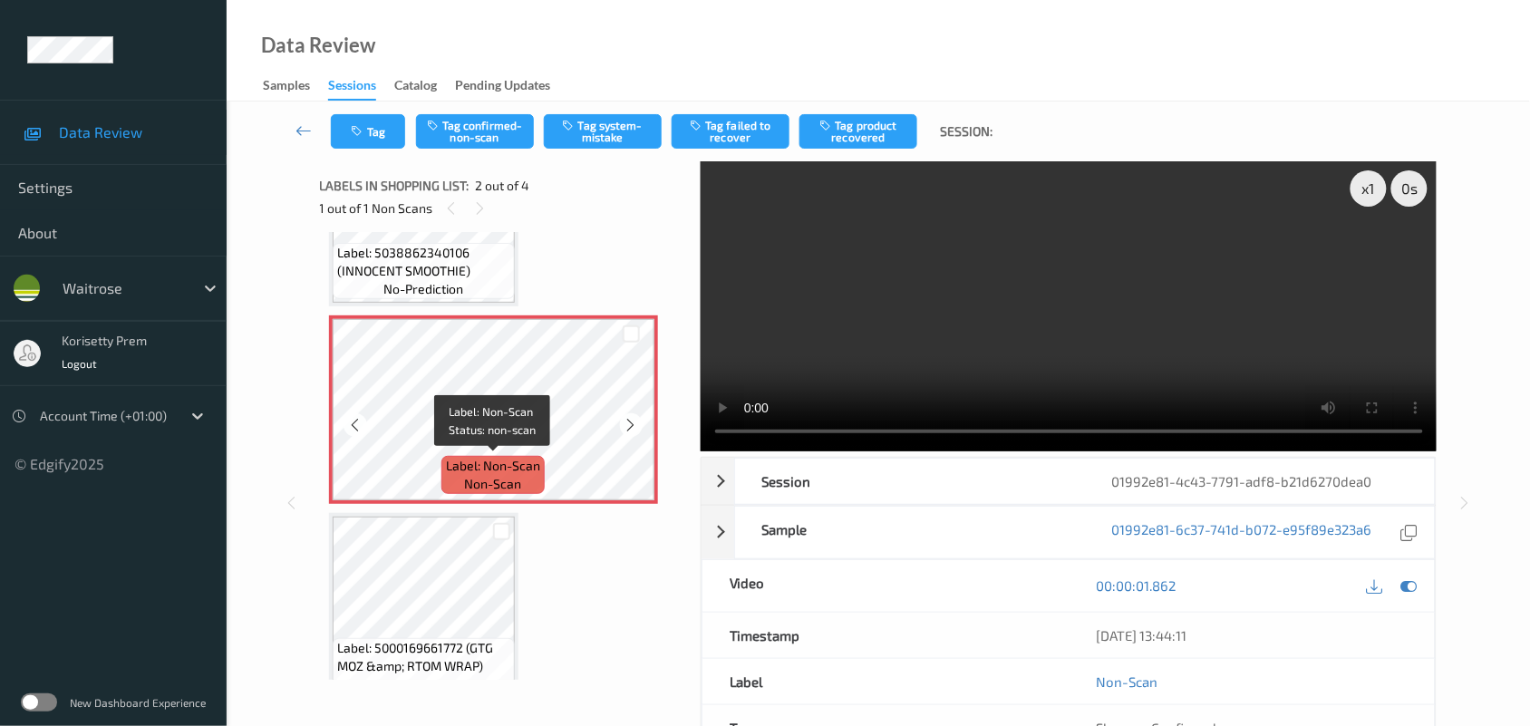
scroll to position [10, 0]
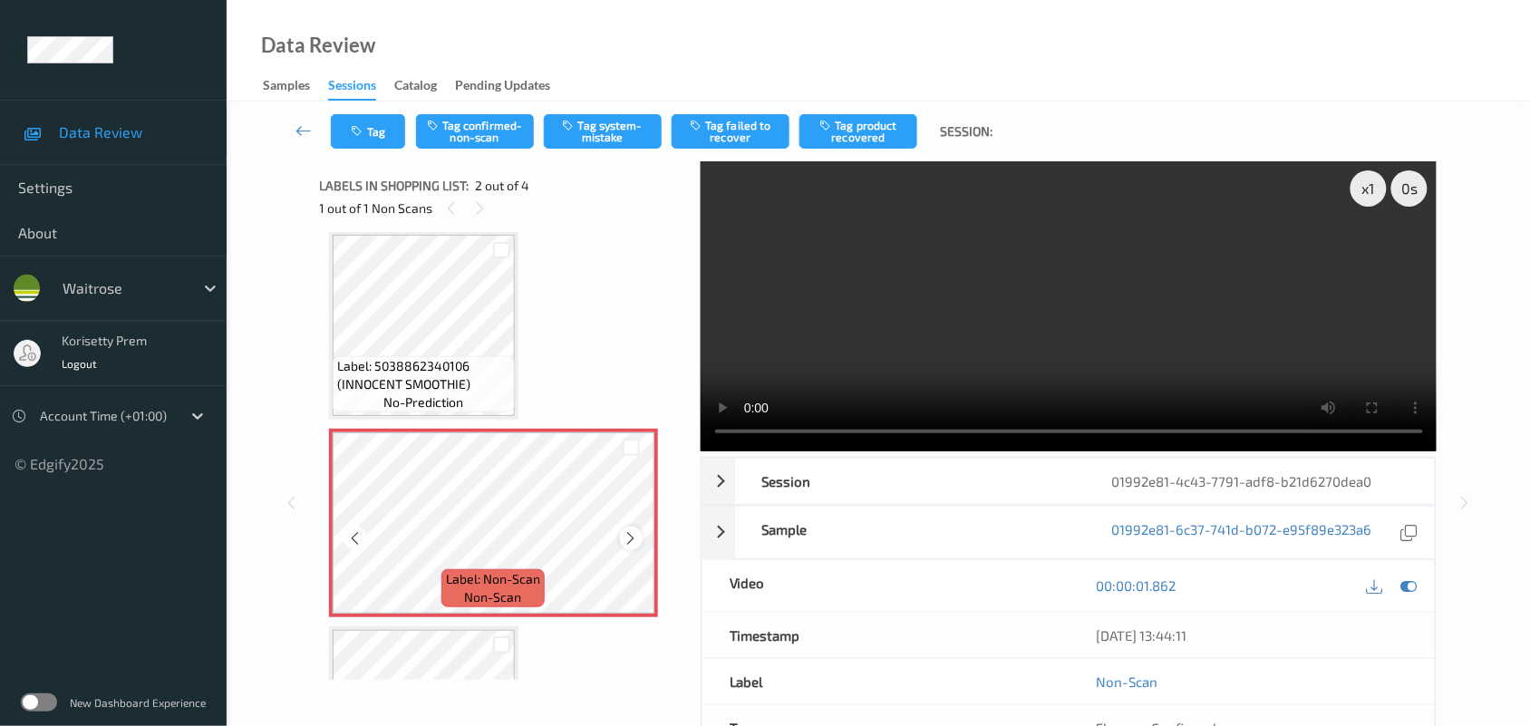
click at [630, 537] on icon at bounding box center [631, 538] width 15 height 16
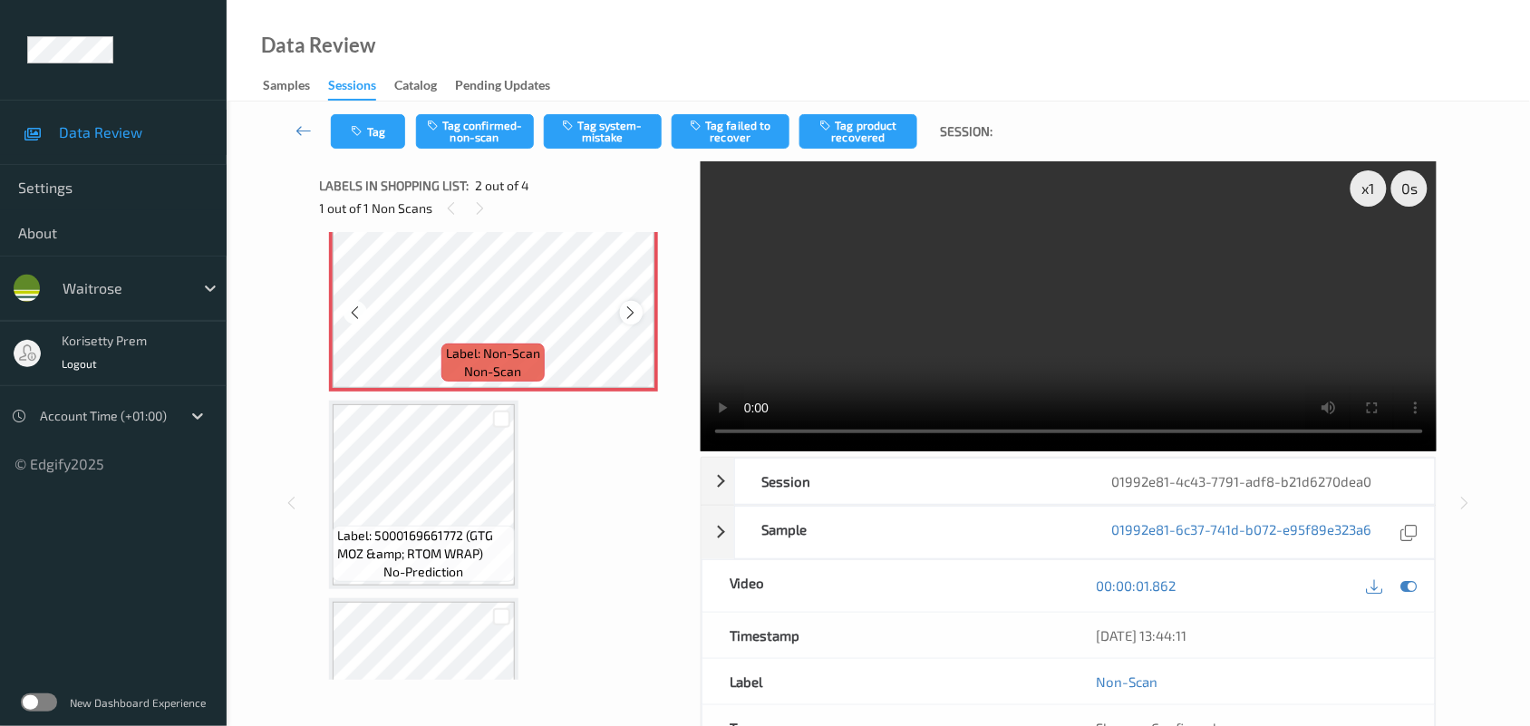
scroll to position [237, 0]
click at [463, 134] on button "Tag confirmed-non-scan" at bounding box center [475, 131] width 118 height 34
click at [374, 137] on button "Tag" at bounding box center [368, 131] width 74 height 34
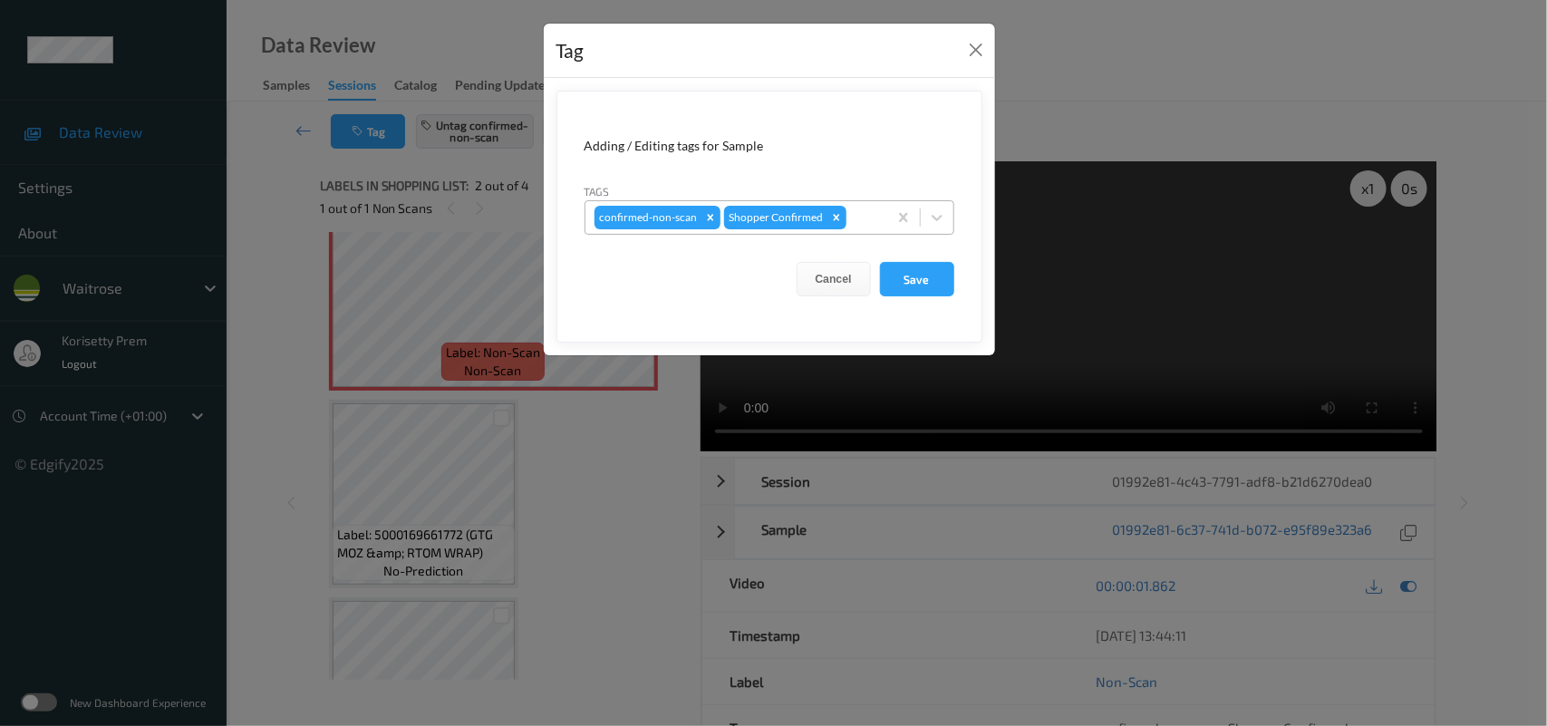
click at [854, 218] on div at bounding box center [864, 218] width 28 height 22
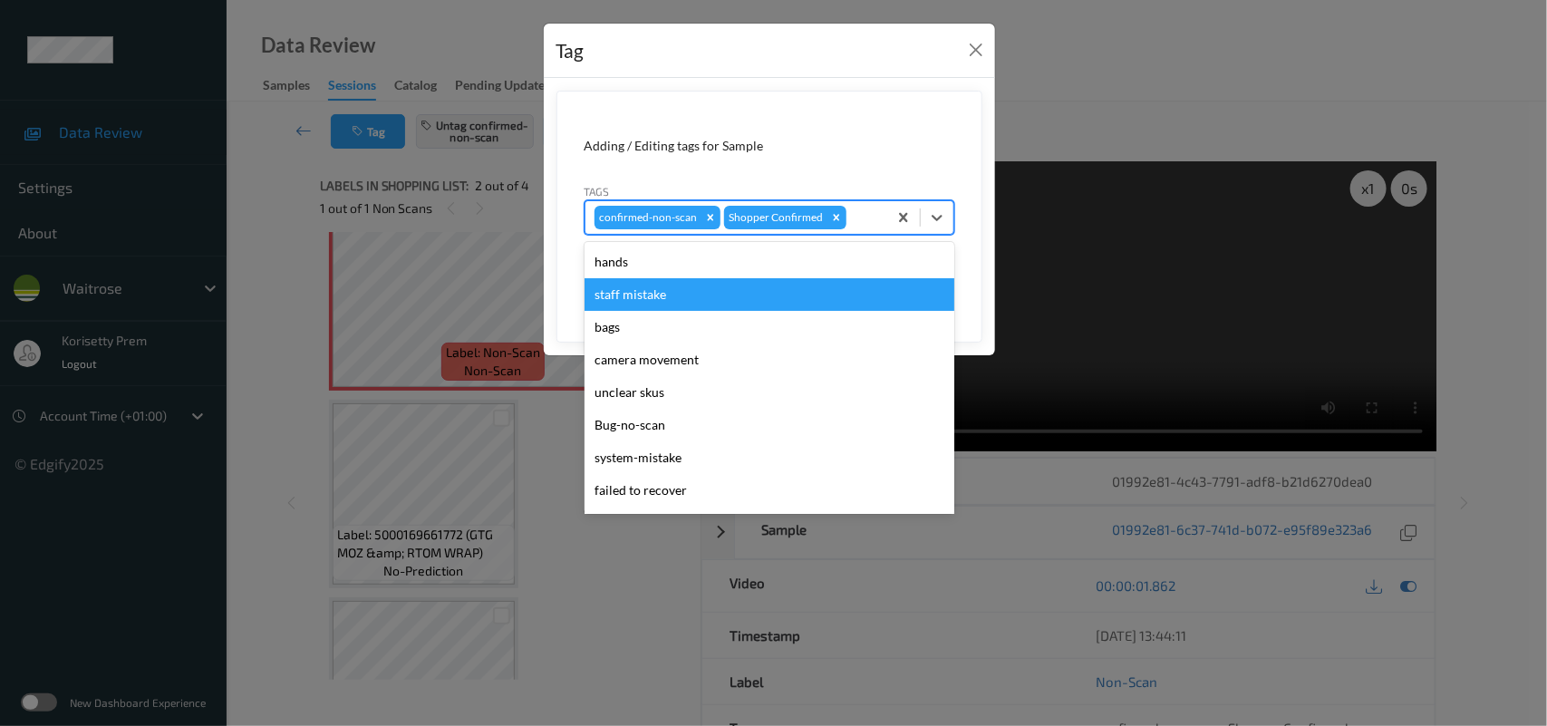
click at [462, 168] on div "Tag Adding / Editing tags for Sample Tags option staff mistake focused, 2 of 21…" at bounding box center [773, 363] width 1547 height 726
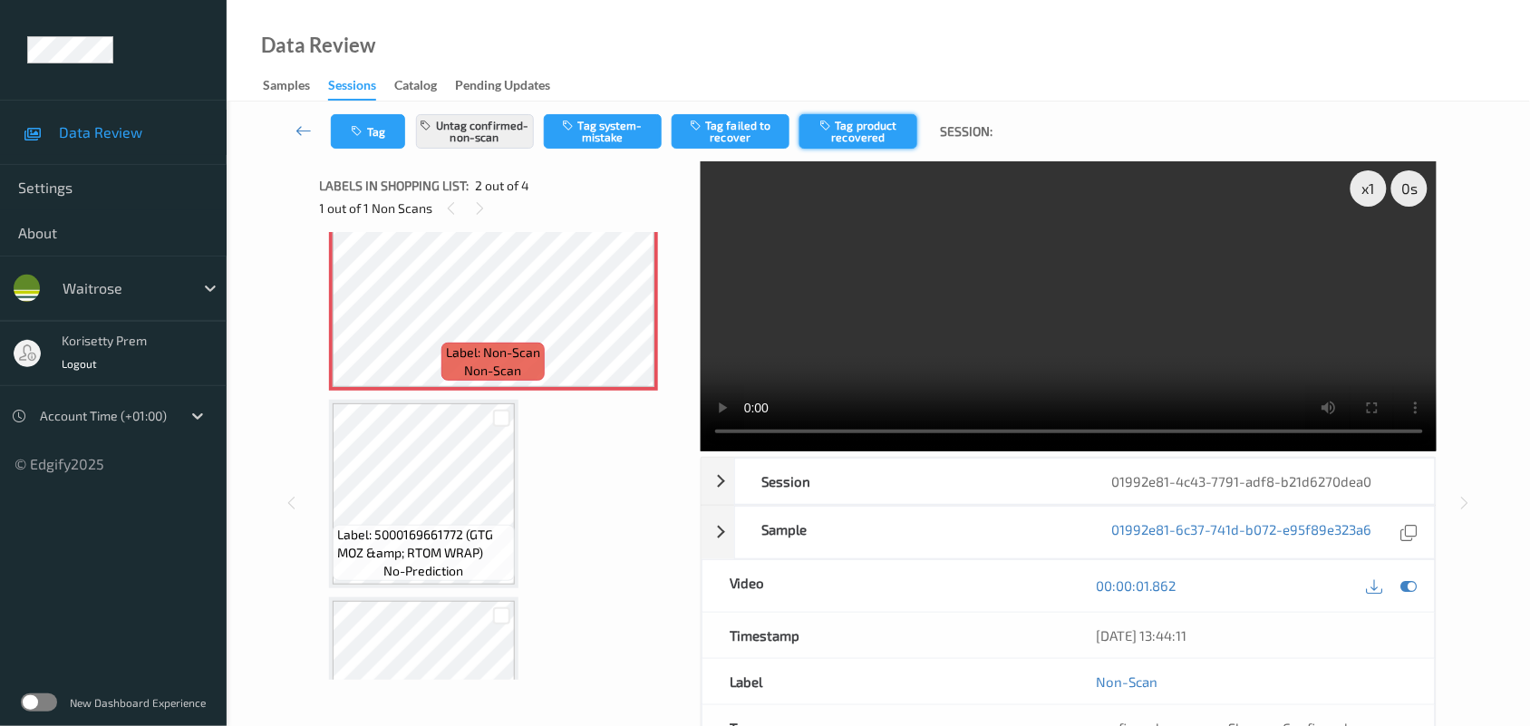
click at [904, 132] on button "Tag product recovered" at bounding box center [858, 131] width 118 height 34
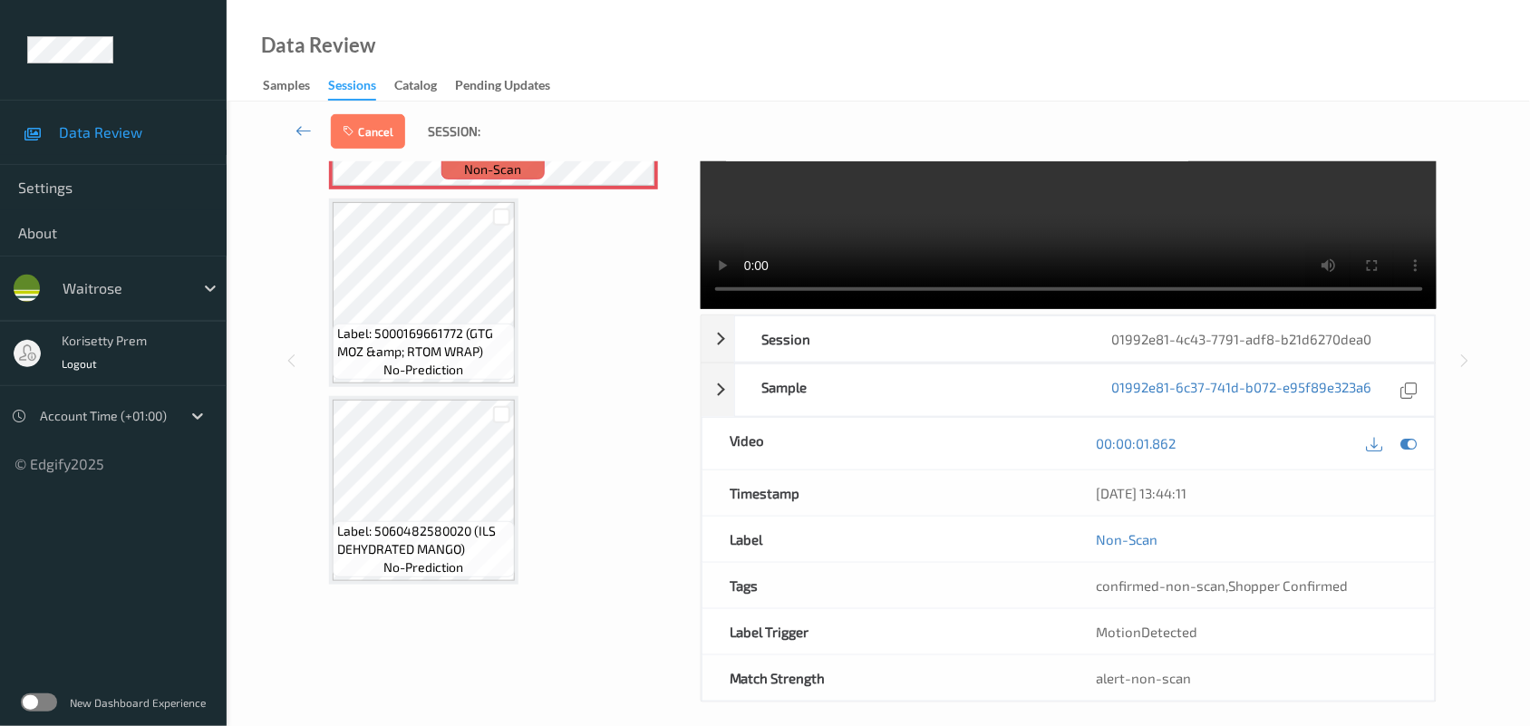
scroll to position [159, 0]
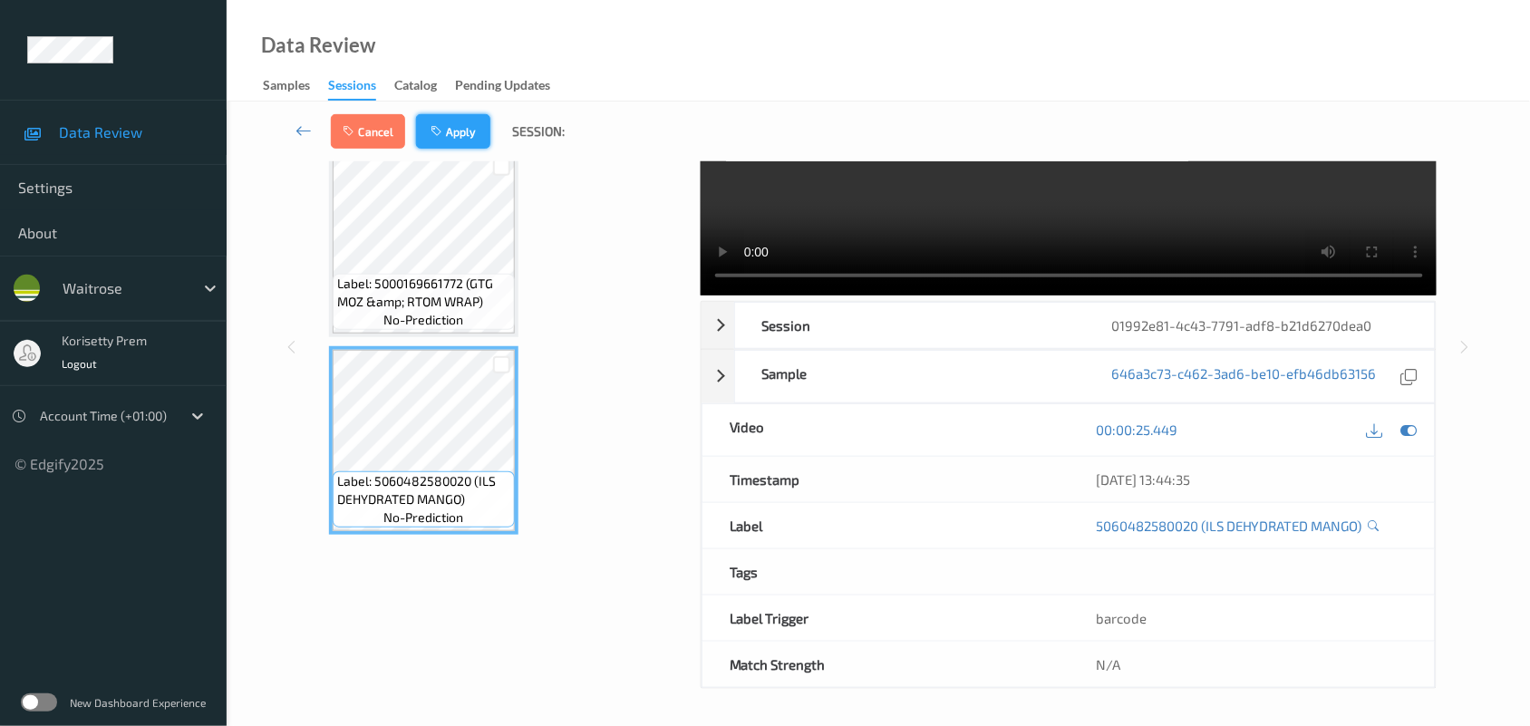
click at [464, 133] on button "Apply" at bounding box center [453, 131] width 74 height 34
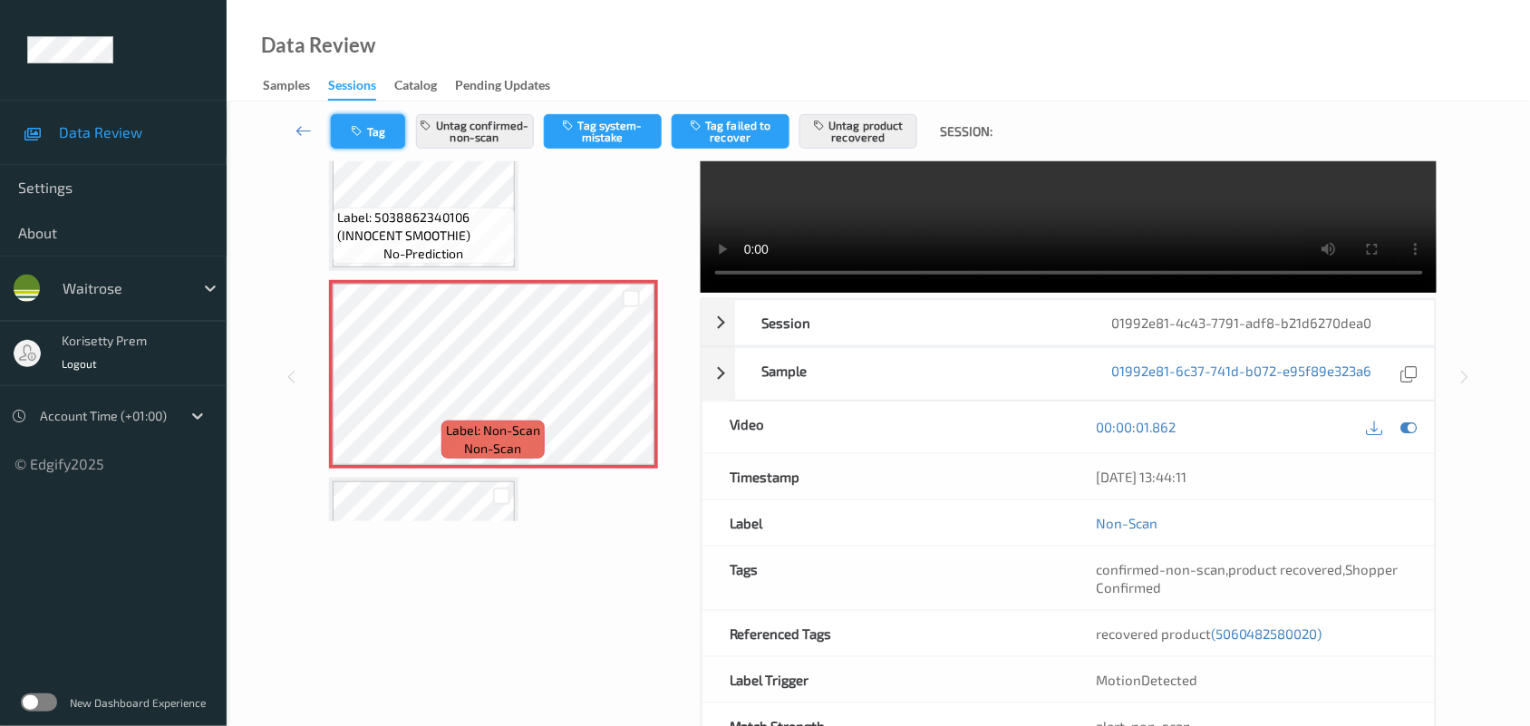
click at [372, 130] on button "Tag" at bounding box center [368, 131] width 74 height 34
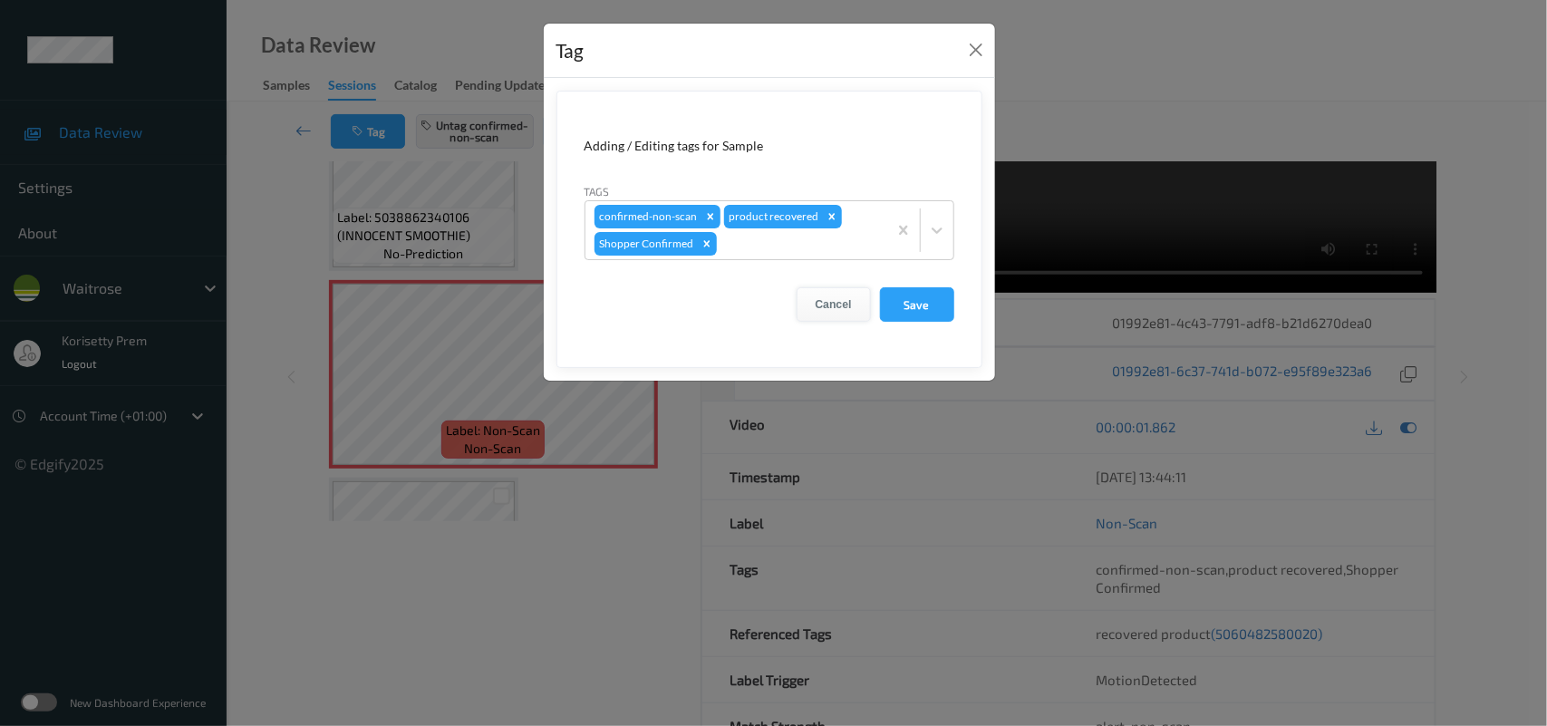
click at [840, 301] on button "Cancel" at bounding box center [834, 304] width 74 height 34
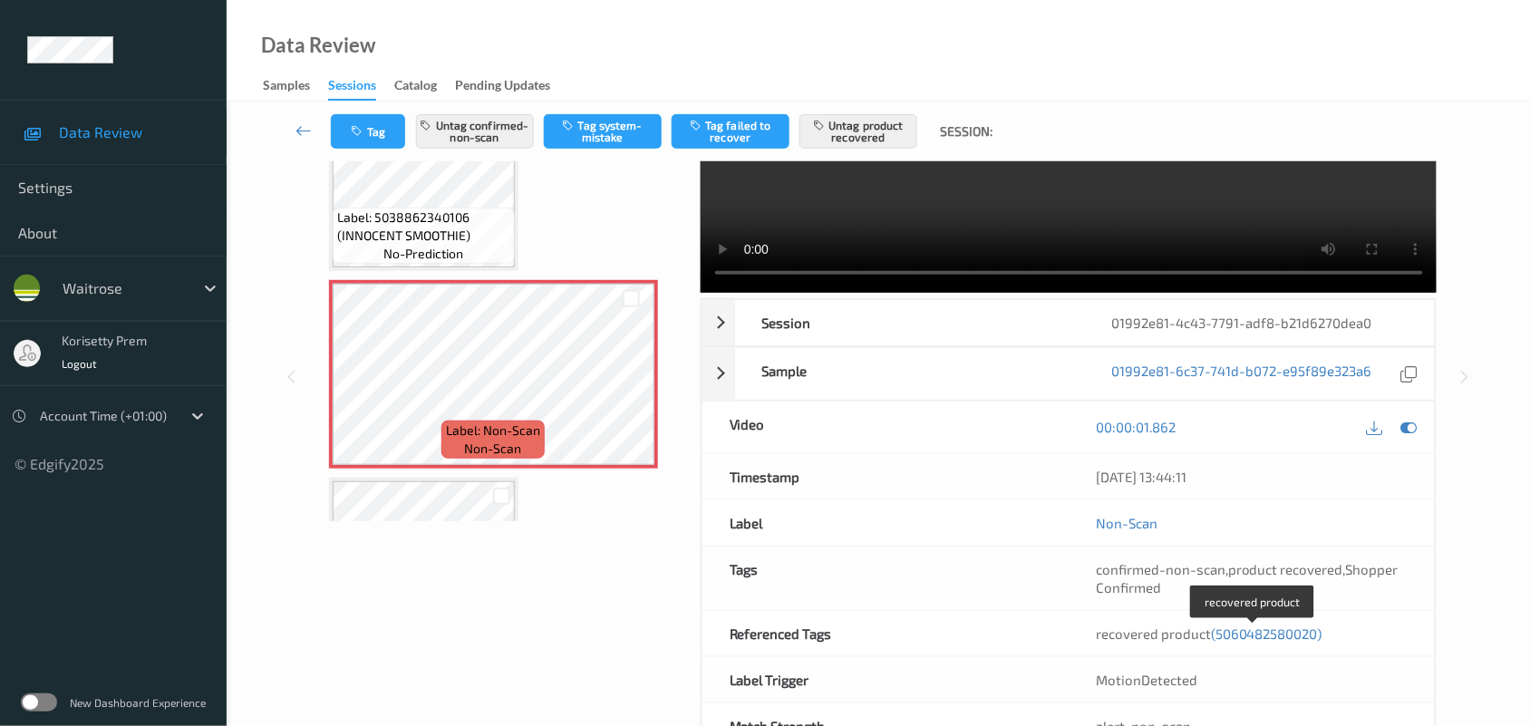
click at [1252, 637] on span "(5060482580020)" at bounding box center [1266, 633] width 111 height 16
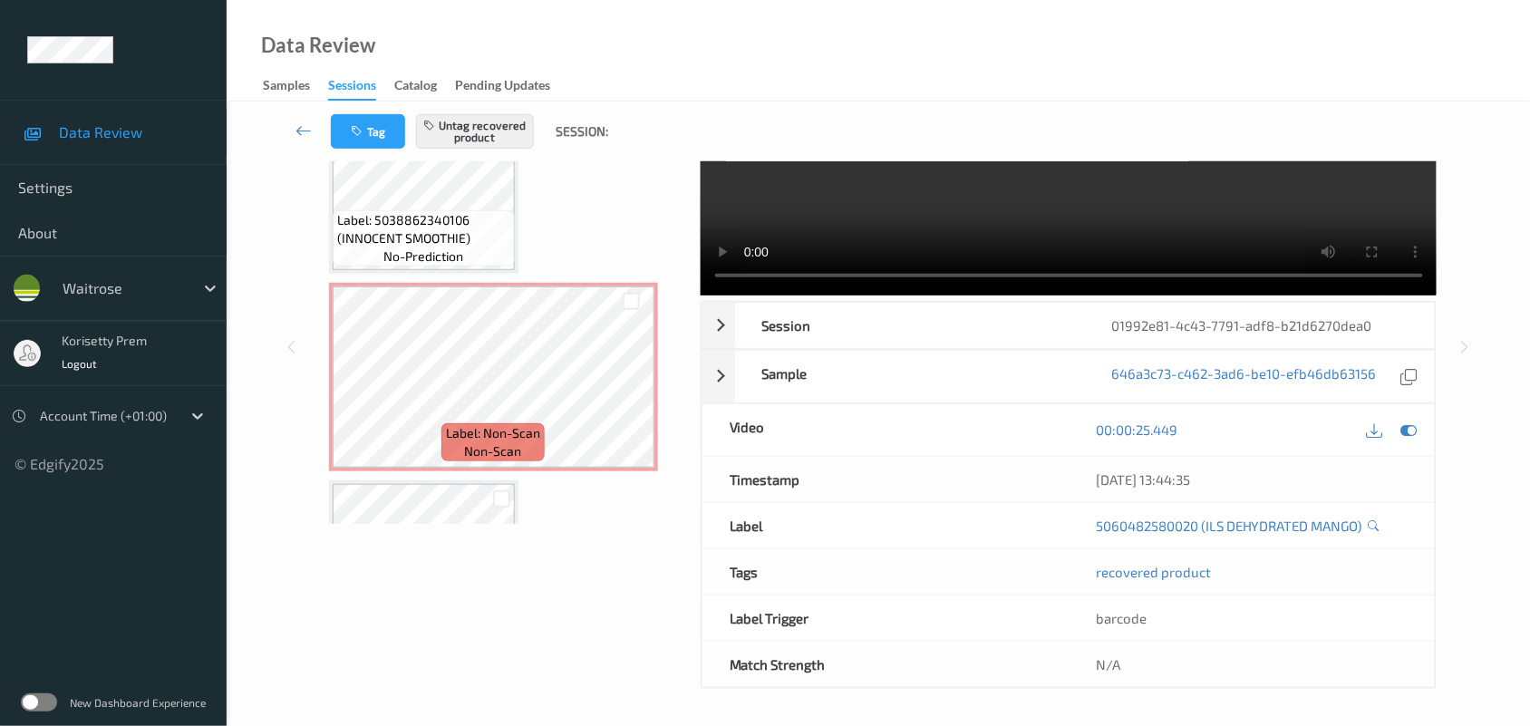
scroll to position [350, 0]
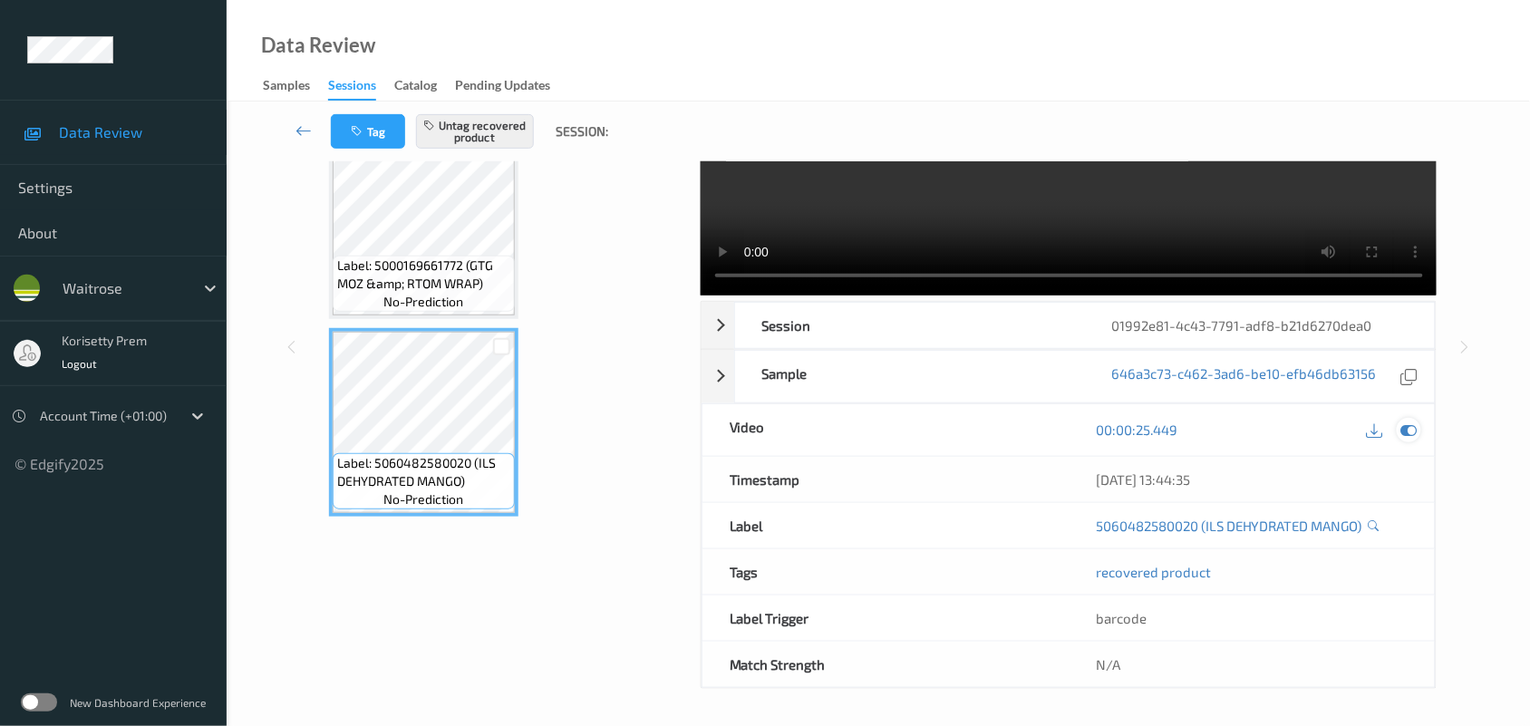
click at [1403, 431] on icon at bounding box center [1409, 429] width 16 height 16
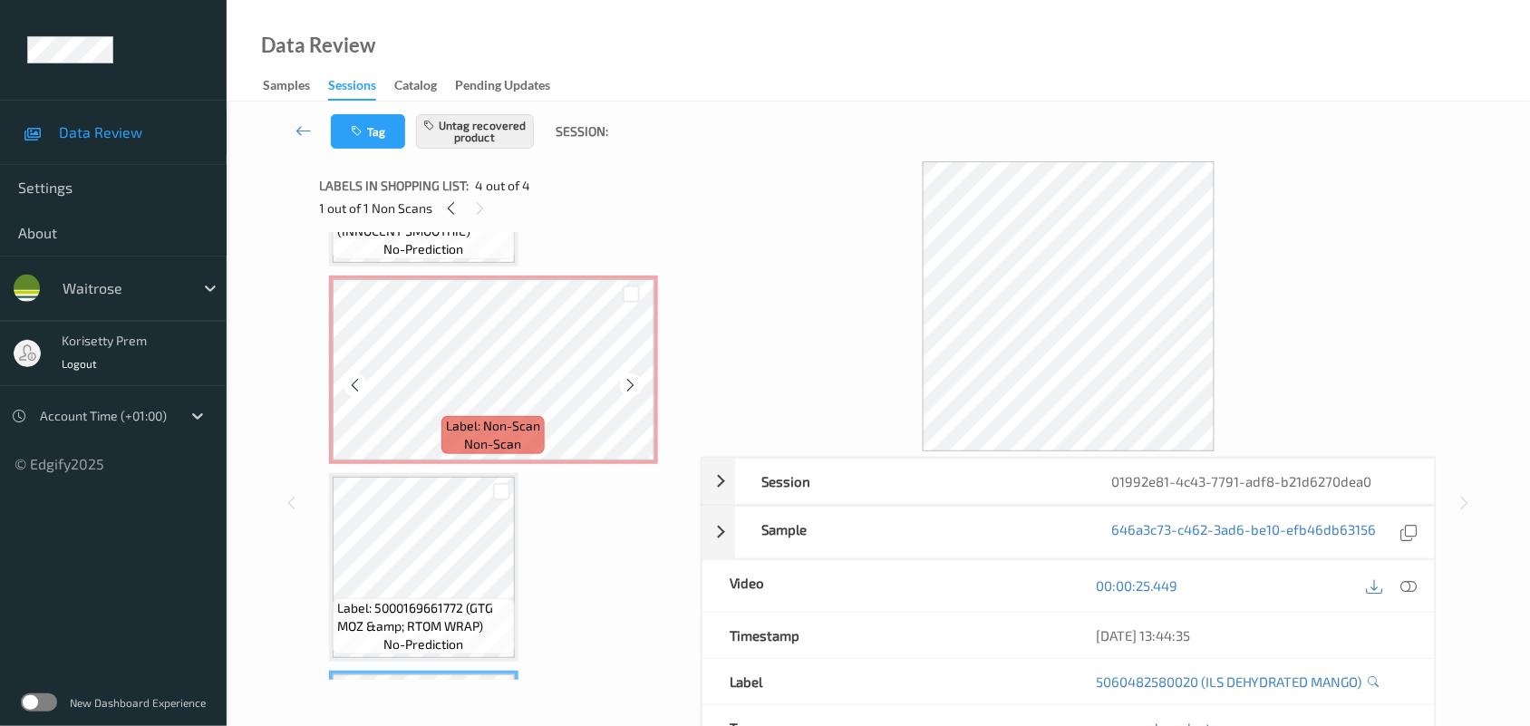
scroll to position [123, 0]
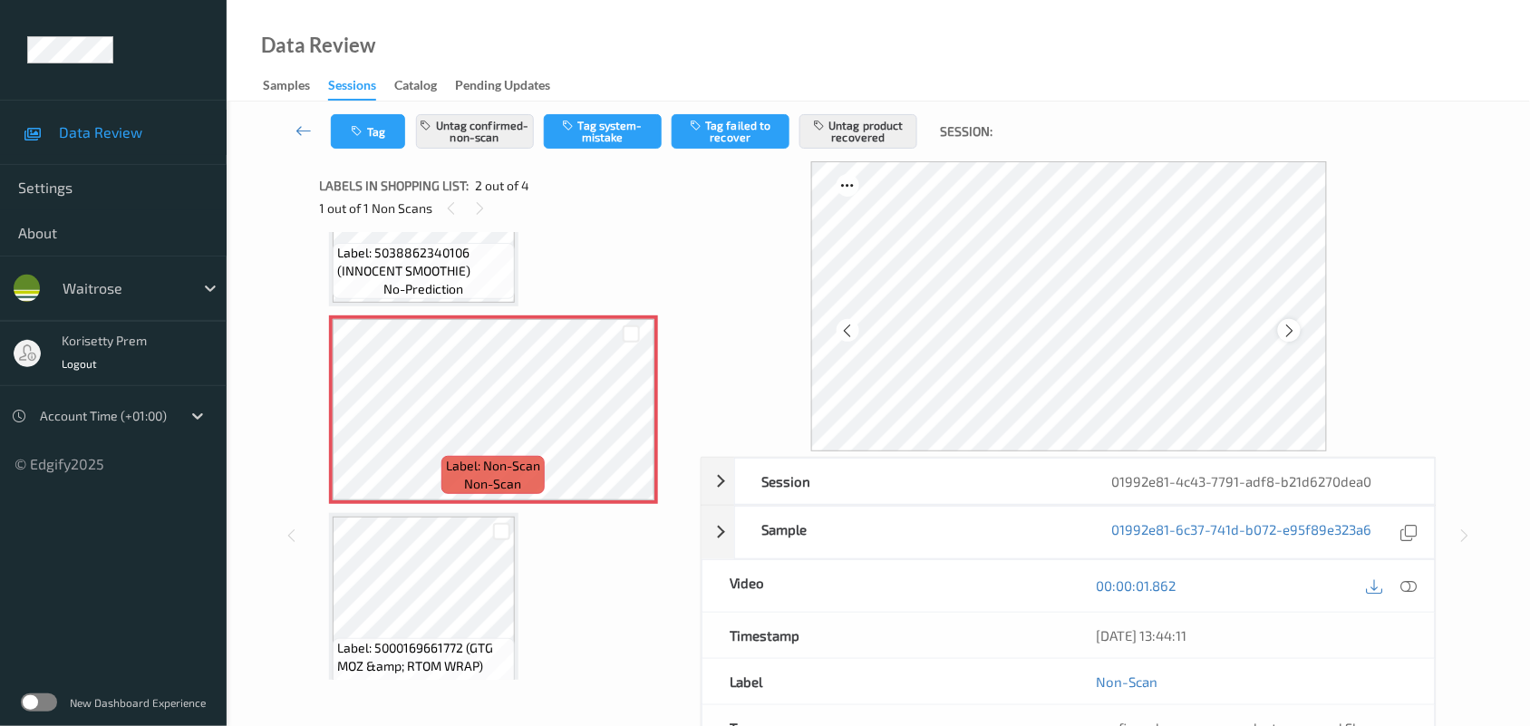
click at [1287, 329] on icon at bounding box center [1289, 331] width 15 height 16
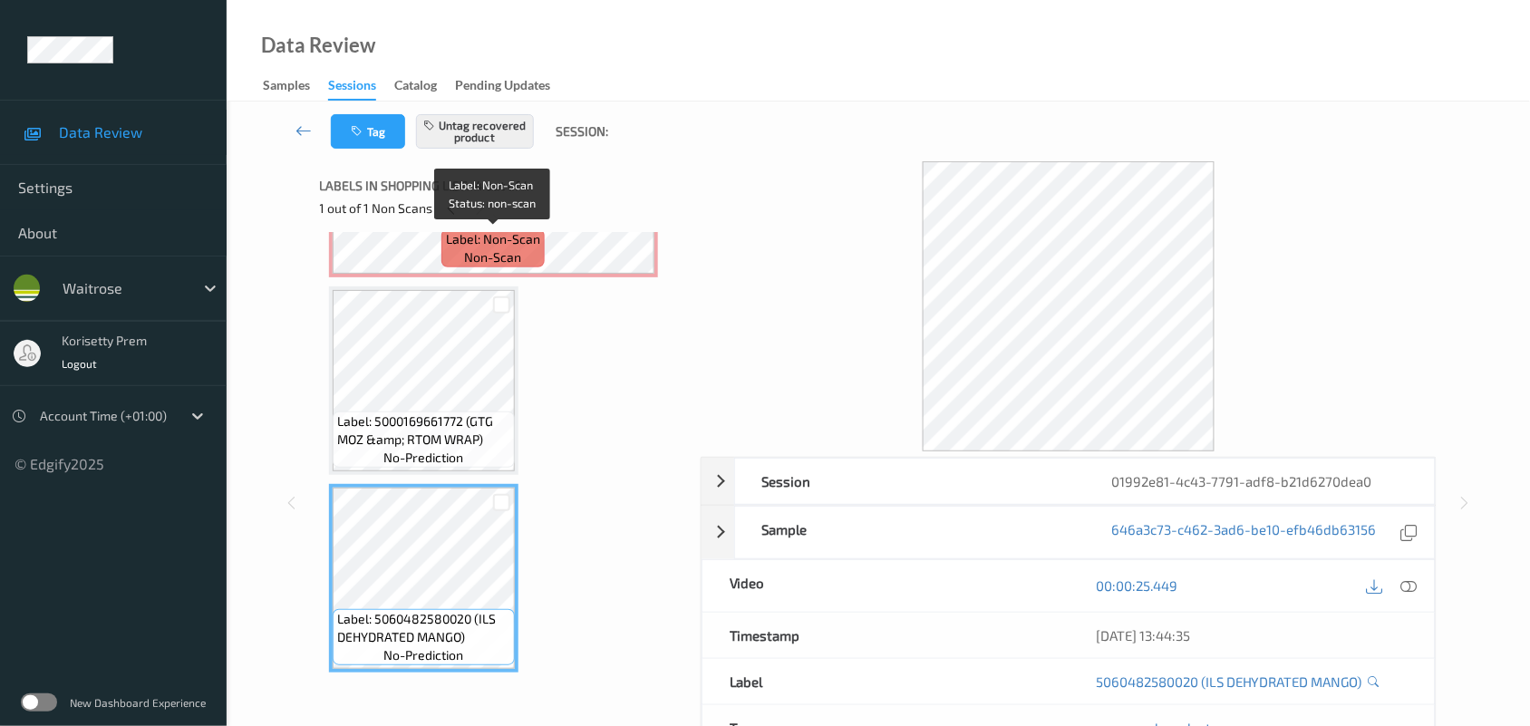
click at [508, 258] on span "non-scan" at bounding box center [493, 257] width 57 height 18
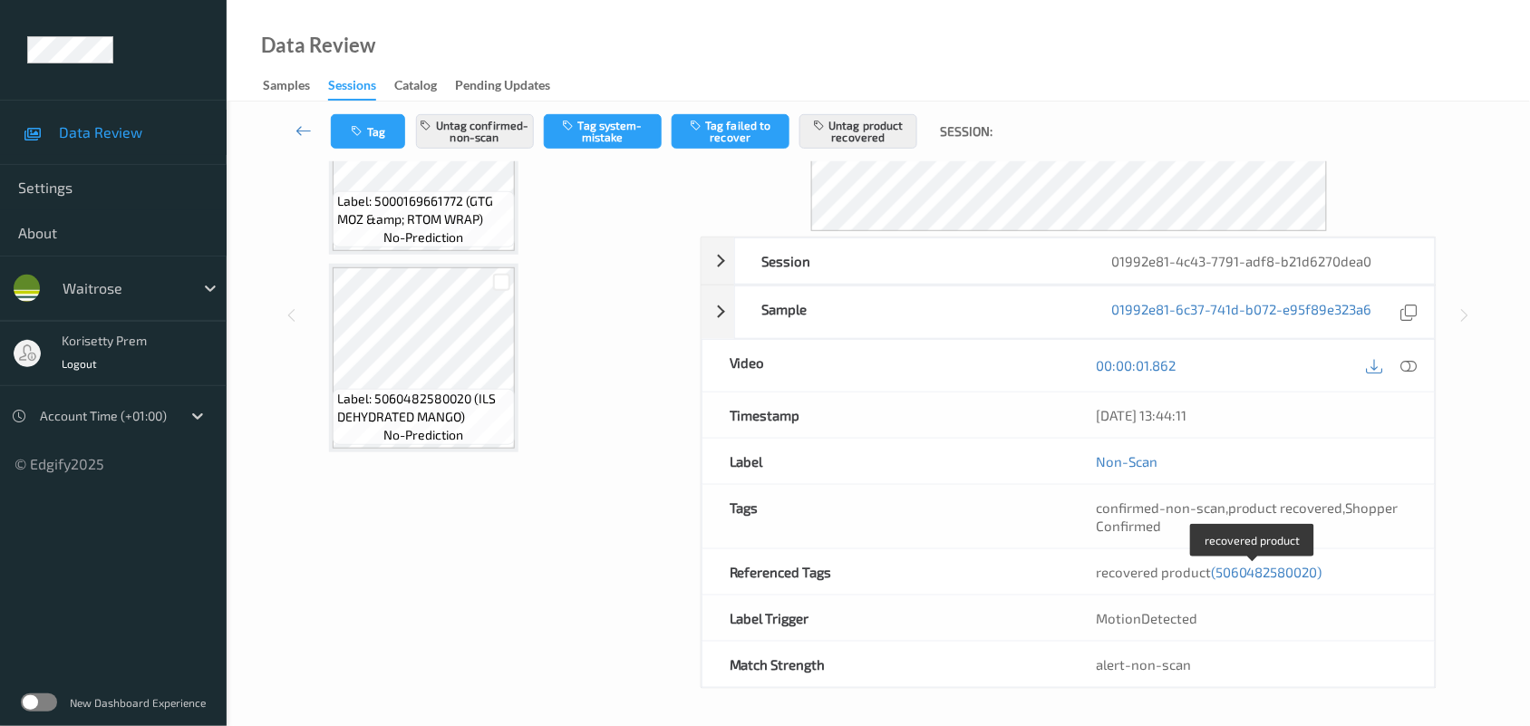
click at [1283, 571] on span "(5060482580020)" at bounding box center [1266, 572] width 111 height 16
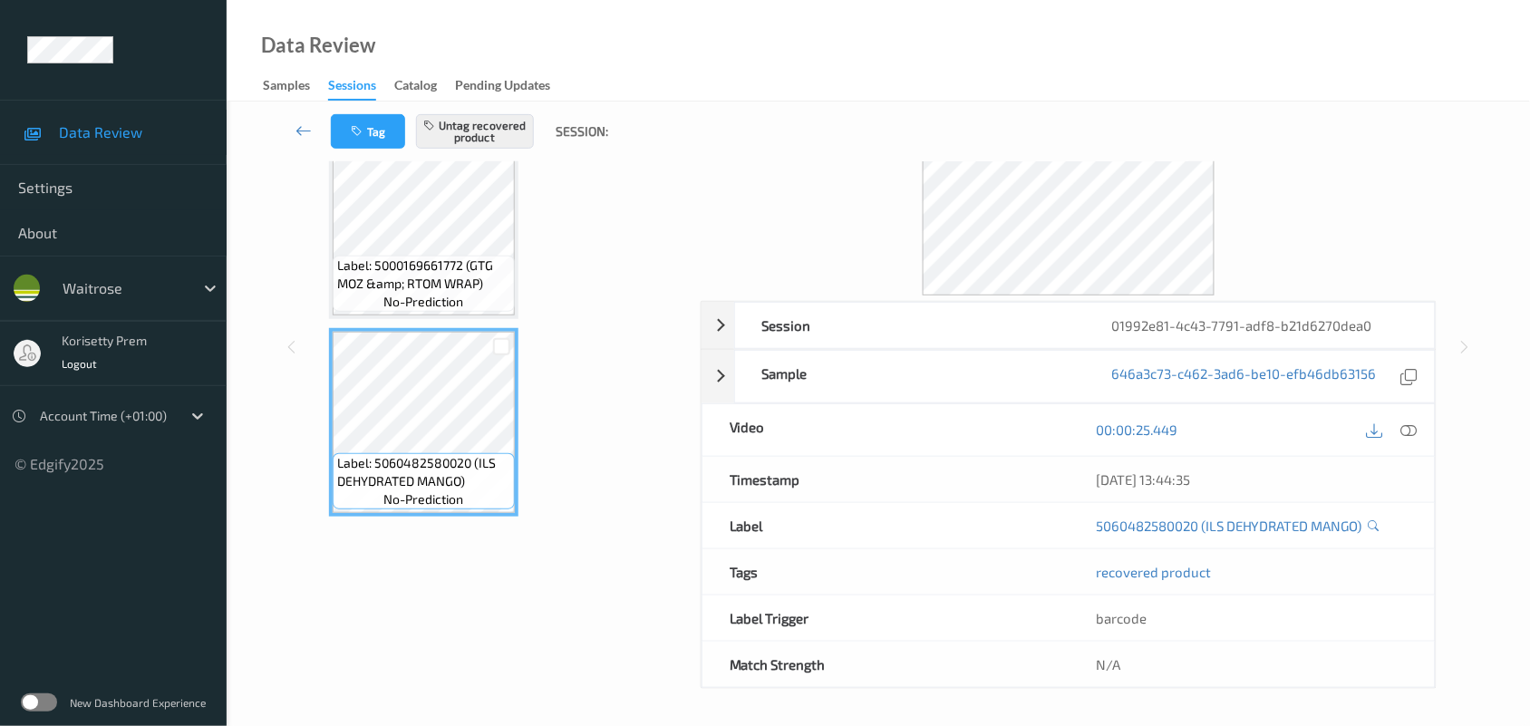
scroll to position [159, 0]
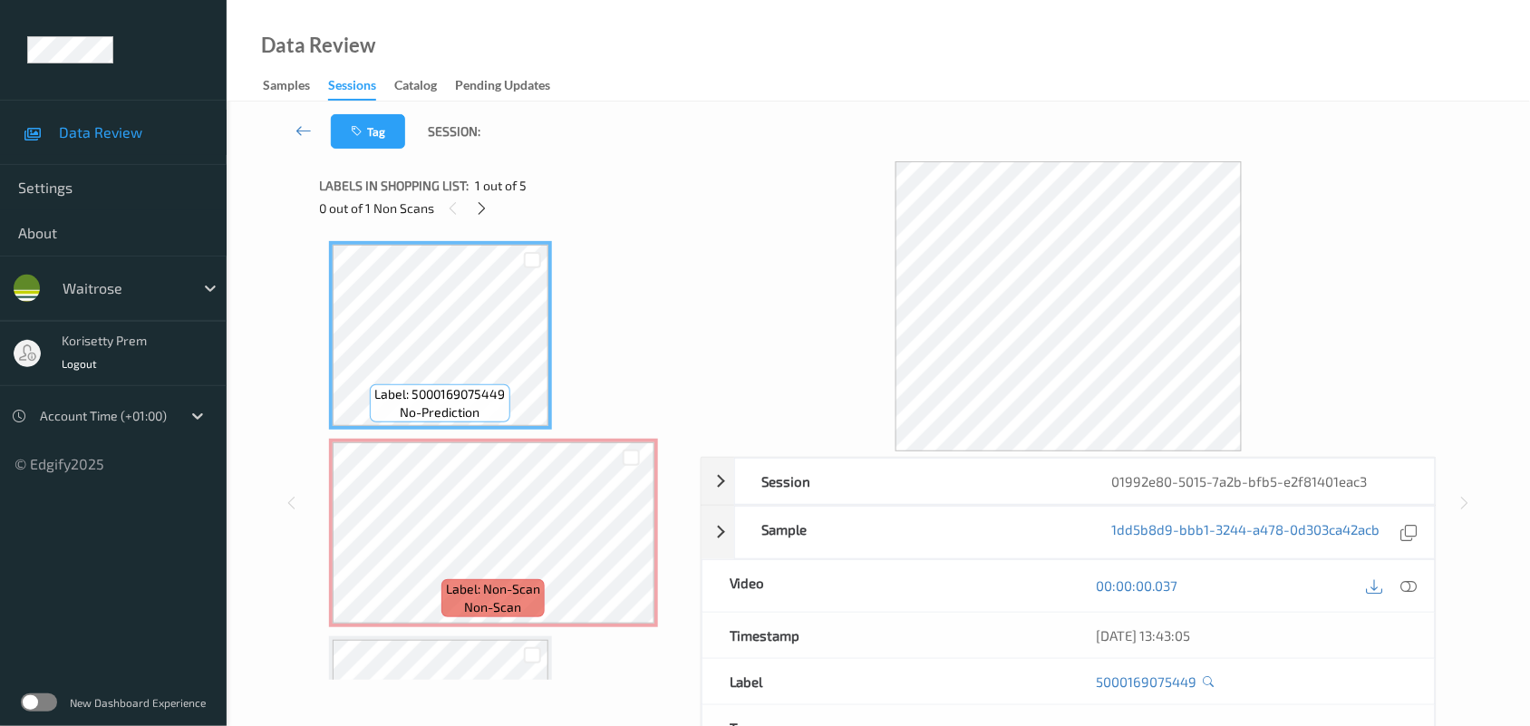
click at [696, 59] on div "Data Review Samples Sessions Catalog Pending Updates" at bounding box center [878, 51] width 1303 height 102
click at [855, 91] on div "Data Review Samples Sessions Catalog Pending Updates" at bounding box center [878, 51] width 1303 height 102
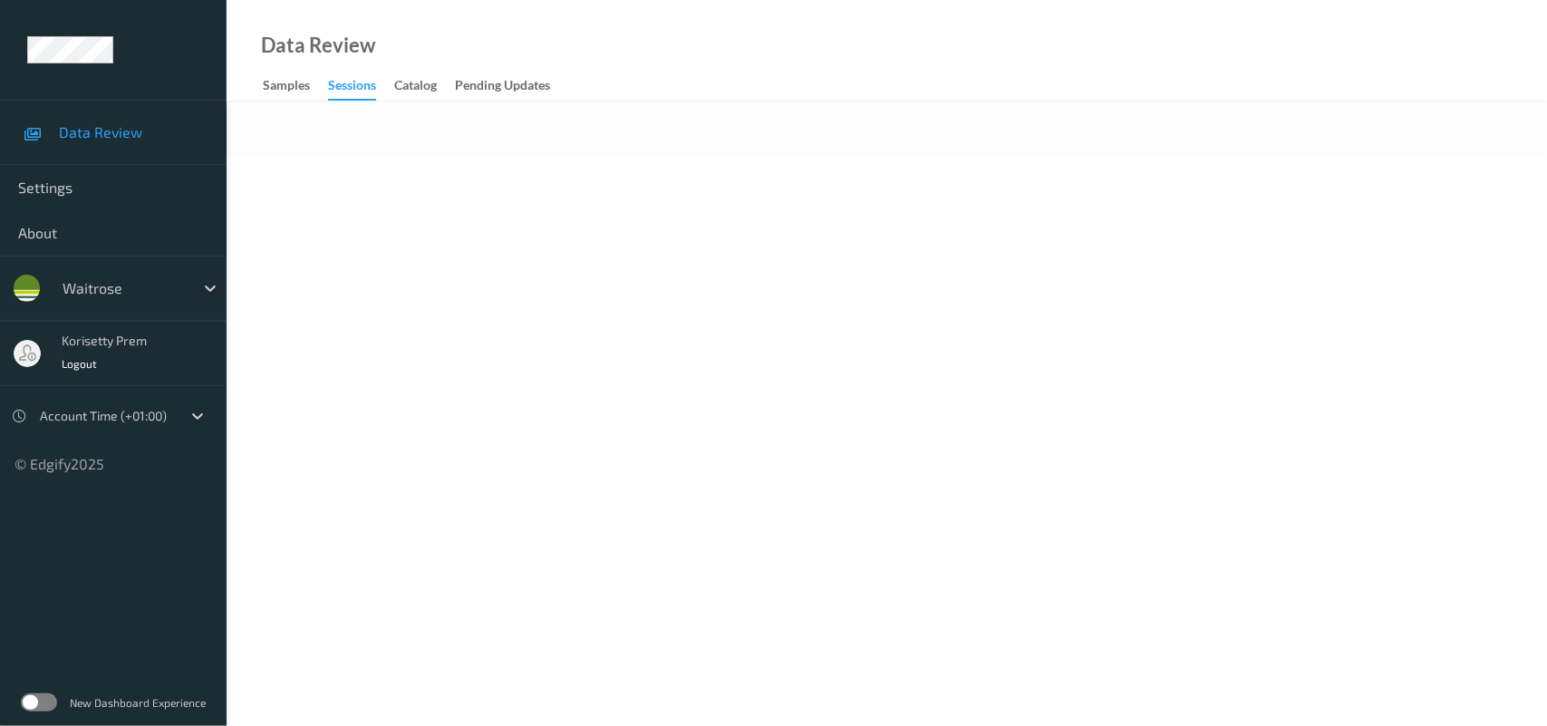
click at [804, 142] on div at bounding box center [887, 129] width 1321 height 55
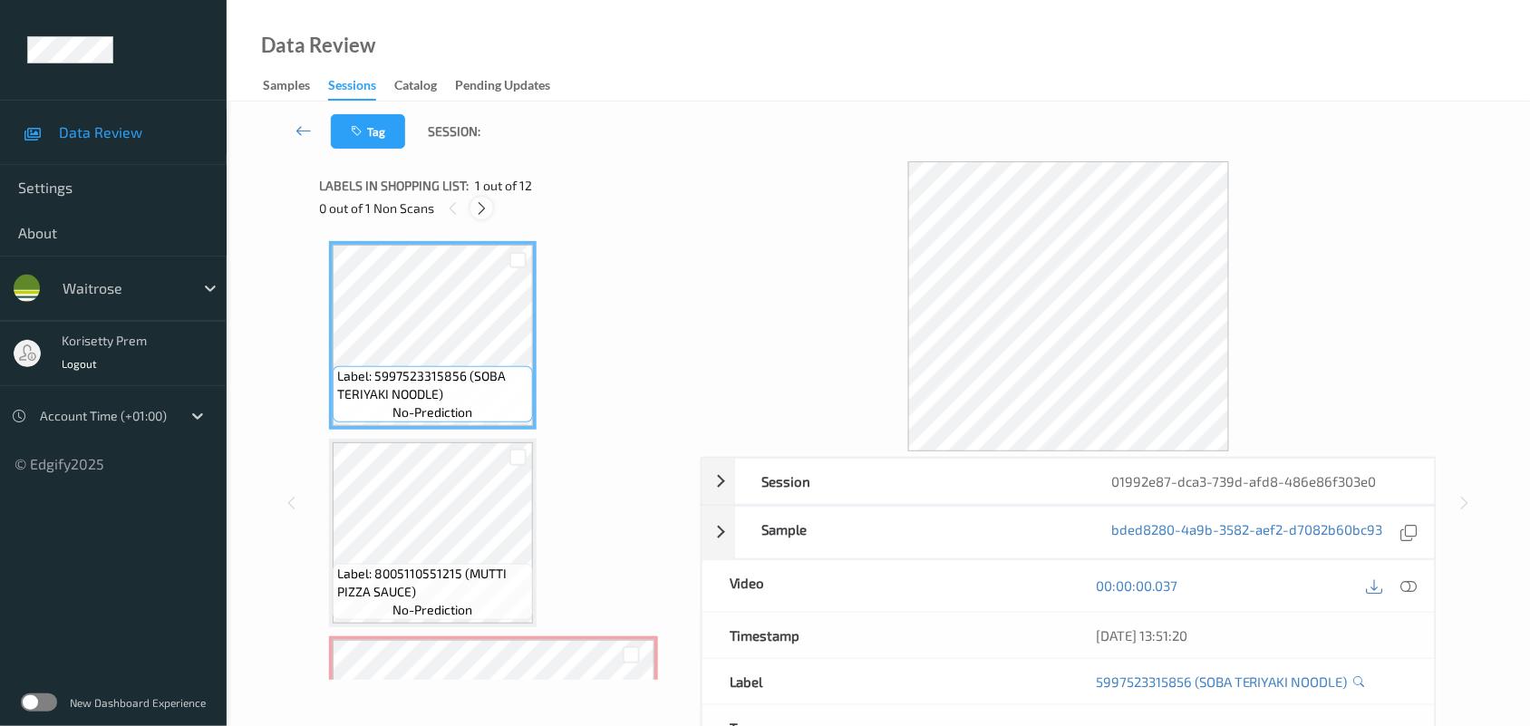
click at [480, 213] on icon at bounding box center [481, 208] width 15 height 16
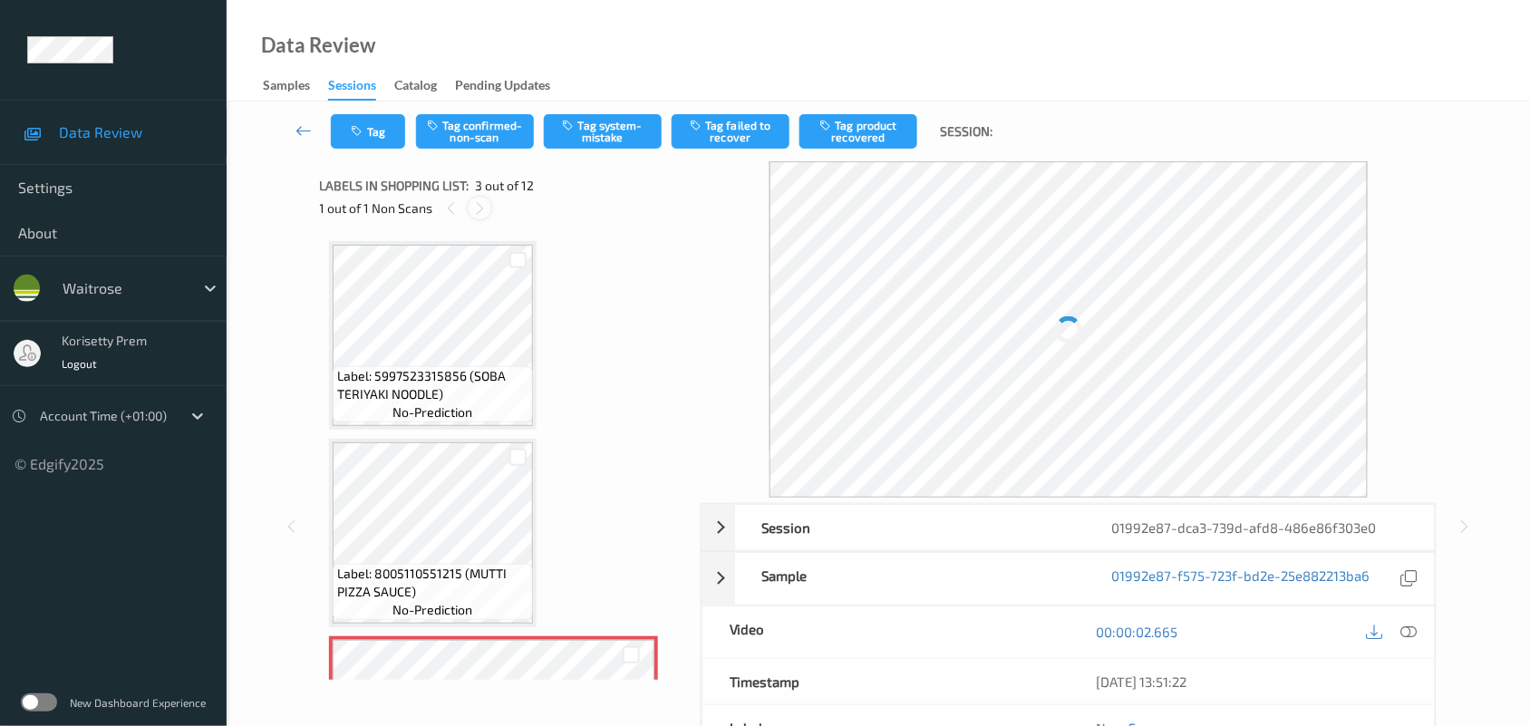
scroll to position [206, 0]
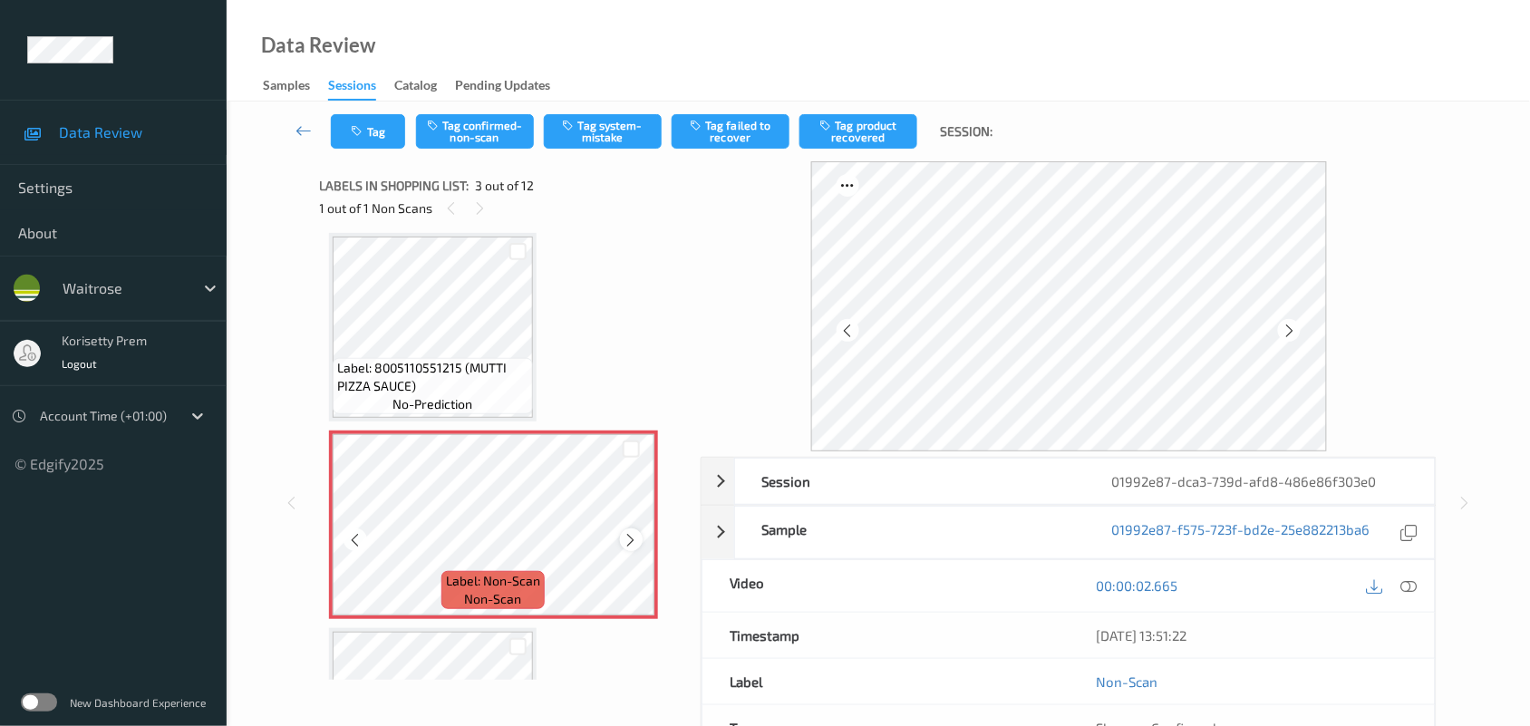
click at [636, 536] on icon at bounding box center [631, 540] width 15 height 16
click at [635, 535] on icon at bounding box center [631, 540] width 15 height 16
click at [286, 324] on div "Session 01992e87-dca3-739d-afd8-486e86f303e0 Session ID 01992e87-dca3-739d-afd8…" at bounding box center [878, 502] width 1229 height 683
click at [845, 327] on icon at bounding box center [847, 331] width 15 height 16
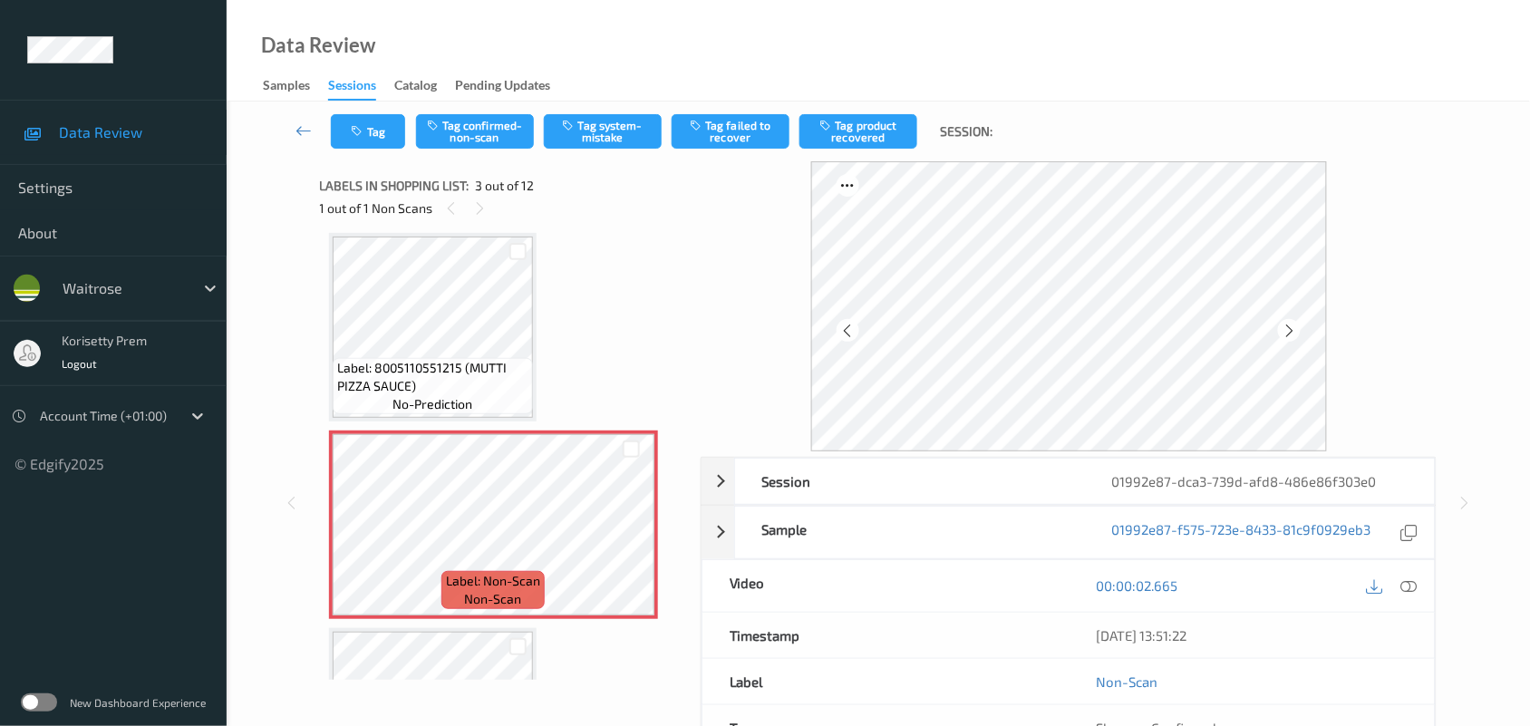
click at [845, 327] on icon at bounding box center [847, 331] width 15 height 16
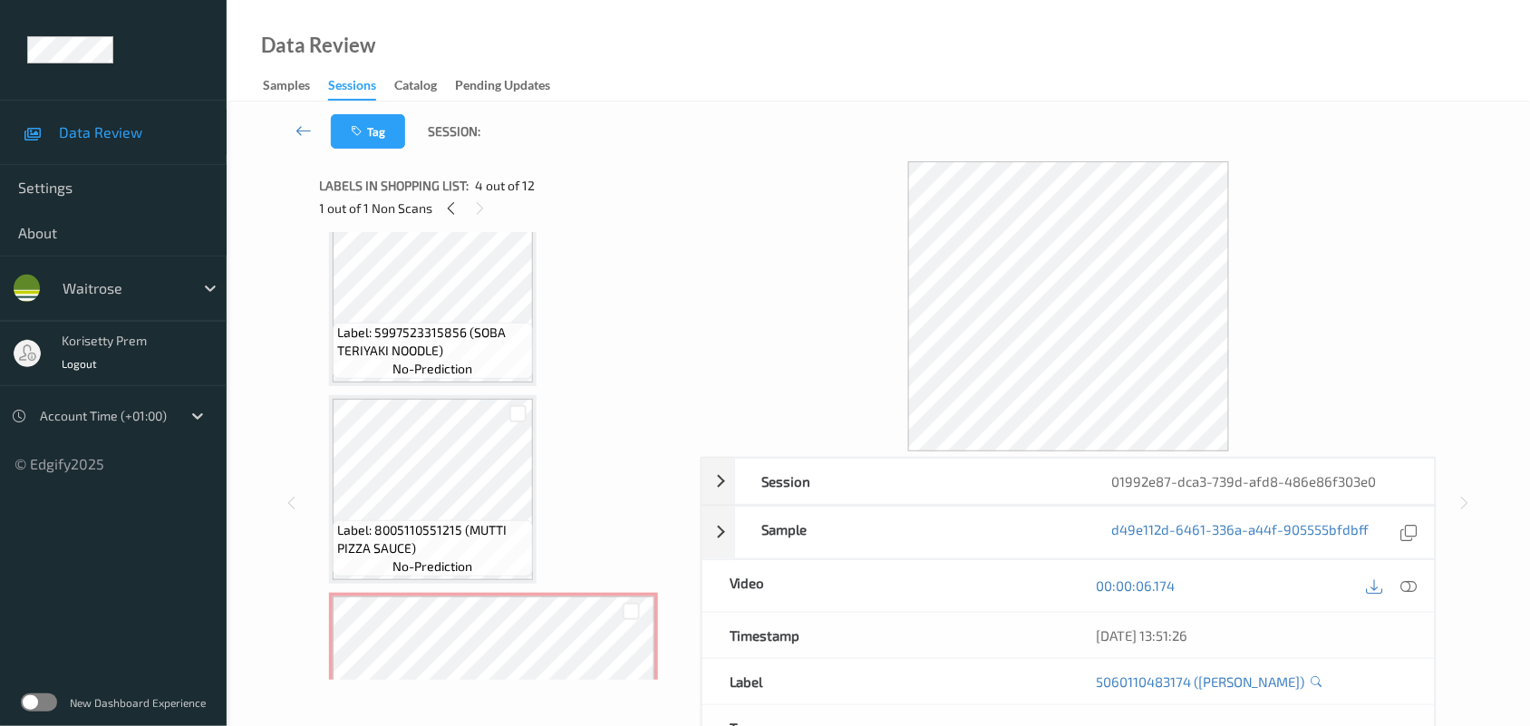
scroll to position [0, 0]
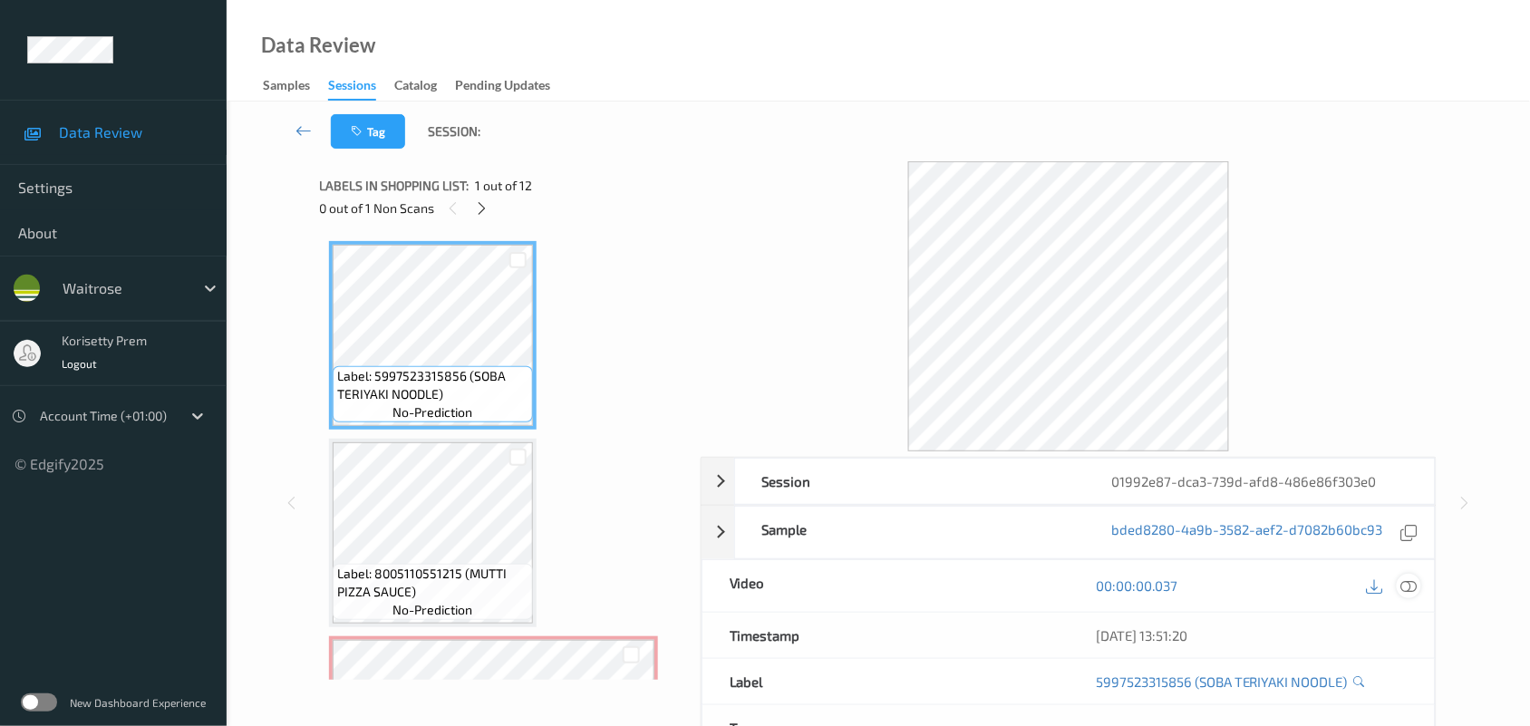
click at [1408, 585] on icon at bounding box center [1409, 585] width 16 height 16
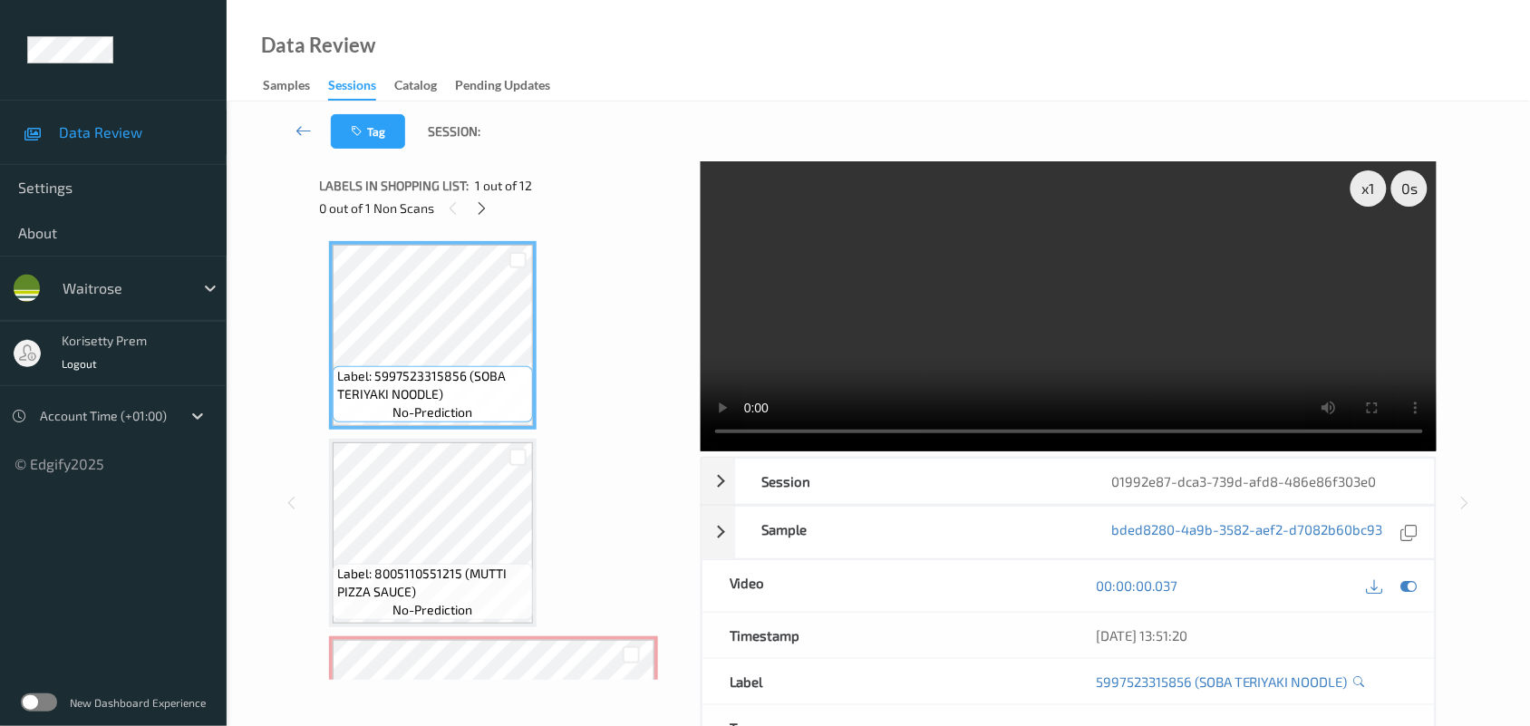
click at [807, 292] on video at bounding box center [1069, 306] width 737 height 290
click at [1043, 314] on video at bounding box center [1069, 306] width 737 height 290
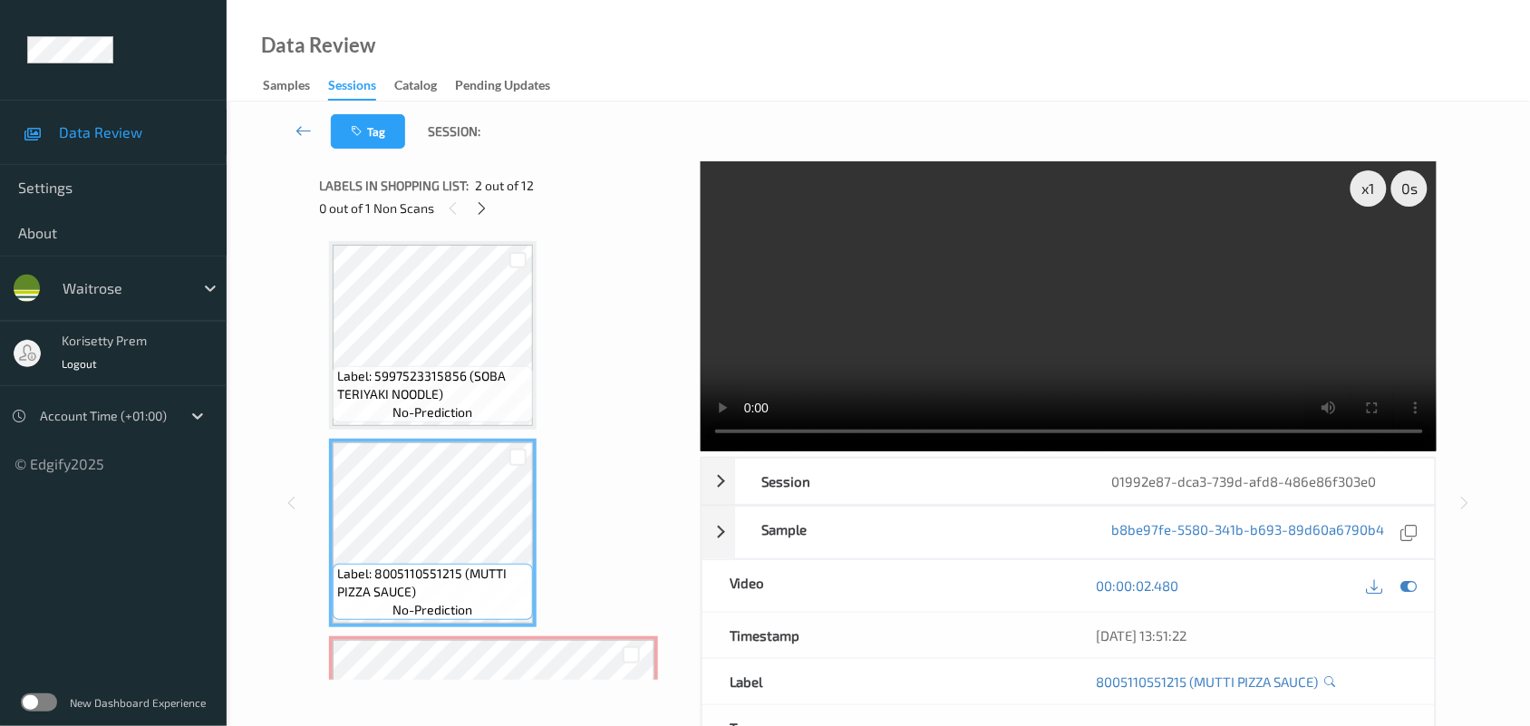
click at [894, 361] on video at bounding box center [1069, 306] width 737 height 290
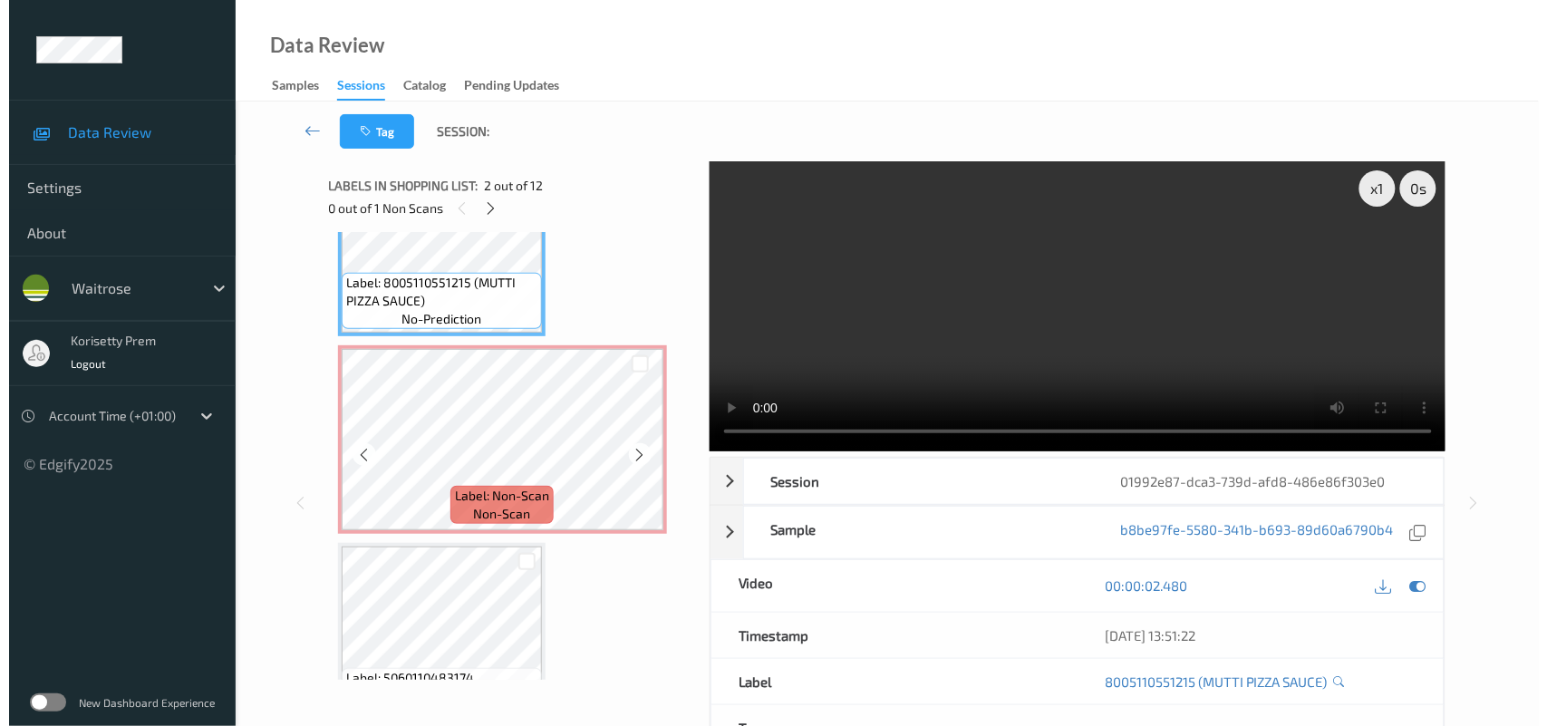
scroll to position [340, 0]
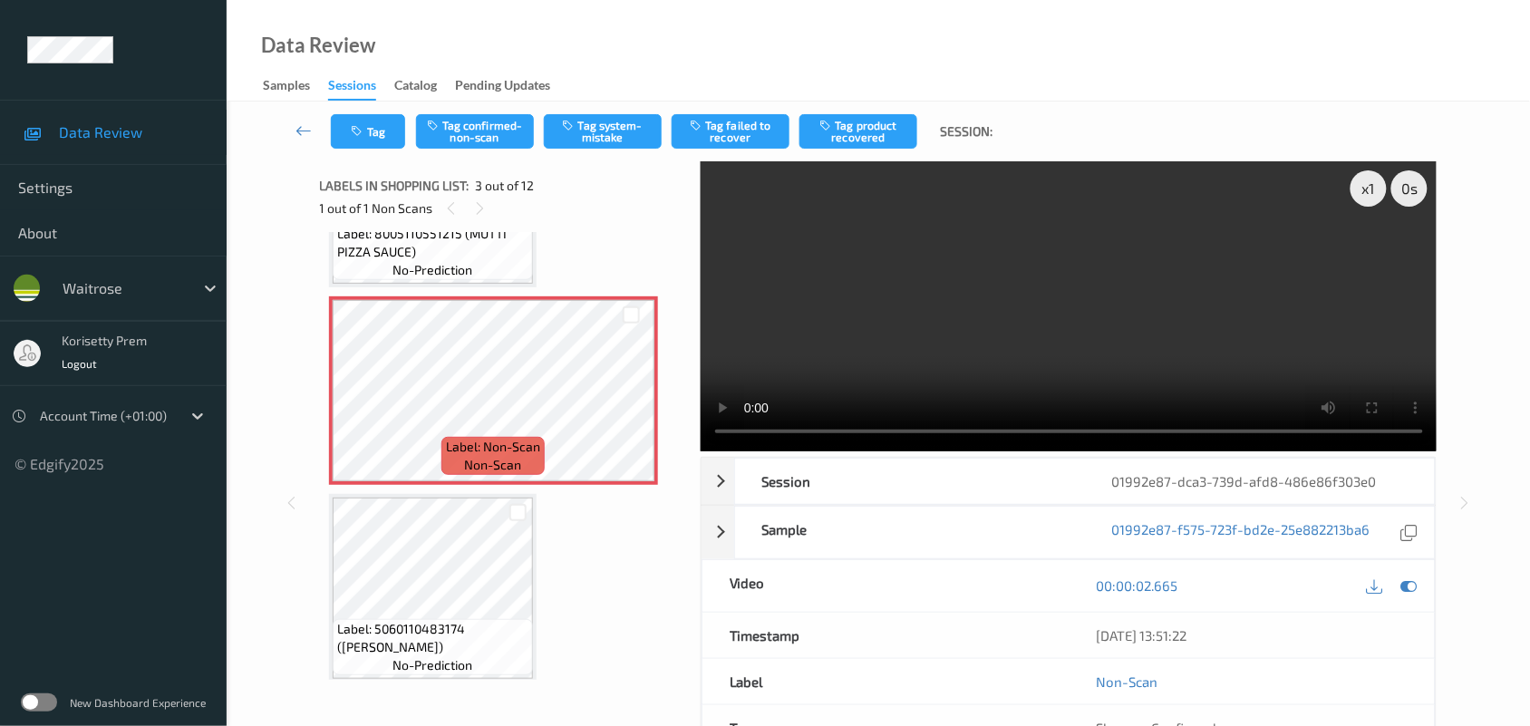
click at [809, 350] on video at bounding box center [1069, 306] width 737 height 290
click at [949, 306] on video at bounding box center [1069, 306] width 737 height 290
click at [631, 411] on icon at bounding box center [631, 406] width 15 height 16
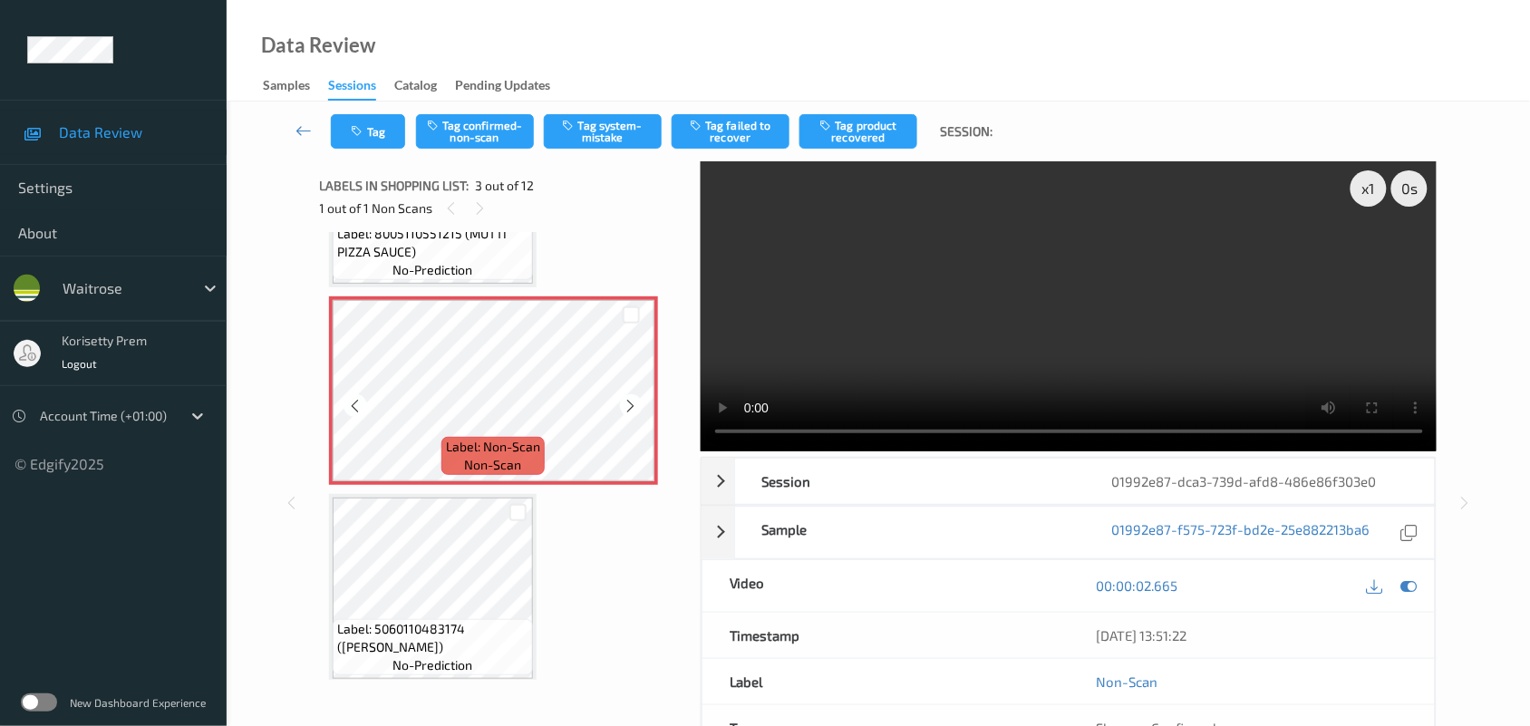
click at [631, 411] on icon at bounding box center [631, 406] width 15 height 16
click at [980, 264] on video at bounding box center [1069, 306] width 737 height 290
click at [586, 122] on button "Tag system-mistake" at bounding box center [603, 131] width 118 height 34
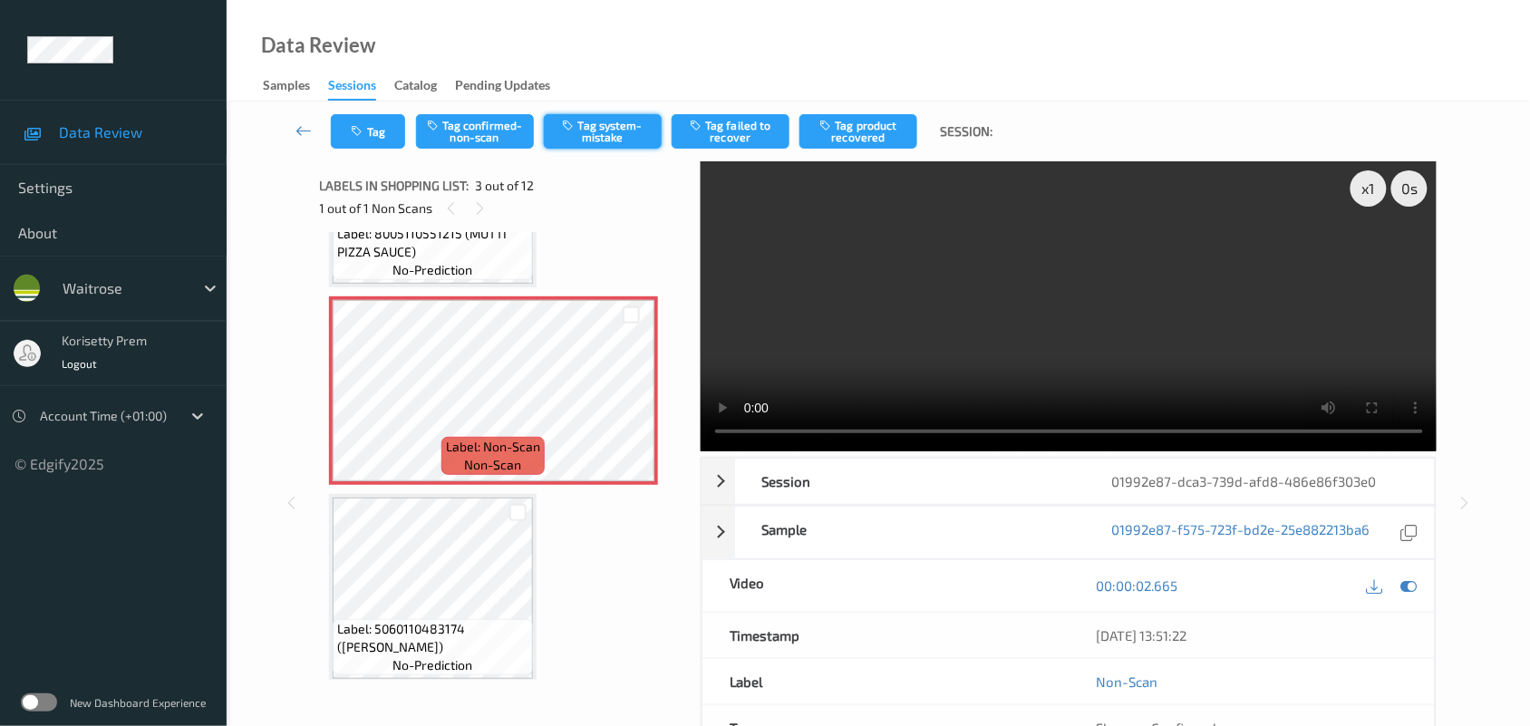
click at [603, 132] on button "Tag system-mistake" at bounding box center [603, 131] width 118 height 34
click at [631, 131] on button "Tag system-mistake" at bounding box center [603, 131] width 118 height 34
click at [503, 24] on div "Data Review Samples Sessions Catalog Pending Updates" at bounding box center [878, 51] width 1303 height 102
click at [365, 119] on button "Tag" at bounding box center [368, 131] width 74 height 34
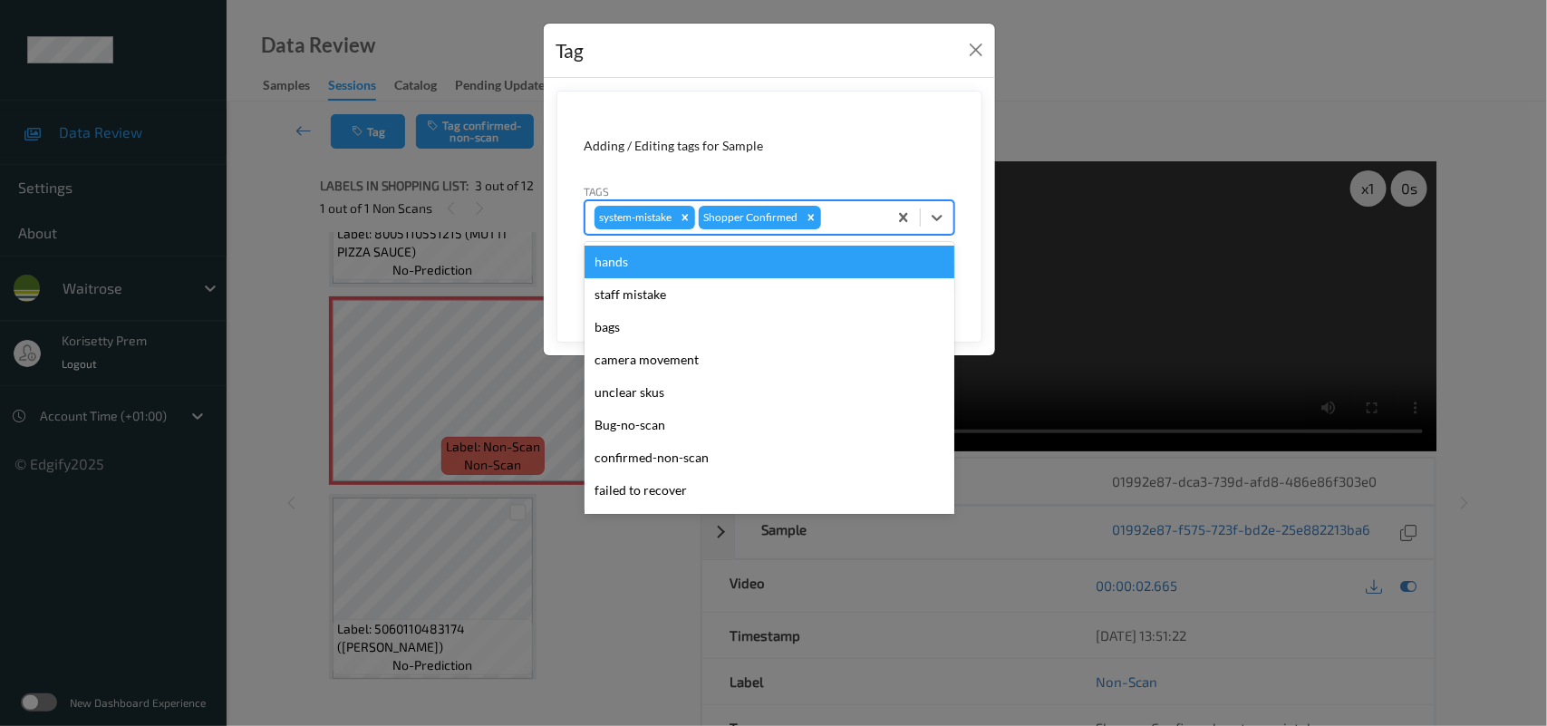
click at [840, 215] on div at bounding box center [851, 218] width 53 height 22
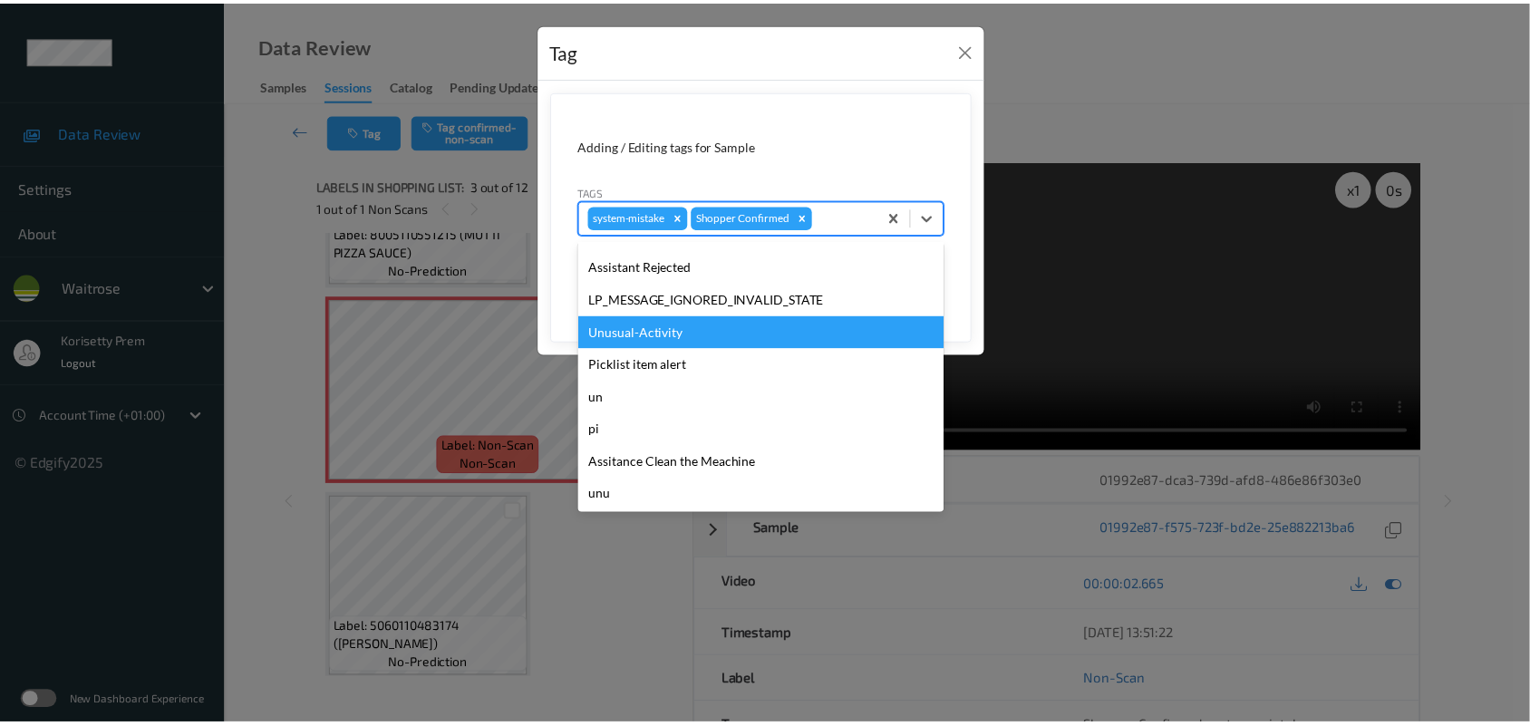
scroll to position [420, 0]
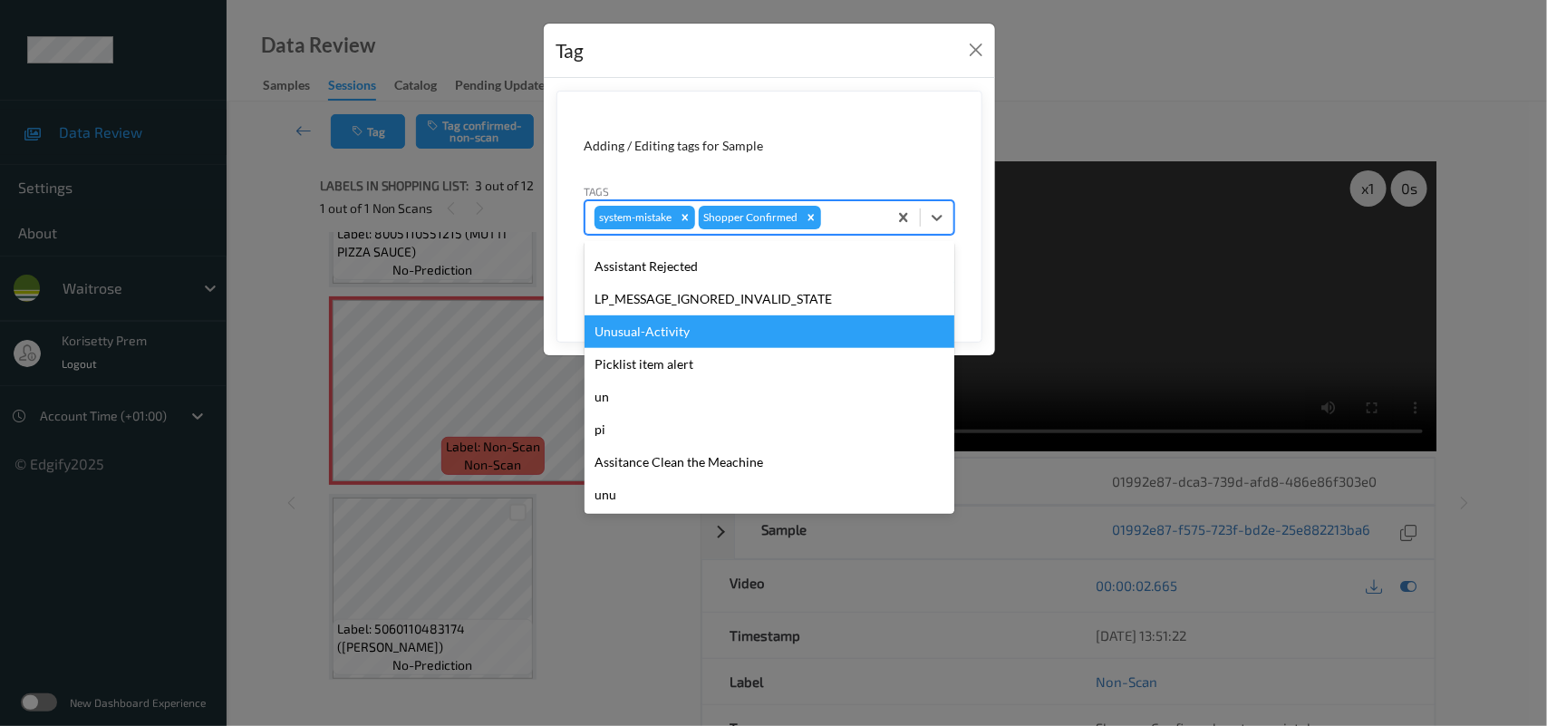
click at [667, 331] on div "Unusual-Activity" at bounding box center [770, 331] width 370 height 33
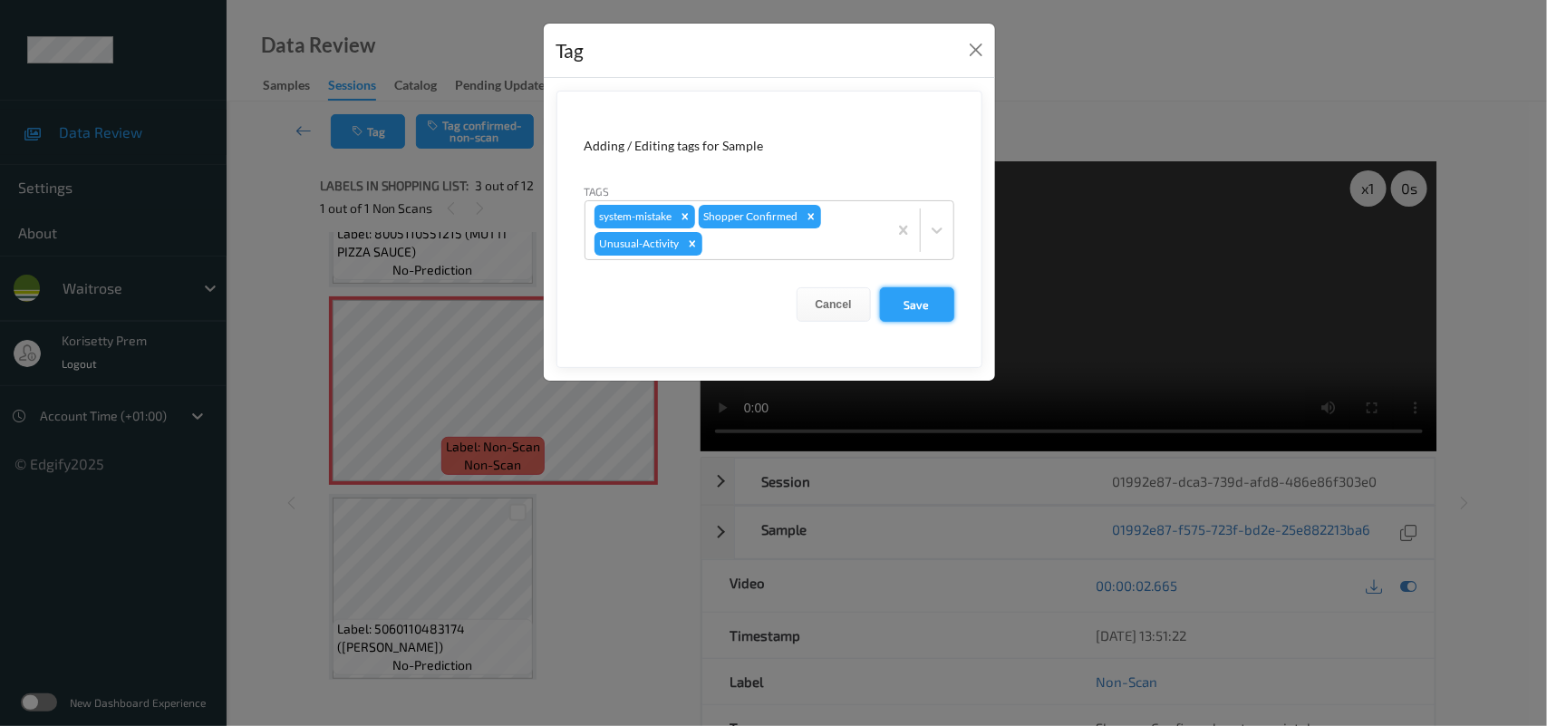
click at [923, 320] on button "Save" at bounding box center [917, 304] width 74 height 34
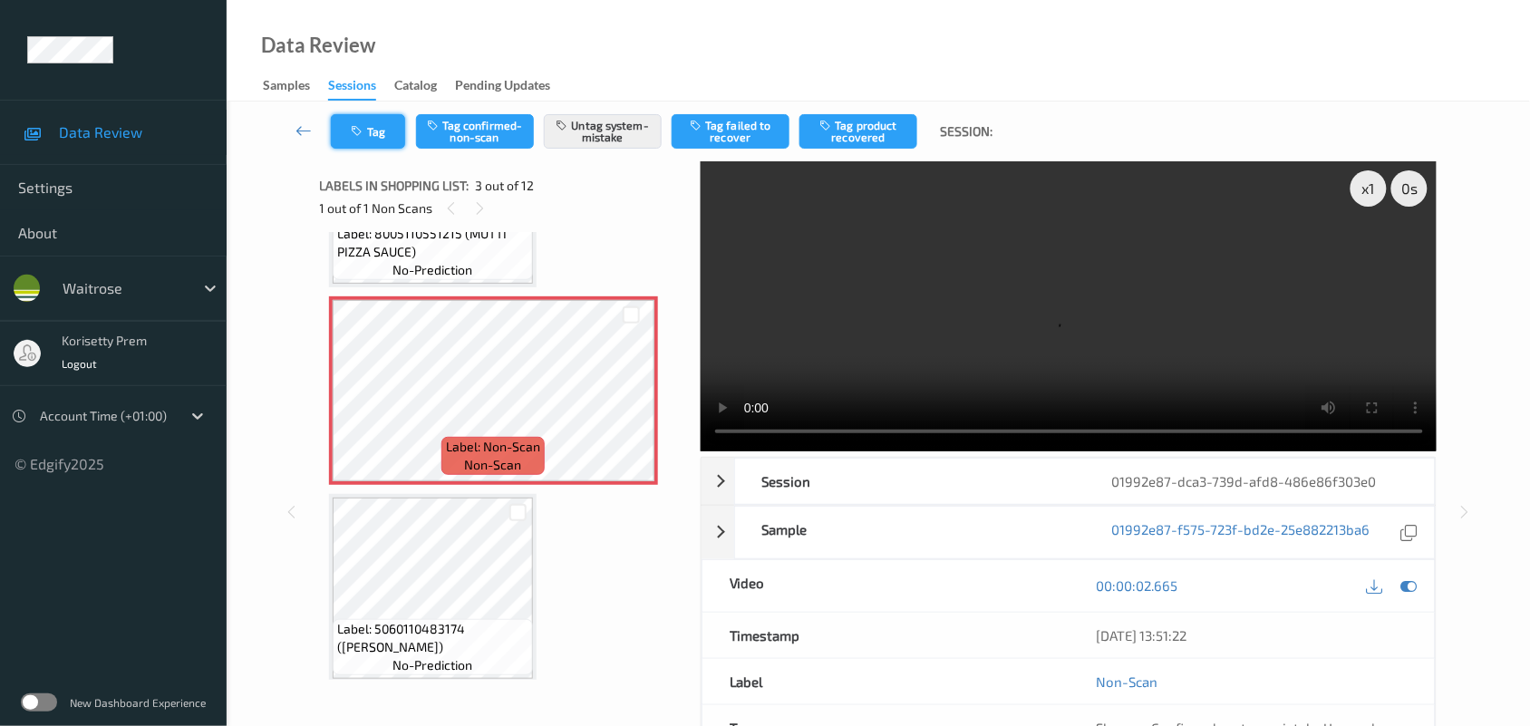
click at [352, 125] on icon "button" at bounding box center [359, 131] width 15 height 13
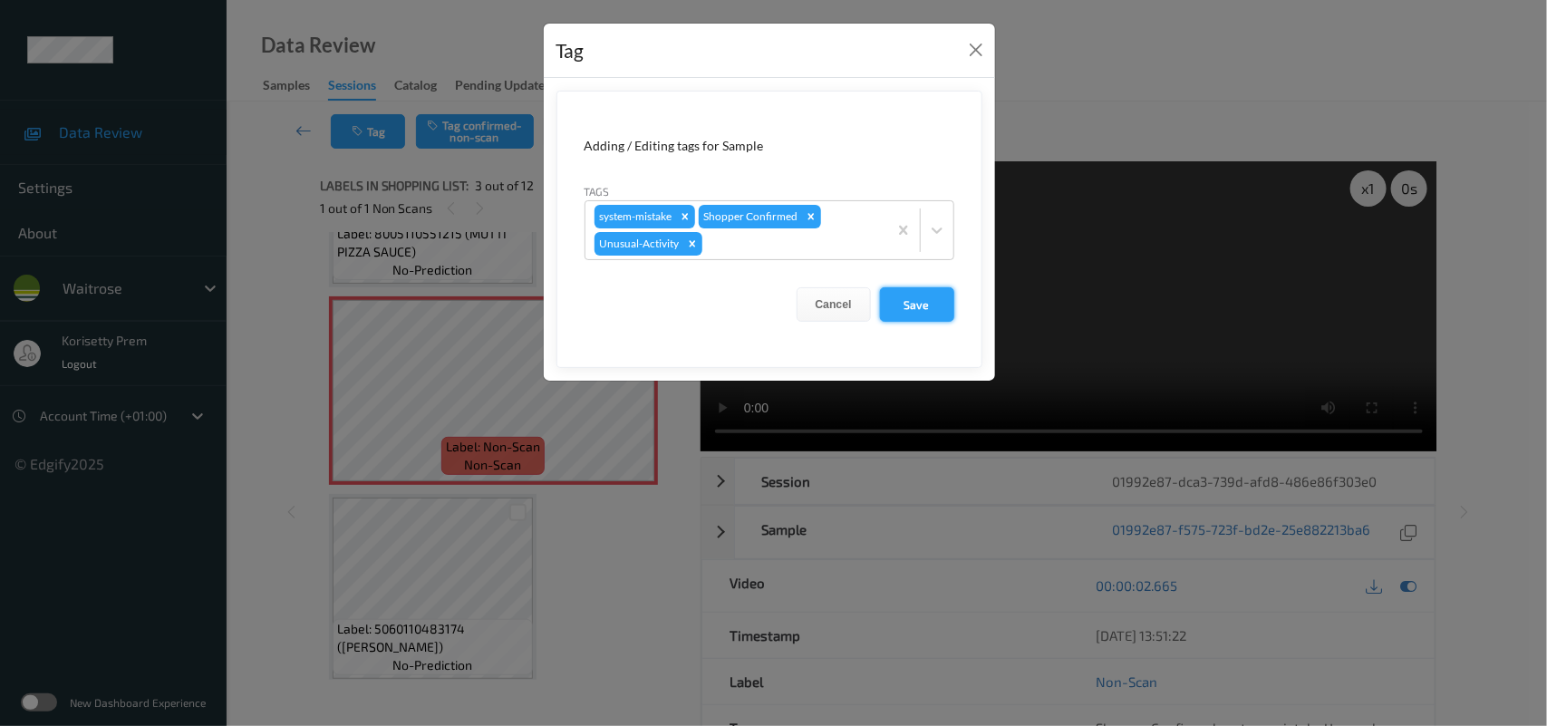
click at [900, 305] on button "Save" at bounding box center [917, 304] width 74 height 34
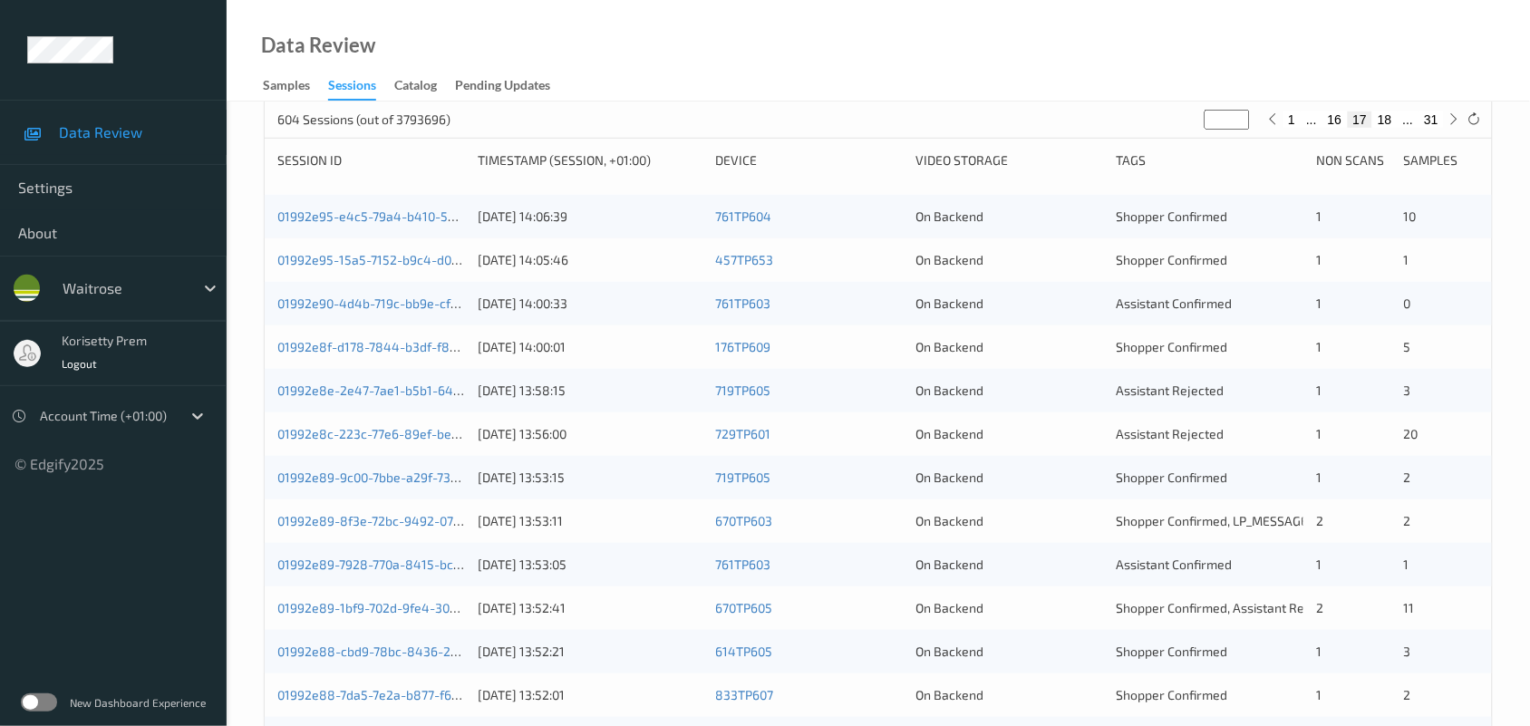
scroll to position [247, 0]
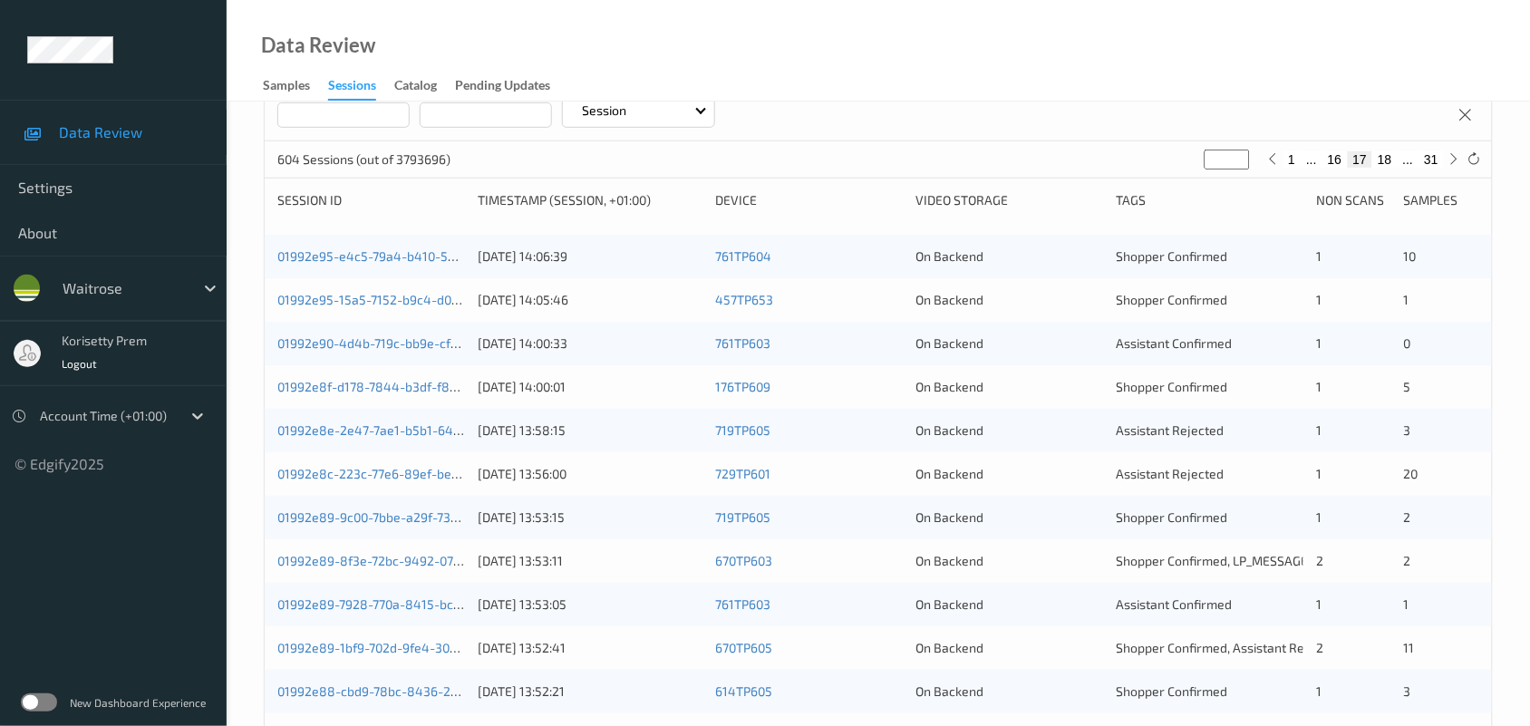
click at [1394, 155] on button "18" at bounding box center [1384, 159] width 25 height 16
type input "**"
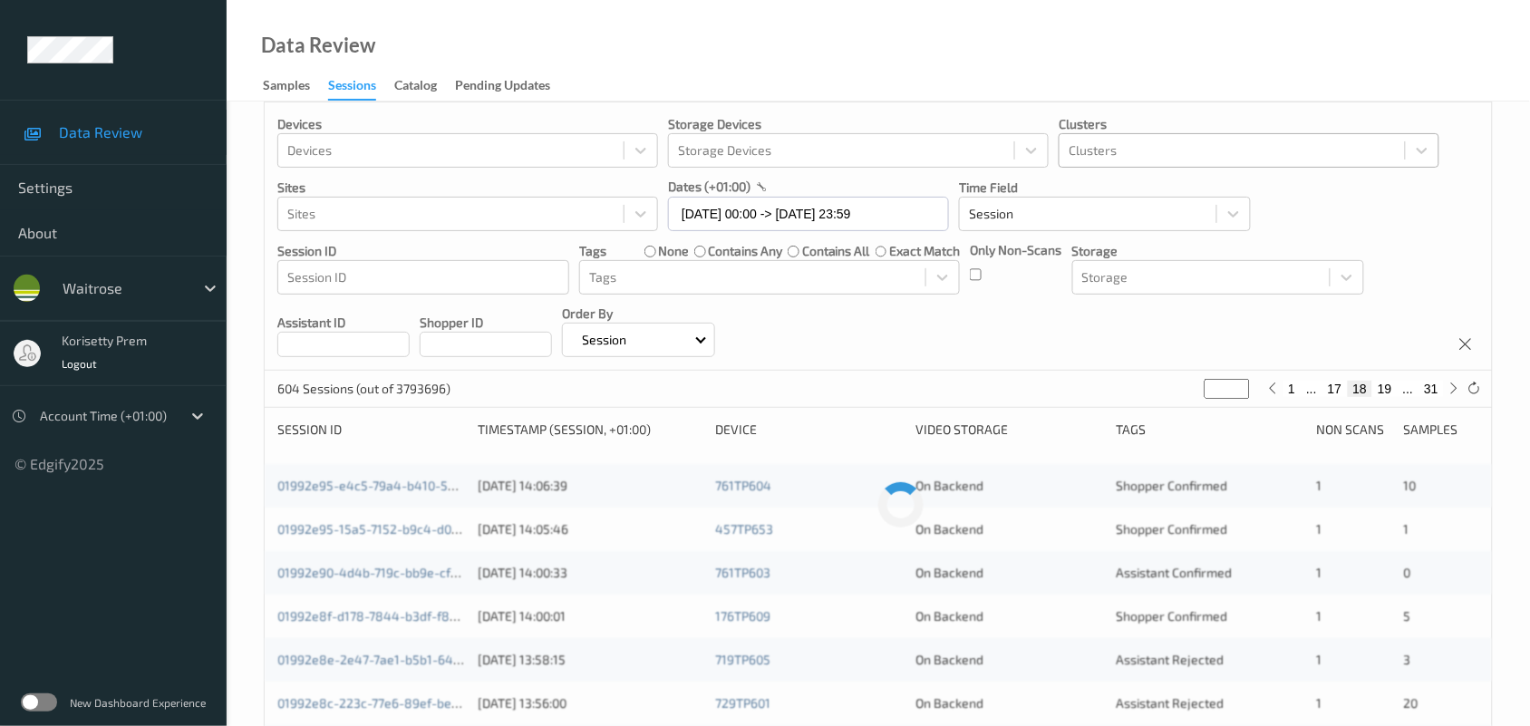
scroll to position [0, 0]
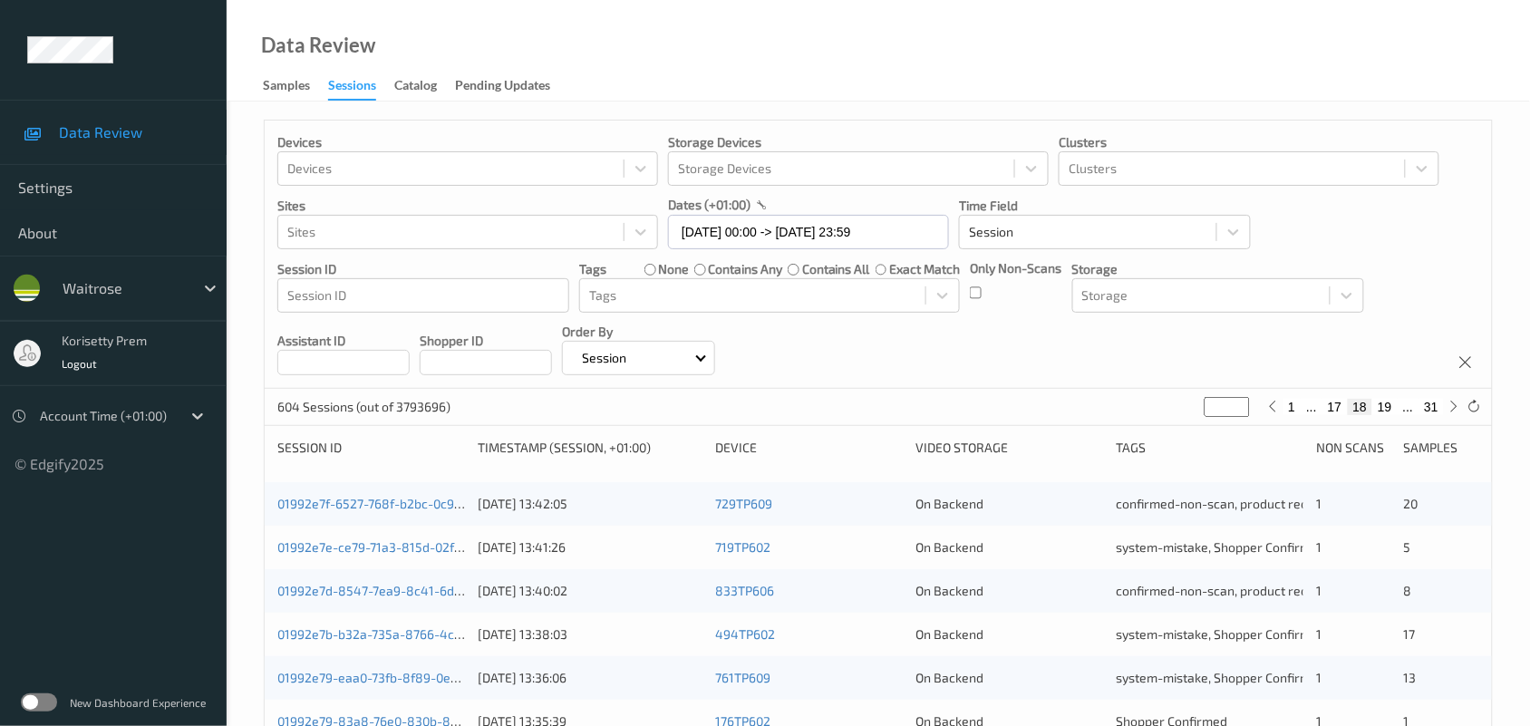
click at [1380, 410] on button "19" at bounding box center [1384, 407] width 25 height 16
type input "**"
click at [1391, 412] on button "20" at bounding box center [1384, 407] width 25 height 16
type input "**"
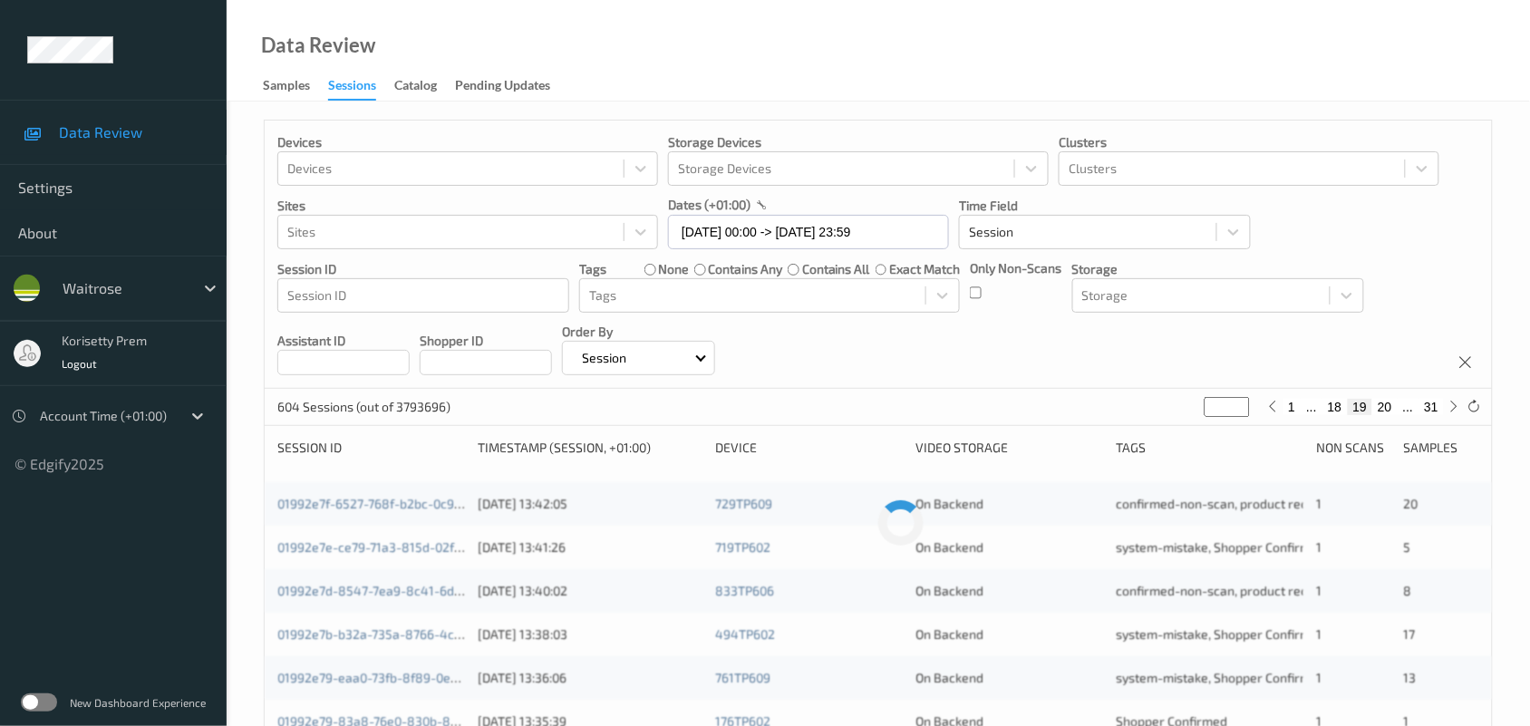
type input "**"
click at [1391, 411] on button "21" at bounding box center [1384, 407] width 25 height 16
type input "**"
click at [1299, 344] on div "Devices Devices Storage Devices Storage Devices Clusters Clusters Sites Sites d…" at bounding box center [878, 255] width 1227 height 268
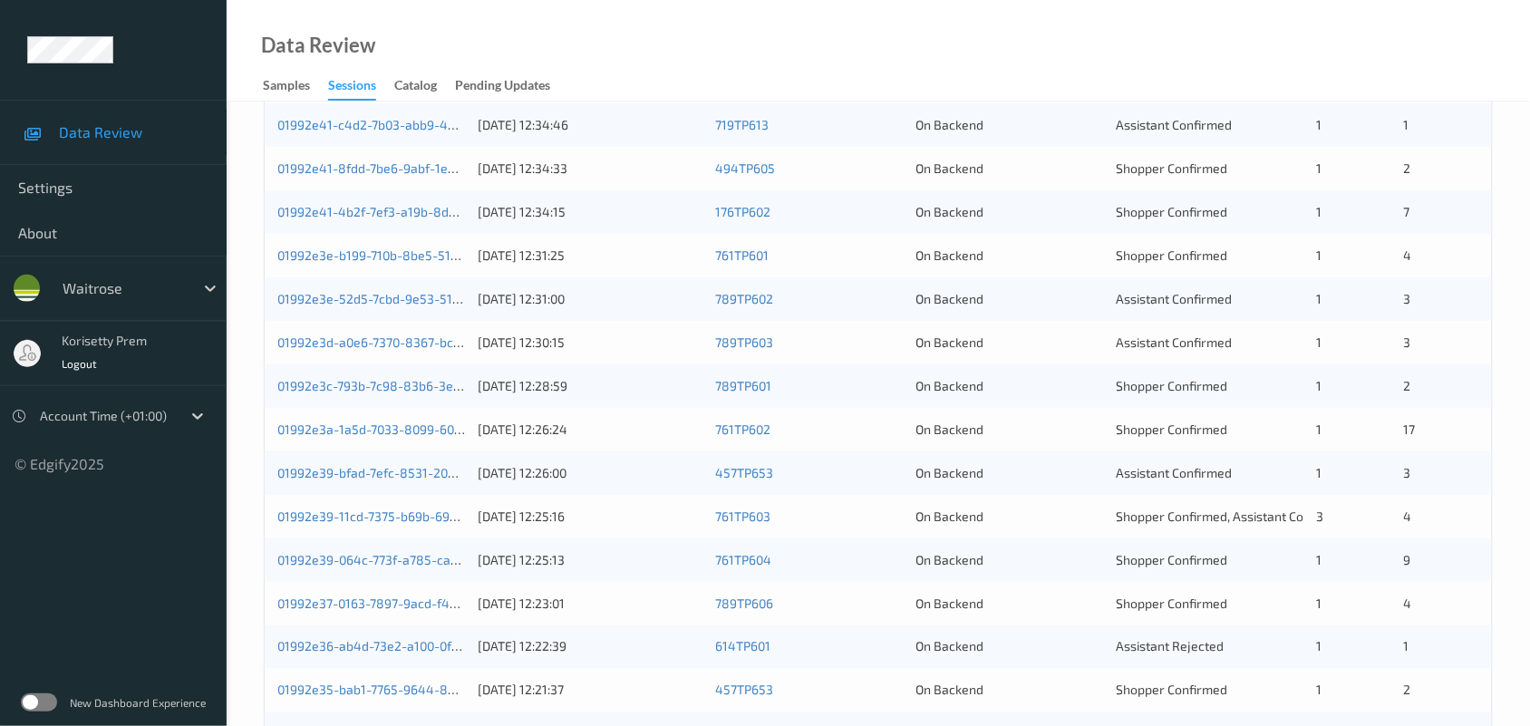
scroll to position [340, 0]
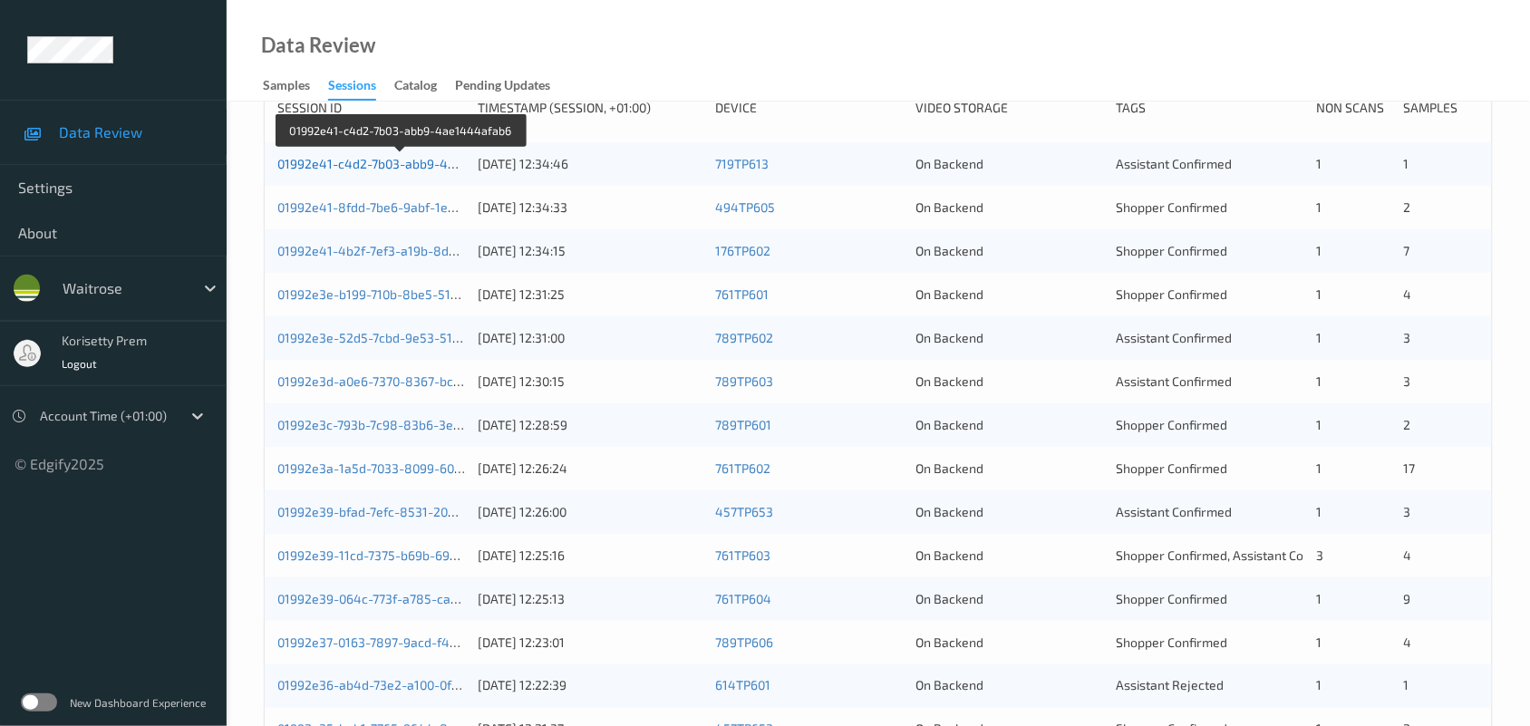
click at [405, 169] on link "01992e41-c4d2-7b03-abb9-4ae1444afab6" at bounding box center [401, 163] width 248 height 15
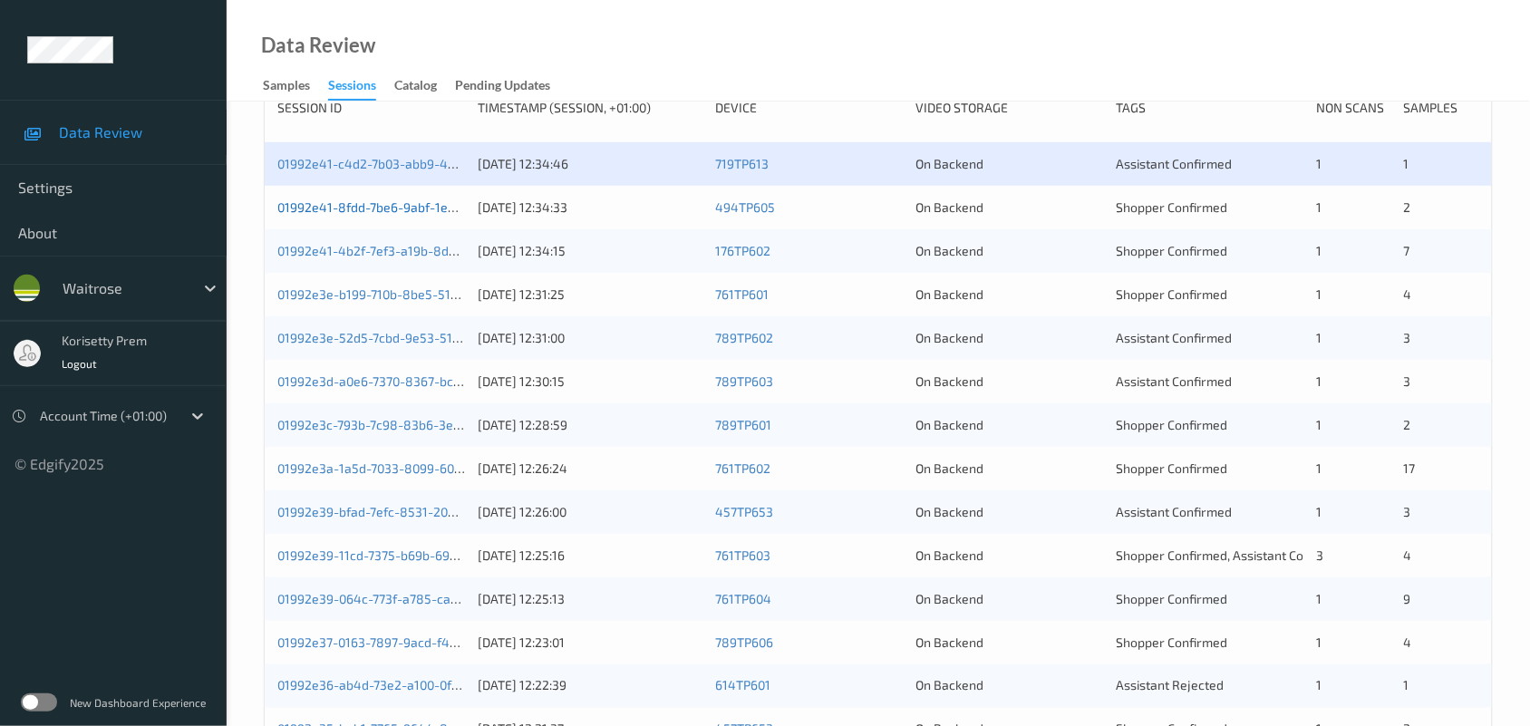
click at [408, 210] on link "01992e41-8fdd-7be6-9abf-1e53732572c1" at bounding box center [396, 206] width 238 height 15
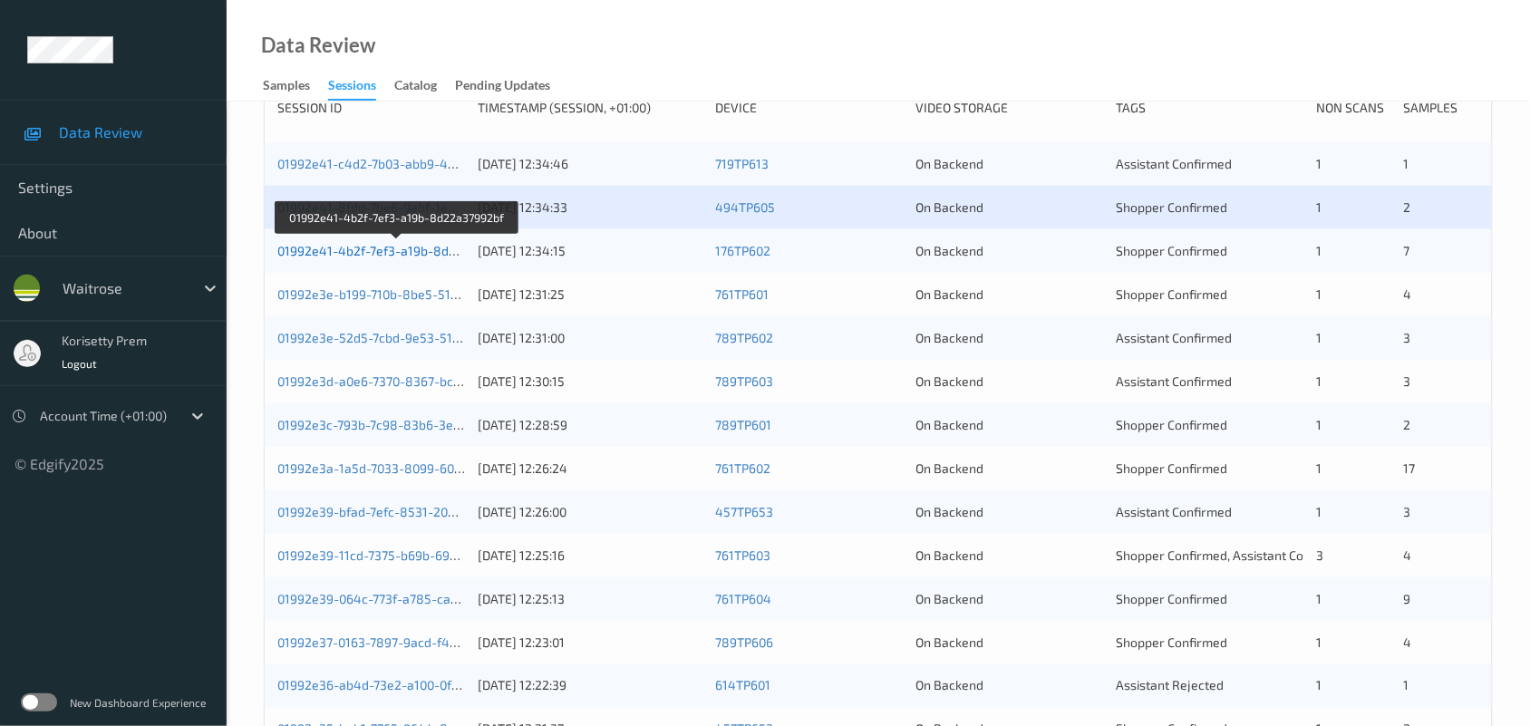
click at [420, 254] on link "01992e41-4b2f-7ef3-a19b-8d22a37992bf" at bounding box center [397, 250] width 240 height 15
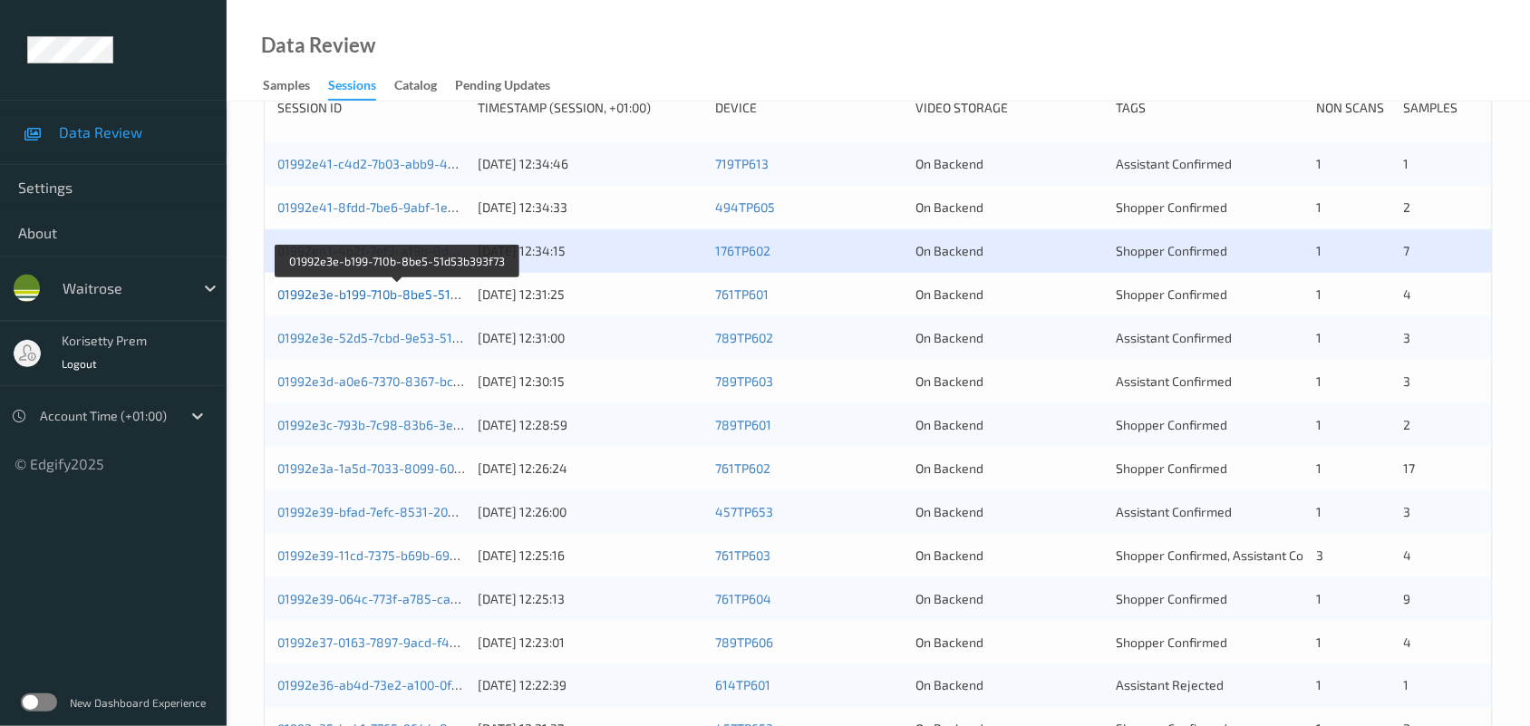
click at [424, 295] on link "01992e3e-b199-710b-8be5-51d53b393f73" at bounding box center [398, 293] width 242 height 15
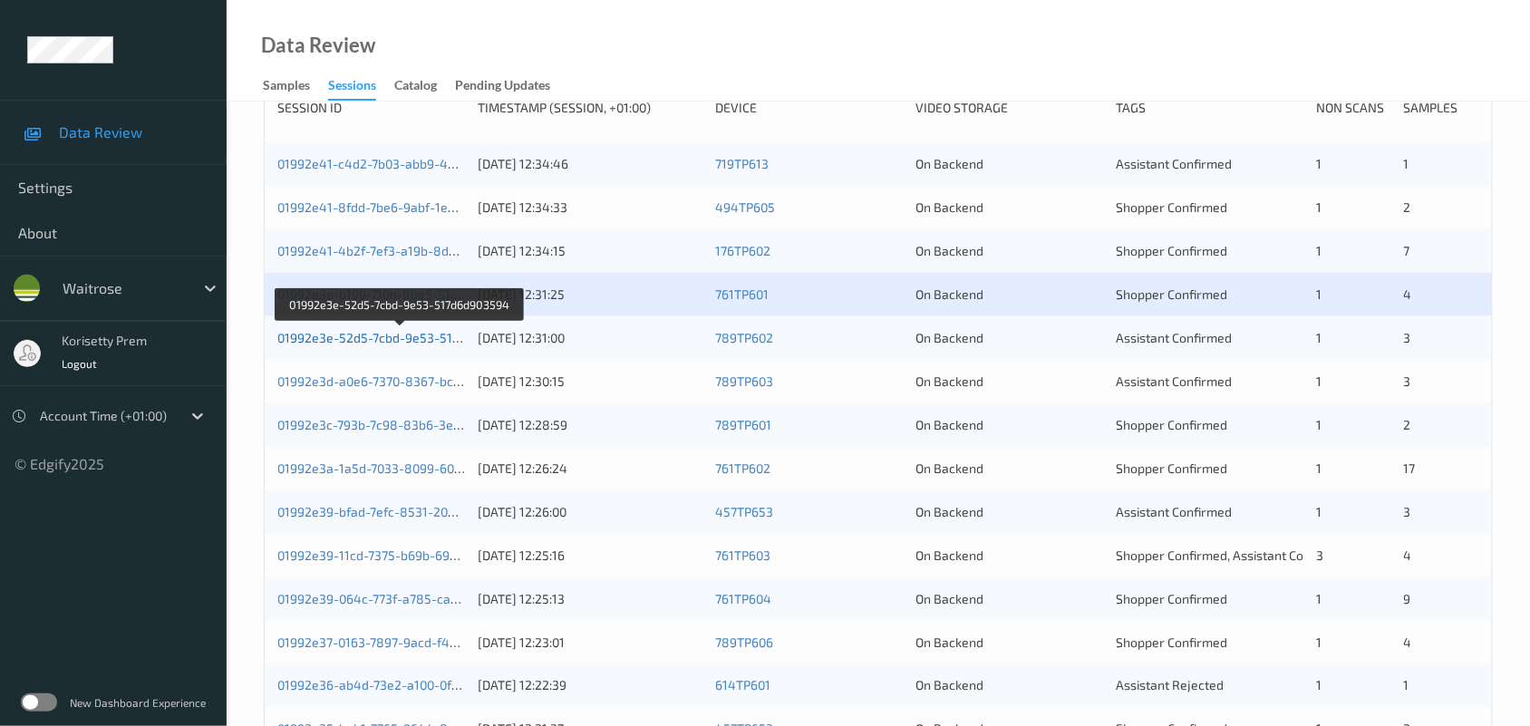
click at [427, 334] on link "01992e3e-52d5-7cbd-9e53-517d6d903594" at bounding box center [400, 337] width 247 height 15
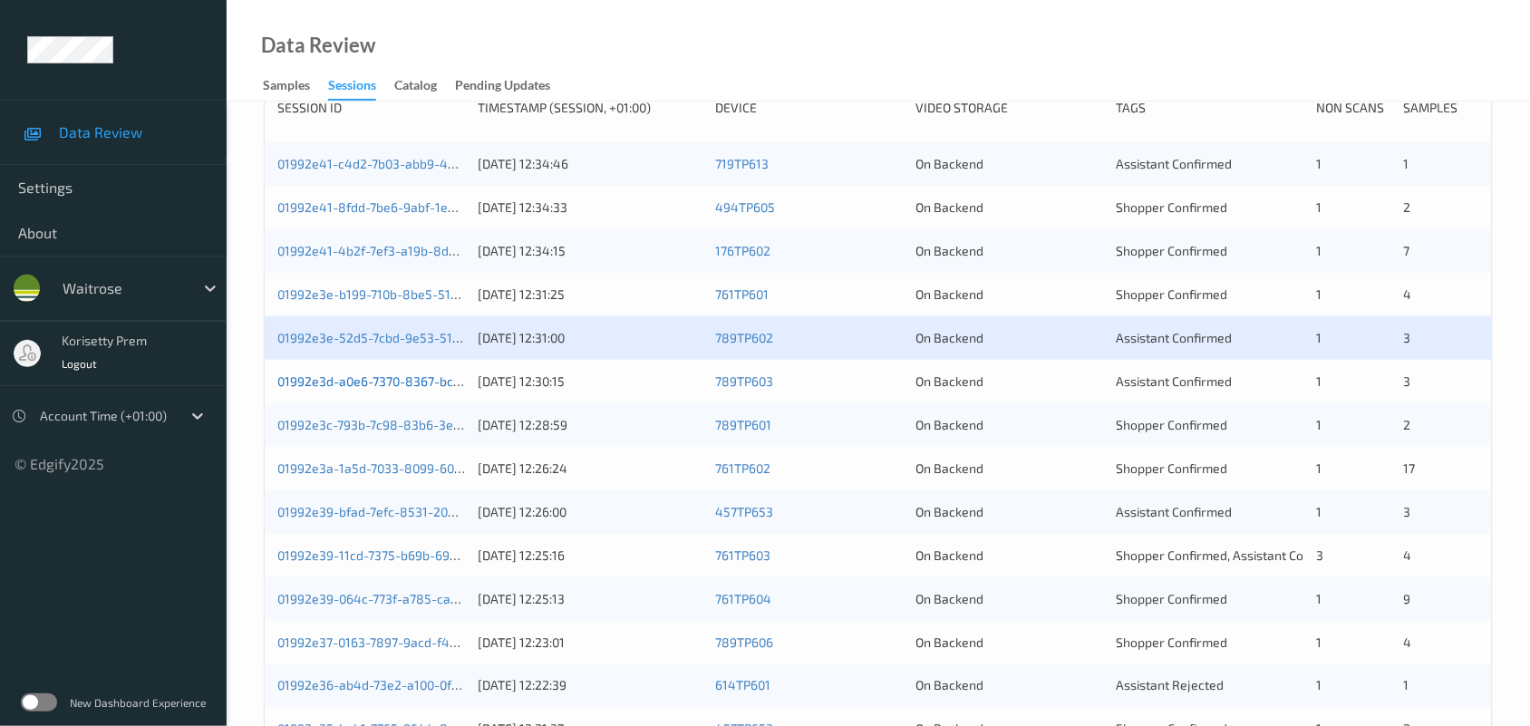
click at [436, 378] on link "01992e3d-a0e6-7370-8367-bc42d6ec329f" at bounding box center [400, 380] width 246 height 15
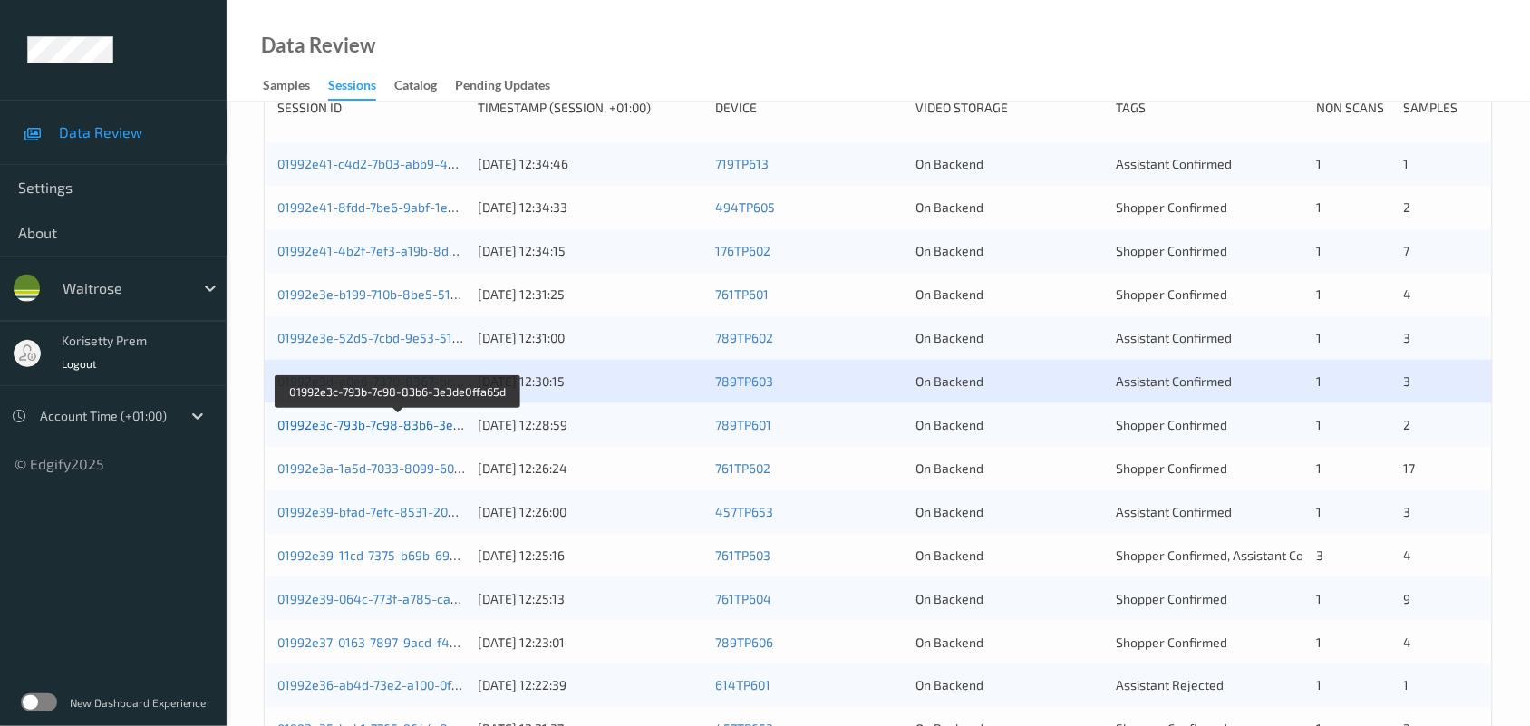
click at [429, 419] on link "01992e3c-793b-7c98-83b6-3e3de0ffa65d" at bounding box center [398, 424] width 243 height 15
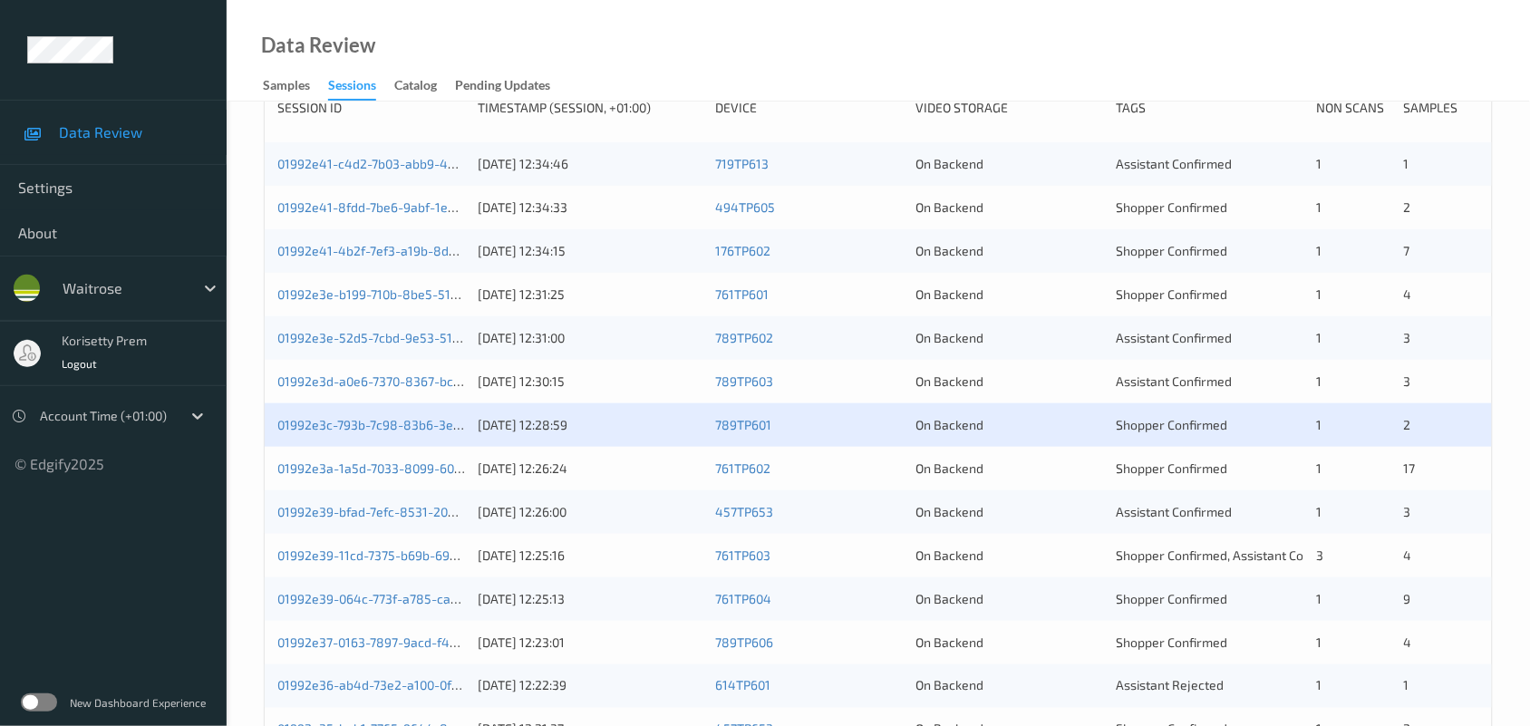
click at [405, 459] on div "01992e3a-1a5d-7033-8099-60d0648e58fe 09/09/2025 12:26:24 761TP602 On Backend Sh…" at bounding box center [878, 469] width 1227 height 44
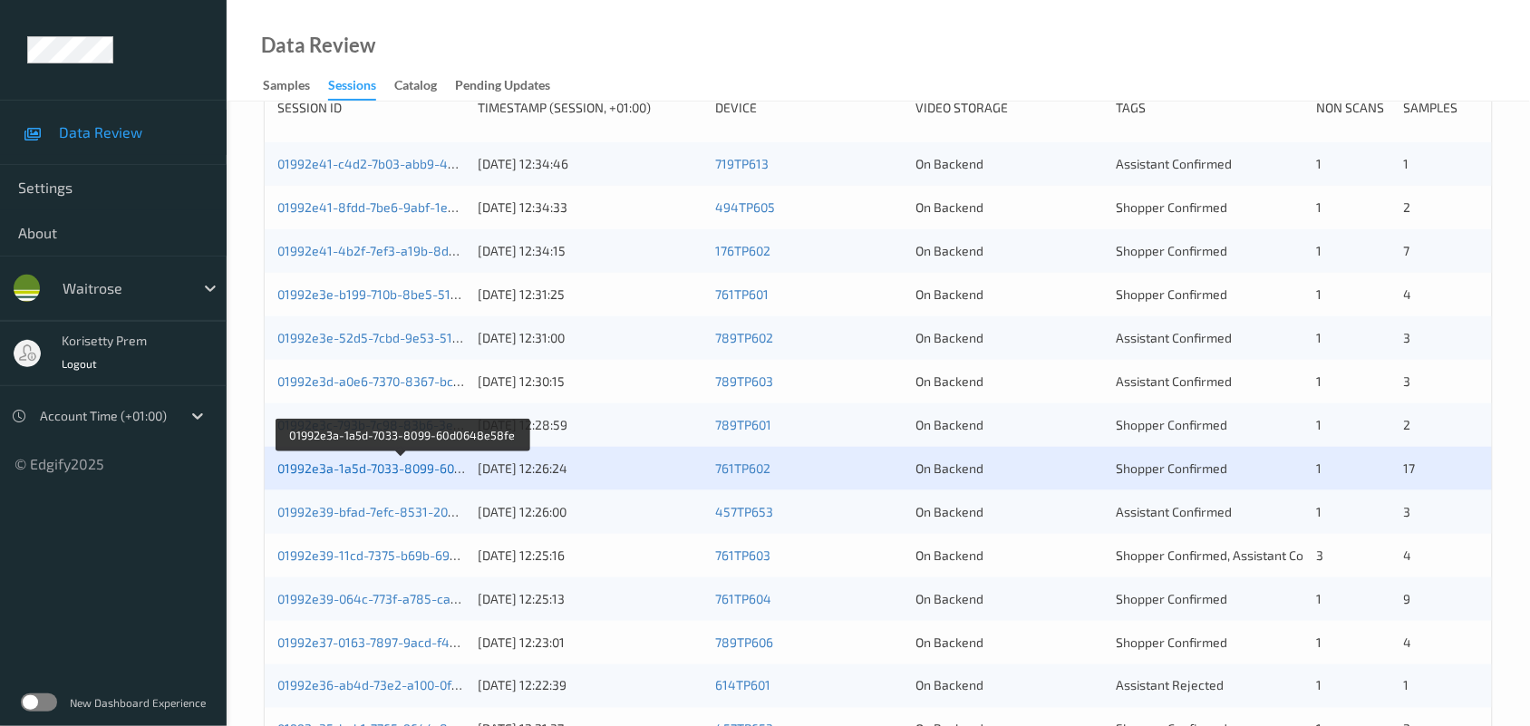
click at [418, 469] on link "01992e3a-1a5d-7033-8099-60d0648e58fe" at bounding box center [401, 467] width 249 height 15
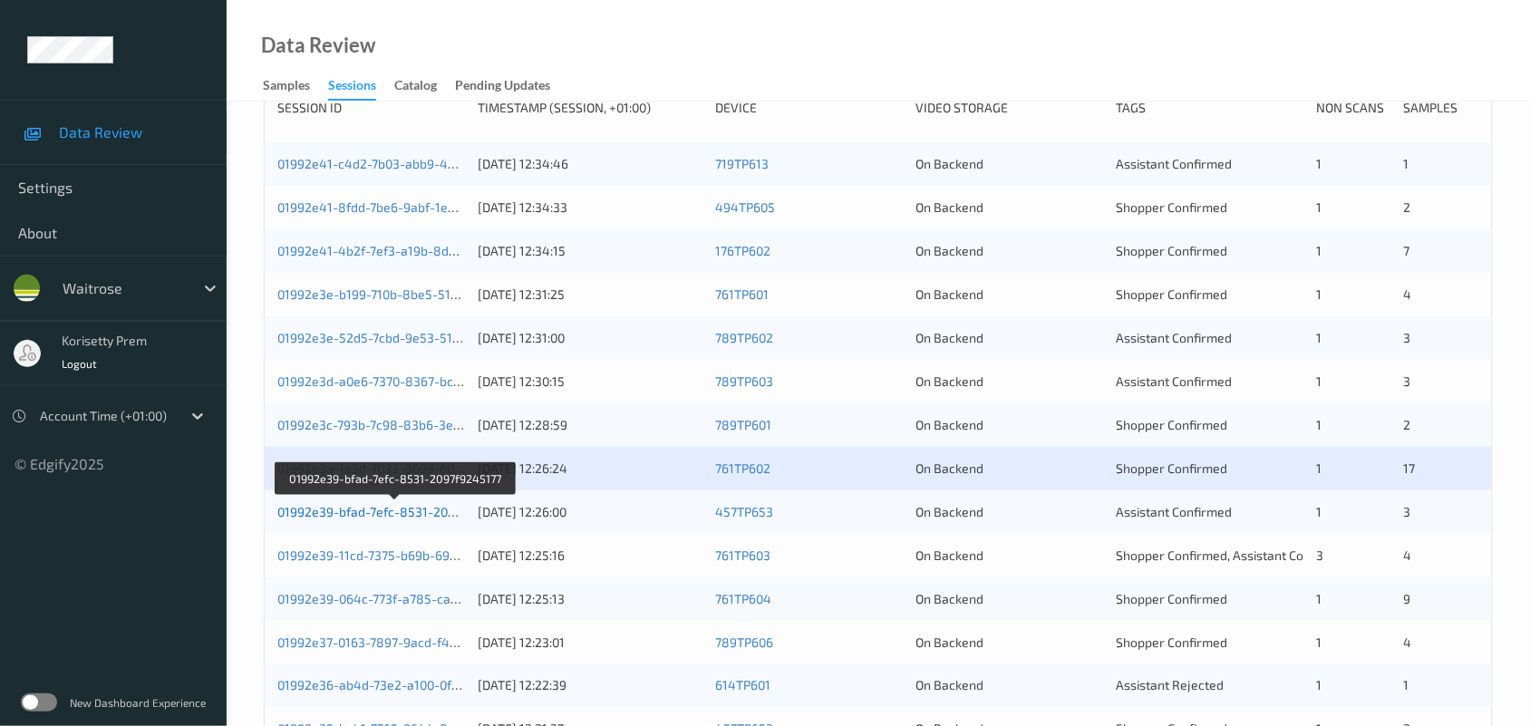
click at [423, 509] on link "01992e39-bfad-7efc-8531-2097f9245177" at bounding box center [395, 511] width 237 height 15
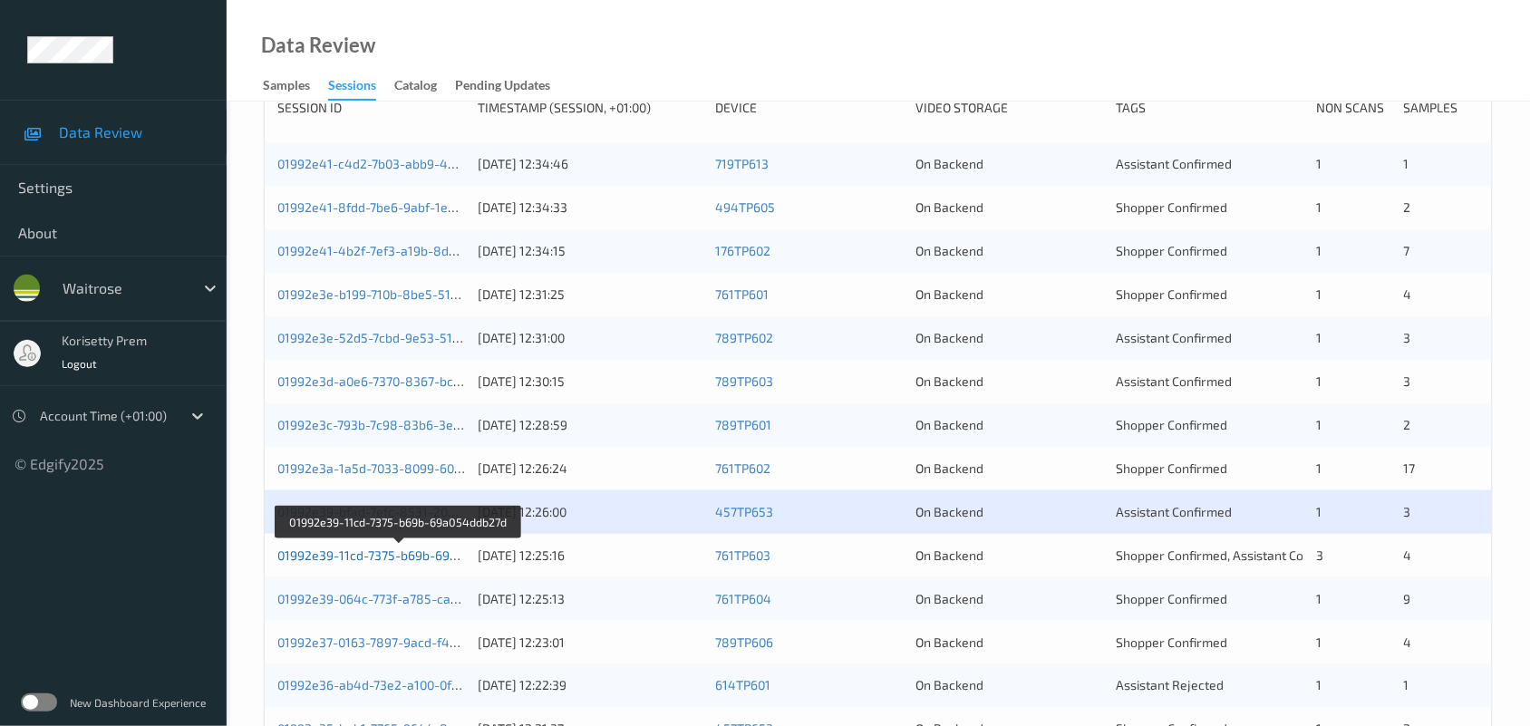
click at [411, 558] on link "01992e39-11cd-7375-b69b-69a054ddb27d" at bounding box center [399, 554] width 245 height 15
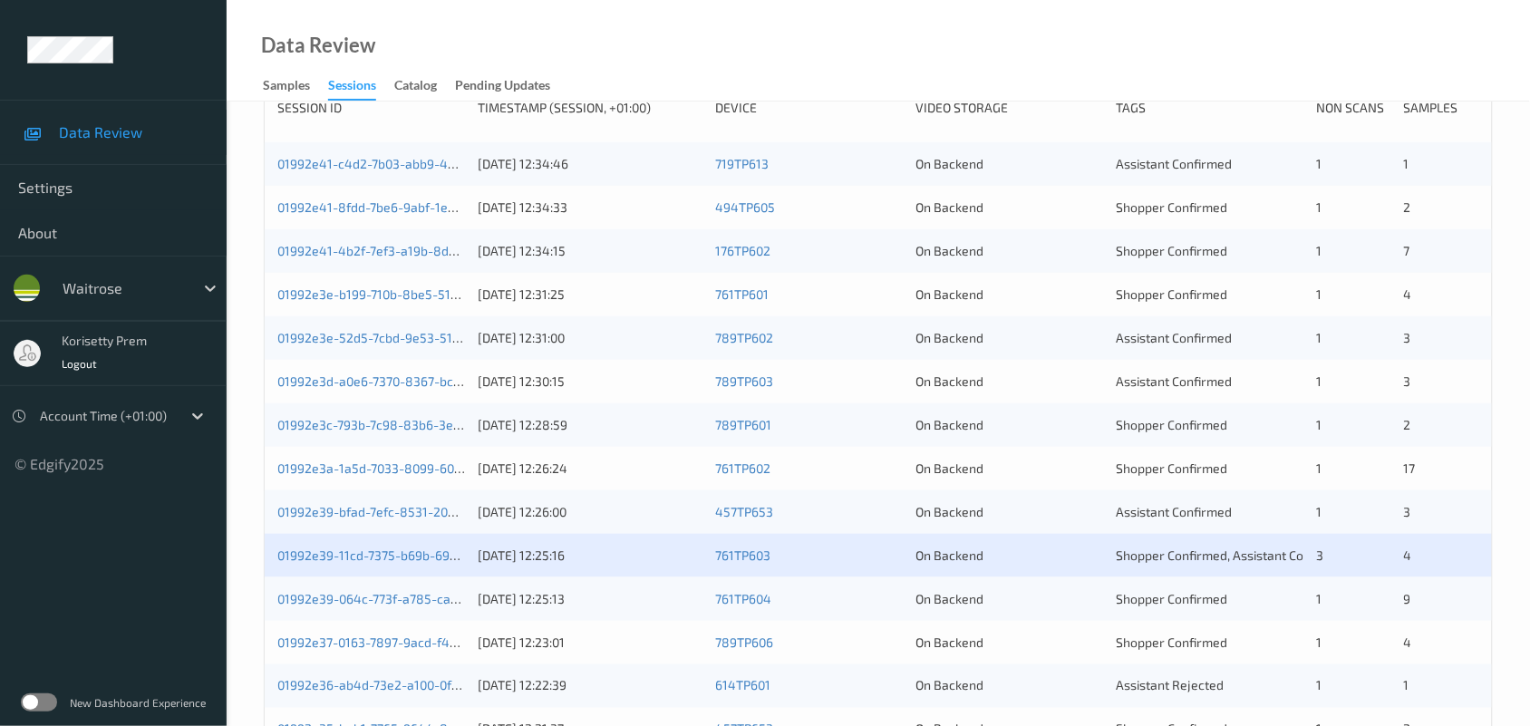
click at [1098, 595] on div "On Backend" at bounding box center [1009, 599] width 188 height 18
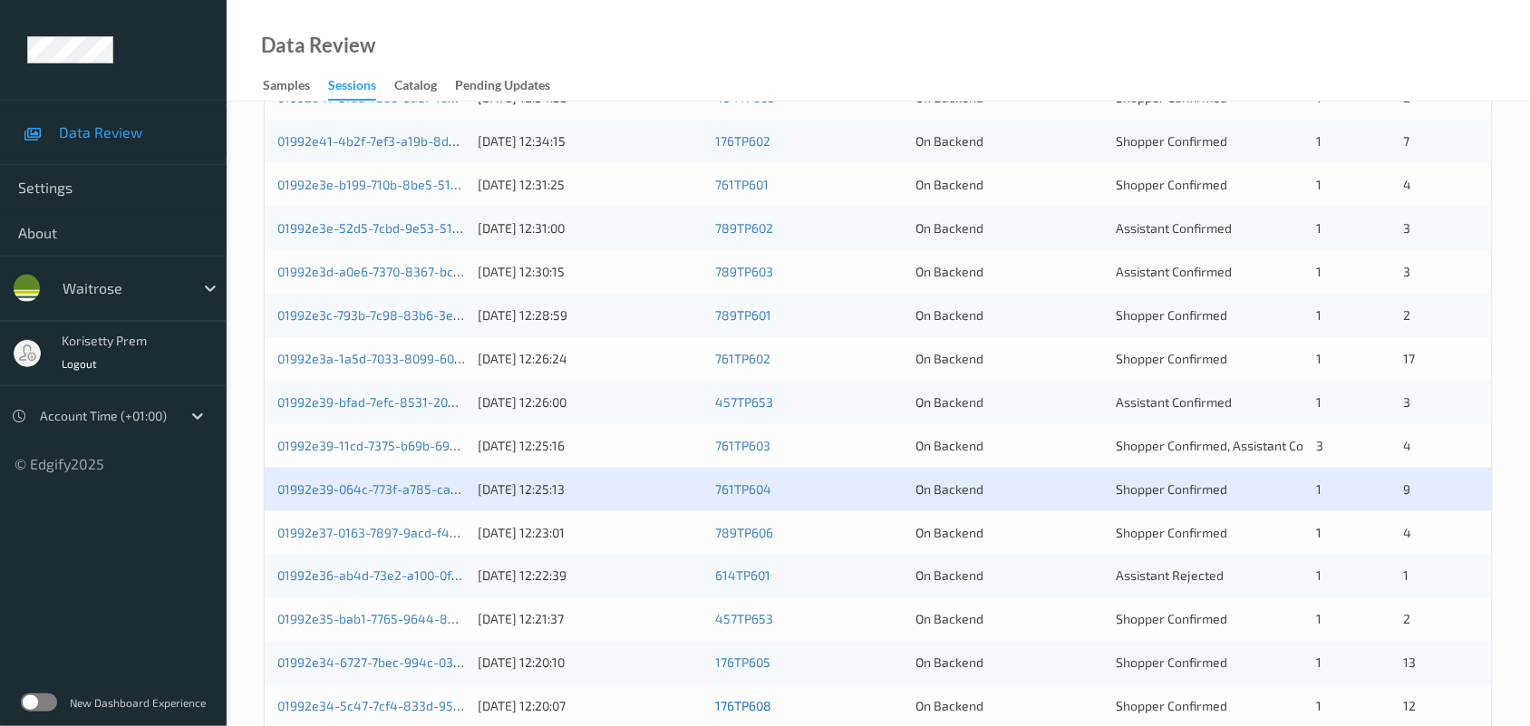
scroll to position [701, 0]
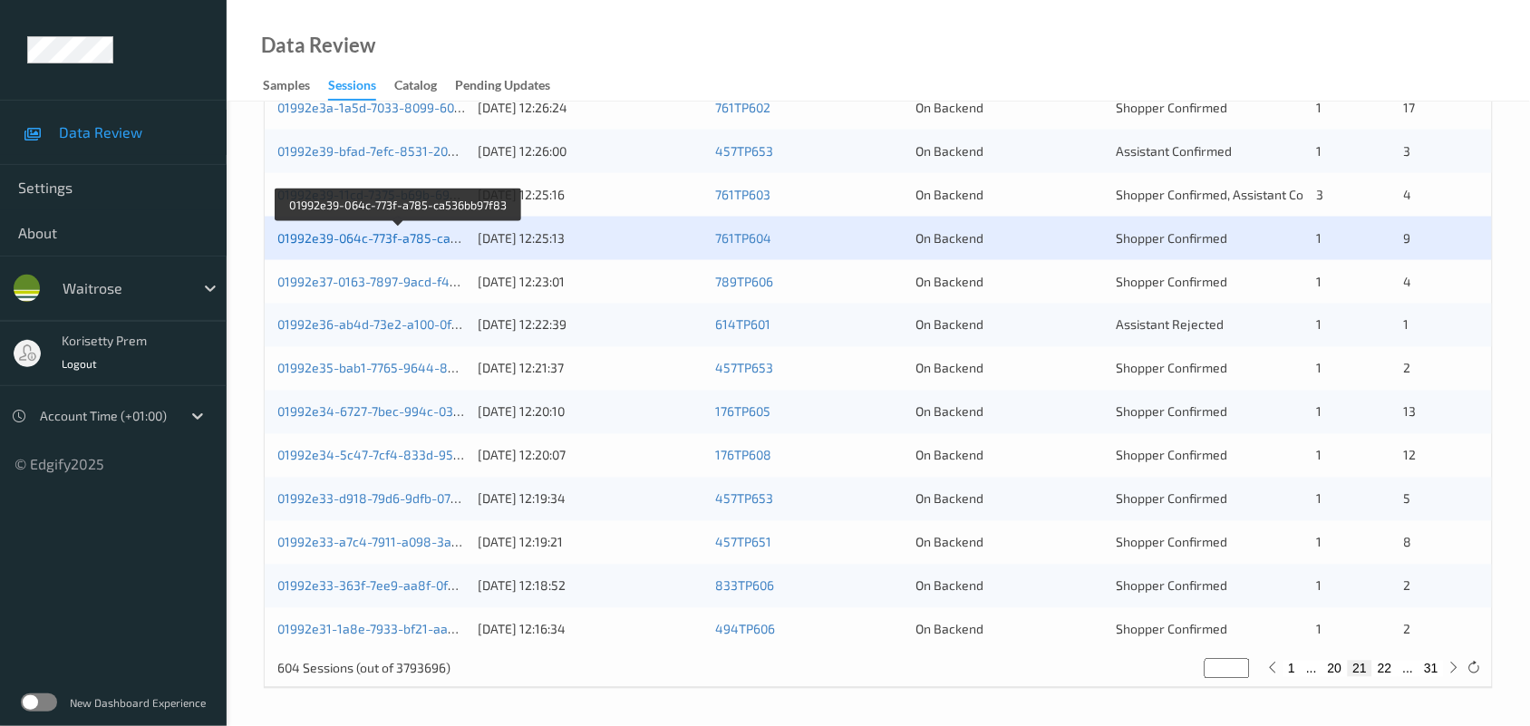
click at [408, 237] on link "01992e39-064c-773f-a785-ca536bb97f83" at bounding box center [398, 237] width 243 height 15
click at [424, 281] on link "01992e37-0163-7897-9acd-f4973c2a9d70" at bounding box center [398, 281] width 242 height 15
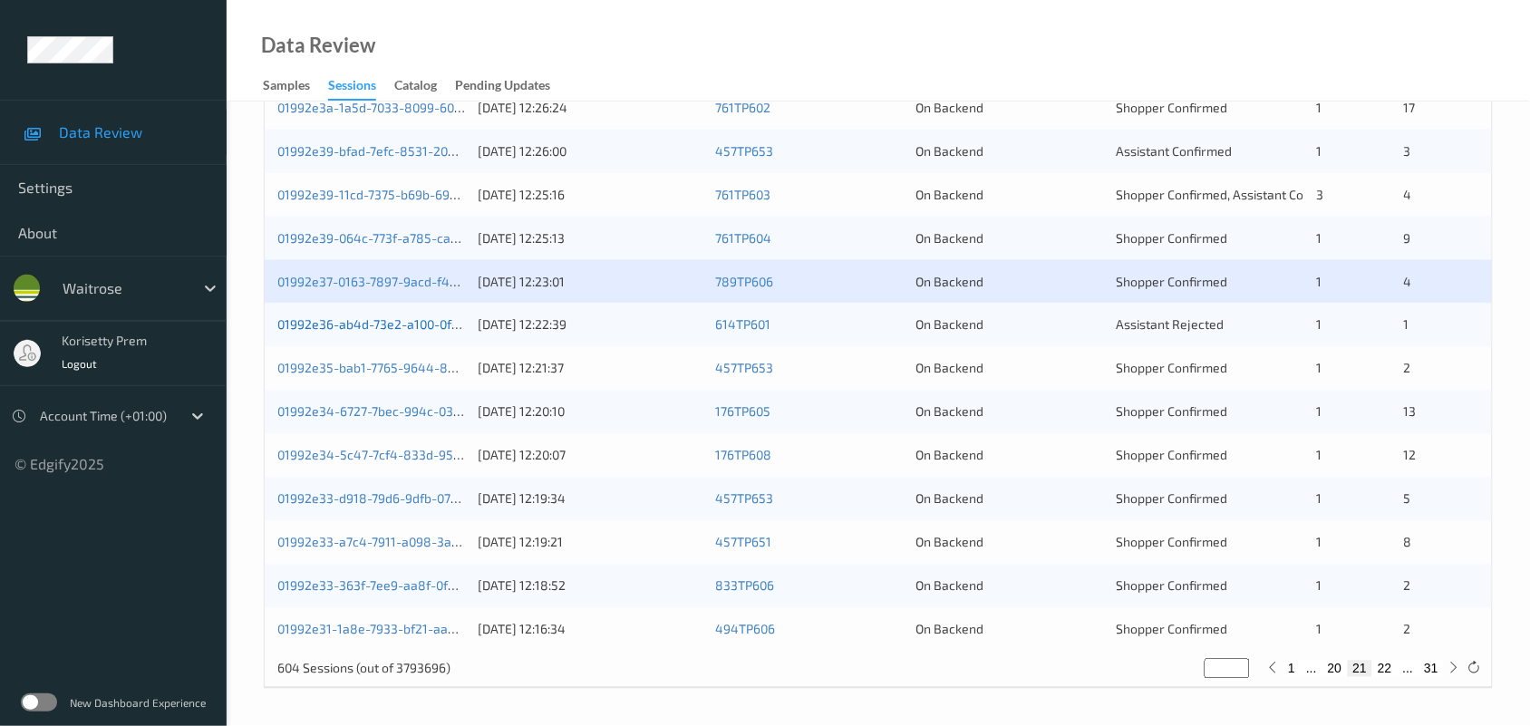
click at [422, 320] on link "01992e36-ab4d-73e2-a100-0f1ac905b9ef" at bounding box center [397, 324] width 241 height 15
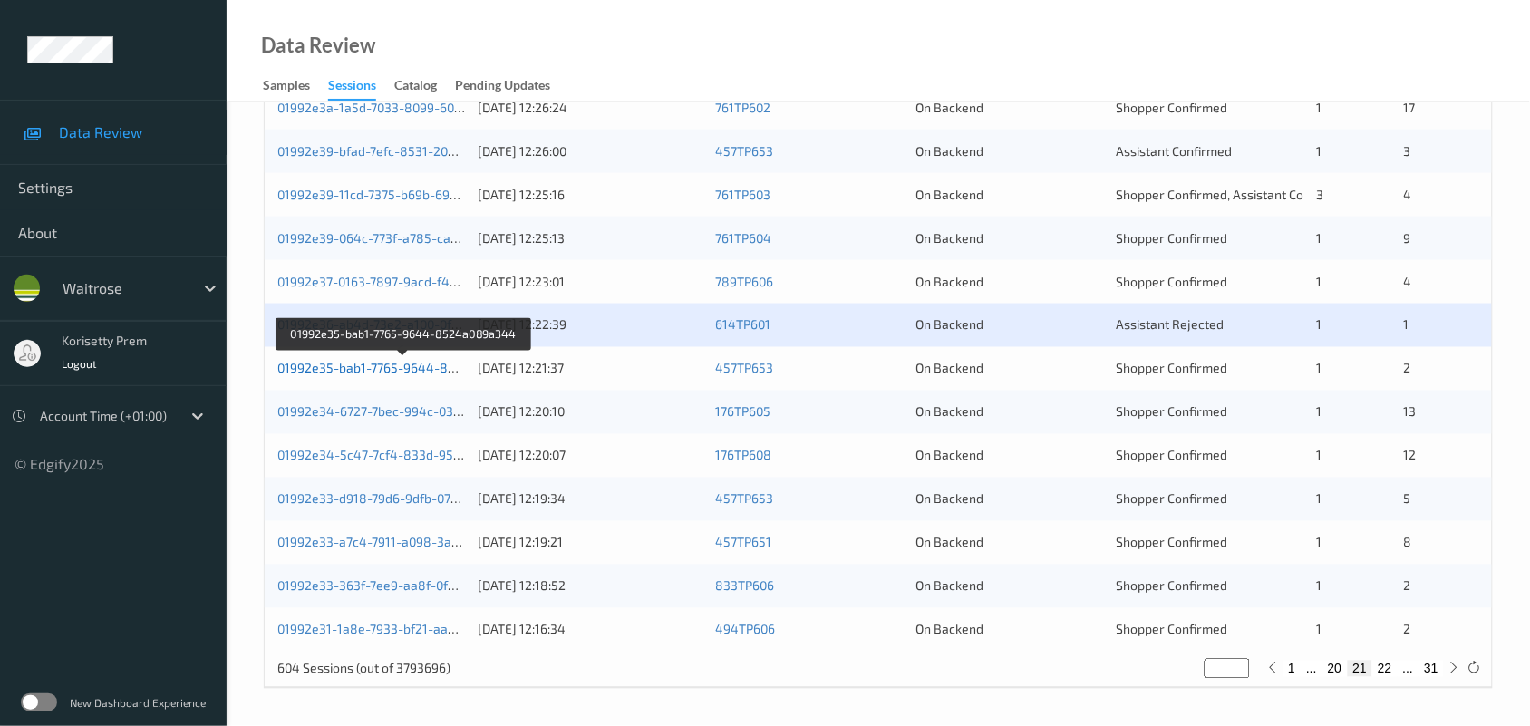
click at [446, 364] on link "01992e35-bab1-7765-9644-8524a089a344" at bounding box center [404, 368] width 254 height 15
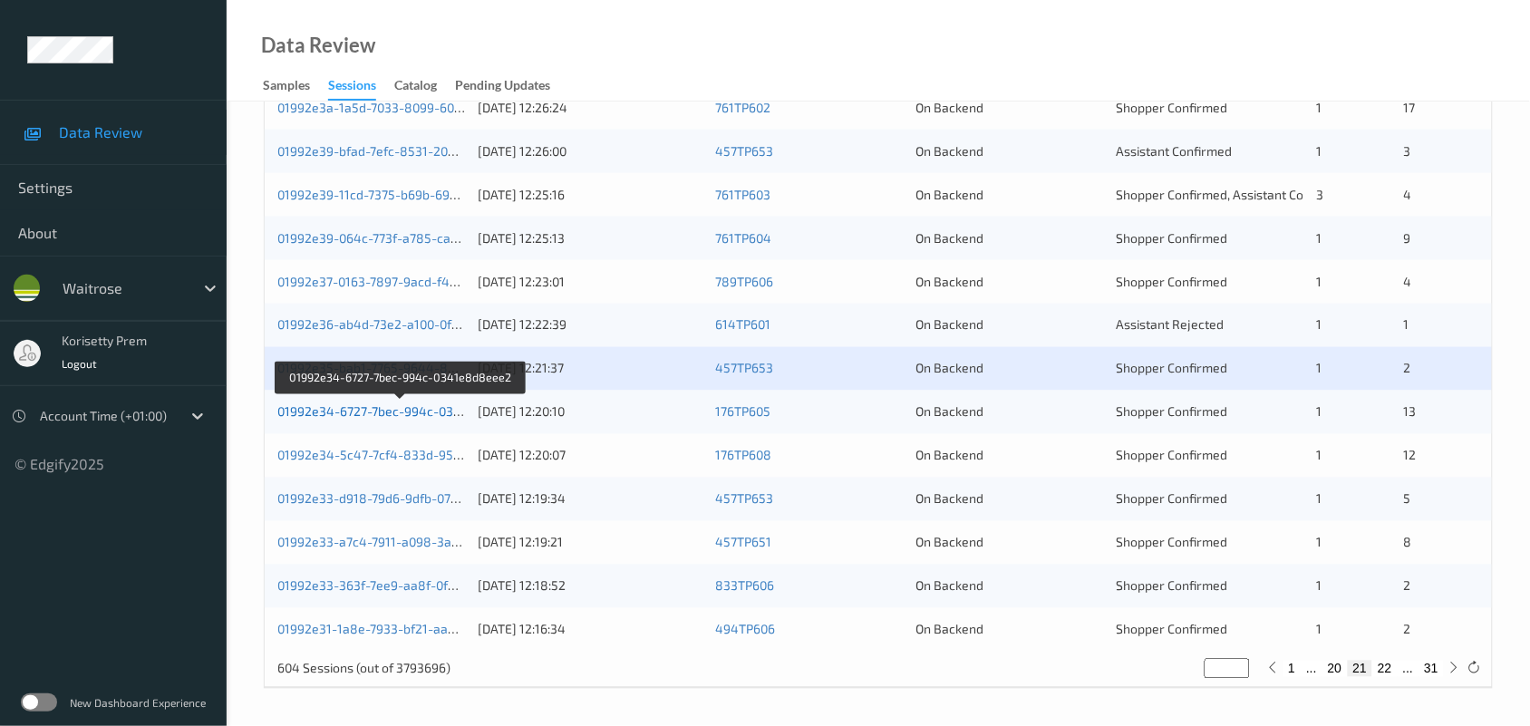
click at [424, 413] on link "01992e34-6727-7bec-994c-0341e8d8eee2" at bounding box center [401, 411] width 249 height 15
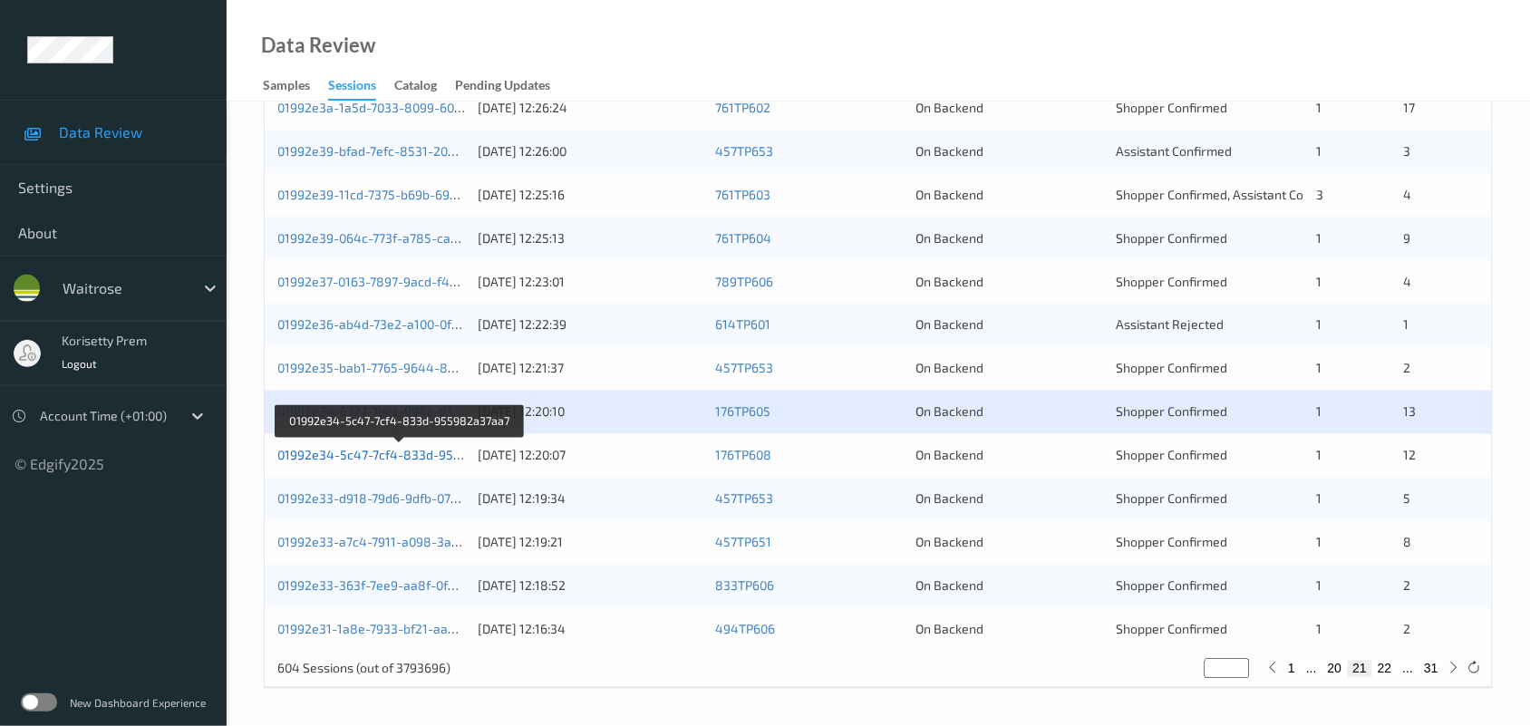
click at [417, 450] on link "01992e34-5c47-7cf4-833d-955982a37aa7" at bounding box center [400, 455] width 247 height 15
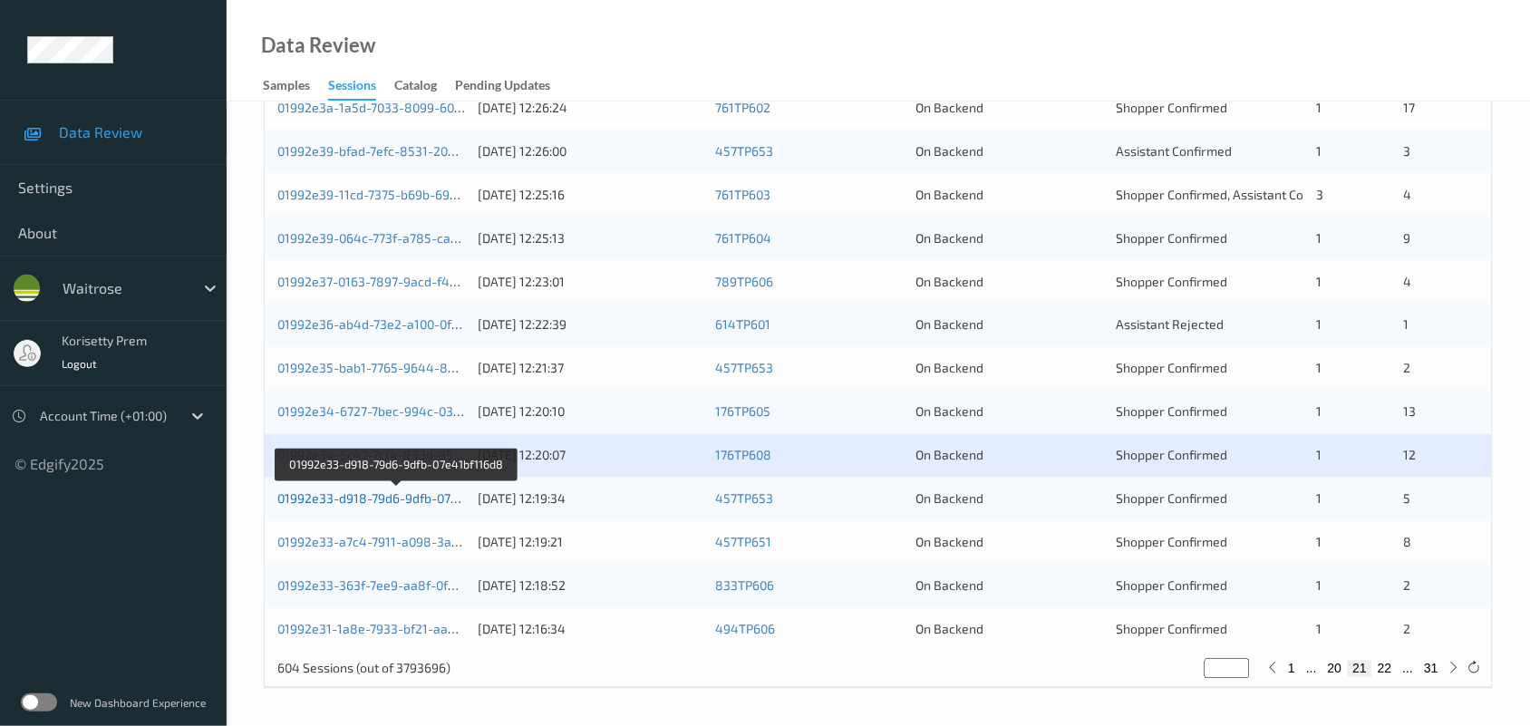
click at [428, 499] on link "01992e33-d918-79d6-9dfb-07e41bf116d8" at bounding box center [396, 498] width 239 height 15
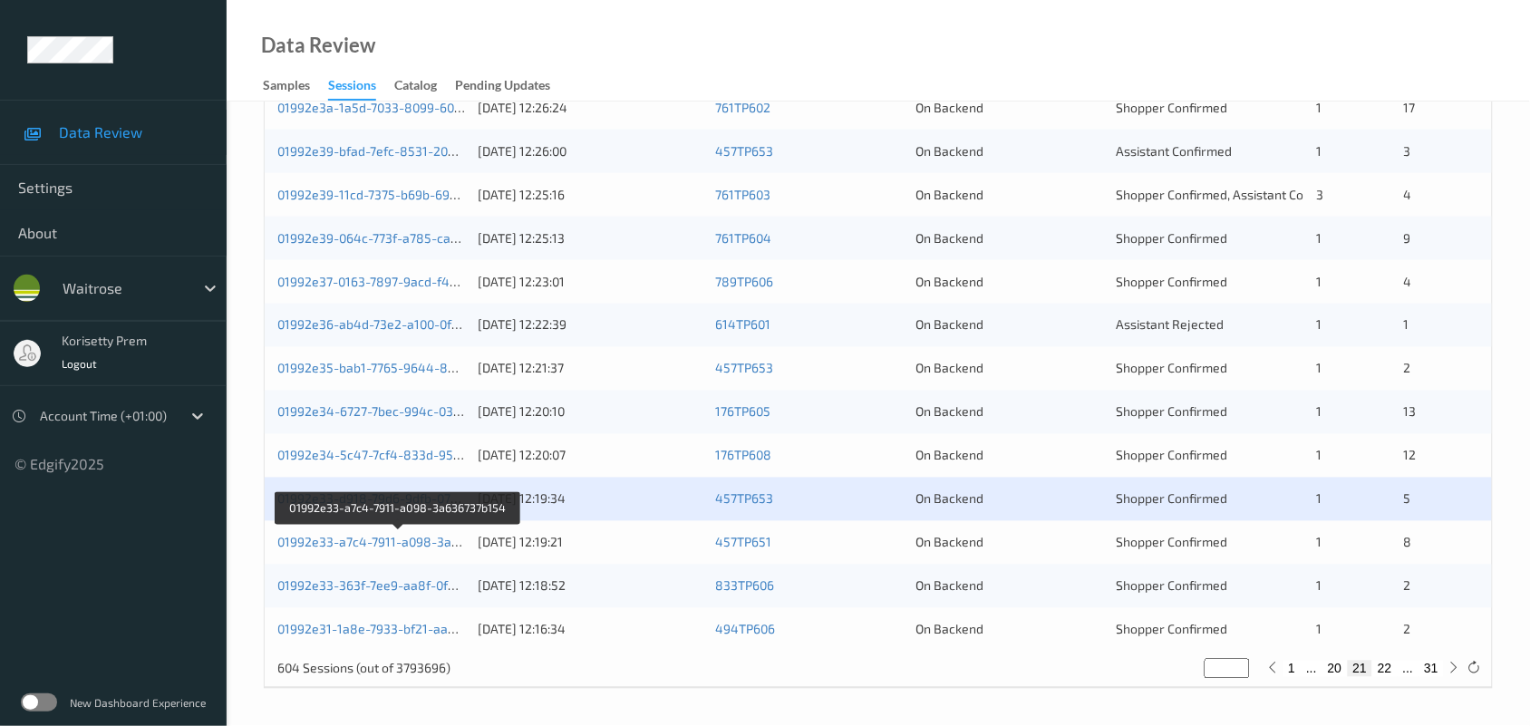
drag, startPoint x: 431, startPoint y: 541, endPoint x: 464, endPoint y: 555, distance: 36.2
click at [431, 542] on link "01992e33-a7c4-7911-a098-3a636737b154" at bounding box center [399, 542] width 244 height 15
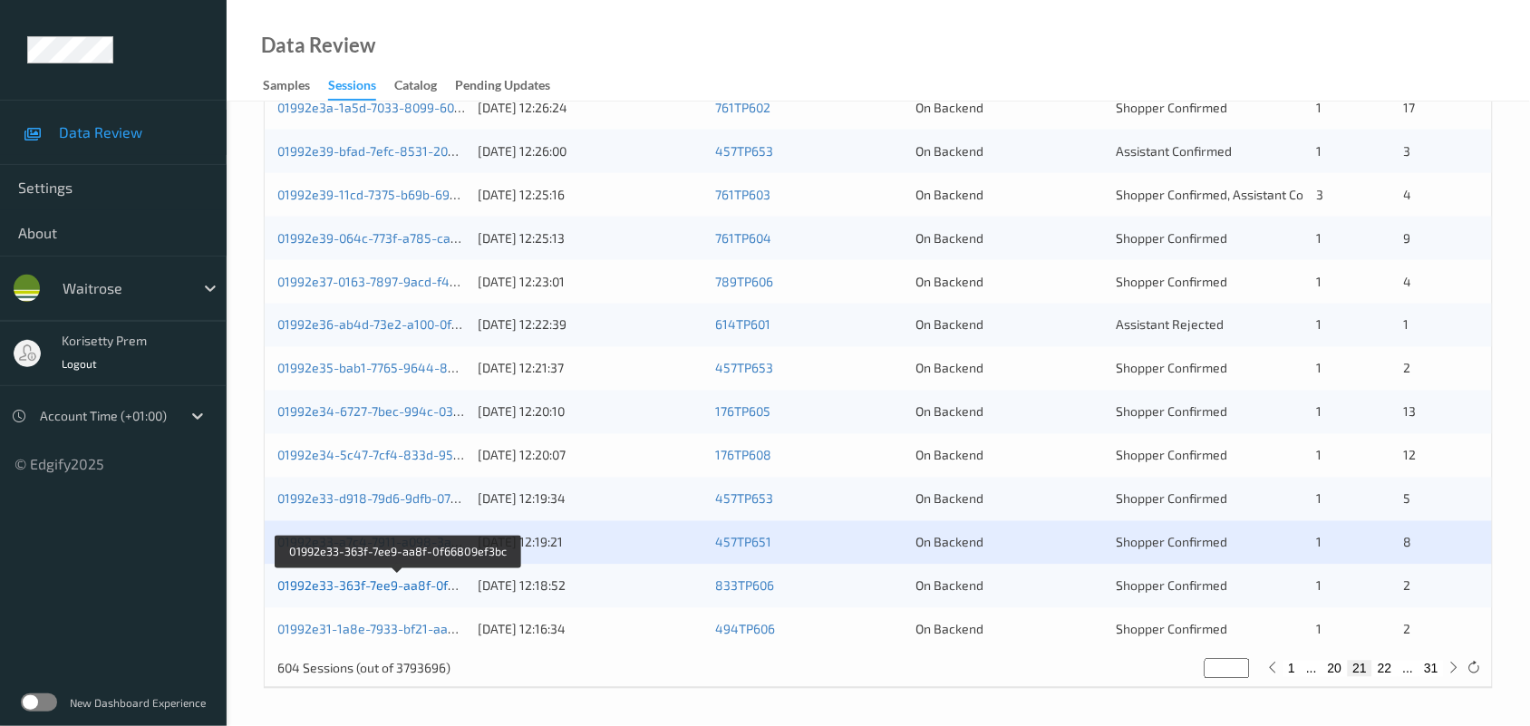
click at [432, 583] on link "01992e33-363f-7ee9-aa8f-0f66809ef3bc" at bounding box center [397, 585] width 240 height 15
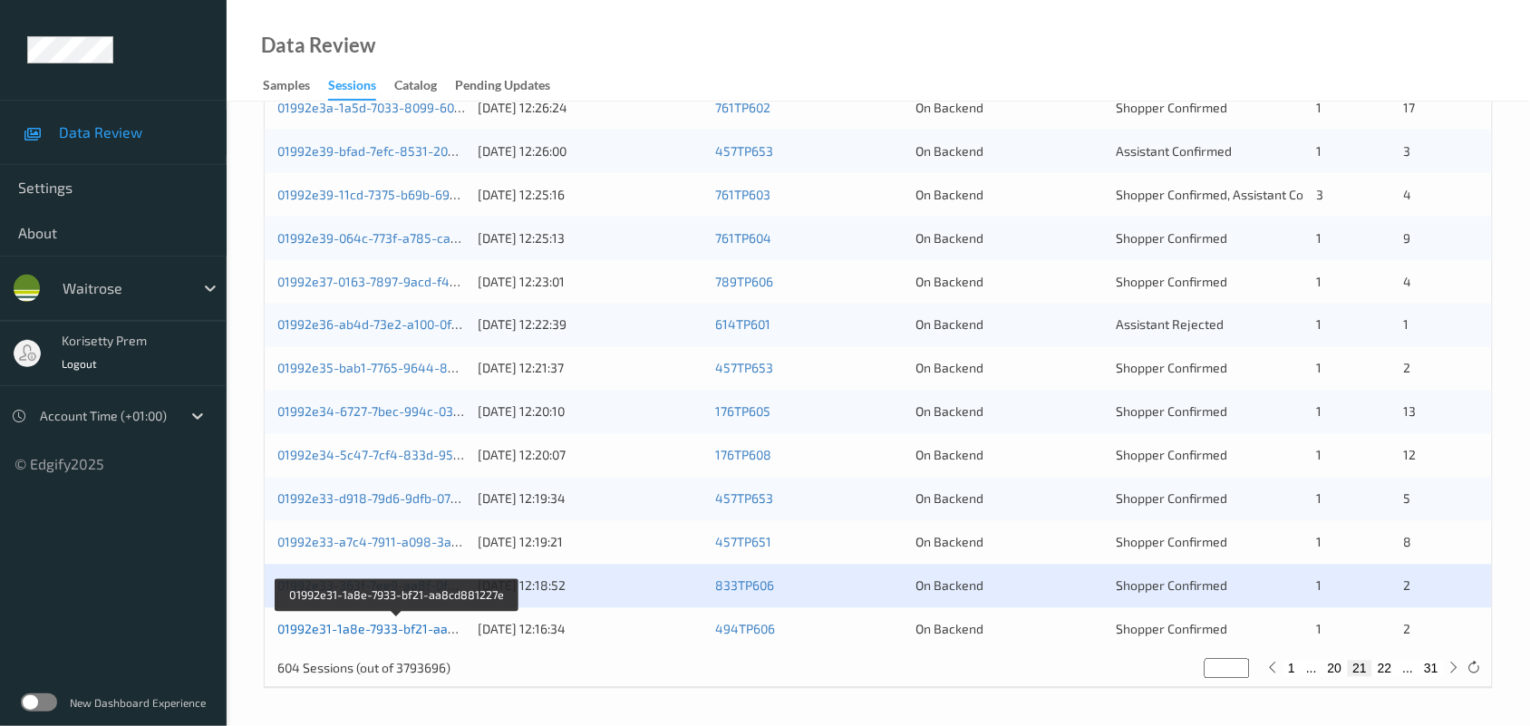
click at [438, 630] on link "01992e31-1a8e-7933-bf21-aa8cd881227e" at bounding box center [398, 629] width 242 height 15
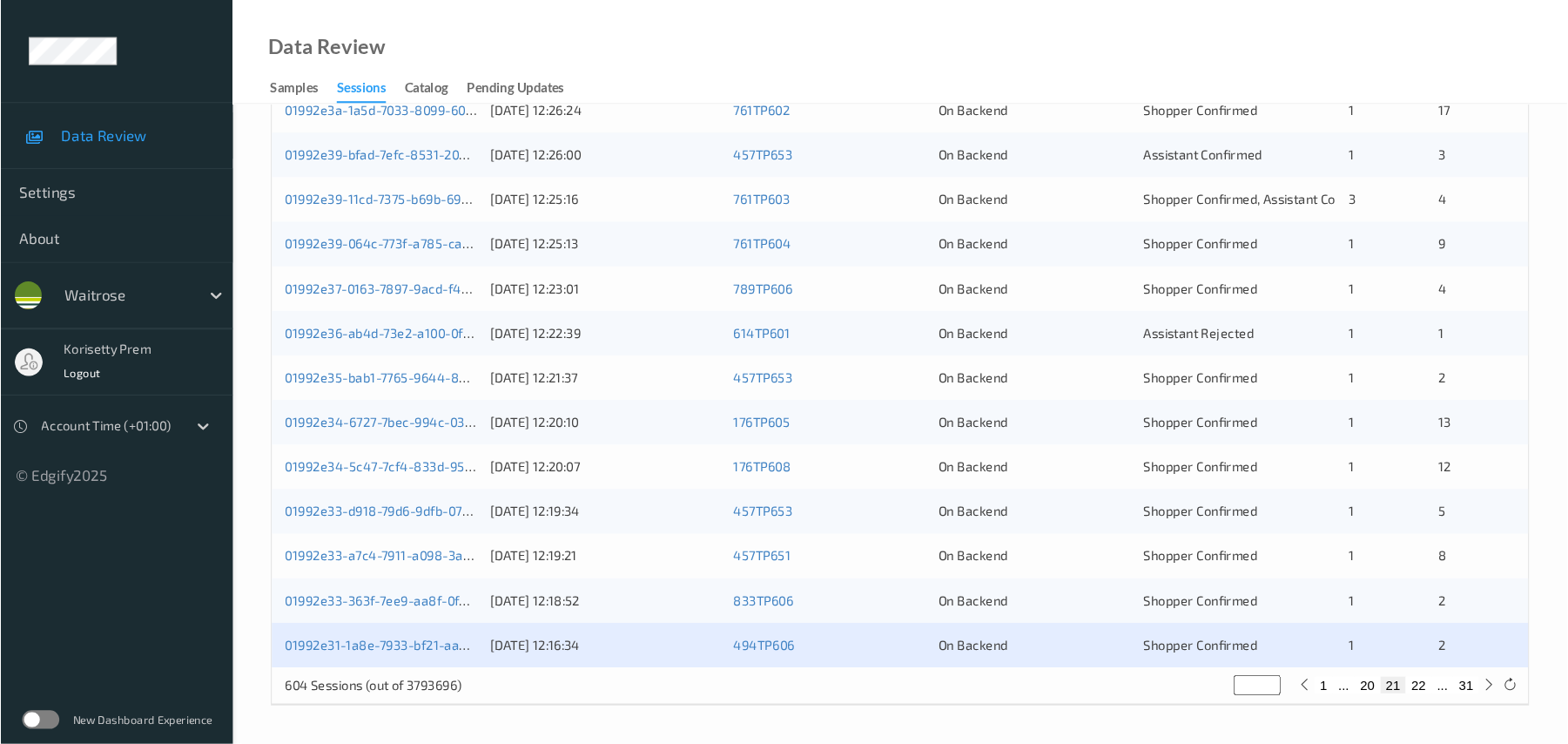
scroll to position [604, 0]
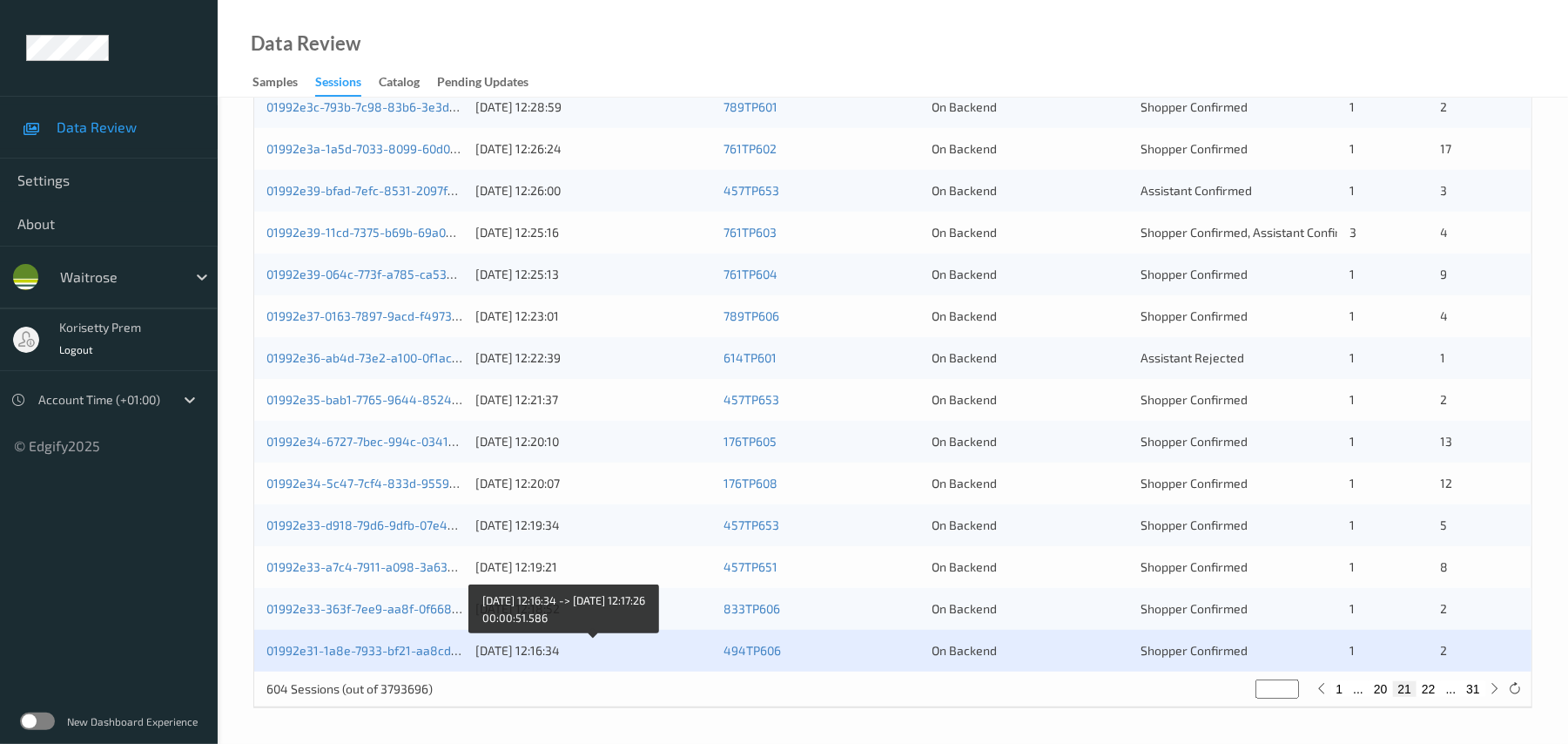
drag, startPoint x: 555, startPoint y: 650, endPoint x: 687, endPoint y: 665, distance: 132.8
click at [559, 652] on div "09/09/2025 12:16:34" at bounding box center [594, 651] width 236 height 17
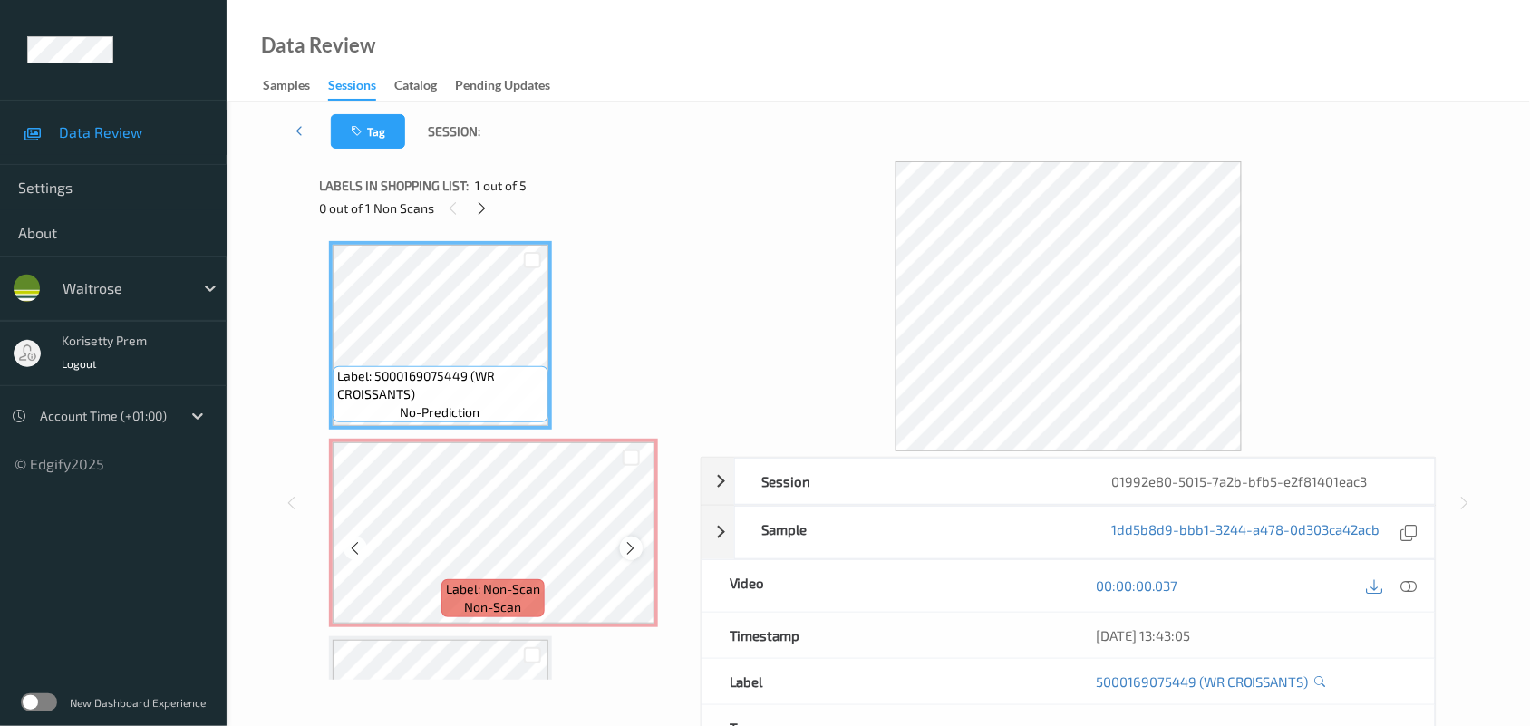
click at [636, 545] on icon at bounding box center [631, 548] width 15 height 16
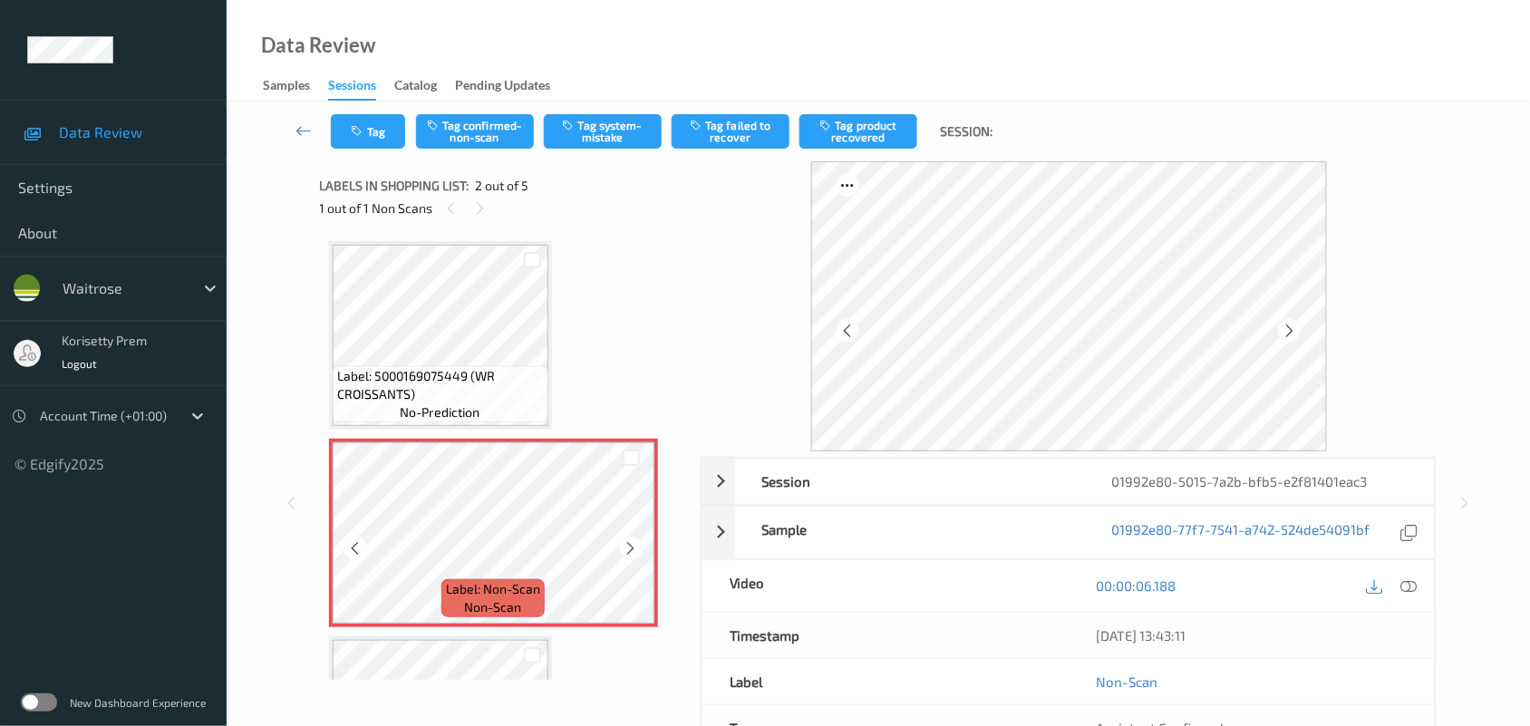
click at [636, 545] on icon at bounding box center [631, 548] width 15 height 16
click at [636, 544] on icon at bounding box center [631, 548] width 15 height 16
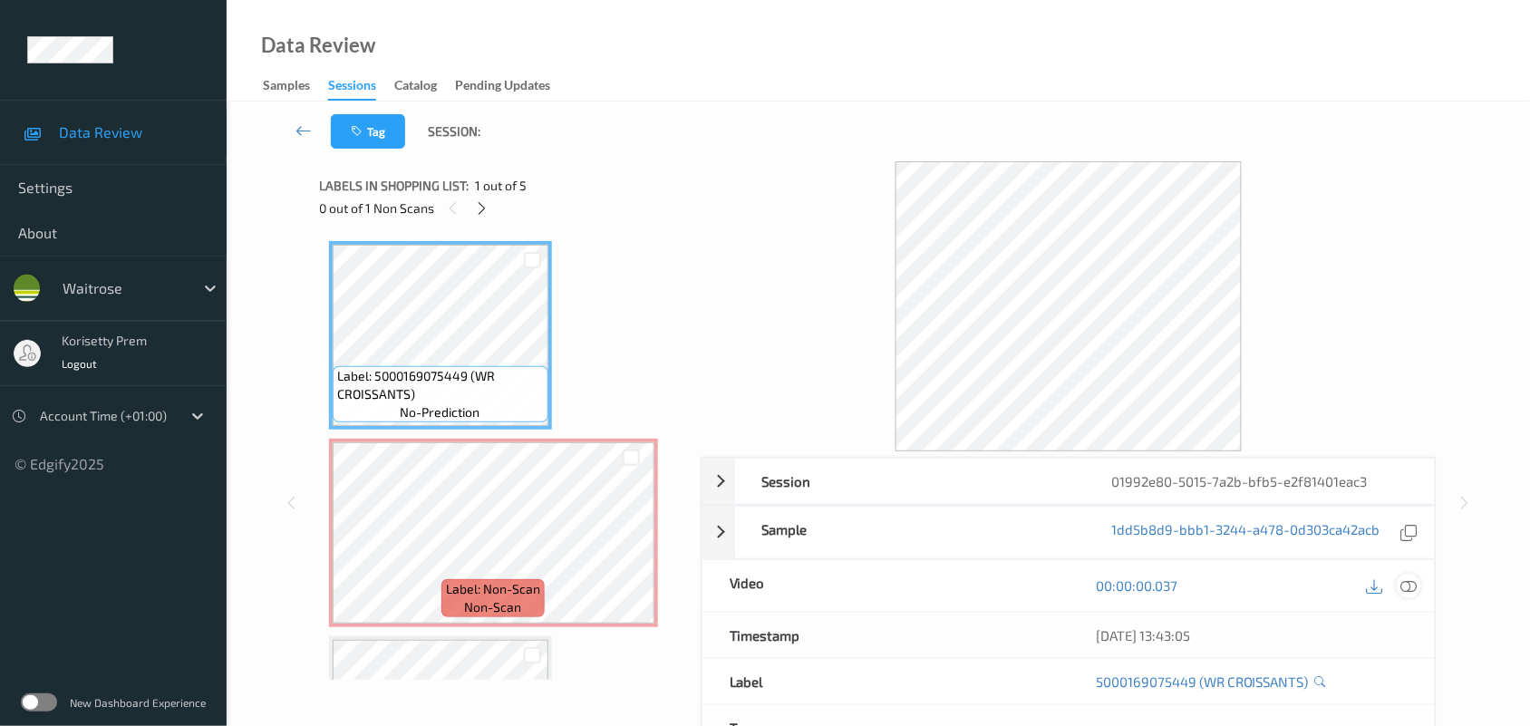
click at [1408, 595] on div at bounding box center [1409, 586] width 24 height 24
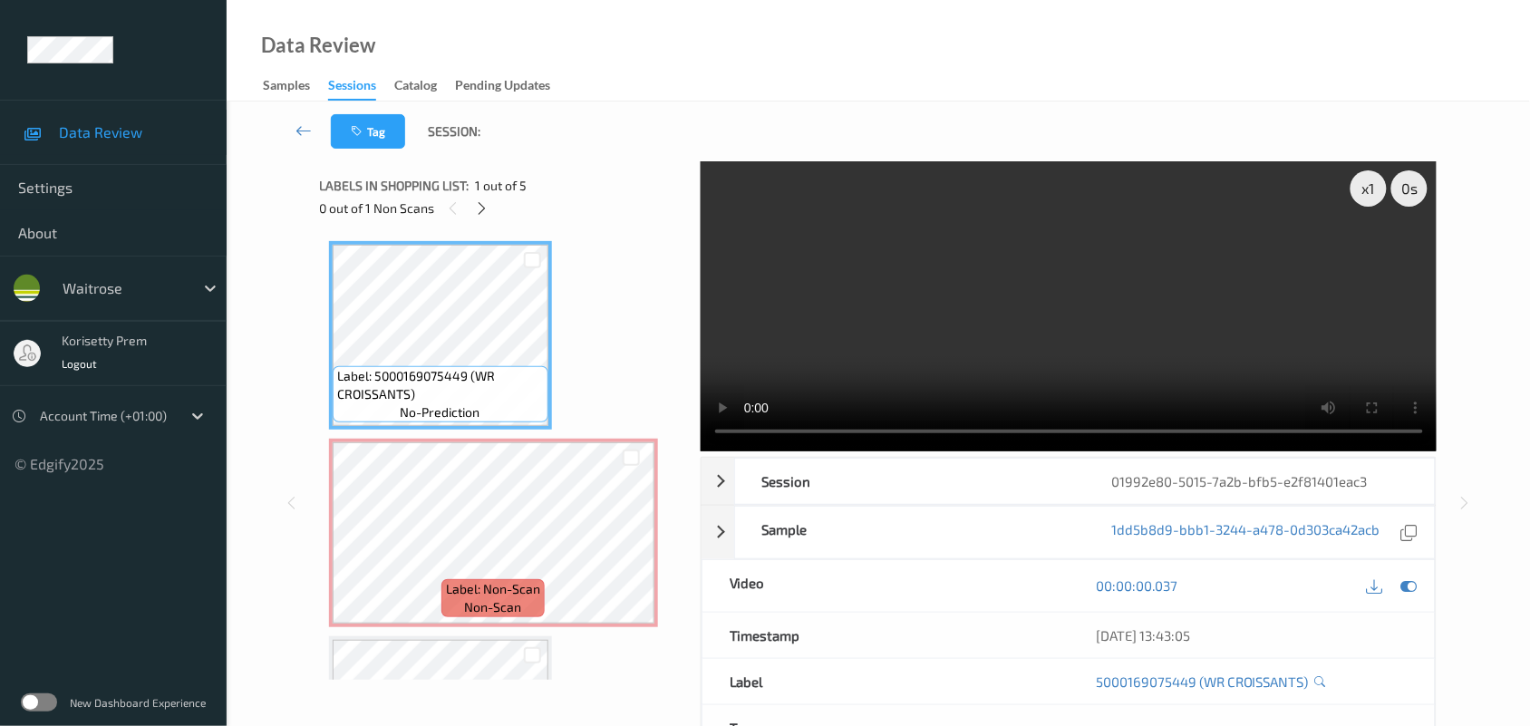
click at [902, 270] on video at bounding box center [1069, 306] width 737 height 290
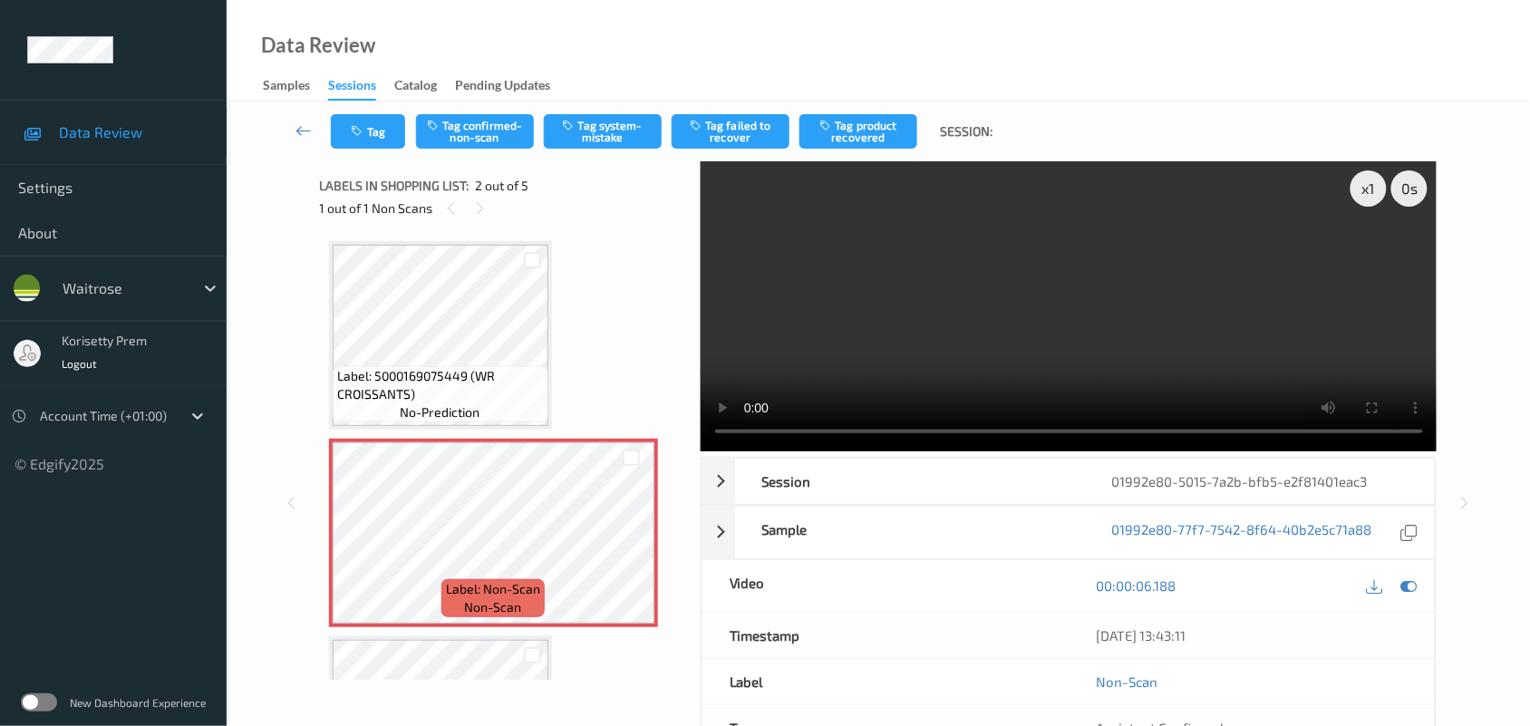
click at [1189, 292] on video at bounding box center [1069, 306] width 737 height 290
click at [599, 125] on button "Tag system-mistake" at bounding box center [603, 131] width 118 height 34
click at [382, 129] on button "Tag" at bounding box center [368, 131] width 74 height 34
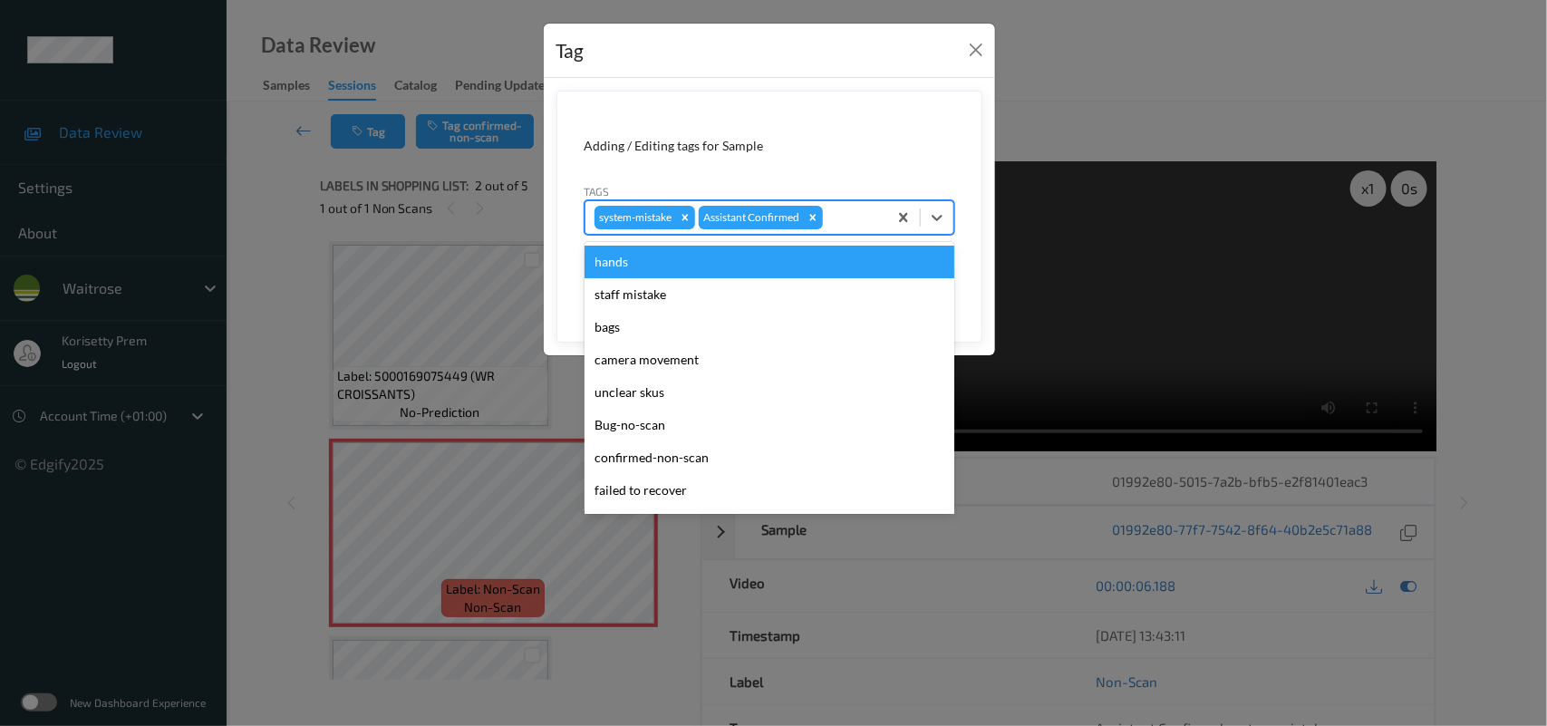
click at [849, 214] on div at bounding box center [853, 218] width 52 height 22
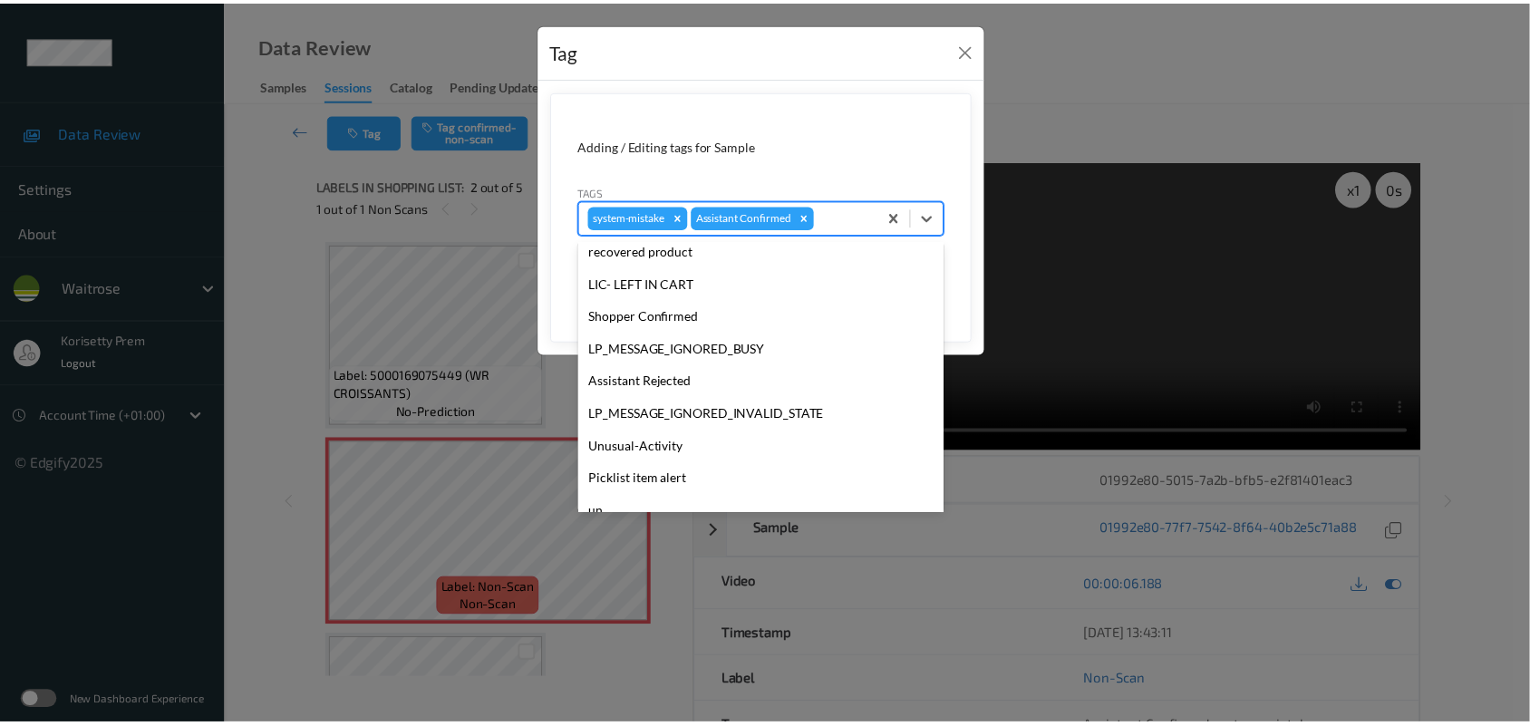
scroll to position [419, 0]
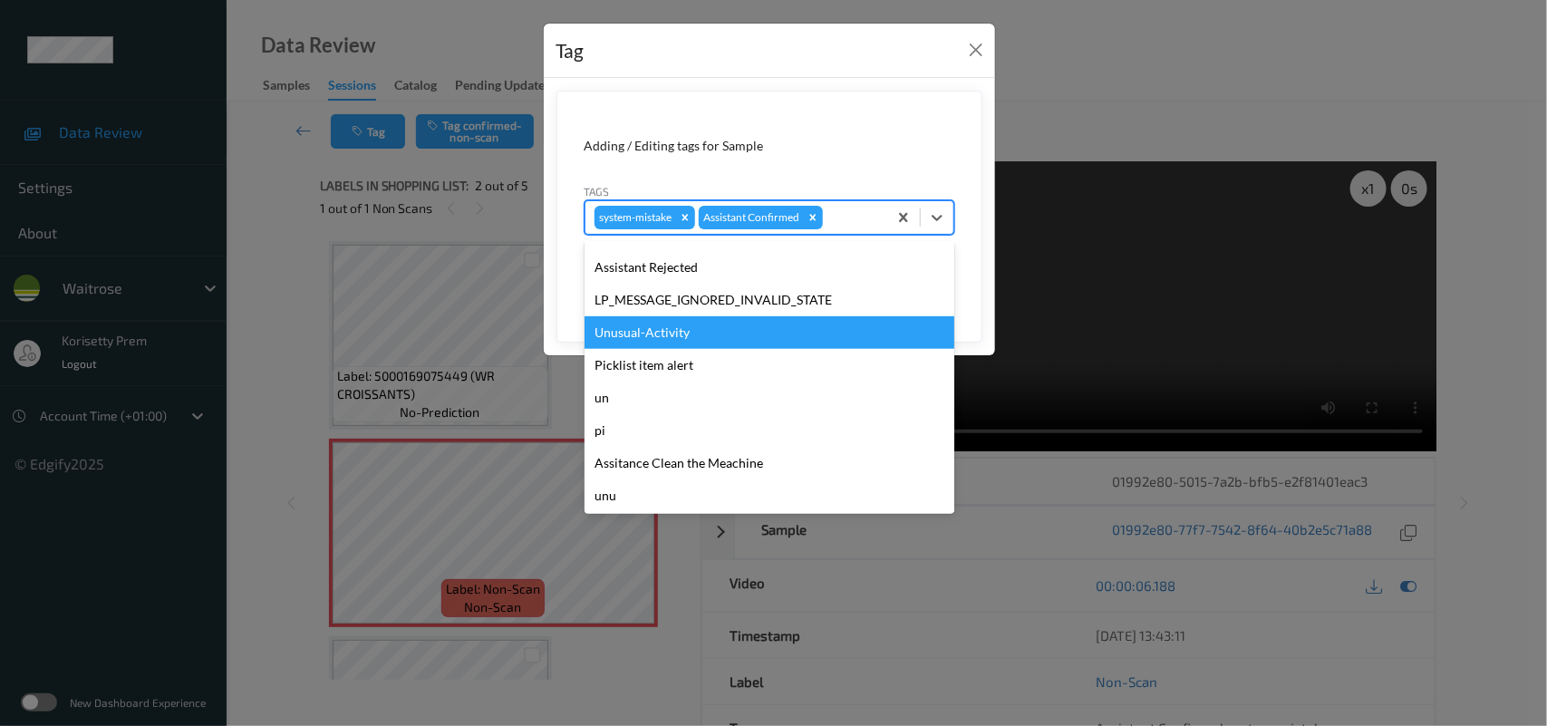
click at [659, 340] on div "Unusual-Activity" at bounding box center [770, 332] width 370 height 33
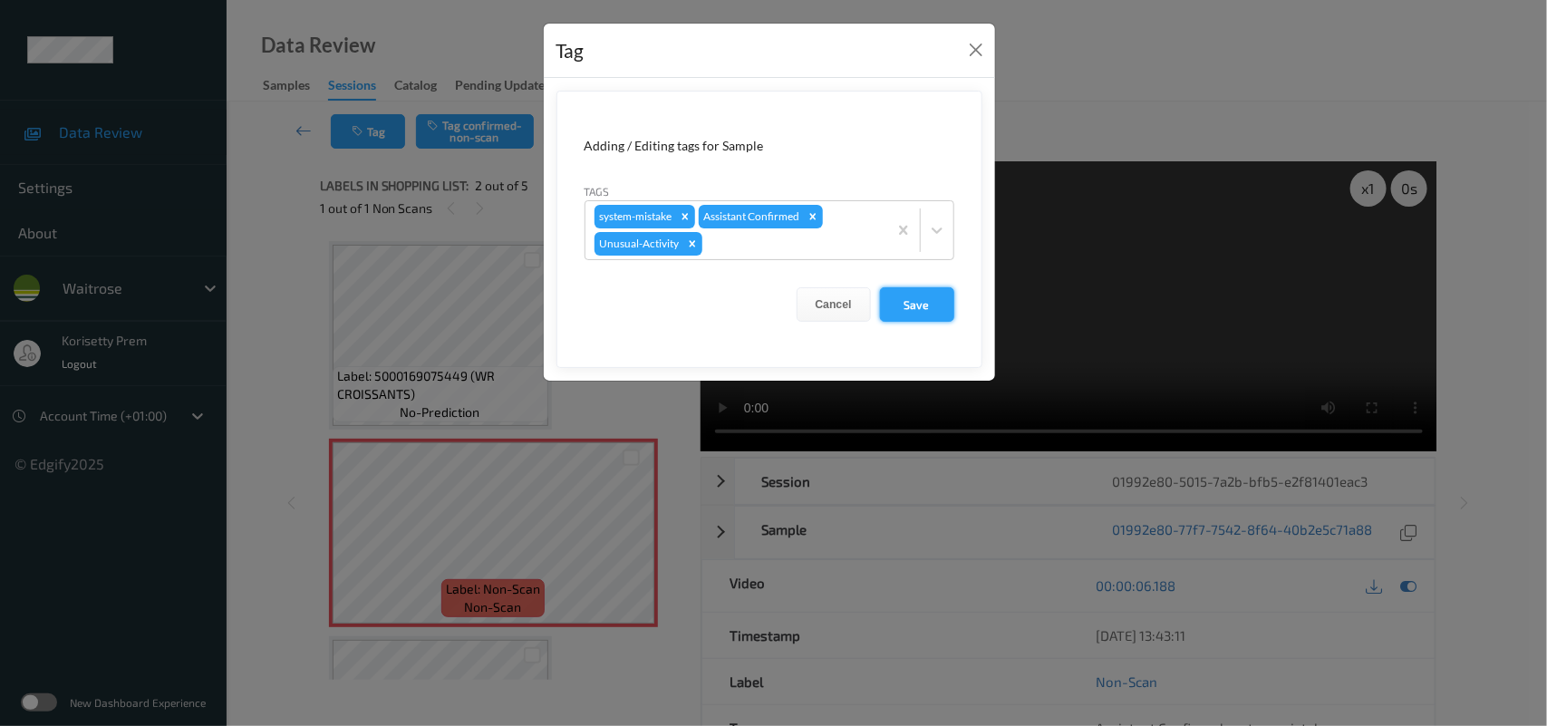
click at [894, 295] on button "Save" at bounding box center [917, 304] width 74 height 34
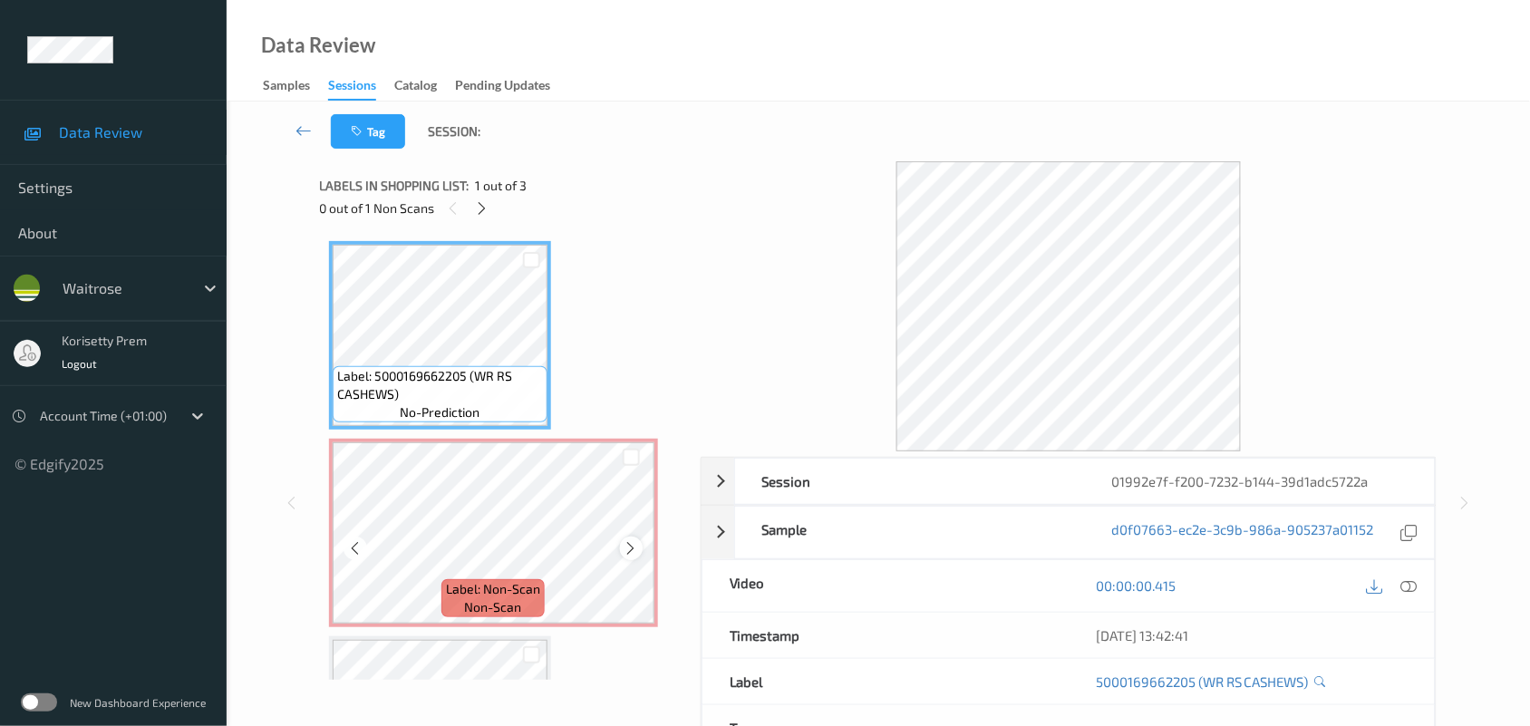
click at [634, 548] on icon at bounding box center [631, 548] width 15 height 16
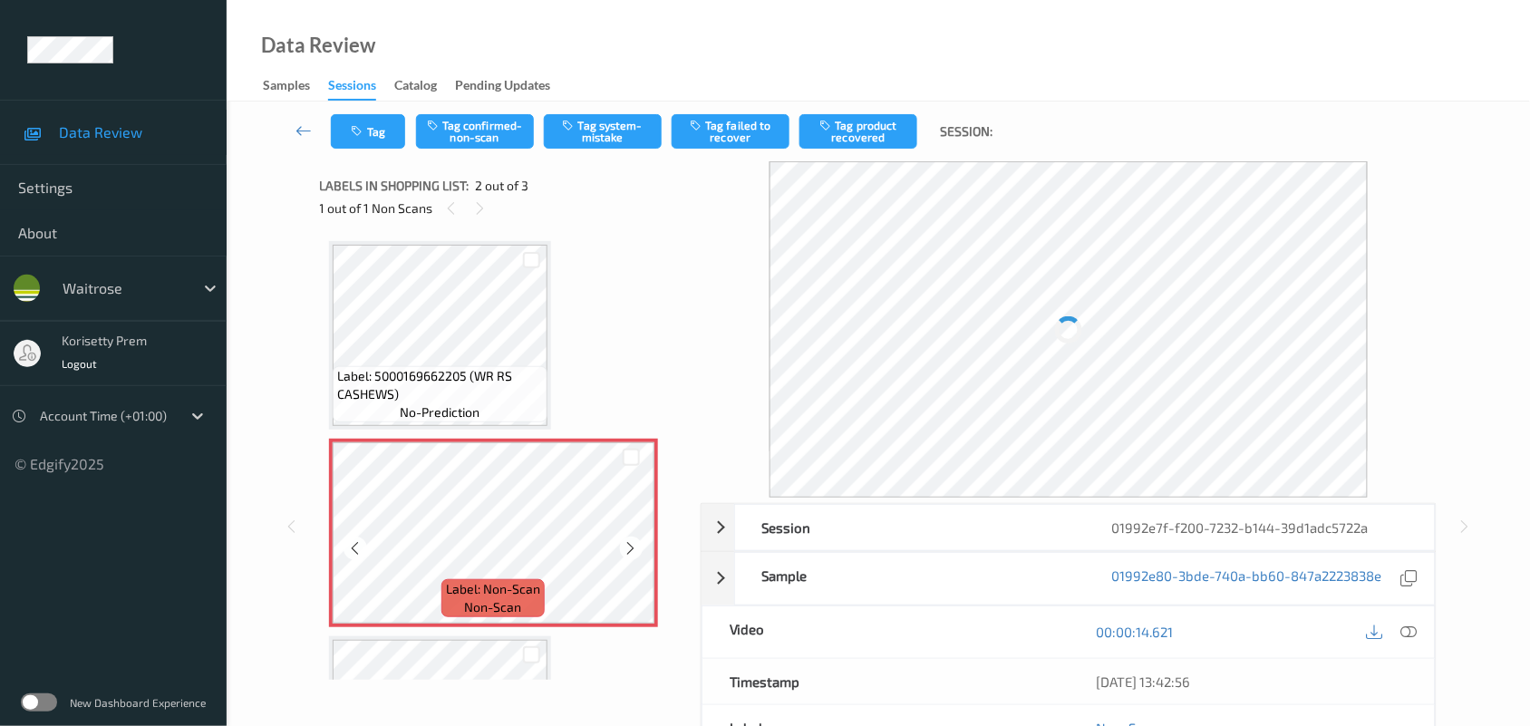
click at [634, 548] on icon at bounding box center [631, 548] width 15 height 16
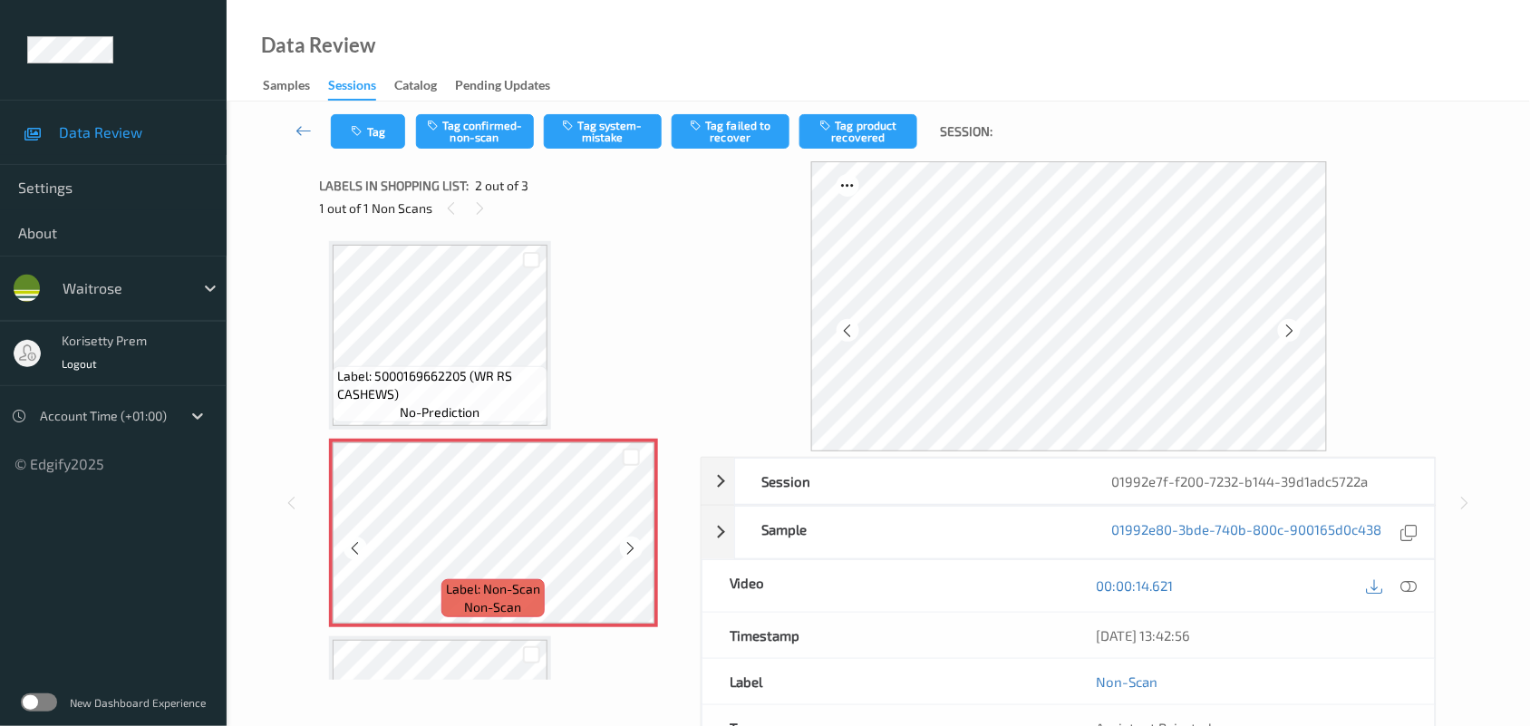
click at [634, 548] on icon at bounding box center [631, 548] width 15 height 16
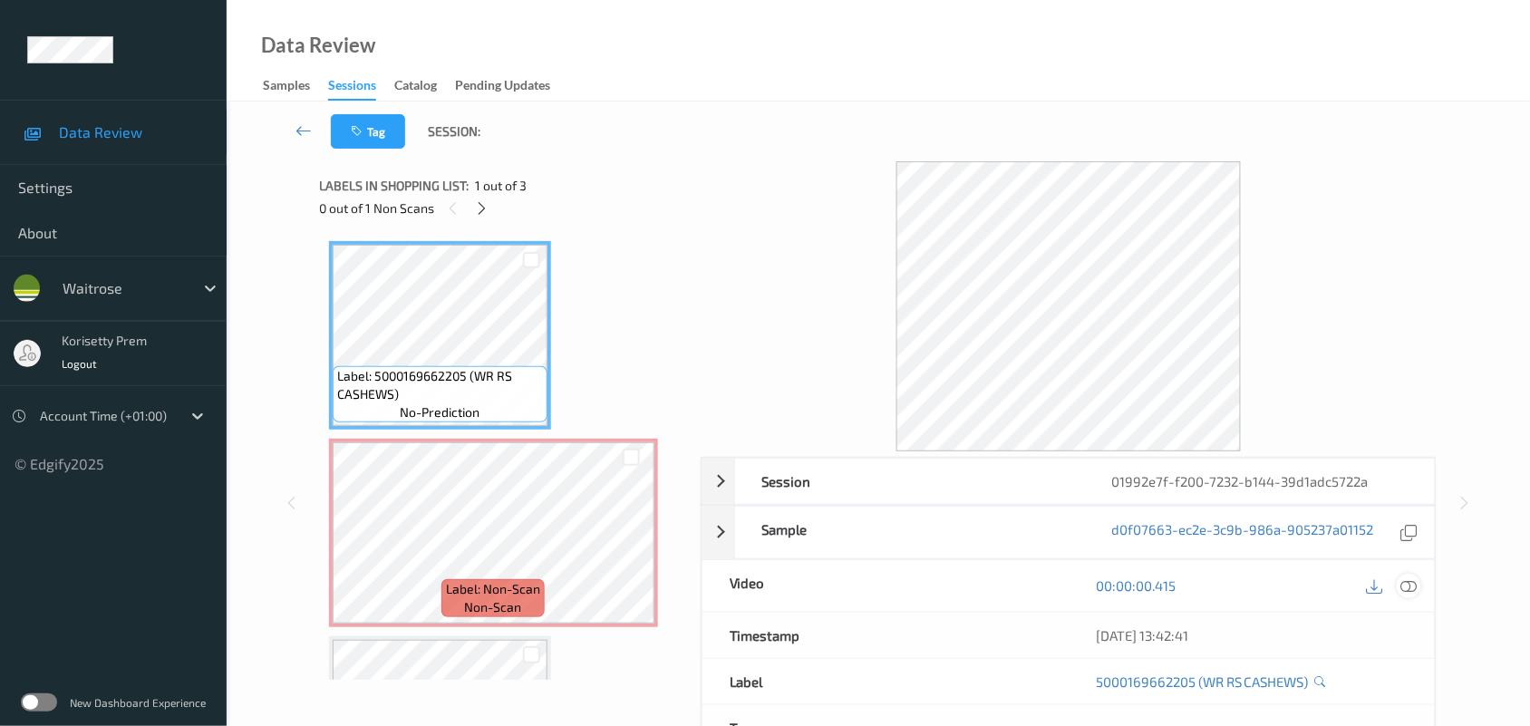
click at [1411, 589] on icon at bounding box center [1409, 585] width 16 height 16
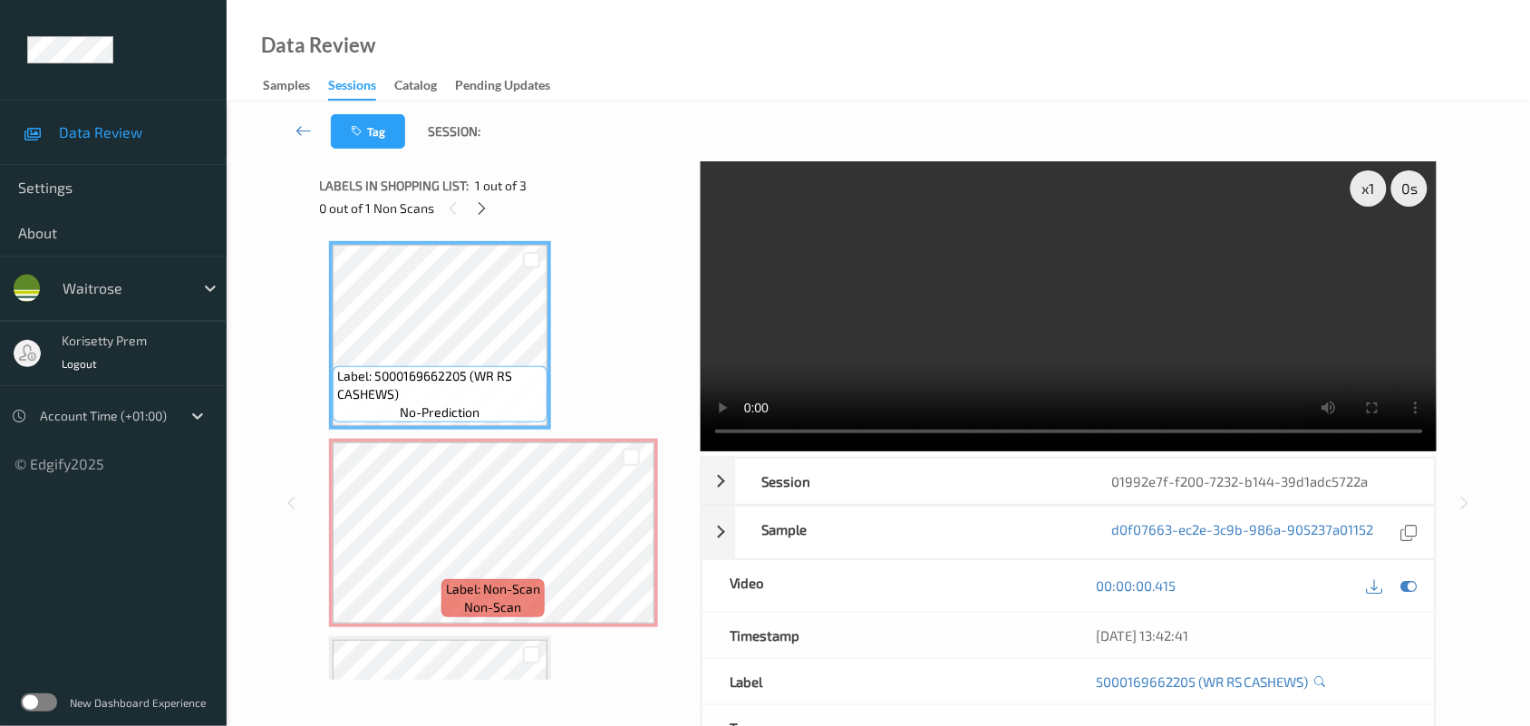
click at [916, 343] on video at bounding box center [1069, 306] width 737 height 290
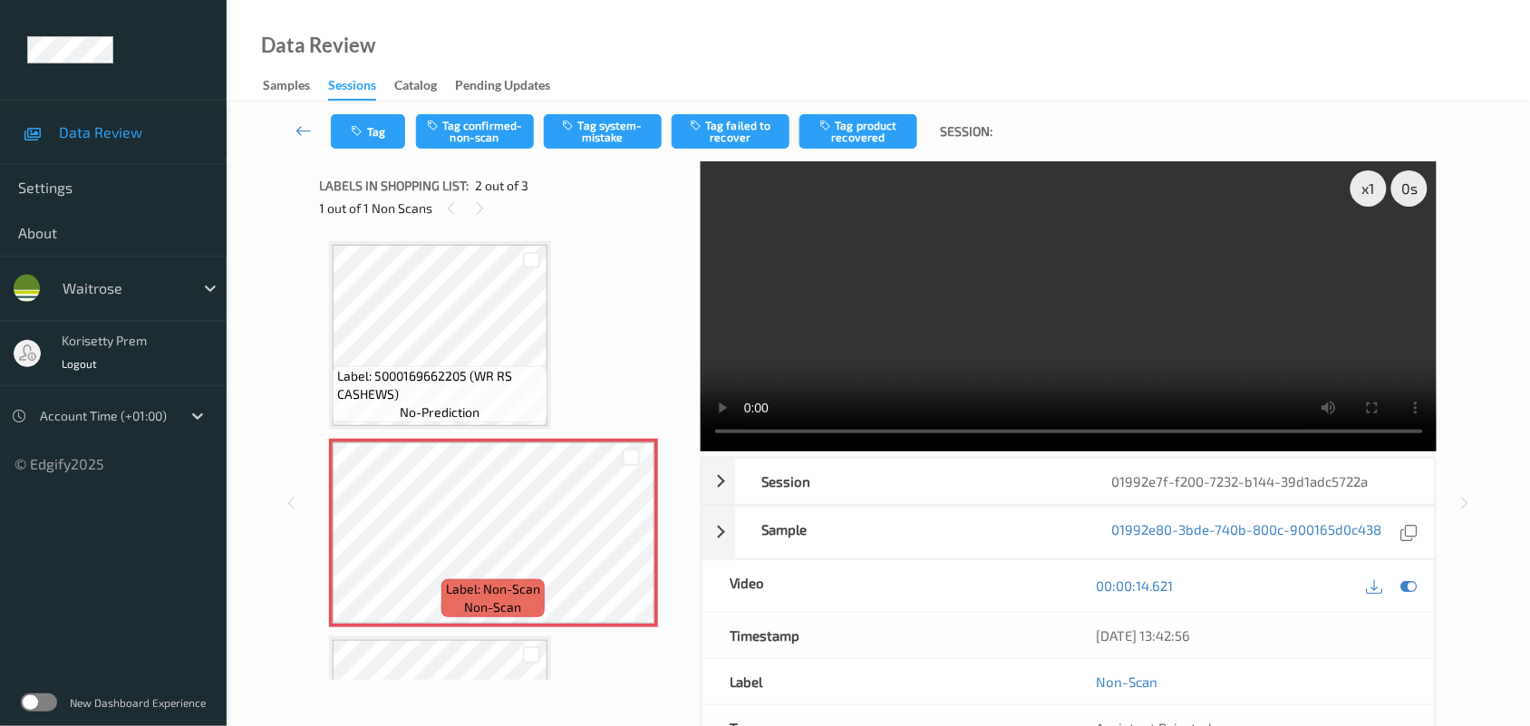
click at [1029, 286] on video at bounding box center [1069, 306] width 737 height 290
click at [633, 140] on button "Tag system-mistake" at bounding box center [603, 131] width 118 height 34
click at [365, 131] on icon "button" at bounding box center [359, 131] width 15 height 13
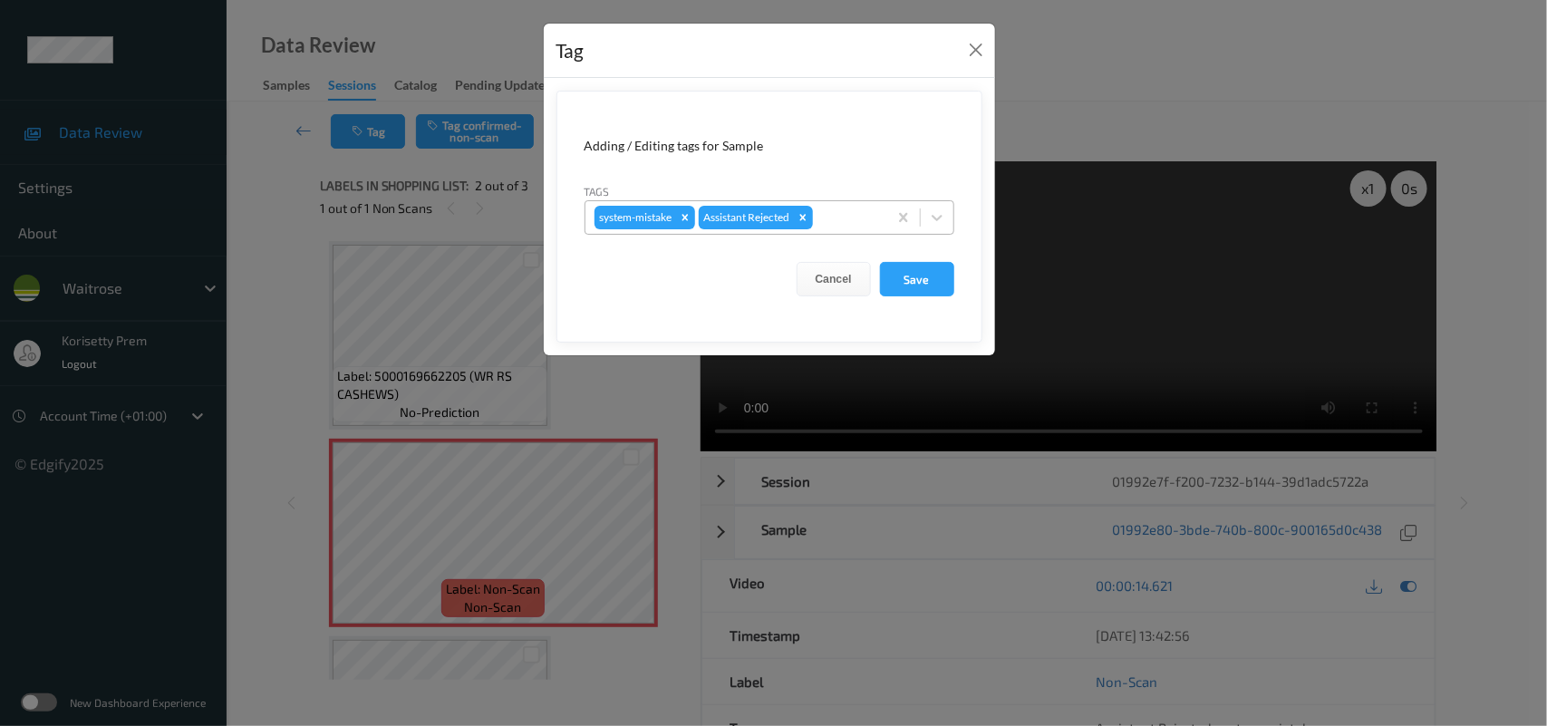
click at [867, 223] on div at bounding box center [848, 218] width 62 height 22
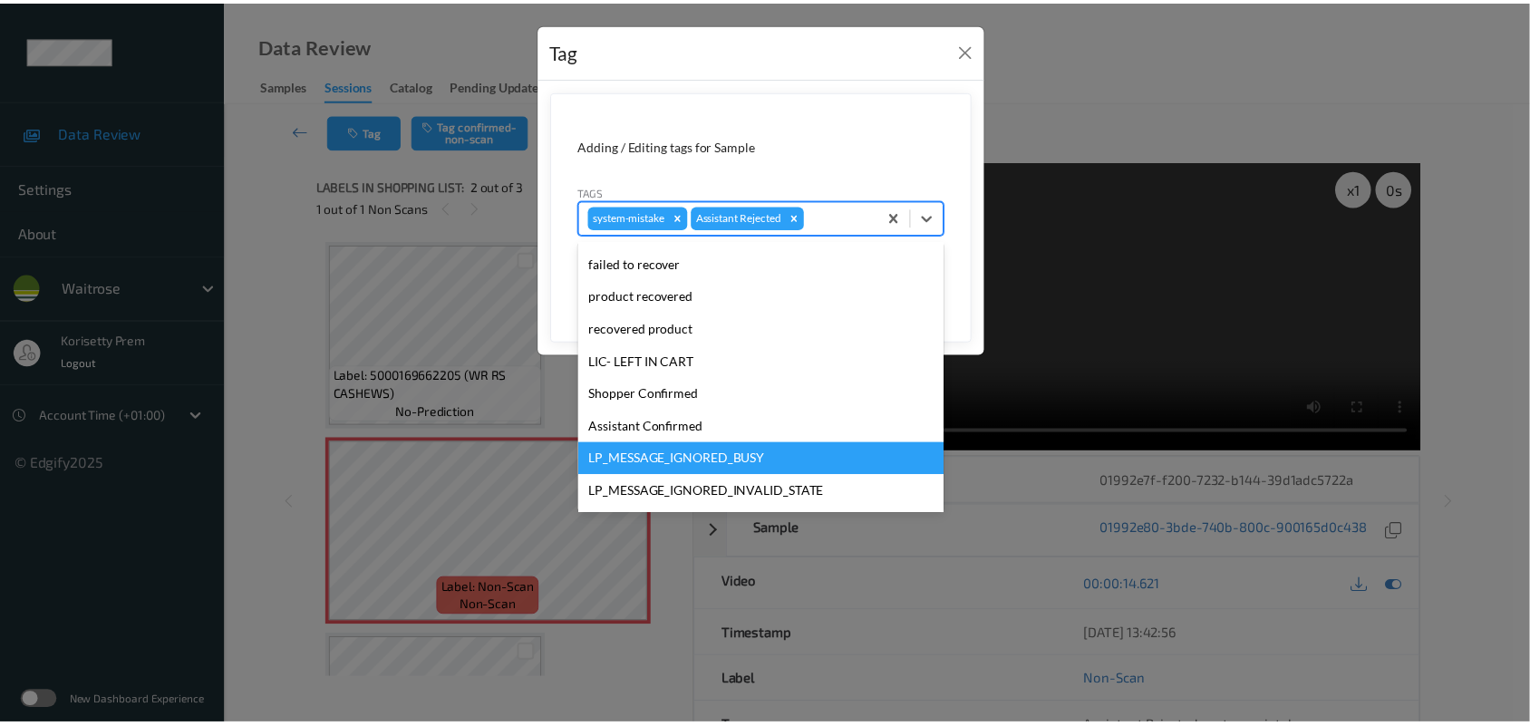
scroll to position [419, 0]
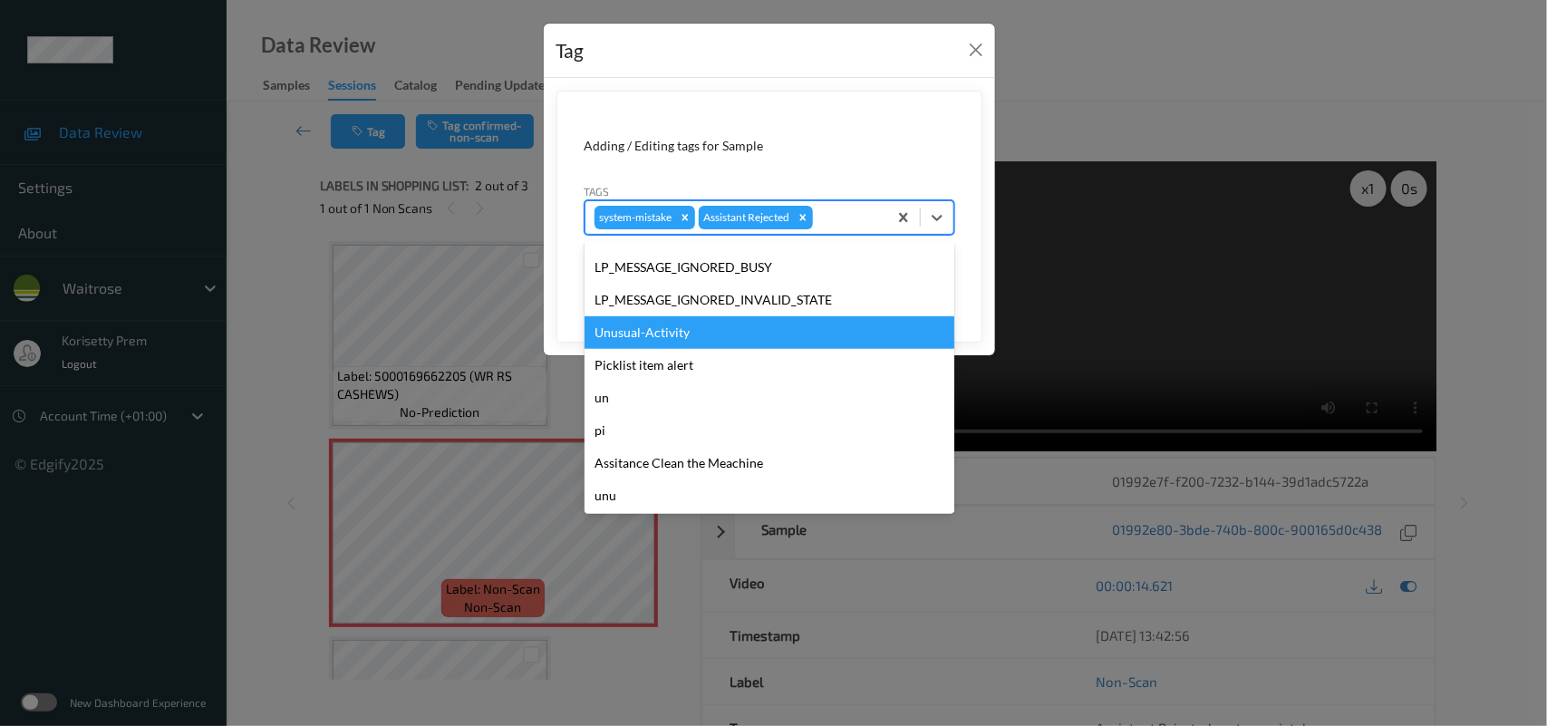
click at [651, 342] on div "Unusual-Activity" at bounding box center [770, 332] width 370 height 33
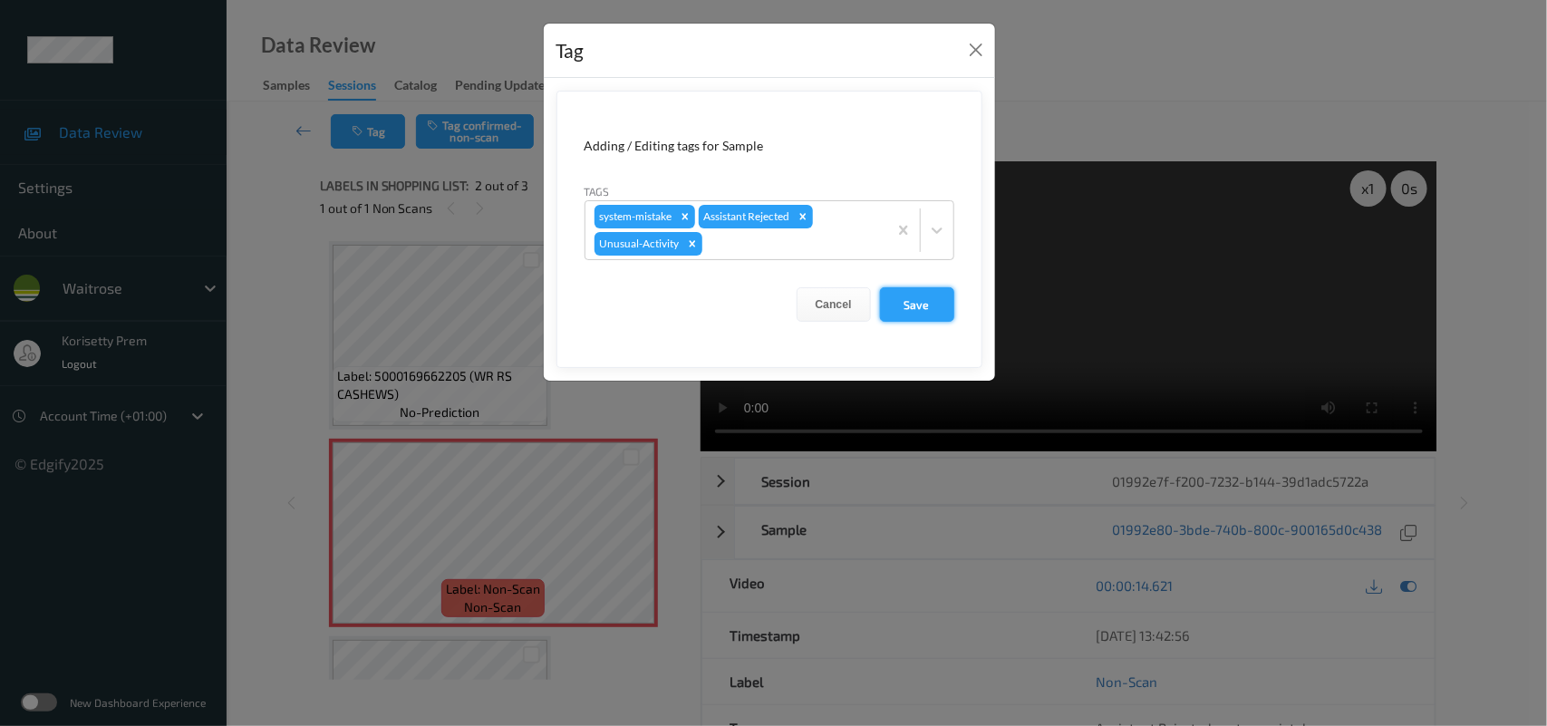
click at [929, 306] on button "Save" at bounding box center [917, 304] width 74 height 34
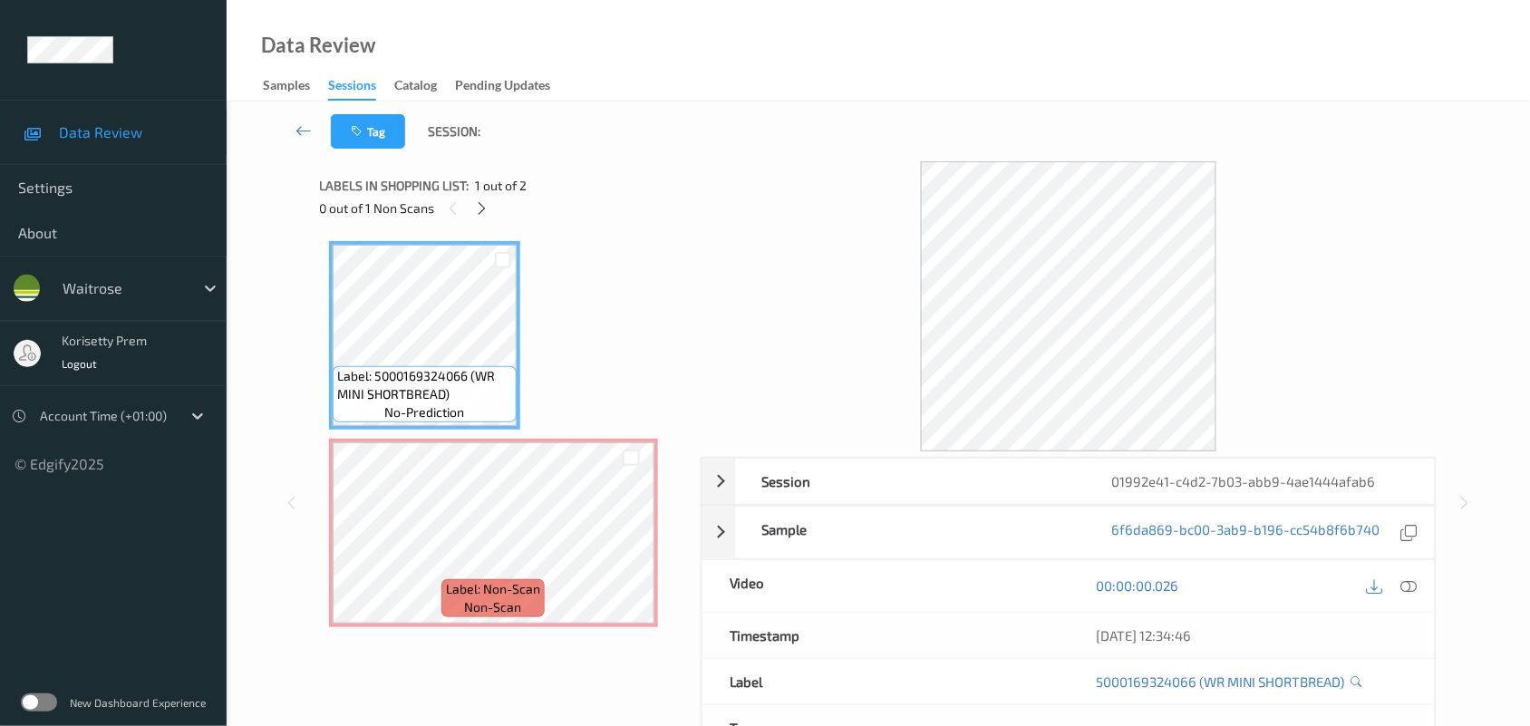
click at [757, 257] on div at bounding box center [1069, 306] width 737 height 290
click at [474, 206] on icon at bounding box center [481, 208] width 15 height 16
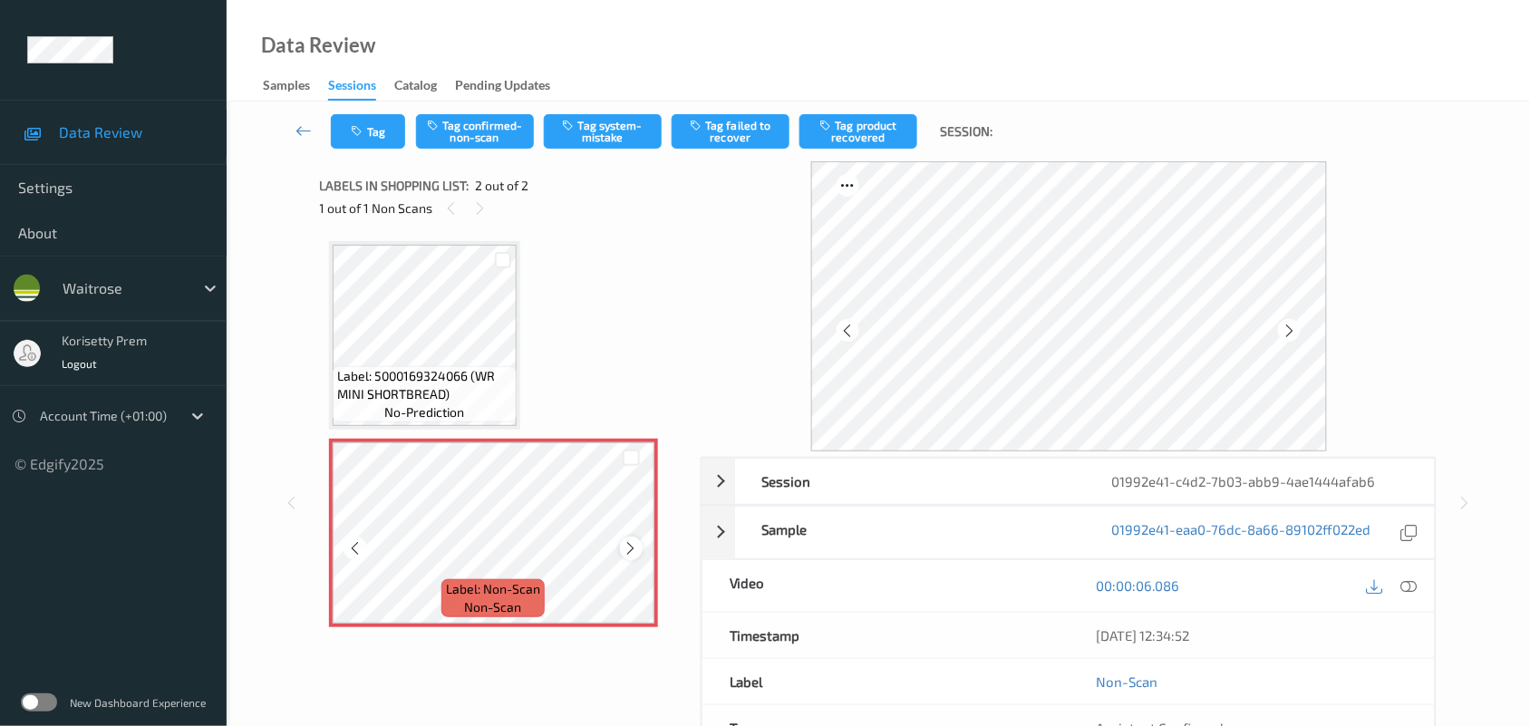
click at [634, 544] on icon at bounding box center [631, 548] width 15 height 16
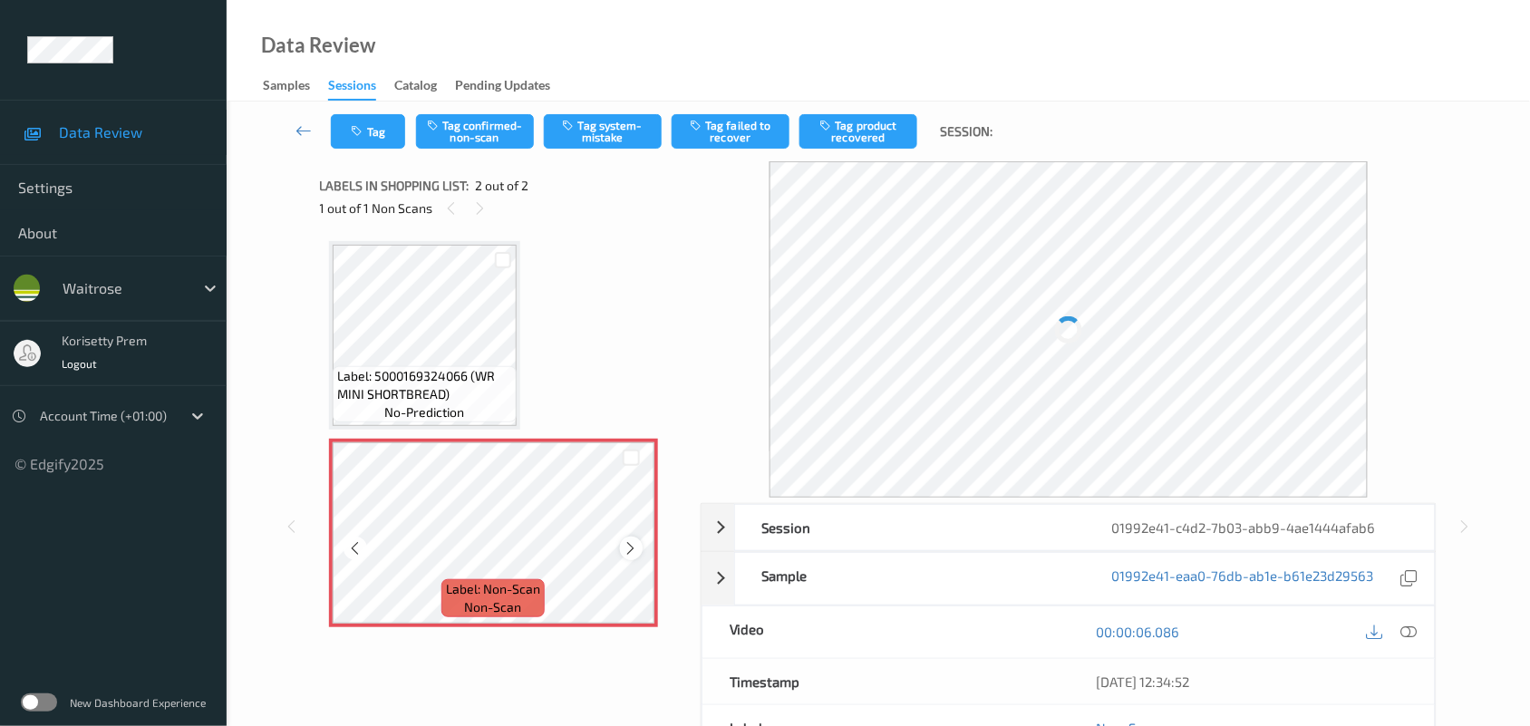
click at [633, 544] on icon at bounding box center [631, 548] width 15 height 16
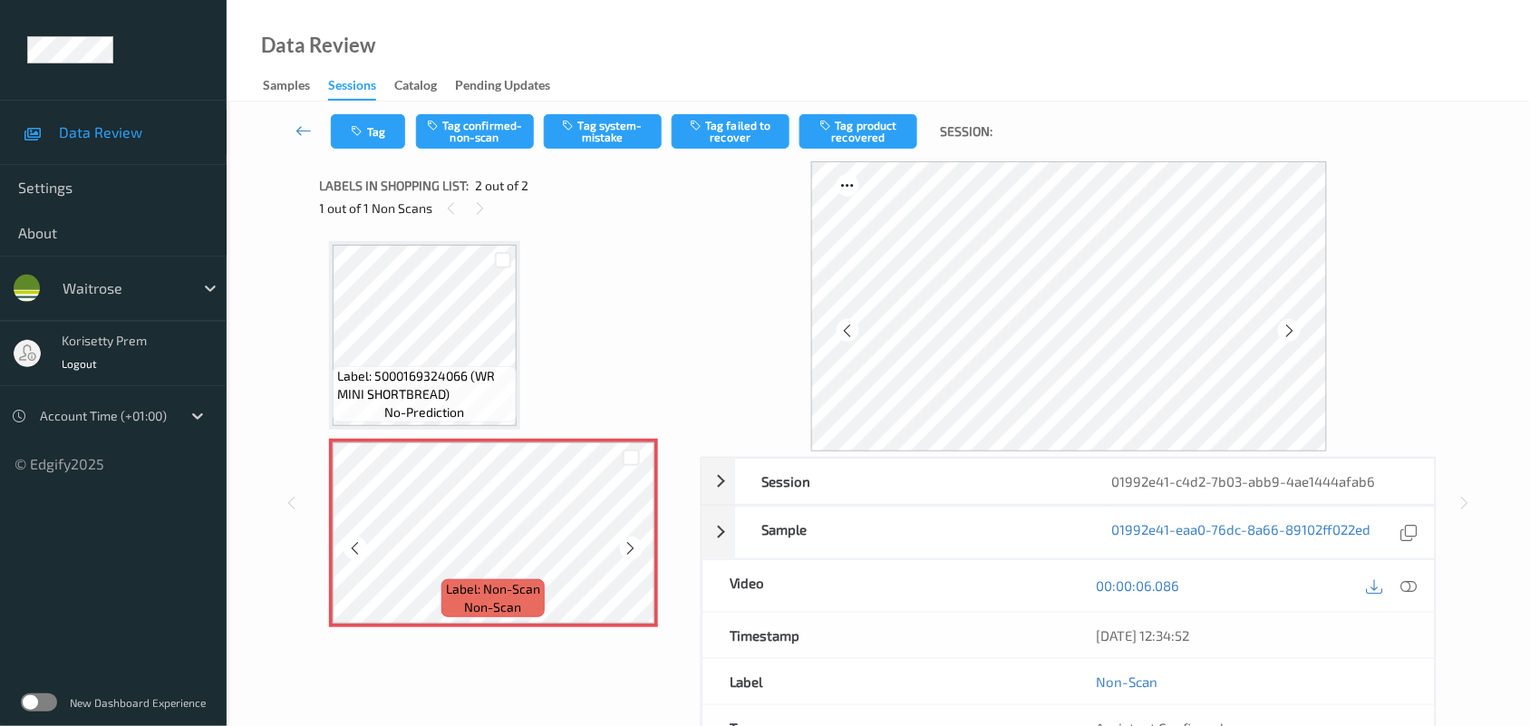
click at [633, 544] on icon at bounding box center [631, 548] width 15 height 16
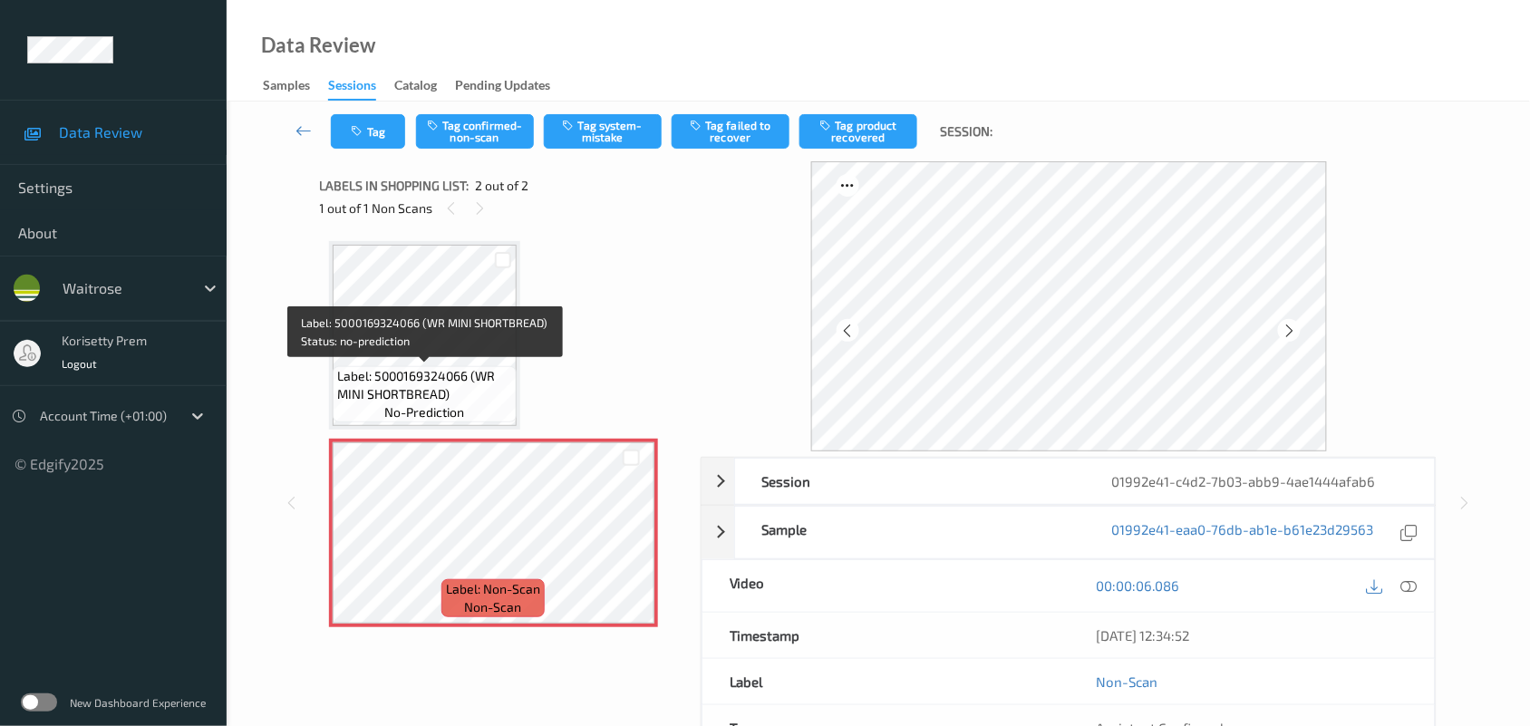
click at [411, 369] on span "Label: 5000169324066 (WR MINI SHORTBREAD)" at bounding box center [424, 385] width 175 height 36
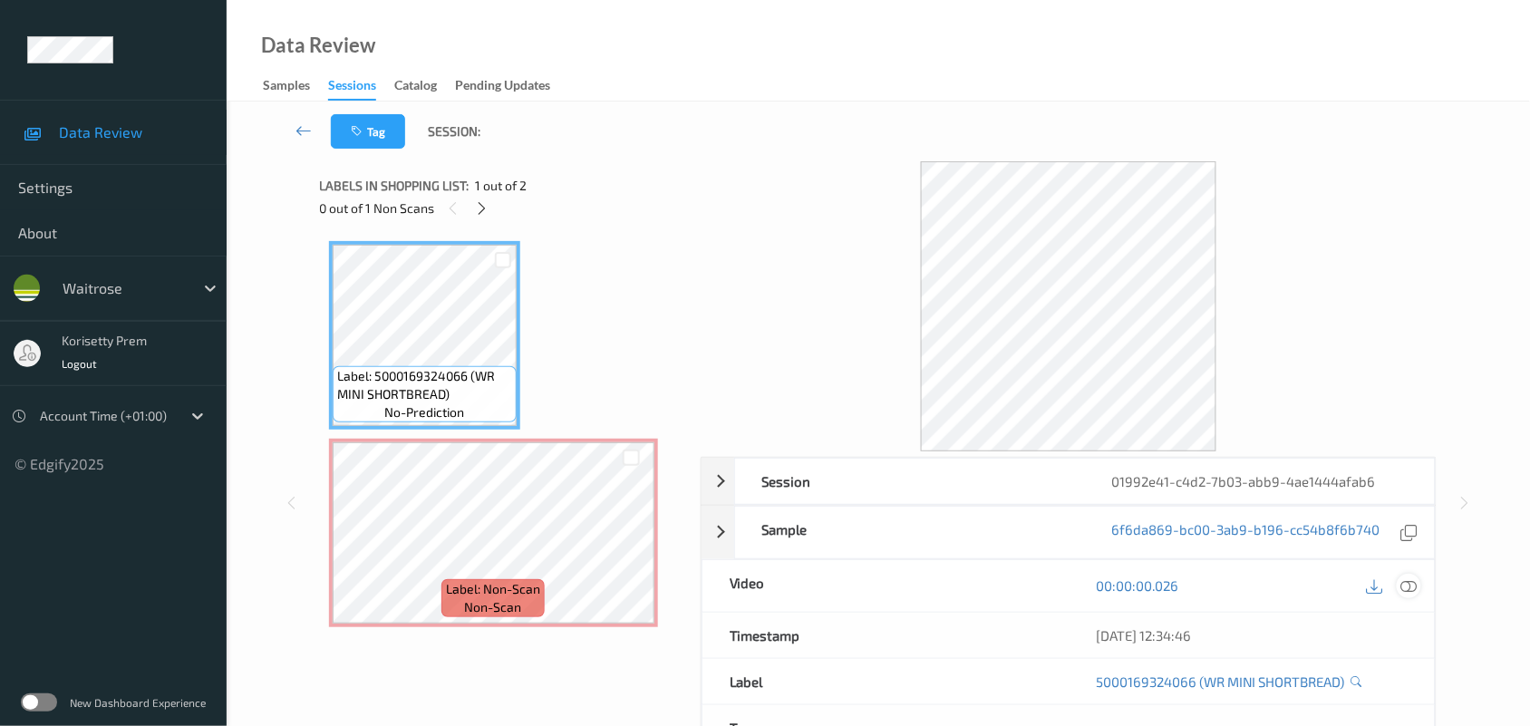
click at [1407, 594] on icon at bounding box center [1409, 585] width 16 height 16
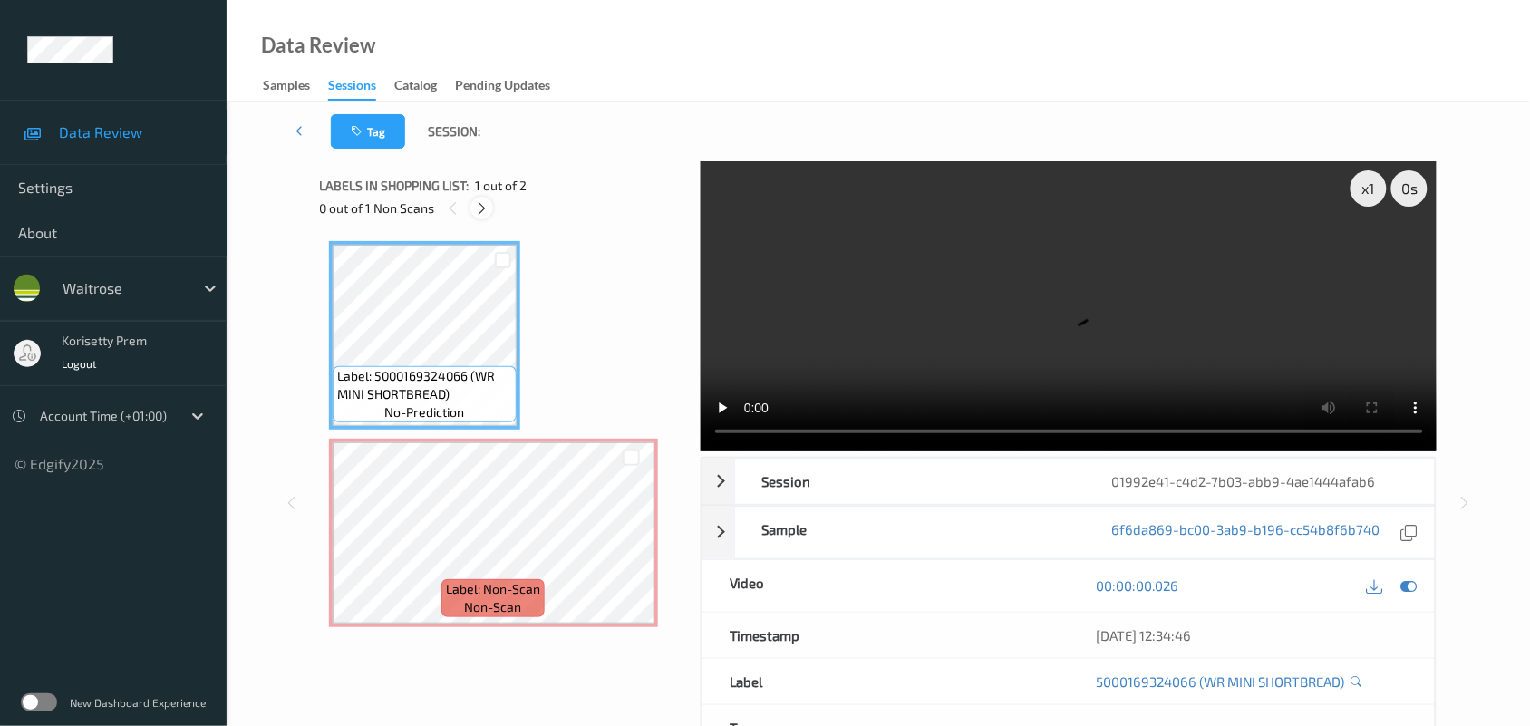
click at [487, 207] on icon at bounding box center [481, 208] width 15 height 16
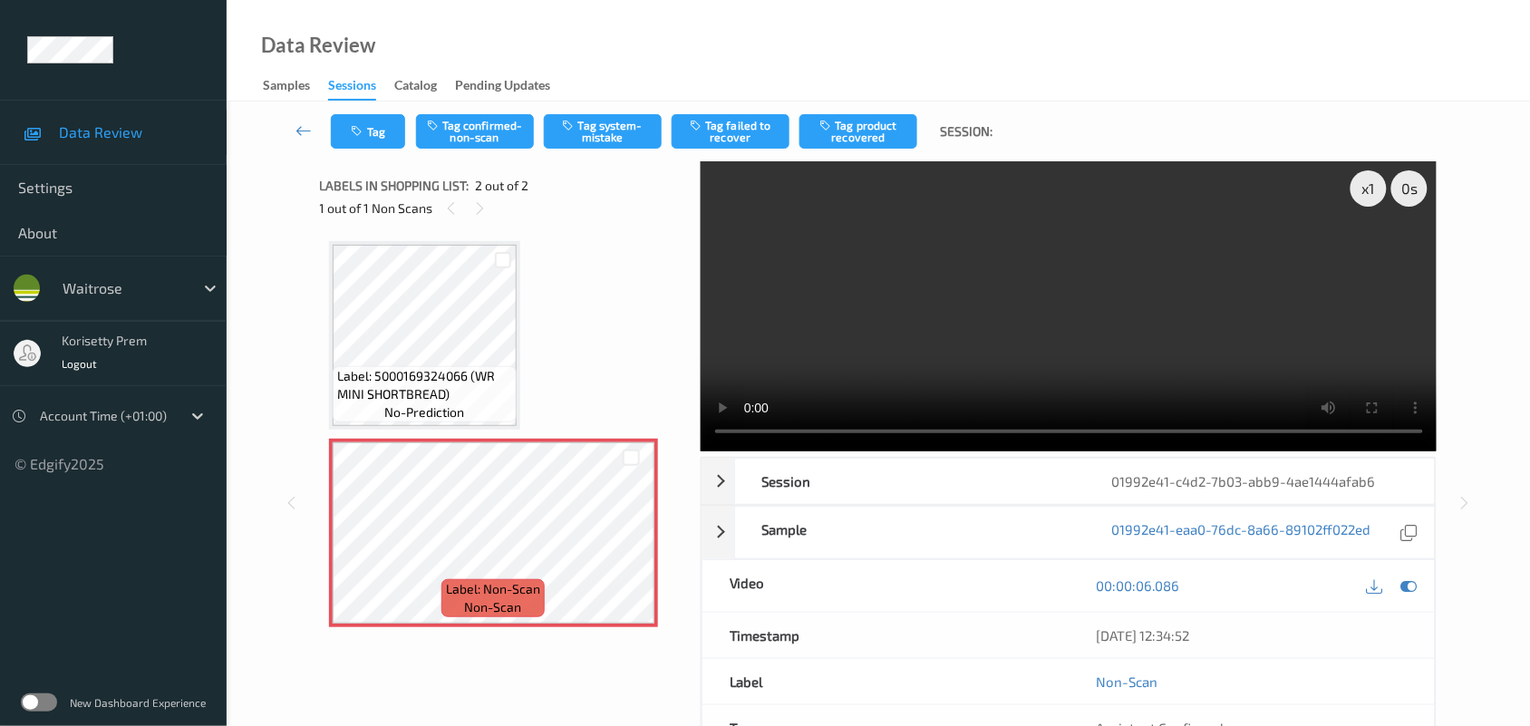
click at [1031, 341] on video at bounding box center [1069, 306] width 737 height 290
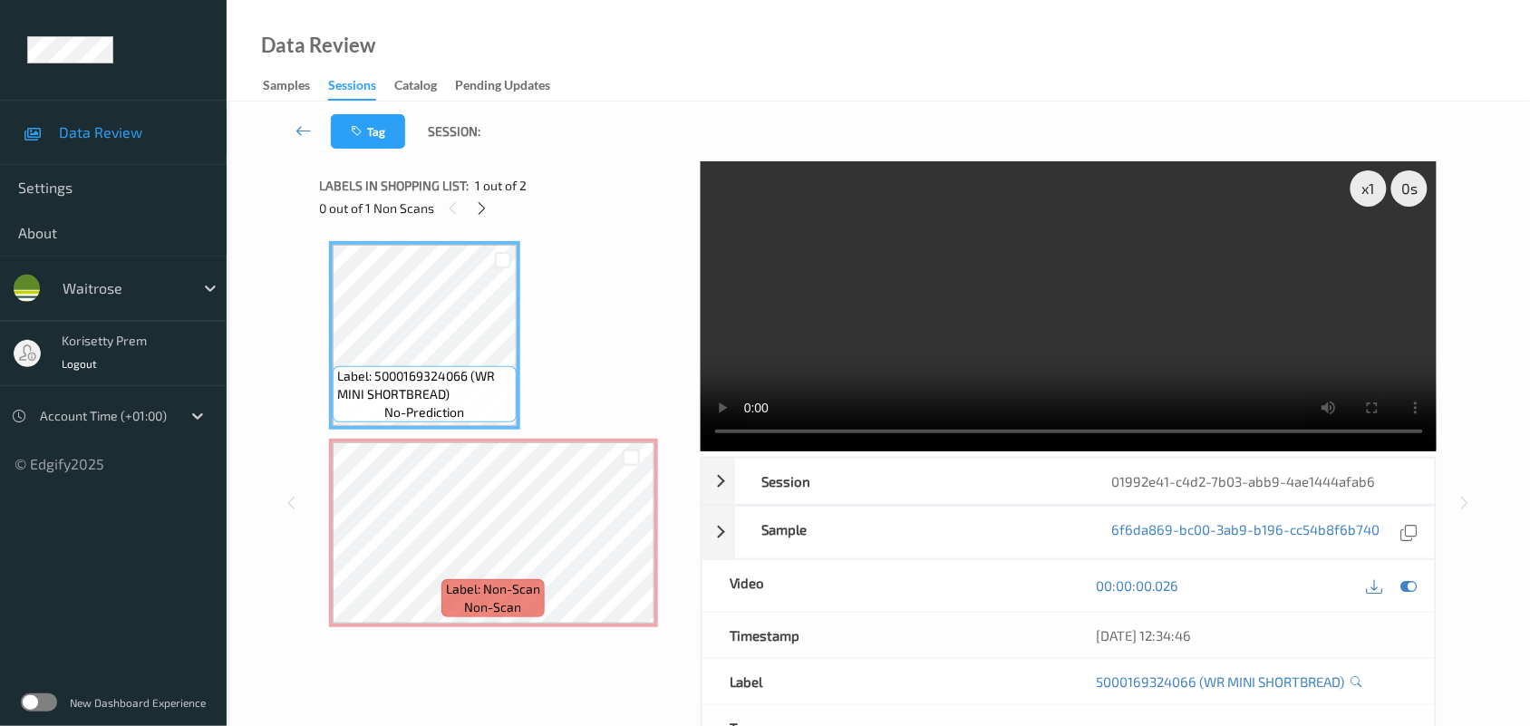
click at [755, 274] on video at bounding box center [1069, 306] width 737 height 290
click at [767, 274] on video at bounding box center [1069, 306] width 737 height 290
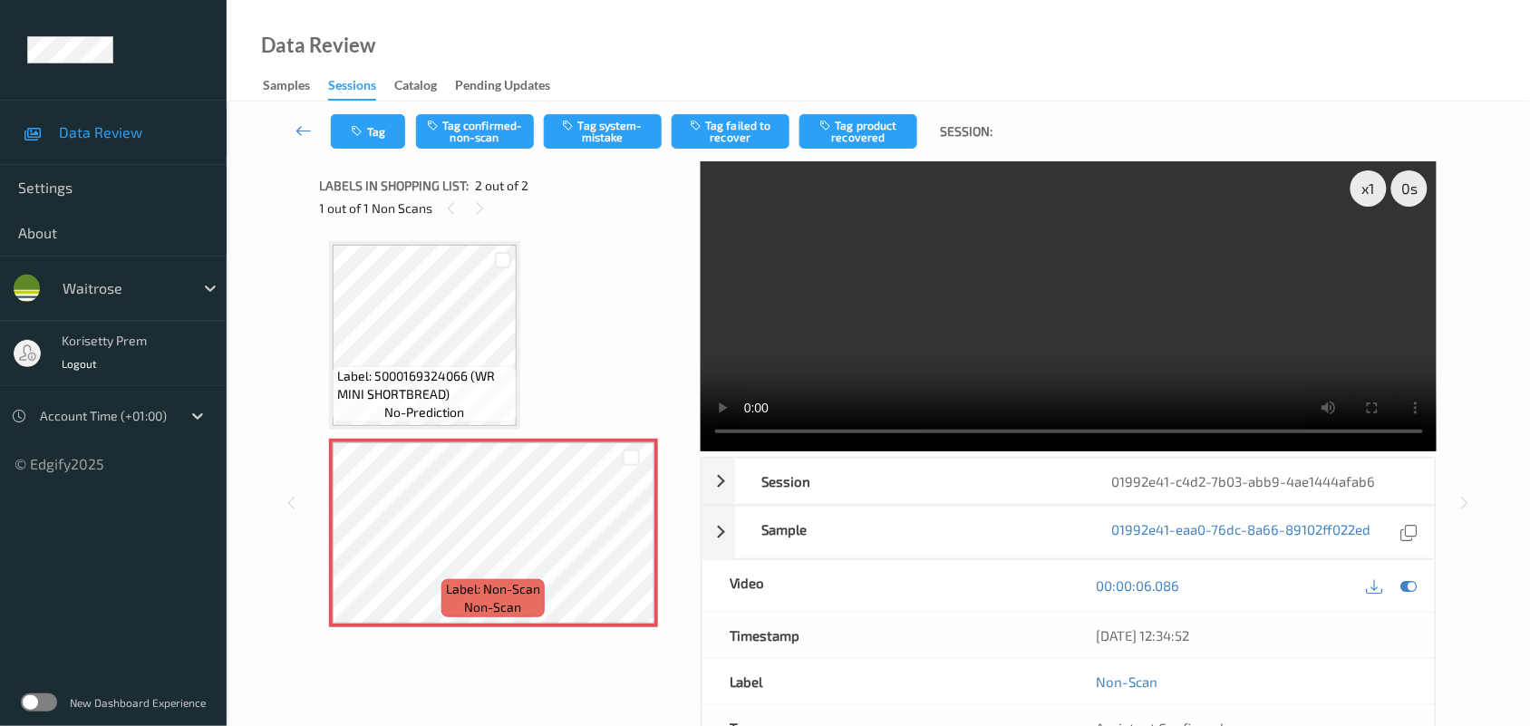
click at [835, 302] on video at bounding box center [1069, 306] width 737 height 290
click at [934, 305] on video at bounding box center [1069, 306] width 737 height 290
click at [1072, 269] on video at bounding box center [1069, 306] width 737 height 290
click at [592, 134] on button "Tag system-mistake" at bounding box center [603, 131] width 118 height 34
click at [369, 130] on button "Tag" at bounding box center [368, 131] width 74 height 34
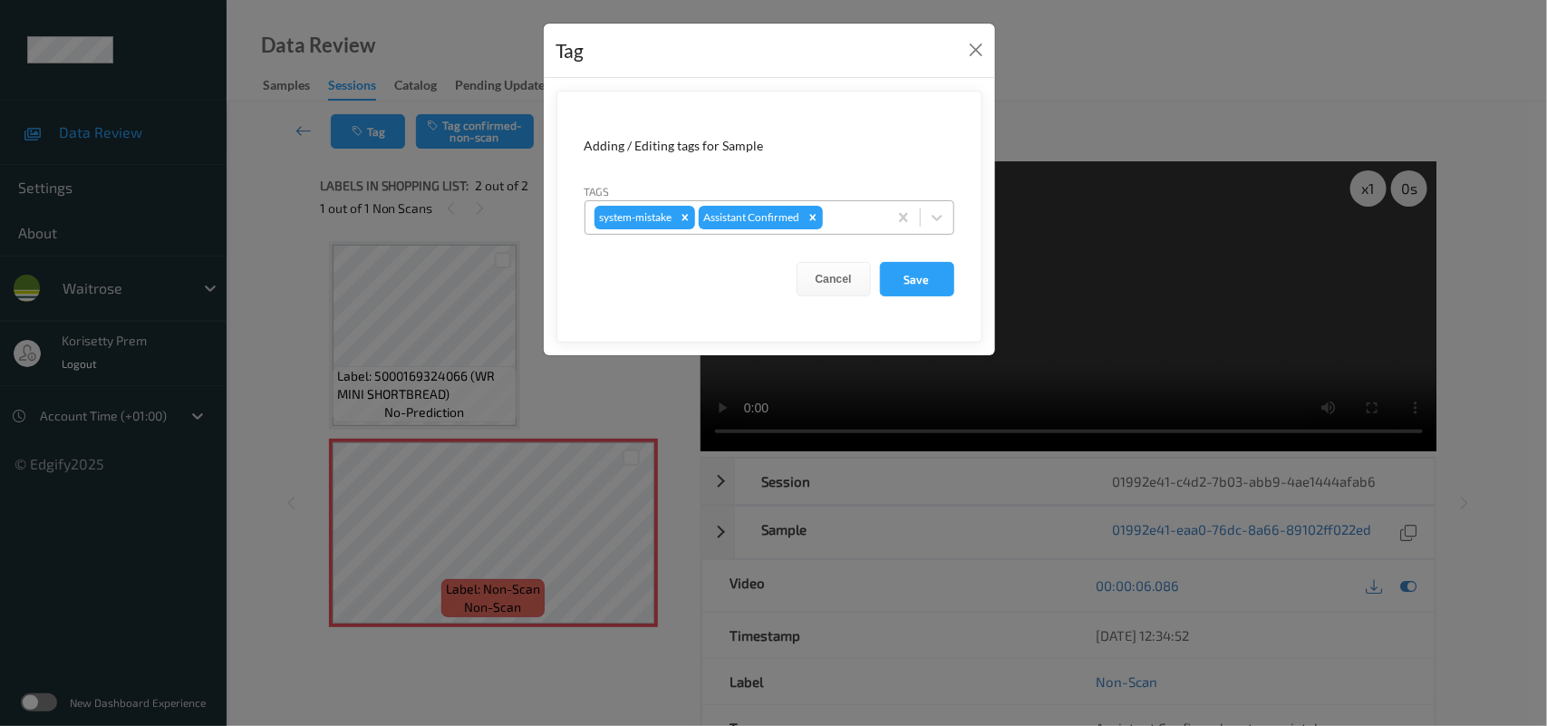
click at [864, 233] on div "system-mistake Assistant Confirmed" at bounding box center [737, 217] width 302 height 31
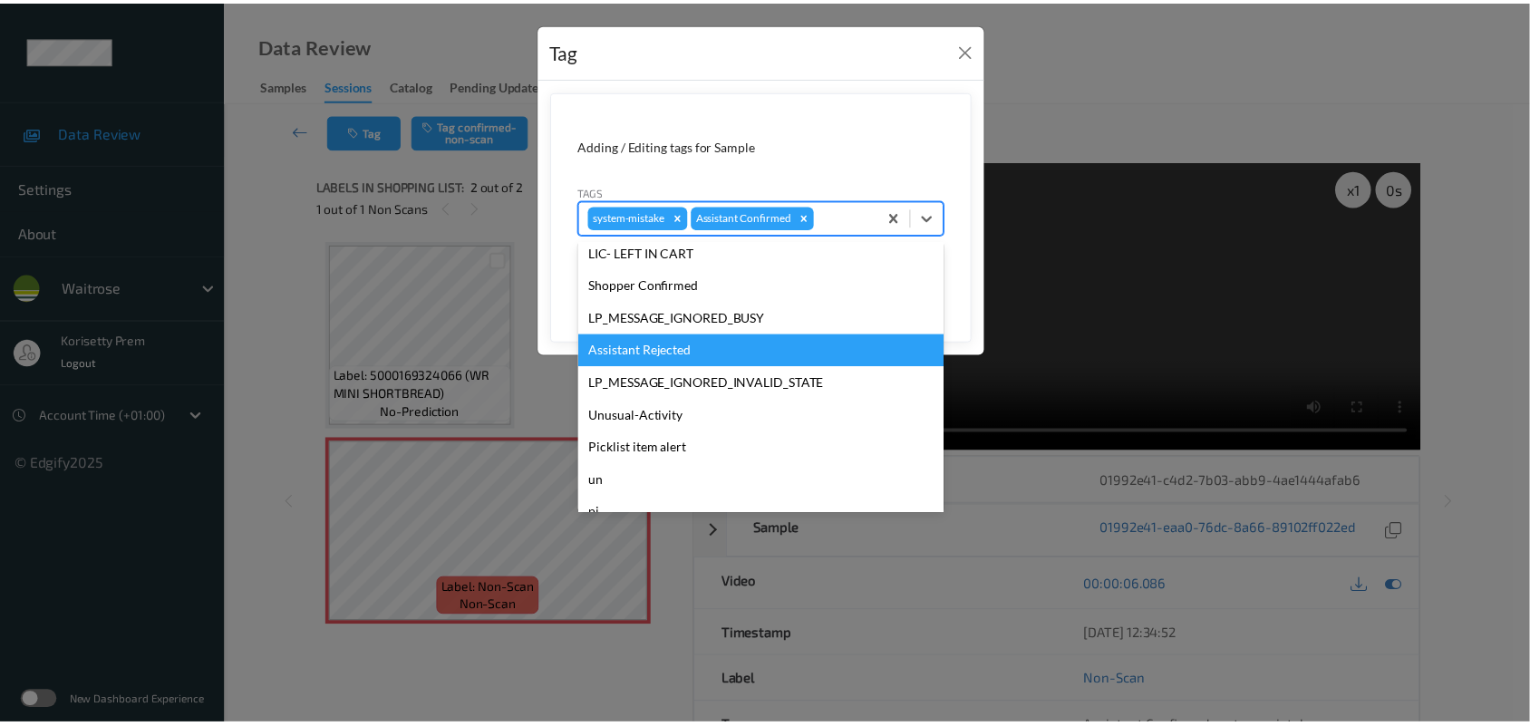
scroll to position [419, 0]
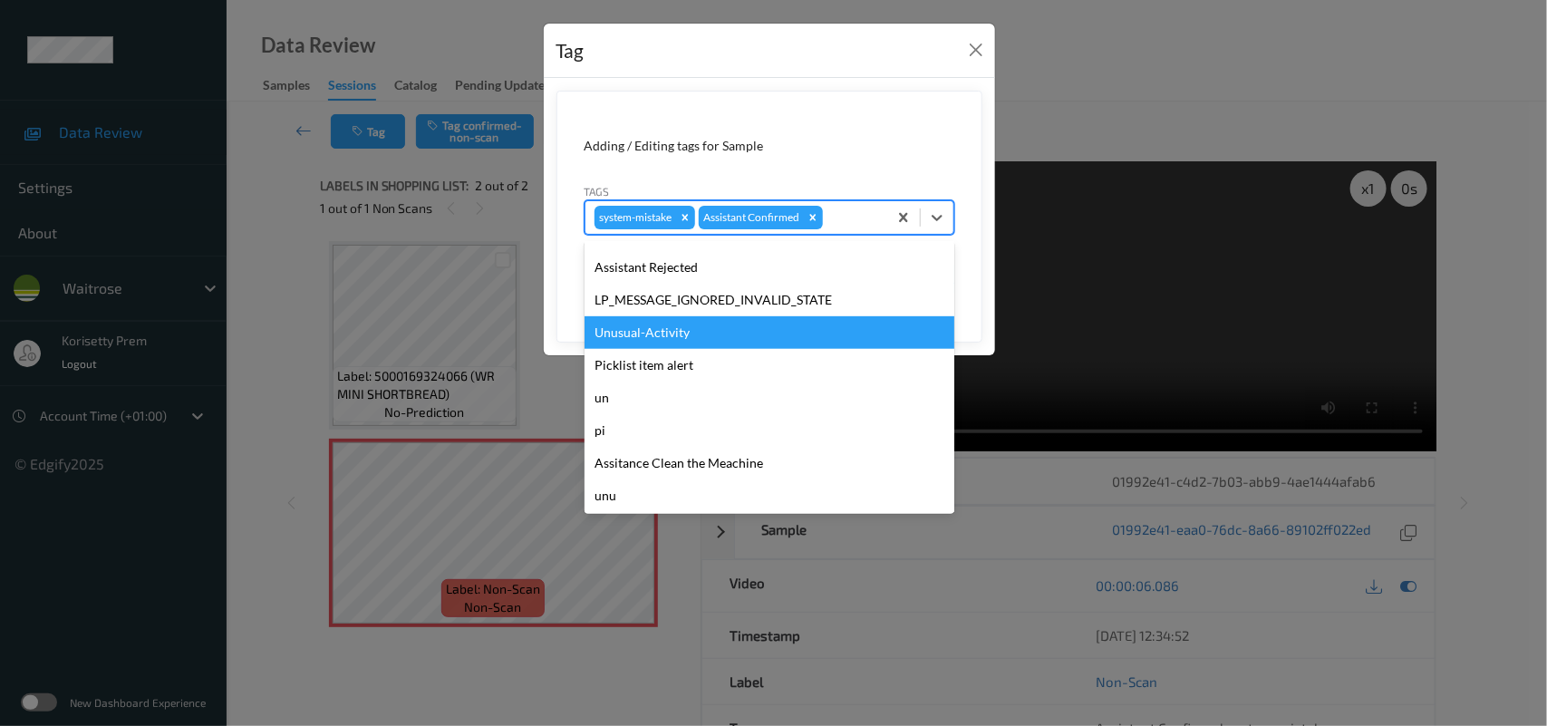
click at [700, 342] on div "Unusual-Activity" at bounding box center [770, 332] width 370 height 33
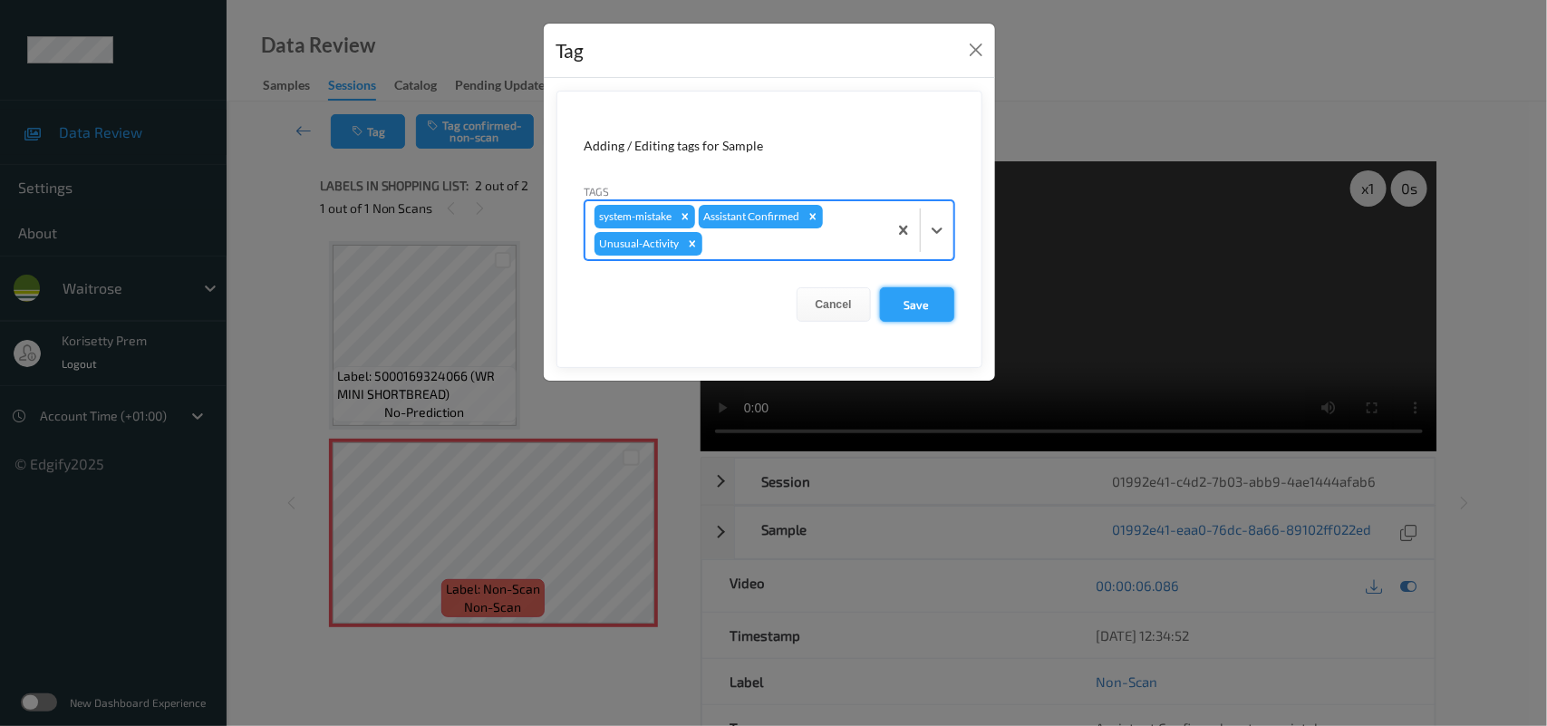
click at [931, 293] on button "Save" at bounding box center [917, 304] width 74 height 34
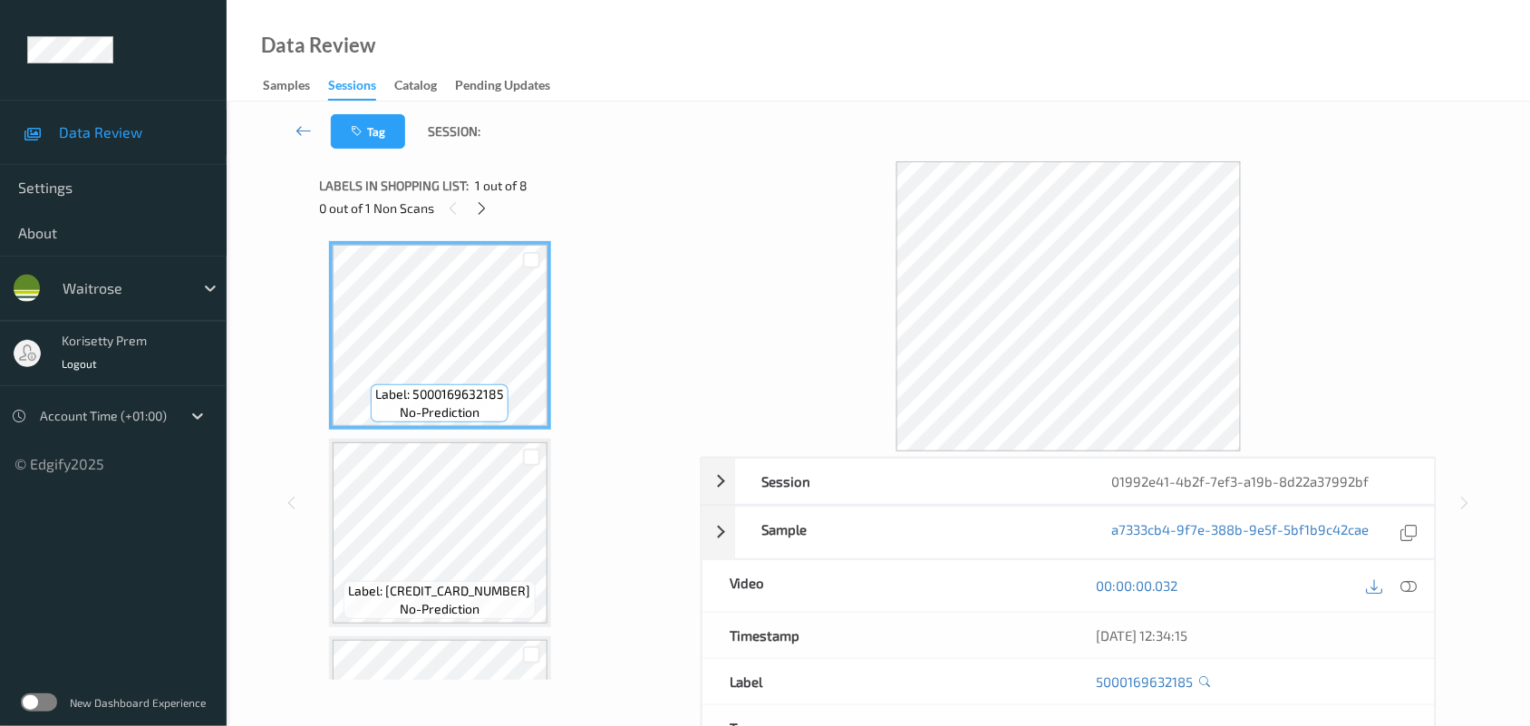
click at [569, 116] on div "Tag Session:" at bounding box center [878, 132] width 1229 height 60
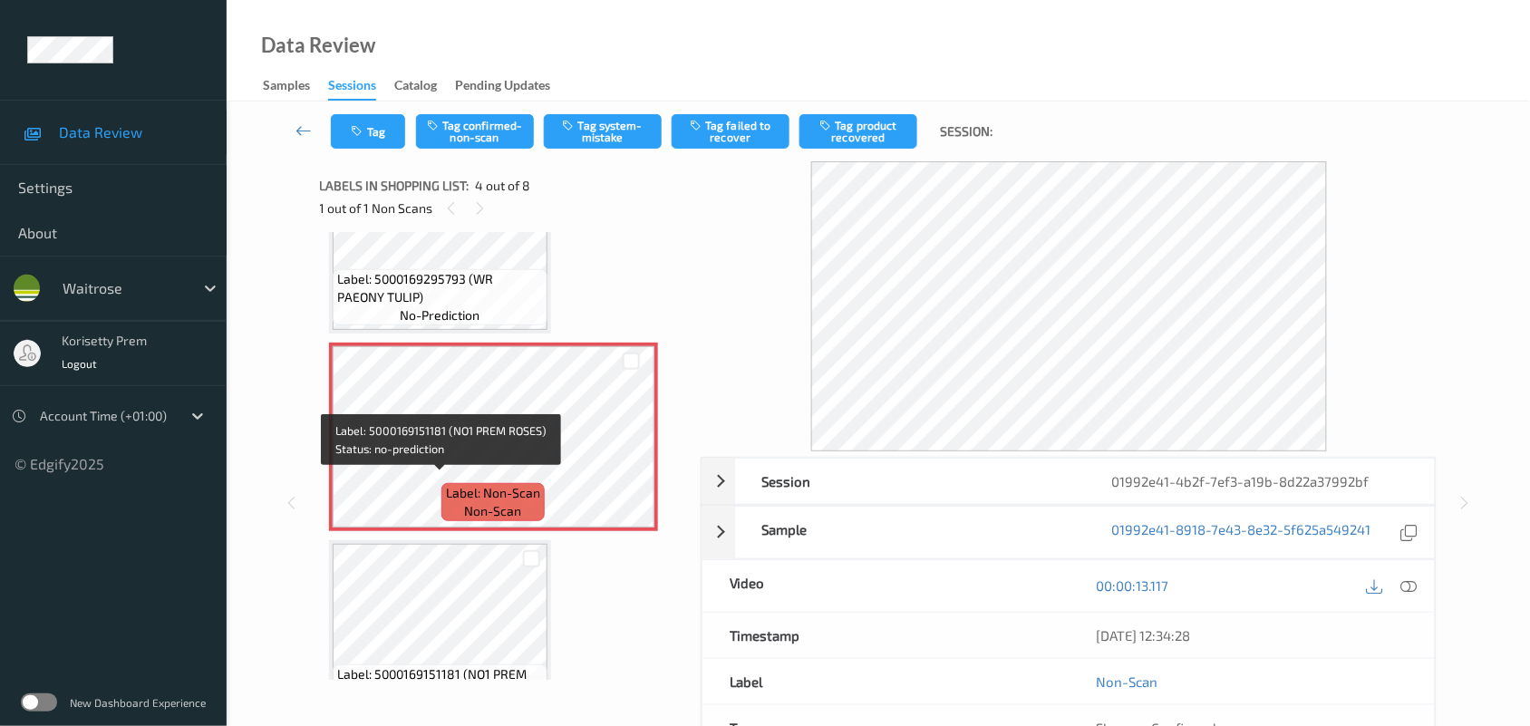
scroll to position [453, 0]
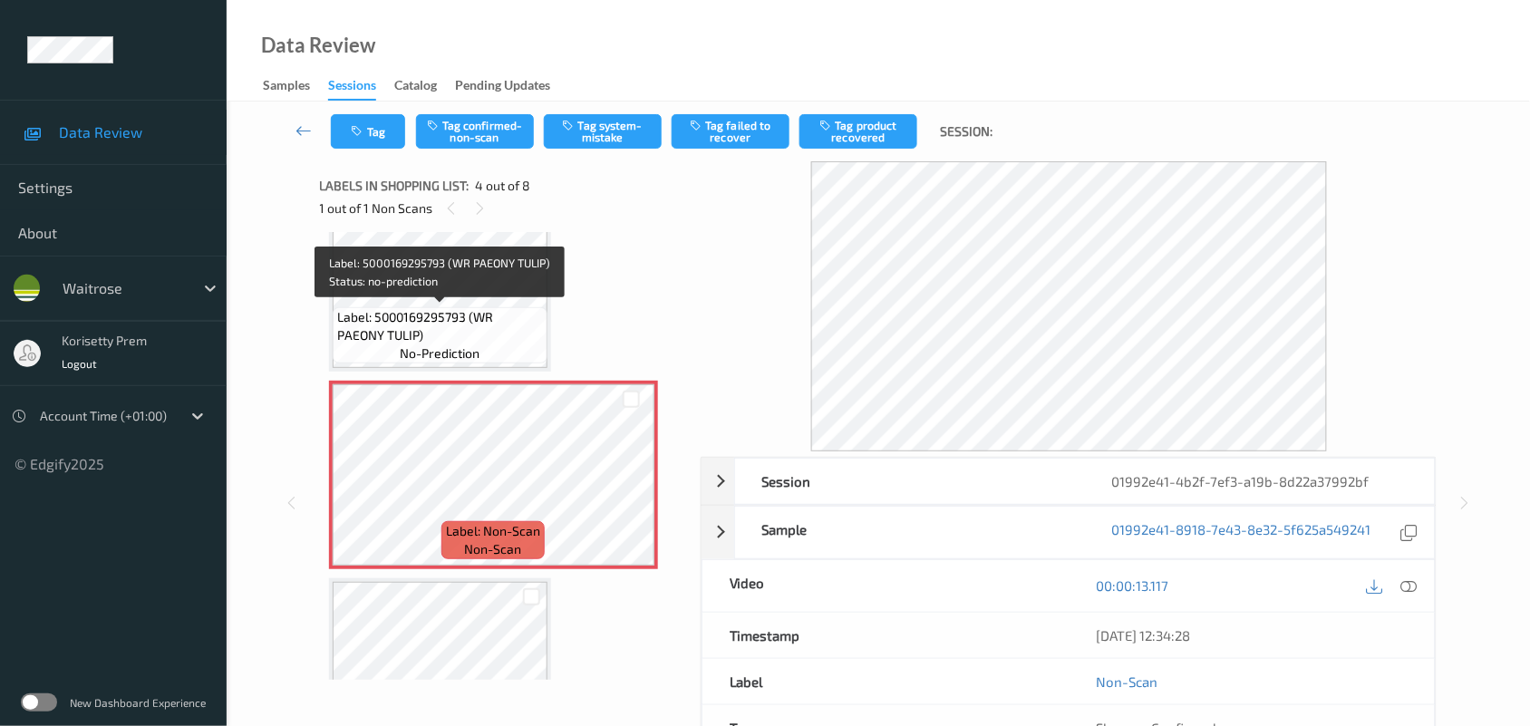
click at [460, 326] on span "Label: 5000169295793 (WR PAEONY TULIP)" at bounding box center [440, 326] width 206 height 36
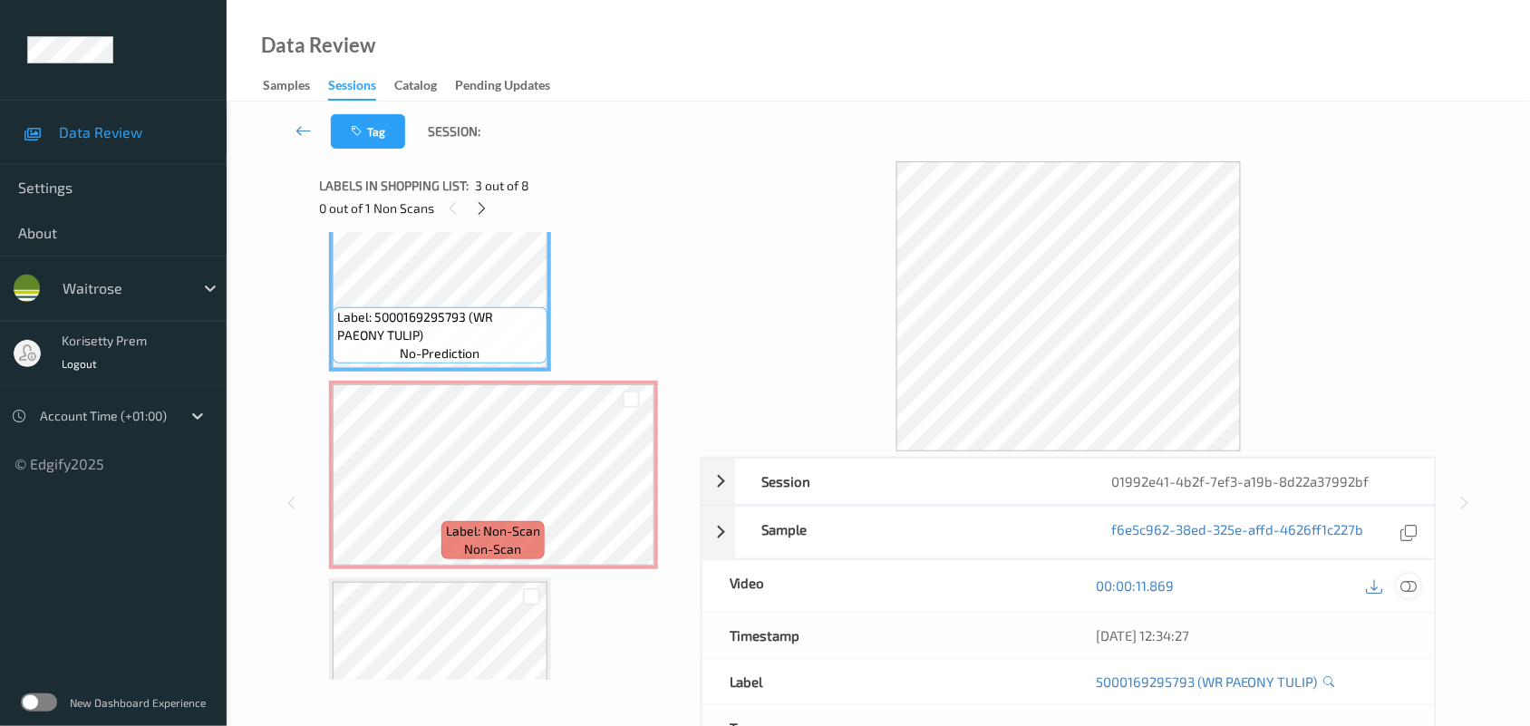
click at [1401, 586] on icon at bounding box center [1409, 585] width 16 height 16
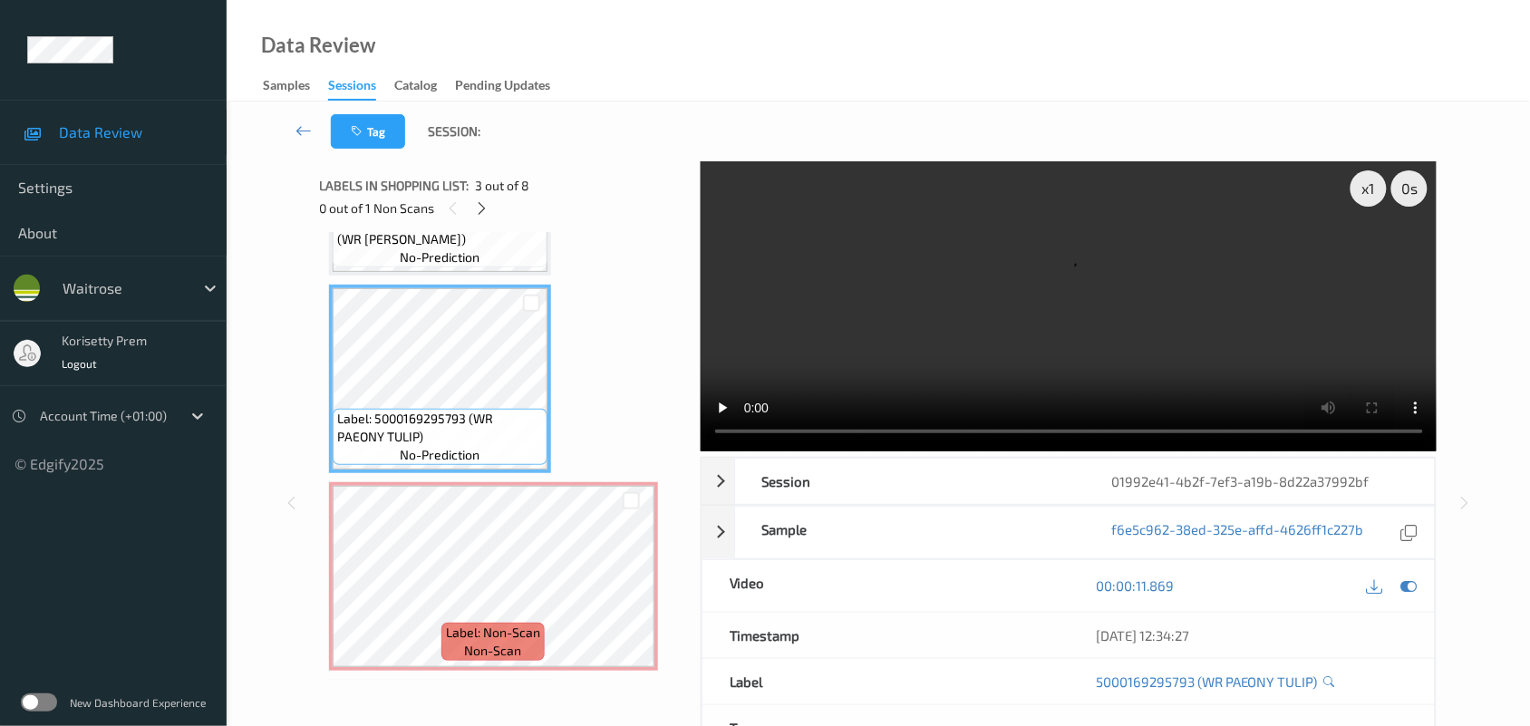
scroll to position [340, 0]
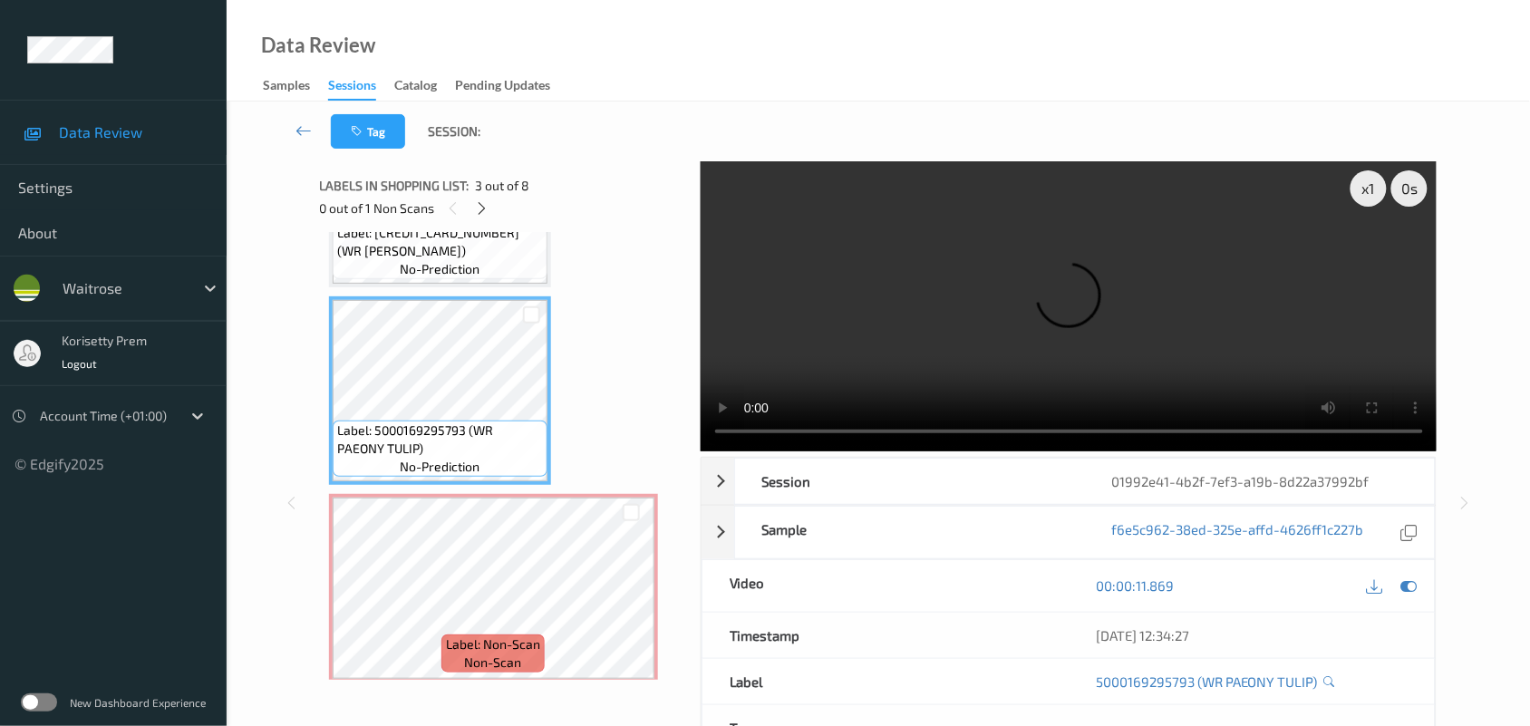
click at [1072, 343] on video at bounding box center [1069, 306] width 737 height 290
click at [1090, 306] on video at bounding box center [1069, 306] width 737 height 290
click at [990, 363] on video at bounding box center [1069, 306] width 737 height 290
click at [1103, 305] on video at bounding box center [1069, 306] width 737 height 290
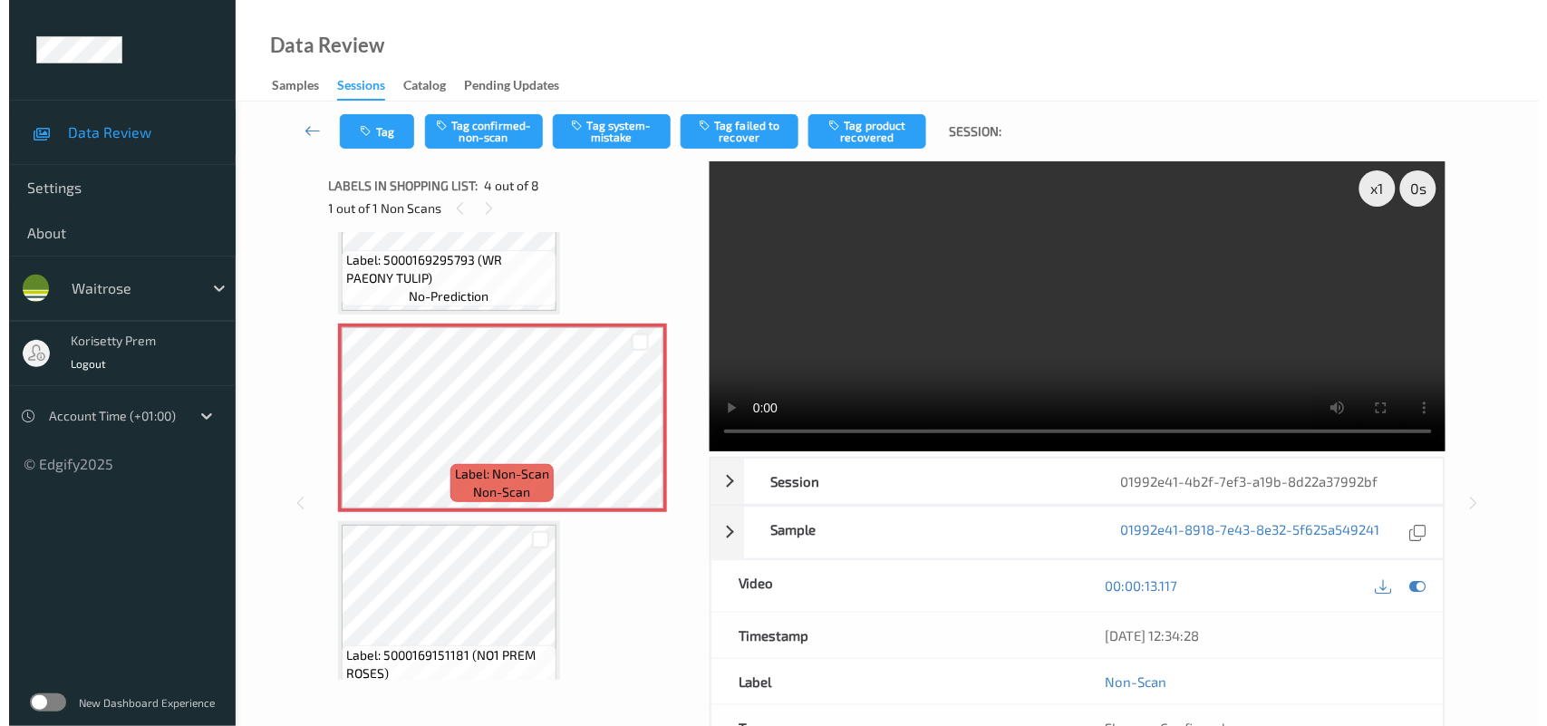
scroll to position [566, 0]
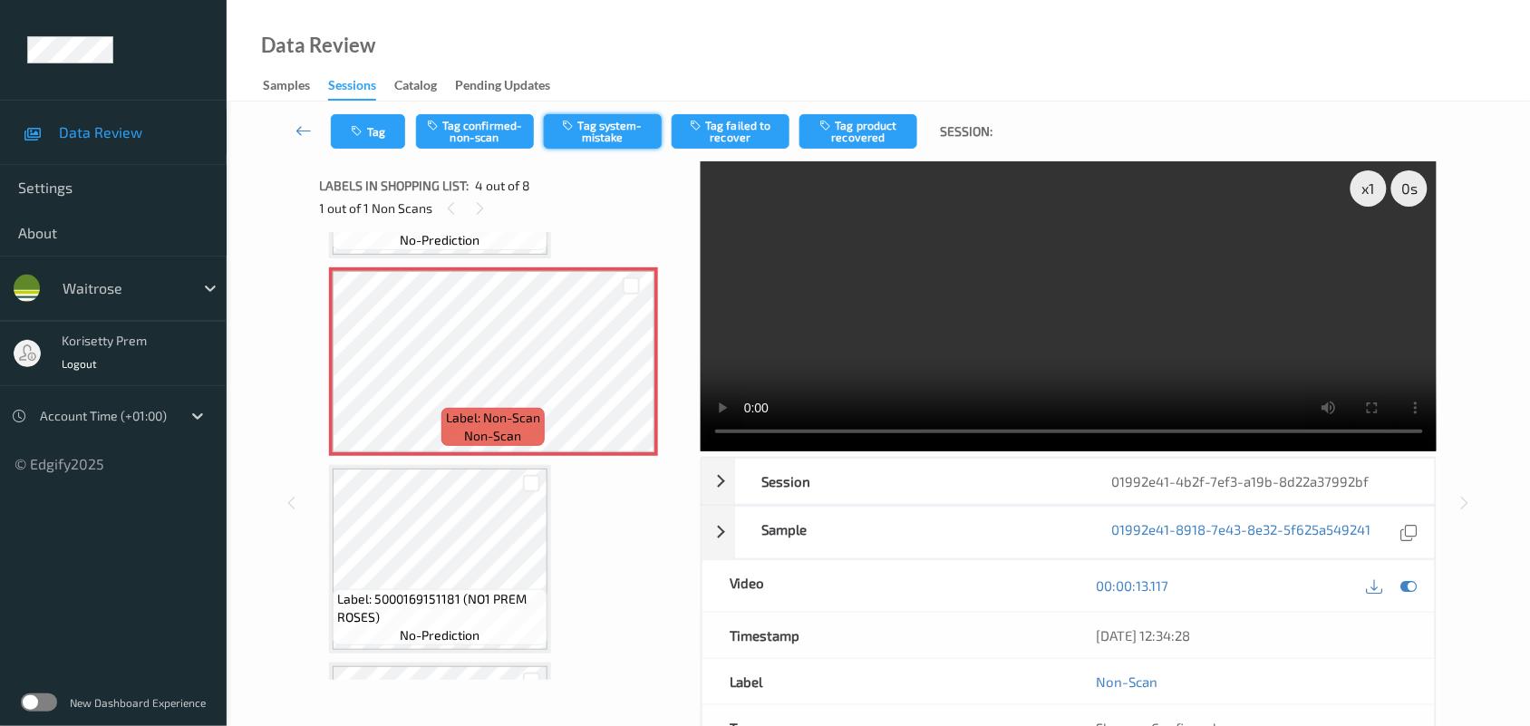
click at [604, 136] on button "Tag system-mistake" at bounding box center [603, 131] width 118 height 34
click at [373, 136] on button "Tag" at bounding box center [368, 131] width 74 height 34
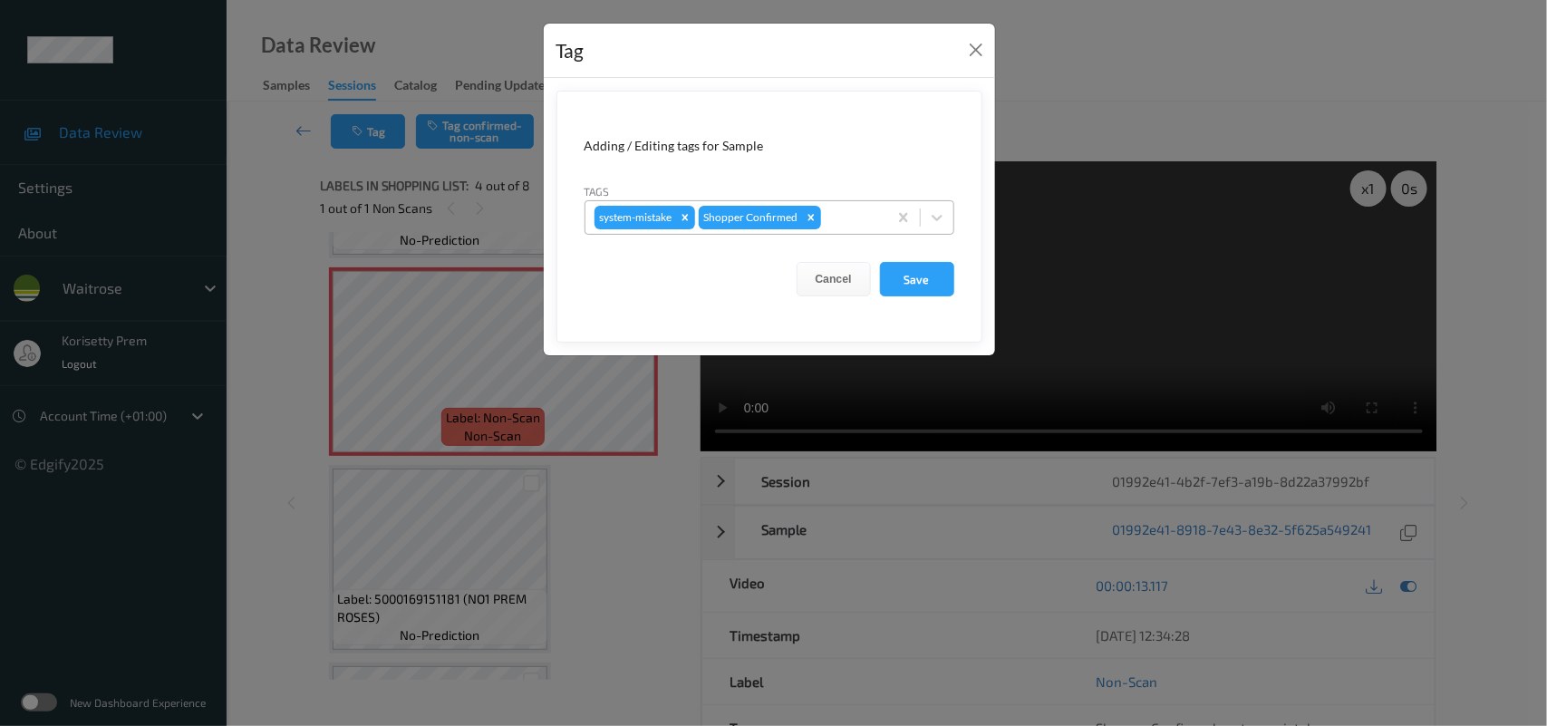
click at [832, 220] on div at bounding box center [851, 218] width 53 height 22
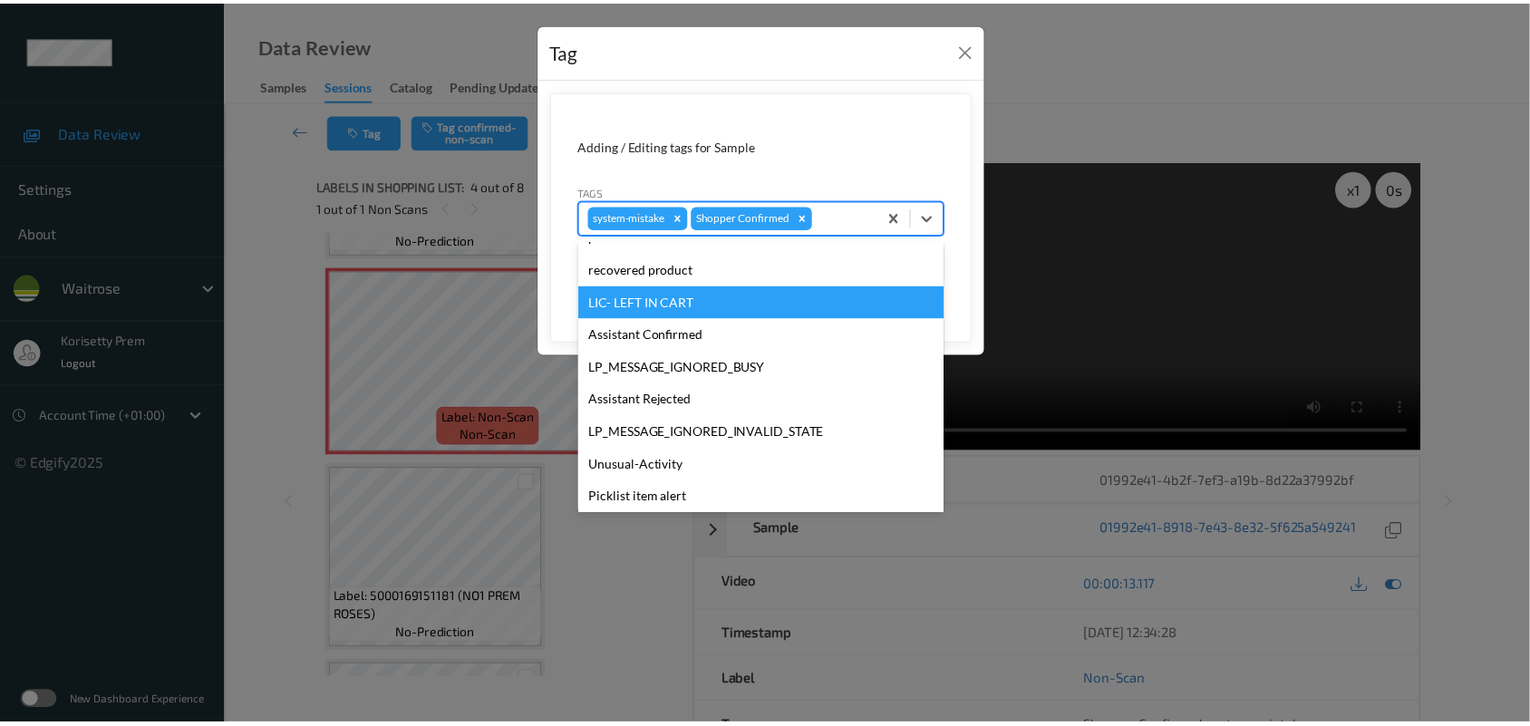
scroll to position [419, 0]
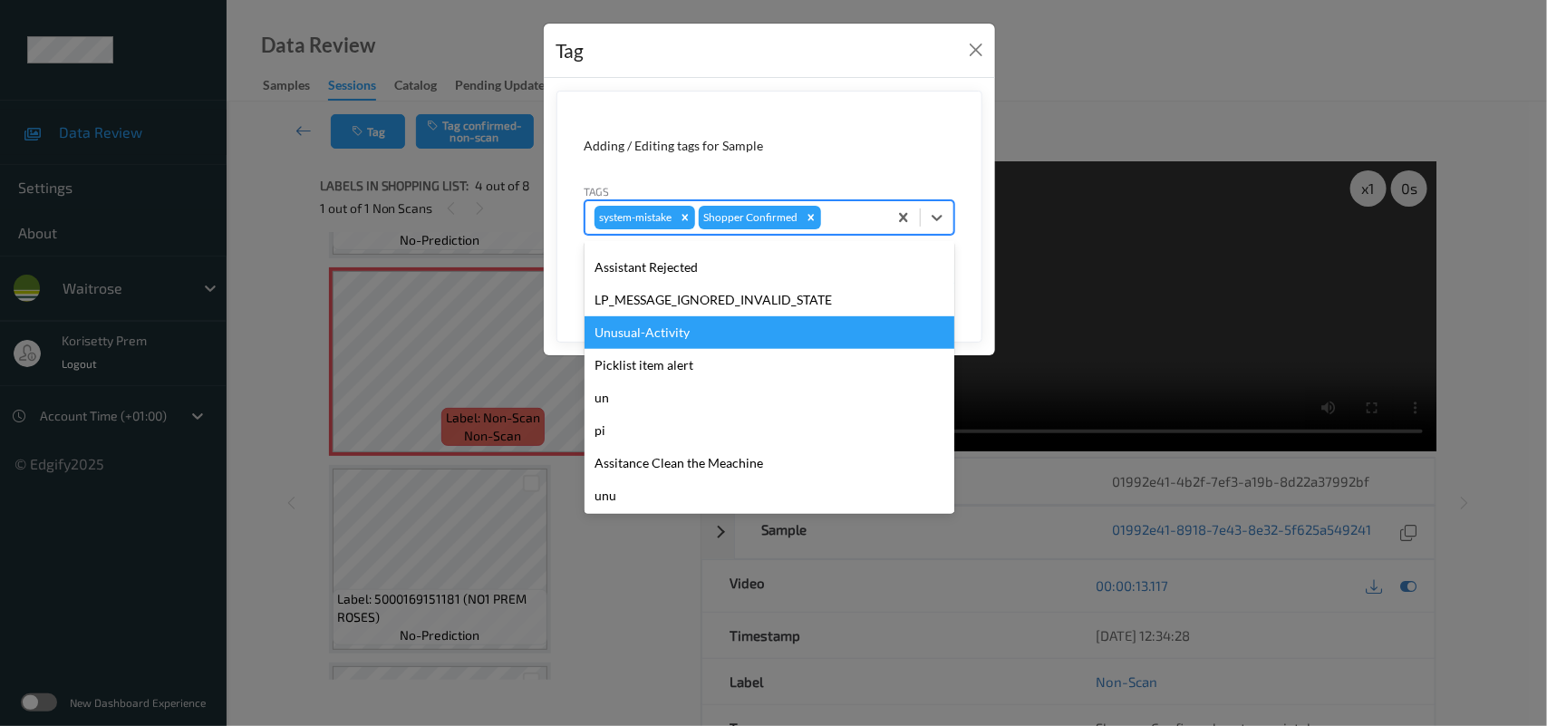
click at [667, 327] on div "Unusual-Activity" at bounding box center [770, 332] width 370 height 33
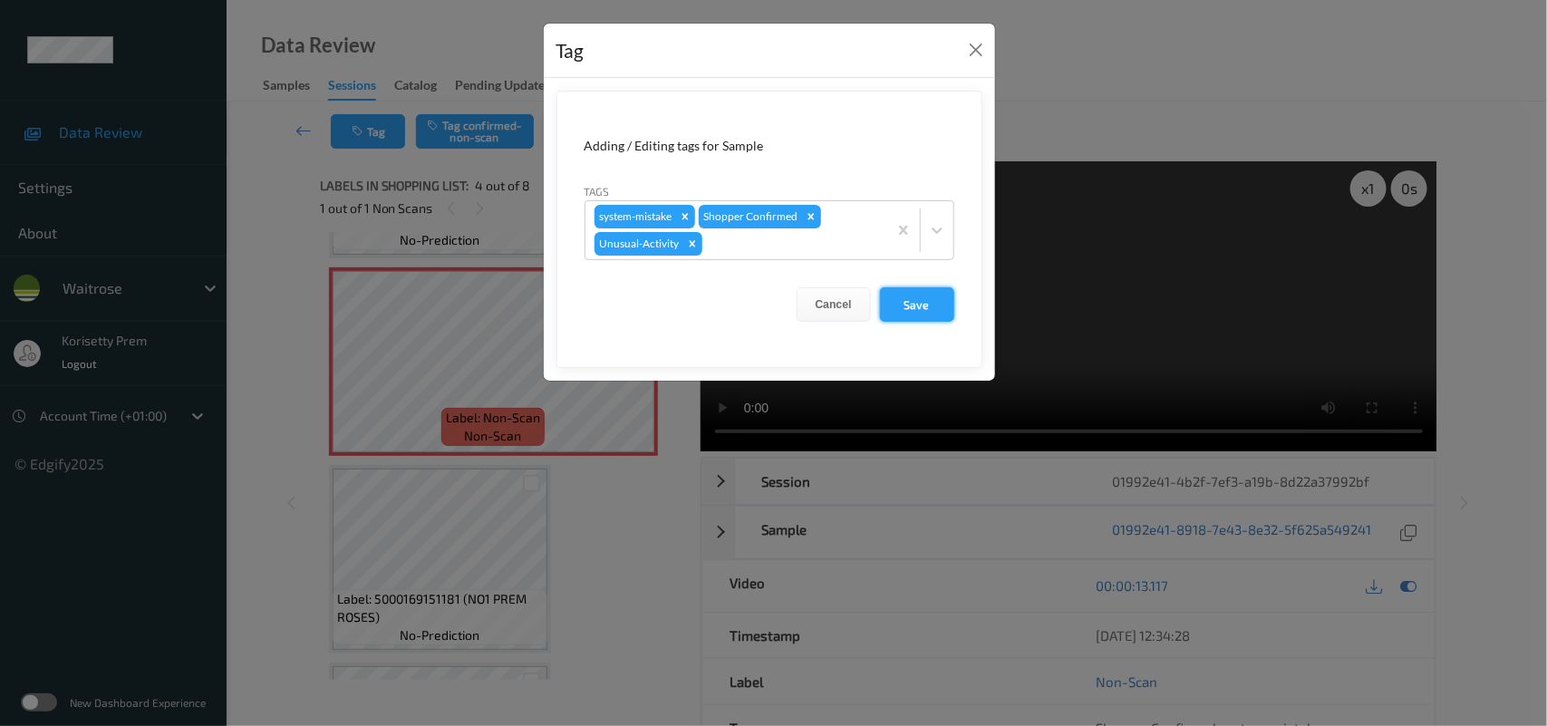
click at [918, 295] on button "Save" at bounding box center [917, 304] width 74 height 34
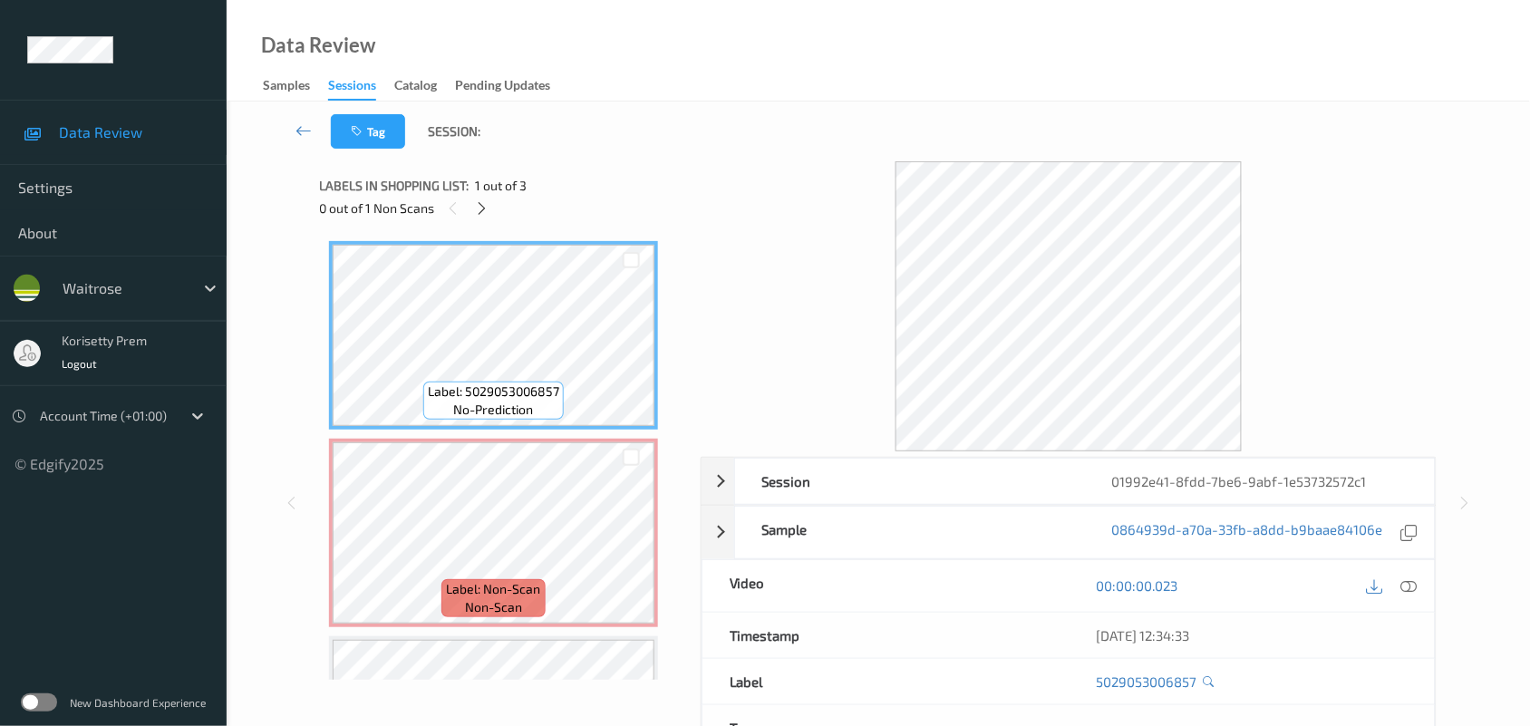
click at [621, 84] on div "Data Review Samples Sessions Catalog Pending Updates" at bounding box center [878, 51] width 1303 height 102
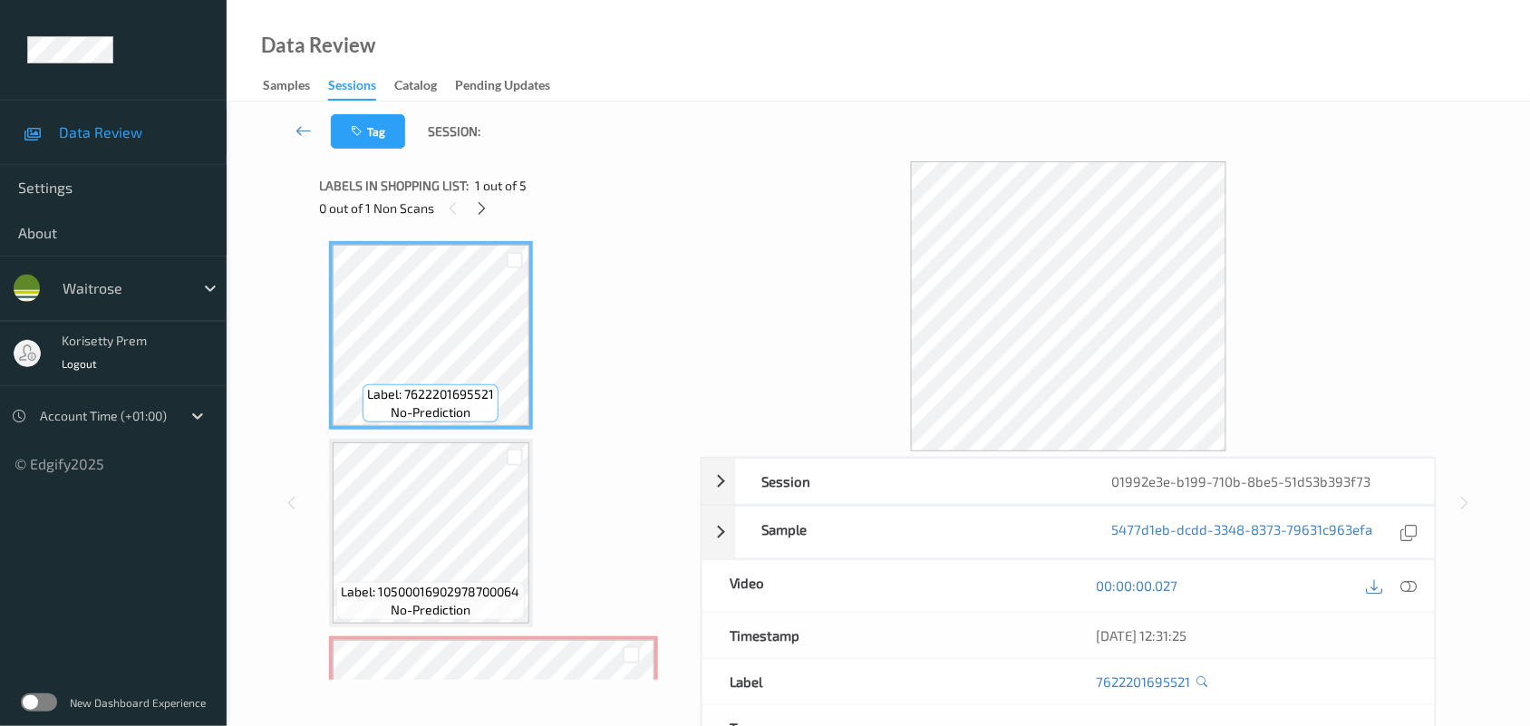
drag, startPoint x: 714, startPoint y: 74, endPoint x: 686, endPoint y: 79, distance: 28.5
click at [714, 75] on div "Data Review Samples Sessions Catalog Pending Updates" at bounding box center [878, 51] width 1303 height 102
click at [489, 211] on icon at bounding box center [481, 208] width 15 height 16
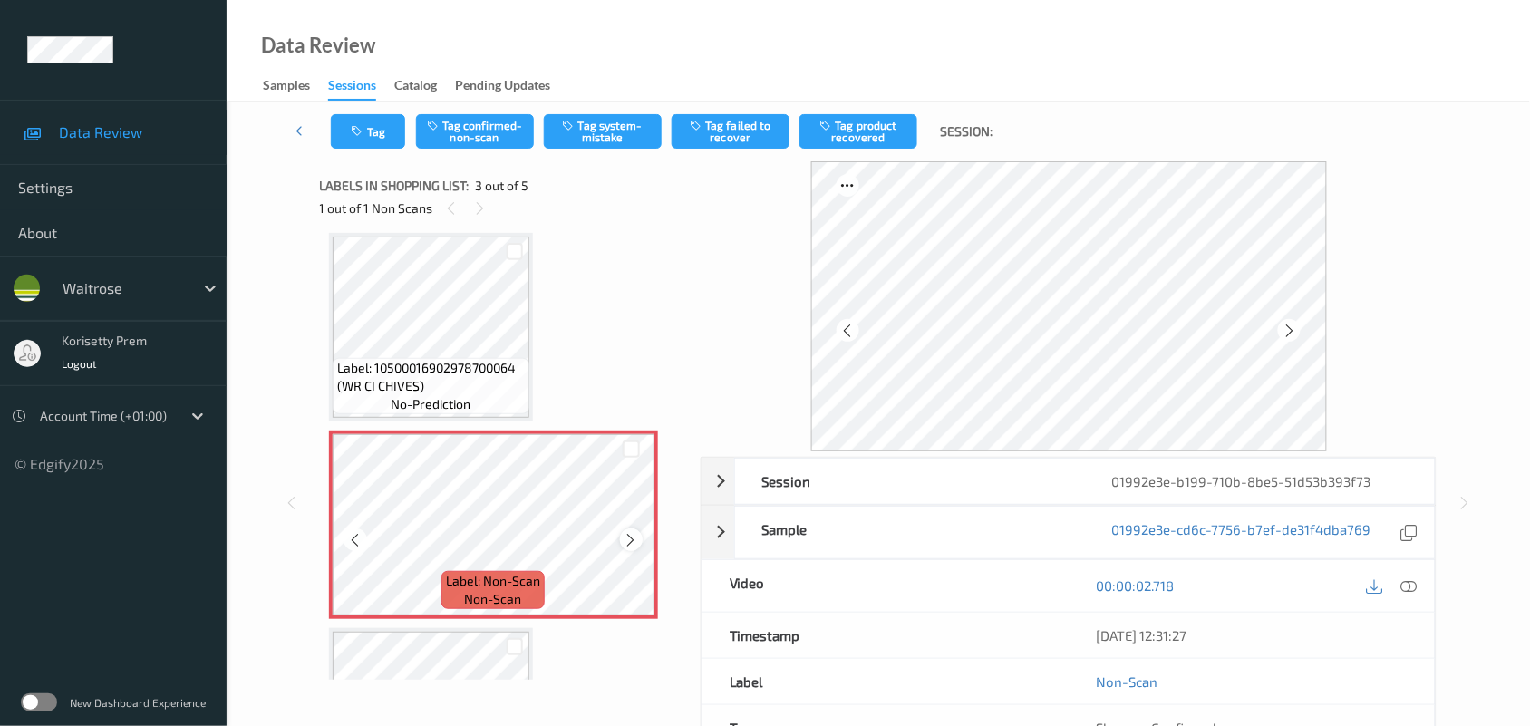
click at [628, 537] on icon at bounding box center [631, 540] width 15 height 16
click at [625, 537] on icon at bounding box center [631, 540] width 15 height 16
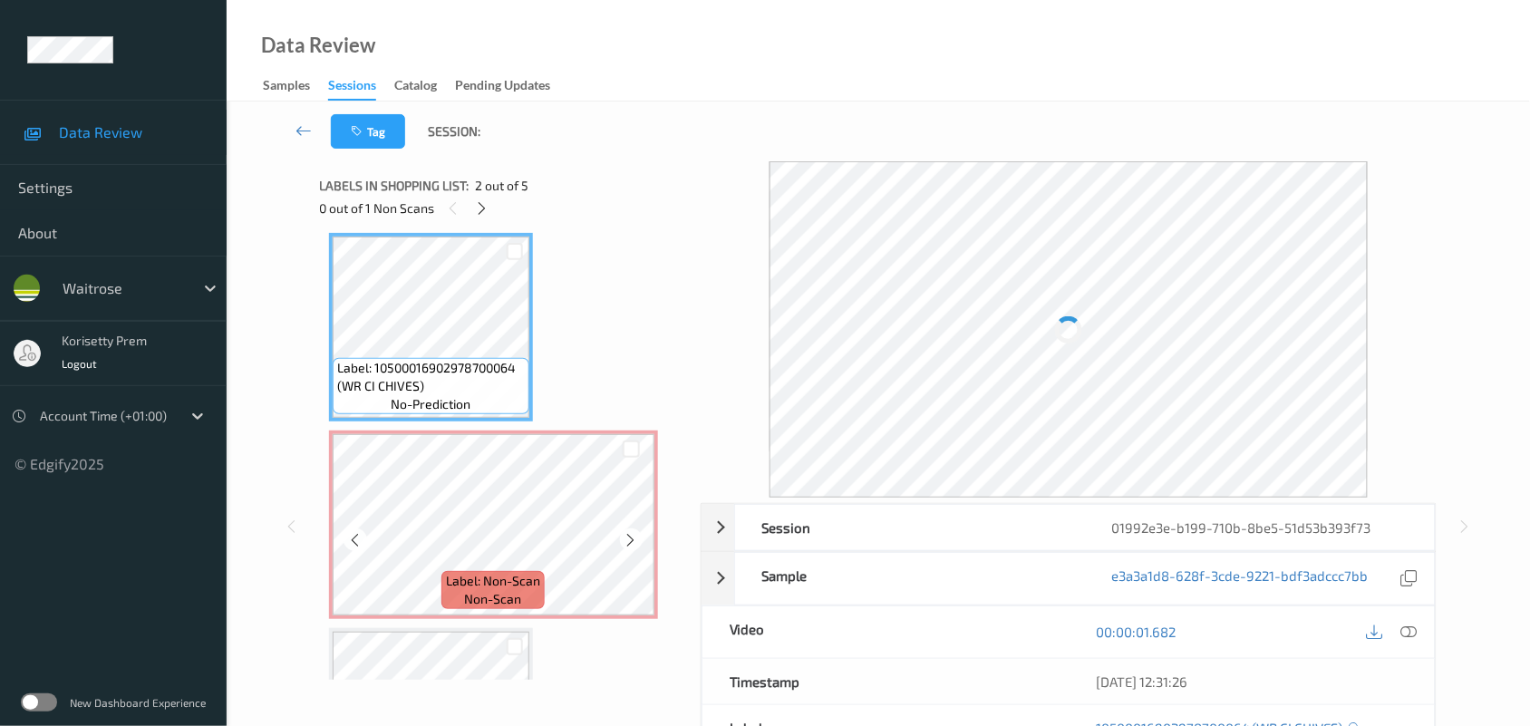
scroll to position [92, 0]
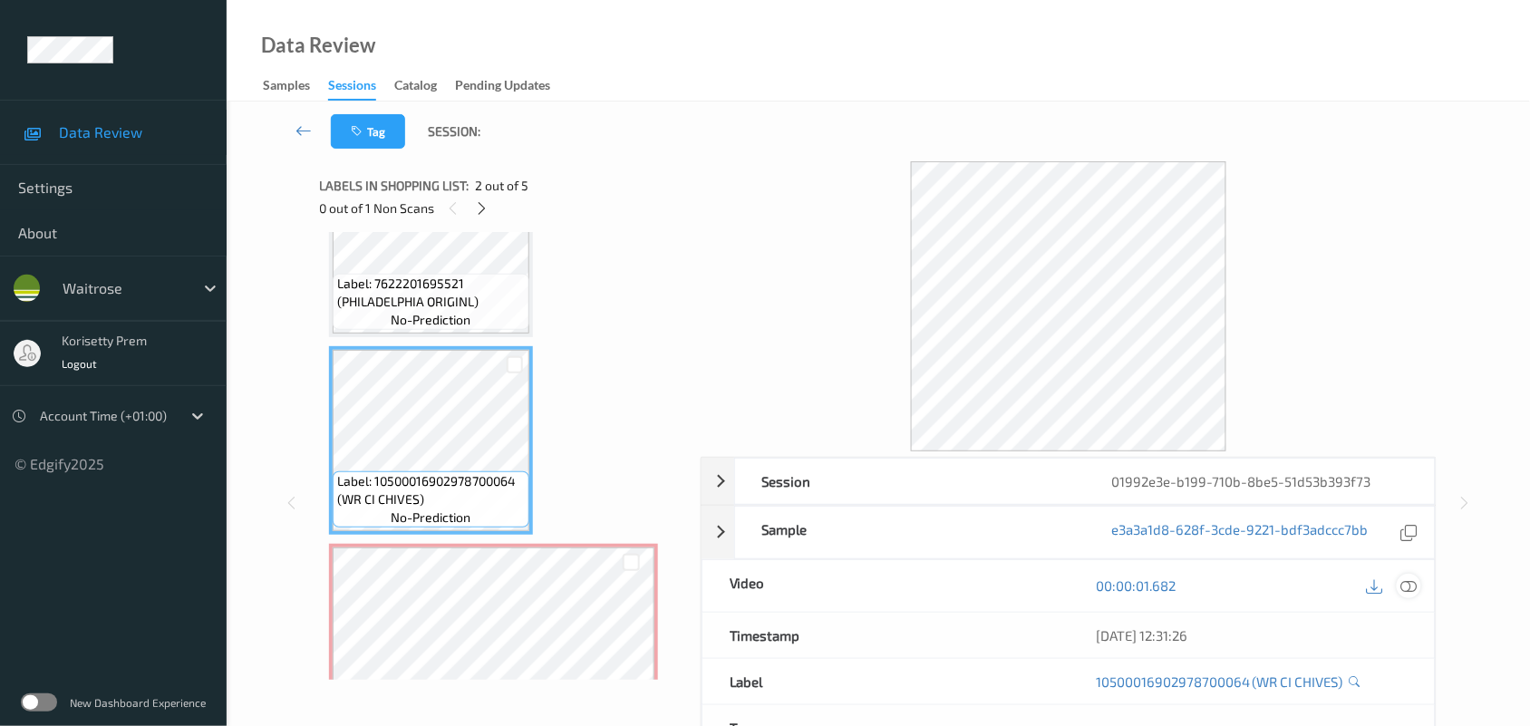
click at [1410, 589] on icon at bounding box center [1409, 585] width 16 height 16
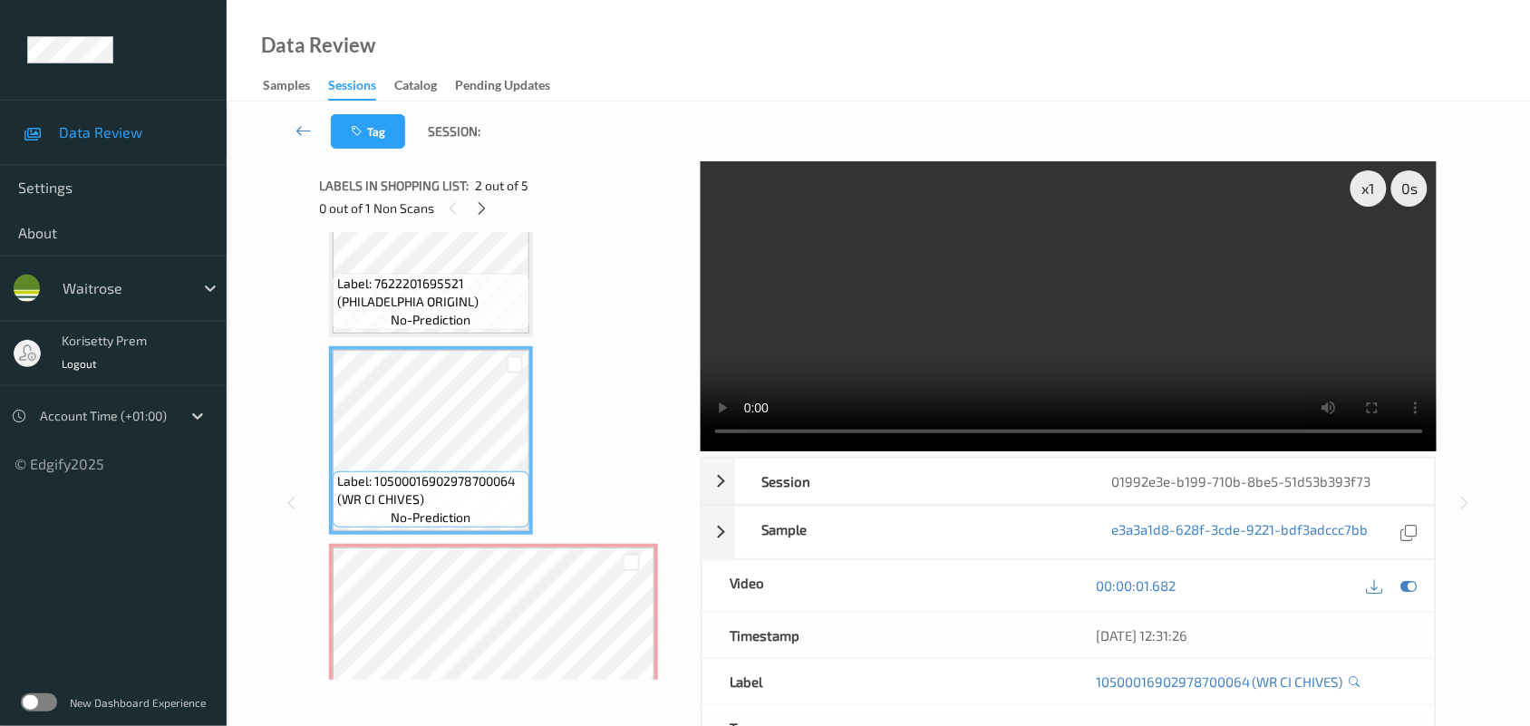
click at [917, 317] on video at bounding box center [1069, 306] width 737 height 290
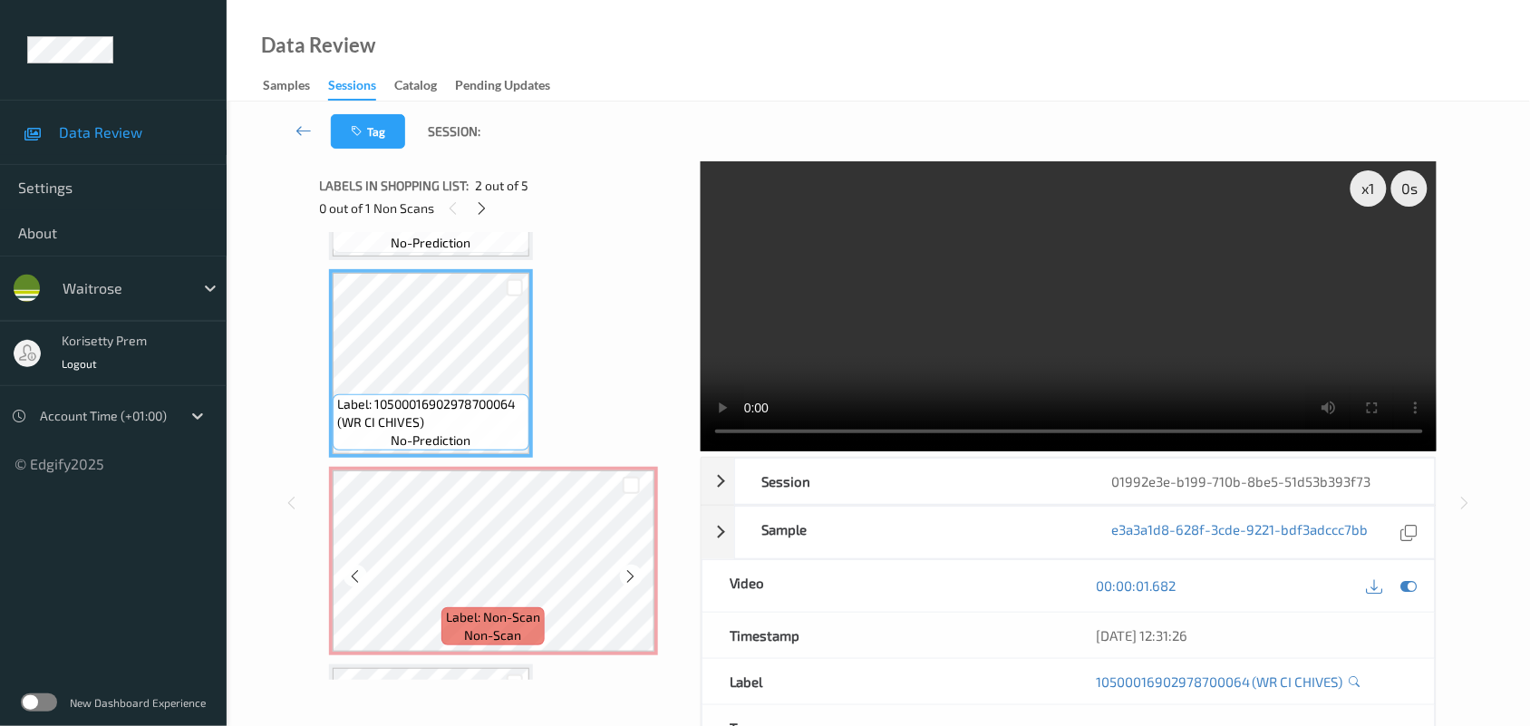
scroll to position [206, 0]
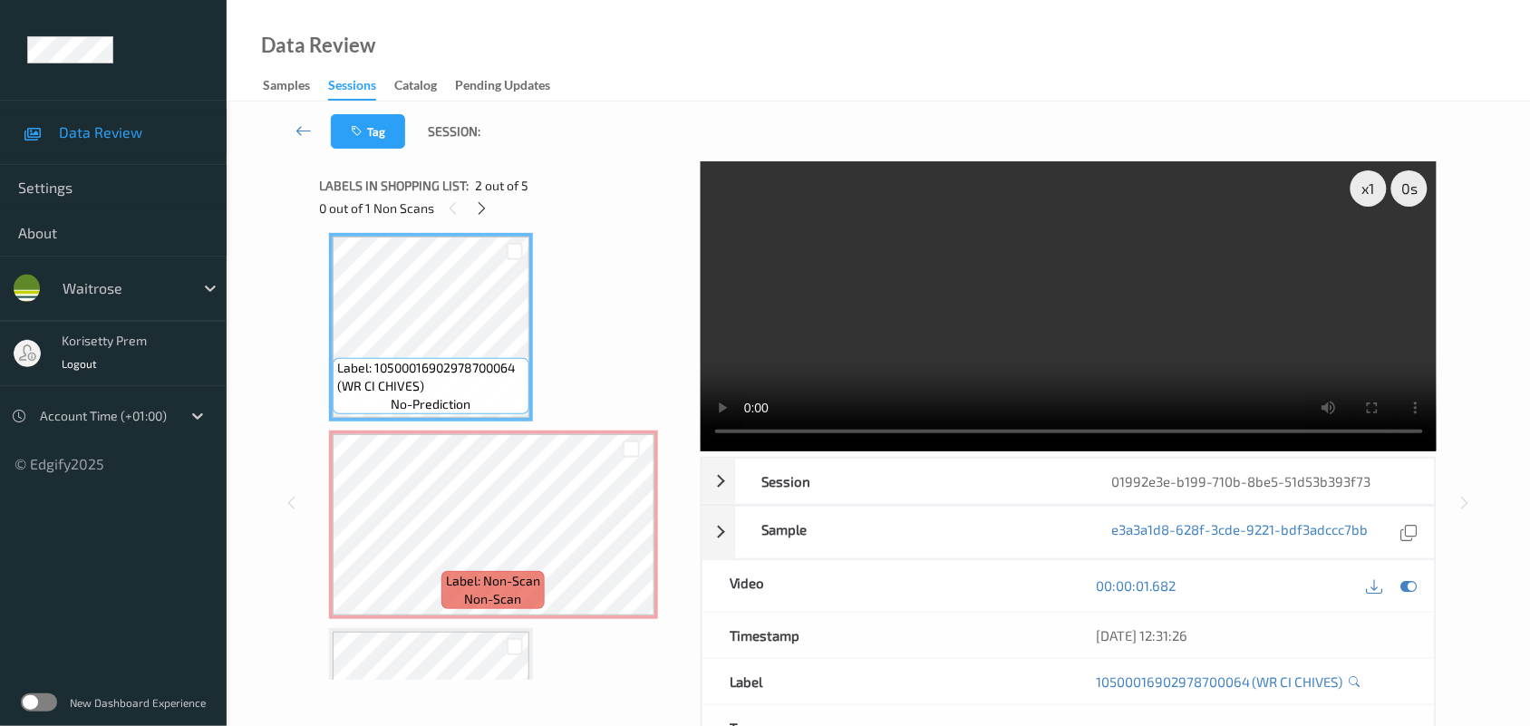
click at [1049, 333] on video at bounding box center [1069, 306] width 737 height 290
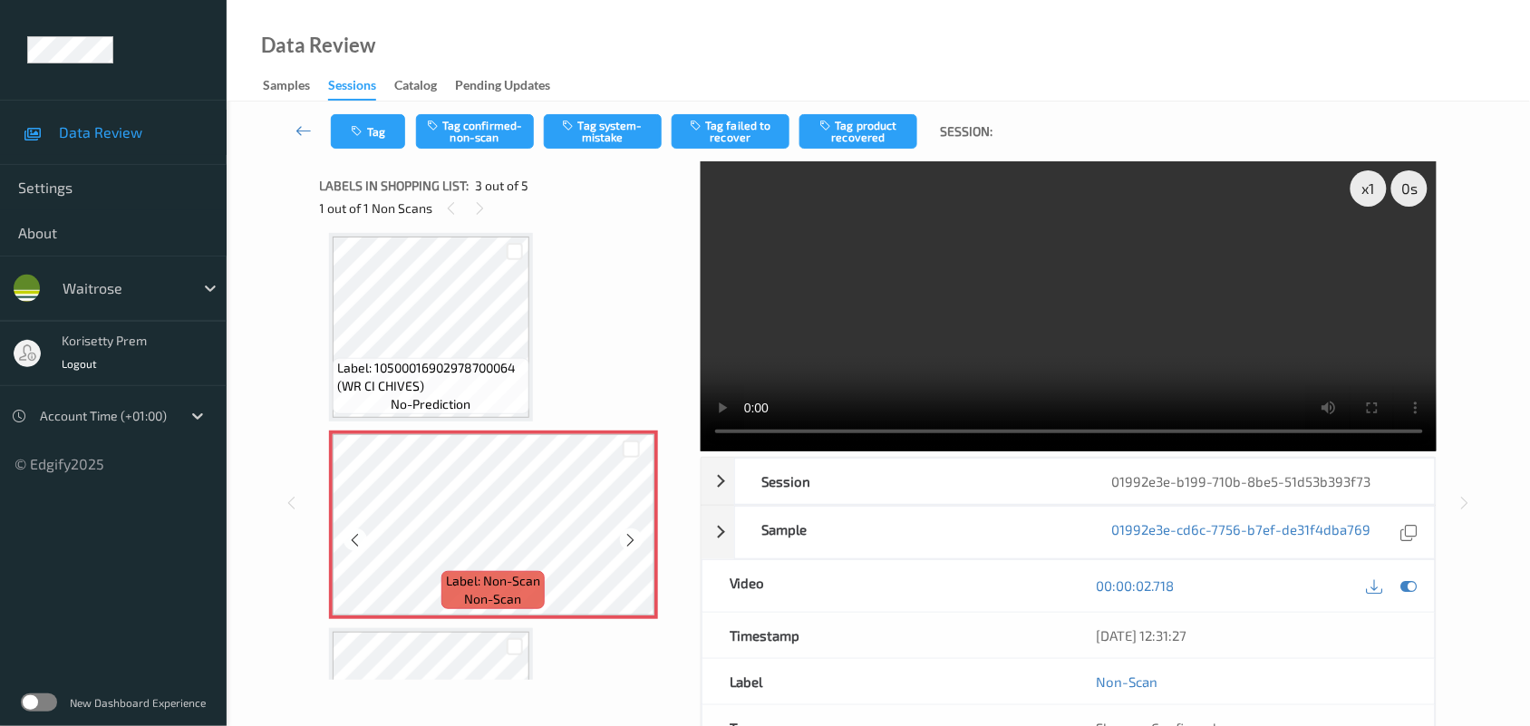
scroll to position [319, 0]
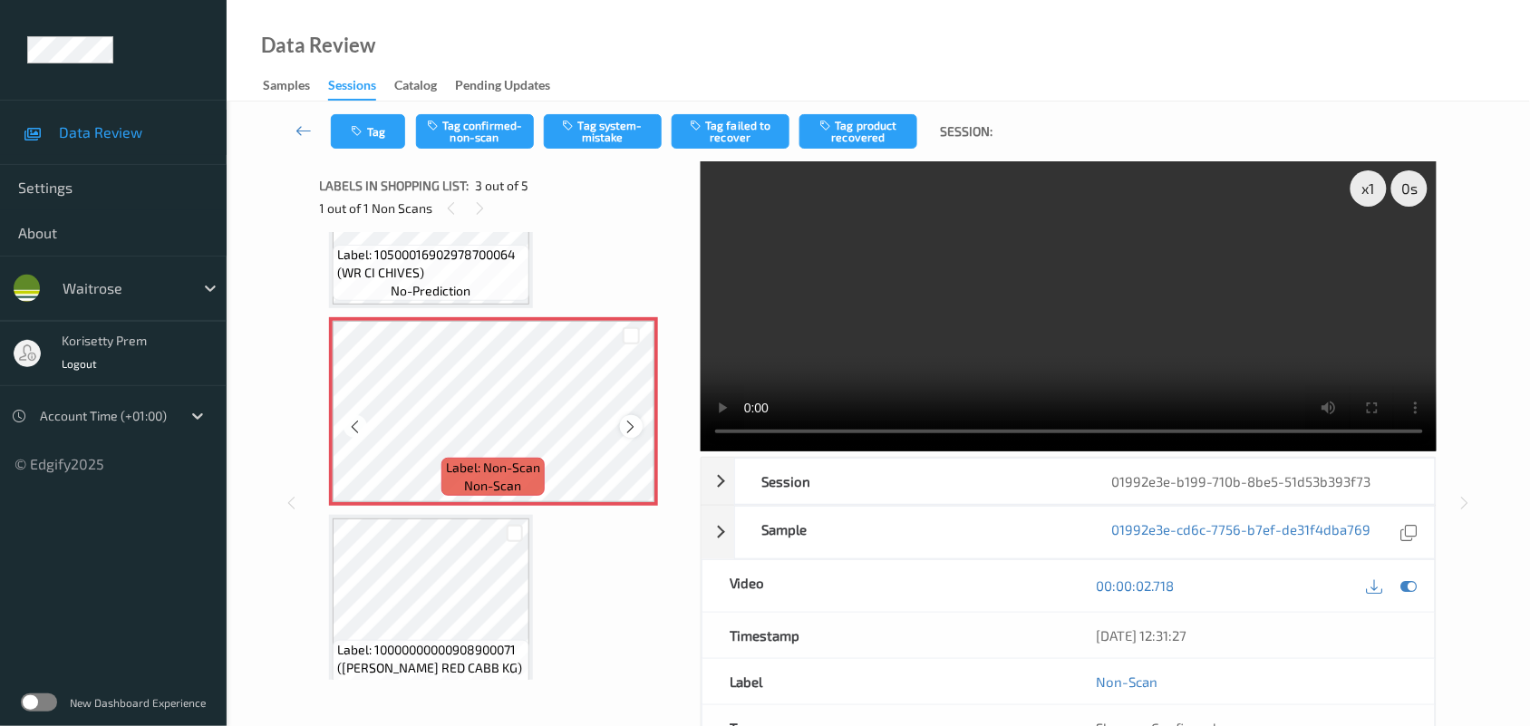
click at [631, 424] on icon at bounding box center [631, 427] width 15 height 16
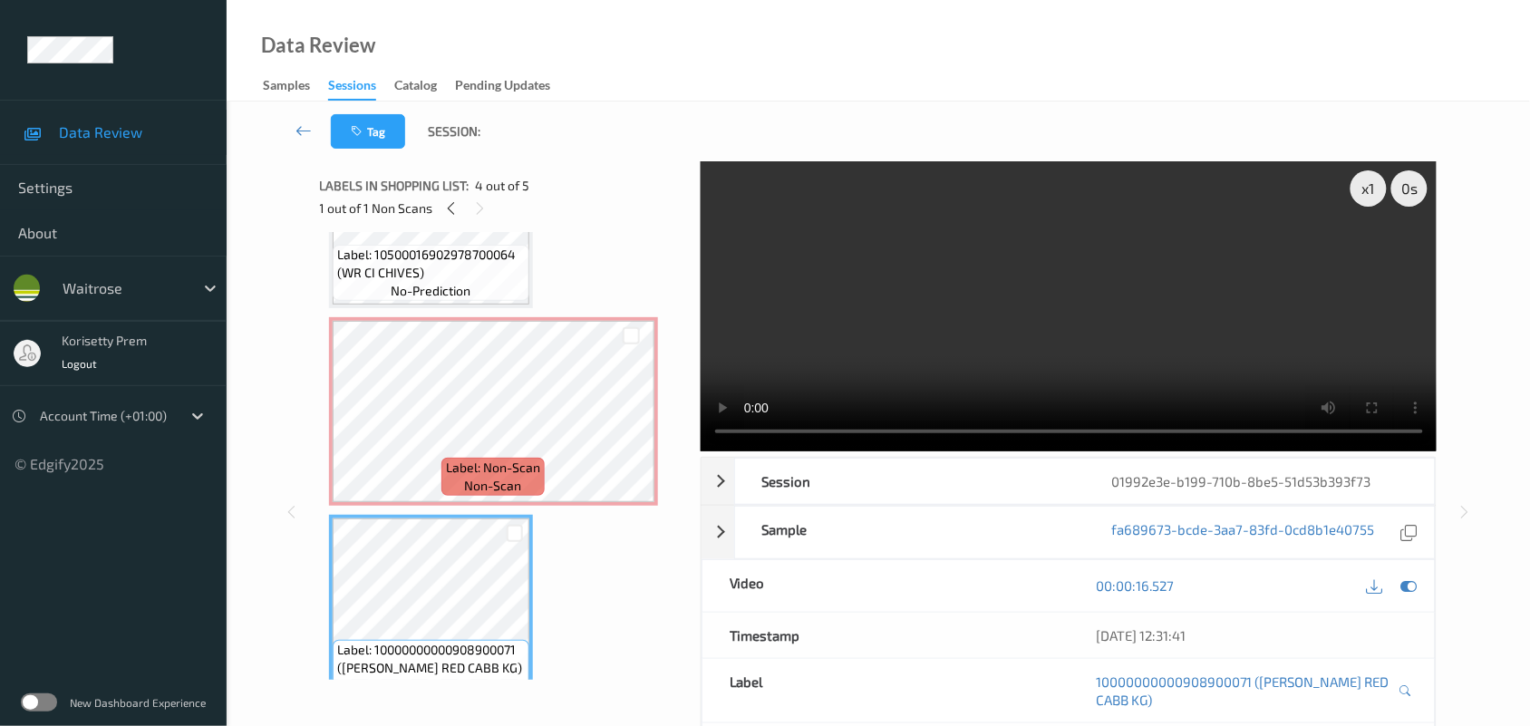
click at [1190, 322] on video at bounding box center [1069, 306] width 737 height 290
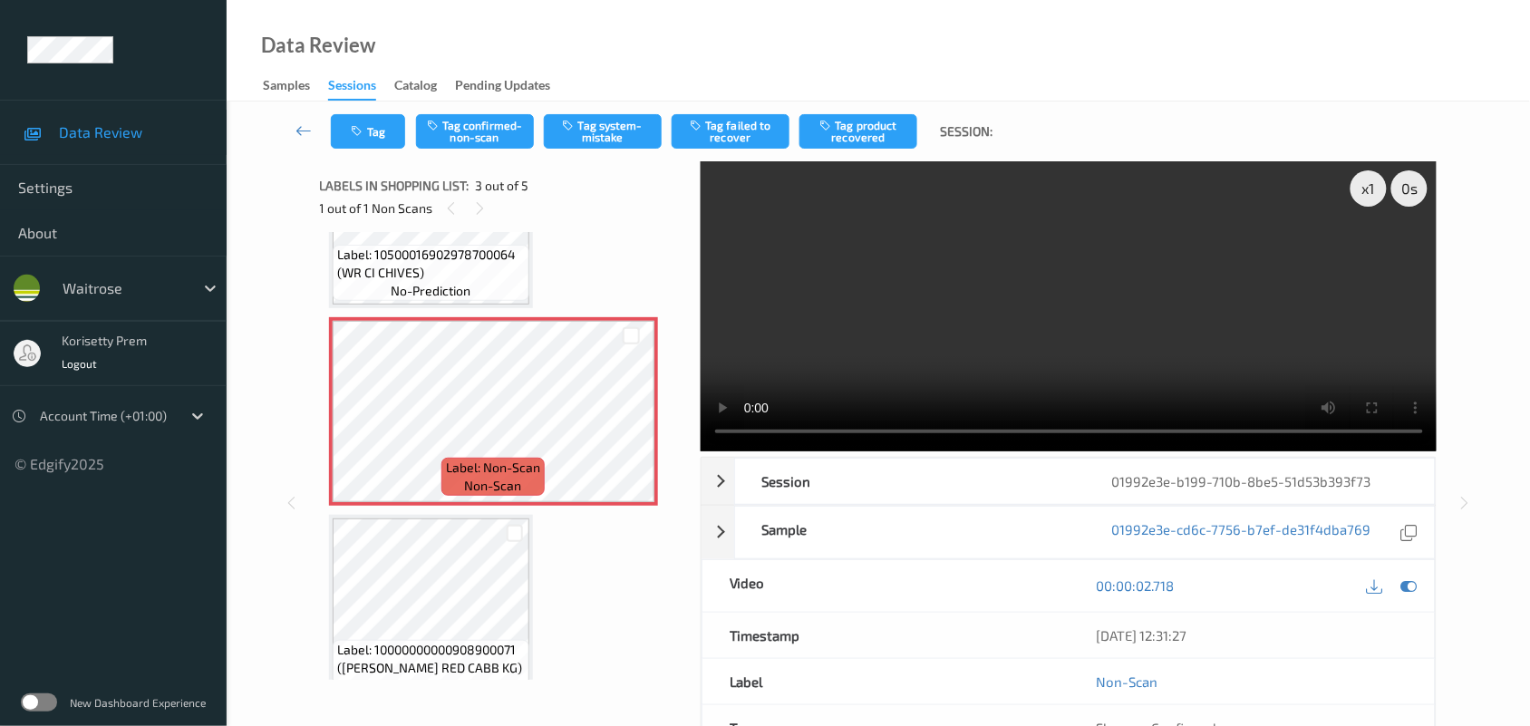
click at [911, 342] on video at bounding box center [1069, 306] width 737 height 290
click at [963, 328] on video at bounding box center [1069, 306] width 737 height 290
click at [924, 318] on video at bounding box center [1069, 306] width 737 height 290
click at [941, 353] on video at bounding box center [1069, 306] width 737 height 290
click at [1017, 291] on video at bounding box center [1069, 306] width 737 height 290
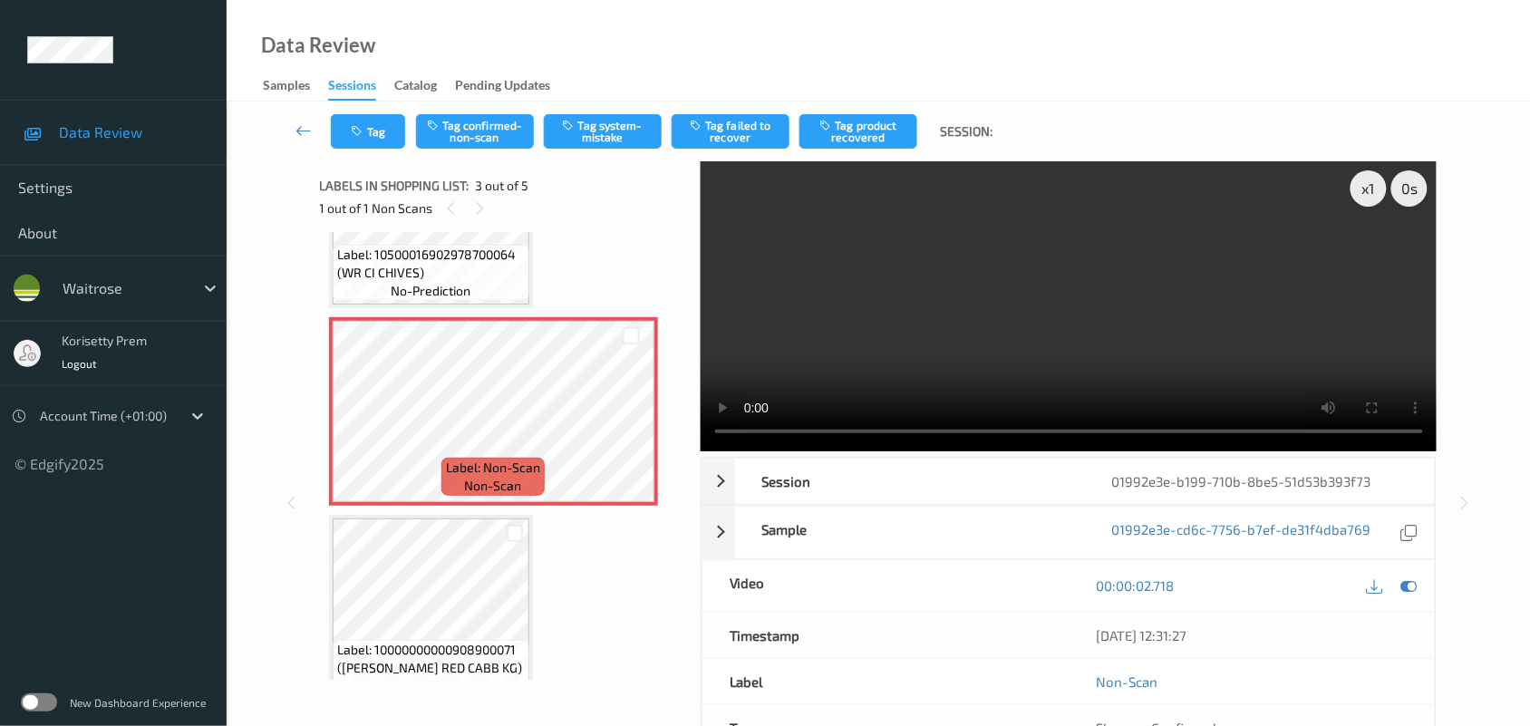
click at [1017, 288] on video at bounding box center [1069, 306] width 737 height 290
click at [1012, 288] on video at bounding box center [1069, 306] width 737 height 290
click at [1011, 288] on video at bounding box center [1069, 306] width 737 height 290
click at [1008, 292] on video at bounding box center [1069, 306] width 737 height 290
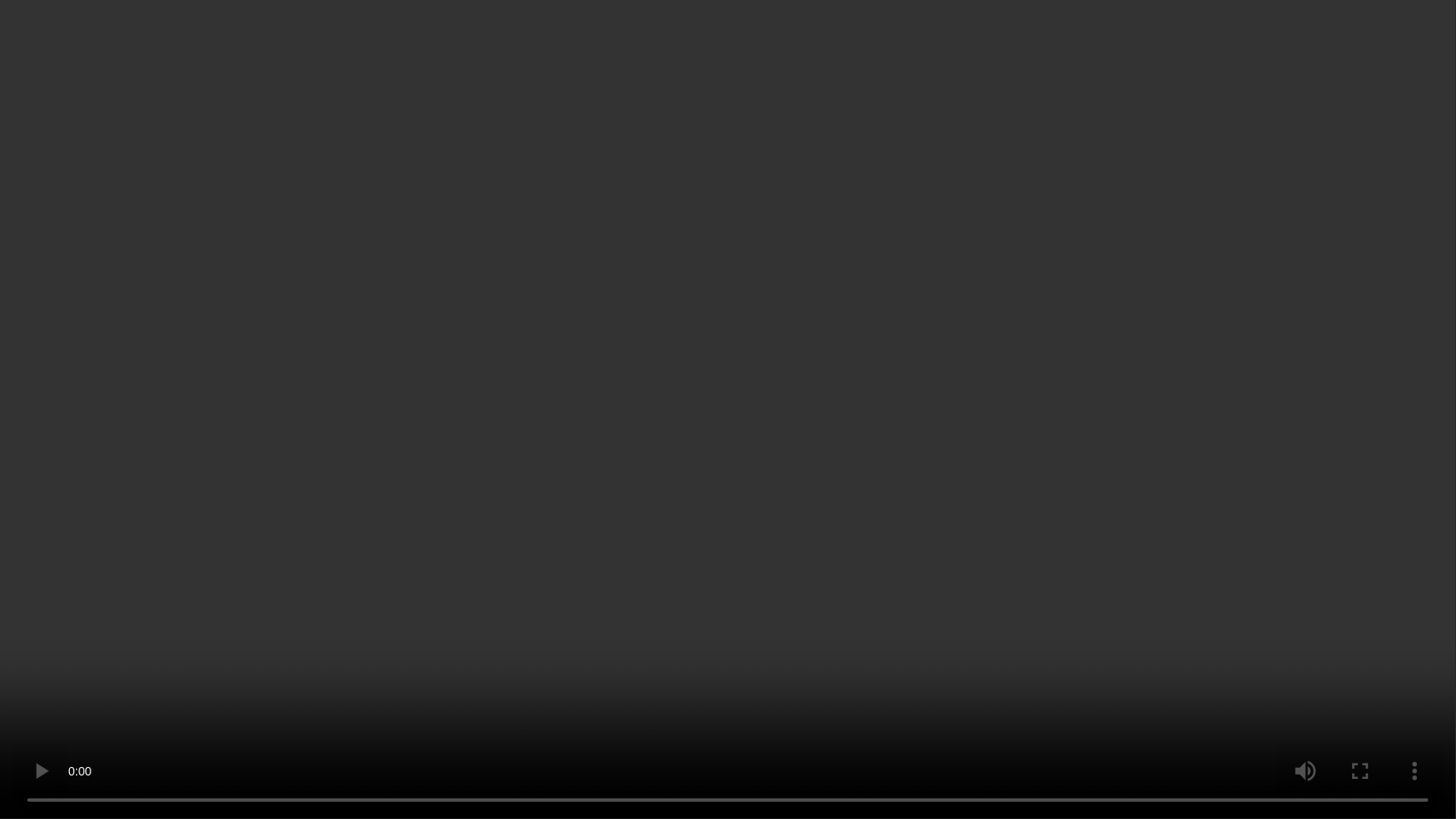
click at [1114, 424] on video at bounding box center [728, 410] width 1456 height 819
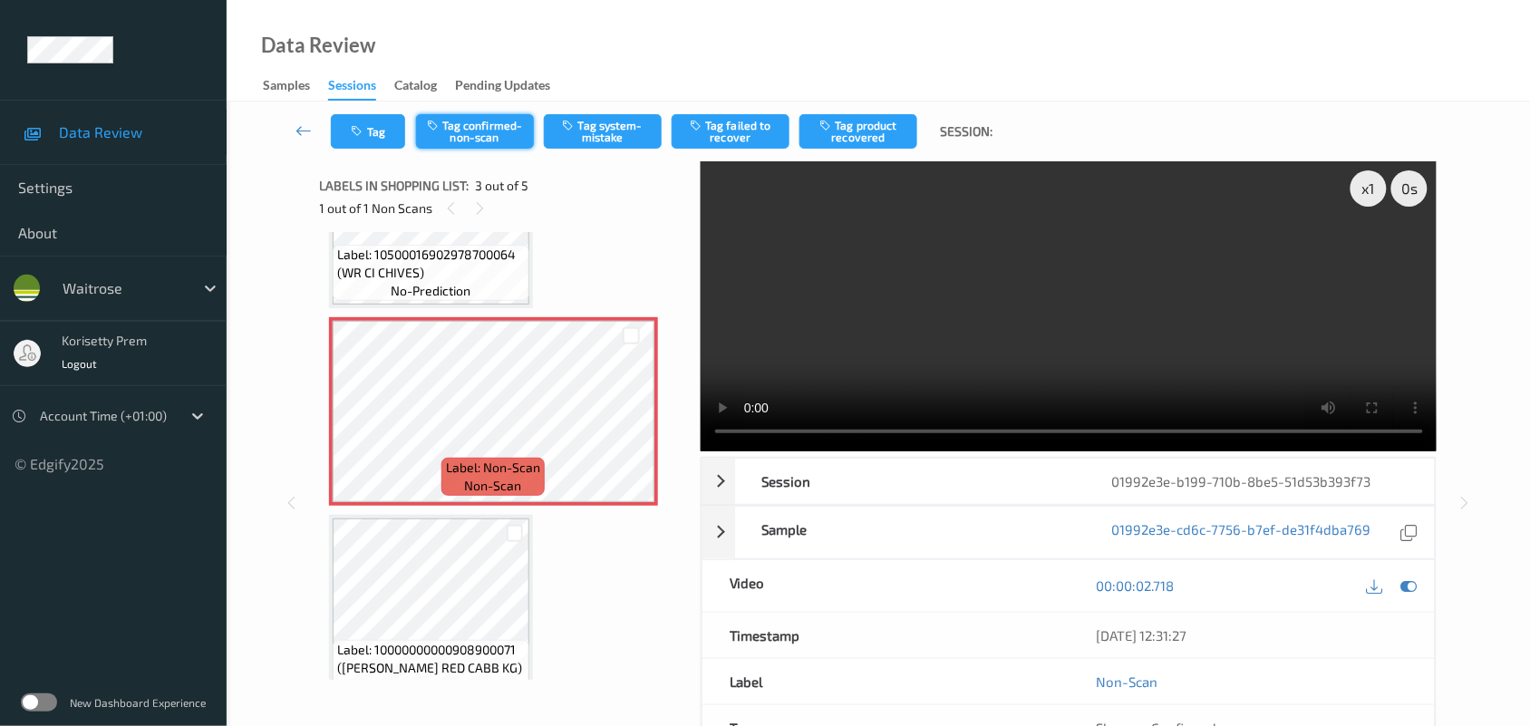
click at [462, 134] on button "Tag confirmed-non-scan" at bounding box center [475, 131] width 118 height 34
click at [456, 133] on button "Tag confirmed-non-scan" at bounding box center [475, 131] width 118 height 34
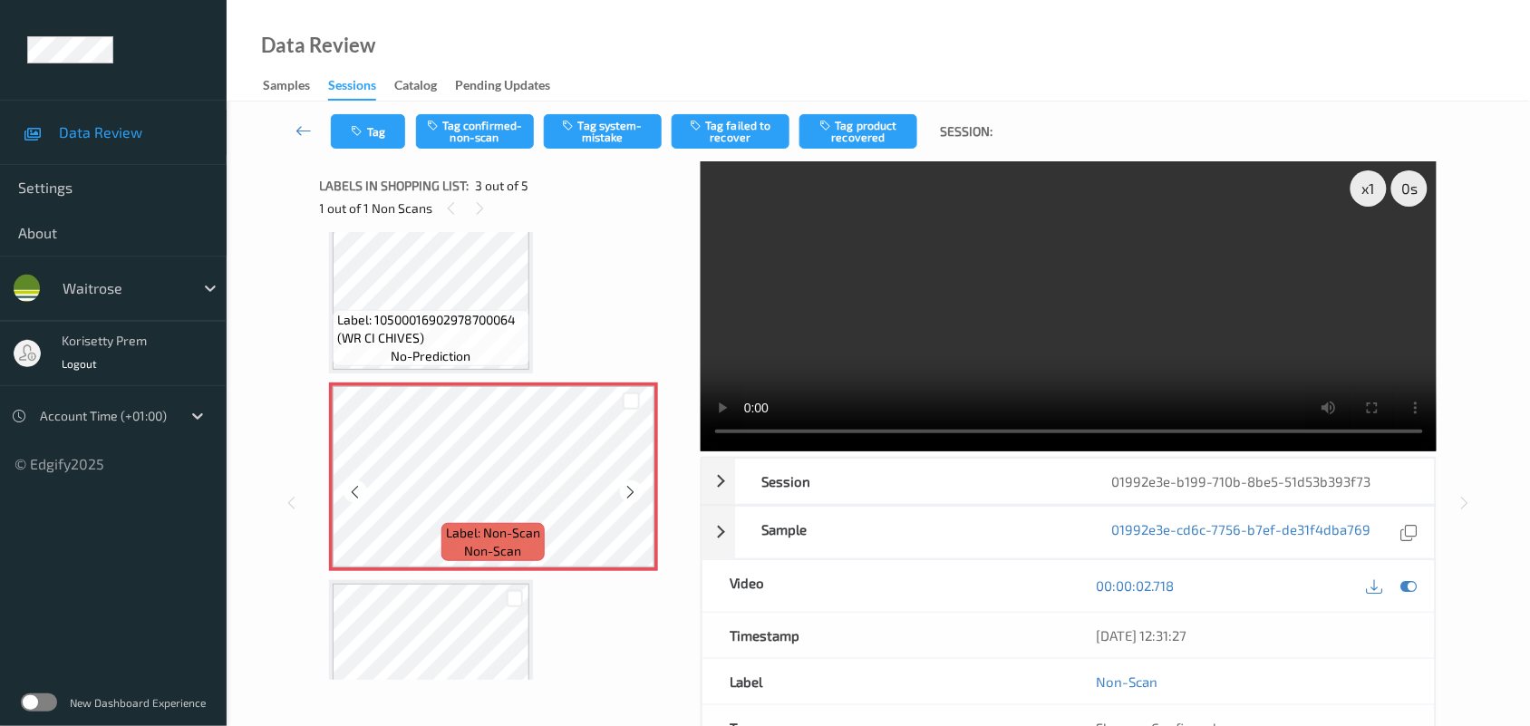
scroll to position [207, 0]
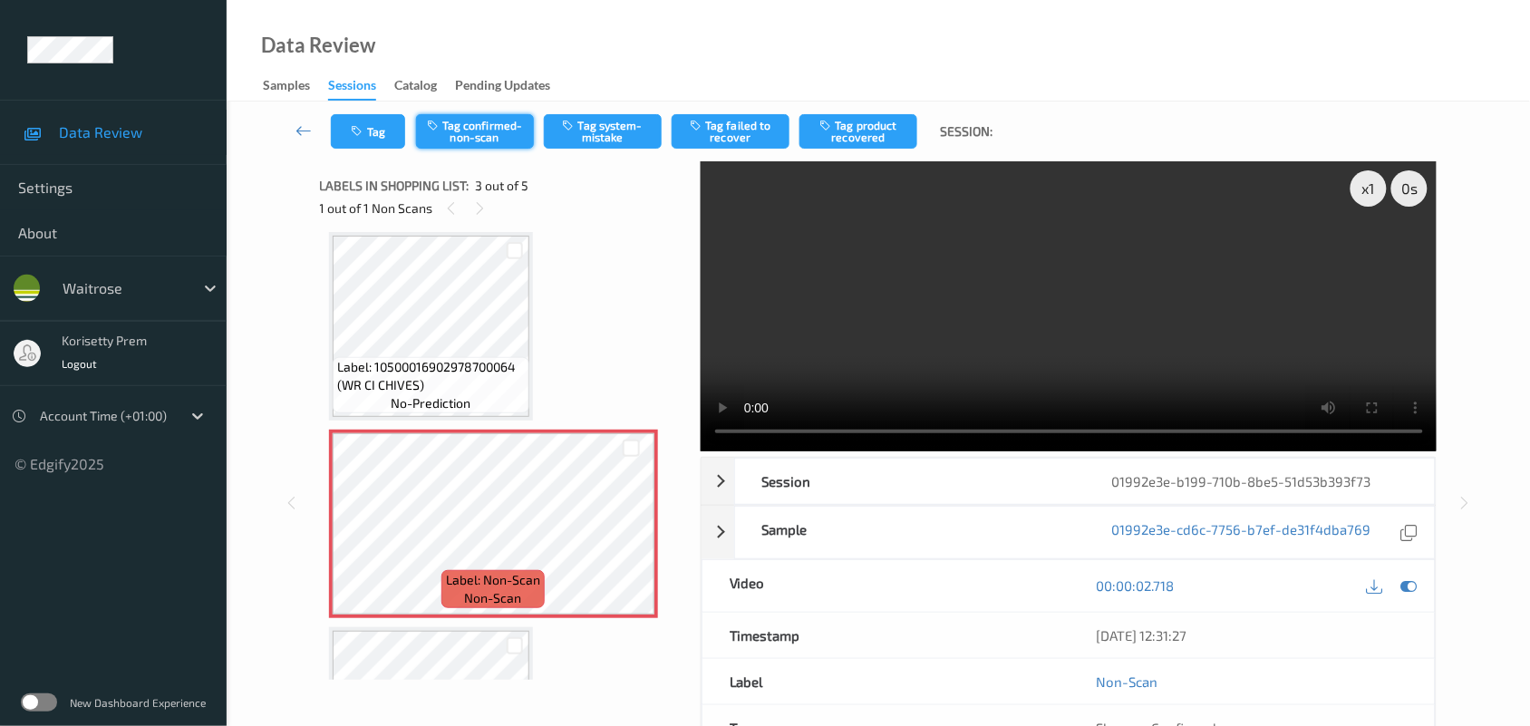
click at [477, 132] on button "Tag confirmed-non-scan" at bounding box center [475, 131] width 118 height 34
click at [854, 123] on button "Tag product recovered" at bounding box center [858, 131] width 118 height 34
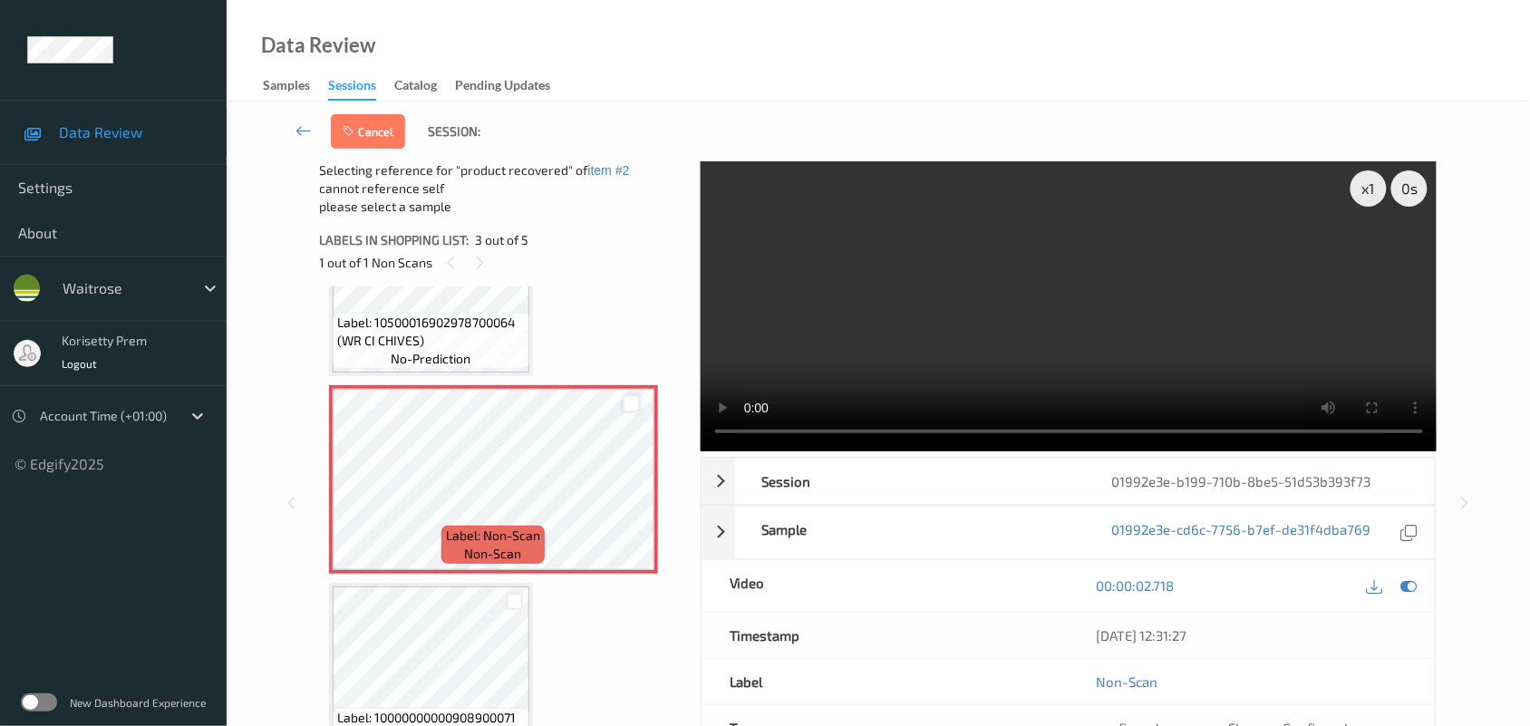
scroll to position [433, 0]
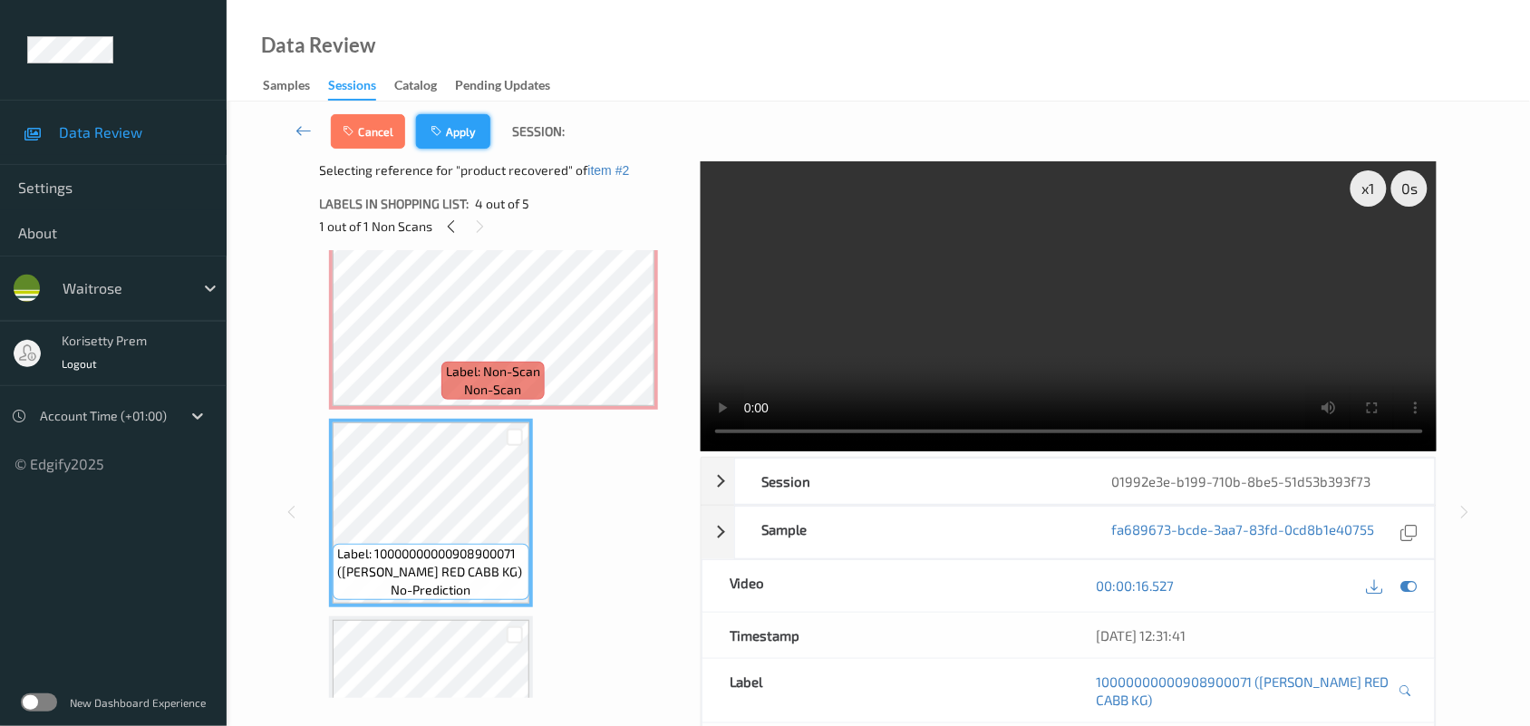
click at [460, 134] on button "Apply" at bounding box center [453, 131] width 74 height 34
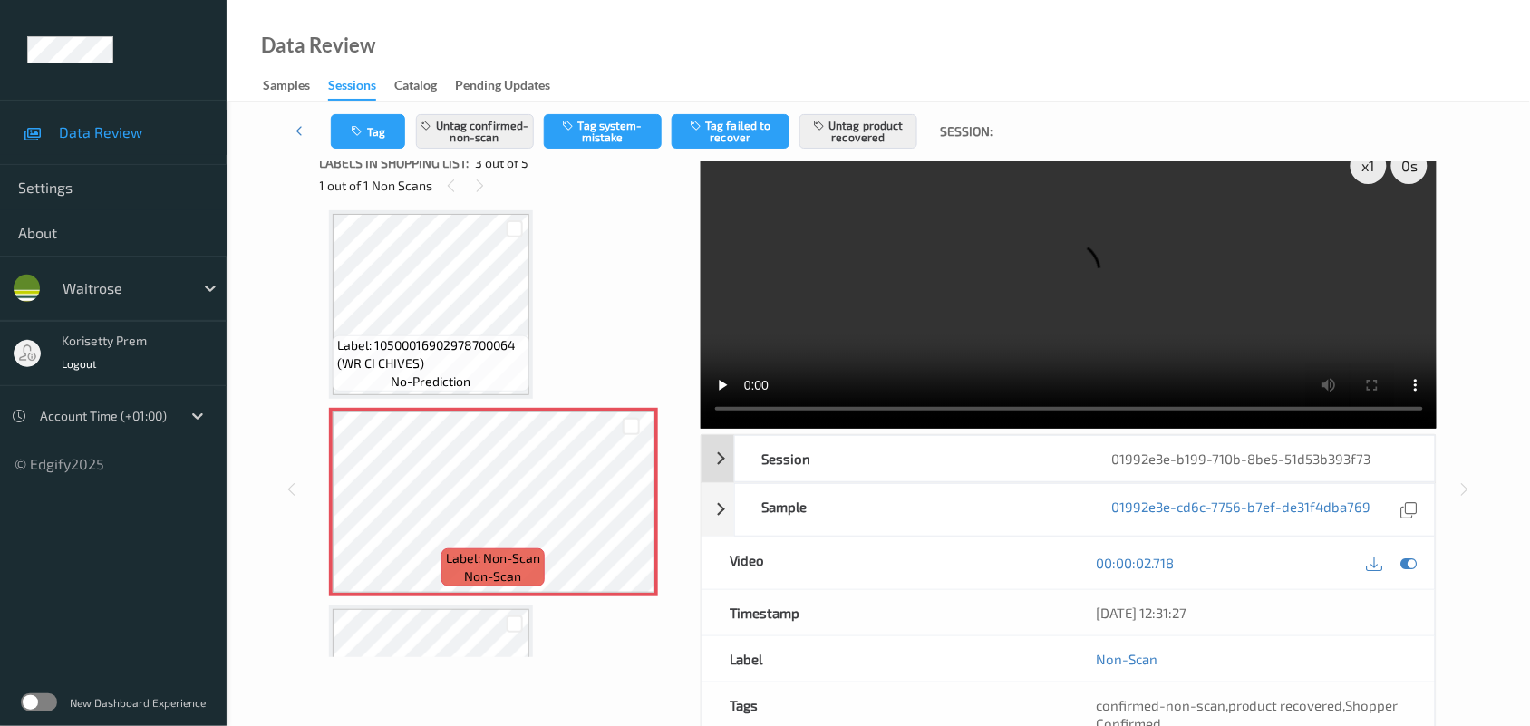
scroll to position [159, 0]
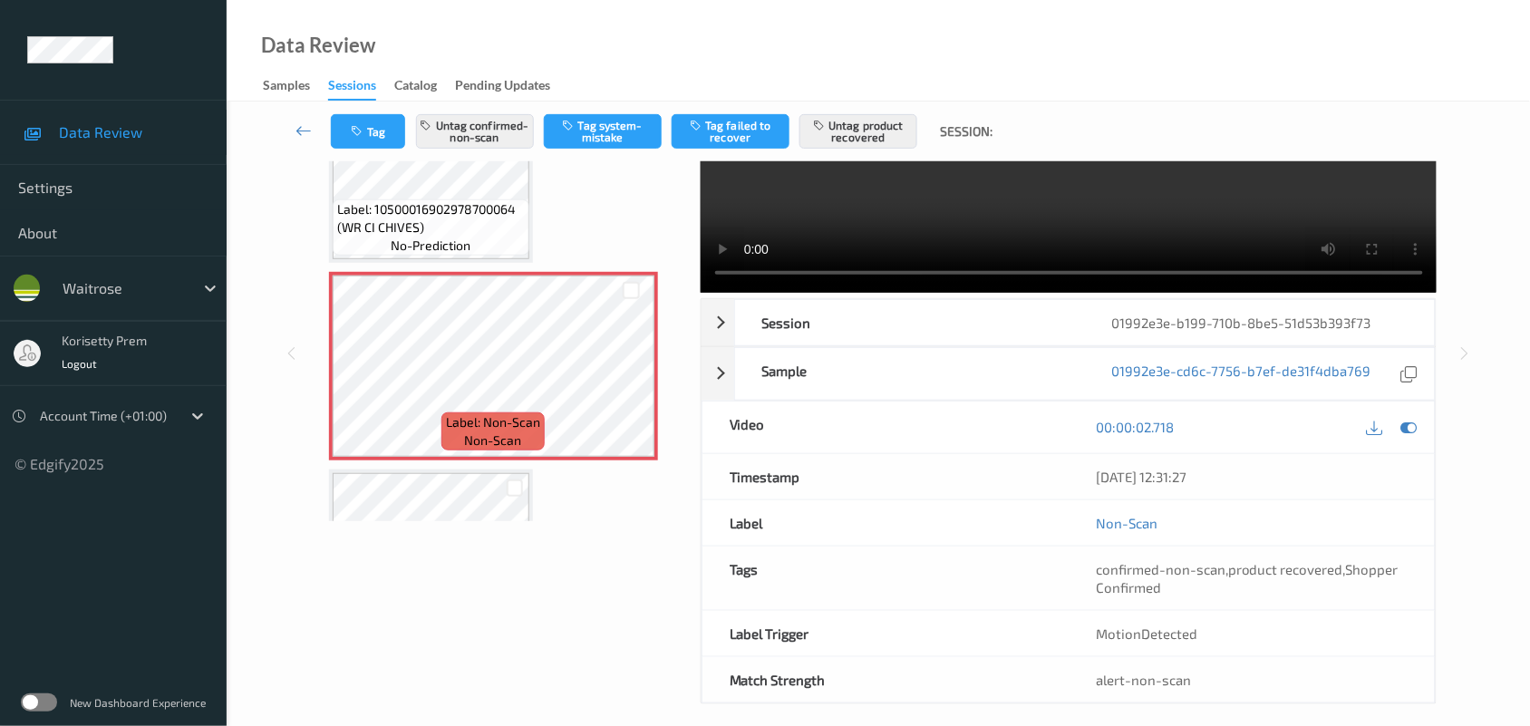
click at [871, 214] on video at bounding box center [1069, 148] width 737 height 290
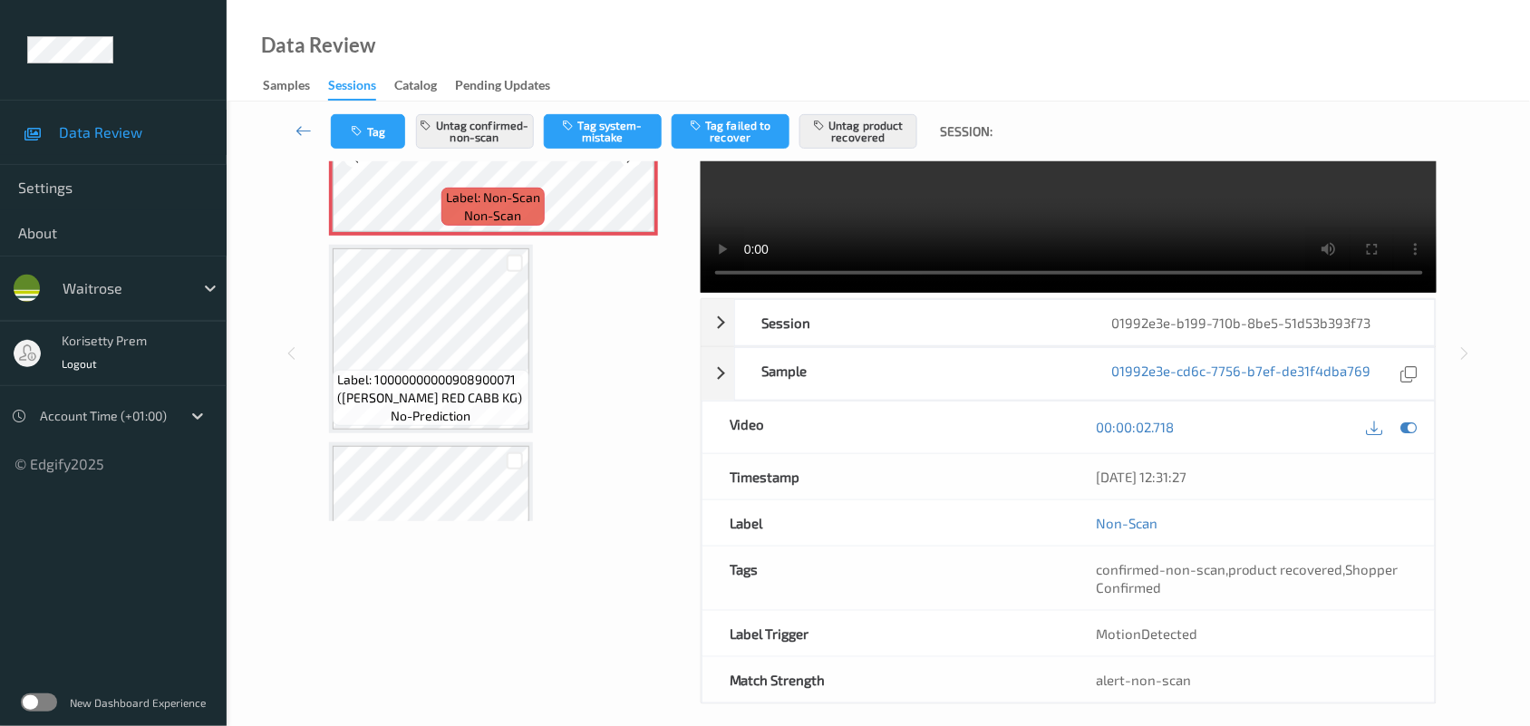
scroll to position [432, 0]
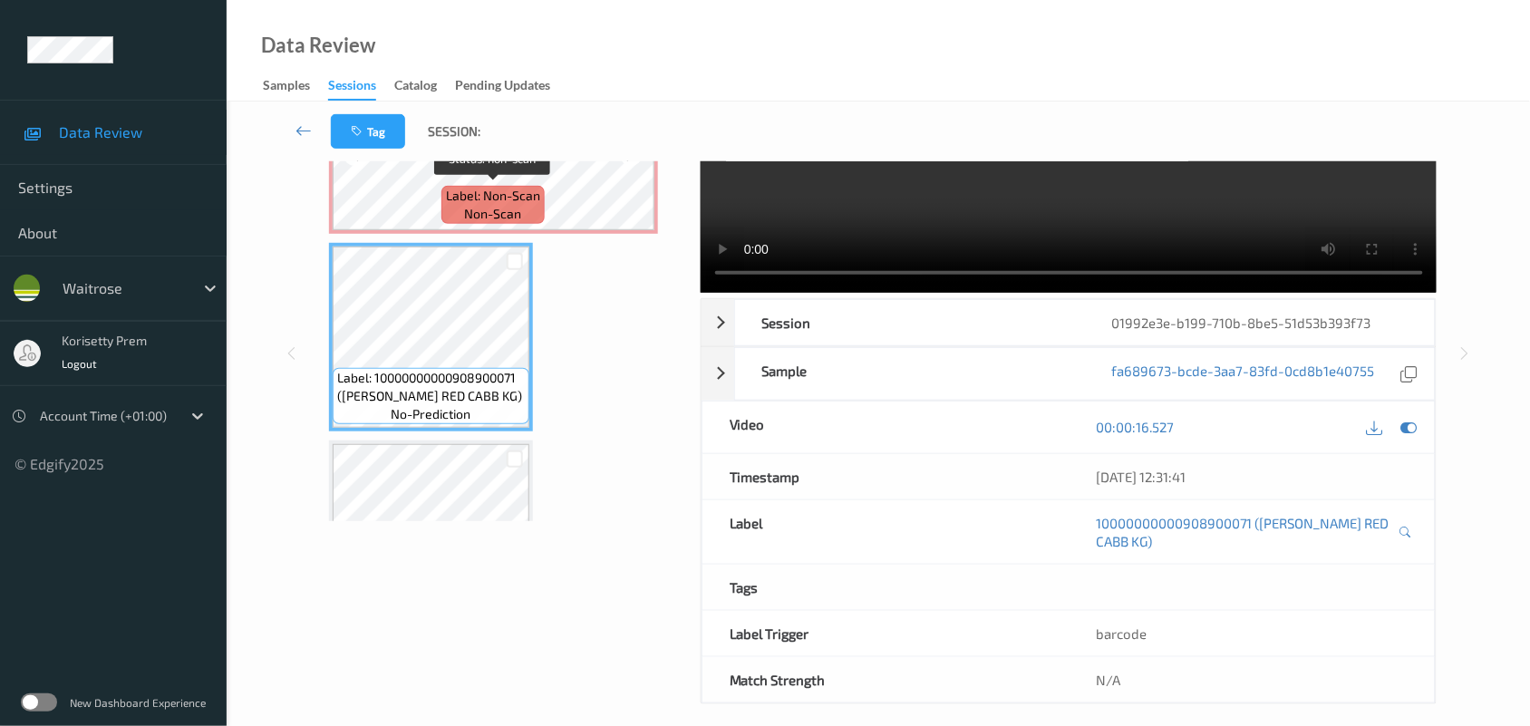
click at [522, 210] on div "Label: Non-Scan non-scan" at bounding box center [492, 205] width 103 height 38
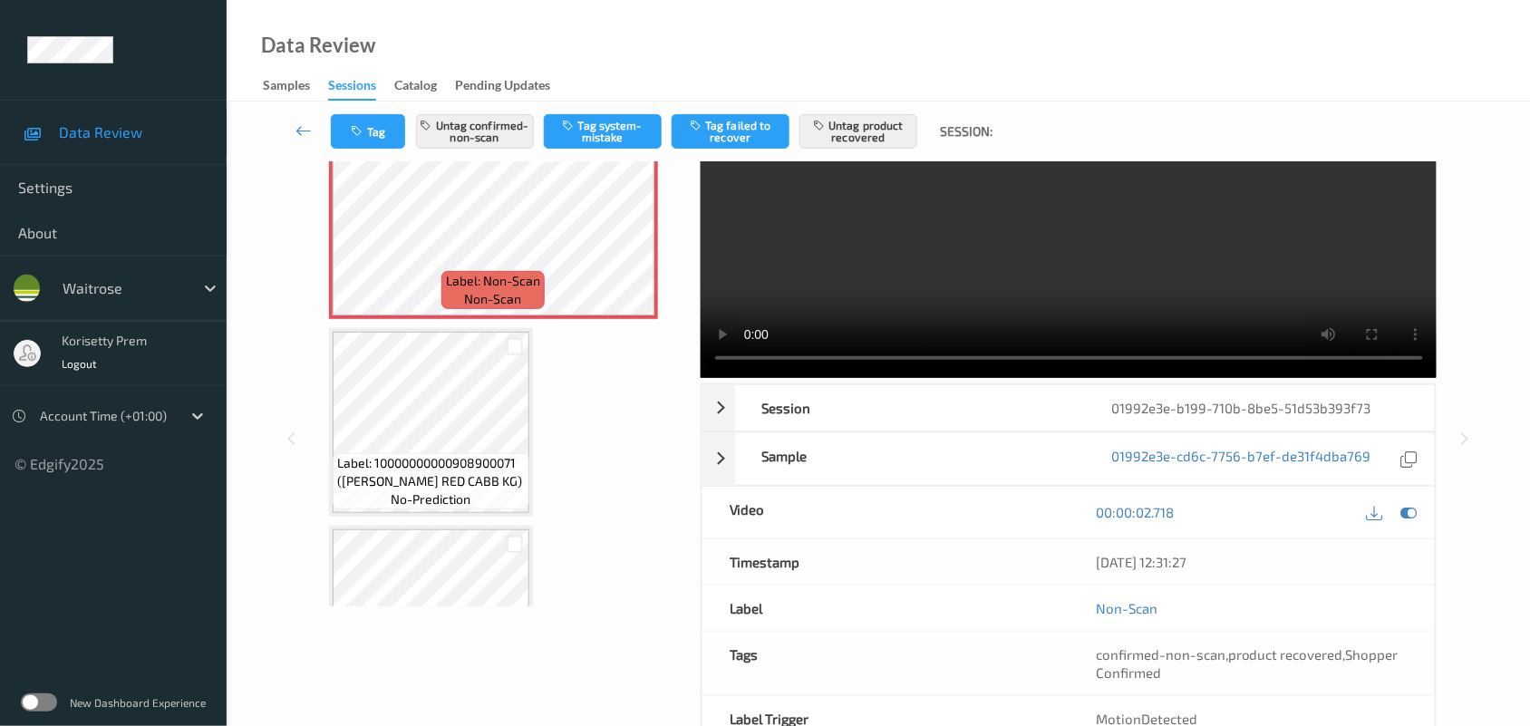
scroll to position [113, 0]
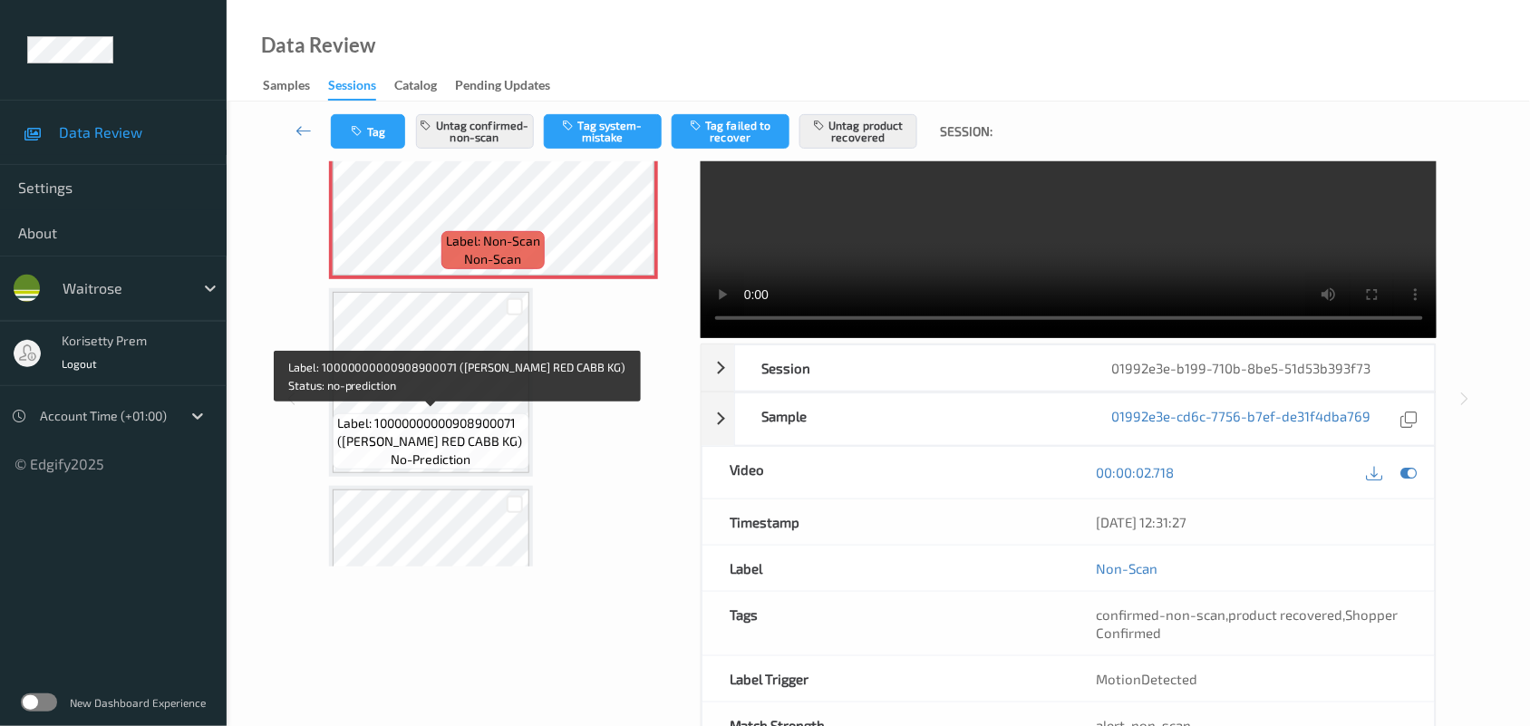
click at [460, 417] on span "Label: 10000000000908900071 (WR ESS RED CABB KG)" at bounding box center [431, 432] width 188 height 36
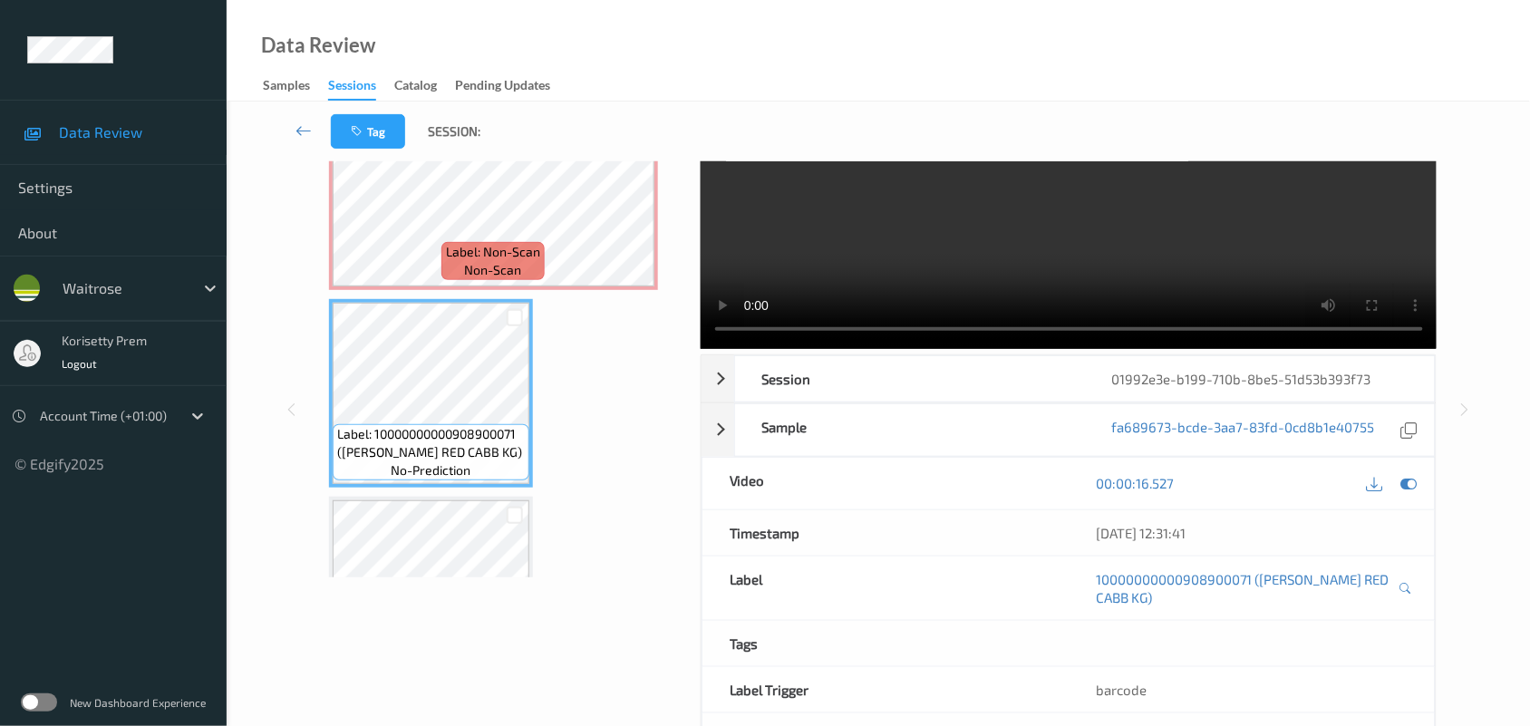
scroll to position [0, 0]
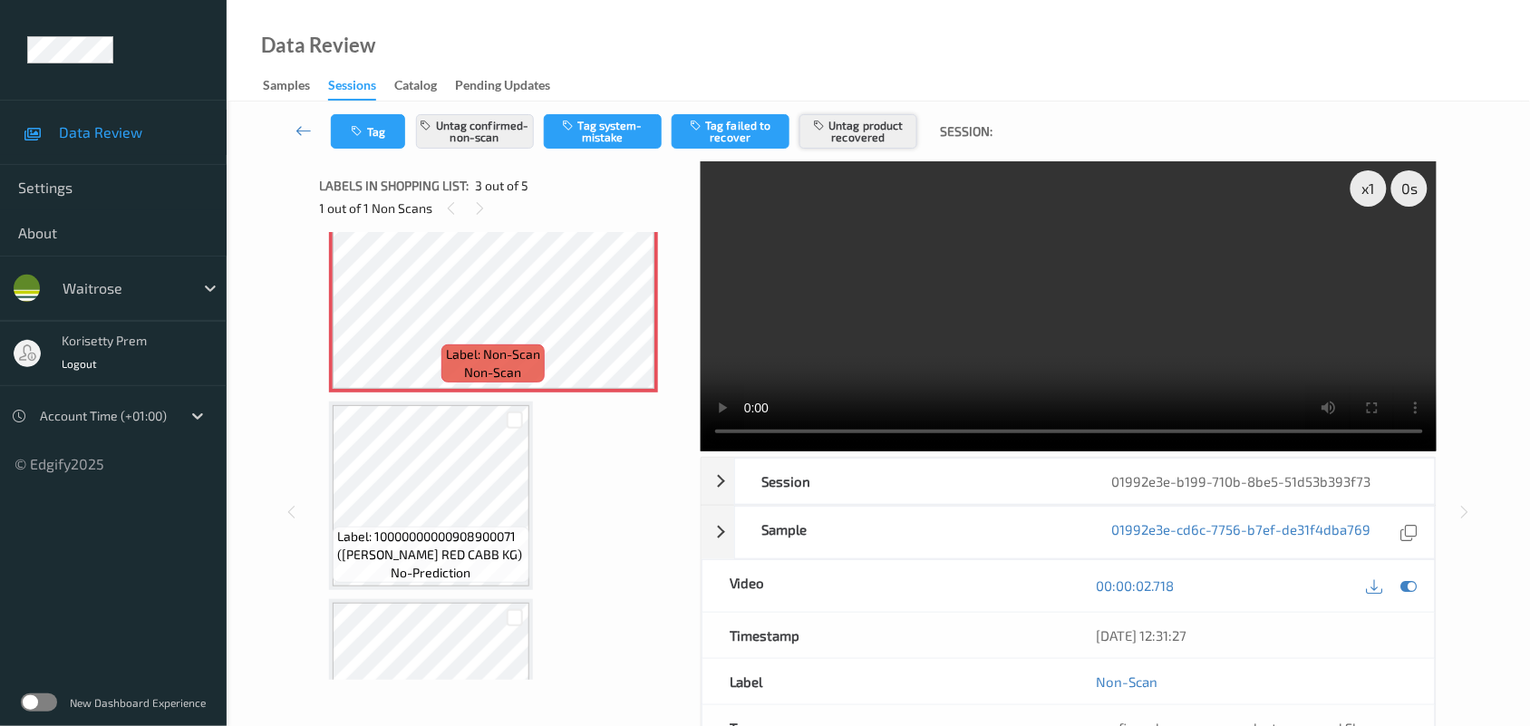
click at [847, 129] on button "Untag product recovered" at bounding box center [858, 131] width 118 height 34
click at [882, 122] on button "Untag product recovered" at bounding box center [858, 131] width 118 height 34
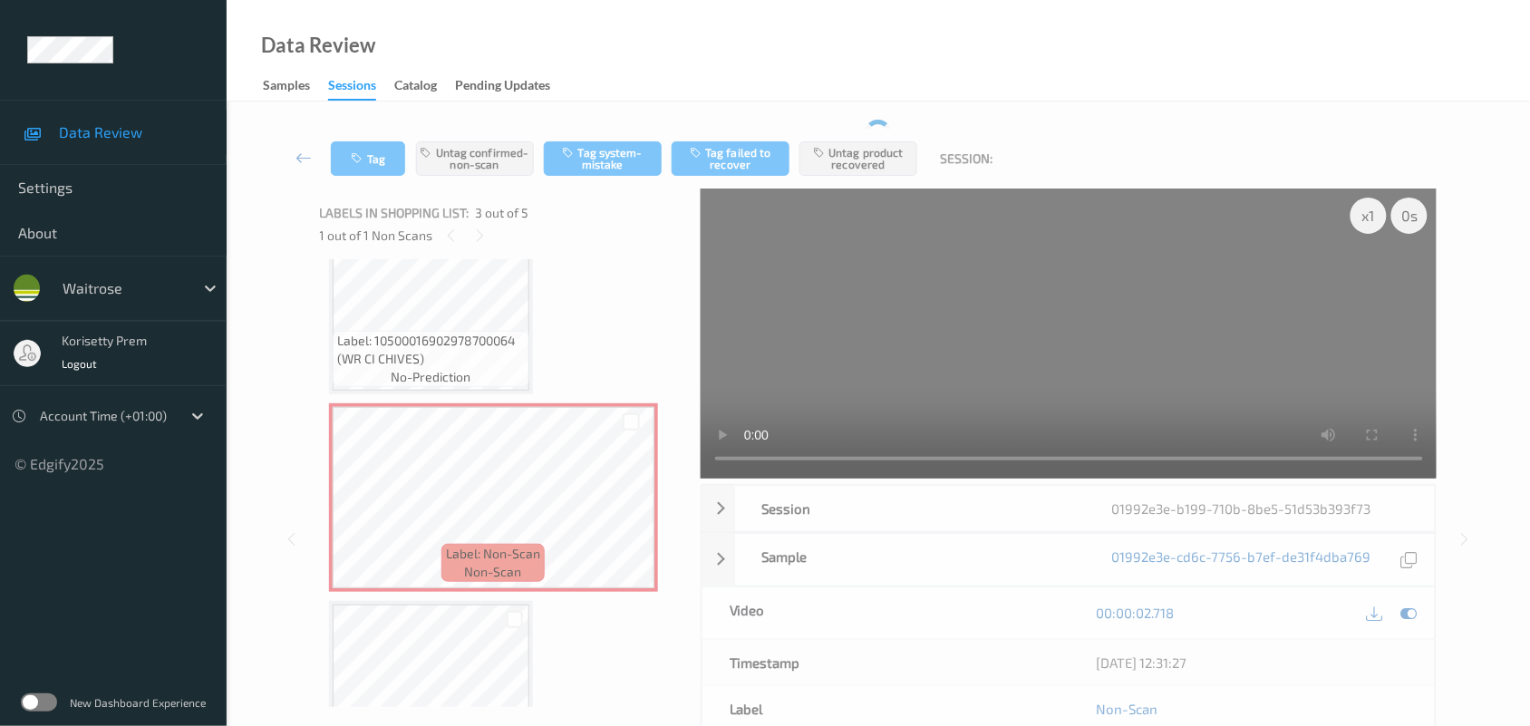
scroll to position [206, 0]
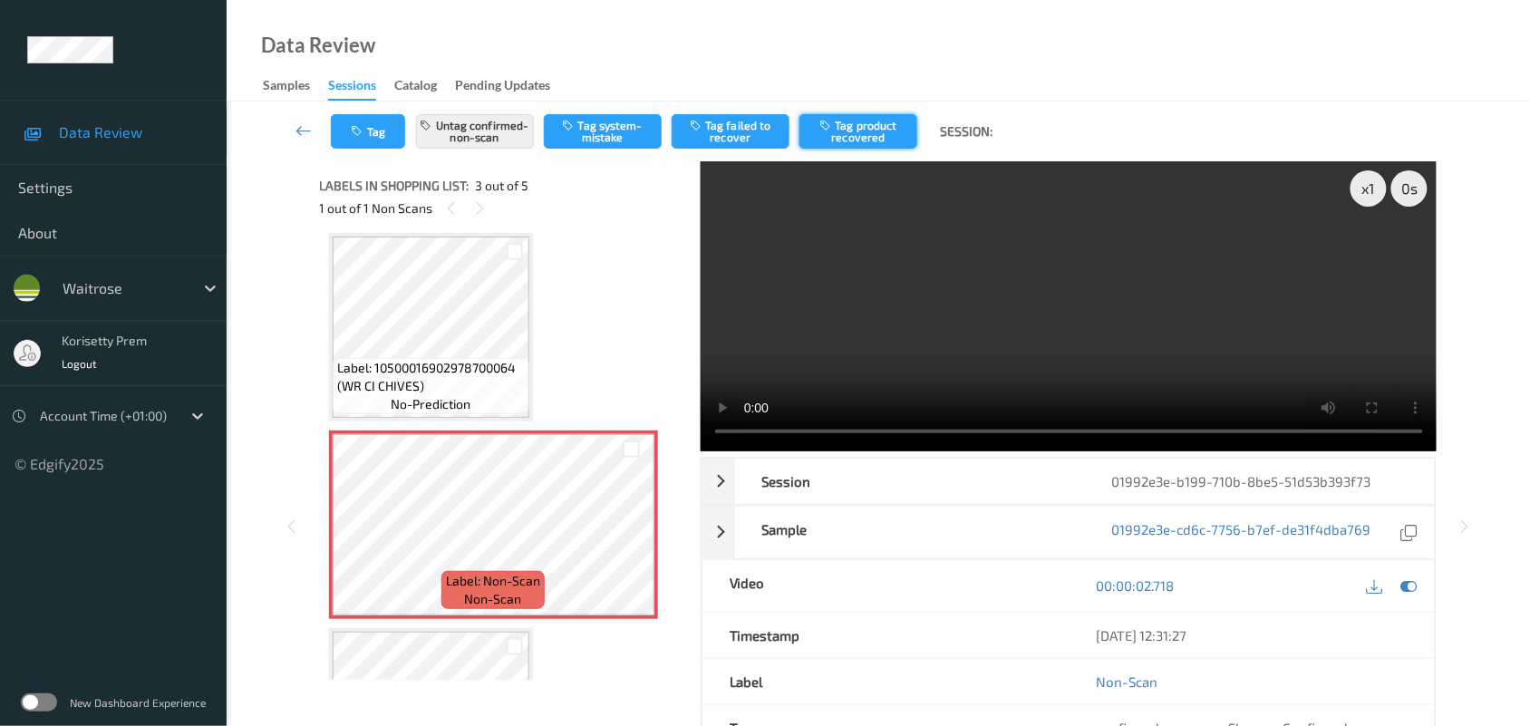
click at [828, 119] on icon "button" at bounding box center [826, 125] width 15 height 13
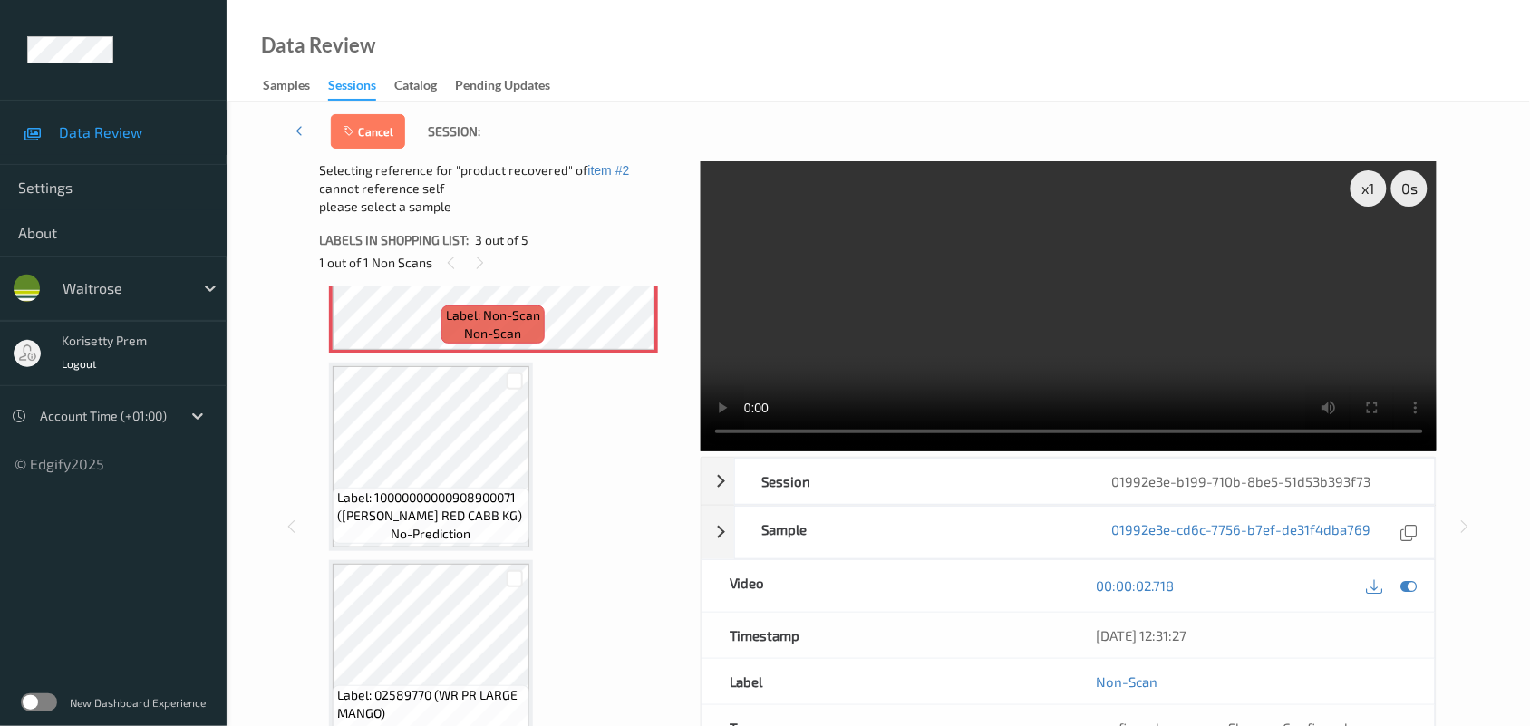
scroll to position [546, 0]
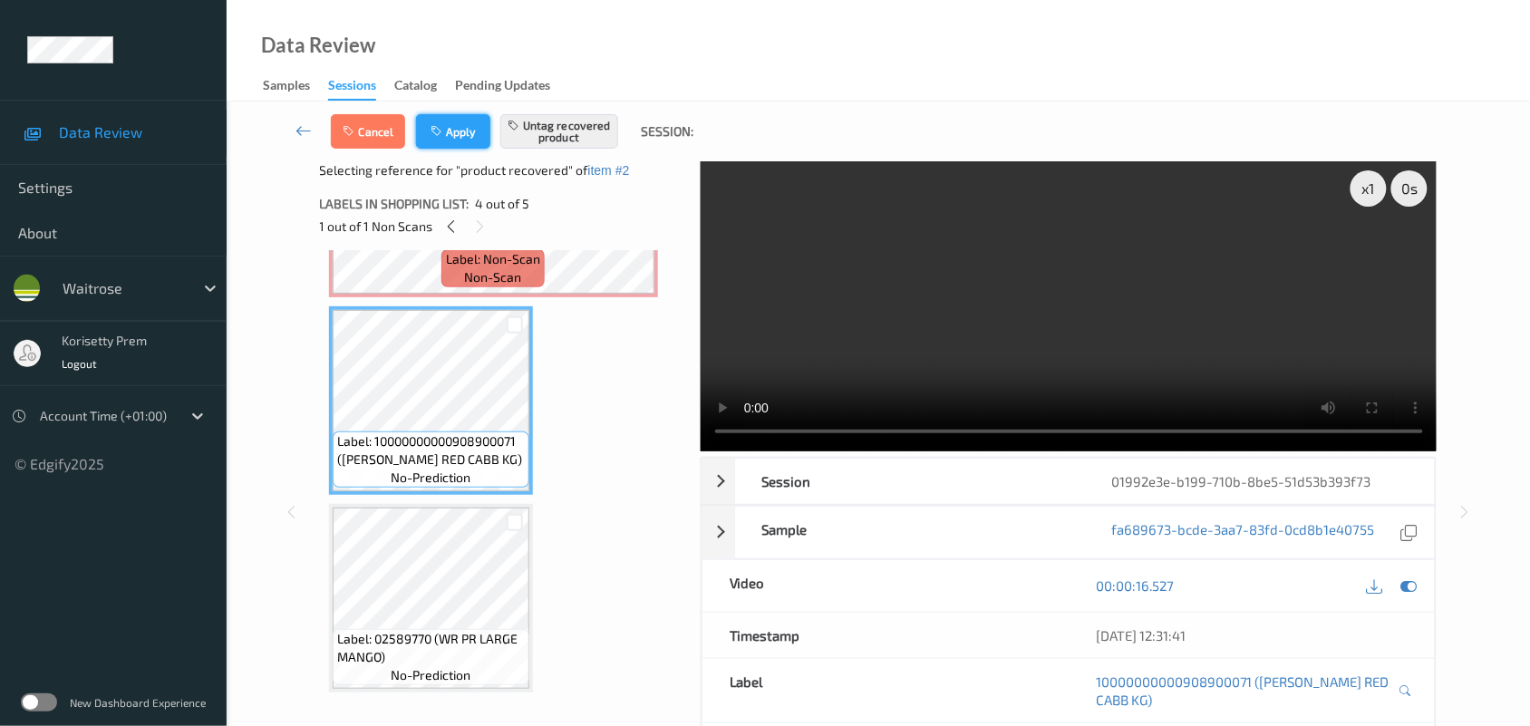
click at [454, 124] on button "Apply" at bounding box center [453, 131] width 74 height 34
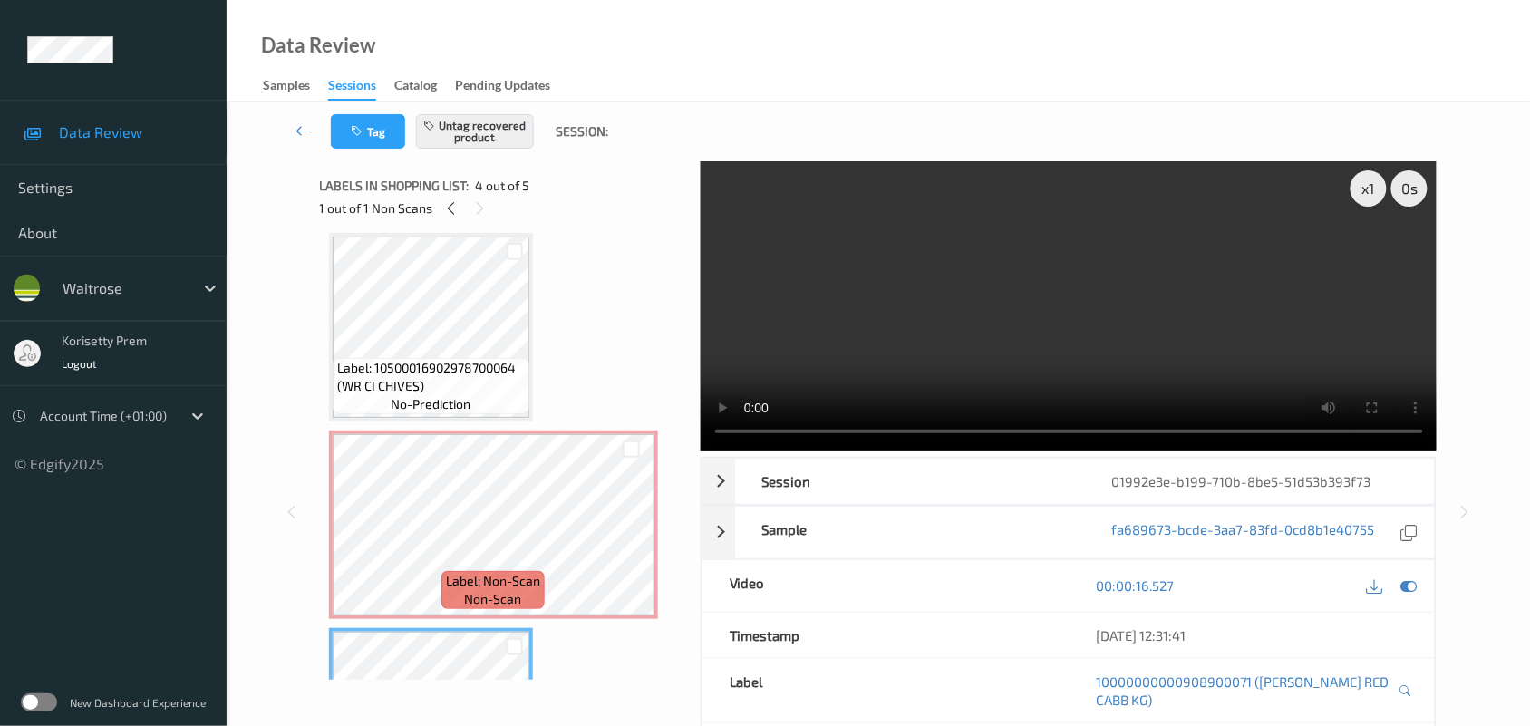
scroll to position [403, 0]
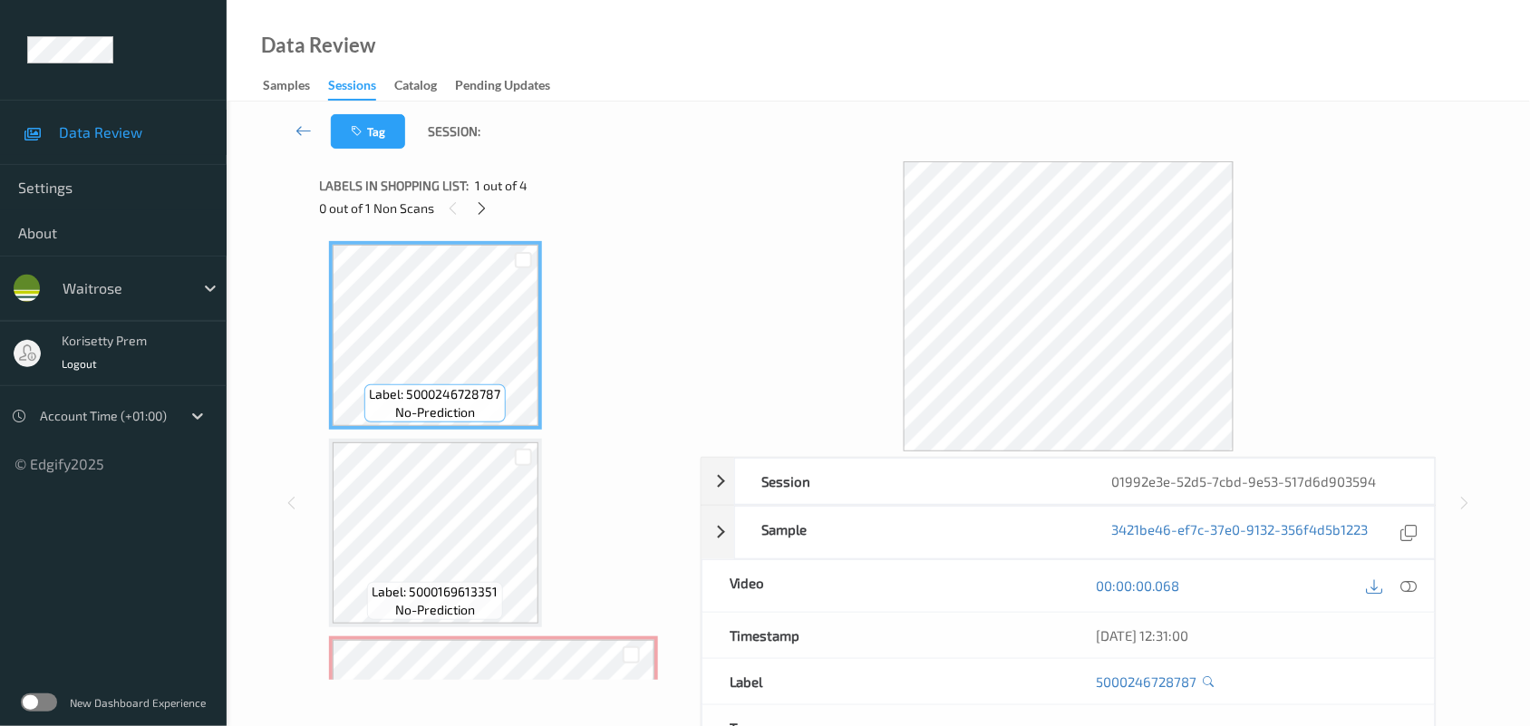
click at [775, 186] on div at bounding box center [1069, 306] width 737 height 290
click at [483, 211] on icon at bounding box center [481, 208] width 15 height 16
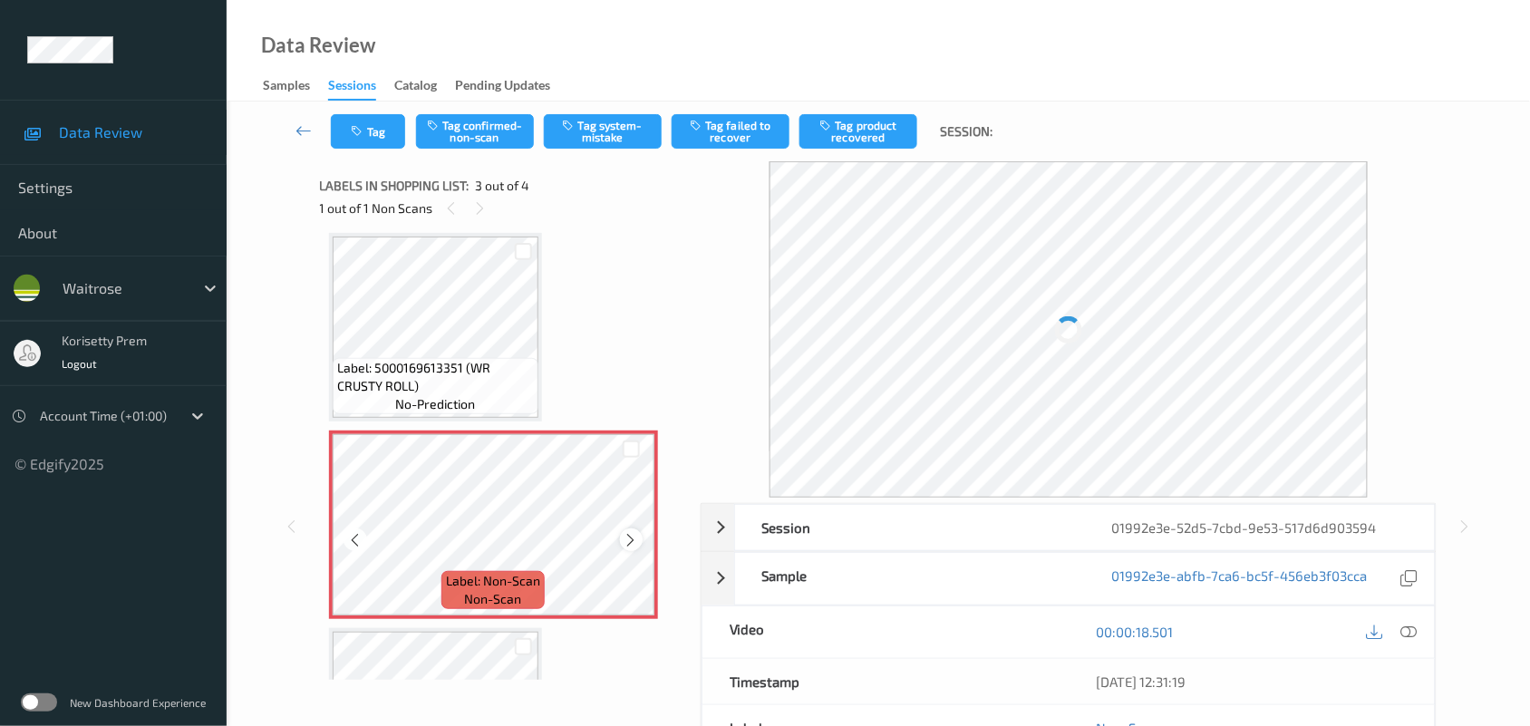
click at [630, 537] on icon at bounding box center [631, 540] width 15 height 16
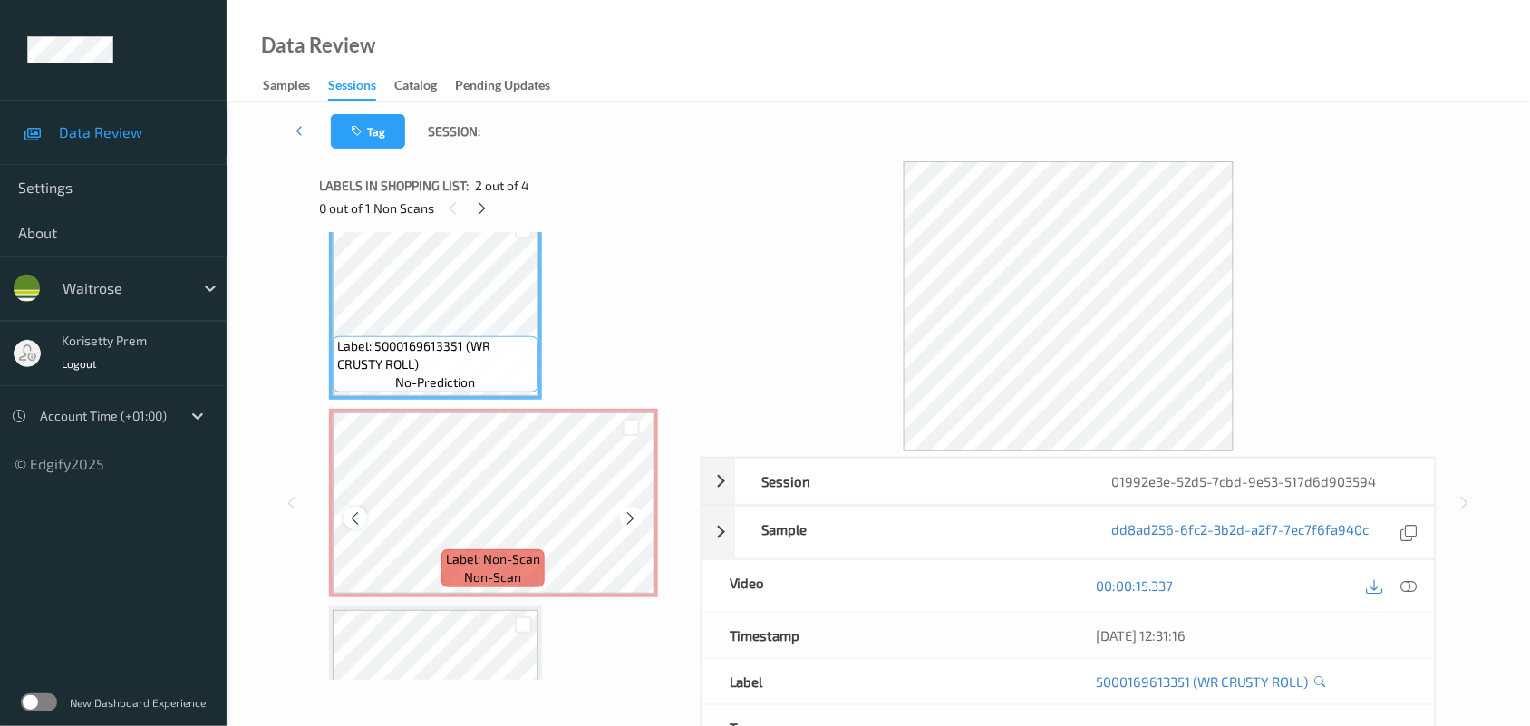
scroll to position [237, 0]
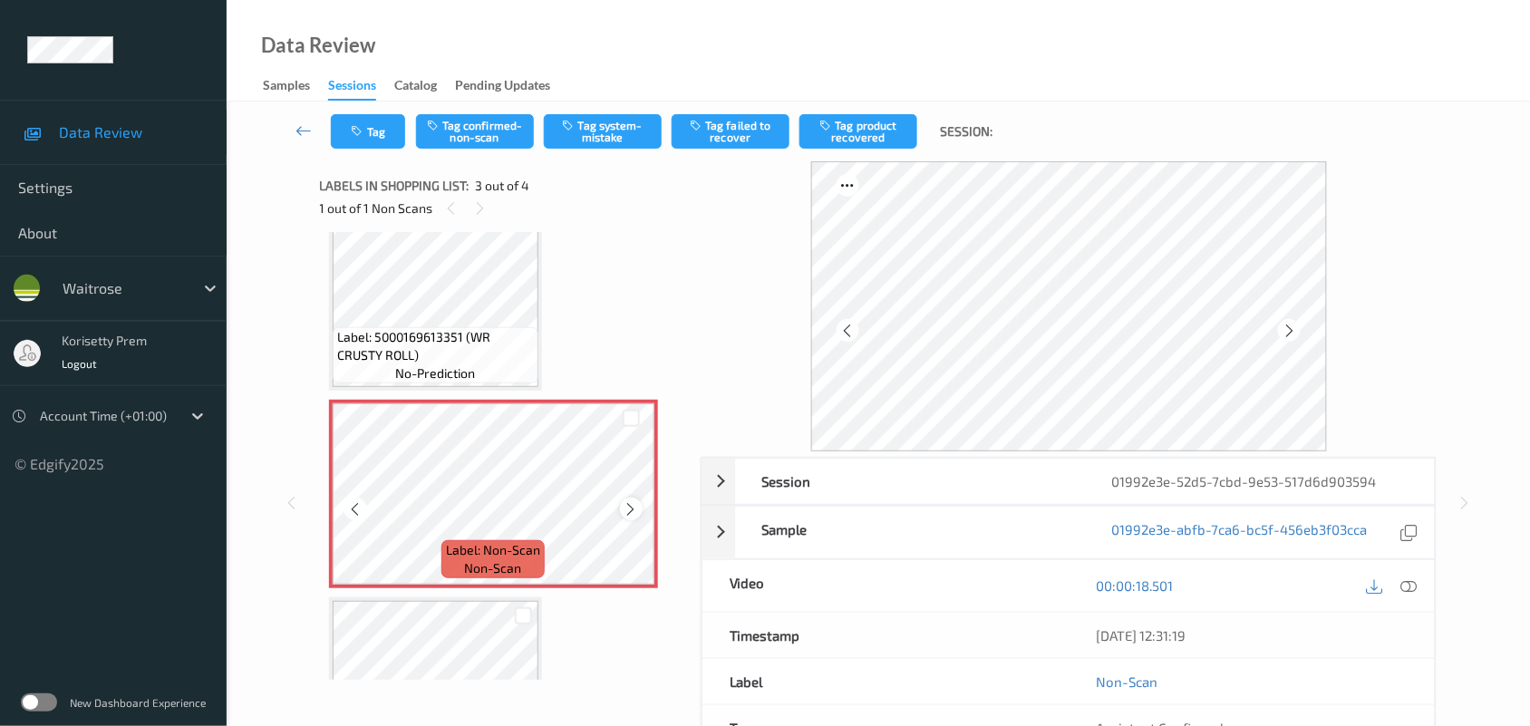
click at [631, 512] on icon at bounding box center [631, 509] width 15 height 16
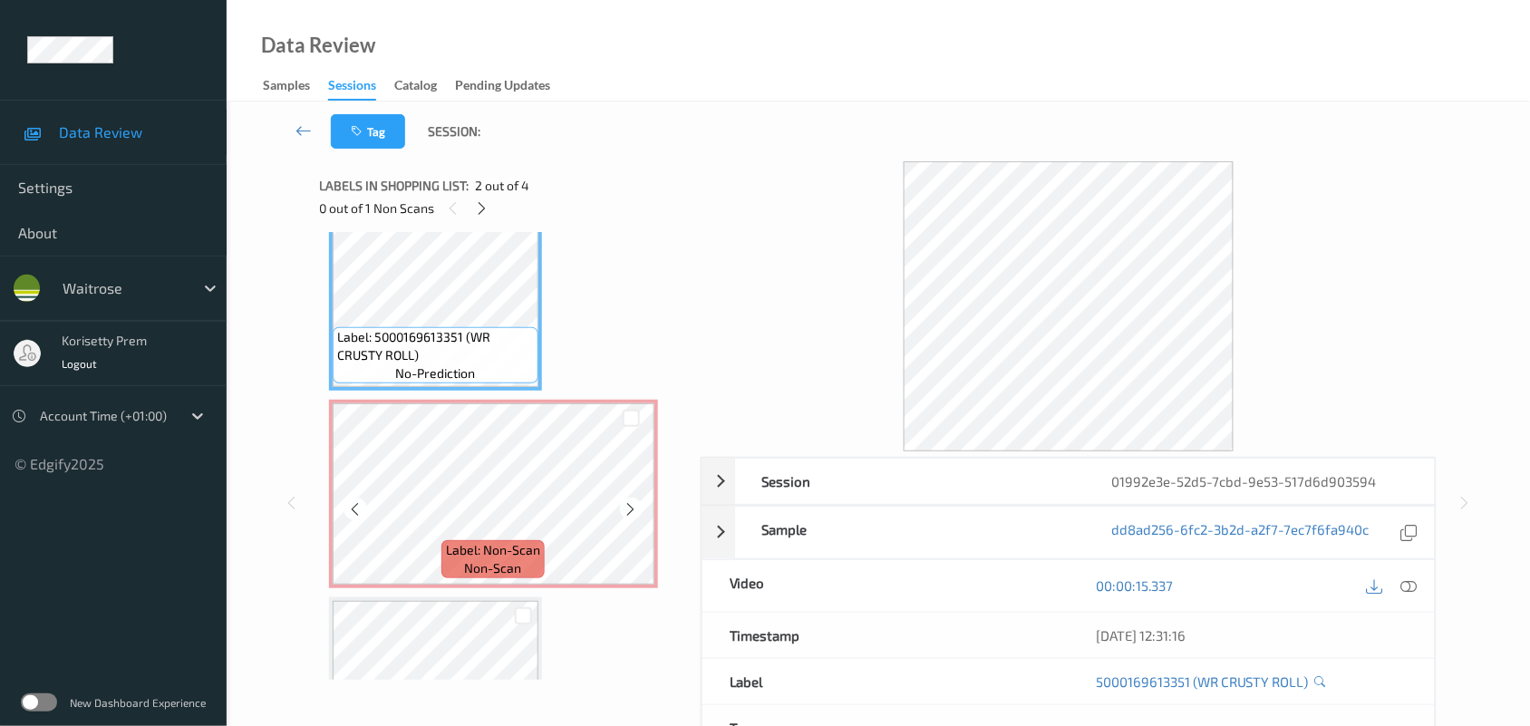
scroll to position [123, 0]
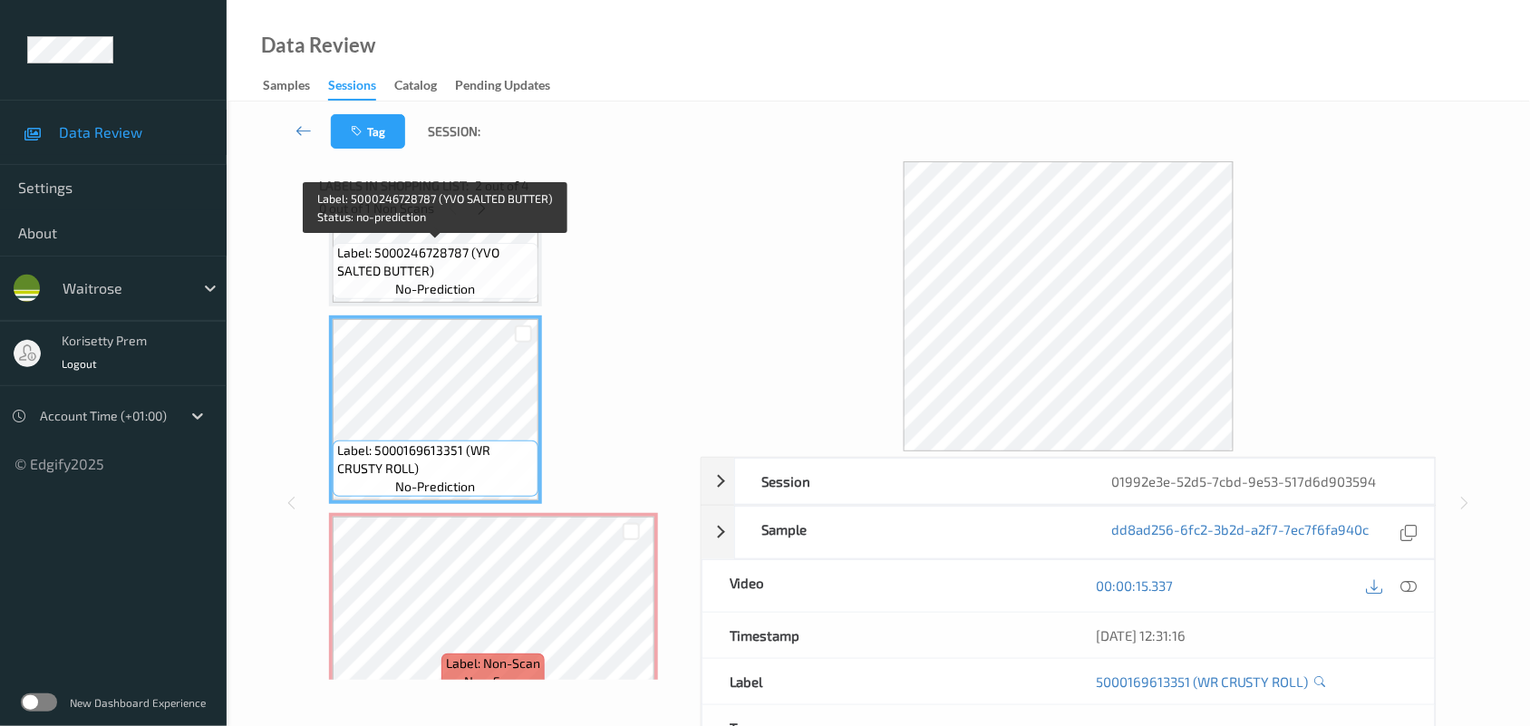
click at [453, 273] on span "Label: 5000246728787 (YVO SALTED BUTTER)" at bounding box center [435, 262] width 197 height 36
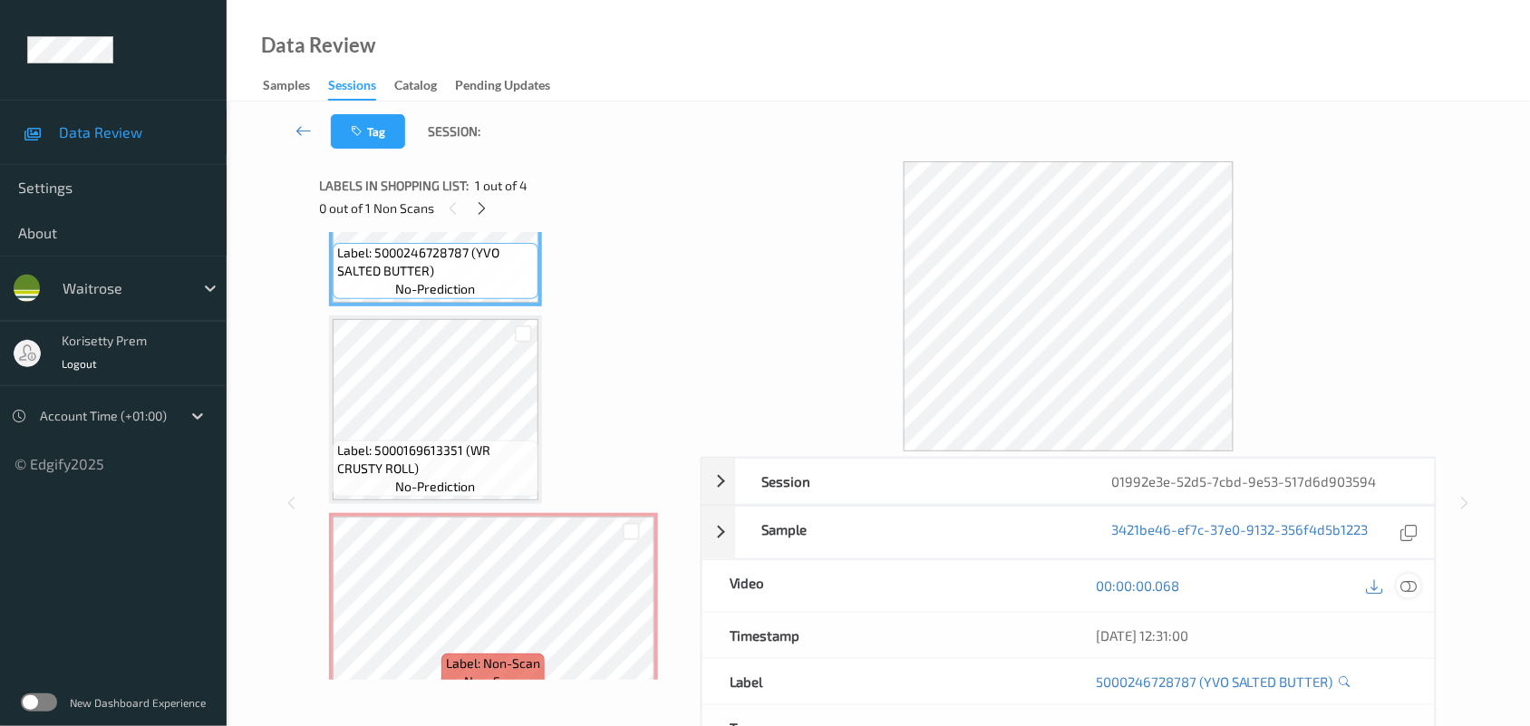
click at [1411, 582] on icon at bounding box center [1409, 585] width 16 height 16
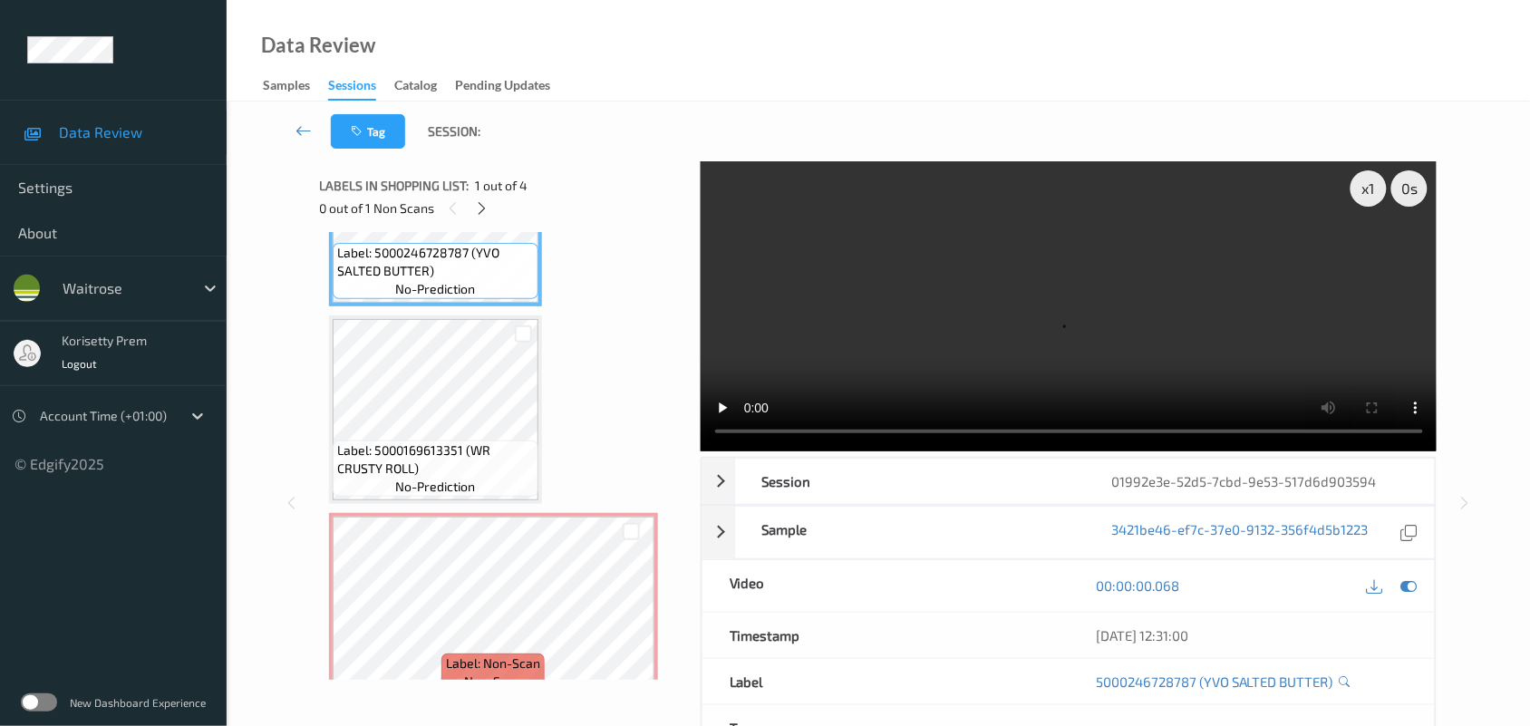
click at [936, 295] on video at bounding box center [1069, 306] width 737 height 290
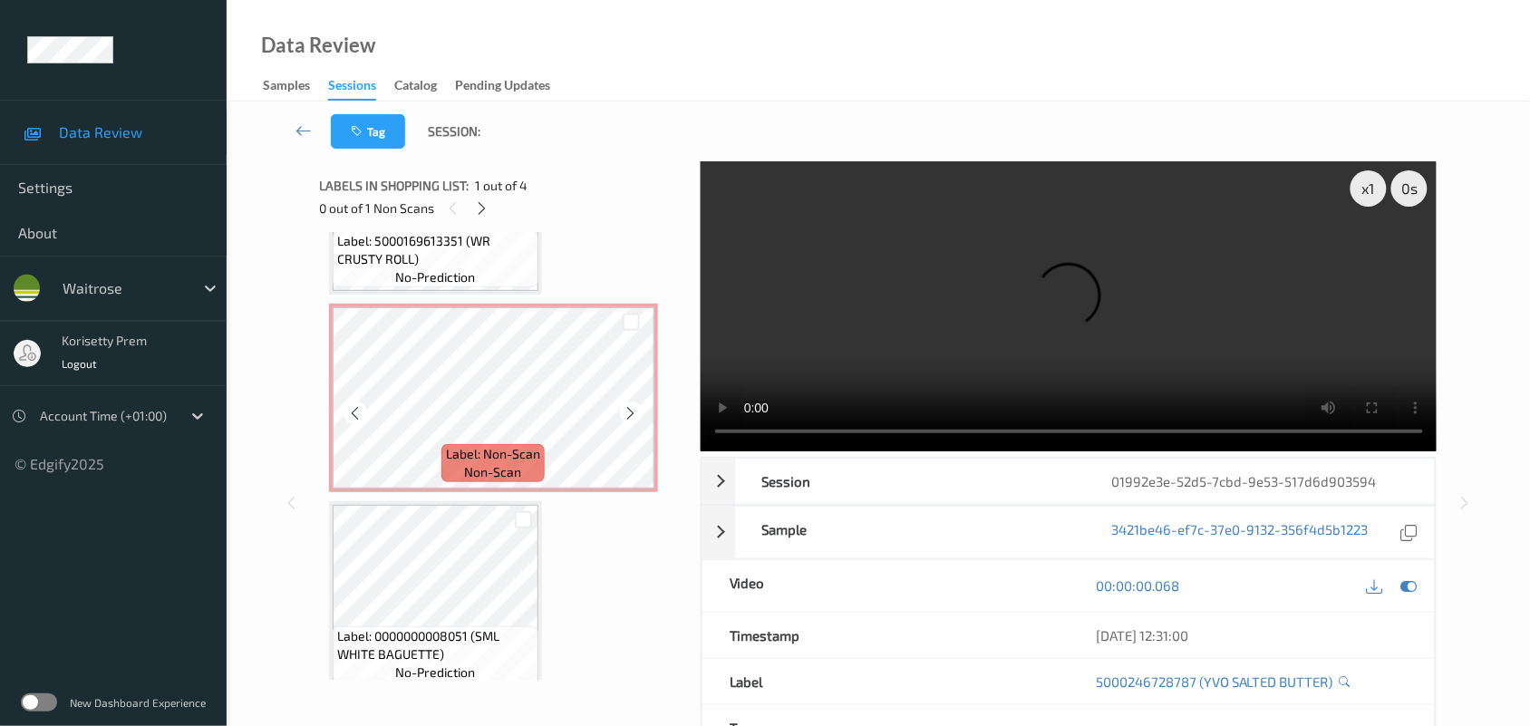
scroll to position [350, 0]
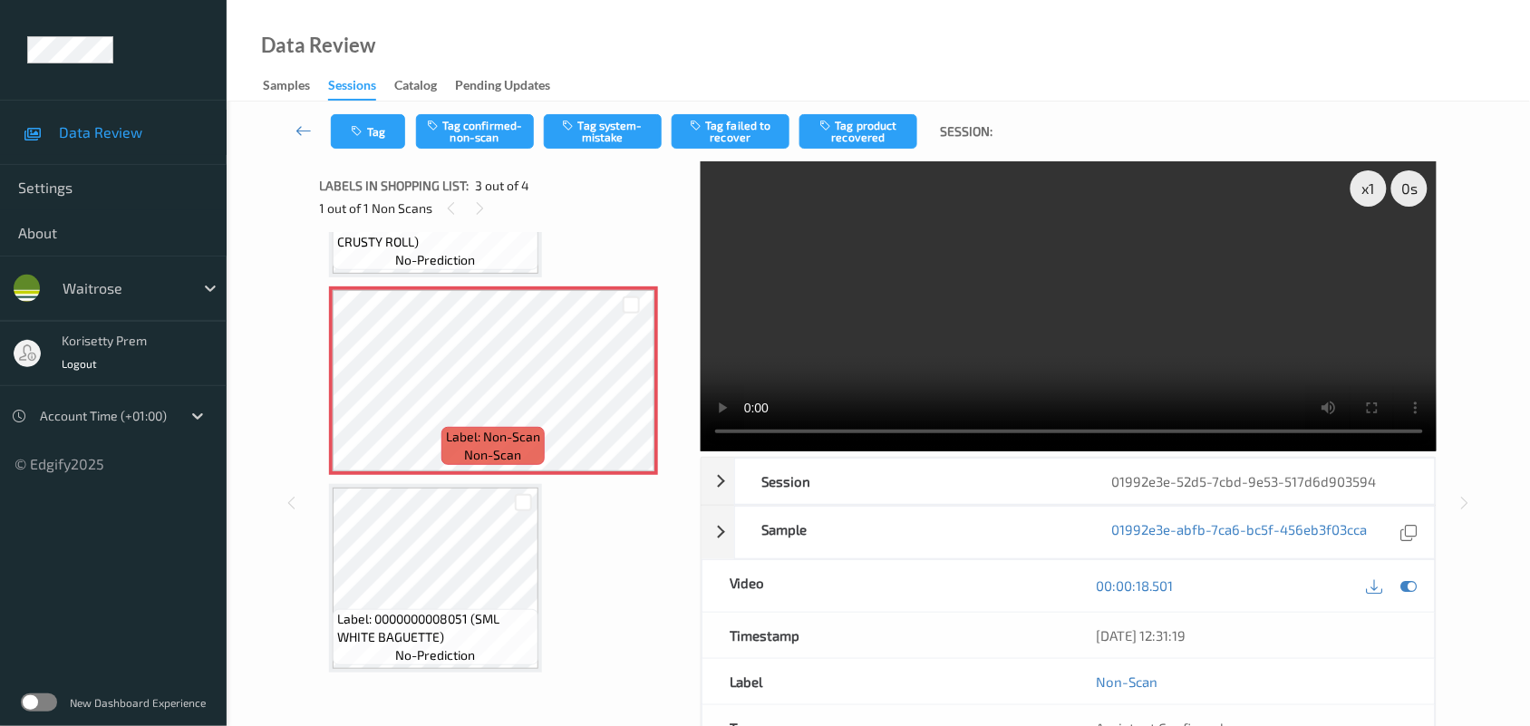
click at [1047, 265] on video at bounding box center [1069, 306] width 737 height 290
click at [931, 318] on video at bounding box center [1069, 306] width 737 height 290
click at [1002, 335] on video at bounding box center [1069, 306] width 737 height 290
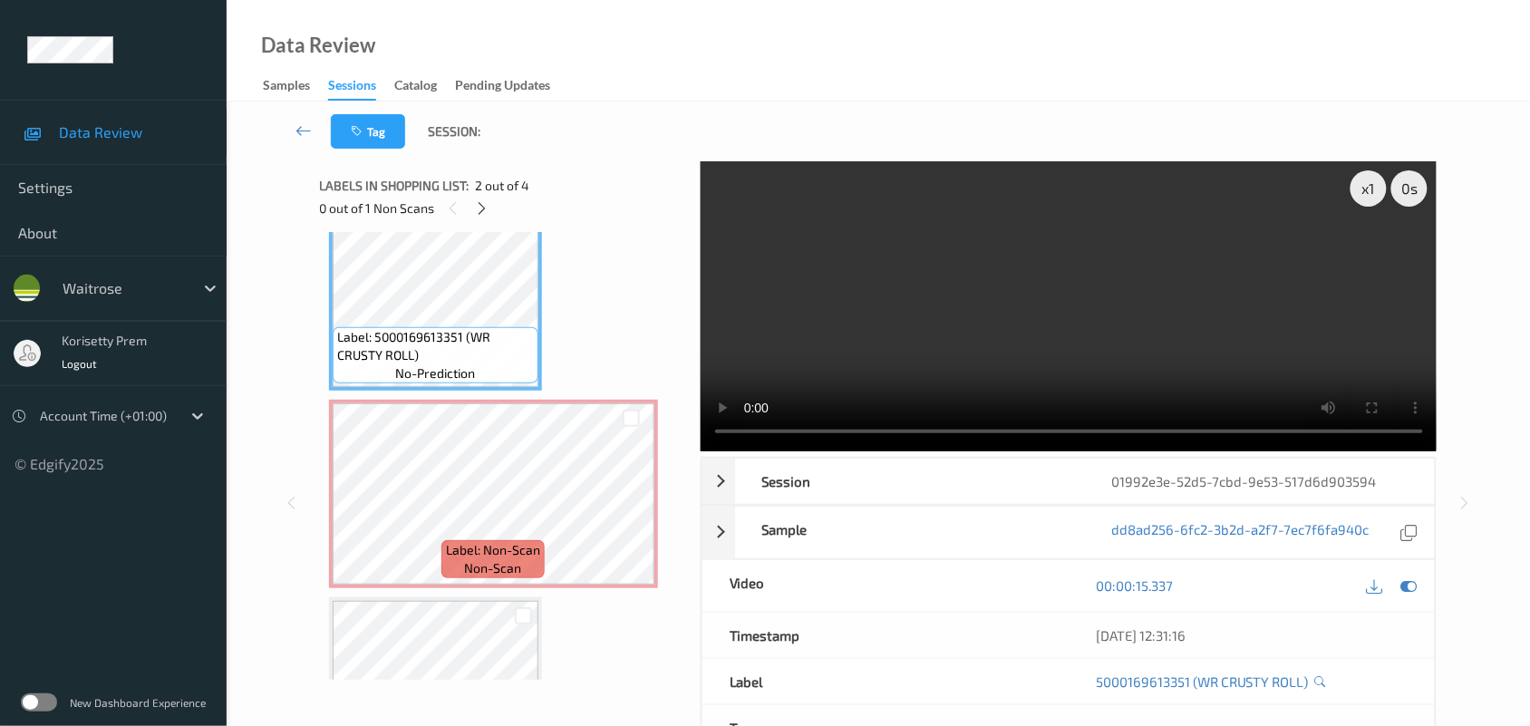
click at [1195, 331] on video at bounding box center [1069, 306] width 737 height 290
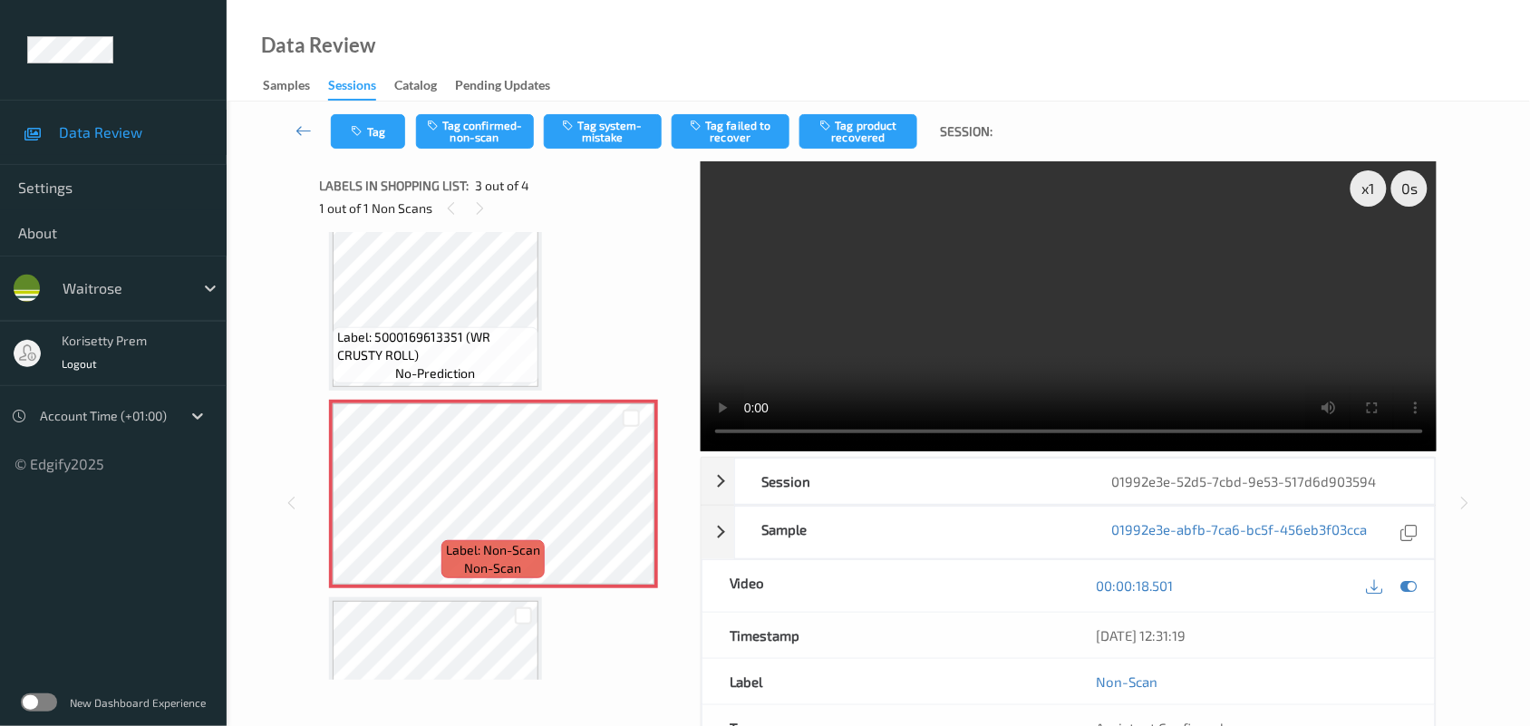
click at [974, 361] on video at bounding box center [1069, 306] width 737 height 290
click at [492, 137] on button "Tag confirmed-non-scan" at bounding box center [475, 131] width 118 height 34
click at [854, 118] on button "Tag product recovered" at bounding box center [858, 131] width 118 height 34
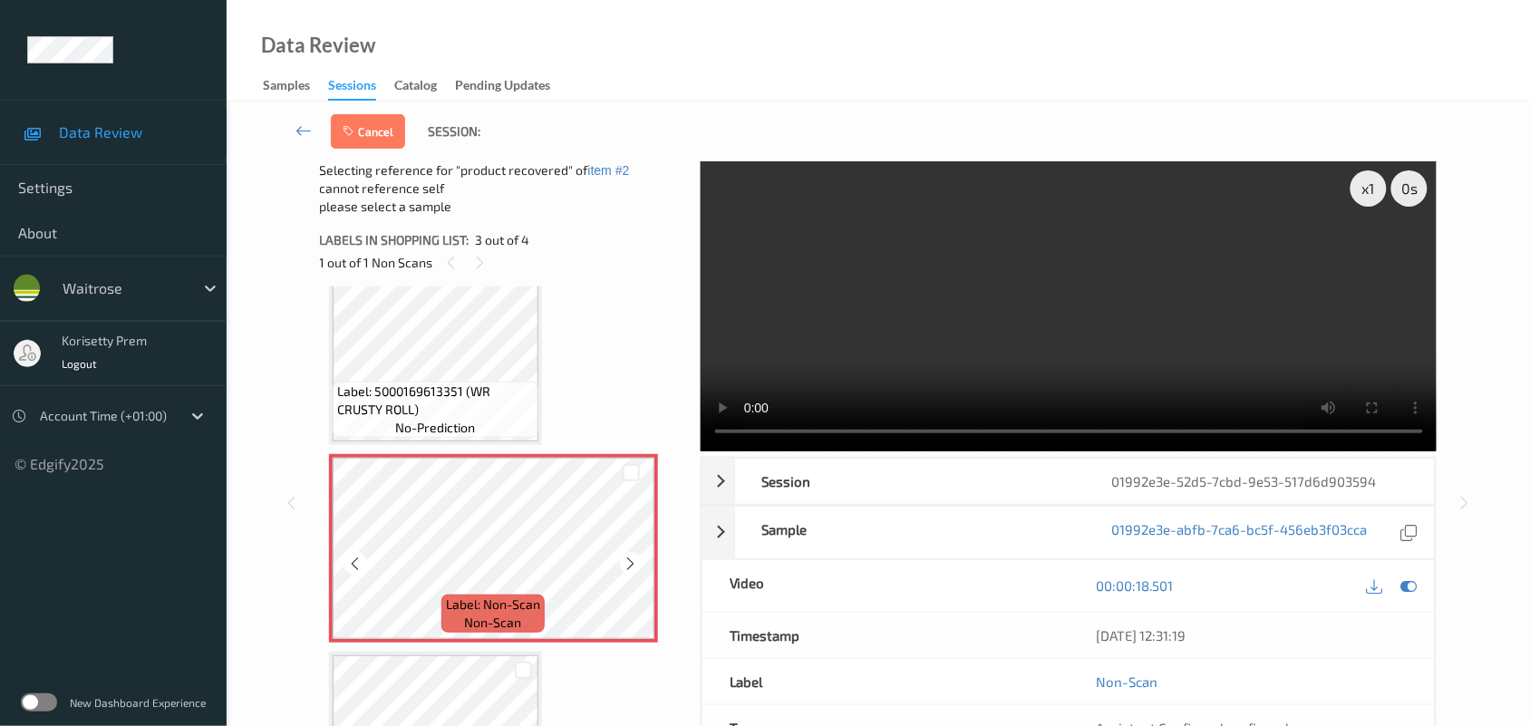
scroll to position [350, 0]
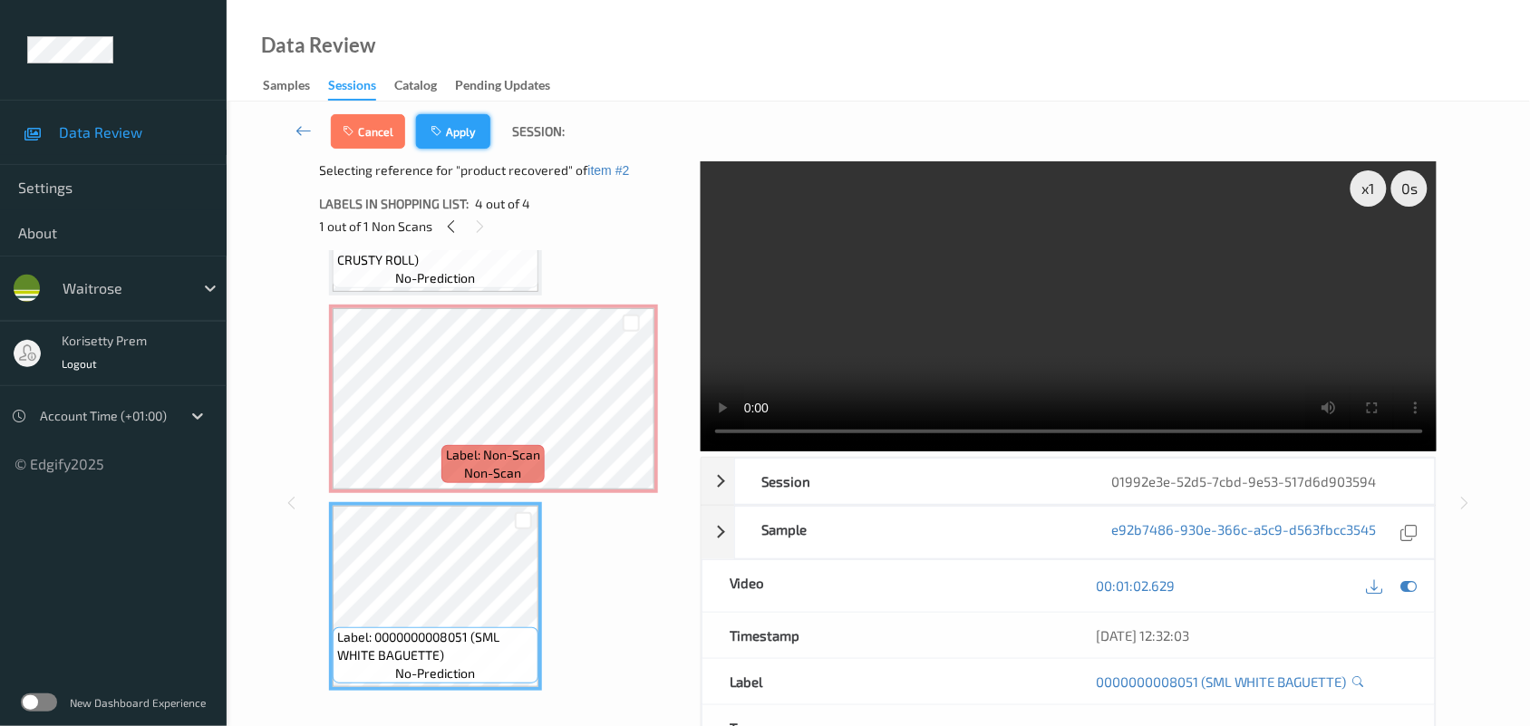
click at [451, 132] on button "Apply" at bounding box center [453, 131] width 74 height 34
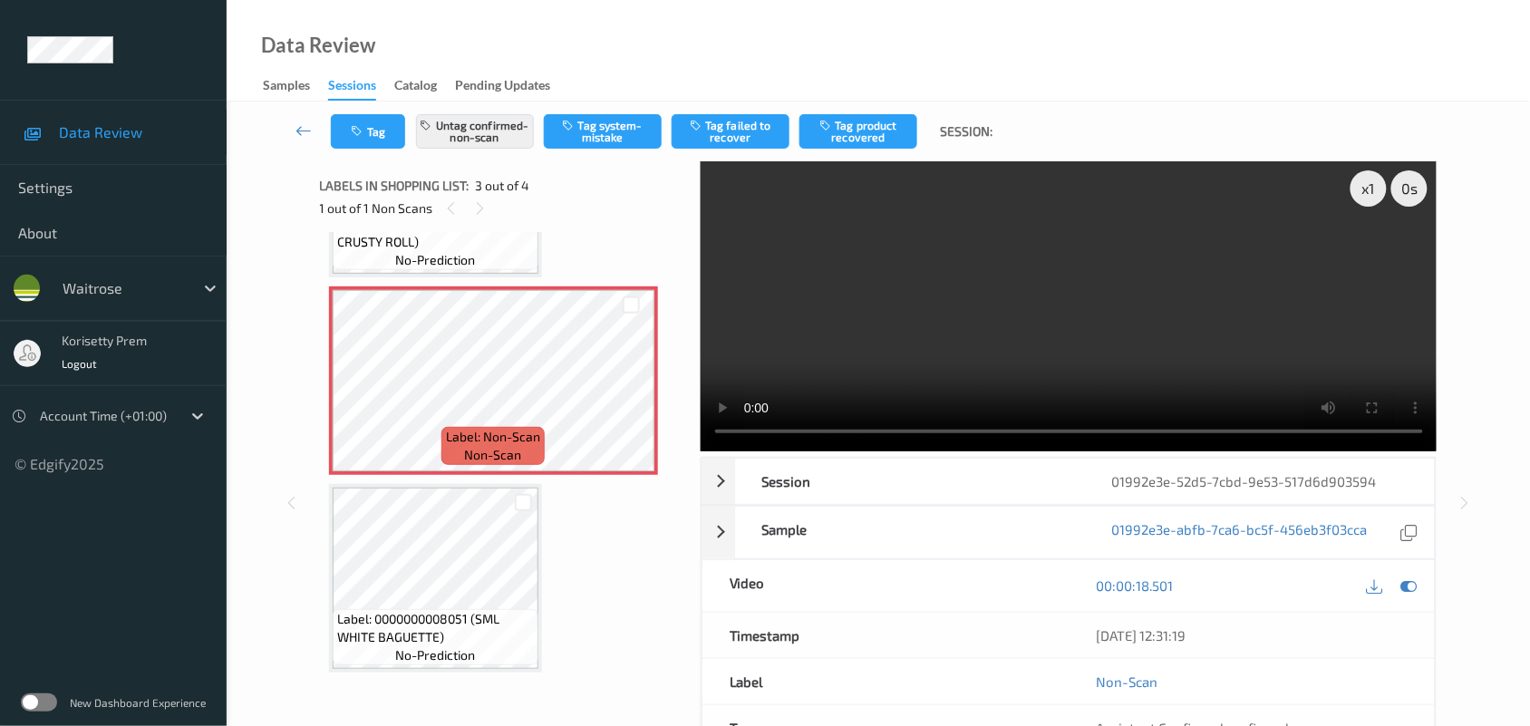
scroll to position [206, 0]
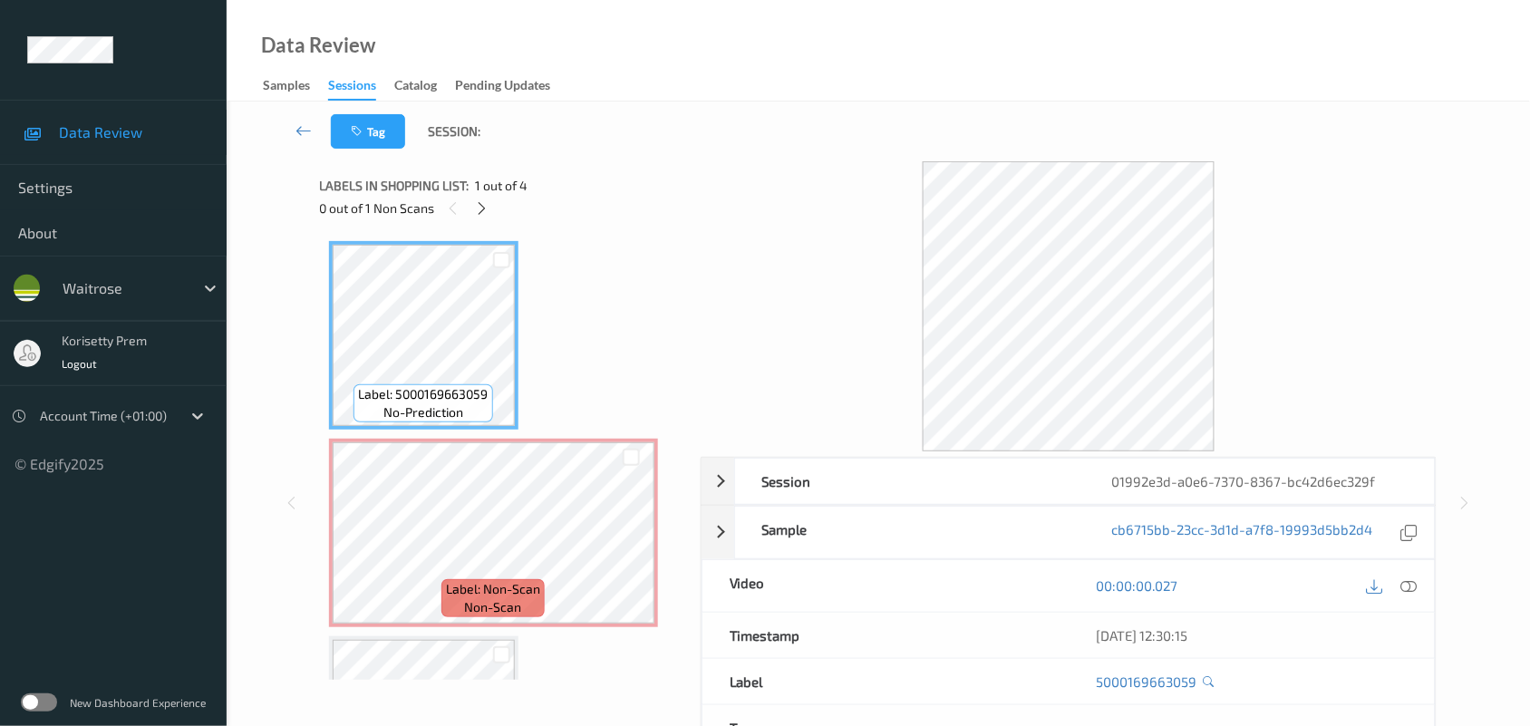
click at [786, 137] on div "Tag Session:" at bounding box center [878, 132] width 1229 height 60
click at [628, 548] on icon at bounding box center [631, 548] width 15 height 16
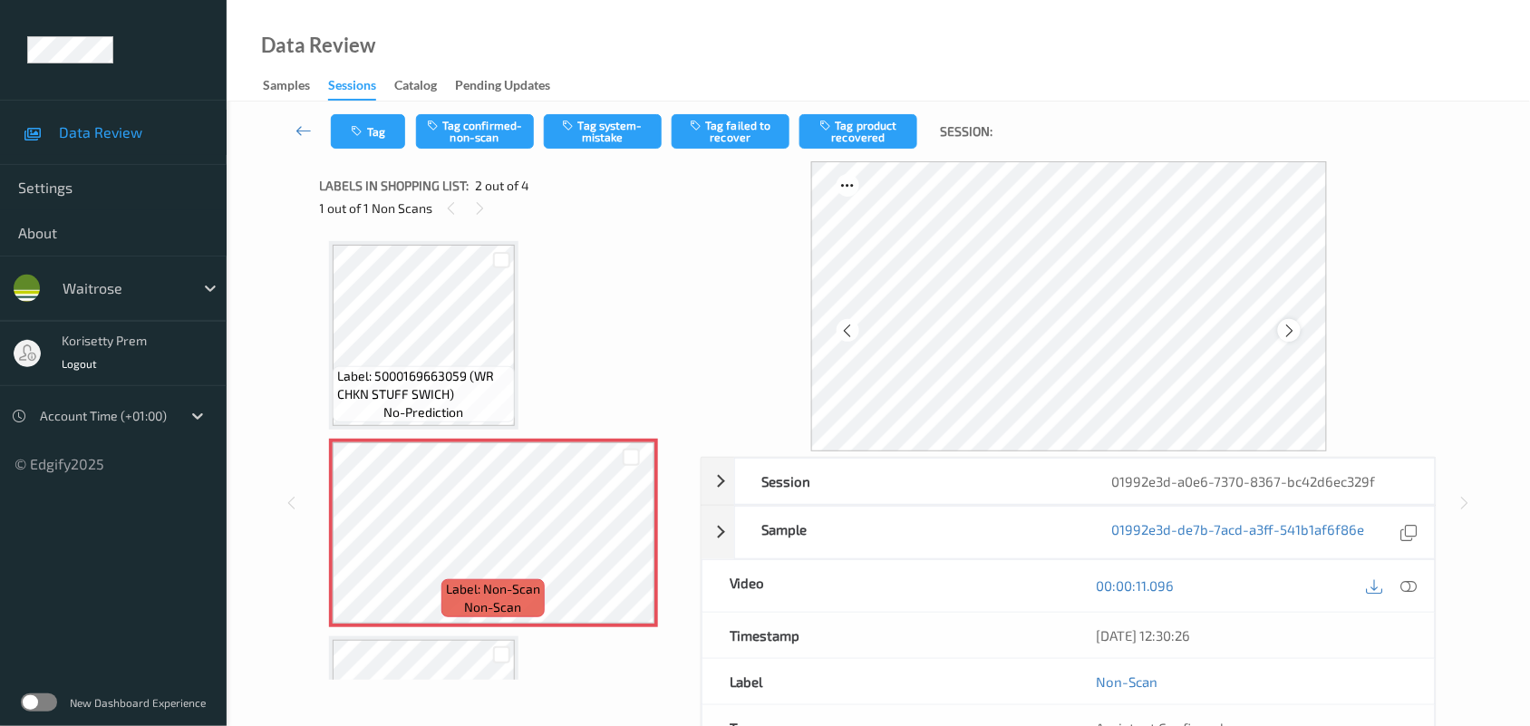
click at [1297, 324] on icon at bounding box center [1289, 331] width 15 height 16
click at [1296, 326] on icon at bounding box center [1289, 331] width 15 height 16
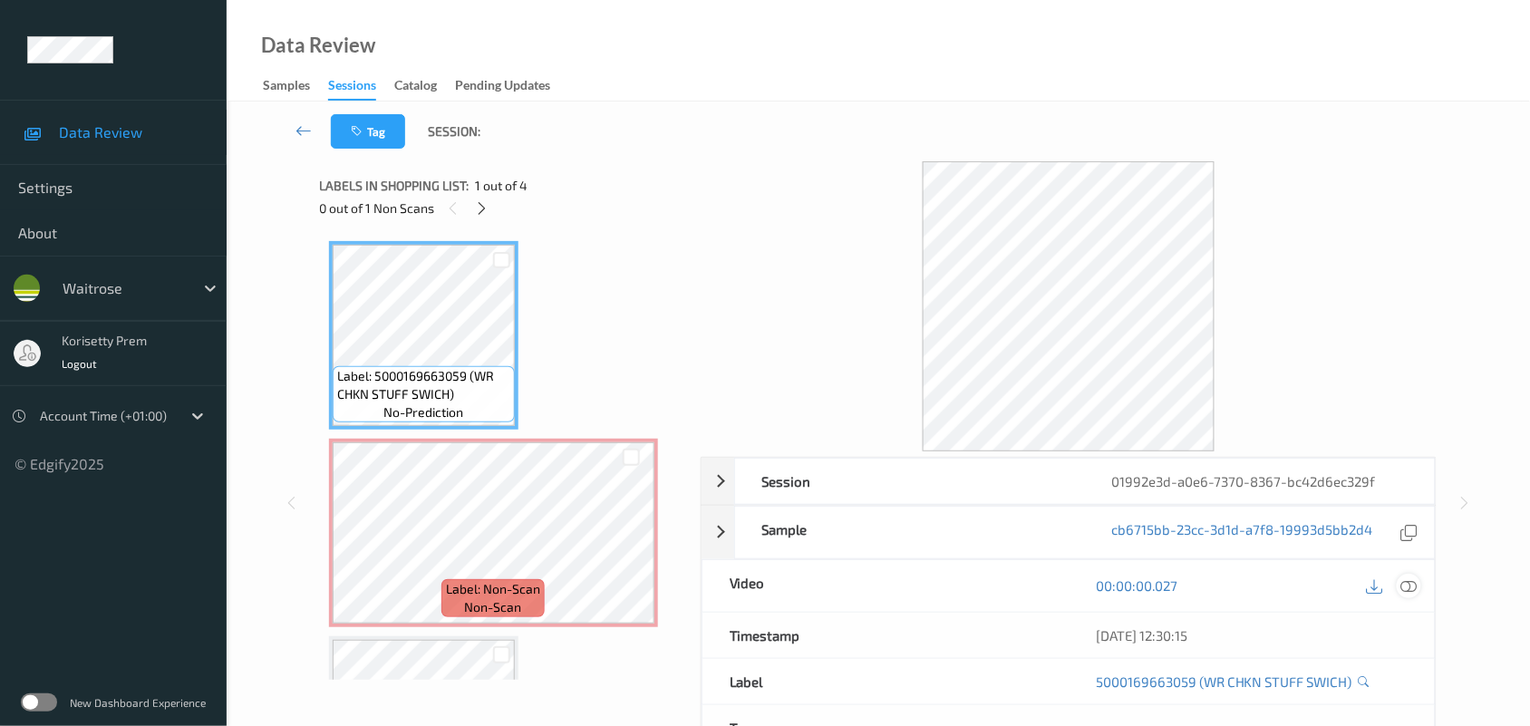
click at [1411, 586] on icon at bounding box center [1409, 585] width 16 height 16
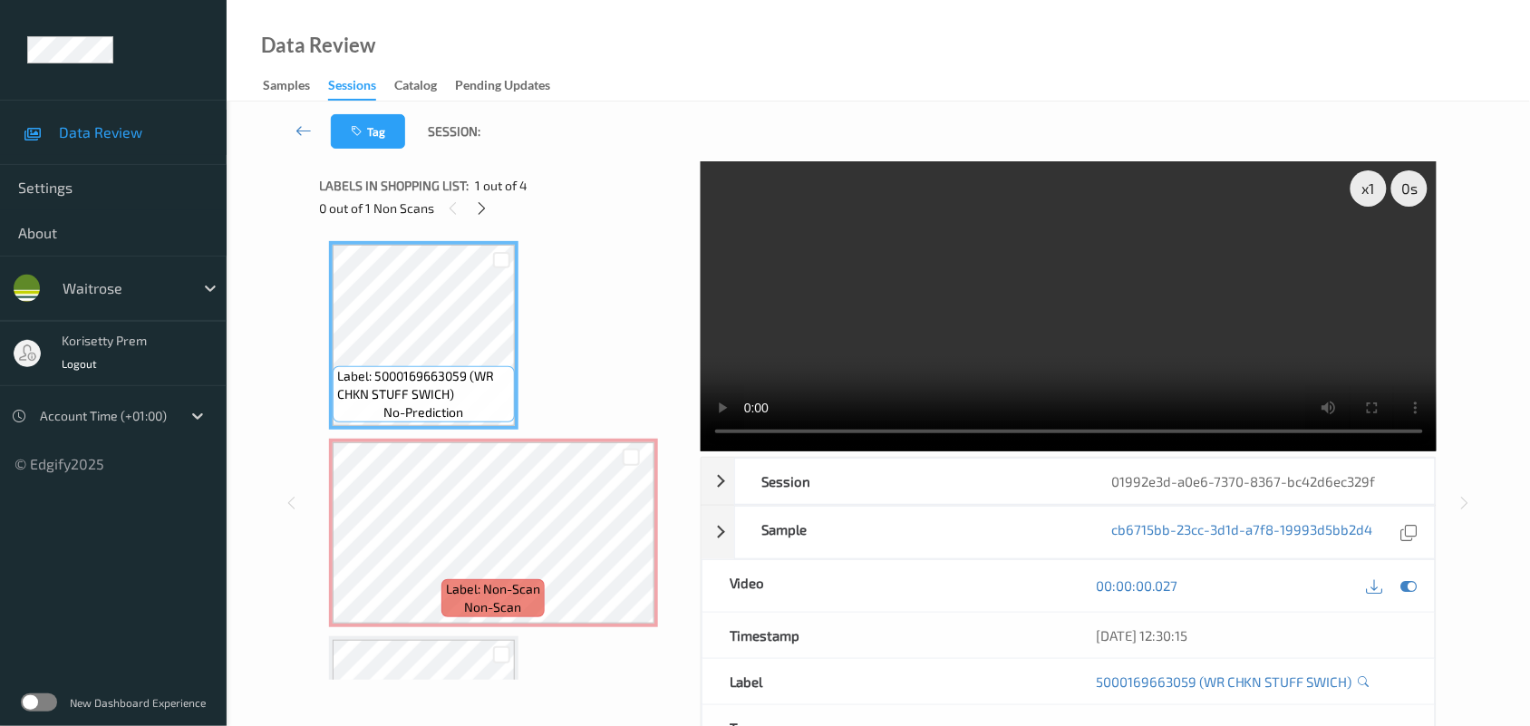
click at [1015, 258] on video at bounding box center [1069, 306] width 737 height 290
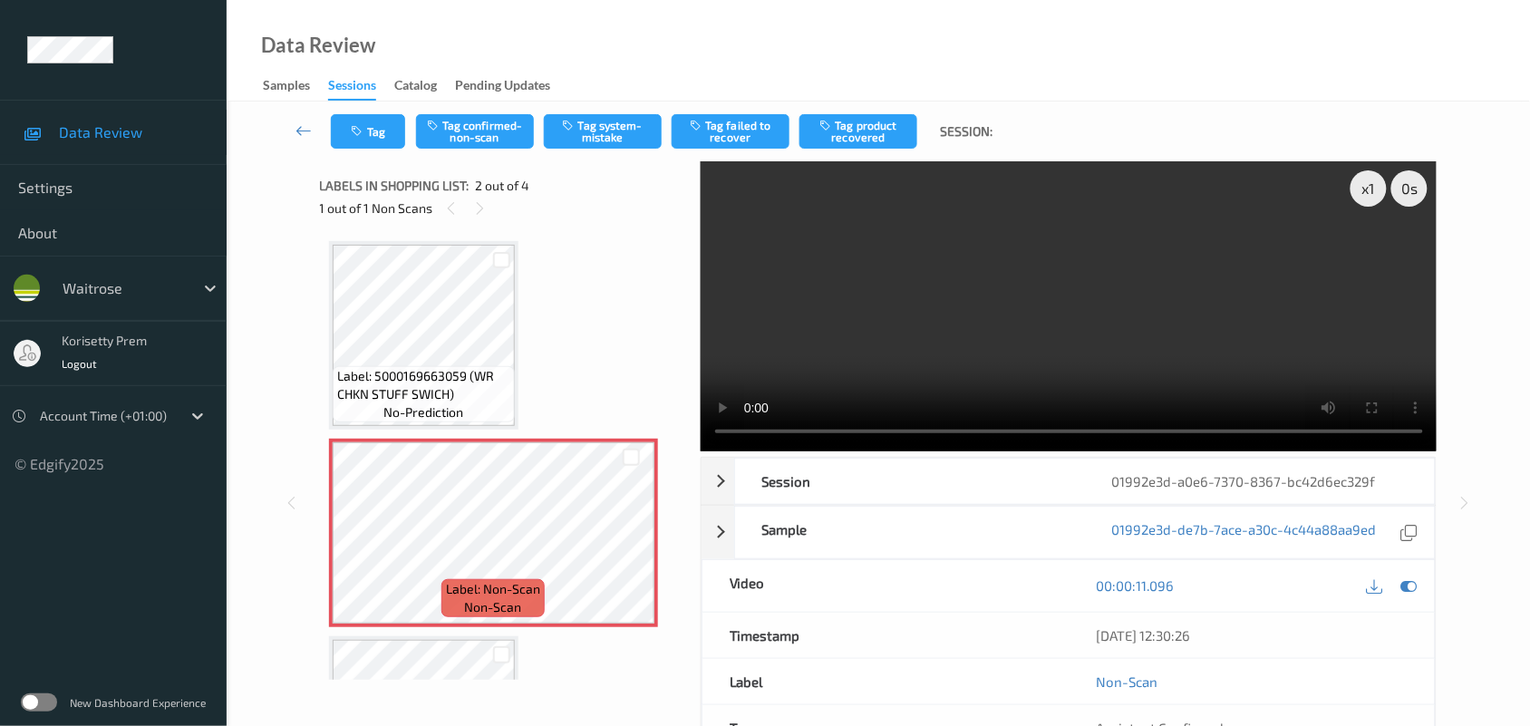
click at [935, 335] on video at bounding box center [1069, 306] width 737 height 290
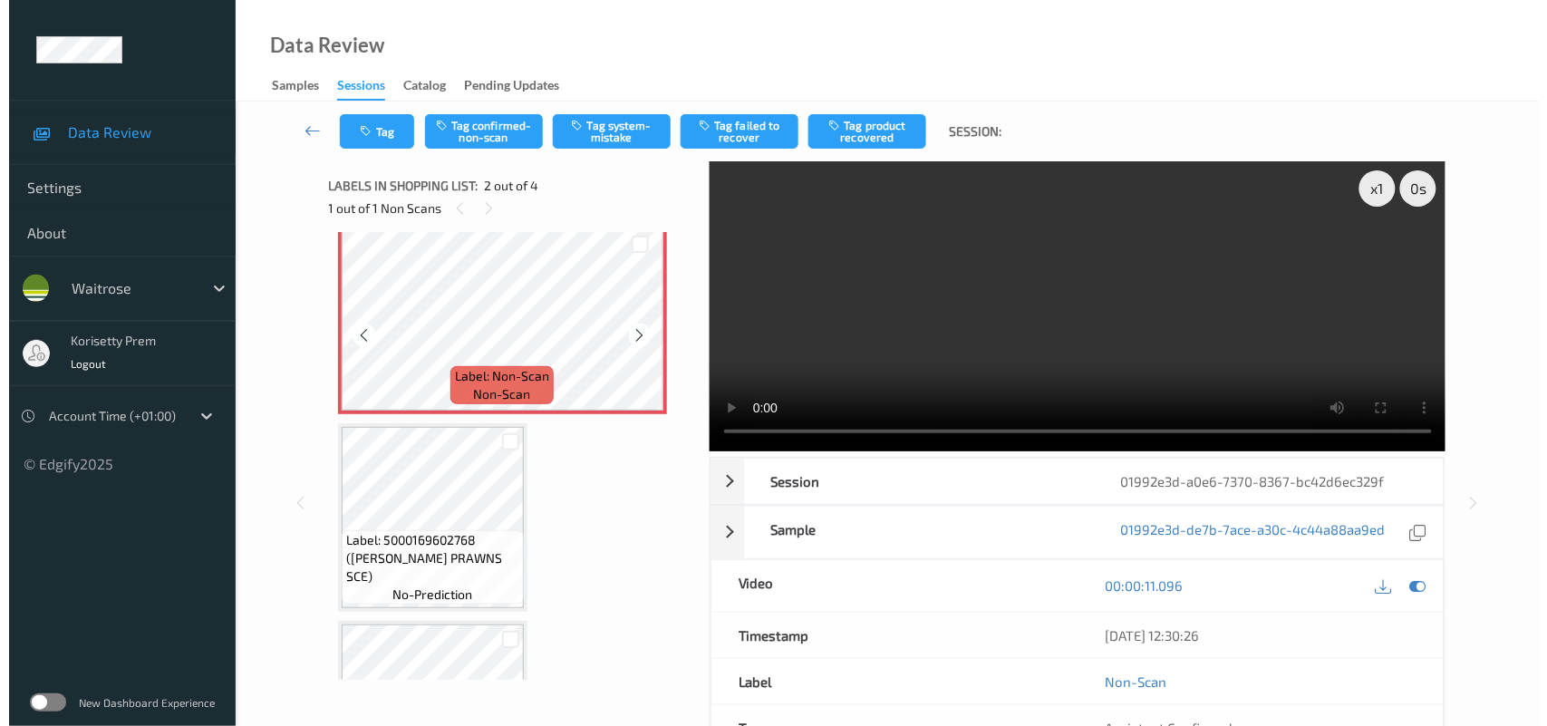
scroll to position [227, 0]
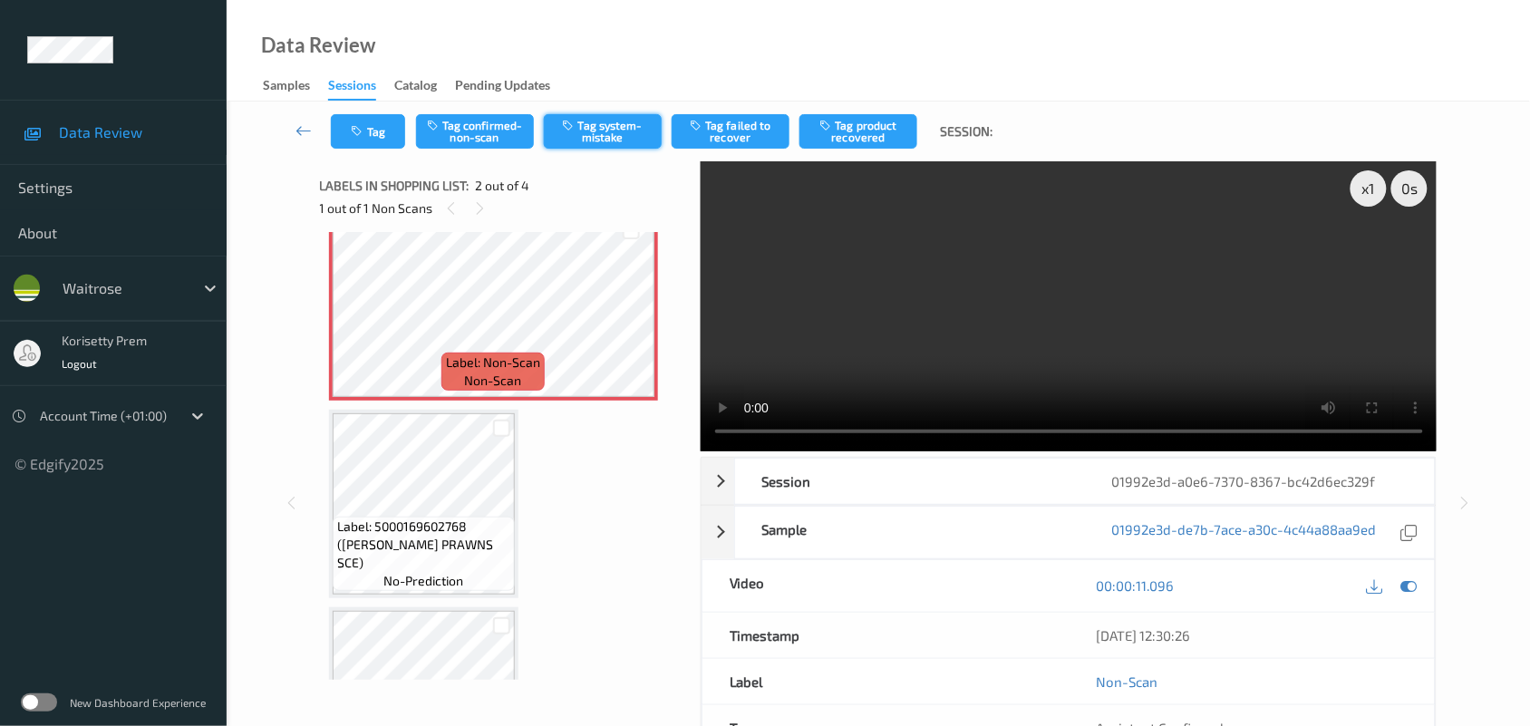
click at [610, 137] on button "Tag system-mistake" at bounding box center [603, 131] width 118 height 34
click at [364, 122] on button "Tag" at bounding box center [368, 131] width 74 height 34
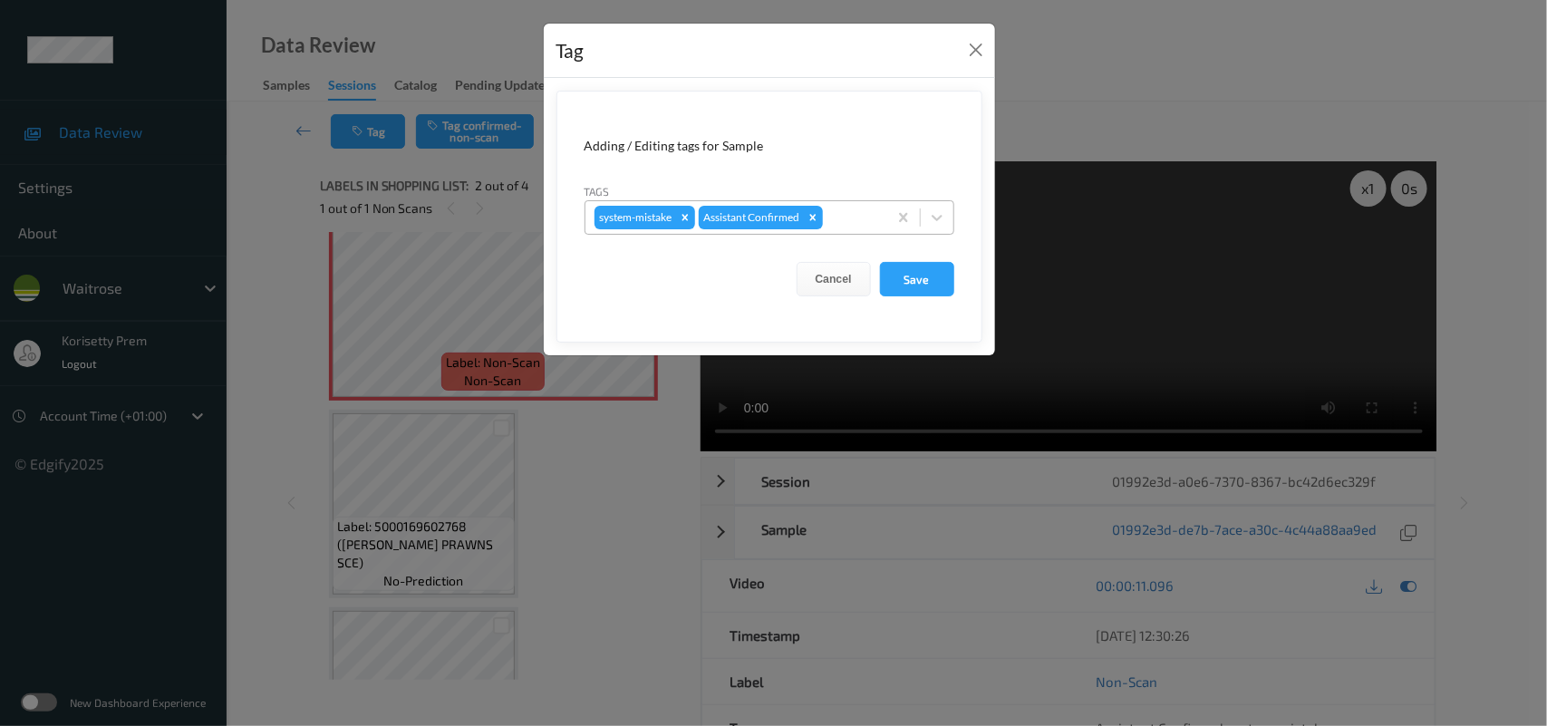
click at [848, 205] on div "system-mistake Assistant Confirmed" at bounding box center [737, 217] width 302 height 31
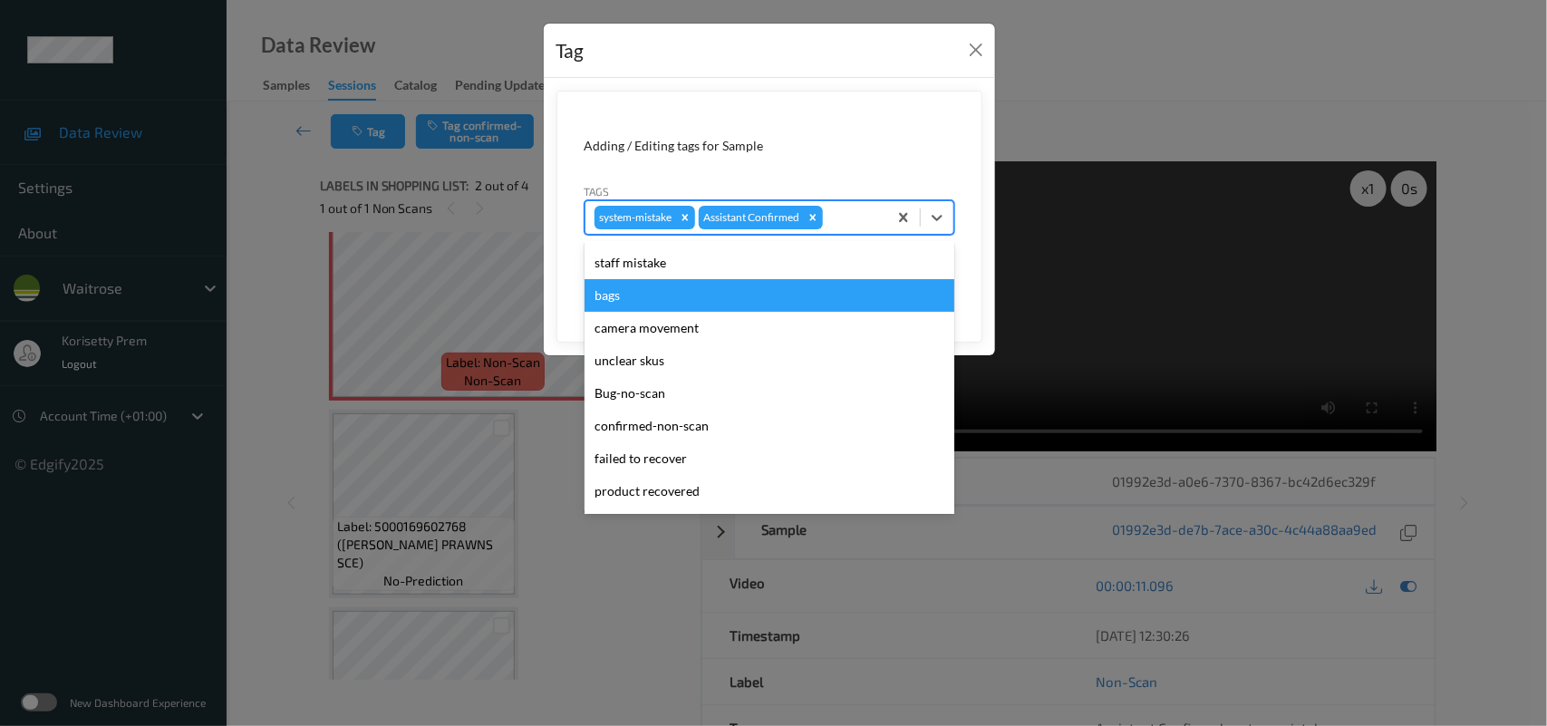
scroll to position [0, 0]
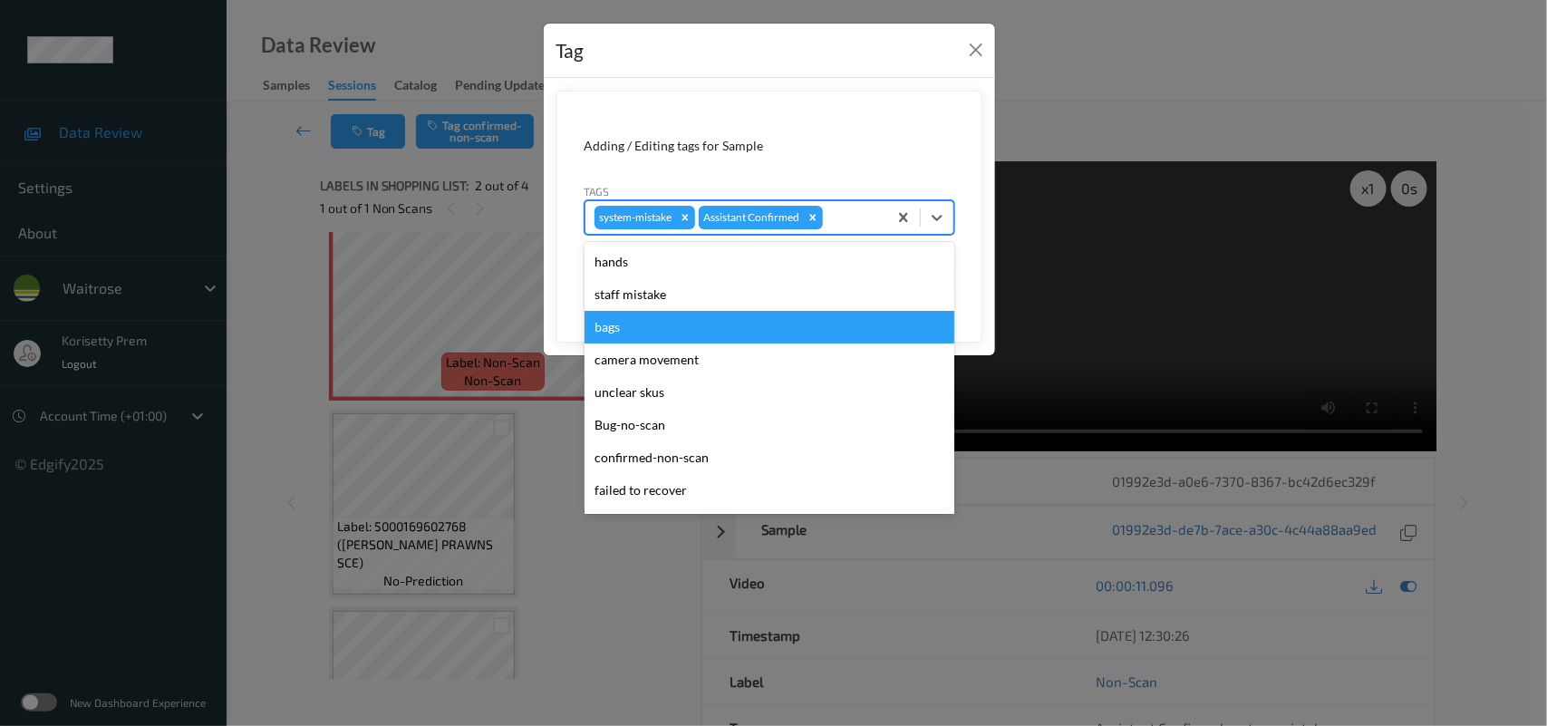
click at [618, 326] on div "bags" at bounding box center [770, 327] width 370 height 33
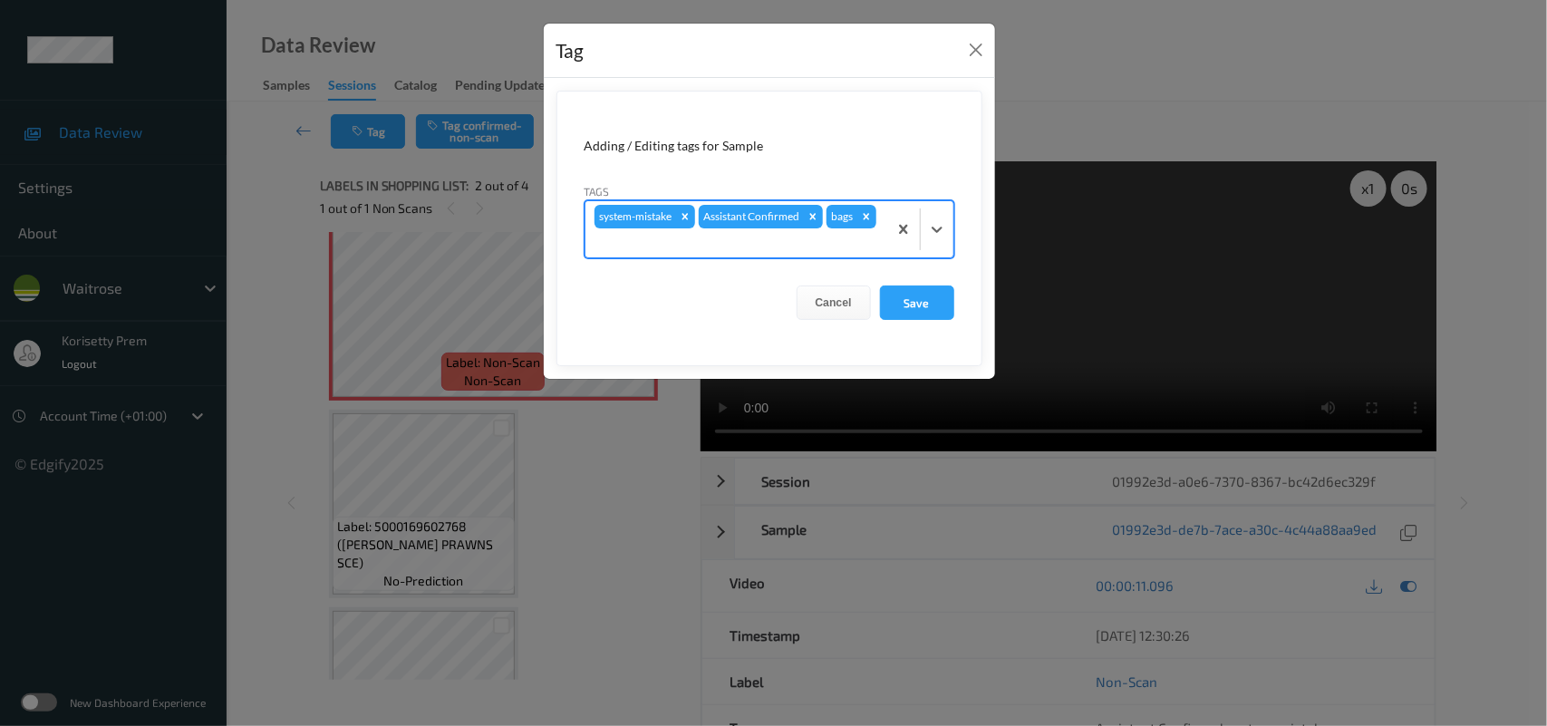
click at [726, 234] on div at bounding box center [737, 243] width 284 height 22
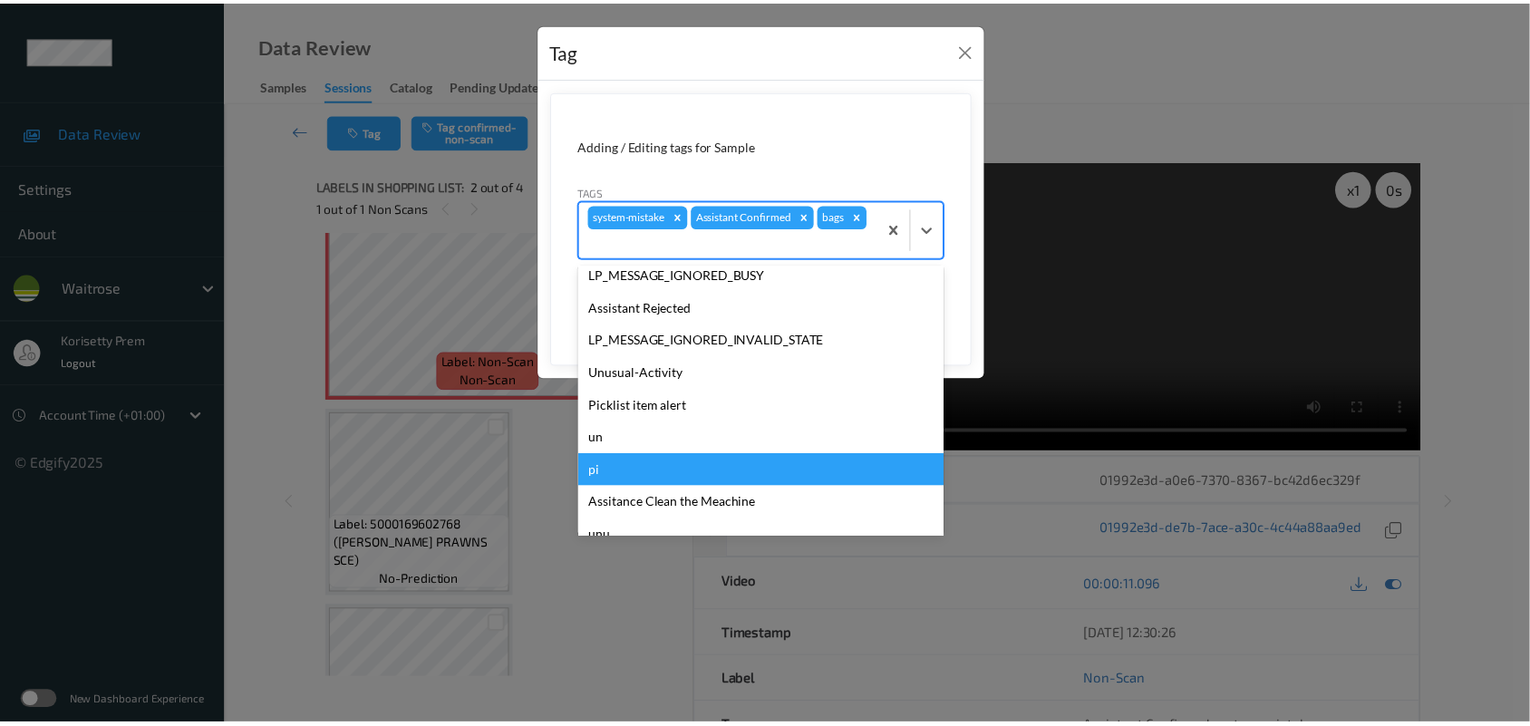
scroll to position [387, 0]
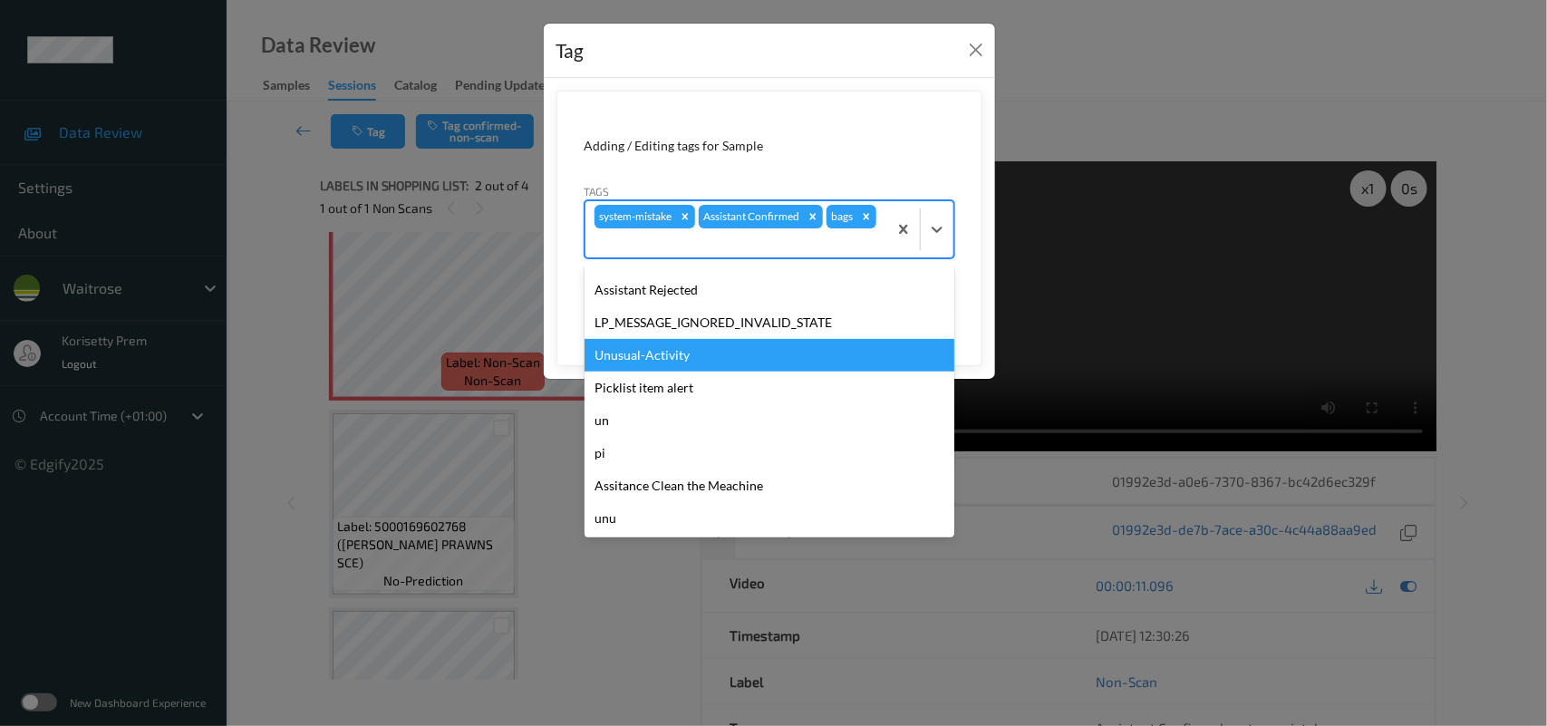
click at [630, 355] on div "Unusual-Activity" at bounding box center [770, 355] width 370 height 33
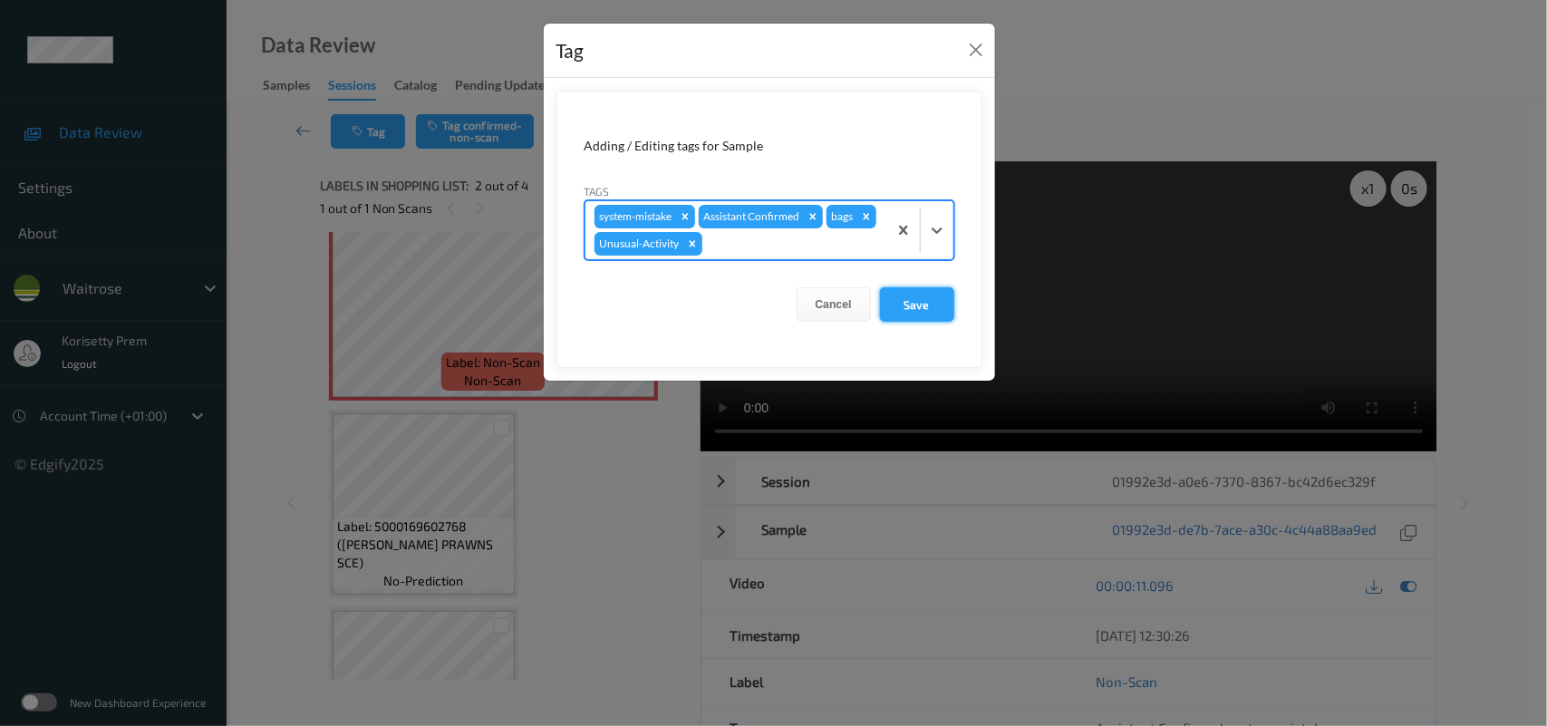
click at [948, 302] on button "Save" at bounding box center [917, 304] width 74 height 34
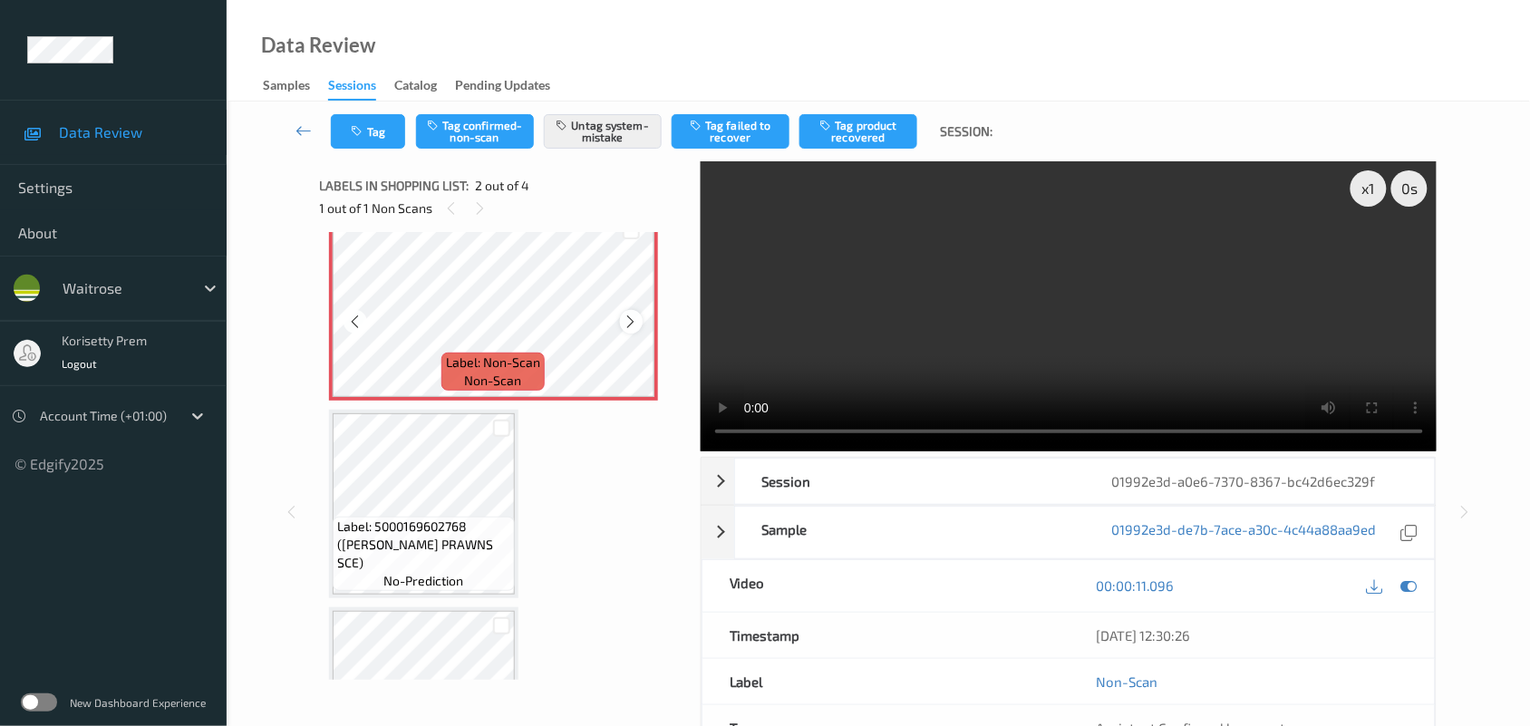
click at [631, 323] on icon at bounding box center [631, 322] width 15 height 16
click at [628, 322] on icon at bounding box center [631, 322] width 15 height 16
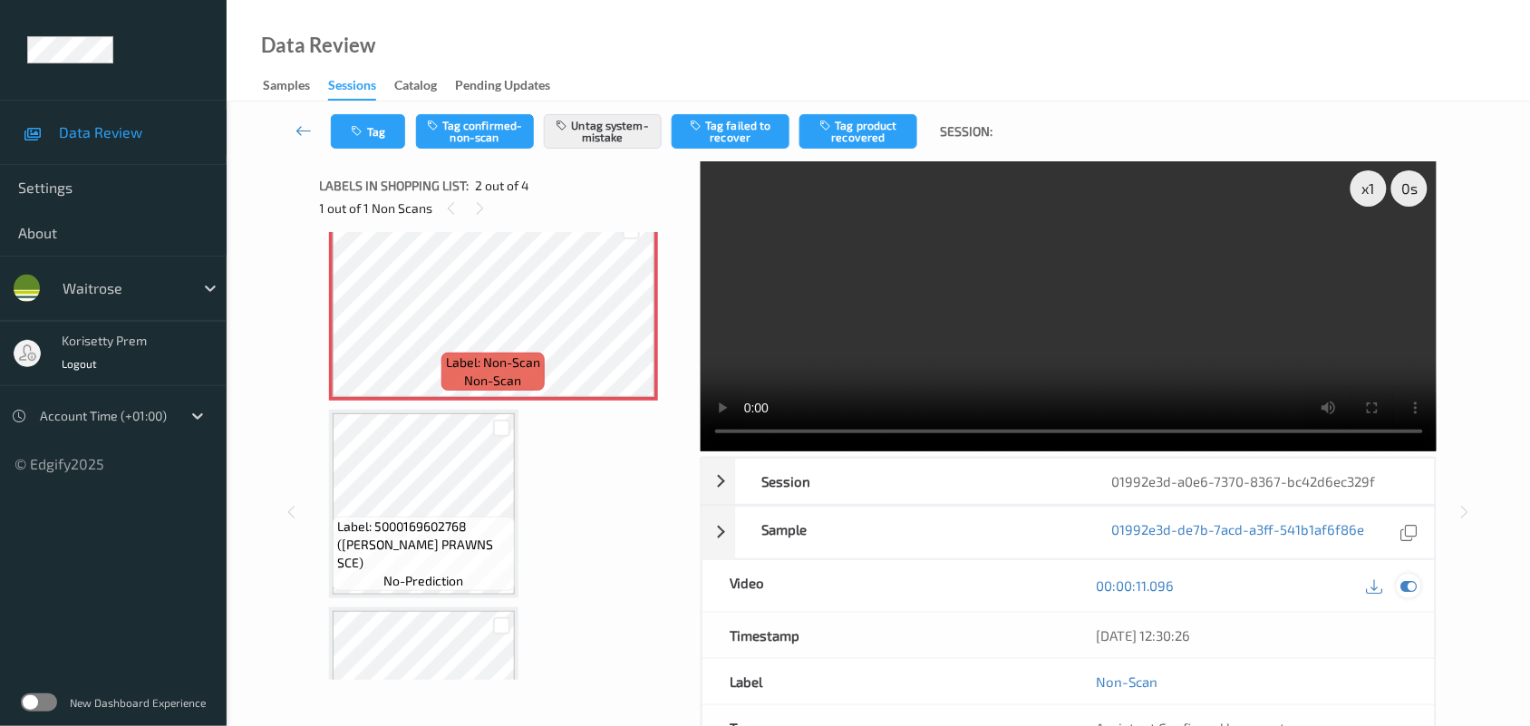
click at [1402, 582] on icon at bounding box center [1409, 585] width 16 height 16
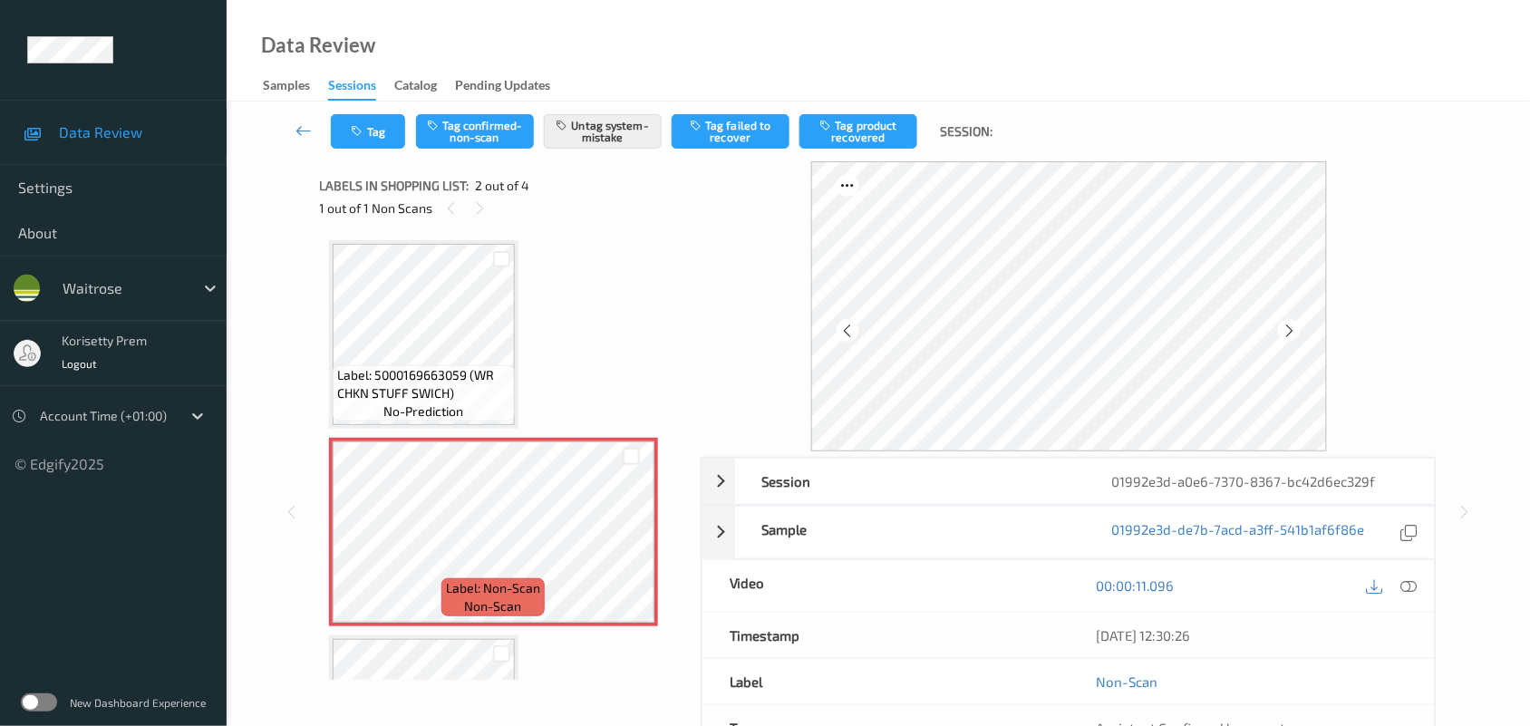
scroll to position [0, 0]
click at [1283, 329] on icon at bounding box center [1289, 331] width 15 height 16
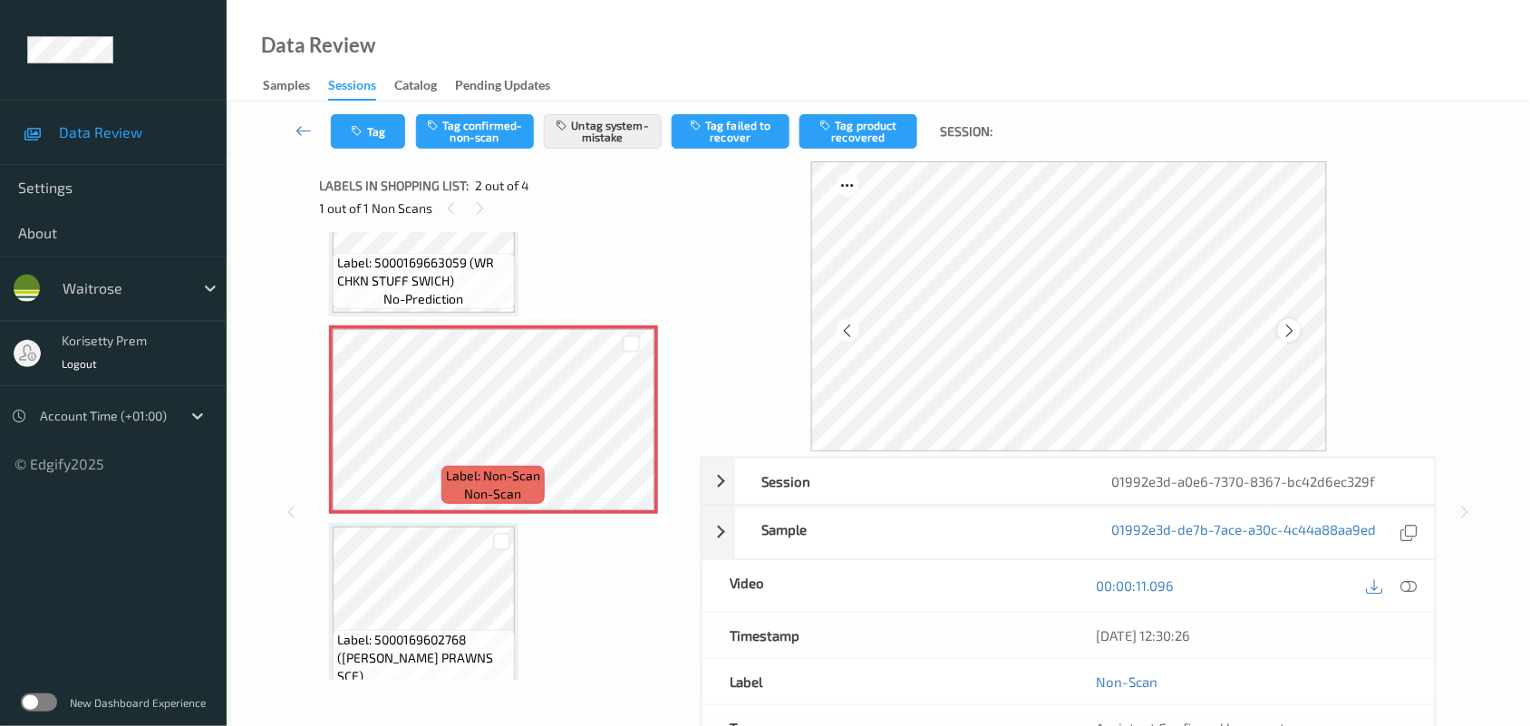
click at [1283, 333] on icon at bounding box center [1289, 331] width 15 height 16
click at [382, 132] on button "Tag" at bounding box center [368, 131] width 74 height 34
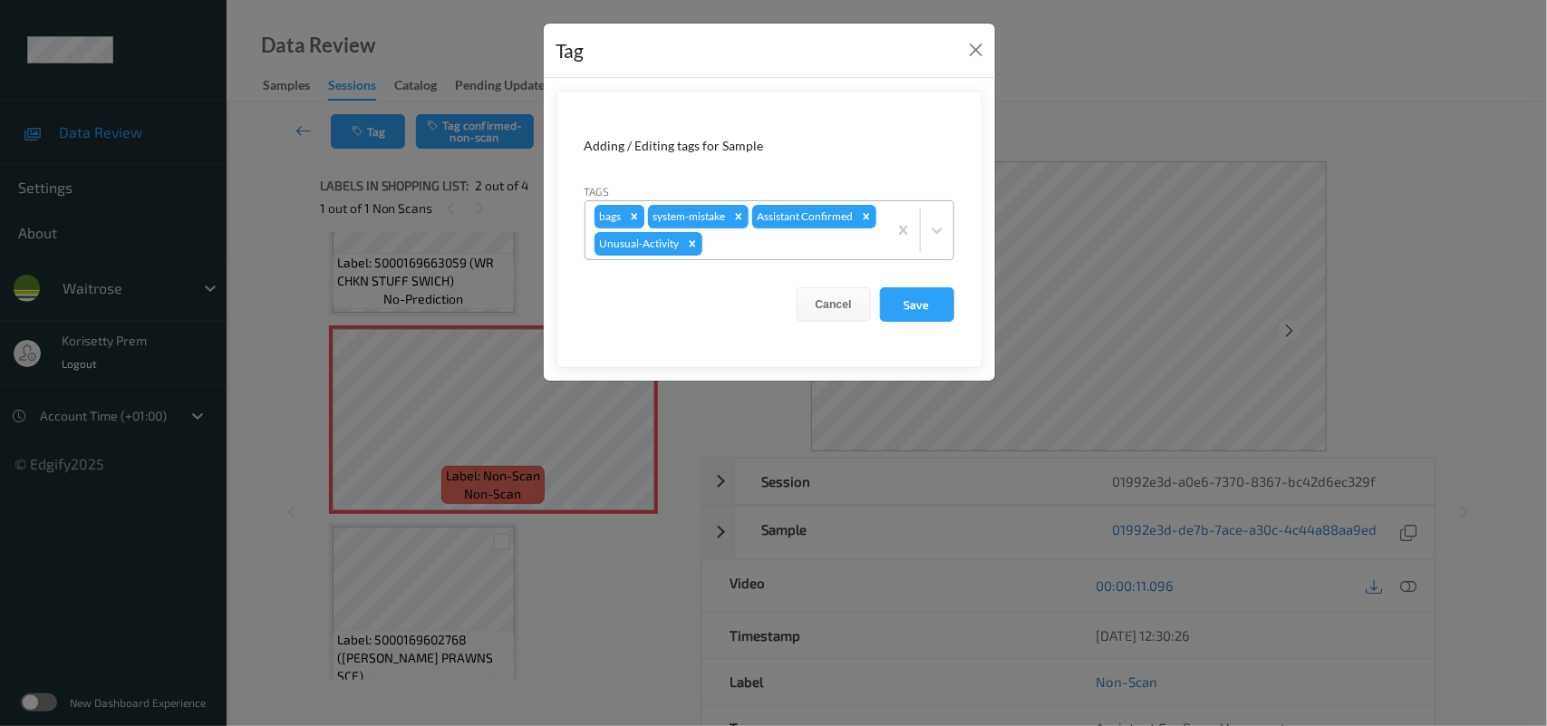
click at [634, 213] on icon "Remove bags" at bounding box center [634, 216] width 13 height 13
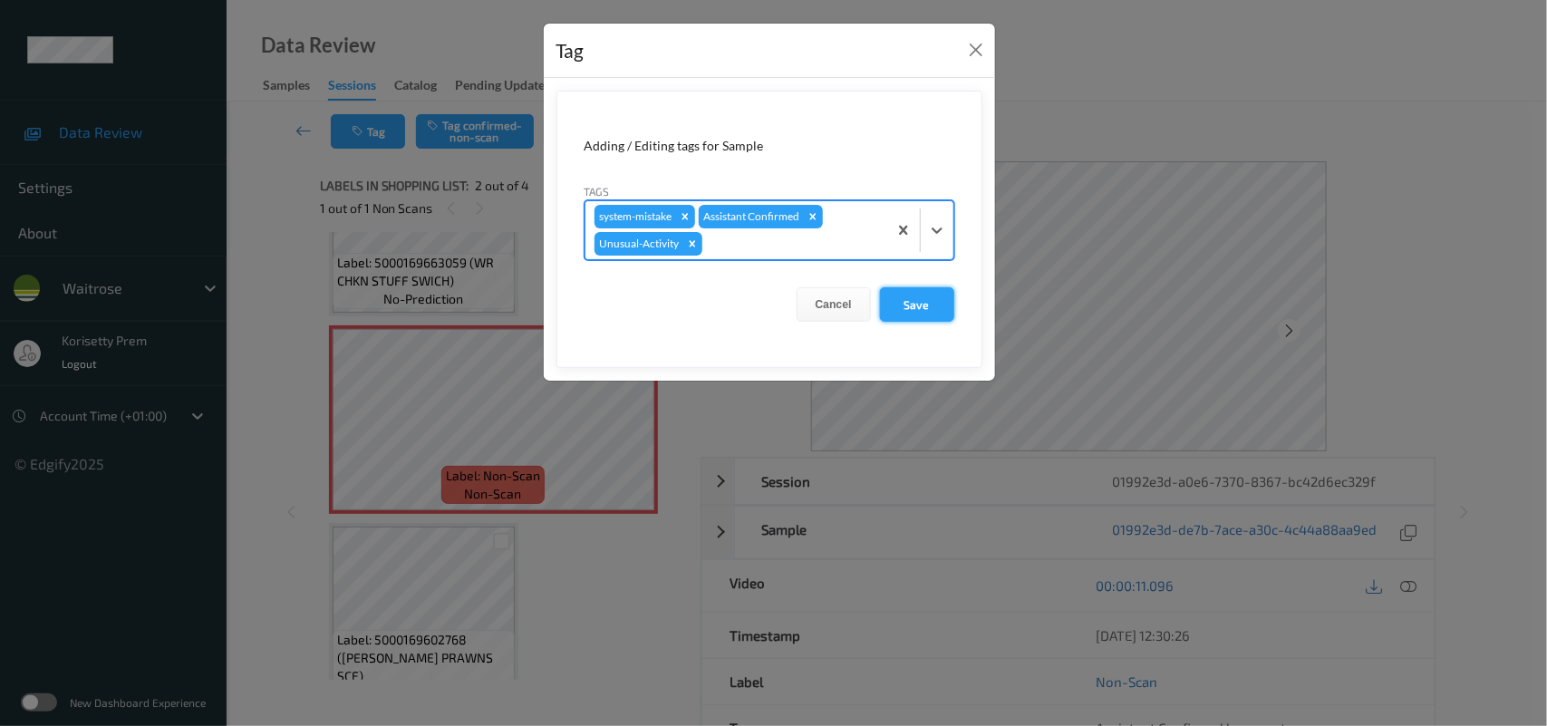
click at [900, 308] on button "Save" at bounding box center [917, 304] width 74 height 34
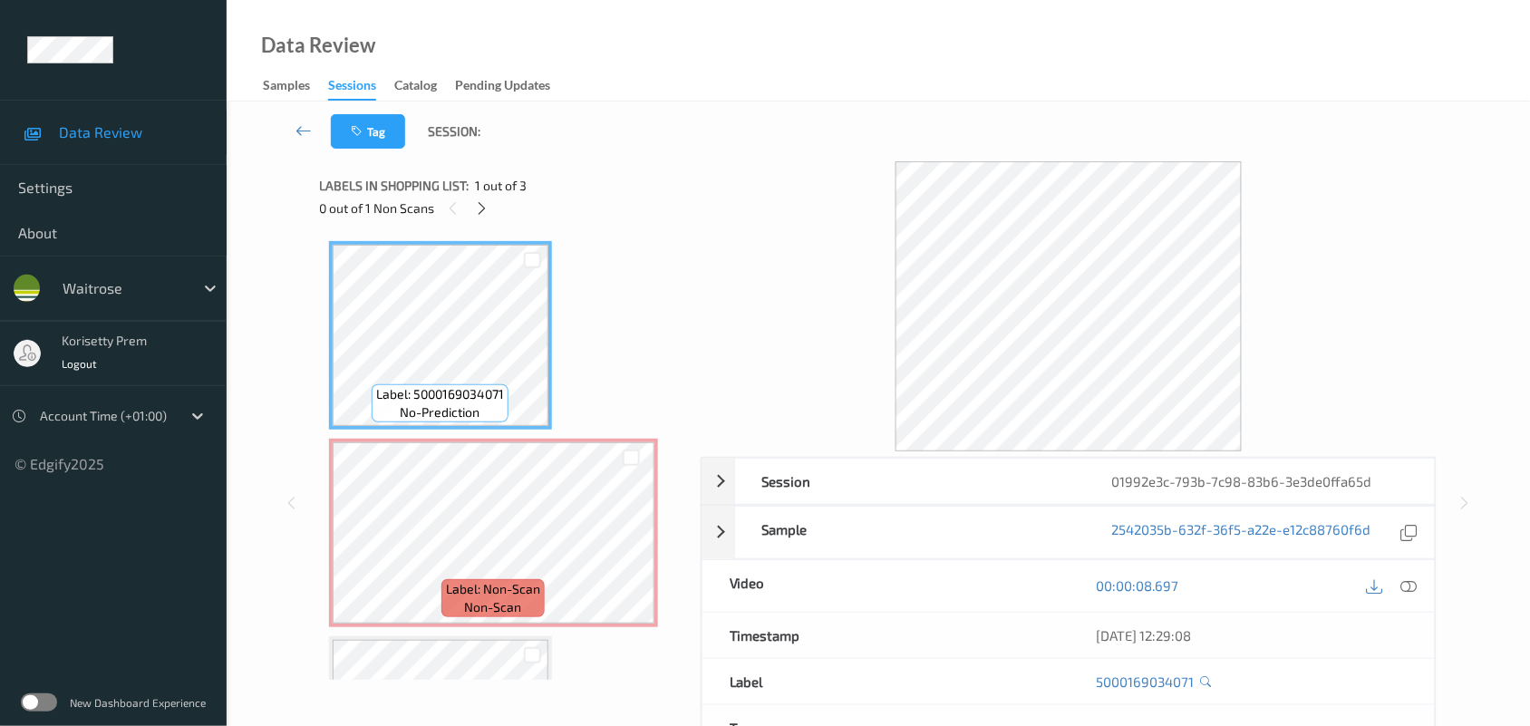
click at [693, 190] on div "Session 01992e3c-793b-7c98-83b6-3e3de0ffa65d Session ID 01992e3c-793b-7c98-83b6…" at bounding box center [879, 502] width 1118 height 683
click at [626, 546] on icon at bounding box center [631, 548] width 15 height 16
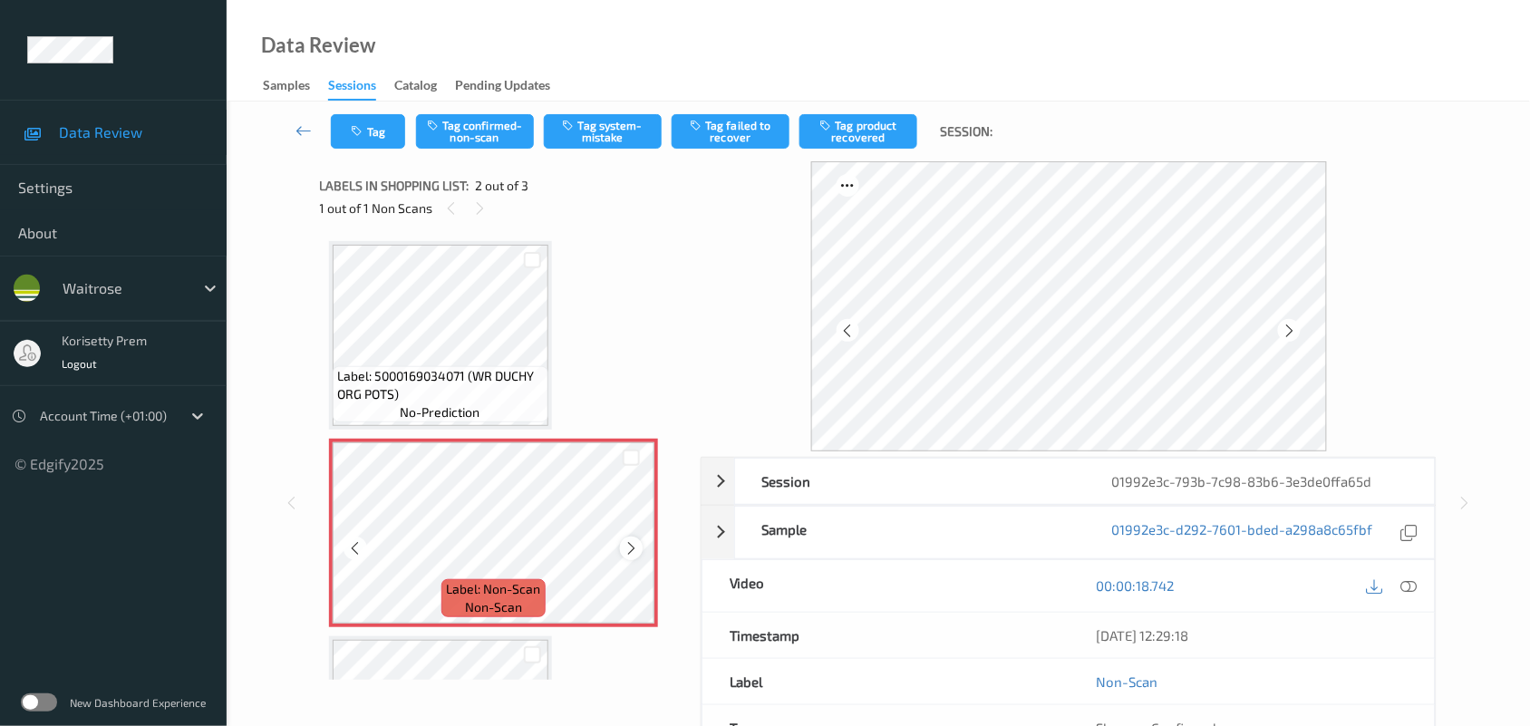
click at [633, 548] on icon at bounding box center [631, 548] width 15 height 16
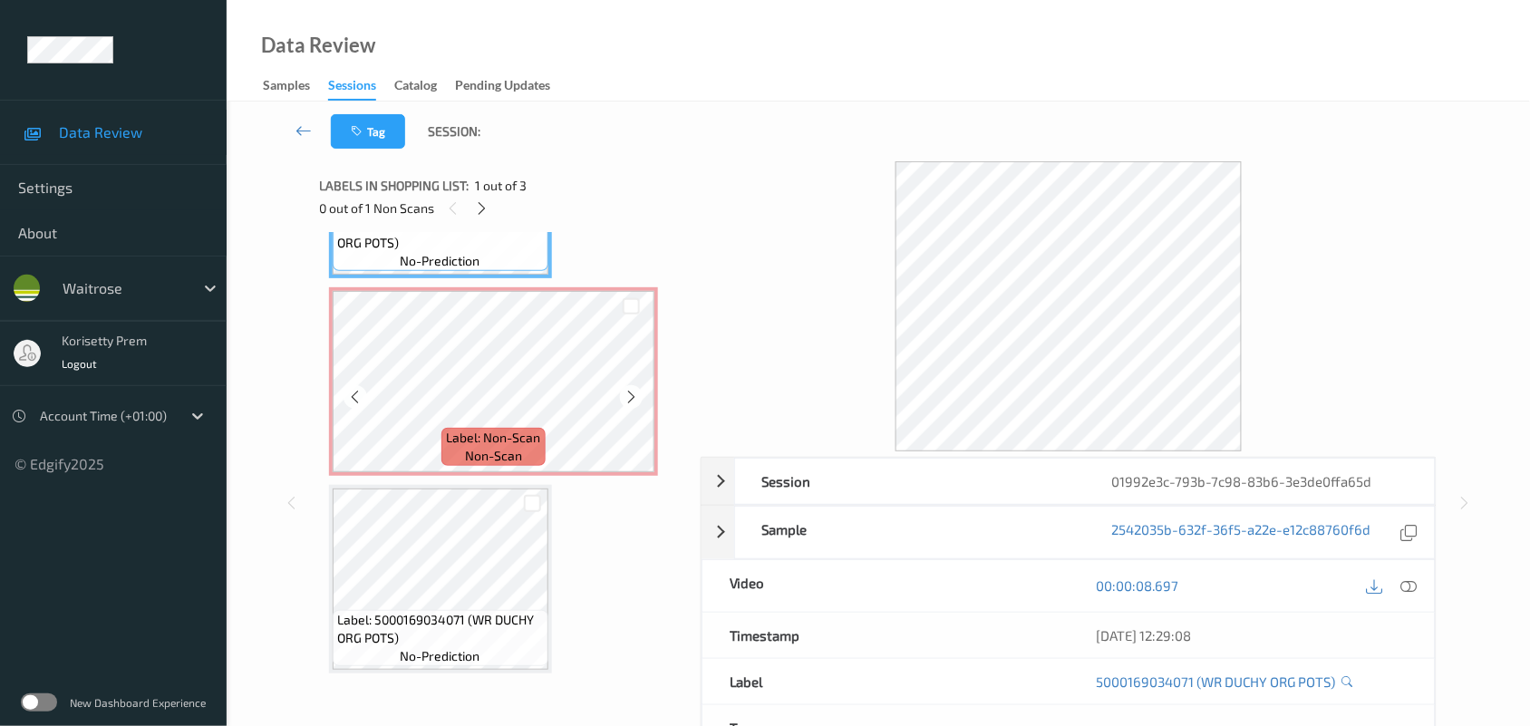
scroll to position [152, 0]
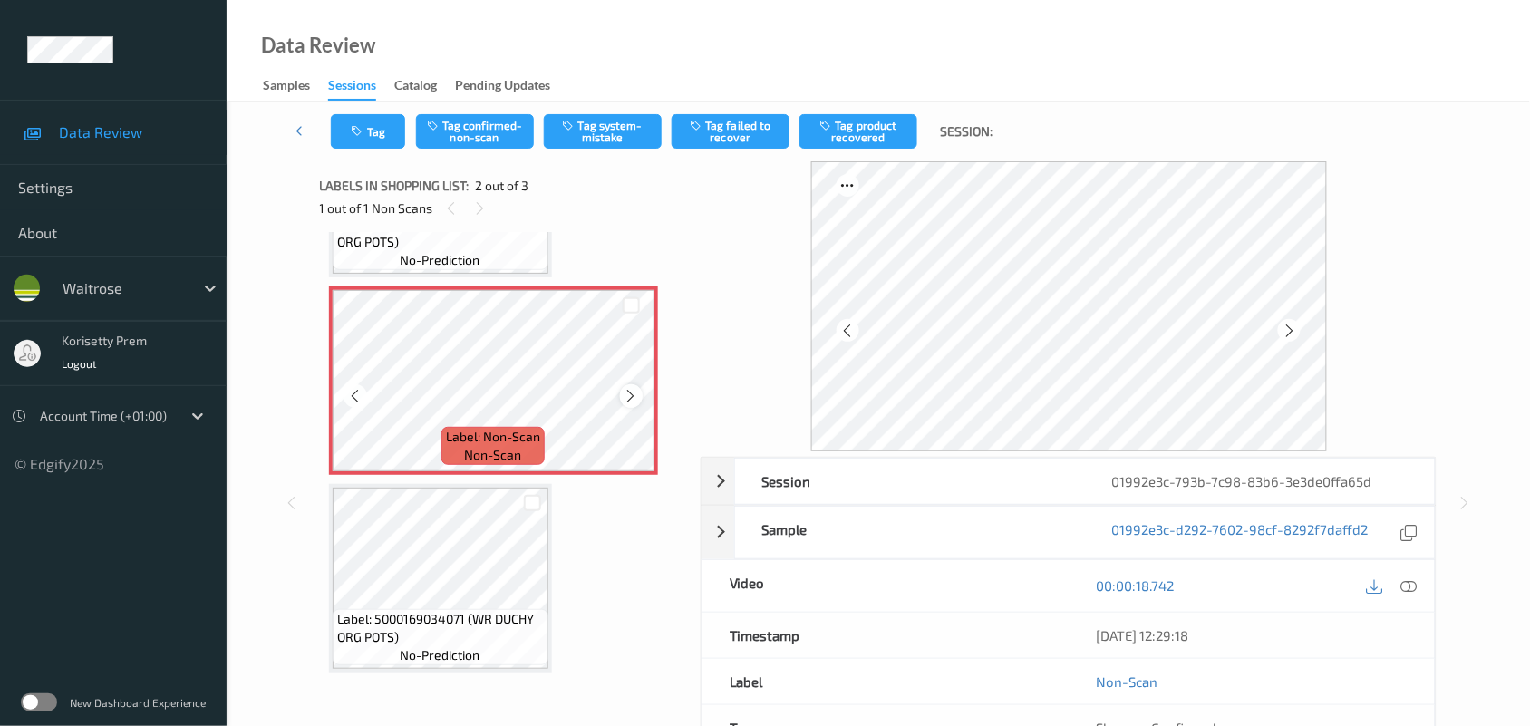
click at [630, 400] on icon at bounding box center [631, 396] width 15 height 16
click at [626, 401] on icon at bounding box center [631, 396] width 15 height 16
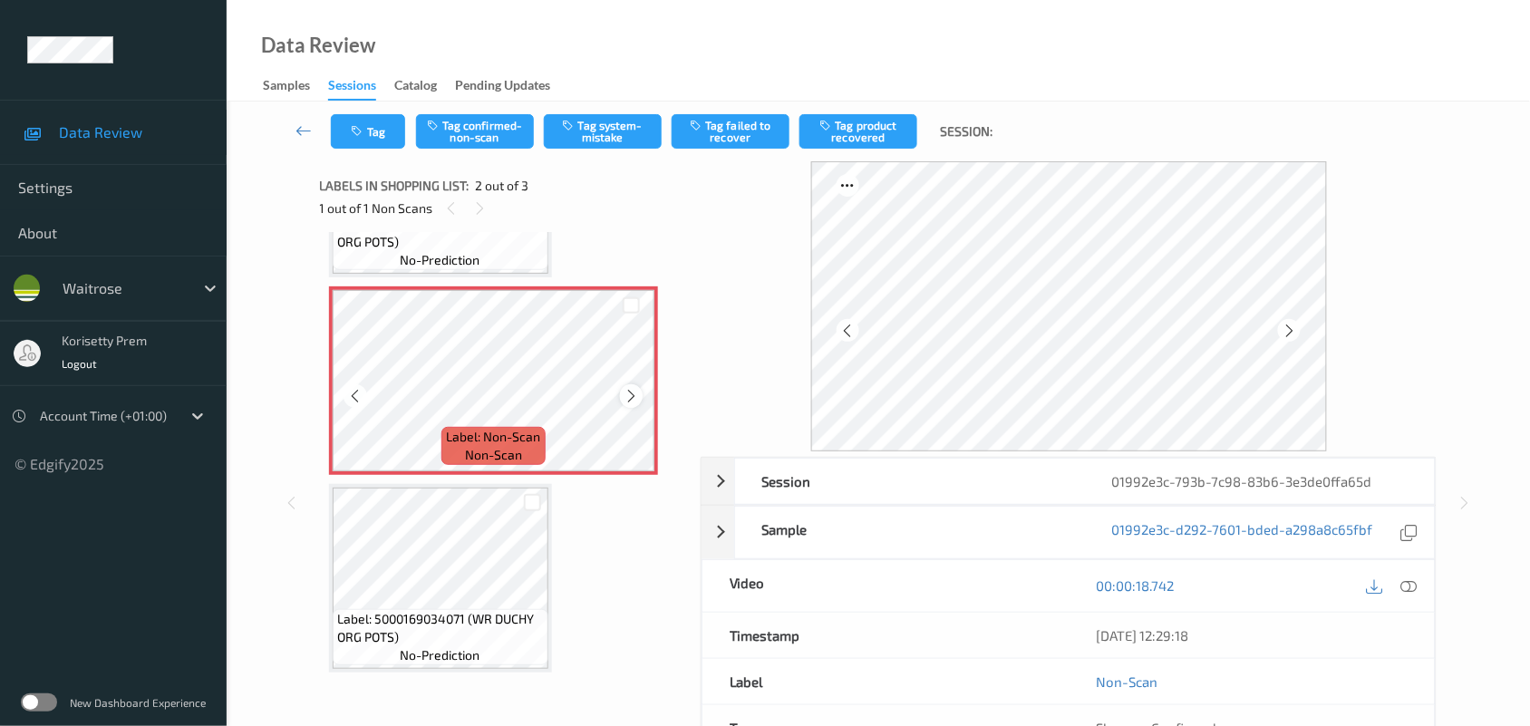
click at [631, 392] on icon at bounding box center [631, 396] width 15 height 16
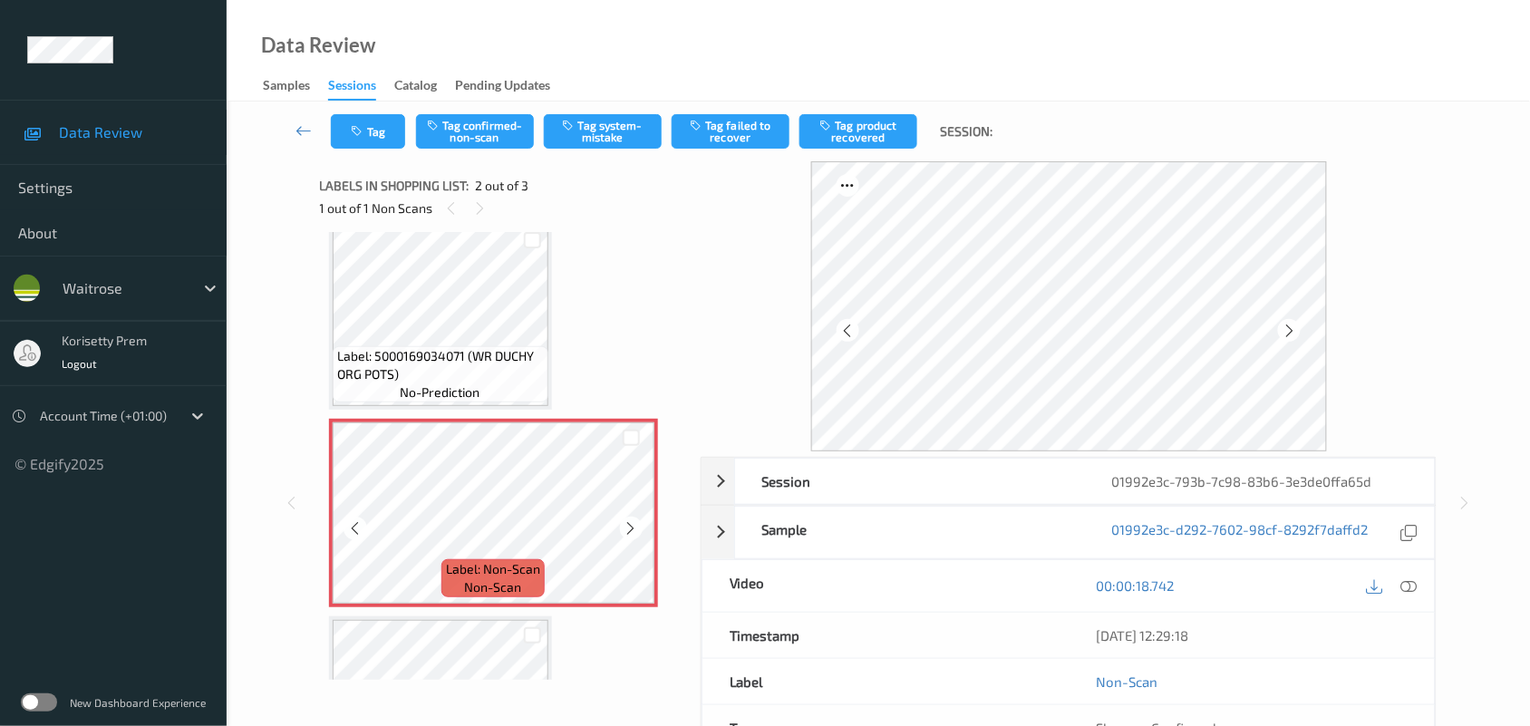
scroll to position [0, 0]
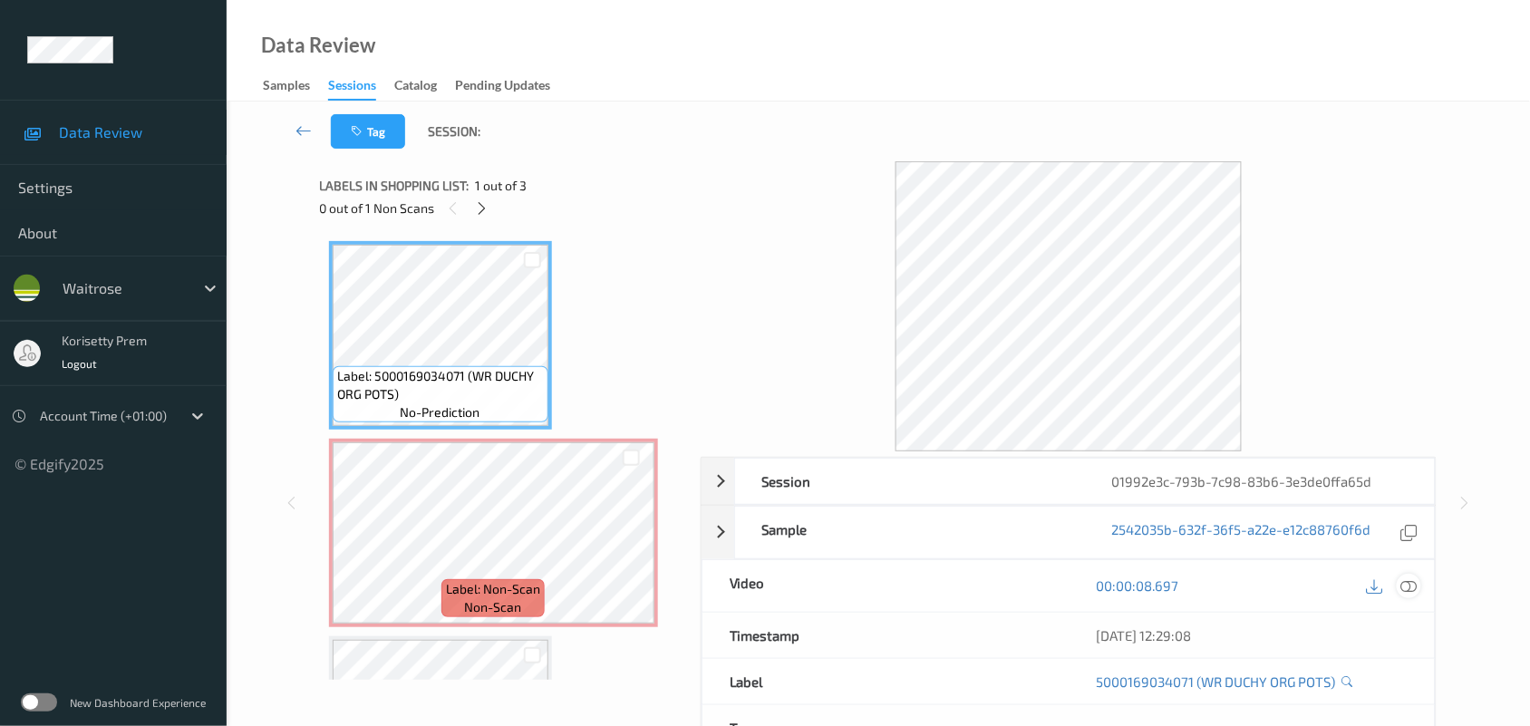
click at [1414, 578] on icon at bounding box center [1409, 585] width 16 height 16
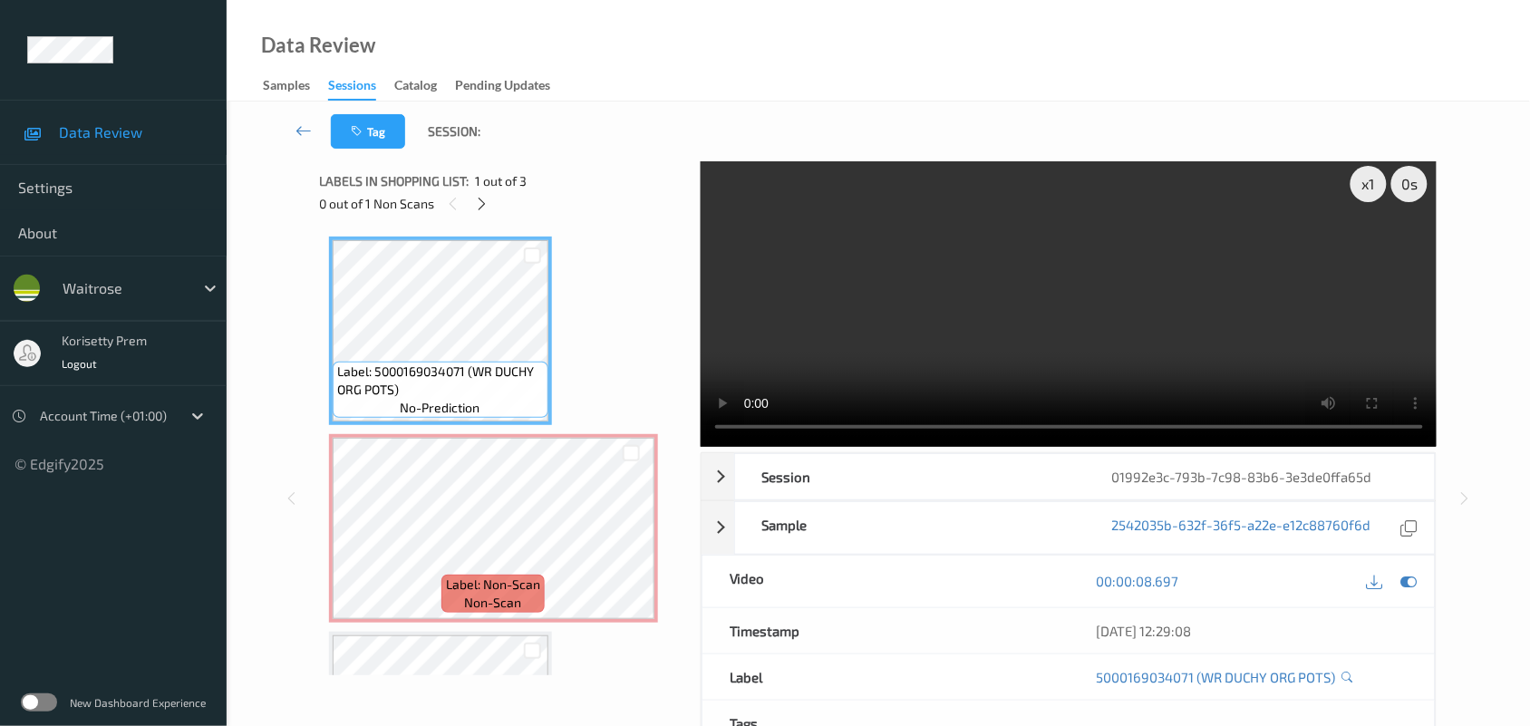
click at [877, 315] on video at bounding box center [1069, 302] width 737 height 290
click at [1272, 287] on video at bounding box center [1069, 302] width 737 height 290
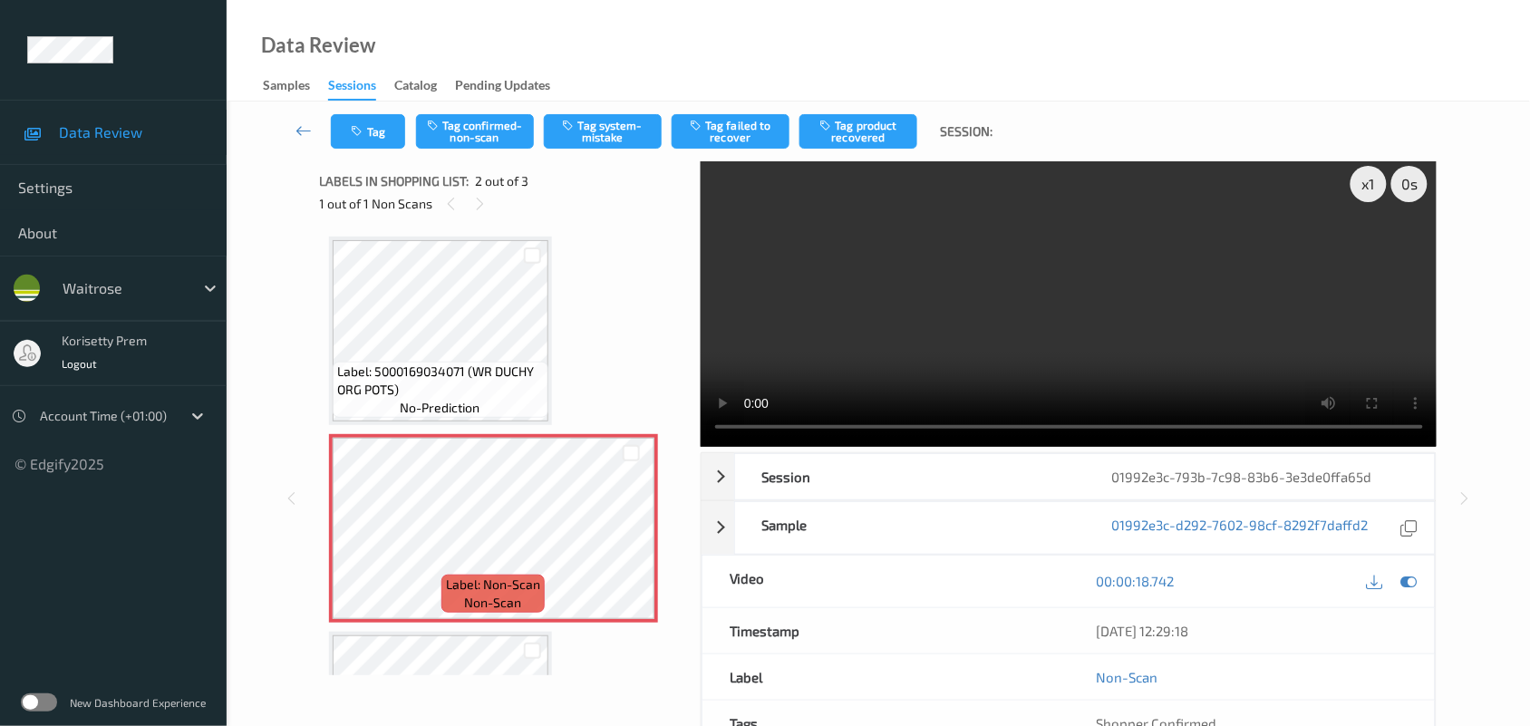
click at [795, 363] on video at bounding box center [1069, 302] width 737 height 290
click at [971, 351] on video at bounding box center [1069, 302] width 737 height 290
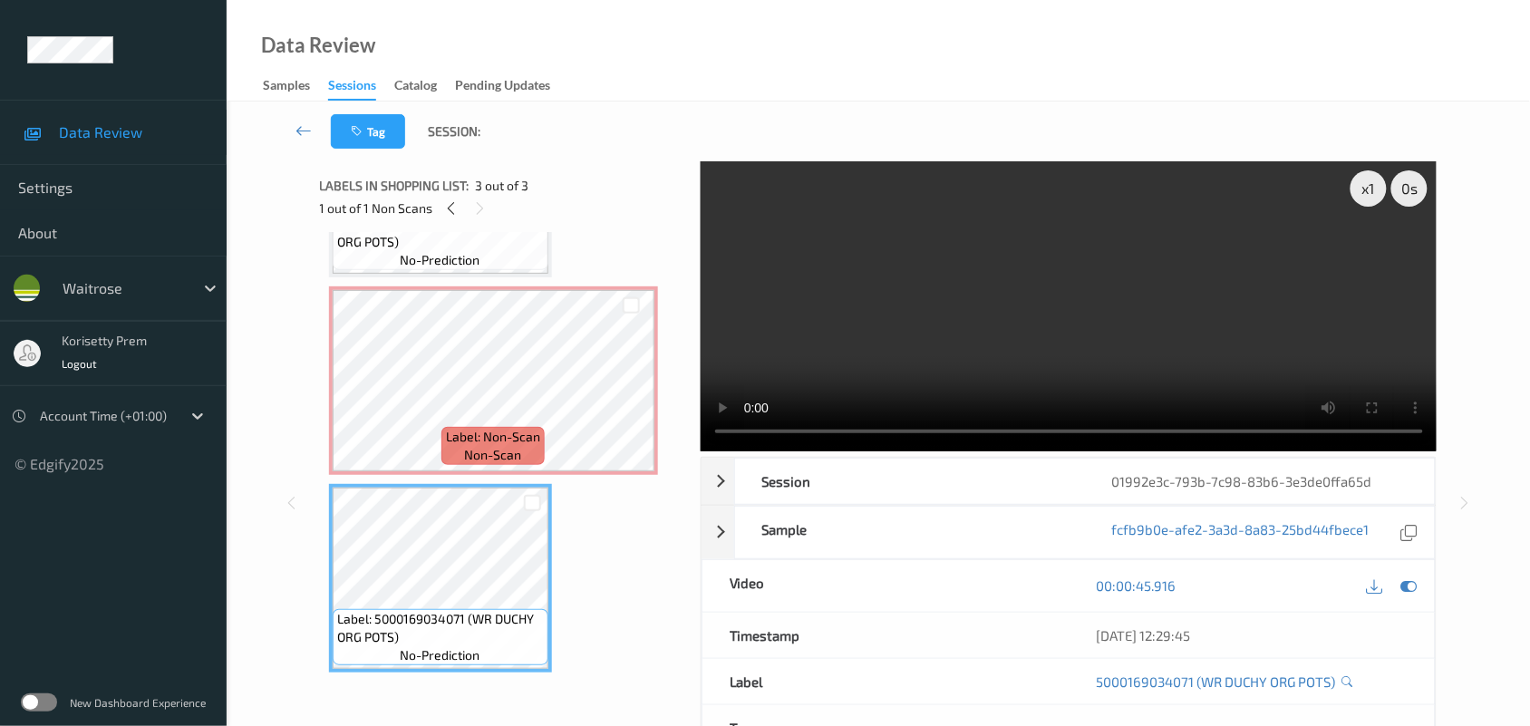
click at [861, 354] on video at bounding box center [1069, 306] width 737 height 290
click at [958, 363] on video at bounding box center [1069, 306] width 737 height 290
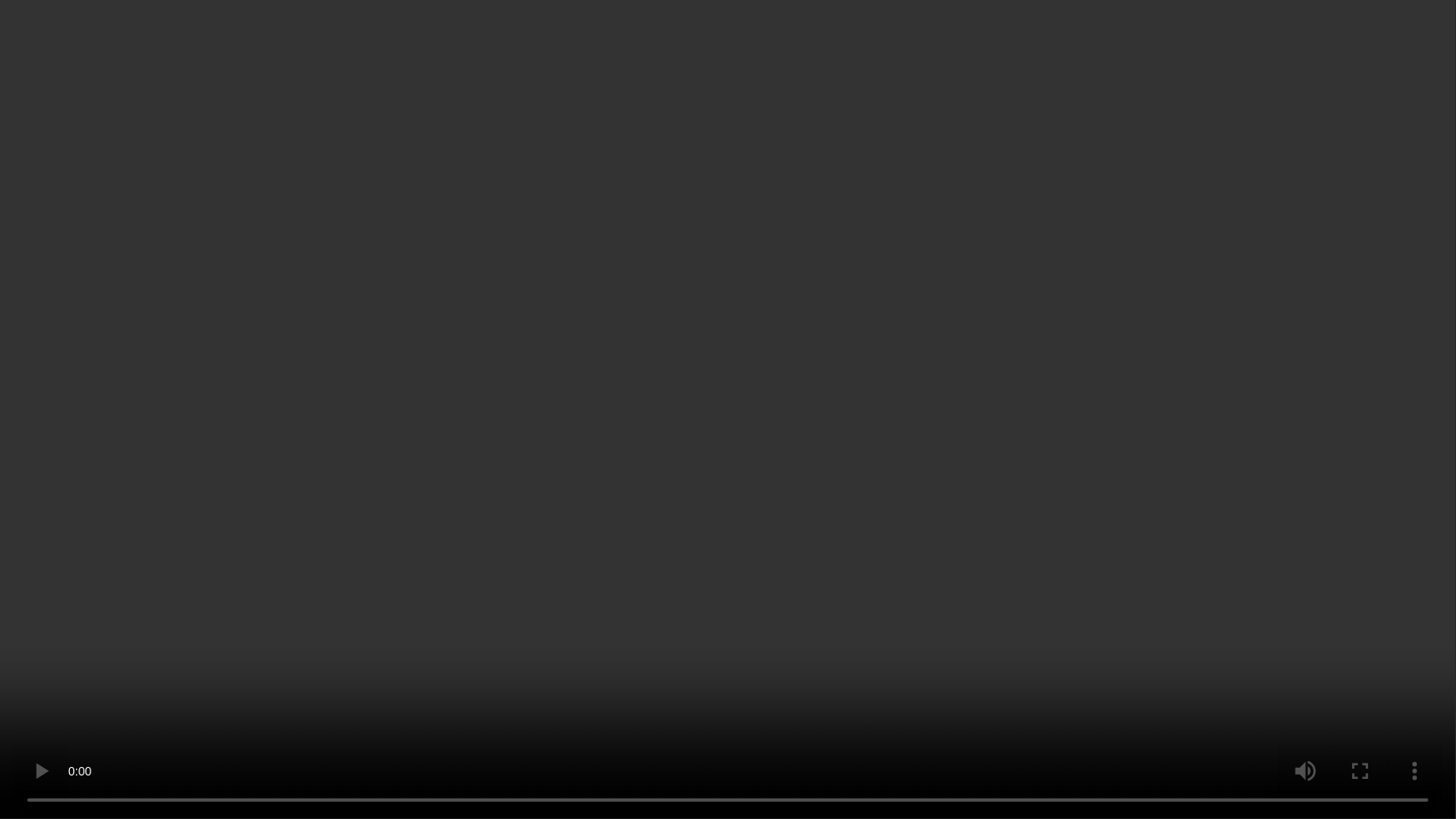
click at [970, 490] on video at bounding box center [728, 410] width 1456 height 819
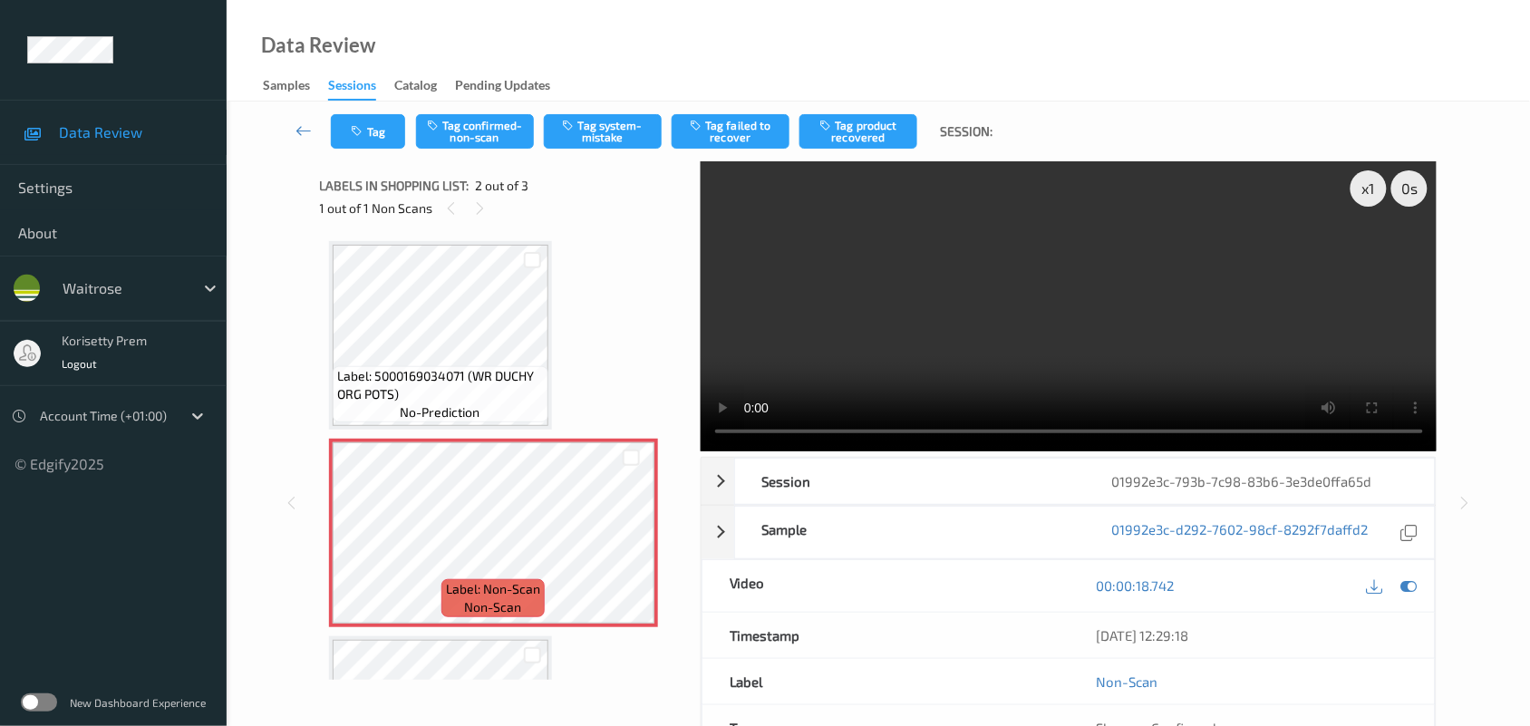
drag, startPoint x: 622, startPoint y: 124, endPoint x: 508, endPoint y: 208, distance: 141.9
click at [621, 124] on button "Tag system-mistake" at bounding box center [603, 131] width 118 height 34
click at [374, 134] on button "Tag" at bounding box center [368, 131] width 74 height 34
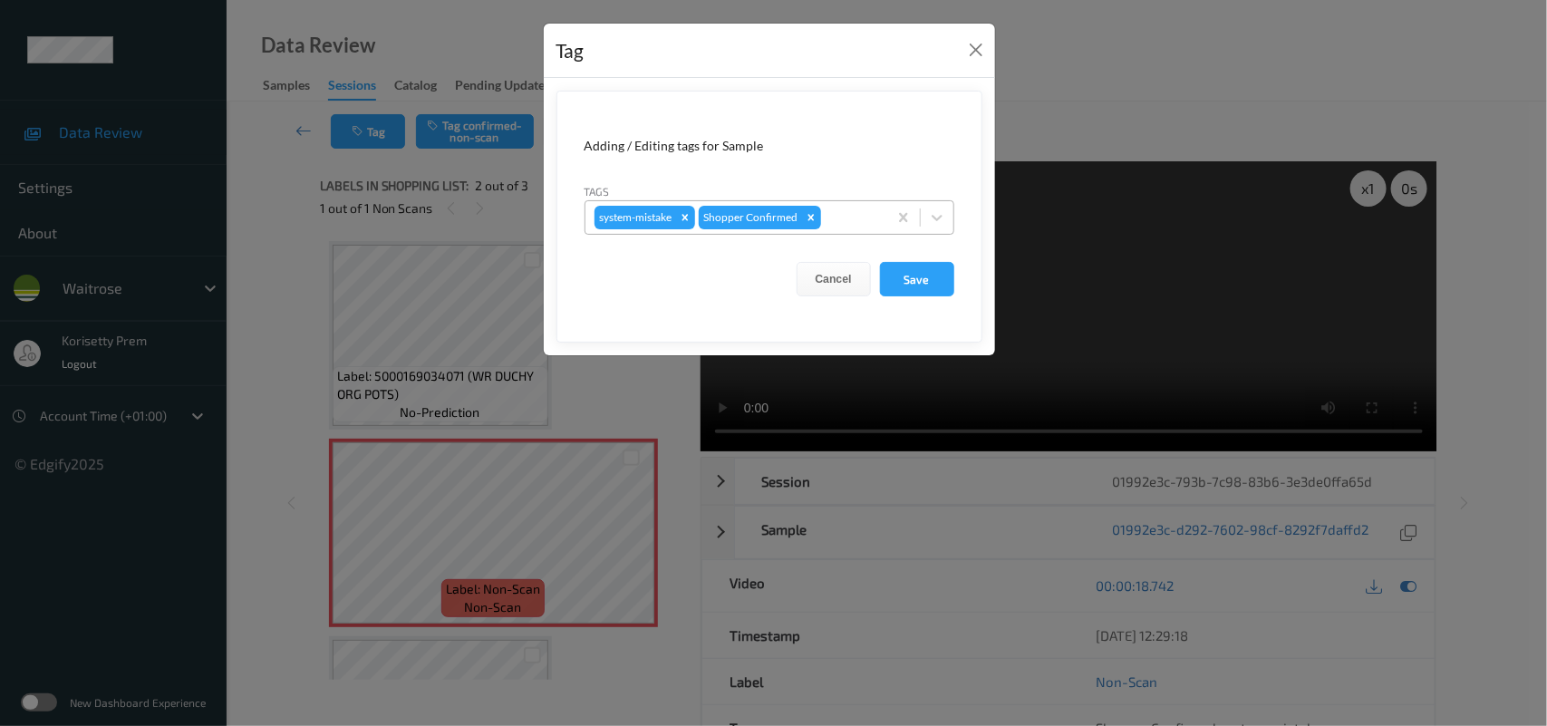
click at [876, 218] on div at bounding box center [851, 218] width 53 height 22
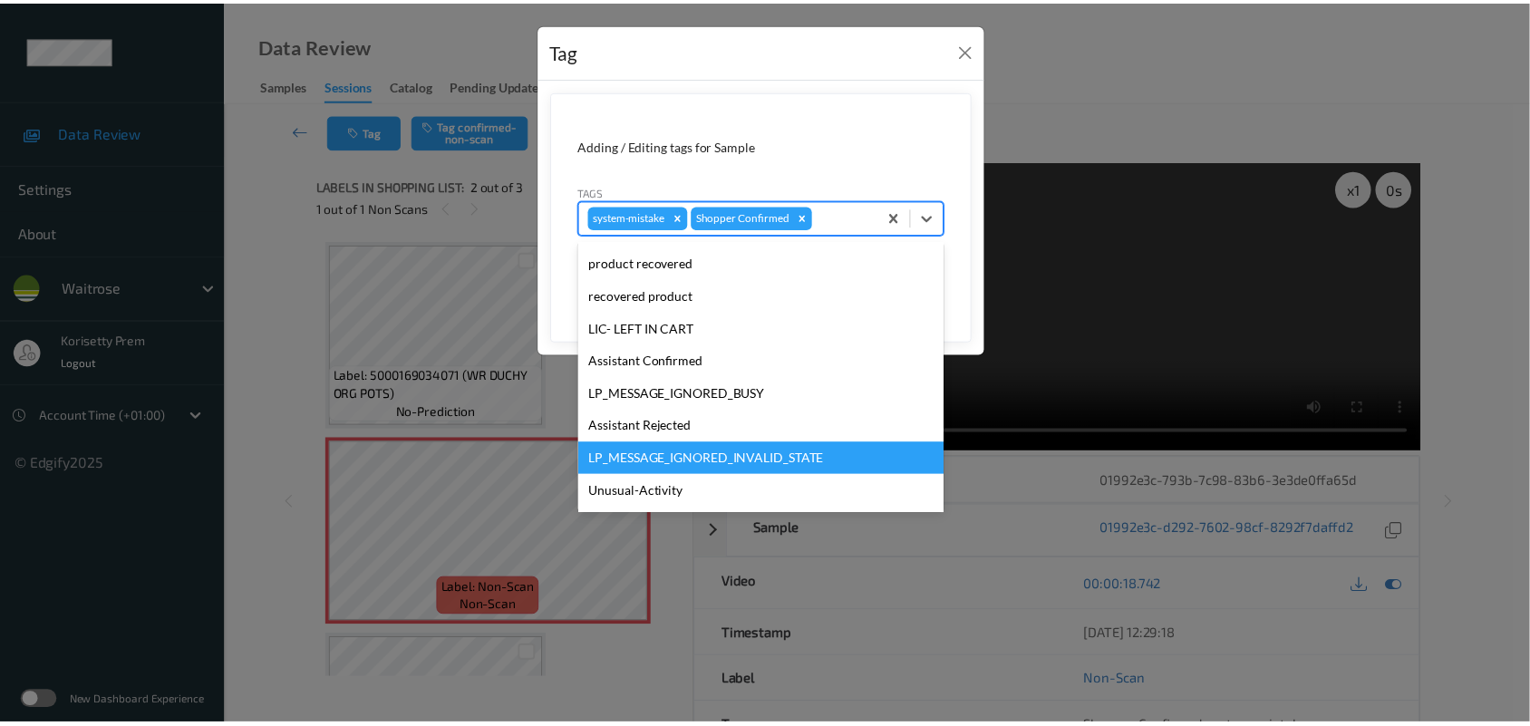
scroll to position [419, 0]
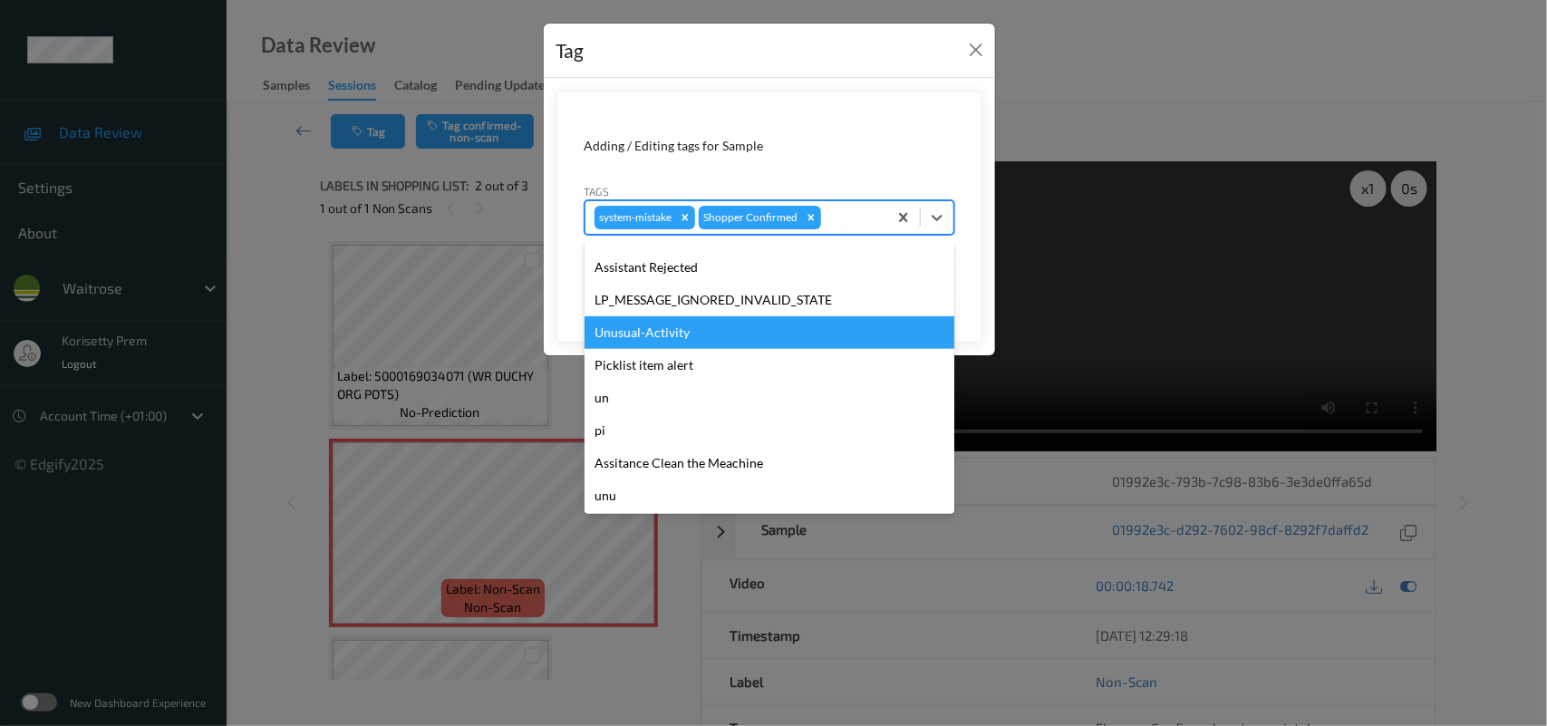
click at [673, 322] on div "Unusual-Activity" at bounding box center [770, 332] width 370 height 33
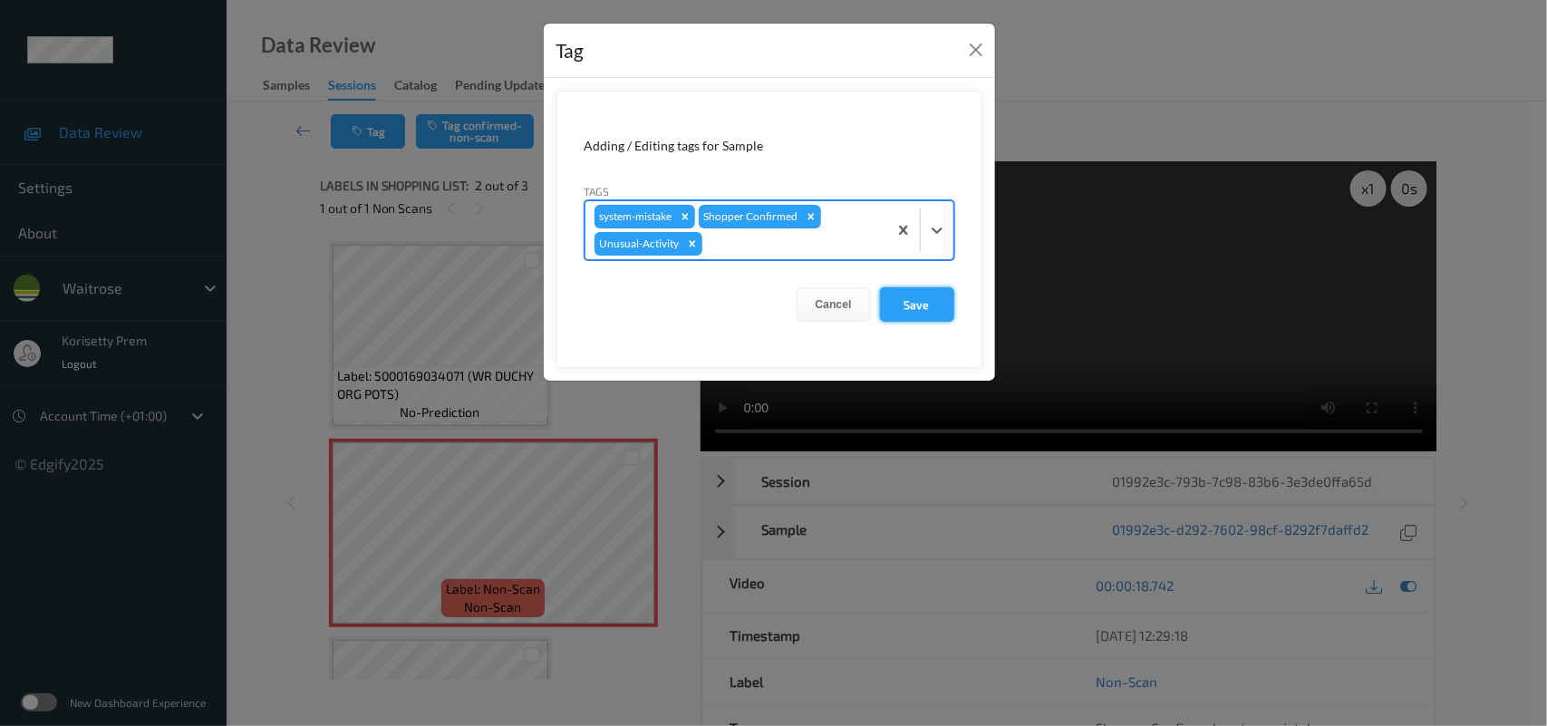
click at [923, 309] on button "Save" at bounding box center [917, 304] width 74 height 34
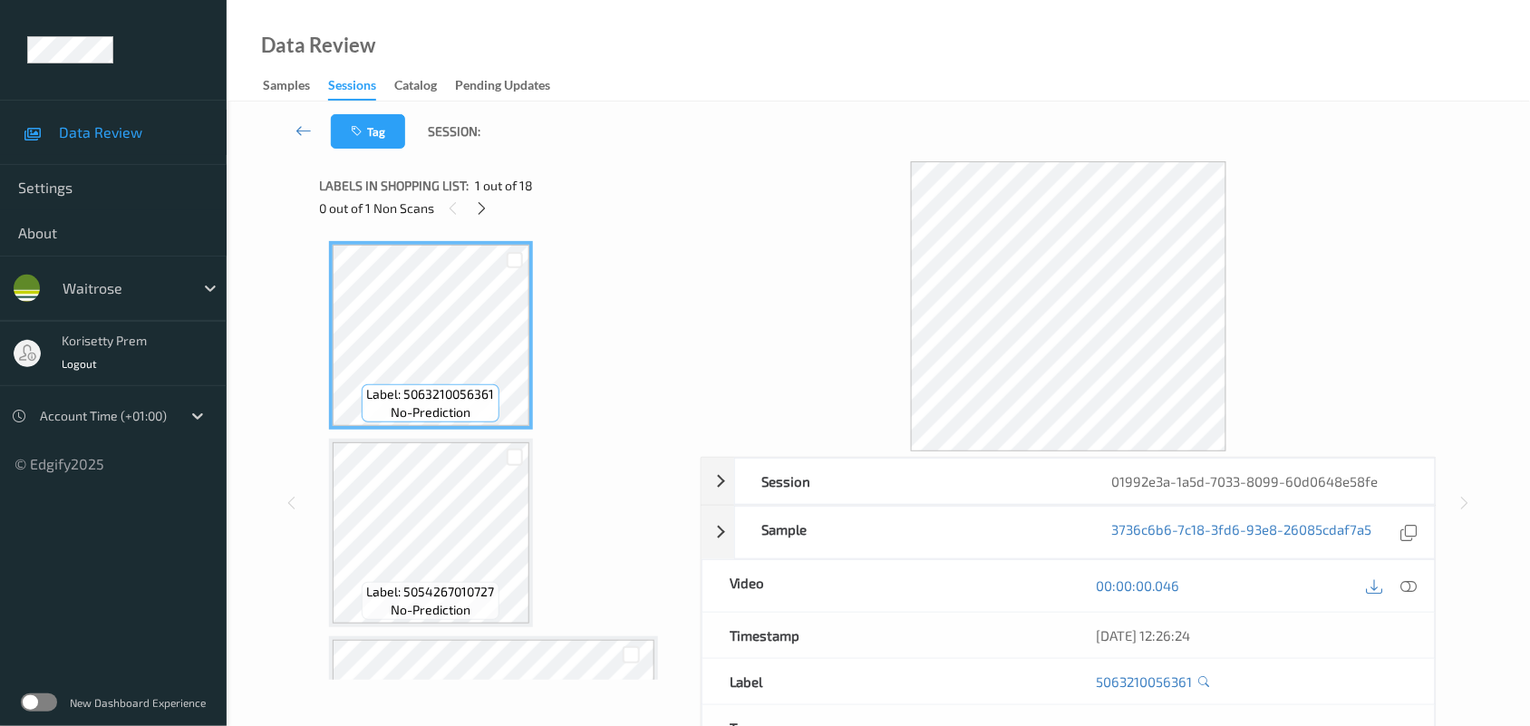
click at [768, 97] on div "Data Review Samples Sessions Catalog Pending Updates" at bounding box center [878, 51] width 1303 height 102
click at [486, 202] on icon at bounding box center [481, 208] width 15 height 16
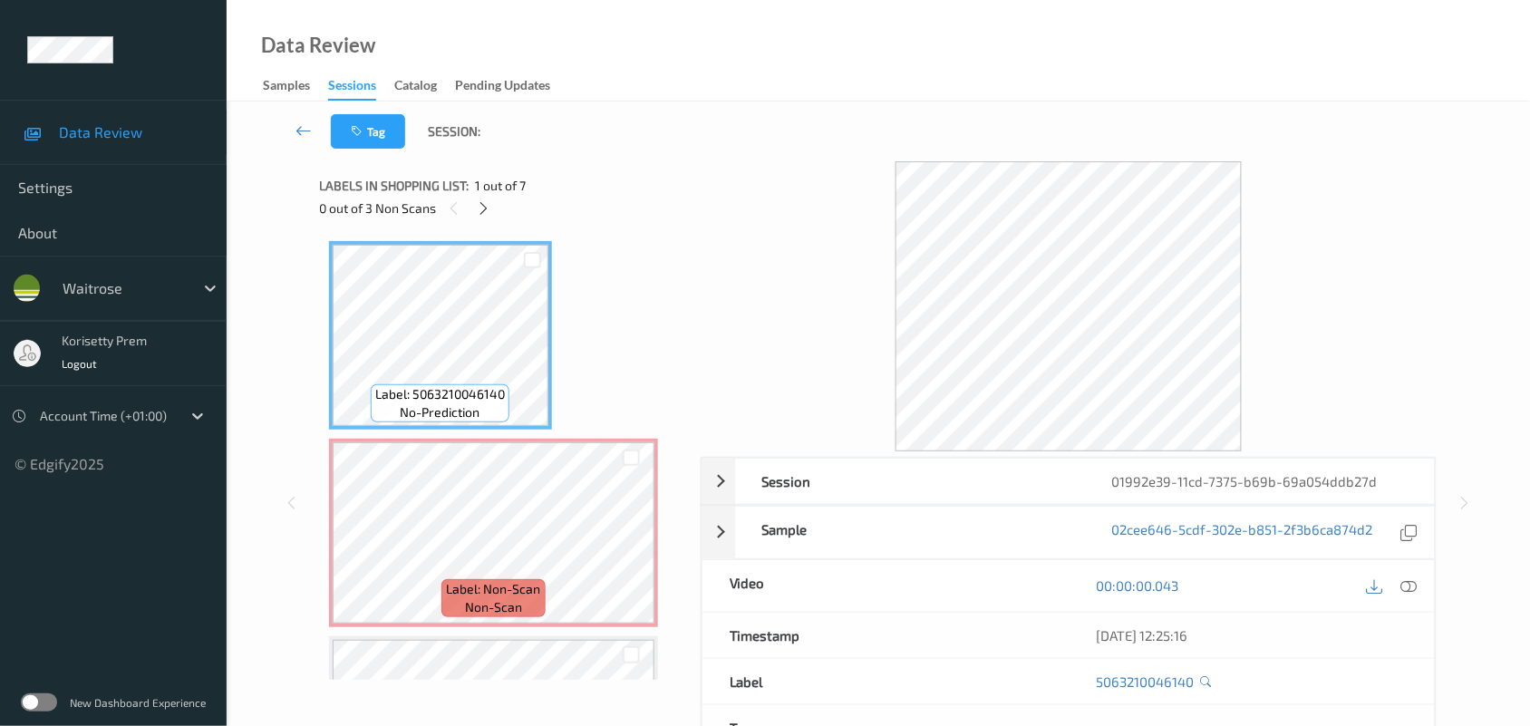
click at [794, 106] on div "Tag Session:" at bounding box center [878, 132] width 1229 height 60
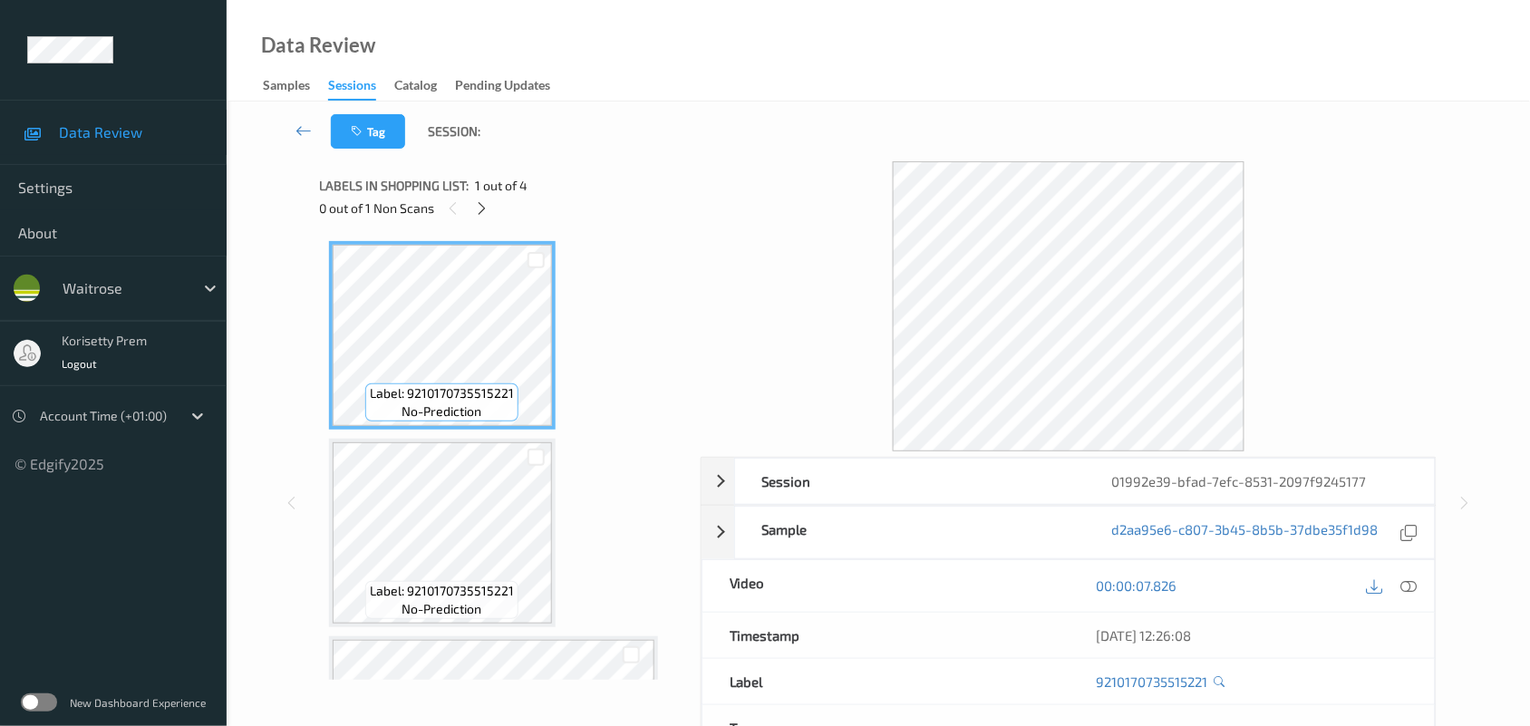
click at [787, 128] on div "Tag Session:" at bounding box center [878, 132] width 1229 height 60
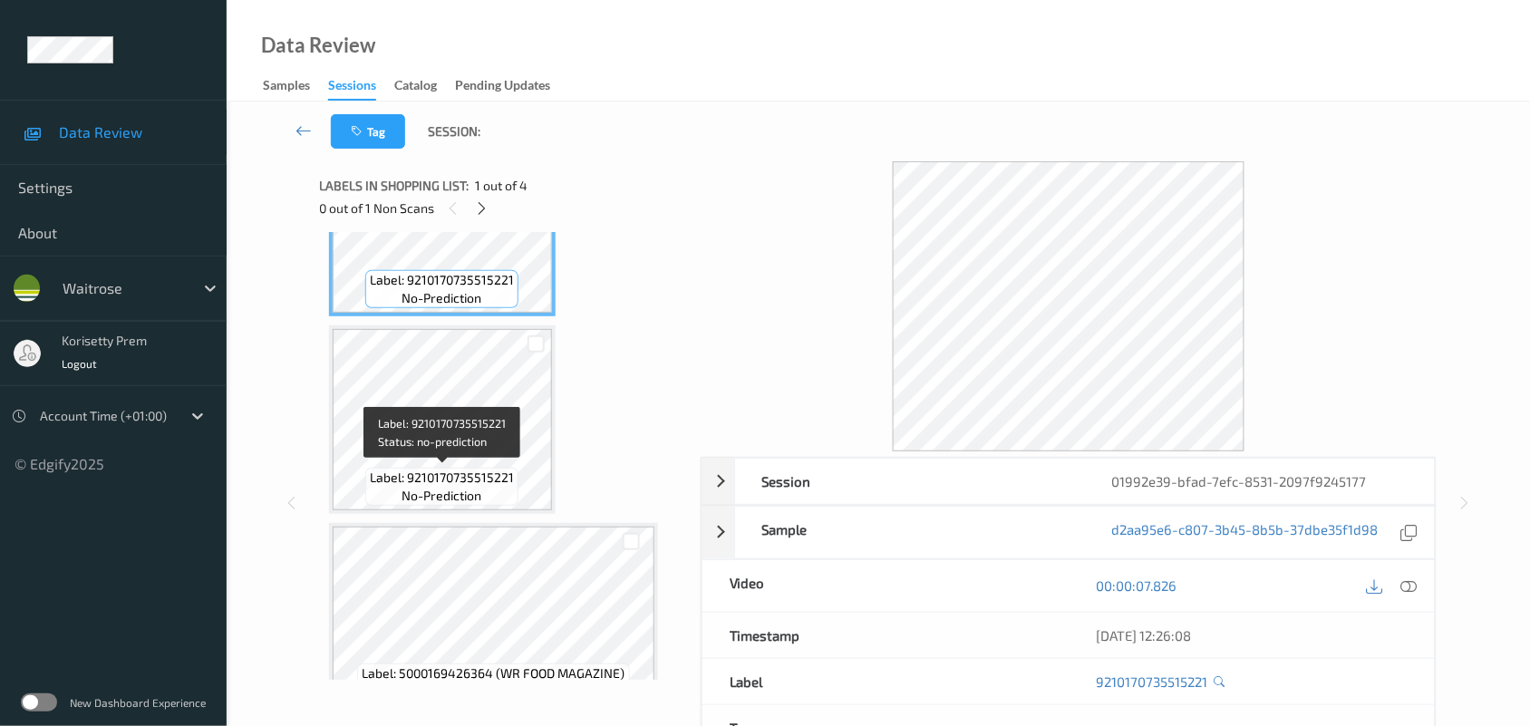
scroll to position [350, 0]
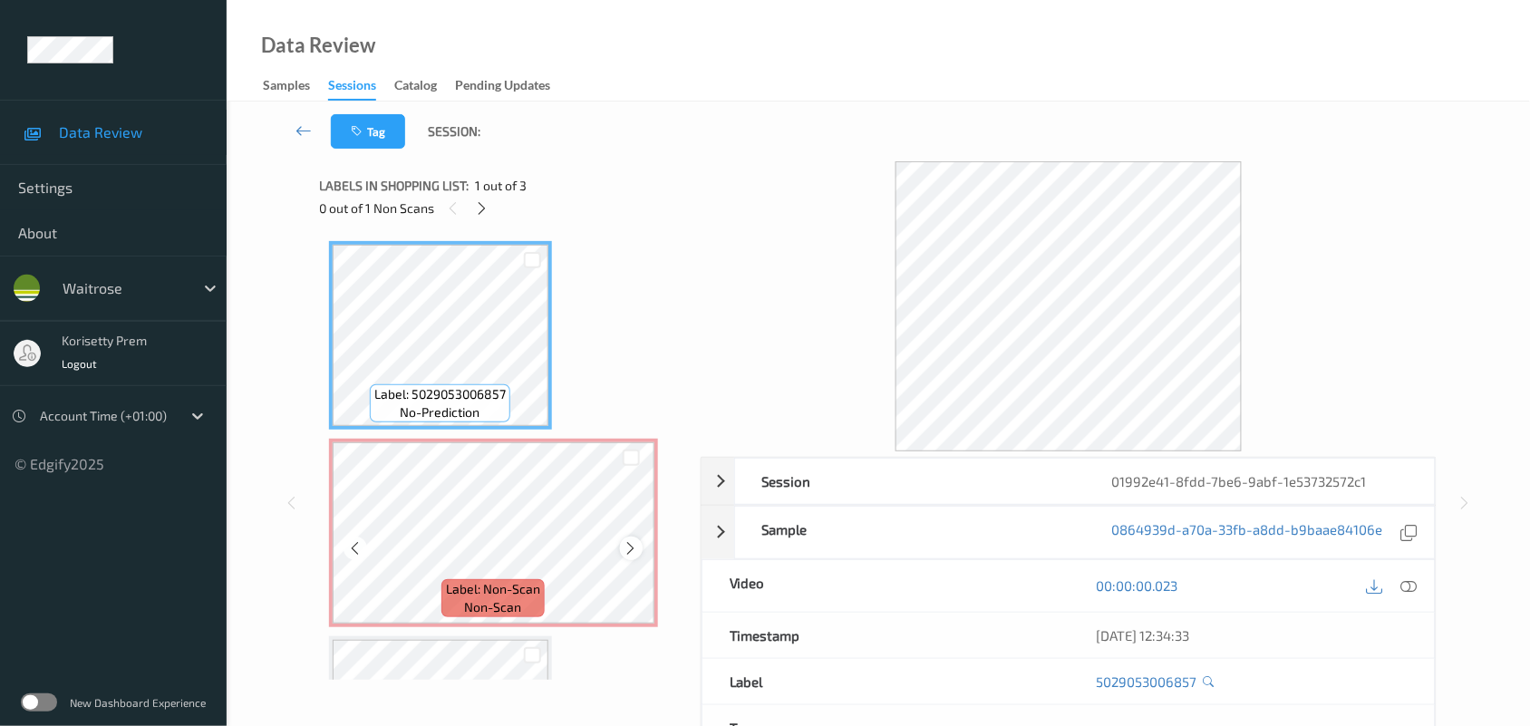
click at [627, 551] on icon at bounding box center [631, 548] width 15 height 16
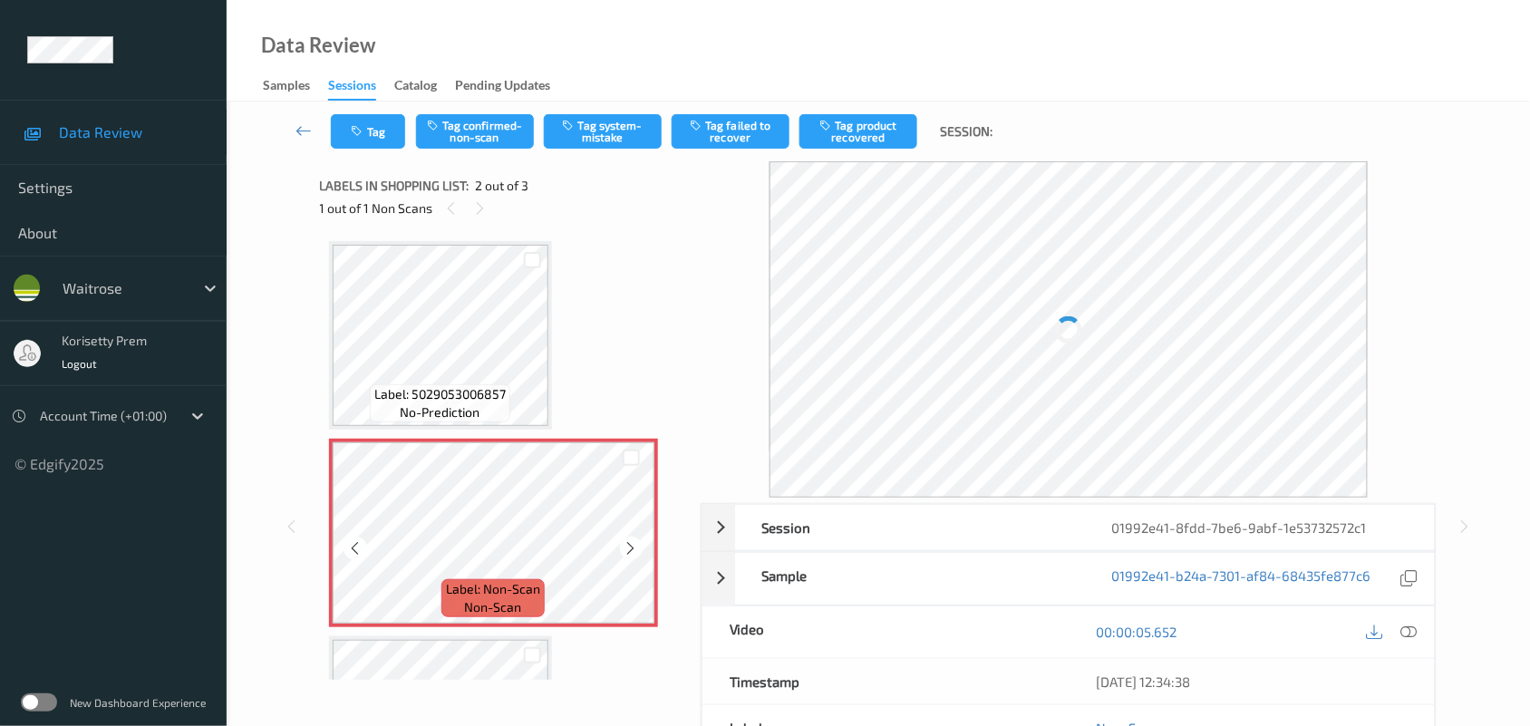
click at [627, 551] on icon at bounding box center [631, 548] width 15 height 16
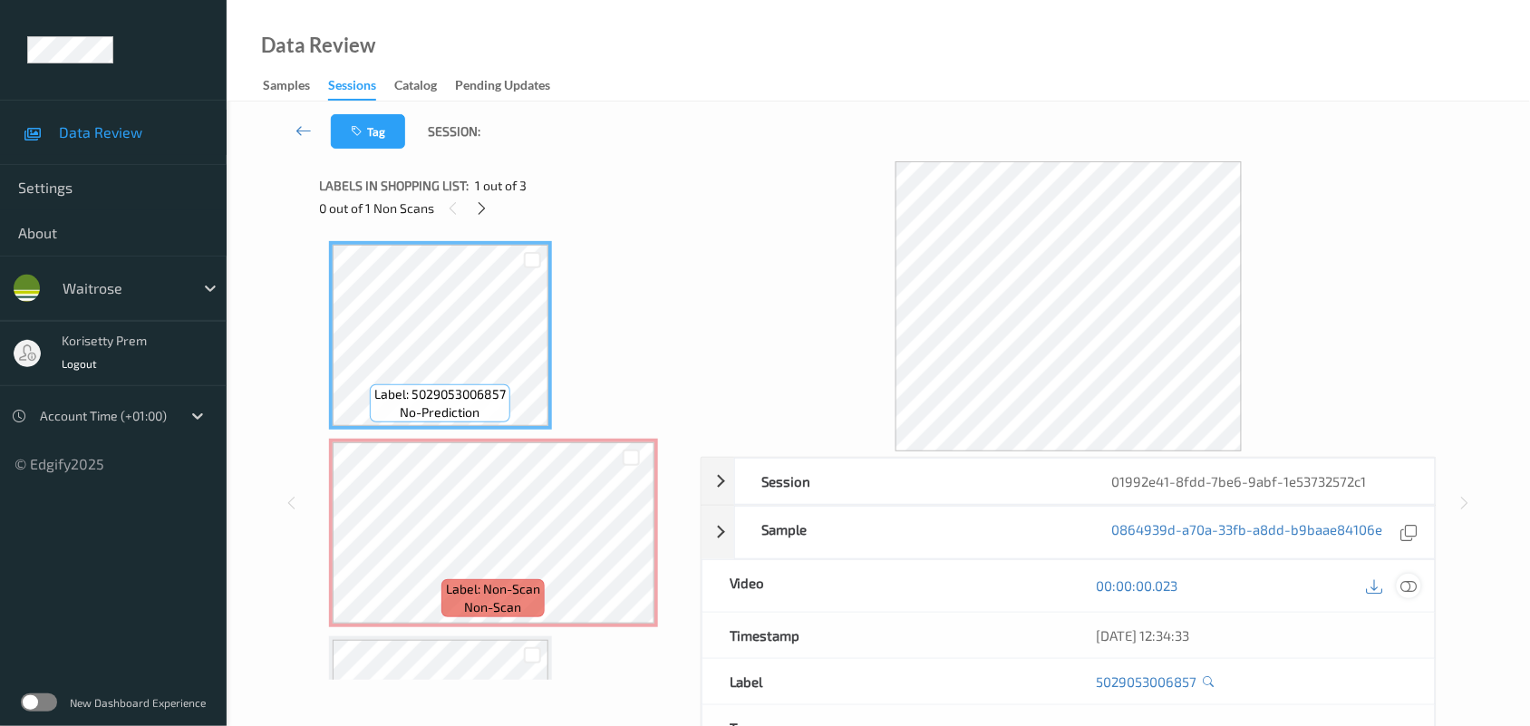
click at [1405, 583] on icon at bounding box center [1409, 585] width 16 height 16
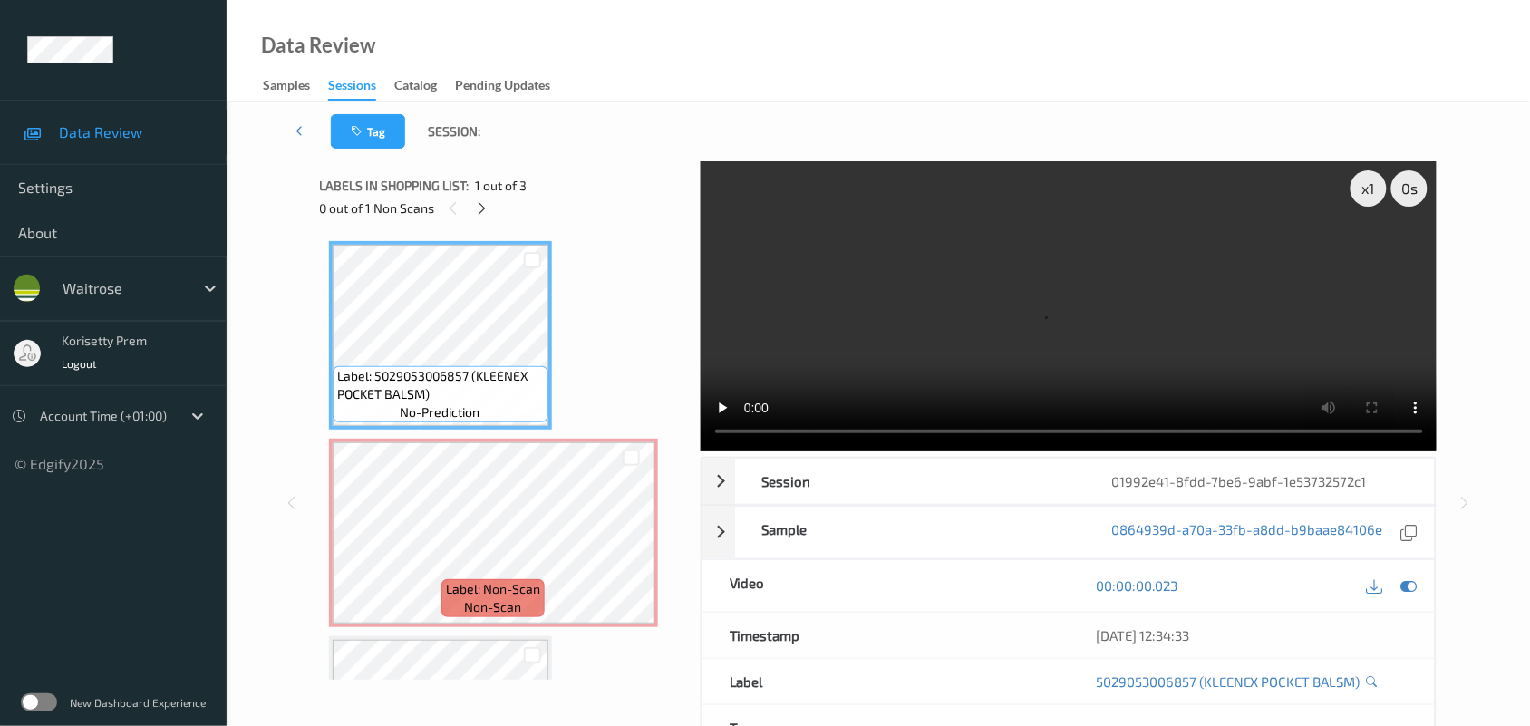
click at [1219, 227] on video at bounding box center [1069, 306] width 737 height 290
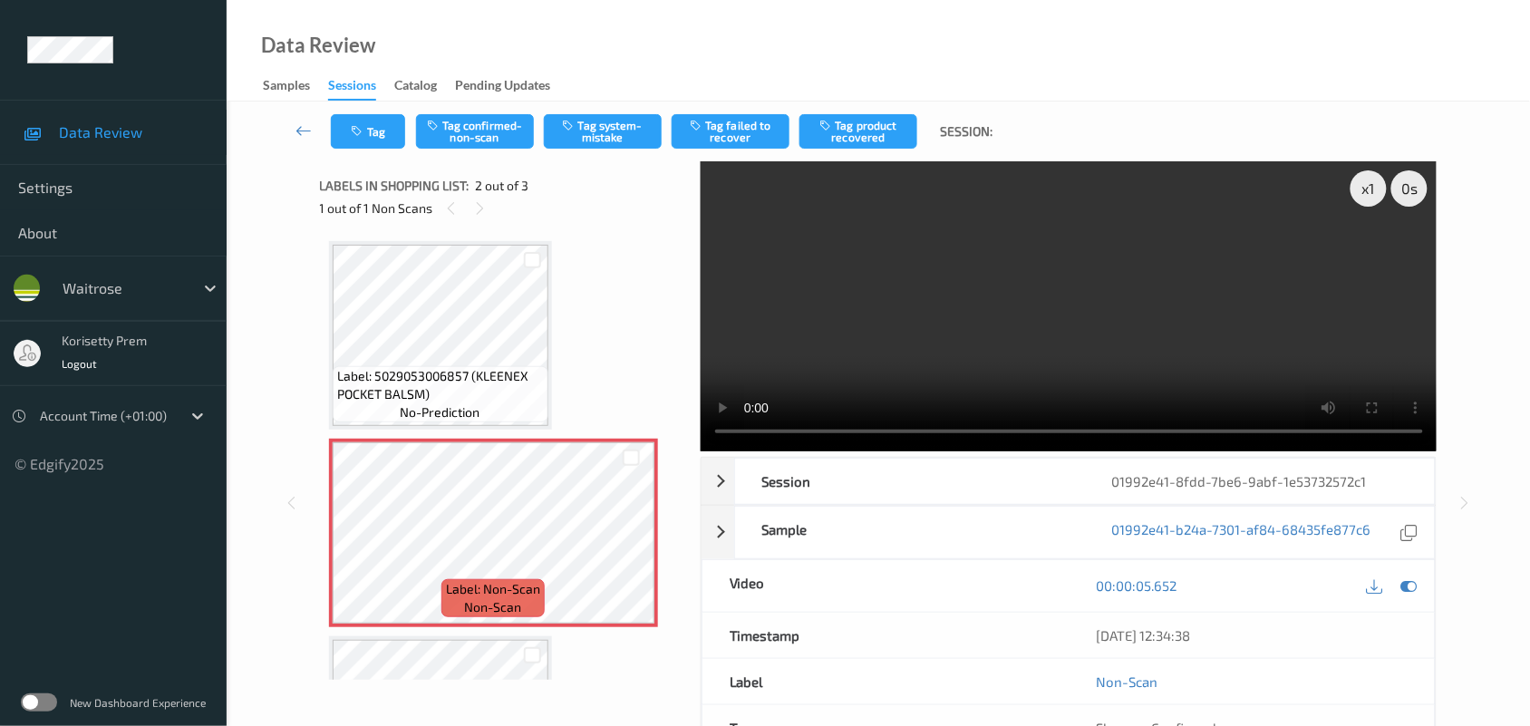
click at [890, 324] on video at bounding box center [1069, 306] width 737 height 290
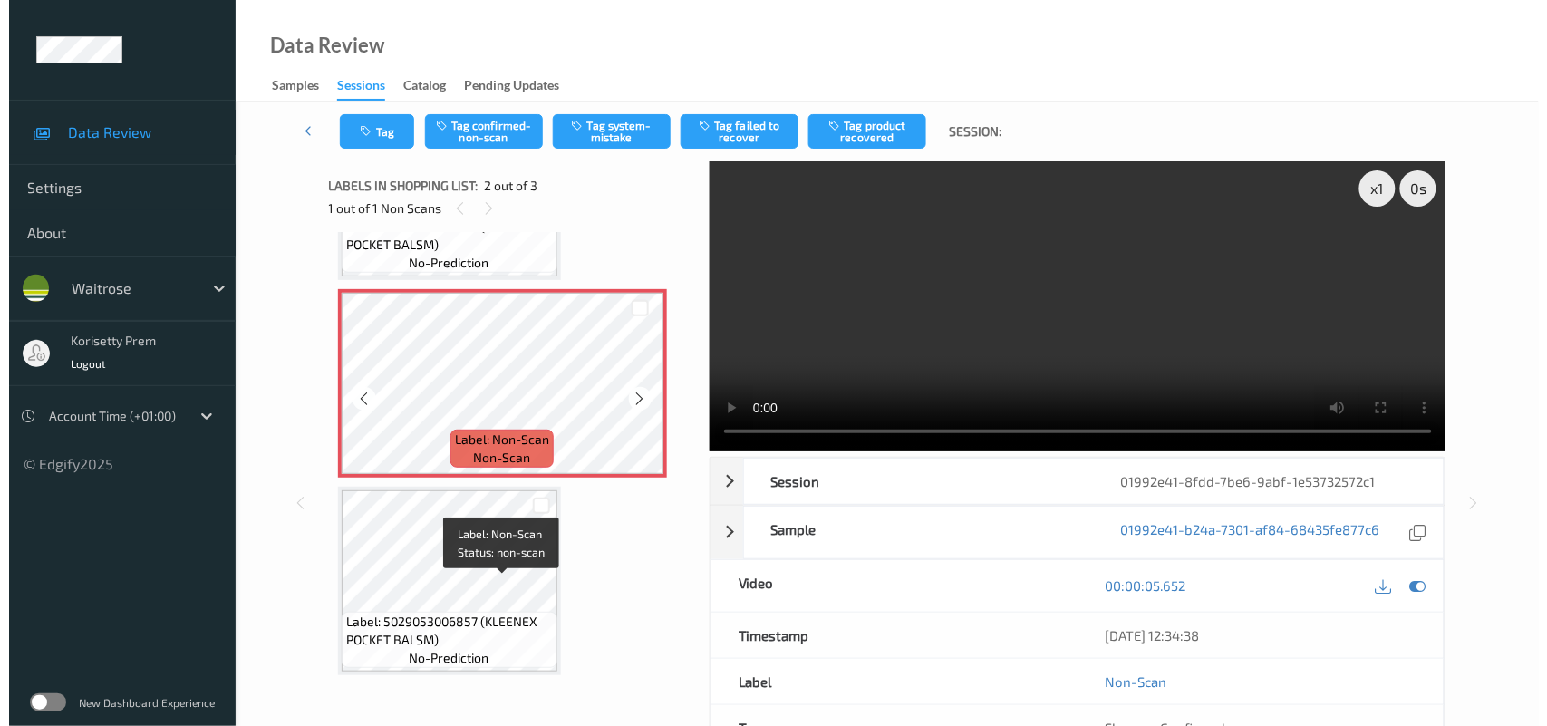
scroll to position [152, 0]
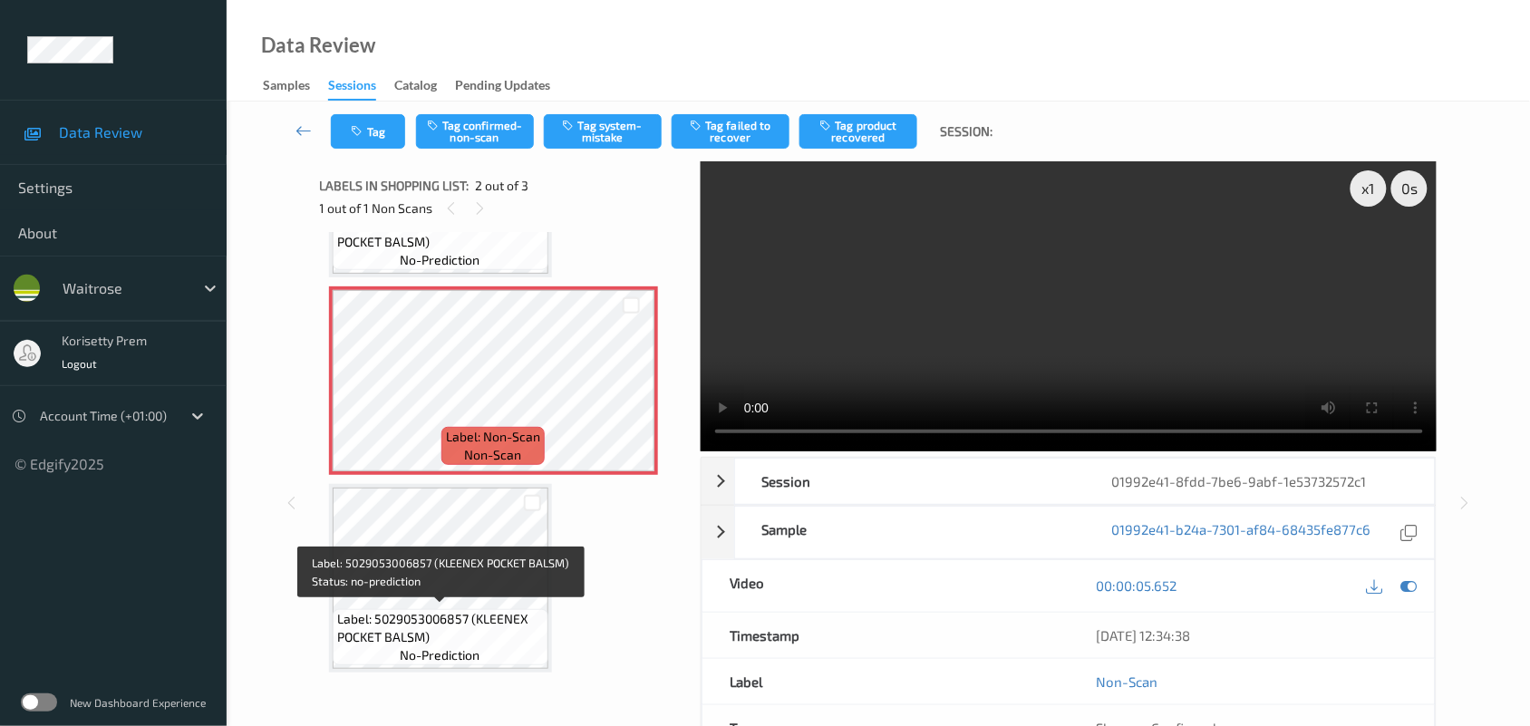
click at [496, 610] on span "Label: 5029053006857 (KLEENEX POCKET BALSM)" at bounding box center [440, 628] width 207 height 36
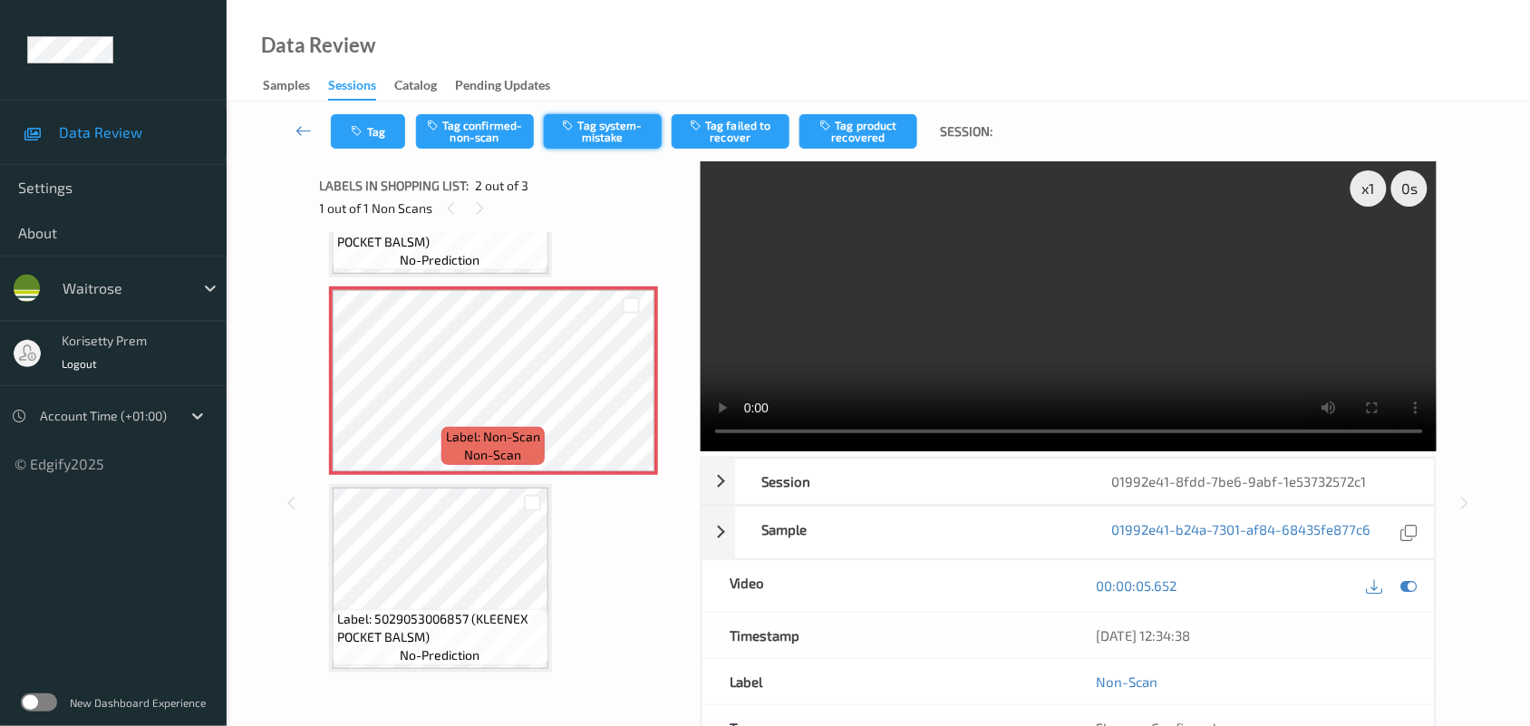
click at [608, 141] on button "Tag system-mistake" at bounding box center [603, 131] width 118 height 34
click at [363, 143] on button "Tag" at bounding box center [368, 131] width 74 height 34
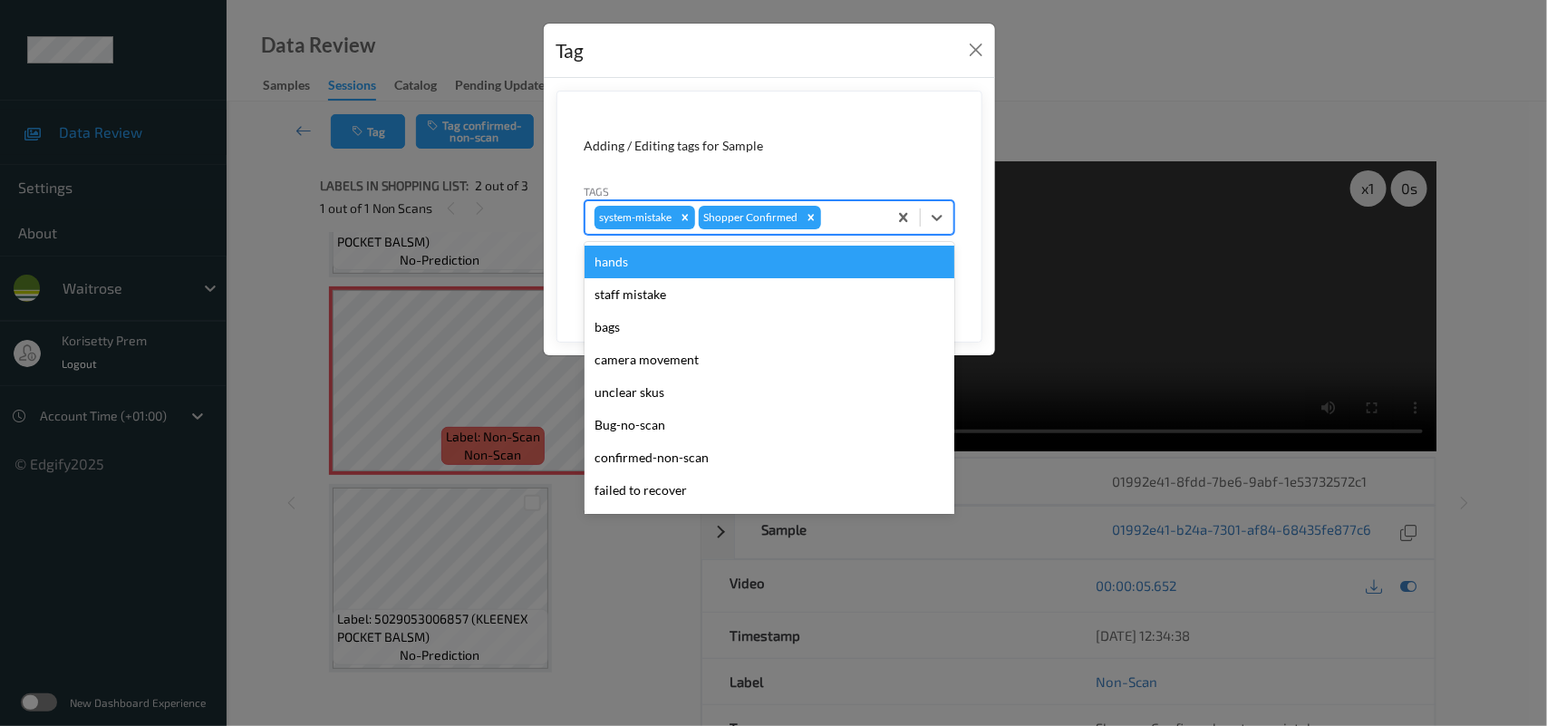
click at [868, 216] on div at bounding box center [851, 218] width 53 height 22
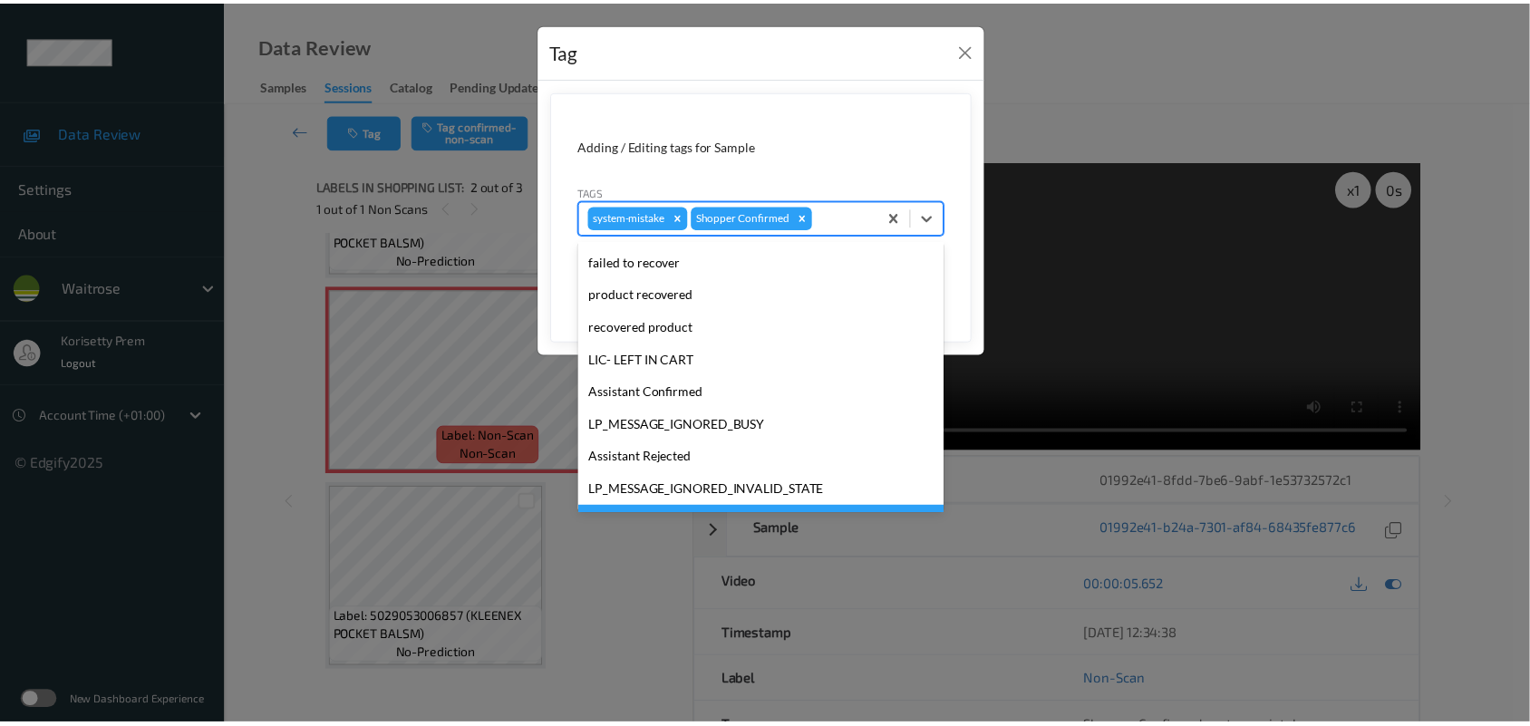
scroll to position [340, 0]
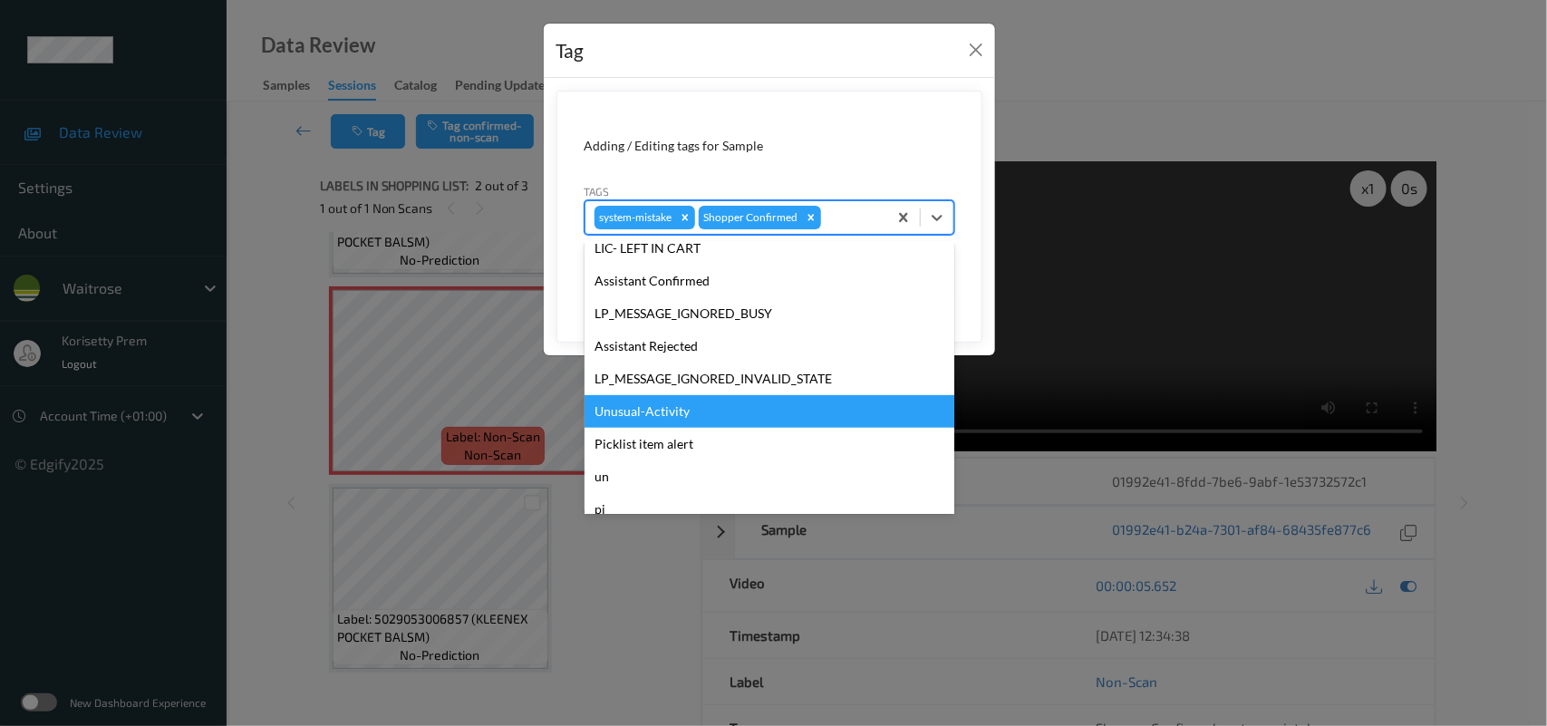
click at [672, 414] on div "Unusual-Activity" at bounding box center [770, 411] width 370 height 33
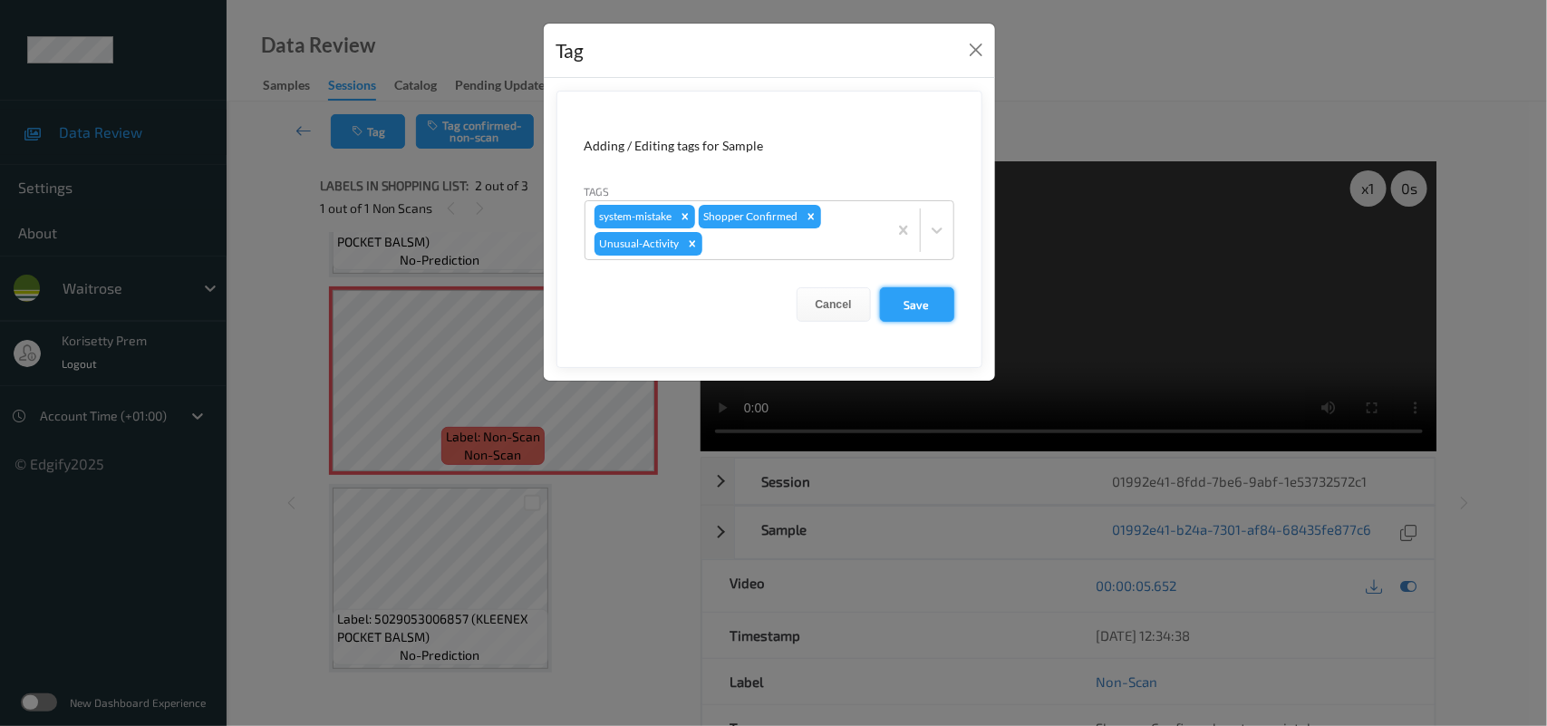
click at [915, 315] on button "Save" at bounding box center [917, 304] width 74 height 34
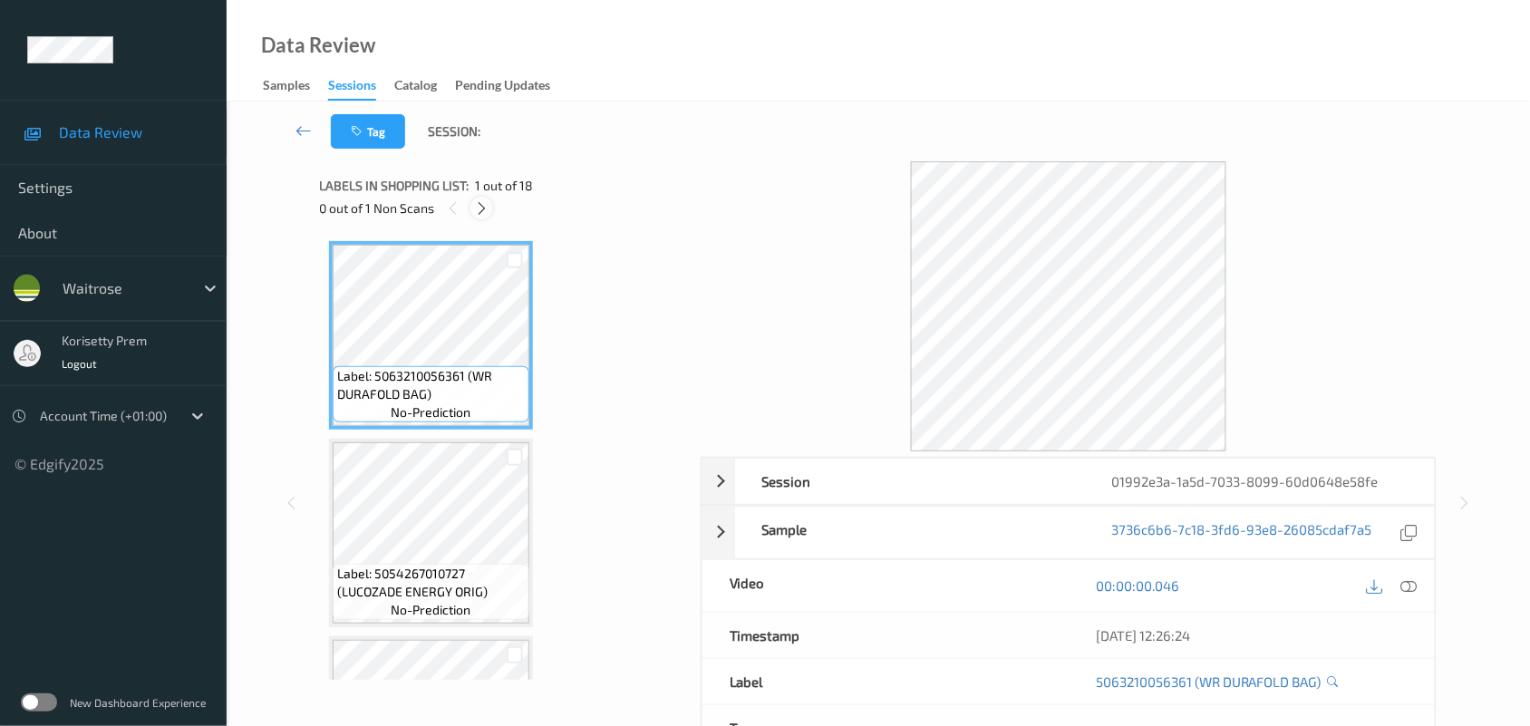
click at [487, 218] on div at bounding box center [481, 208] width 23 height 23
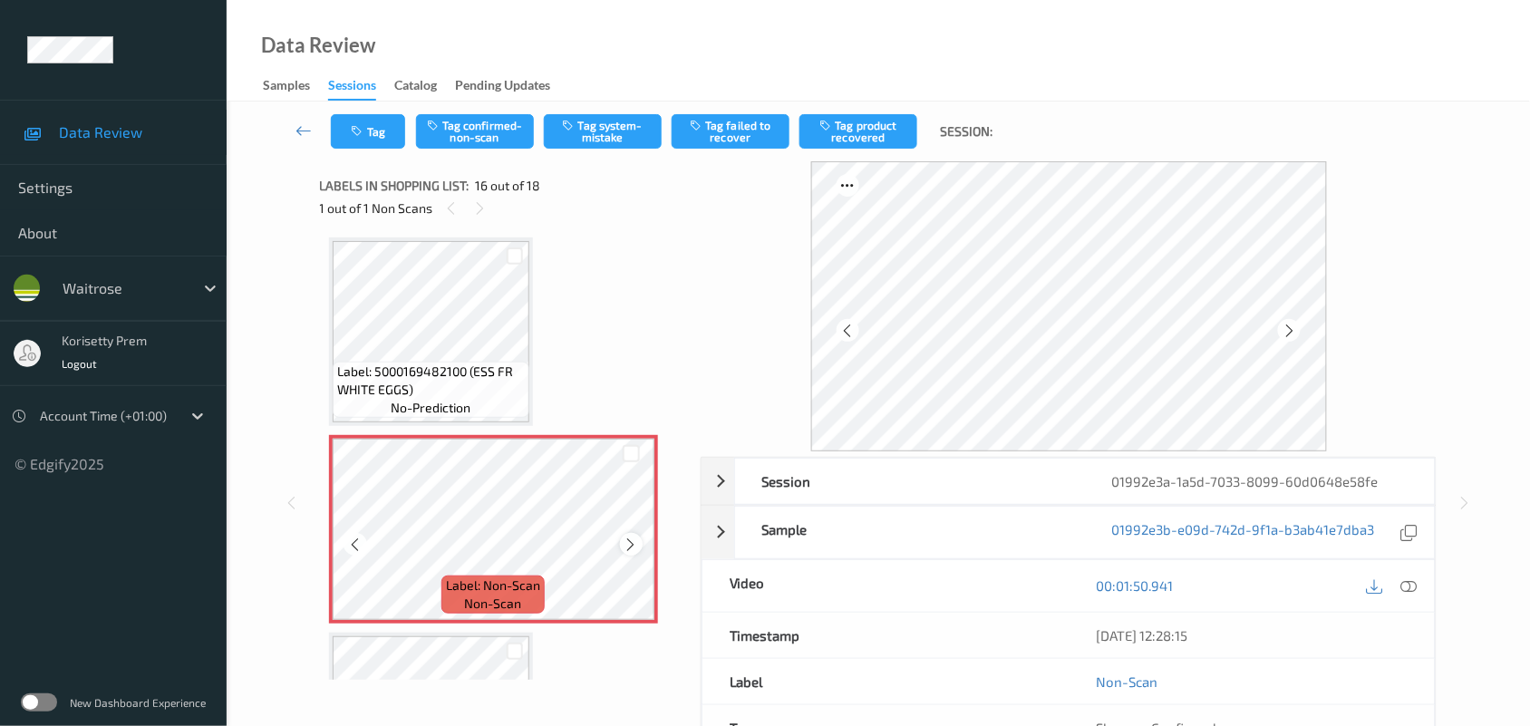
click at [639, 539] on div at bounding box center [631, 544] width 23 height 23
click at [635, 539] on icon at bounding box center [631, 544] width 15 height 16
click at [634, 540] on icon at bounding box center [631, 544] width 15 height 16
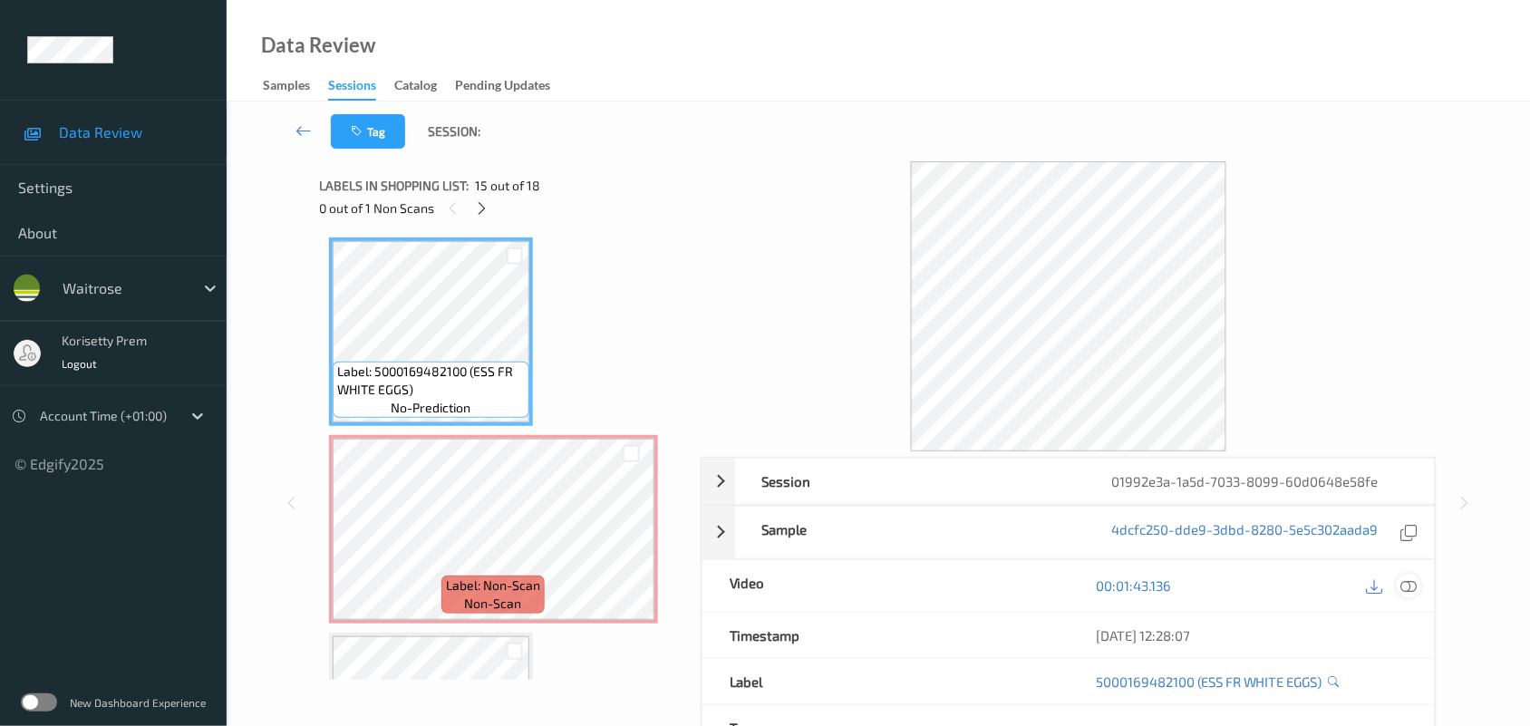
click at [1405, 586] on icon at bounding box center [1409, 585] width 16 height 16
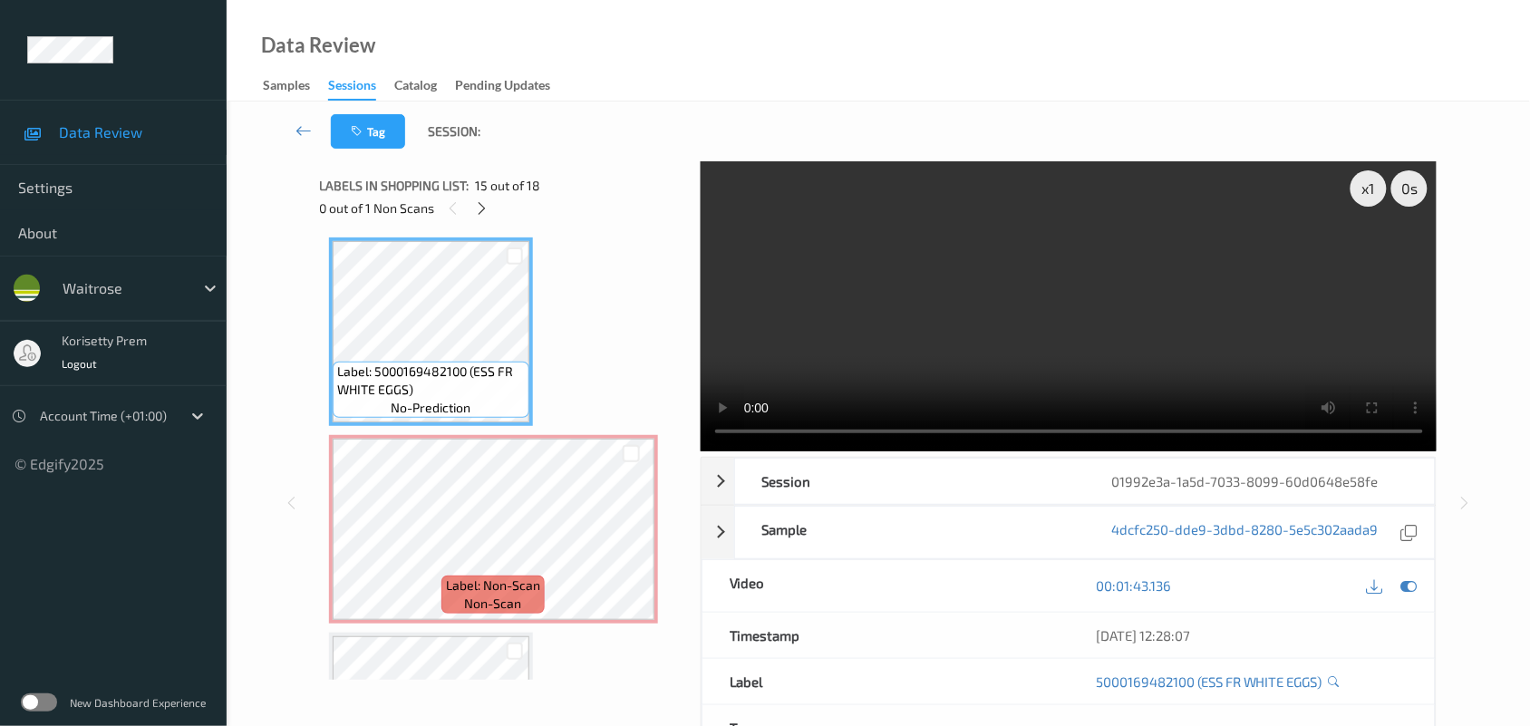
click at [1002, 278] on video at bounding box center [1069, 306] width 737 height 290
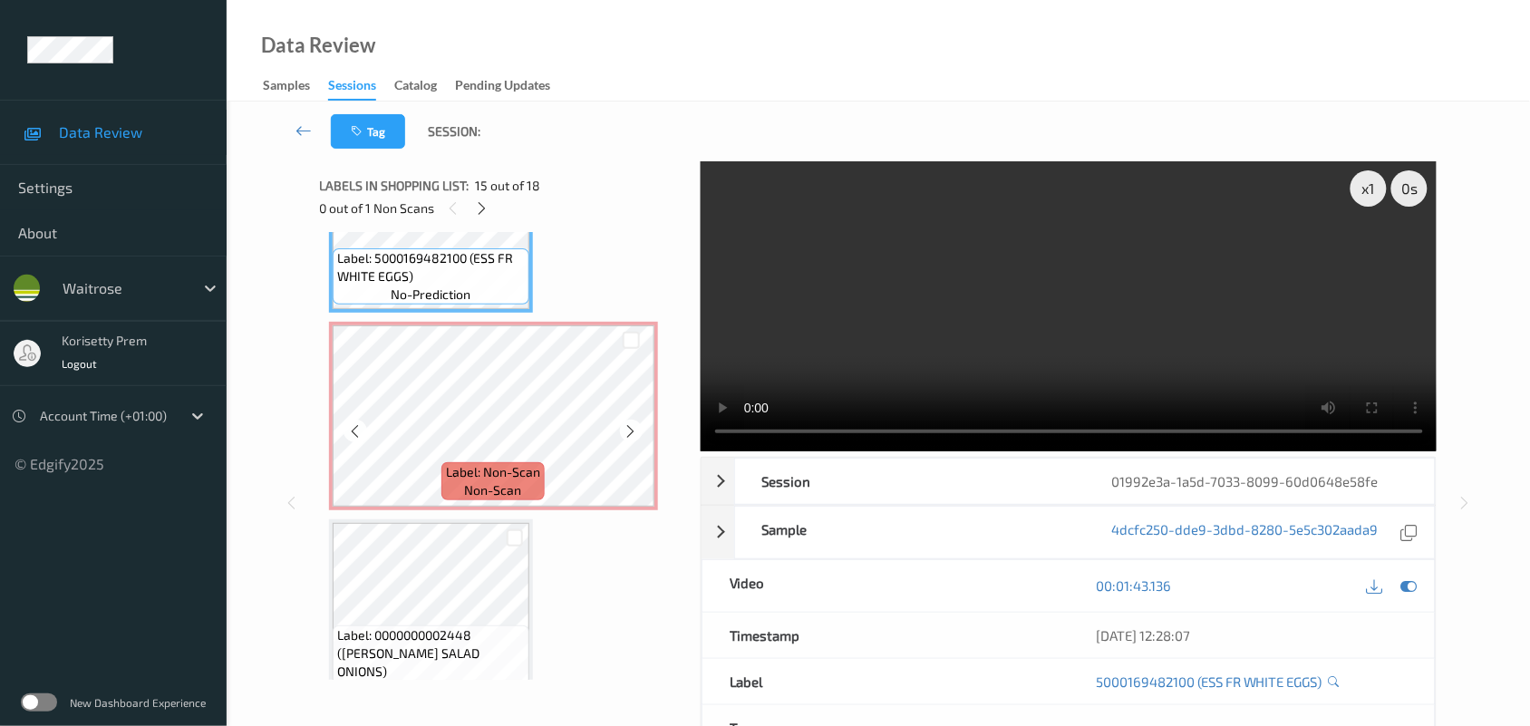
scroll to position [2996, 0]
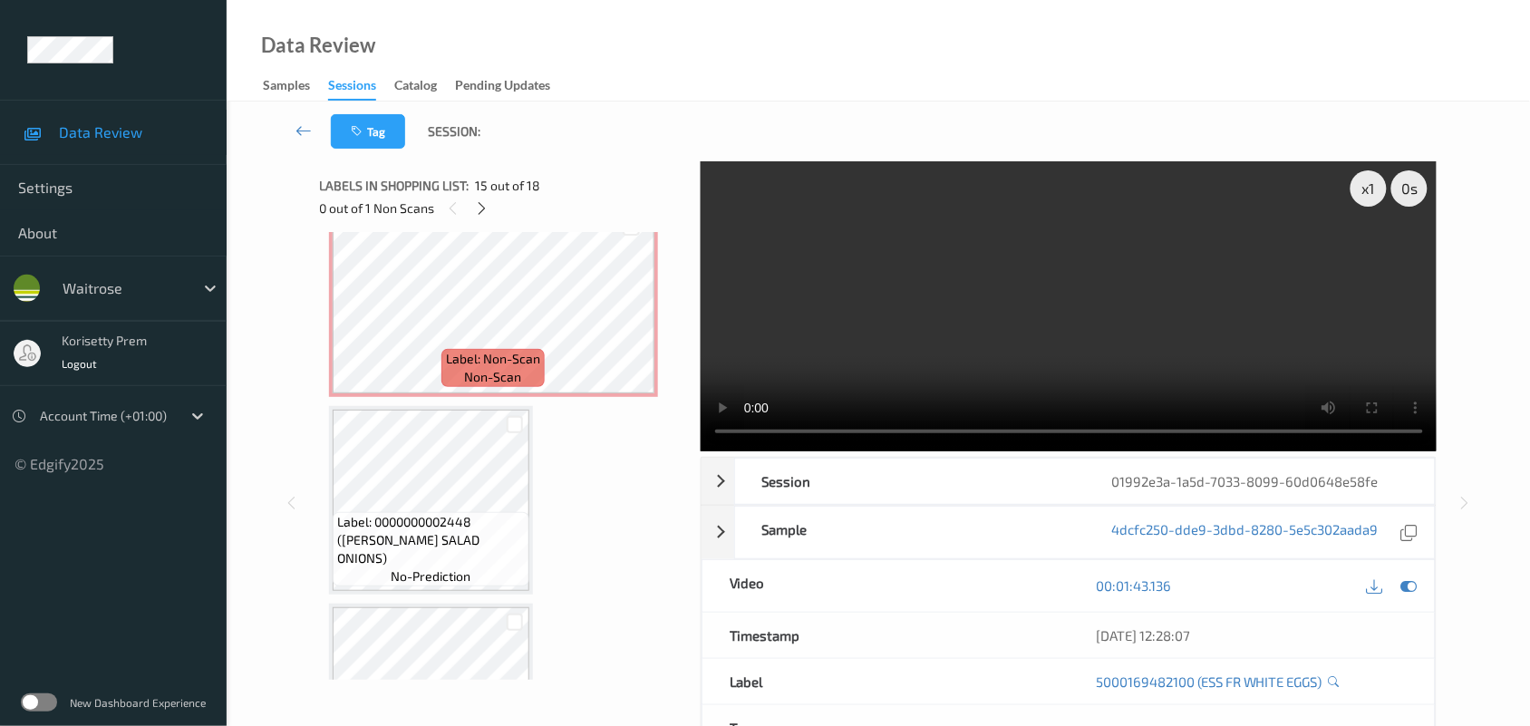
click at [953, 308] on video at bounding box center [1069, 306] width 737 height 290
click at [1120, 317] on video at bounding box center [1069, 306] width 737 height 290
click at [974, 328] on video at bounding box center [1069, 306] width 737 height 290
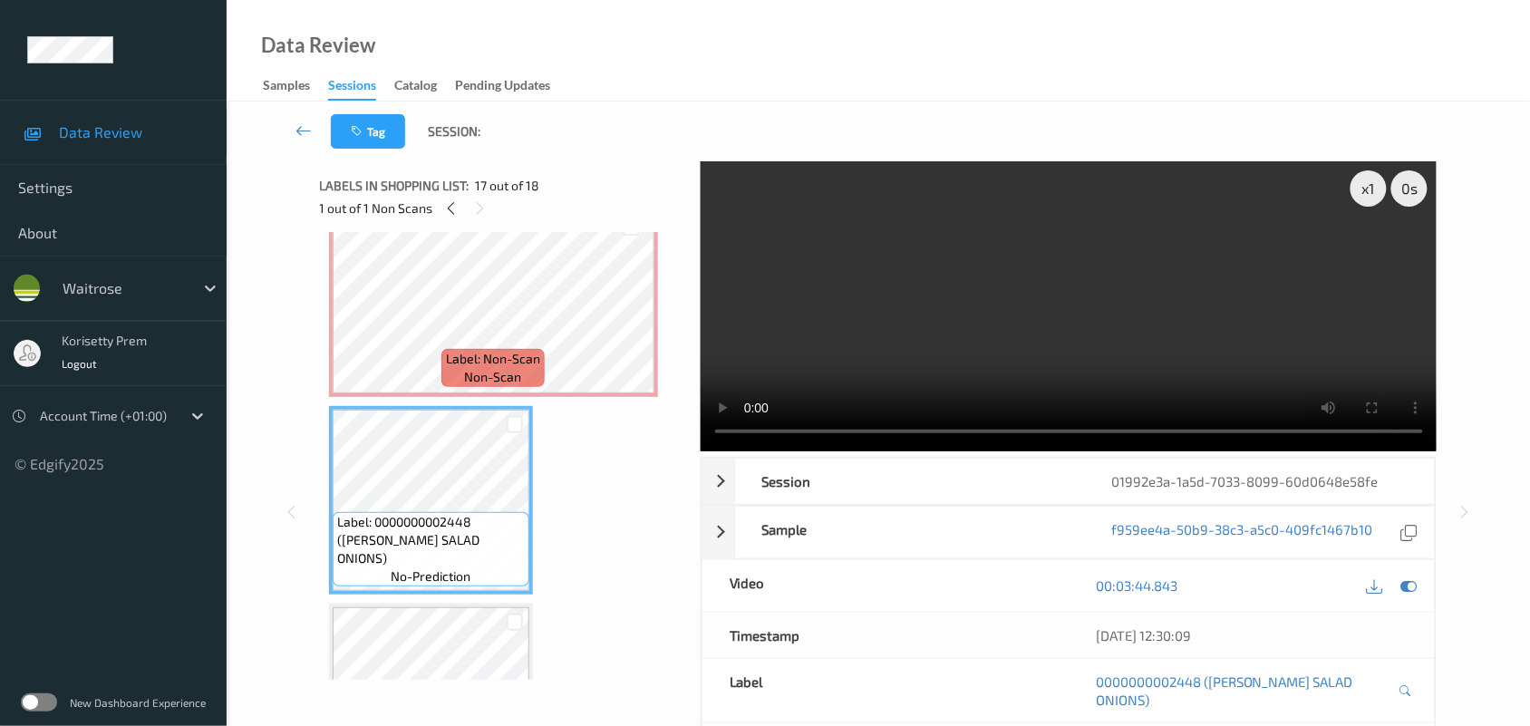
click at [966, 304] on video at bounding box center [1069, 306] width 737 height 290
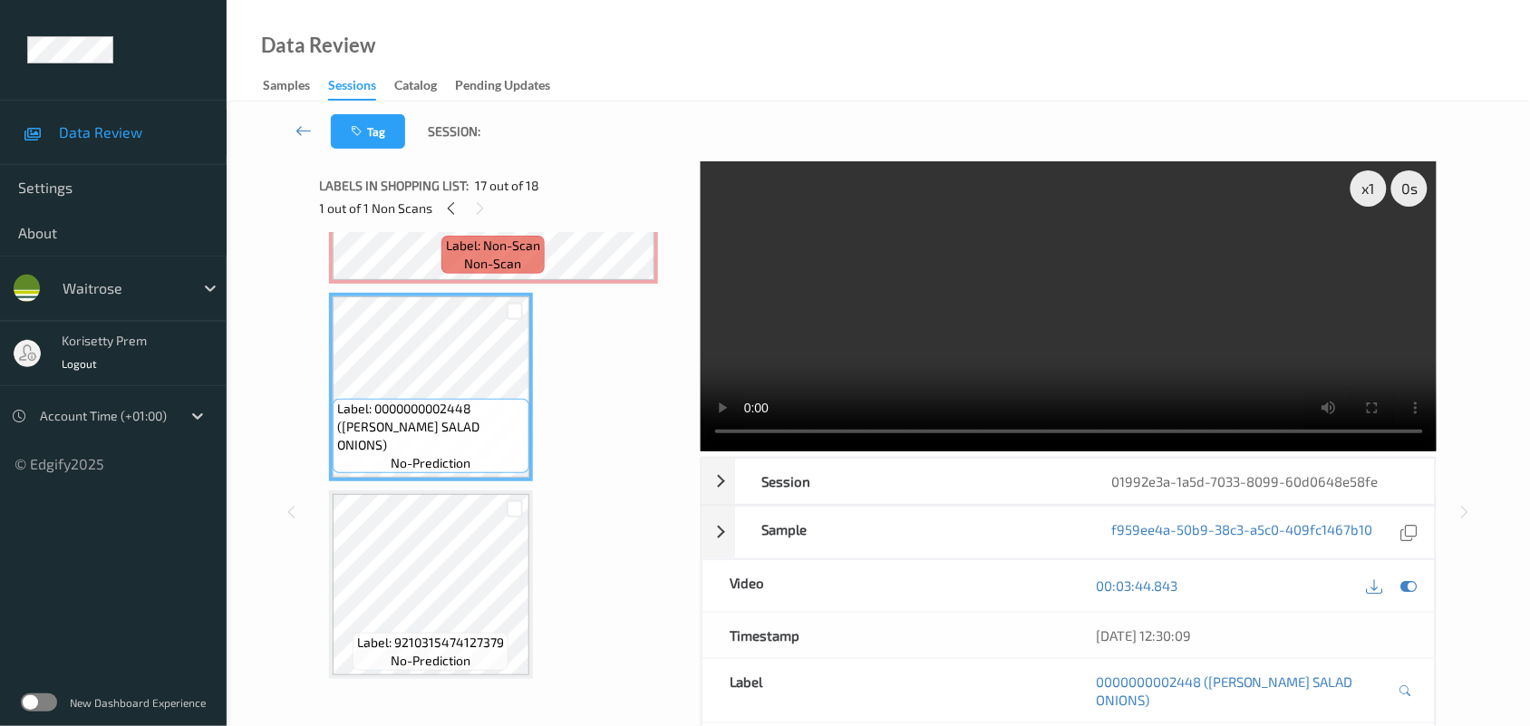
scroll to position [3110, 0]
click at [880, 314] on video at bounding box center [1069, 306] width 737 height 290
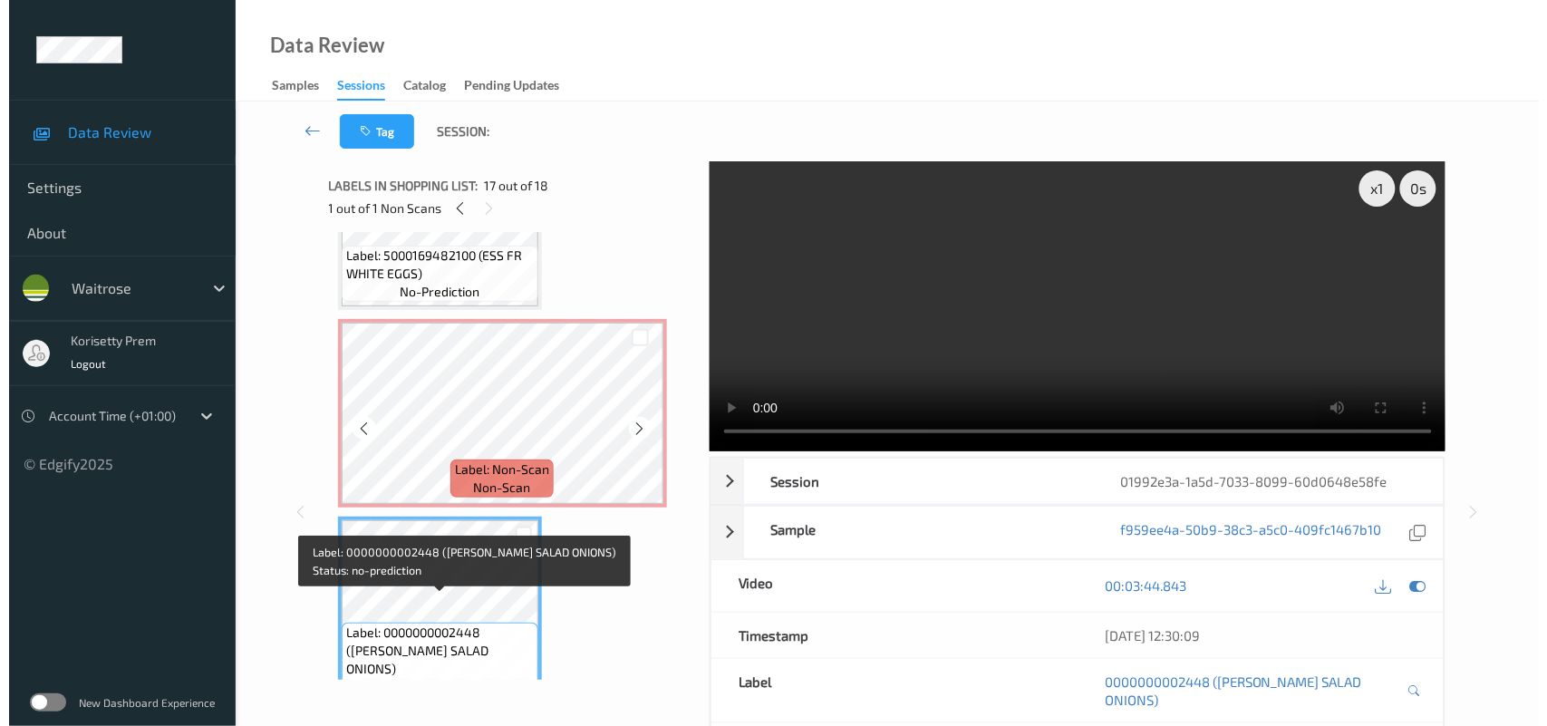
scroll to position [2883, 0]
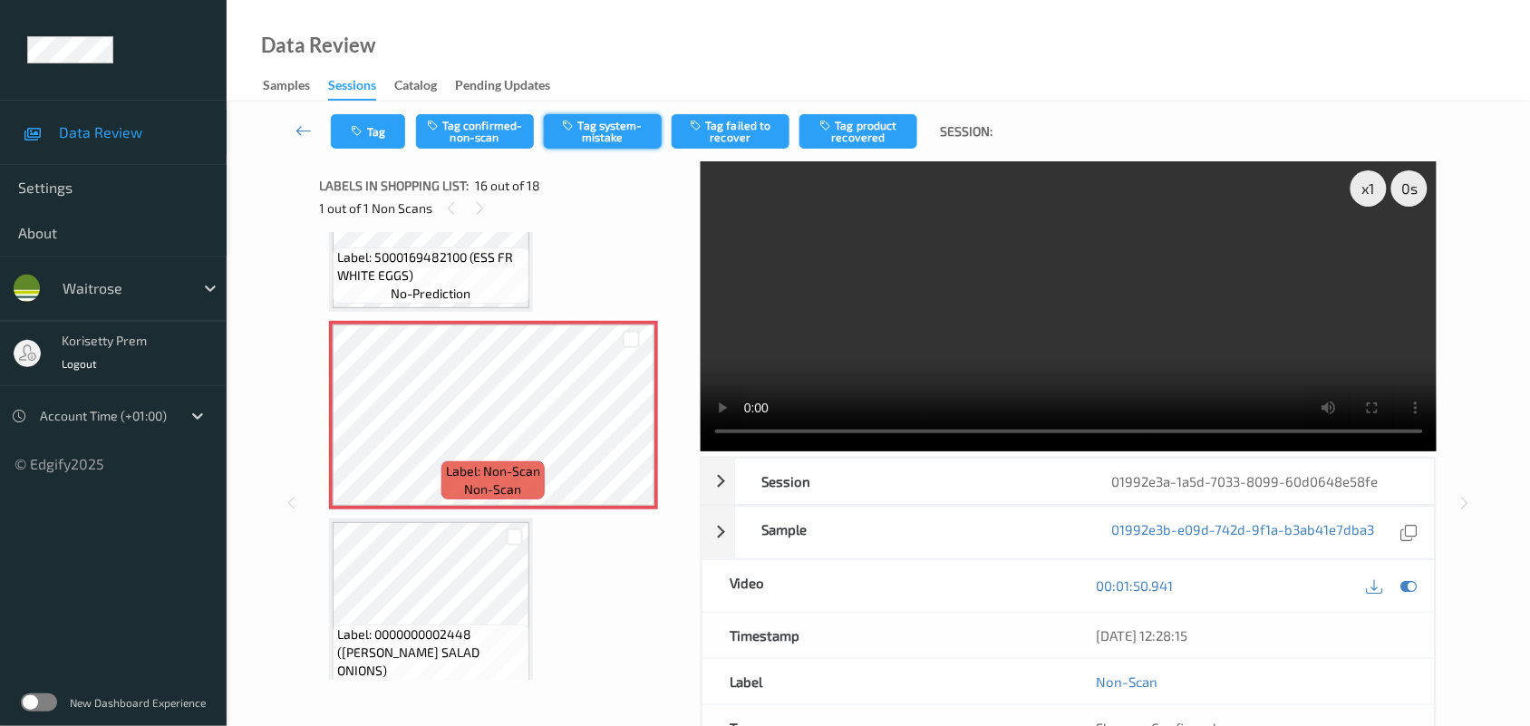
click at [578, 124] on button "Tag system-mistake" at bounding box center [603, 131] width 118 height 34
click at [370, 123] on button "Tag" at bounding box center [368, 131] width 74 height 34
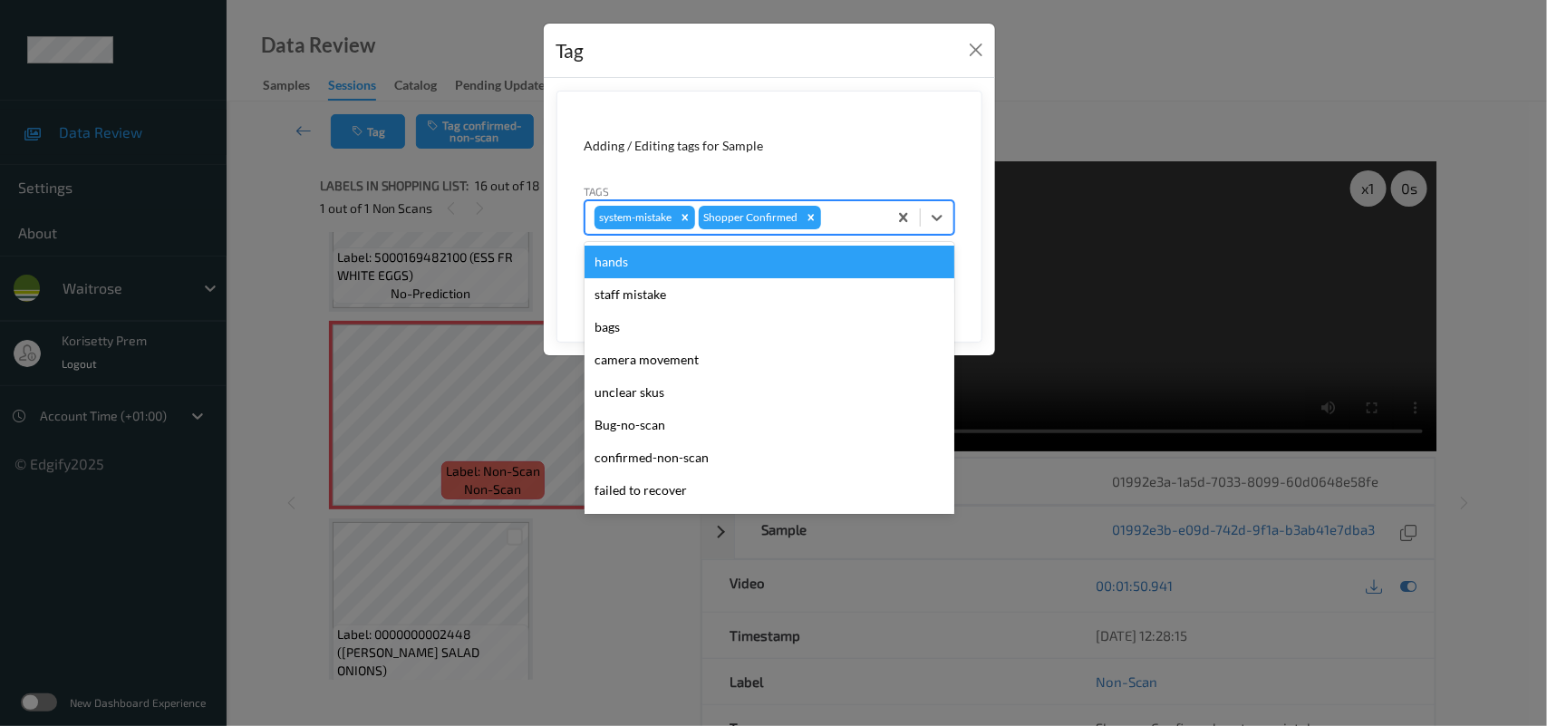
click at [861, 209] on div at bounding box center [851, 218] width 53 height 22
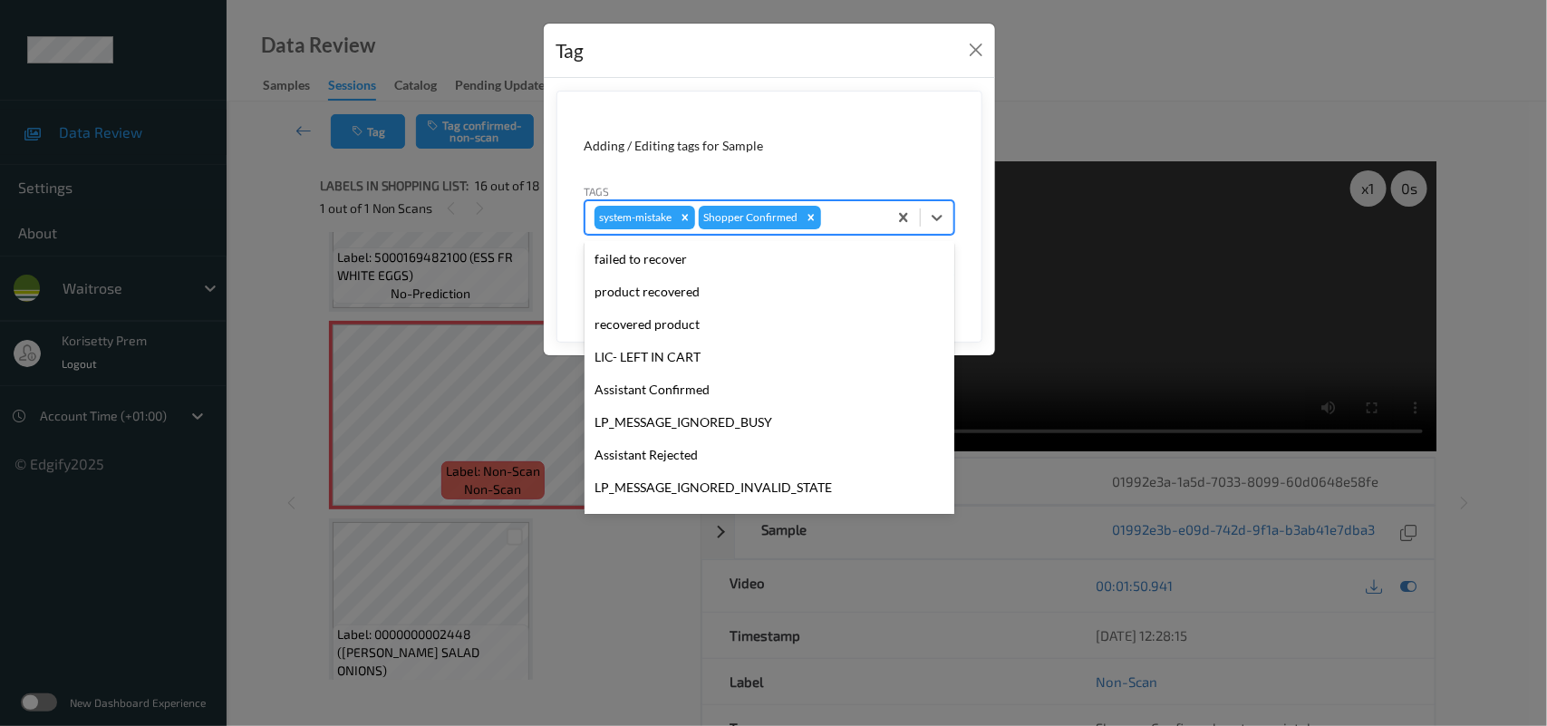
scroll to position [340, 0]
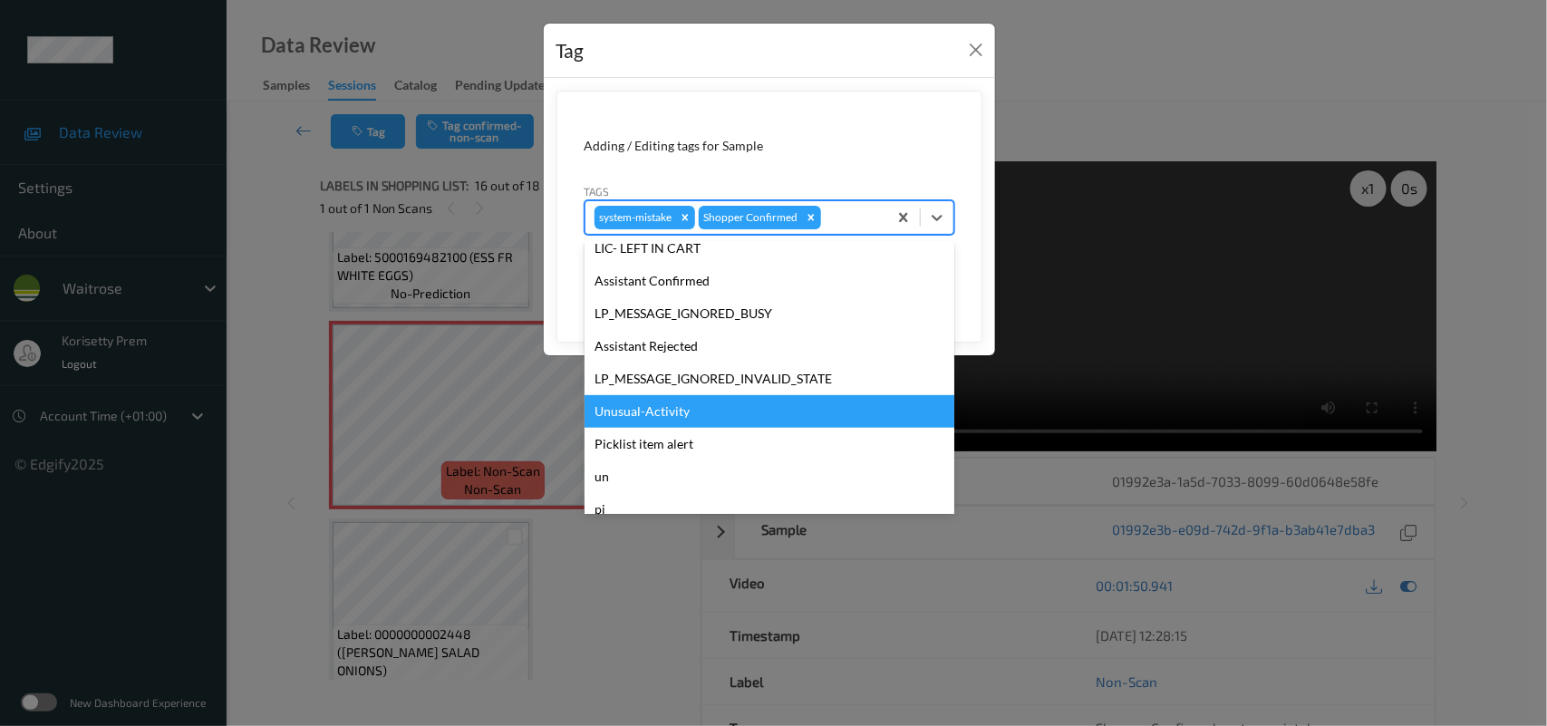
click at [653, 413] on div "Unusual-Activity" at bounding box center [770, 411] width 370 height 33
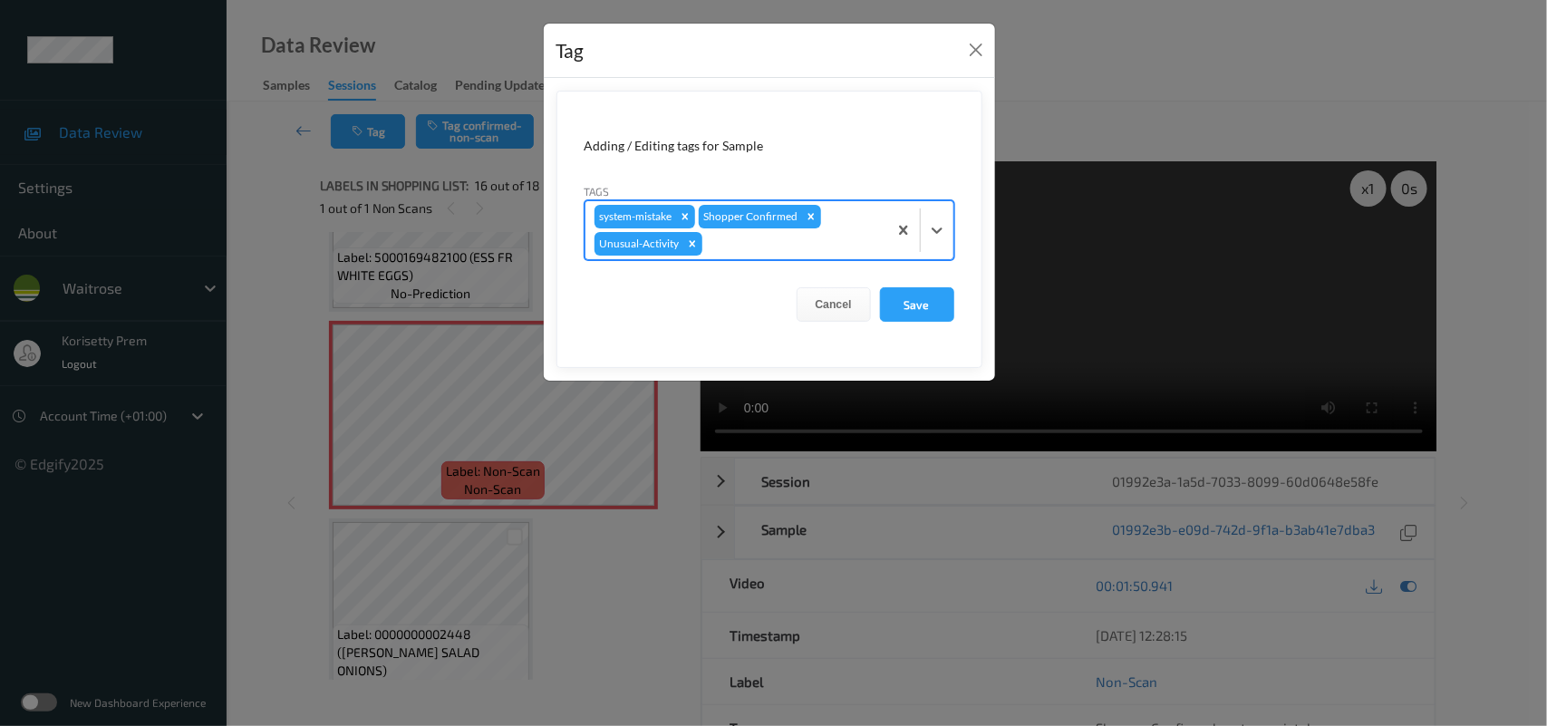
click at [786, 249] on div at bounding box center [792, 244] width 172 height 22
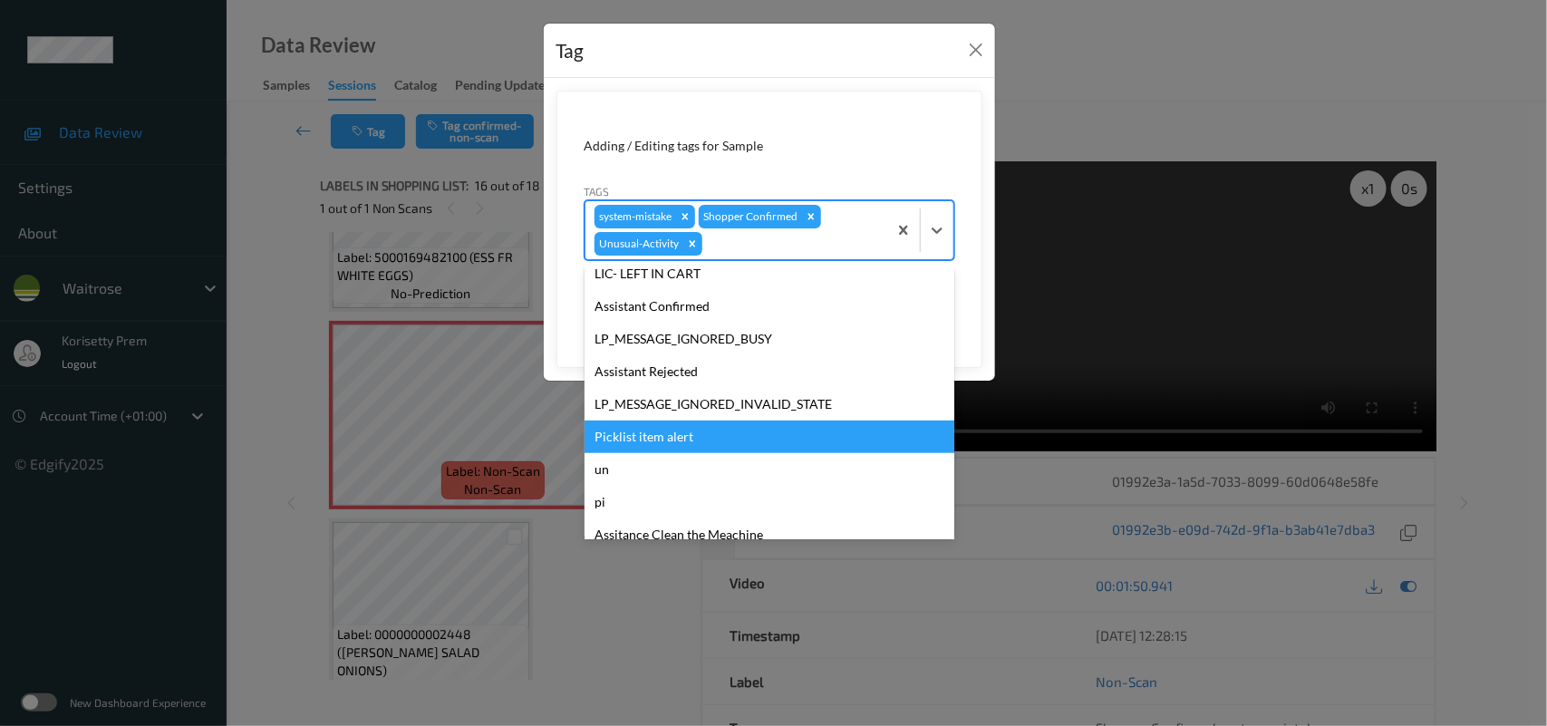
click at [641, 432] on div "Picklist item alert" at bounding box center [770, 437] width 370 height 33
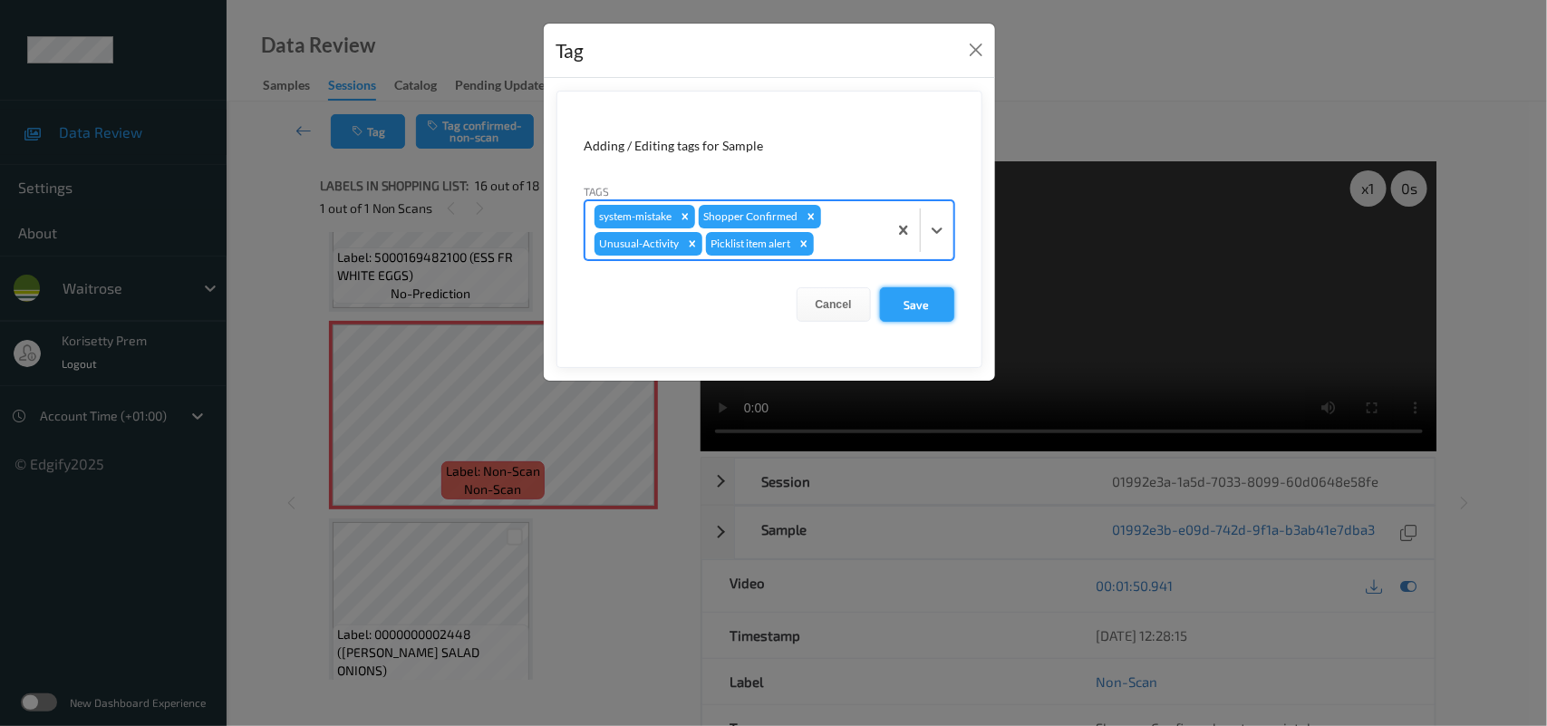
click at [917, 304] on button "Save" at bounding box center [917, 304] width 74 height 34
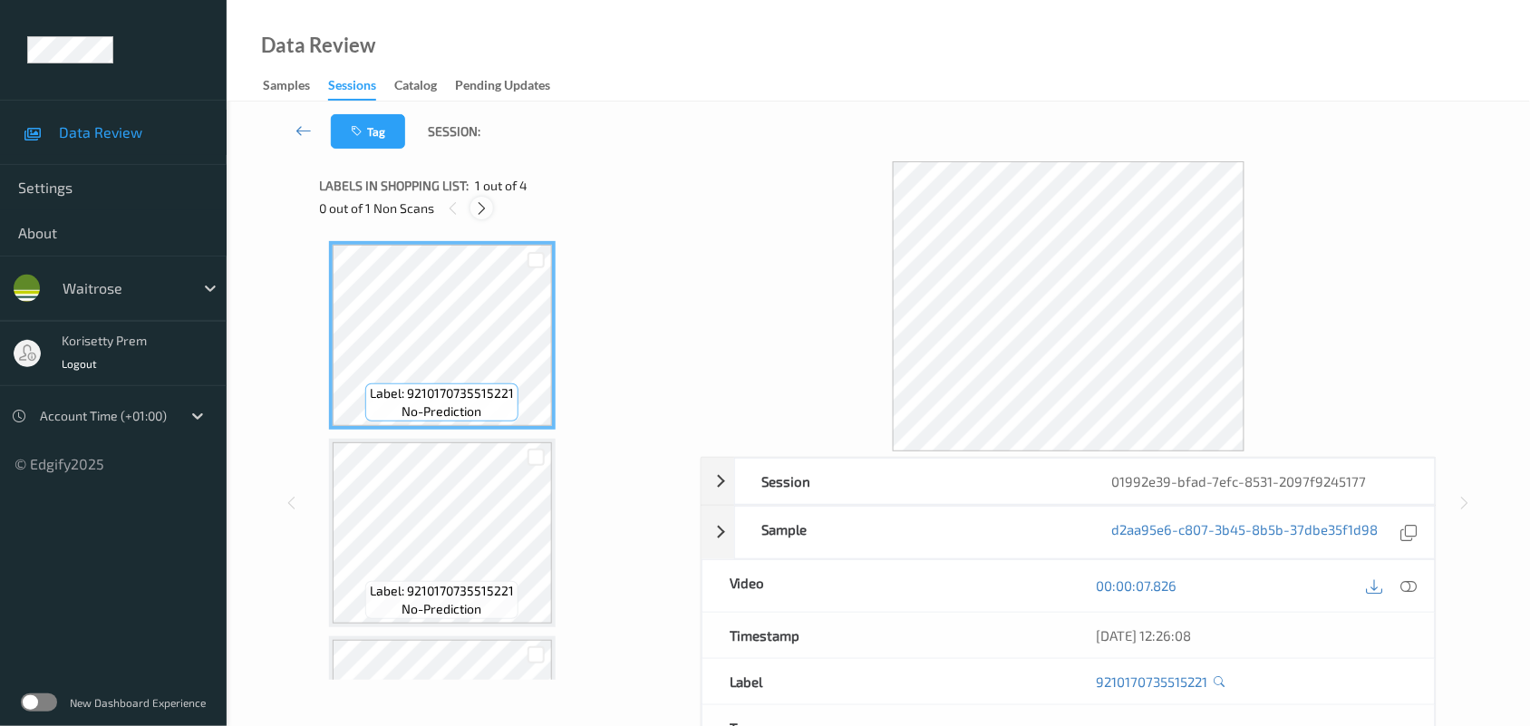
click at [478, 214] on icon at bounding box center [481, 208] width 15 height 16
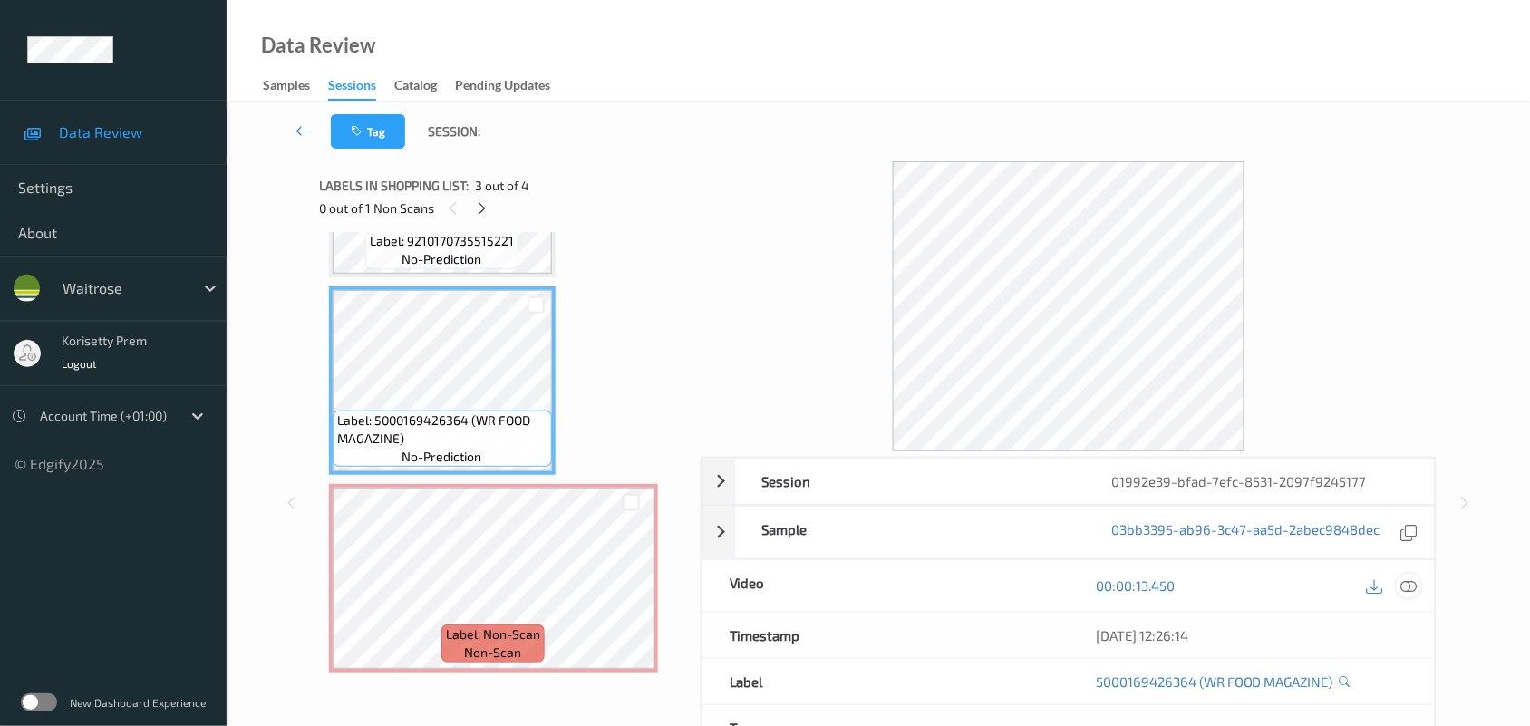
click at [1414, 583] on icon at bounding box center [1409, 585] width 16 height 16
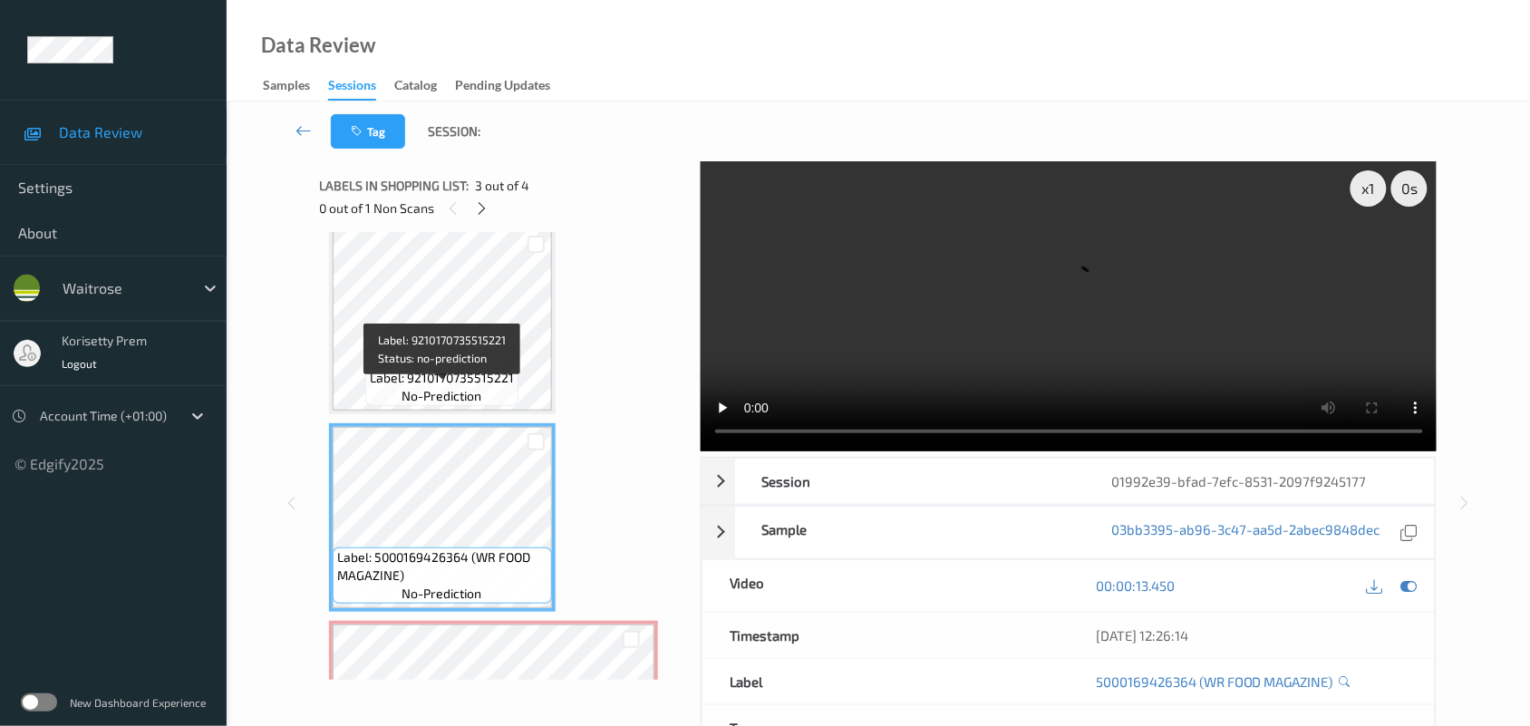
scroll to position [227, 0]
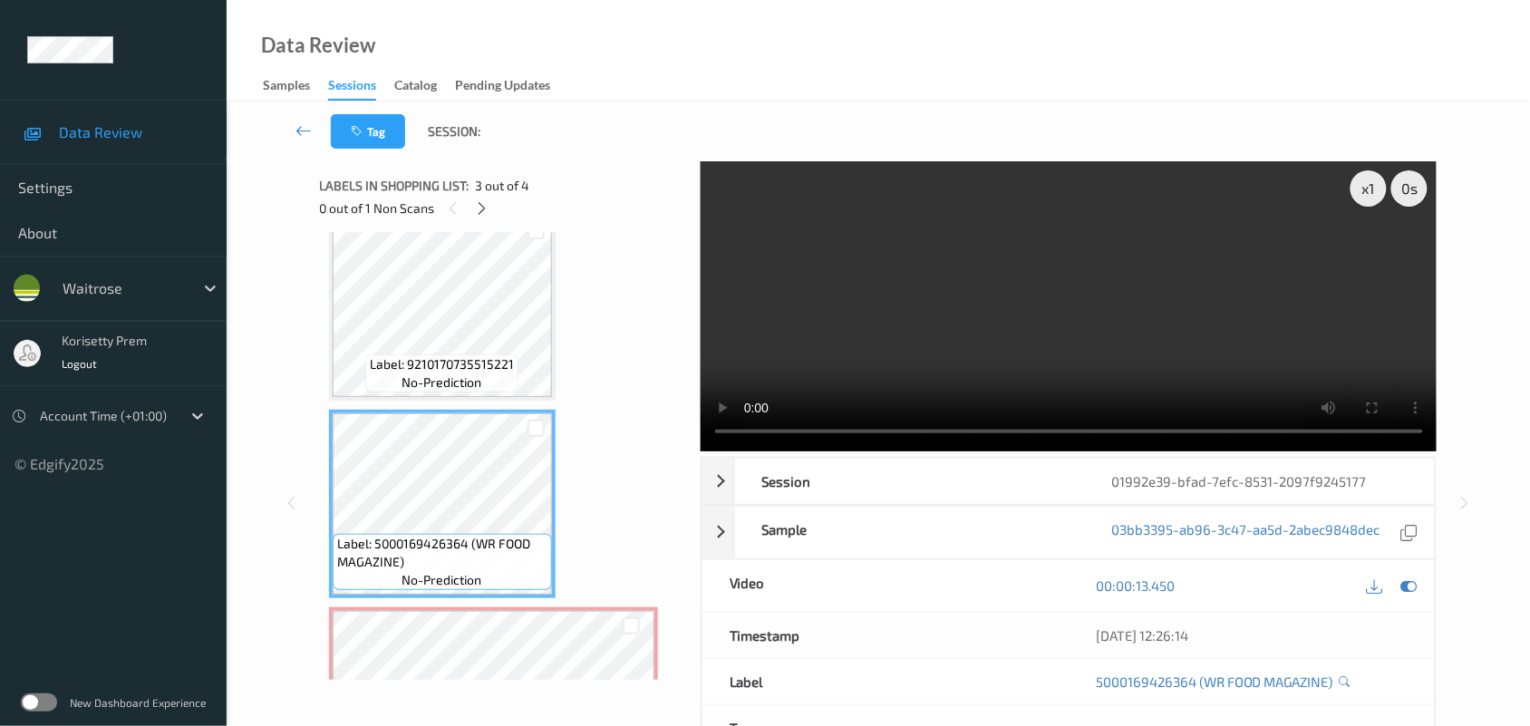
click at [1125, 291] on video at bounding box center [1069, 306] width 737 height 290
click at [446, 354] on div "Label: 9210170735515221 no-prediction" at bounding box center [441, 373] width 153 height 38
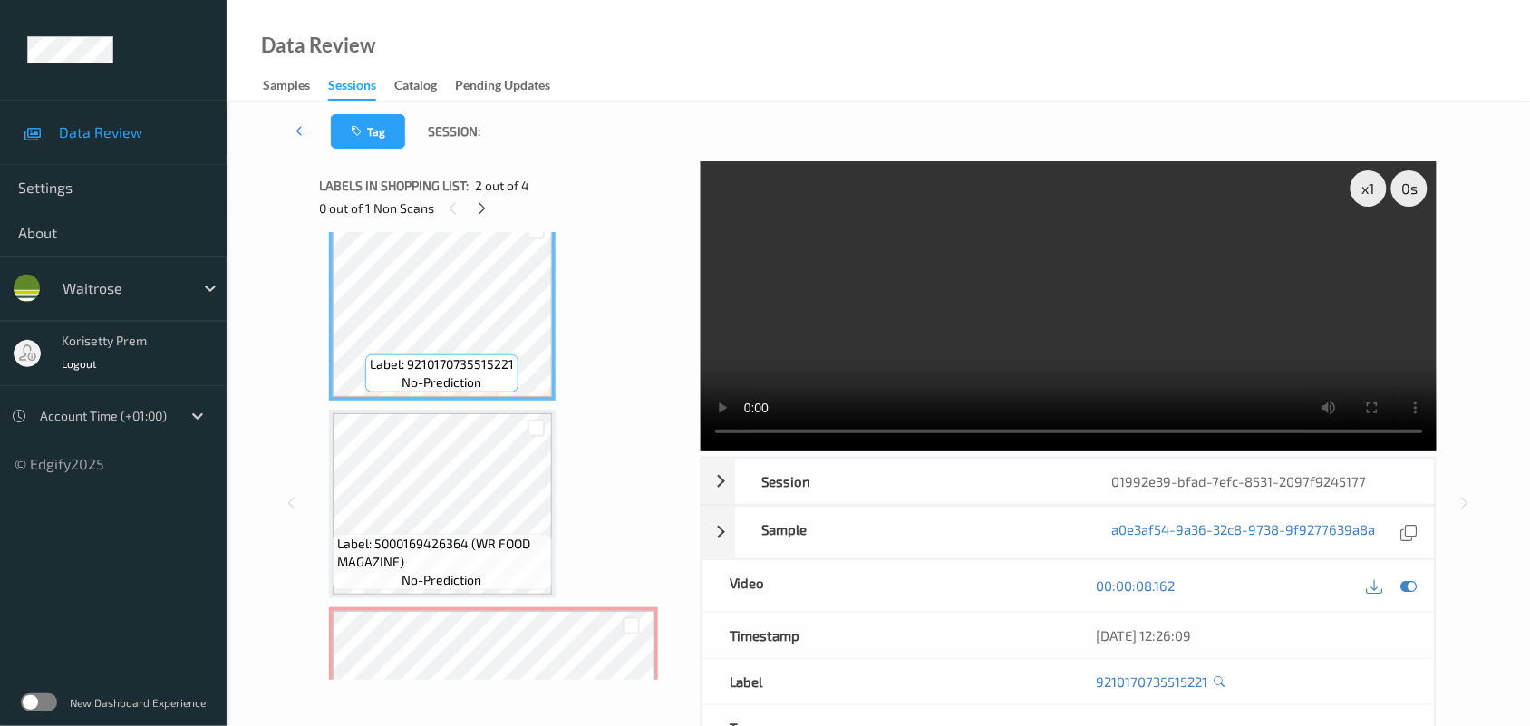
click at [924, 356] on video at bounding box center [1069, 306] width 737 height 290
click at [980, 279] on video at bounding box center [1069, 306] width 737 height 290
click at [1107, 331] on video at bounding box center [1069, 306] width 737 height 290
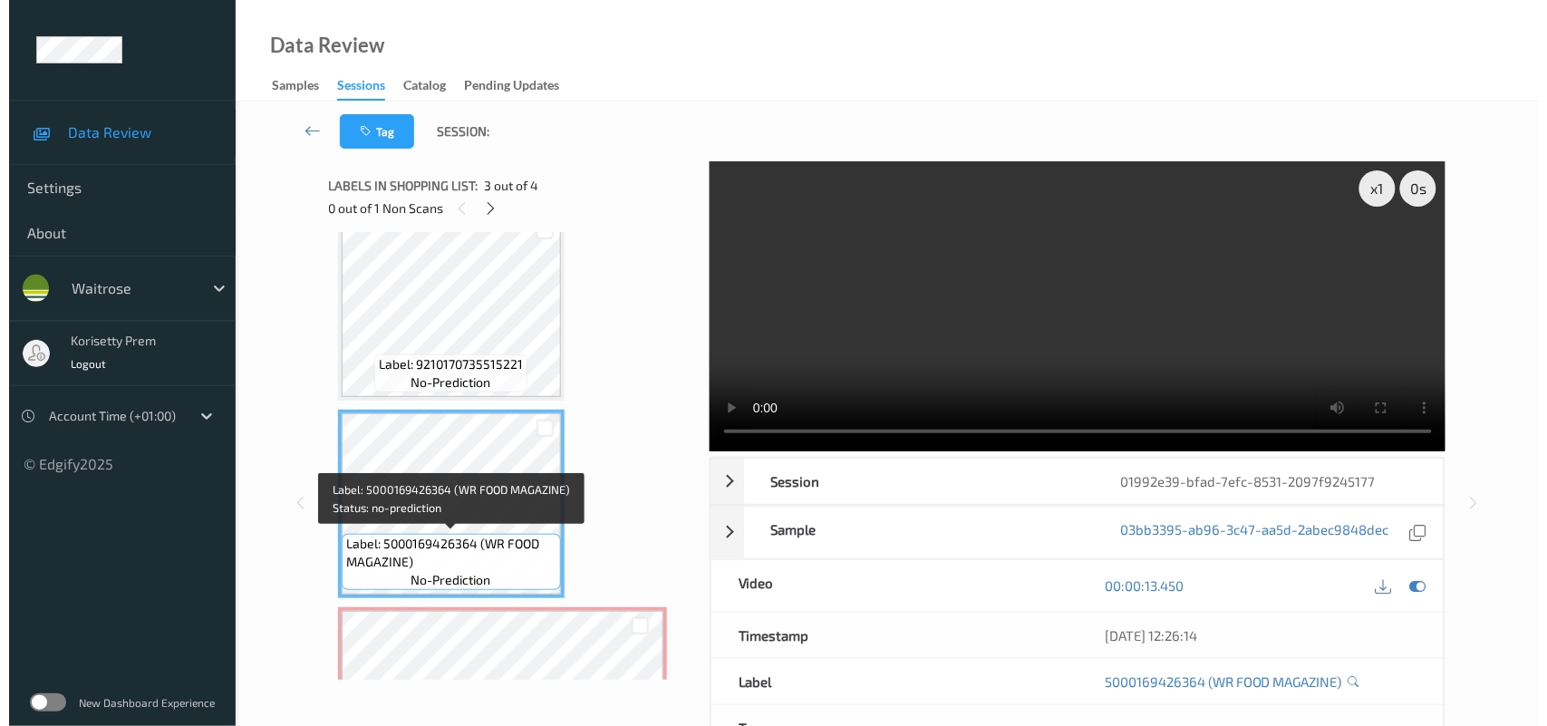
scroll to position [350, 0]
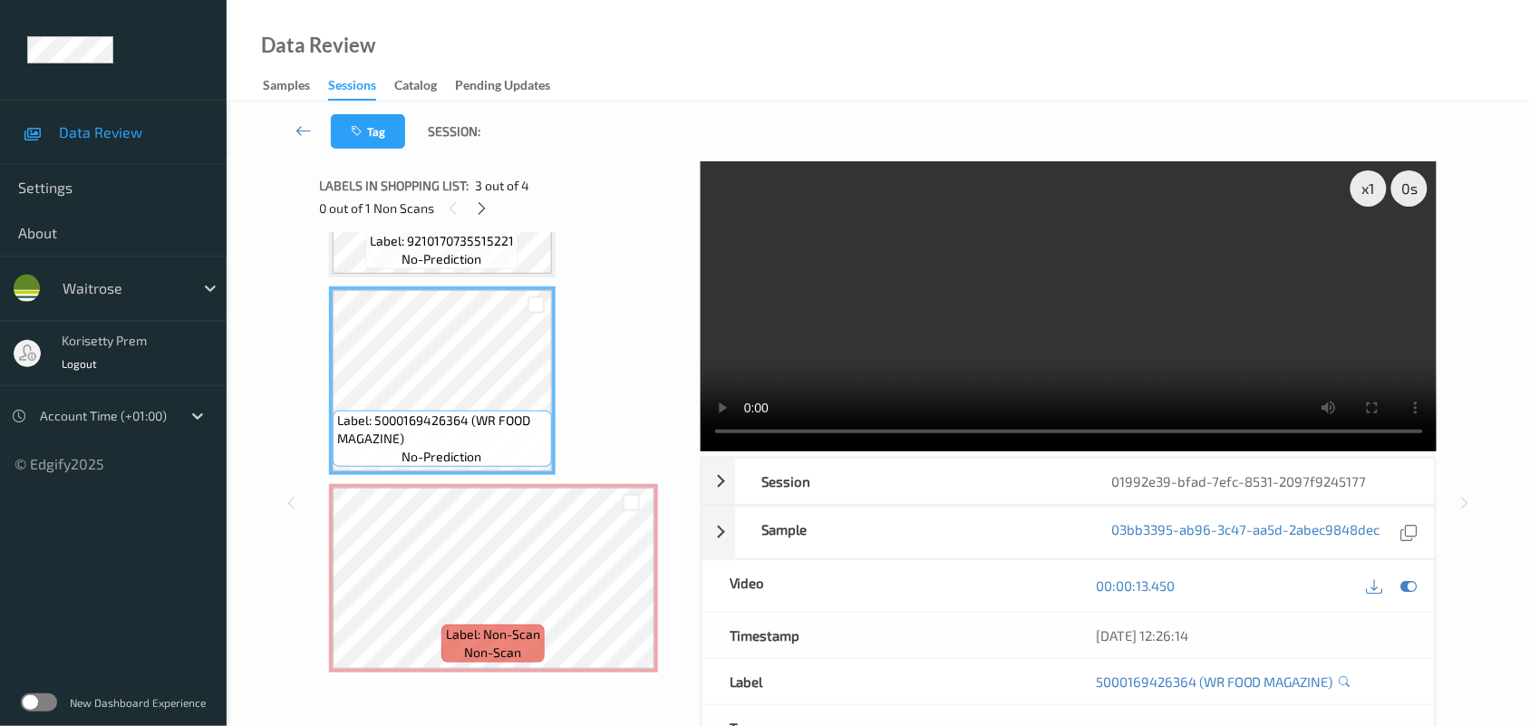
click at [866, 340] on video at bounding box center [1069, 306] width 737 height 290
click at [1143, 314] on video at bounding box center [1069, 306] width 737 height 290
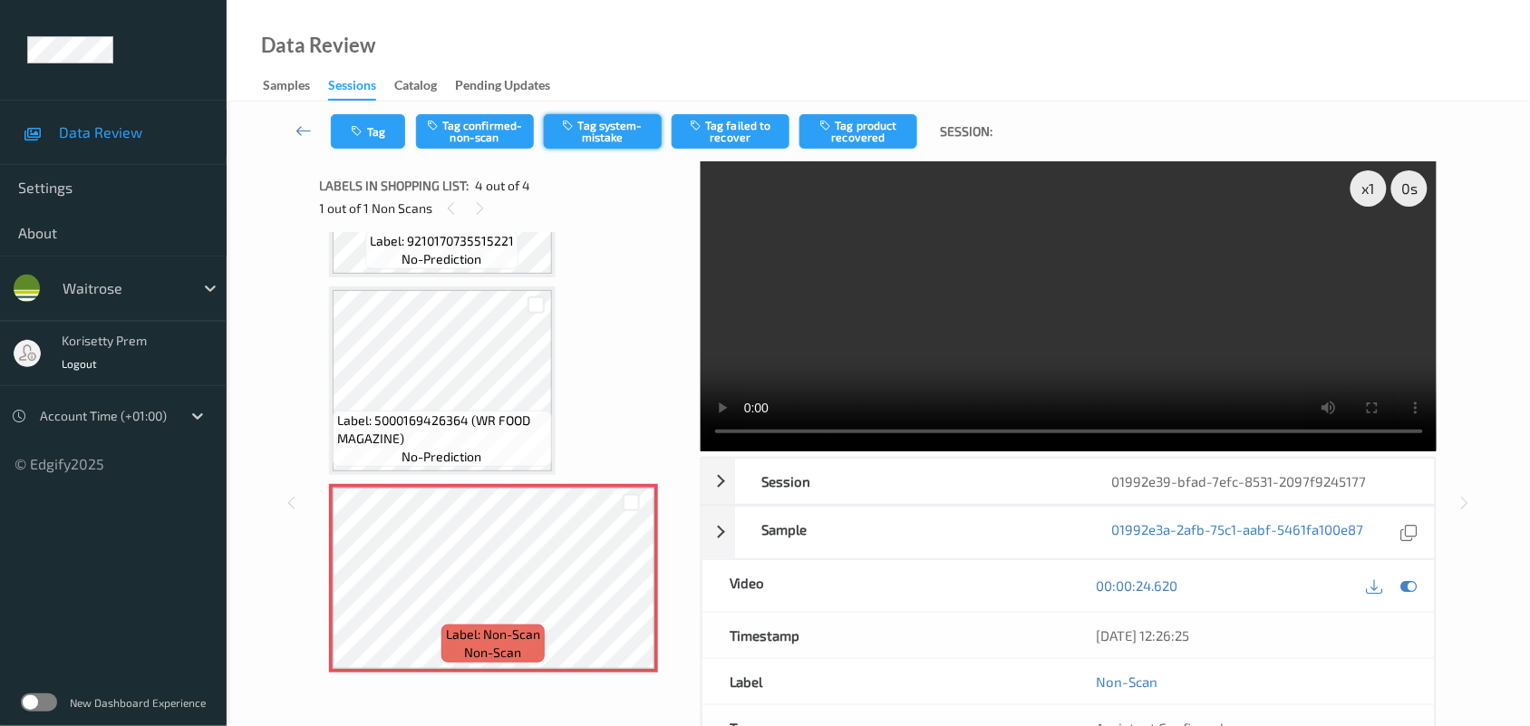
click at [628, 136] on button "Tag system-mistake" at bounding box center [603, 131] width 118 height 34
click at [351, 140] on button "Tag" at bounding box center [368, 131] width 74 height 34
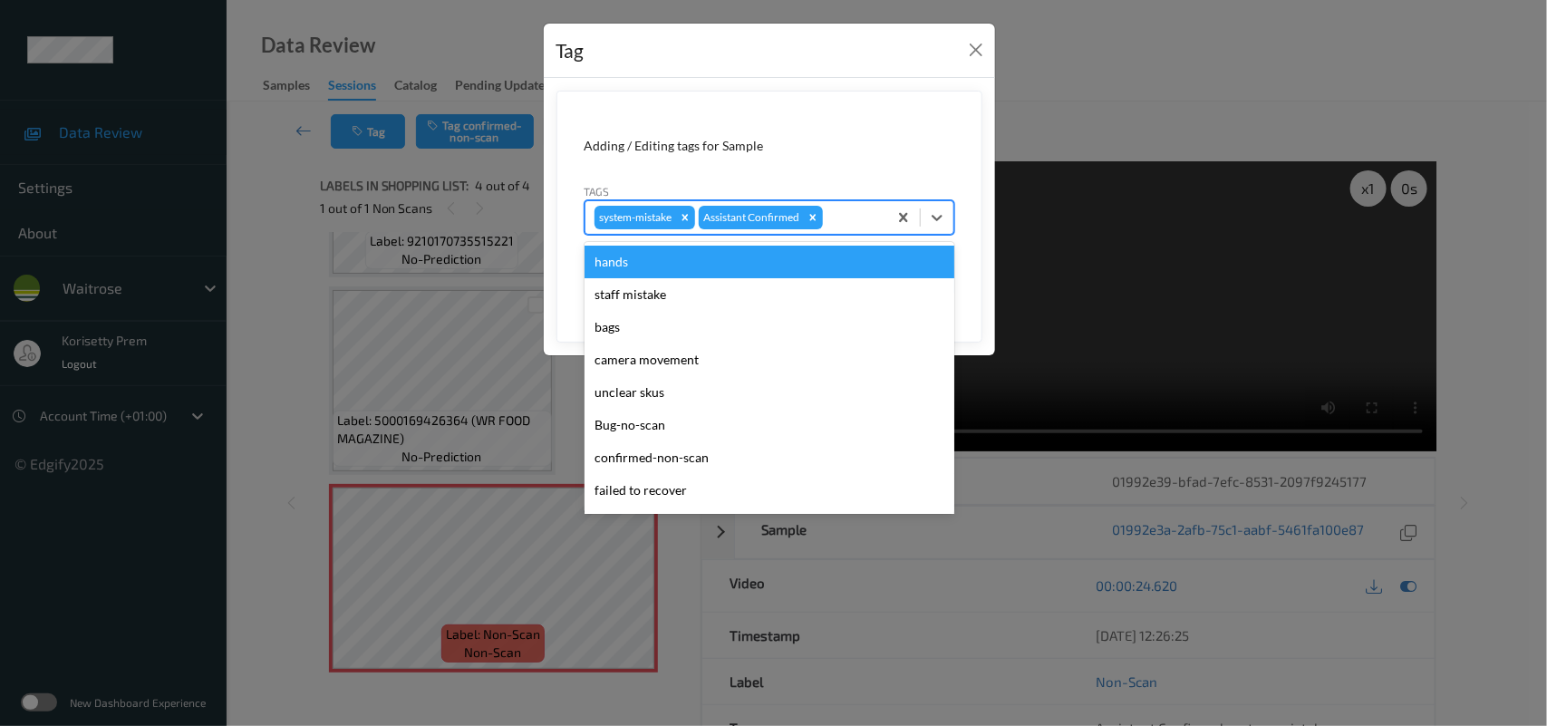
click at [848, 215] on div at bounding box center [853, 218] width 52 height 22
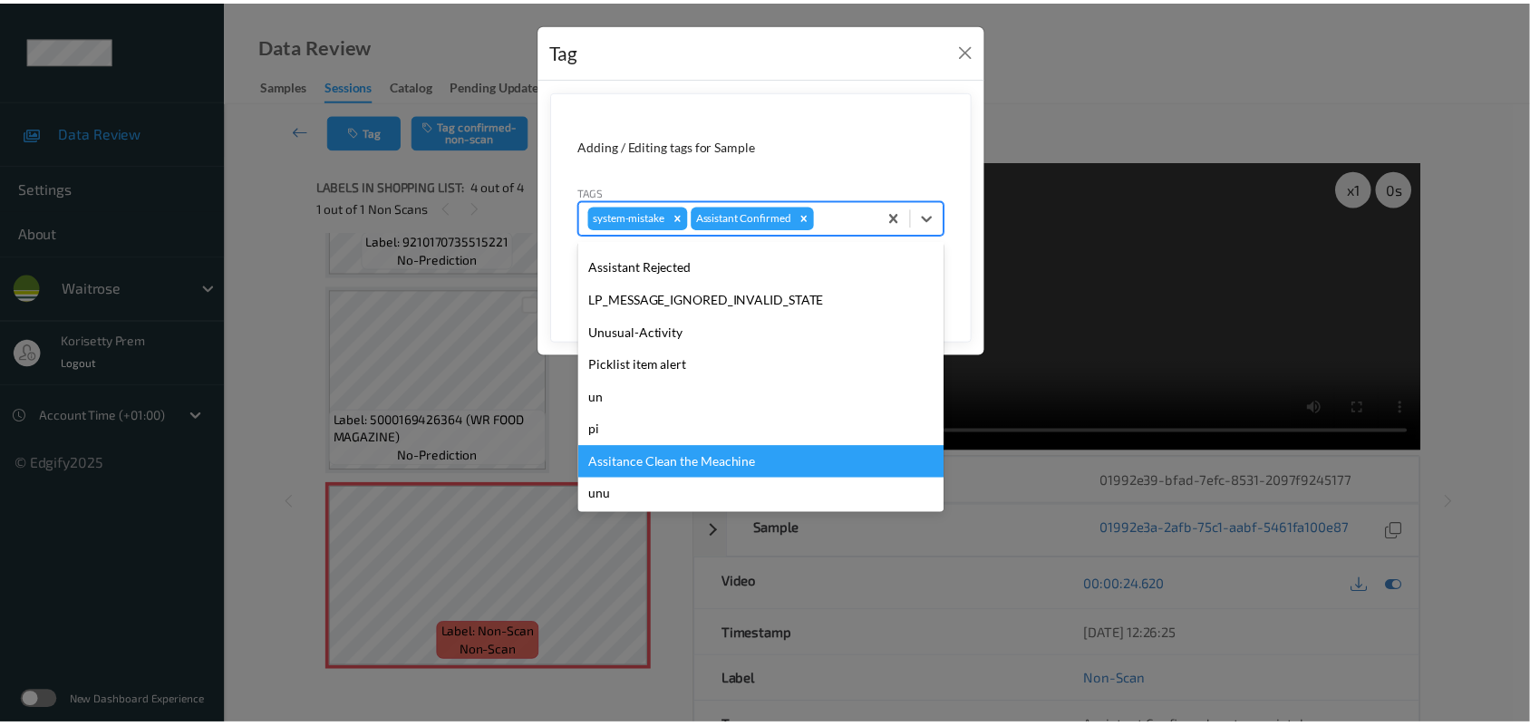
scroll to position [420, 0]
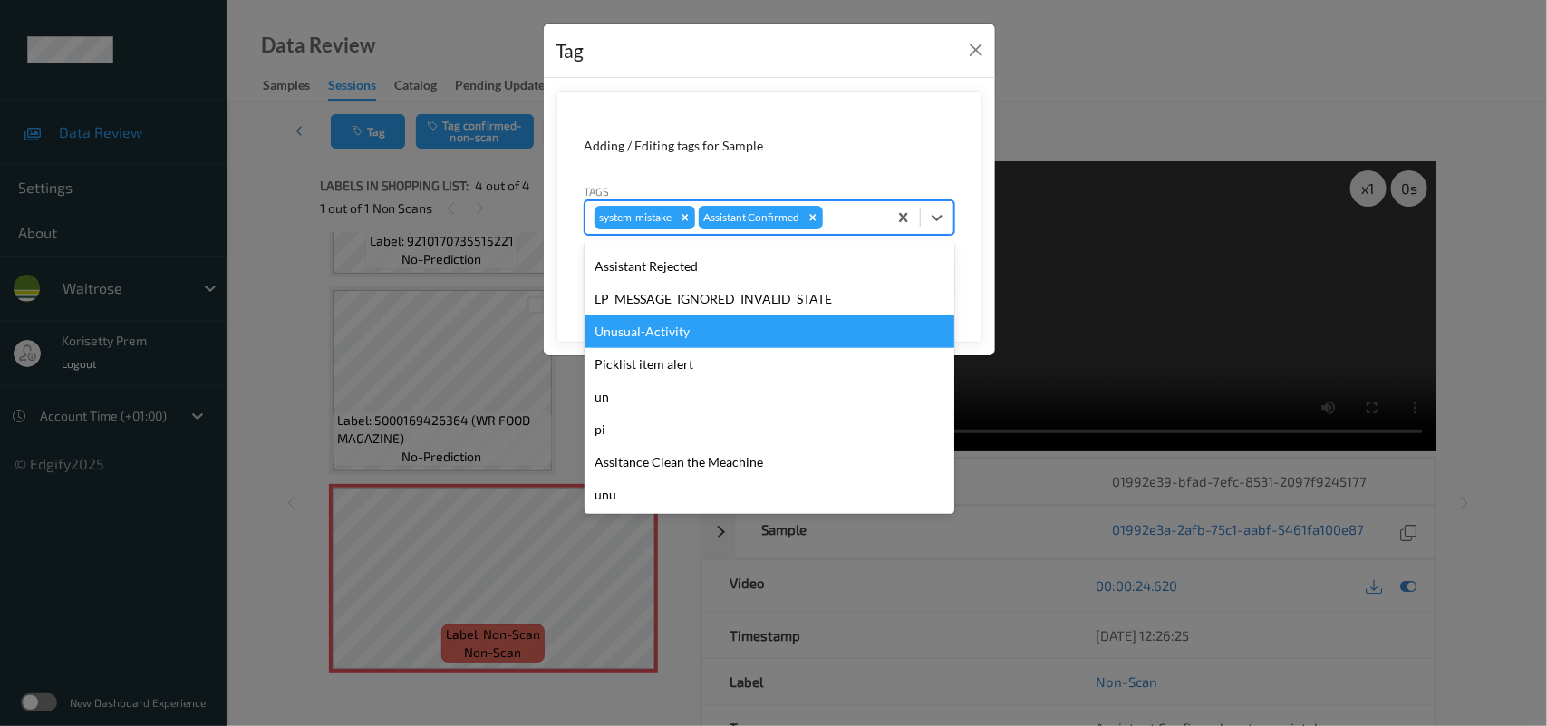
click at [640, 334] on div "Unusual-Activity" at bounding box center [770, 331] width 370 height 33
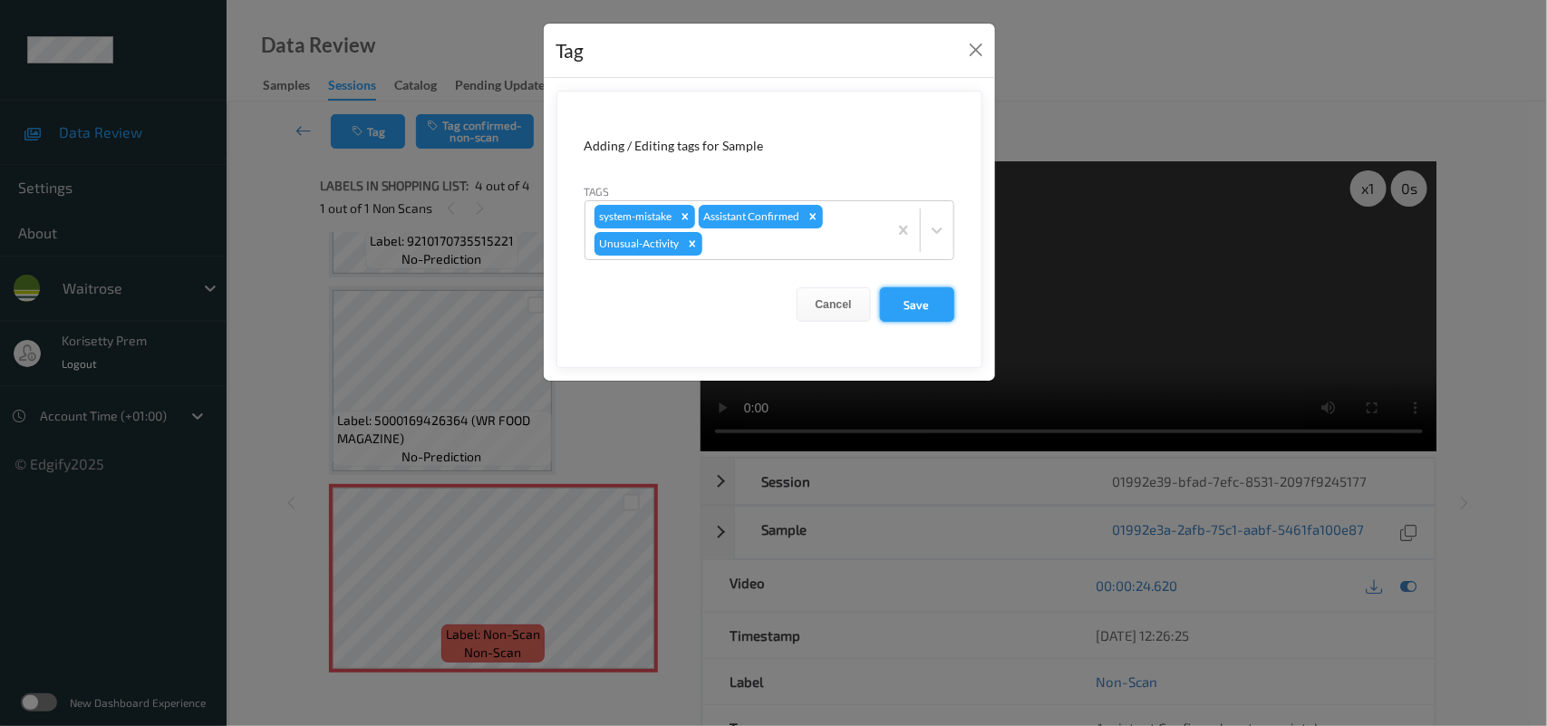
click at [913, 304] on button "Save" at bounding box center [917, 304] width 74 height 34
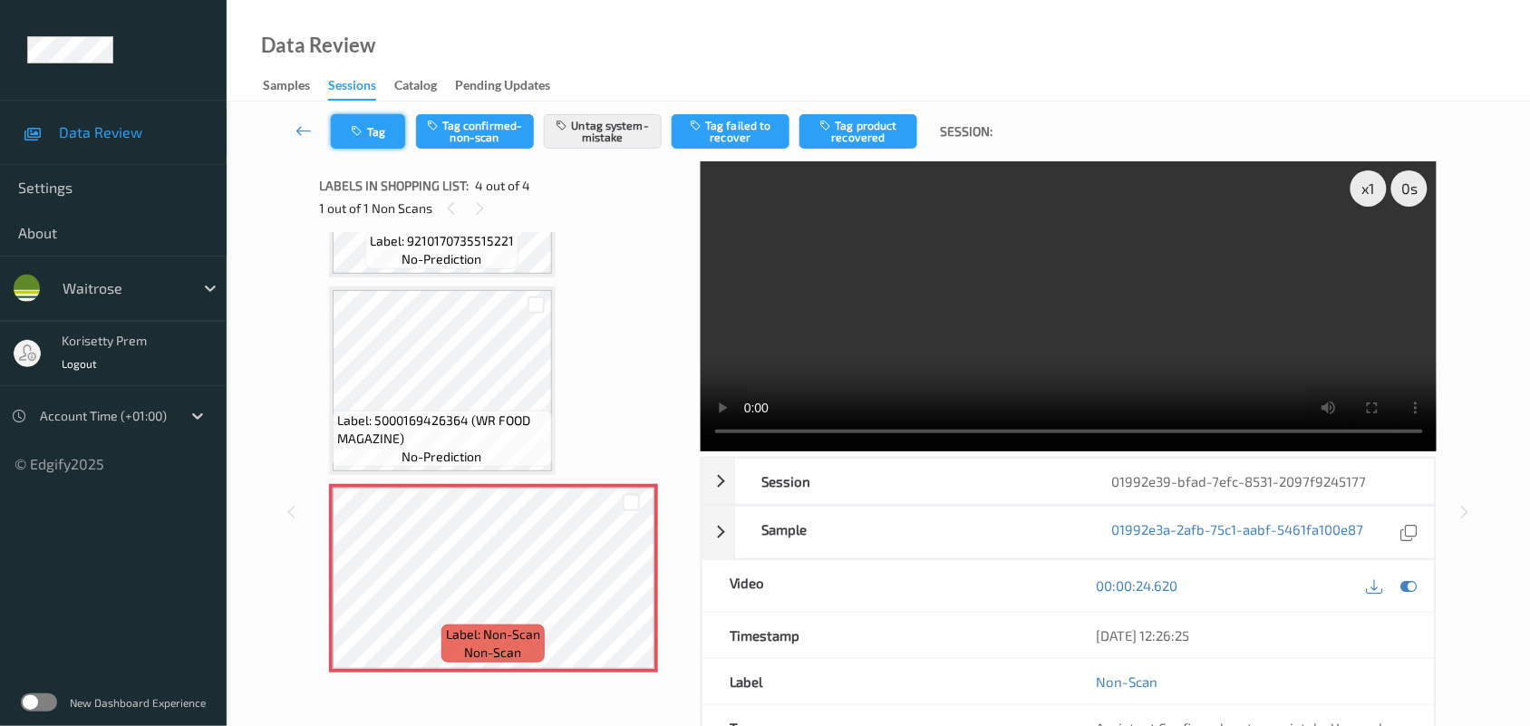
click at [373, 119] on button "Tag" at bounding box center [368, 131] width 74 height 34
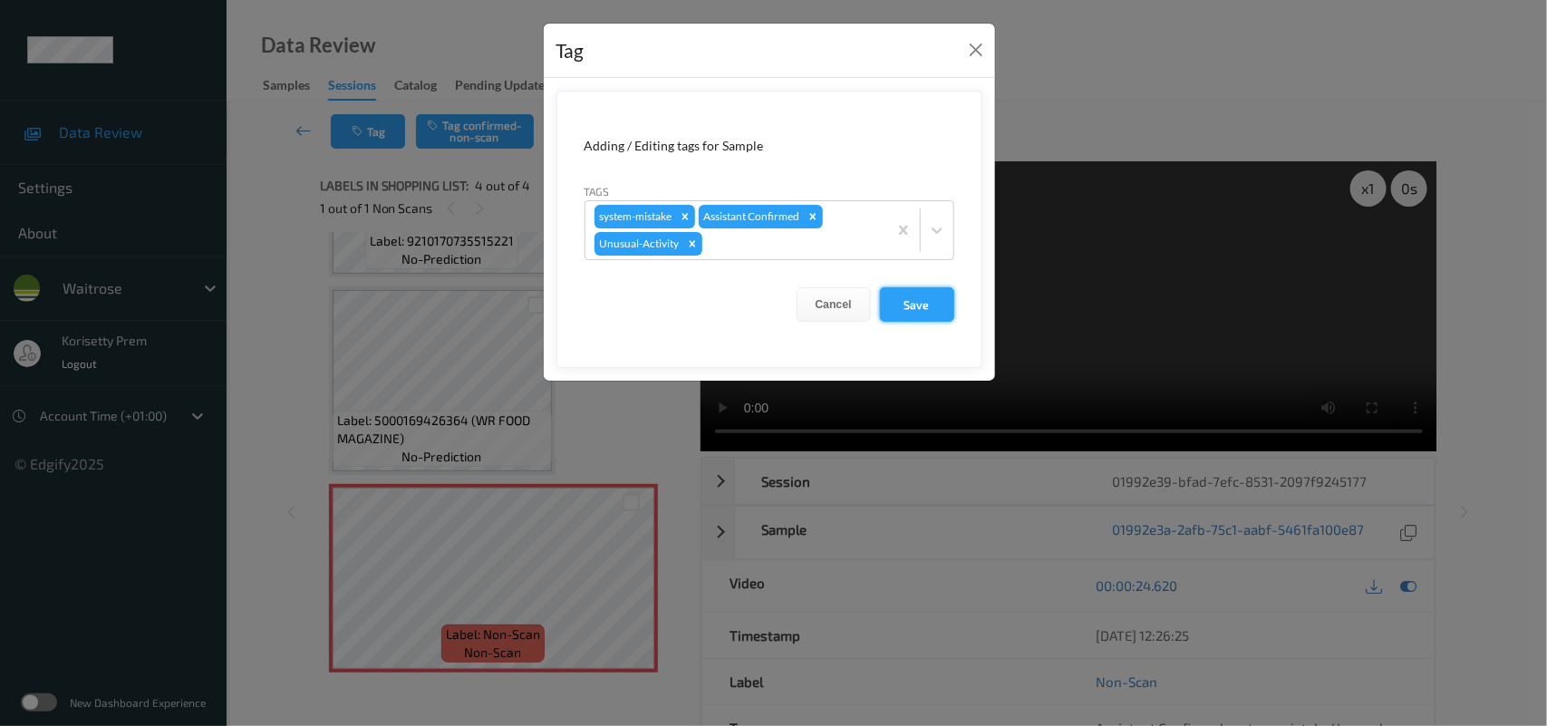
click at [908, 315] on button "Save" at bounding box center [917, 304] width 74 height 34
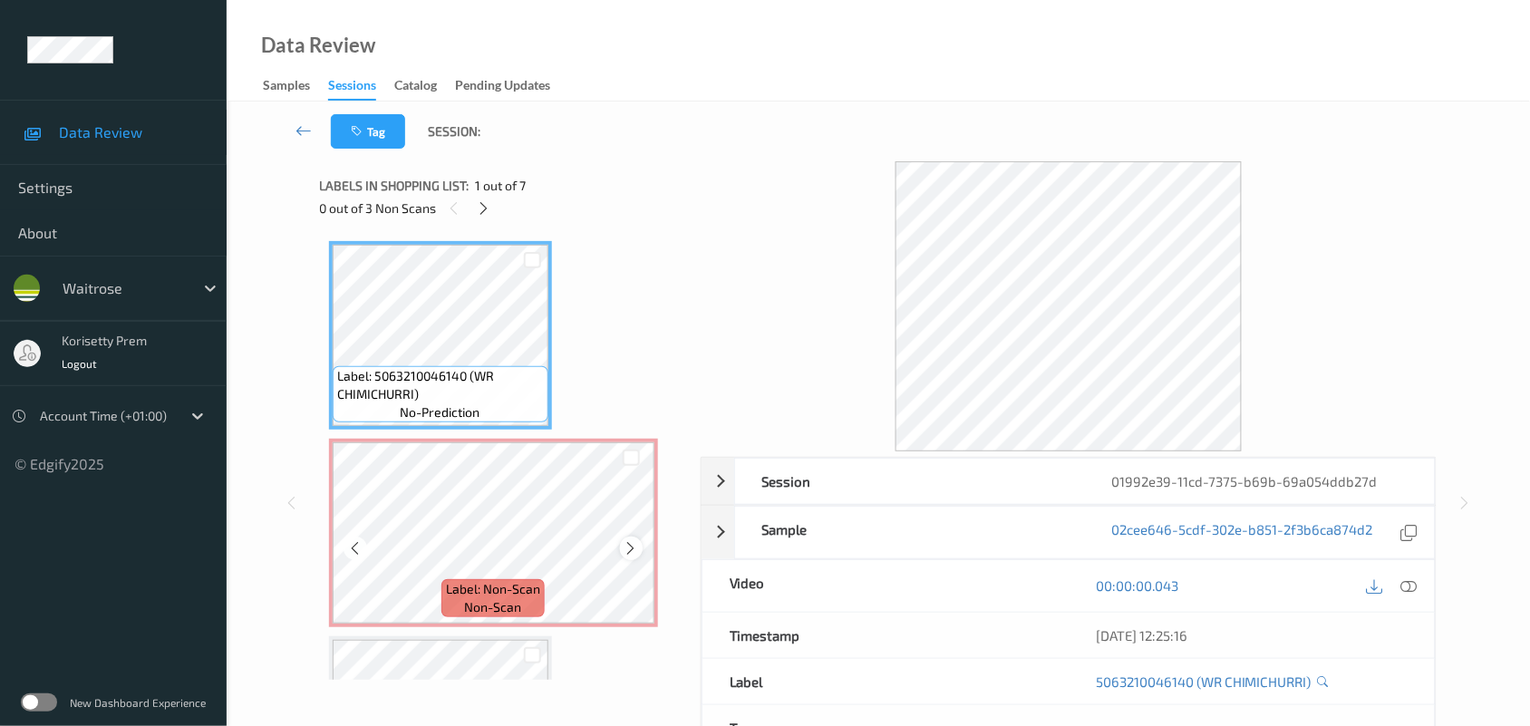
click at [627, 553] on icon at bounding box center [631, 548] width 15 height 16
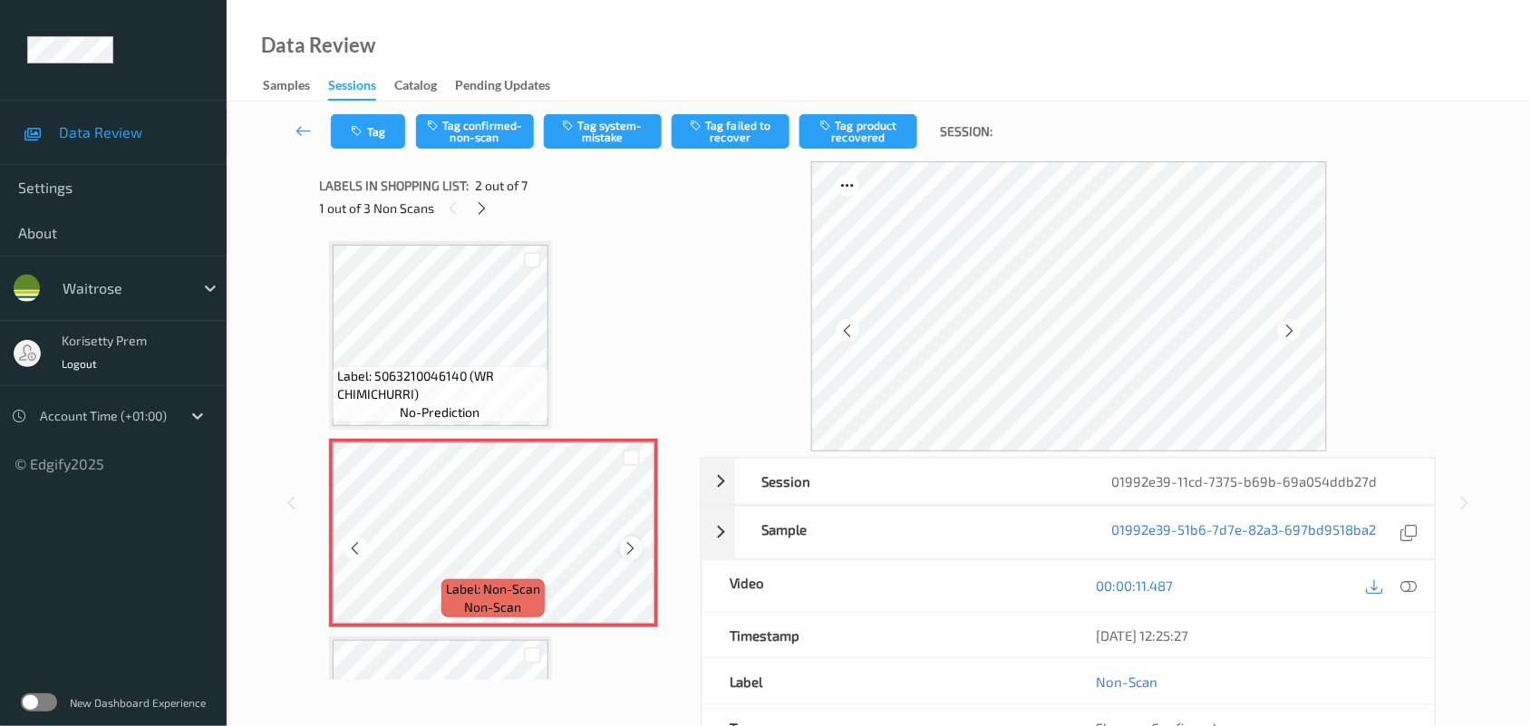
click at [635, 550] on icon at bounding box center [631, 548] width 15 height 16
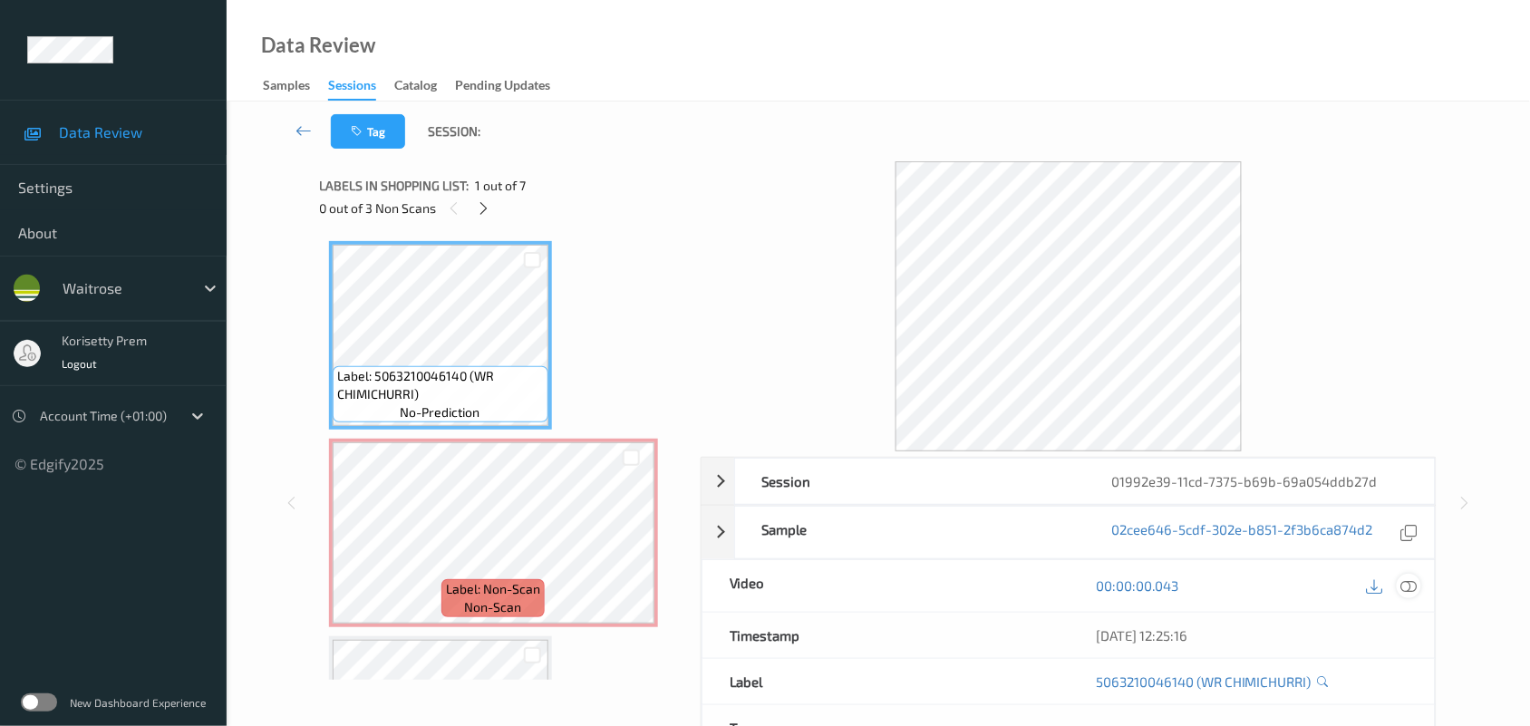
click at [1405, 585] on icon at bounding box center [1409, 585] width 16 height 16
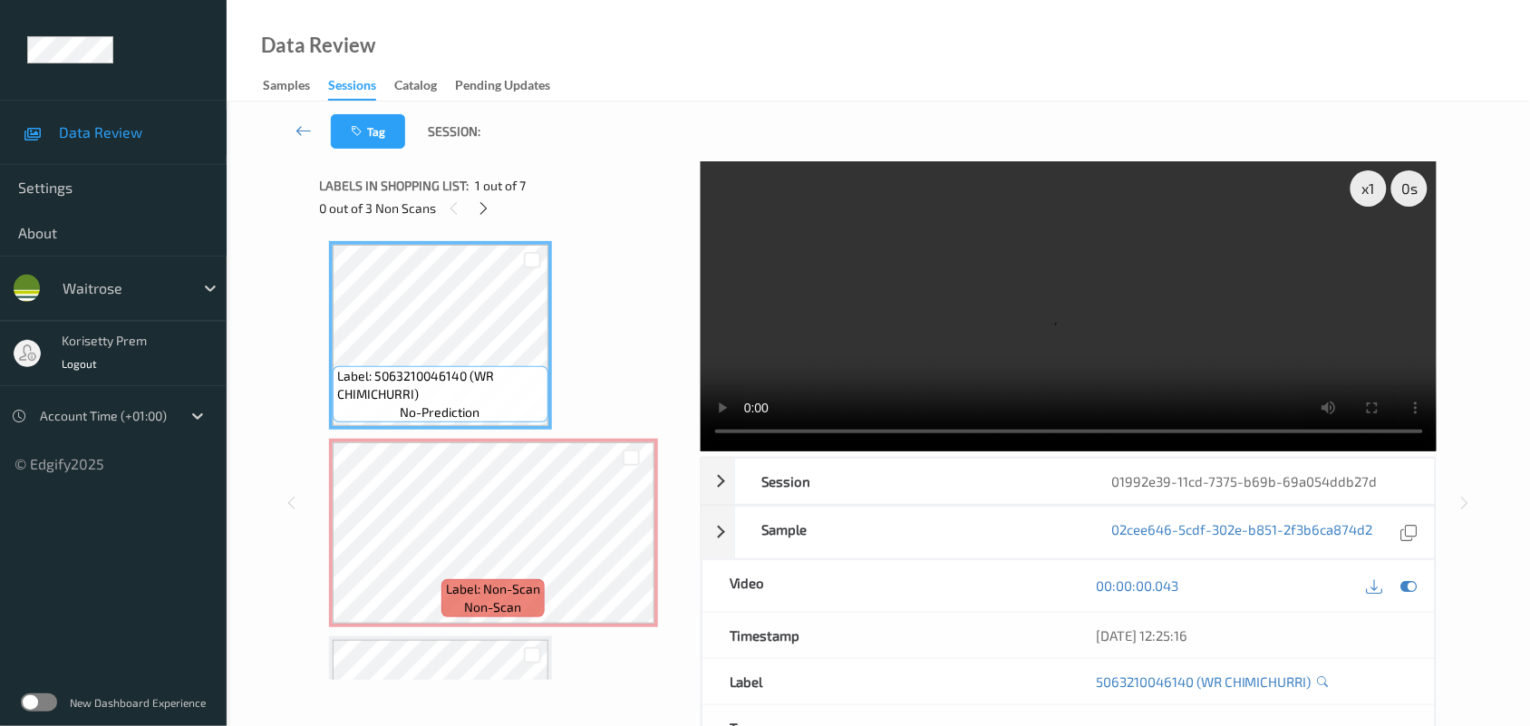
click at [884, 238] on video at bounding box center [1069, 306] width 737 height 290
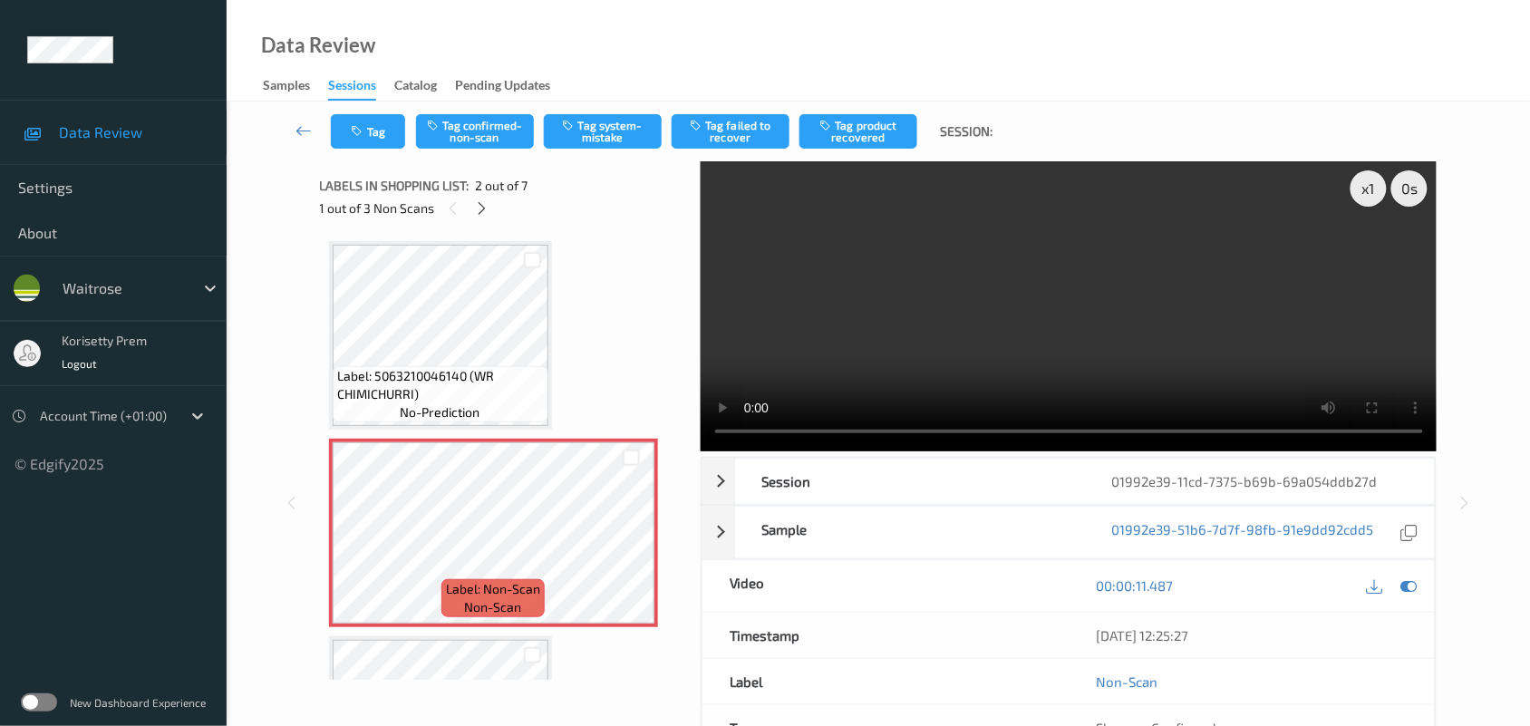
click at [995, 313] on video at bounding box center [1069, 306] width 737 height 290
click at [895, 247] on video at bounding box center [1069, 306] width 737 height 290
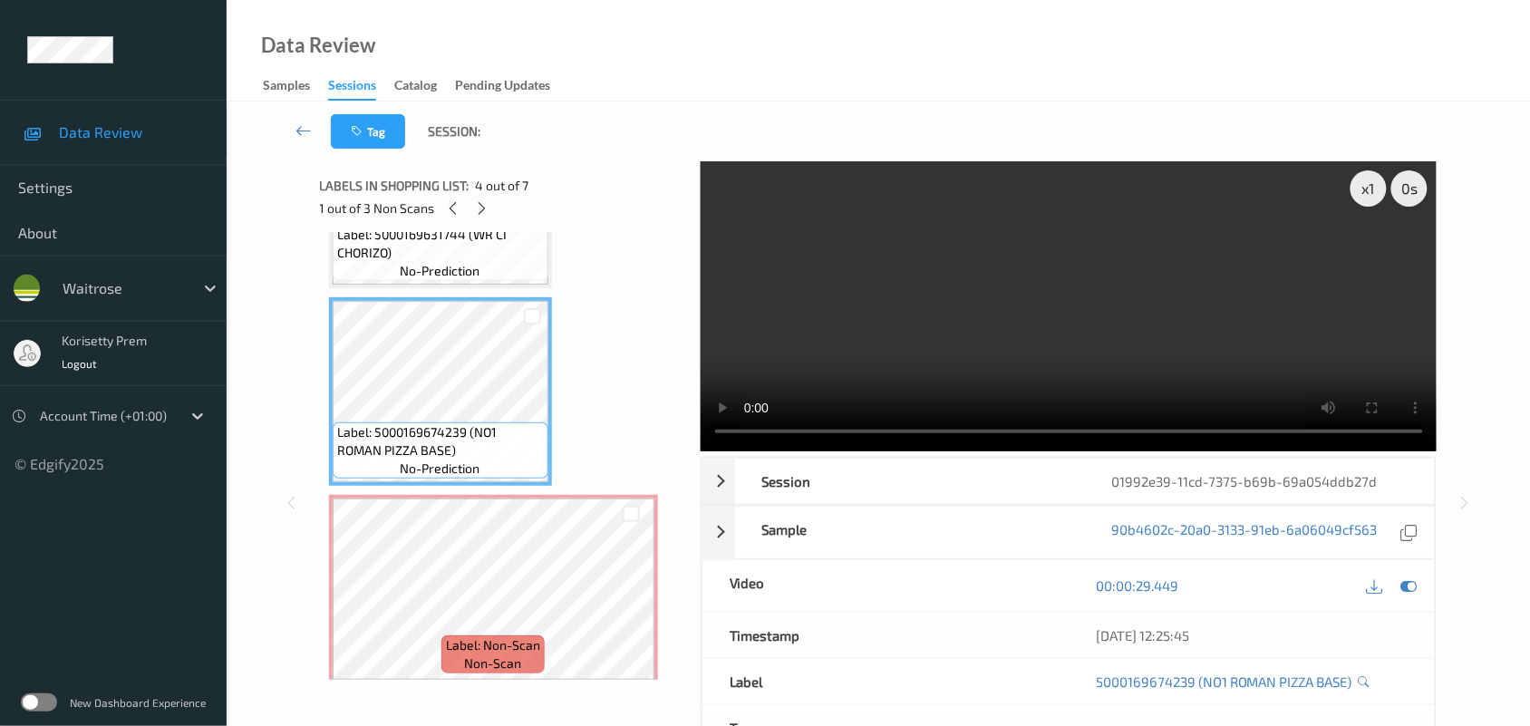
scroll to position [566, 0]
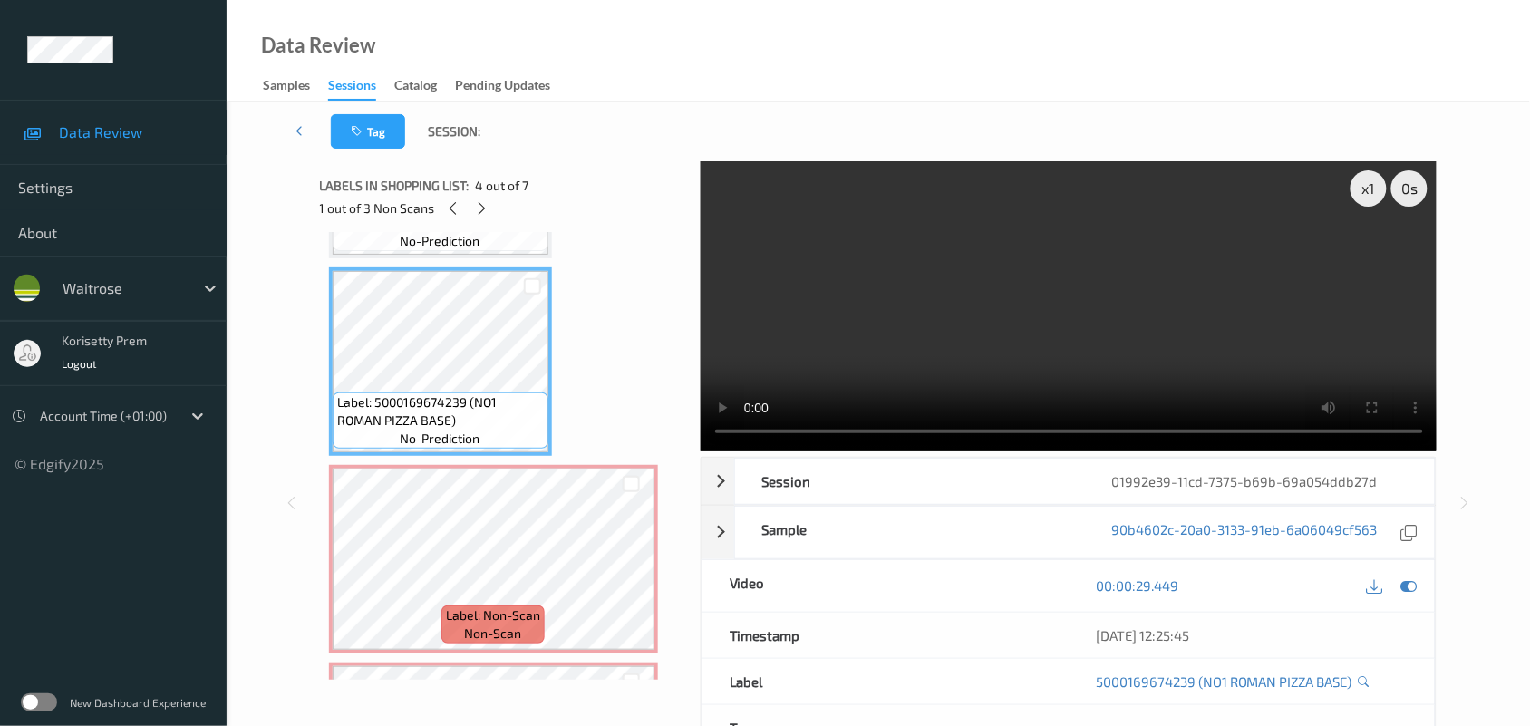
click at [830, 337] on video at bounding box center [1069, 306] width 737 height 290
click at [631, 567] on icon at bounding box center [631, 574] width 15 height 16
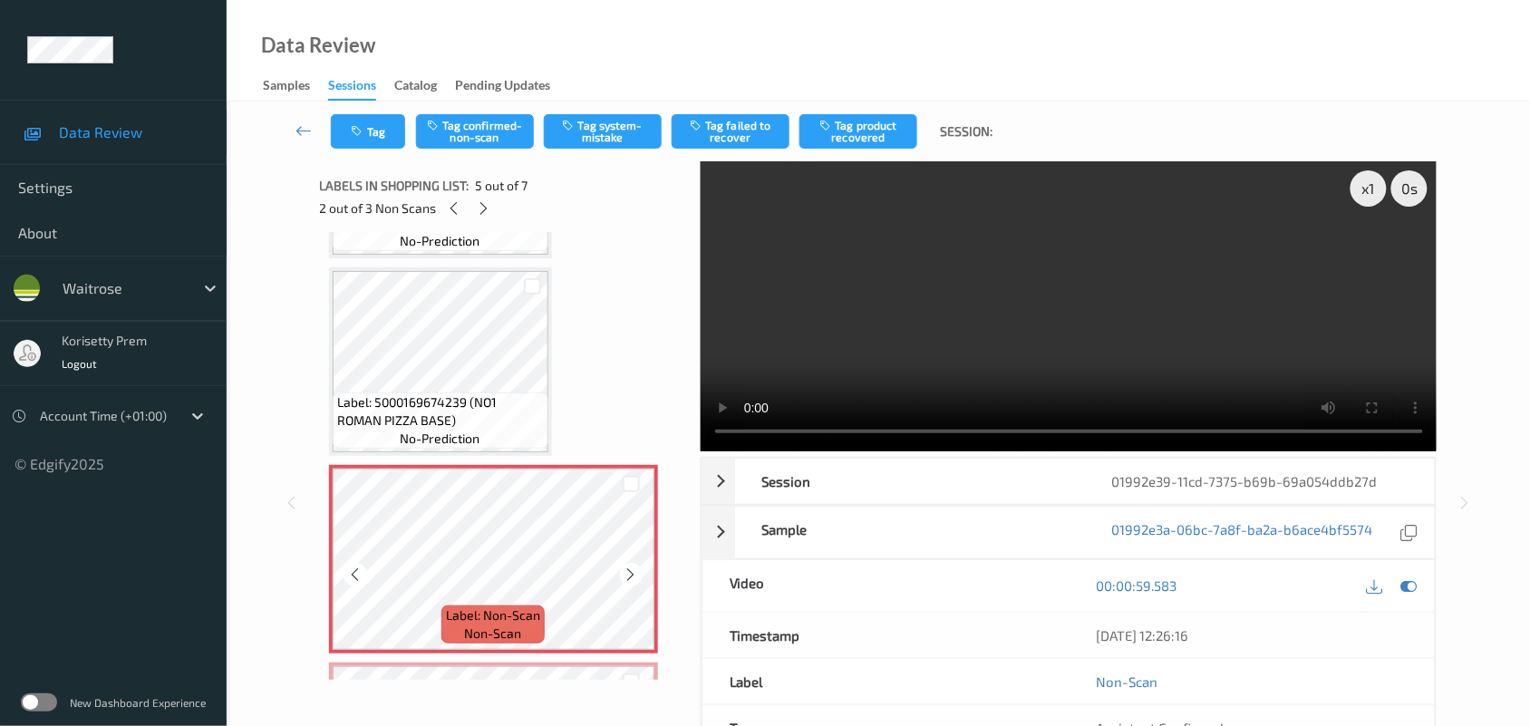
click at [631, 567] on icon at bounding box center [631, 574] width 15 height 16
click at [453, 399] on span "Label: 5000169674239 (NO1 ROMAN PIZZA BASE)" at bounding box center [440, 411] width 207 height 36
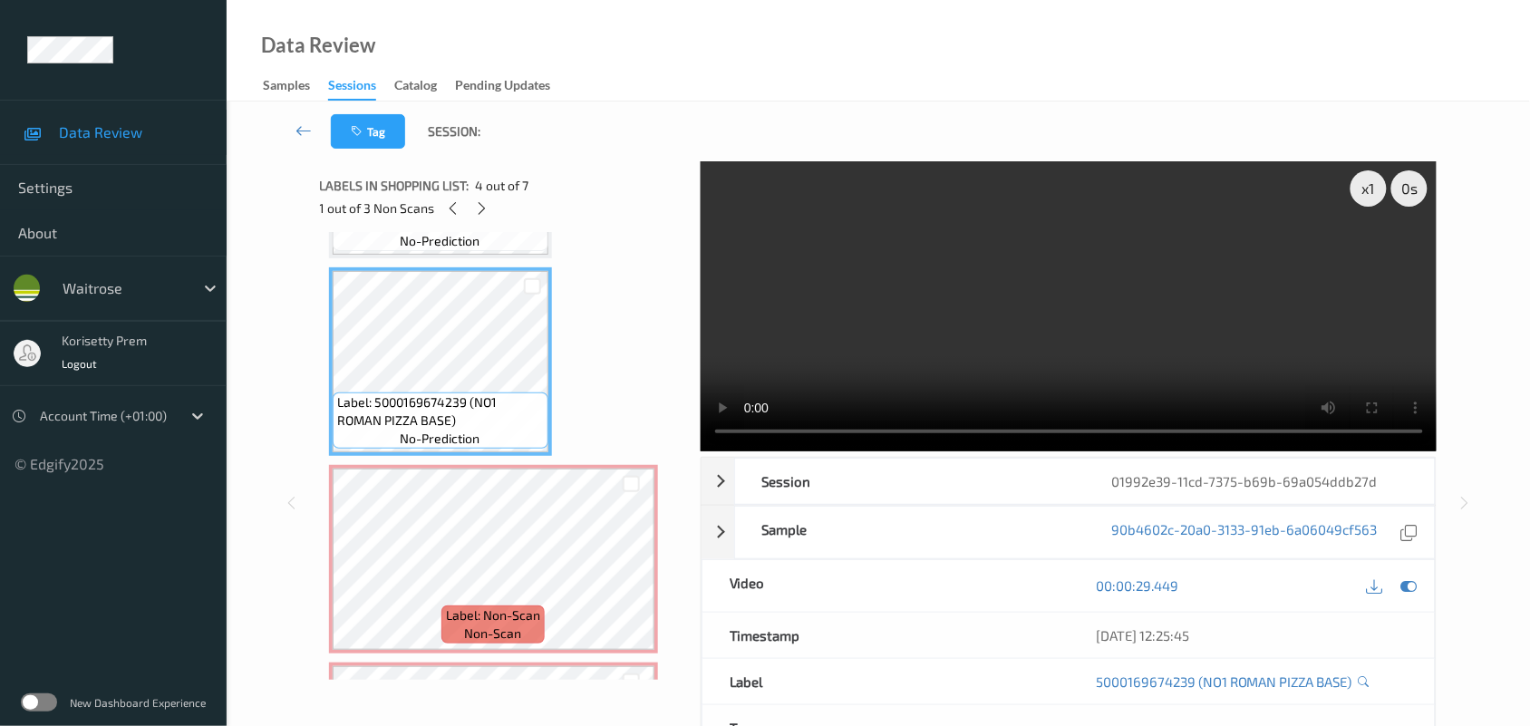
click at [1047, 334] on video at bounding box center [1069, 306] width 737 height 290
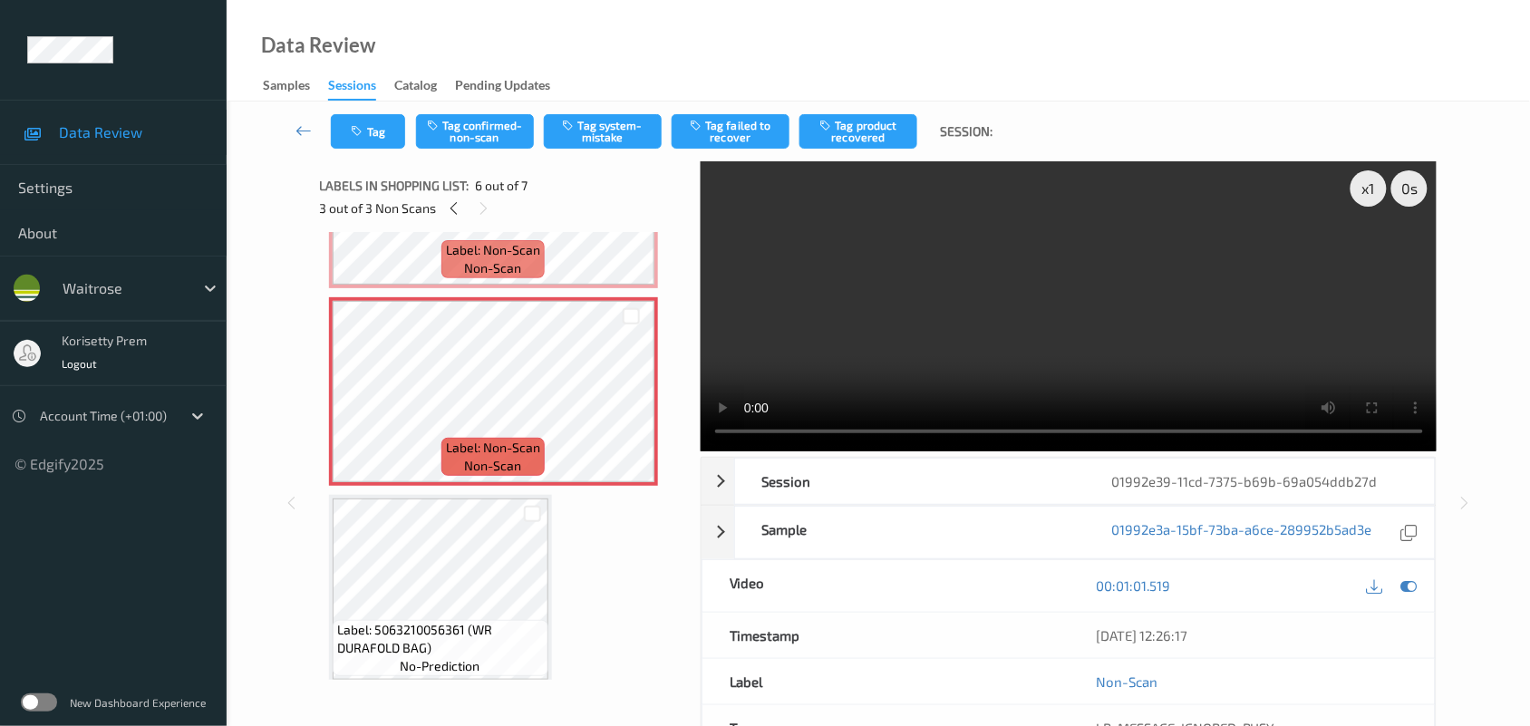
scroll to position [941, 0]
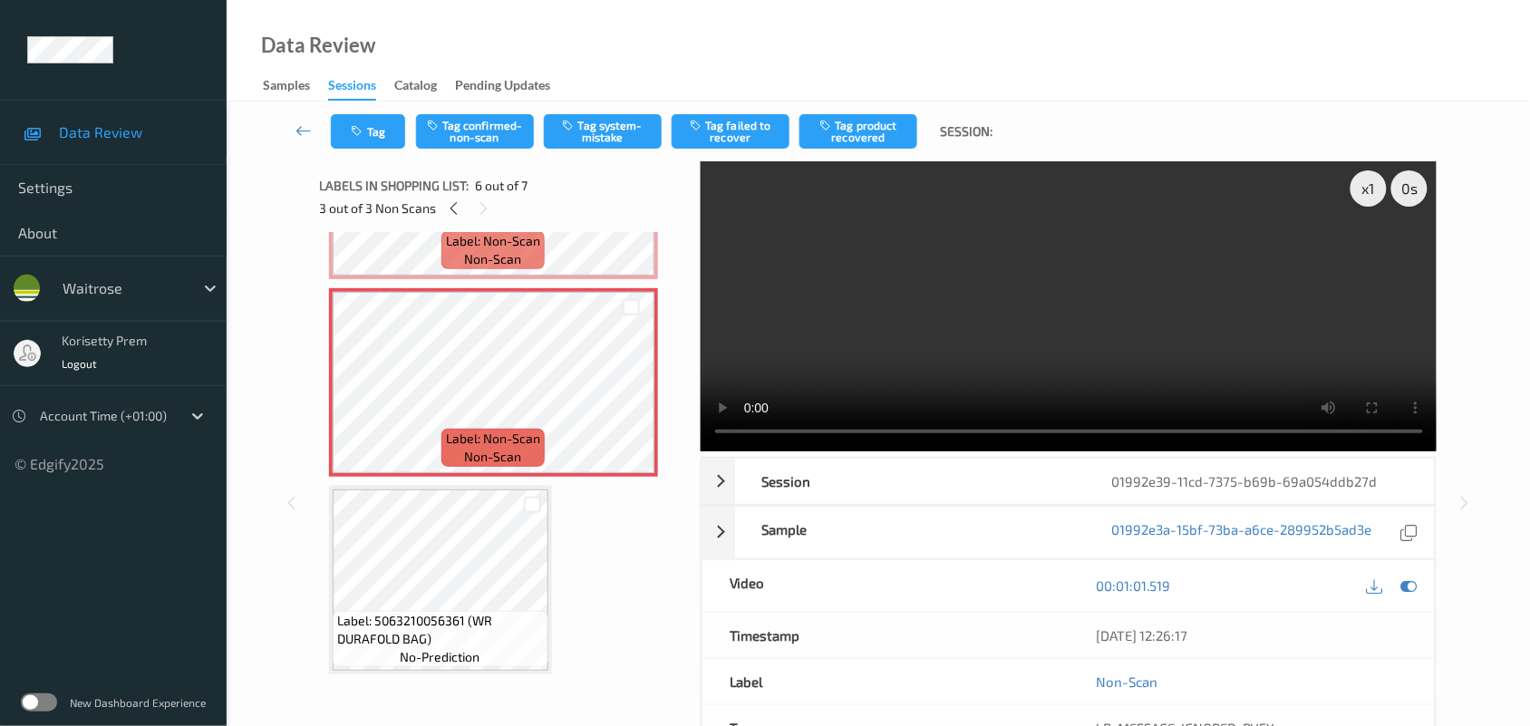
click at [817, 353] on video at bounding box center [1069, 306] width 737 height 290
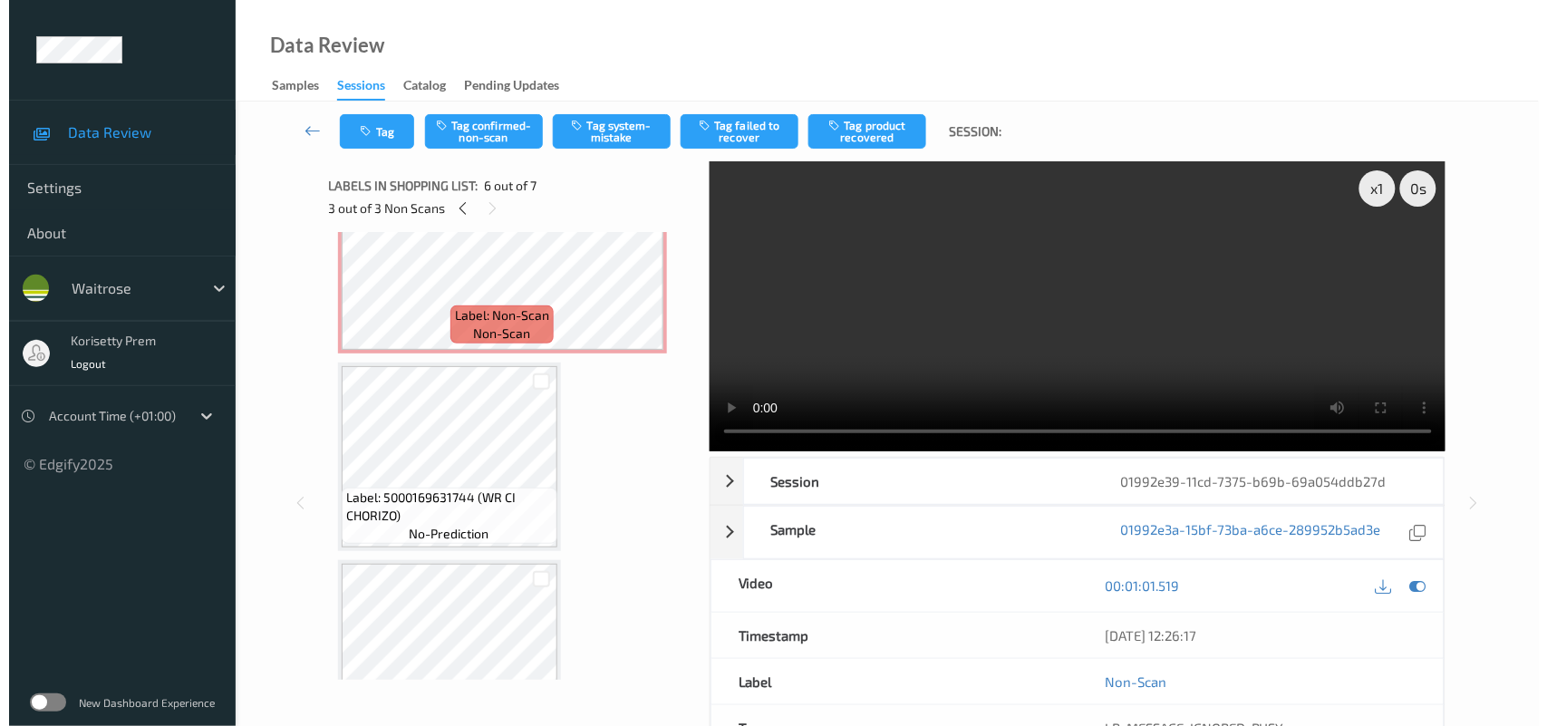
scroll to position [261, 0]
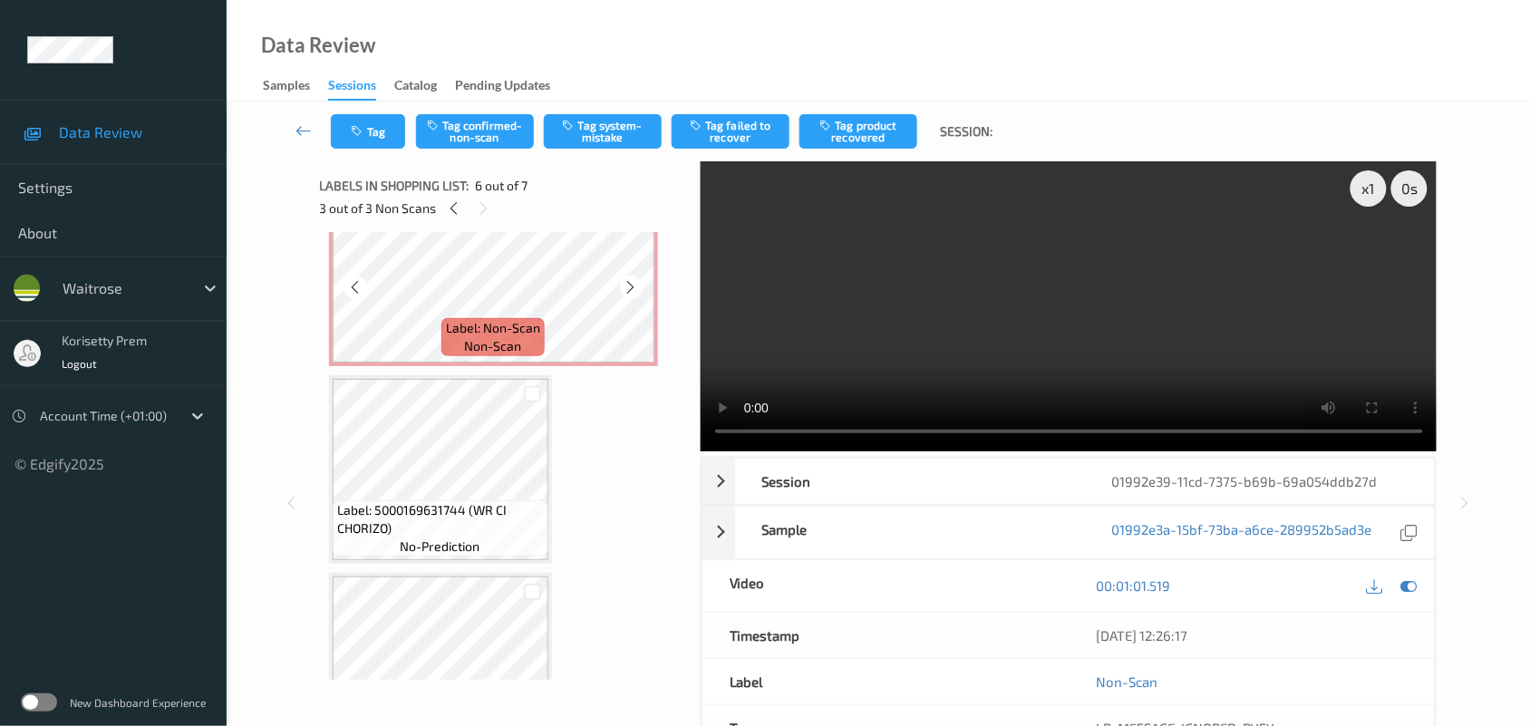
click at [497, 331] on span "Label: Non-Scan" at bounding box center [493, 328] width 94 height 18
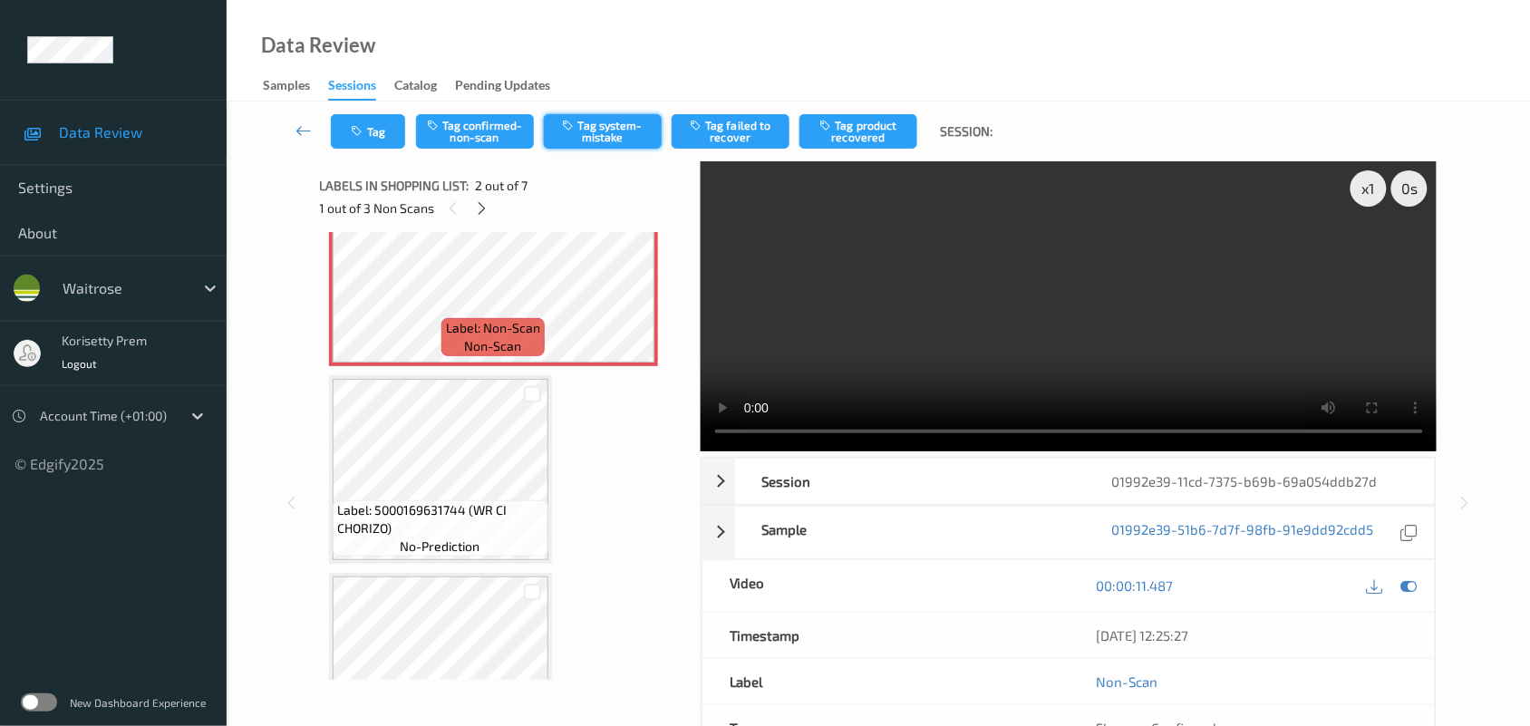
click at [604, 121] on button "Tag system-mistake" at bounding box center [603, 131] width 118 height 34
click at [373, 132] on button "Tag" at bounding box center [368, 131] width 74 height 34
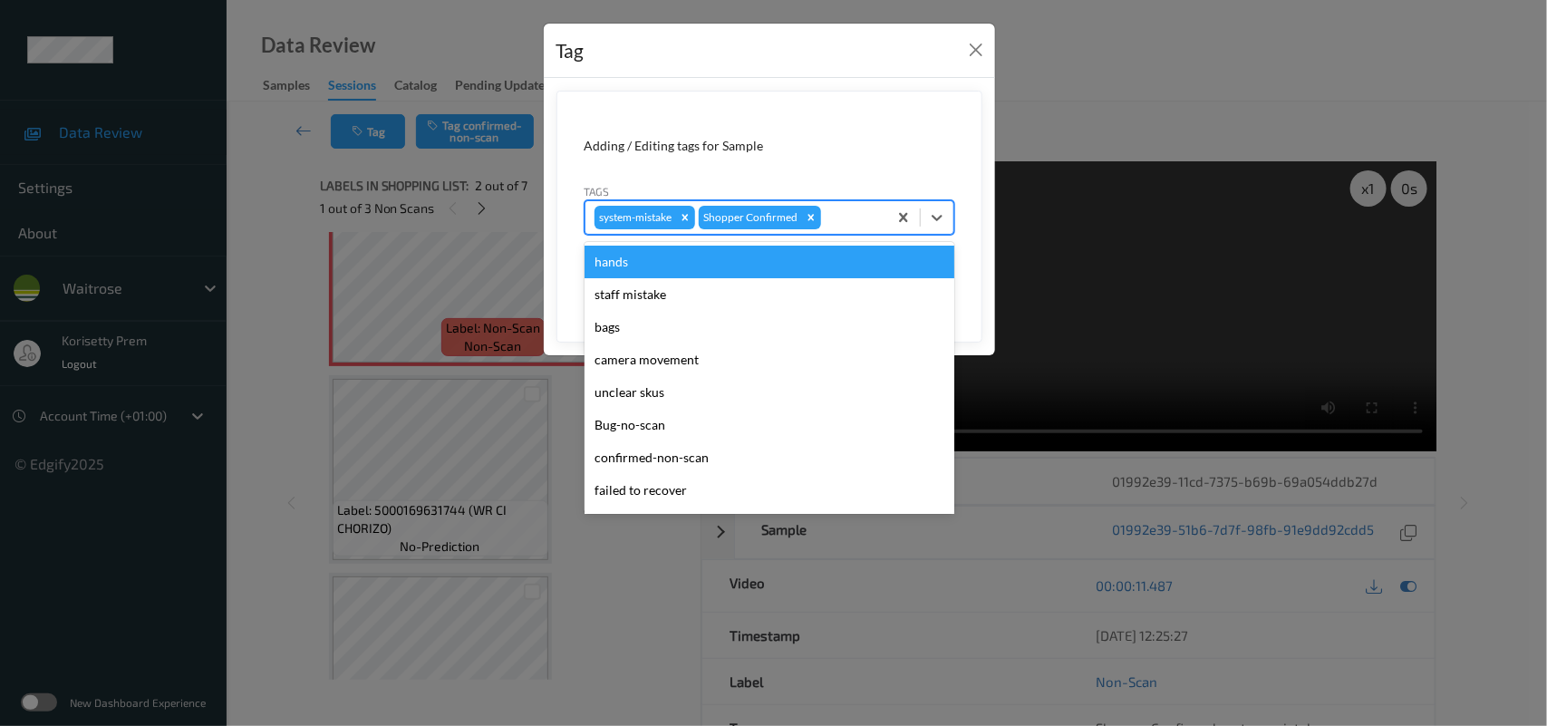
click at [841, 218] on div at bounding box center [851, 218] width 53 height 22
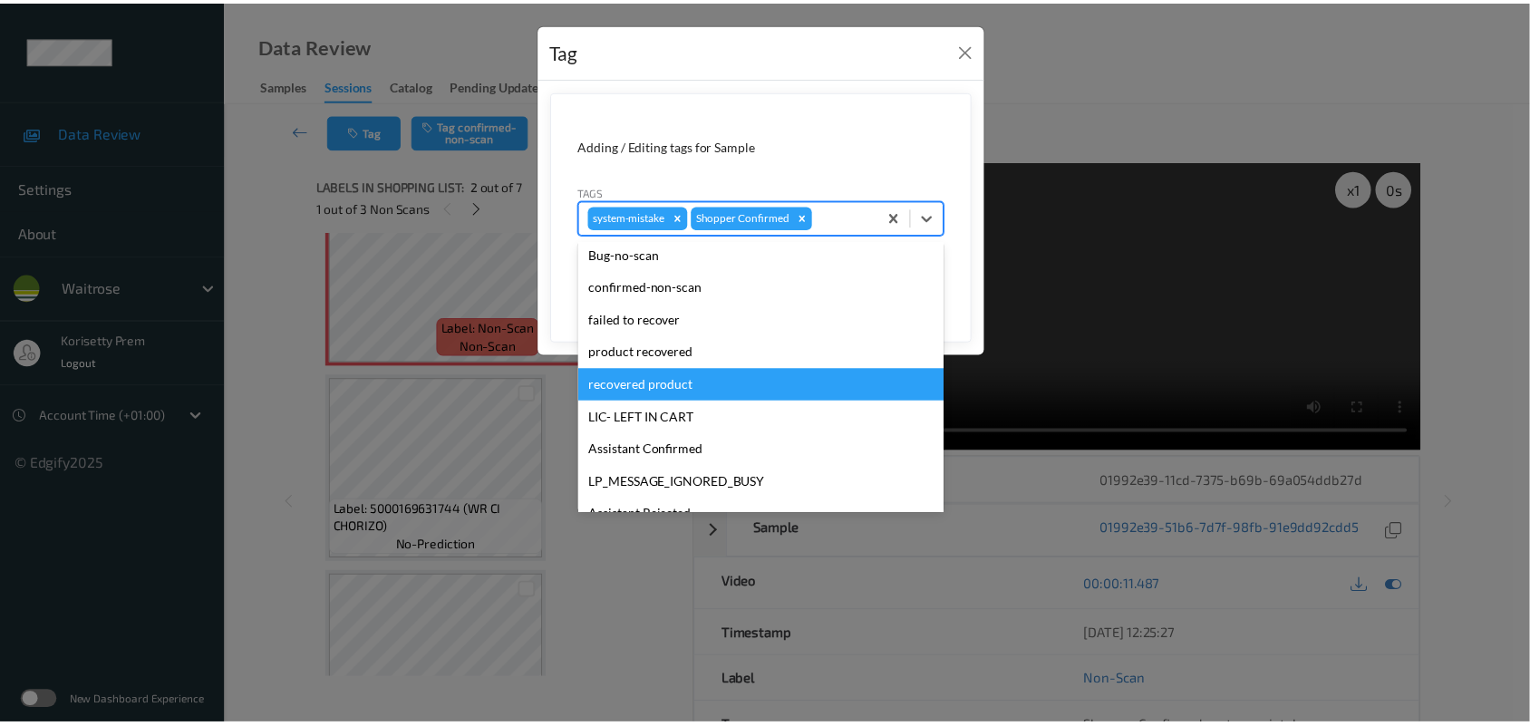
scroll to position [419, 0]
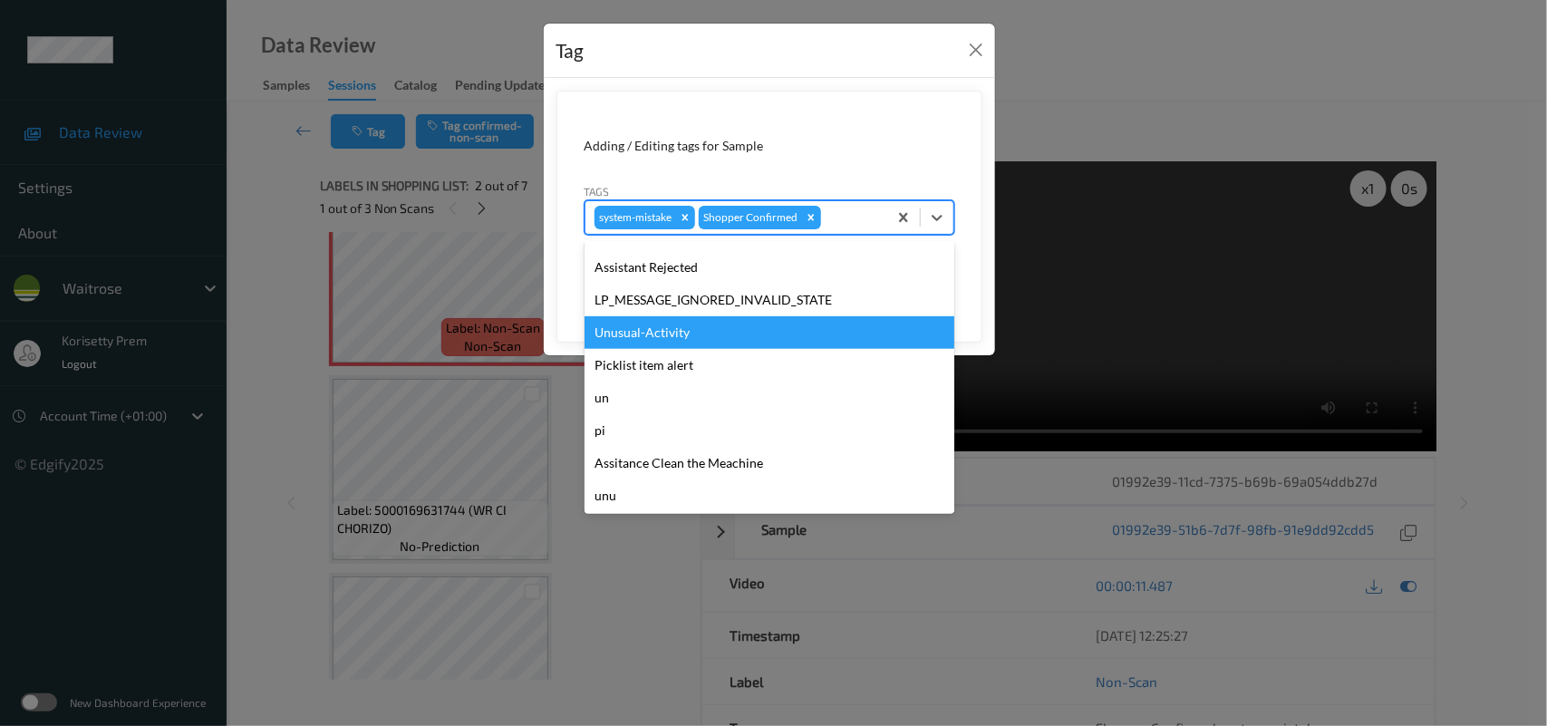
click at [660, 326] on div "Unusual-Activity" at bounding box center [770, 332] width 370 height 33
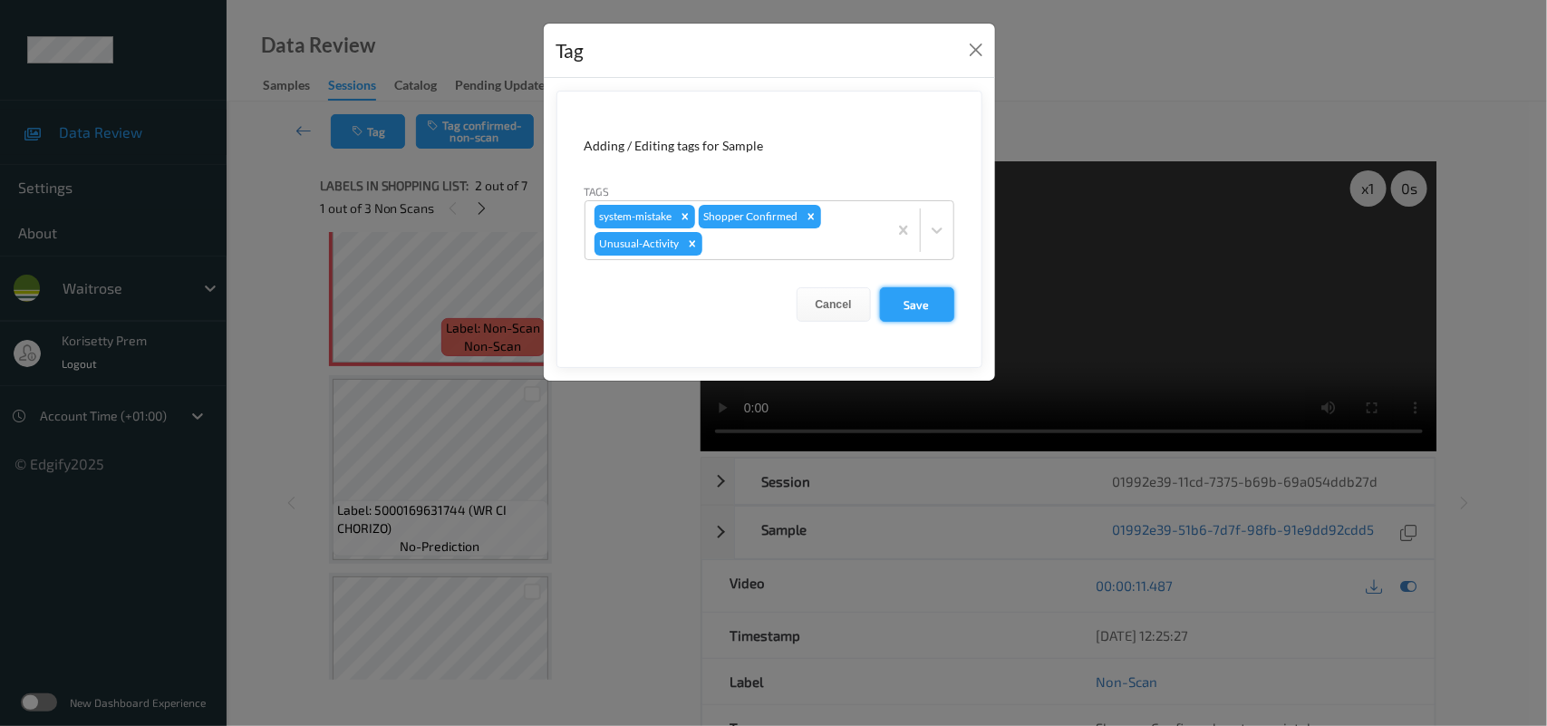
click at [950, 297] on button "Save" at bounding box center [917, 304] width 74 height 34
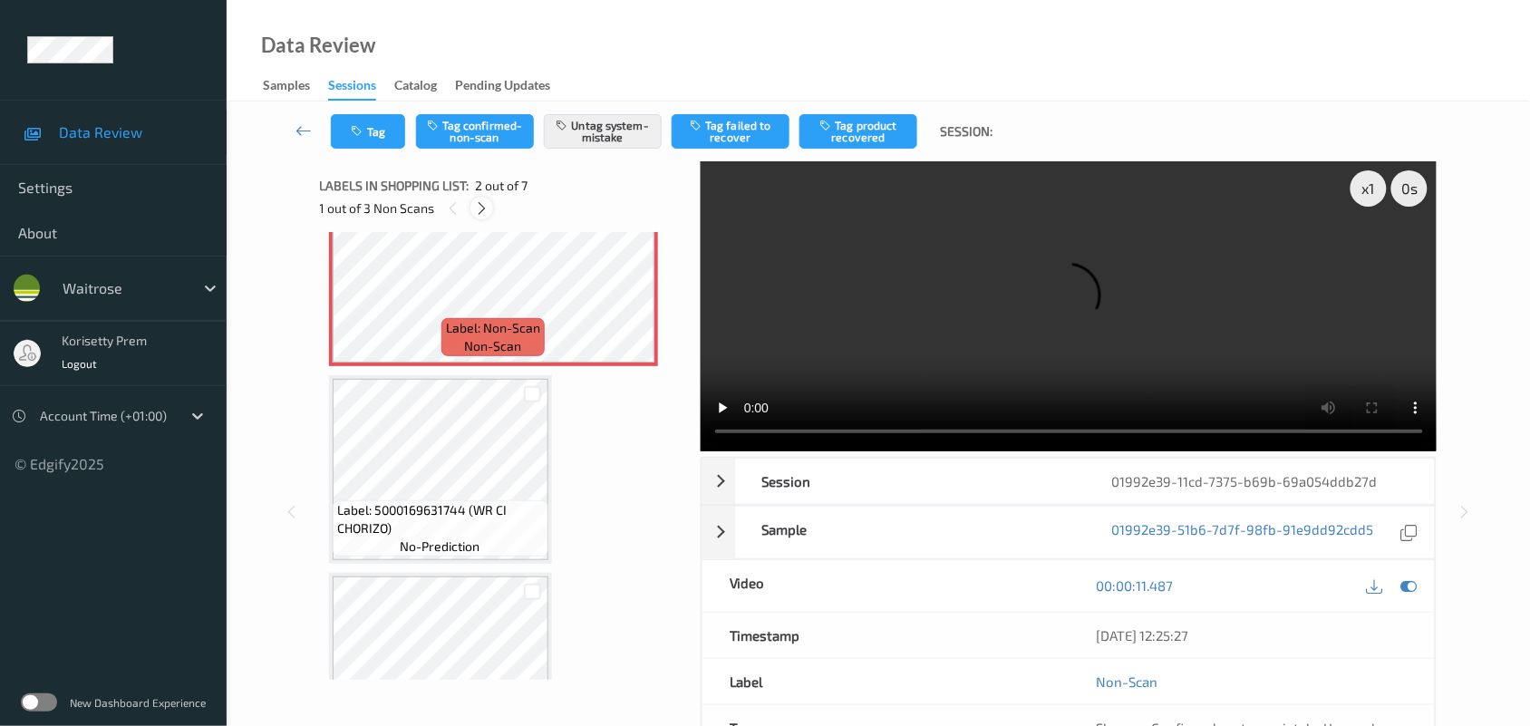
click at [474, 207] on icon at bounding box center [481, 208] width 15 height 16
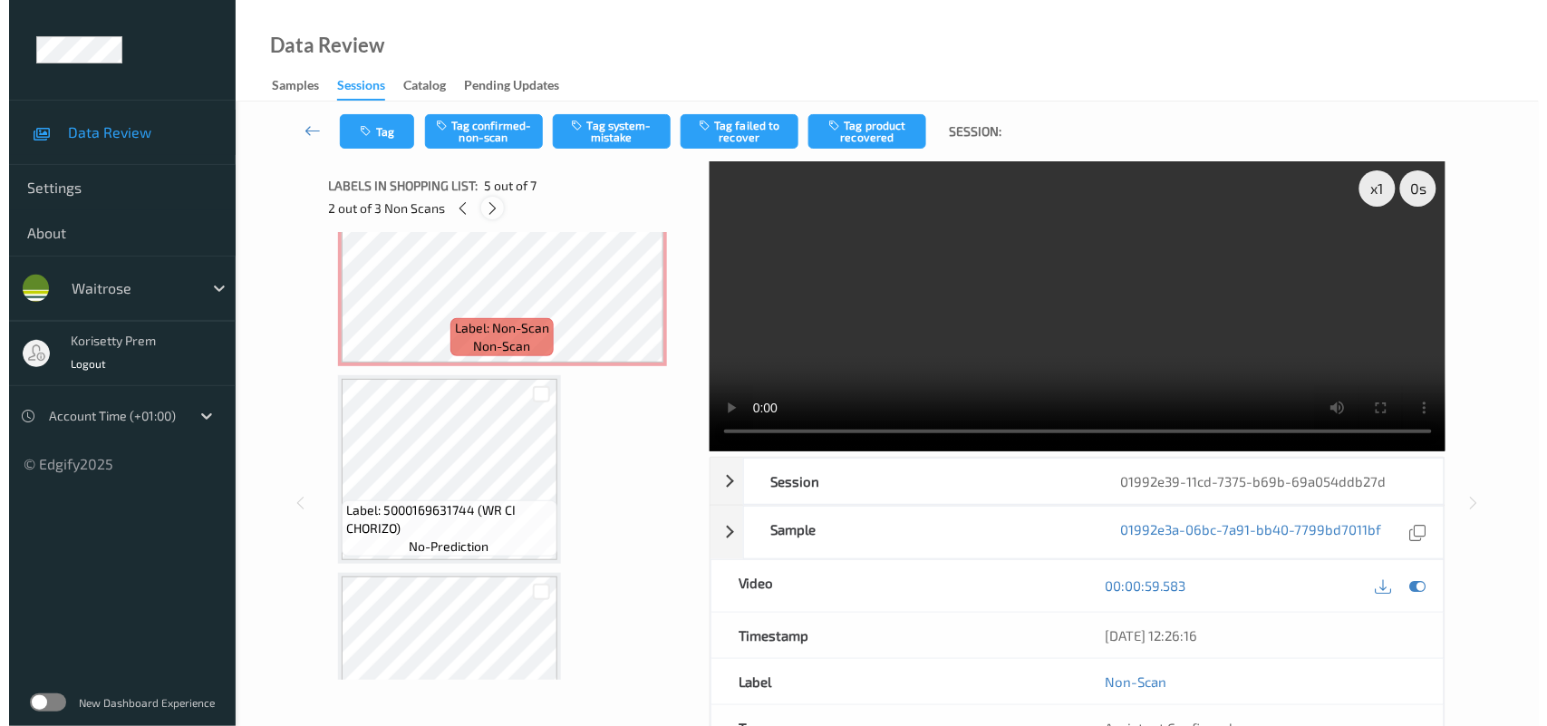
scroll to position [600, 0]
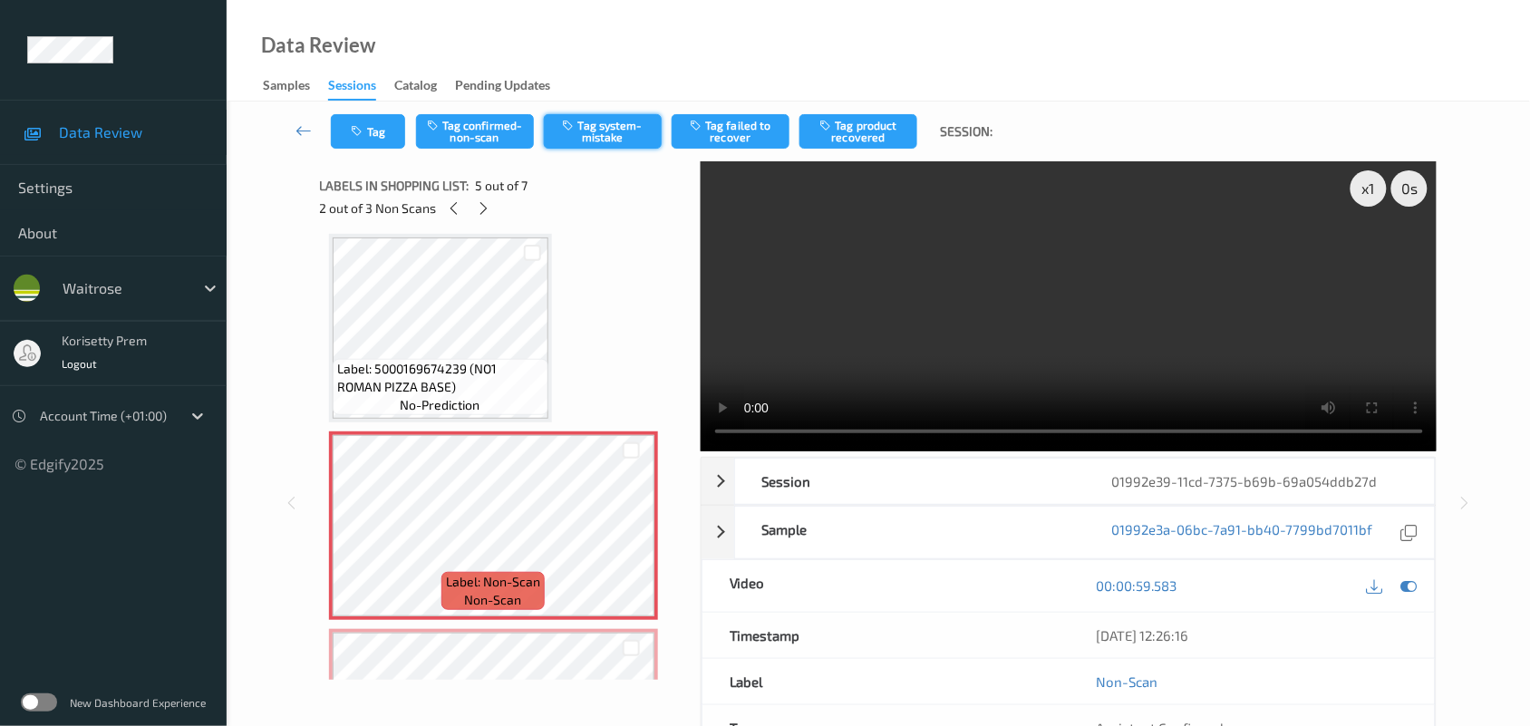
click at [617, 136] on button "Tag system-mistake" at bounding box center [603, 131] width 118 height 34
click at [1409, 577] on icon at bounding box center [1409, 585] width 16 height 16
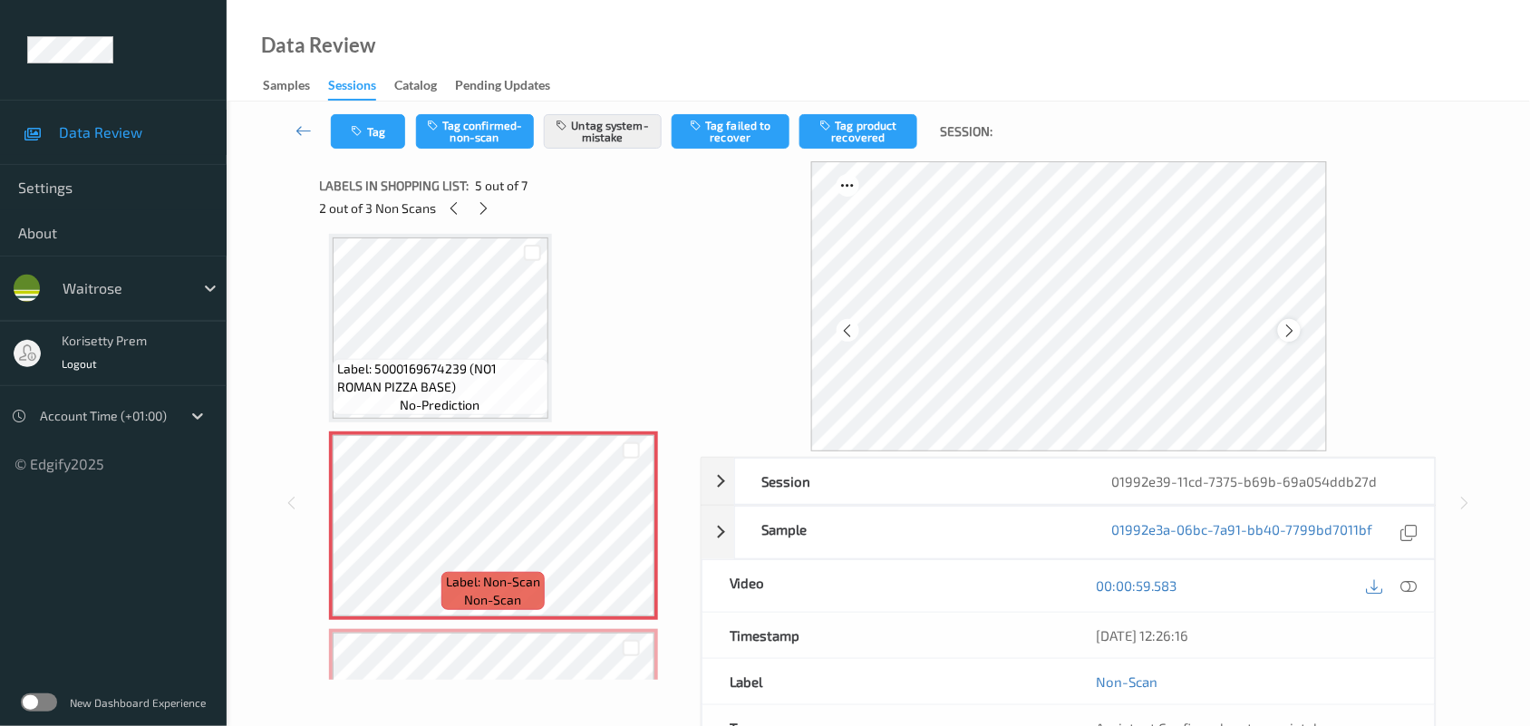
click at [1301, 329] on div at bounding box center [1289, 330] width 23 height 23
click at [1285, 328] on icon at bounding box center [1289, 331] width 15 height 16
click at [396, 133] on button "Tag" at bounding box center [368, 131] width 74 height 34
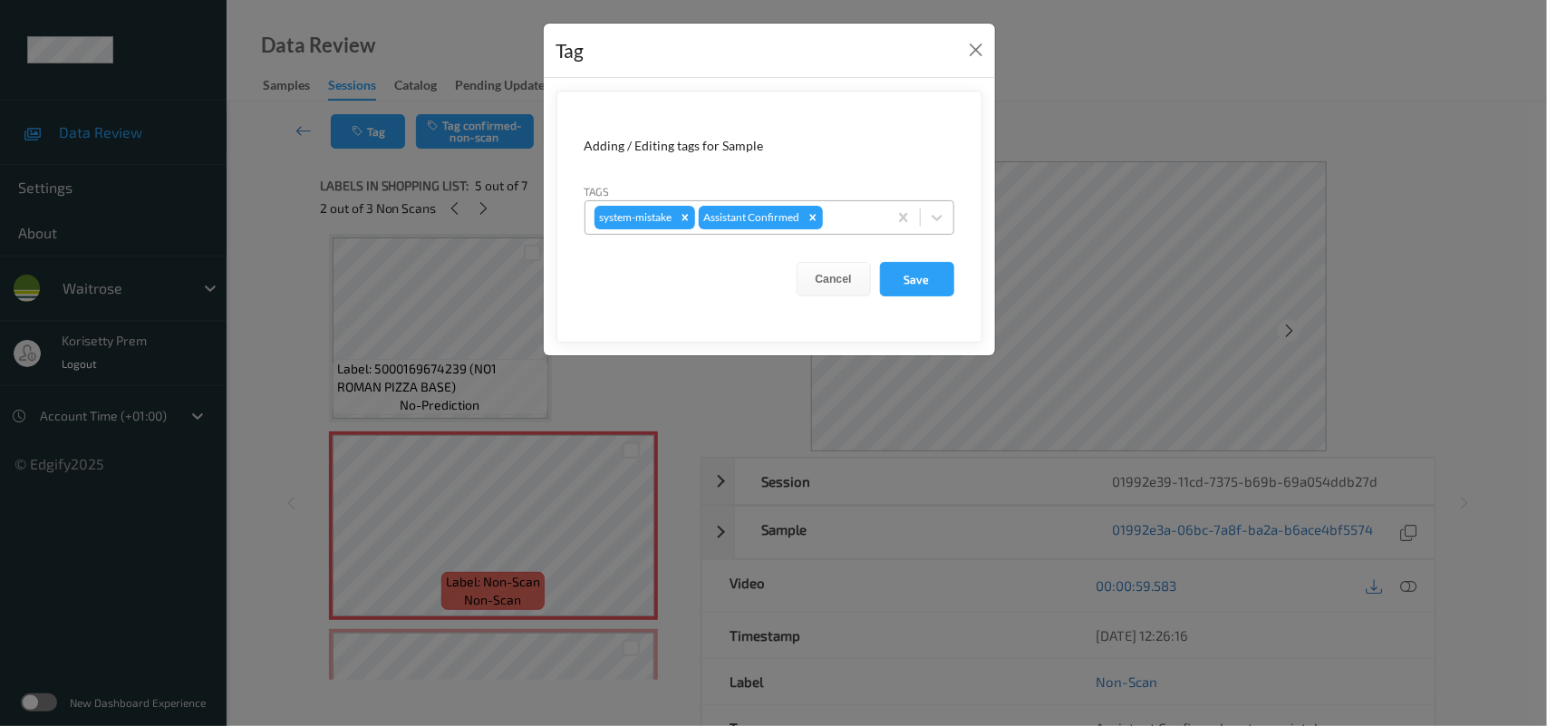
click at [866, 224] on div at bounding box center [853, 218] width 52 height 22
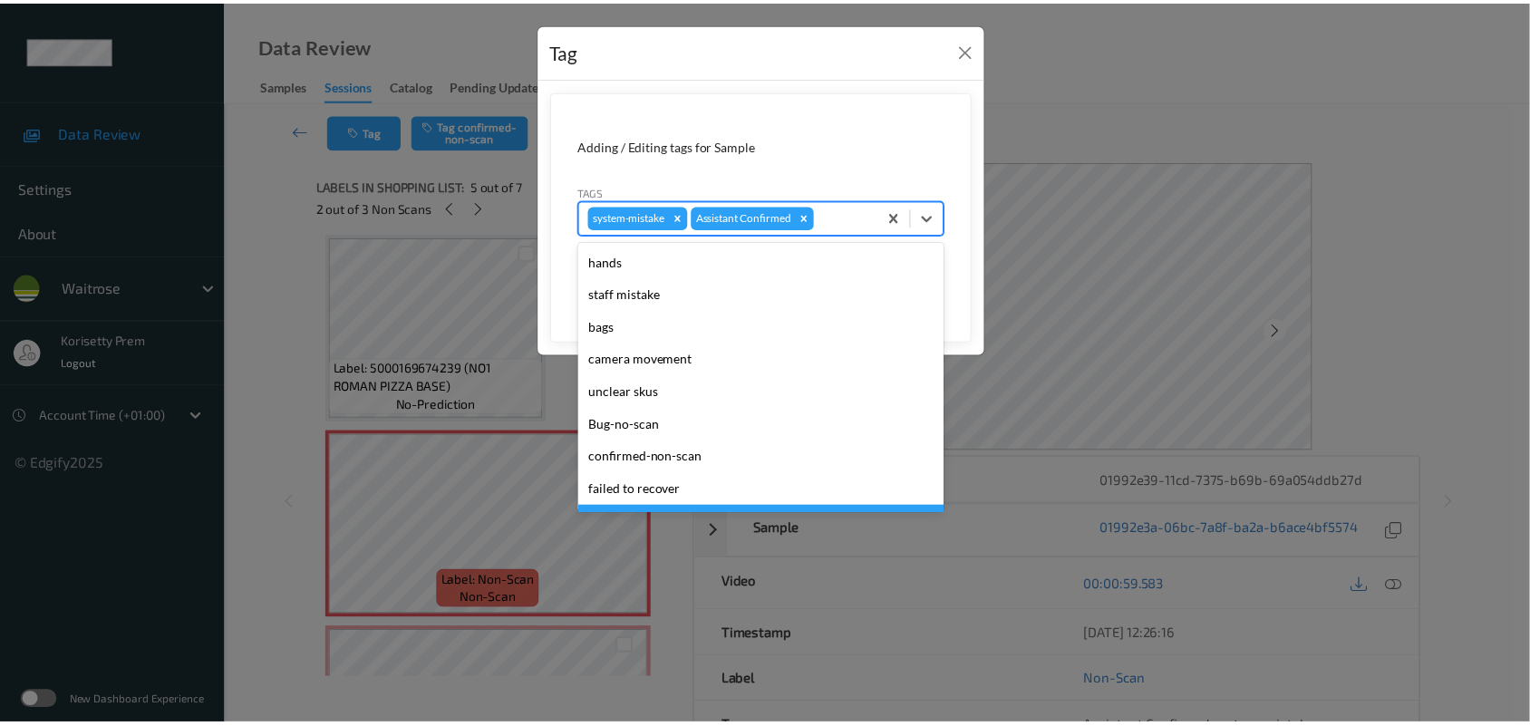
scroll to position [419, 0]
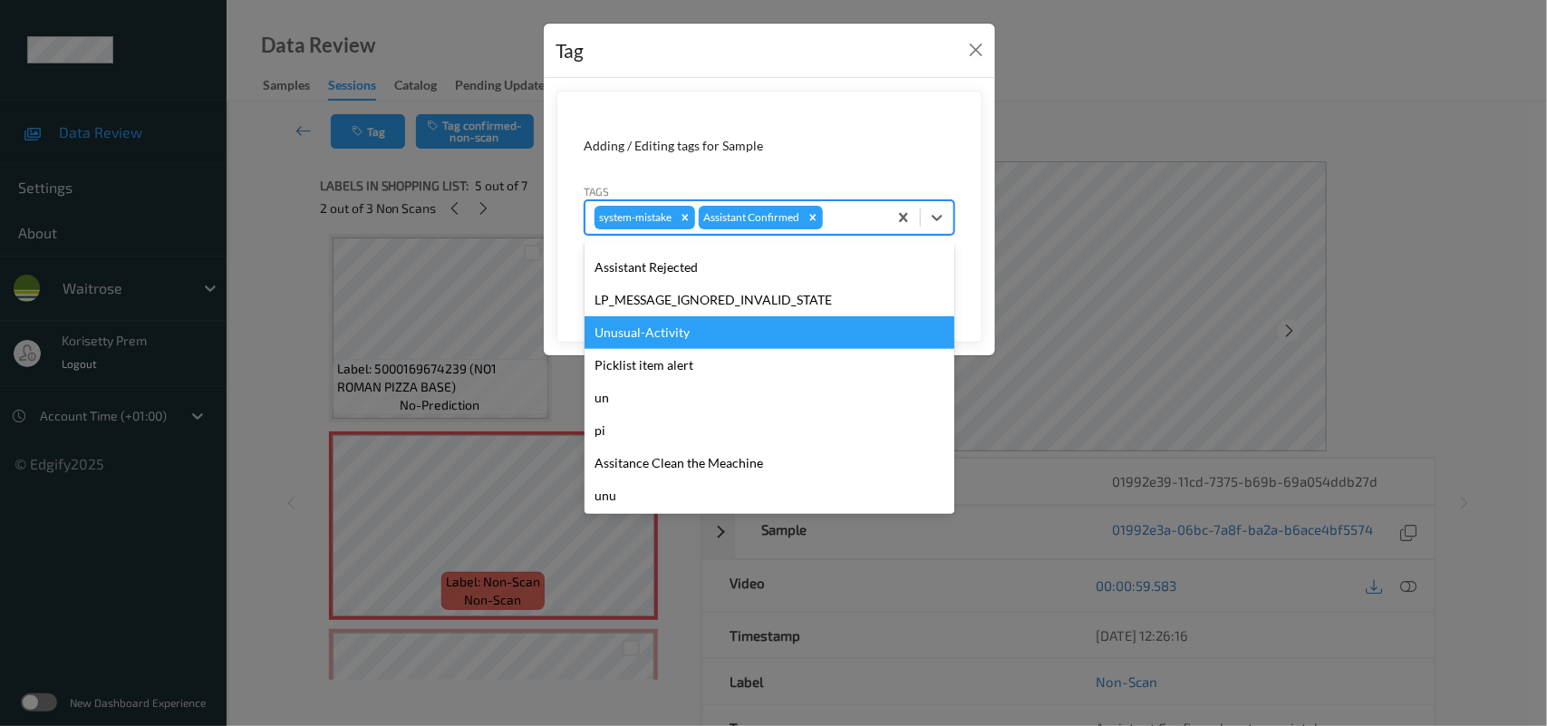
click at [669, 327] on div "Unusual-Activity" at bounding box center [770, 332] width 370 height 33
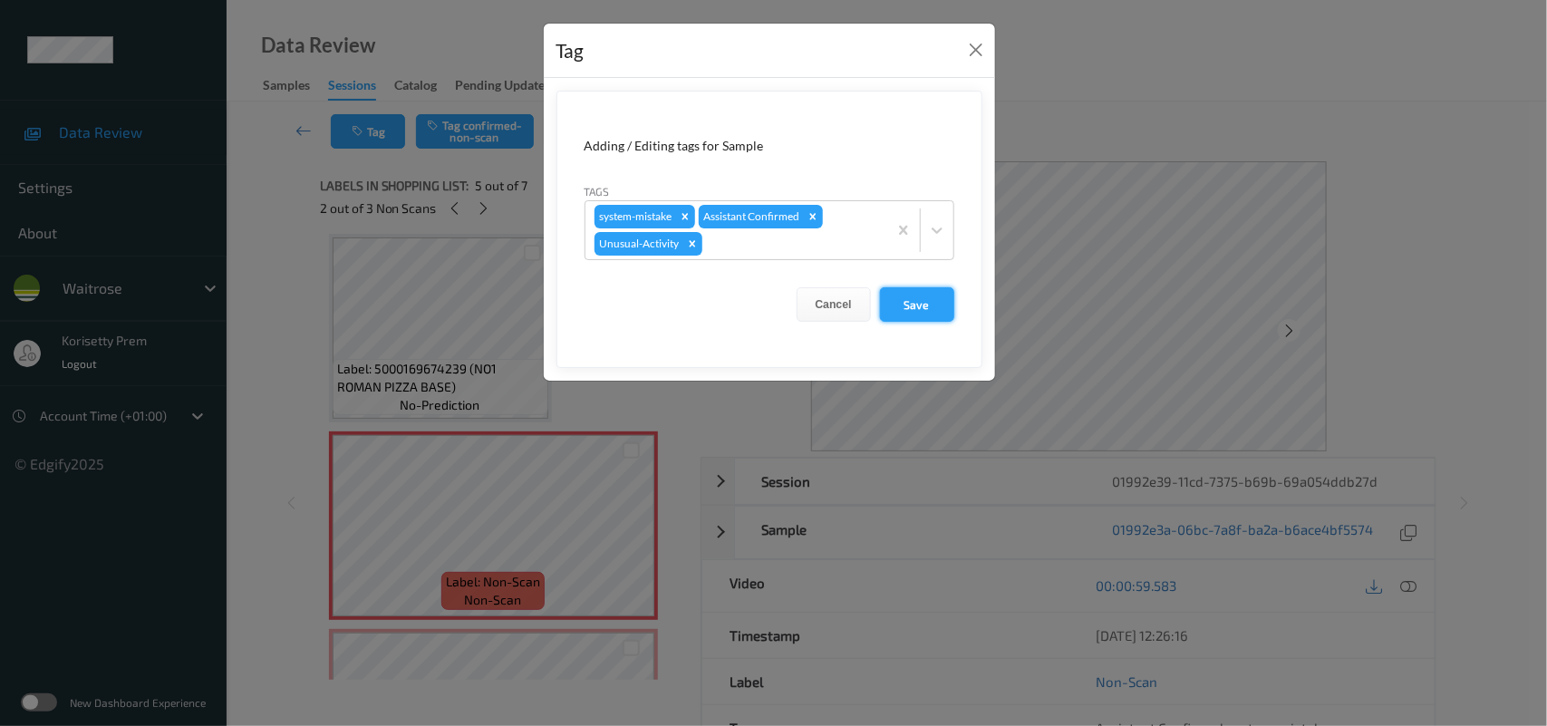
click at [925, 302] on button "Save" at bounding box center [917, 304] width 74 height 34
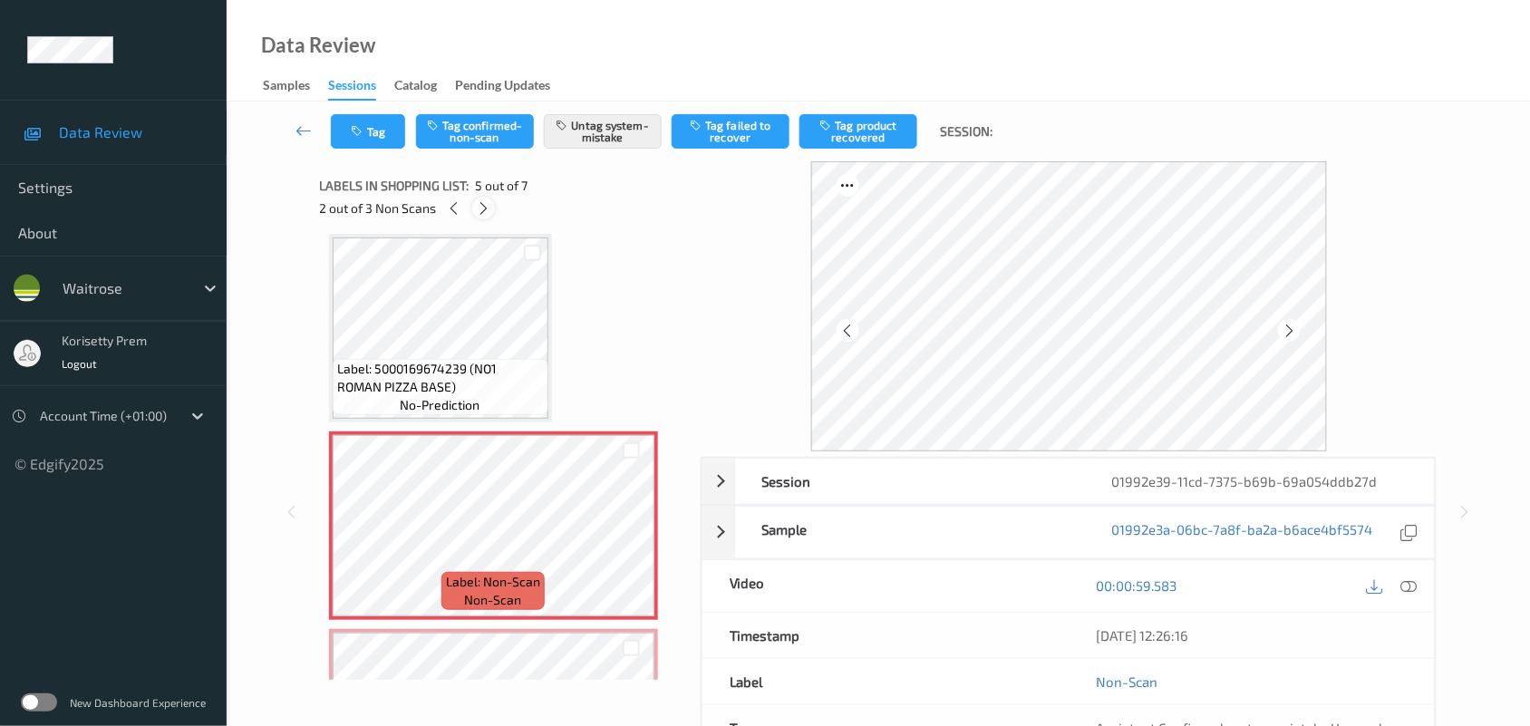
click at [481, 207] on icon at bounding box center [483, 208] width 15 height 16
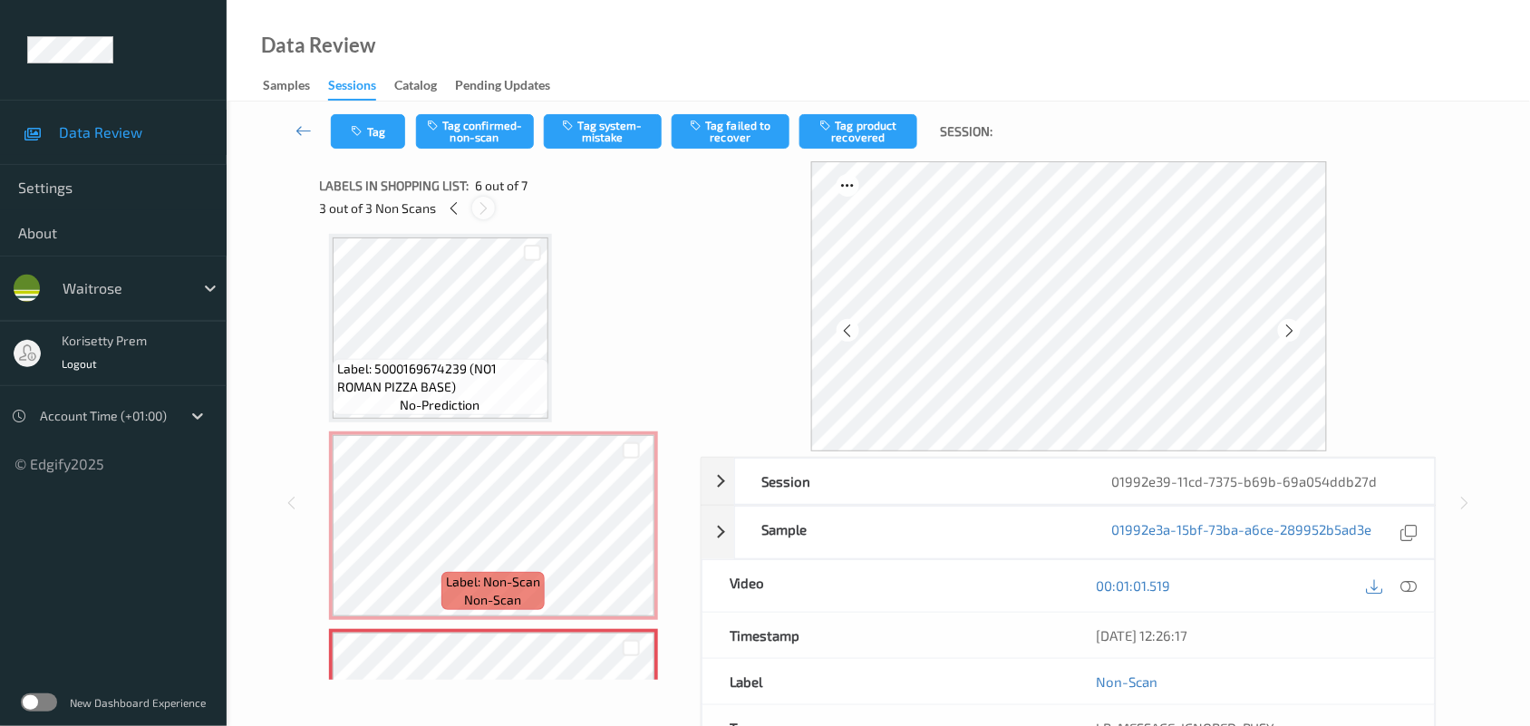
scroll to position [798, 0]
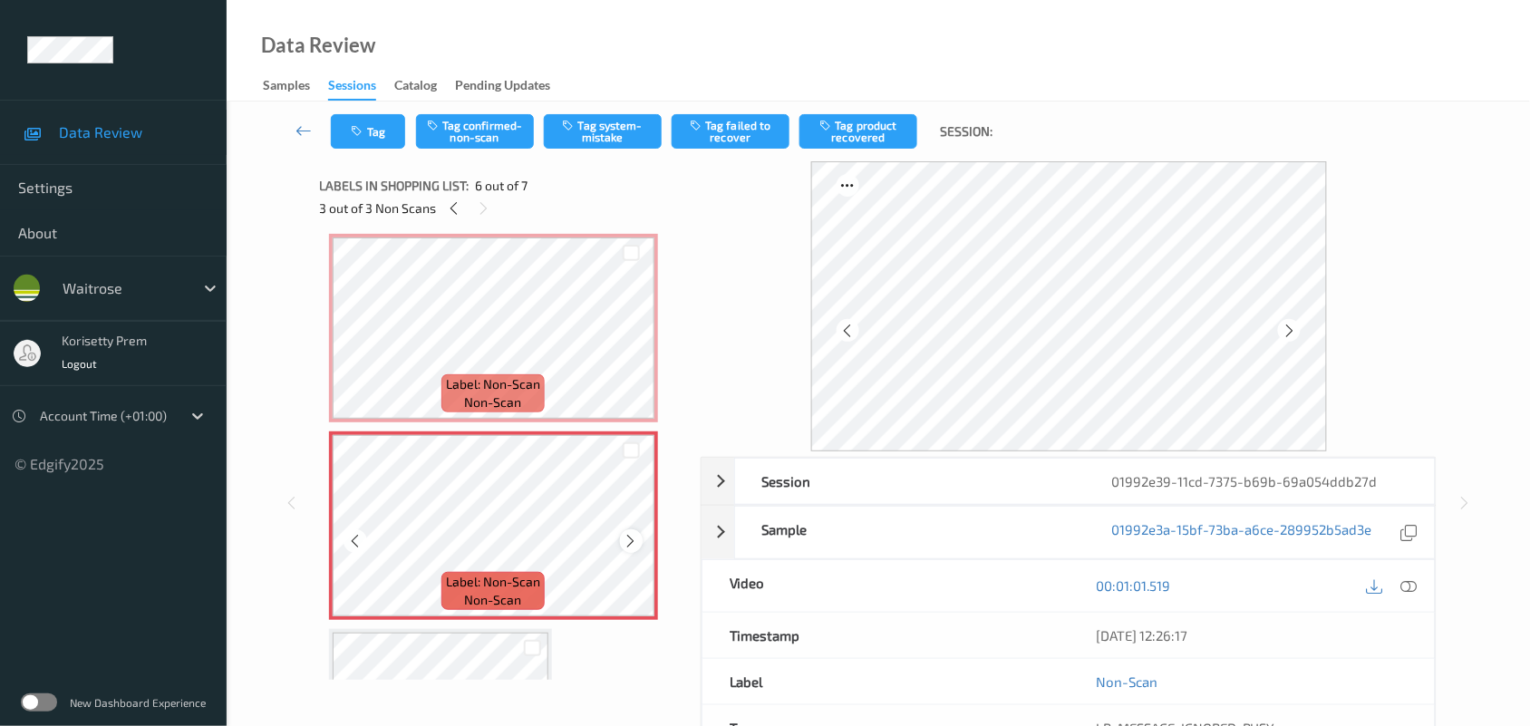
click at [634, 535] on icon at bounding box center [631, 541] width 15 height 16
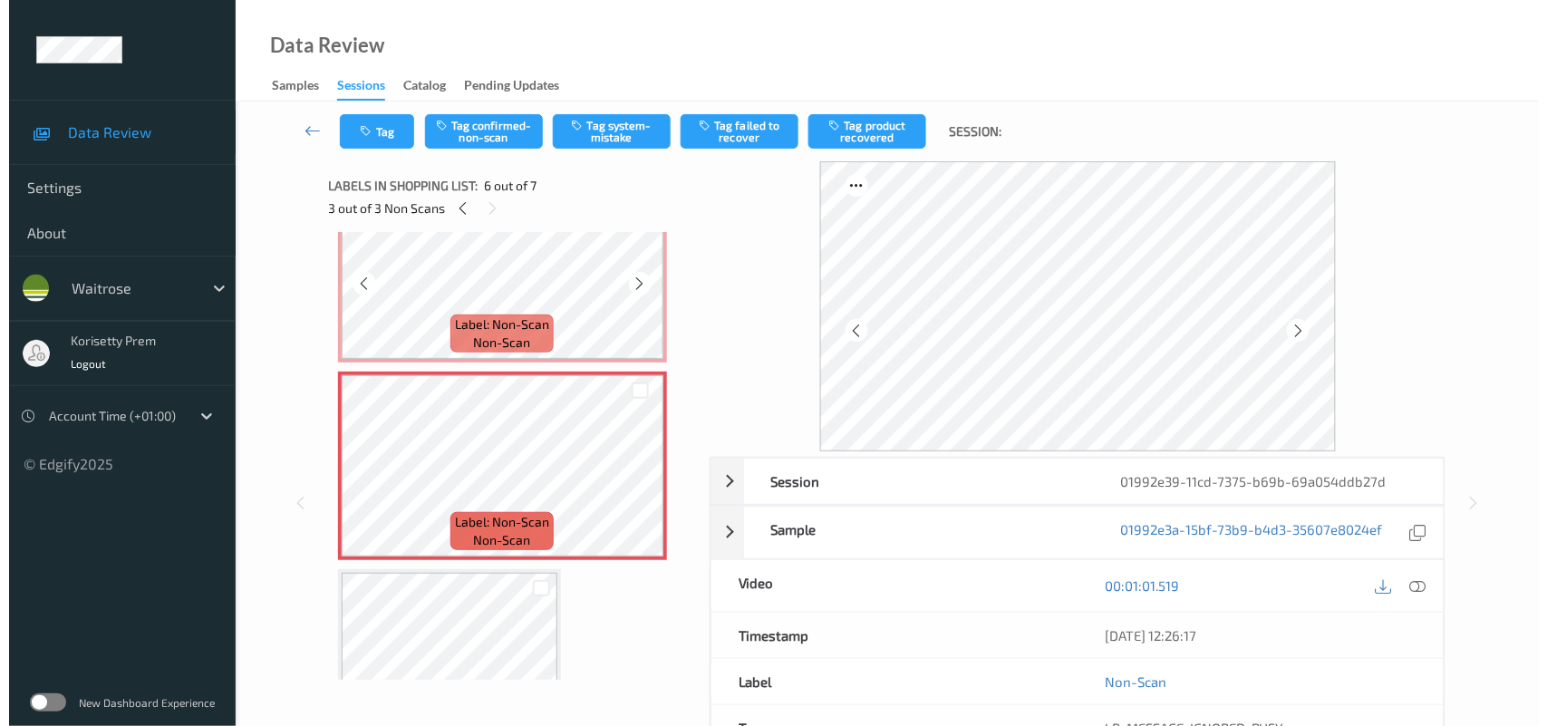
scroll to position [941, 0]
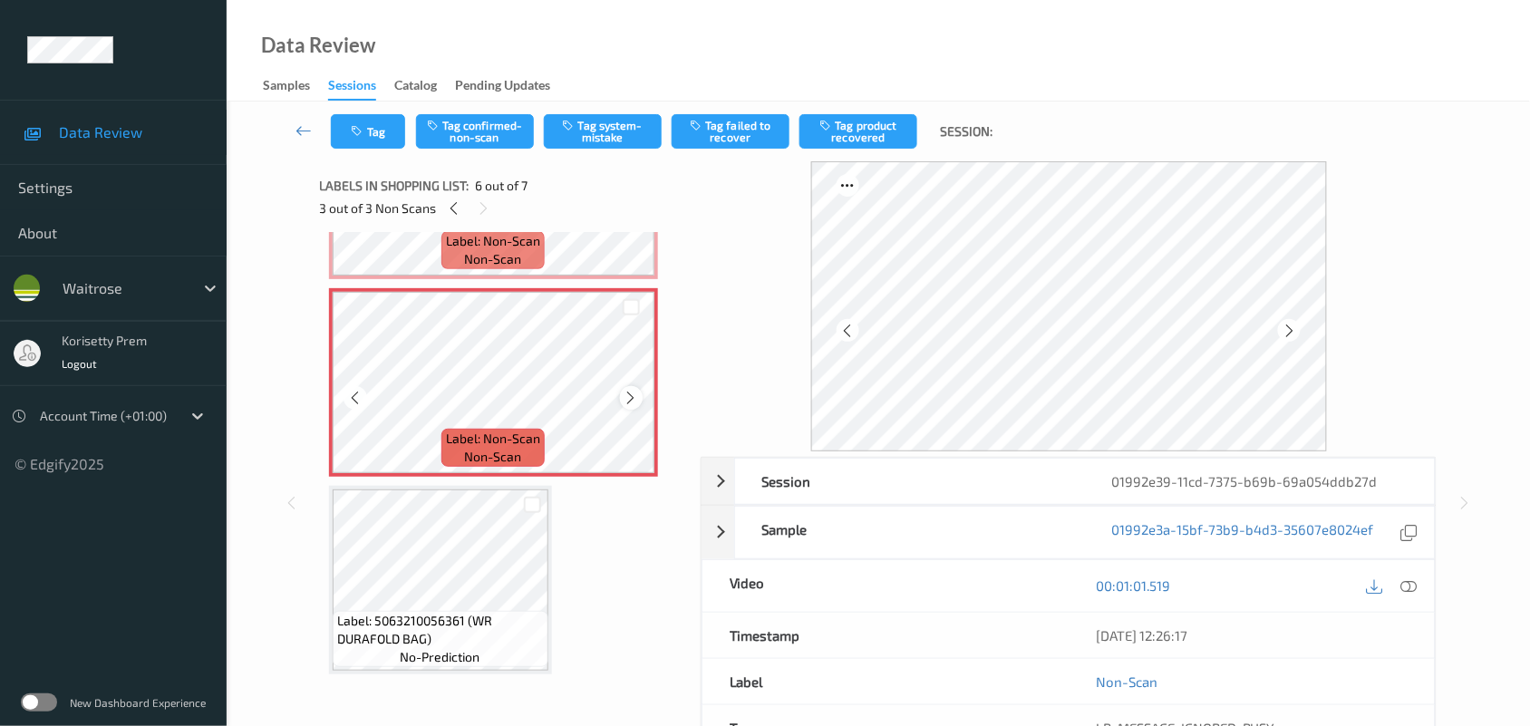
click at [624, 391] on icon at bounding box center [631, 398] width 15 height 16
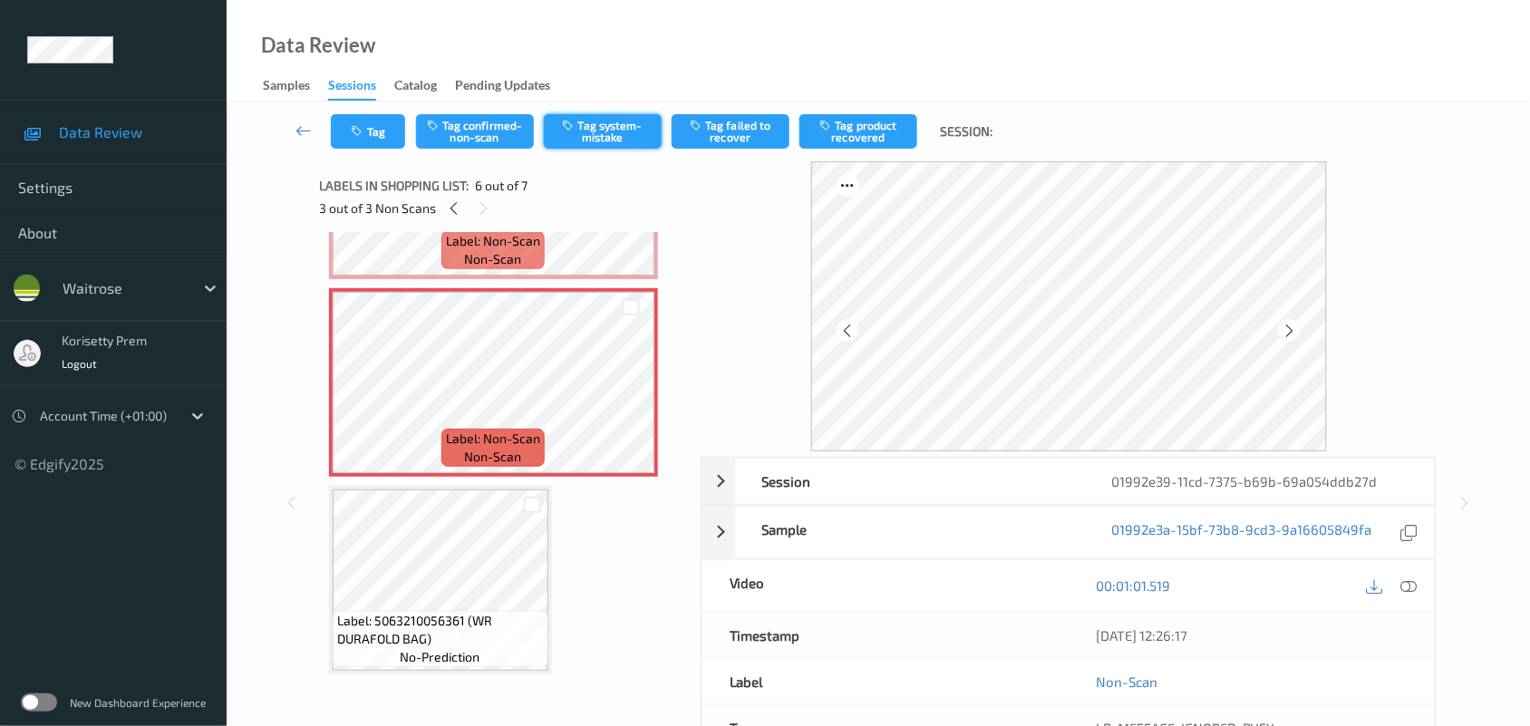
click at [557, 137] on button "Tag system-mistake" at bounding box center [603, 131] width 118 height 34
click at [372, 122] on button "Tag" at bounding box center [368, 131] width 74 height 34
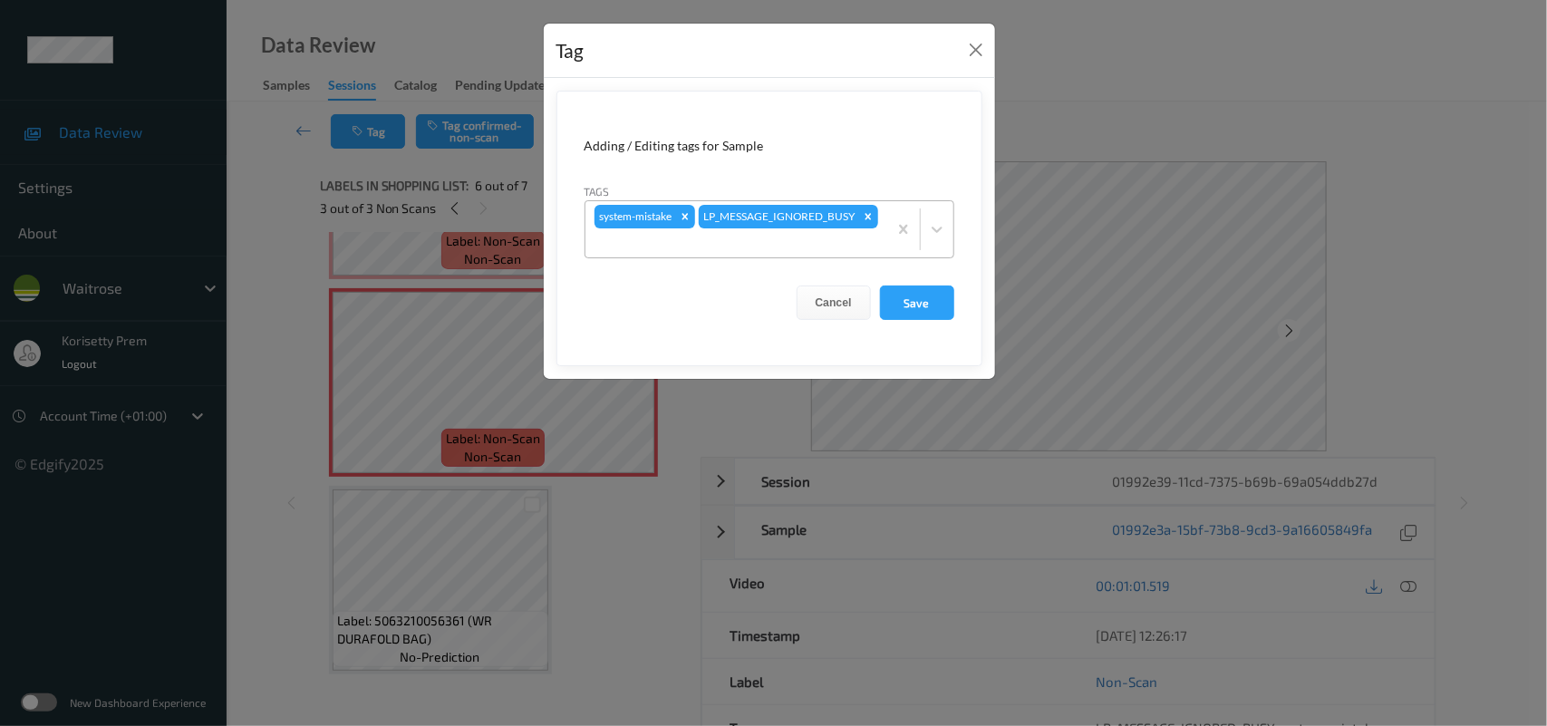
click at [773, 218] on div "system-mistake LP_MESSAGE_IGNORED_BUSY" at bounding box center [737, 229] width 302 height 56
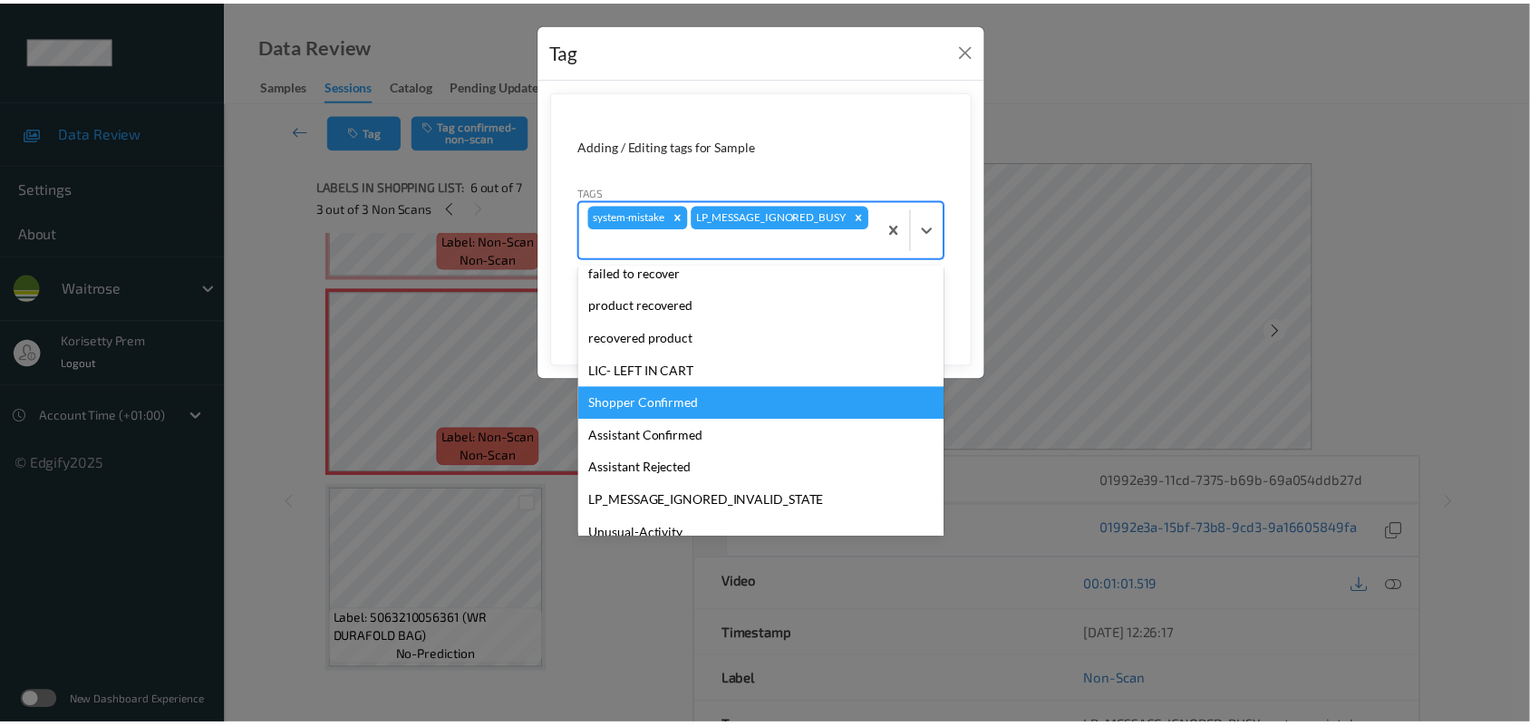
scroll to position [420, 0]
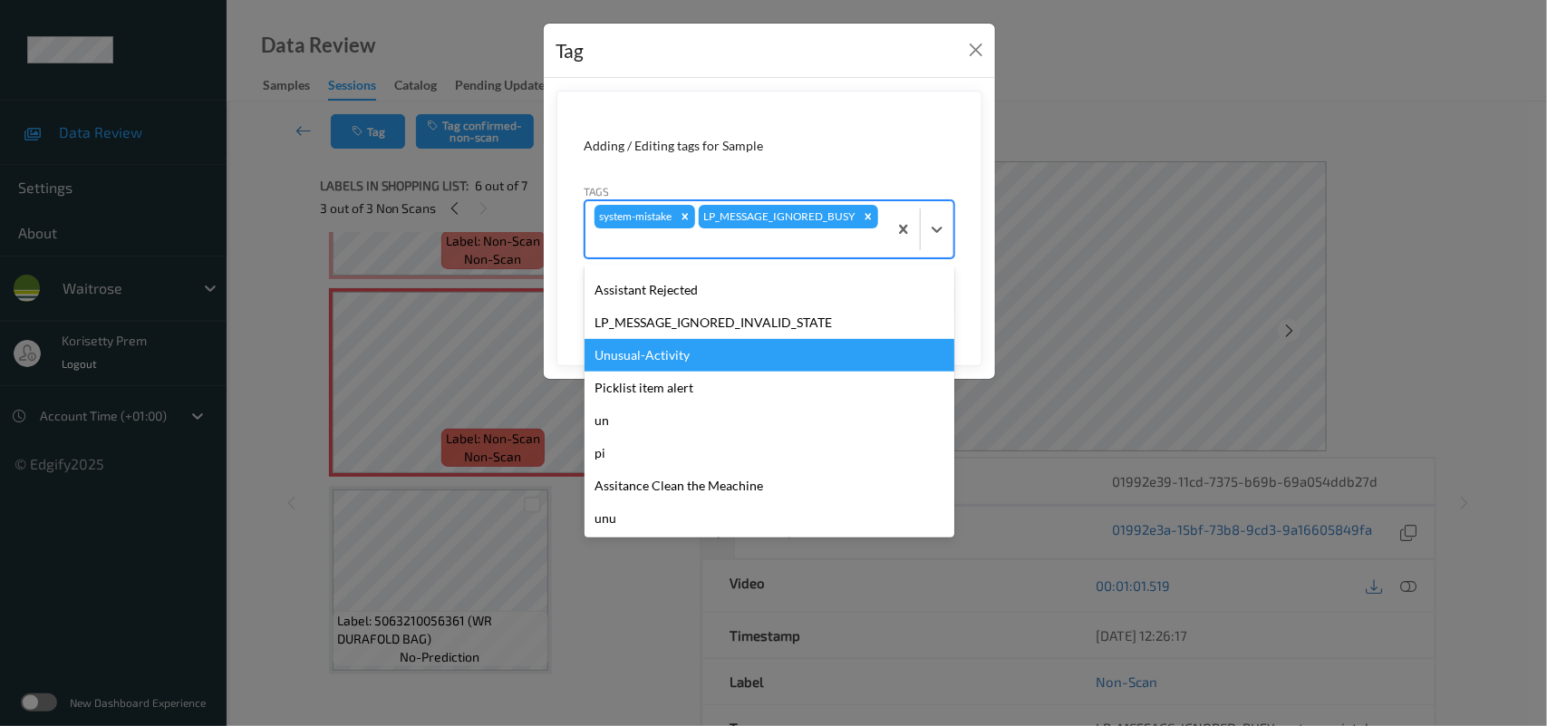
click at [667, 346] on div "Unusual-Activity" at bounding box center [770, 355] width 370 height 33
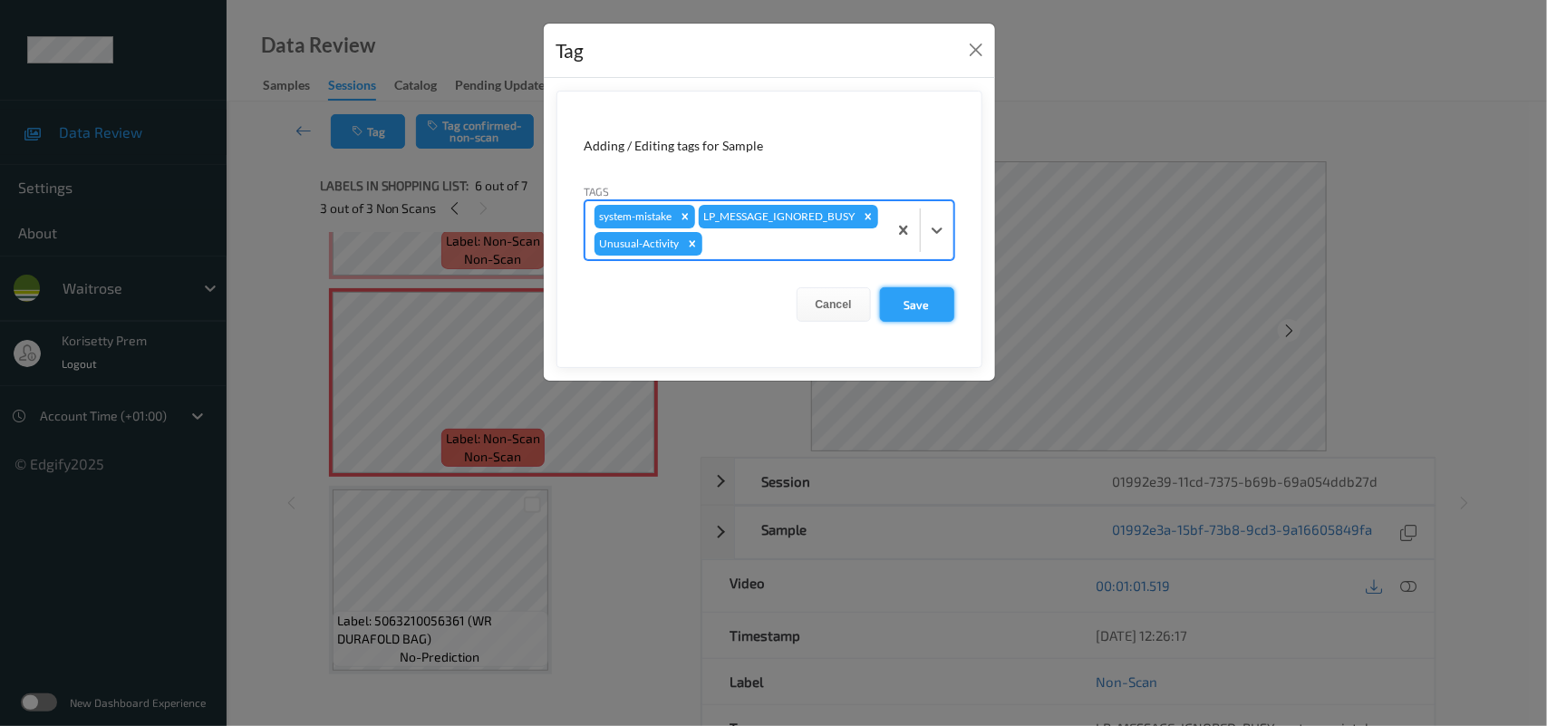
click at [895, 320] on button "Save" at bounding box center [917, 304] width 74 height 34
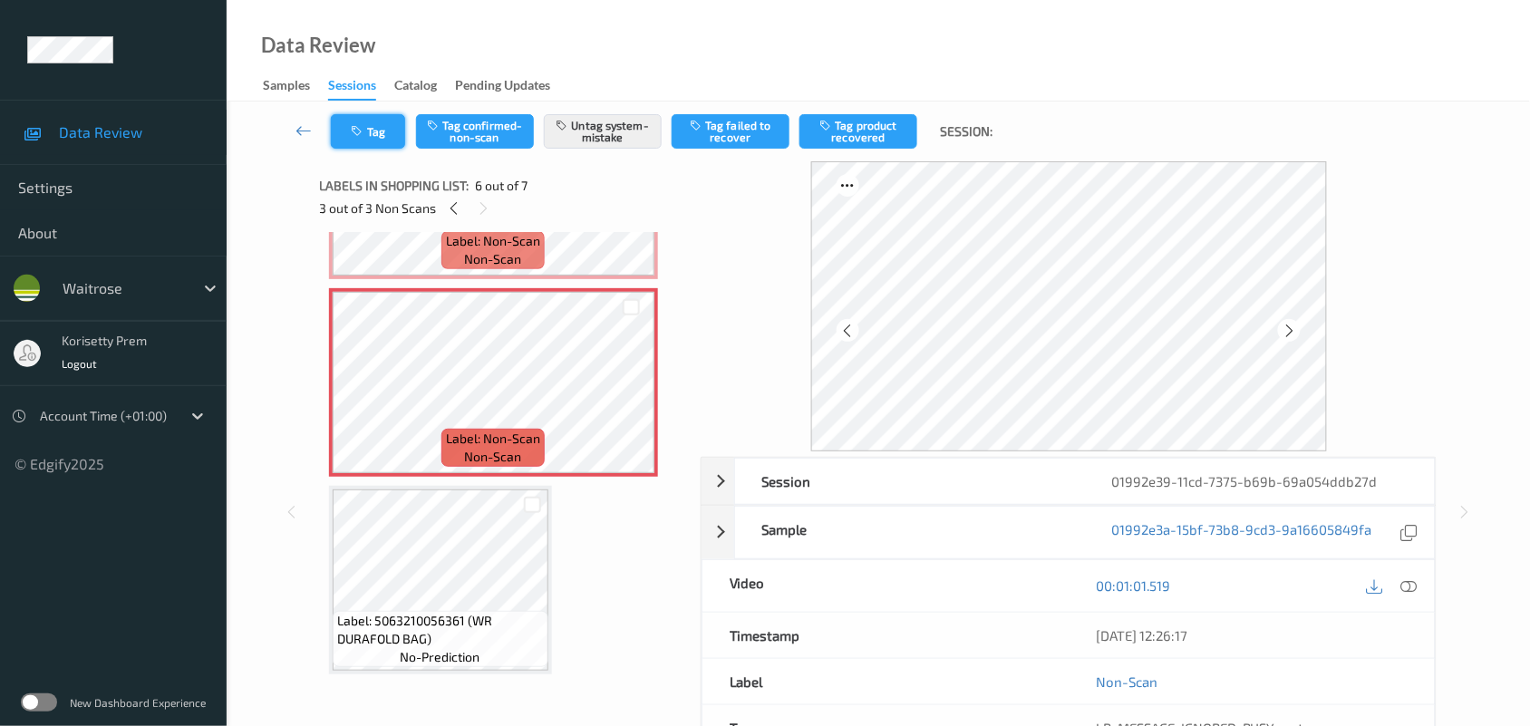
click at [377, 136] on button "Tag" at bounding box center [368, 131] width 74 height 34
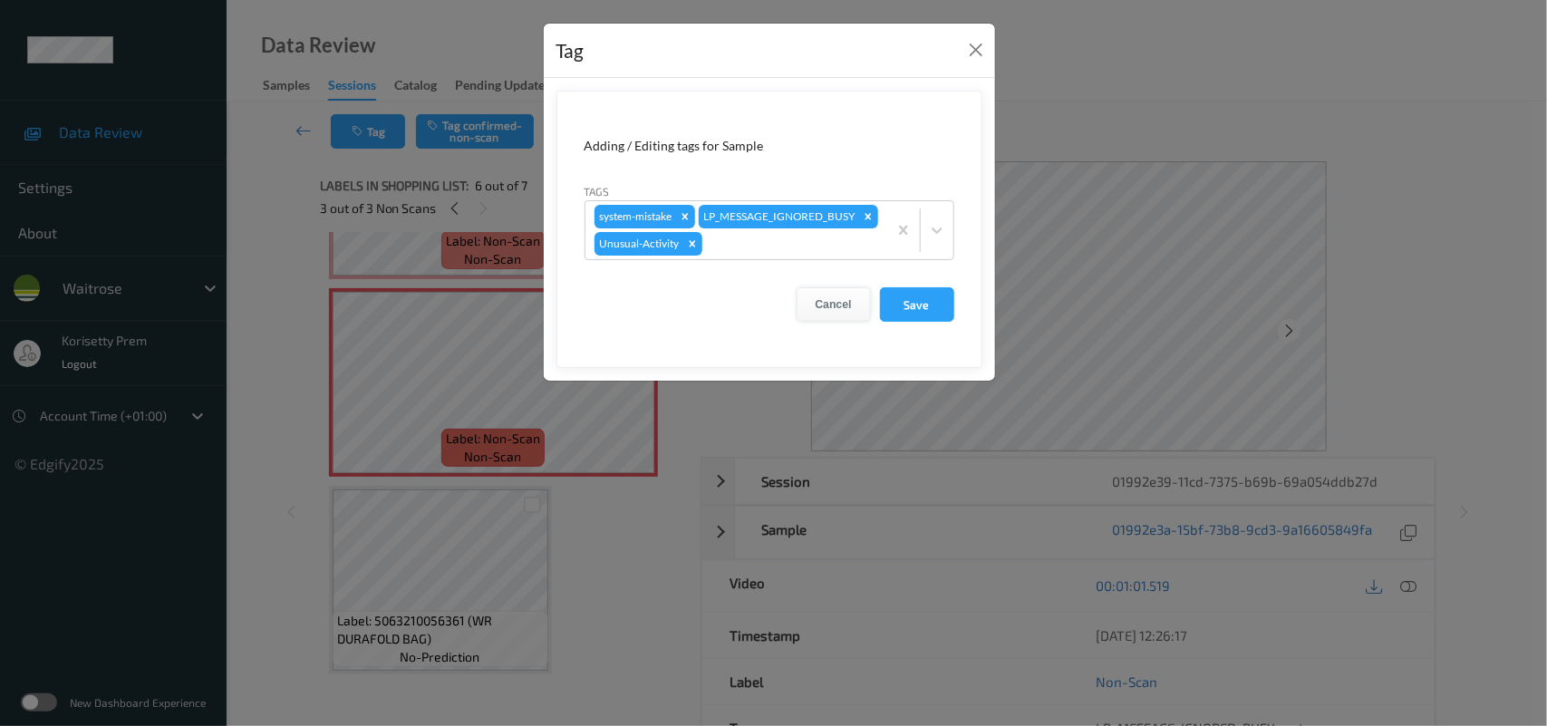
click at [832, 322] on button "Cancel" at bounding box center [834, 304] width 74 height 34
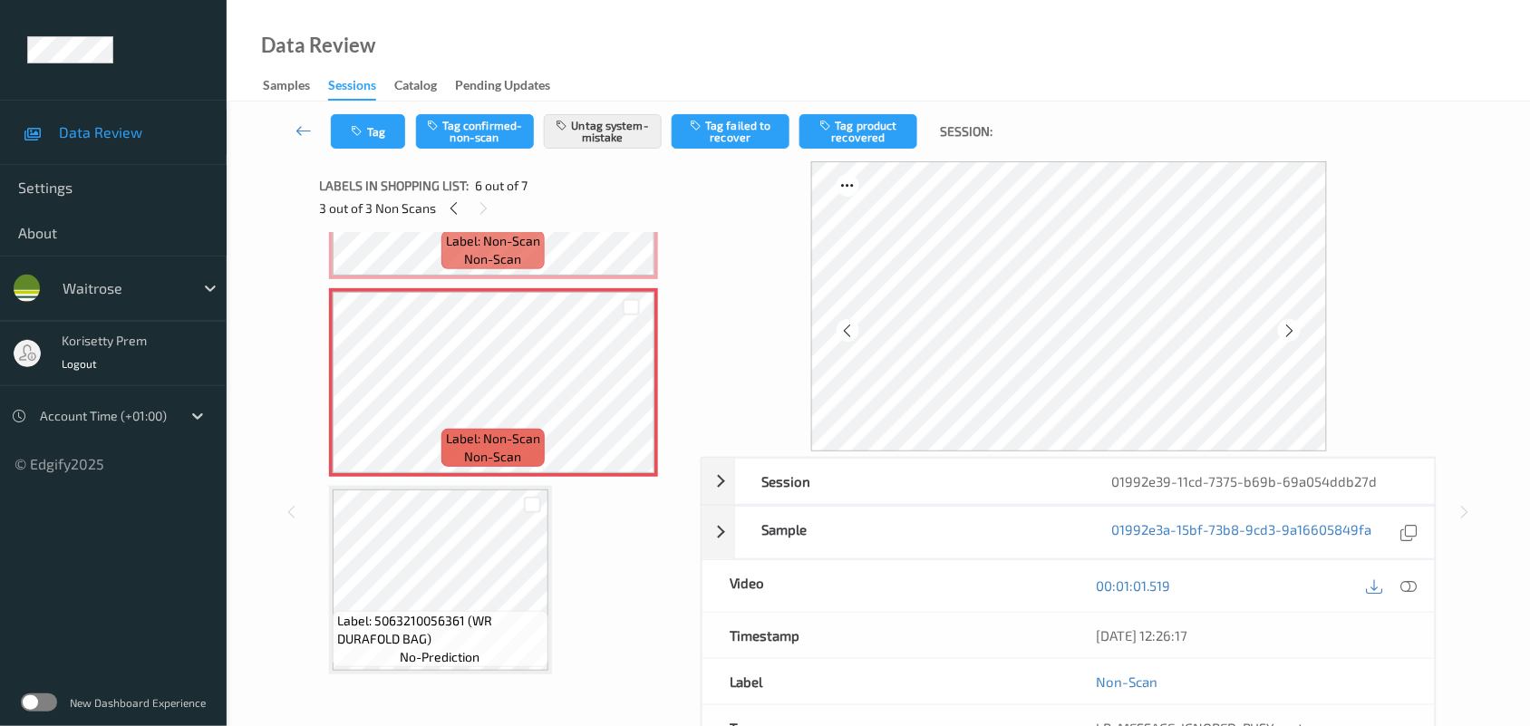
click at [467, 242] on span "Label: Non-Scan" at bounding box center [493, 241] width 94 height 18
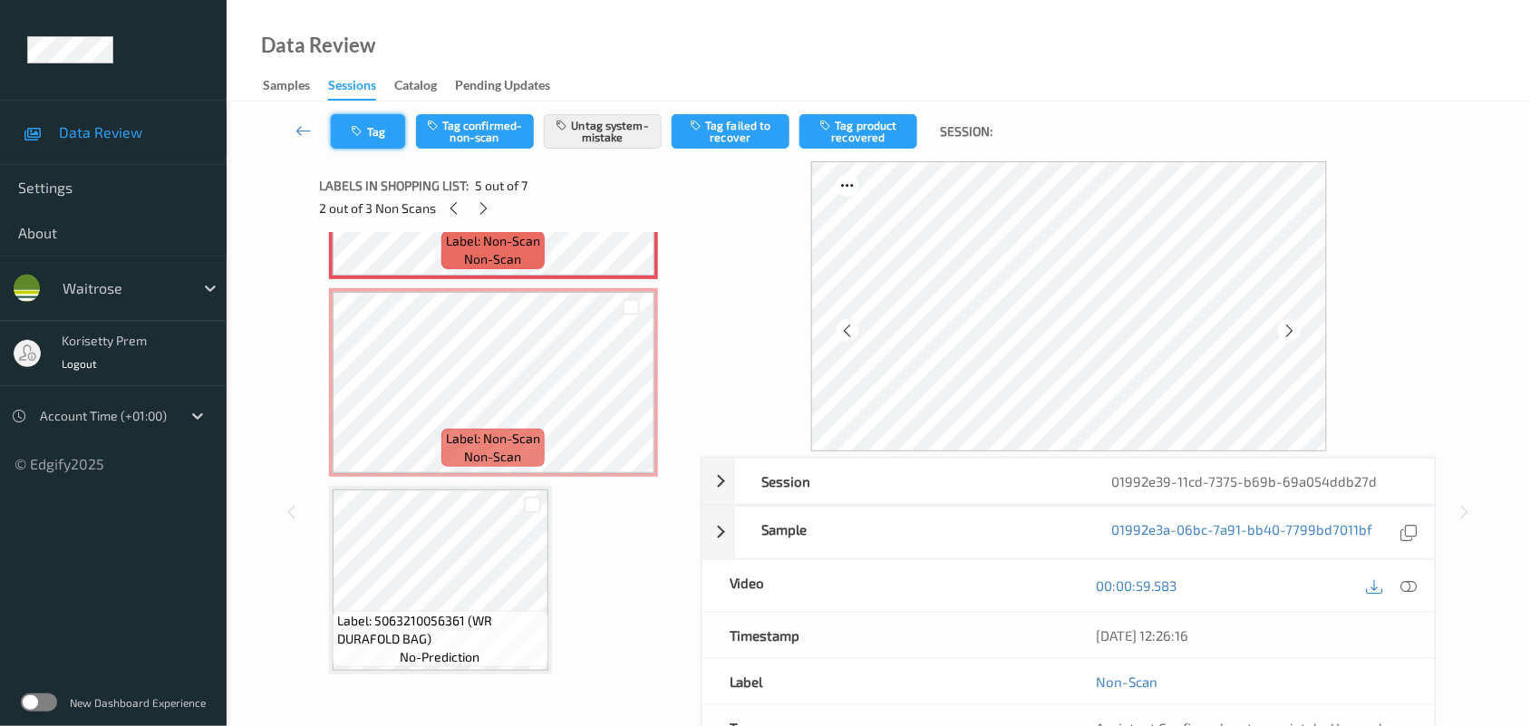
click at [353, 134] on icon "button" at bounding box center [359, 131] width 15 height 13
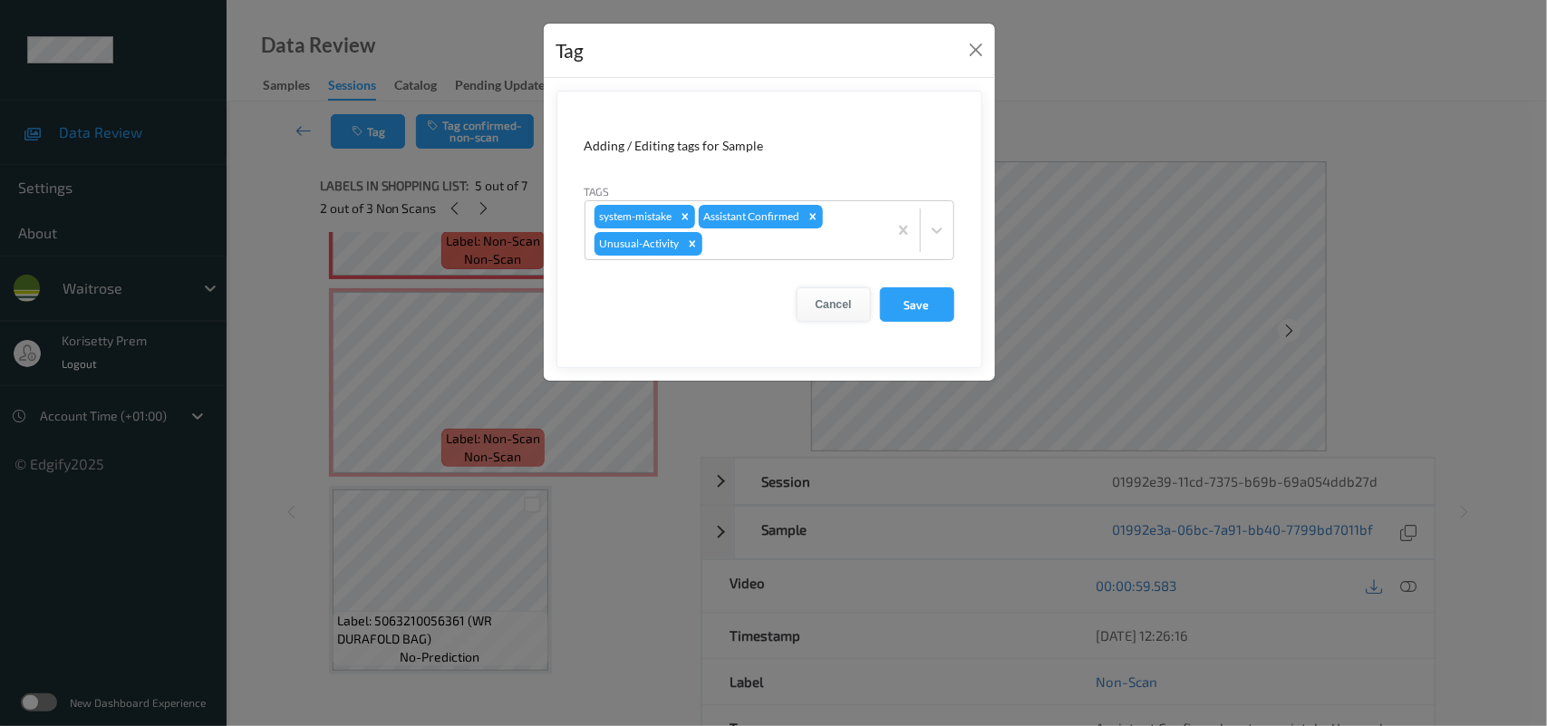
click at [831, 304] on button "Cancel" at bounding box center [834, 304] width 74 height 34
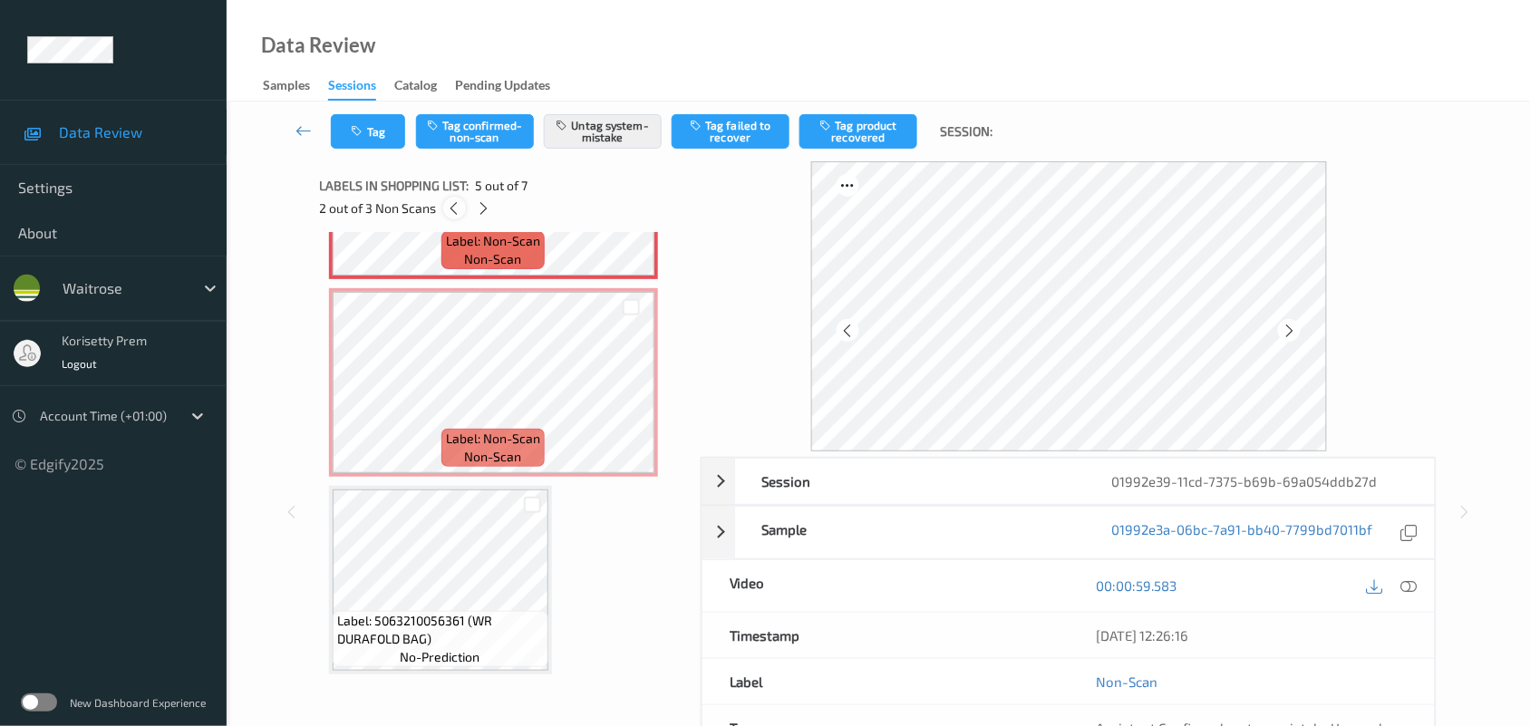
click at [459, 209] on icon at bounding box center [454, 208] width 15 height 16
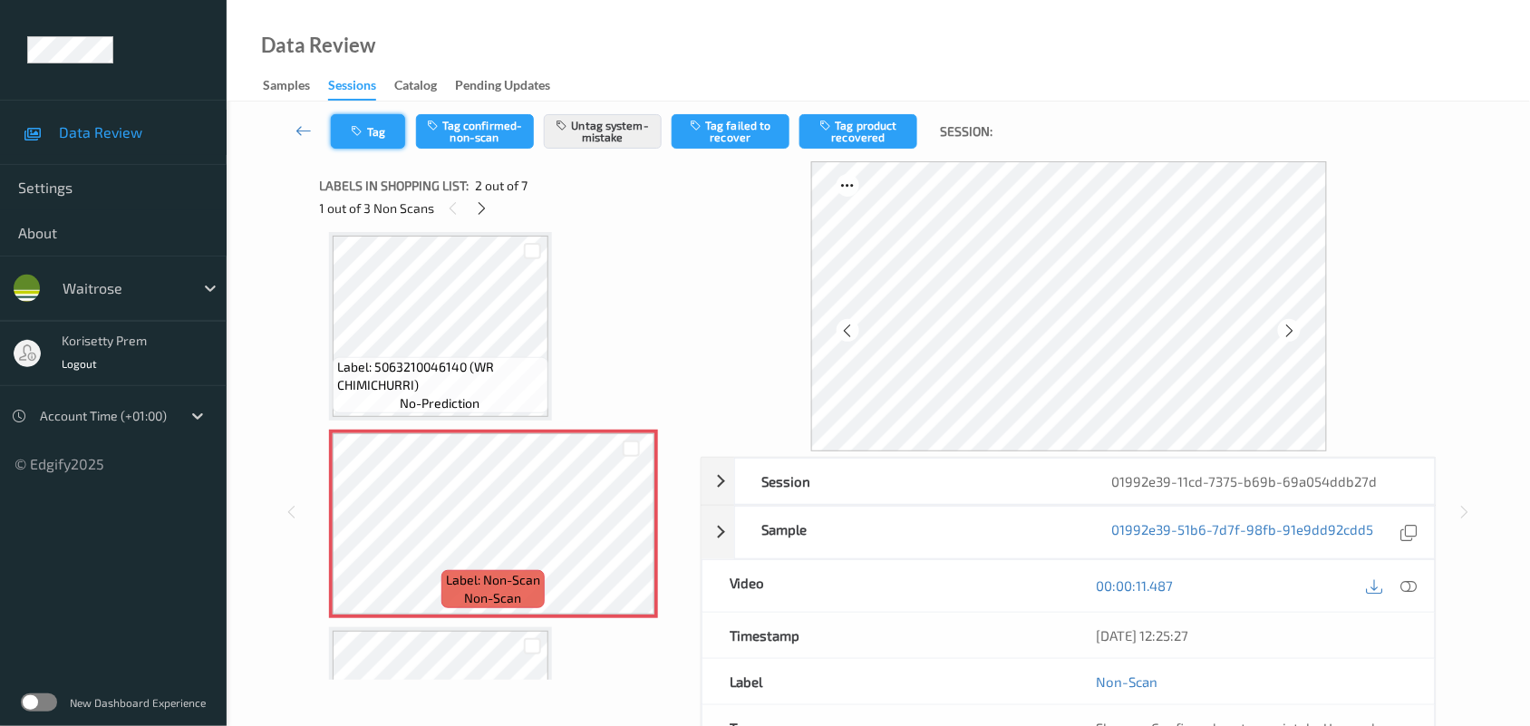
click at [368, 128] on button "Tag" at bounding box center [368, 131] width 74 height 34
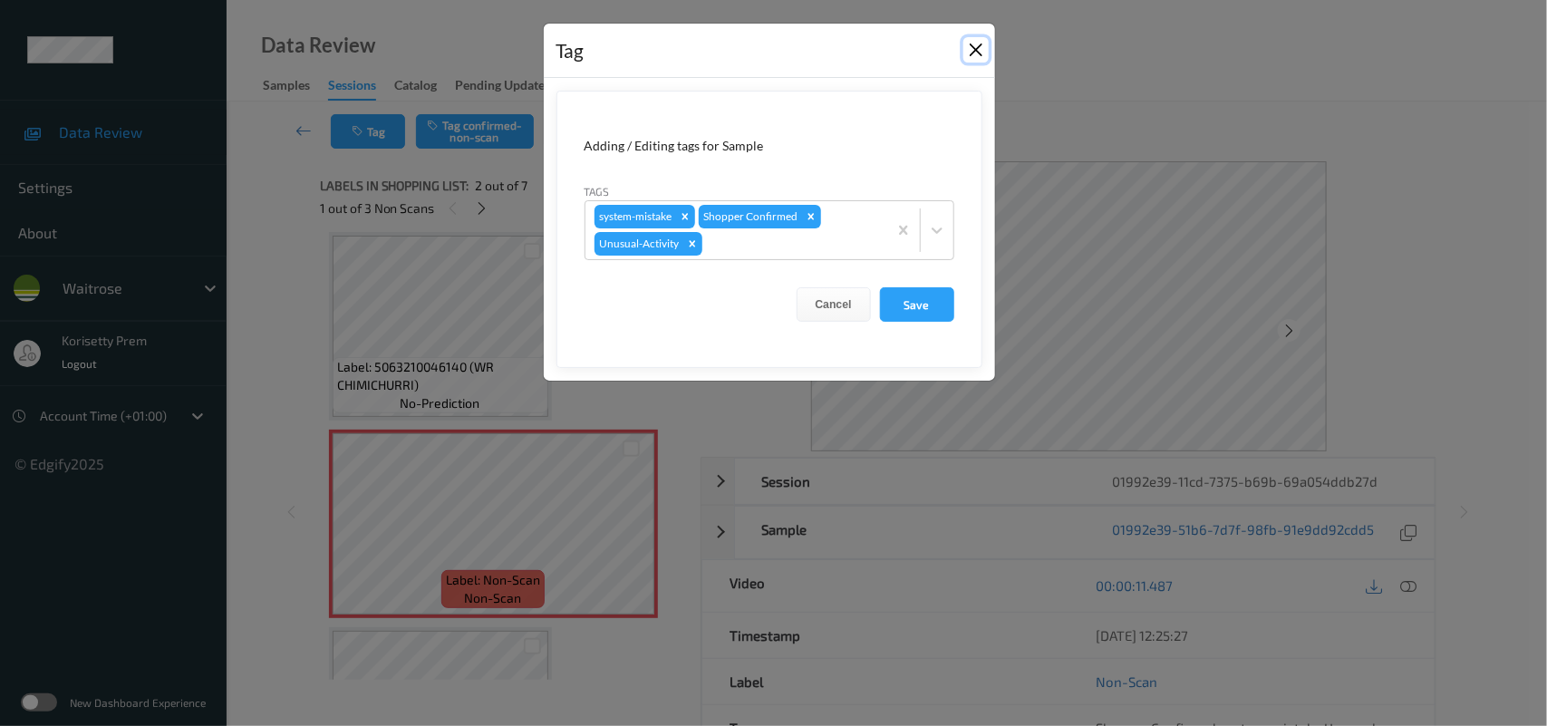
click at [973, 44] on button "Close" at bounding box center [975, 49] width 25 height 25
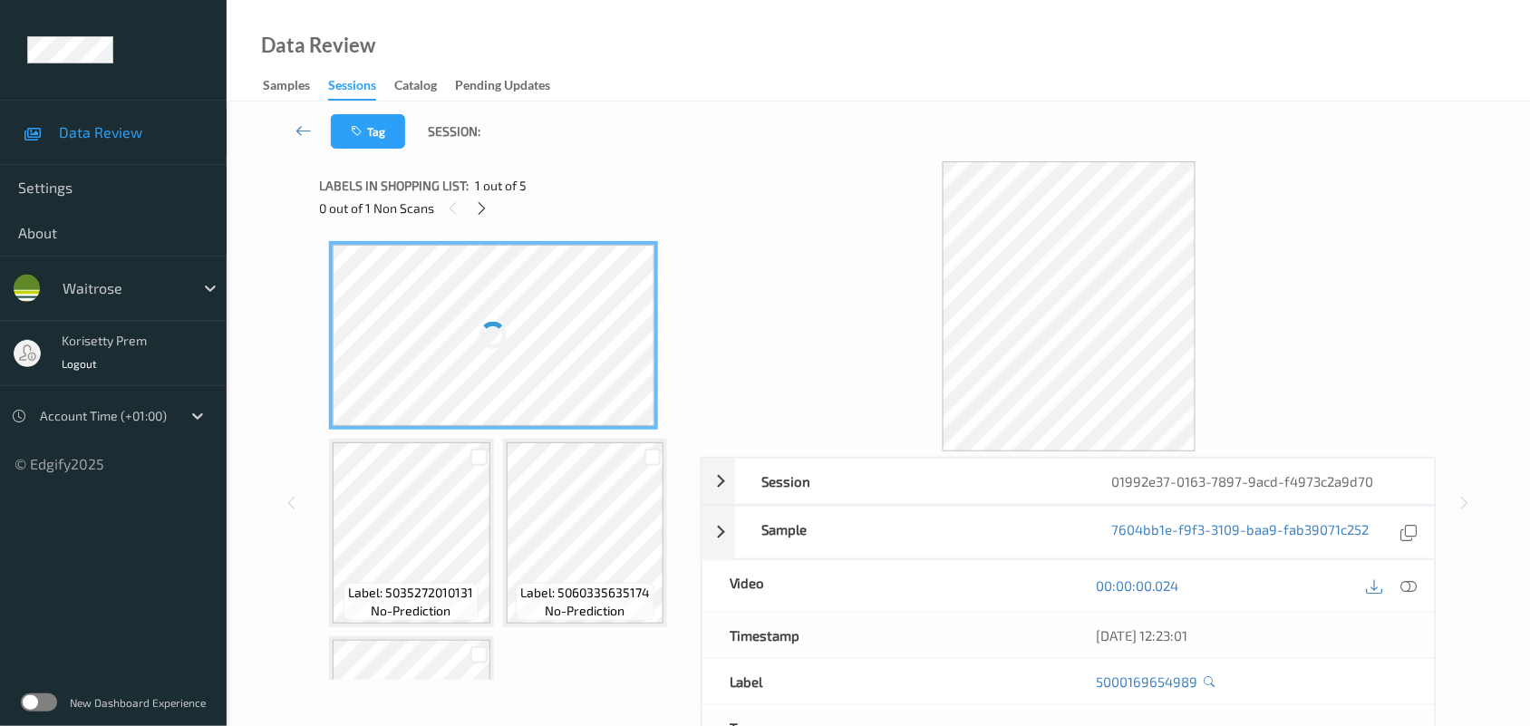
click at [685, 111] on div "Tag Session:" at bounding box center [878, 132] width 1229 height 60
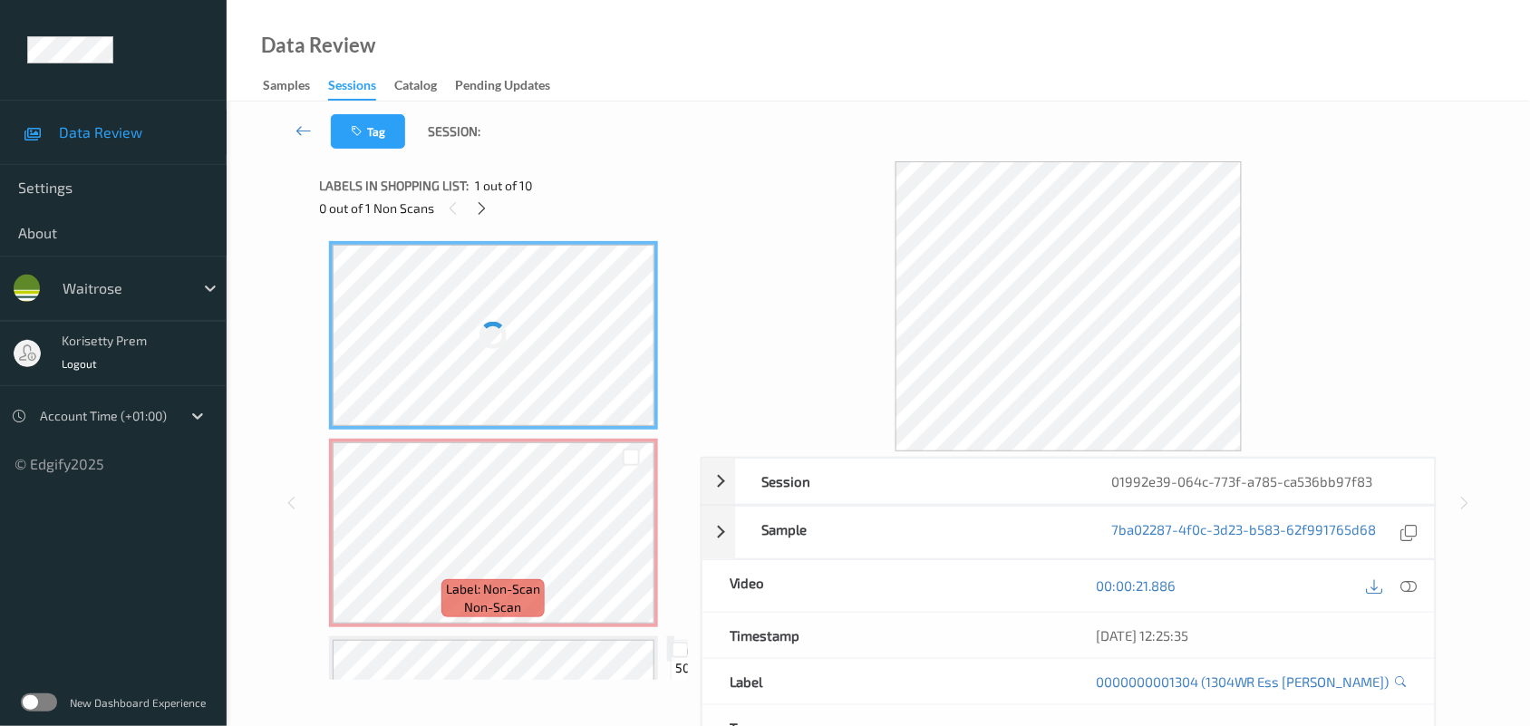
click at [645, 120] on div "Tag Session:" at bounding box center [878, 132] width 1229 height 60
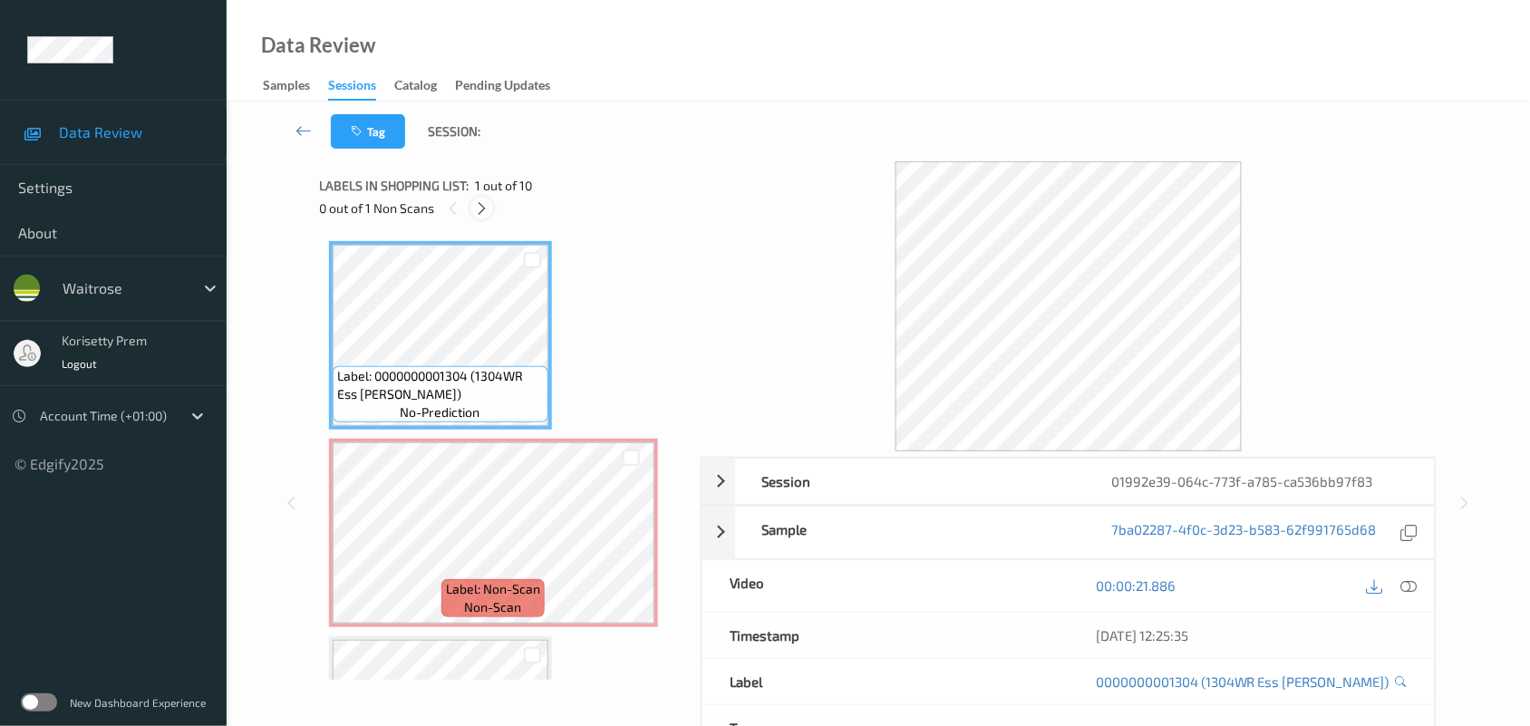
click at [483, 206] on icon at bounding box center [481, 208] width 15 height 16
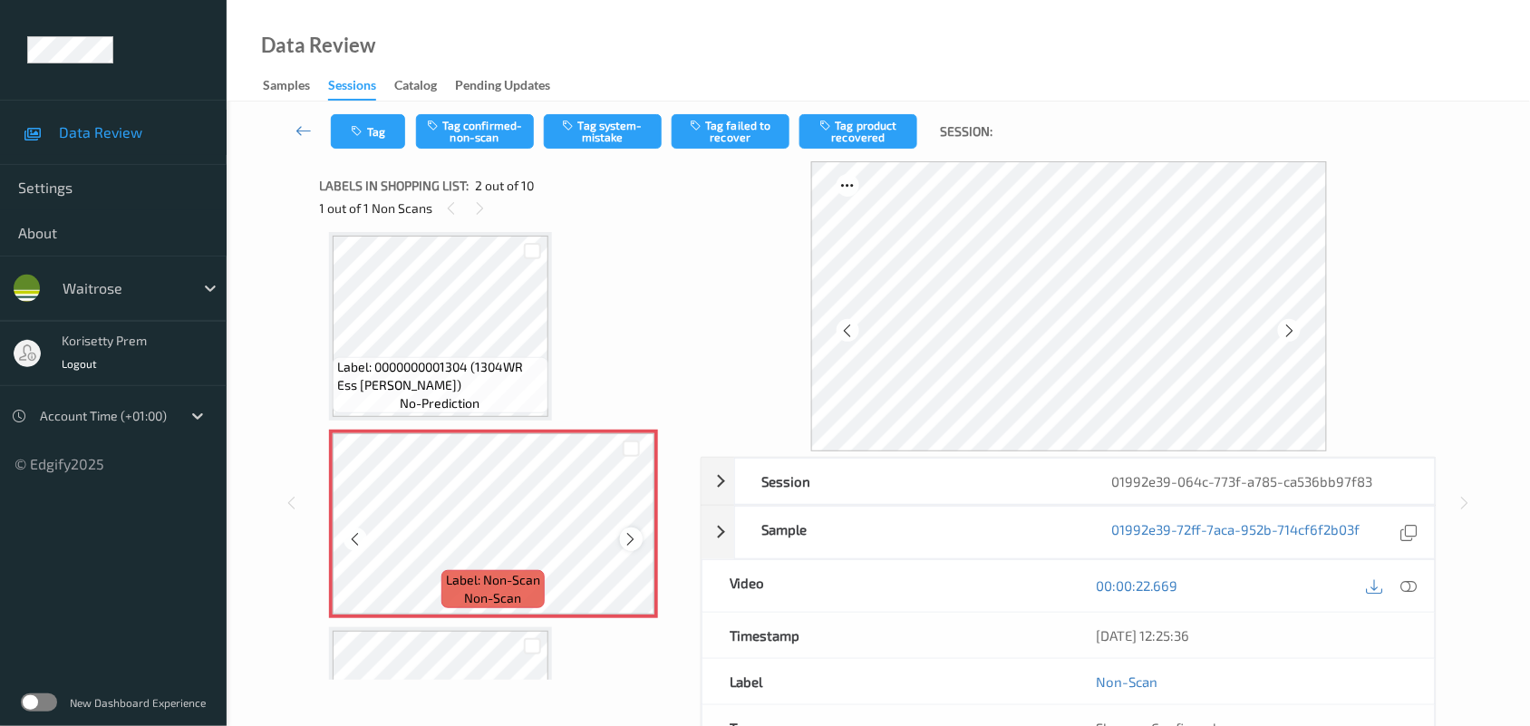
click at [639, 537] on div at bounding box center [631, 539] width 23 height 23
click at [433, 377] on span "Label: 0000000001304 (1304WR Ess Loose Leeks)" at bounding box center [440, 376] width 207 height 36
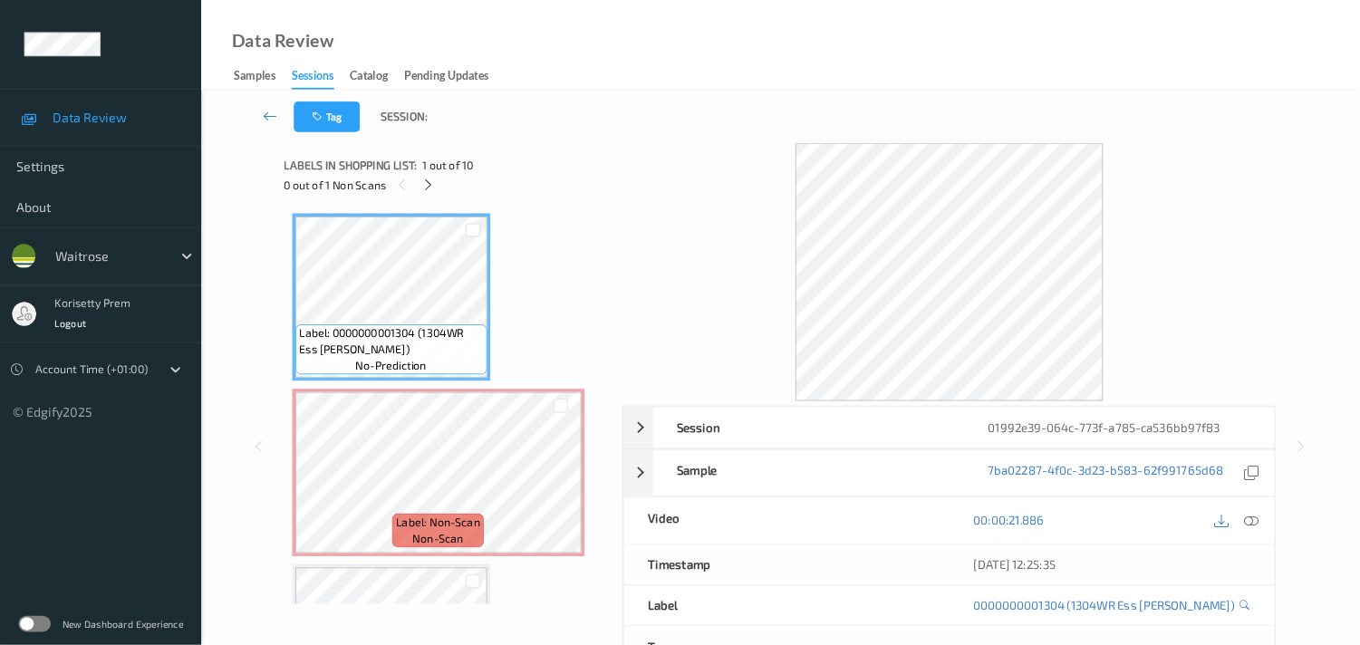
scroll to position [0, 0]
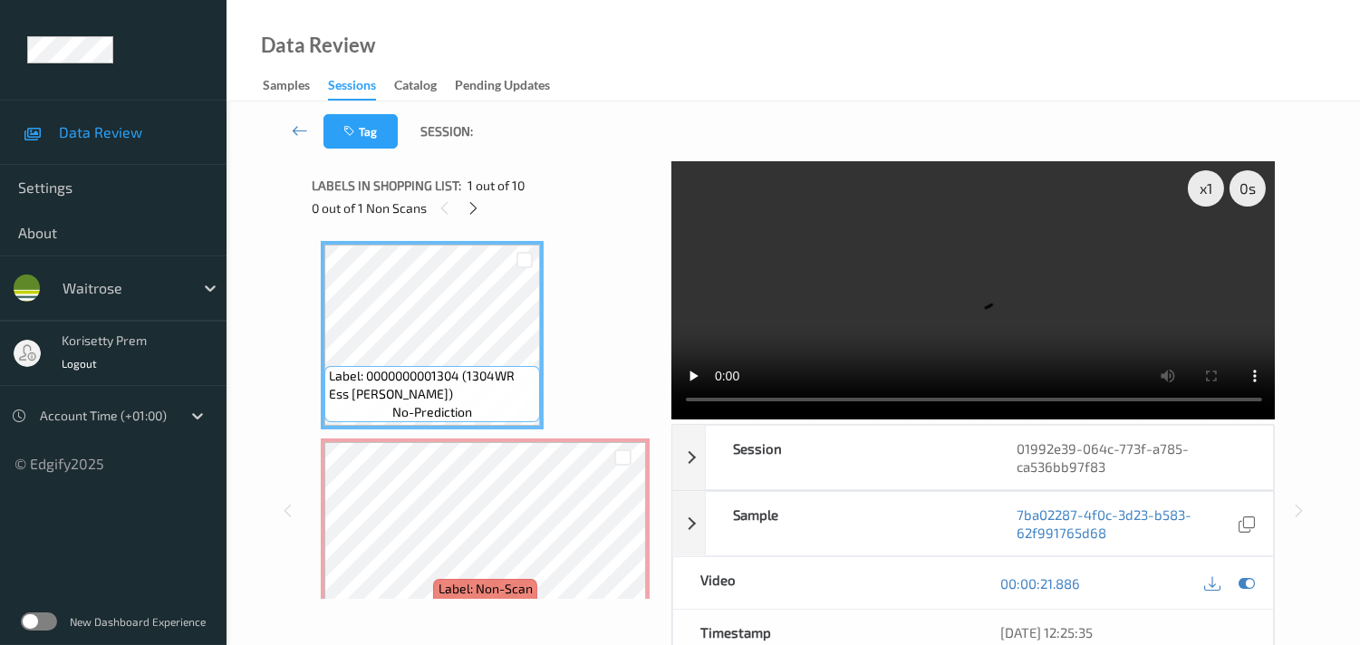
click at [935, 287] on video at bounding box center [974, 290] width 604 height 258
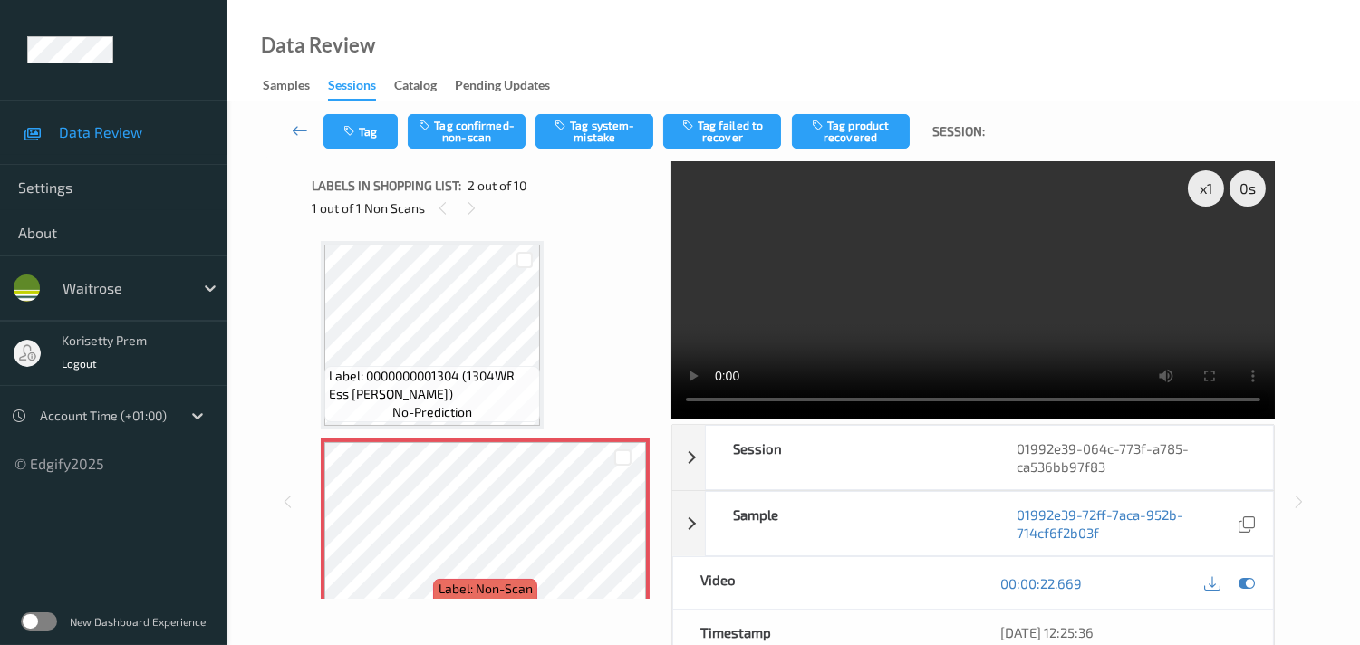
click at [382, 370] on span "Label: 0000000001304 (1304WR Ess Loose Leeks)" at bounding box center [432, 385] width 207 height 36
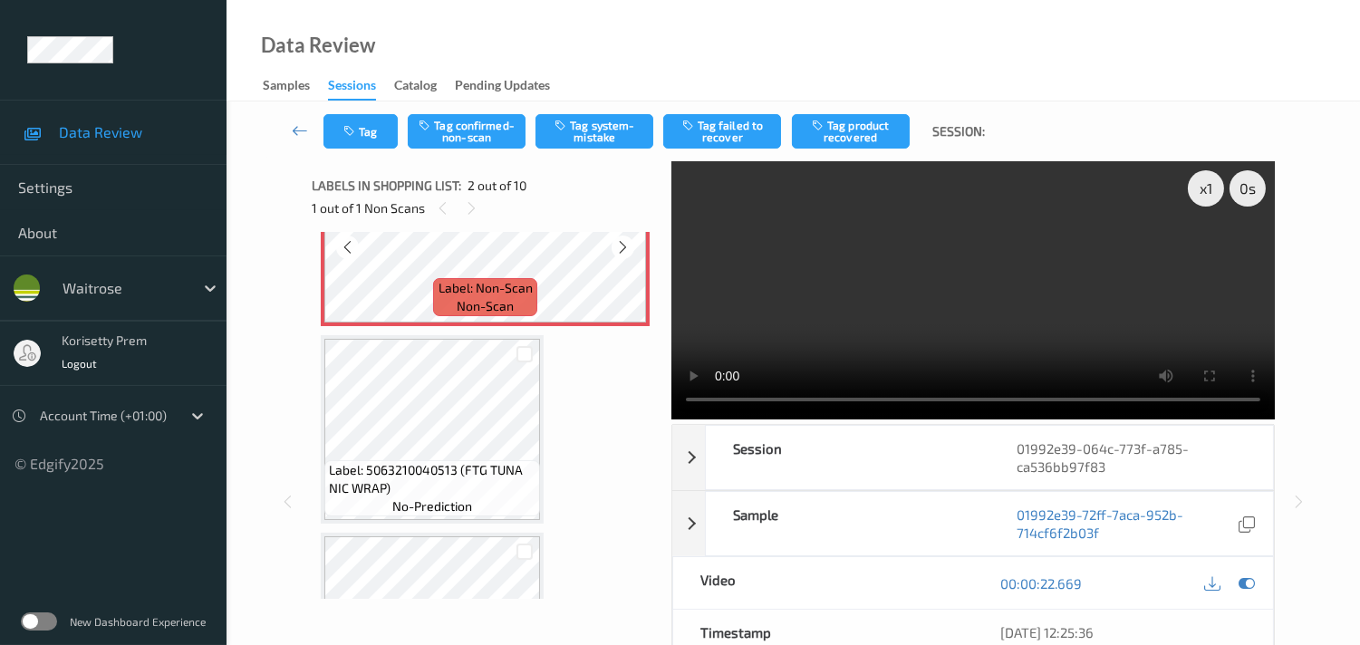
scroll to position [302, 0]
click at [854, 278] on video at bounding box center [974, 290] width 604 height 258
click at [924, 288] on video at bounding box center [974, 290] width 604 height 258
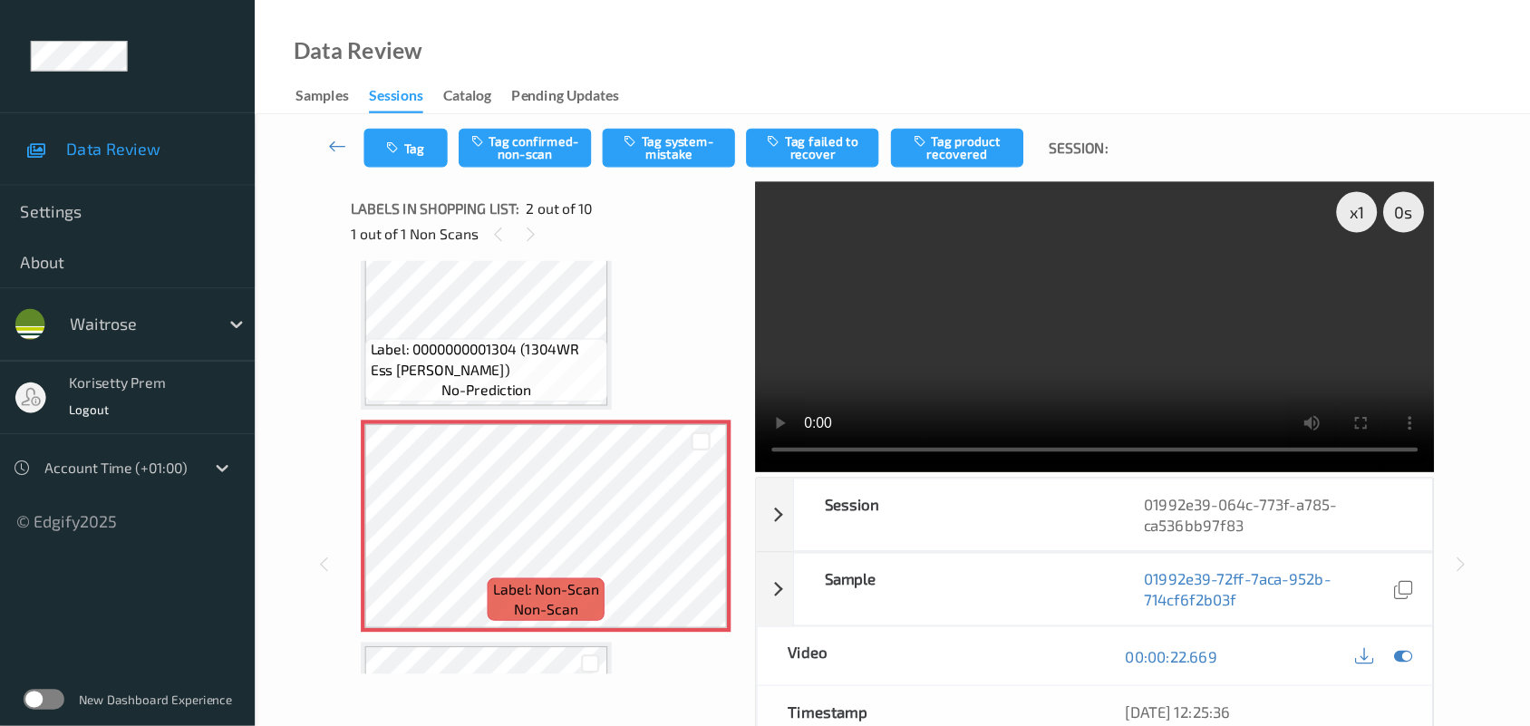
scroll to position [101, 0]
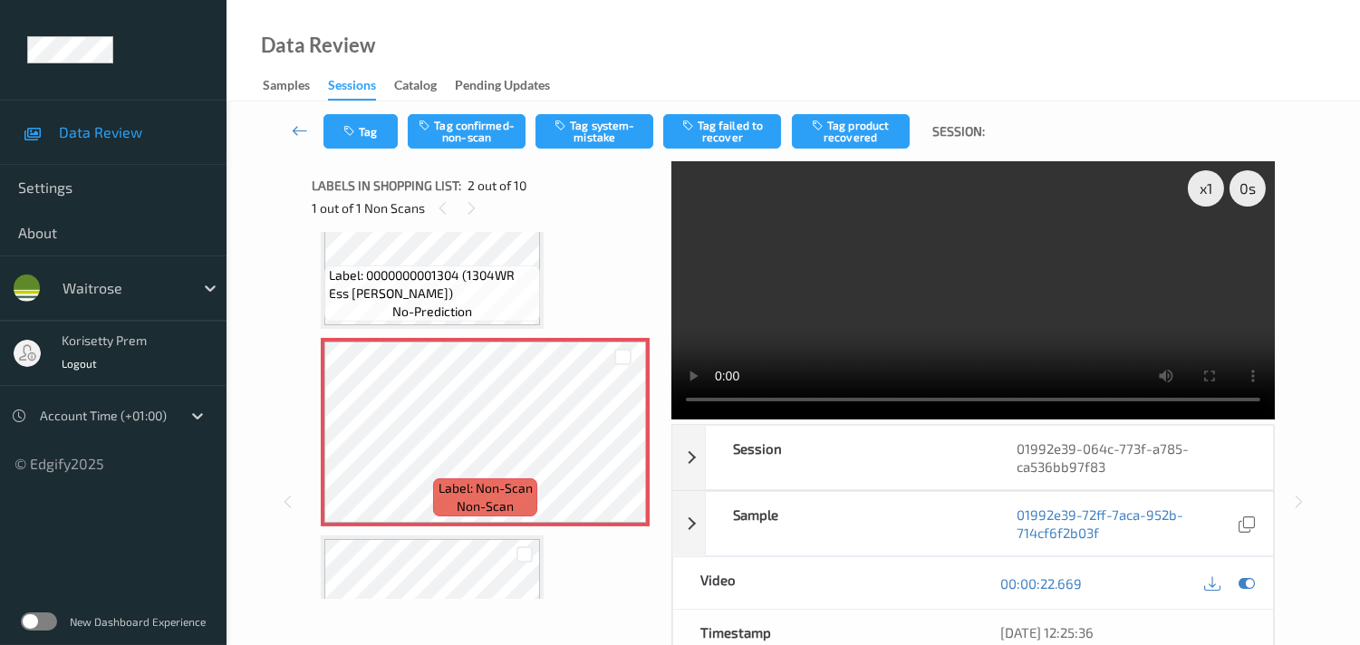
click at [846, 267] on video at bounding box center [974, 290] width 604 height 258
click at [599, 132] on button "Tag system-mistake" at bounding box center [595, 131] width 118 height 34
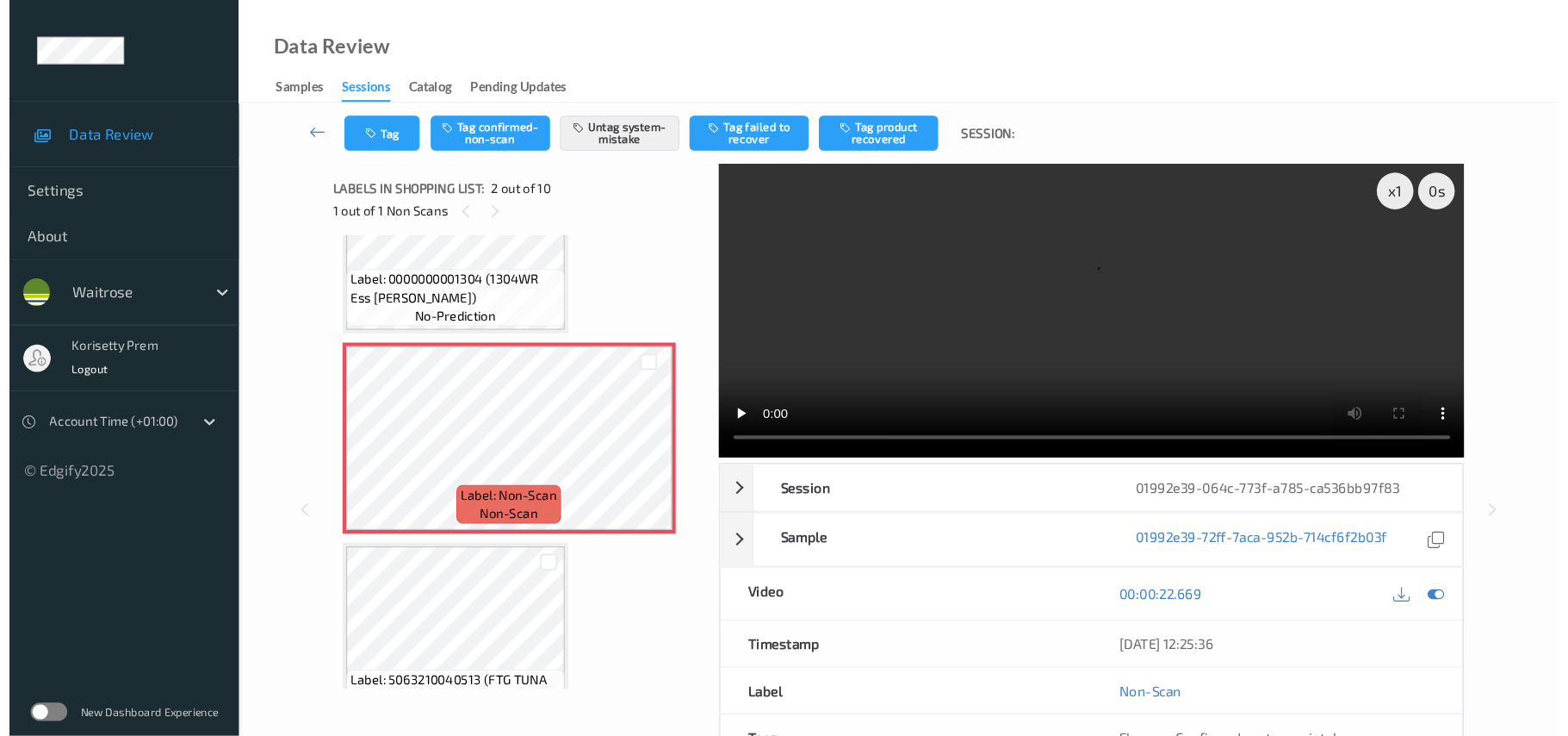
scroll to position [95, 0]
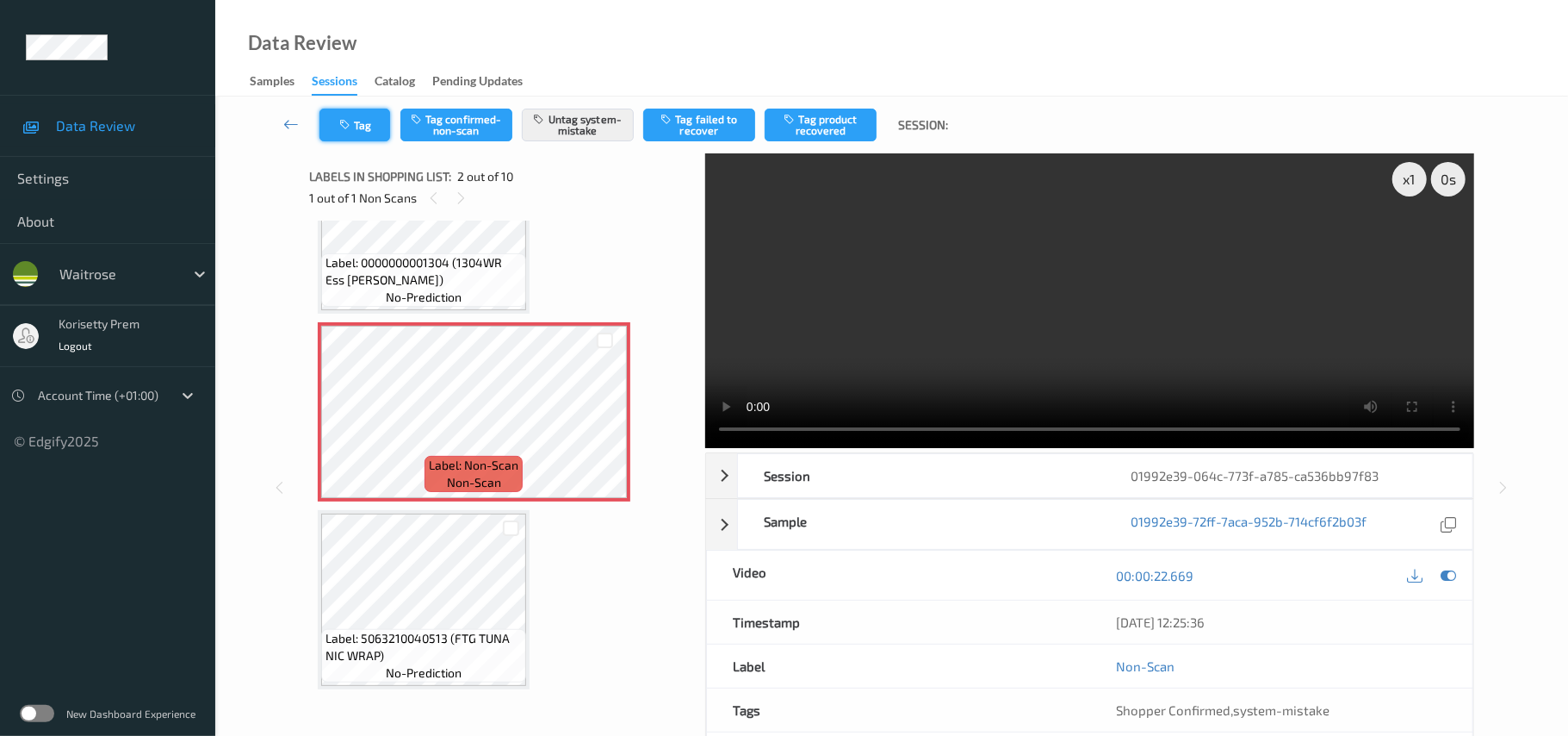
click at [367, 119] on button "Tag" at bounding box center [354, 125] width 70 height 32
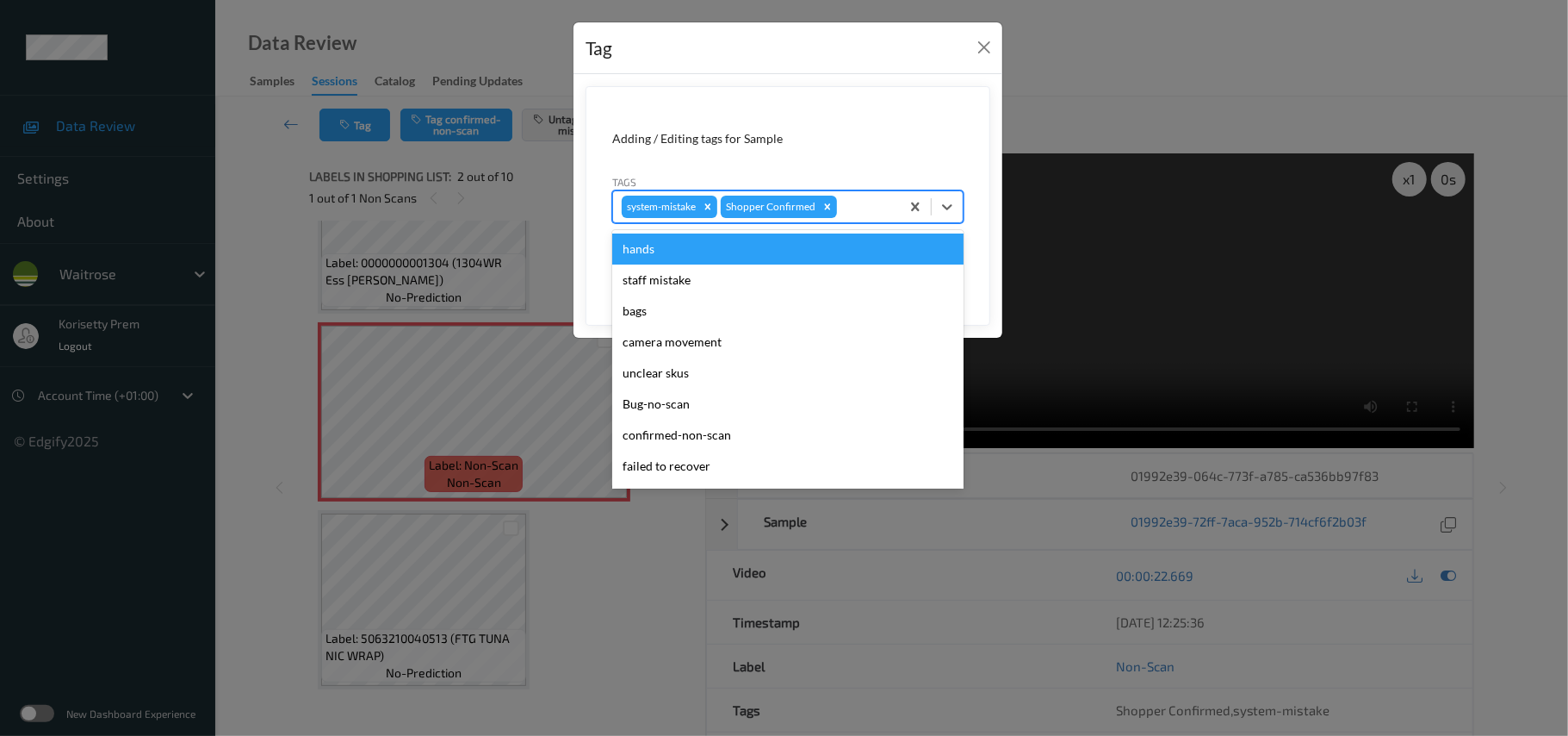
click at [848, 210] on div at bounding box center [866, 207] width 50 height 21
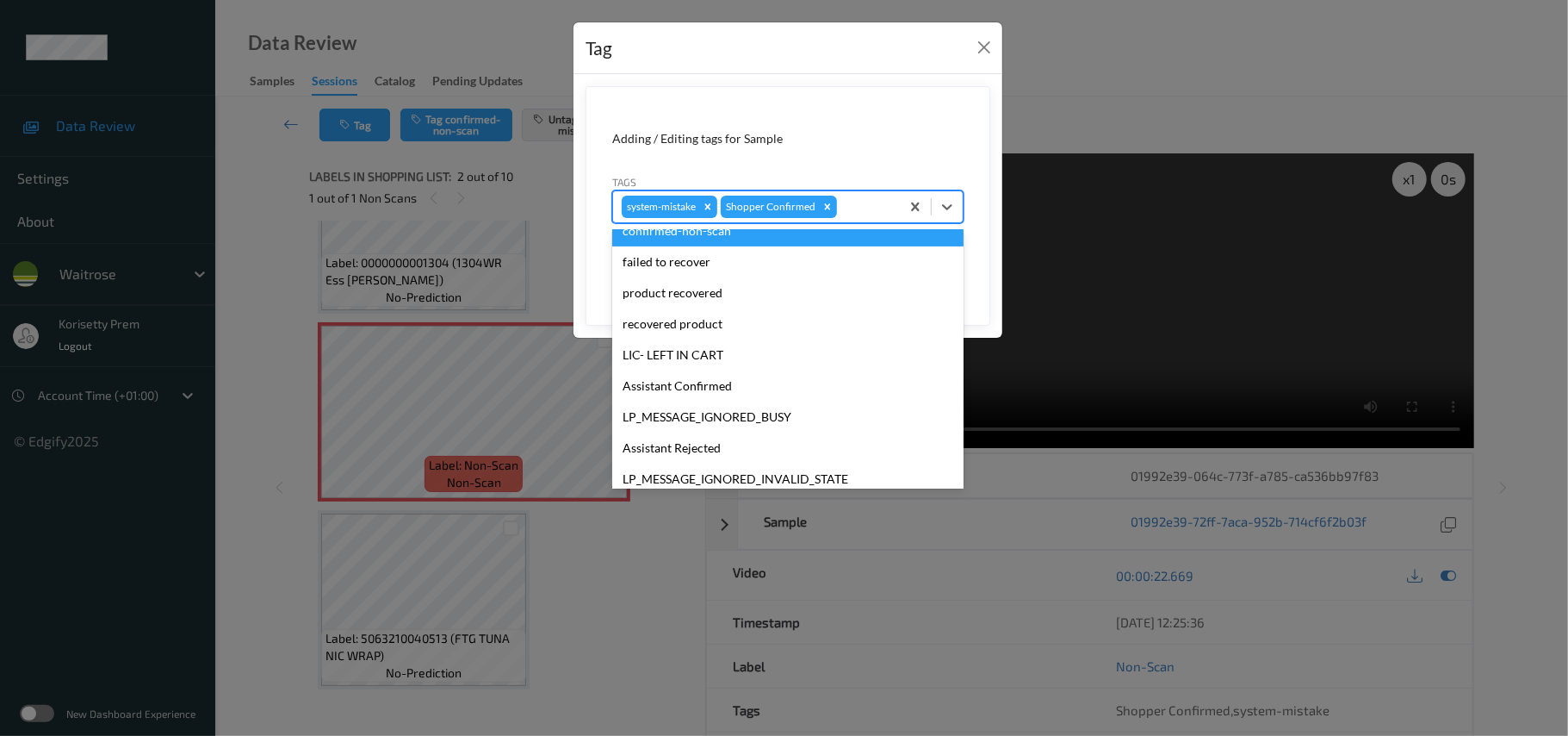
scroll to position [345, 0]
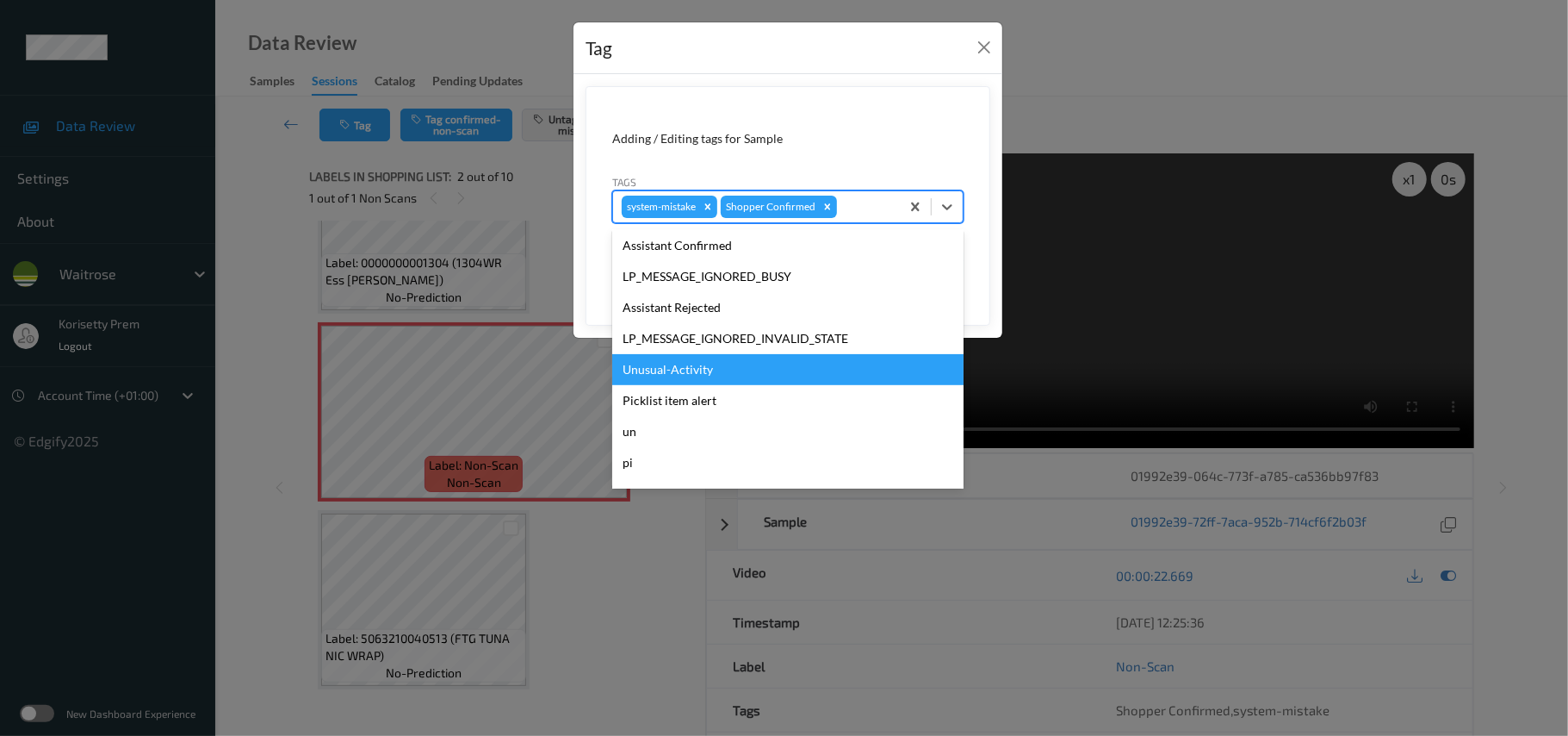
click at [670, 367] on div "Unusual-Activity" at bounding box center [788, 370] width 352 height 31
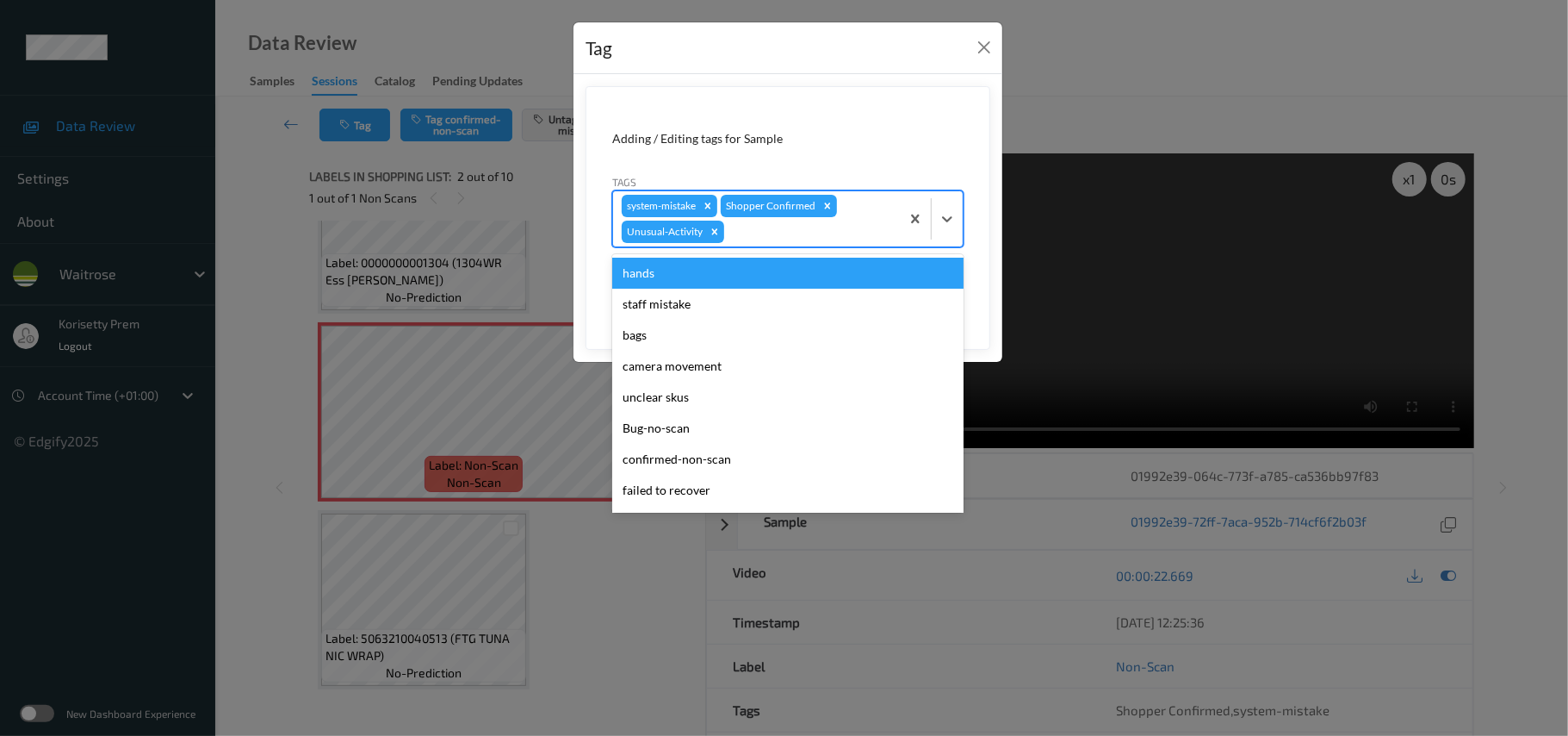
click at [804, 224] on div at bounding box center [810, 232] width 163 height 21
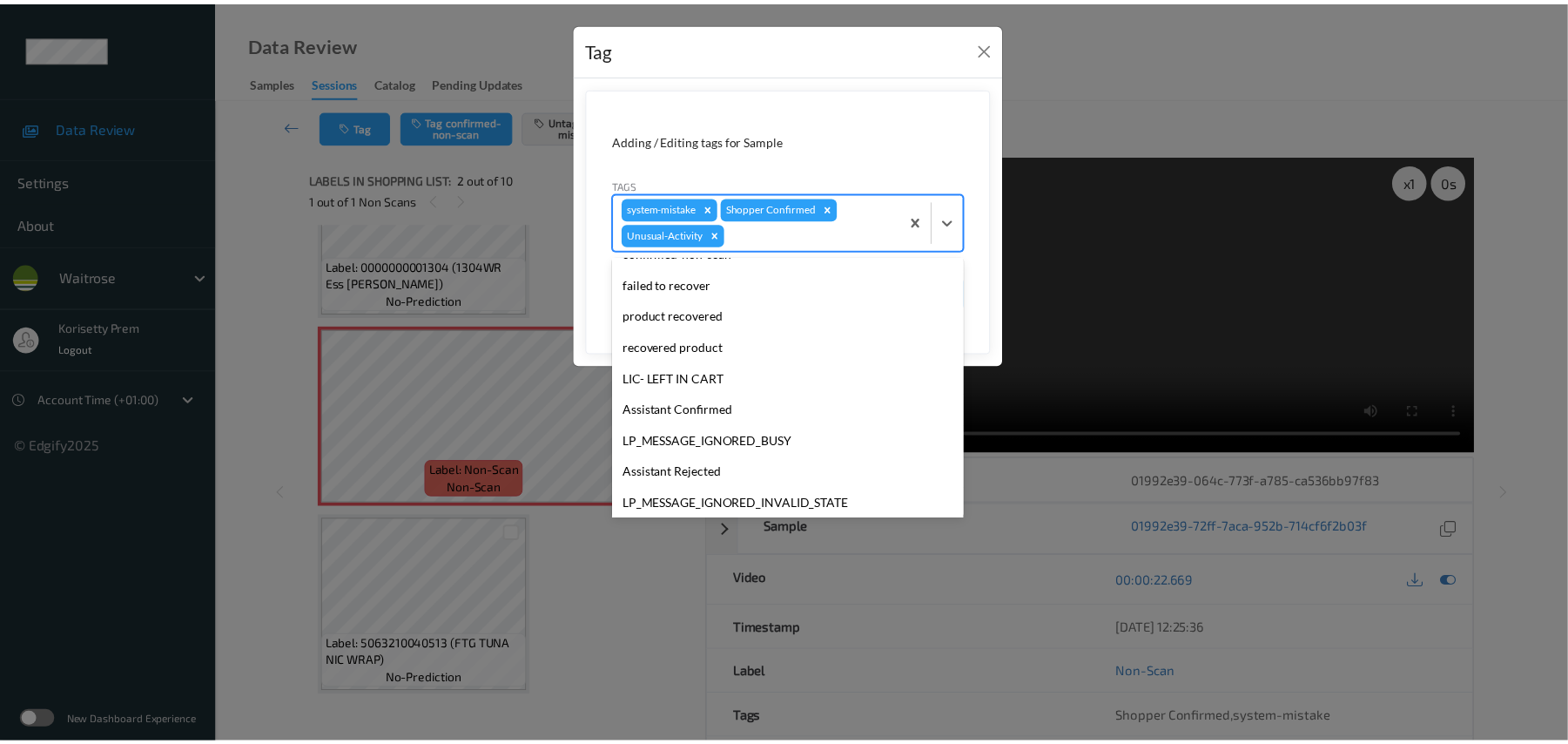
scroll to position [373, 0]
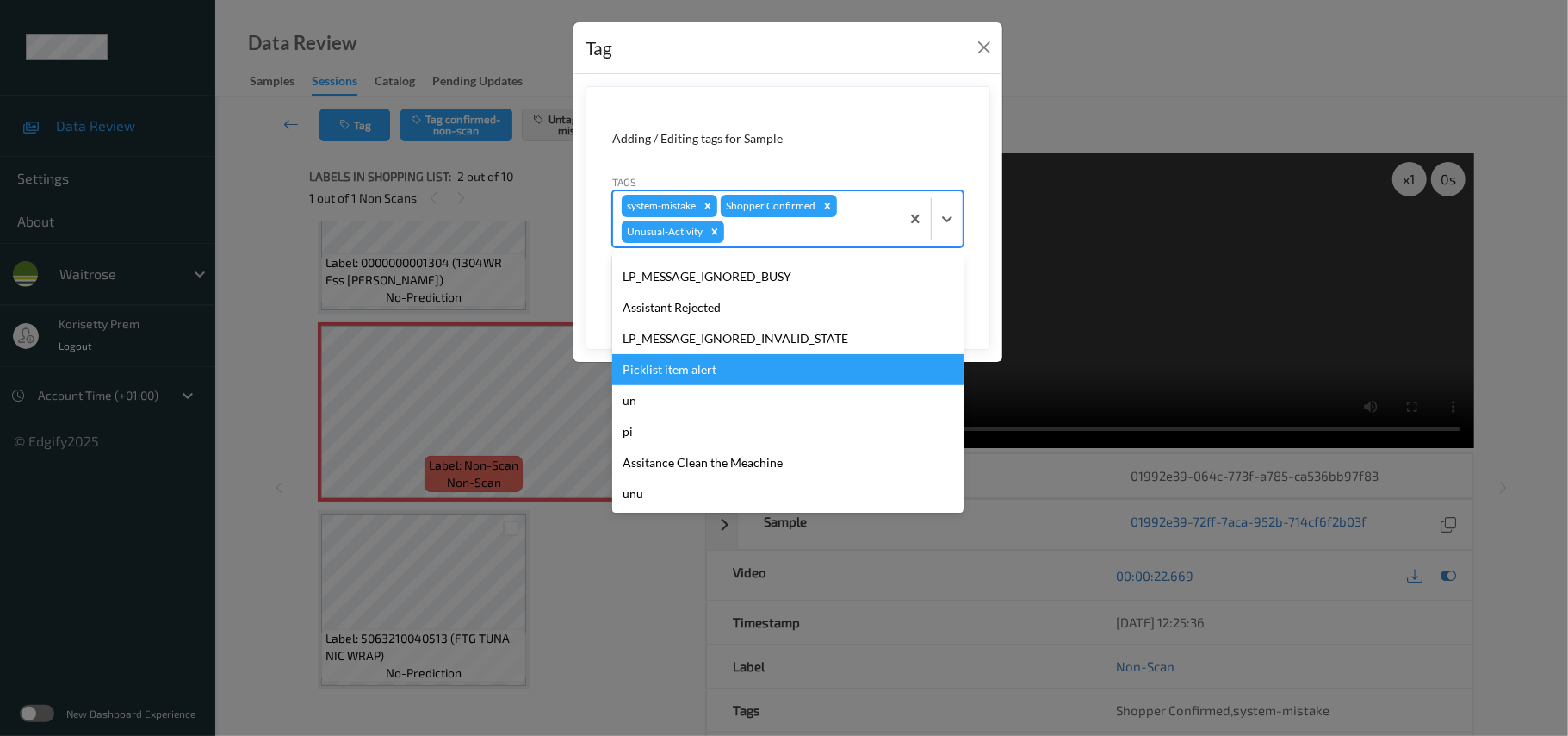
click at [687, 367] on div "Picklist item alert" at bounding box center [788, 370] width 352 height 31
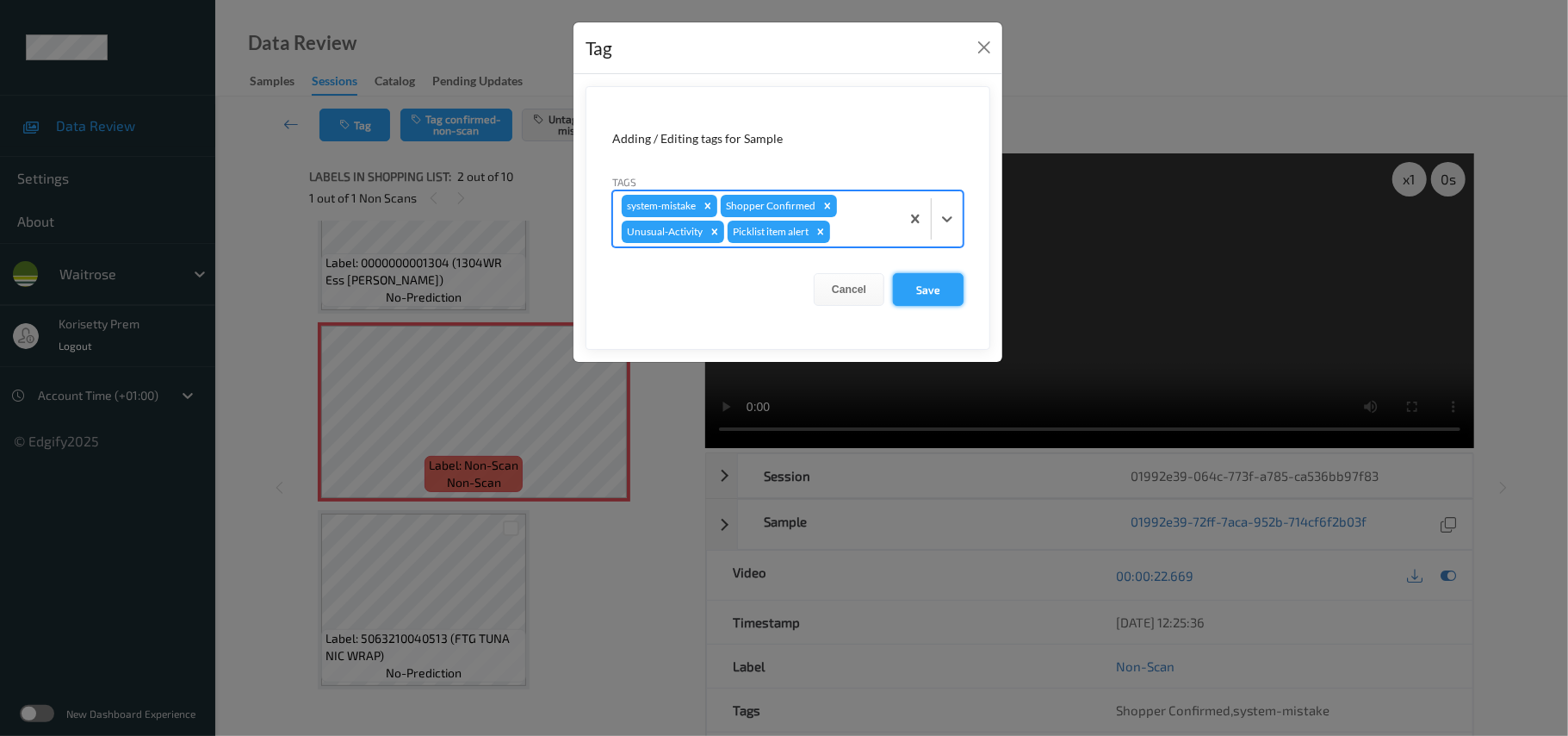
click at [934, 281] on button "Save" at bounding box center [928, 289] width 70 height 32
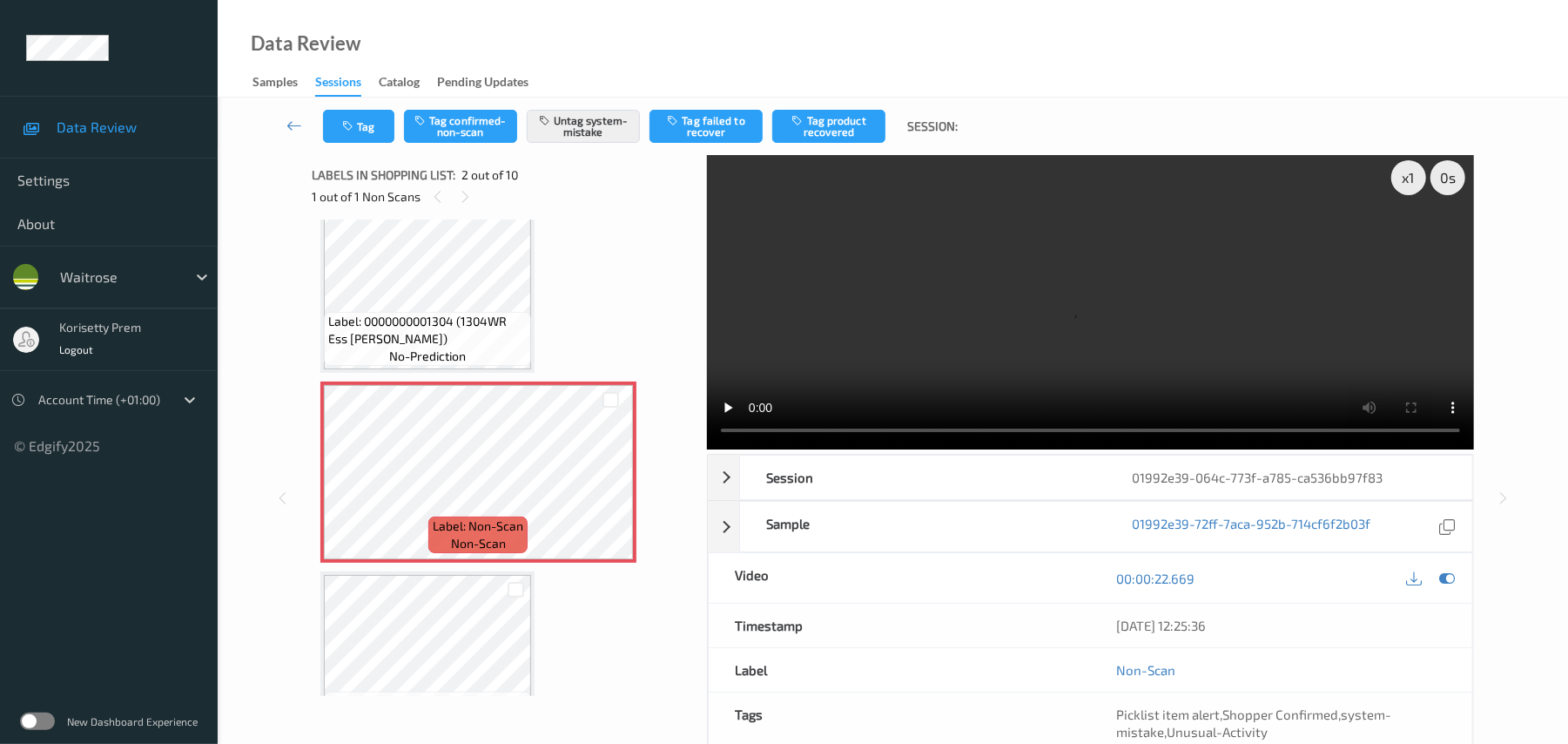
scroll to position [0, 0]
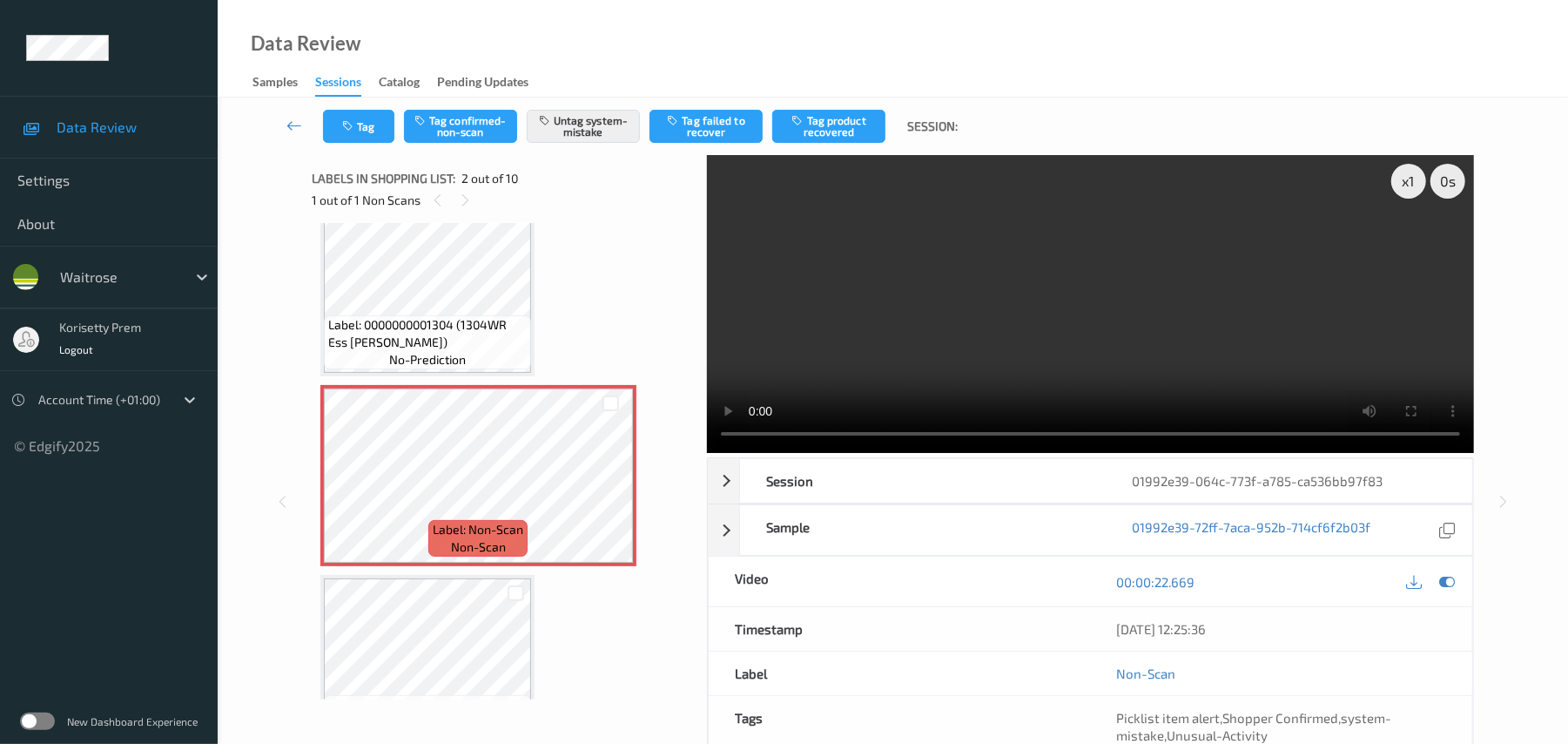
click at [647, 431] on div "x 1 0 s Session 01992e39-064c-773f-a785-ca536bb97f83 Session ID 01992e39-064c-7…" at bounding box center [893, 501] width 1163 height 693
click at [1054, 349] on video at bounding box center [1090, 304] width 768 height 298
click at [610, 496] on icon at bounding box center [610, 490] width 14 height 15
click at [611, 496] on icon at bounding box center [610, 490] width 14 height 15
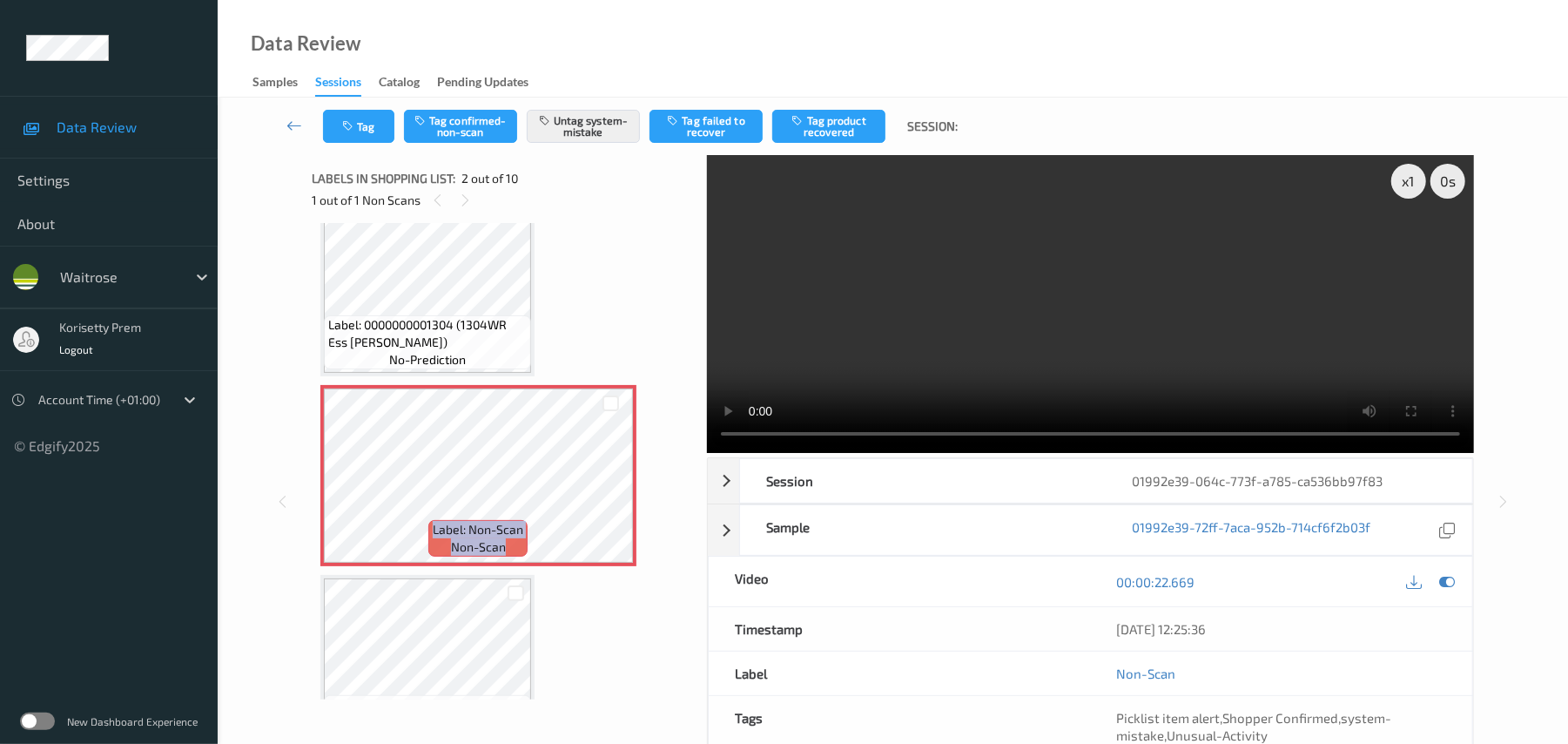
click at [840, 274] on video at bounding box center [1090, 304] width 768 height 298
click at [385, 136] on button "Tag" at bounding box center [358, 126] width 71 height 33
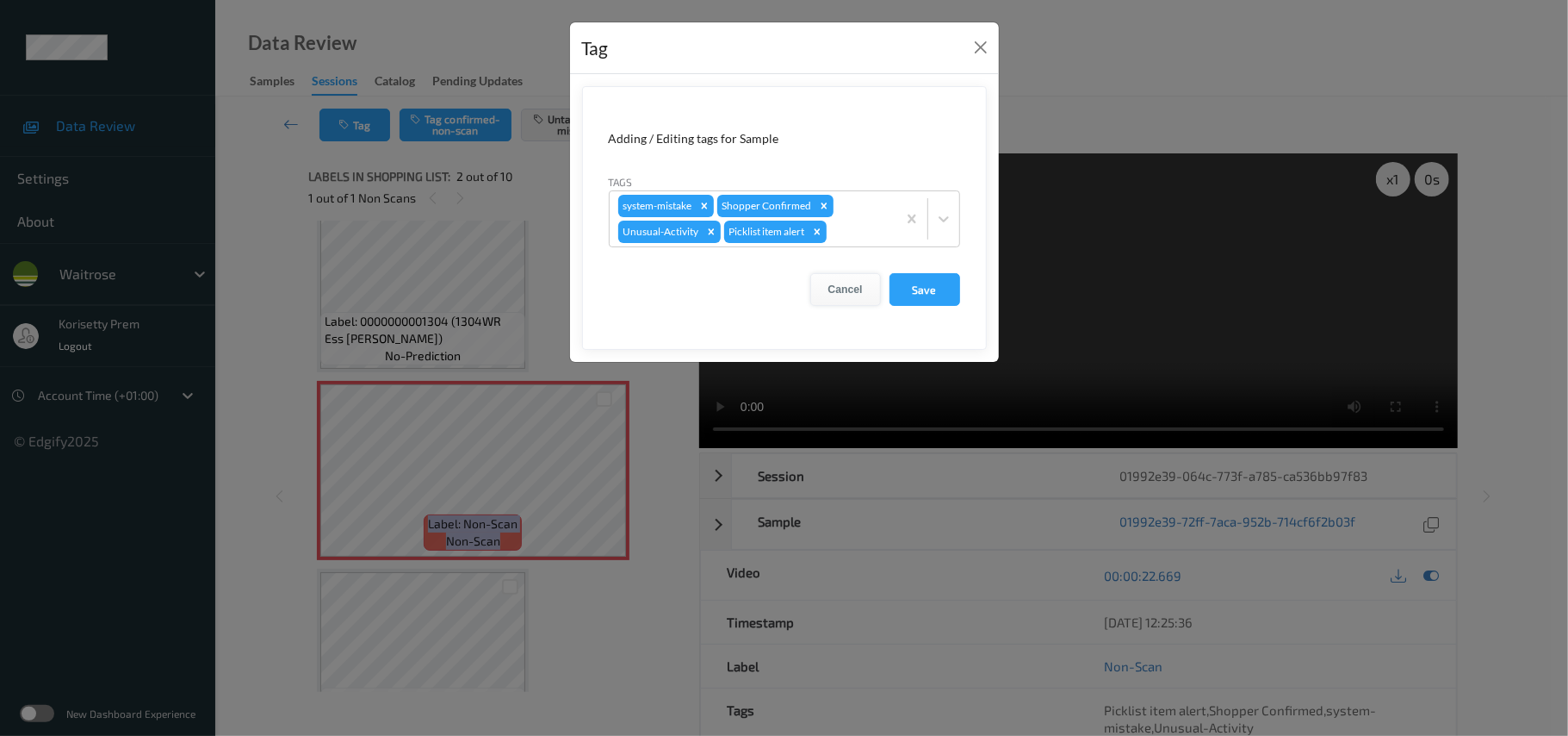
click at [849, 287] on button "Cancel" at bounding box center [846, 289] width 70 height 32
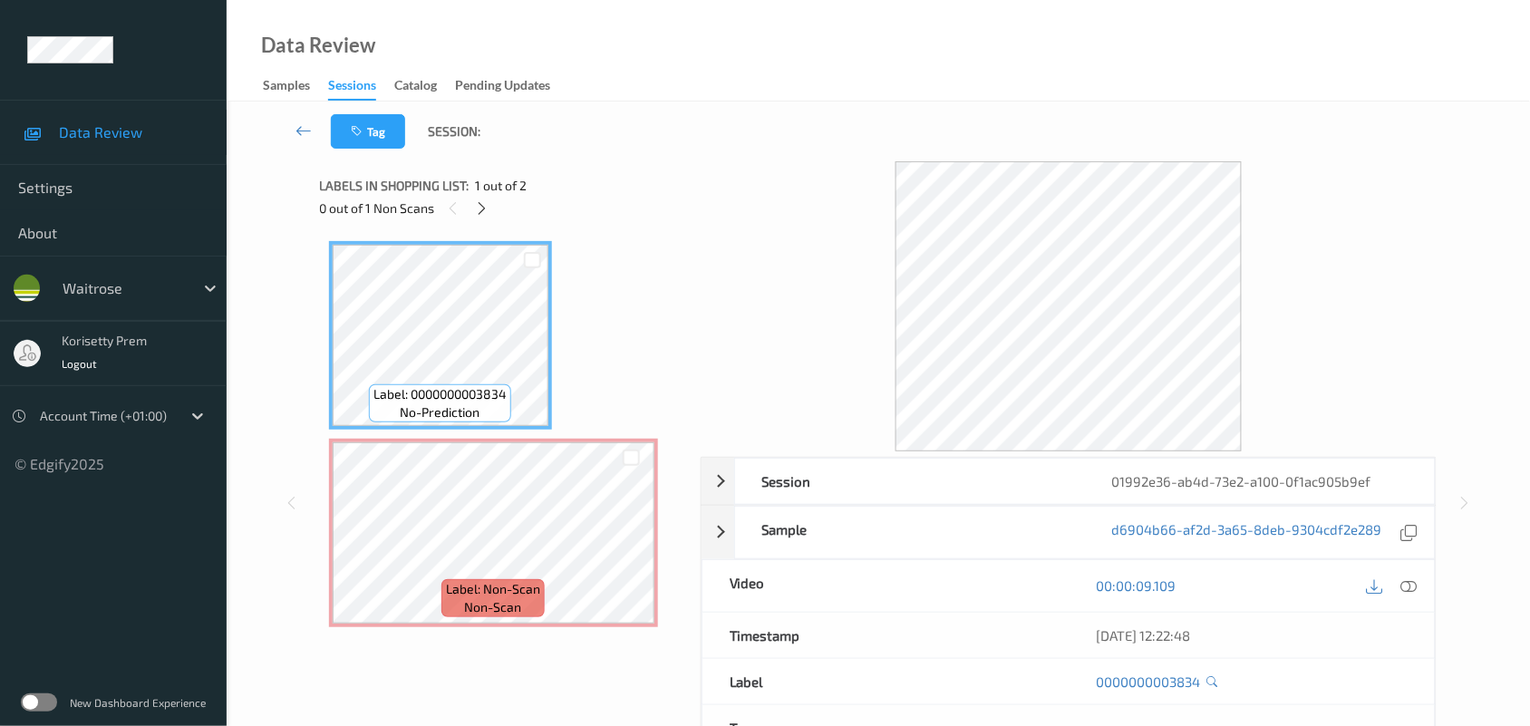
click at [719, 198] on div at bounding box center [1069, 306] width 737 height 290
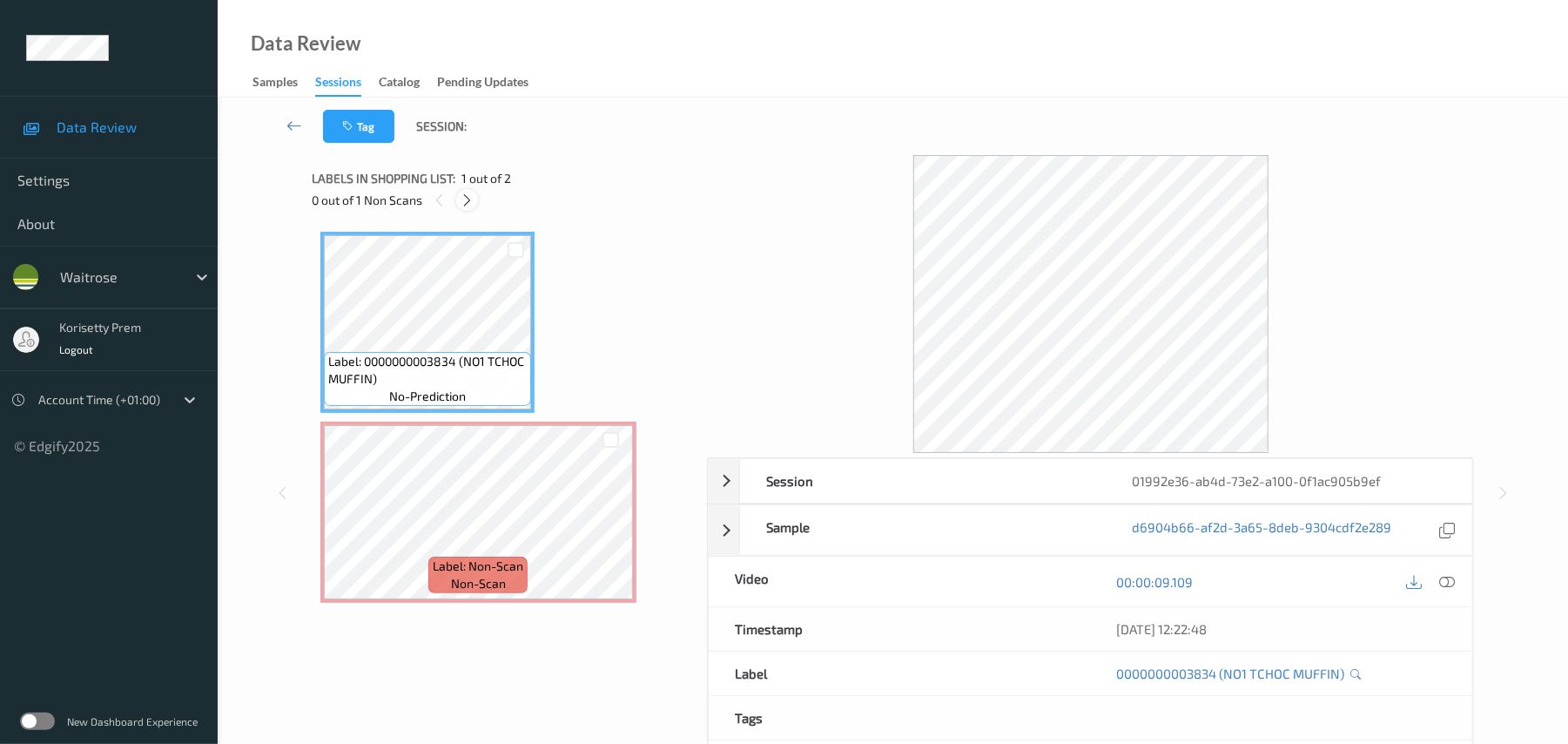
click at [464, 195] on icon at bounding box center [467, 200] width 14 height 15
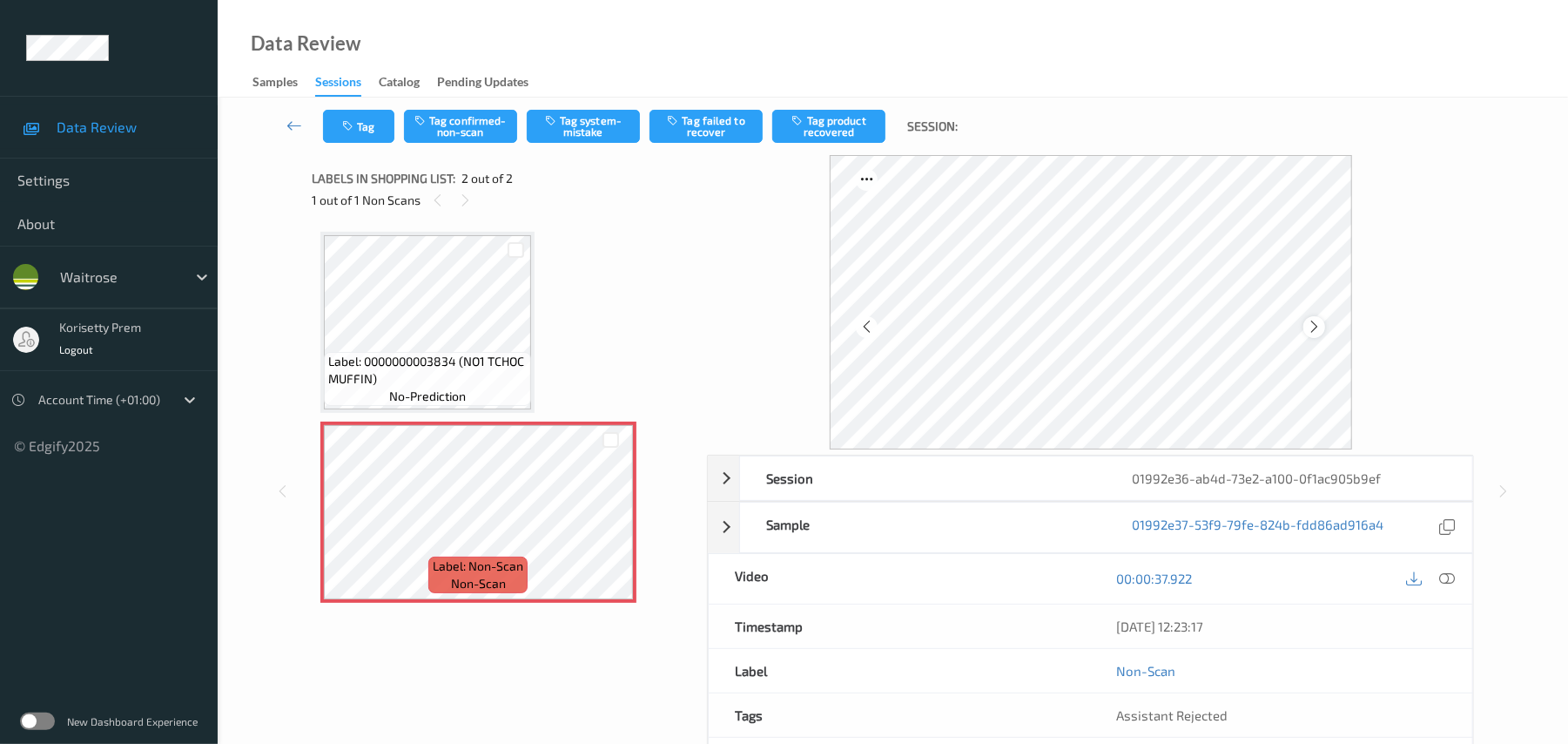
click at [1310, 326] on icon at bounding box center [1313, 327] width 14 height 15
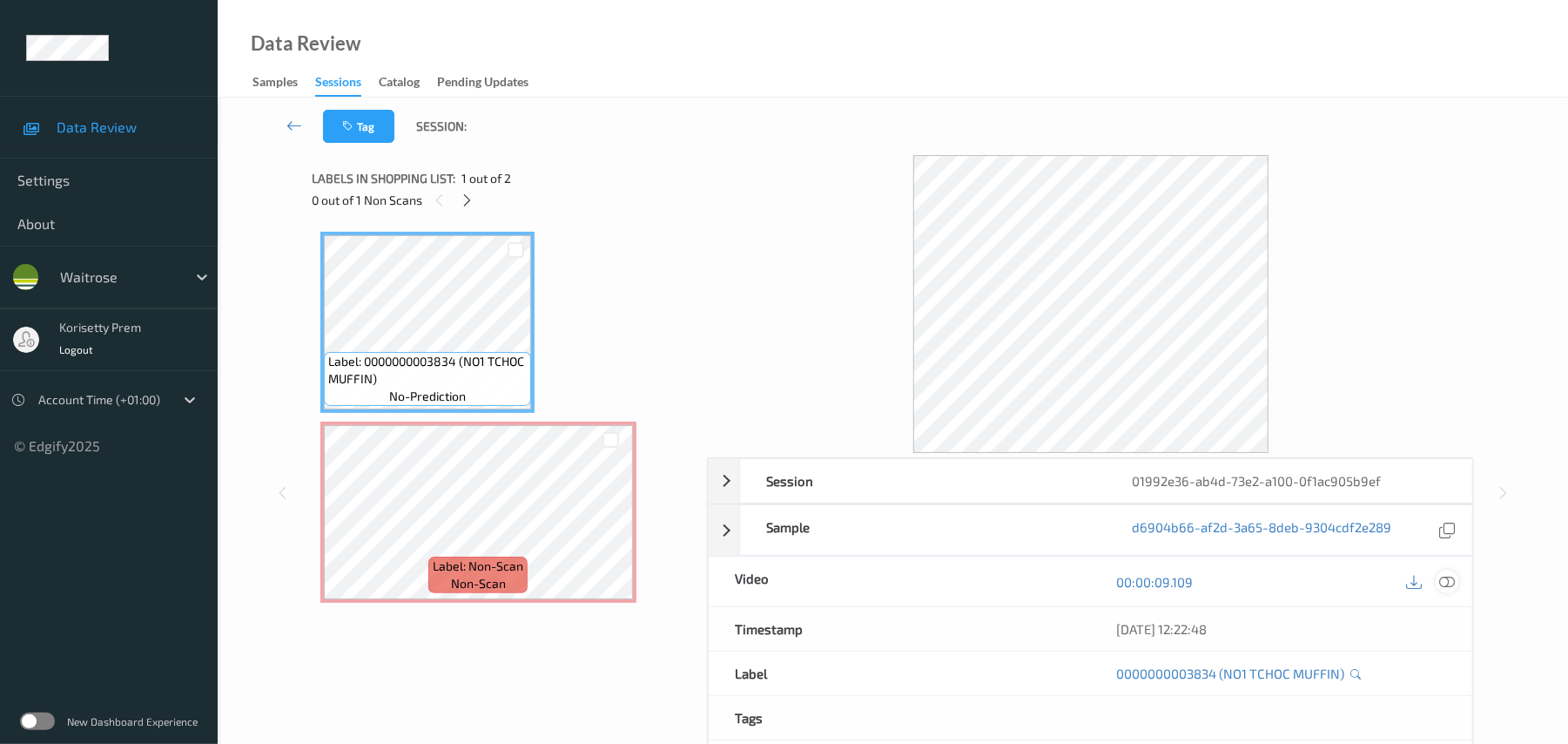
click at [1451, 583] on icon at bounding box center [1448, 582] width 15 height 15
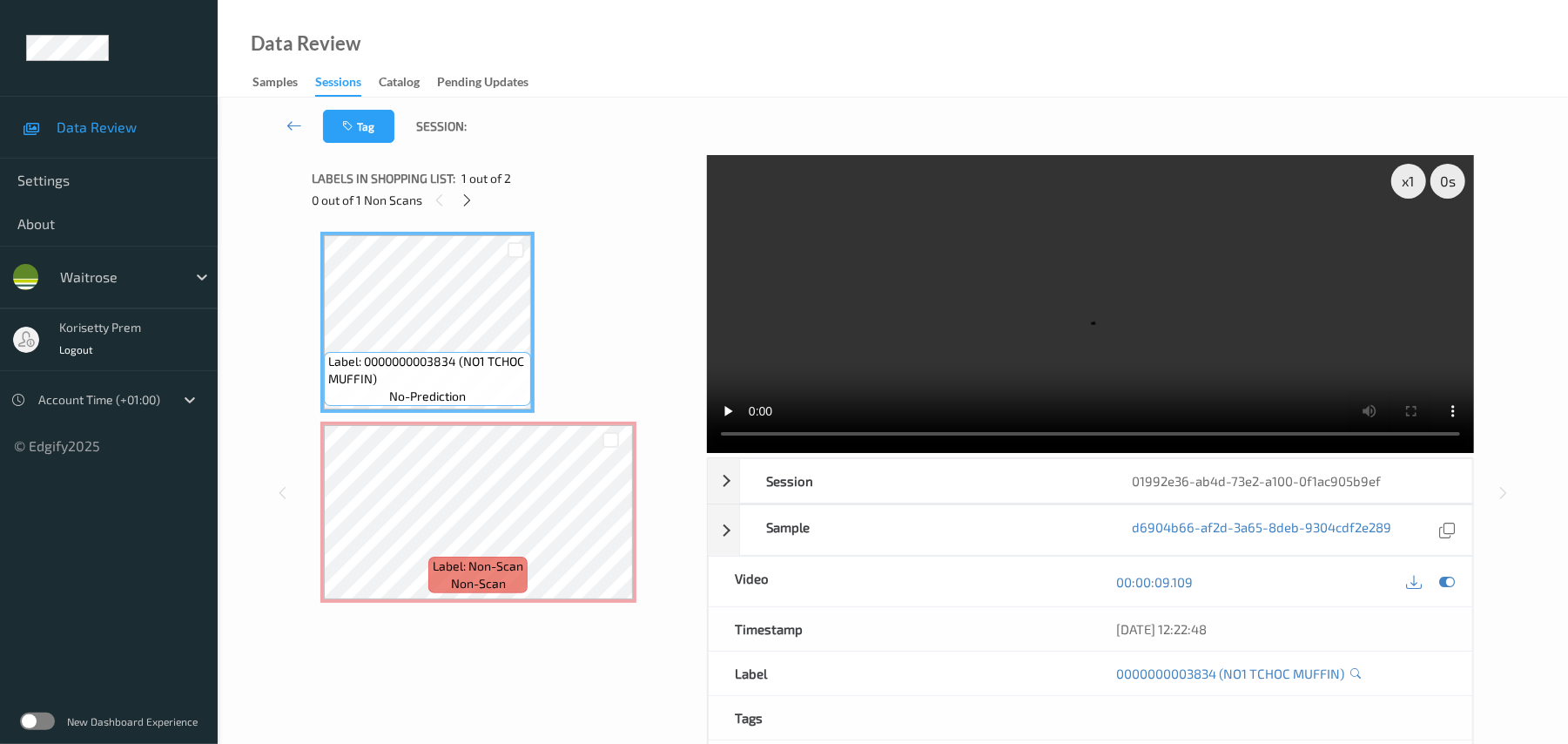
click at [1021, 338] on video at bounding box center [1090, 304] width 768 height 298
click at [611, 530] on icon at bounding box center [610, 527] width 14 height 15
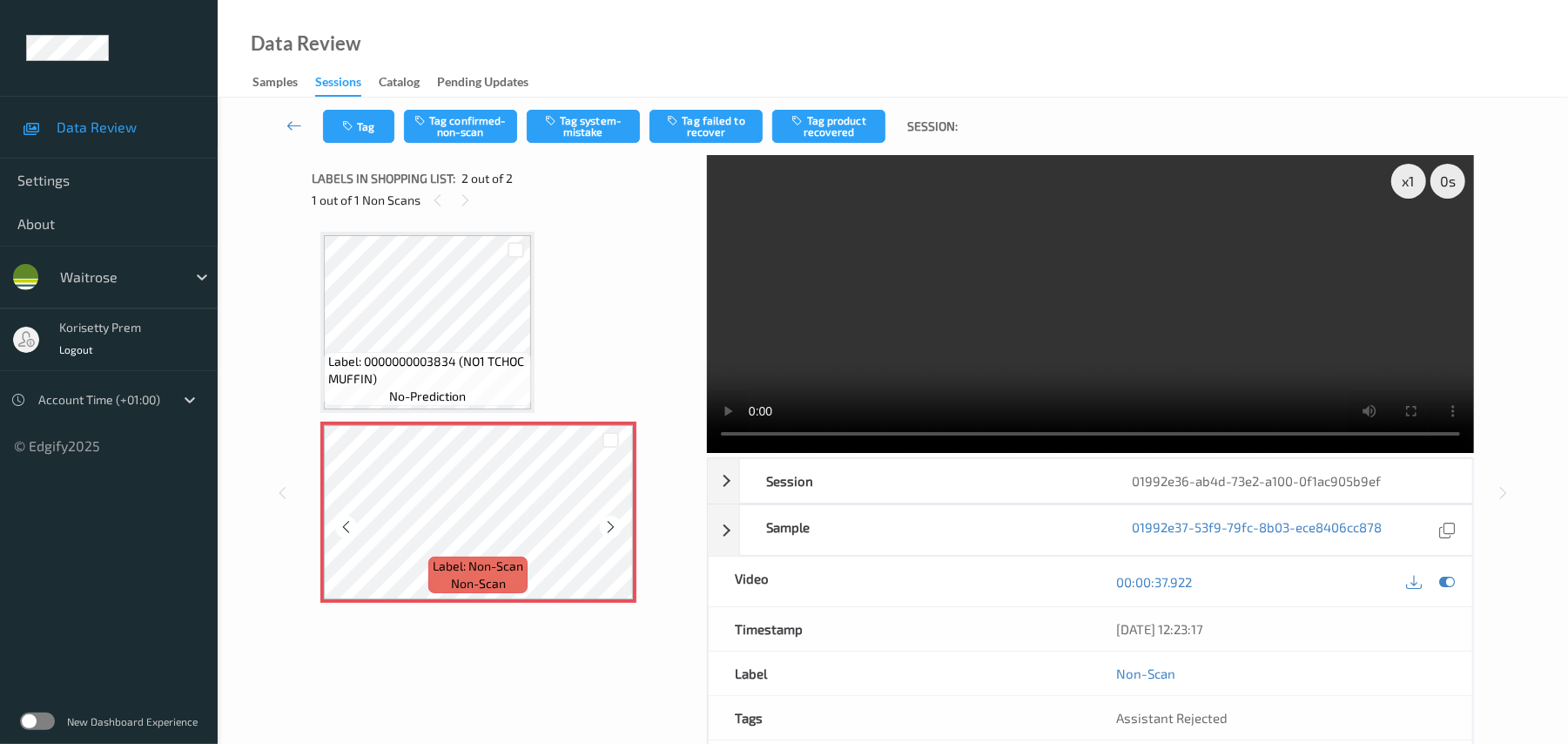
click at [611, 530] on icon at bounding box center [610, 527] width 14 height 15
click at [609, 527] on icon at bounding box center [610, 527] width 14 height 15
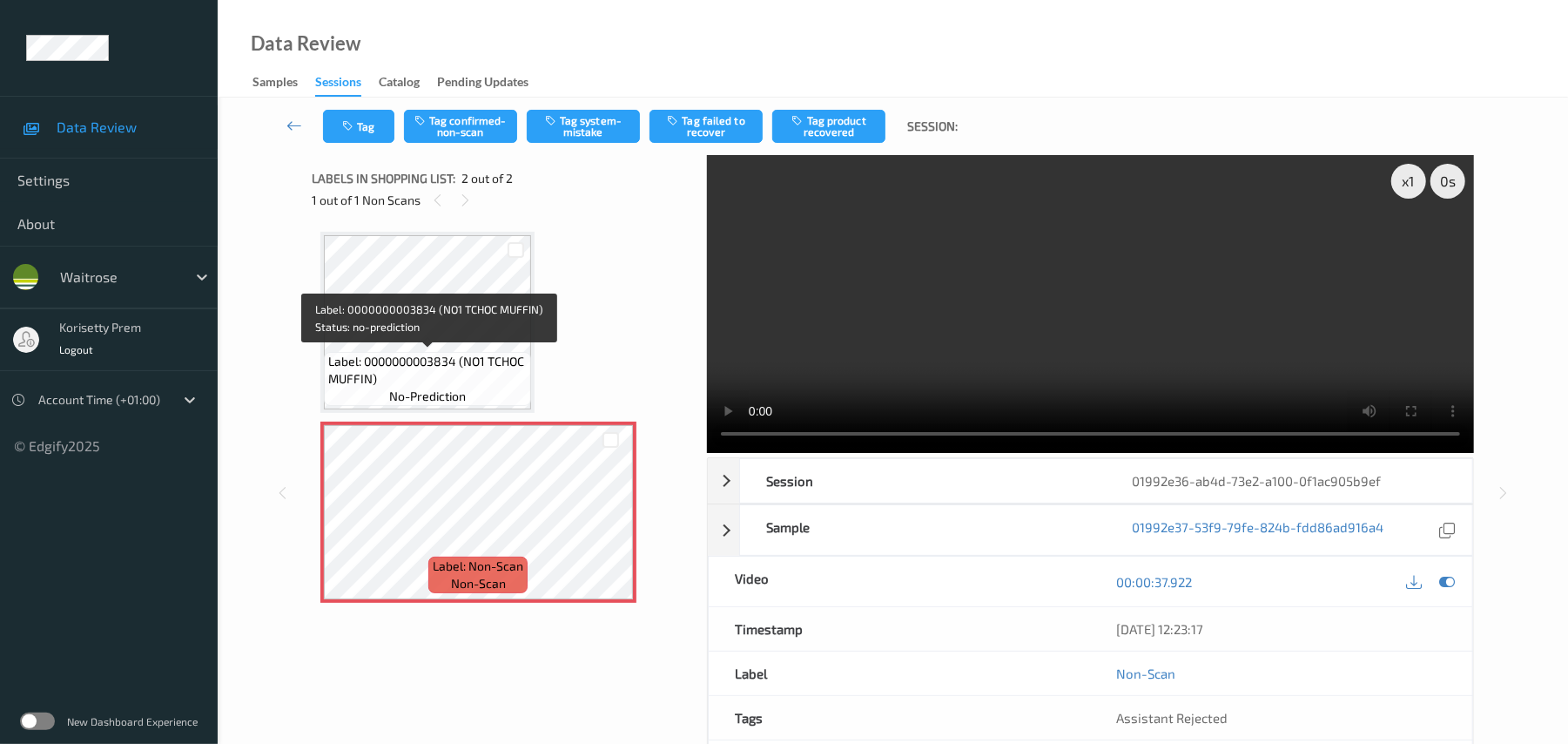
click at [432, 373] on span "Label: 0000000003834 (NO1 TCHOC MUFFIN)" at bounding box center [428, 370] width 199 height 35
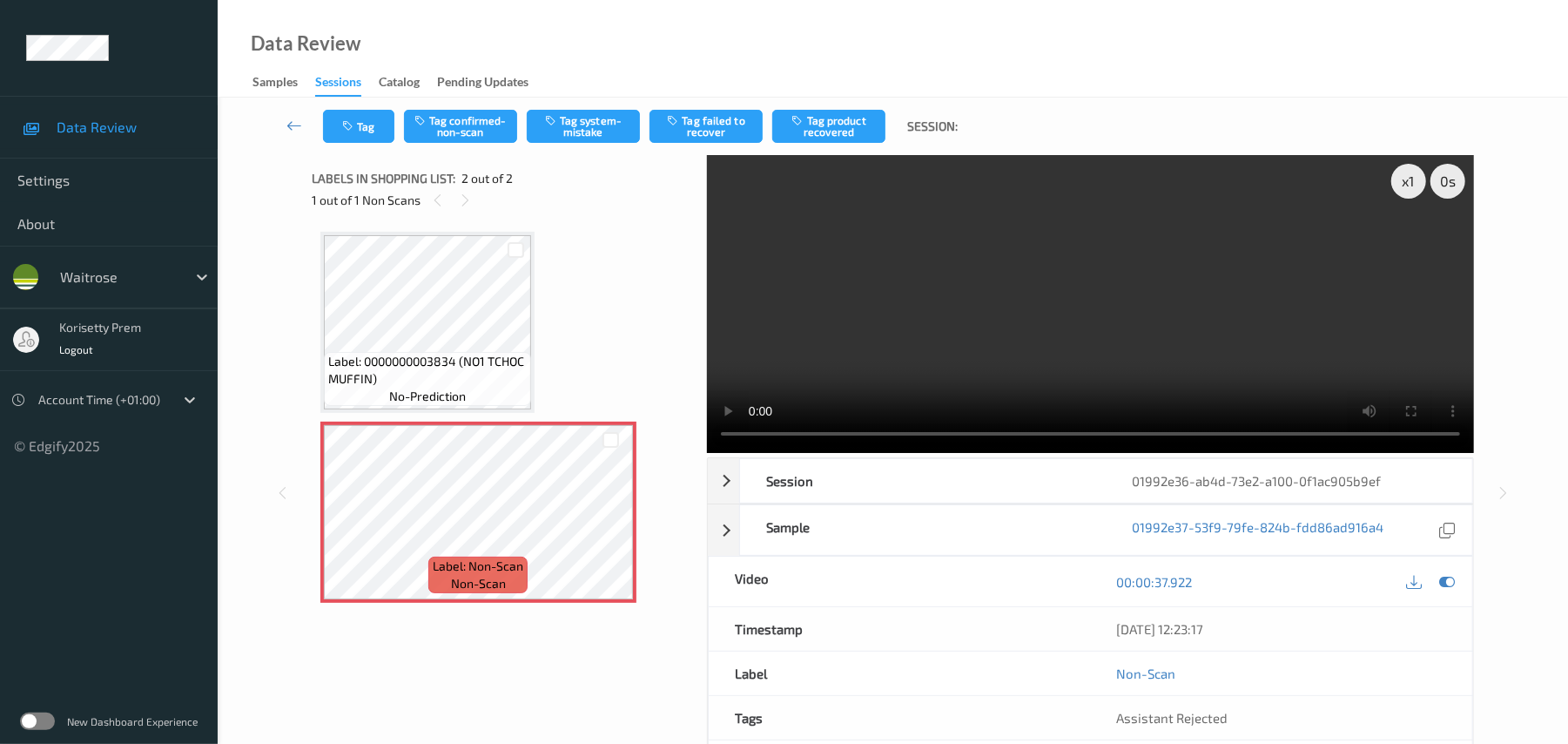
click at [934, 329] on video at bounding box center [1090, 304] width 768 height 298
click at [469, 123] on button "Tag confirmed-non-scan" at bounding box center [461, 126] width 113 height 33
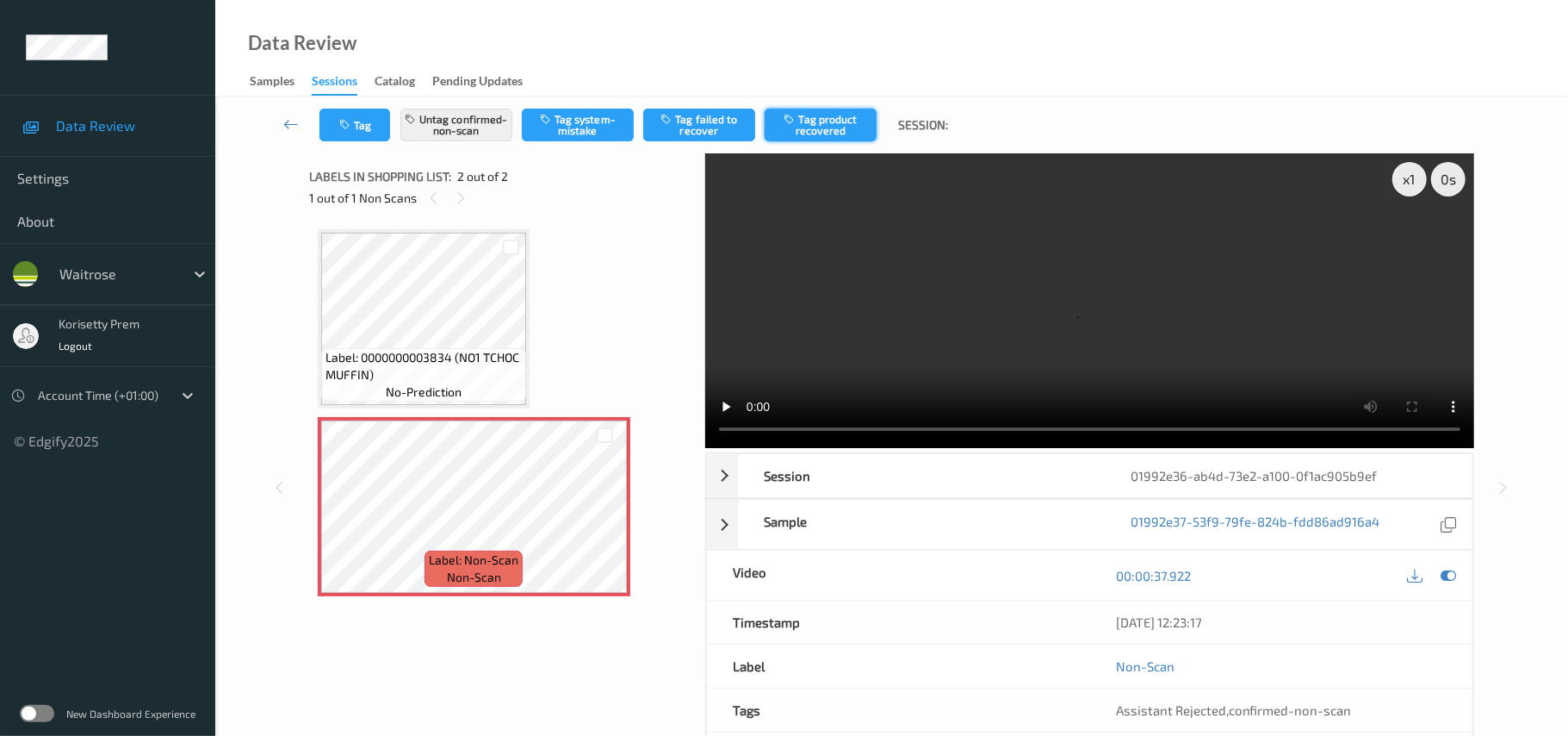
click at [842, 118] on button "Tag product recovered" at bounding box center [821, 125] width 112 height 32
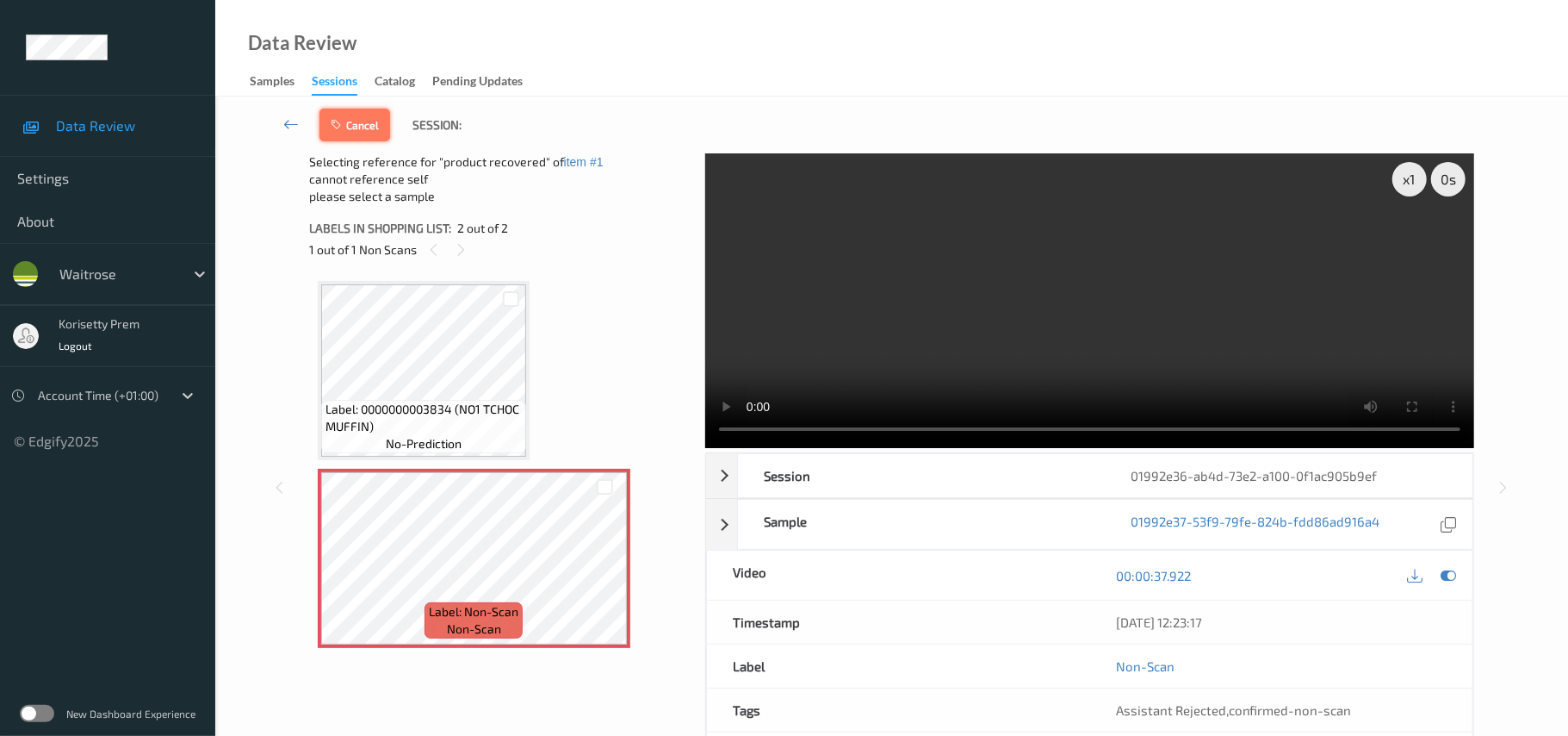
click at [353, 127] on button "Cancel" at bounding box center [354, 125] width 70 height 32
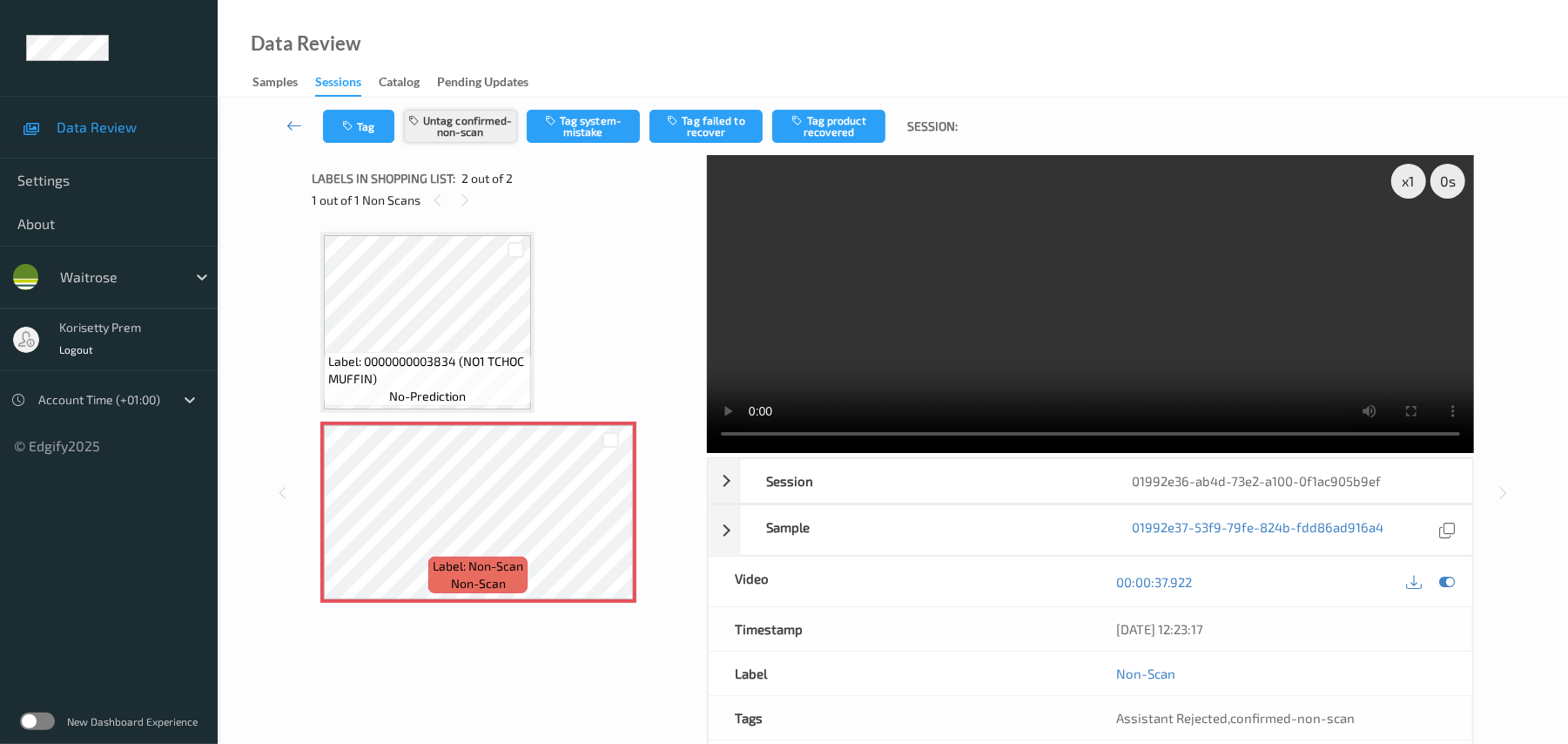
click at [465, 130] on button "Untag confirmed-non-scan" at bounding box center [461, 126] width 113 height 33
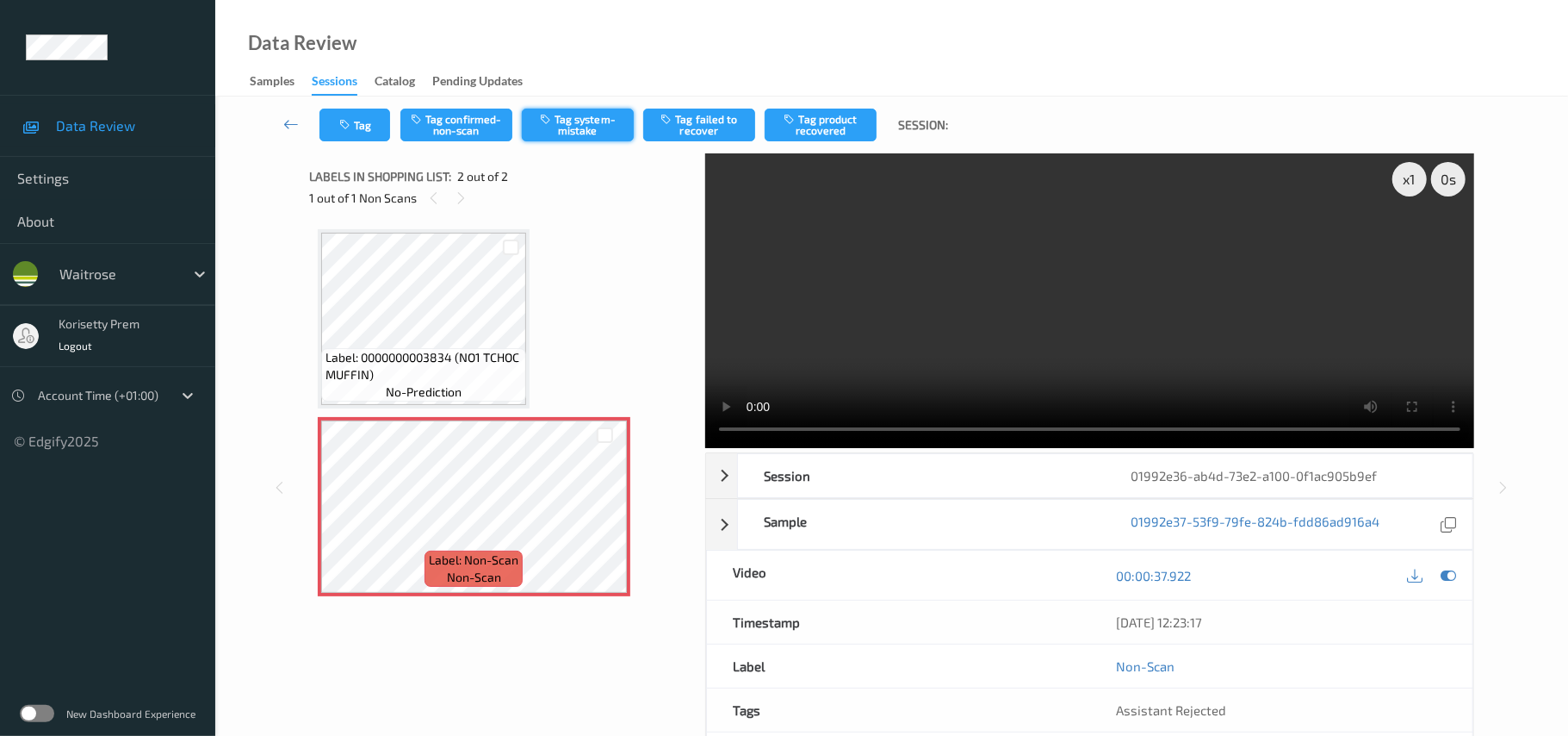
click at [583, 125] on button "Tag system-mistake" at bounding box center [578, 125] width 112 height 32
click at [377, 125] on button "Tag" at bounding box center [354, 125] width 70 height 32
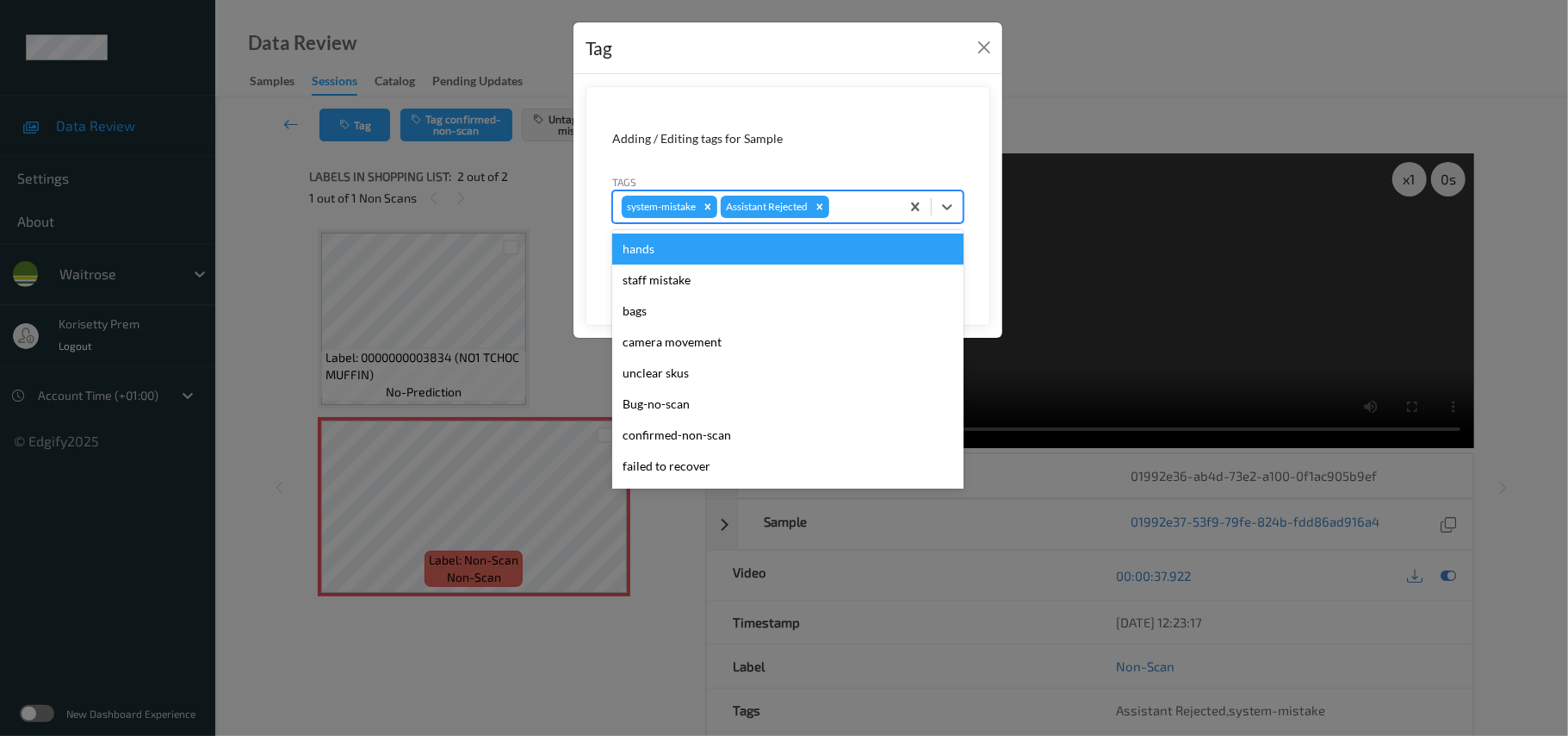
click at [846, 217] on div at bounding box center [862, 207] width 59 height 21
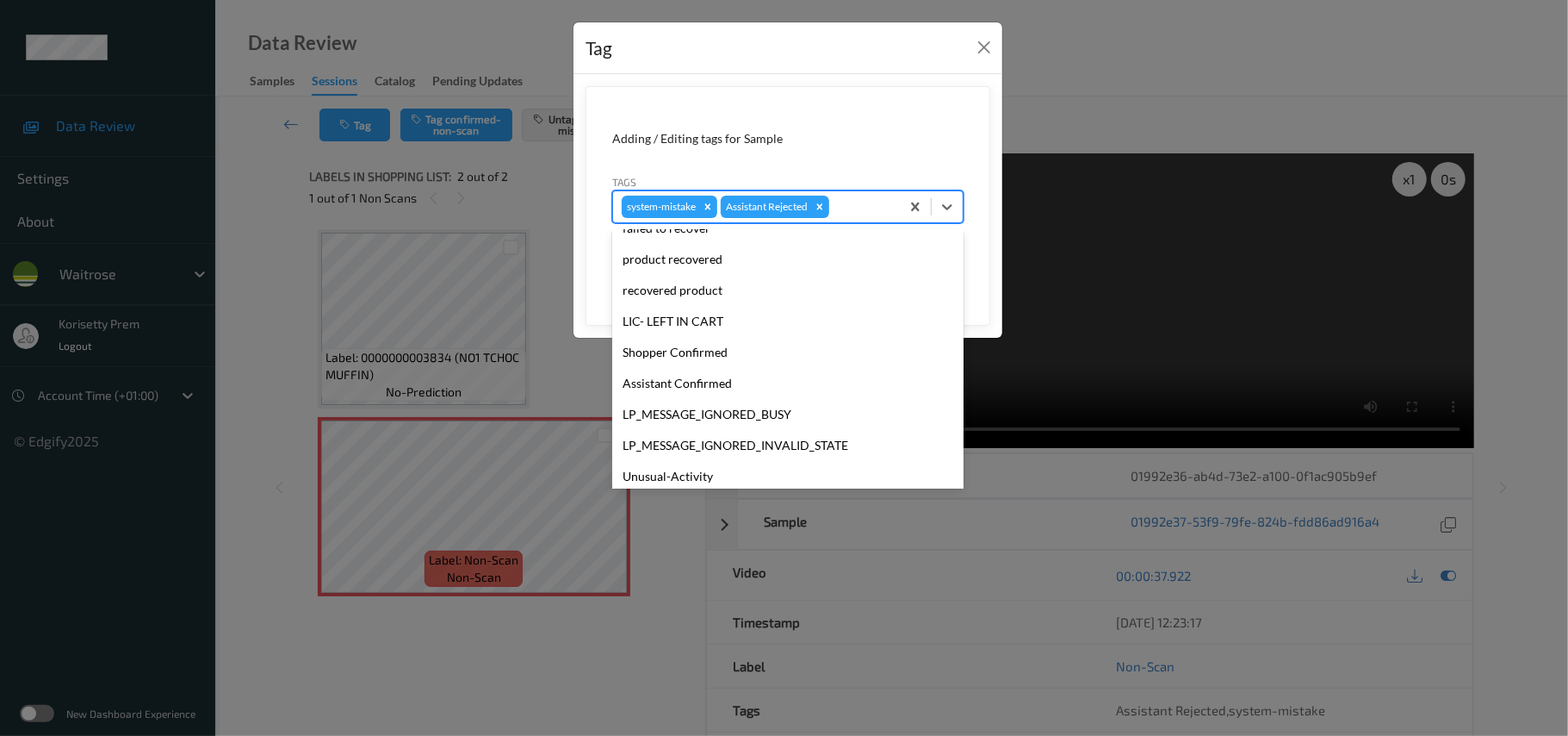
scroll to position [400, 0]
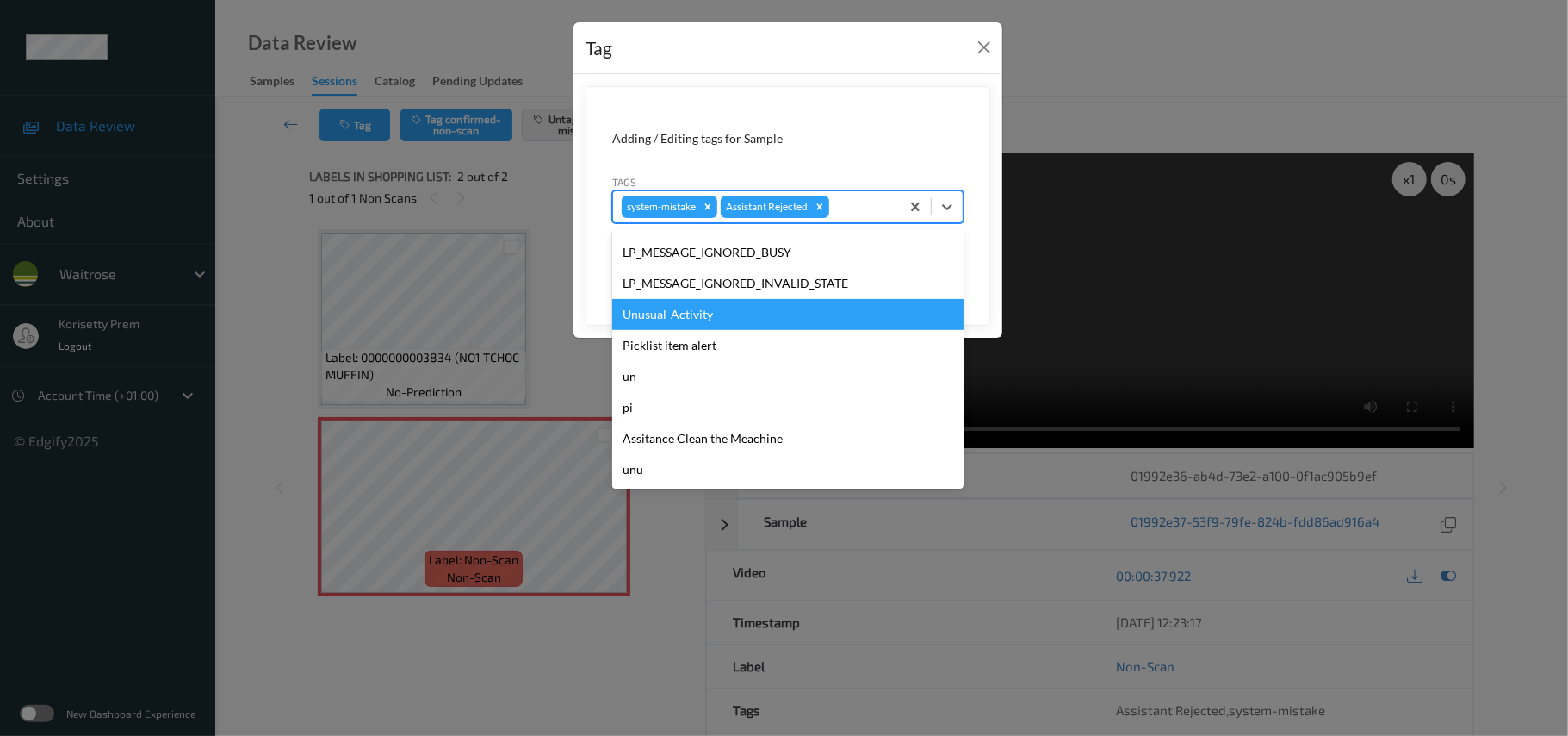
click at [704, 322] on div "Unusual-Activity" at bounding box center [788, 315] width 352 height 31
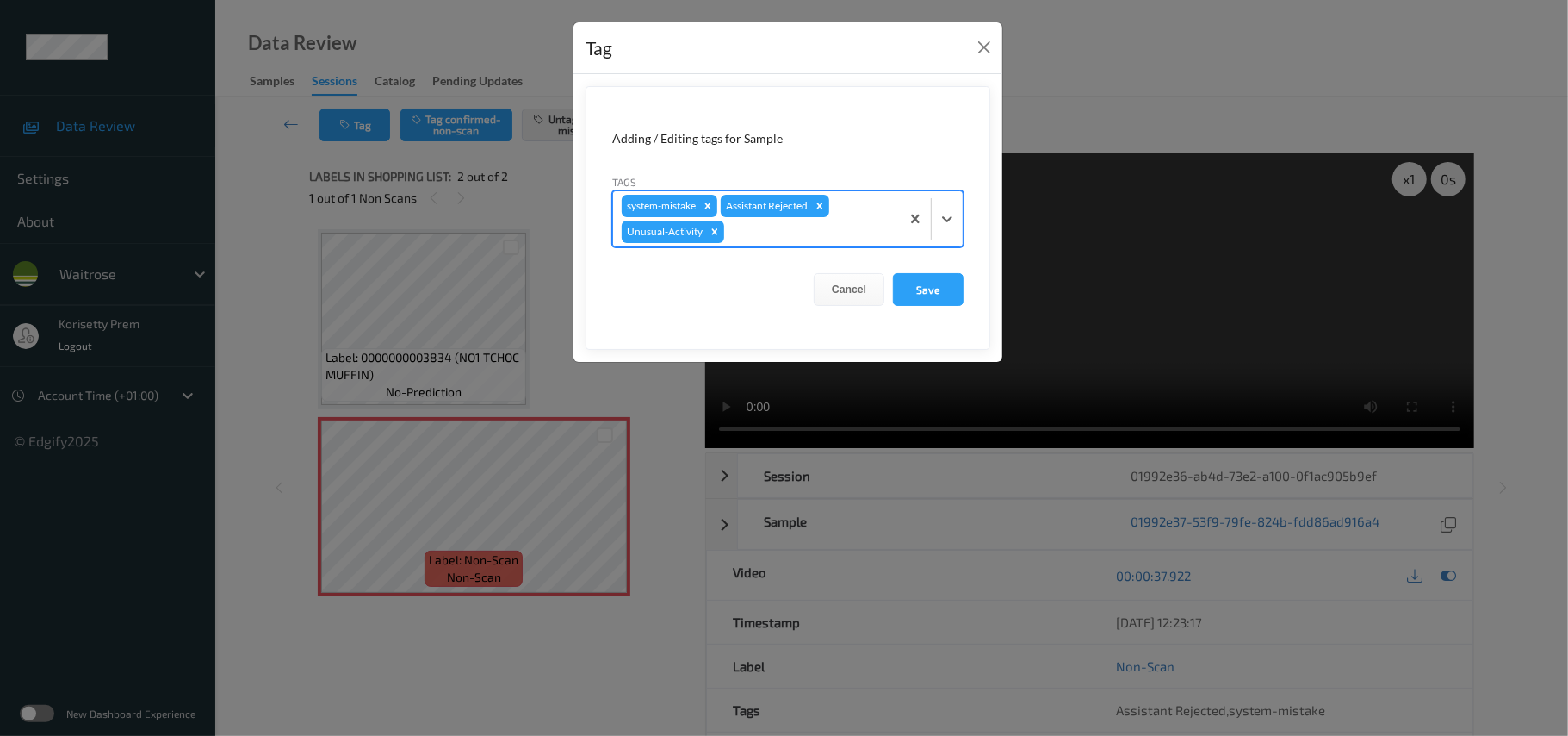
click at [761, 239] on div at bounding box center [810, 232] width 163 height 21
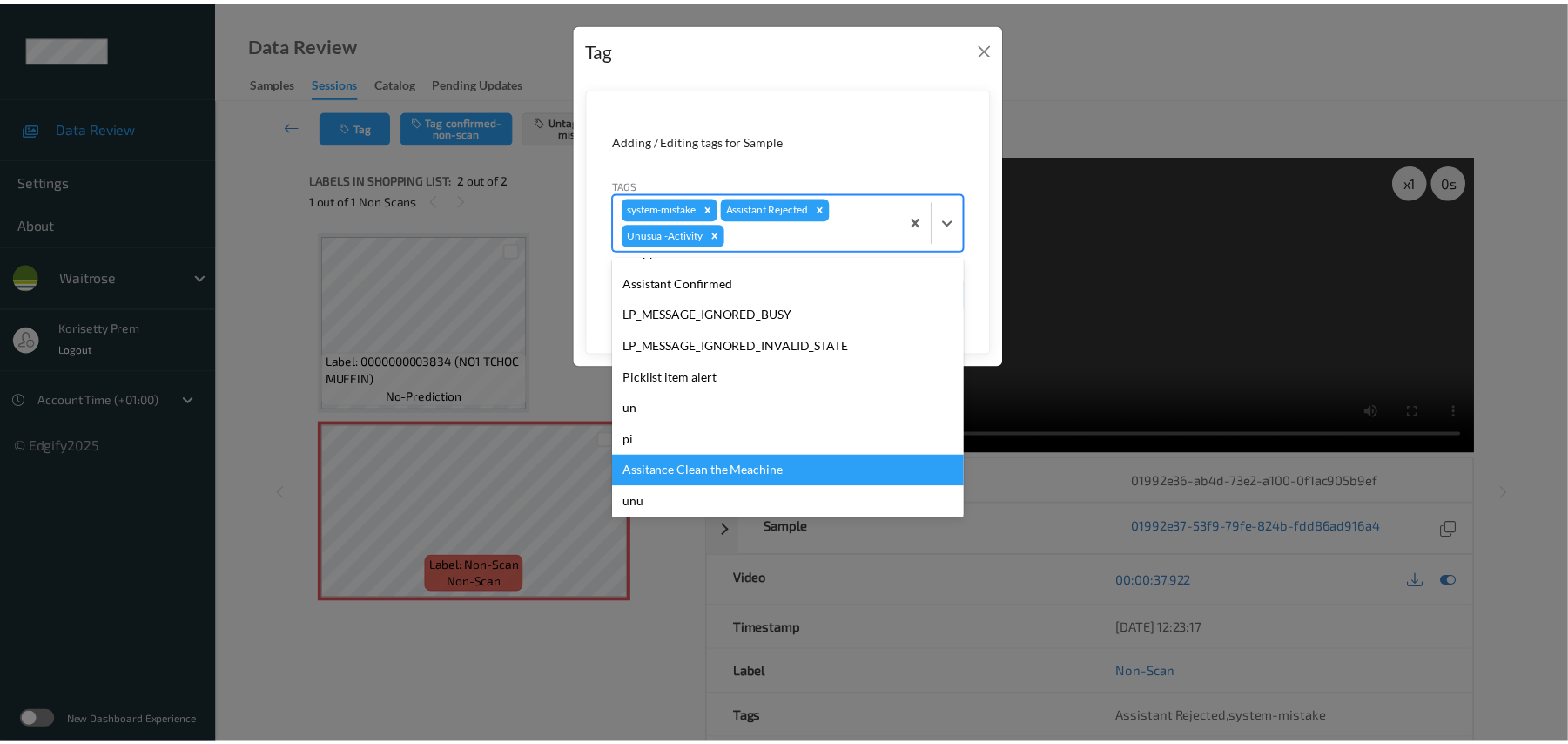
scroll to position [373, 0]
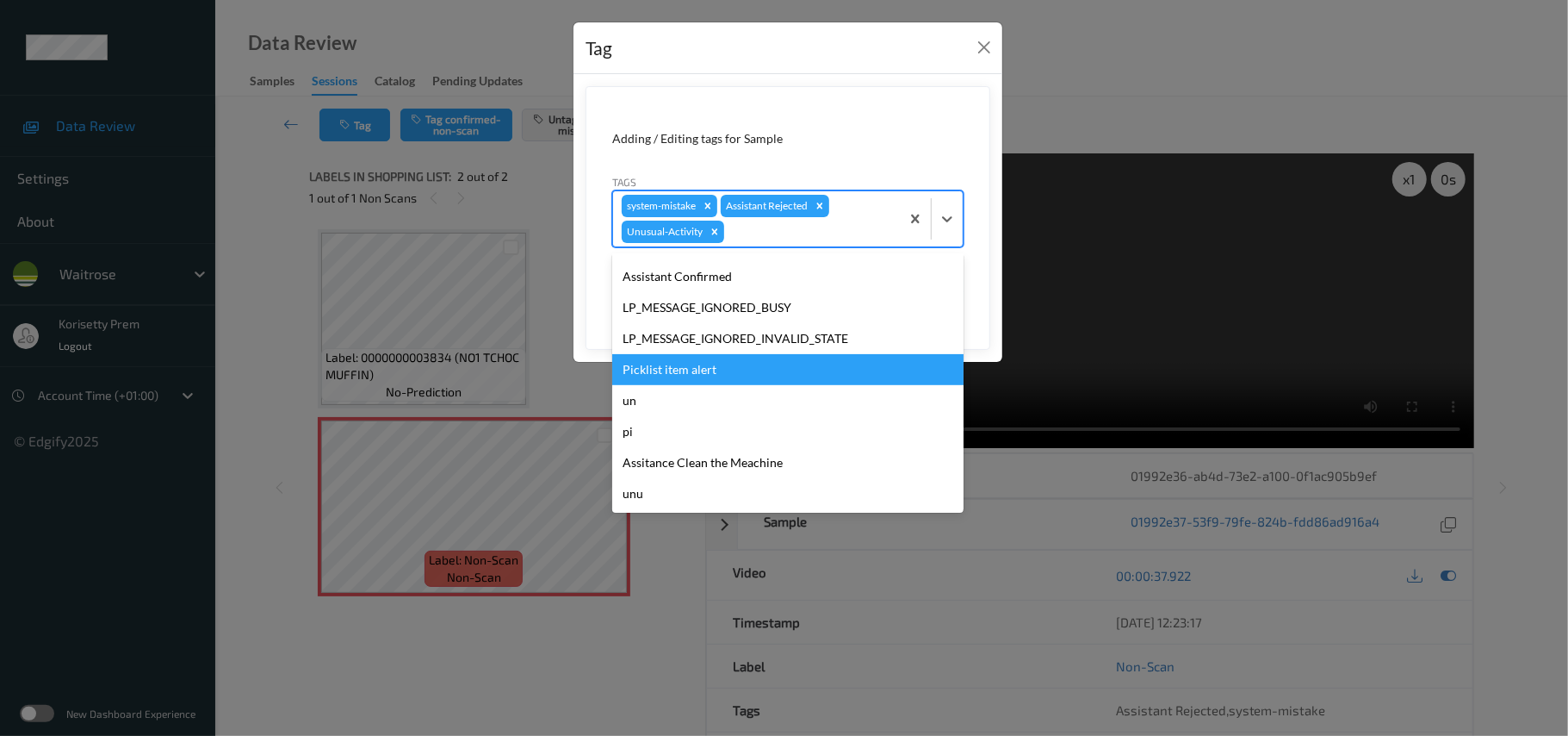
click at [694, 370] on div "Picklist item alert" at bounding box center [788, 370] width 352 height 31
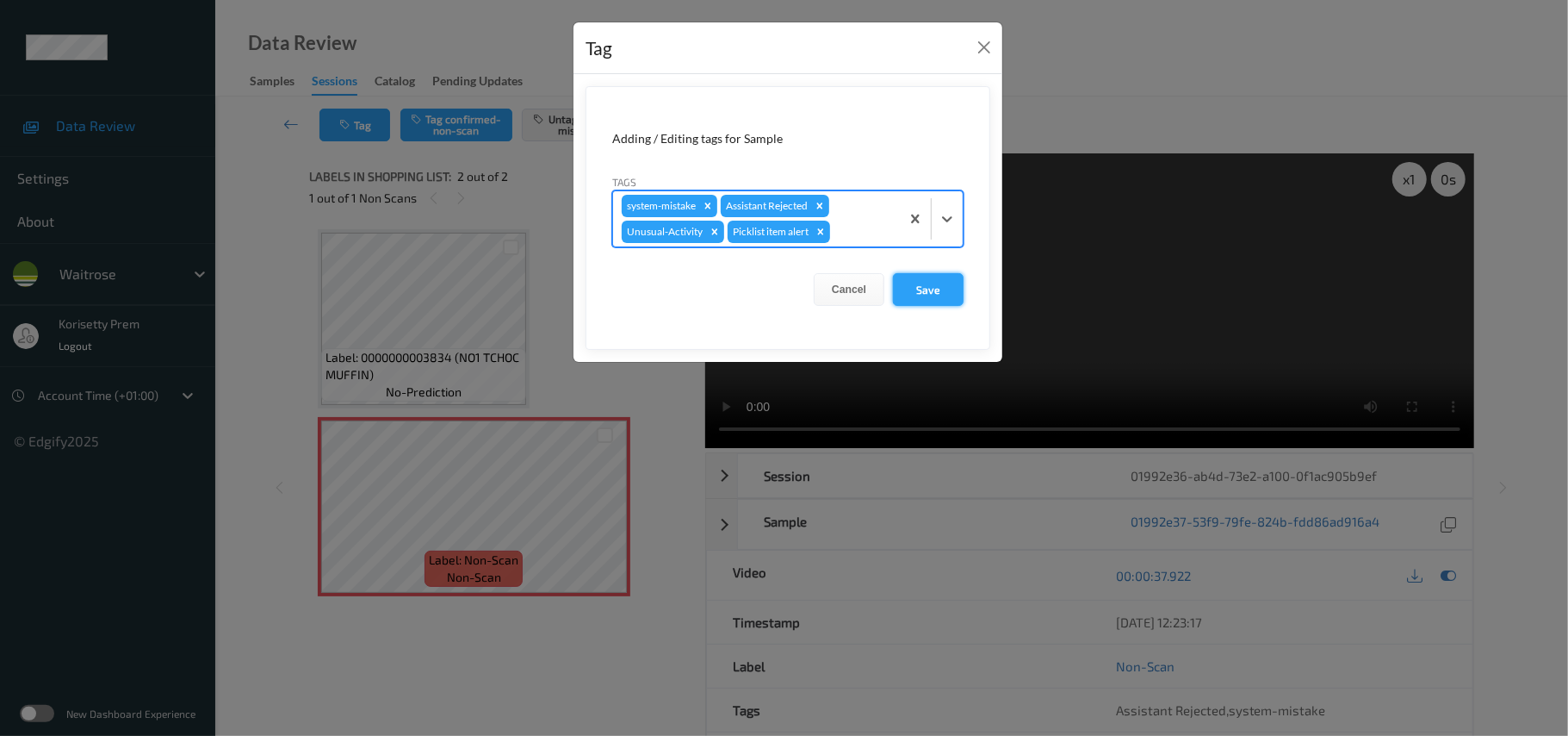
click at [938, 277] on button "Save" at bounding box center [928, 289] width 70 height 32
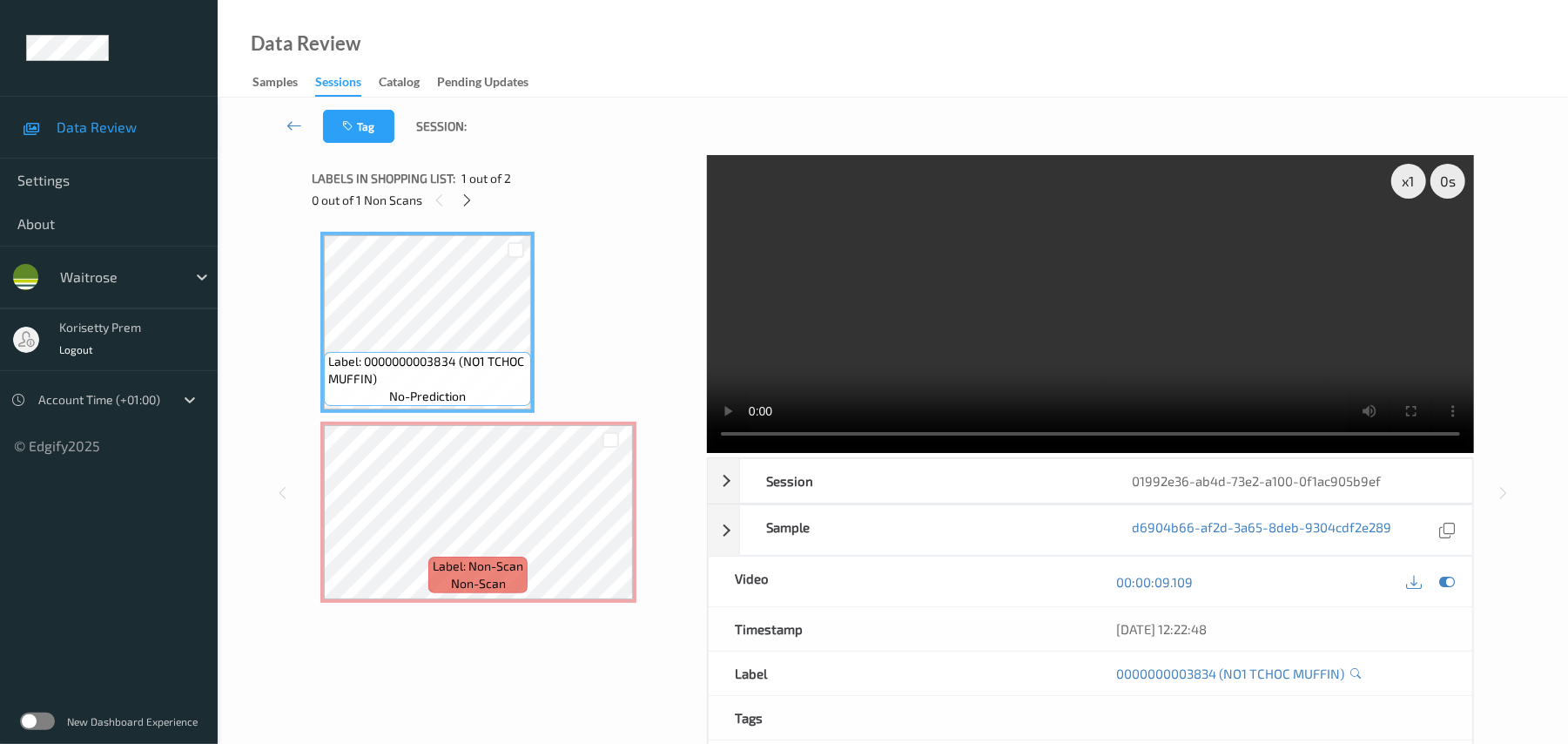
click at [1217, 311] on video at bounding box center [1090, 304] width 768 height 298
click at [996, 302] on video at bounding box center [1090, 304] width 768 height 298
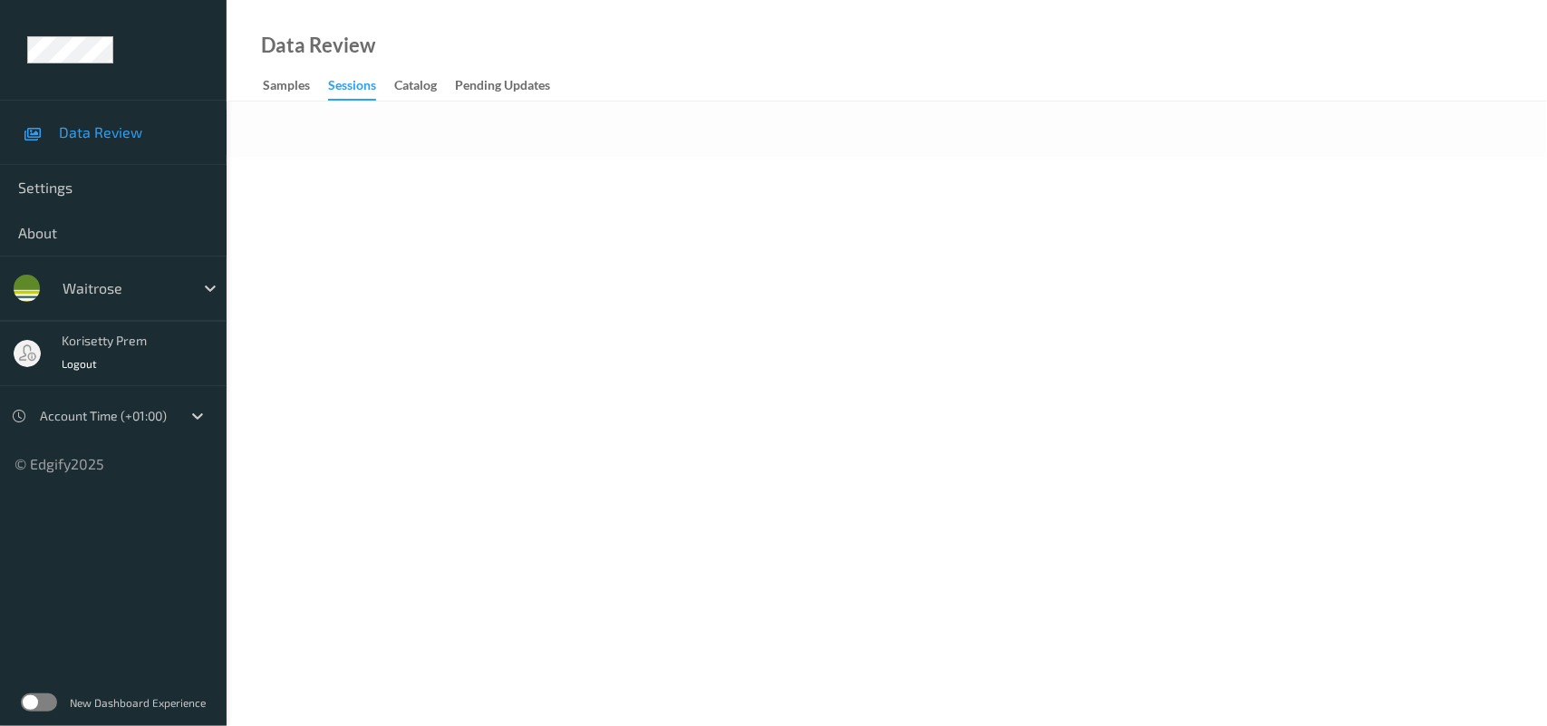
click at [721, 175] on body "Data Review Settings About waitrose korisetty prem Logout Account Time (+01:00)…" at bounding box center [773, 363] width 1547 height 726
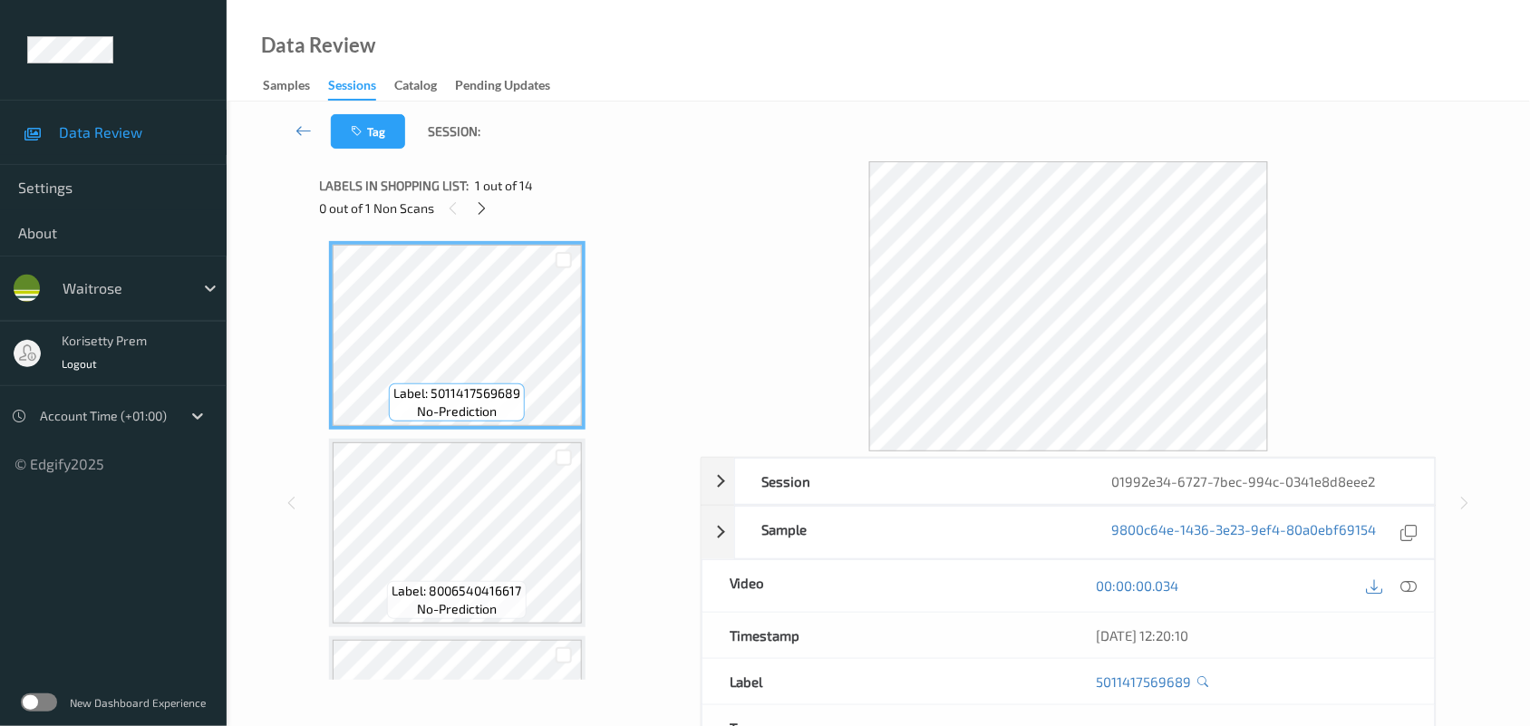
click at [781, 130] on div "Tag Session:" at bounding box center [878, 132] width 1229 height 60
click at [790, 101] on div "Data Review Samples Sessions Catalog Pending Updates" at bounding box center [878, 51] width 1303 height 102
click at [778, 139] on div "Tag Session:" at bounding box center [878, 132] width 1229 height 60
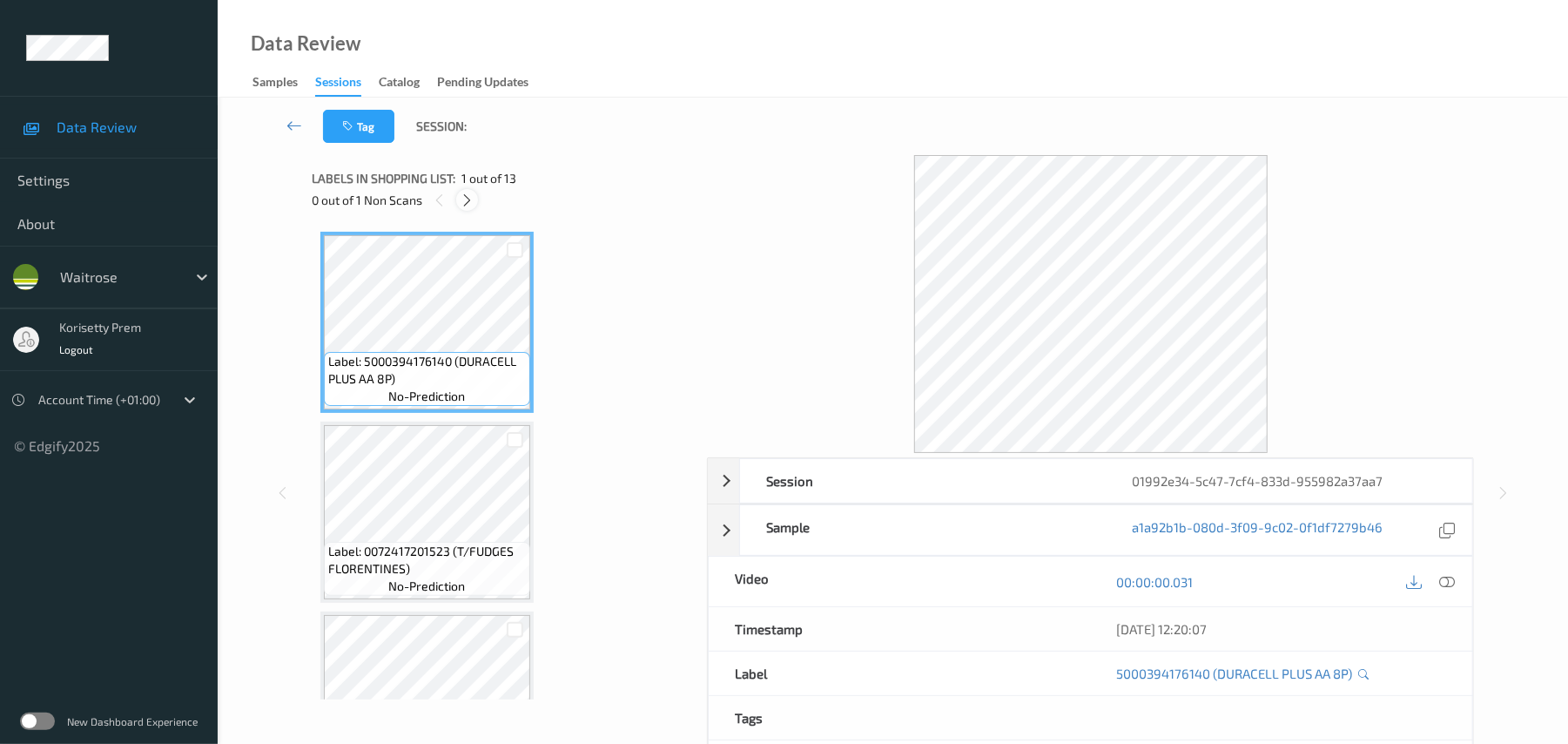
click at [467, 197] on icon at bounding box center [467, 200] width 14 height 15
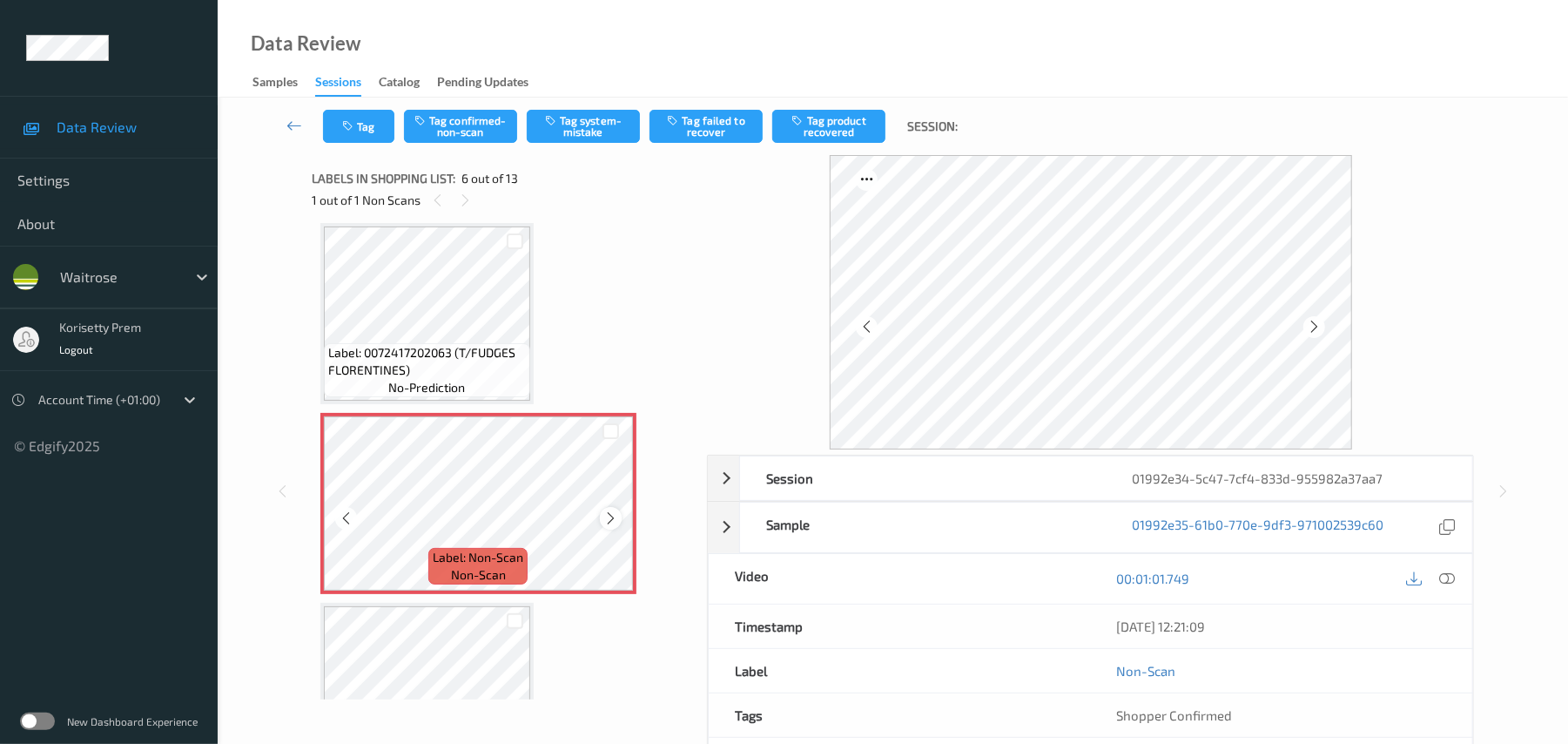
click at [617, 512] on icon at bounding box center [610, 518] width 14 height 15
click at [618, 513] on icon at bounding box center [610, 518] width 14 height 15
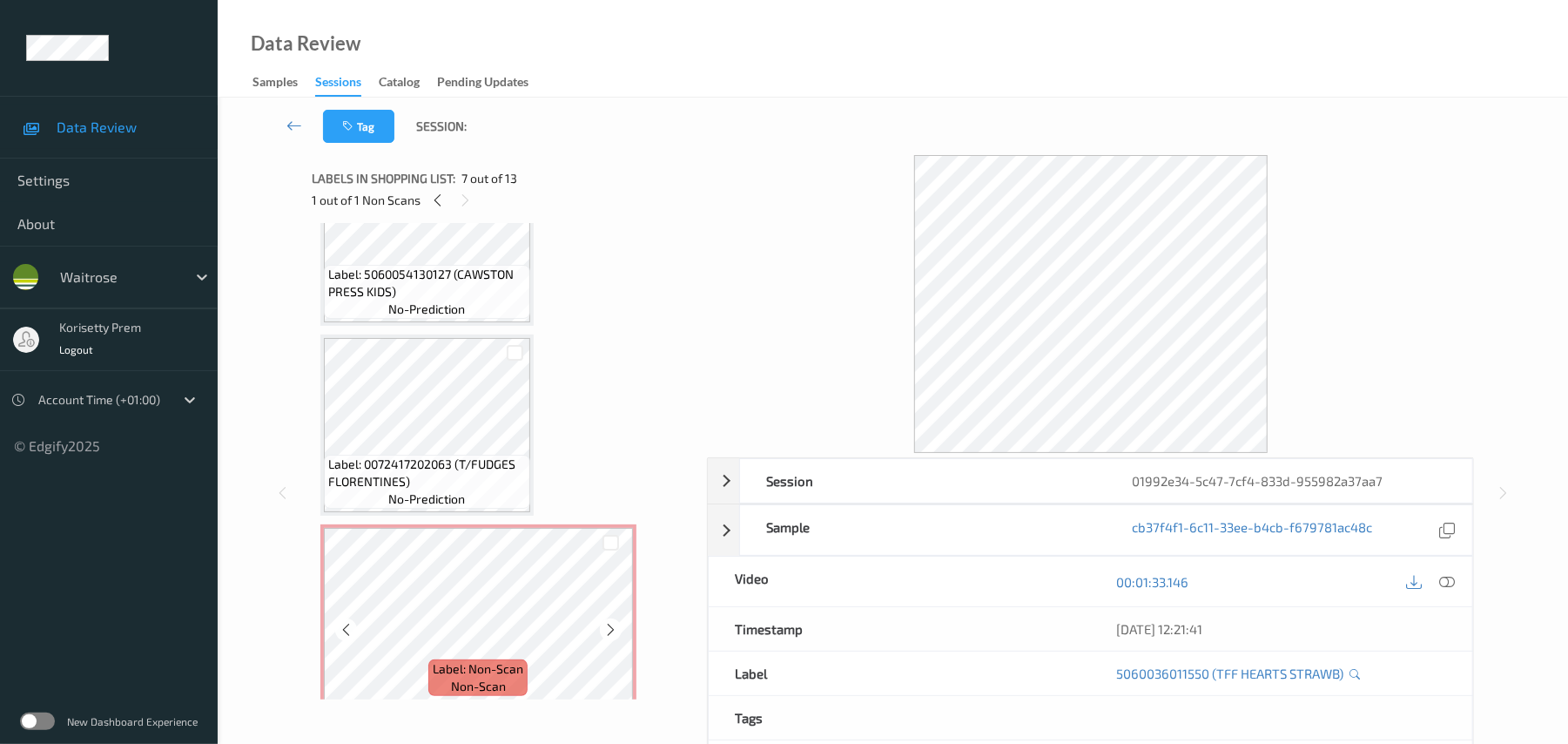
scroll to position [653, 0]
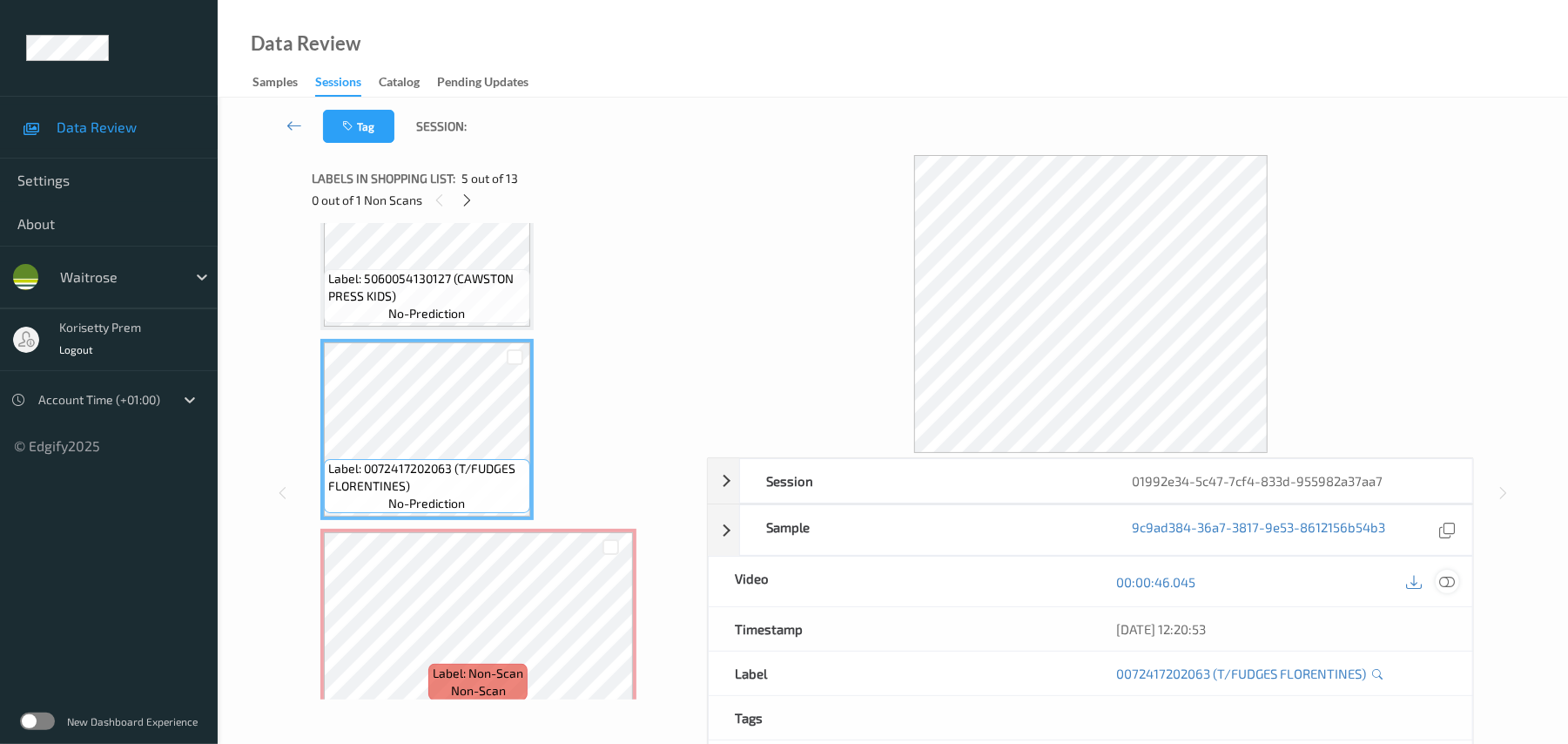
click at [1449, 585] on icon at bounding box center [1448, 582] width 15 height 15
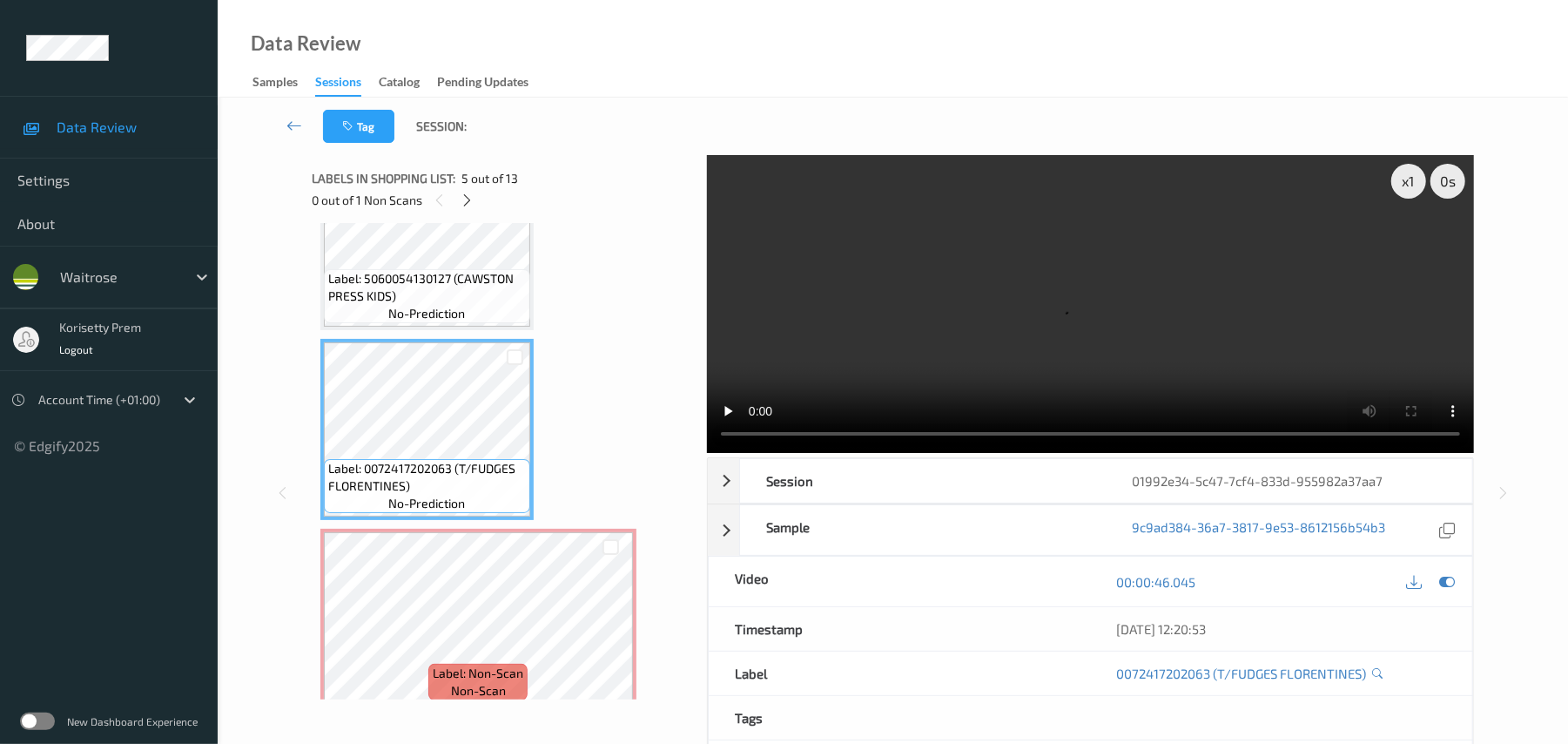
click at [780, 274] on video at bounding box center [1090, 304] width 768 height 298
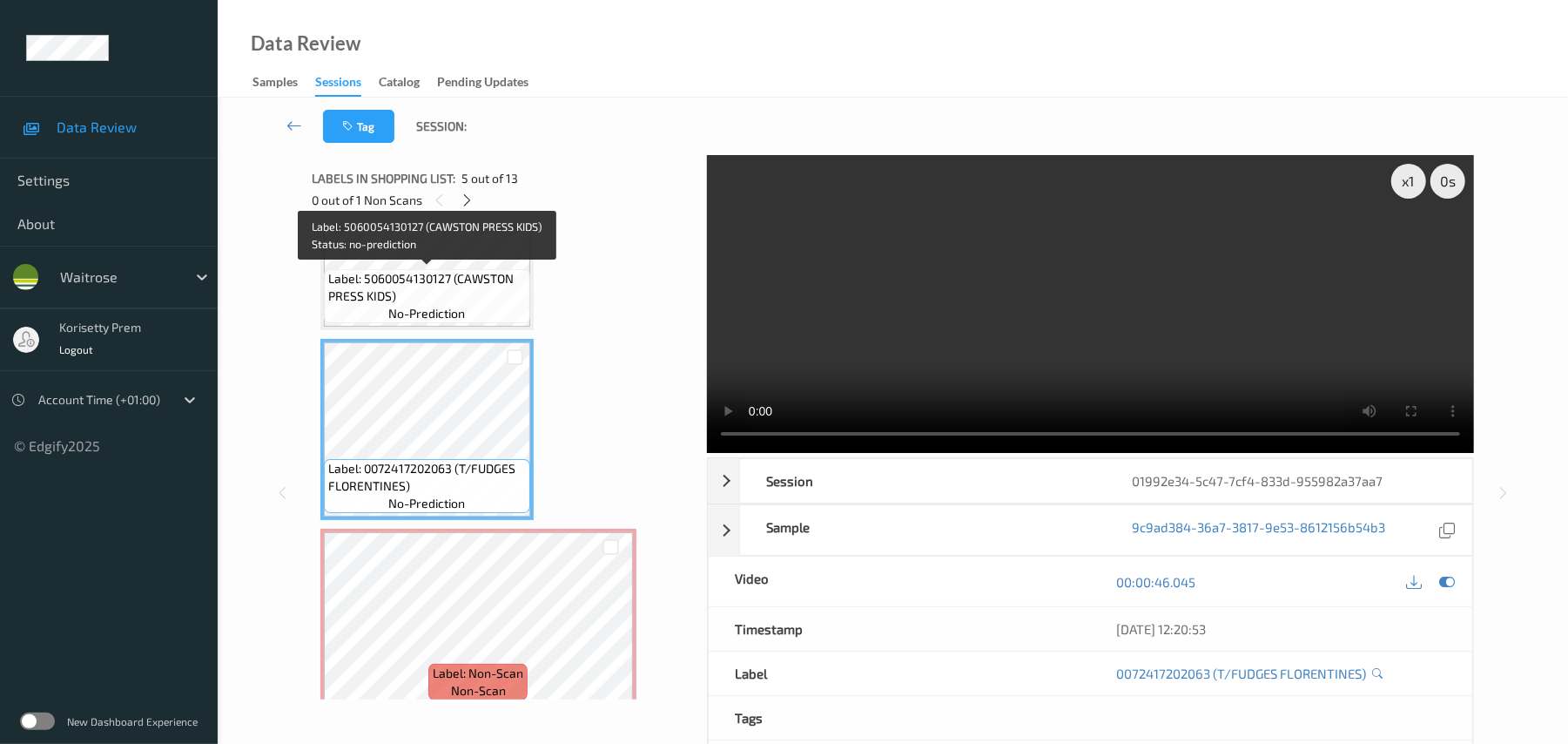
click at [443, 286] on span "Label: 5060054130127 (CAWSTON PRESS KIDS)" at bounding box center [428, 287] width 198 height 35
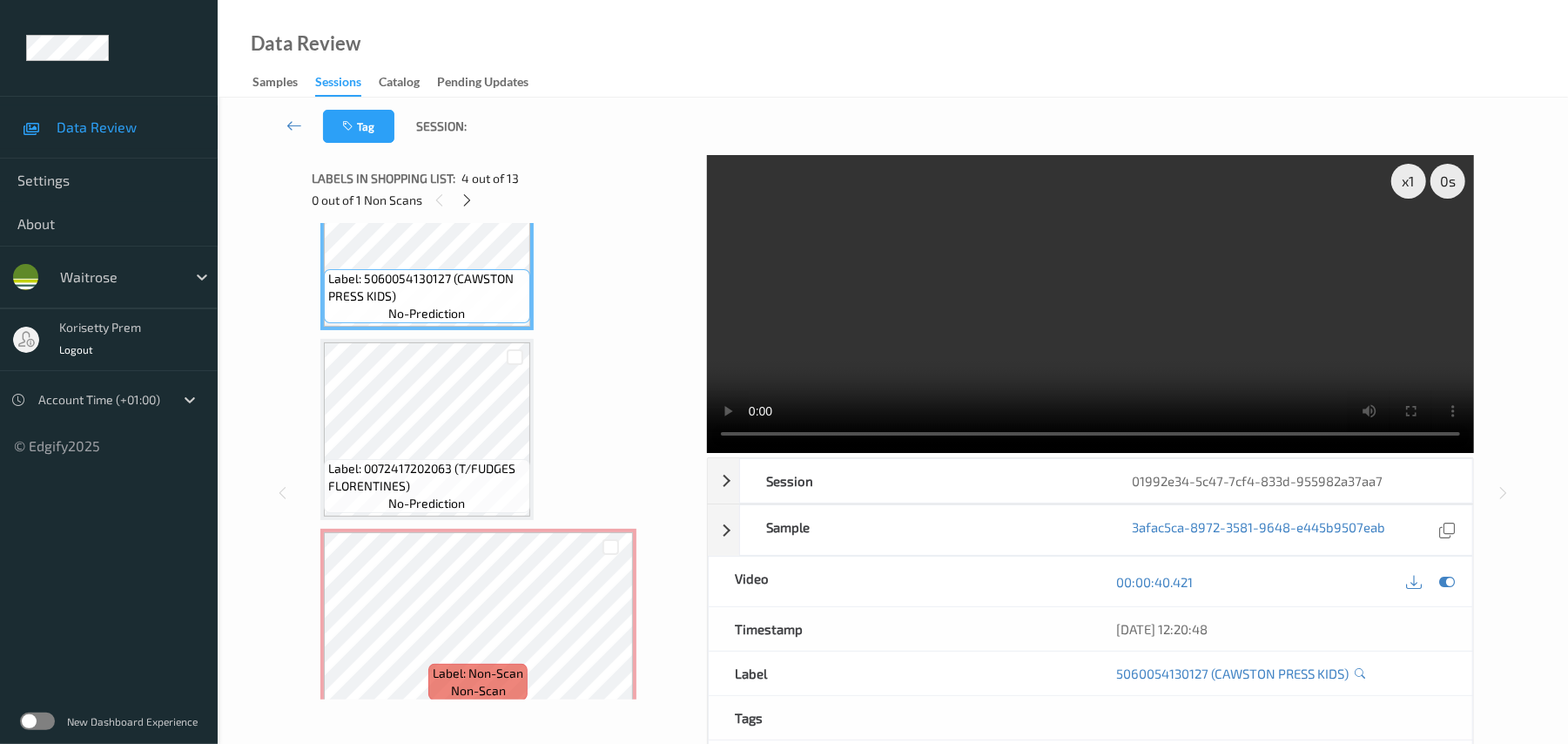
click at [932, 303] on video at bounding box center [1090, 304] width 768 height 298
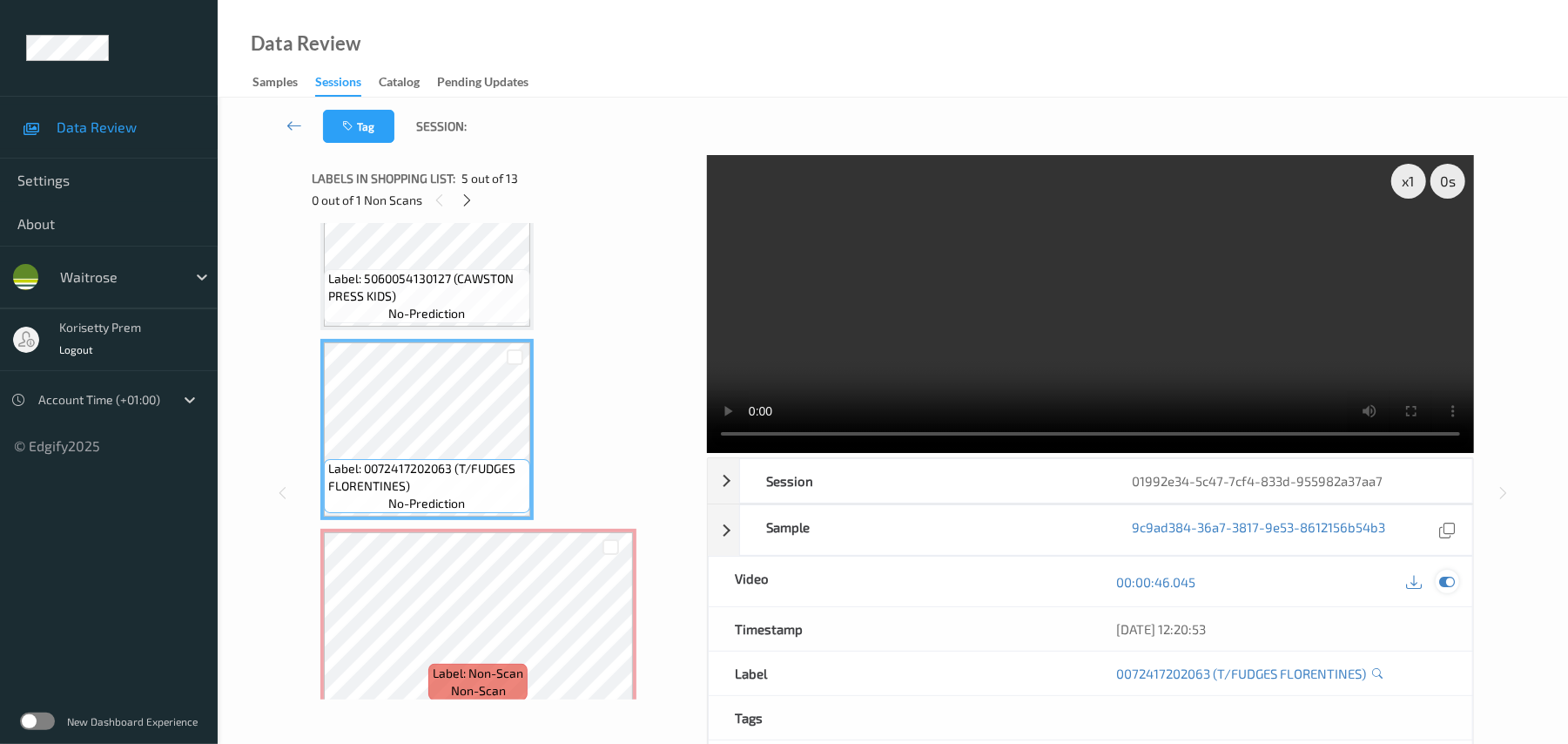
click at [1447, 582] on icon at bounding box center [1448, 582] width 15 height 15
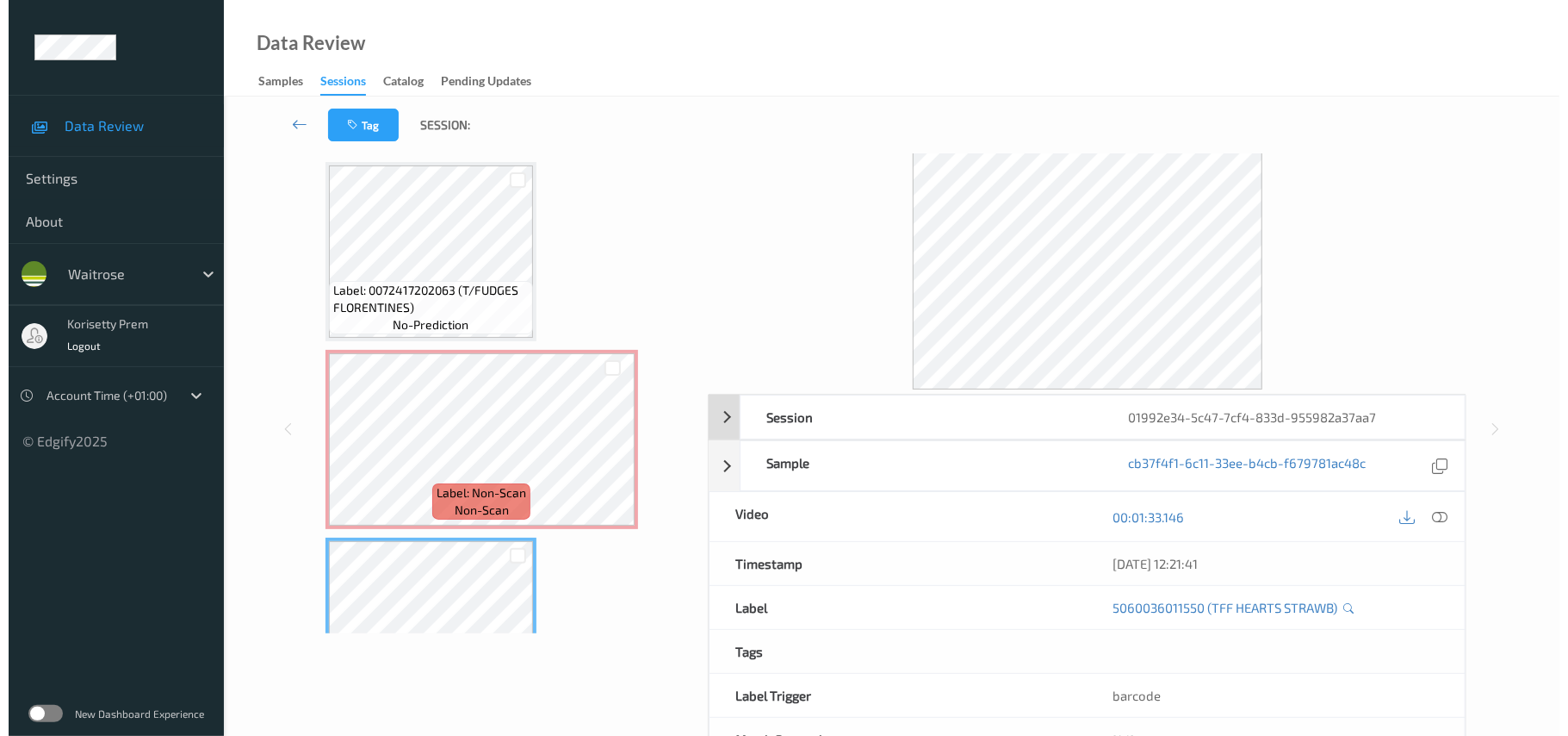
scroll to position [0, 0]
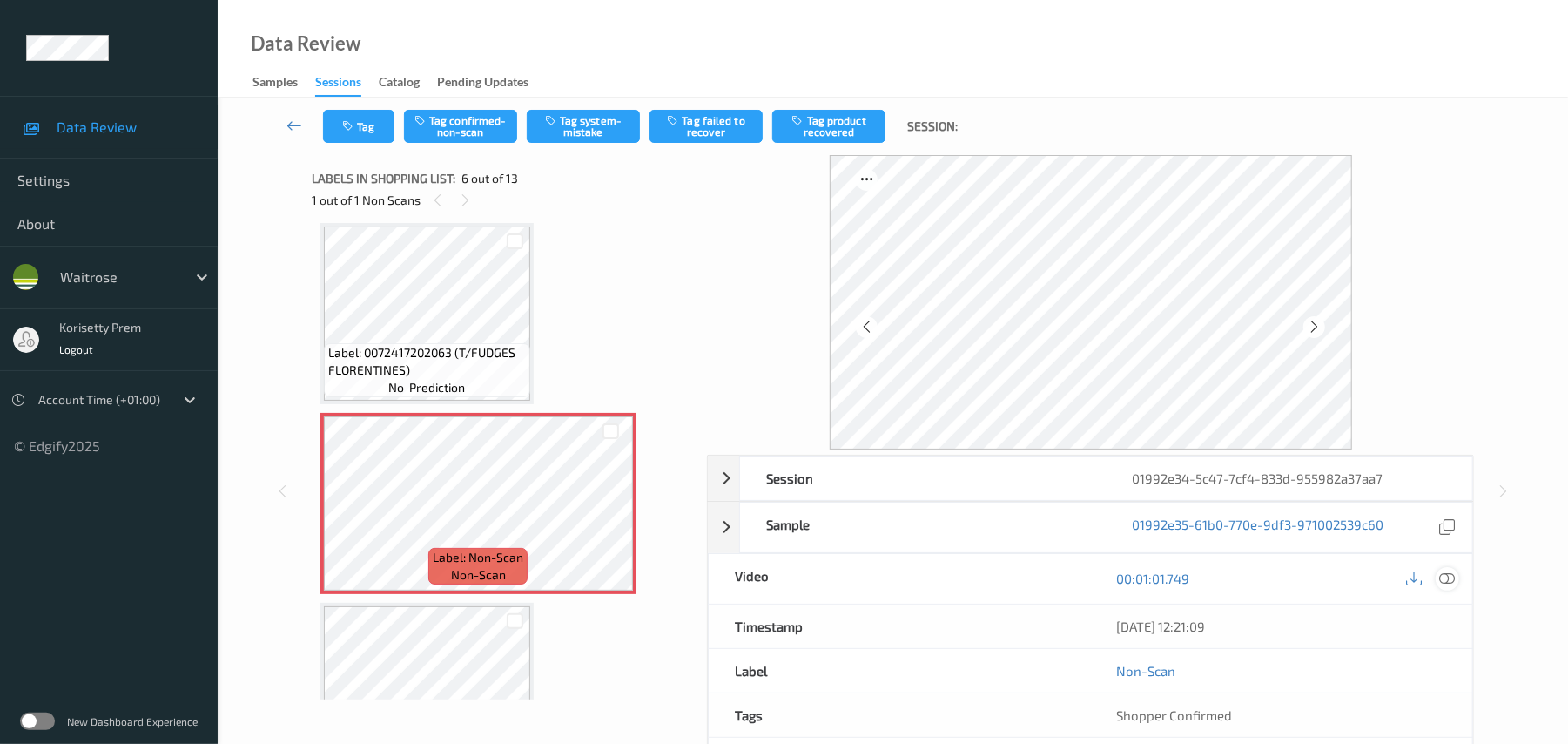
click at [1444, 573] on icon at bounding box center [1448, 579] width 15 height 15
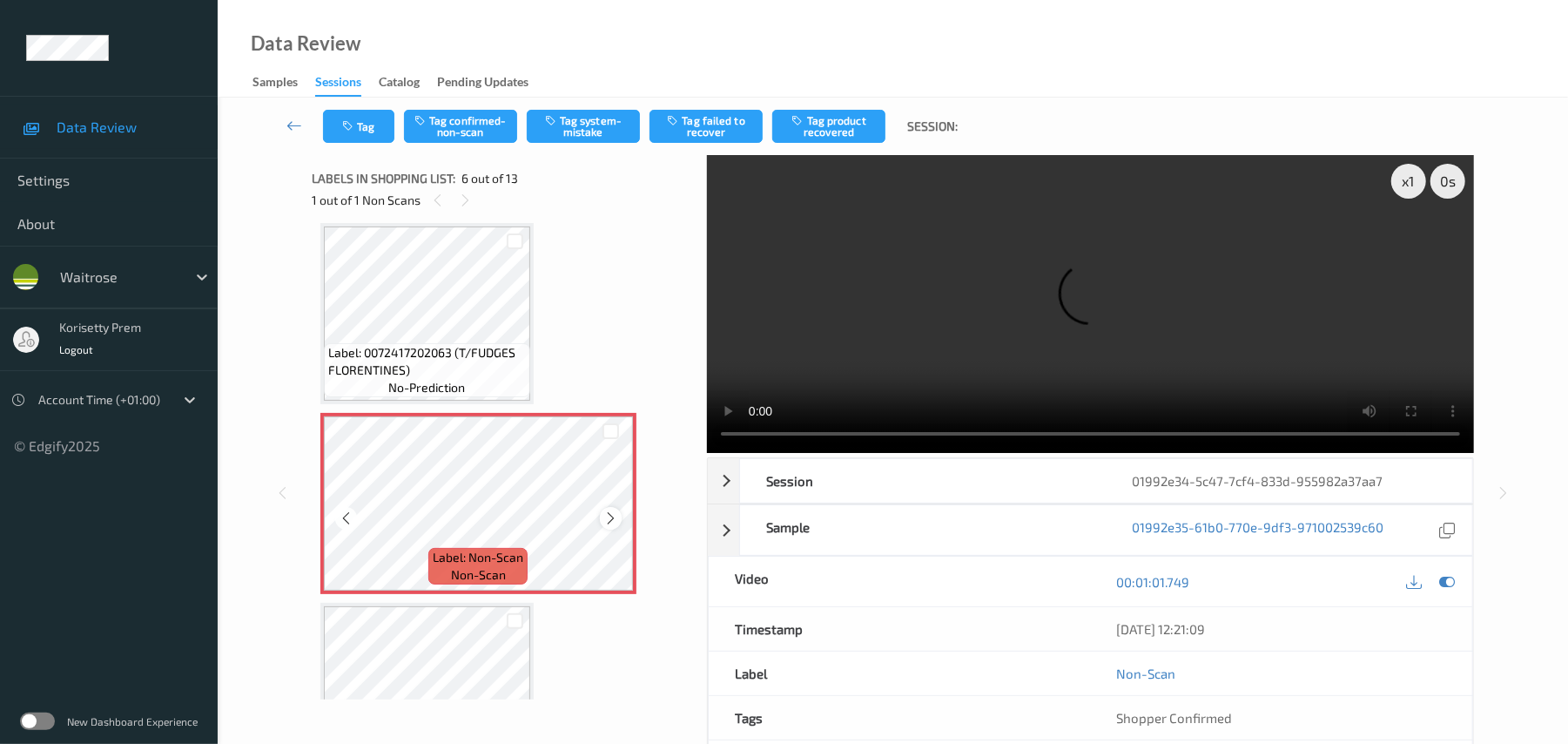
click at [610, 510] on icon at bounding box center [610, 518] width 14 height 15
click at [613, 510] on icon at bounding box center [610, 518] width 14 height 15
click at [614, 510] on icon at bounding box center [610, 518] width 14 height 15
click at [585, 126] on button "Tag system-mistake" at bounding box center [583, 126] width 113 height 33
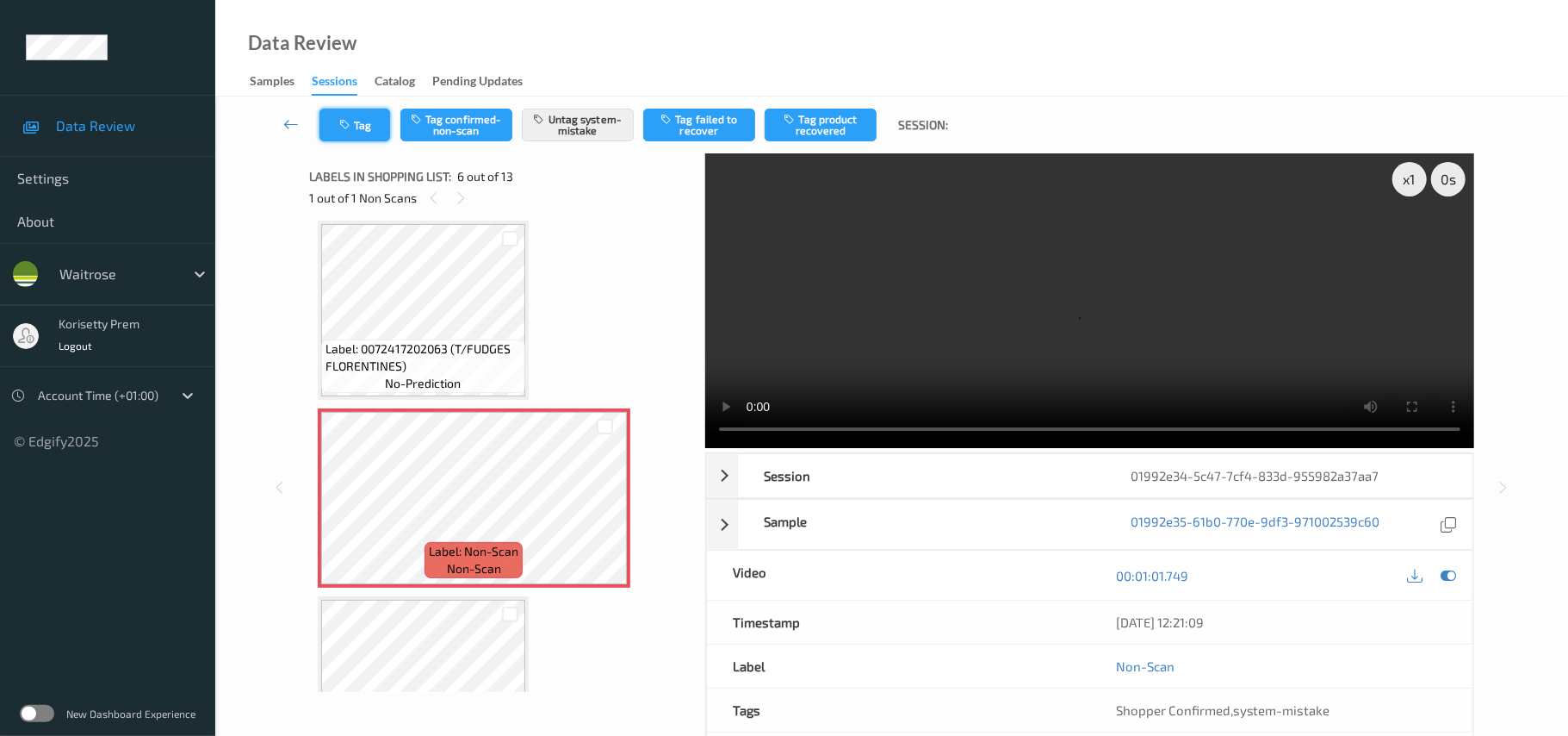
click at [358, 117] on button "Tag" at bounding box center [354, 125] width 70 height 32
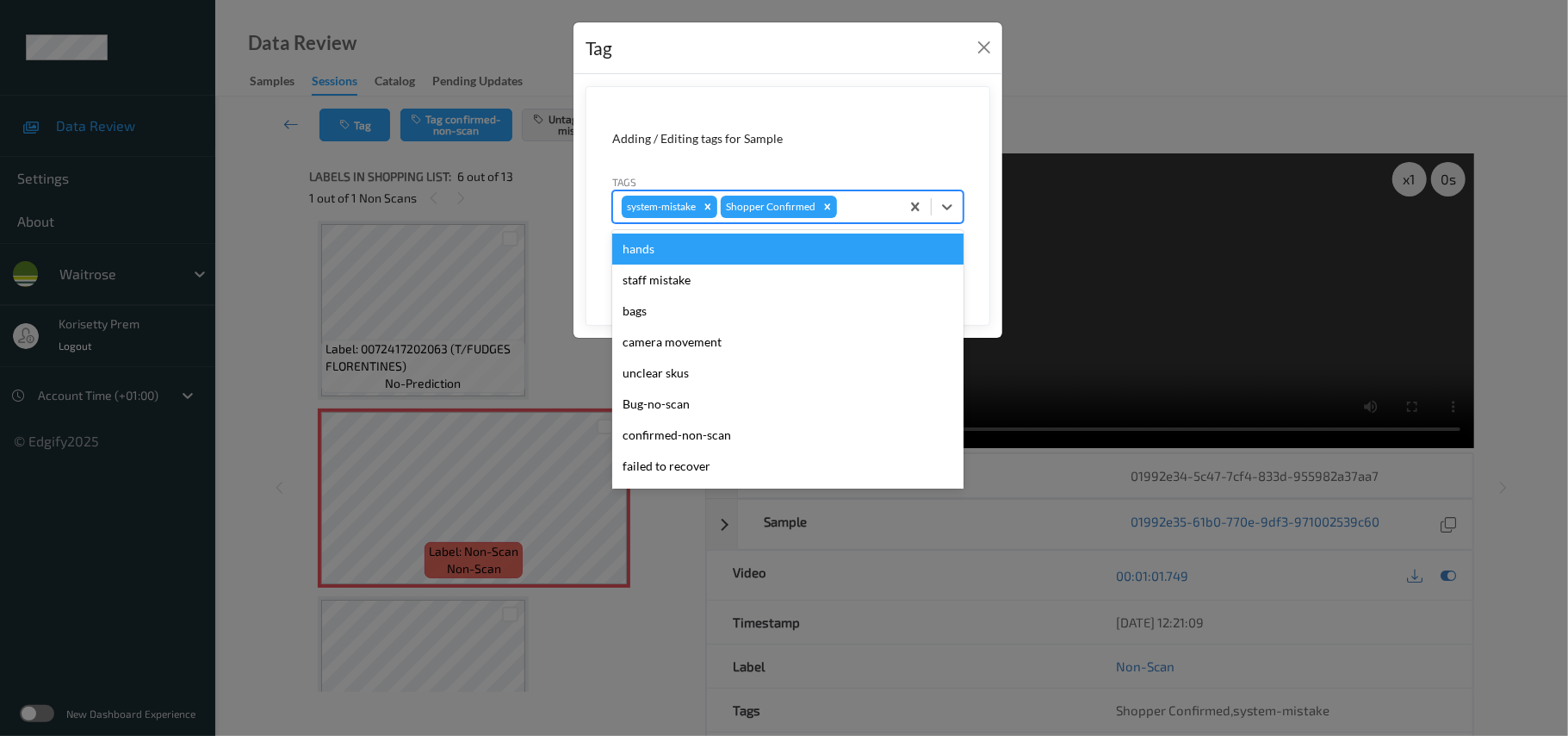
click at [854, 210] on div at bounding box center [866, 207] width 50 height 21
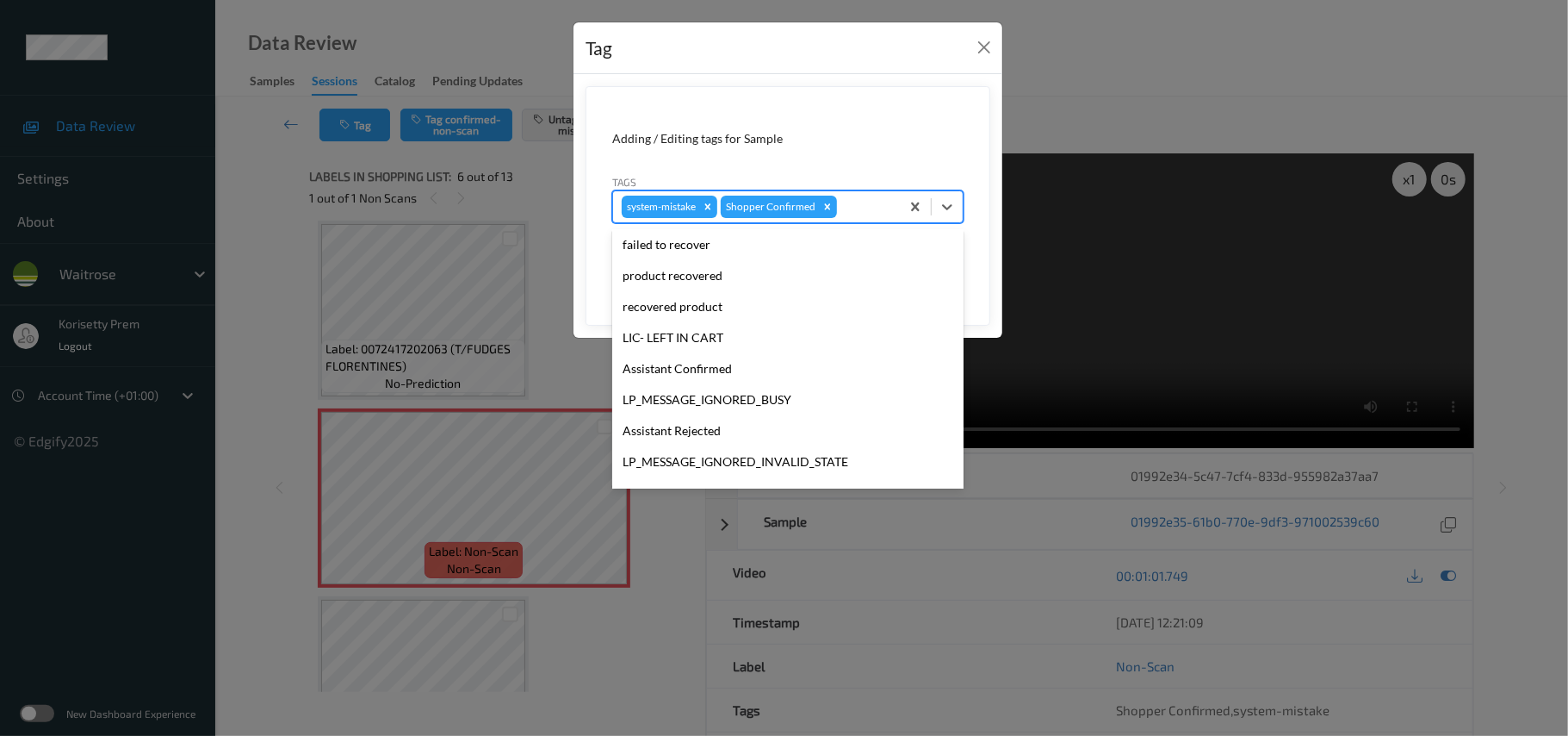
scroll to position [400, 0]
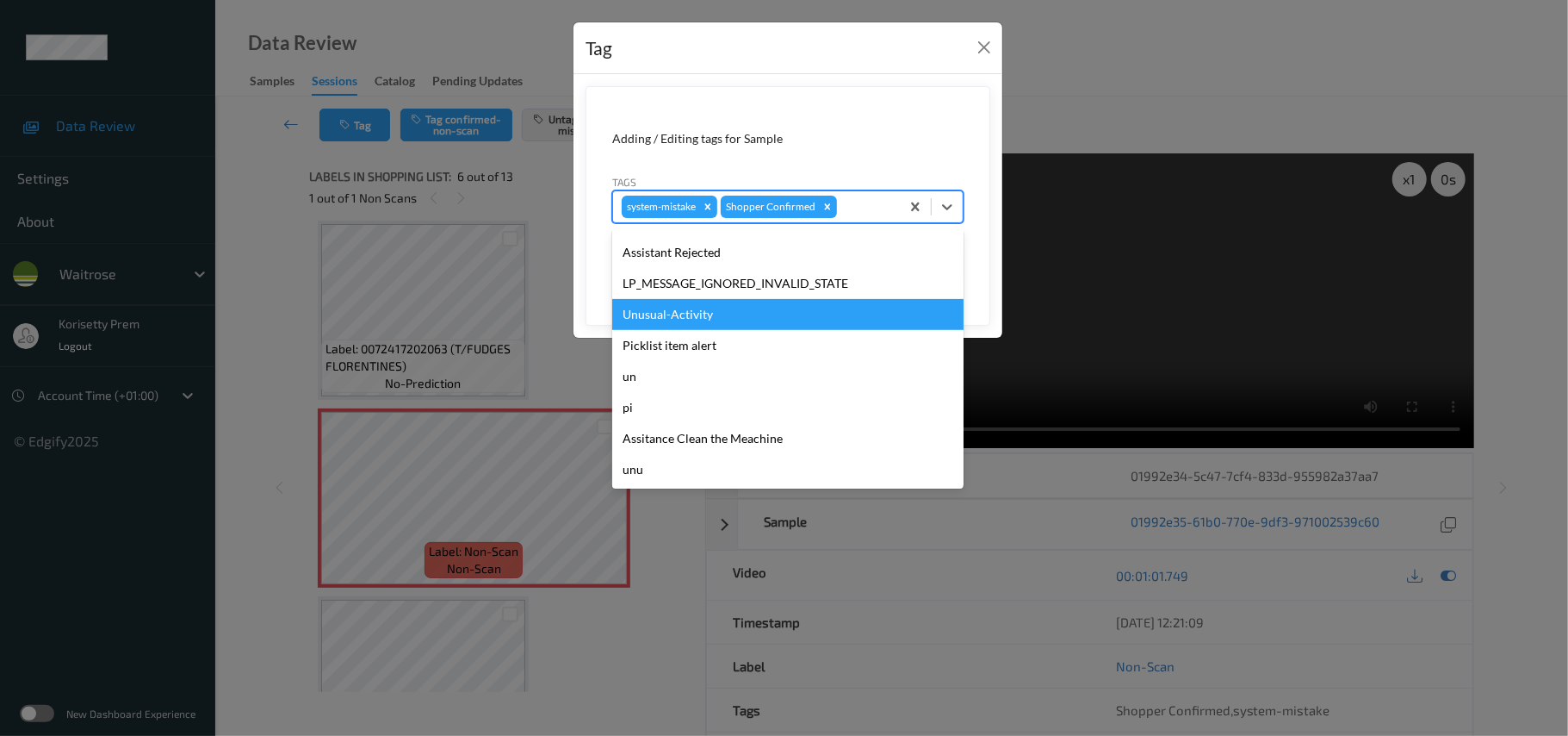
click at [711, 318] on div "Unusual-Activity" at bounding box center [788, 315] width 352 height 31
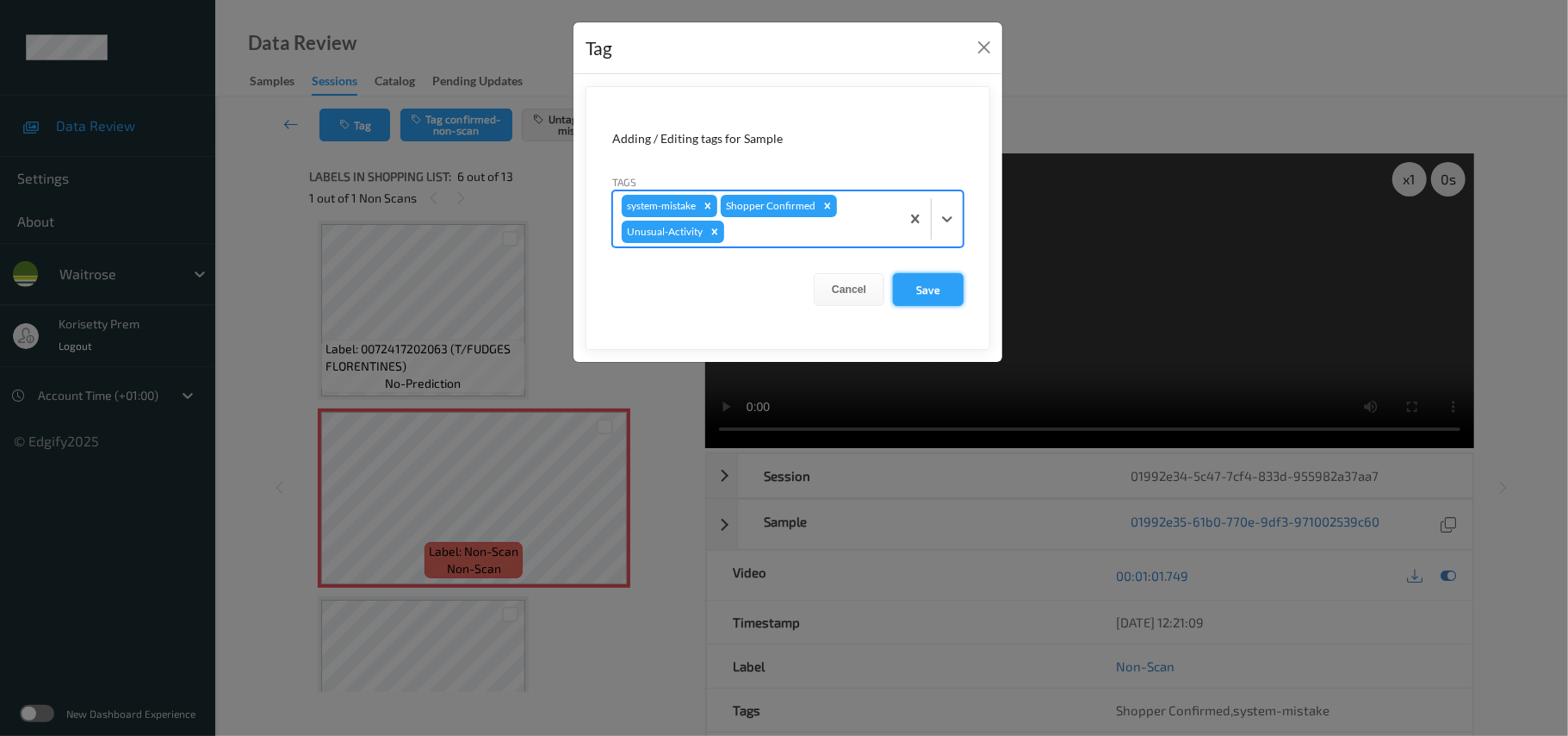
click at [911, 281] on button "Save" at bounding box center [928, 289] width 70 height 32
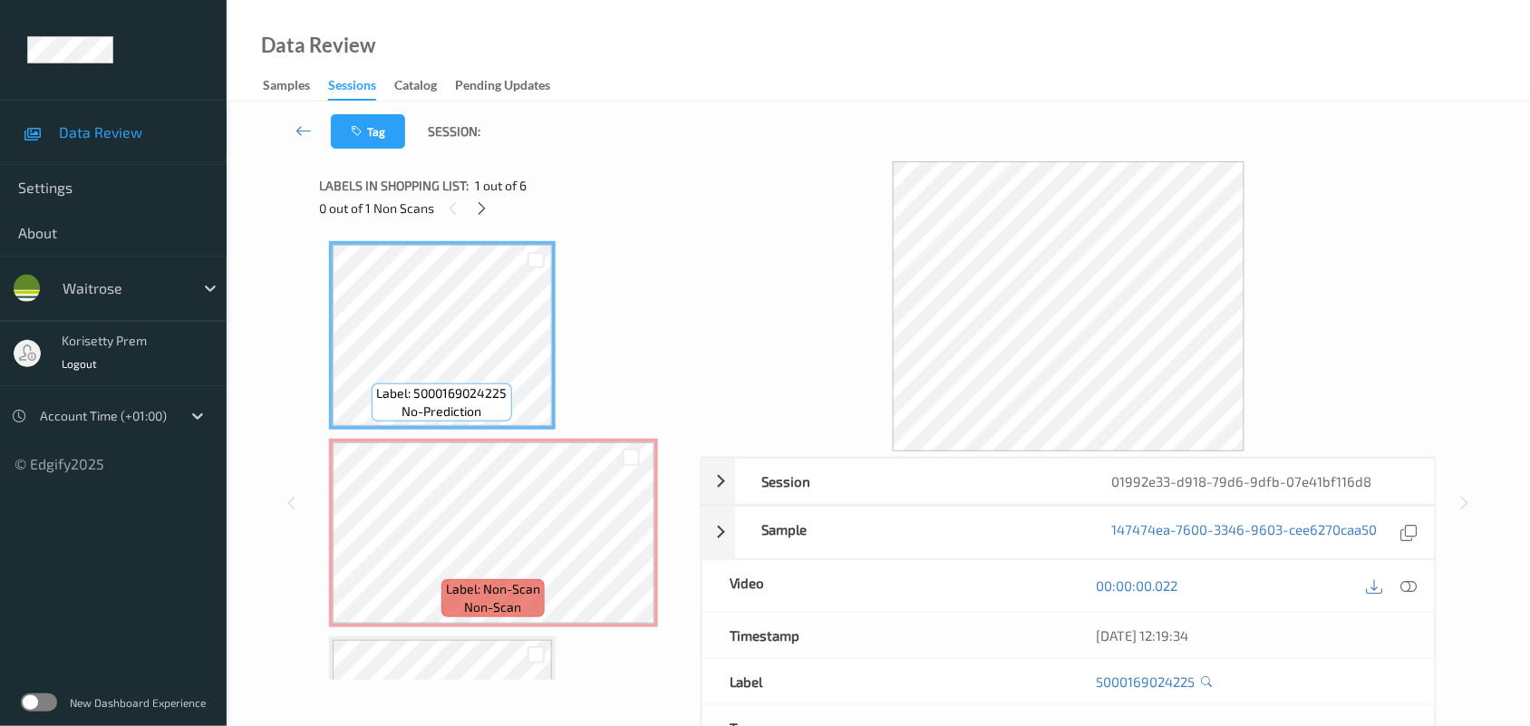
click at [698, 111] on div "Tag Session:" at bounding box center [878, 132] width 1229 height 60
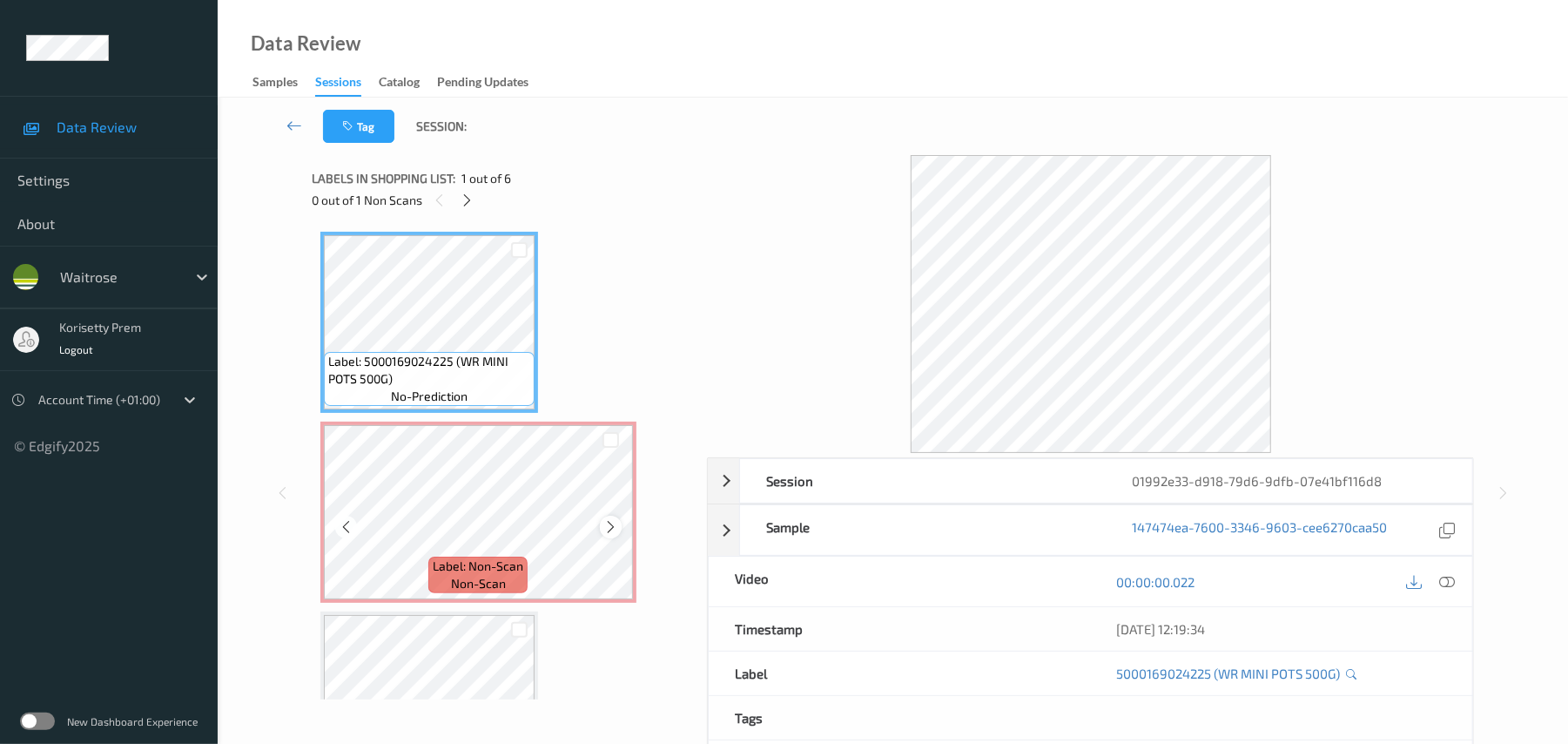
click at [607, 525] on icon at bounding box center [610, 527] width 14 height 15
click at [1443, 583] on icon at bounding box center [1448, 582] width 15 height 15
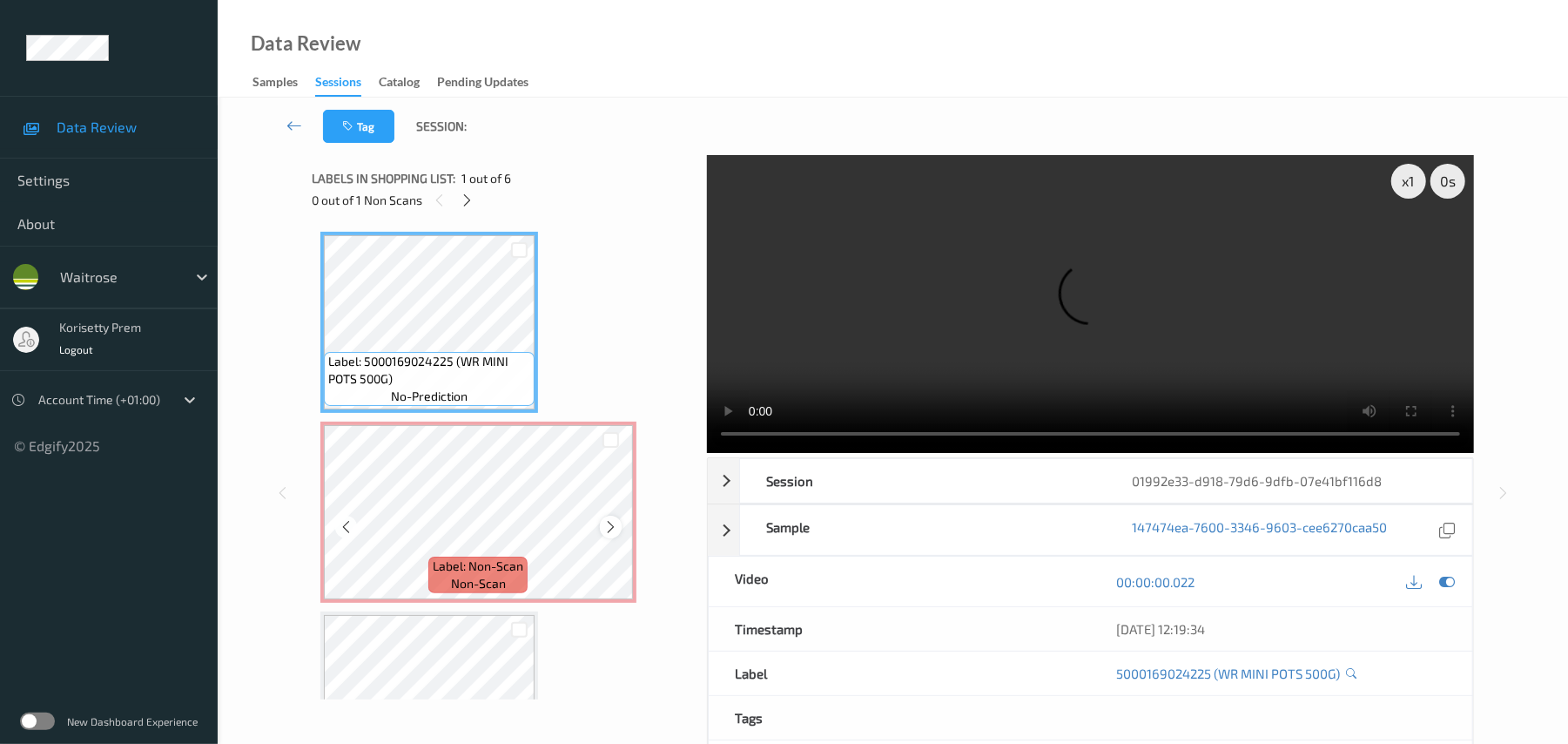
click at [603, 527] on icon at bounding box center [610, 527] width 14 height 15
click at [943, 326] on video at bounding box center [1090, 304] width 768 height 298
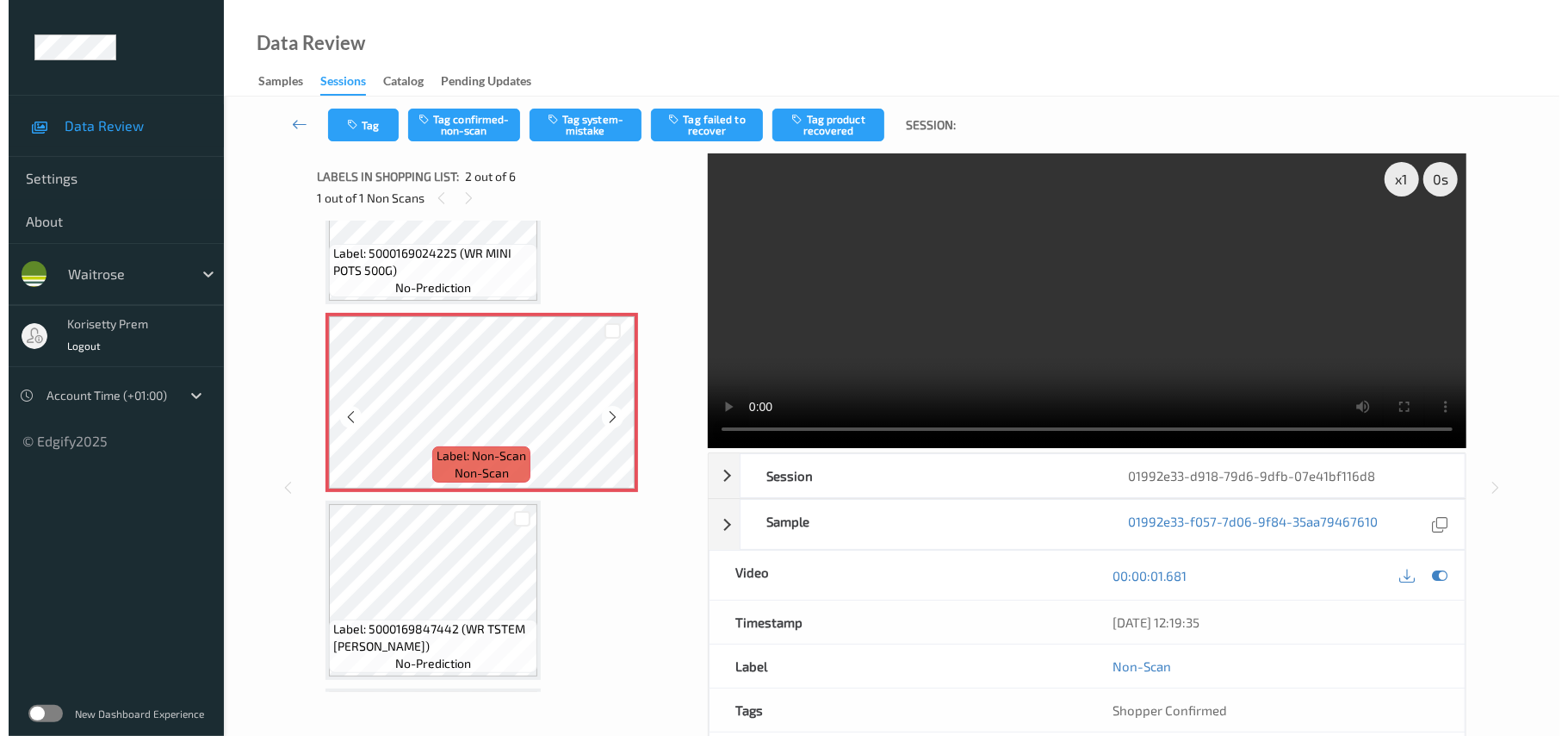
scroll to position [229, 0]
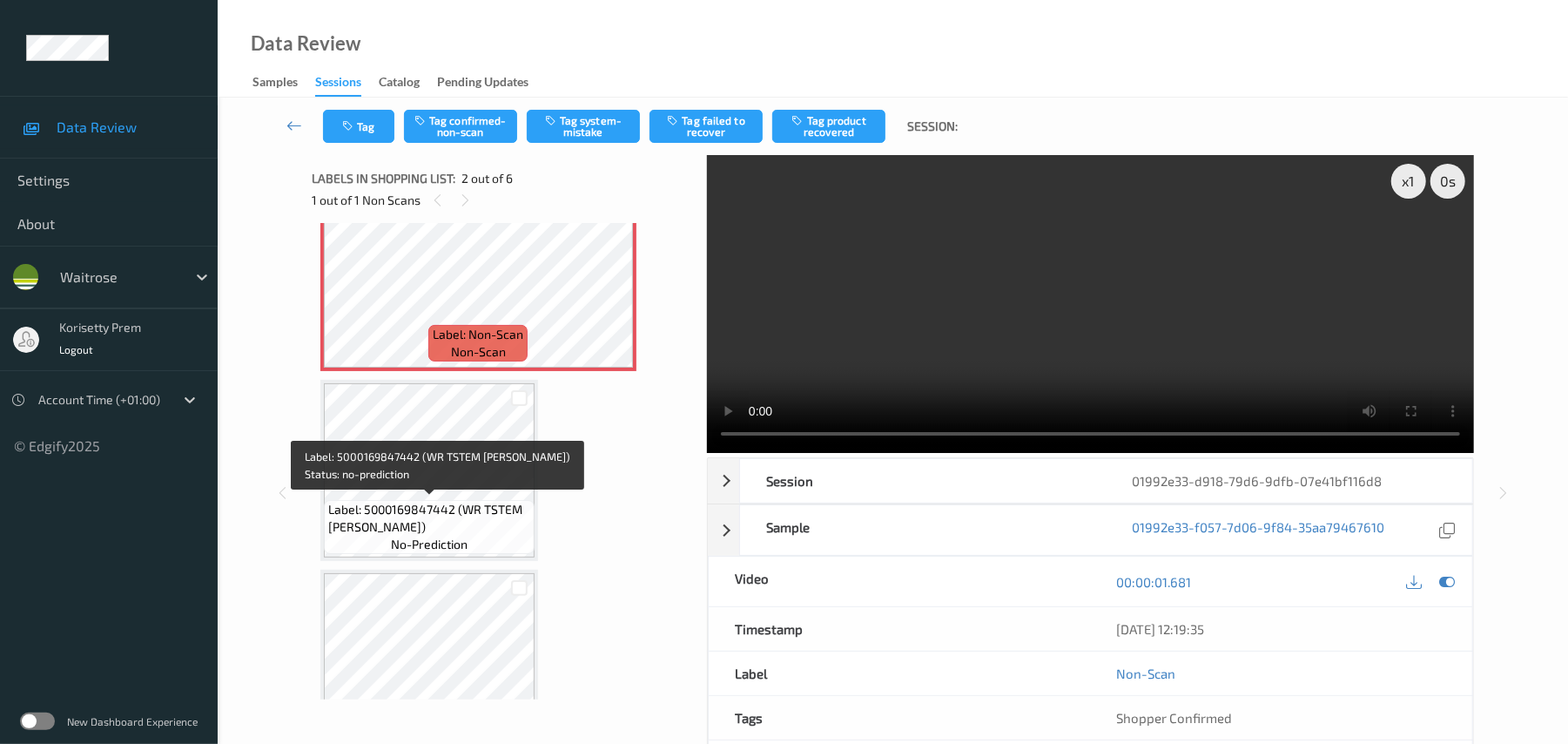
click at [436, 500] on div "Label: 5000169847442 (WR TSTEM [PERSON_NAME]) no-prediction" at bounding box center [429, 527] width 210 height 54
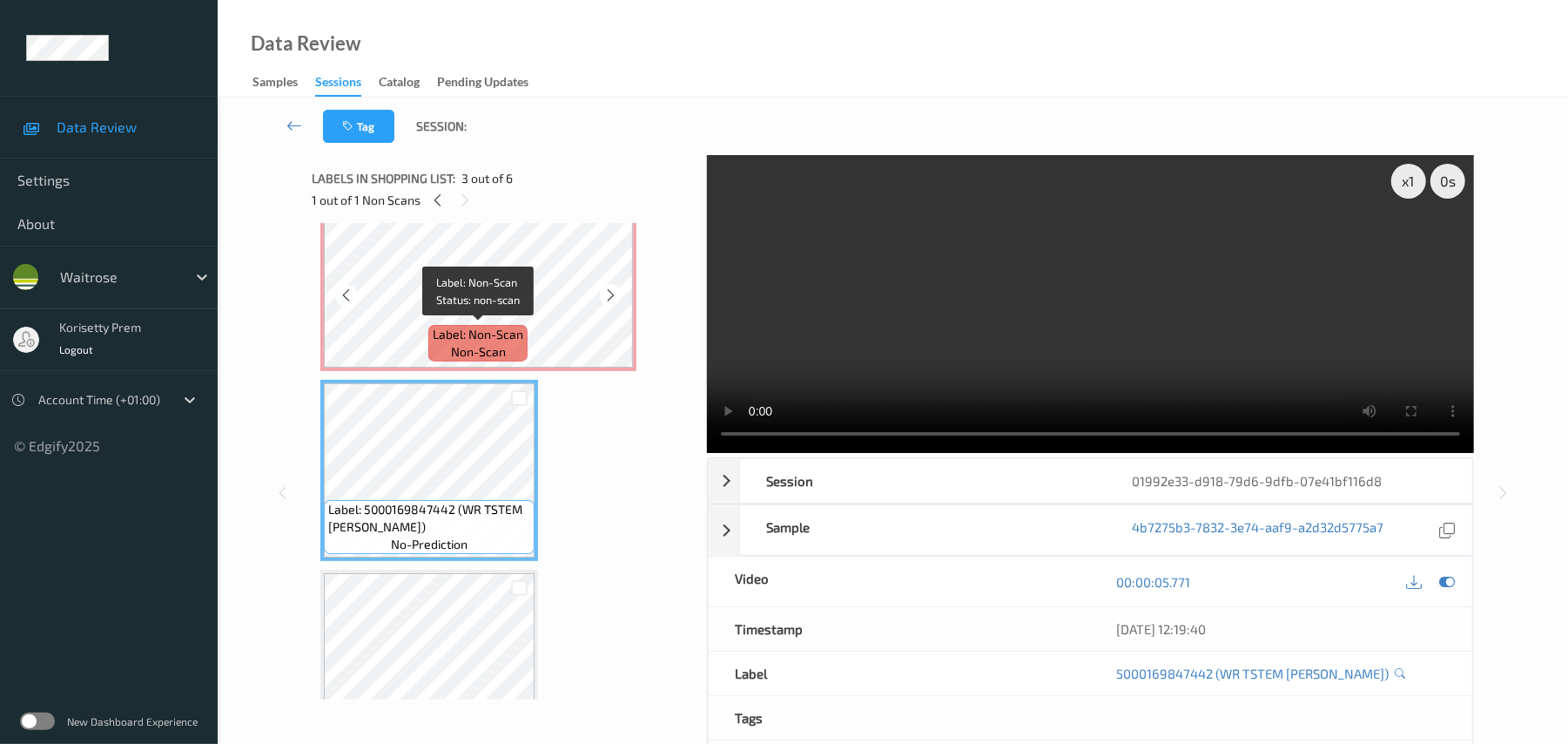
click at [439, 330] on span "Label: Non-Scan" at bounding box center [478, 335] width 90 height 17
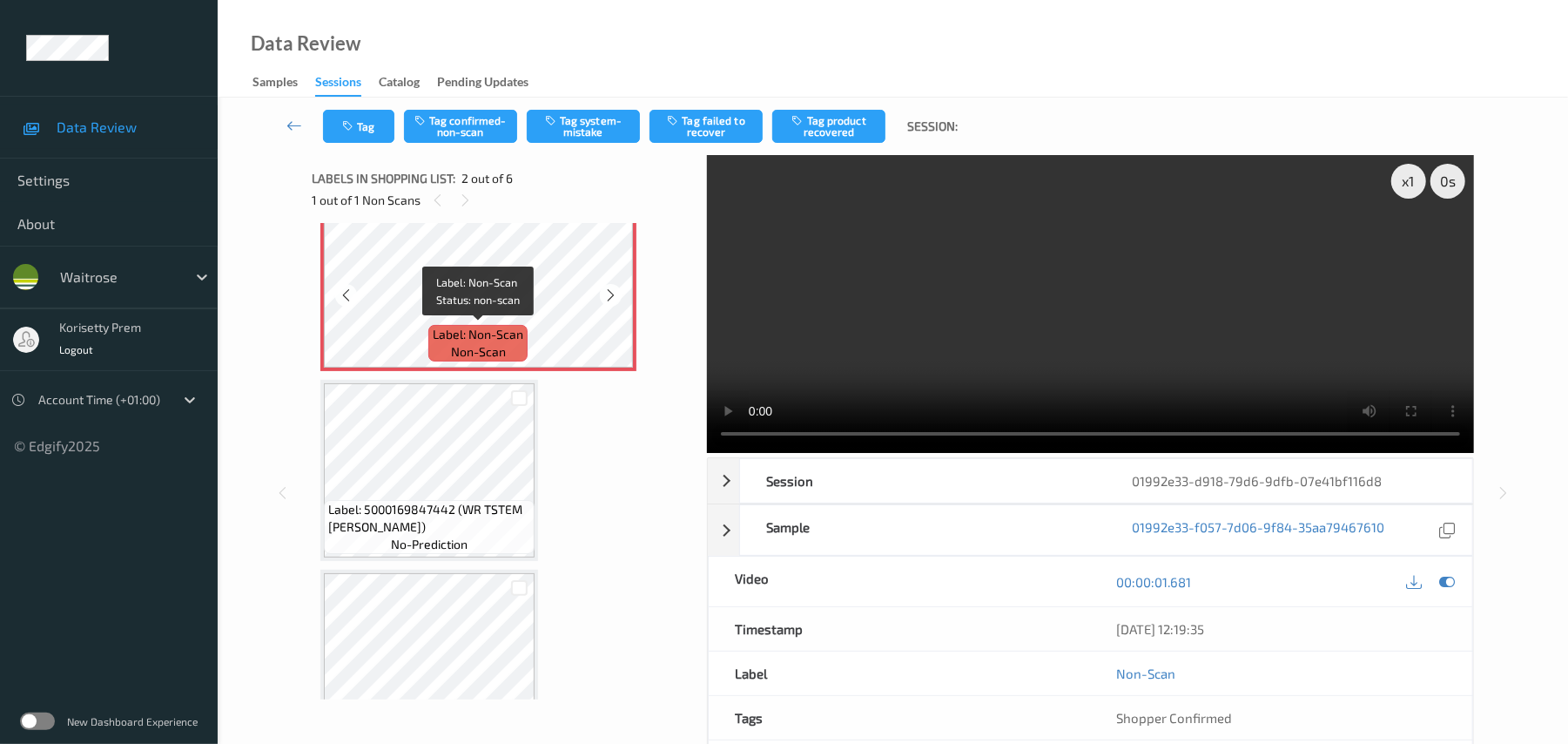
click at [944, 357] on video at bounding box center [1090, 304] width 768 height 298
click at [576, 123] on button "Tag system-mistake" at bounding box center [583, 126] width 113 height 33
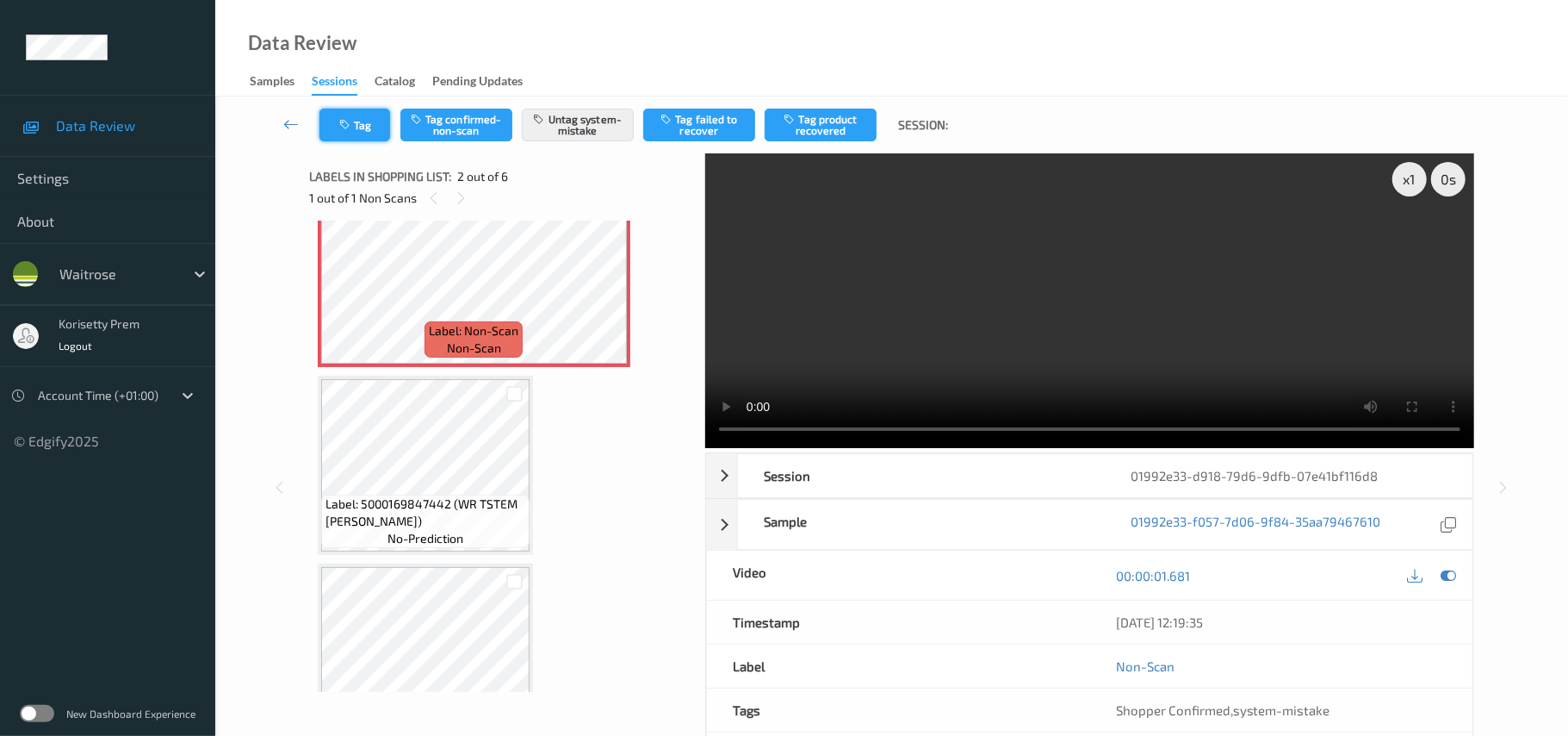
click at [352, 119] on icon "button" at bounding box center [346, 125] width 14 height 12
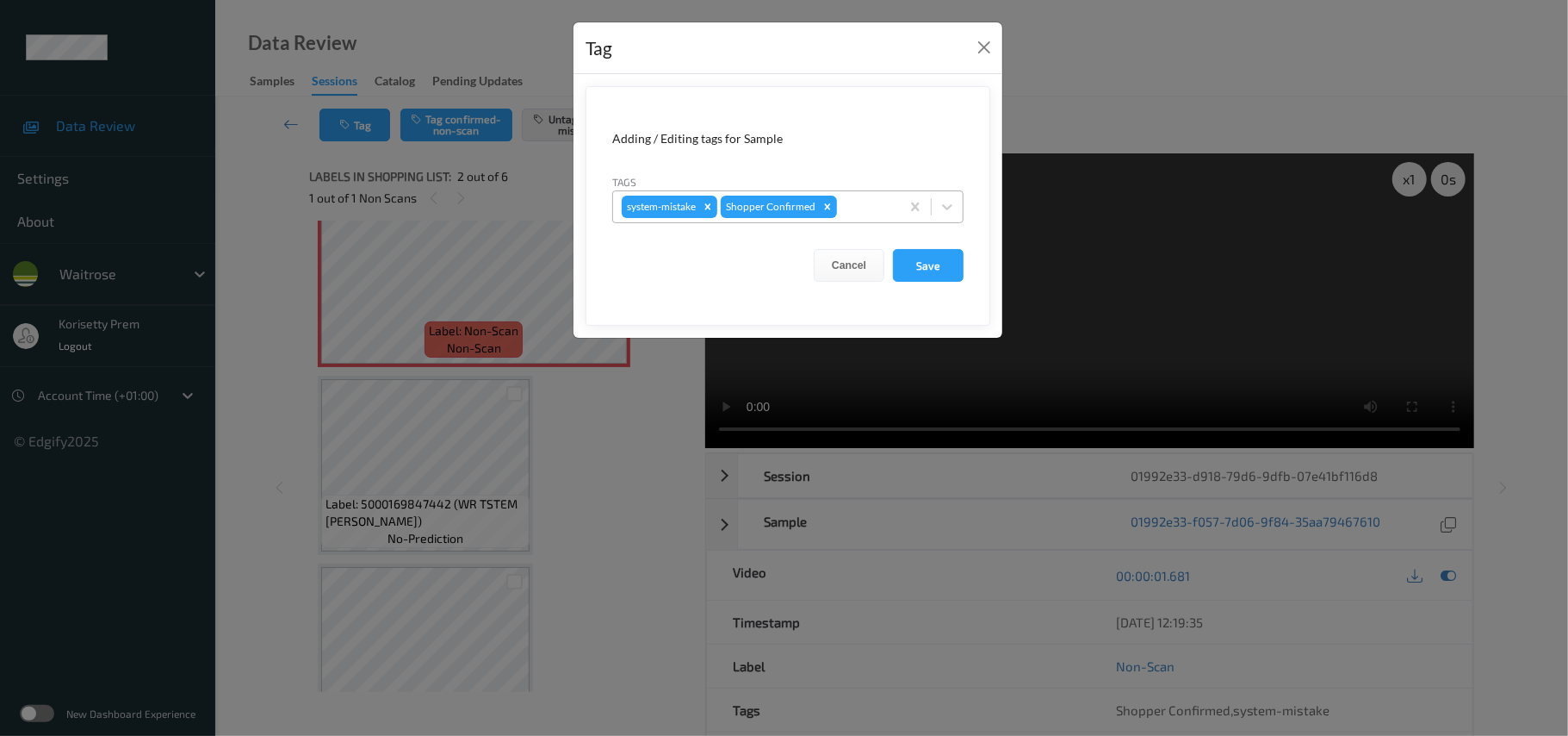
click at [882, 205] on div at bounding box center [866, 207] width 50 height 21
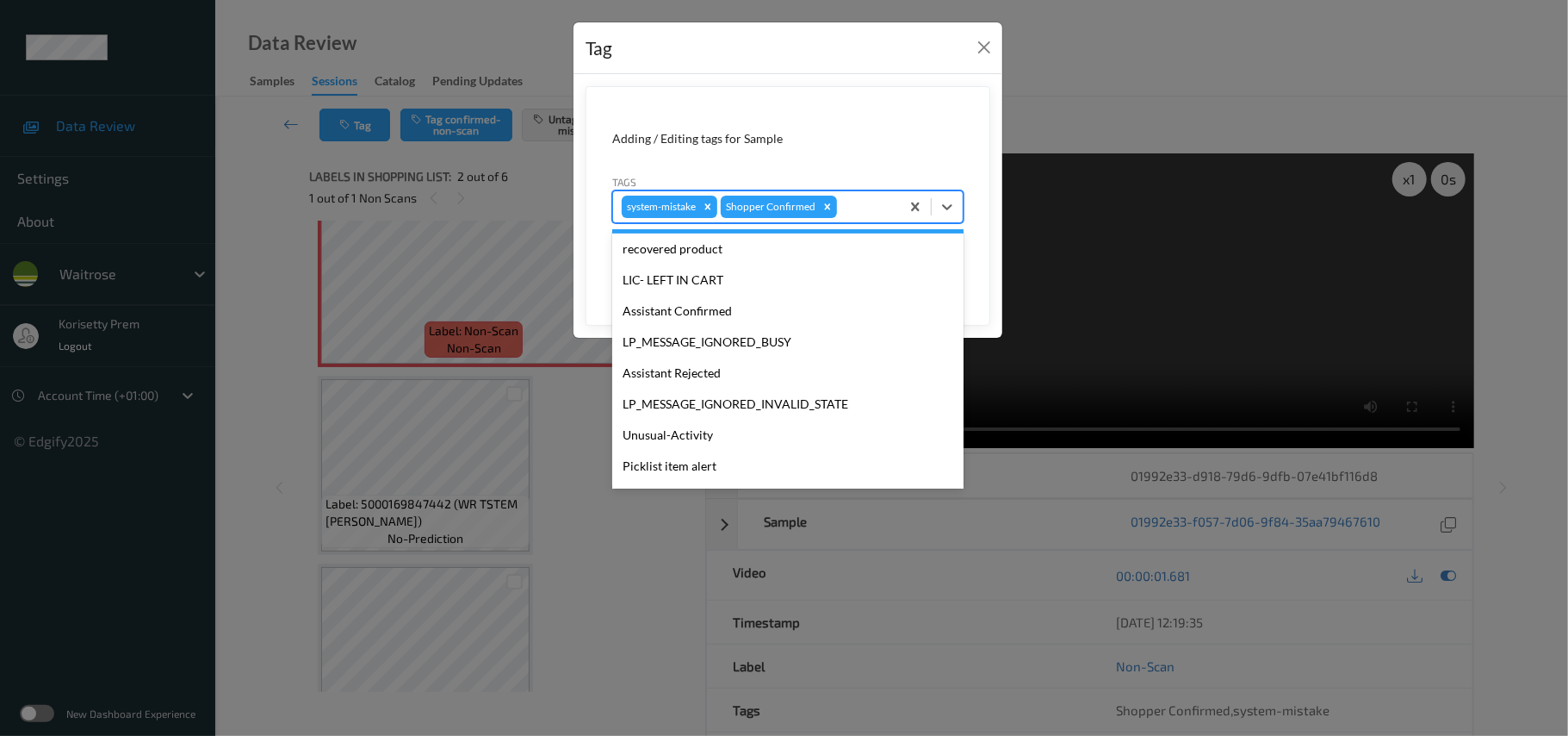
scroll to position [400, 0]
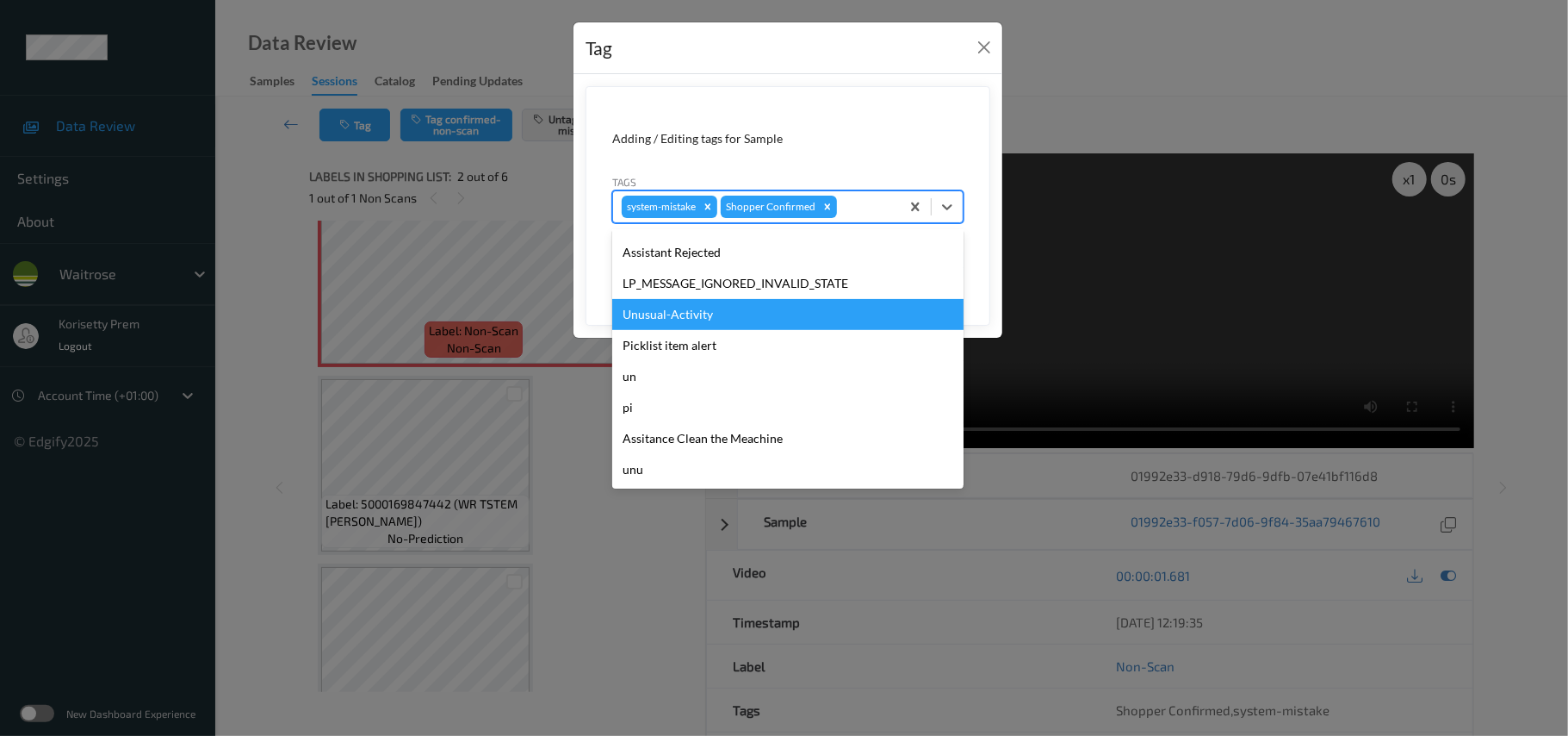
click at [717, 318] on div "Unusual-Activity" at bounding box center [788, 315] width 352 height 31
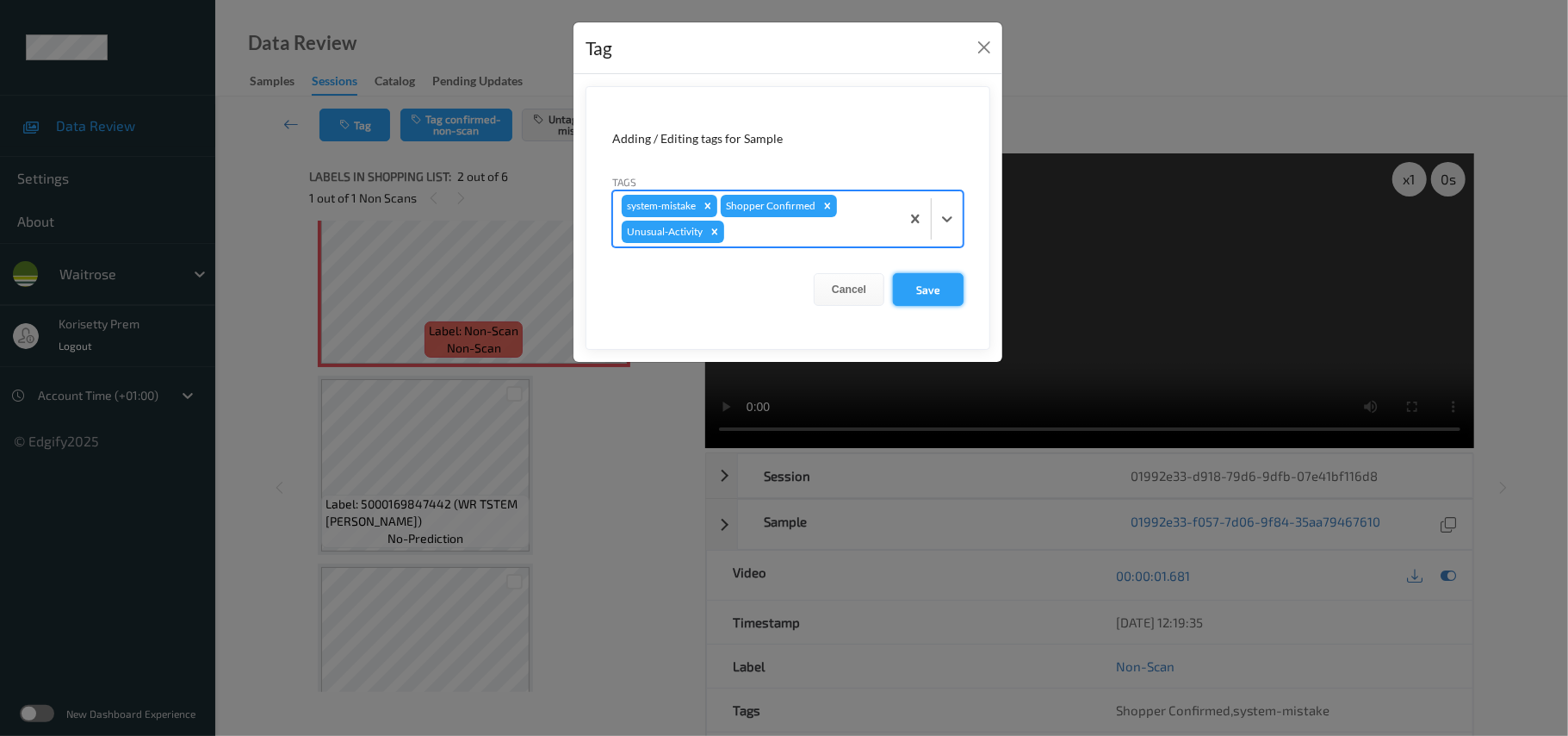
click at [903, 293] on button "Save" at bounding box center [928, 289] width 70 height 32
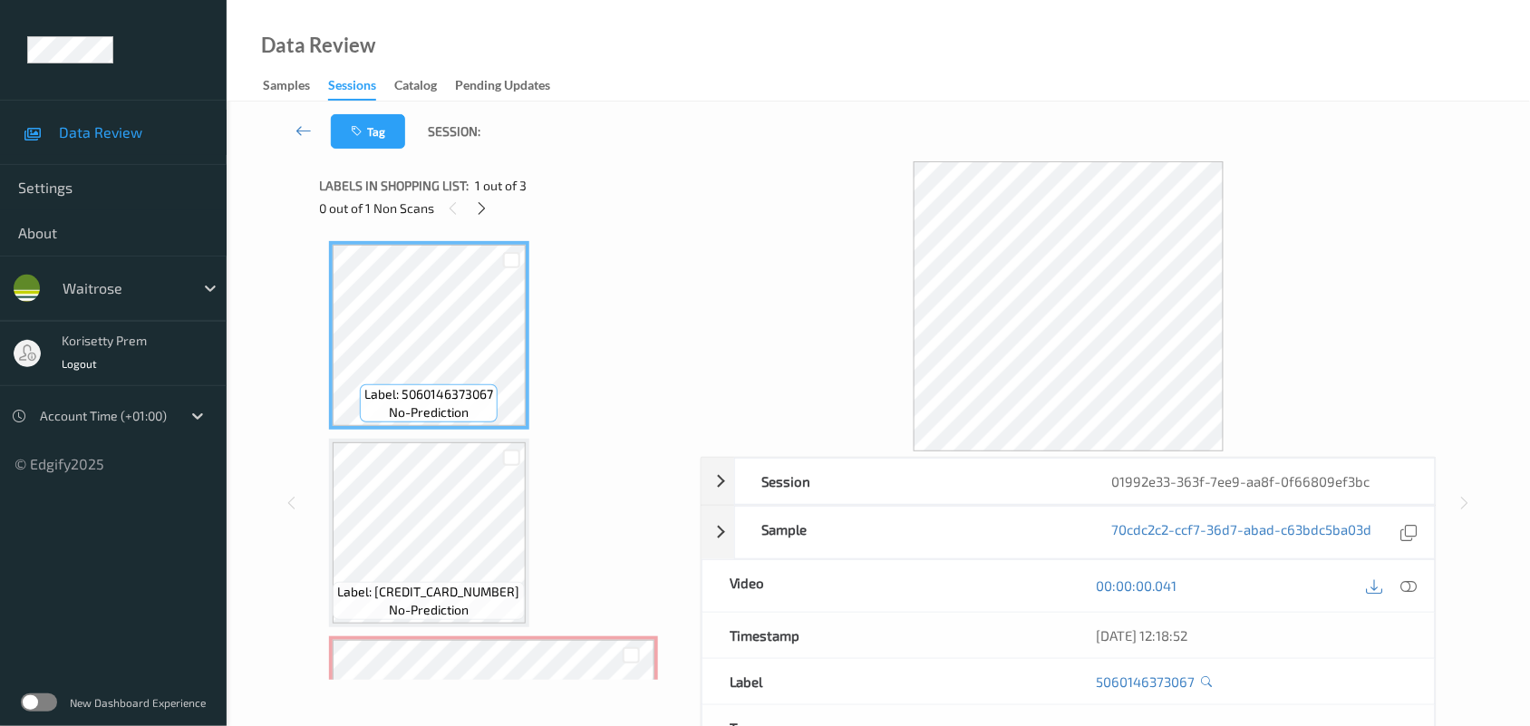
click at [746, 165] on div at bounding box center [1069, 306] width 737 height 290
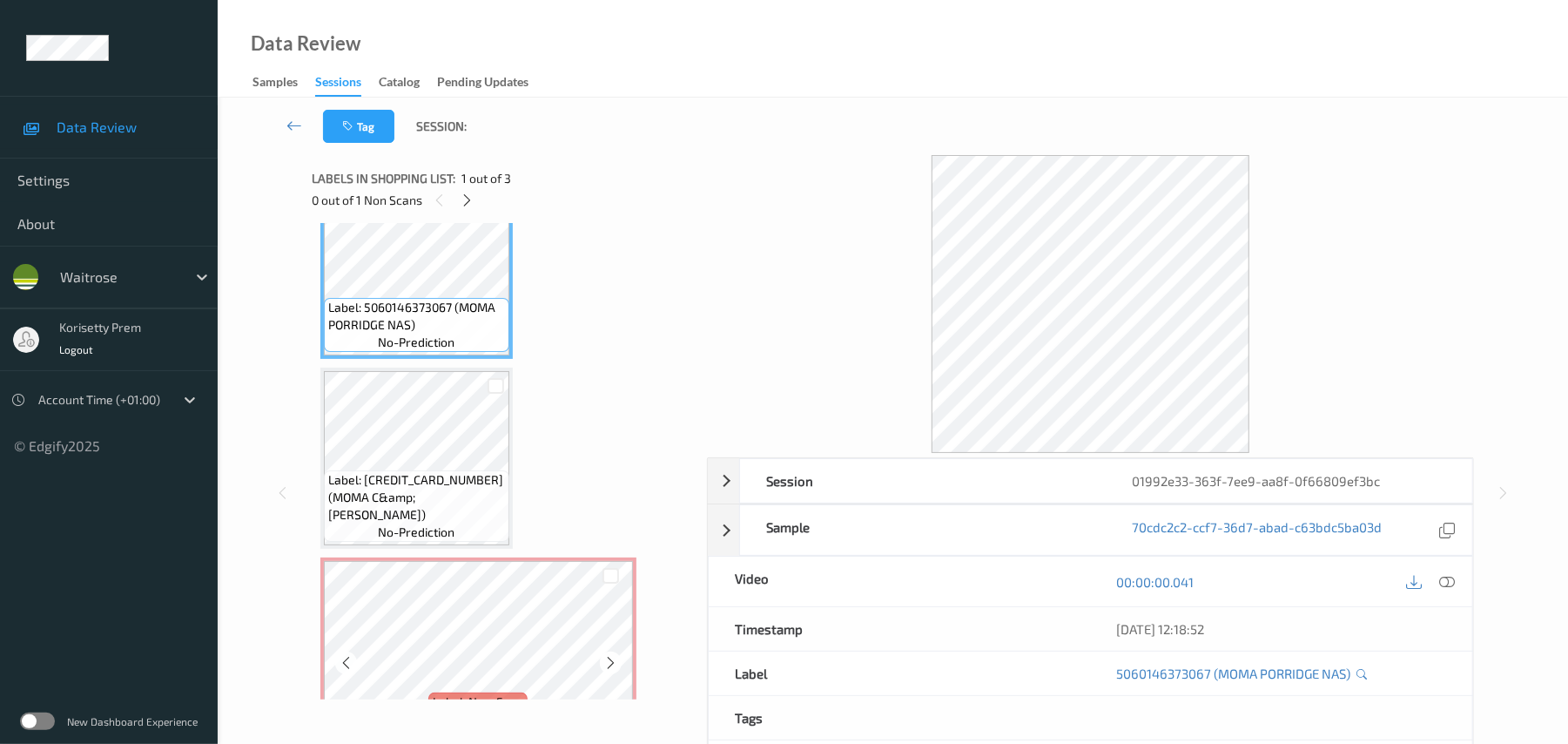
scroll to position [101, 0]
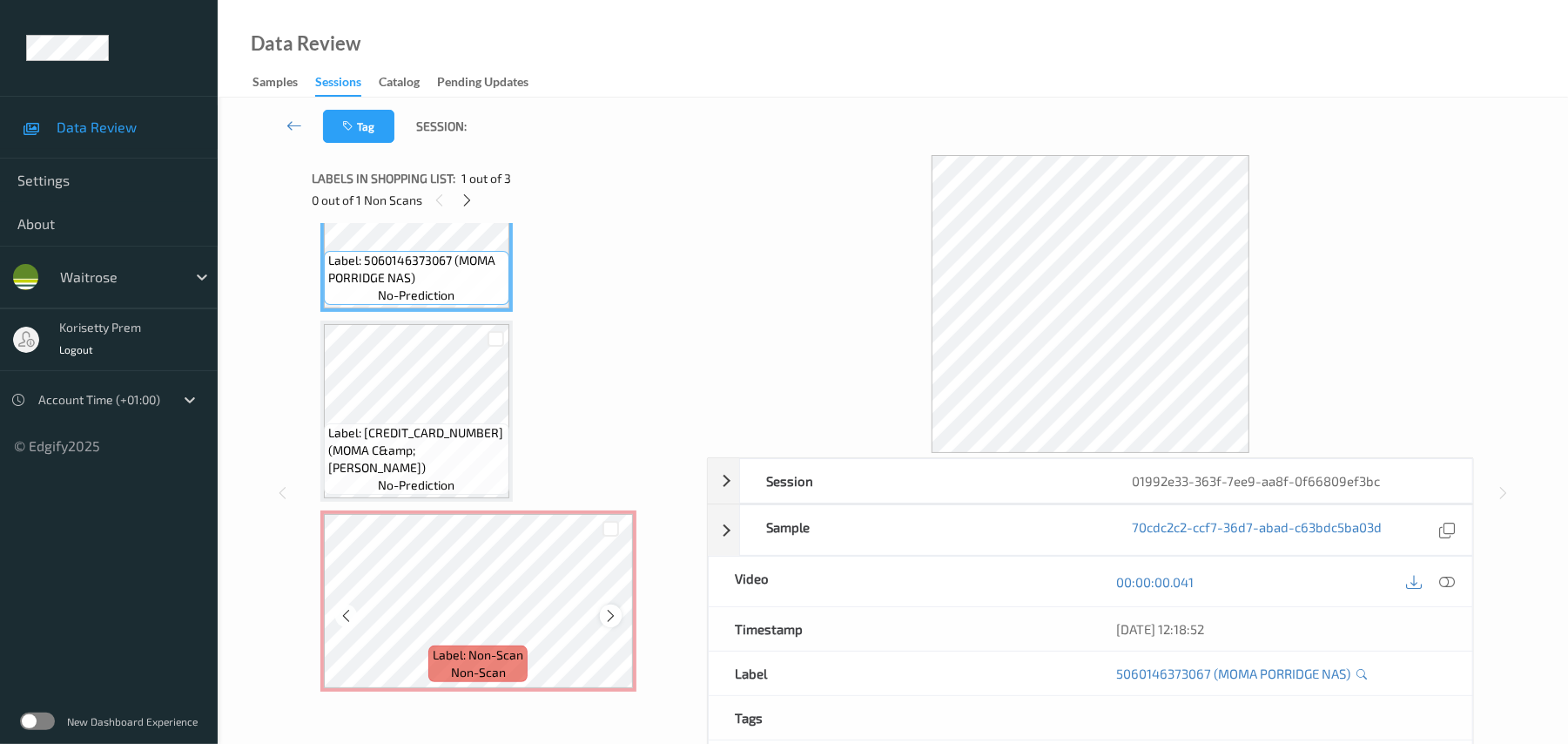
click at [611, 614] on icon at bounding box center [610, 616] width 14 height 15
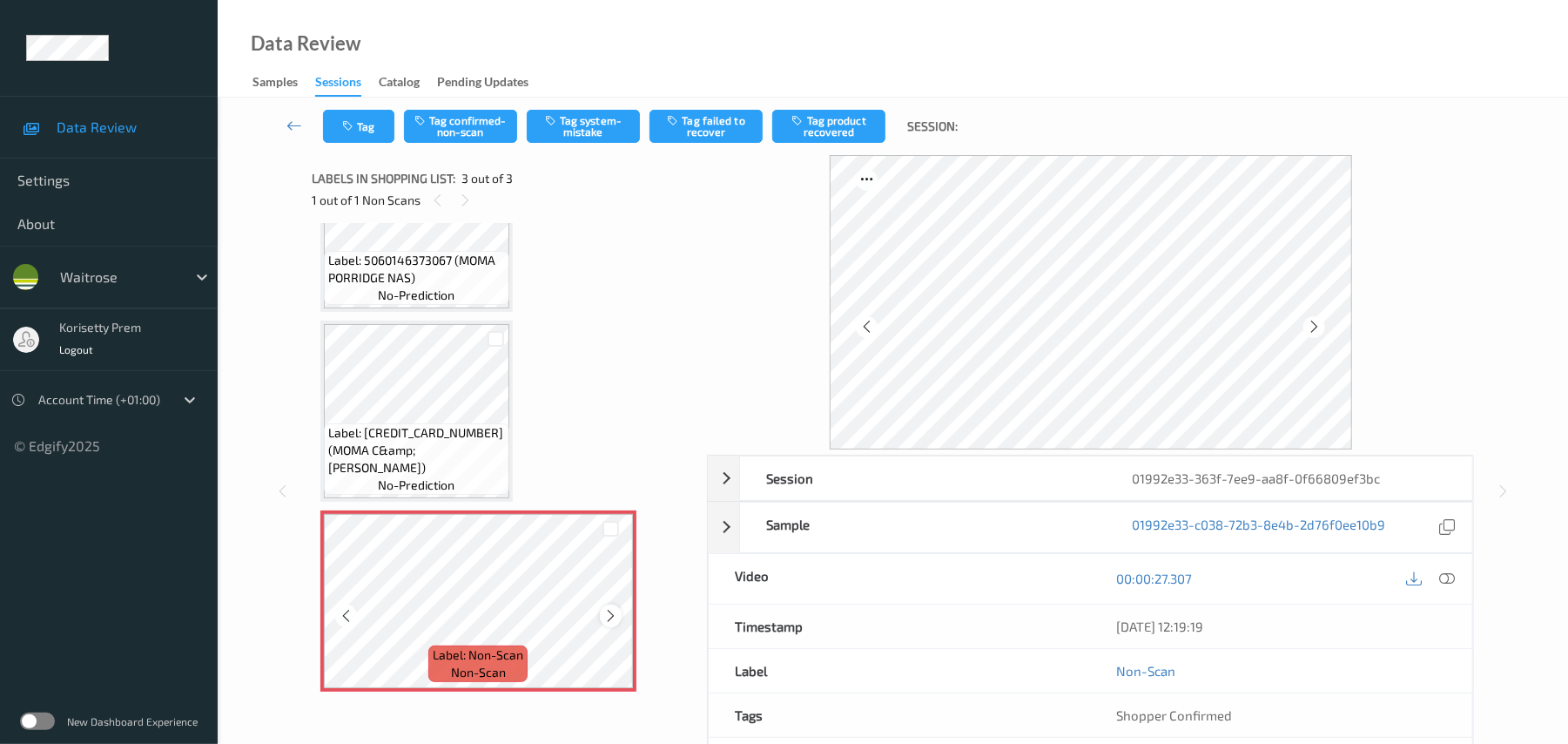
click at [615, 611] on icon at bounding box center [610, 616] width 14 height 15
click at [618, 613] on icon at bounding box center [610, 616] width 14 height 15
click at [619, 613] on div at bounding box center [610, 615] width 22 height 22
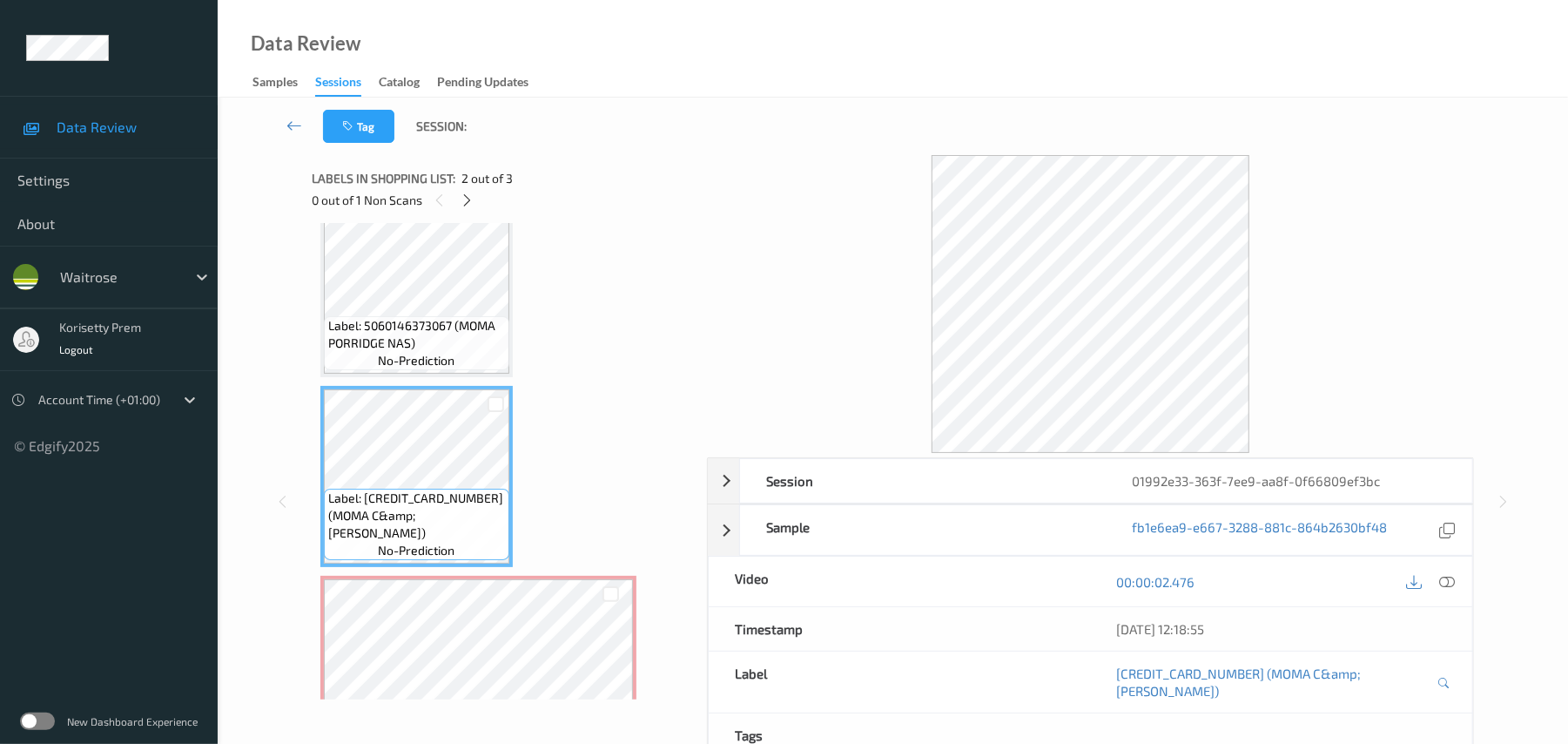
scroll to position [0, 0]
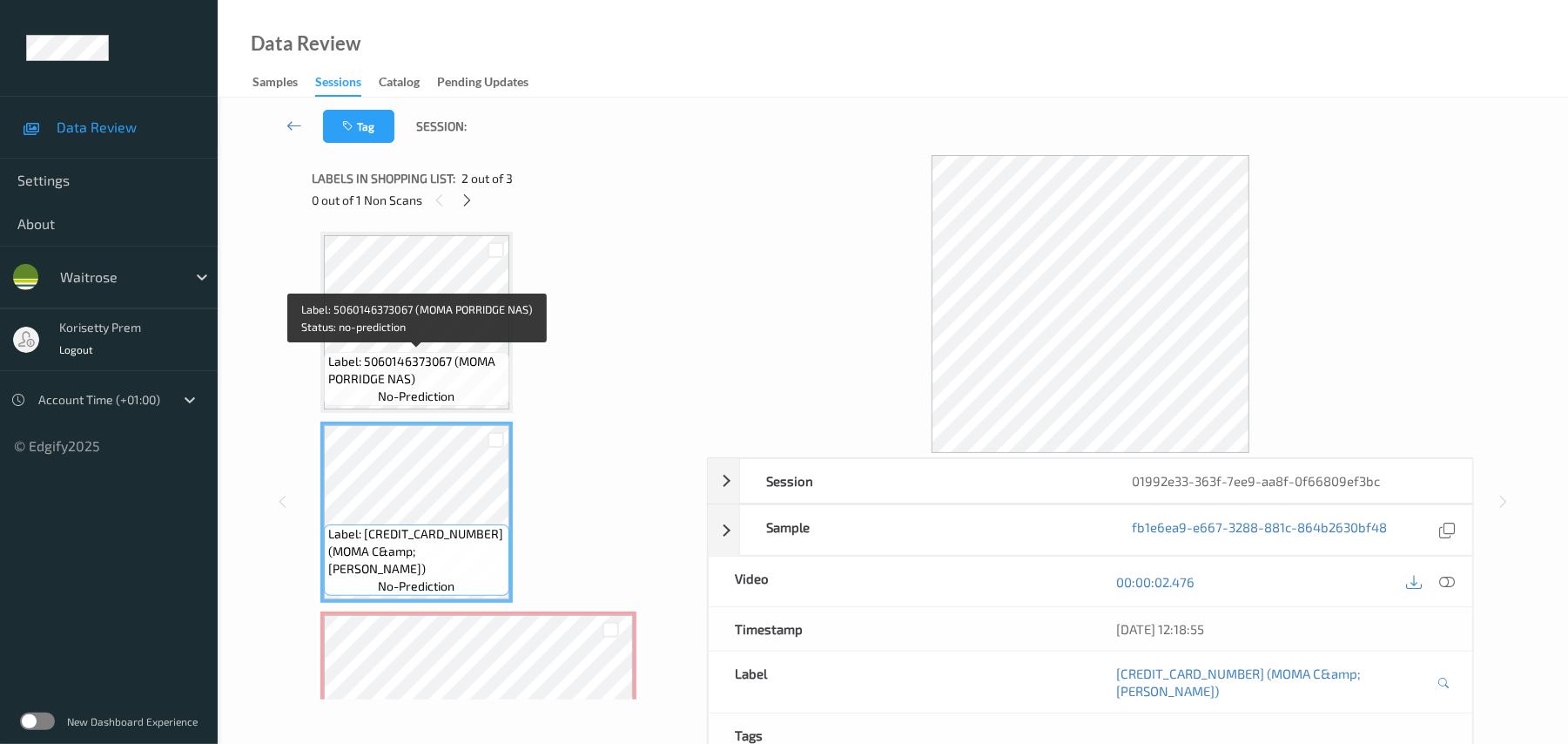
click at [463, 353] on span "Label: 5060146373067 (MOMA PORRIDGE NAS)" at bounding box center [417, 370] width 177 height 35
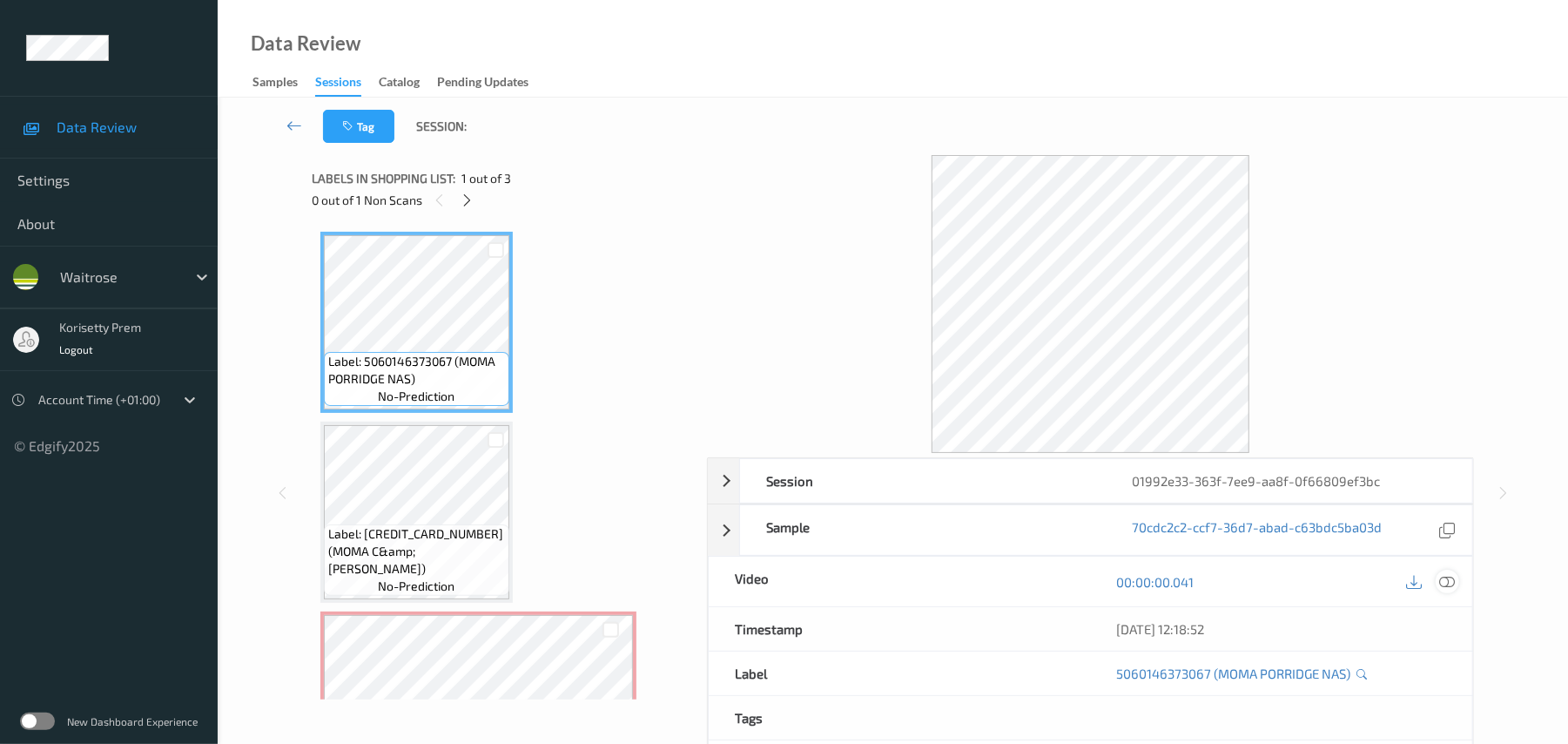
click at [1449, 583] on icon at bounding box center [1448, 582] width 15 height 15
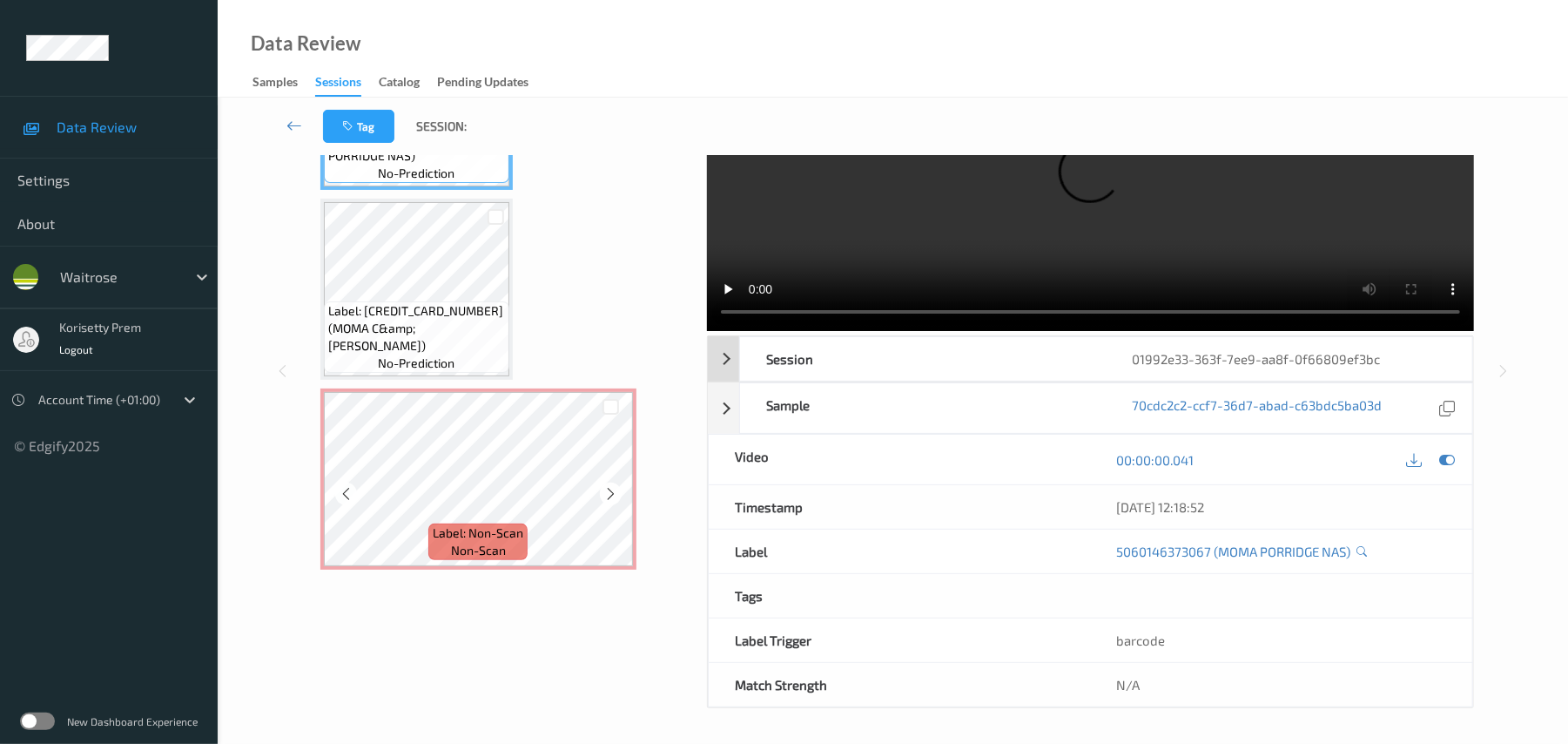
scroll to position [126, 0]
click at [806, 230] on video at bounding box center [1090, 182] width 768 height 298
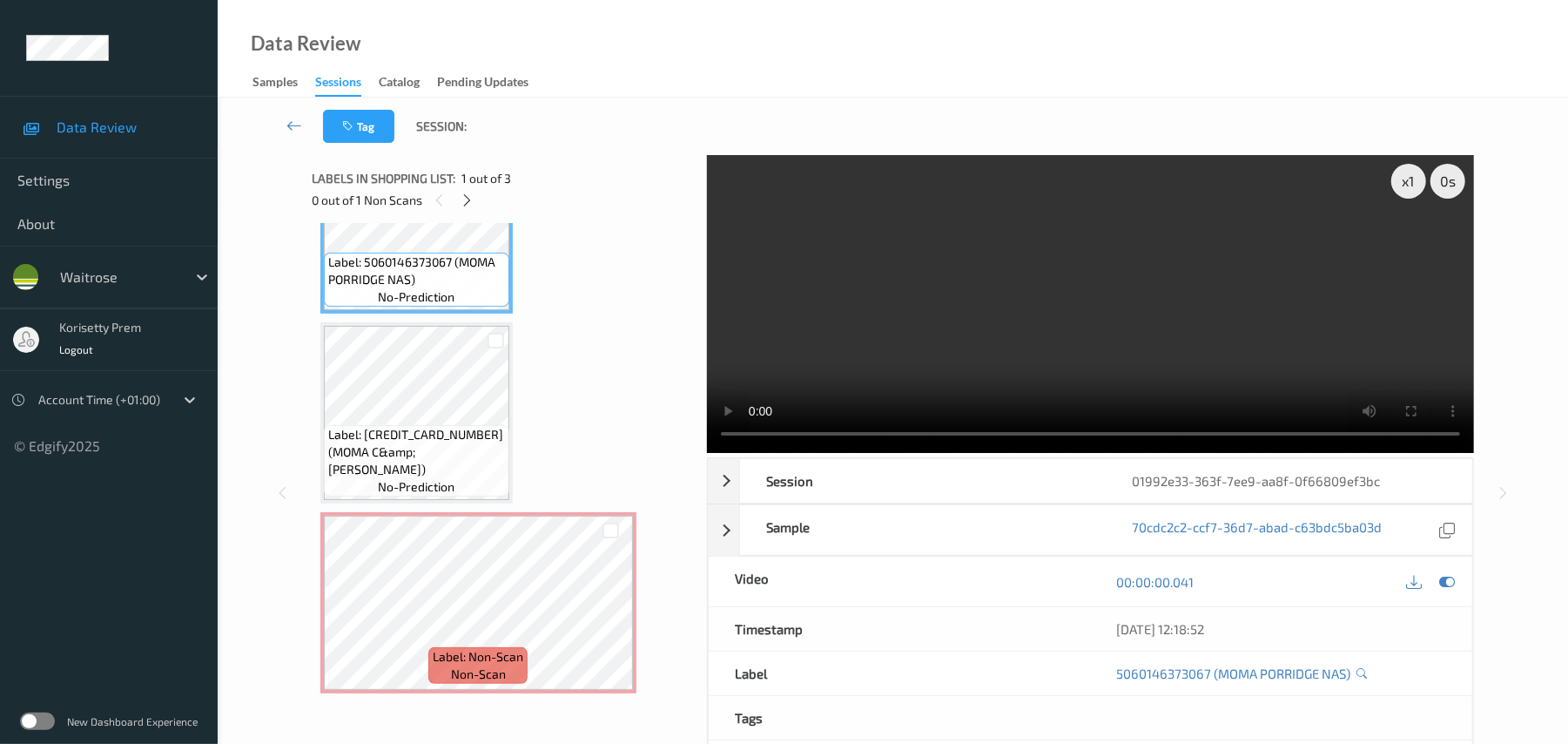
scroll to position [101, 0]
click at [1186, 313] on video at bounding box center [1090, 304] width 768 height 298
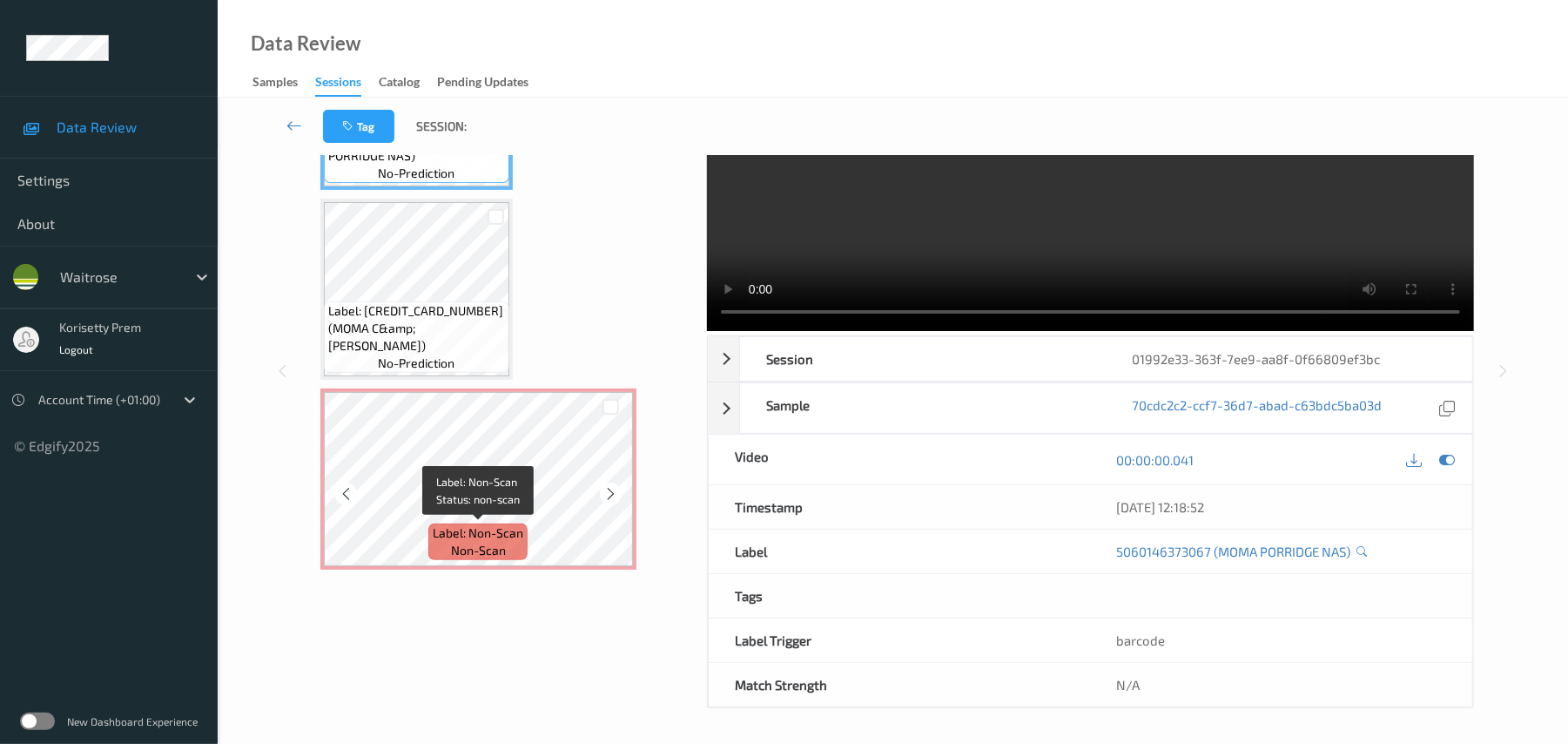
scroll to position [126, 0]
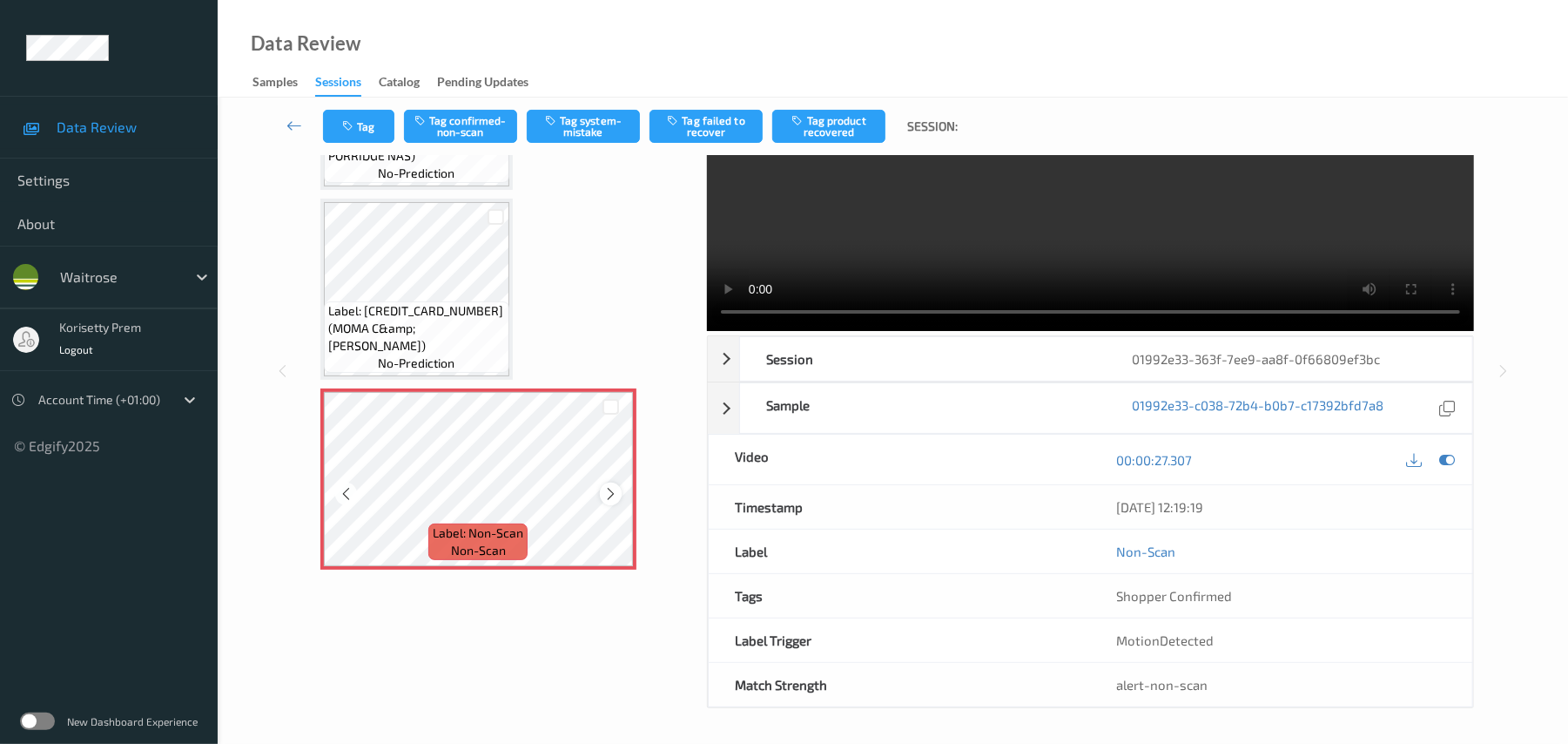
click at [620, 489] on div at bounding box center [610, 493] width 22 height 22
click at [619, 489] on div at bounding box center [610, 493] width 22 height 22
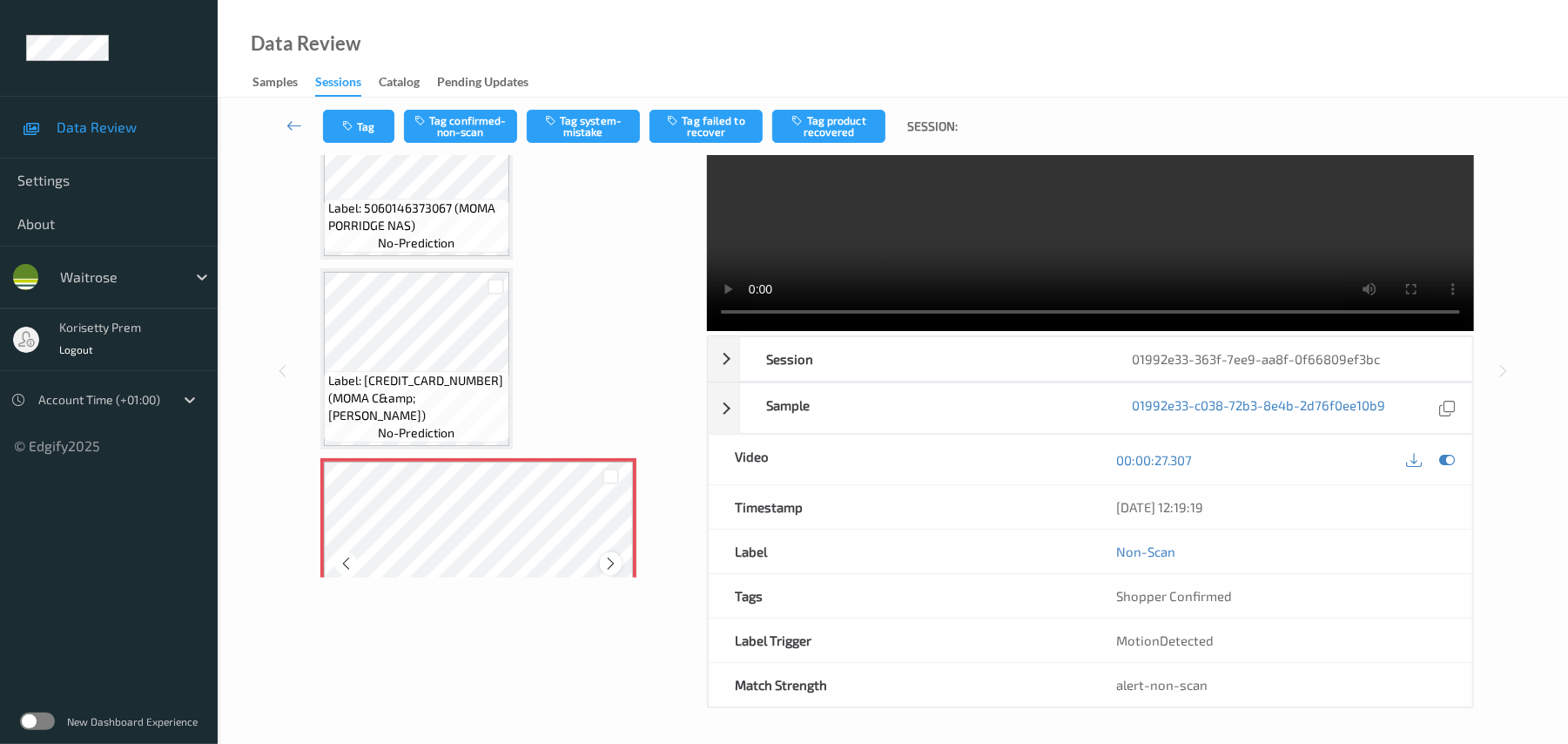
scroll to position [0, 0]
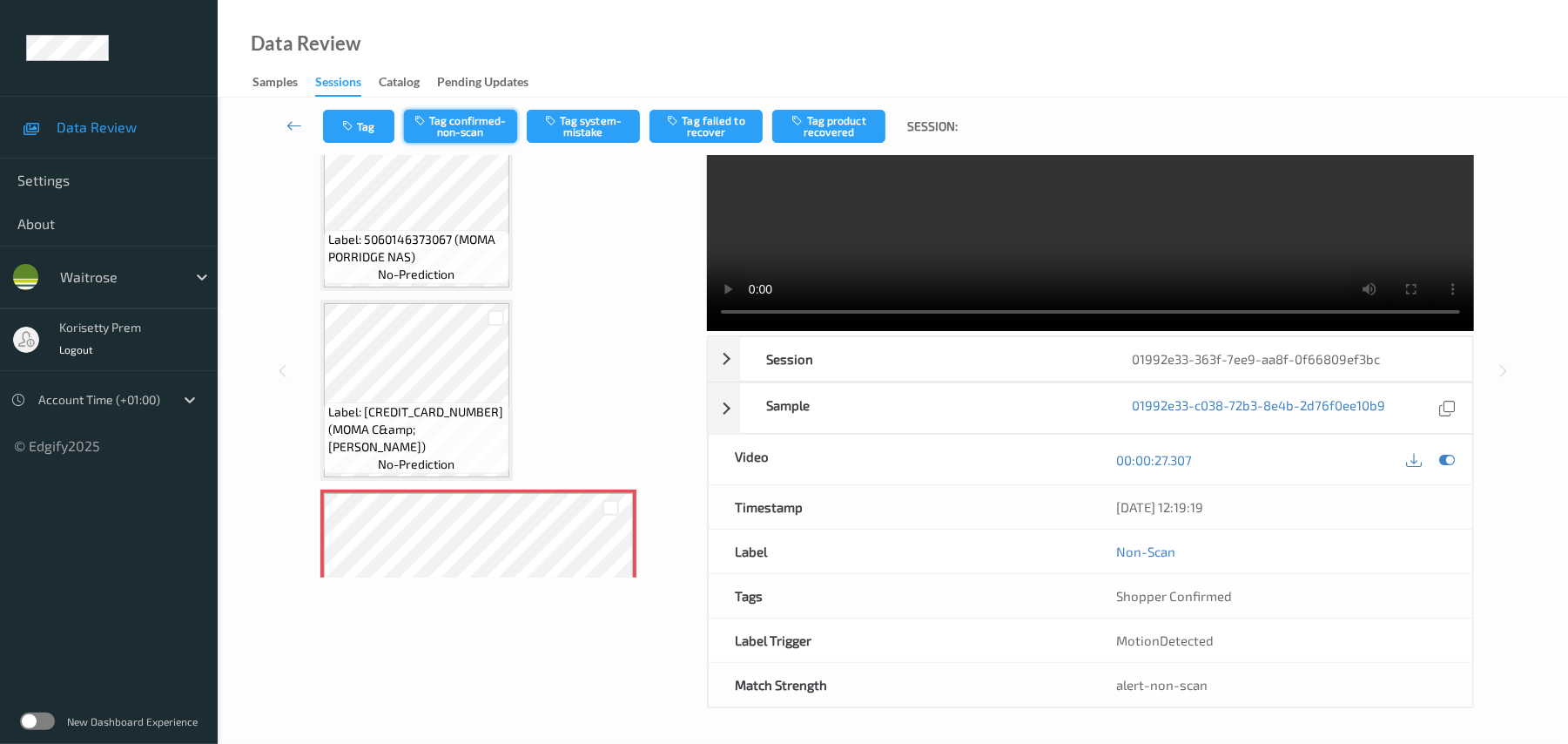
click at [465, 131] on button "Tag confirmed-non-scan" at bounding box center [461, 126] width 113 height 33
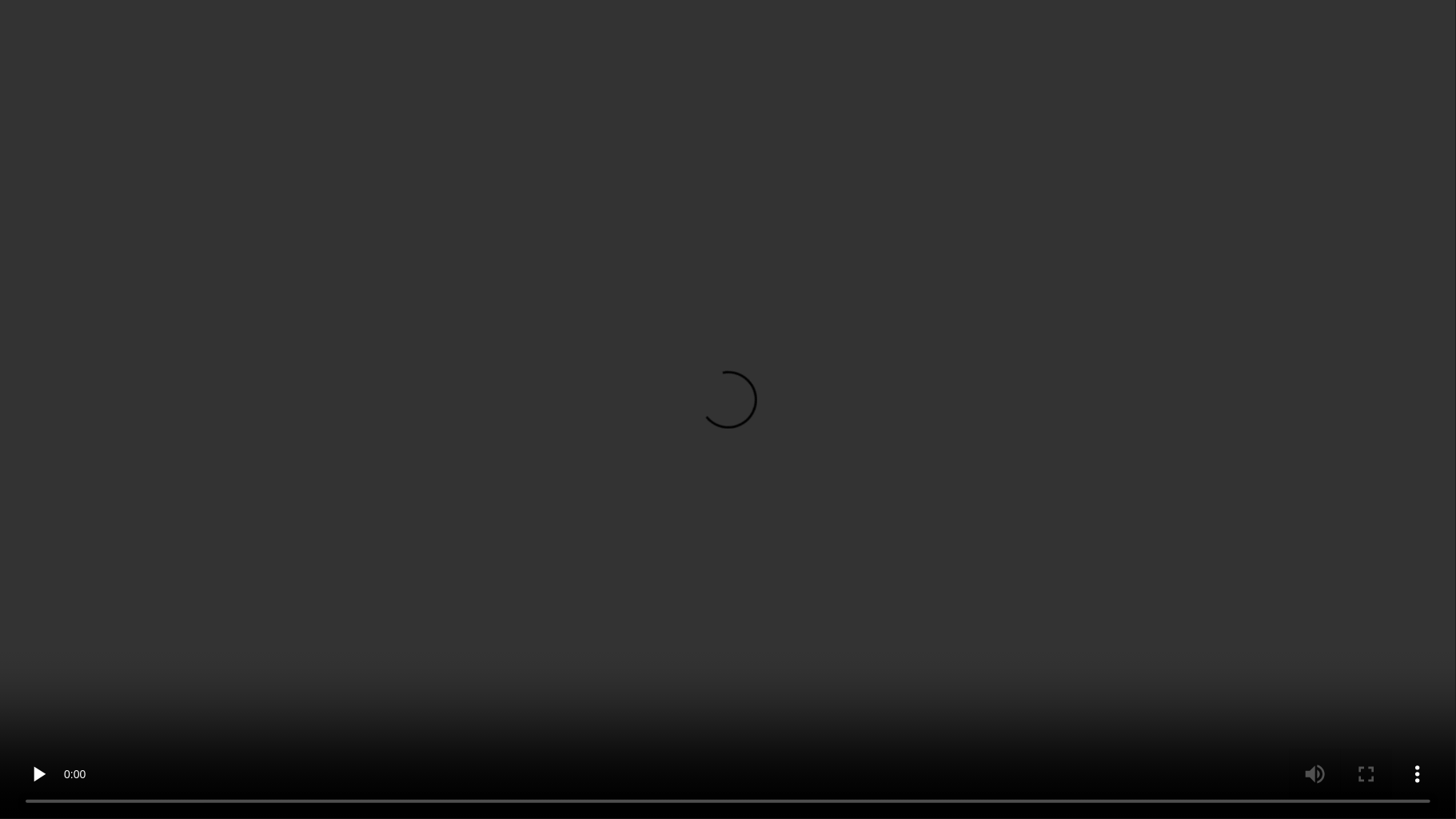
click at [692, 493] on video at bounding box center [728, 410] width 1456 height 819
click at [826, 525] on video at bounding box center [728, 410] width 1456 height 819
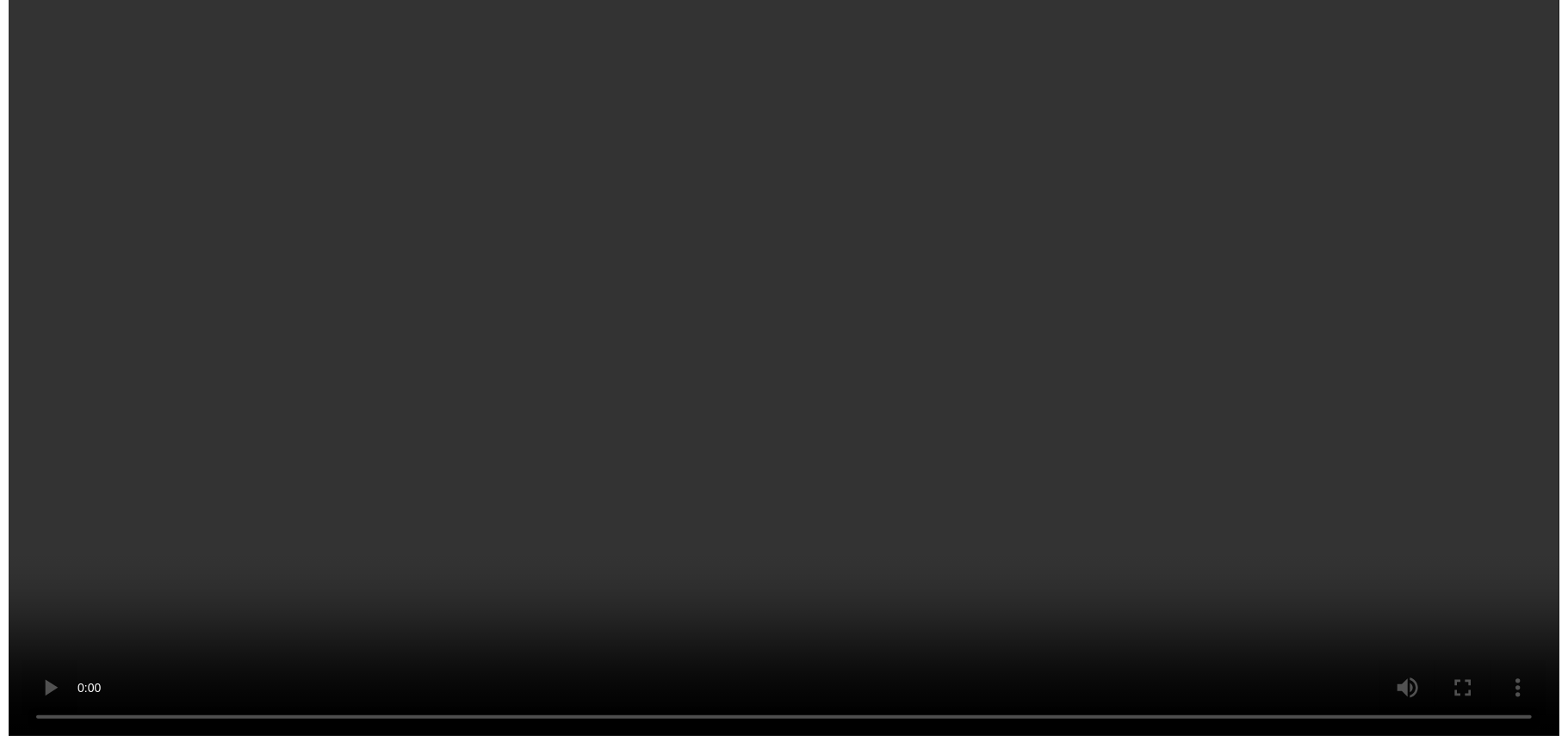
scroll to position [100, 0]
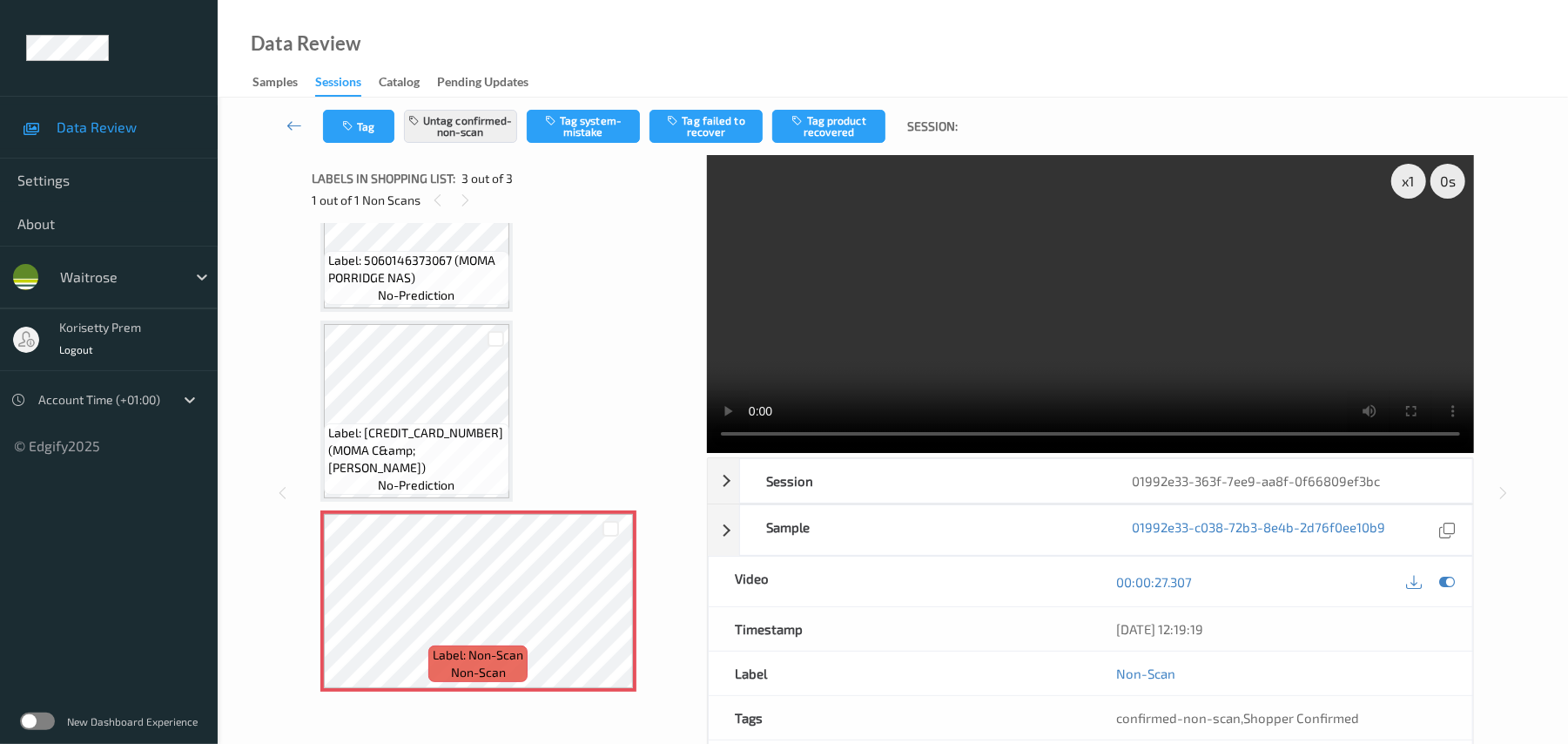
click at [899, 359] on video at bounding box center [1090, 304] width 768 height 298
click at [1443, 581] on icon at bounding box center [1448, 582] width 15 height 15
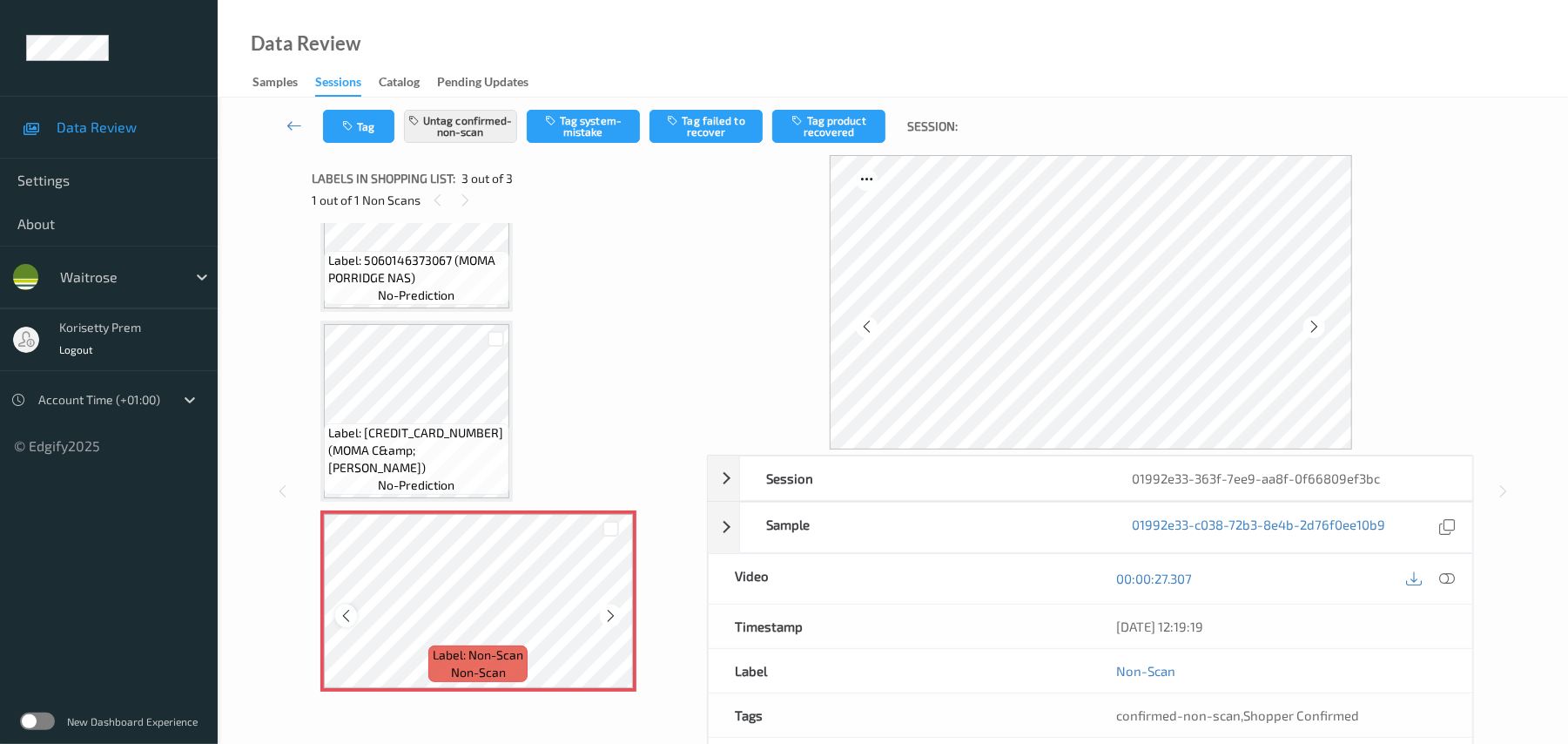
click at [347, 613] on icon at bounding box center [346, 616] width 14 height 15
click at [1316, 324] on icon at bounding box center [1313, 327] width 14 height 15
click at [1320, 319] on icon at bounding box center [1313, 327] width 14 height 15
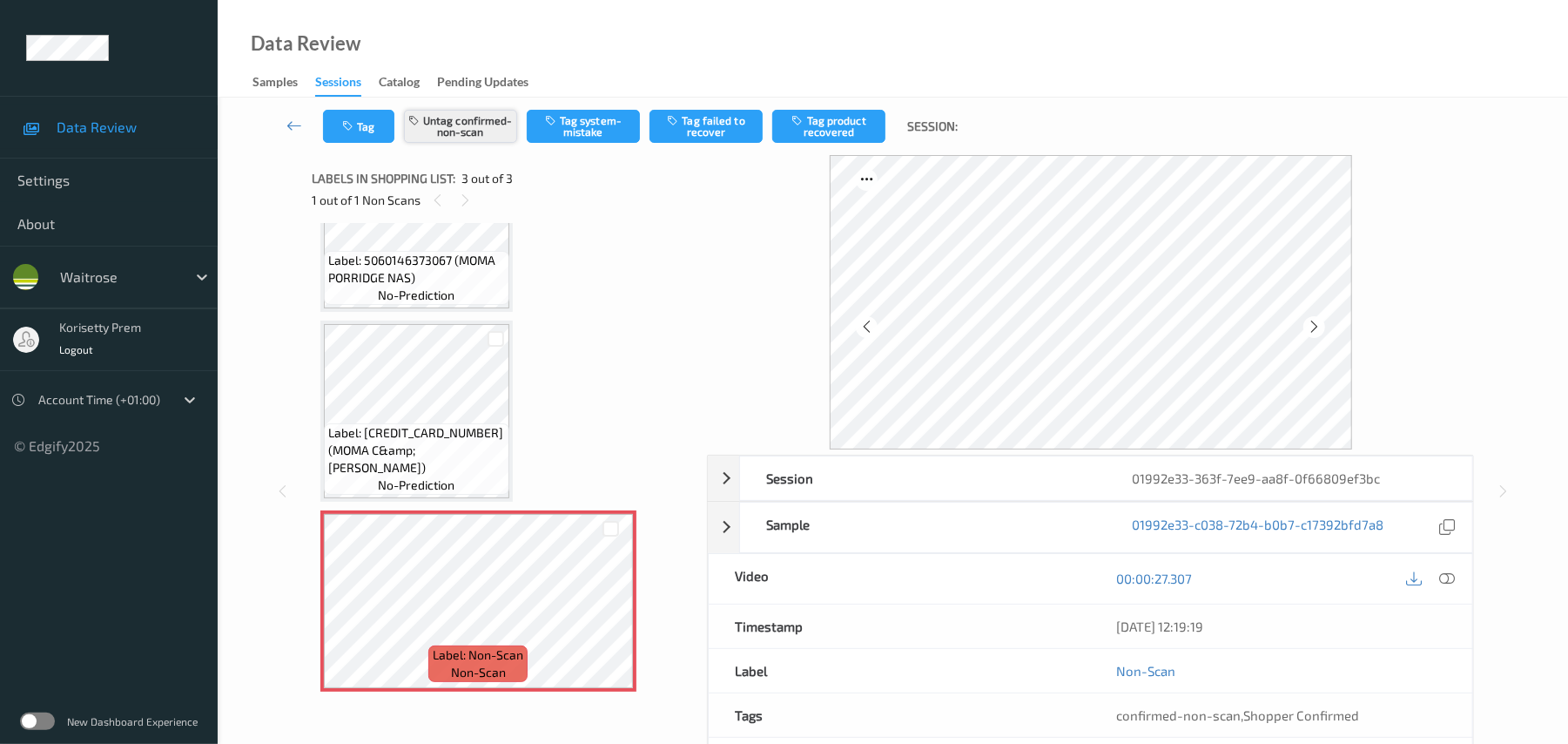
click at [470, 129] on button "Untag confirmed-non-scan" at bounding box center [461, 126] width 113 height 33
click at [590, 135] on button "Tag system-mistake" at bounding box center [583, 126] width 113 height 33
click at [339, 136] on button "Tag" at bounding box center [358, 126] width 71 height 33
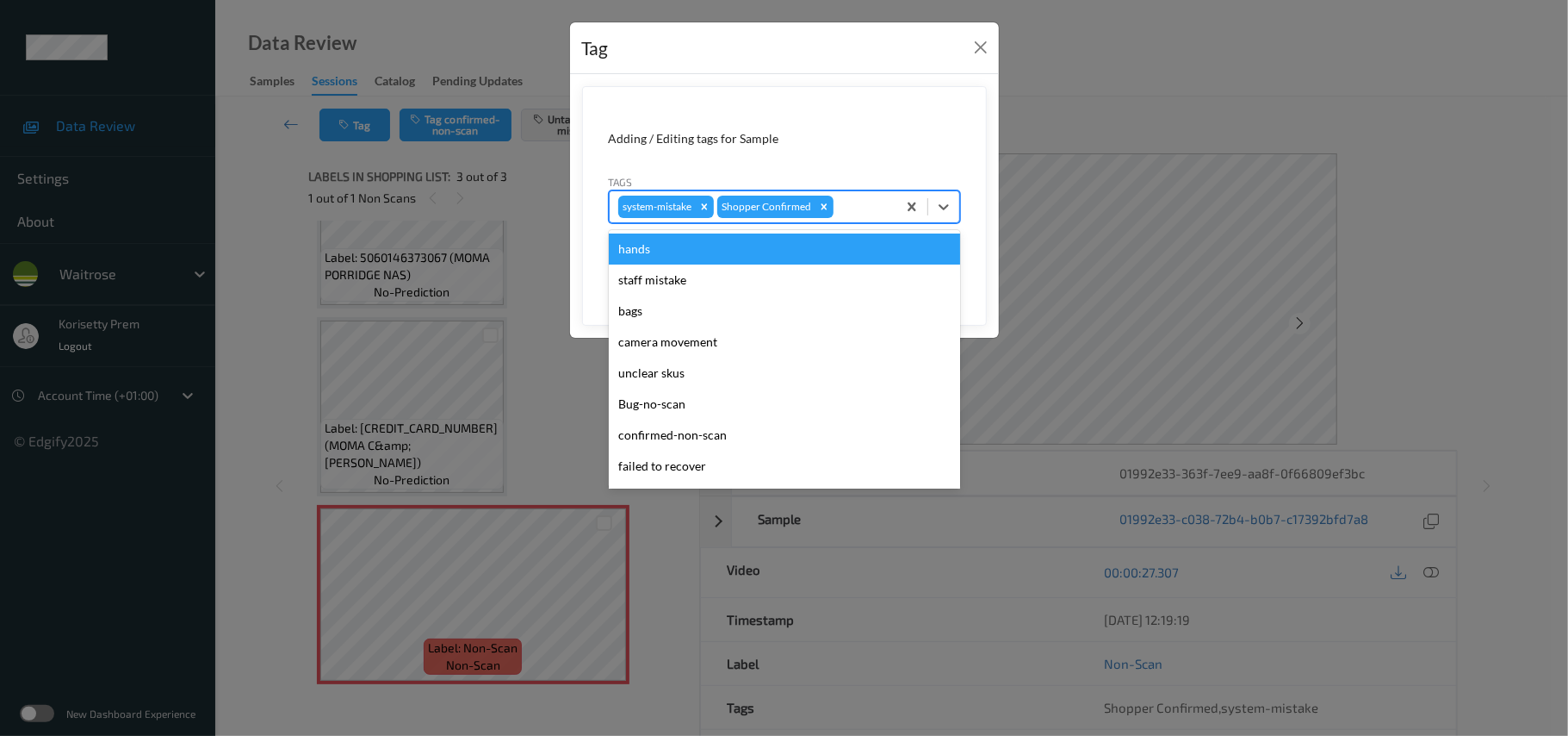
click at [856, 205] on div at bounding box center [862, 207] width 50 height 21
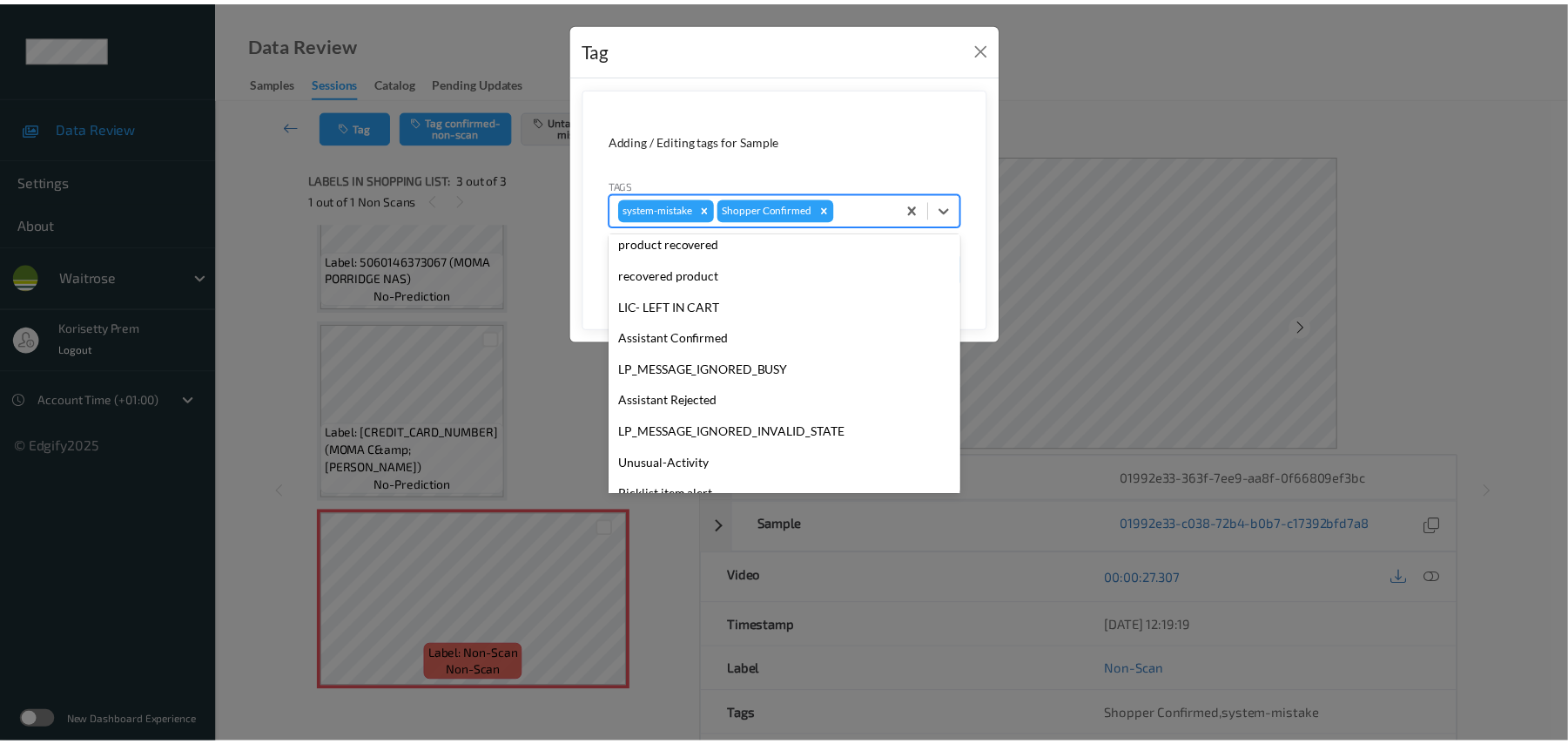
scroll to position [405, 0]
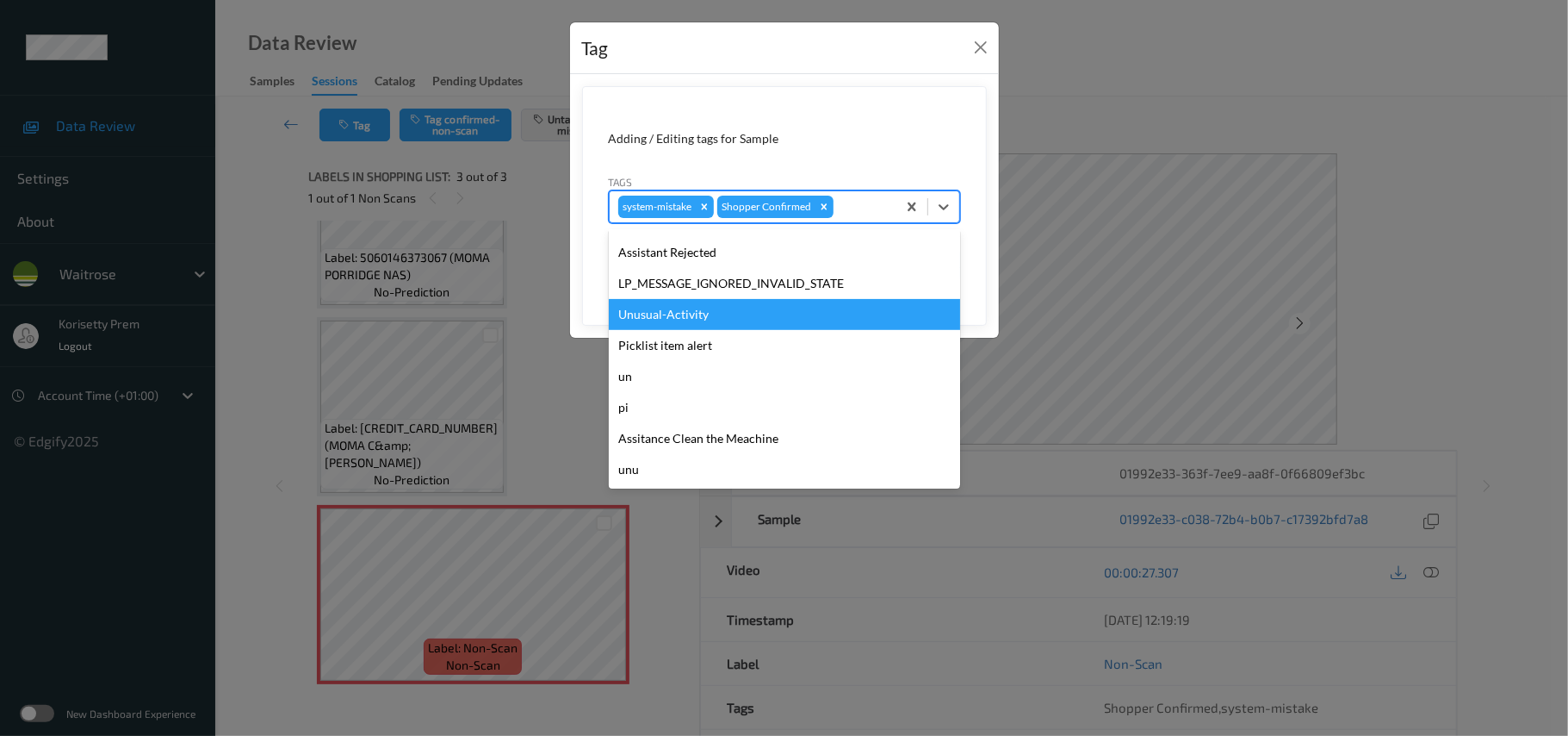
click at [673, 301] on div "Unusual-Activity" at bounding box center [785, 315] width 352 height 31
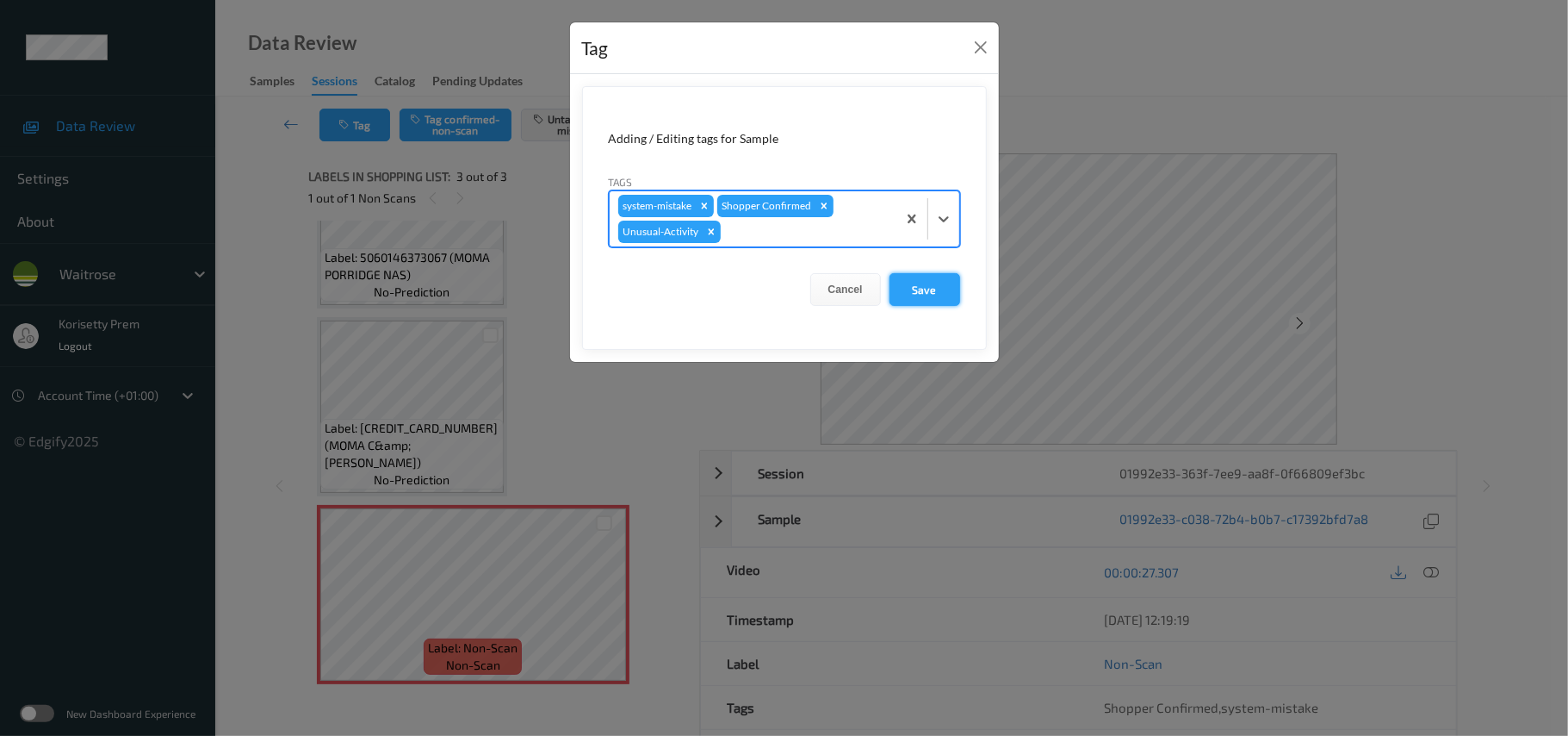
click at [925, 295] on button "Save" at bounding box center [925, 289] width 70 height 32
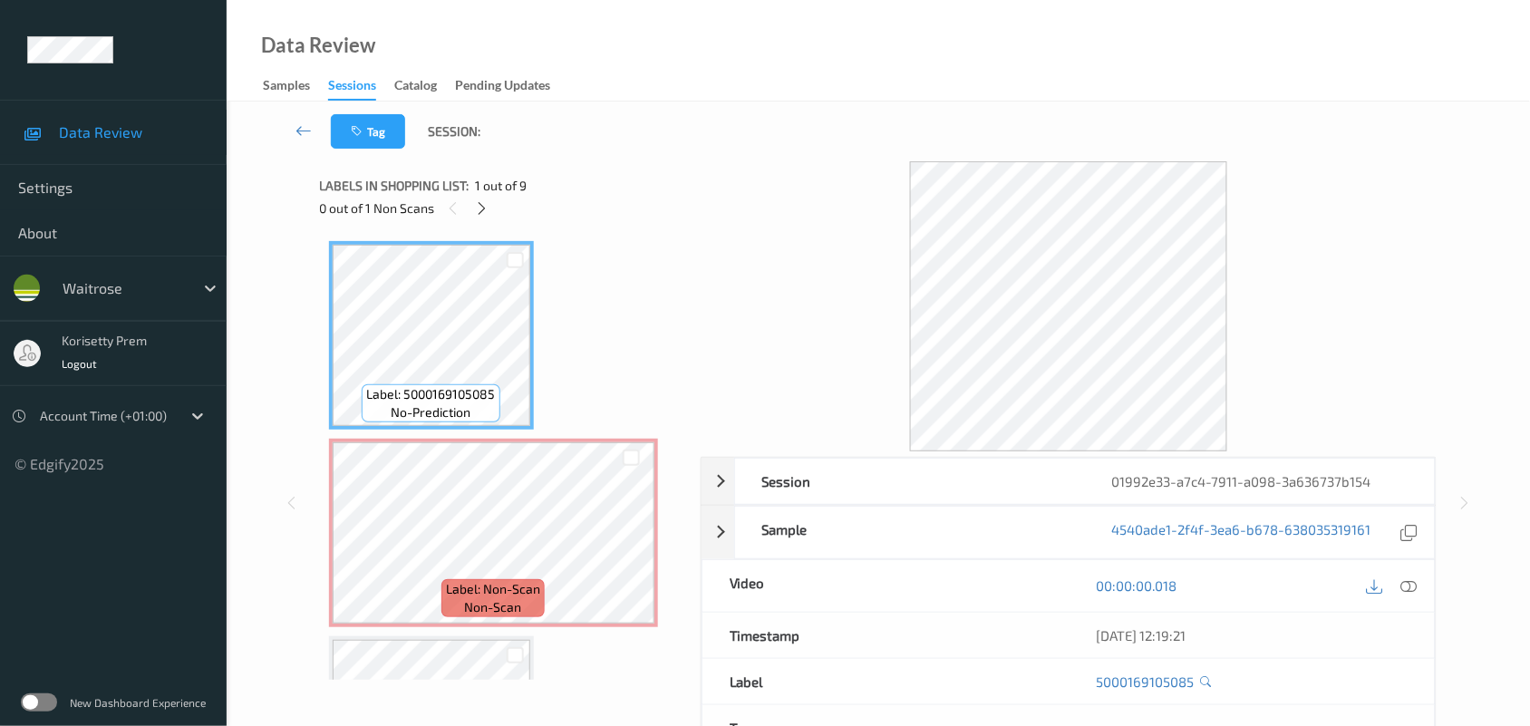
click at [771, 143] on div "Tag Session:" at bounding box center [878, 132] width 1229 height 60
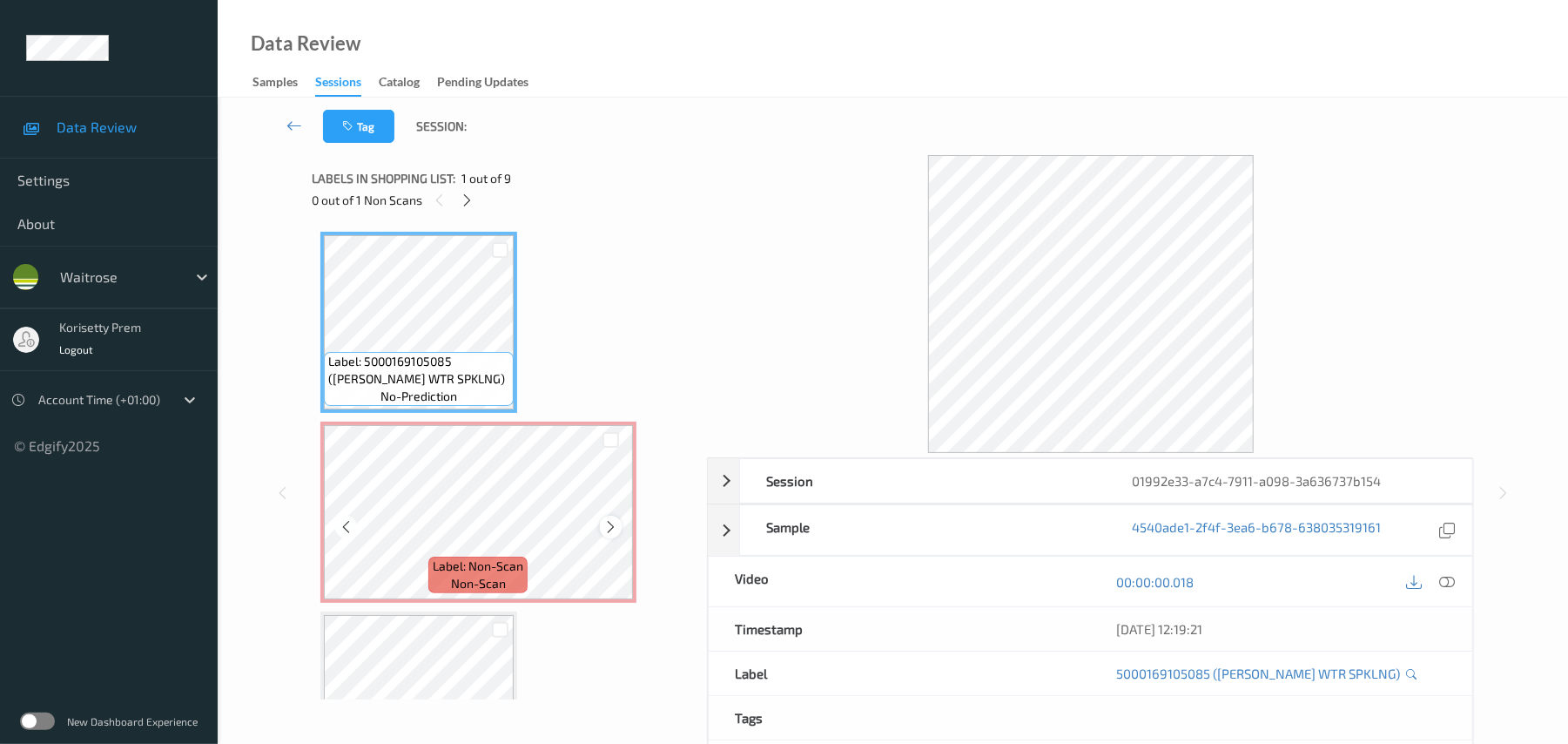
click at [615, 530] on icon at bounding box center [610, 527] width 14 height 15
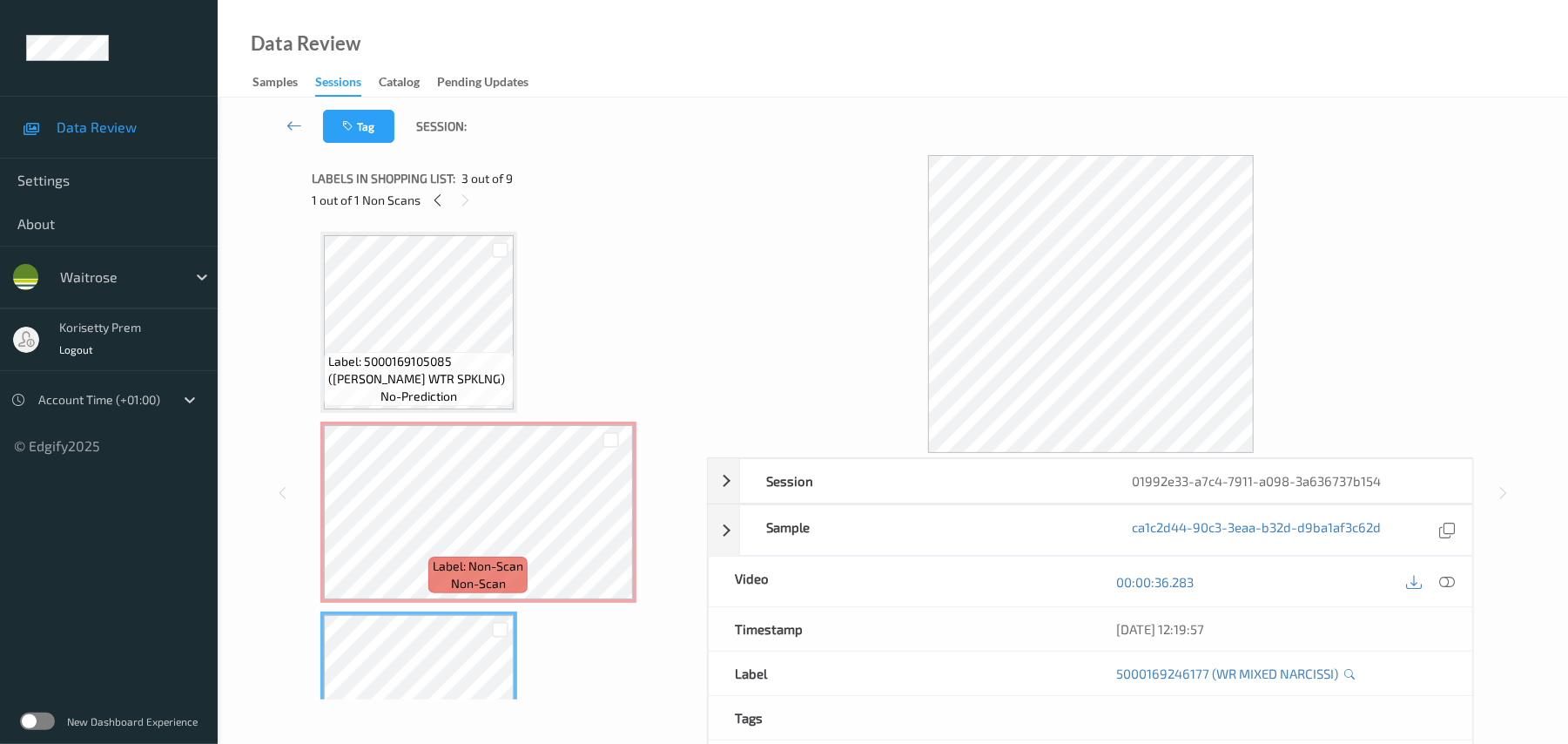
click at [425, 356] on span "Label: 5000169105085 (WR ESS WTR SPKLNG)" at bounding box center [419, 370] width 182 height 35
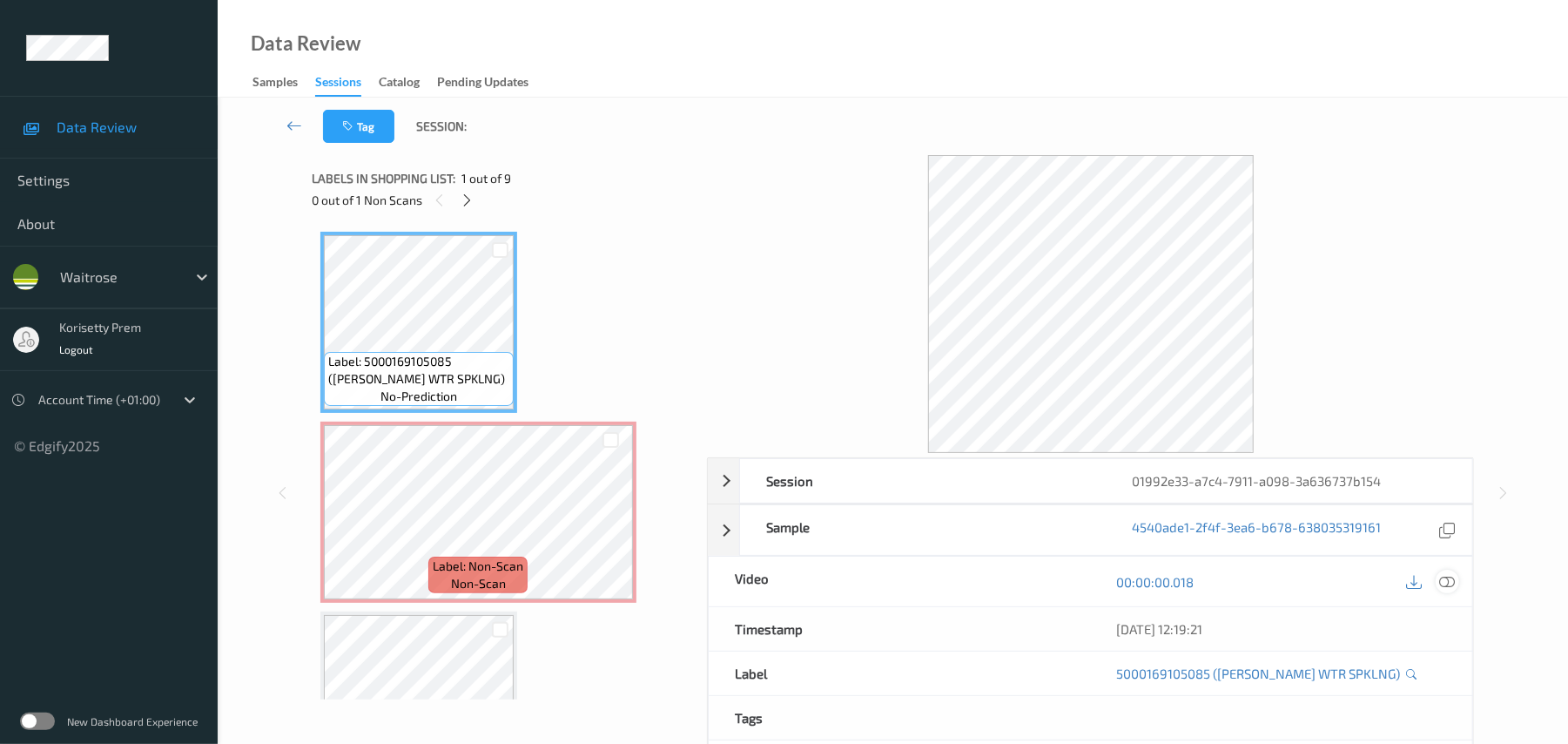
click at [1449, 589] on icon at bounding box center [1448, 582] width 15 height 15
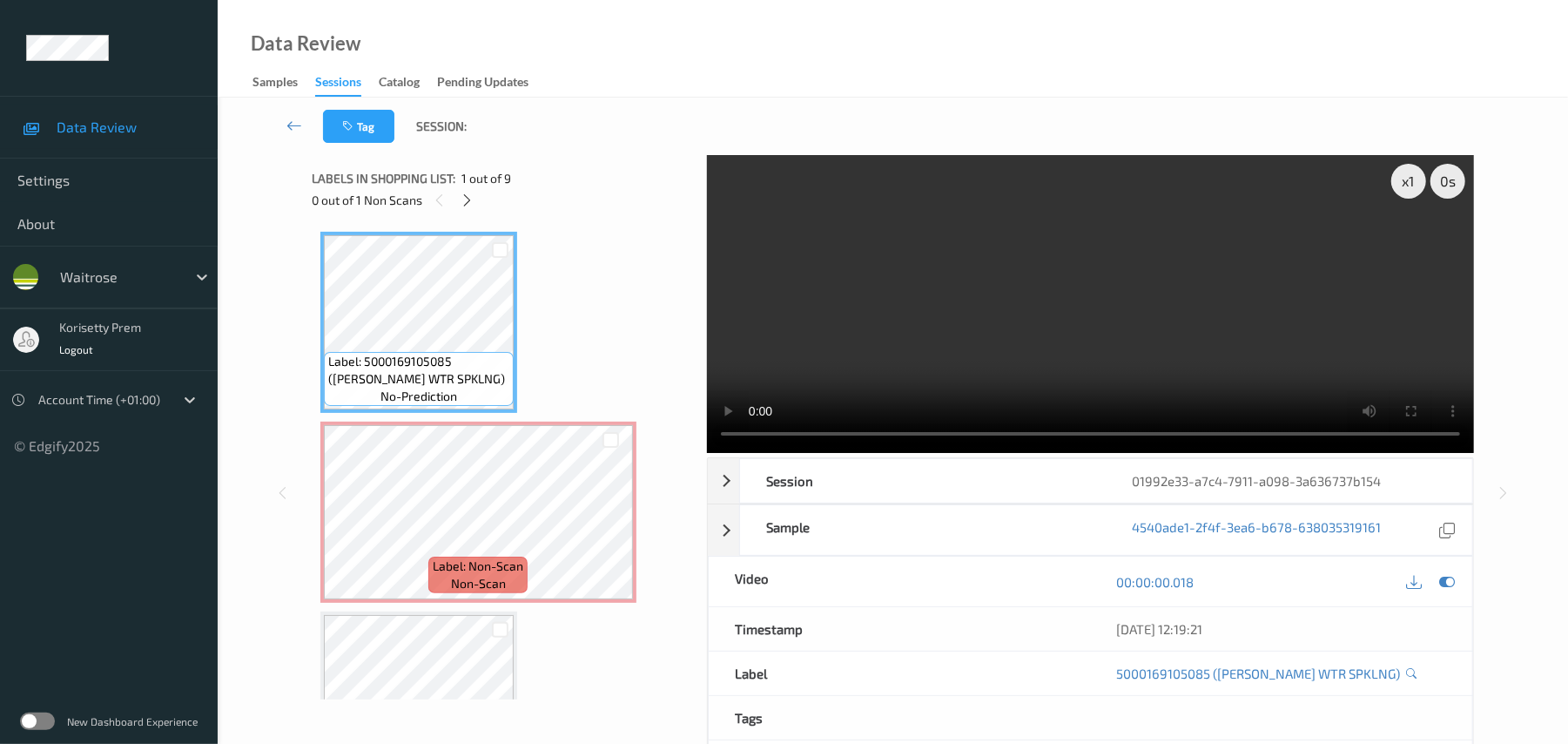
click at [883, 308] on video at bounding box center [1090, 304] width 768 height 298
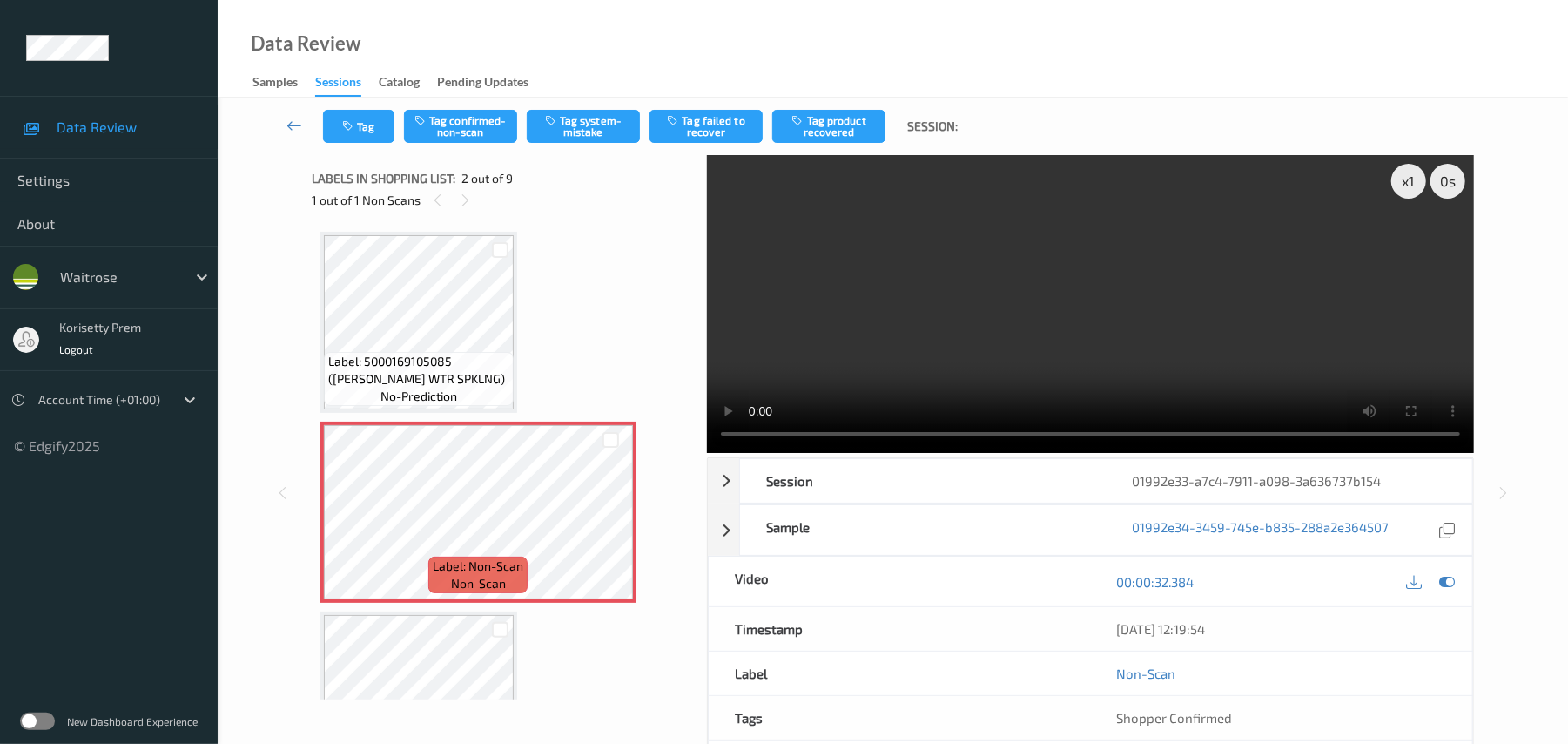
click at [832, 377] on video at bounding box center [1090, 304] width 768 height 298
click at [576, 131] on button "Tag system-mistake" at bounding box center [583, 126] width 113 height 33
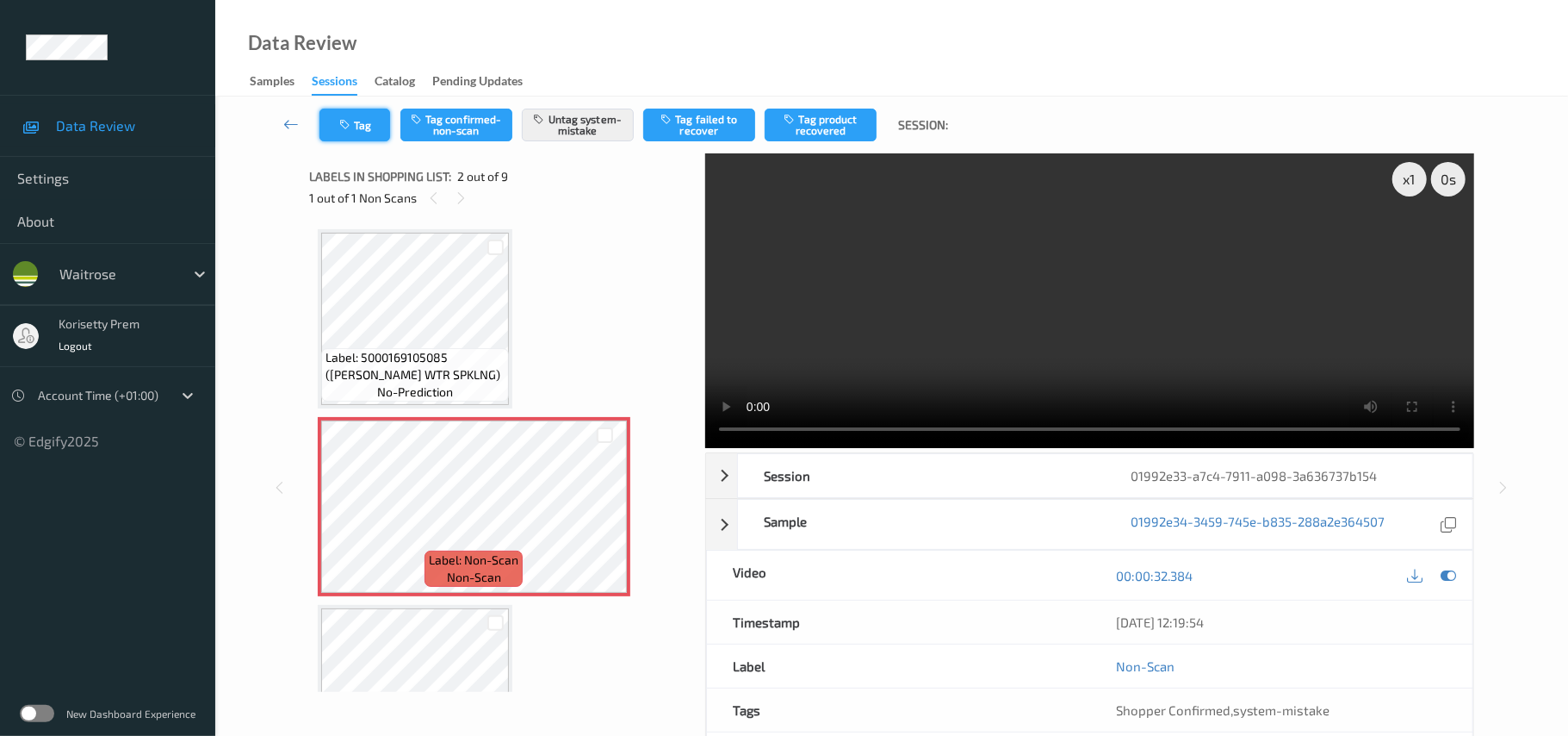
click at [362, 123] on button "Tag" at bounding box center [354, 125] width 70 height 32
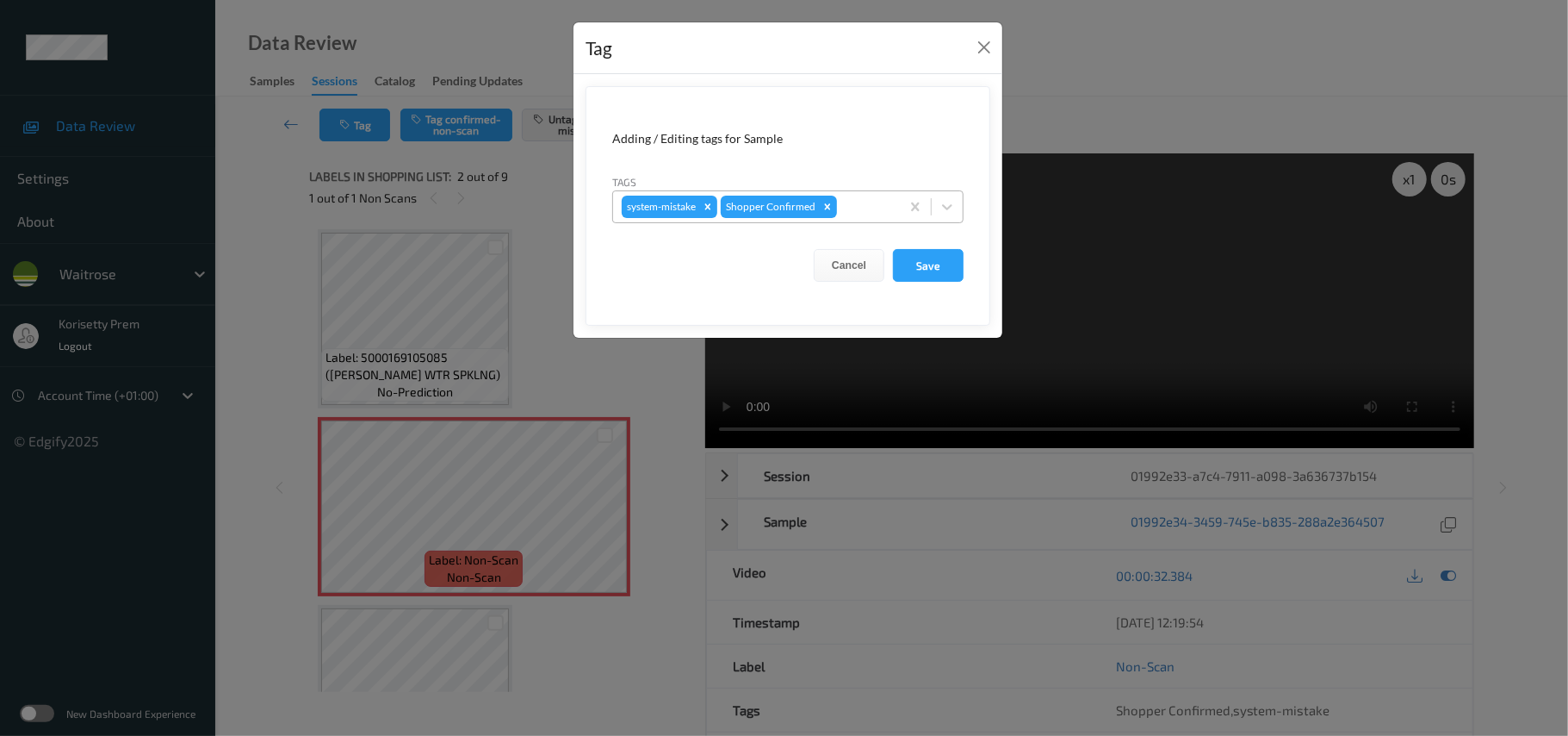
click at [871, 218] on div "system-mistake Shopper Confirmed" at bounding box center [756, 206] width 287 height 29
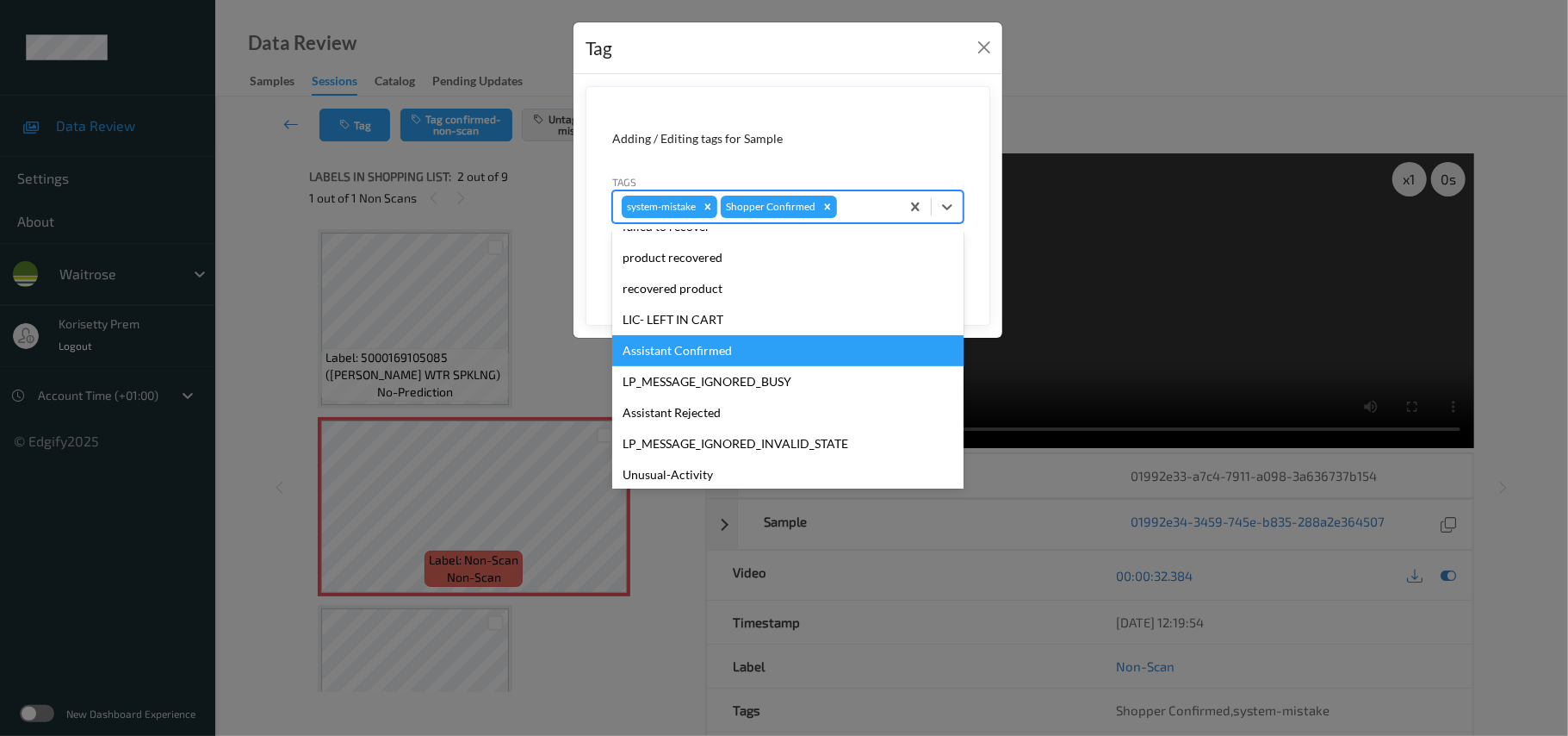
scroll to position [400, 0]
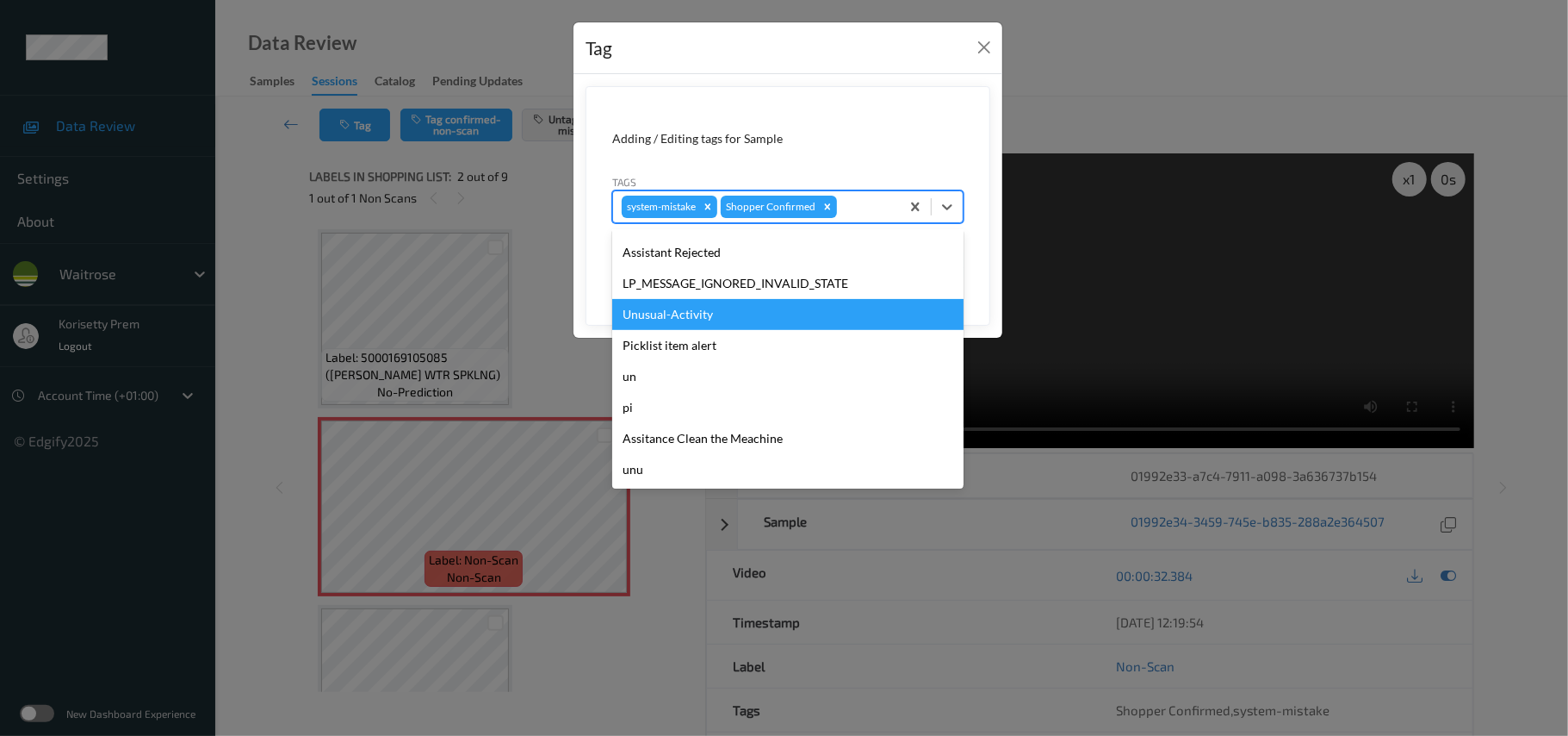
click at [676, 319] on div "Unusual-Activity" at bounding box center [788, 315] width 352 height 31
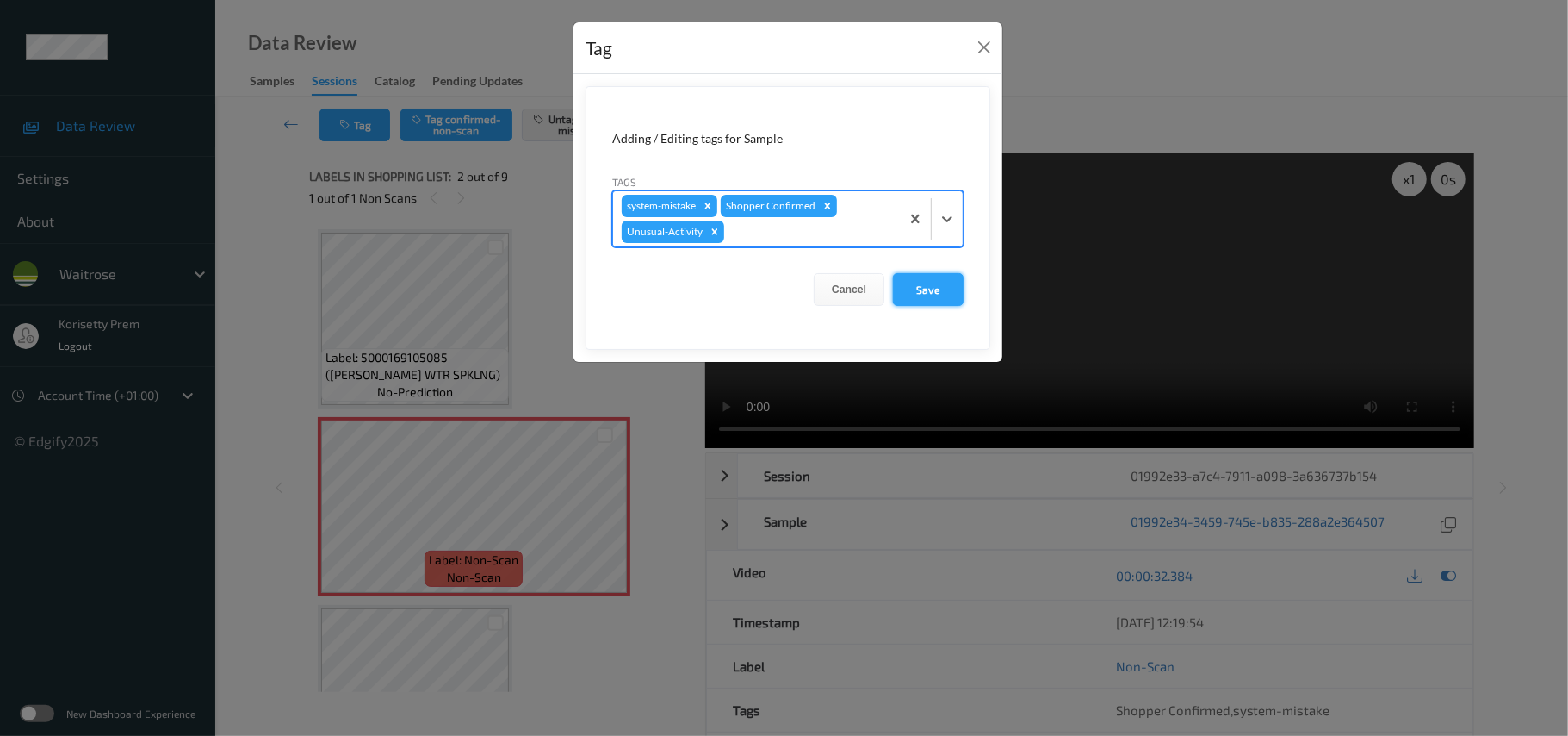
click at [962, 276] on button "Save" at bounding box center [928, 289] width 70 height 32
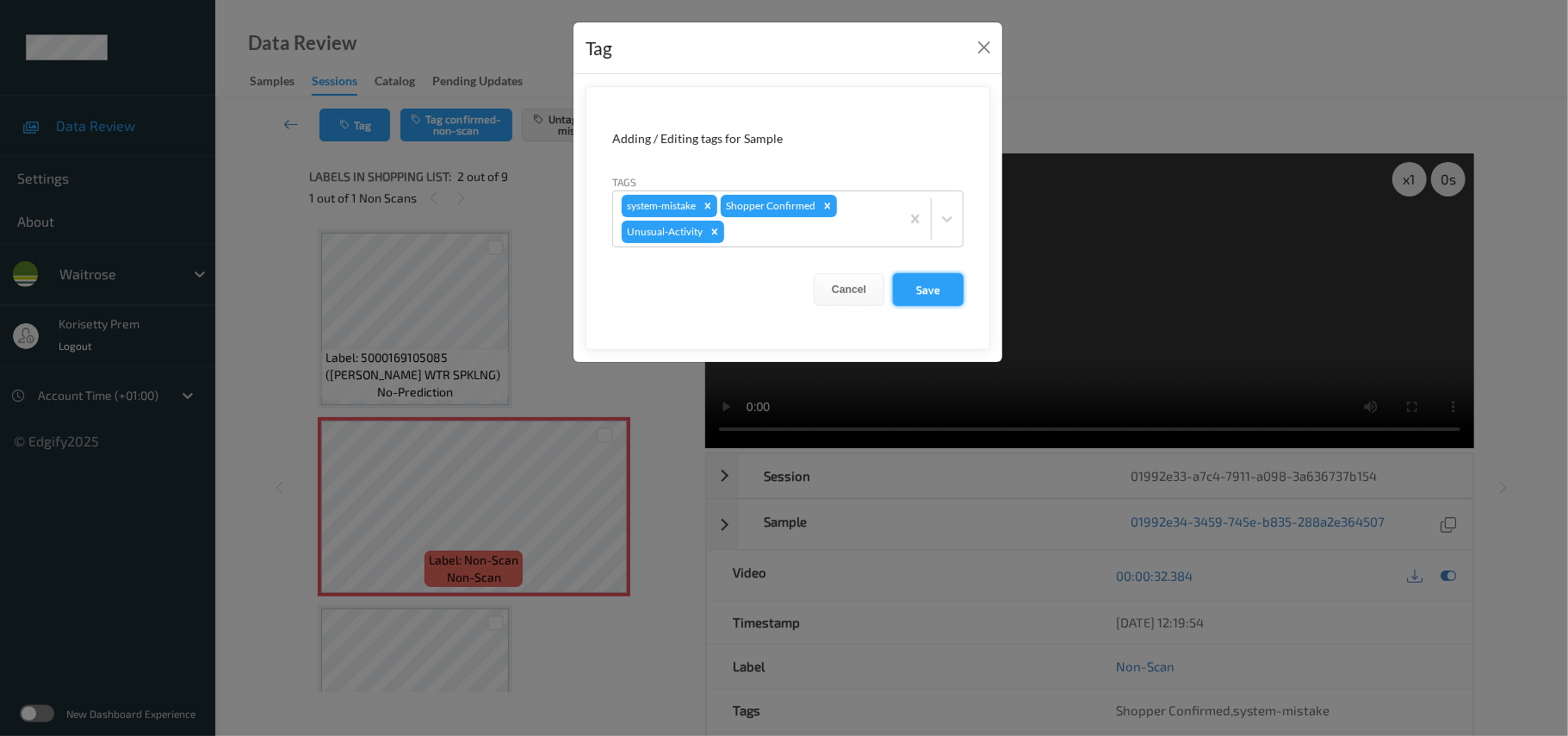
click at [944, 284] on button "Save" at bounding box center [928, 289] width 70 height 32
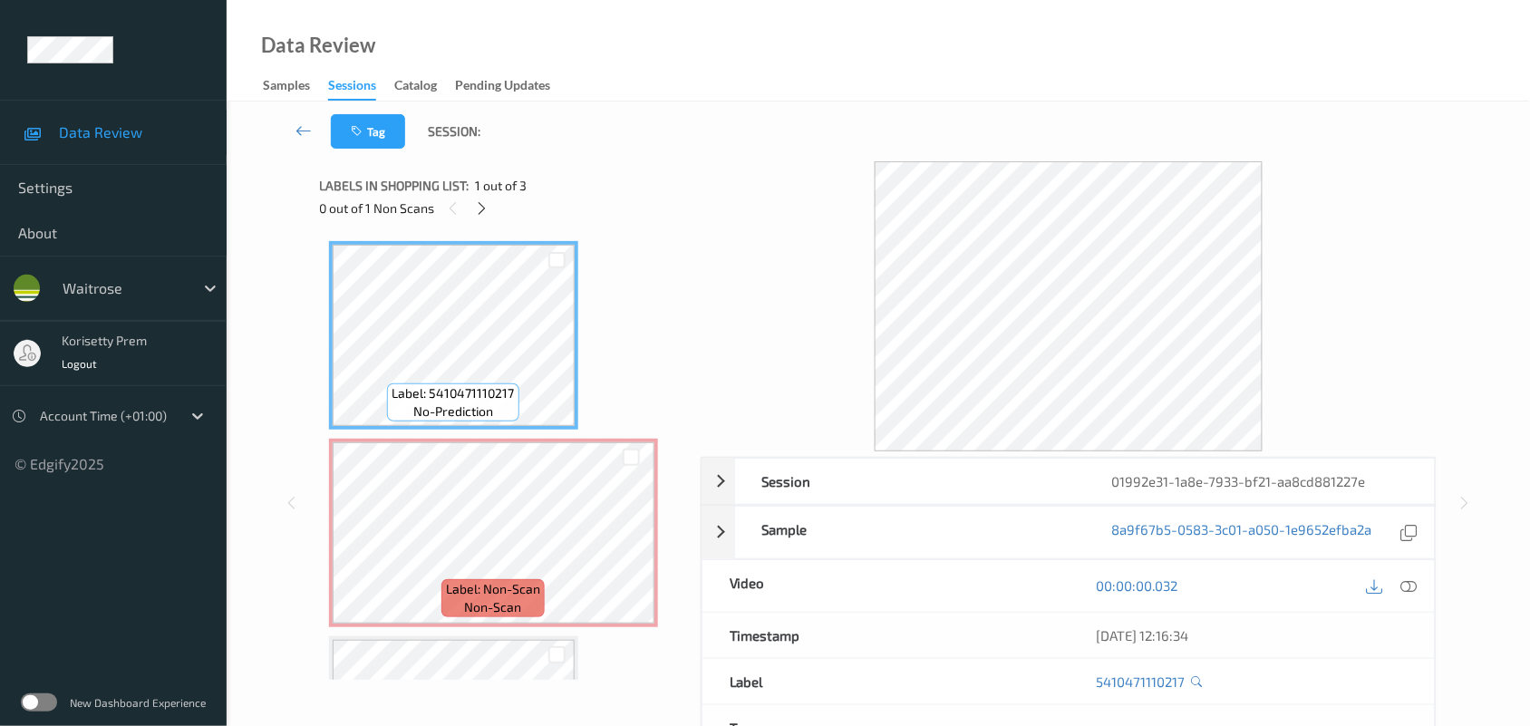
click at [693, 165] on div "Session 01992e31-1a8e-7933-bf21-aa8cd881227e Session ID 01992e31-1a8e-7933-bf21…" at bounding box center [879, 502] width 1118 height 683
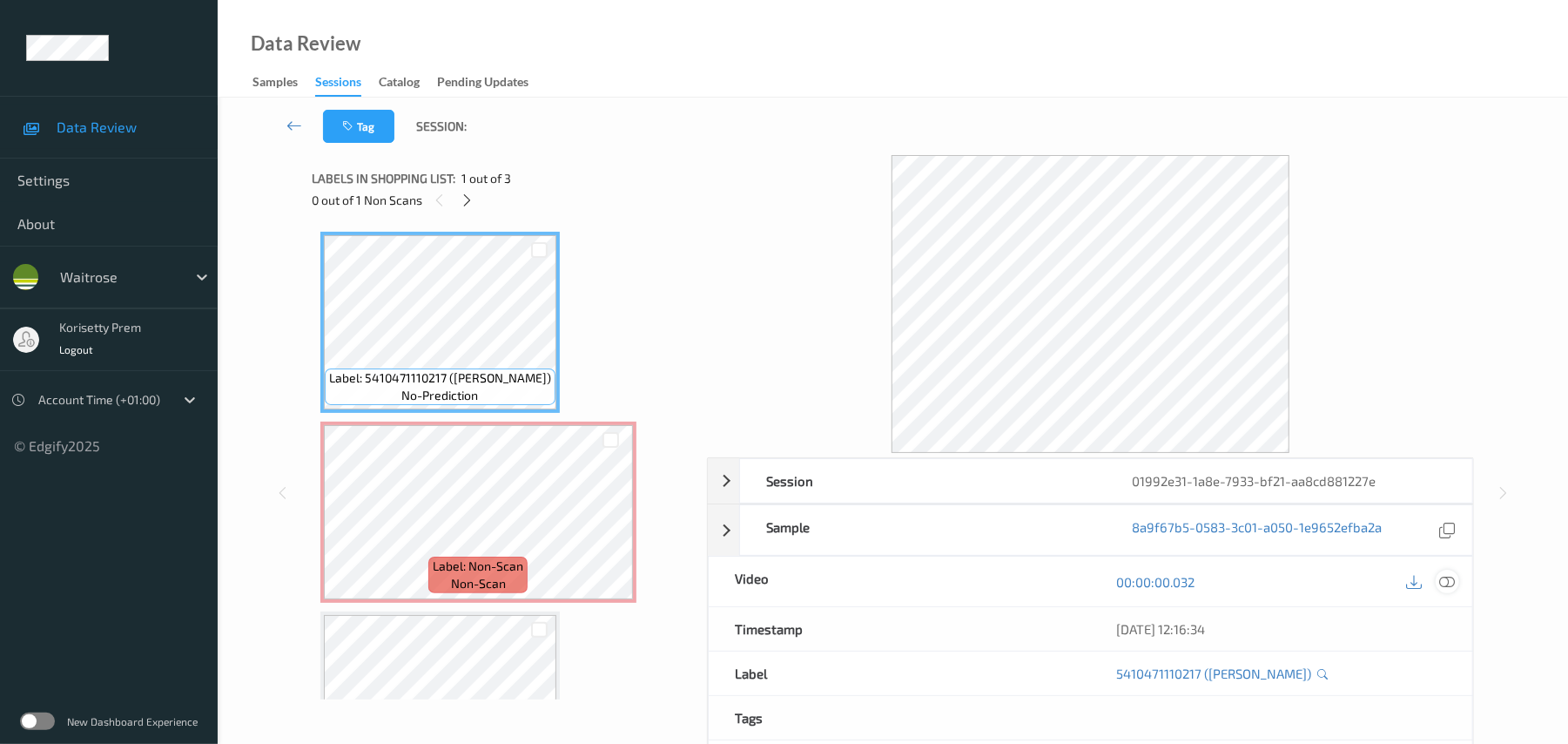
click at [1451, 583] on icon at bounding box center [1448, 582] width 15 height 15
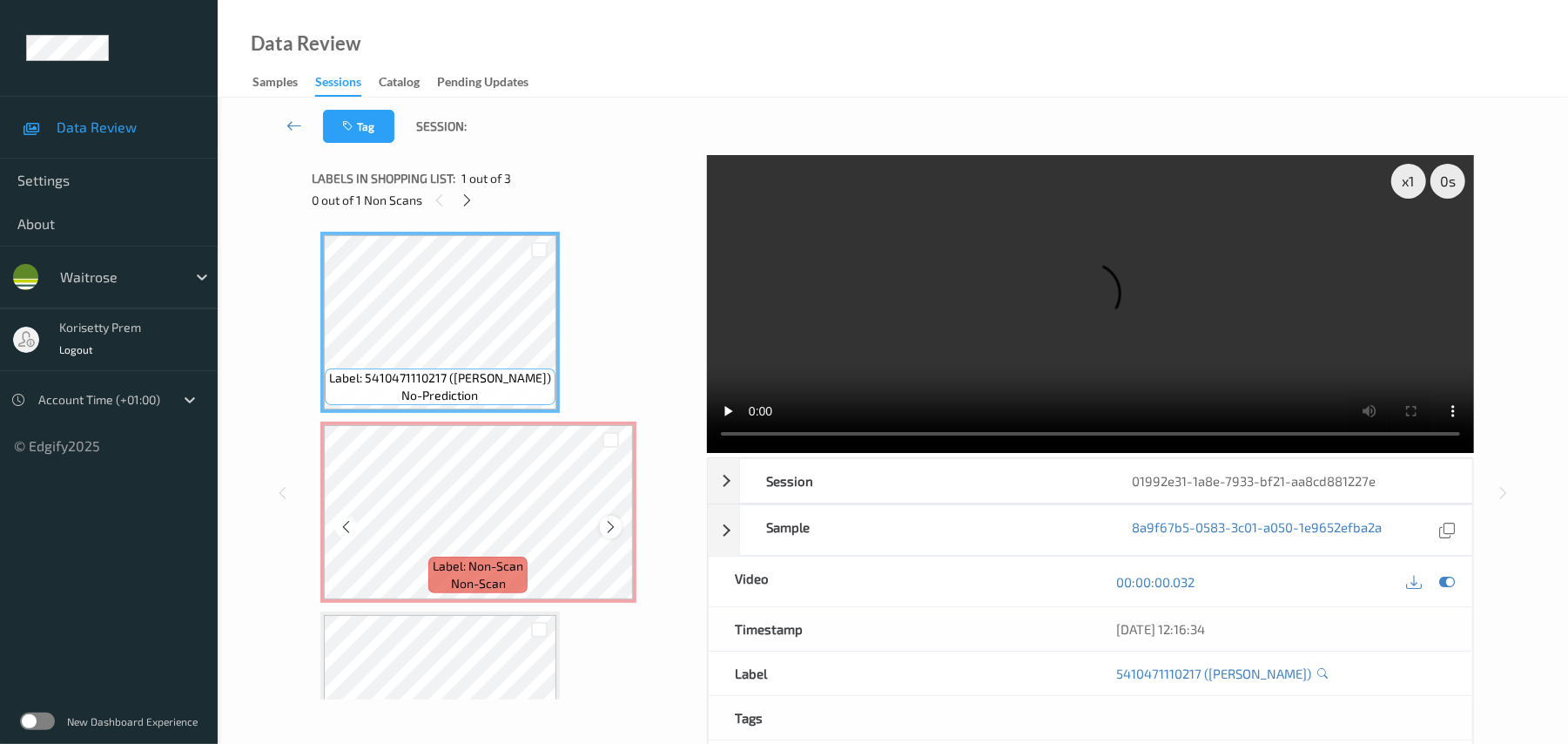
click at [608, 525] on icon at bounding box center [610, 527] width 14 height 15
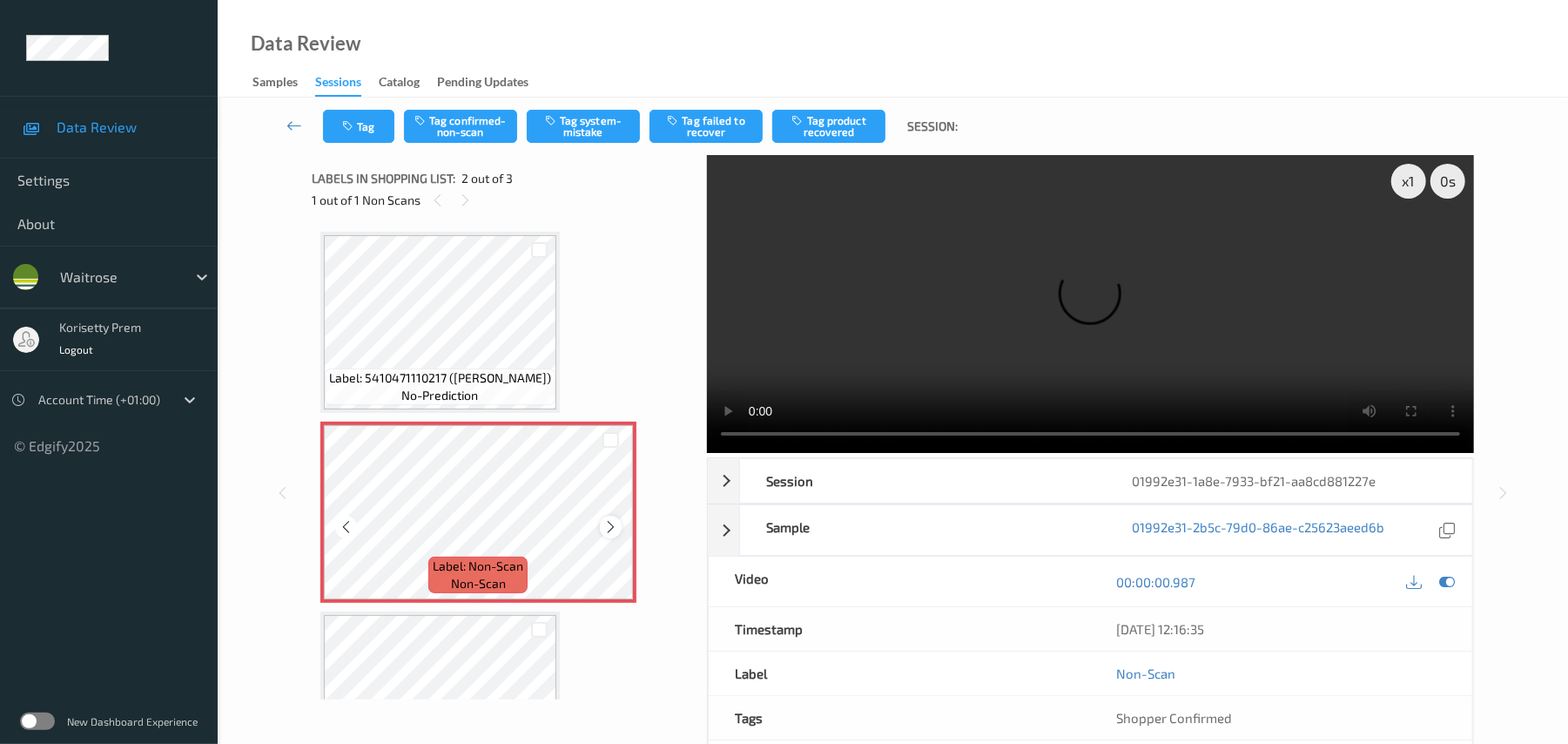
click at [609, 526] on icon at bounding box center [610, 527] width 14 height 15
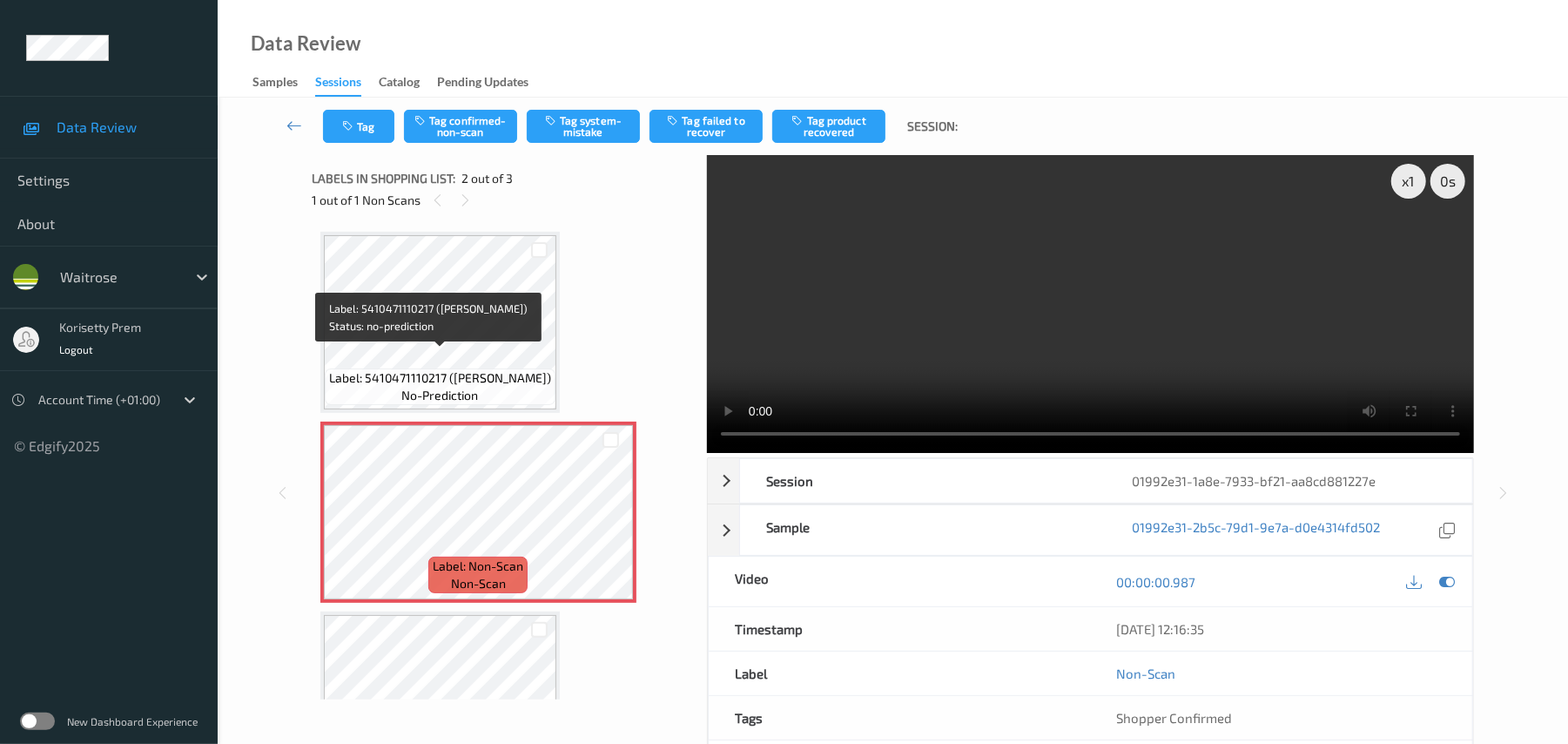
click at [461, 369] on span "Label: 5410471110217 ([PERSON_NAME])" at bounding box center [440, 378] width 222 height 17
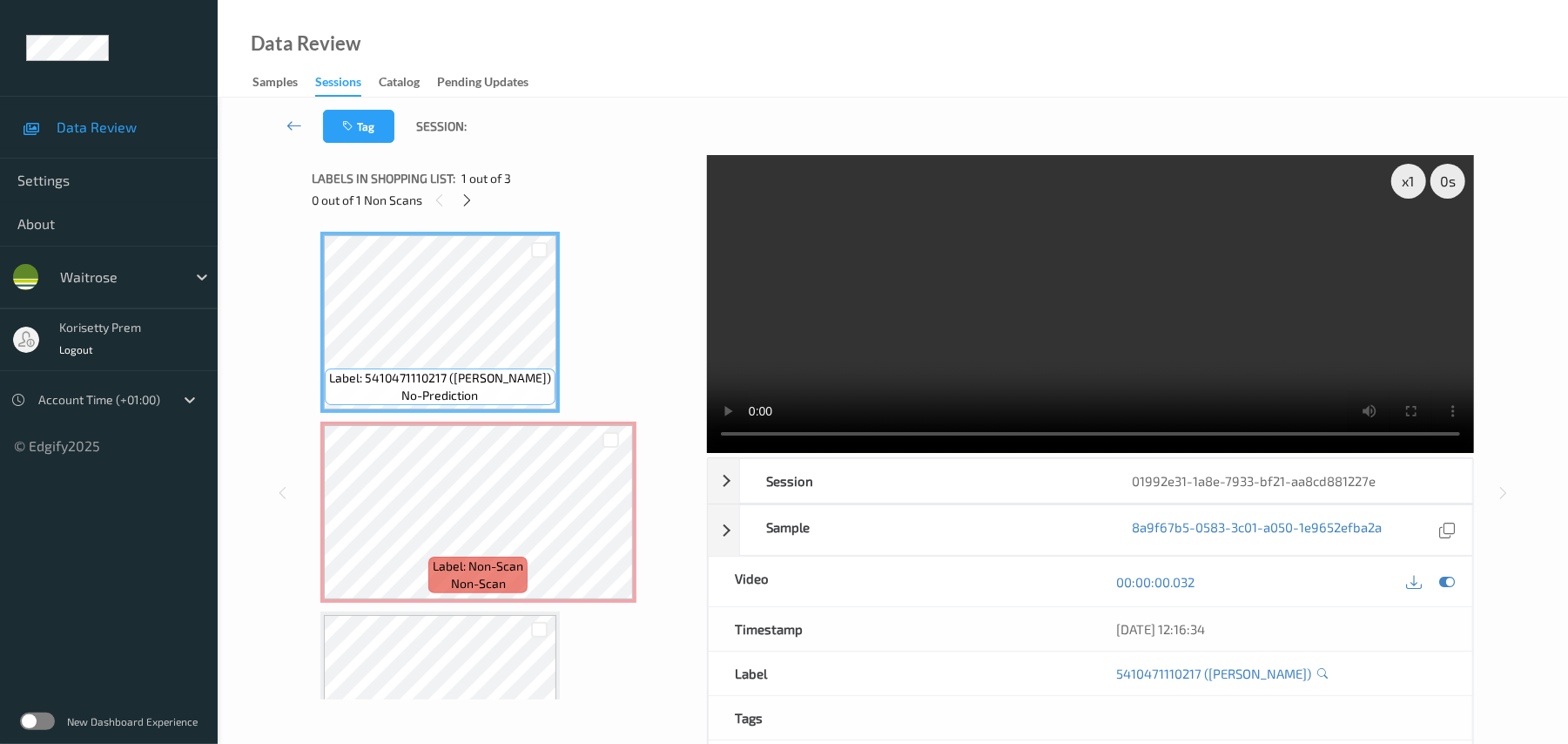
click at [973, 346] on video at bounding box center [1090, 304] width 768 height 298
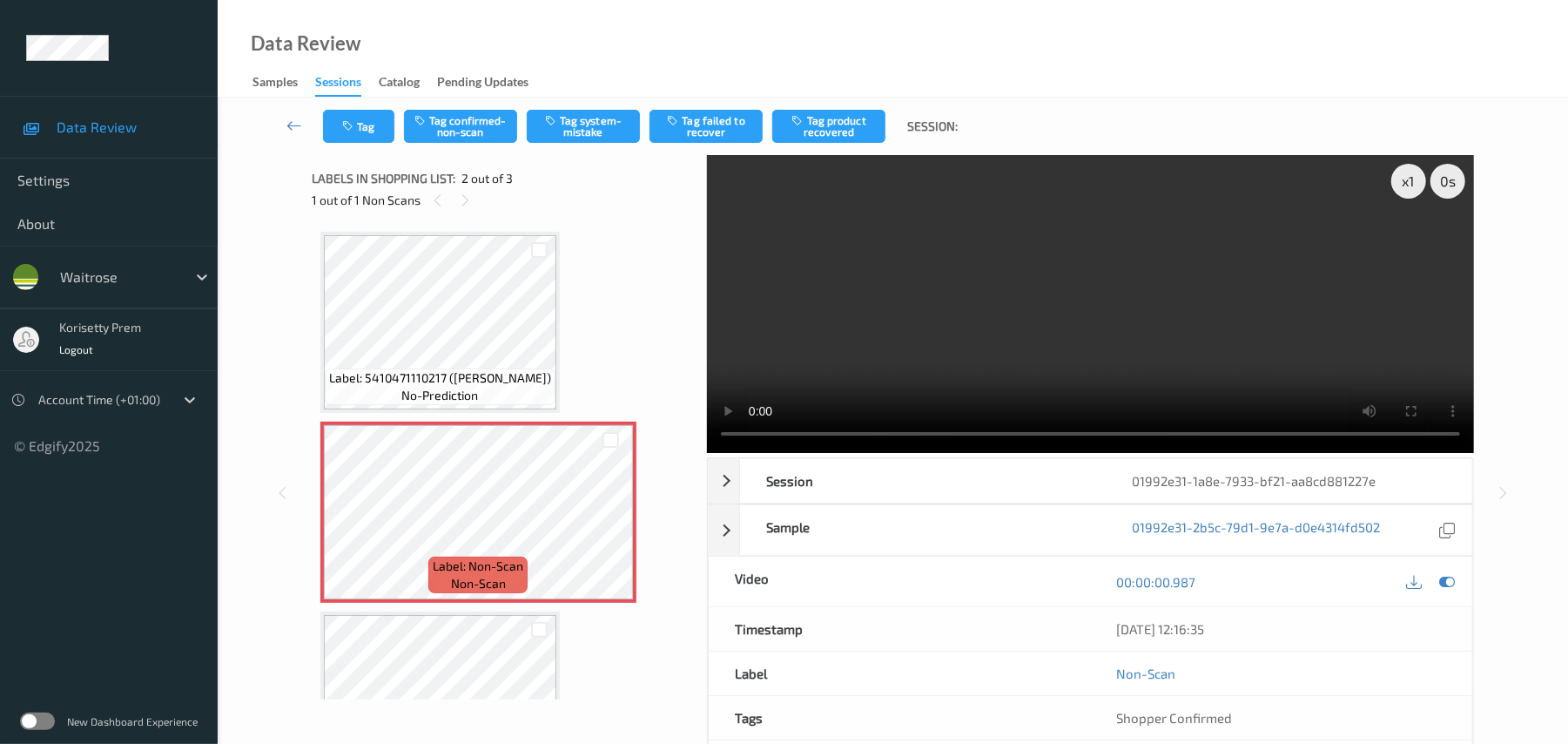
click at [981, 266] on video at bounding box center [1090, 304] width 768 height 298
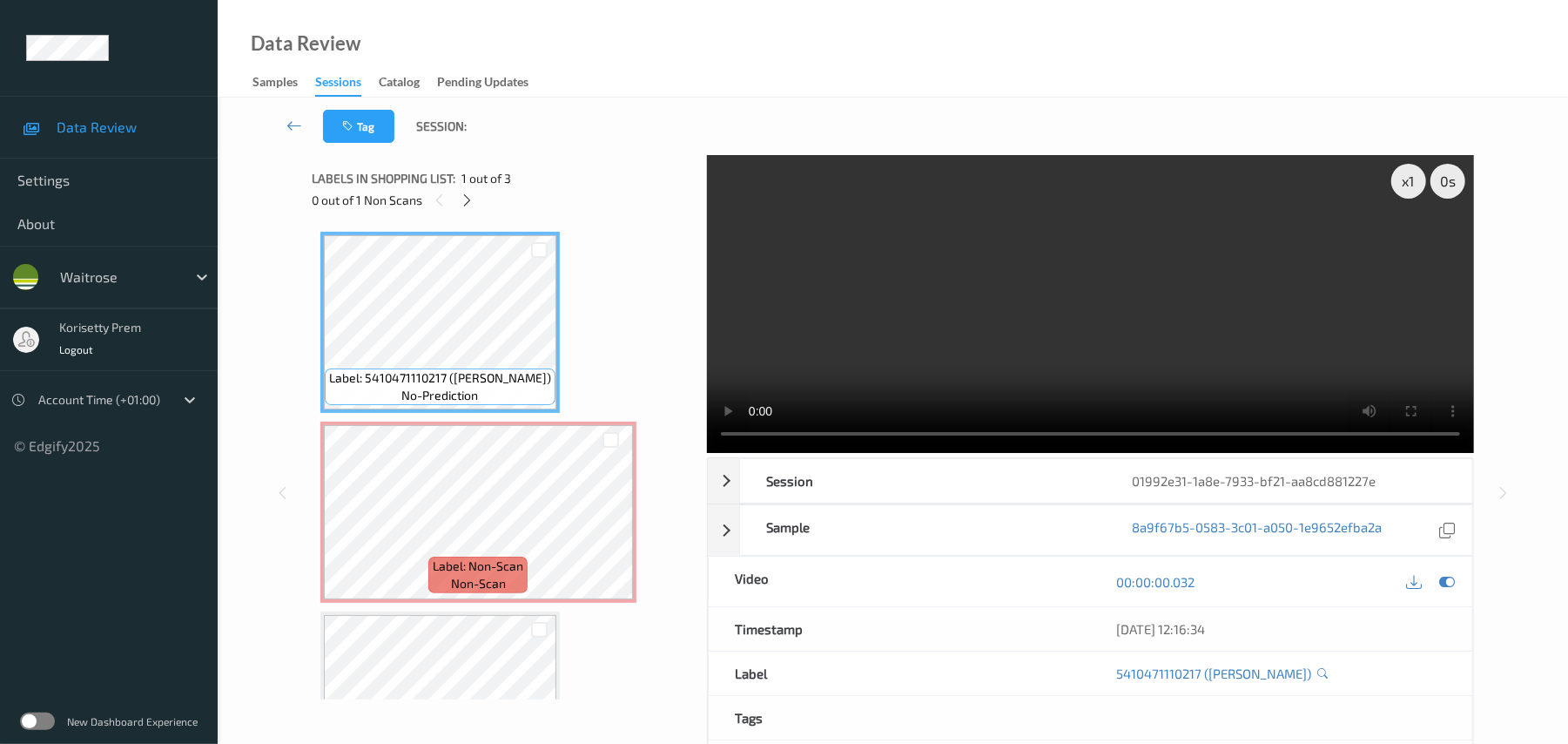
click at [941, 366] on video at bounding box center [1090, 304] width 768 height 298
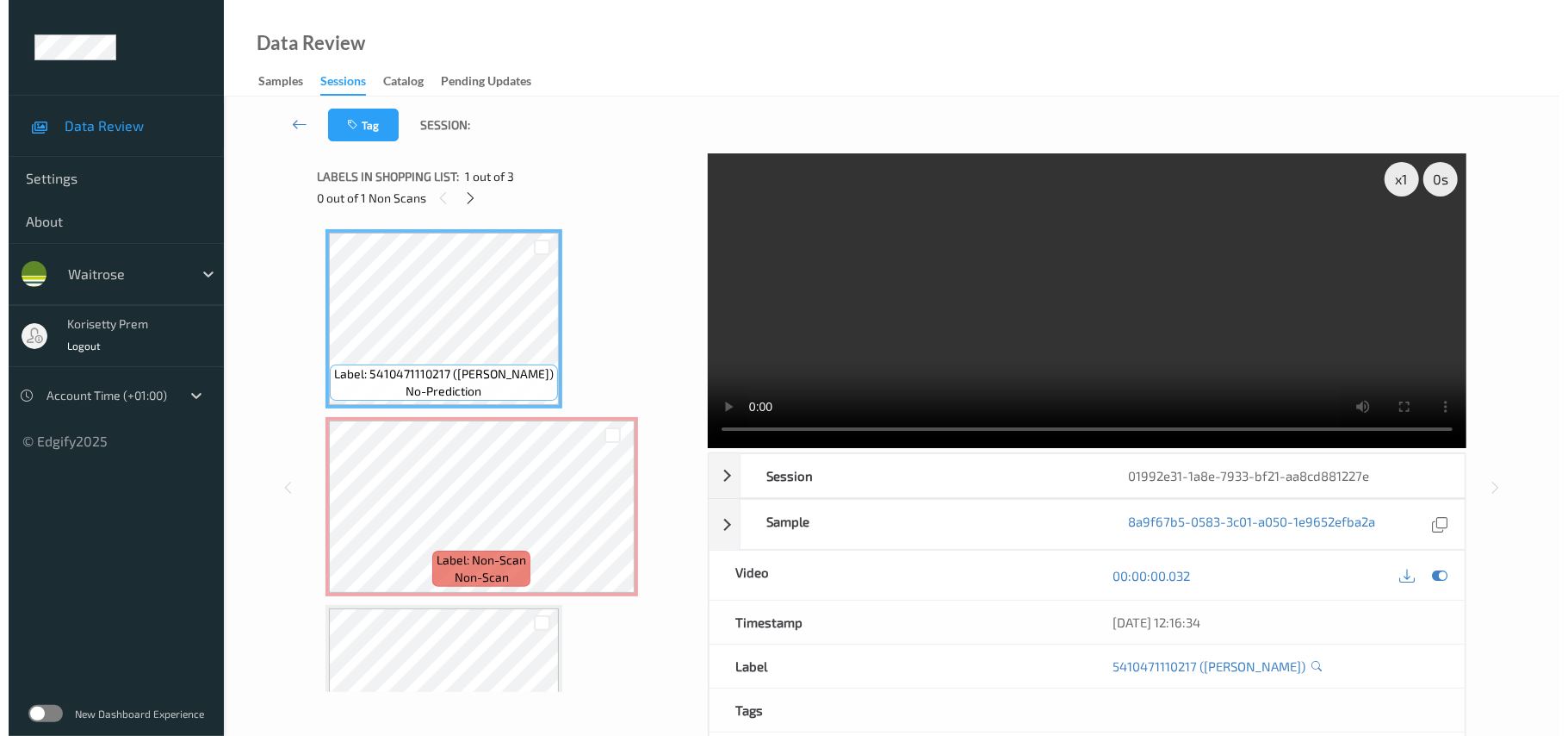
scroll to position [100, 0]
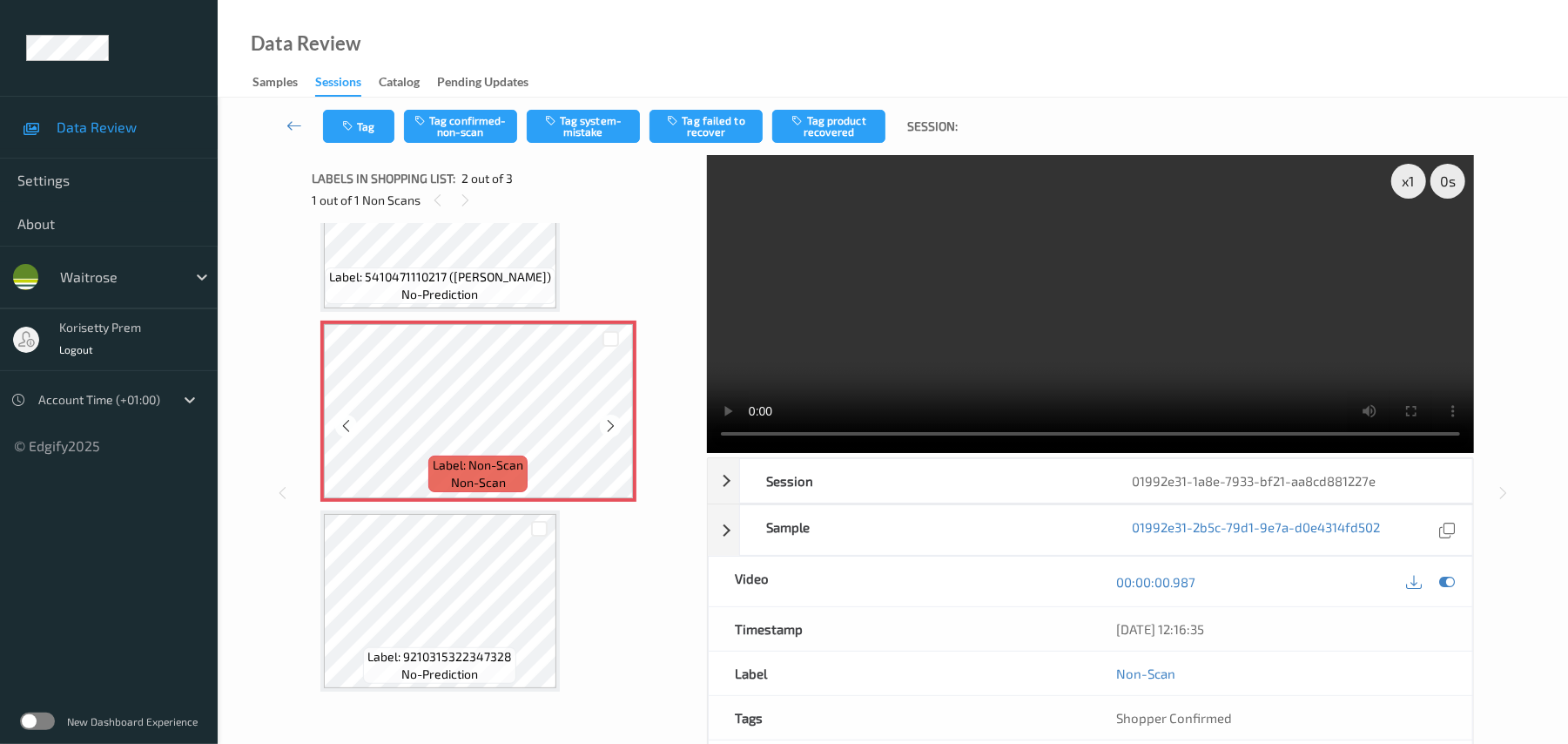
click at [948, 304] on video at bounding box center [1090, 304] width 768 height 298
click at [572, 146] on div "Tag Tag confirmed-non-scan Tag system-mistake Tag failed to recover Tag product…" at bounding box center [893, 127] width 1279 height 58
click at [575, 129] on button "Tag system-mistake" at bounding box center [583, 126] width 113 height 33
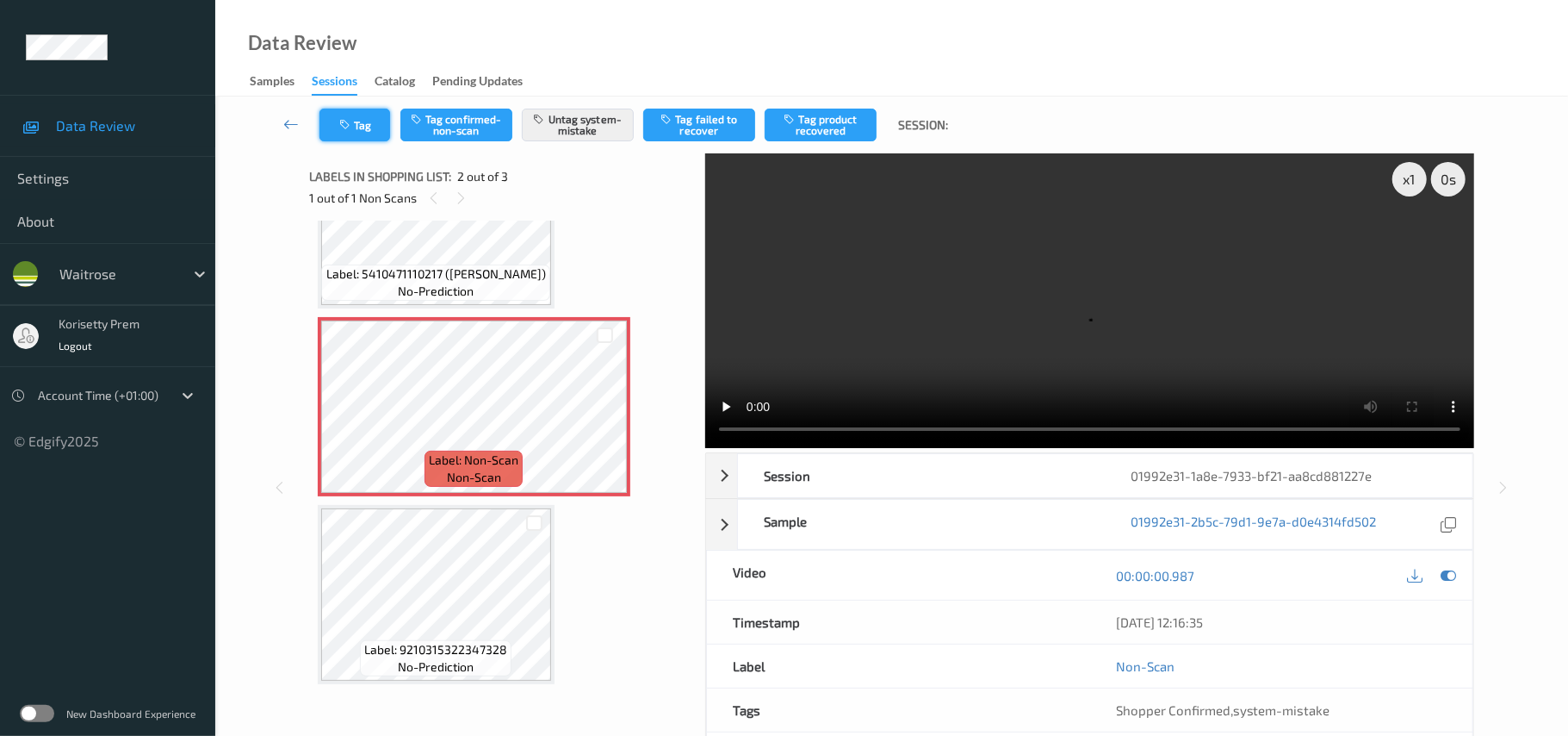
click at [346, 125] on icon "button" at bounding box center [346, 125] width 14 height 12
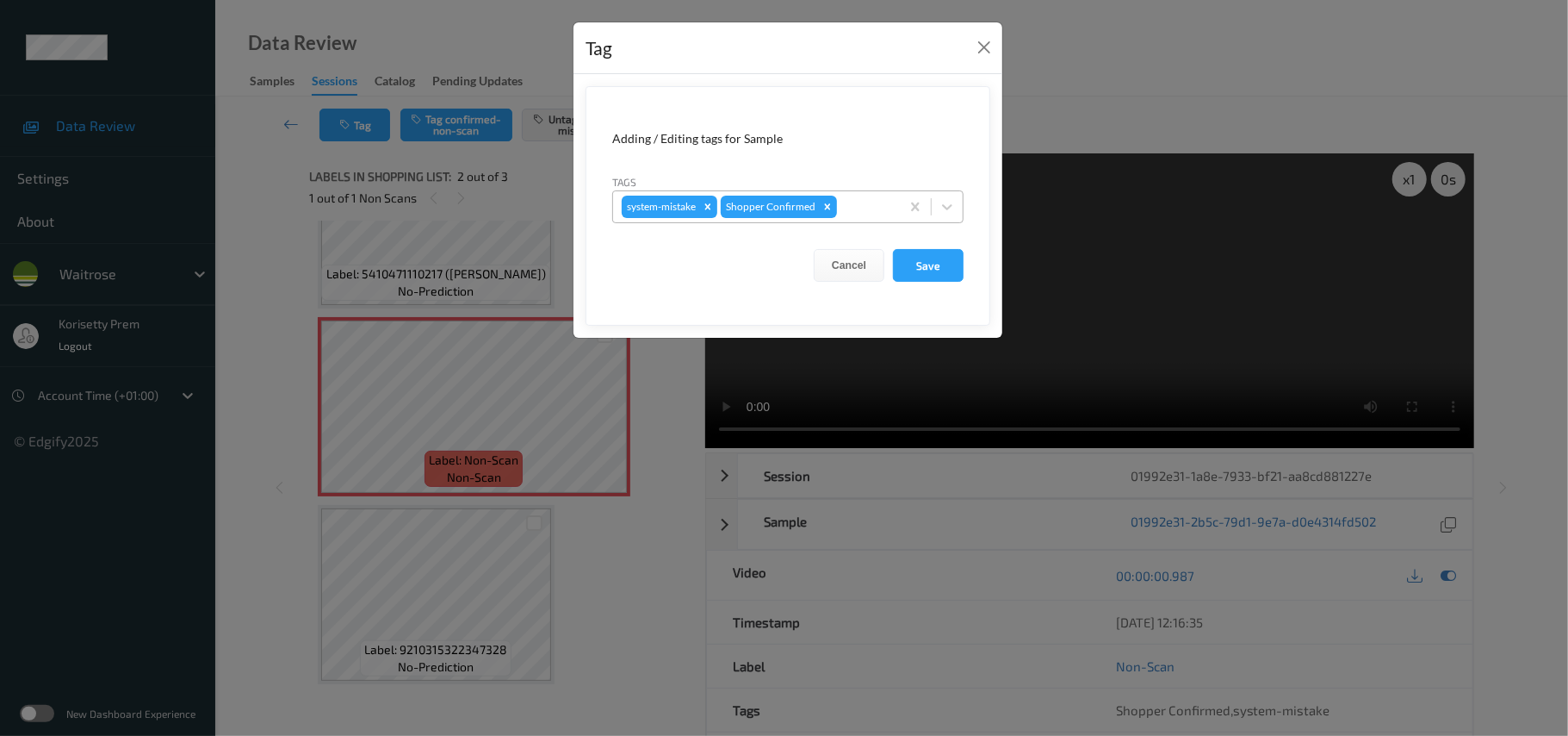
click at [870, 203] on div at bounding box center [866, 207] width 50 height 21
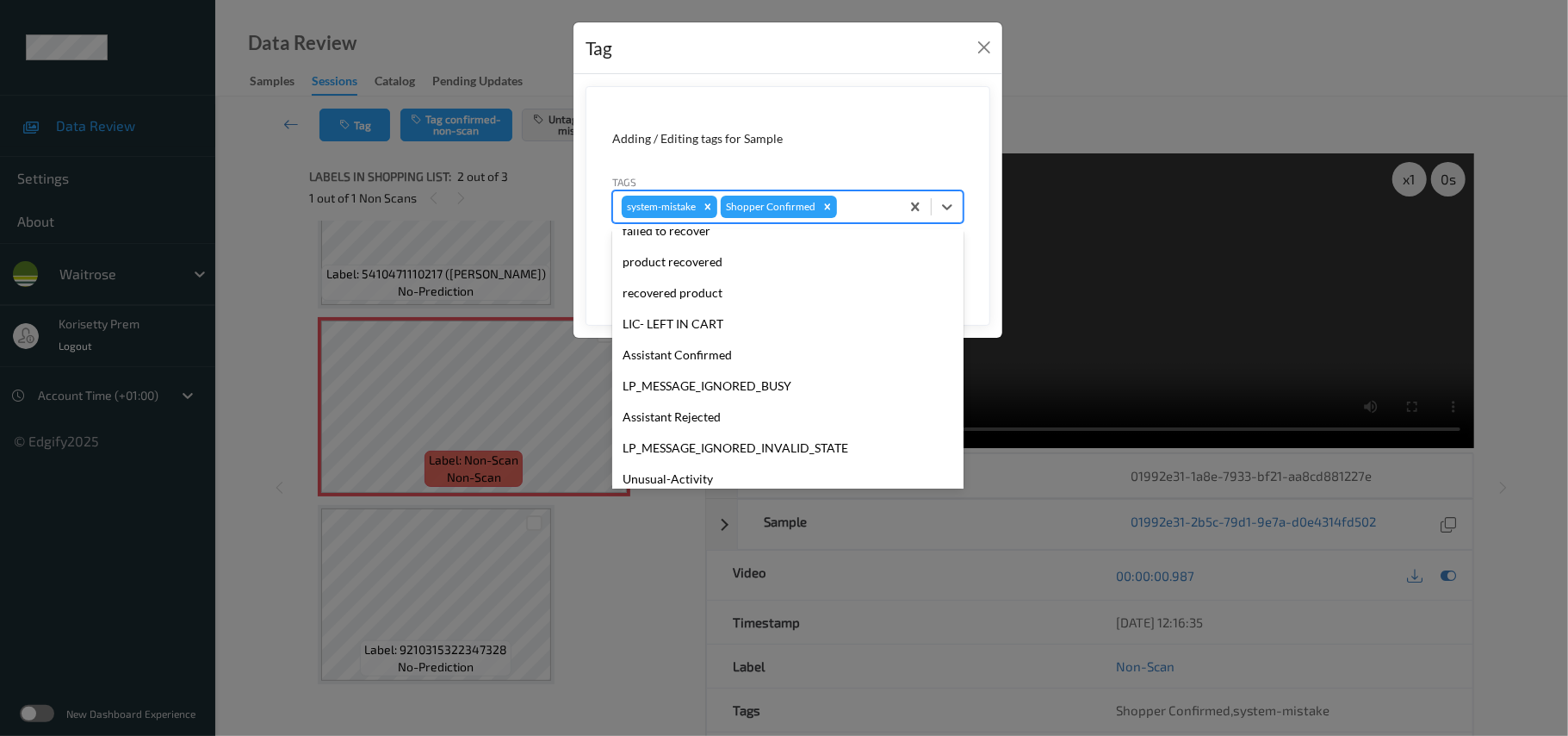
scroll to position [400, 0]
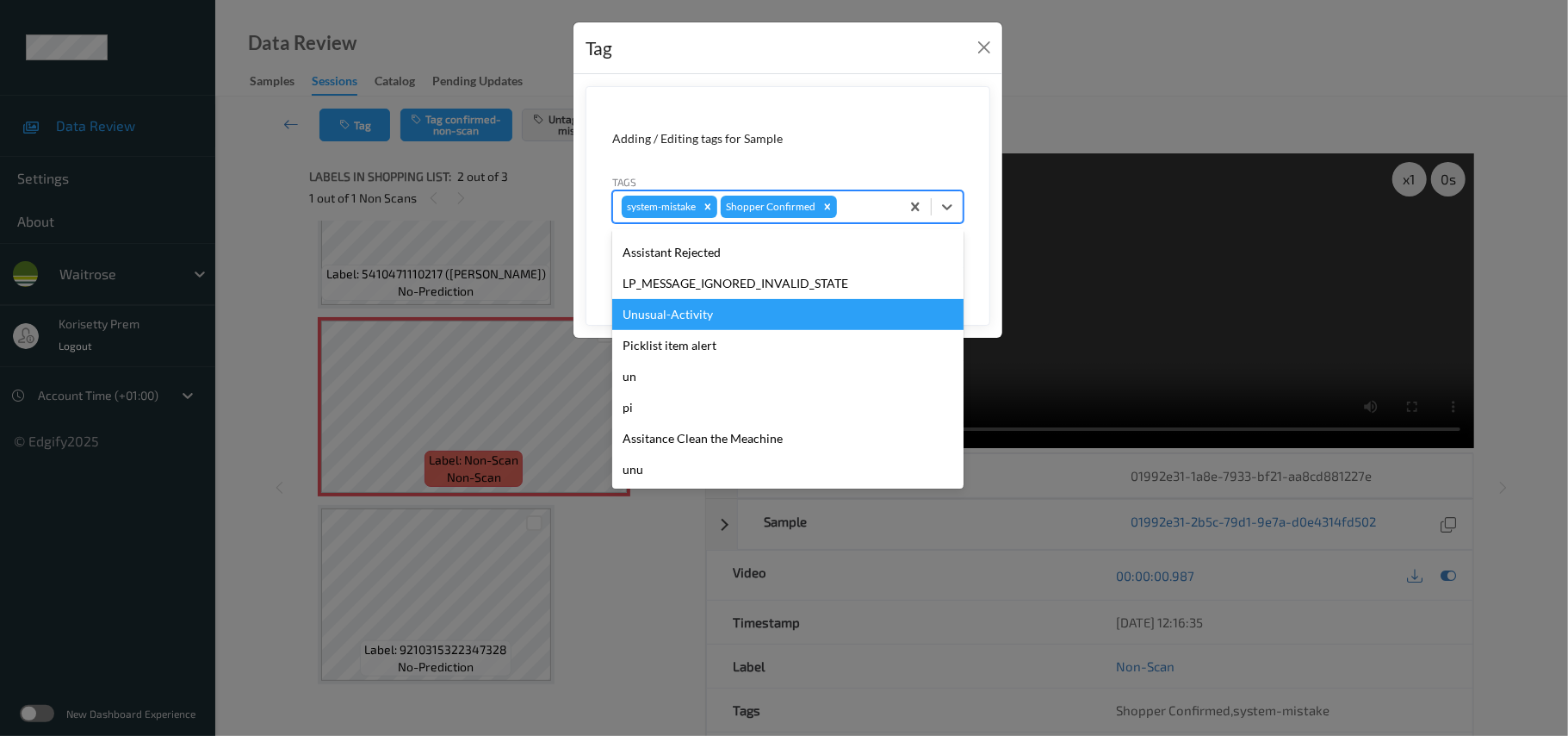
click at [657, 308] on div "Unusual-Activity" at bounding box center [788, 315] width 352 height 31
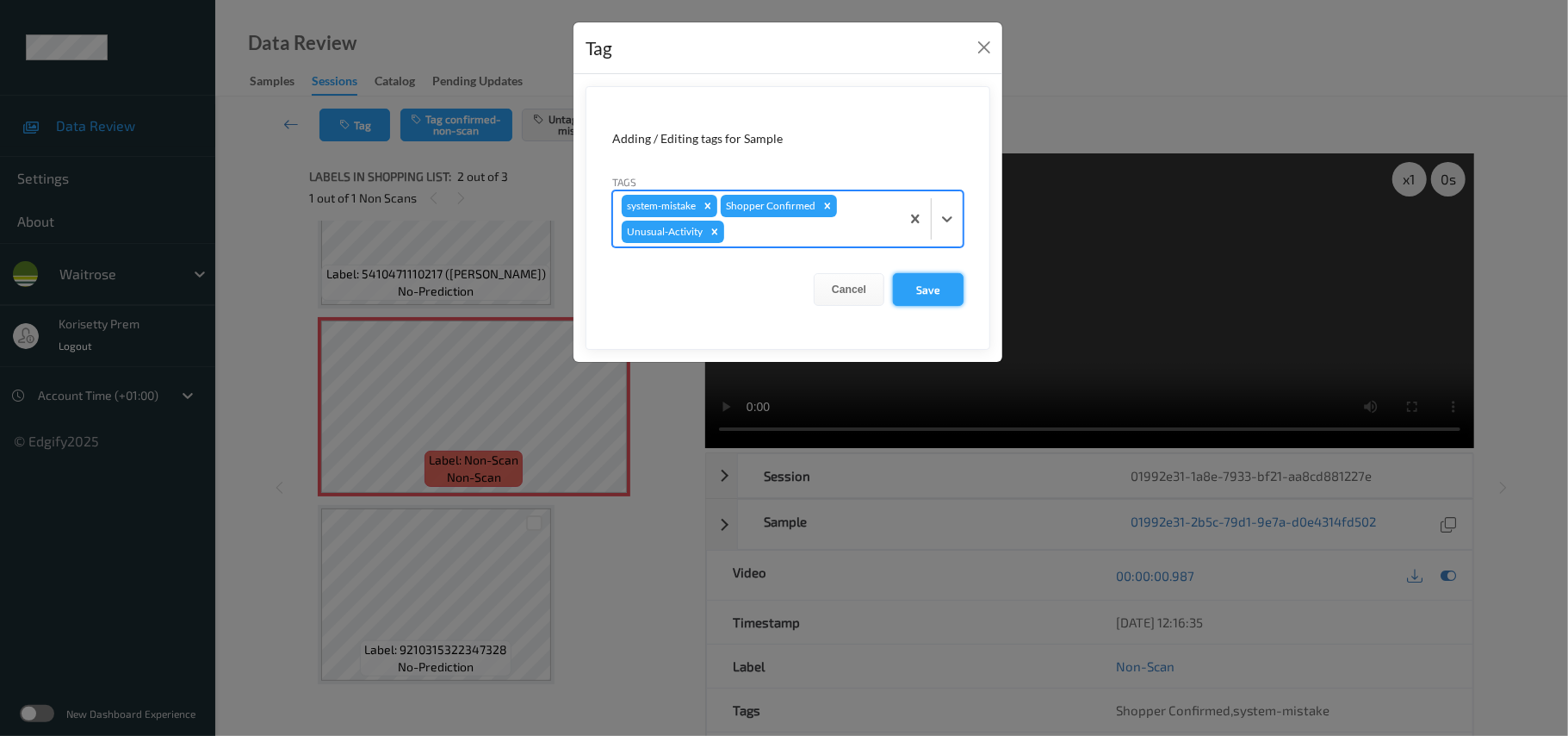
click at [927, 294] on button "Save" at bounding box center [928, 289] width 70 height 32
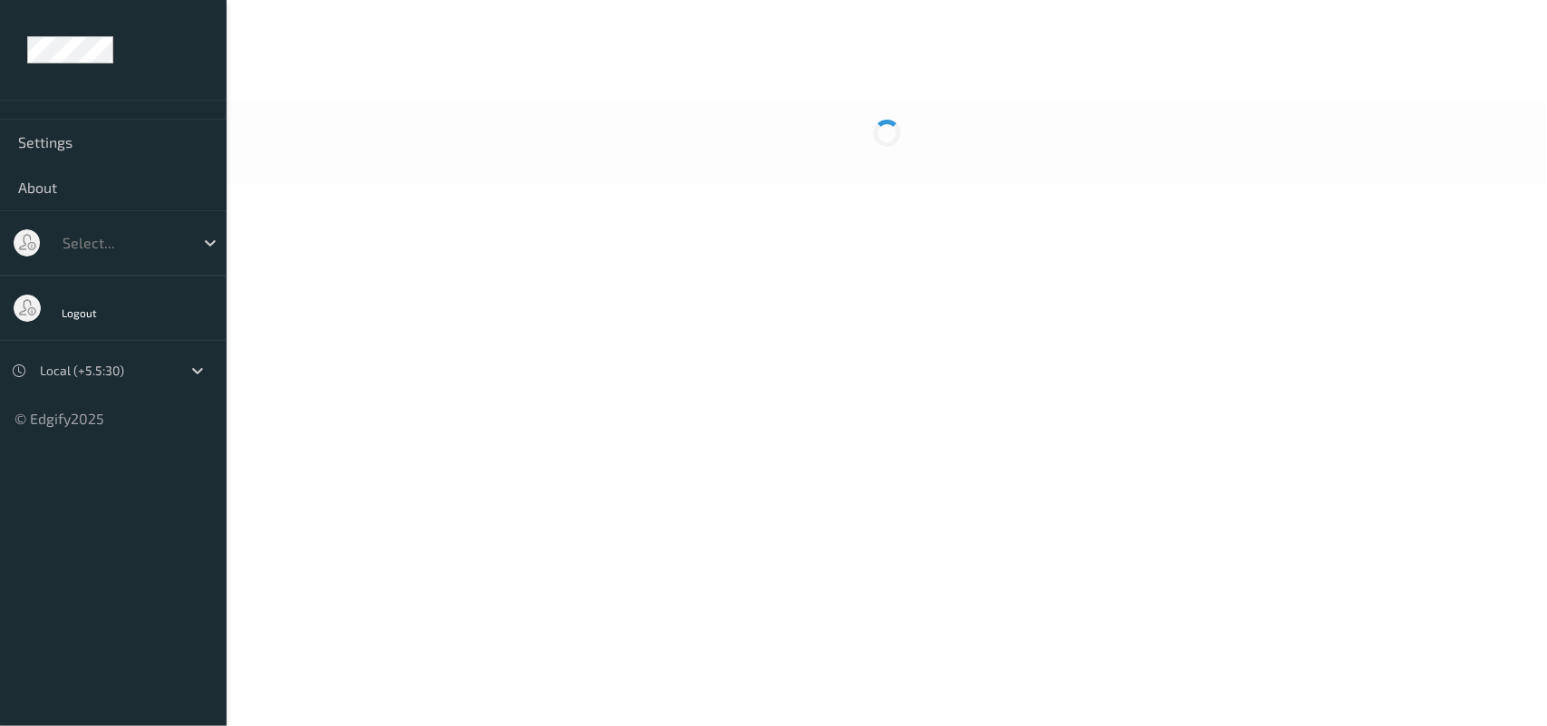
click at [921, 190] on body "Settings About Select... Logout Local (+5.5:30) © Edgify 2025 New Dashboard Exp…" at bounding box center [773, 363] width 1547 height 726
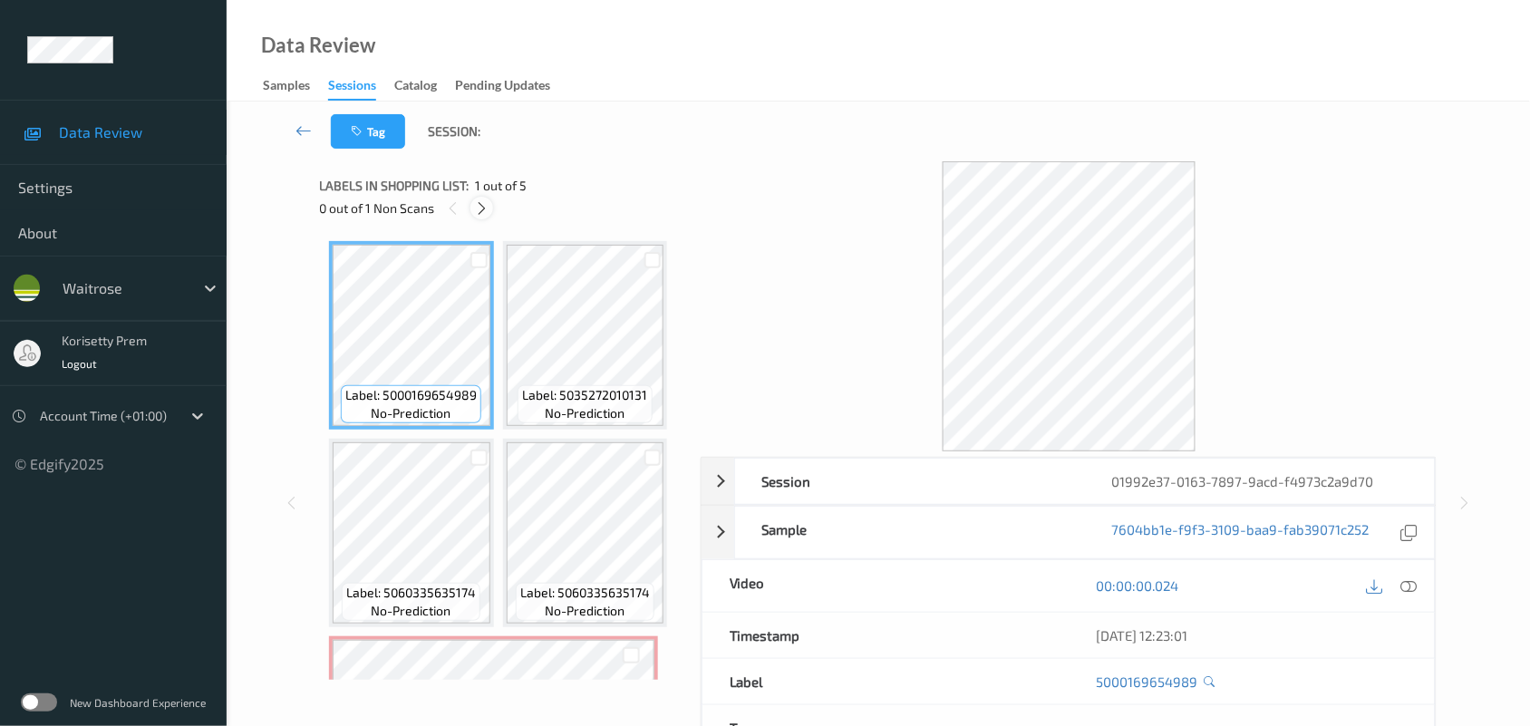
click at [478, 206] on icon at bounding box center [481, 208] width 15 height 16
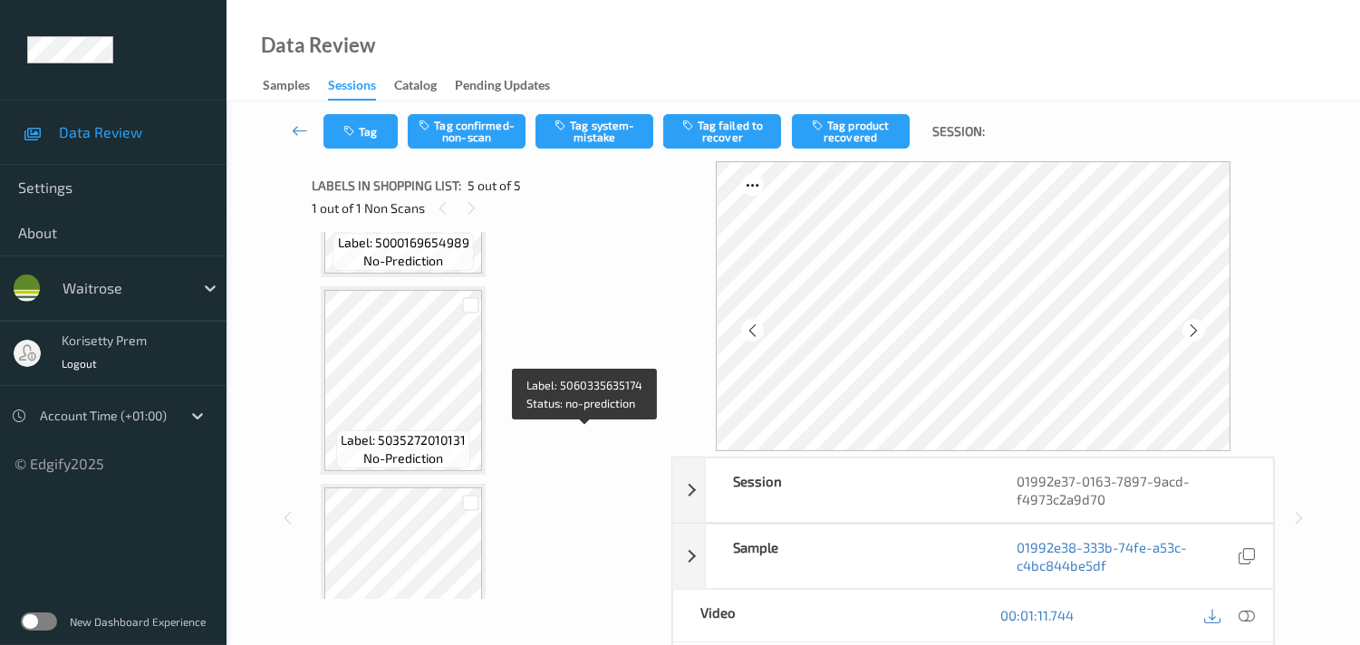
scroll to position [152, 0]
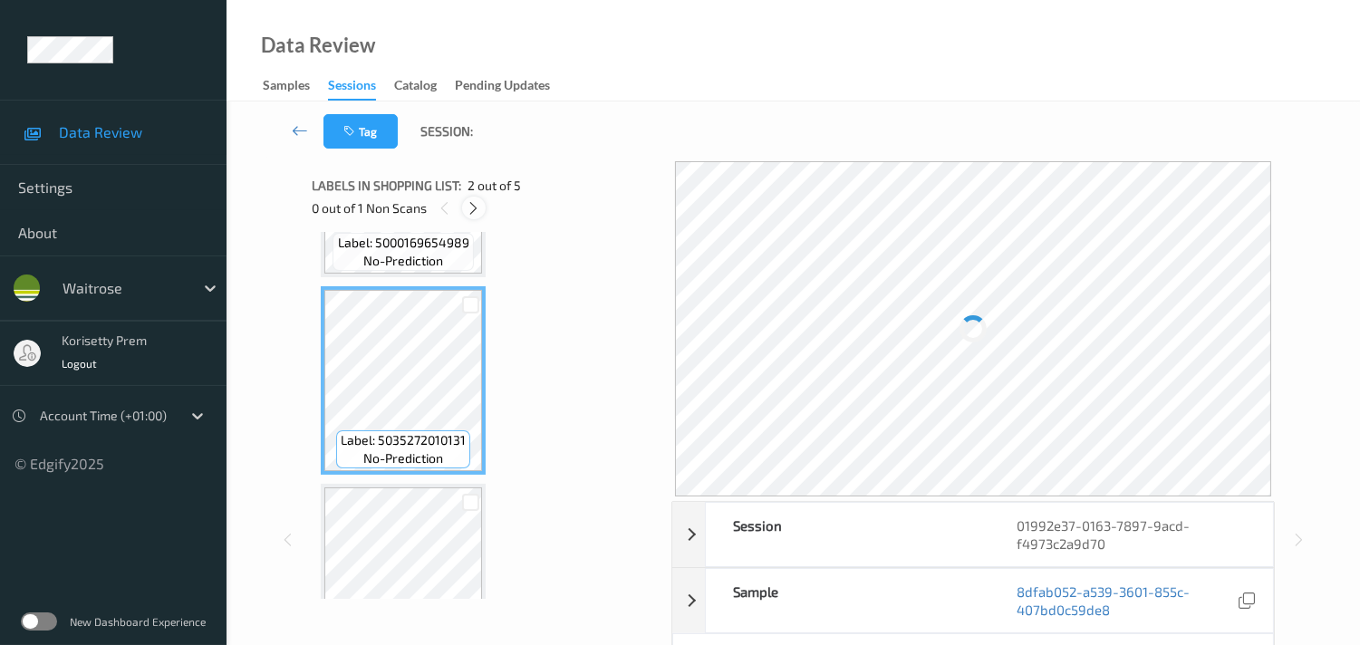
click at [475, 207] on icon at bounding box center [473, 208] width 15 height 16
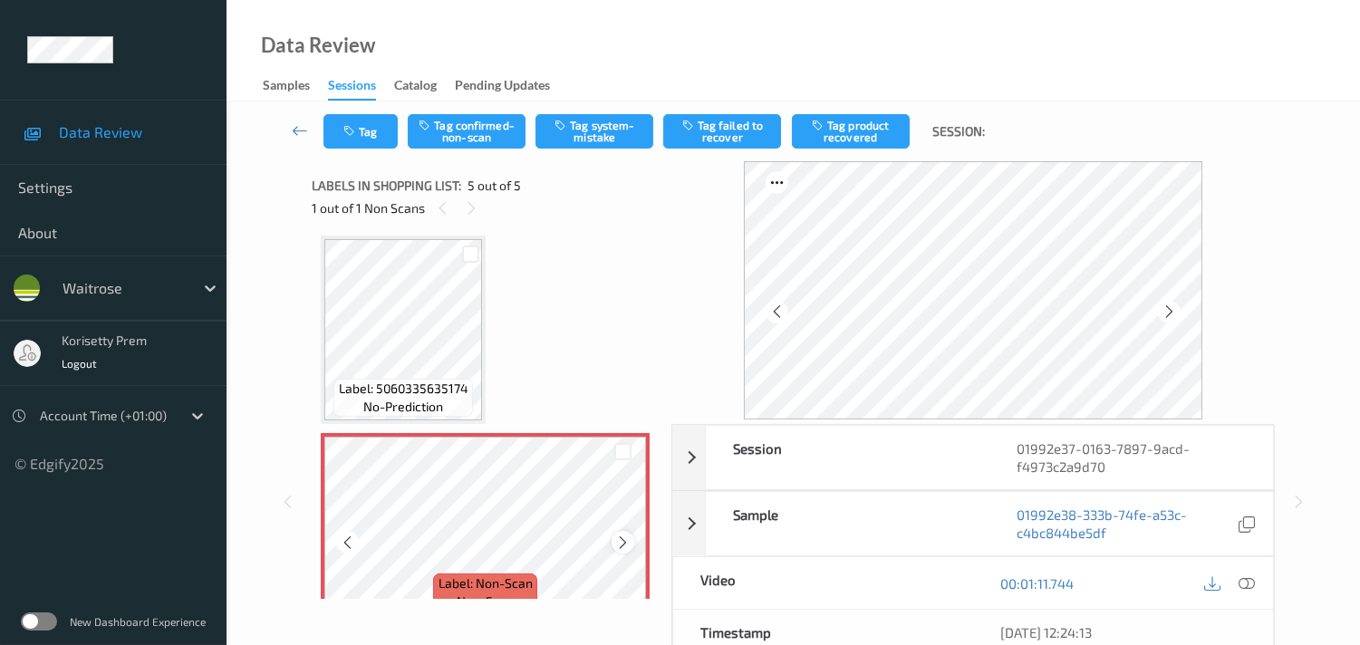
click at [612, 537] on div at bounding box center [623, 542] width 23 height 23
click at [613, 537] on div at bounding box center [623, 542] width 23 height 23
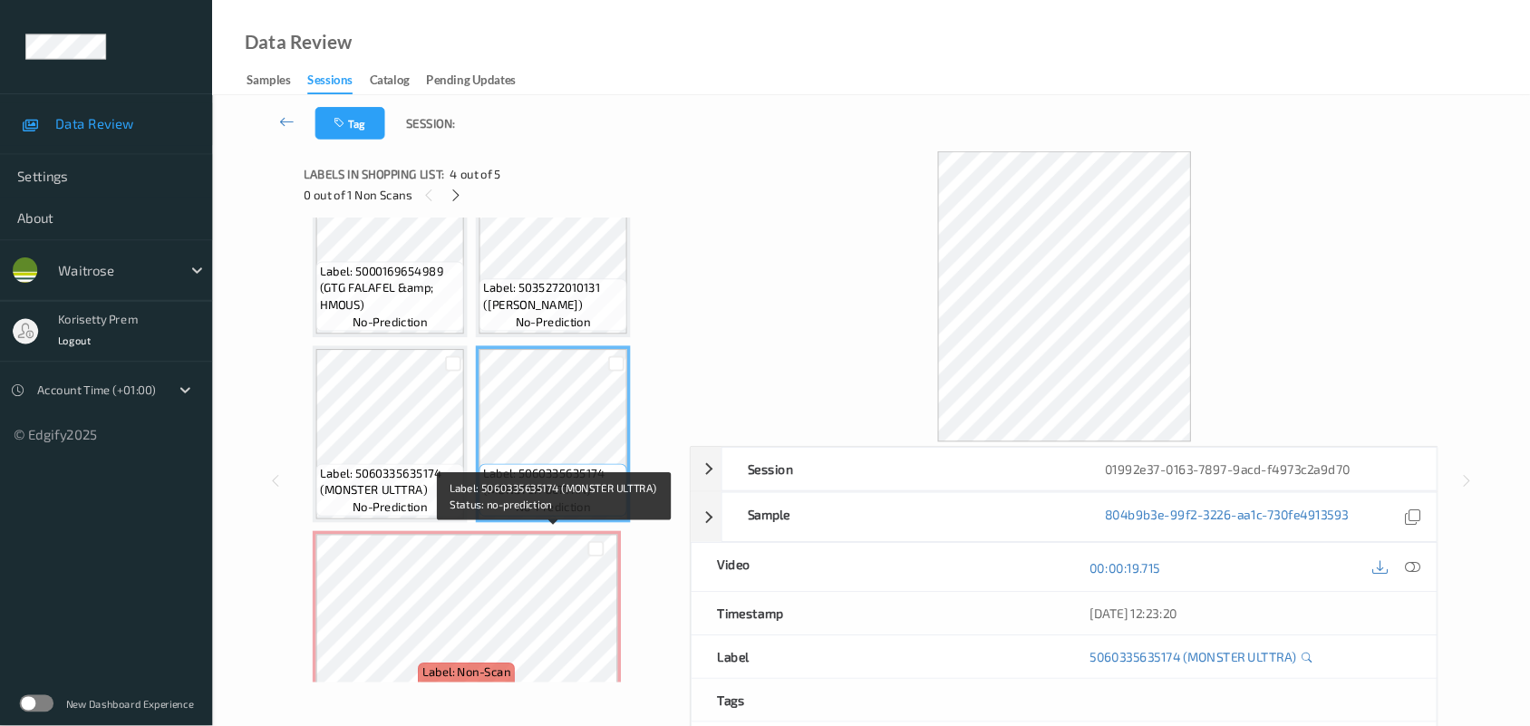
scroll to position [105, 0]
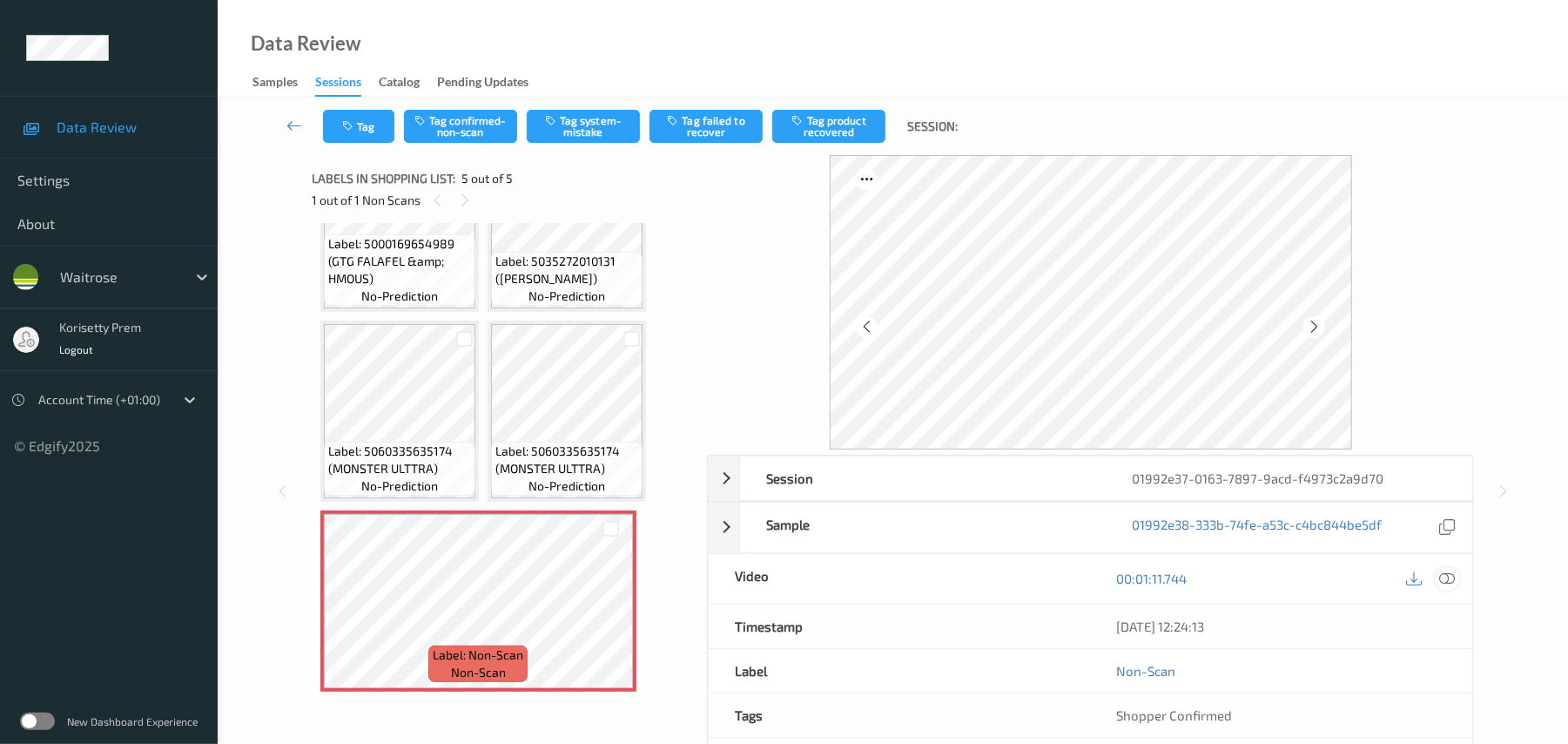
click at [1446, 575] on icon at bounding box center [1448, 579] width 15 height 15
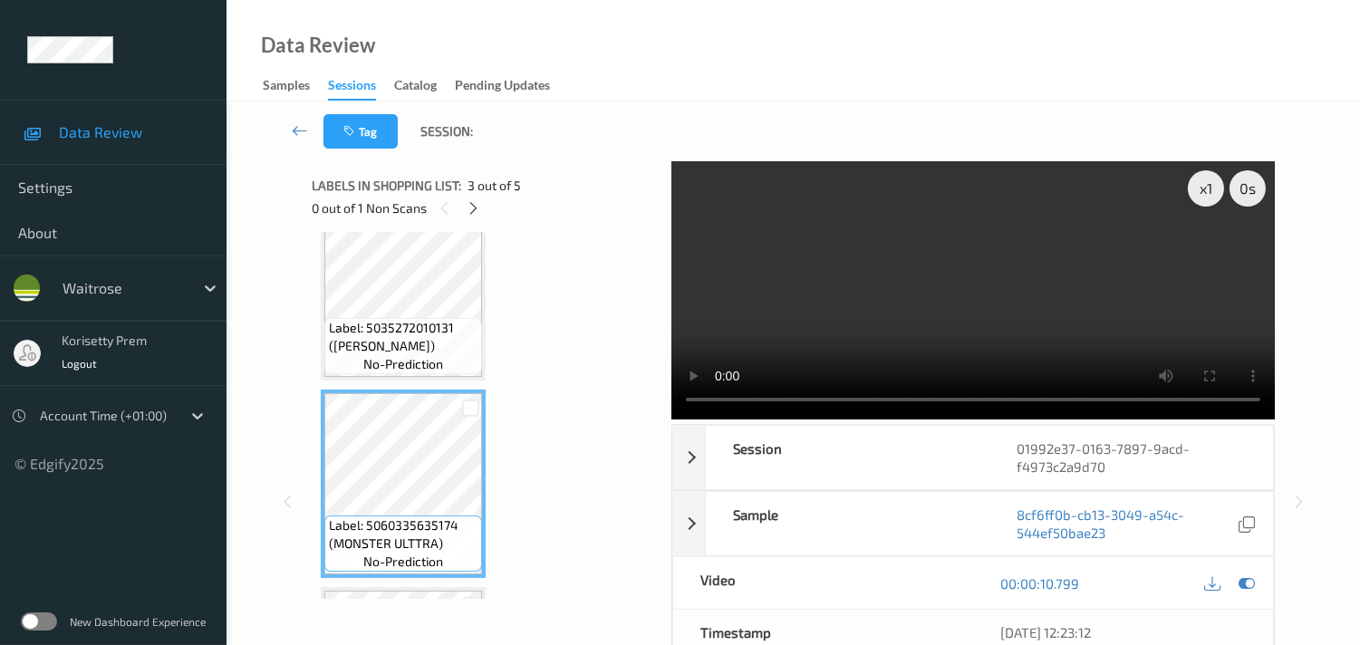
scroll to position [220, 0]
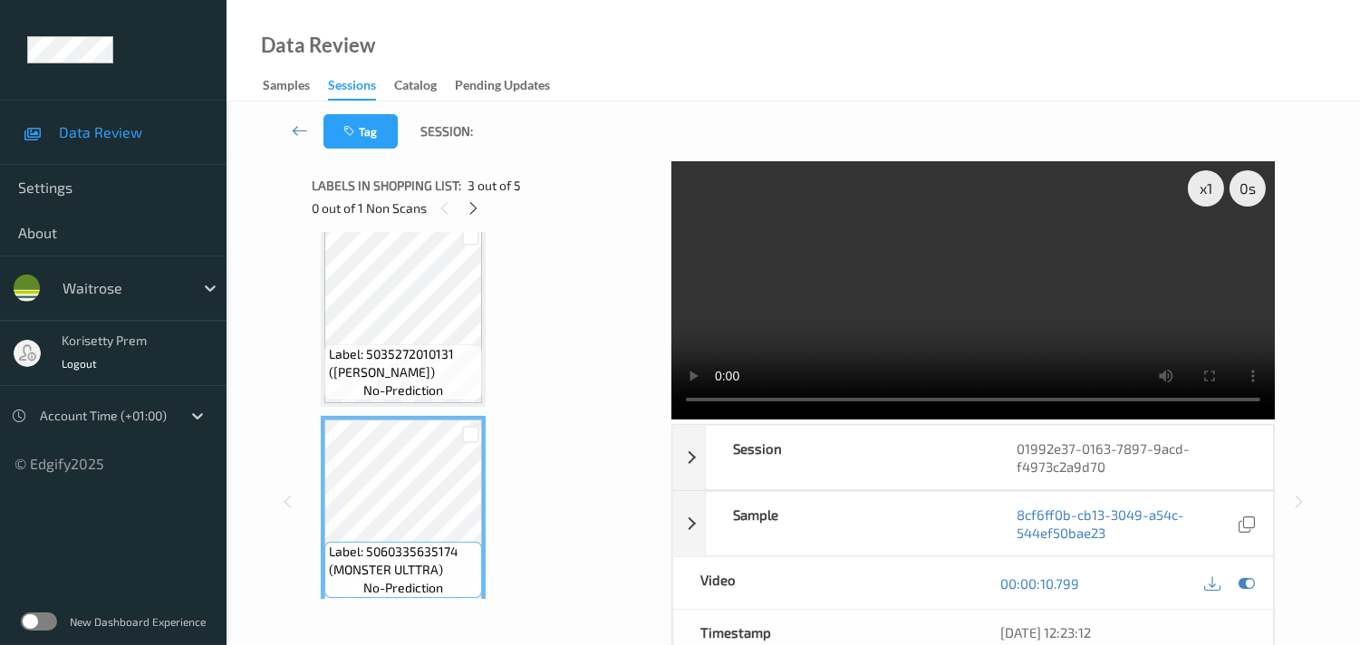
click at [828, 343] on video at bounding box center [974, 290] width 604 height 258
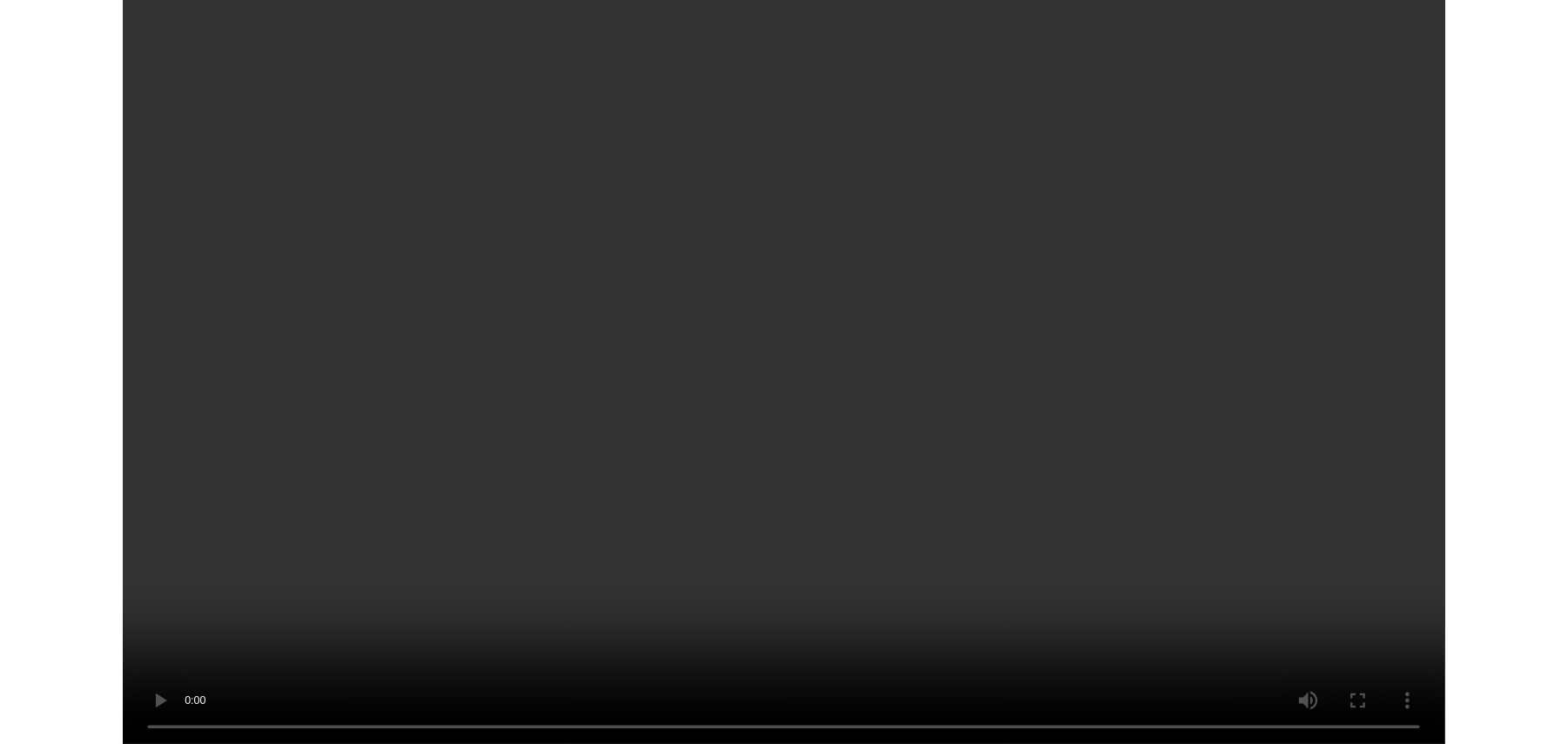
scroll to position [0, 0]
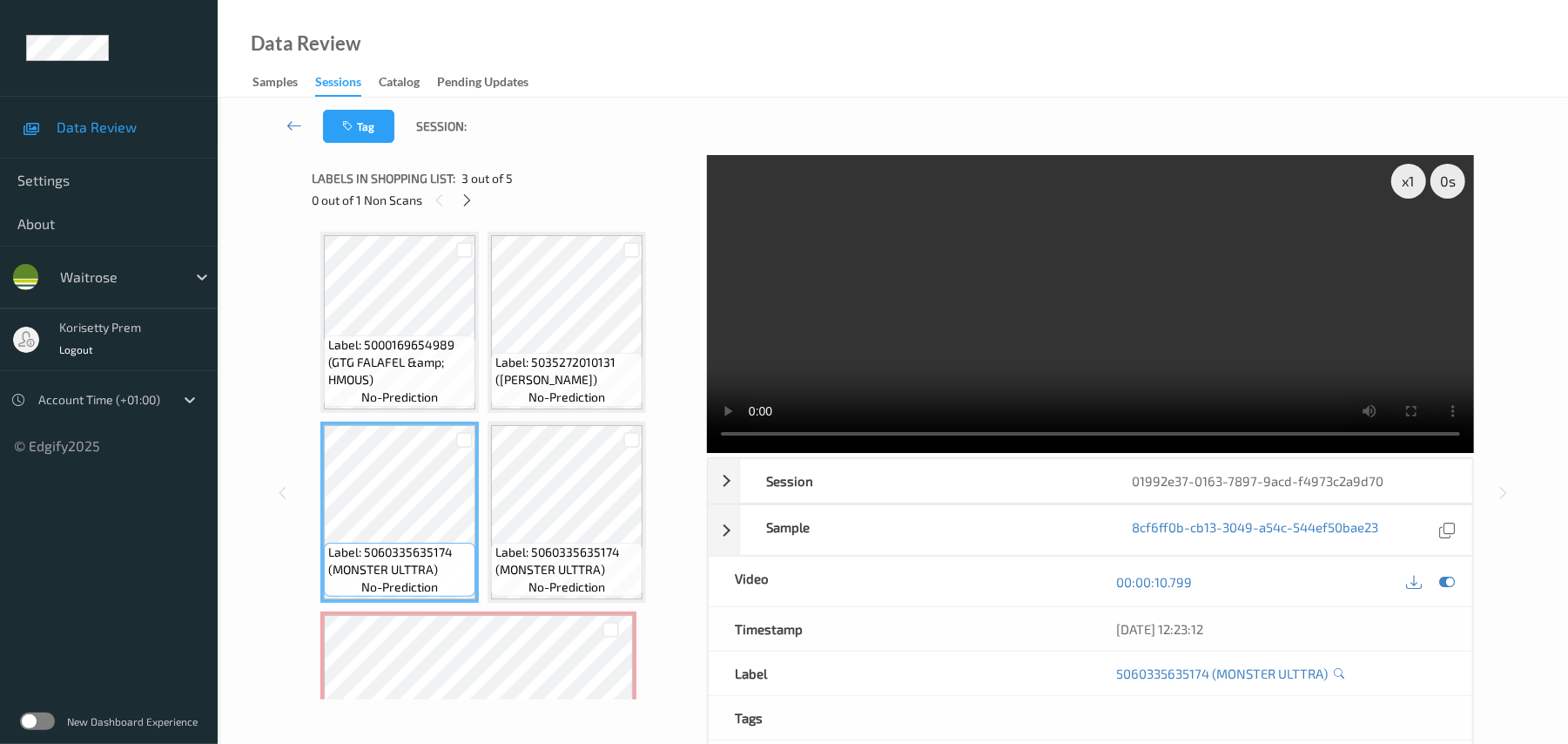
click at [1121, 326] on video at bounding box center [1090, 304] width 768 height 298
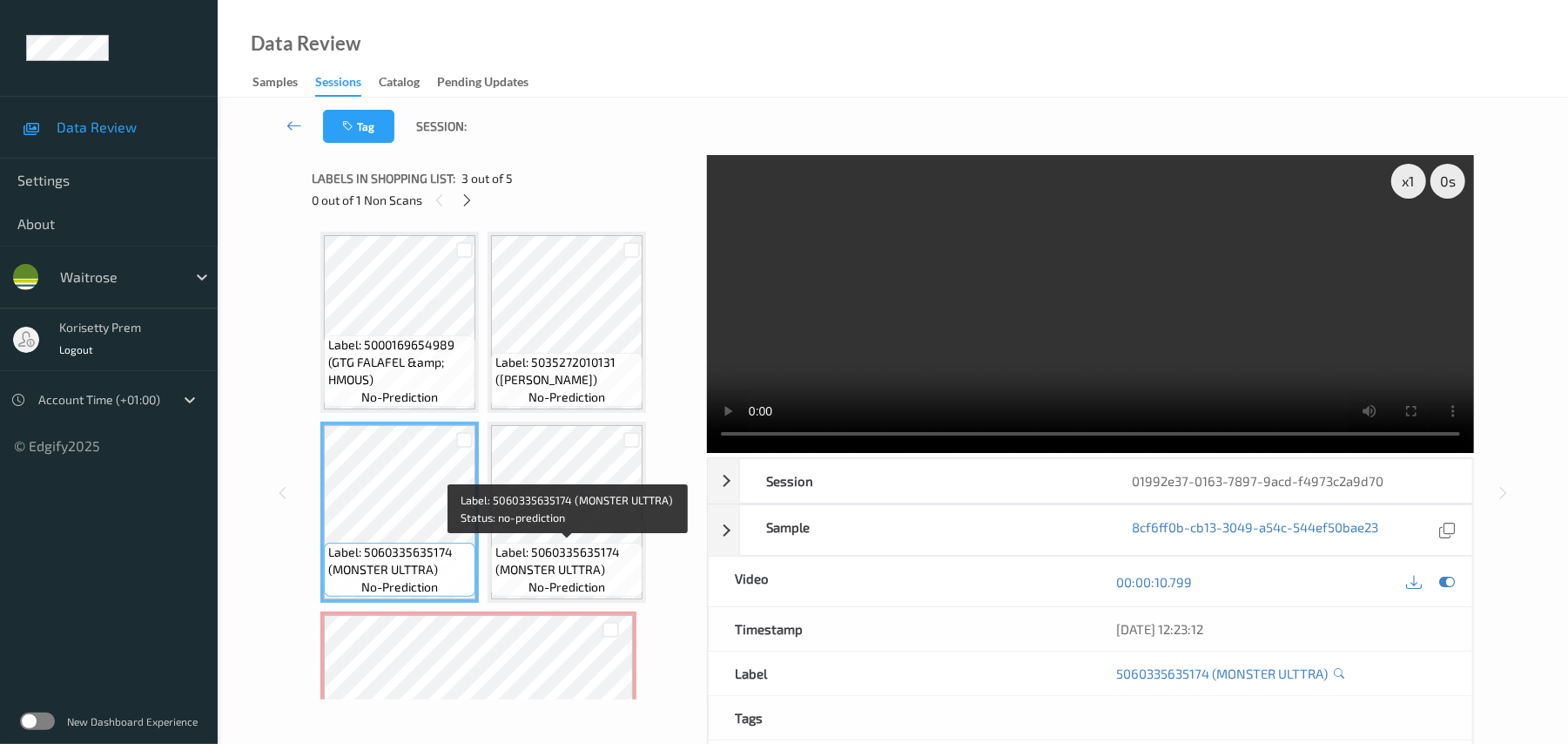
click at [576, 551] on span "Label: 5060335635174 (MONSTER ULTTRA)" at bounding box center [567, 561] width 143 height 35
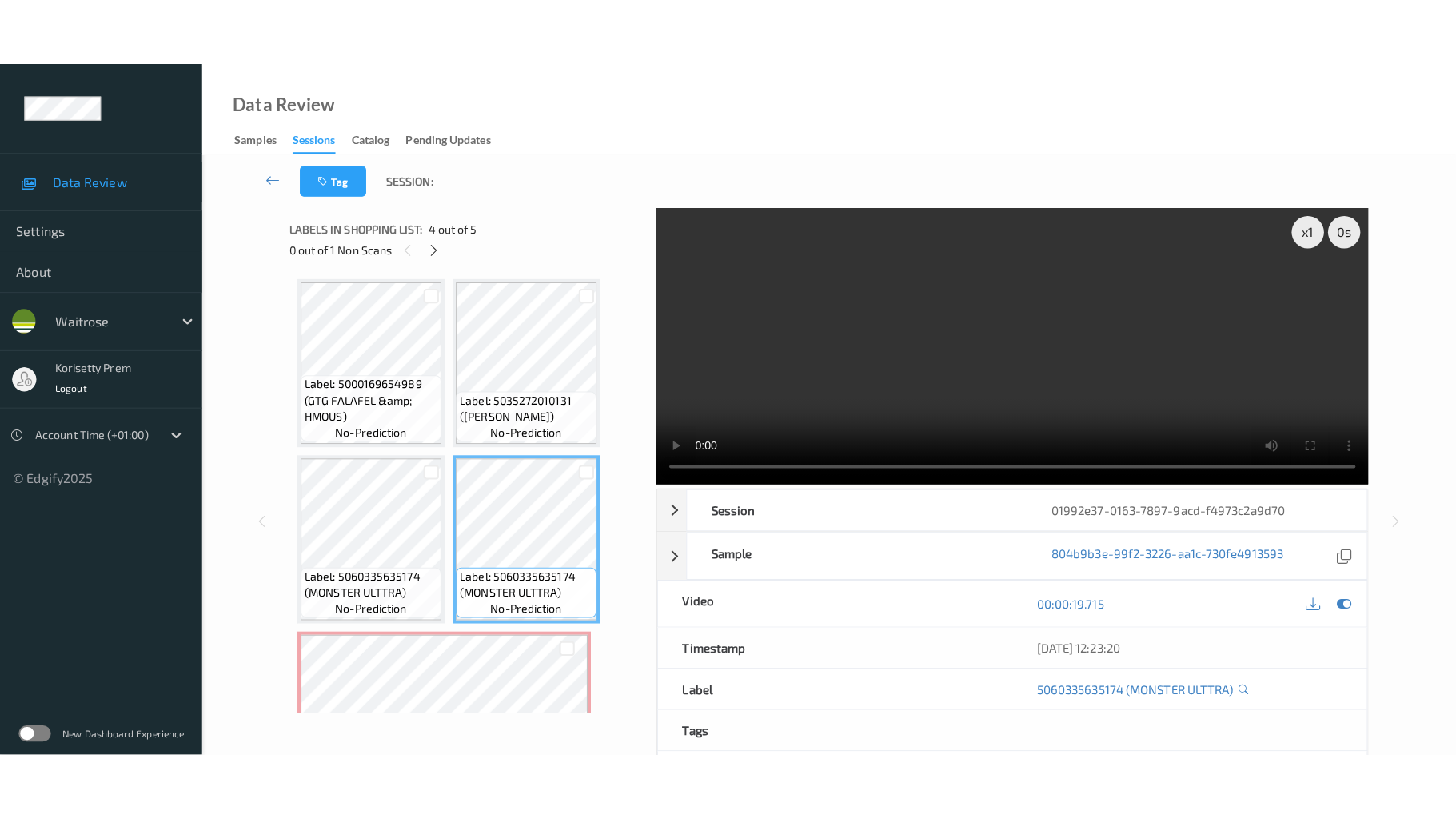
scroll to position [93, 0]
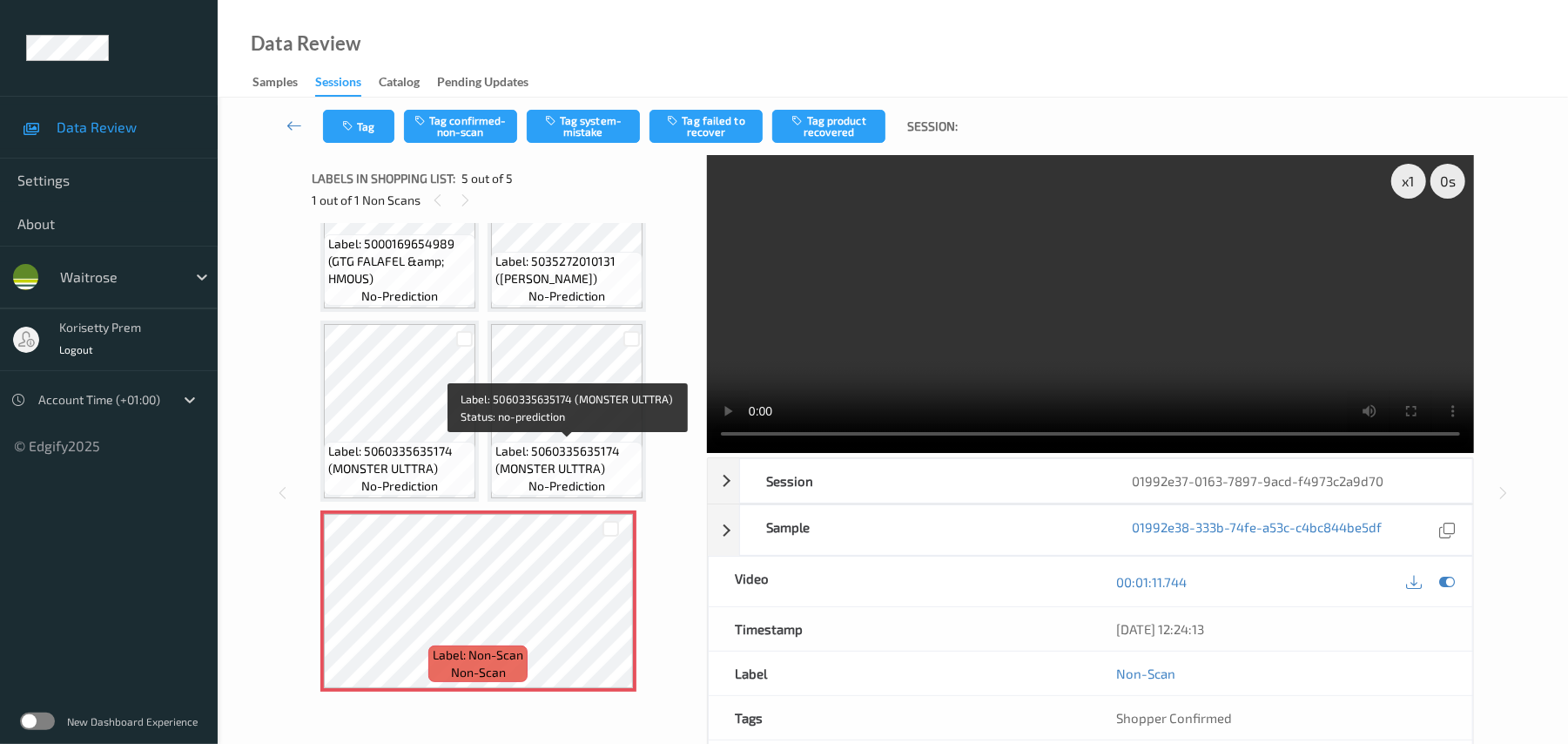
click at [576, 448] on span "Label: 5060335635174 (MONSTER ULTTRA)" at bounding box center [567, 459] width 143 height 35
click at [1130, 322] on video at bounding box center [1090, 304] width 768 height 298
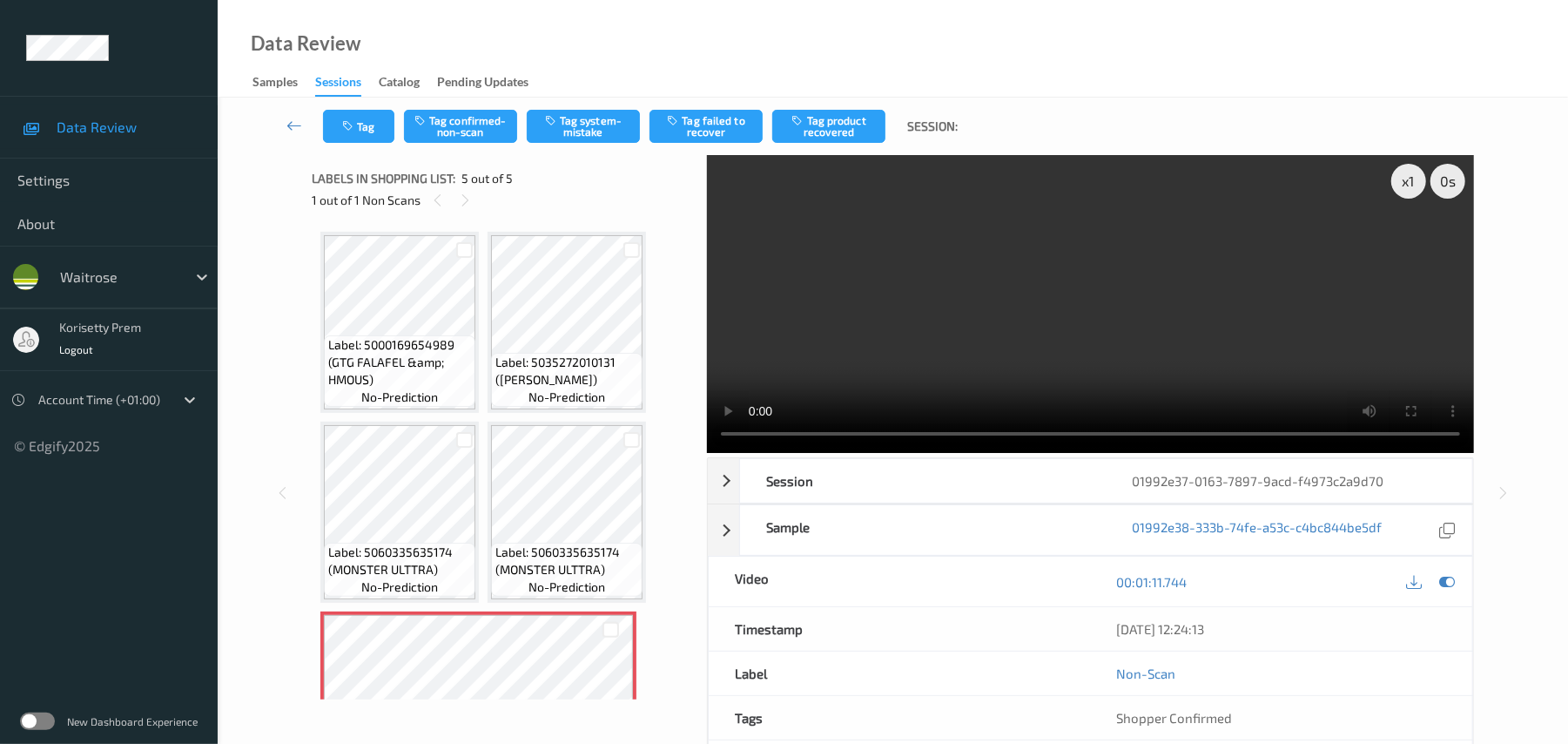
click at [1008, 301] on video at bounding box center [1090, 304] width 768 height 298
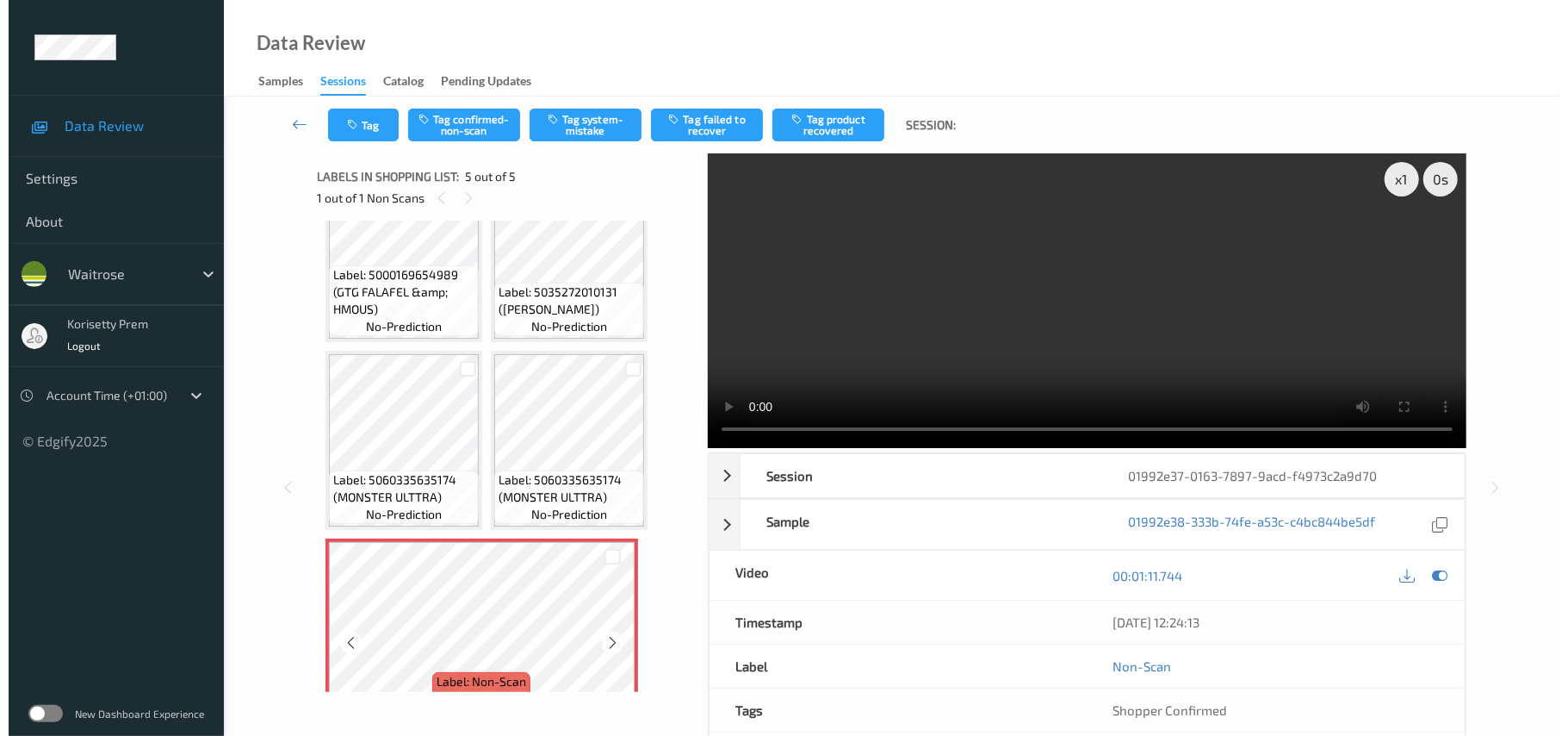
scroll to position [100, 0]
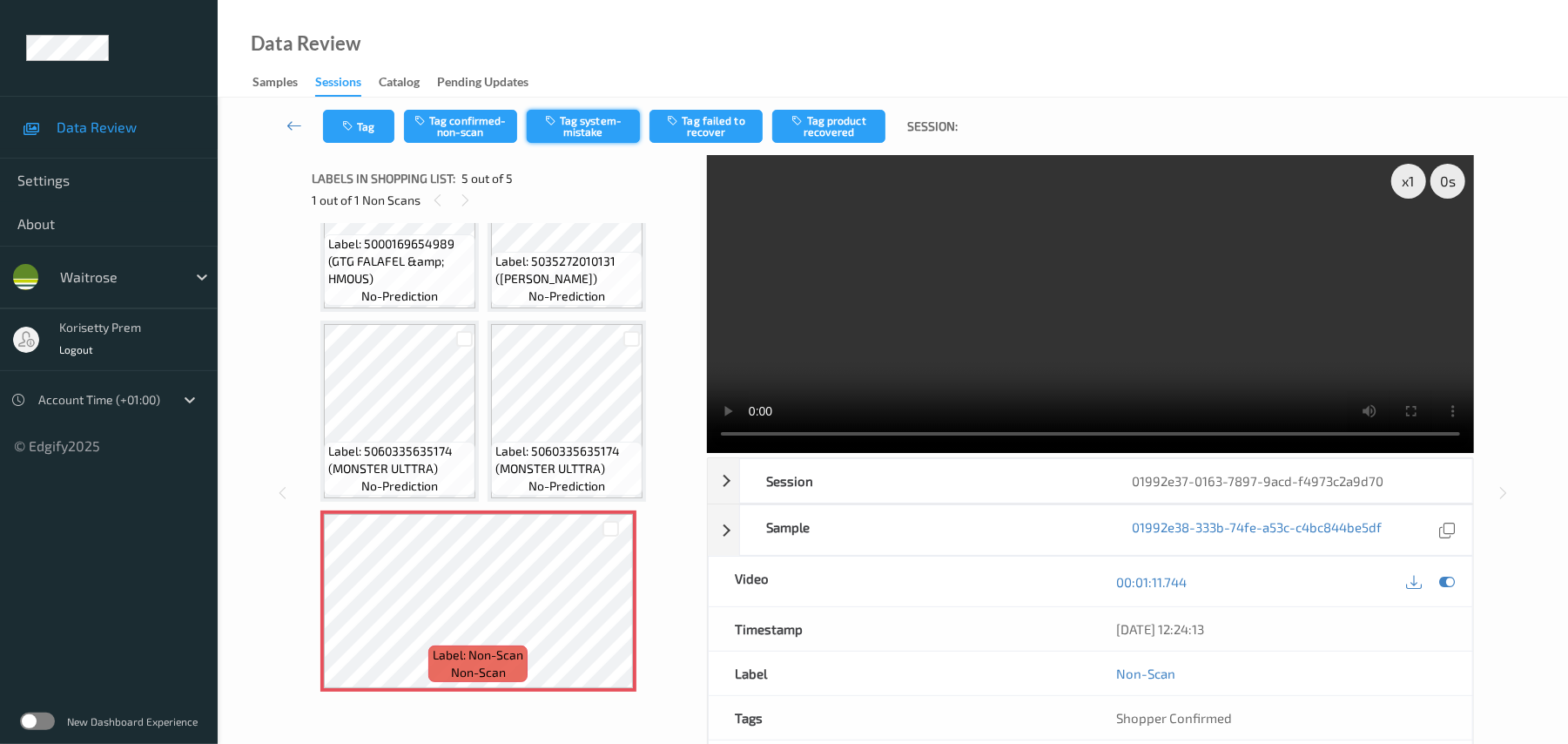
click at [596, 119] on button "Tag system-mistake" at bounding box center [583, 126] width 113 height 33
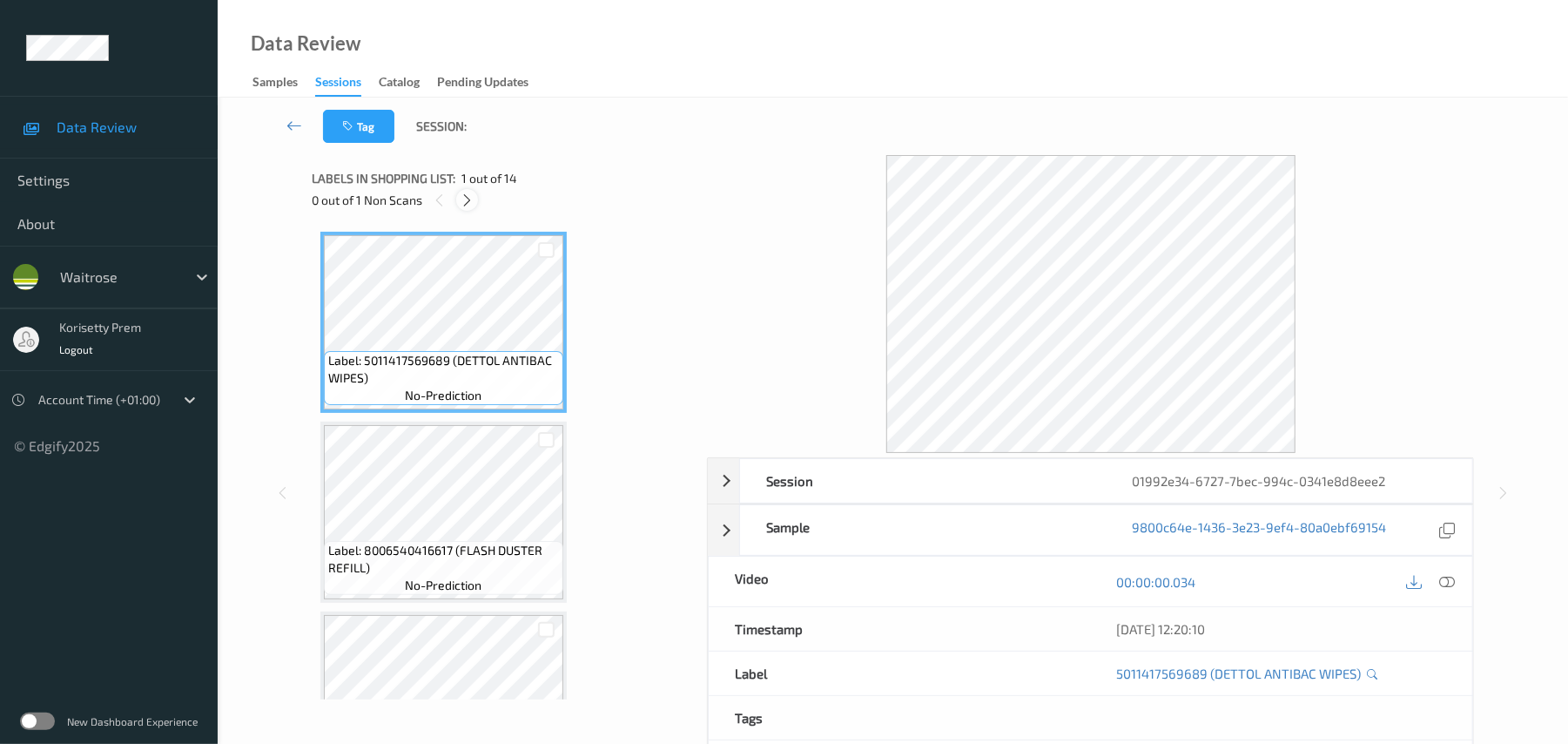
click at [469, 199] on icon at bounding box center [467, 200] width 14 height 15
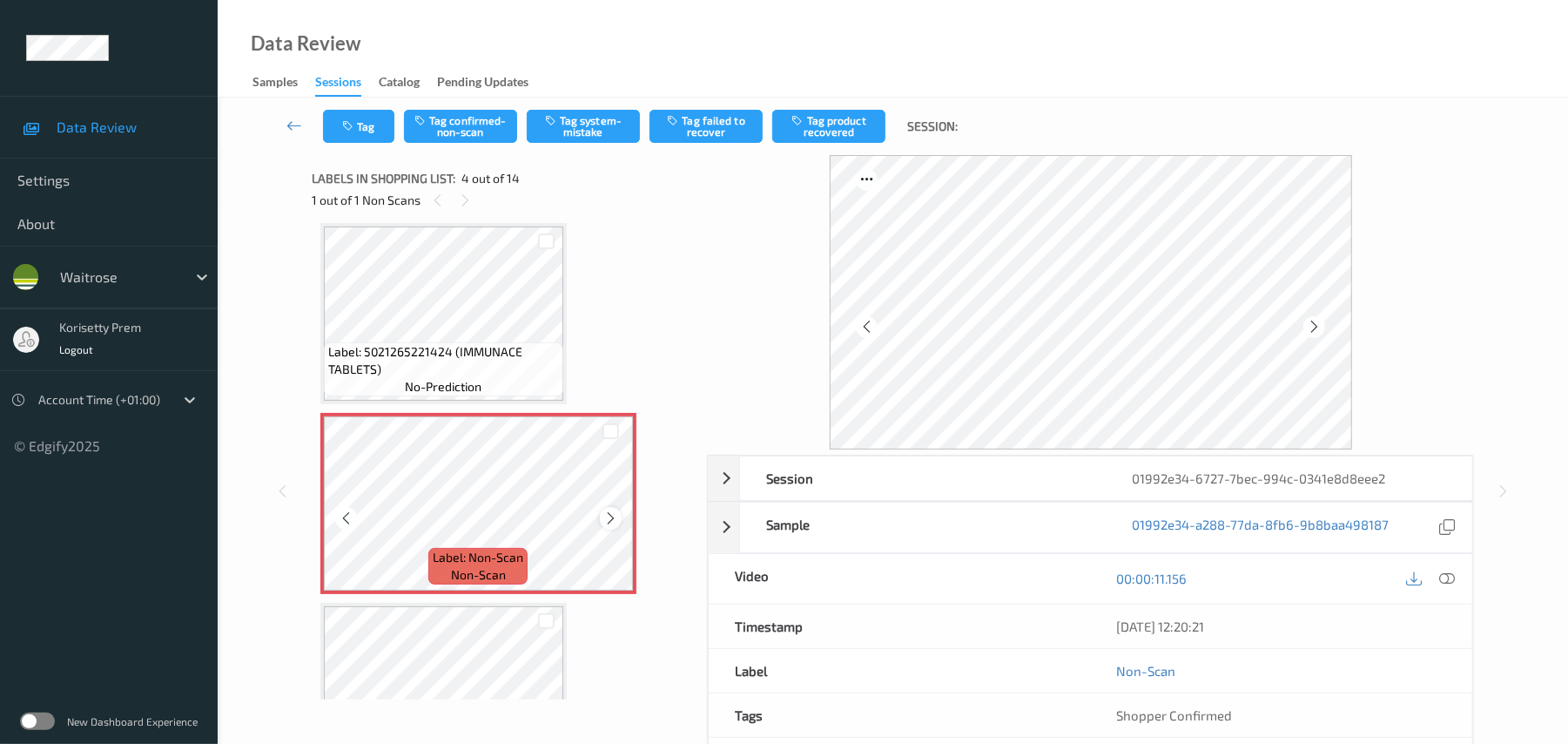
click at [610, 516] on icon at bounding box center [610, 518] width 14 height 15
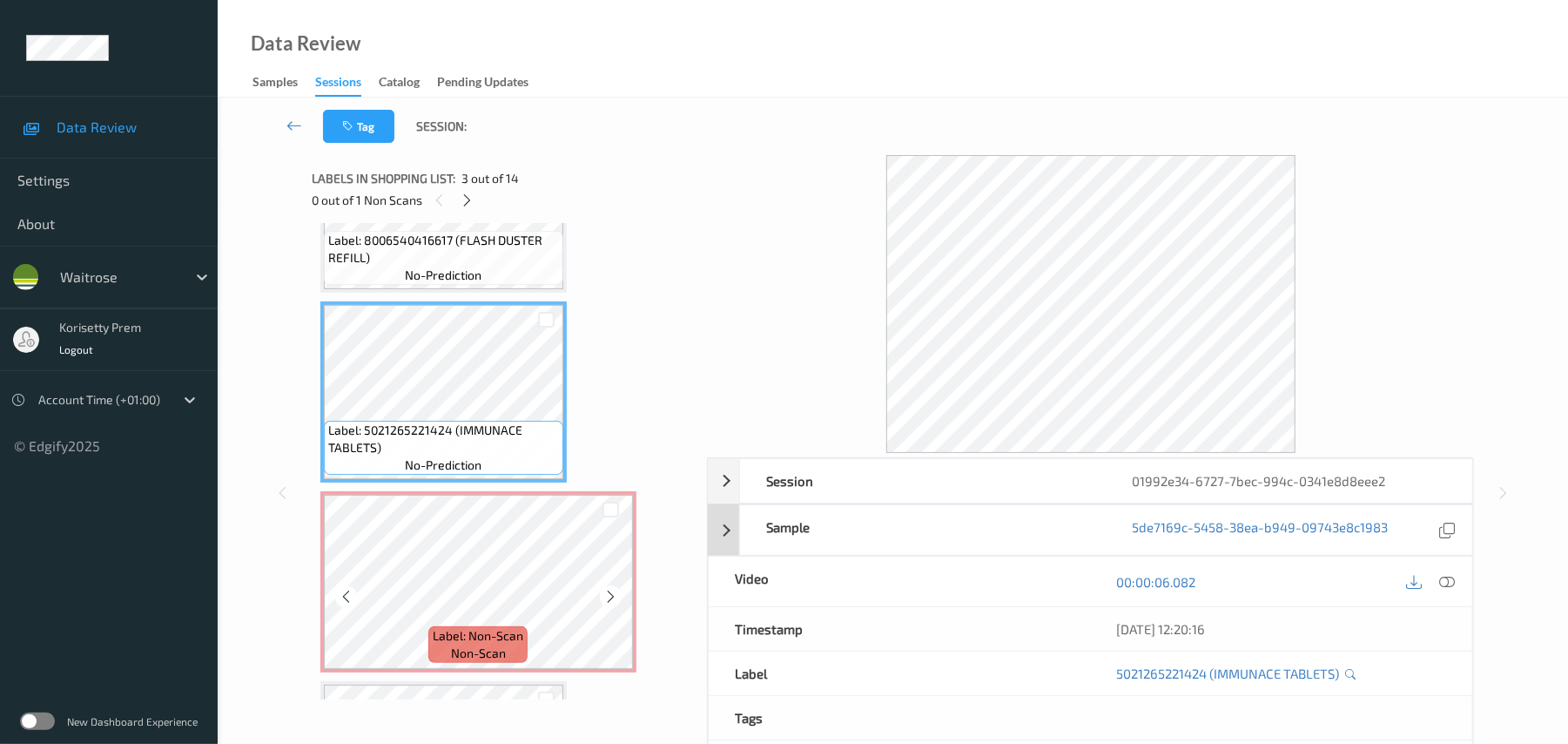
scroll to position [273, 0]
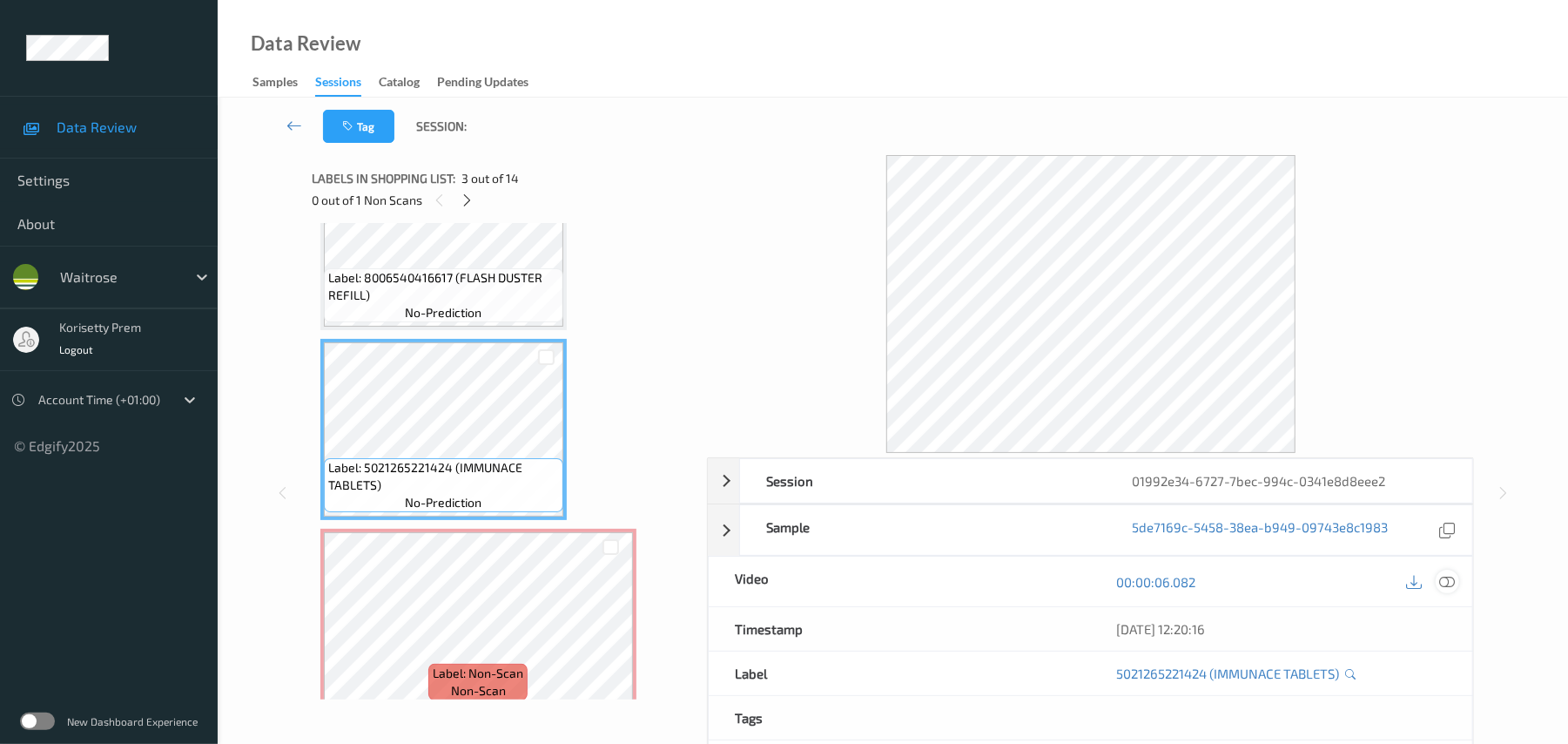
click at [1447, 583] on icon at bounding box center [1448, 582] width 15 height 15
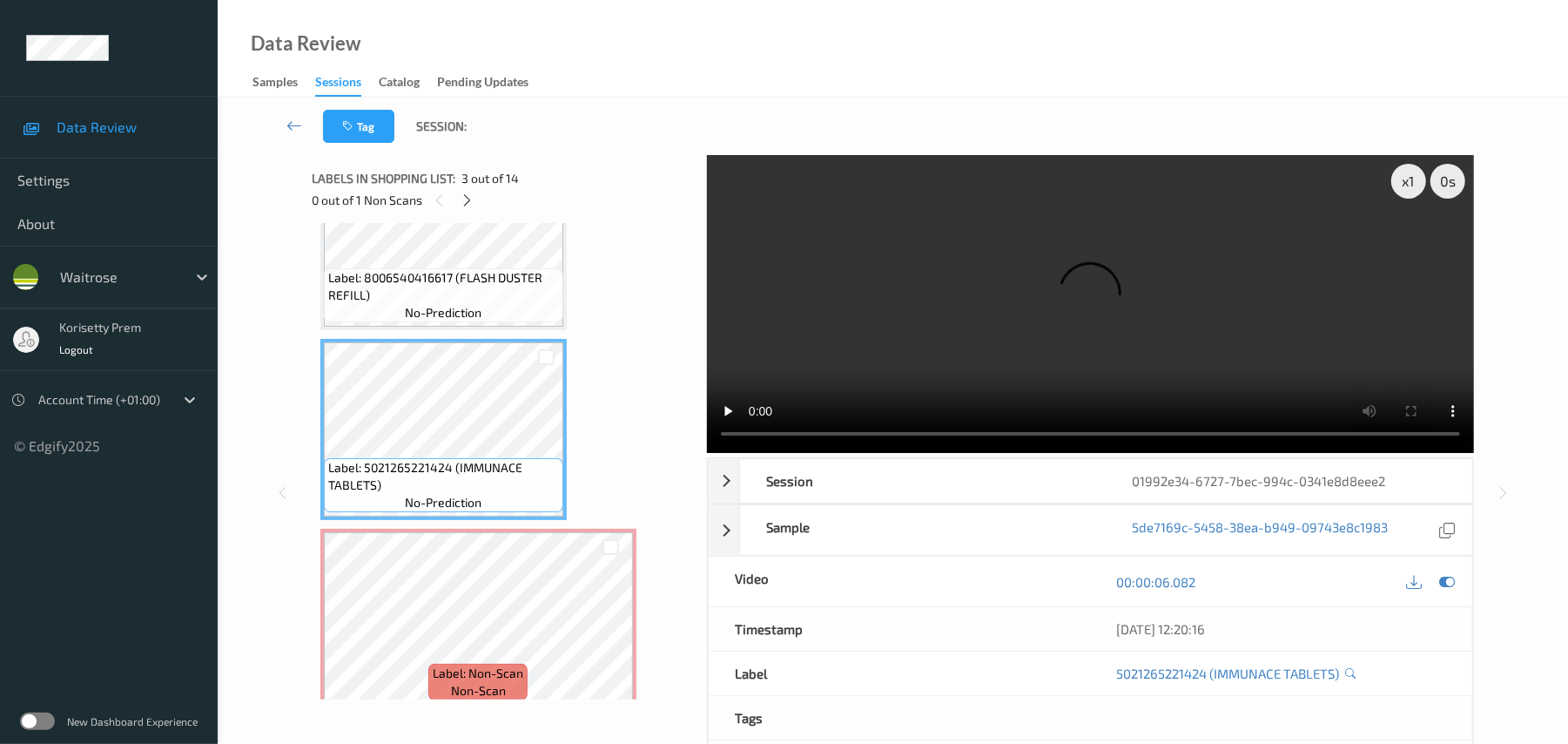
click at [991, 303] on video at bounding box center [1090, 304] width 768 height 298
click at [1036, 338] on video at bounding box center [1090, 304] width 768 height 298
click at [1025, 345] on video at bounding box center [1090, 304] width 768 height 298
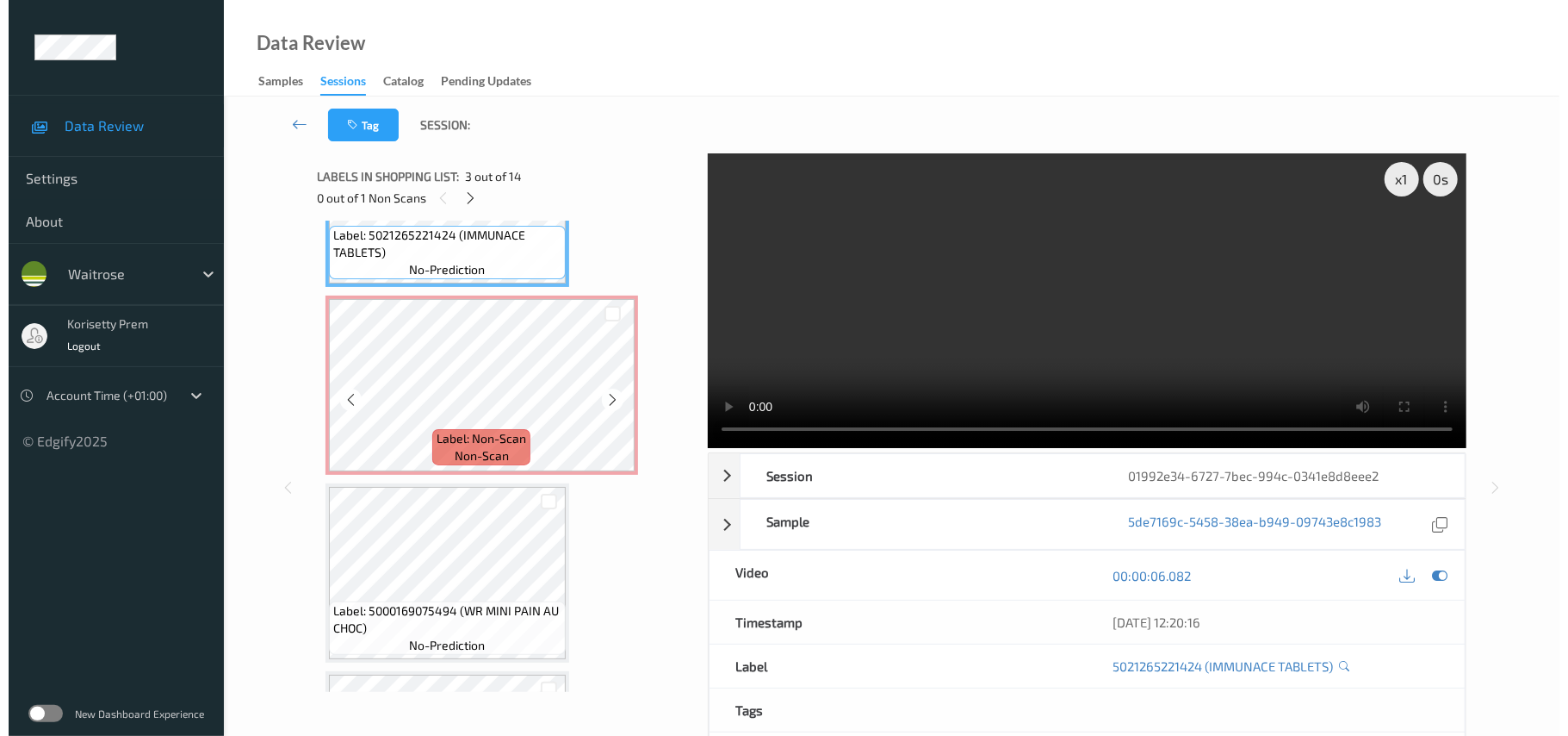
scroll to position [500, 0]
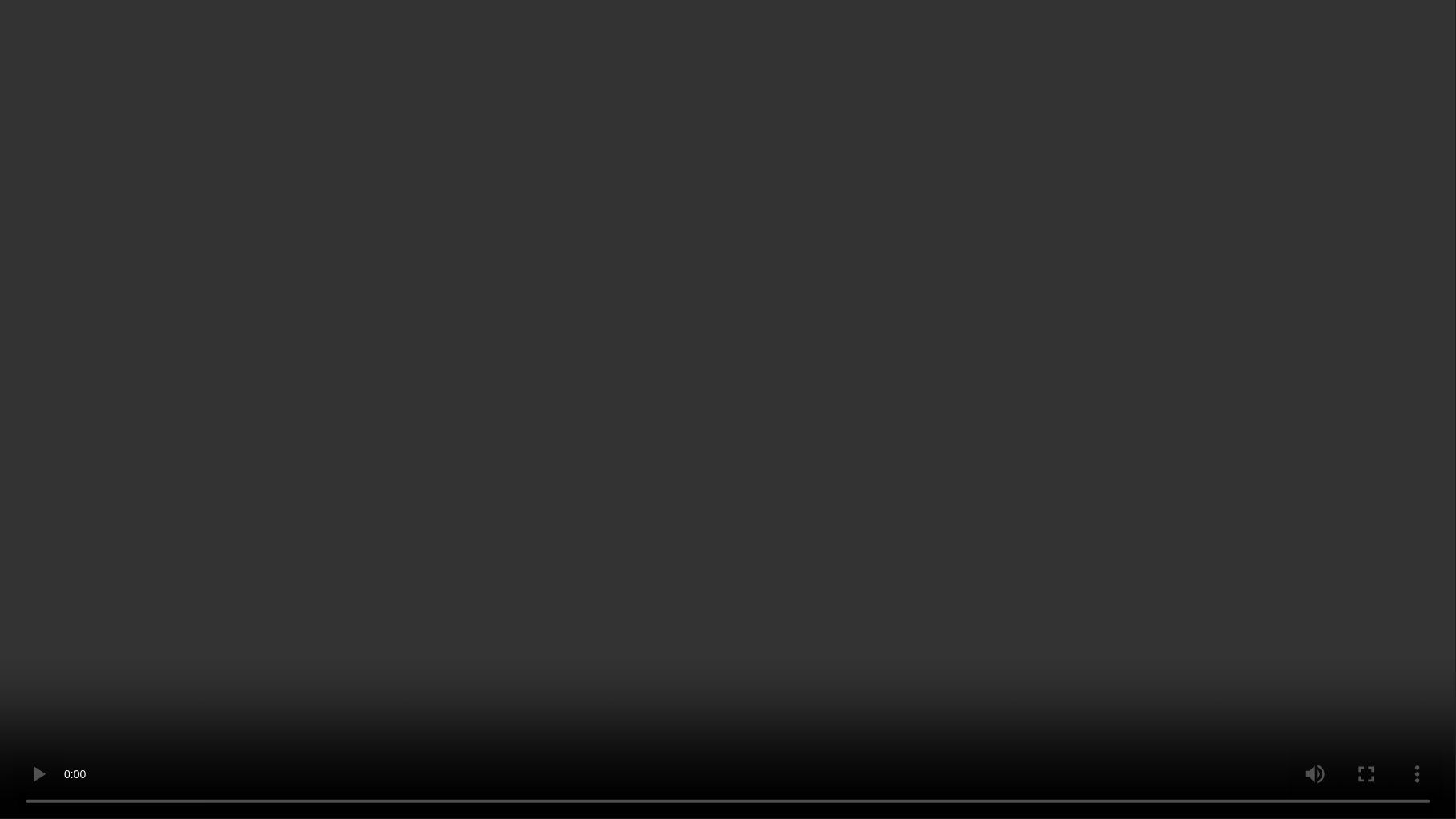
click at [790, 567] on video at bounding box center [728, 410] width 1456 height 819
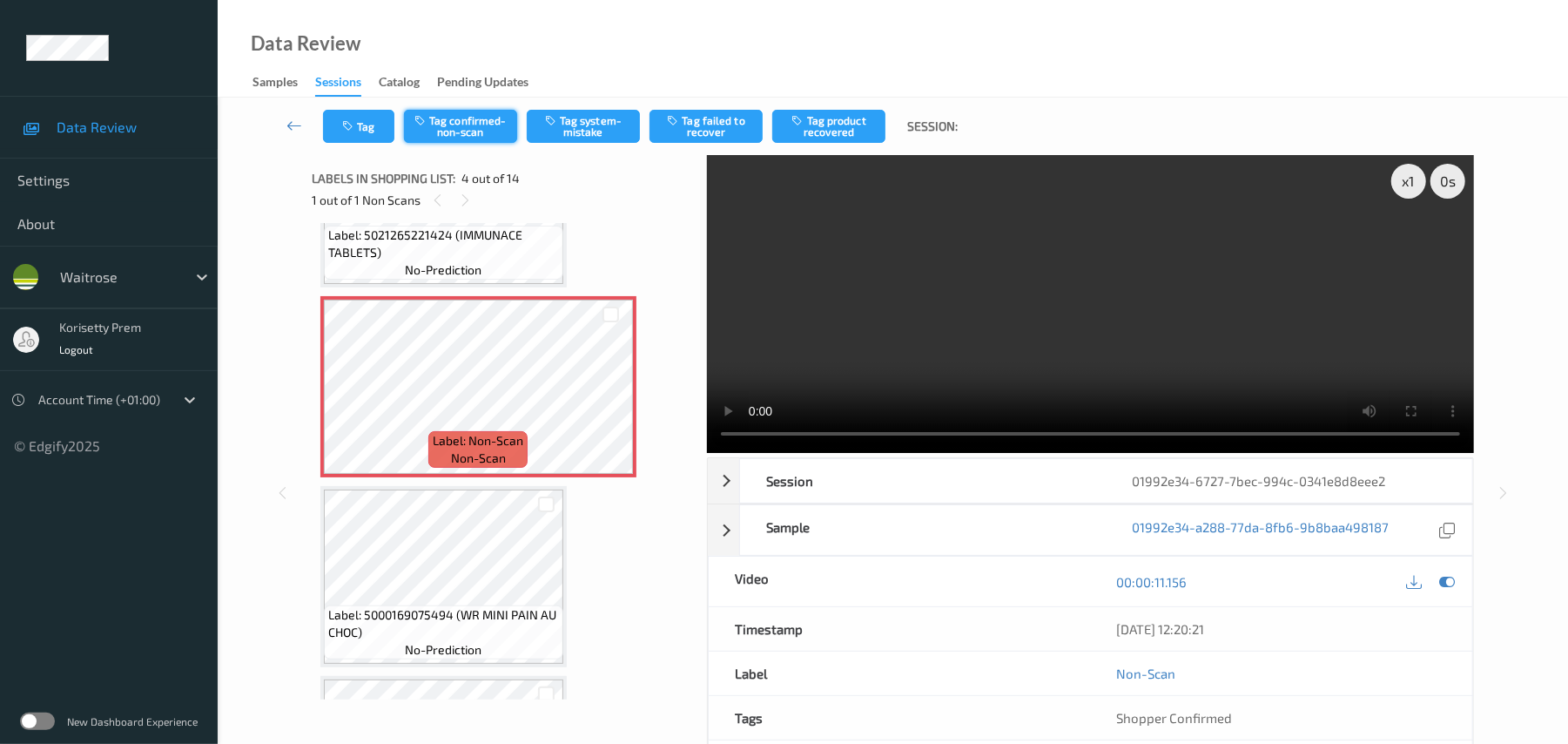
click at [453, 123] on button "Tag confirmed-non-scan" at bounding box center [461, 126] width 113 height 33
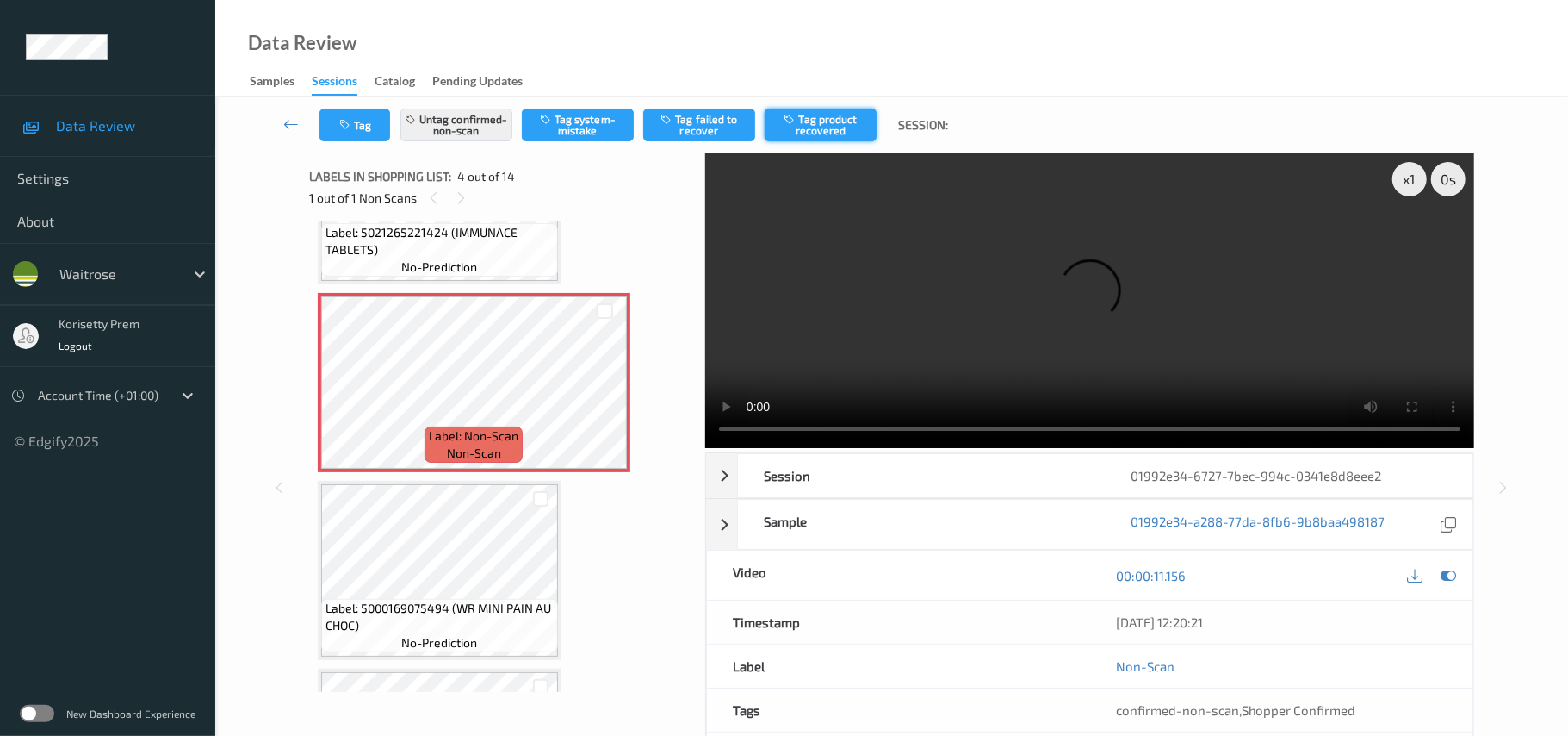
click at [833, 126] on button "Tag product recovered" at bounding box center [821, 125] width 112 height 32
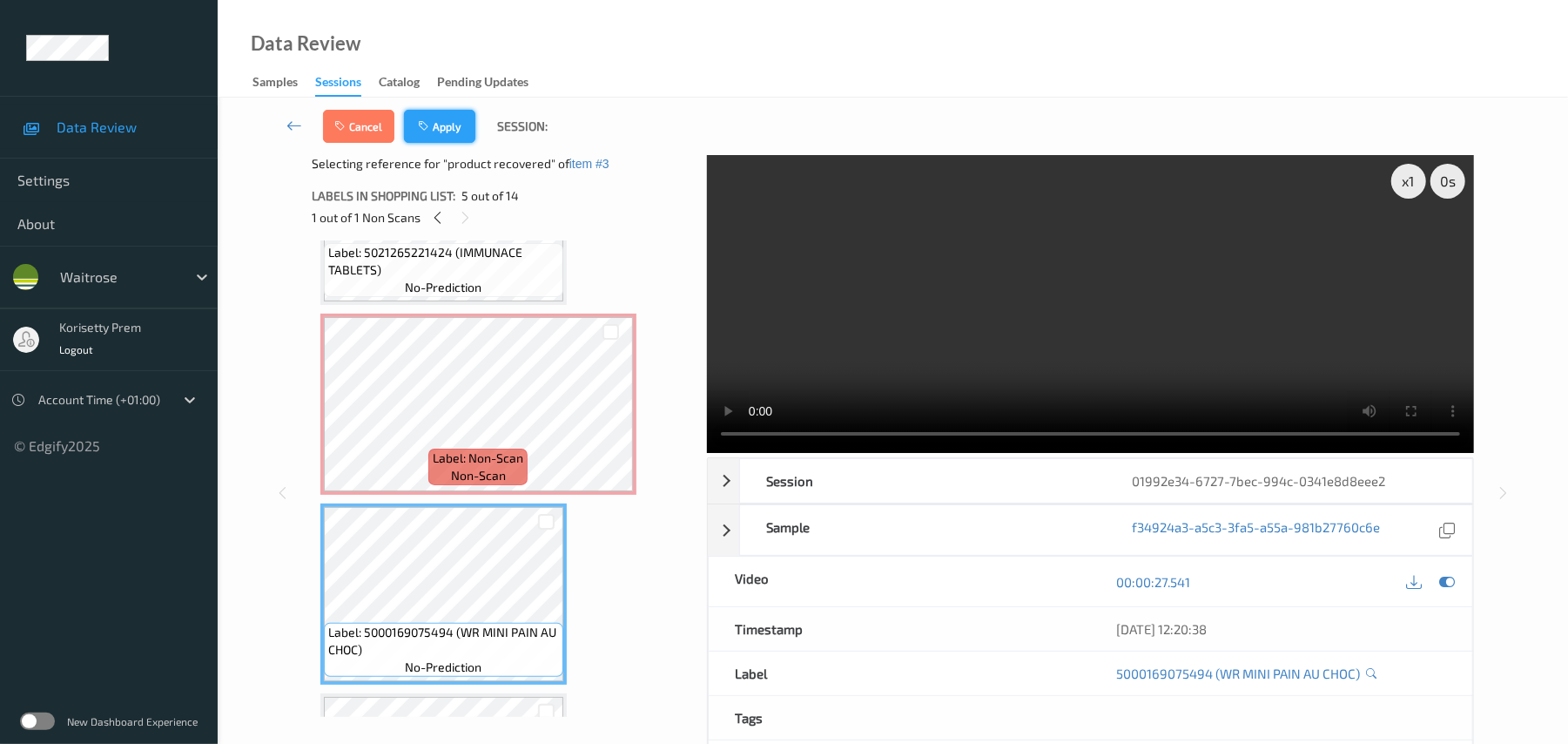
click at [451, 112] on button "Apply" at bounding box center [440, 126] width 71 height 33
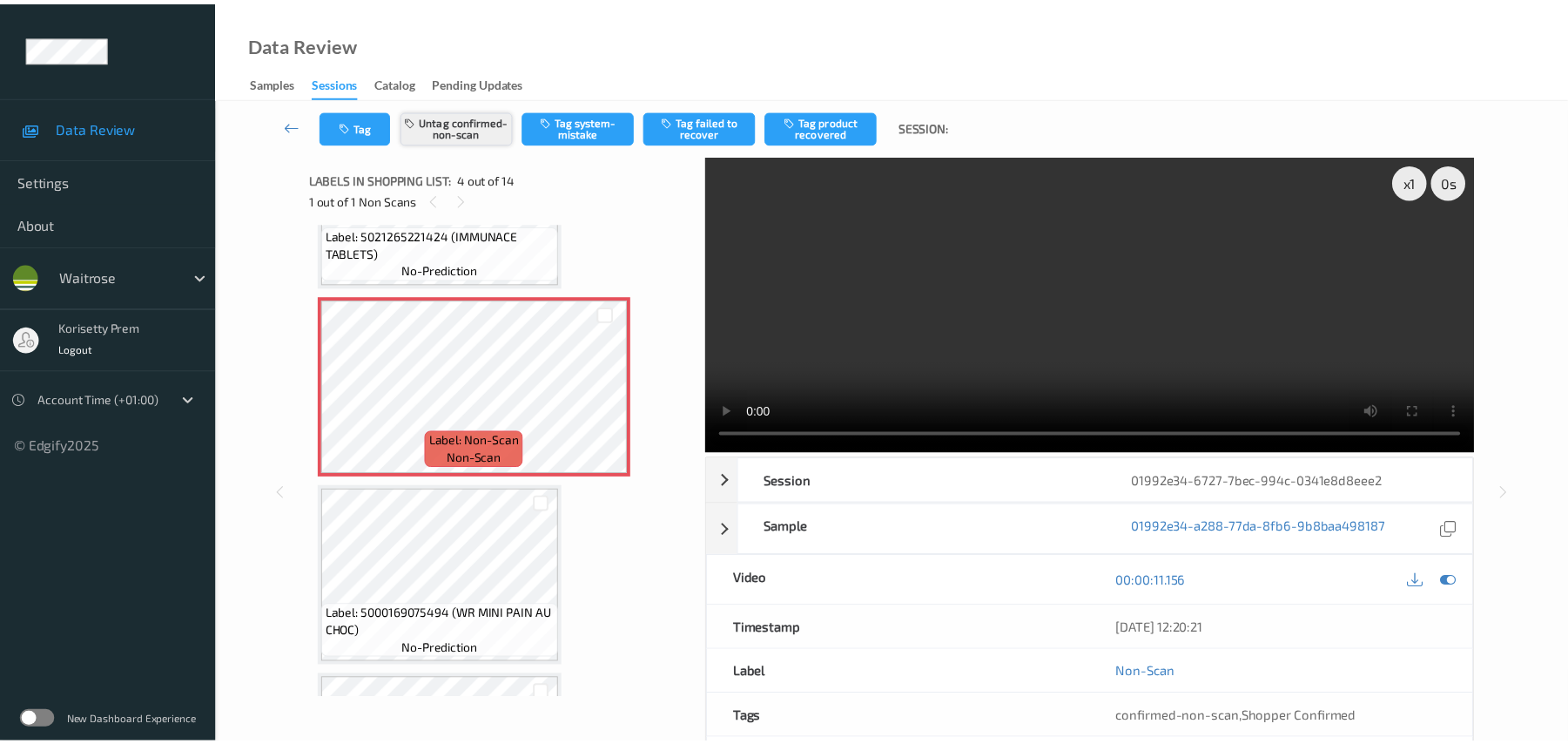
scroll to position [388, 0]
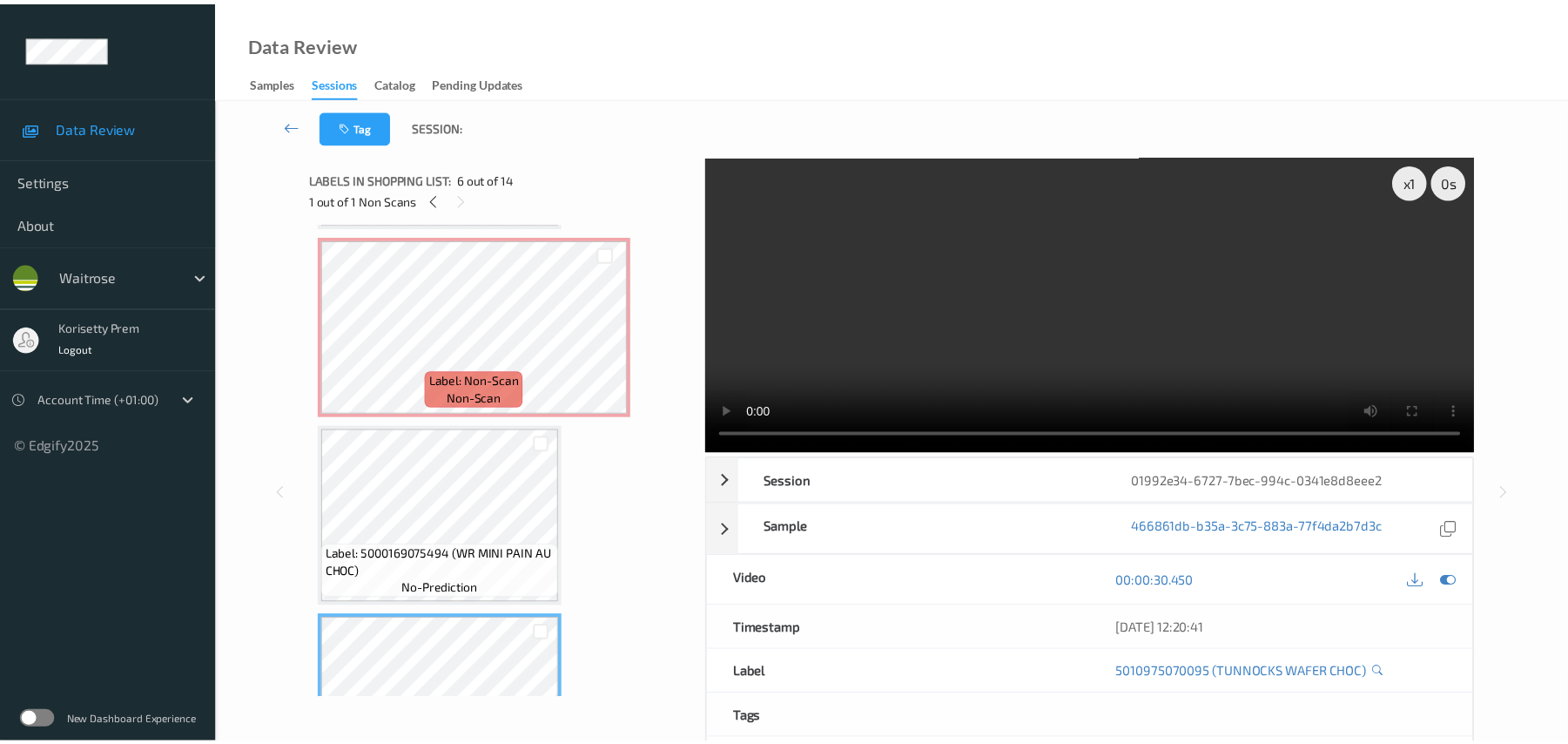
scroll to position [461, 0]
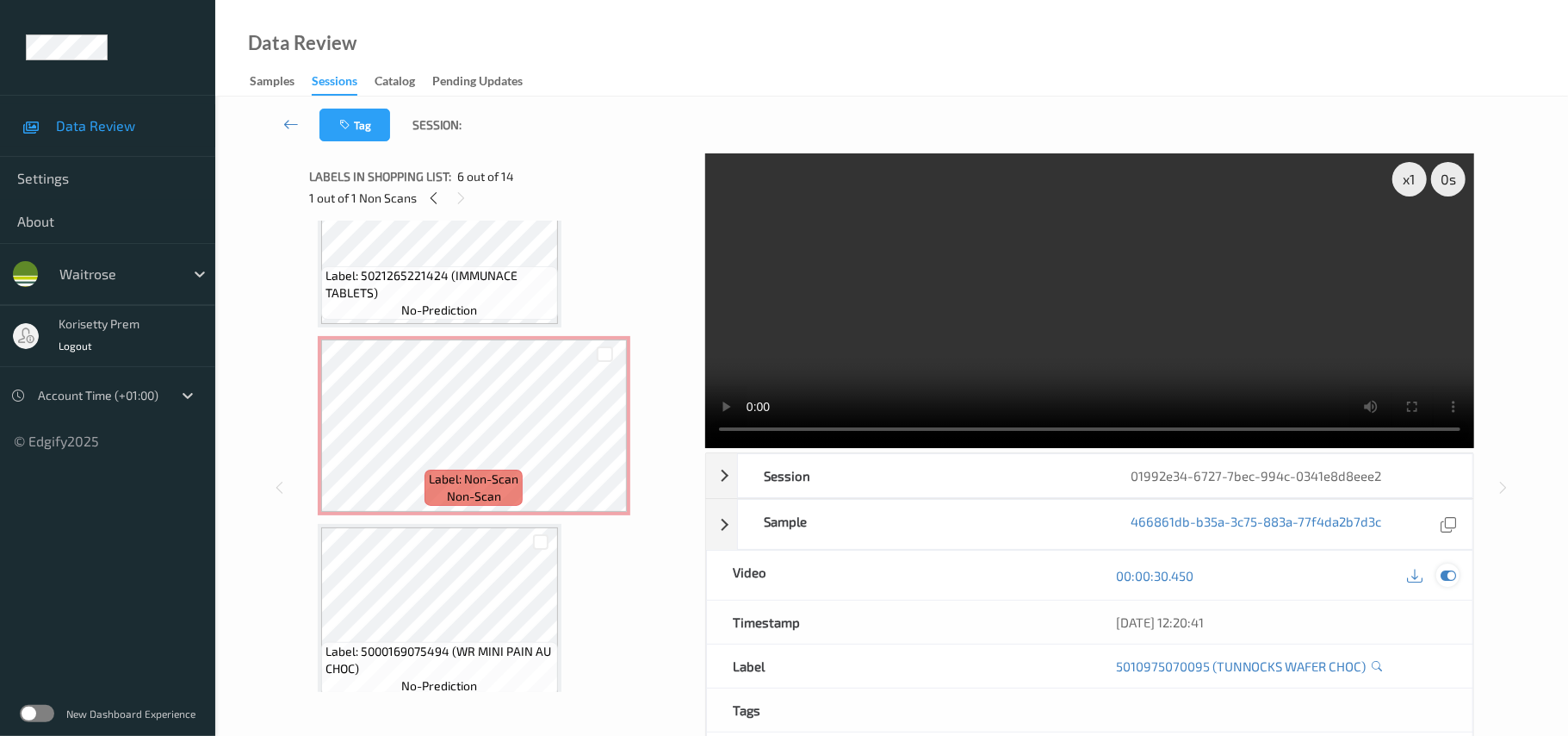
click at [1448, 568] on icon at bounding box center [1448, 575] width 15 height 15
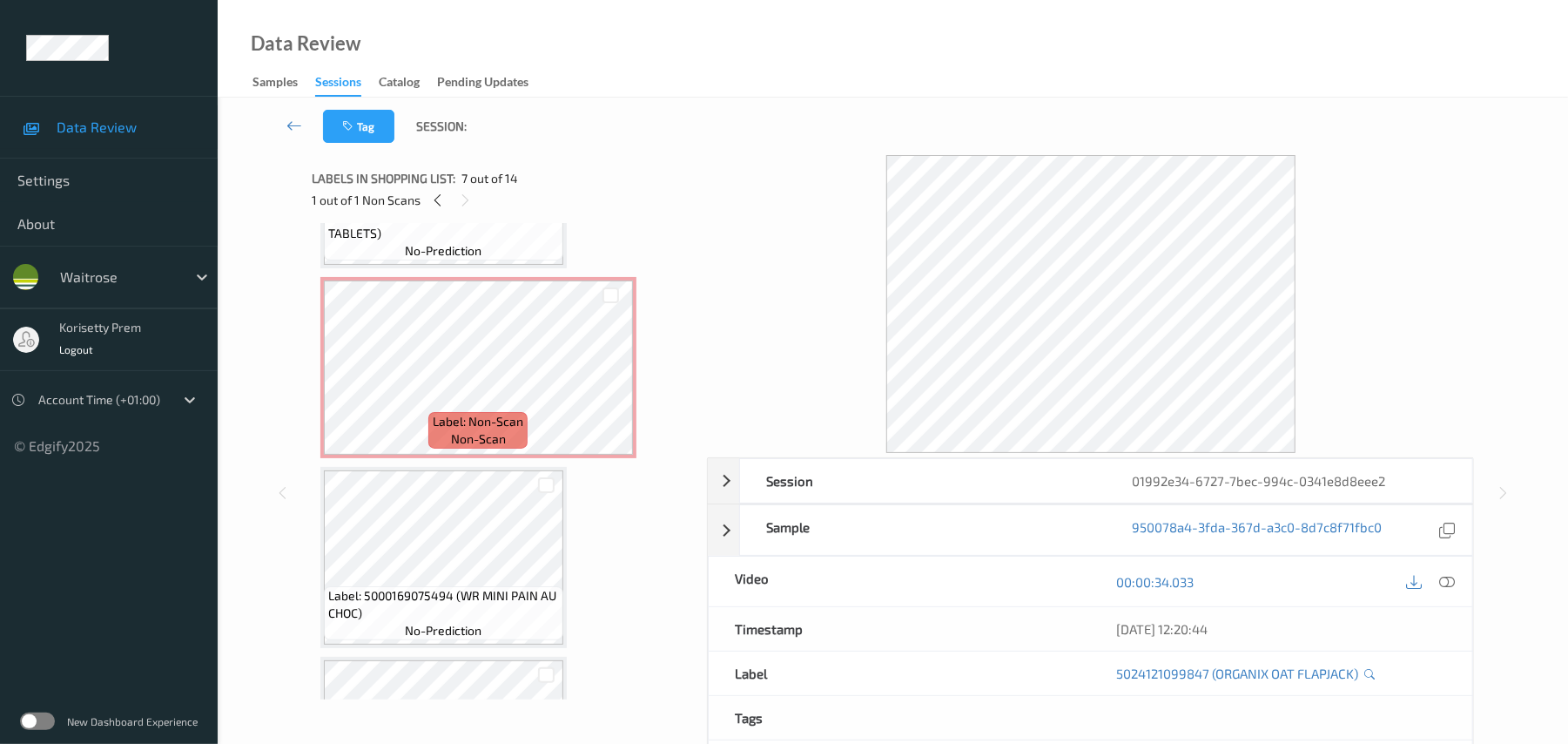
scroll to position [581, 0]
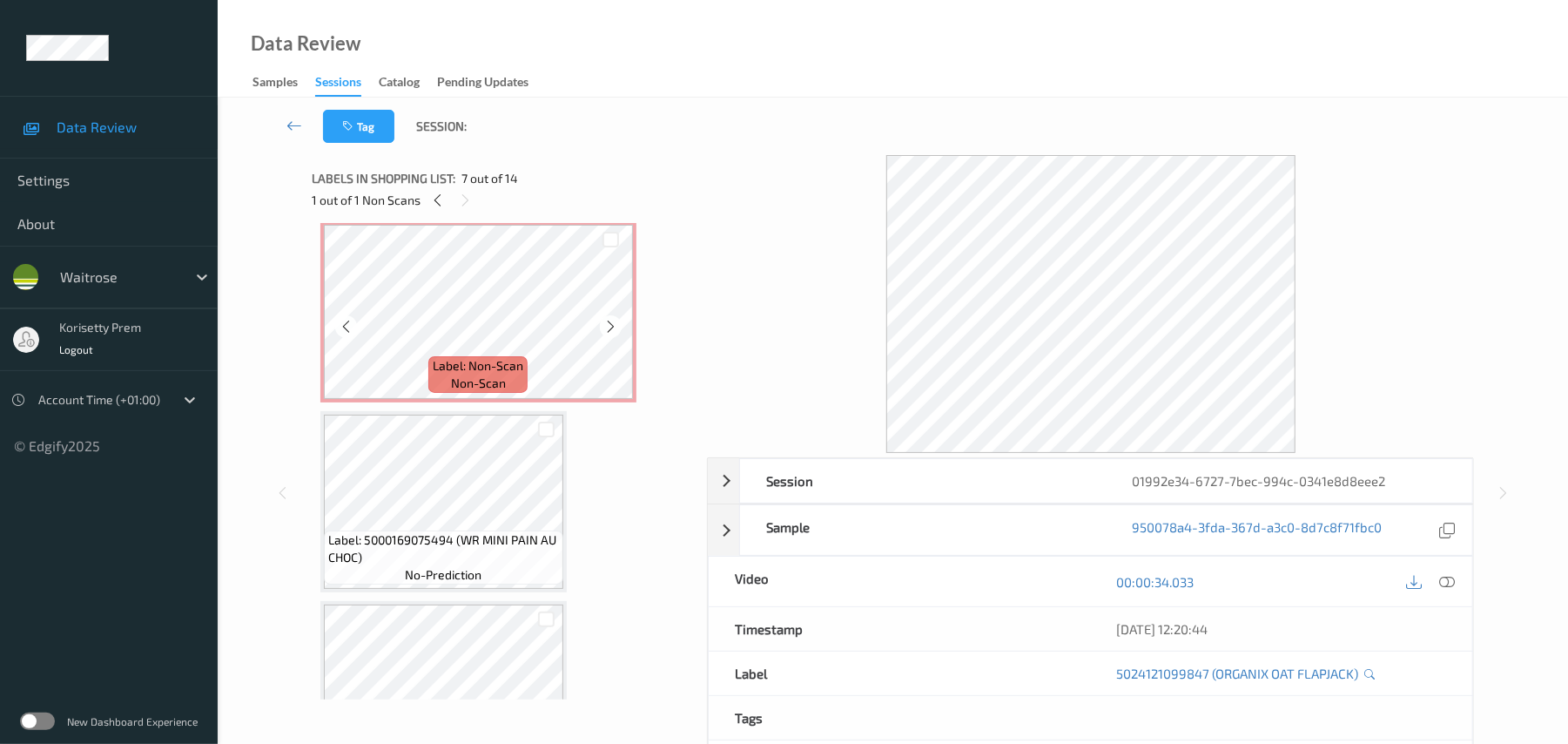
click at [491, 366] on span "Label: Non-Scan" at bounding box center [478, 366] width 90 height 17
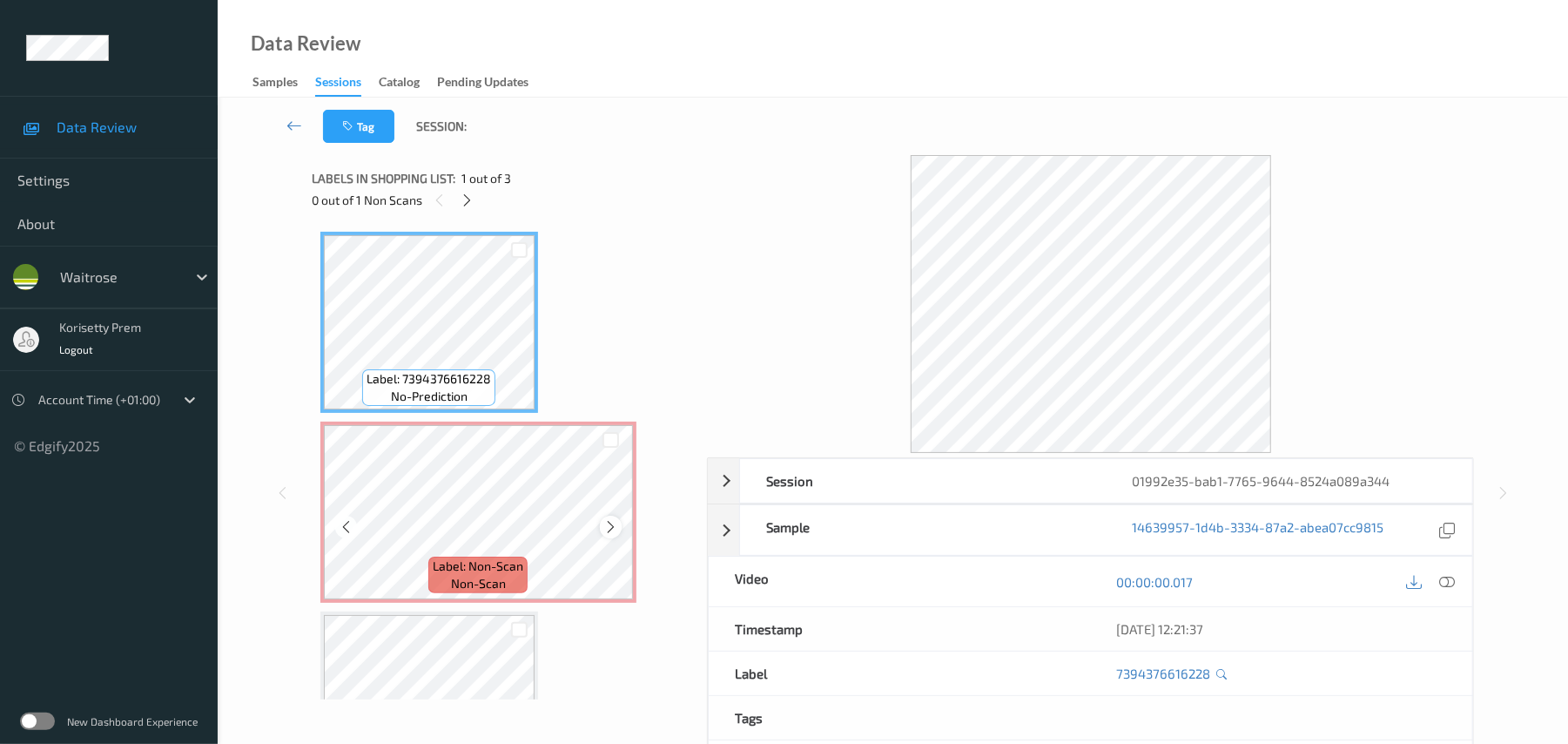
click at [613, 526] on icon at bounding box center [610, 527] width 14 height 15
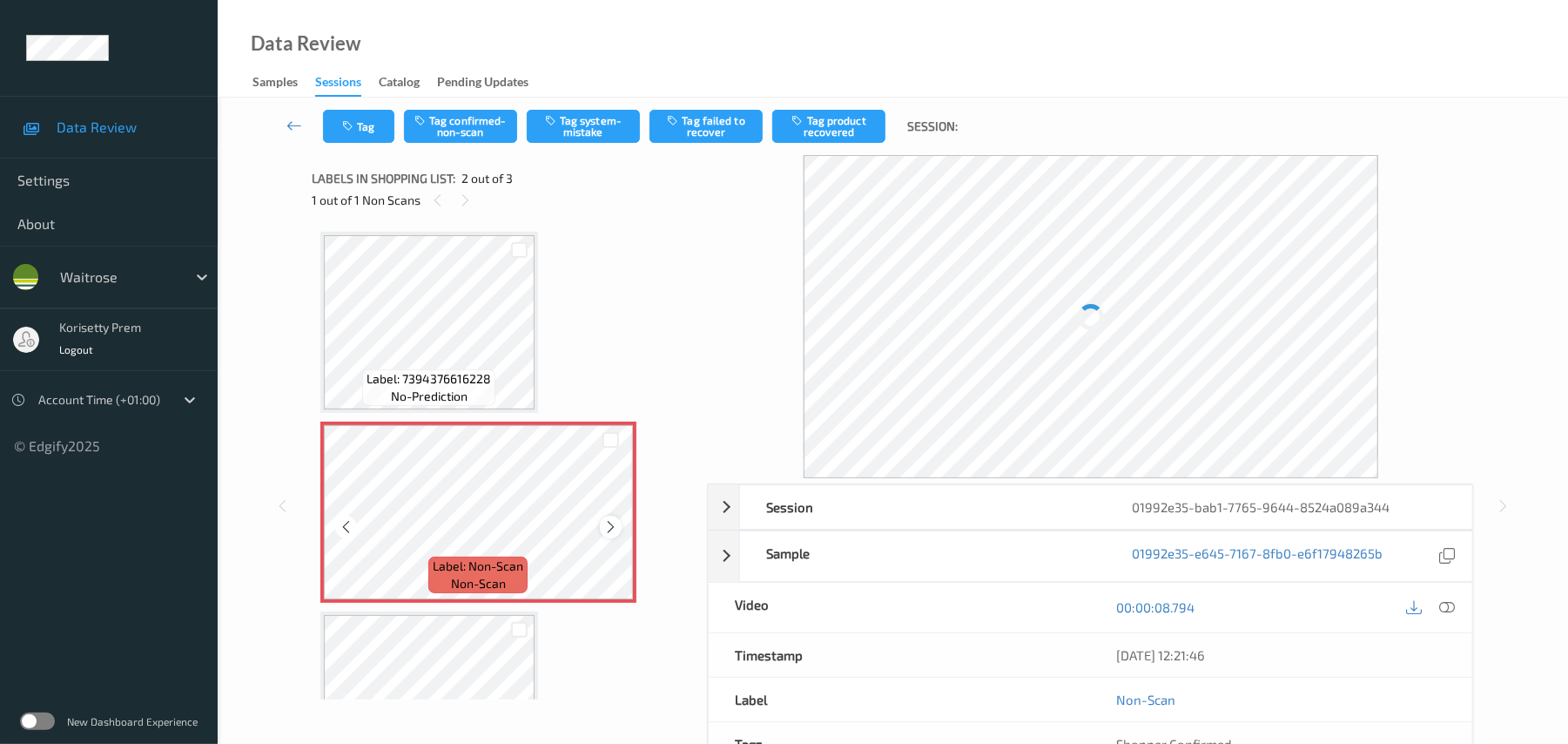
click at [611, 528] on icon at bounding box center [610, 527] width 14 height 15
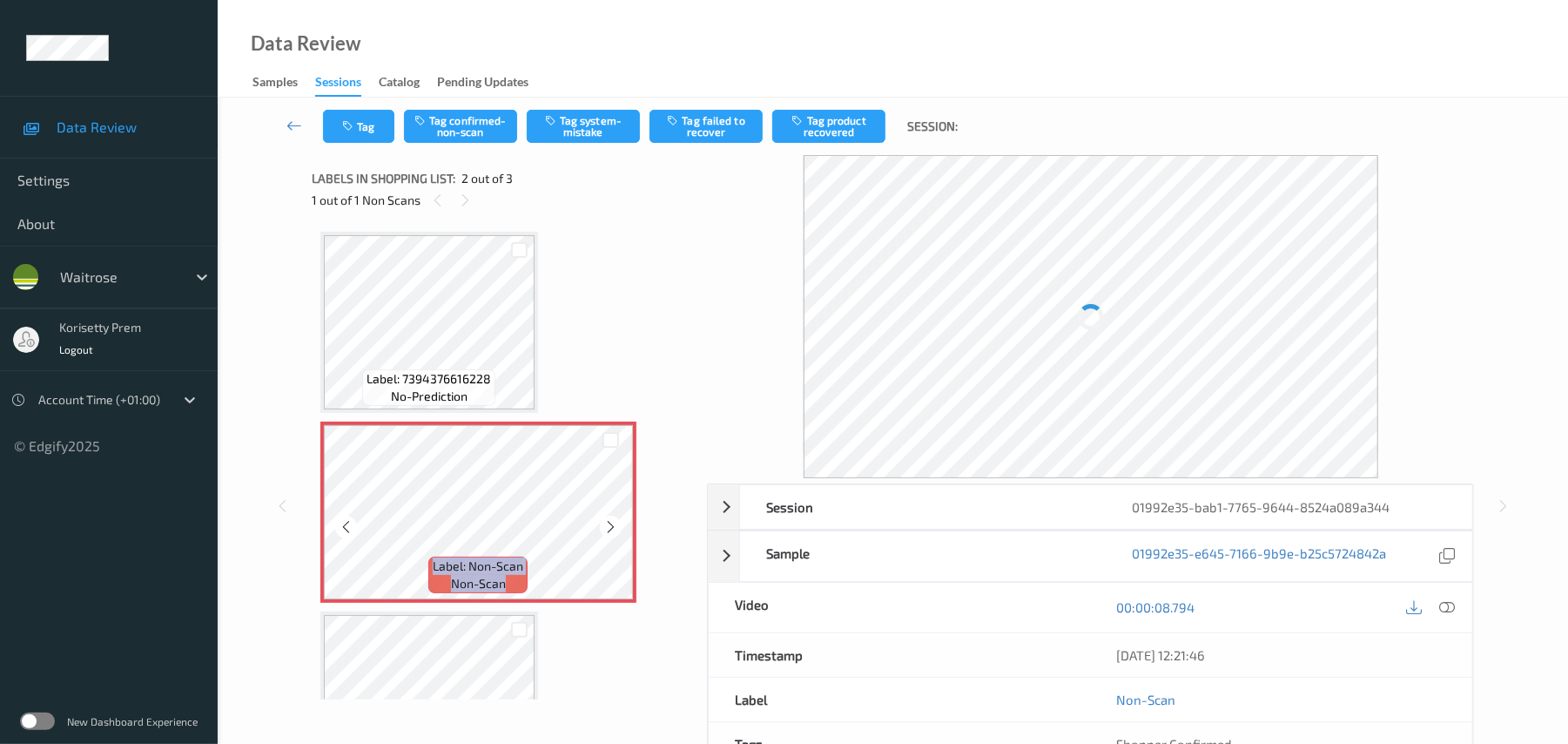
click at [611, 528] on icon at bounding box center [610, 527] width 14 height 15
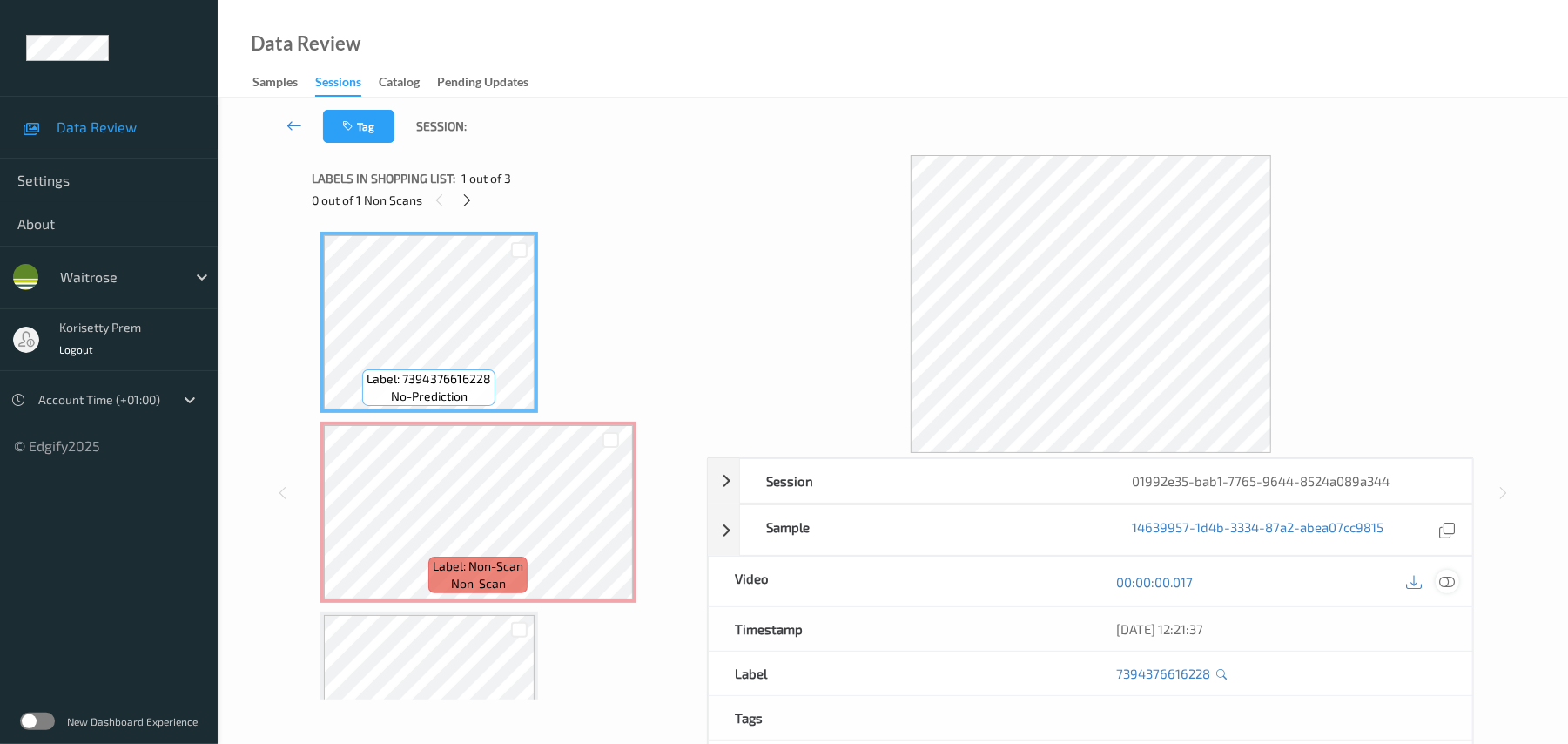
click at [1457, 581] on div at bounding box center [1448, 582] width 23 height 23
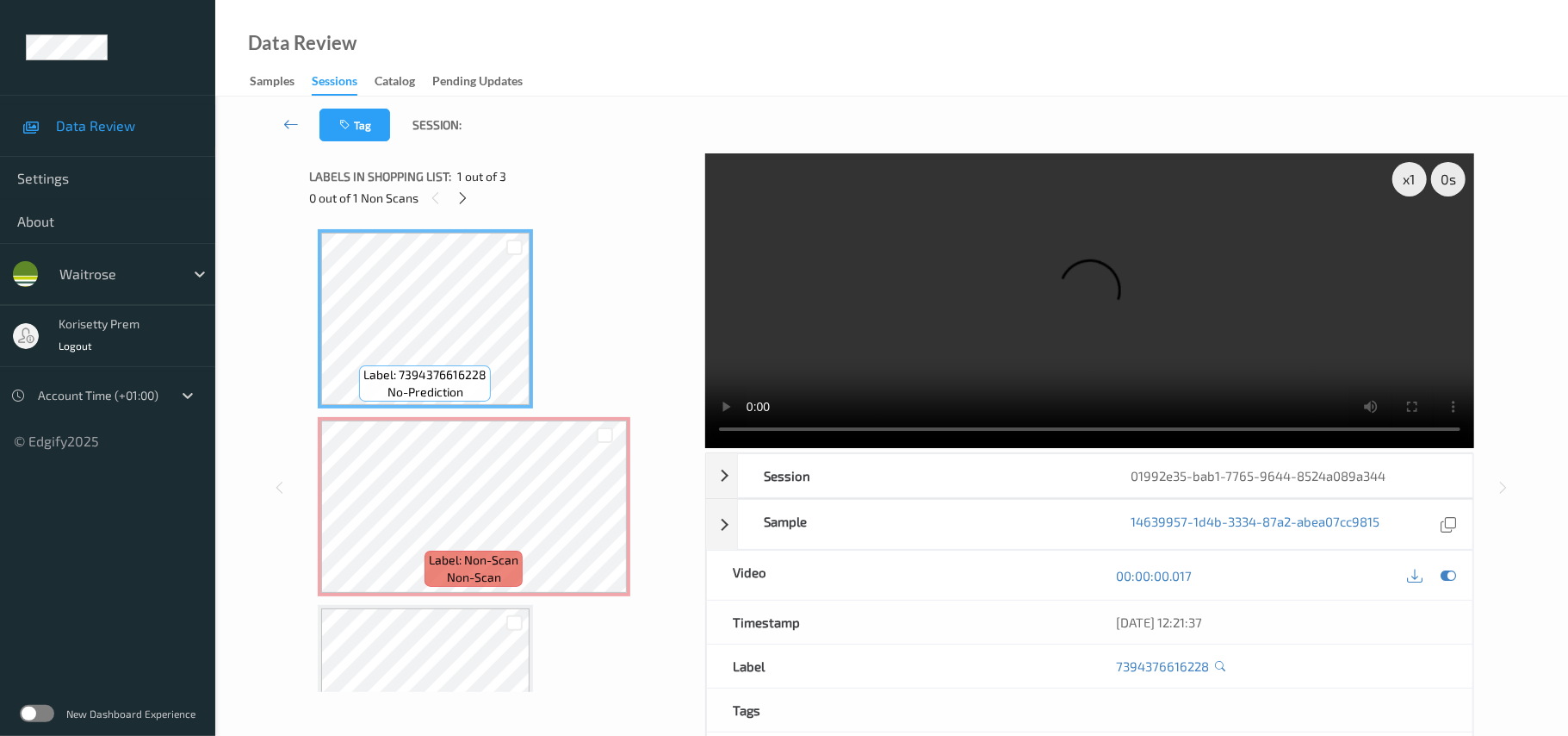
click at [569, 360] on div "Label: 7394376616228 no-prediction Label: Non-Scan non-scan Label: Non-Scan non…" at bounding box center [501, 507] width 368 height 555
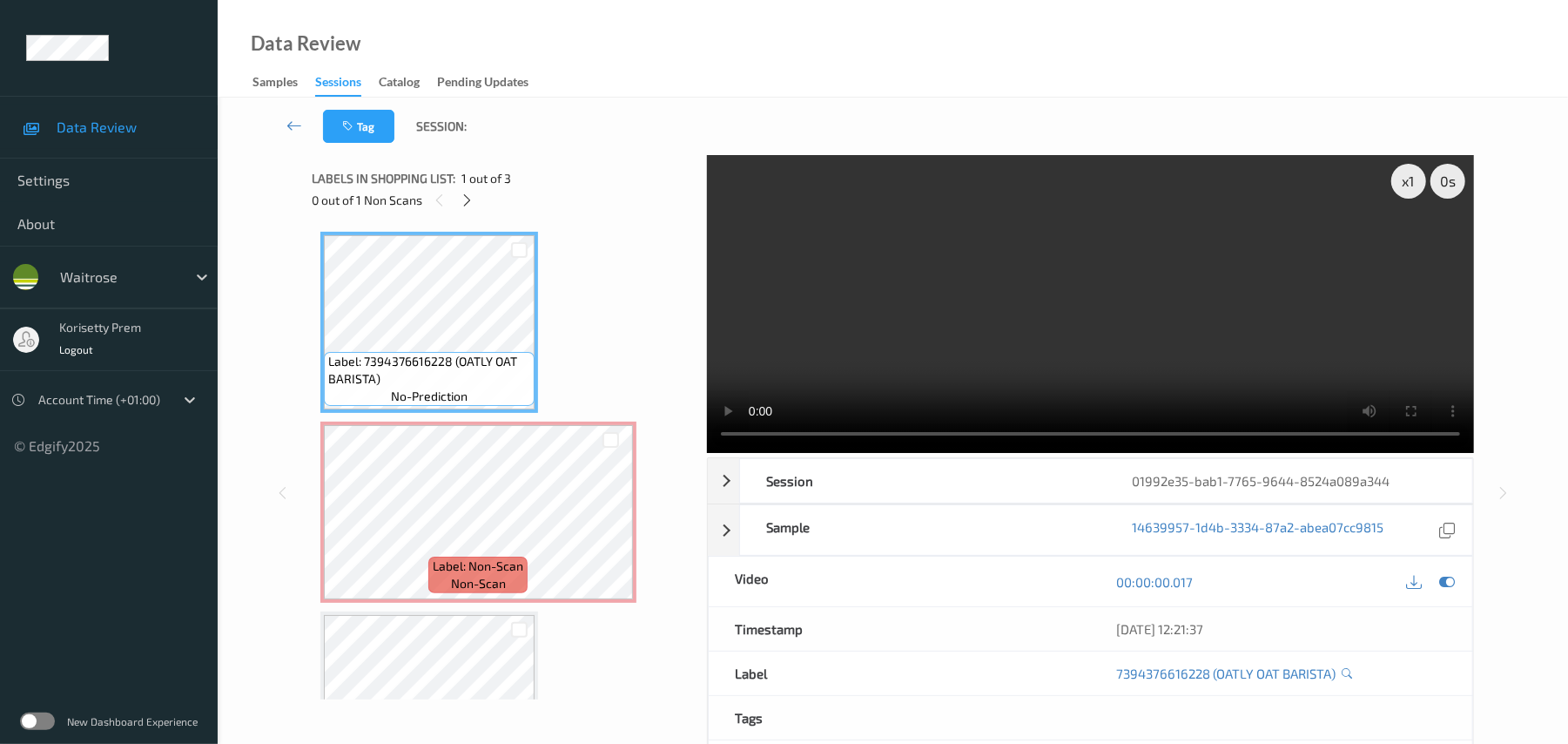
click at [1003, 307] on video at bounding box center [1090, 304] width 768 height 298
click at [927, 339] on video at bounding box center [1090, 304] width 768 height 298
click at [914, 356] on video at bounding box center [1090, 304] width 768 height 298
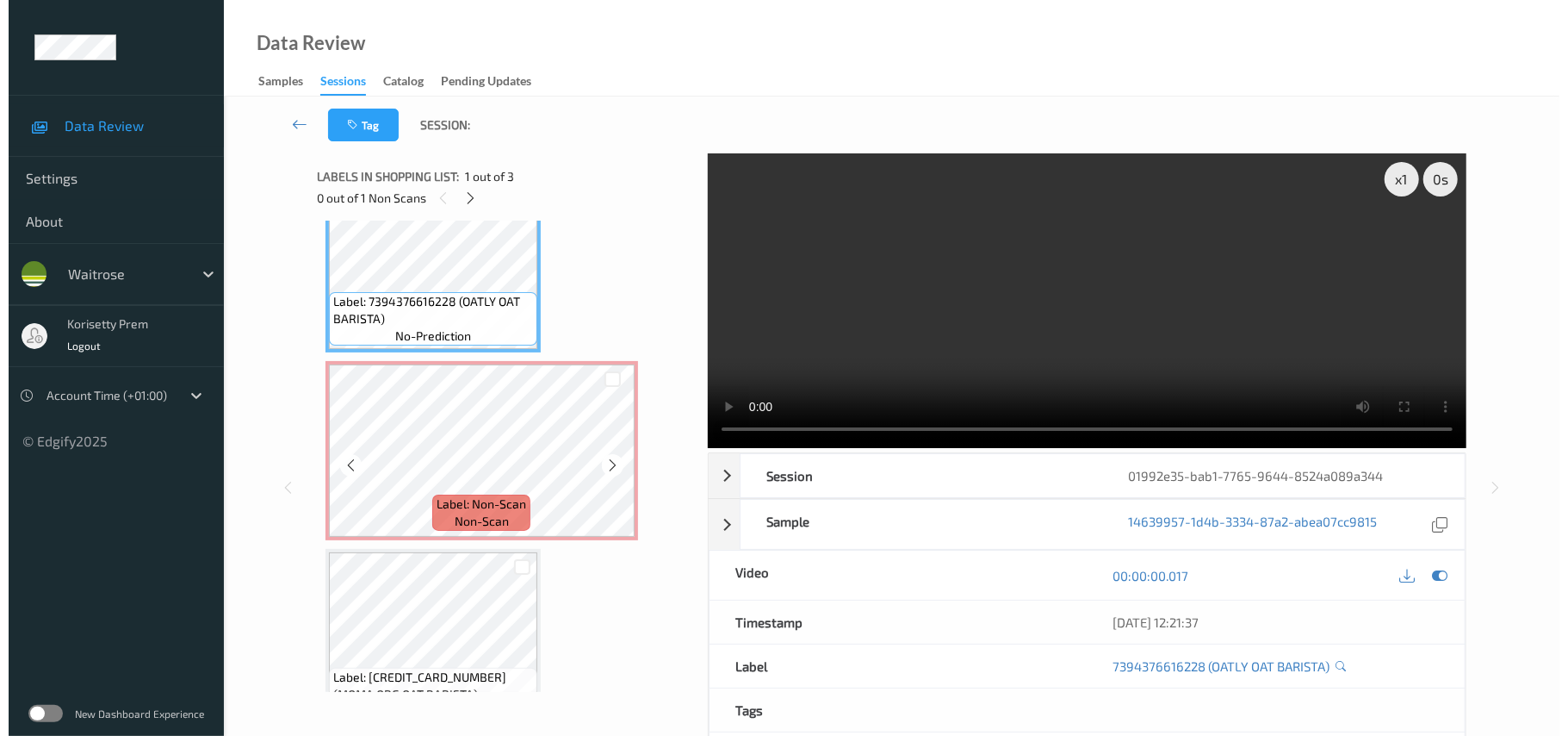
scroll to position [100, 0]
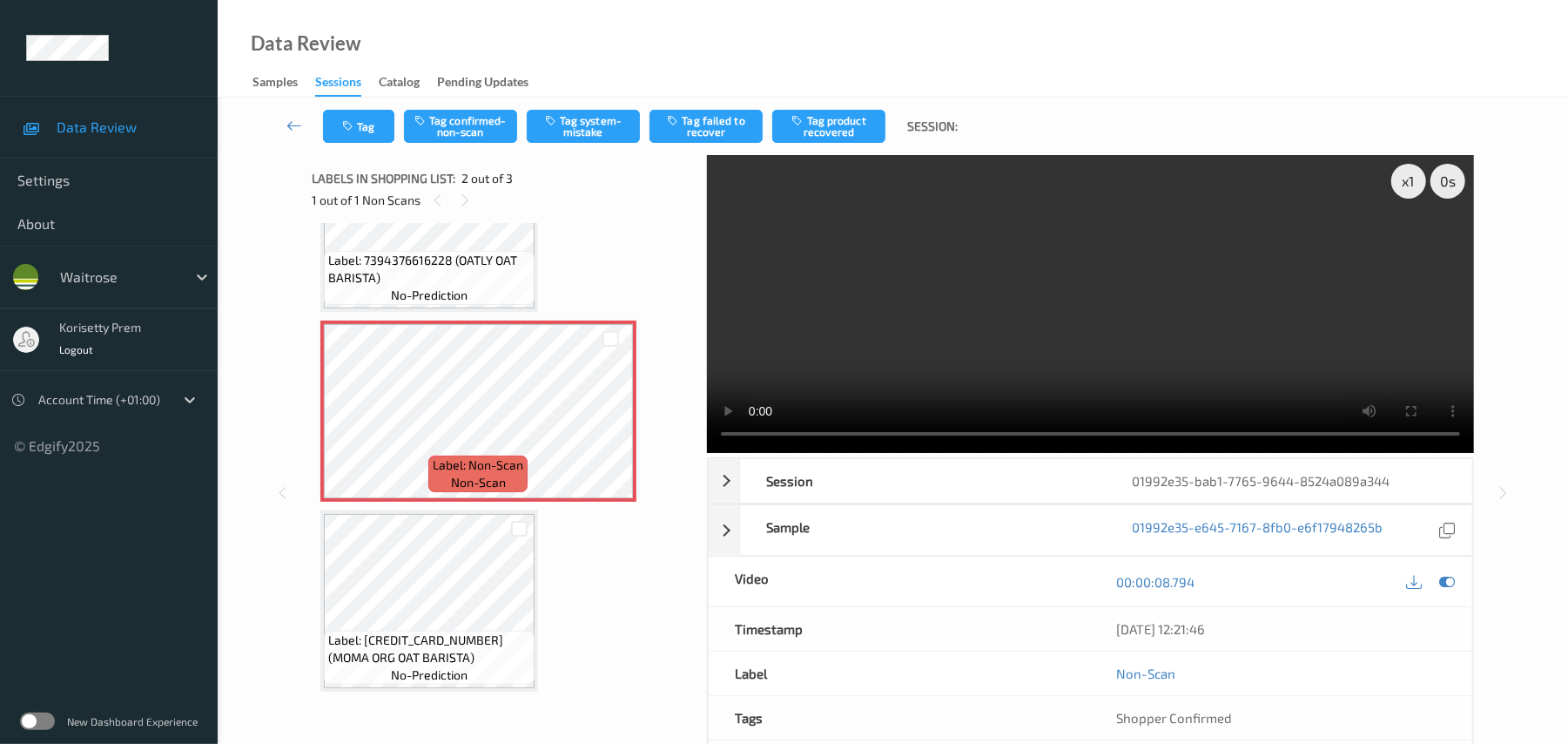
click at [1024, 345] on video at bounding box center [1090, 304] width 768 height 298
click at [576, 140] on button "Tag system-mistake" at bounding box center [583, 126] width 113 height 33
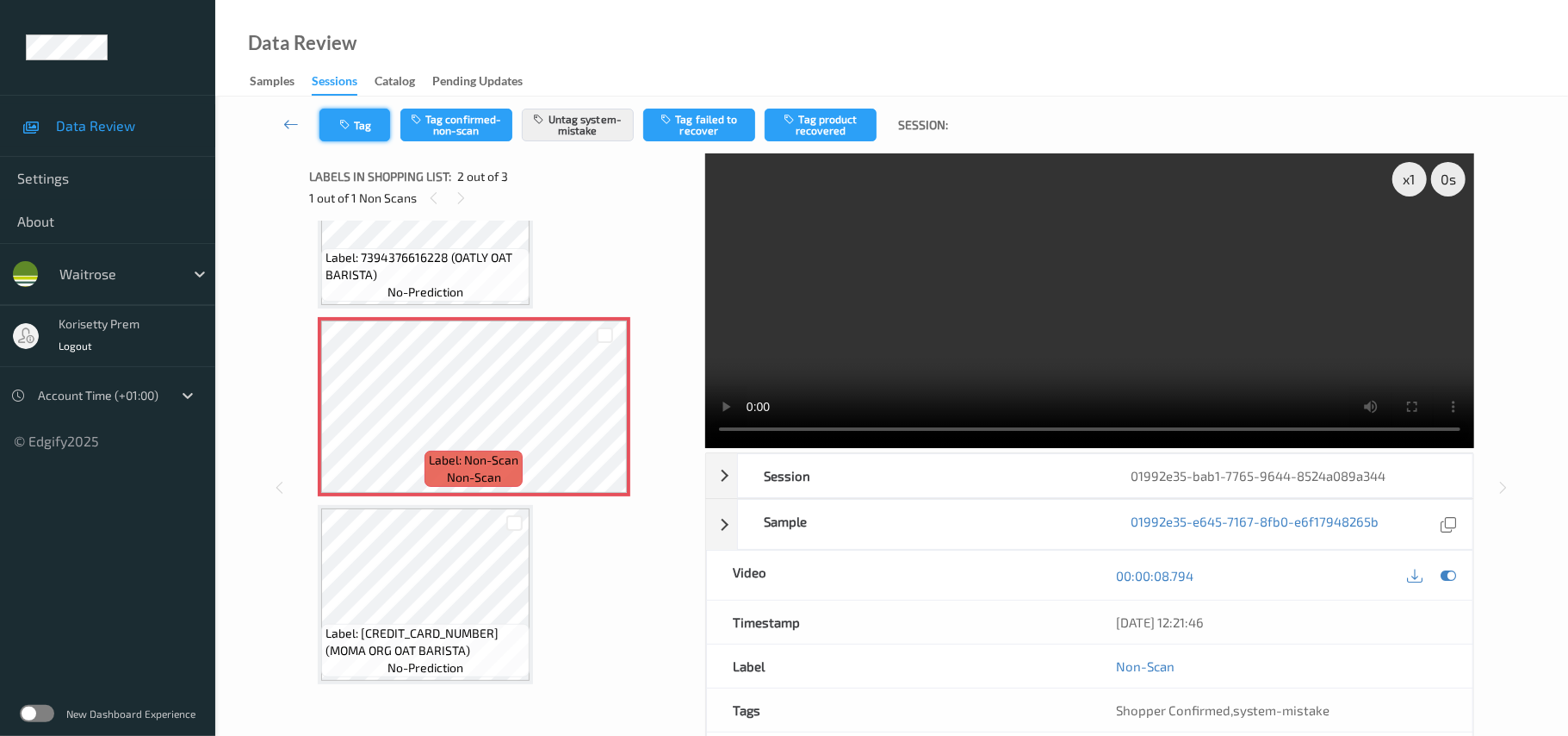
click at [363, 133] on button "Tag" at bounding box center [354, 125] width 70 height 32
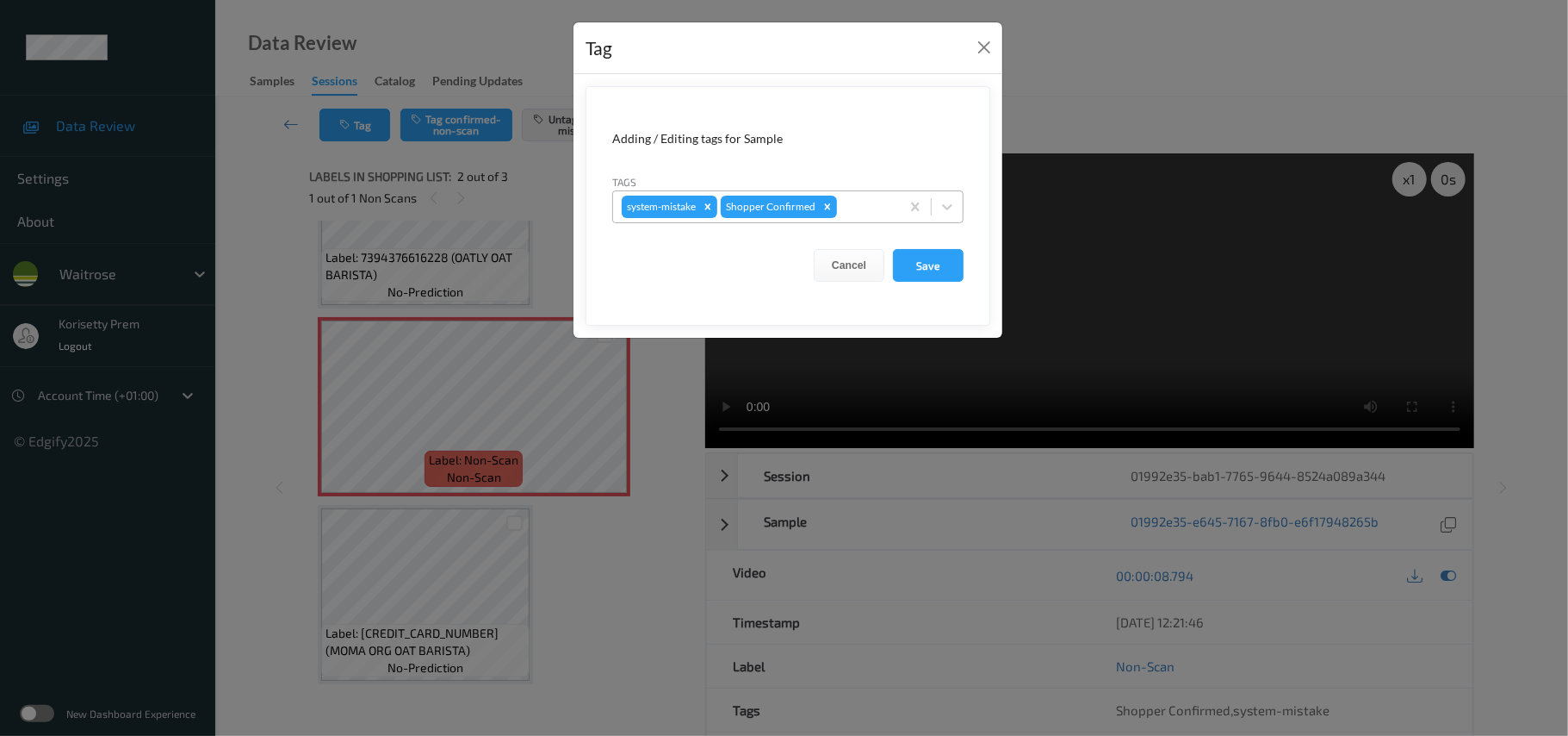
click at [884, 204] on div at bounding box center [866, 207] width 50 height 21
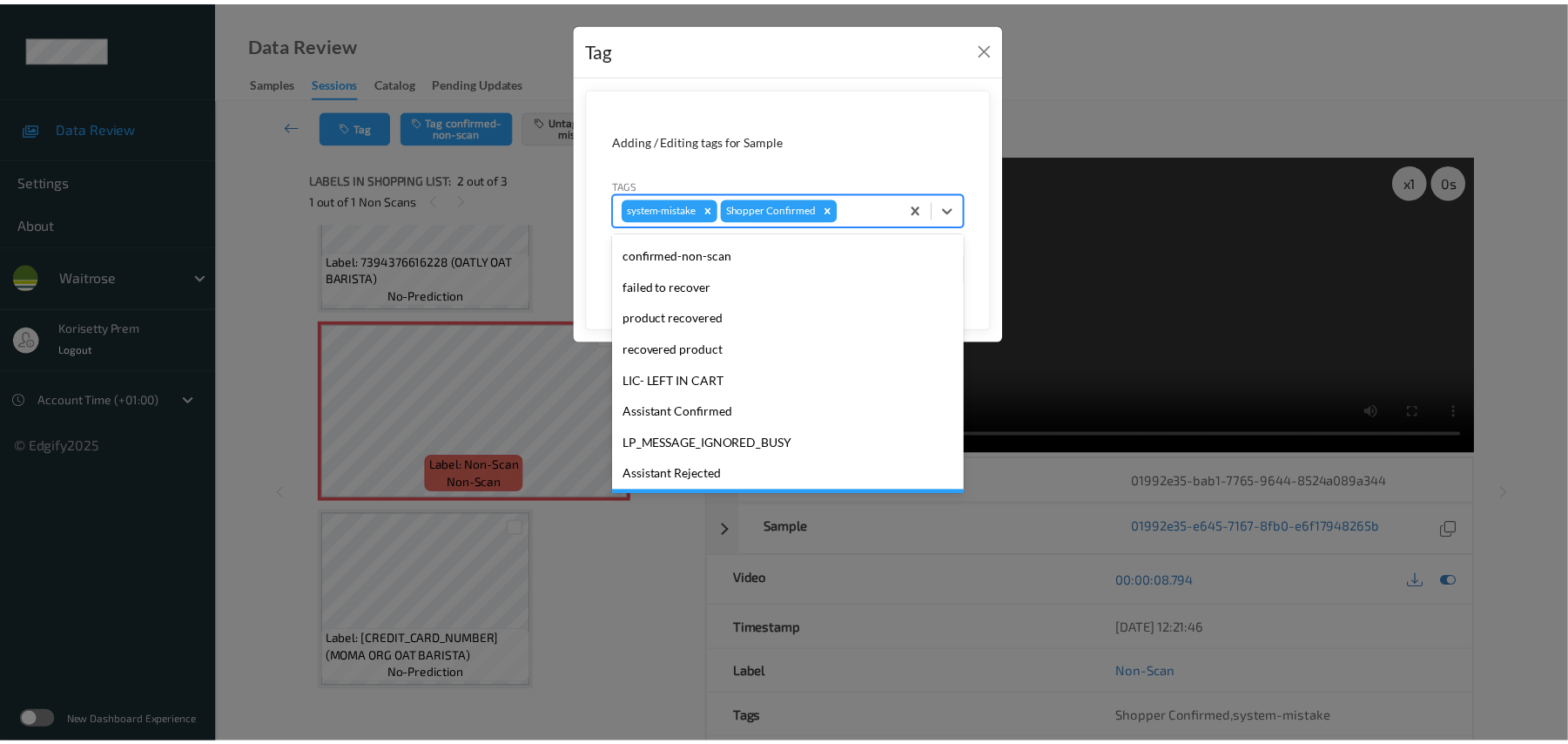
scroll to position [405, 0]
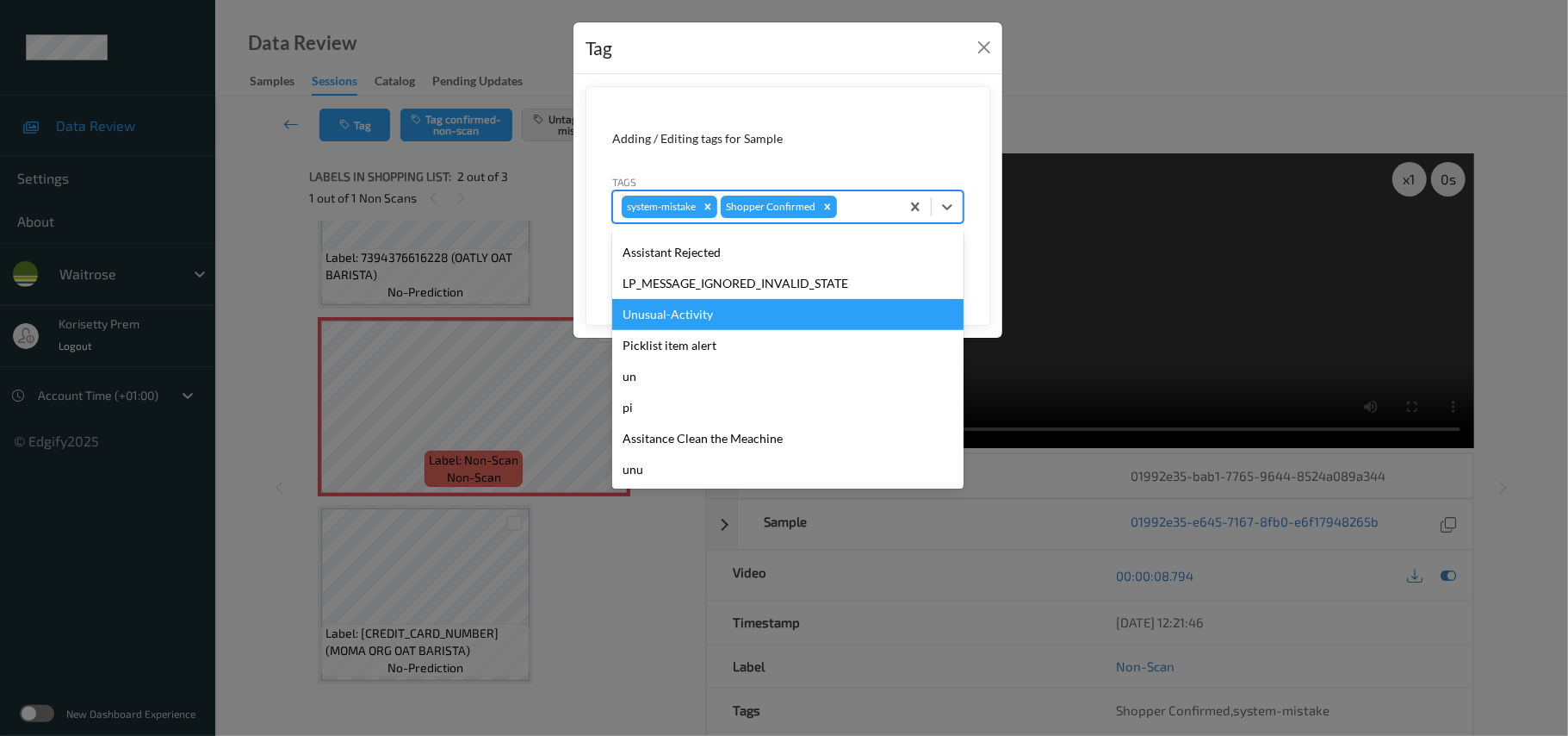
click at [691, 318] on div "Unusual-Activity" at bounding box center [788, 315] width 352 height 31
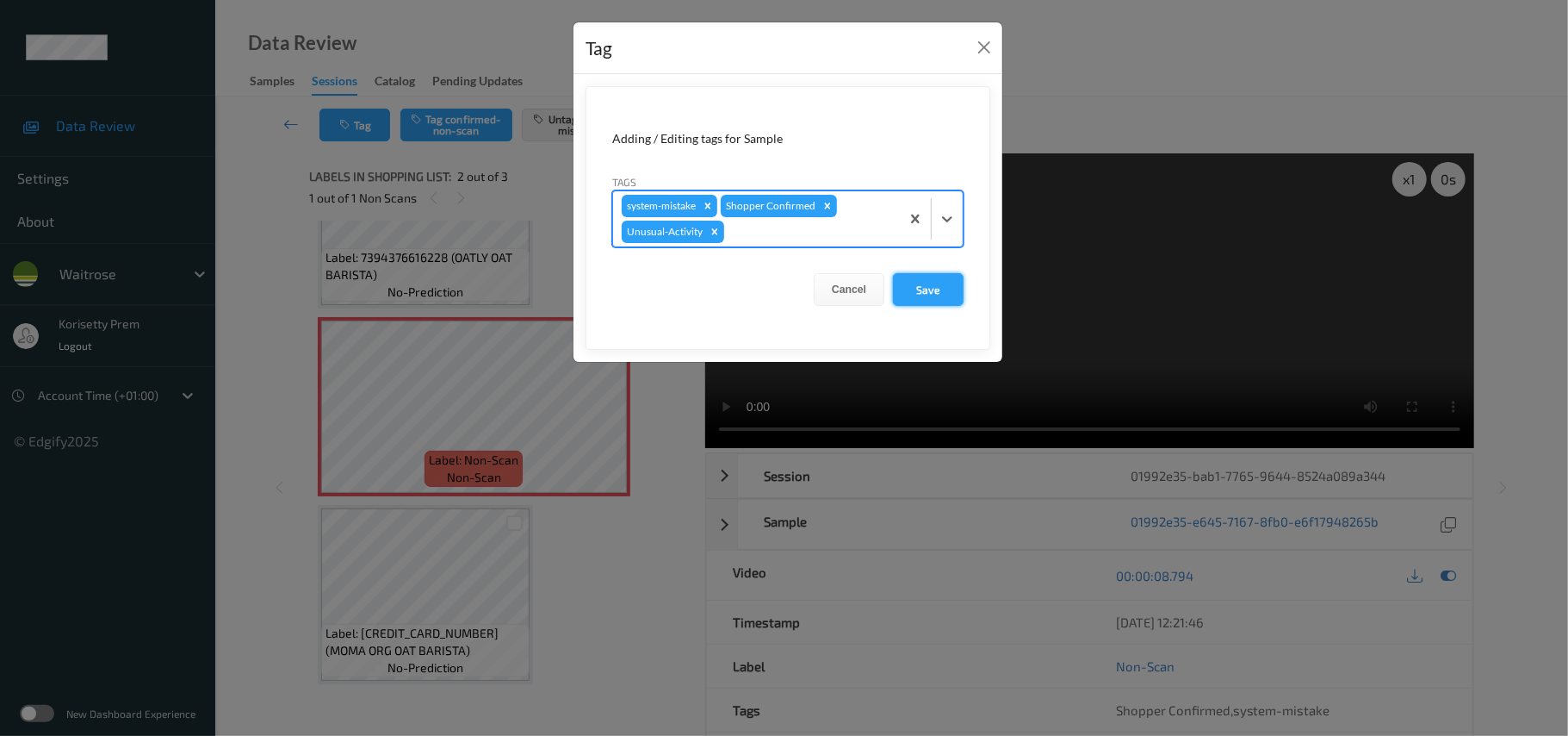
click at [917, 287] on button "Save" at bounding box center [928, 289] width 70 height 32
